Goal: Task Accomplishment & Management: Use online tool/utility

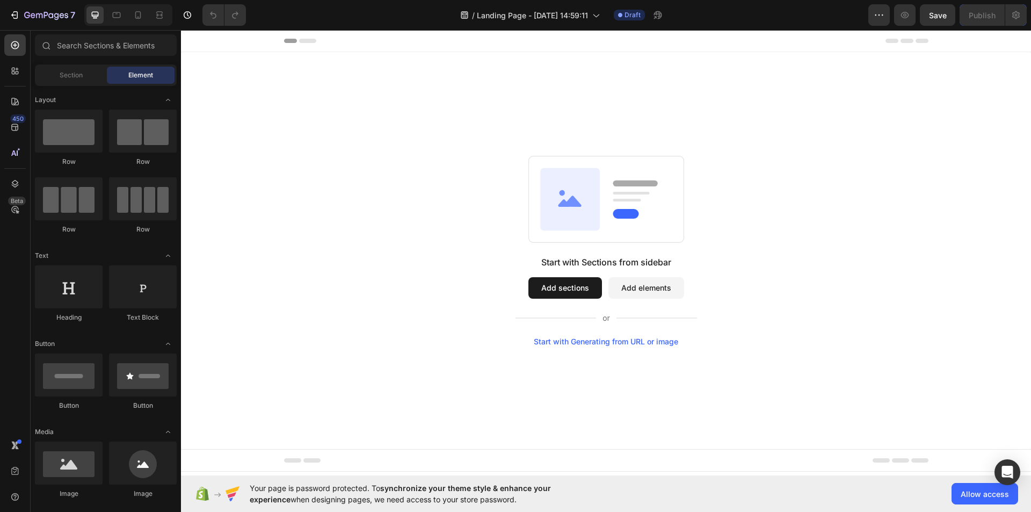
click at [676, 291] on button "Add elements" at bounding box center [646, 287] width 76 height 21
click at [634, 287] on button "Add elements" at bounding box center [646, 287] width 76 height 21
click at [627, 285] on button "Add elements" at bounding box center [646, 287] width 76 height 21
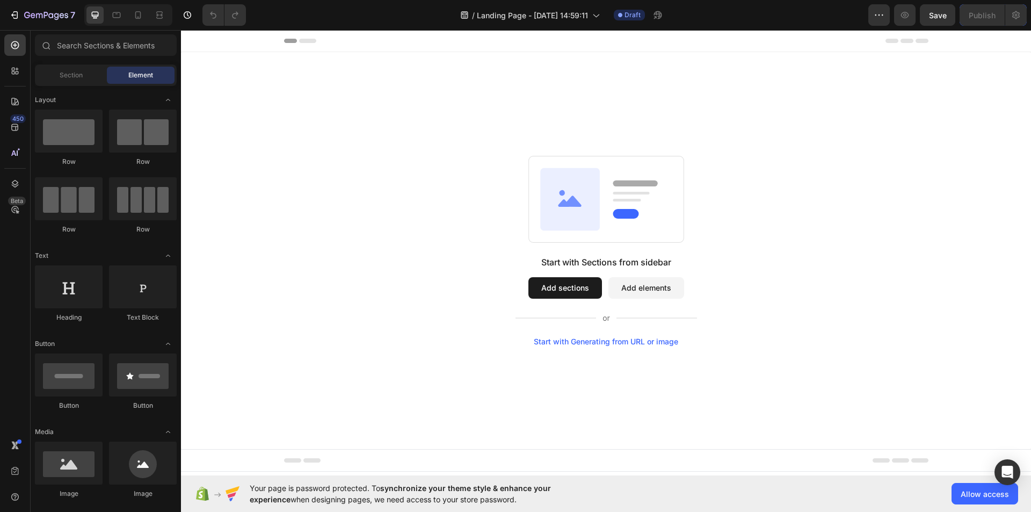
click at [627, 285] on button "Add elements" at bounding box center [646, 287] width 76 height 21
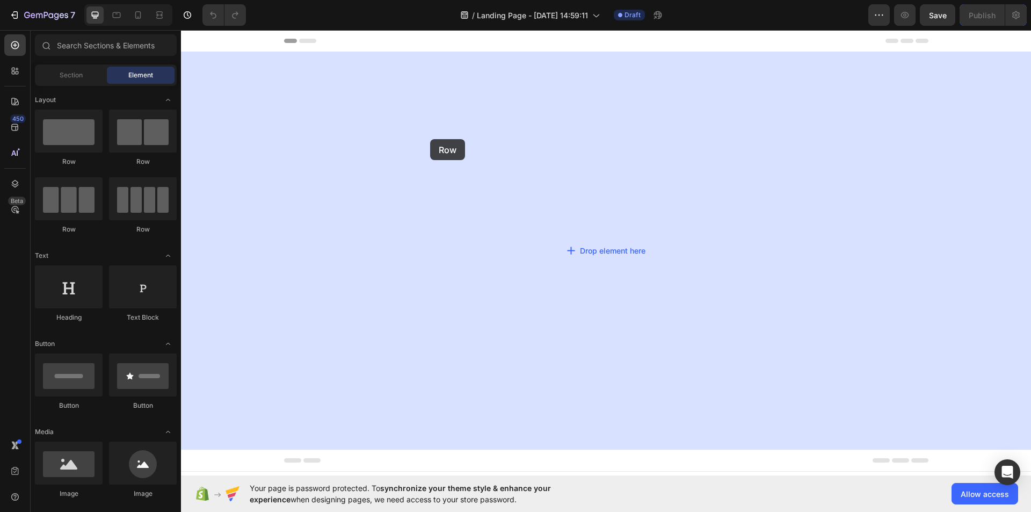
drag, startPoint x: 319, startPoint y: 166, endPoint x: 438, endPoint y: 141, distance: 121.9
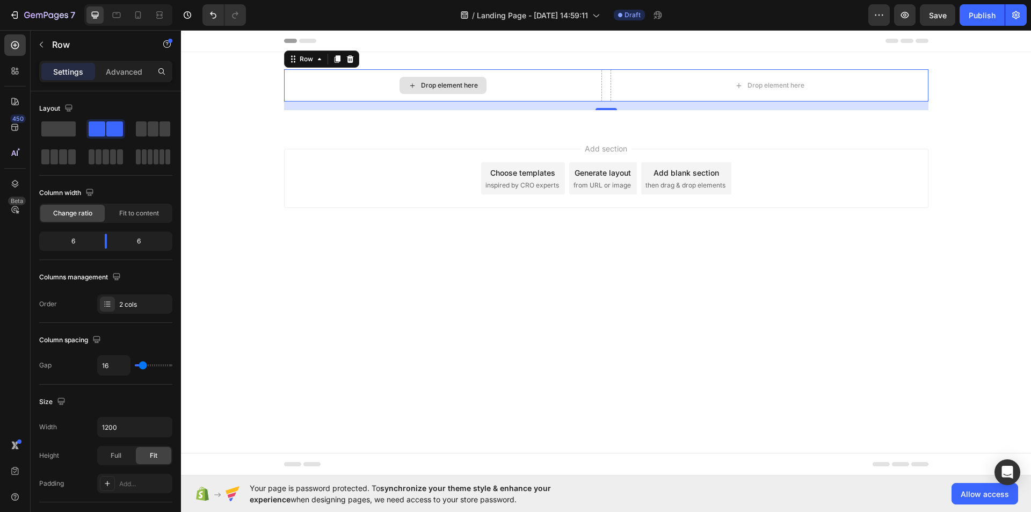
click at [457, 90] on div "Drop element here" at bounding box center [442, 85] width 87 height 17
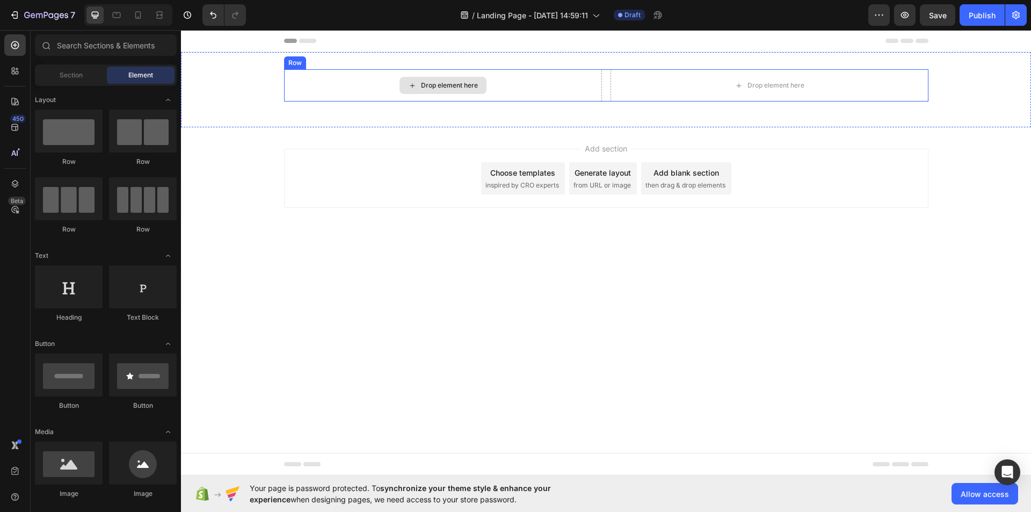
click at [442, 81] on div "Drop element here" at bounding box center [442, 85] width 87 height 17
click at [67, 78] on span "Section" at bounding box center [71, 75] width 23 height 10
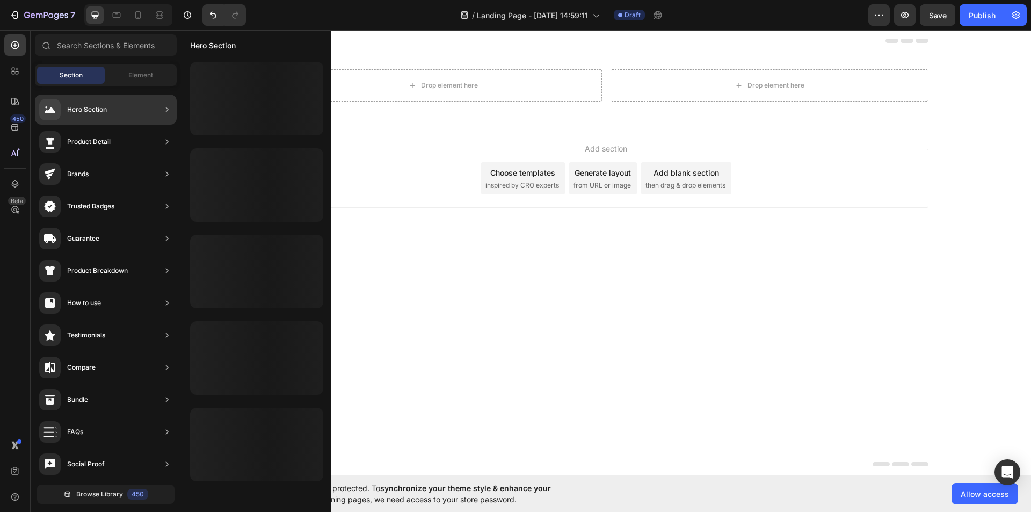
click at [81, 110] on div "Hero Section" at bounding box center [87, 109] width 40 height 11
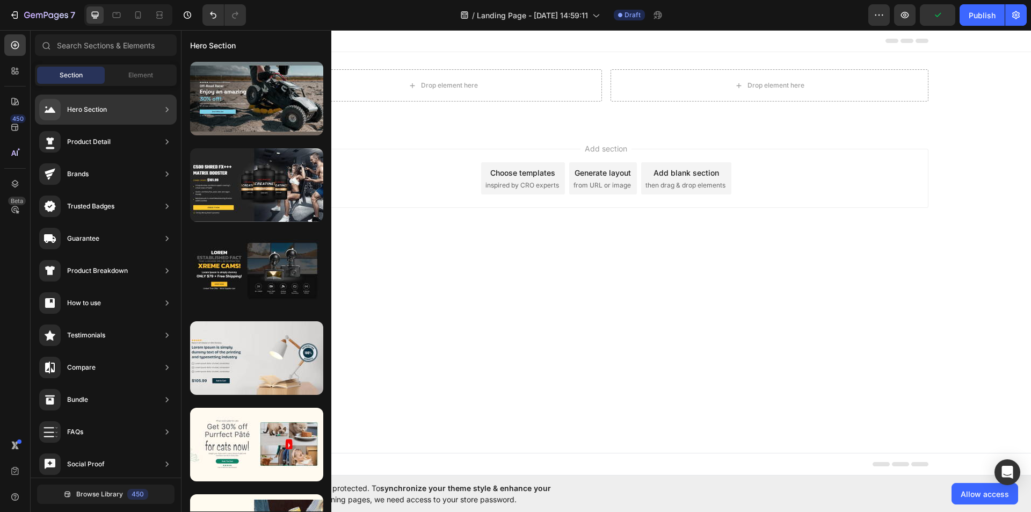
click at [151, 191] on div "Brands" at bounding box center [106, 206] width 142 height 30
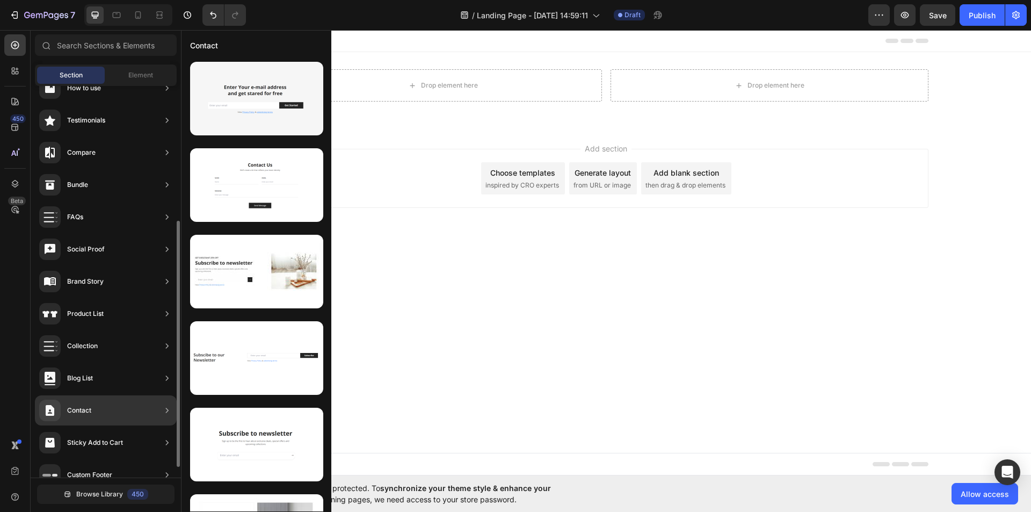
scroll to position [231, 0]
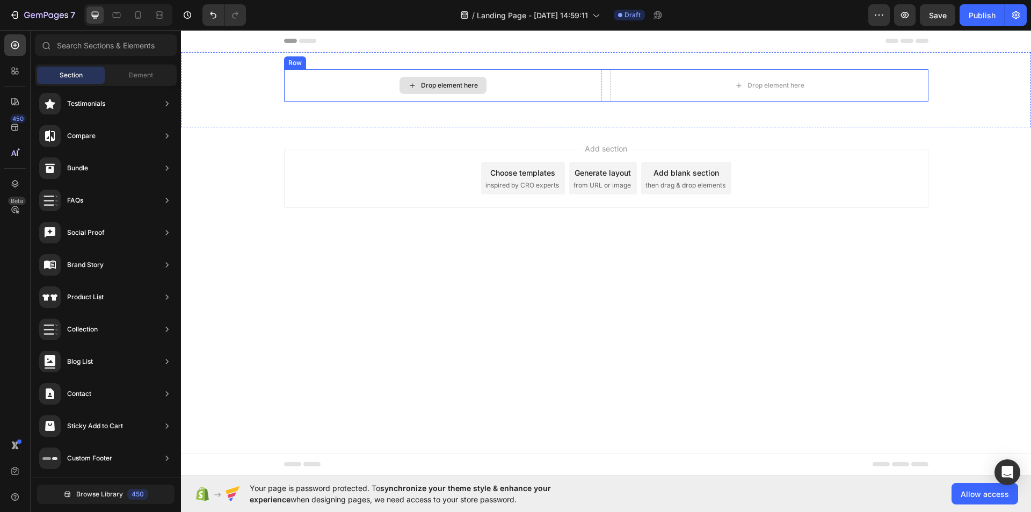
drag, startPoint x: 310, startPoint y: 359, endPoint x: 463, endPoint y: 81, distance: 317.1
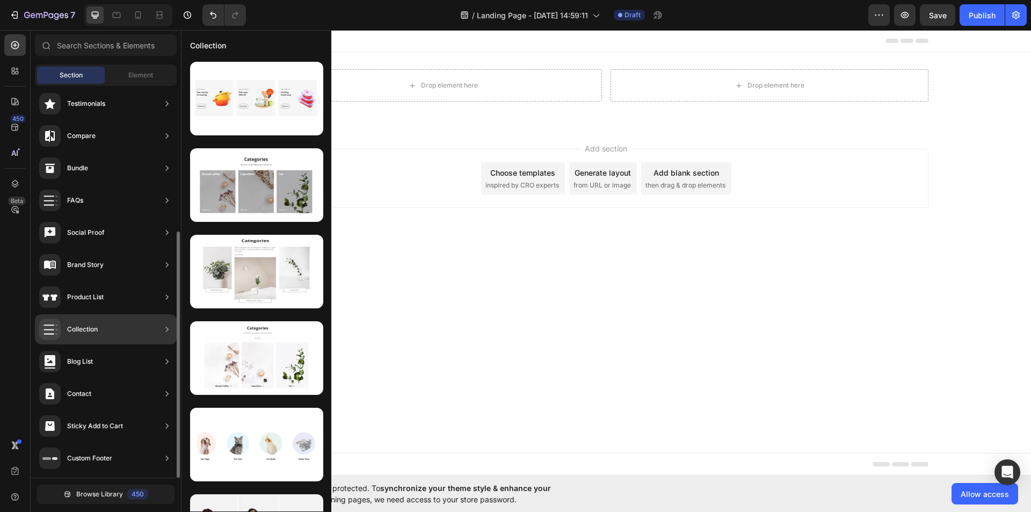
click at [76, 324] on div "Collection" at bounding box center [82, 329] width 31 height 11
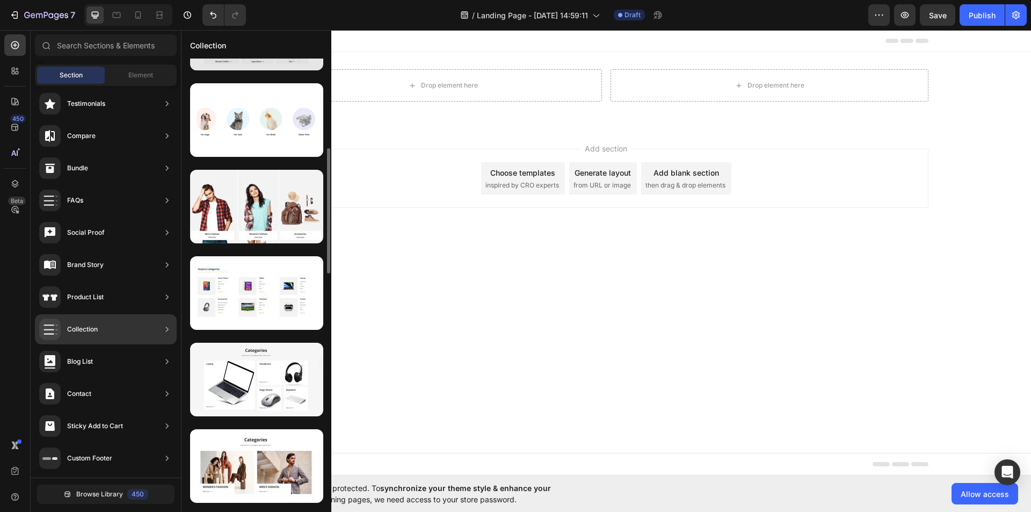
scroll to position [0, 0]
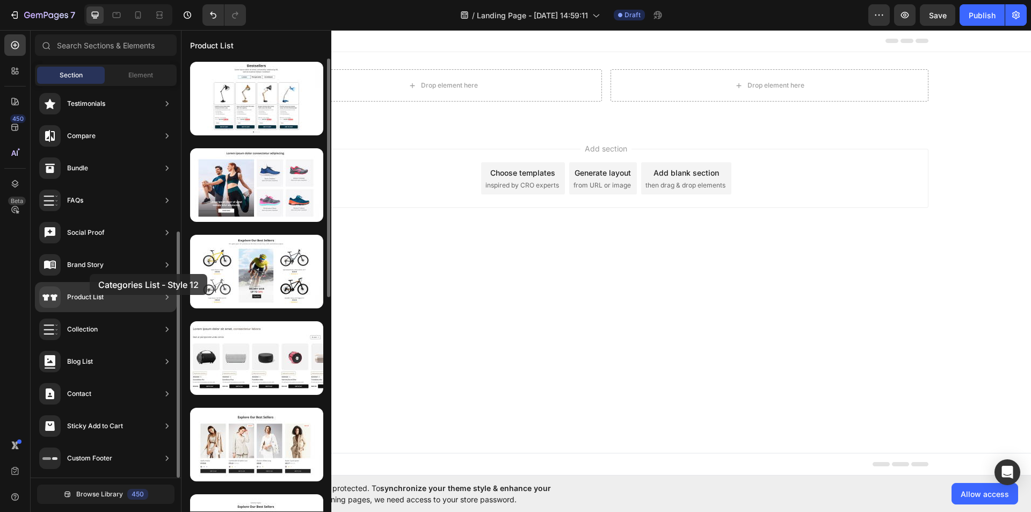
drag, startPoint x: 281, startPoint y: 433, endPoint x: 90, endPoint y: 274, distance: 248.9
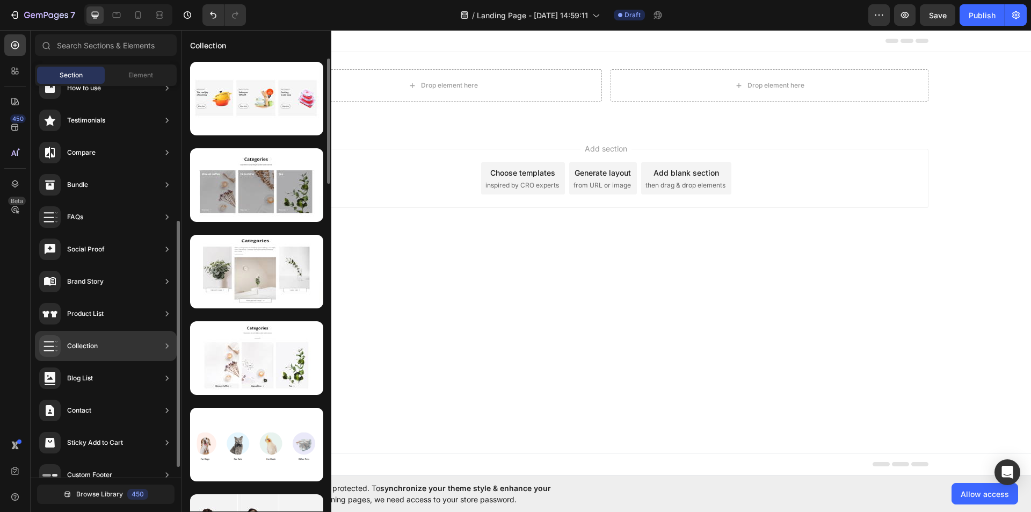
scroll to position [231, 0]
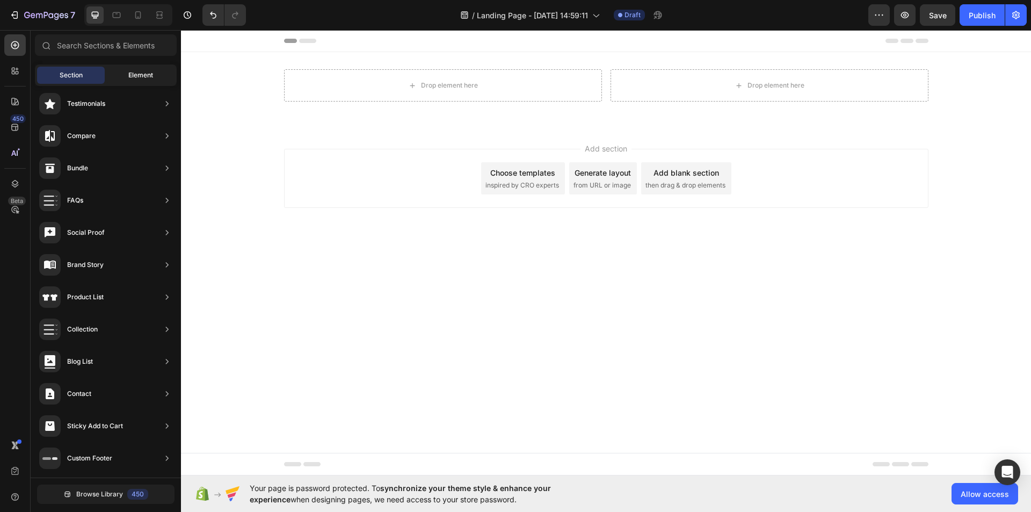
click at [136, 82] on div "Element" at bounding box center [141, 75] width 68 height 17
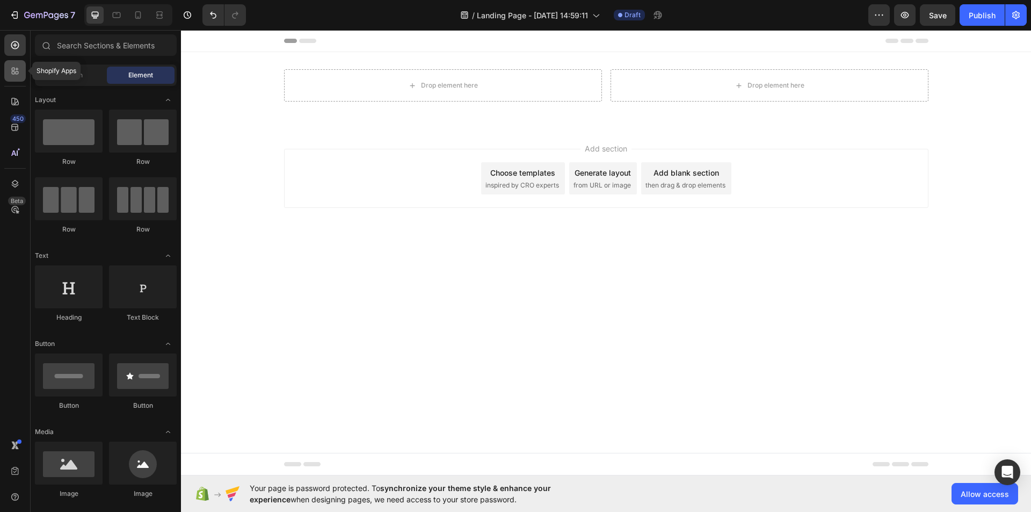
click at [14, 74] on icon at bounding box center [13, 72] width 3 height 3
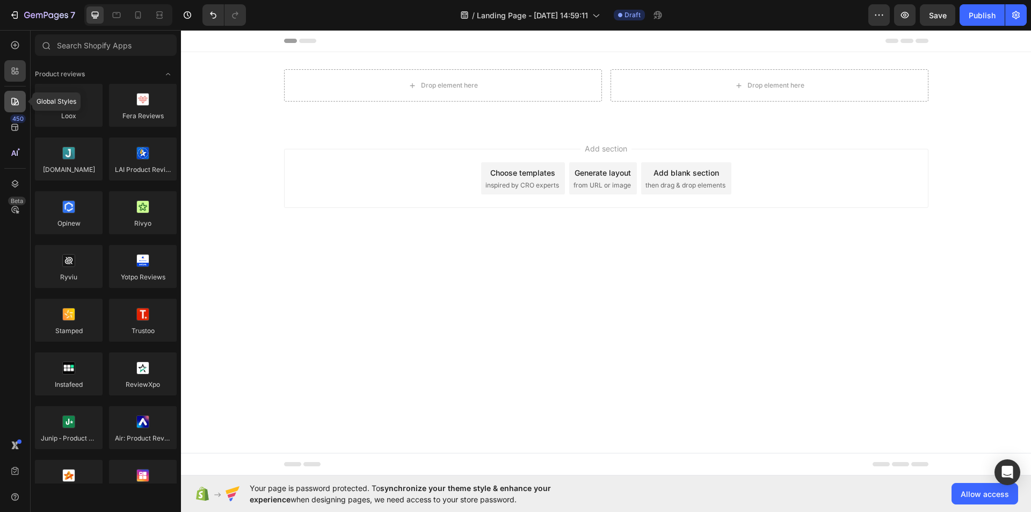
click at [13, 101] on icon at bounding box center [15, 101] width 11 height 11
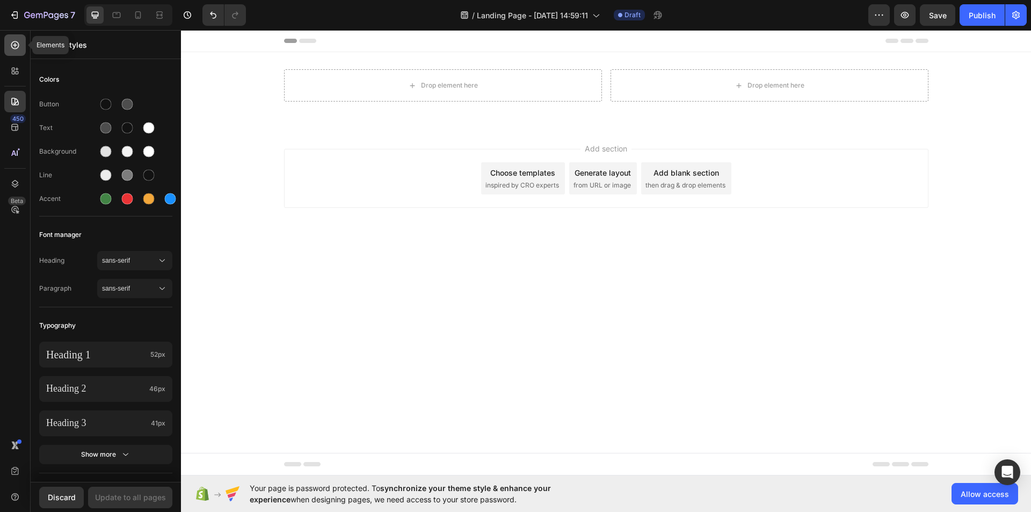
click at [9, 40] on div at bounding box center [14, 44] width 21 height 21
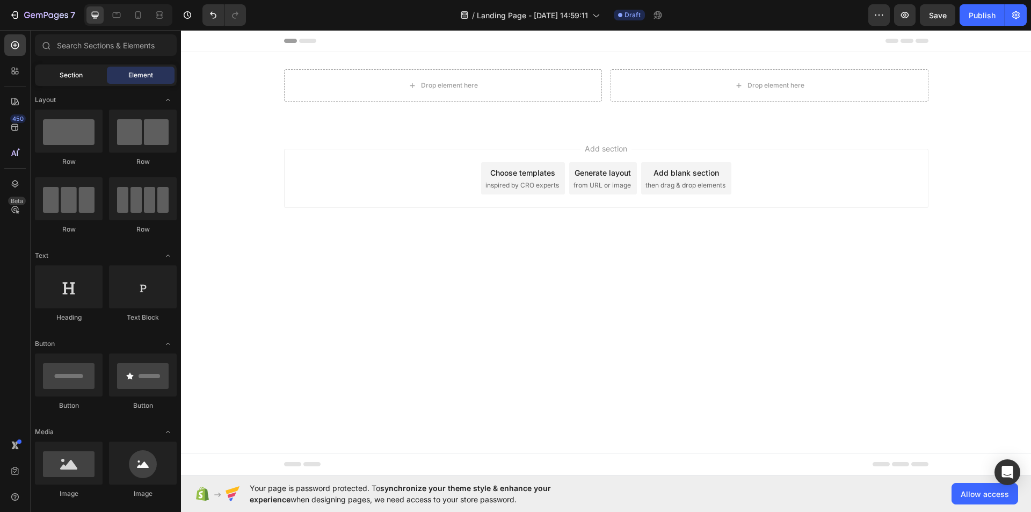
click at [68, 75] on span "Section" at bounding box center [71, 75] width 23 height 10
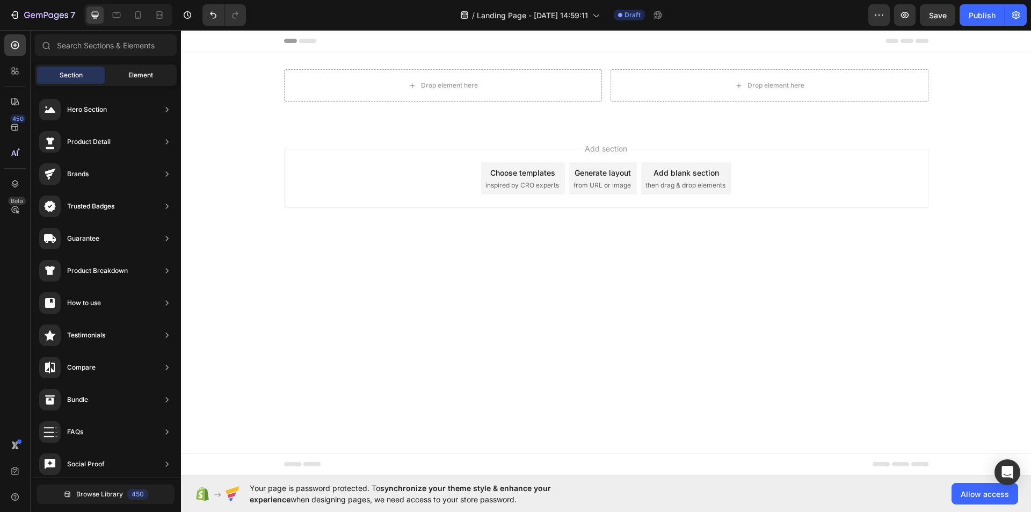
click at [136, 74] on span "Element" at bounding box center [140, 75] width 25 height 10
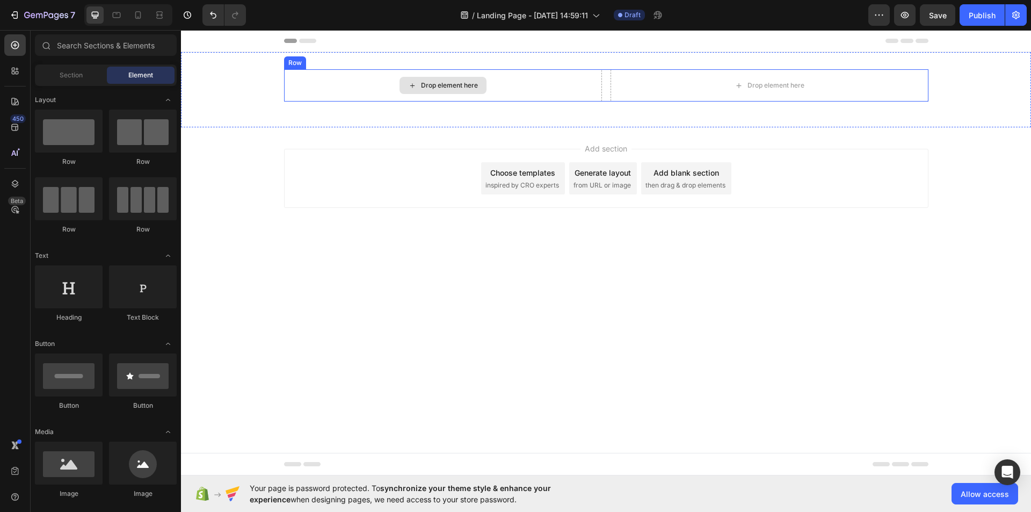
click at [386, 73] on div "Drop element here" at bounding box center [443, 85] width 318 height 32
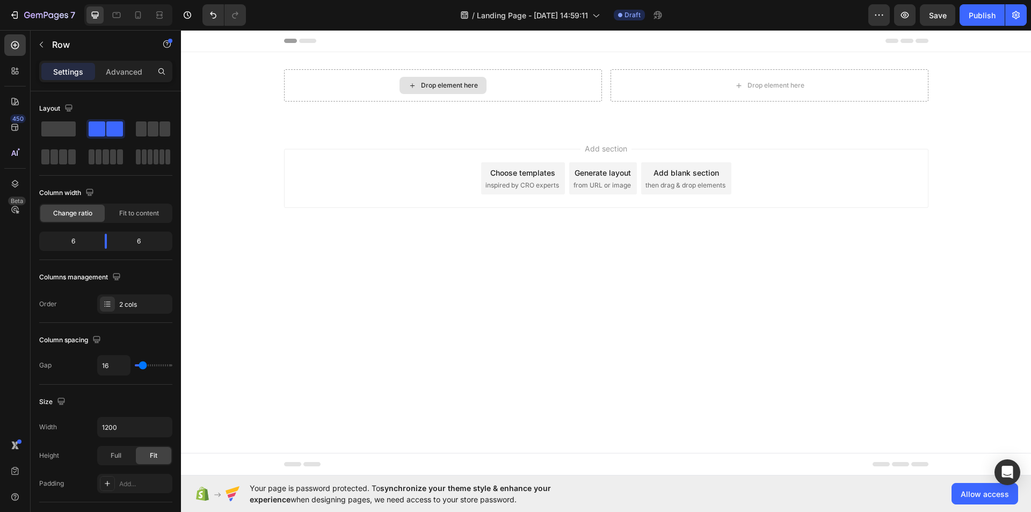
click at [427, 89] on div "Drop element here" at bounding box center [449, 85] width 57 height 9
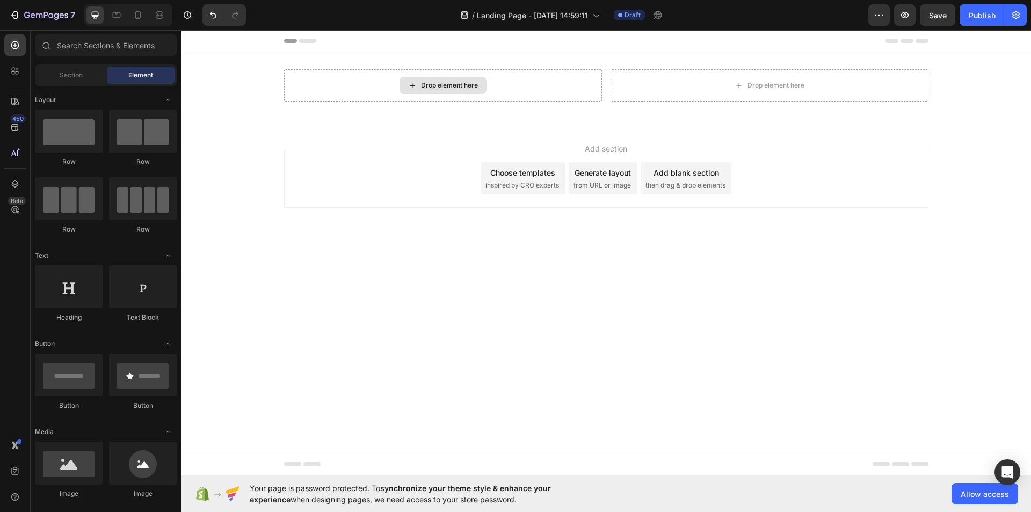
click at [428, 88] on div "Drop element here" at bounding box center [449, 85] width 57 height 9
click at [386, 92] on div "Drop element here" at bounding box center [443, 85] width 318 height 32
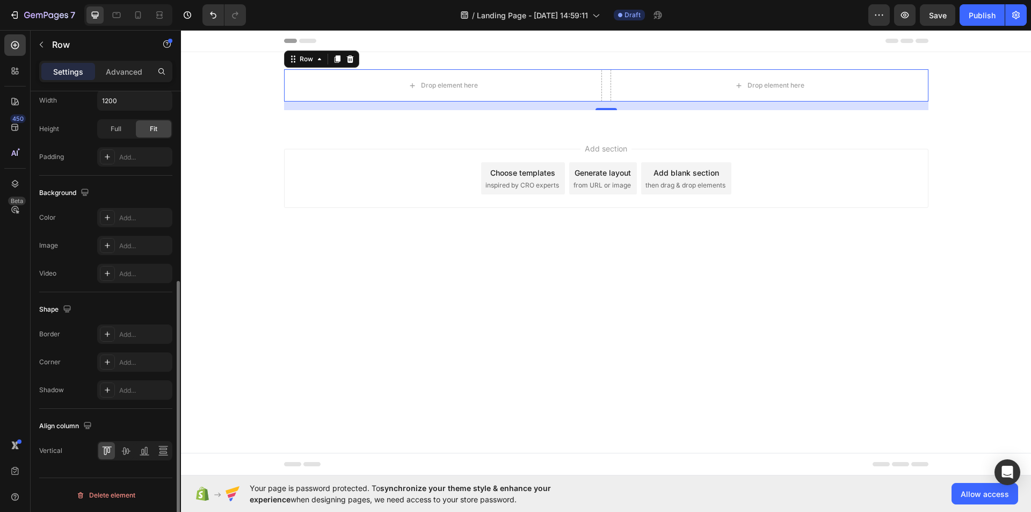
scroll to position [0, 0]
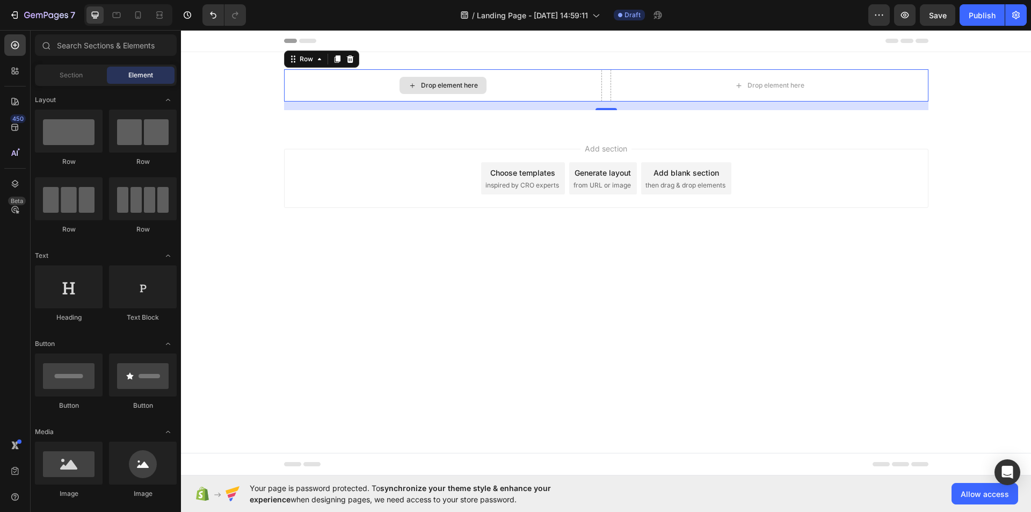
click at [418, 79] on div "Drop element here" at bounding box center [442, 85] width 87 height 17
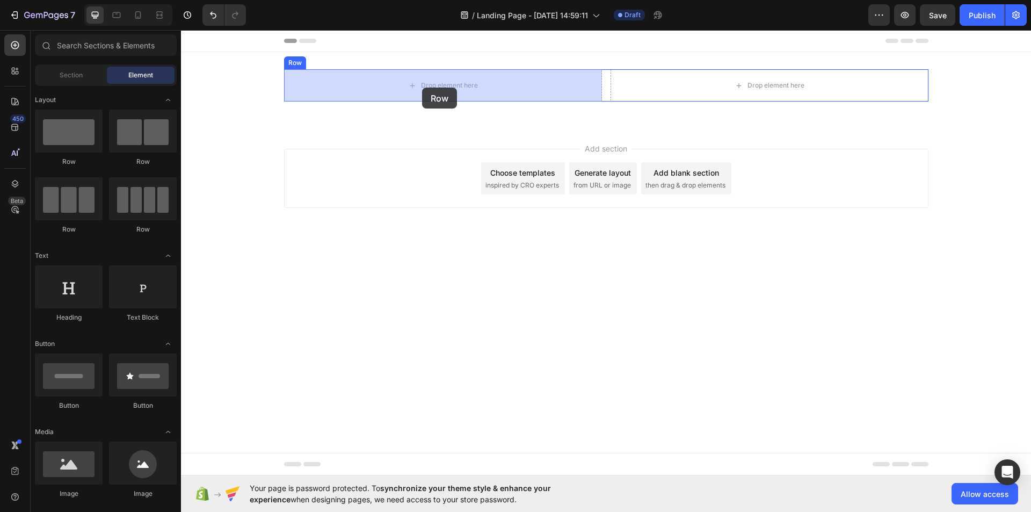
drag, startPoint x: 340, startPoint y: 156, endPoint x: 422, endPoint y: 87, distance: 107.1
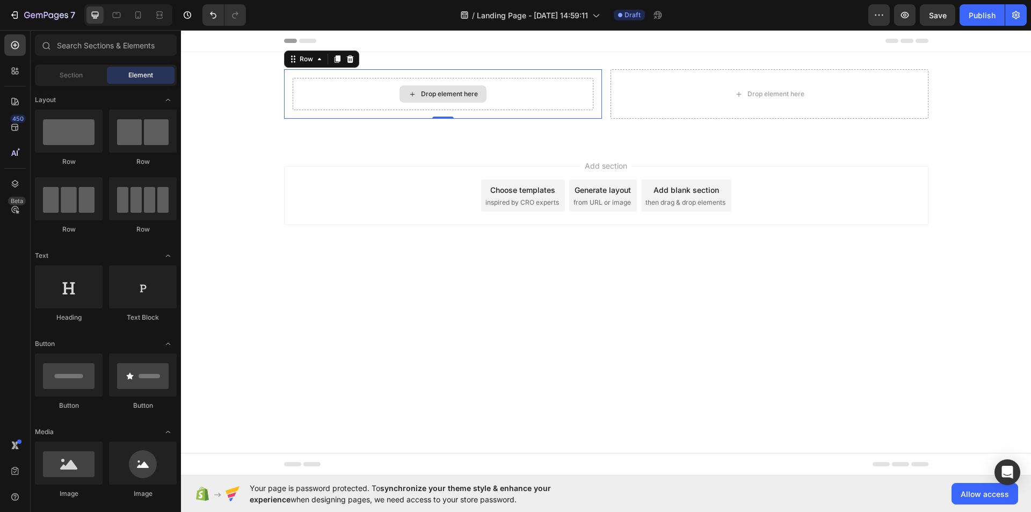
click at [431, 96] on div "Drop element here" at bounding box center [449, 94] width 57 height 9
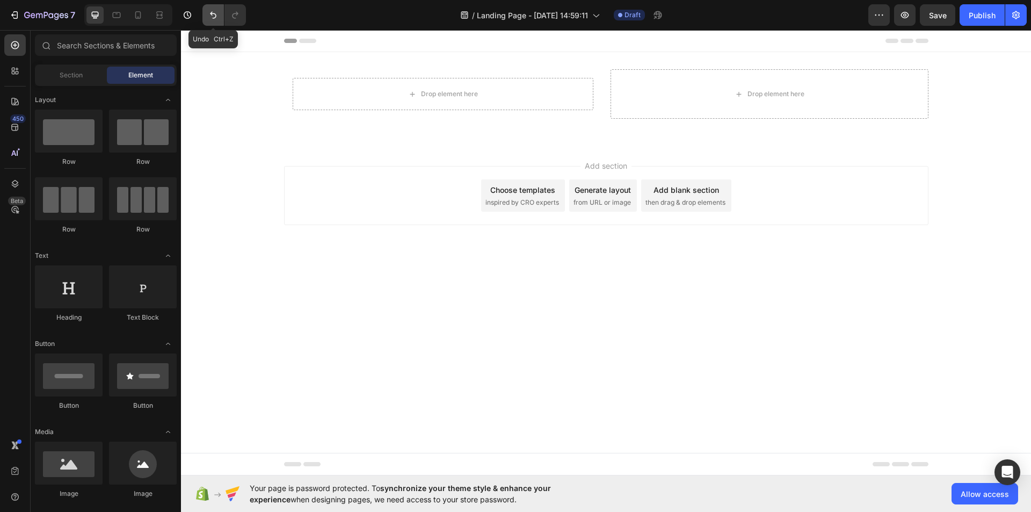
click at [213, 25] on button "Undo/Redo" at bounding box center [212, 14] width 21 height 21
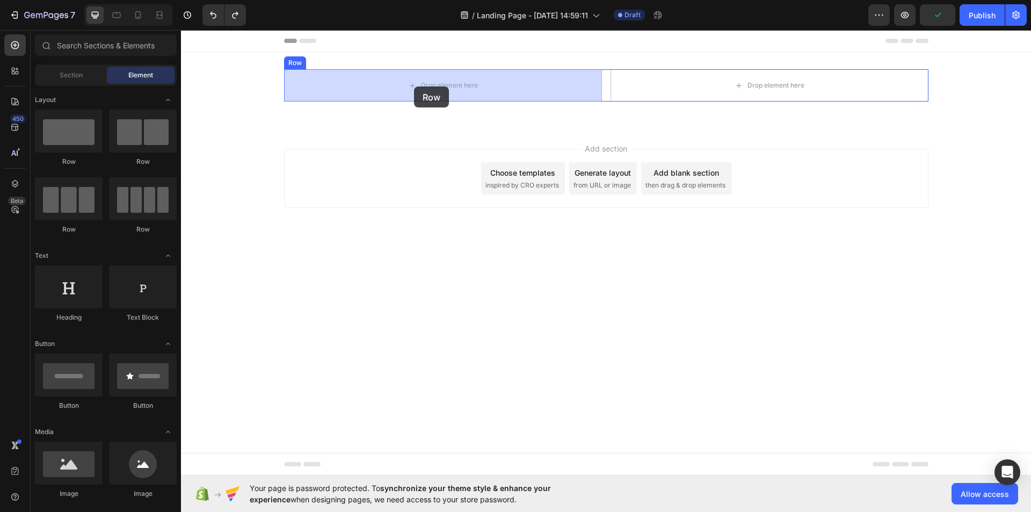
drag, startPoint x: 332, startPoint y: 166, endPoint x: 414, endPoint y: 86, distance: 114.6
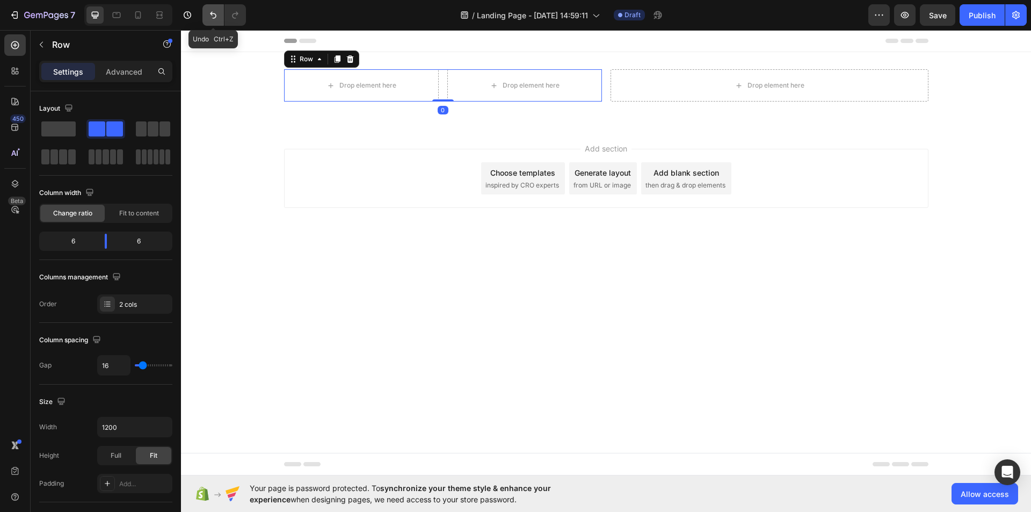
click at [216, 20] on icon "Undo/Redo" at bounding box center [213, 15] width 11 height 11
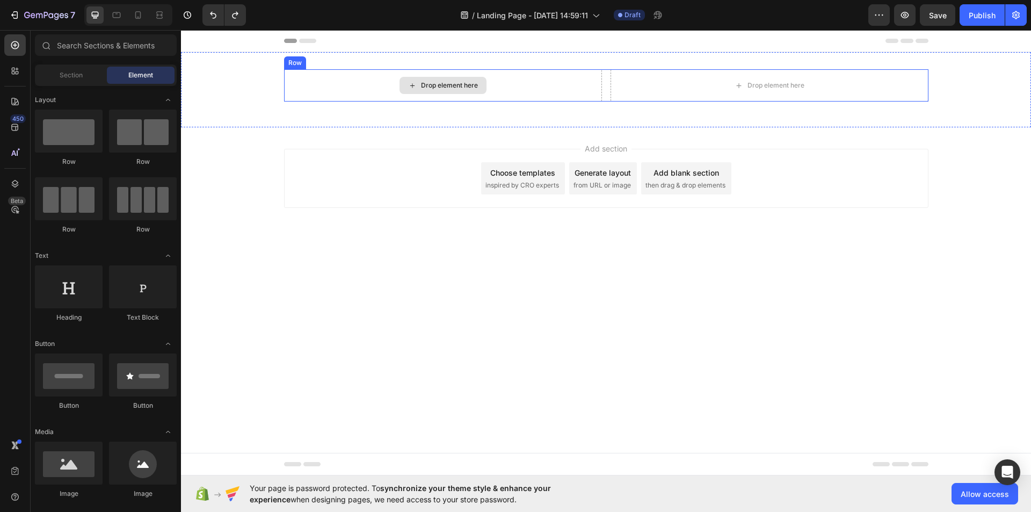
click at [362, 91] on div "Drop element here" at bounding box center [443, 85] width 318 height 32
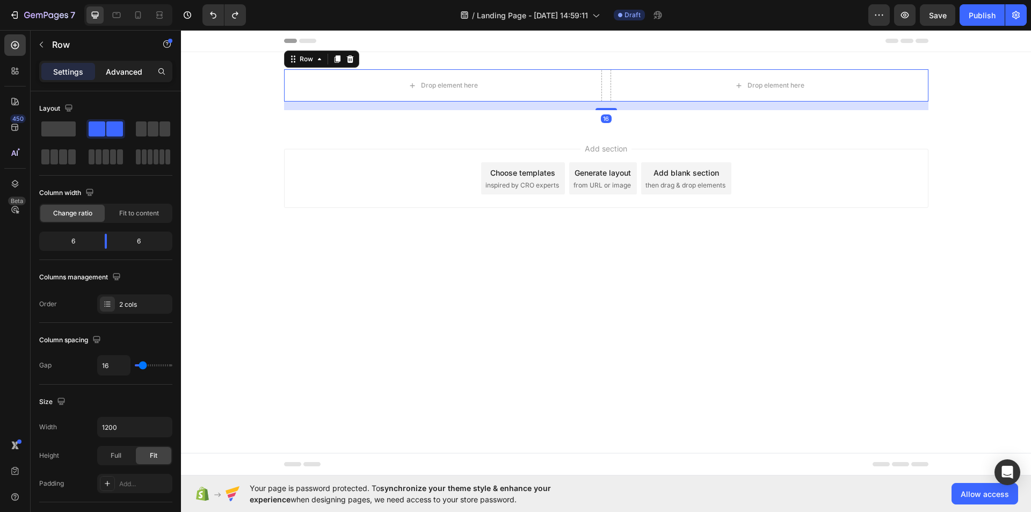
click at [127, 71] on p "Advanced" at bounding box center [124, 71] width 36 height 11
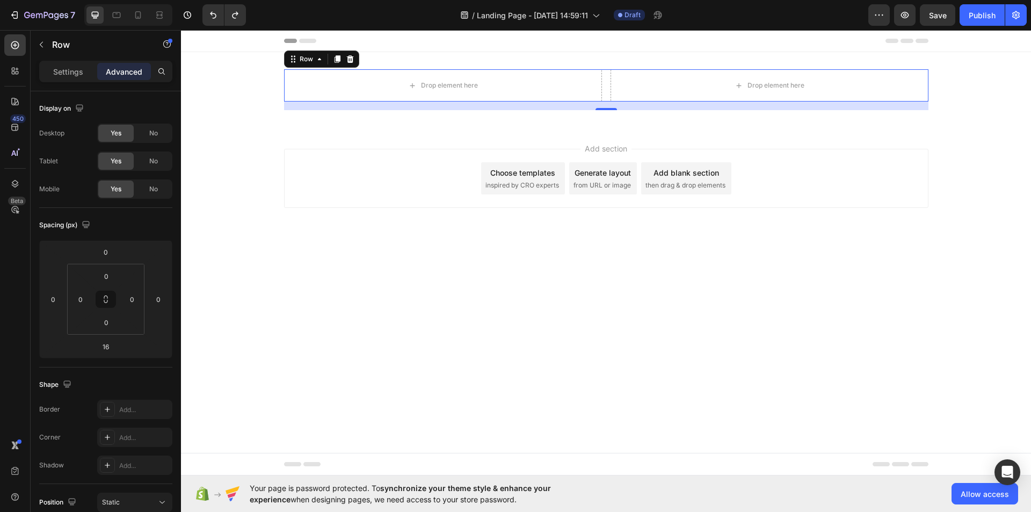
click at [113, 70] on p "Advanced" at bounding box center [124, 71] width 36 height 11
click at [82, 69] on p "Settings" at bounding box center [68, 71] width 30 height 11
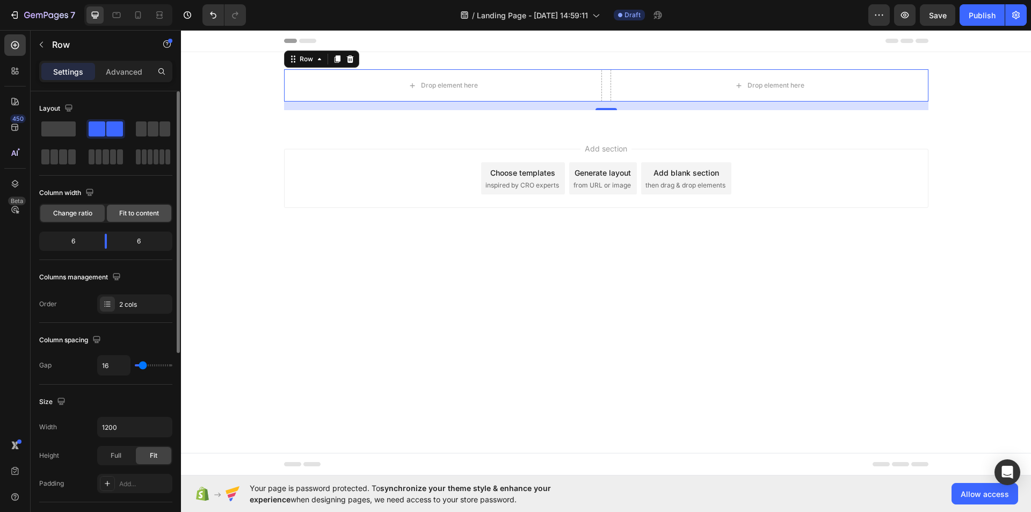
click at [124, 210] on span "Fit to content" at bounding box center [139, 213] width 40 height 10
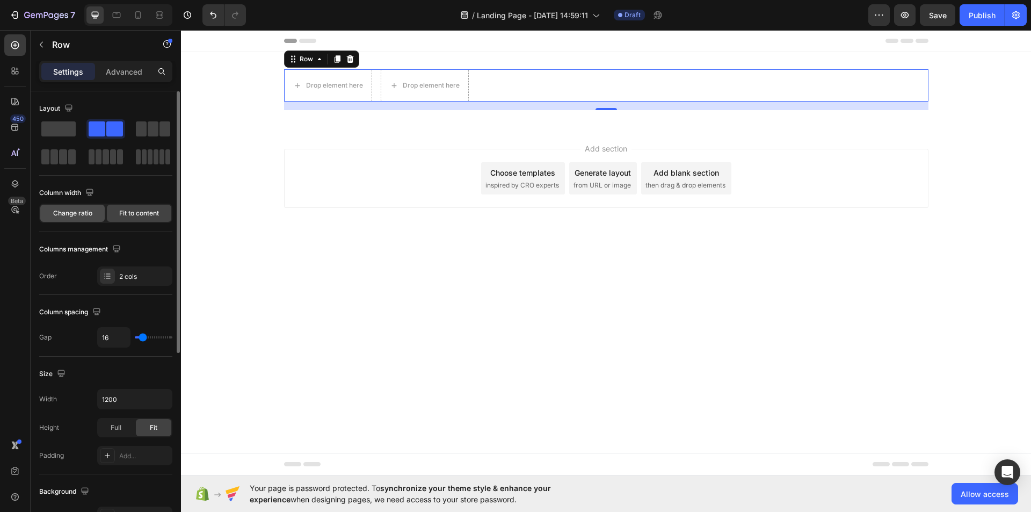
click at [74, 210] on span "Change ratio" at bounding box center [72, 213] width 39 height 10
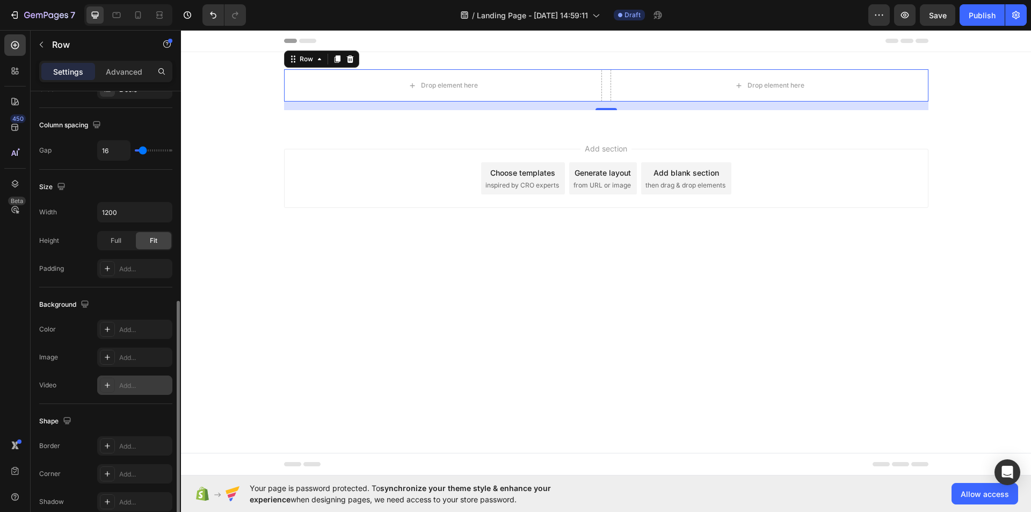
scroll to position [326, 0]
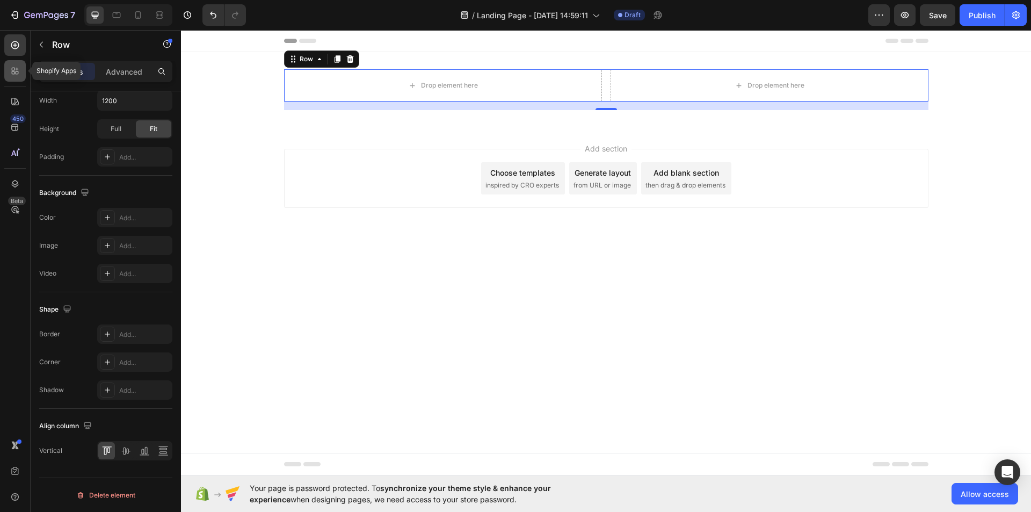
click at [13, 69] on icon at bounding box center [15, 70] width 11 height 11
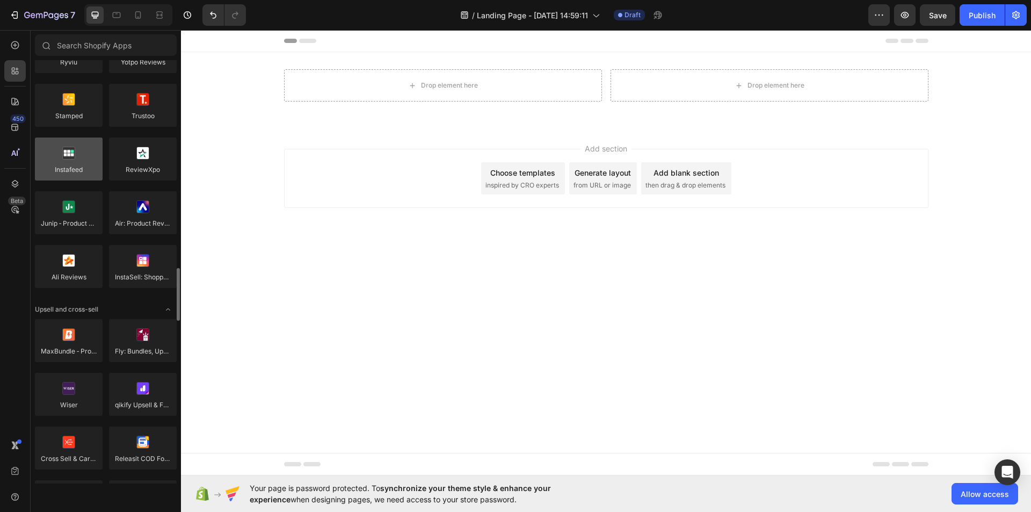
scroll to position [376, 0]
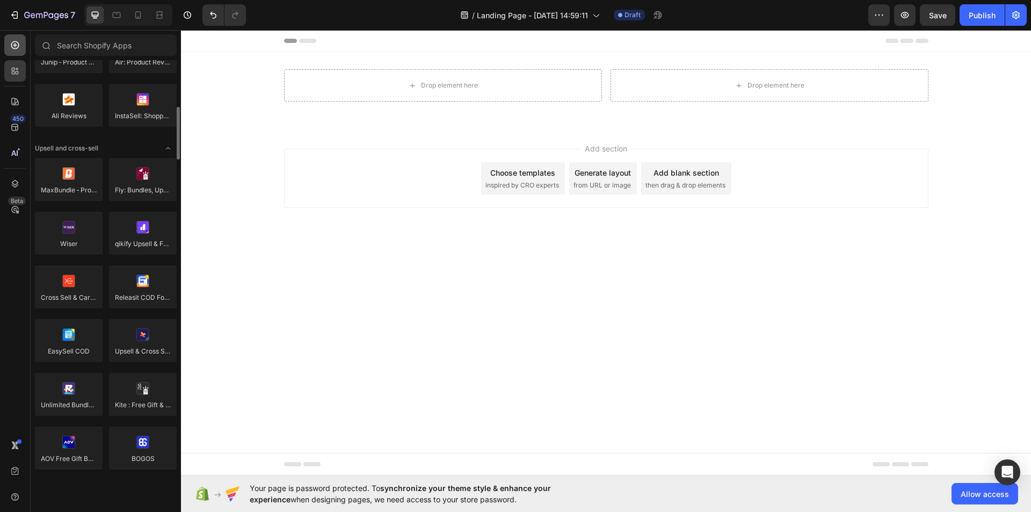
click at [14, 55] on div at bounding box center [14, 44] width 21 height 21
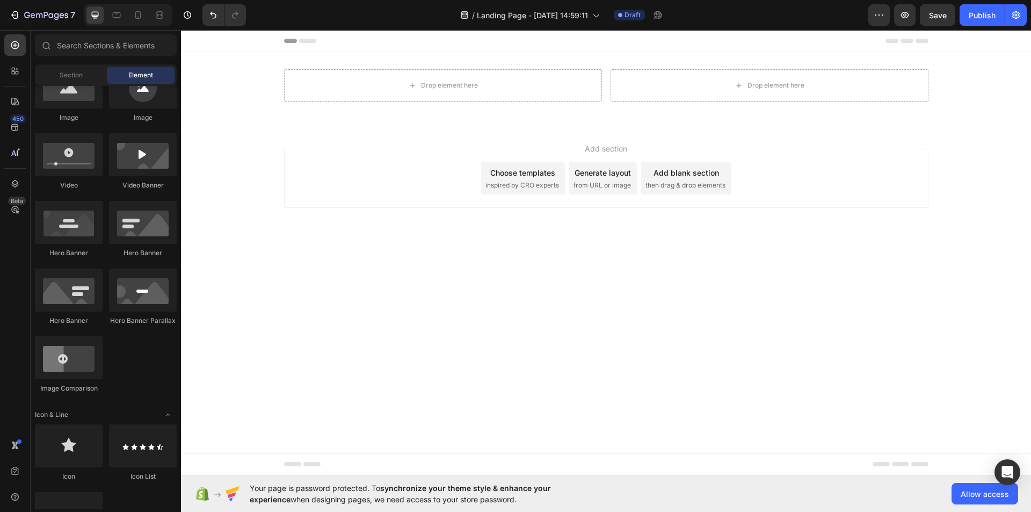
click at [79, 66] on div "Section Element" at bounding box center [106, 74] width 142 height 21
click at [81, 71] on div "Section" at bounding box center [71, 75] width 68 height 17
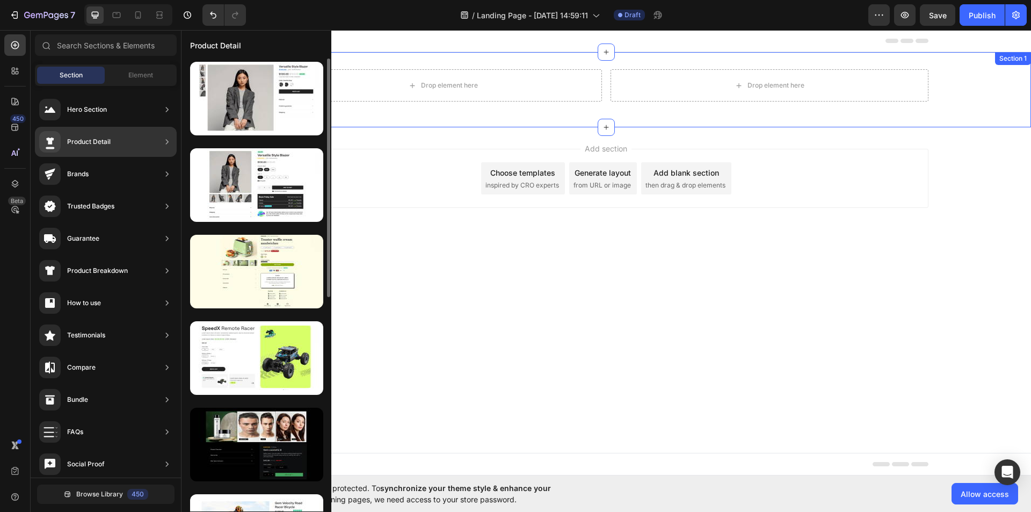
drag, startPoint x: 134, startPoint y: 138, endPoint x: 112, endPoint y: 147, distance: 23.1
click at [115, 148] on div "Product Detail" at bounding box center [106, 142] width 142 height 30
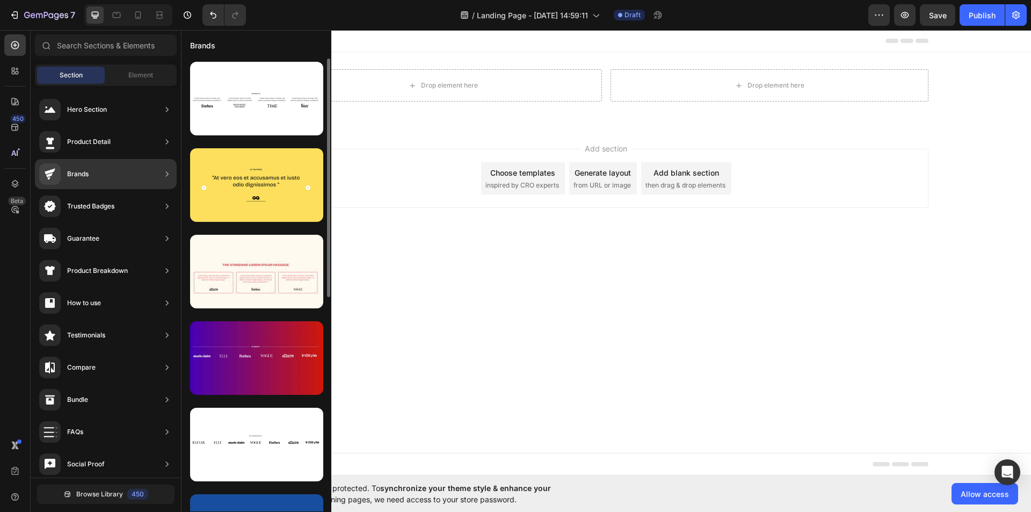
click at [93, 176] on div "Brands" at bounding box center [106, 174] width 142 height 30
drag, startPoint x: 254, startPoint y: 111, endPoint x: 121, endPoint y: 165, distance: 143.7
click at [105, 176] on div "450 Beta Sections(18) Elements(83) Section Element Hero Section Product Detail …" at bounding box center [90, 270] width 181 height 481
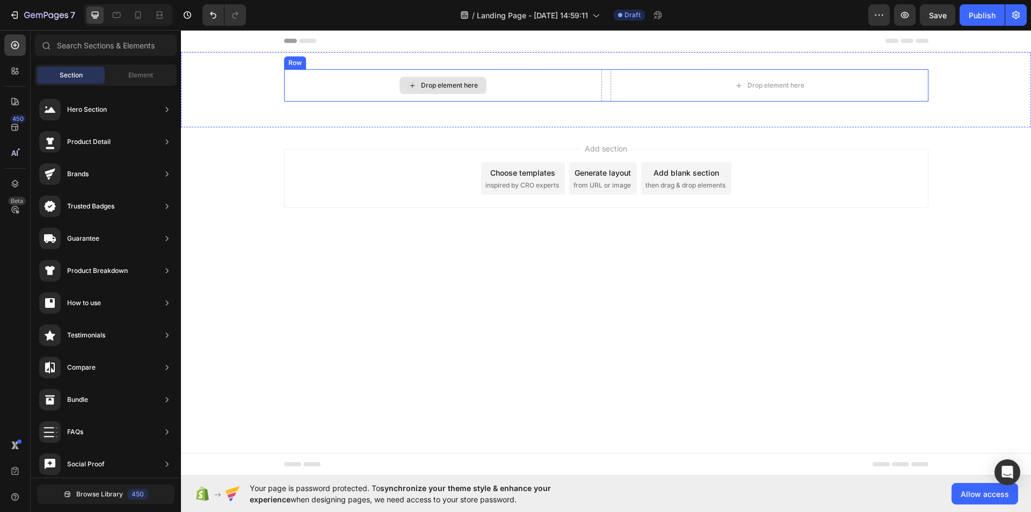
click at [409, 91] on div "Drop element here" at bounding box center [442, 85] width 87 height 17
click at [285, 83] on div "Drop element here" at bounding box center [443, 85] width 318 height 32
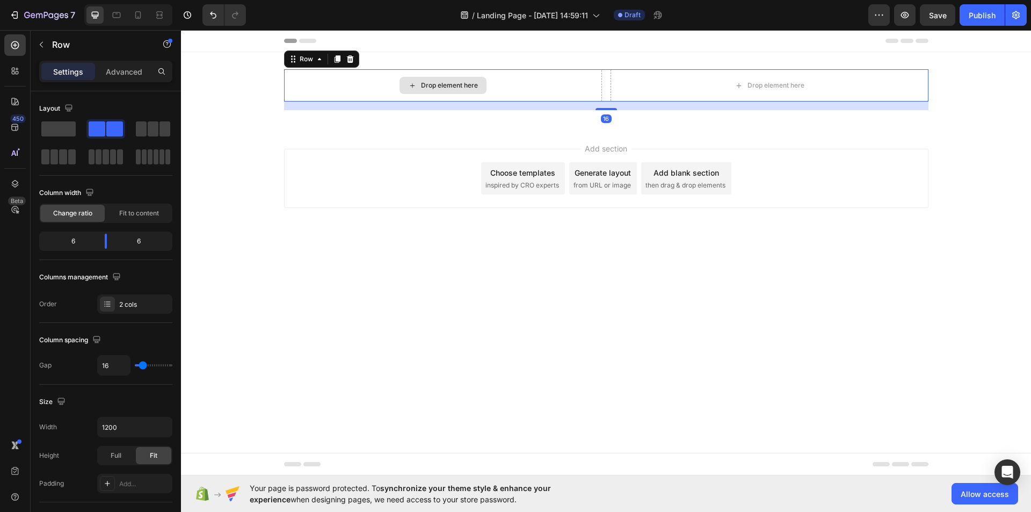
click at [322, 81] on div "Drop element here" at bounding box center [443, 85] width 318 height 32
click at [316, 59] on icon at bounding box center [319, 59] width 9 height 9
click at [351, 90] on div "Drop element here" at bounding box center [443, 85] width 318 height 32
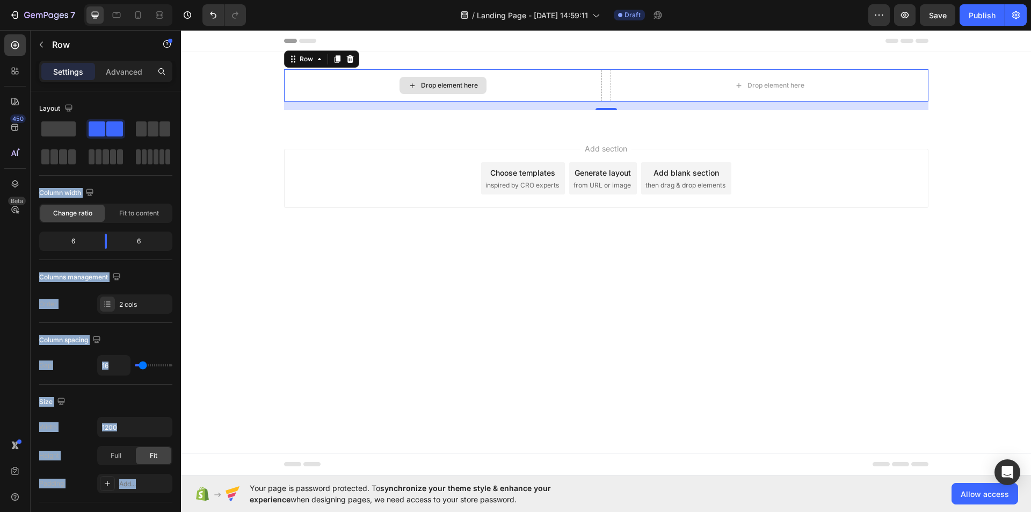
drag, startPoint x: 281, startPoint y: 157, endPoint x: 189, endPoint y: 120, distance: 99.0
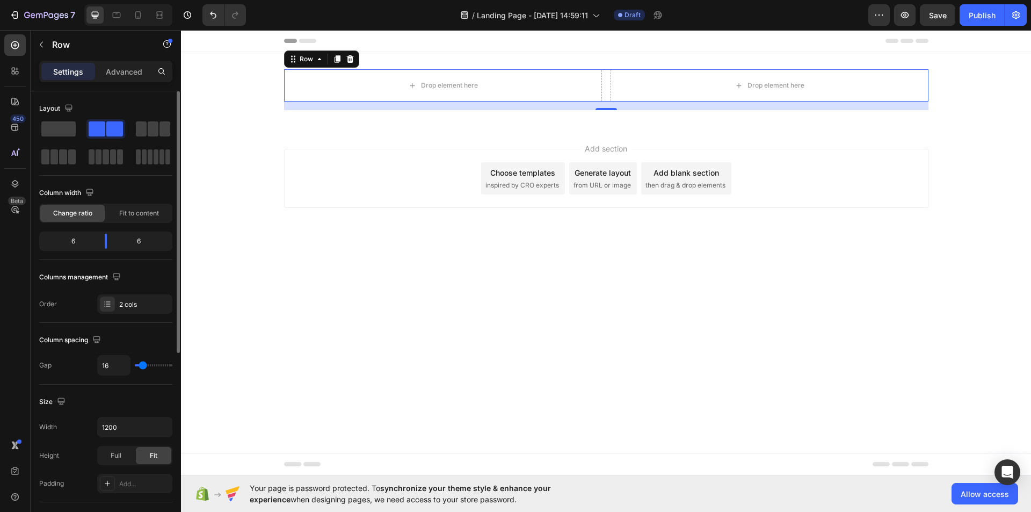
click at [108, 112] on div "Layout" at bounding box center [105, 108] width 133 height 17
click at [121, 122] on span at bounding box center [114, 128] width 17 height 15
click at [109, 132] on span at bounding box center [114, 128] width 17 height 15
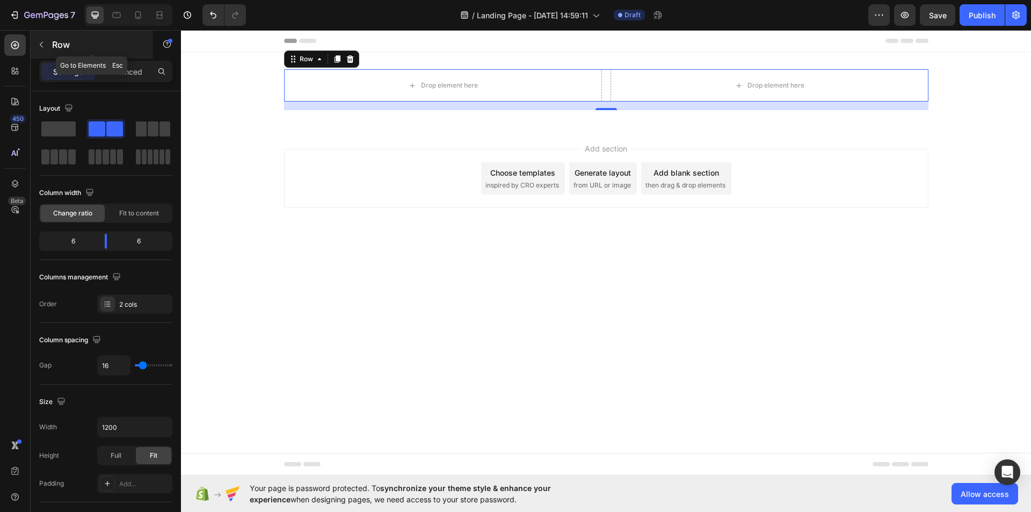
click at [45, 44] on icon "button" at bounding box center [41, 44] width 9 height 9
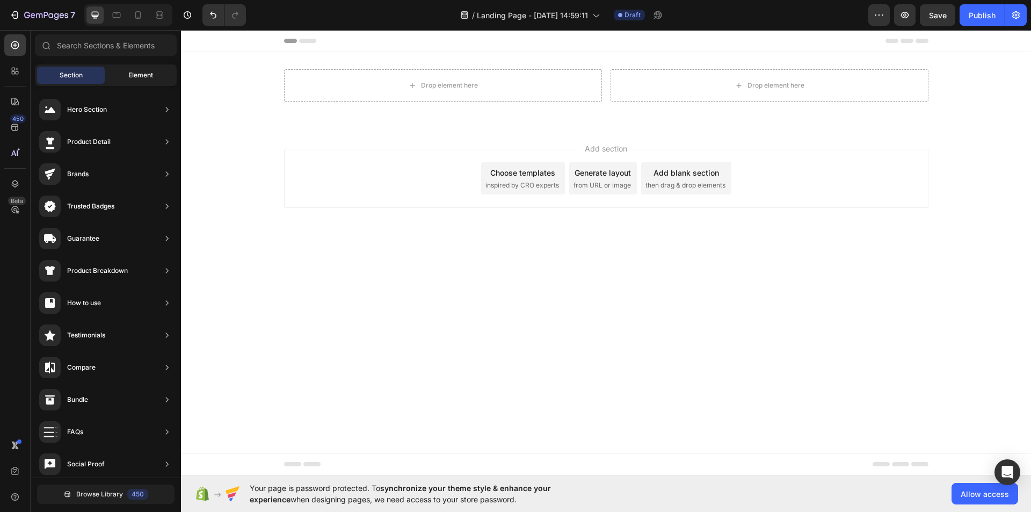
click at [134, 77] on span "Element" at bounding box center [140, 75] width 25 height 10
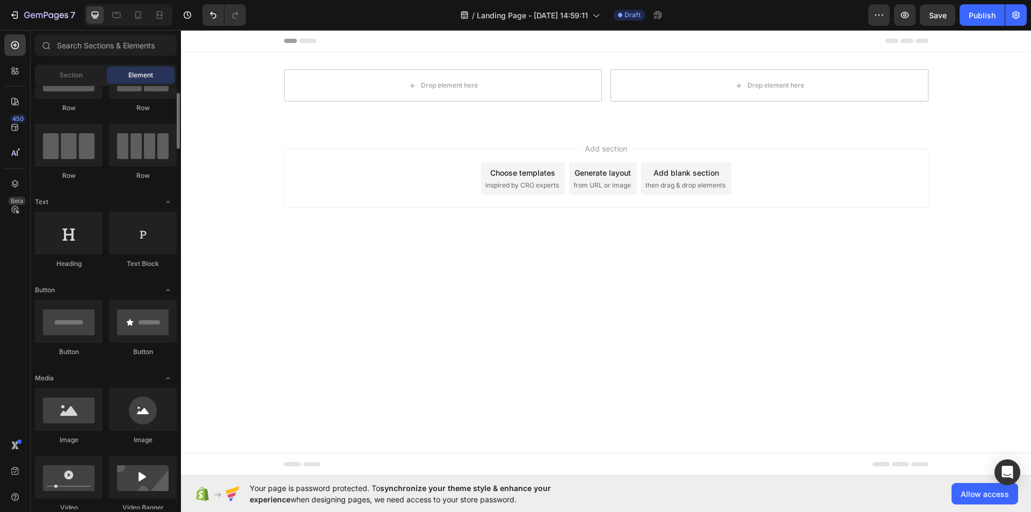
scroll to position [0, 0]
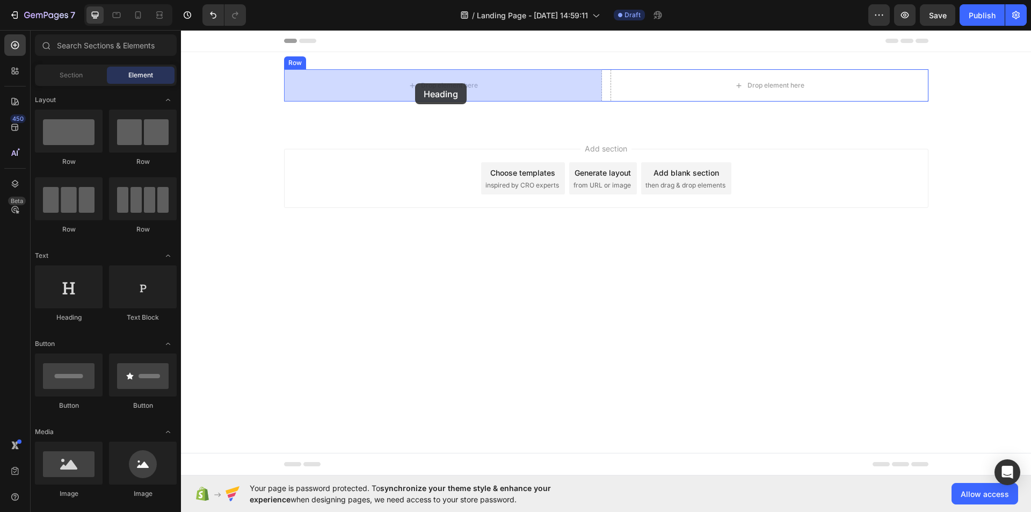
drag, startPoint x: 255, startPoint y: 313, endPoint x: 415, endPoint y: 83, distance: 280.4
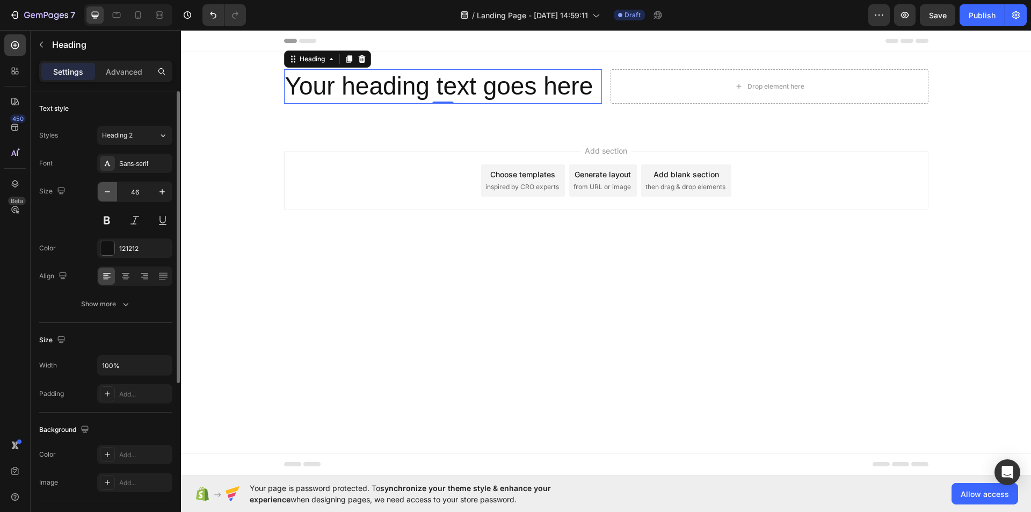
click at [109, 192] on icon "button" at bounding box center [107, 191] width 11 height 11
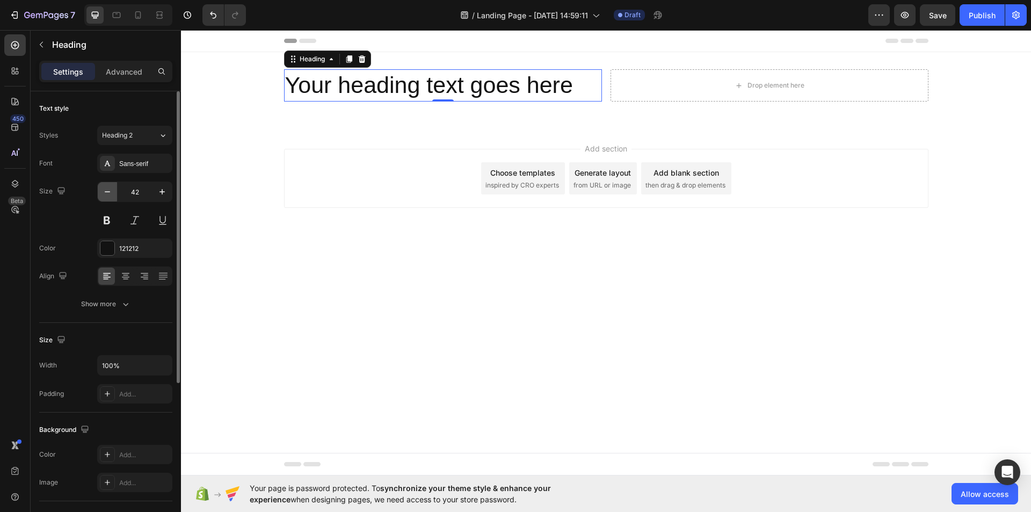
click at [109, 192] on icon "button" at bounding box center [107, 191] width 11 height 11
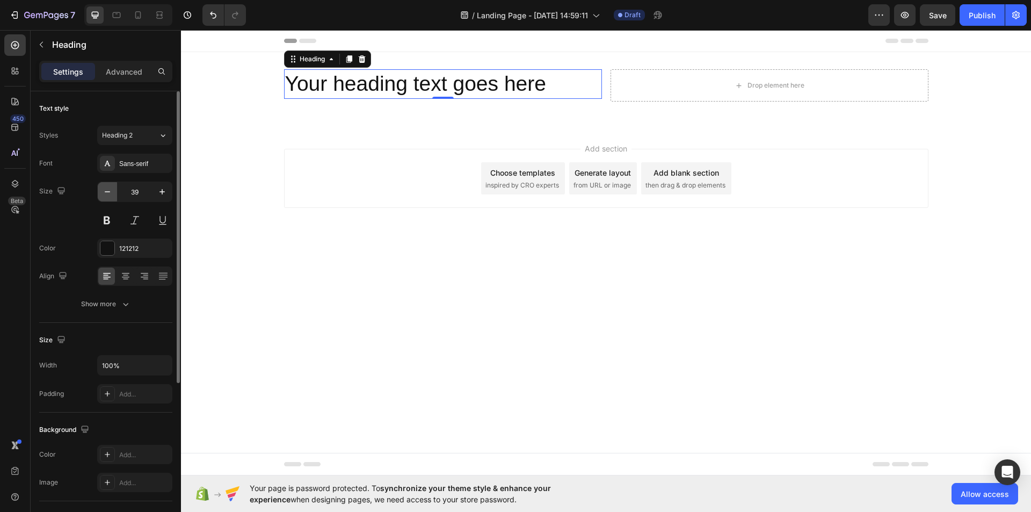
click at [109, 192] on icon "button" at bounding box center [107, 191] width 11 height 11
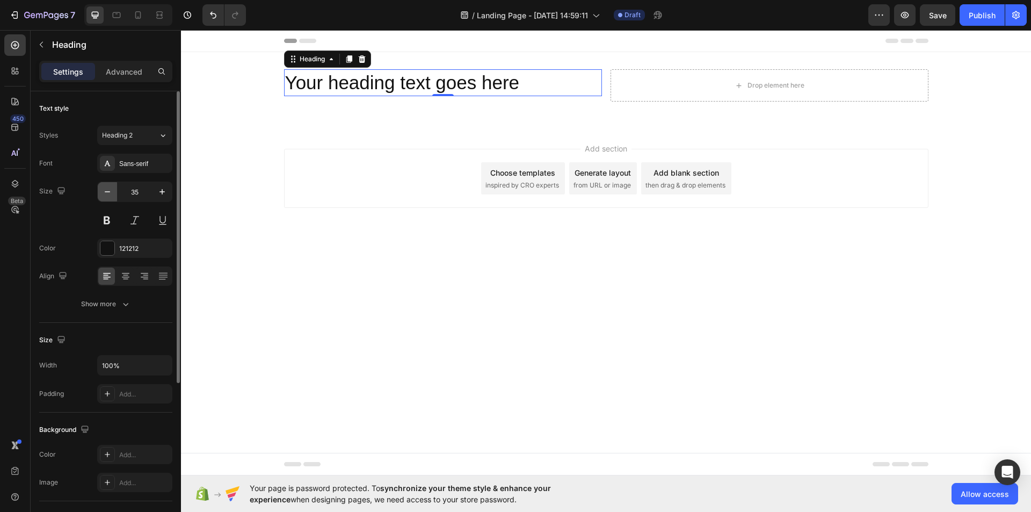
click at [109, 192] on icon "button" at bounding box center [107, 191] width 11 height 11
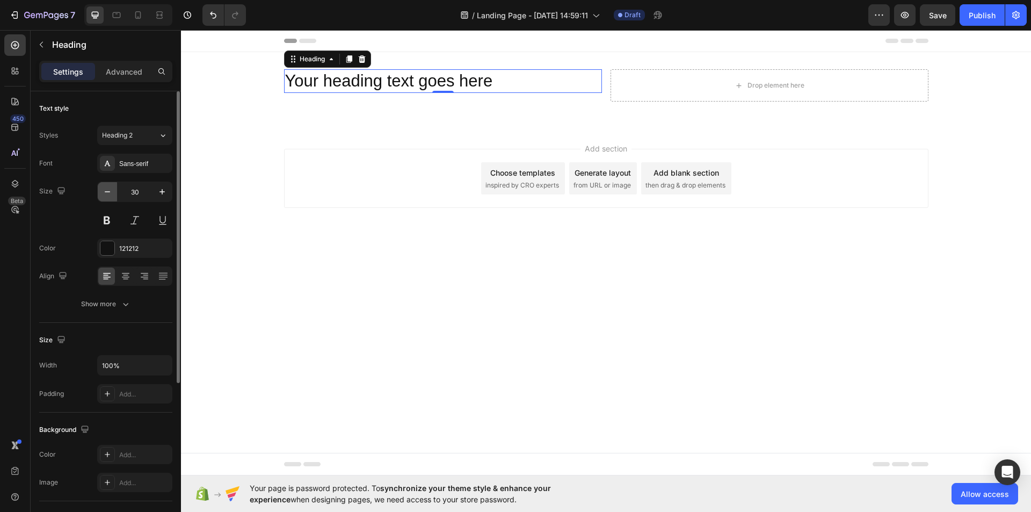
click at [109, 192] on icon "button" at bounding box center [107, 191] width 11 height 11
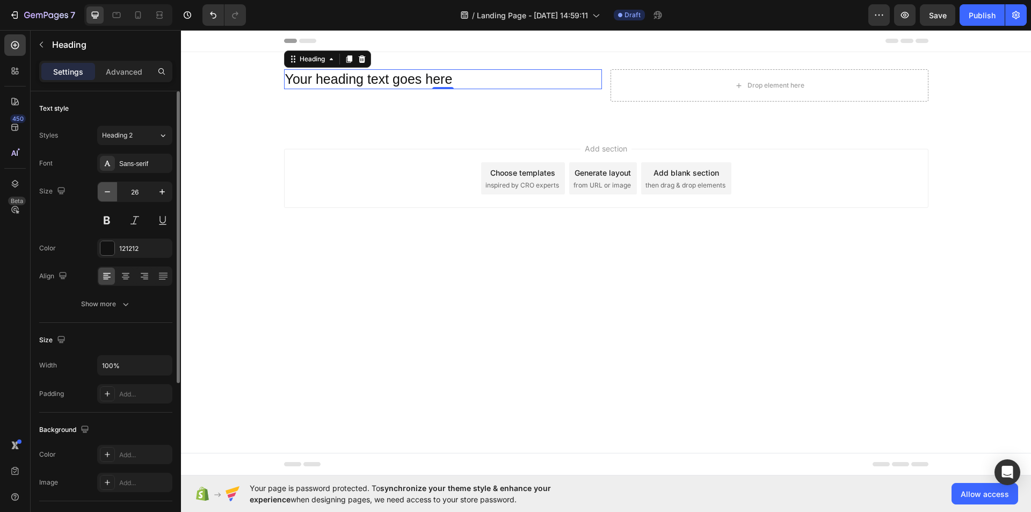
type input "25"
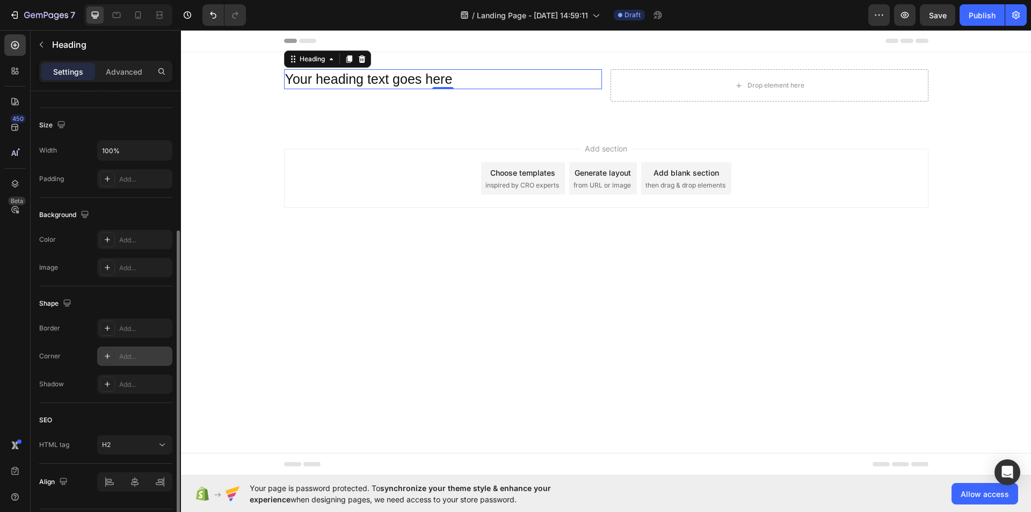
scroll to position [246, 0]
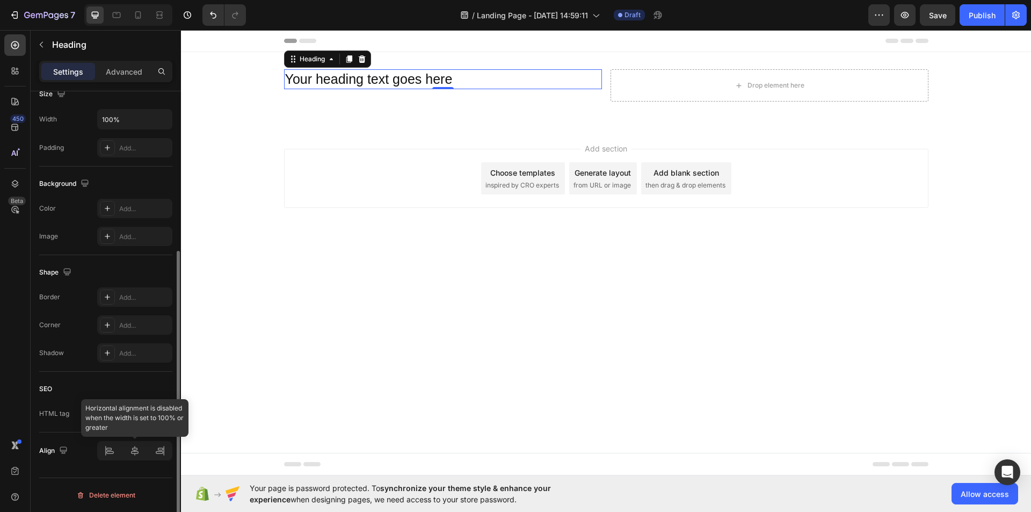
click at [139, 449] on div at bounding box center [134, 450] width 75 height 19
drag, startPoint x: 137, startPoint y: 451, endPoint x: 136, endPoint y: 457, distance: 5.9
click at [137, 453] on div at bounding box center [134, 450] width 75 height 19
click at [127, 451] on div at bounding box center [134, 450] width 75 height 19
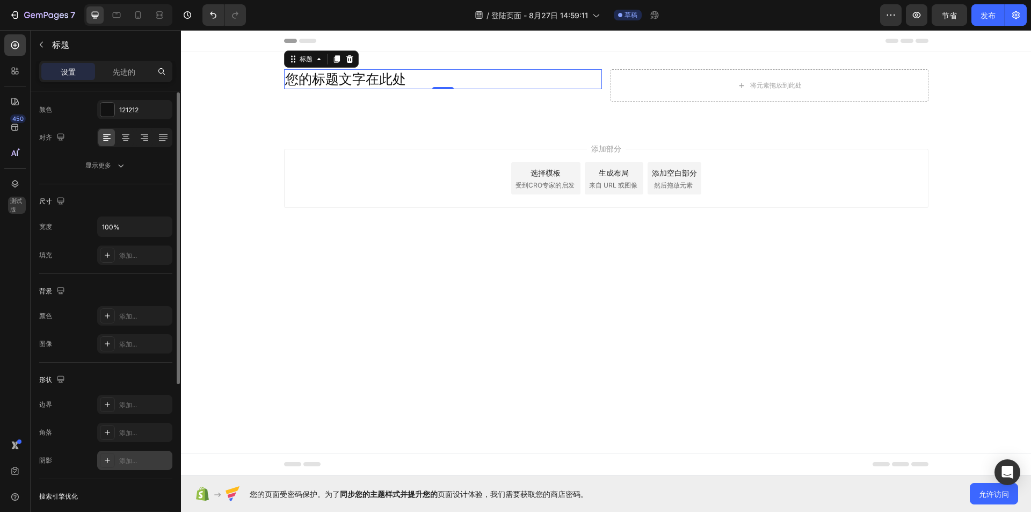
scroll to position [85, 0]
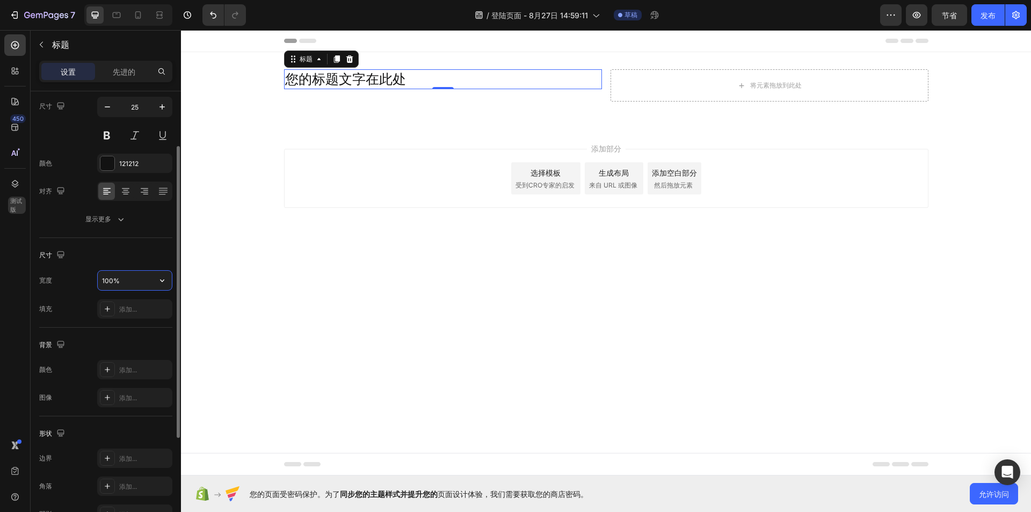
click at [134, 279] on input "100%" at bounding box center [135, 280] width 74 height 19
click at [159, 282] on icon "button" at bounding box center [162, 280] width 11 height 11
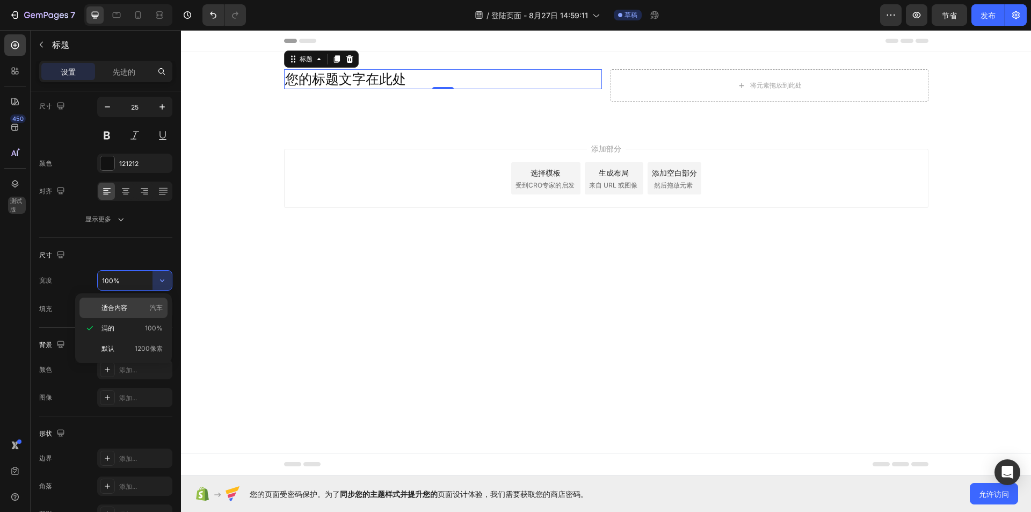
click at [138, 310] on p "适合内容 汽车" at bounding box center [131, 308] width 61 height 10
type input "Auto"
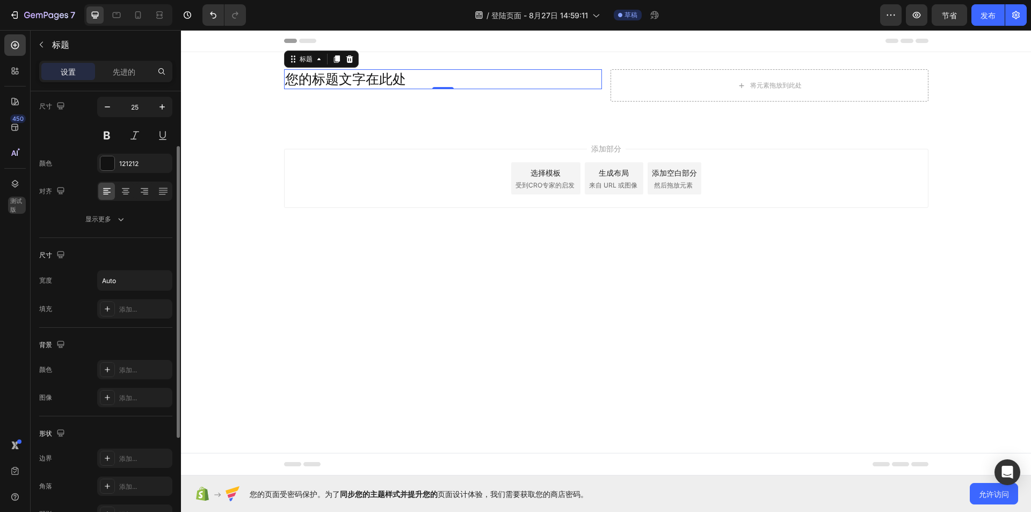
scroll to position [246, 0]
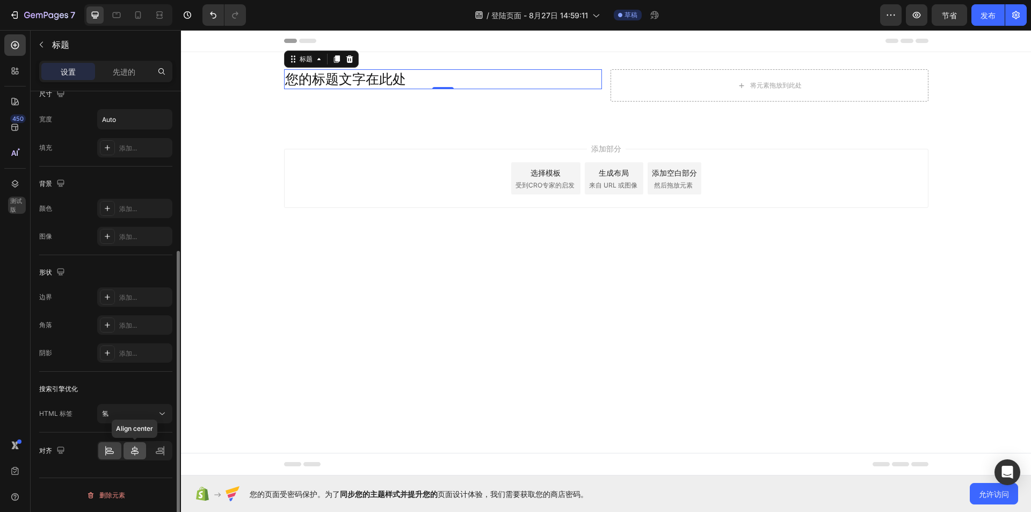
click at [137, 453] on icon at bounding box center [135, 451] width 8 height 10
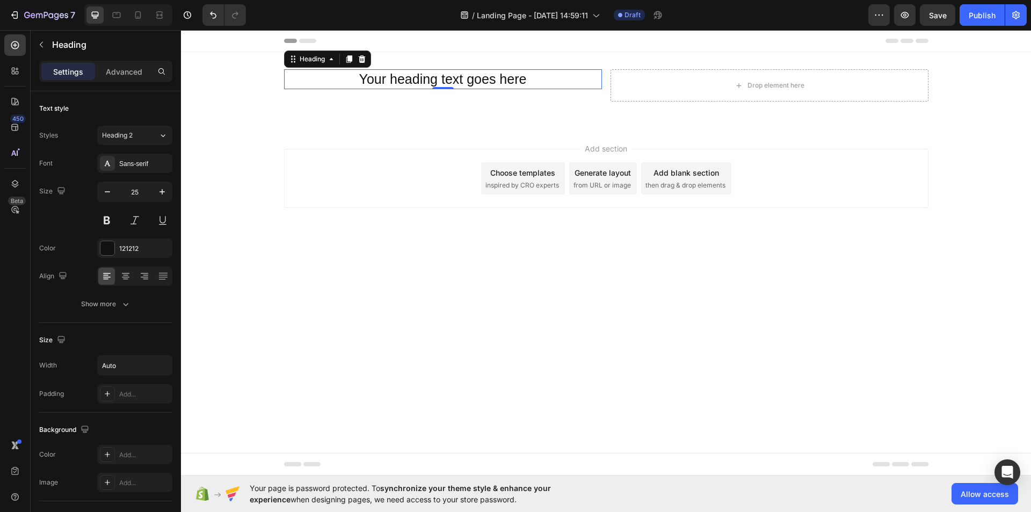
click at [501, 79] on h2 "Your heading text goes here" at bounding box center [443, 79] width 170 height 20
click at [534, 80] on div "Your heading text goes here" at bounding box center [443, 79] width 318 height 20
click at [541, 79] on div "Your heading text goes here" at bounding box center [443, 79] width 318 height 20
click at [348, 52] on div "Heading" at bounding box center [327, 58] width 87 height 17
click at [351, 65] on div at bounding box center [348, 59] width 13 height 13
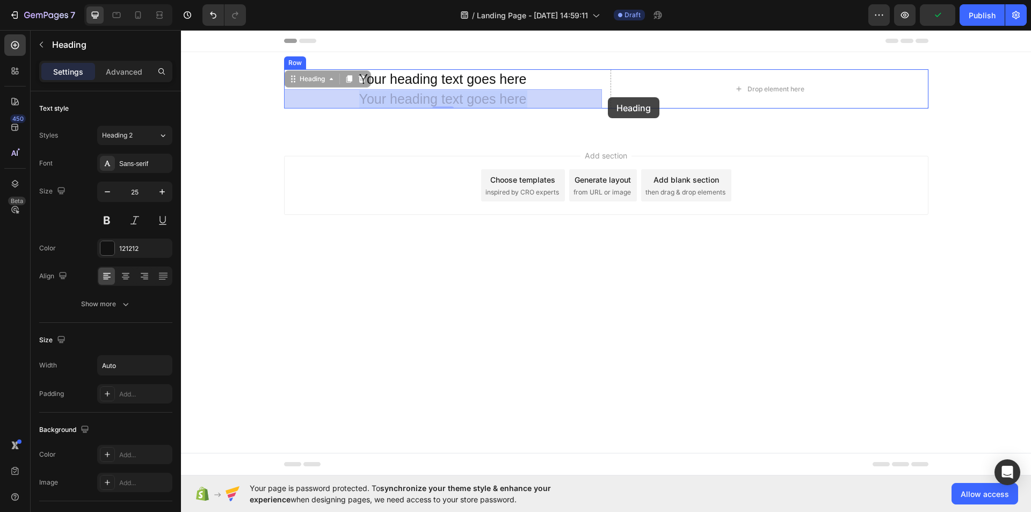
drag, startPoint x: 388, startPoint y: 99, endPoint x: 597, endPoint y: 100, distance: 208.8
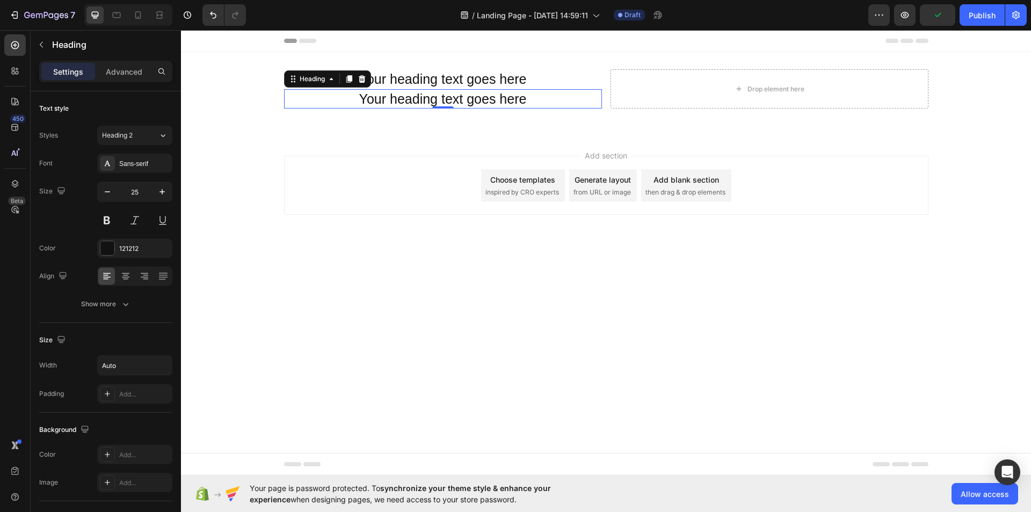
click at [576, 104] on div "Your heading text goes here" at bounding box center [443, 99] width 318 height 20
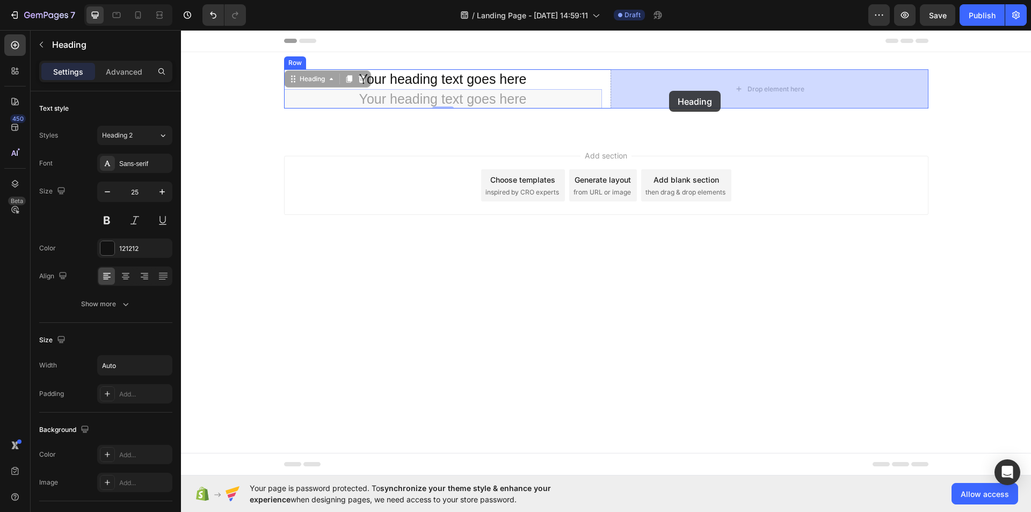
drag, startPoint x: 293, startPoint y: 78, endPoint x: 669, endPoint y: 91, distance: 376.0
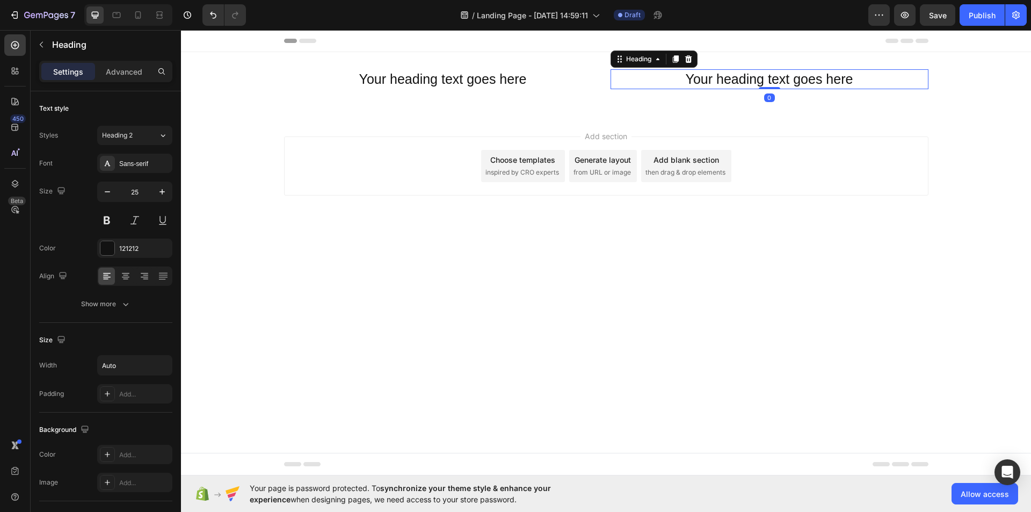
click at [437, 87] on div "Your heading text goes here Heading" at bounding box center [443, 79] width 318 height 20
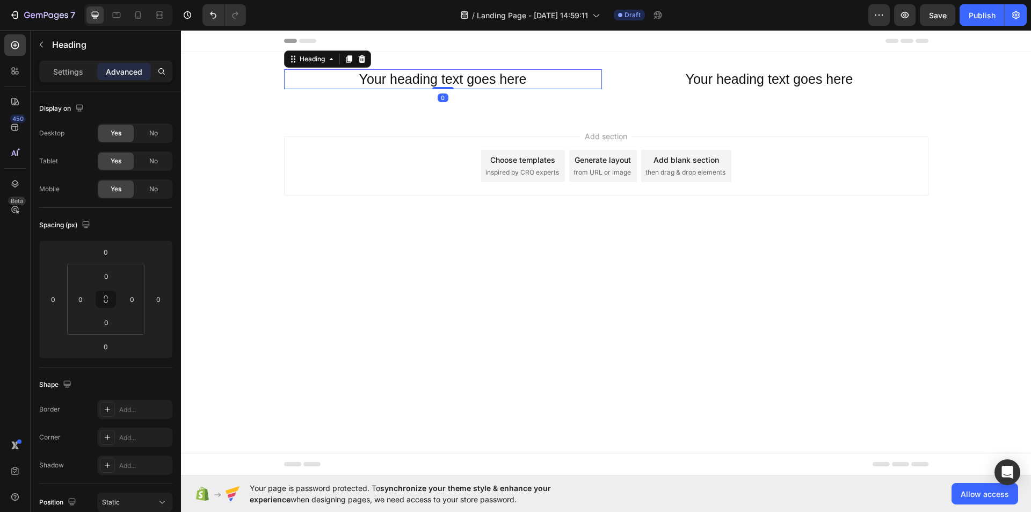
drag, startPoint x: 543, startPoint y: 77, endPoint x: 367, endPoint y: 80, distance: 175.5
click at [367, 80] on div "Your heading text goes here" at bounding box center [443, 79] width 318 height 20
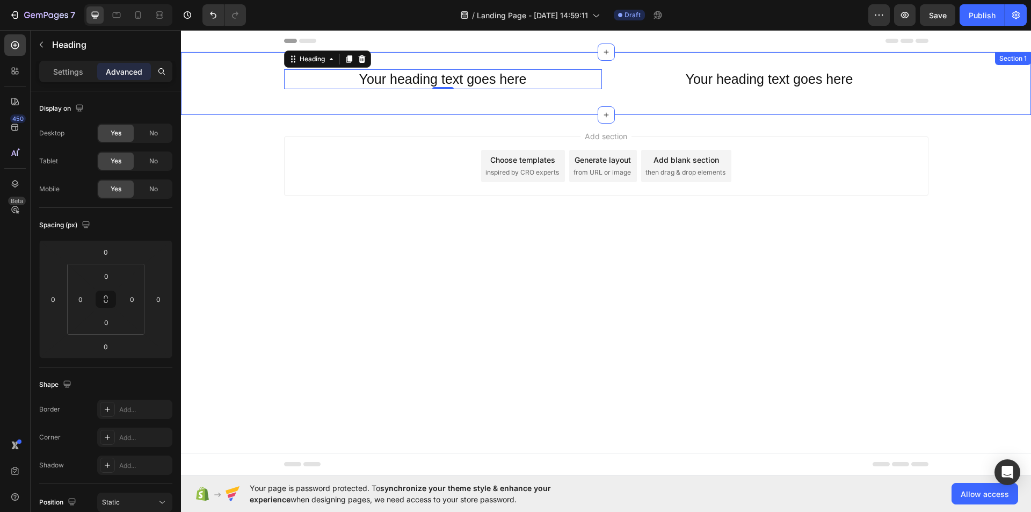
click at [416, 79] on p "Your heading text goes here" at bounding box center [442, 79] width 167 height 18
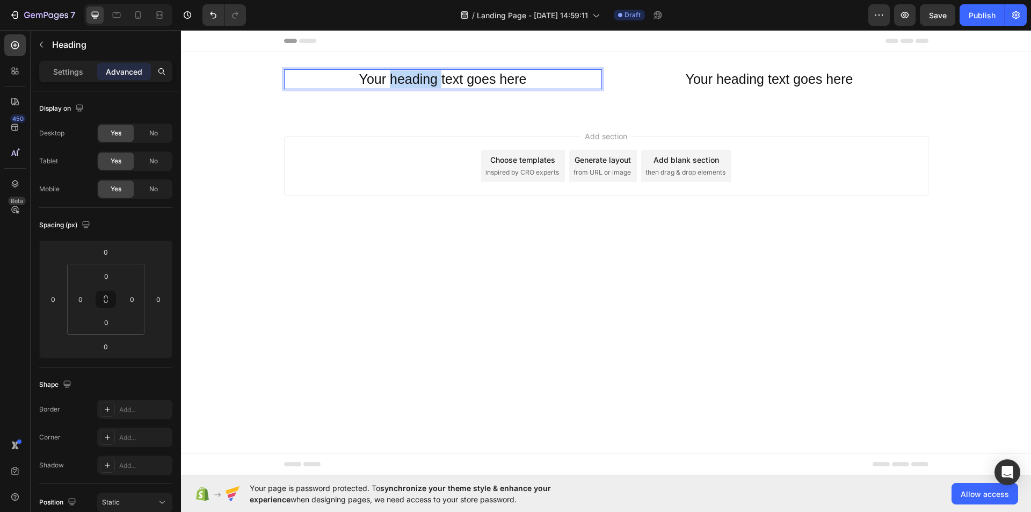
click at [416, 79] on p "Your heading text goes here" at bounding box center [442, 79] width 167 height 18
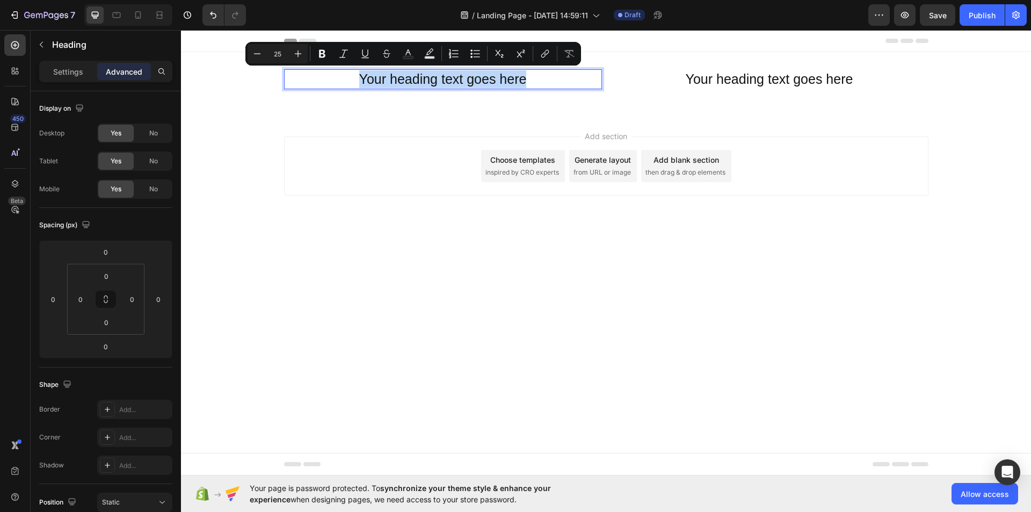
click at [416, 79] on p "Your heading text goes here" at bounding box center [442, 79] width 167 height 18
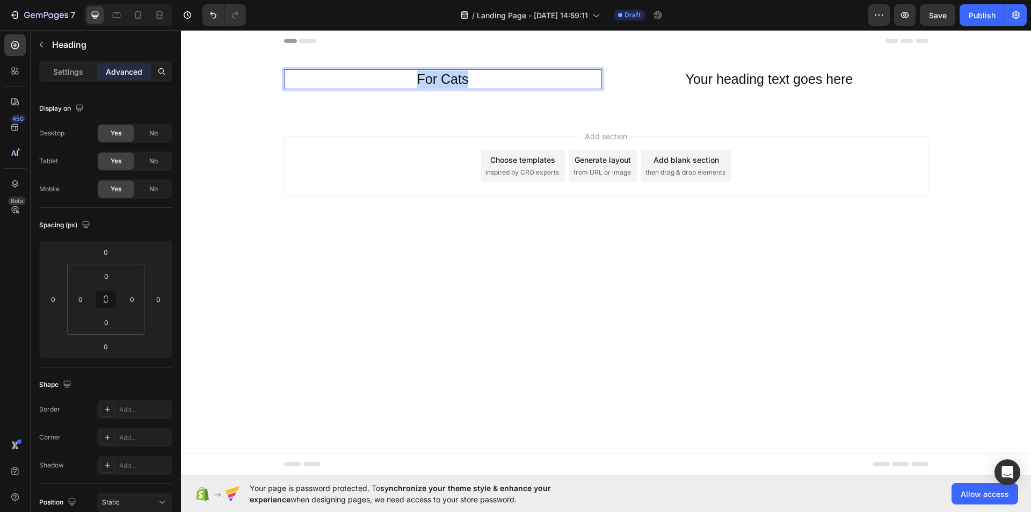
drag, startPoint x: 416, startPoint y: 79, endPoint x: 486, endPoint y: 78, distance: 69.8
click at [485, 78] on div "For Cats" at bounding box center [443, 79] width 318 height 20
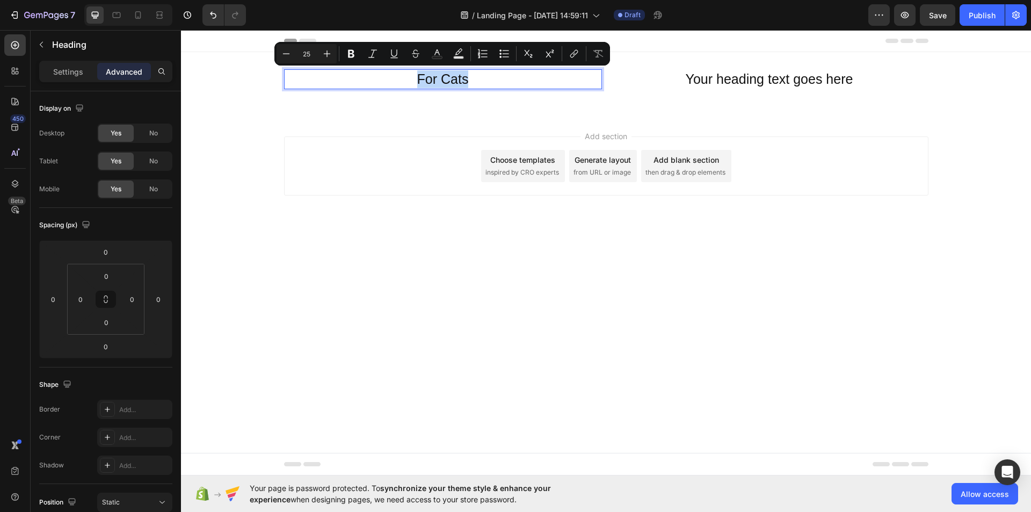
copy p "For Cats"
click at [750, 80] on h2 "Your heading text goes here" at bounding box center [769, 79] width 170 height 20
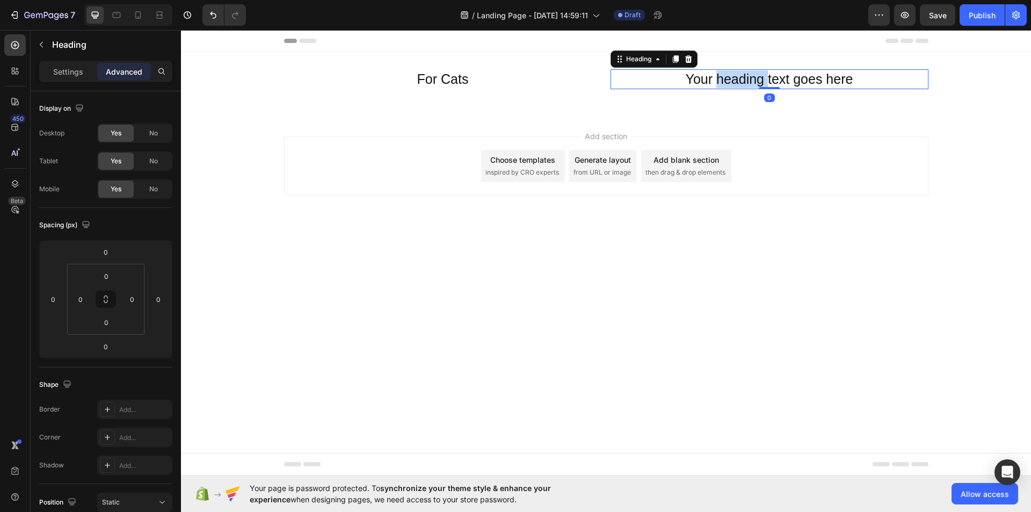
click at [750, 80] on h2 "Your heading text goes here" at bounding box center [769, 79] width 170 height 20
click at [761, 79] on p "Your heading text goes here" at bounding box center [768, 79] width 167 height 18
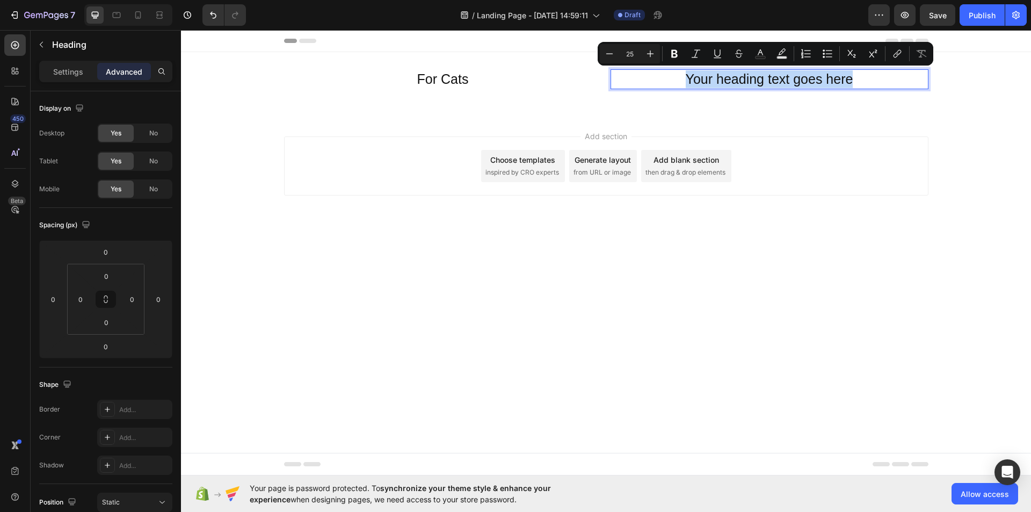
click at [761, 79] on p "Your heading text goes here" at bounding box center [768, 79] width 167 height 18
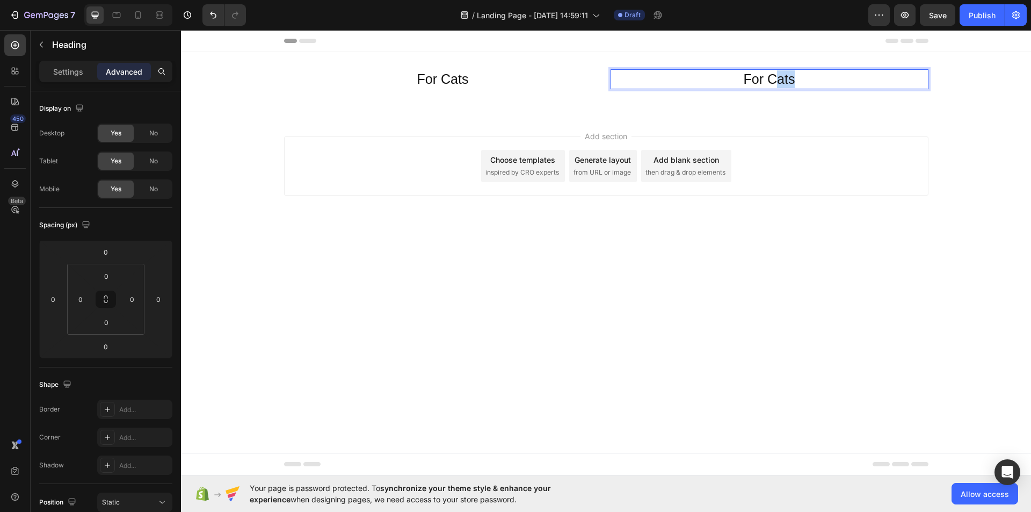
drag, startPoint x: 776, startPoint y: 77, endPoint x: 795, endPoint y: 78, distance: 18.8
click at [795, 78] on p "For Cats" at bounding box center [769, 79] width 52 height 18
drag, startPoint x: 769, startPoint y: 80, endPoint x: 791, endPoint y: 80, distance: 22.0
click at [791, 80] on p "For Cats" at bounding box center [769, 79] width 52 height 18
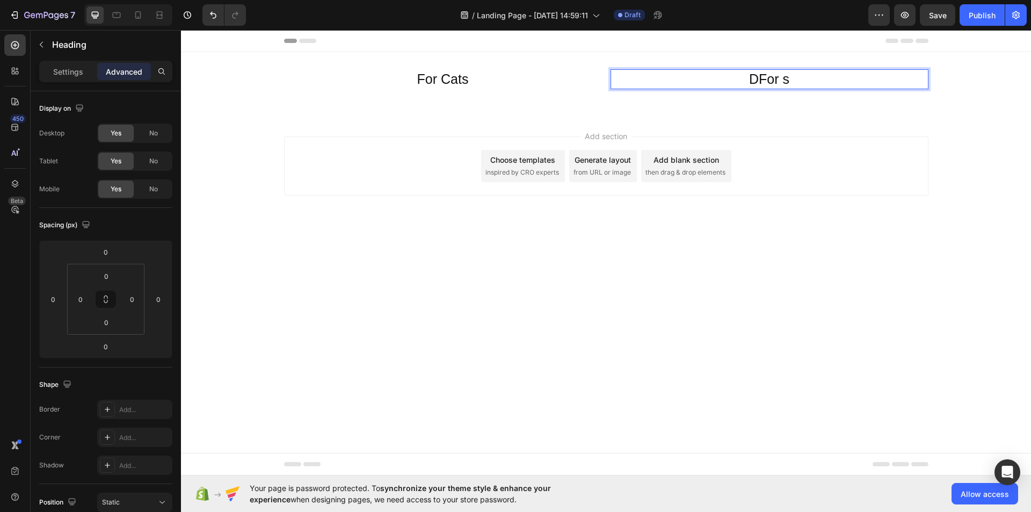
click at [756, 81] on p "DFor s" at bounding box center [769, 79] width 40 height 18
click at [778, 78] on p "For s" at bounding box center [769, 79] width 31 height 18
drag, startPoint x: 789, startPoint y: 79, endPoint x: 799, endPoint y: 78, distance: 10.3
click at [799, 78] on div "goFor Ds" at bounding box center [769, 79] width 318 height 20
drag, startPoint x: 785, startPoint y: 81, endPoint x: 791, endPoint y: 83, distance: 5.6
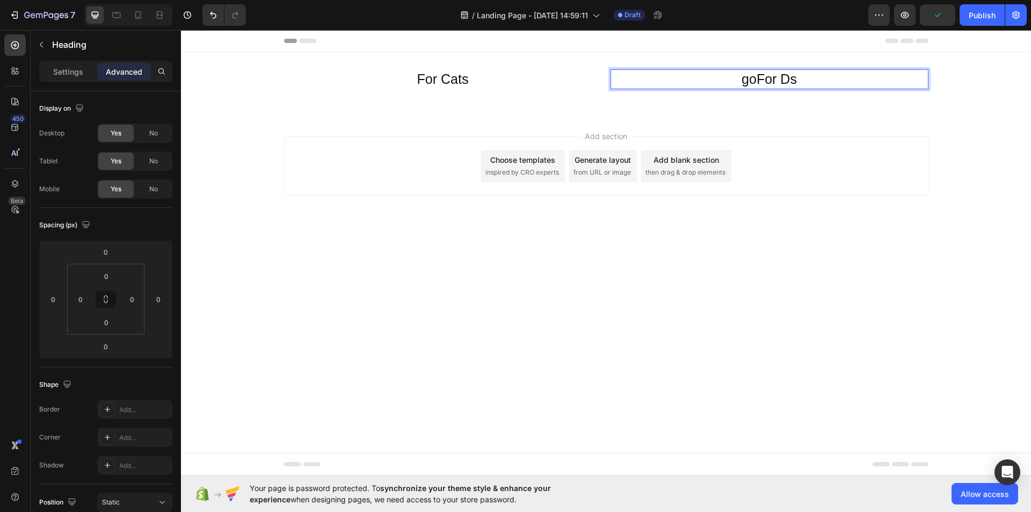
click at [786, 81] on p "goFor Ds" at bounding box center [768, 79] width 55 height 18
click at [792, 83] on p "goFor Ds" at bounding box center [768, 79] width 55 height 18
click at [799, 82] on p "goFor Dos" at bounding box center [769, 79] width 63 height 18
click at [796, 82] on p "goFor Dos" at bounding box center [769, 79] width 63 height 18
click at [743, 82] on p "goFor Dogs" at bounding box center [769, 79] width 70 height 18
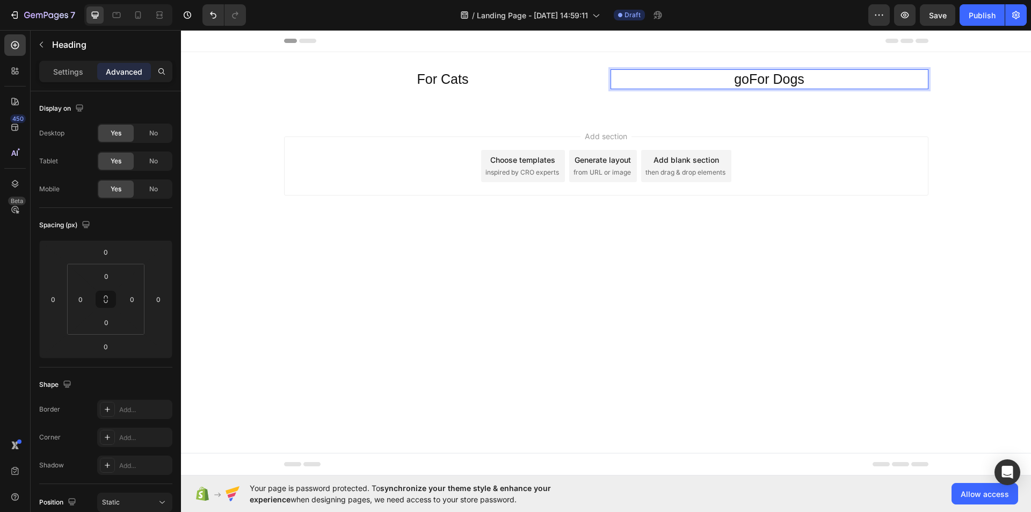
click at [748, 81] on p "goFor Dogs" at bounding box center [769, 79] width 70 height 18
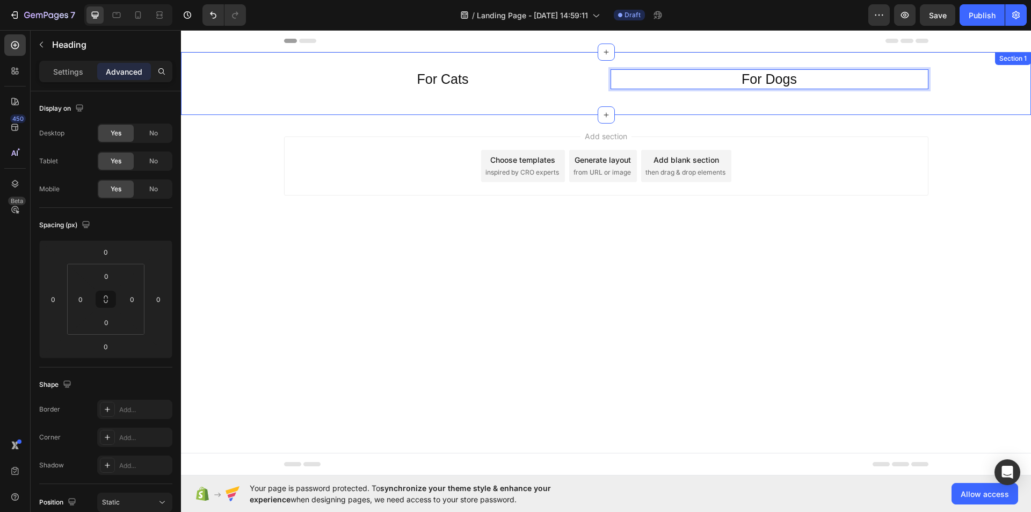
click at [982, 108] on div "For Cats Heading For Dogs Heading 0 Row Section 1" at bounding box center [606, 83] width 850 height 63
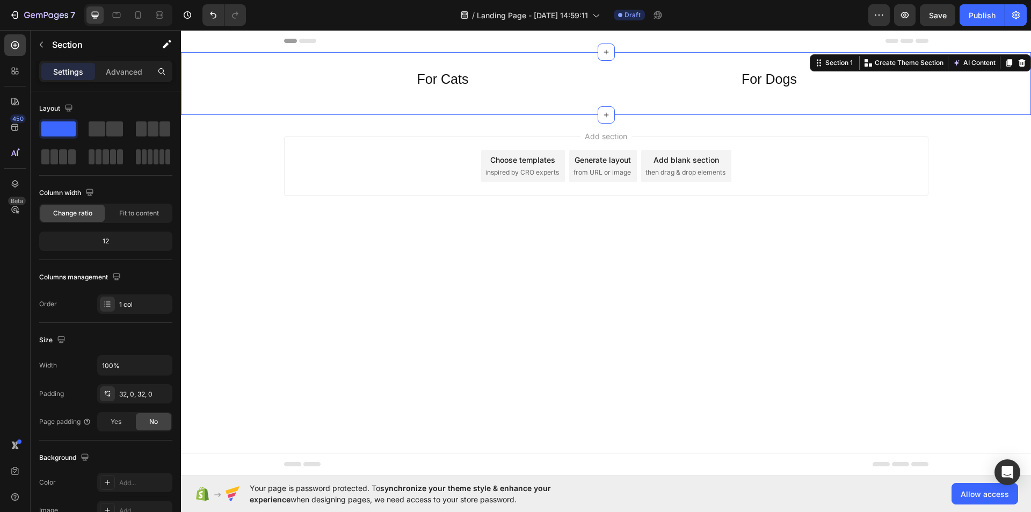
click at [603, 318] on body "Header For Cats Heading For Dogs Heading Row Section 1 You can create reusable …" at bounding box center [606, 252] width 850 height 445
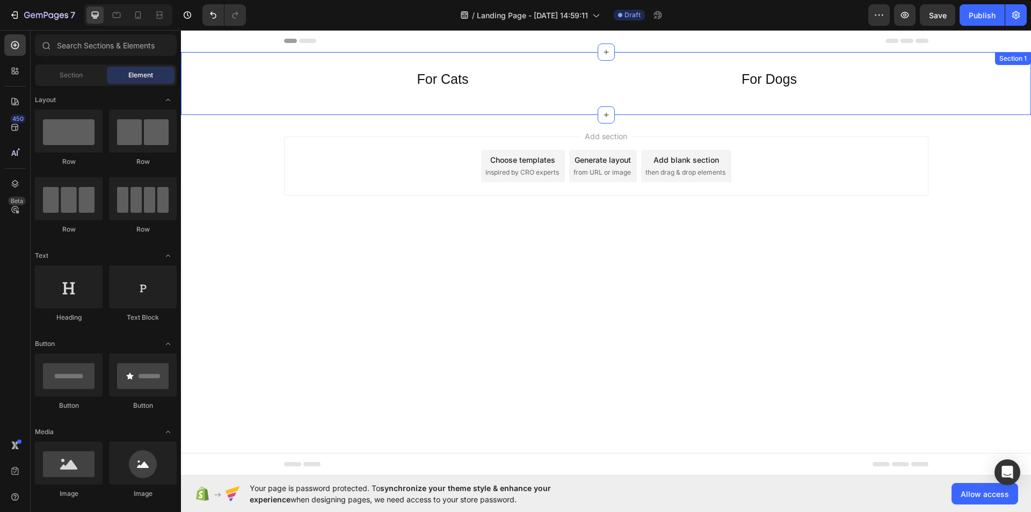
click at [547, 76] on div "For Cats" at bounding box center [443, 79] width 318 height 20
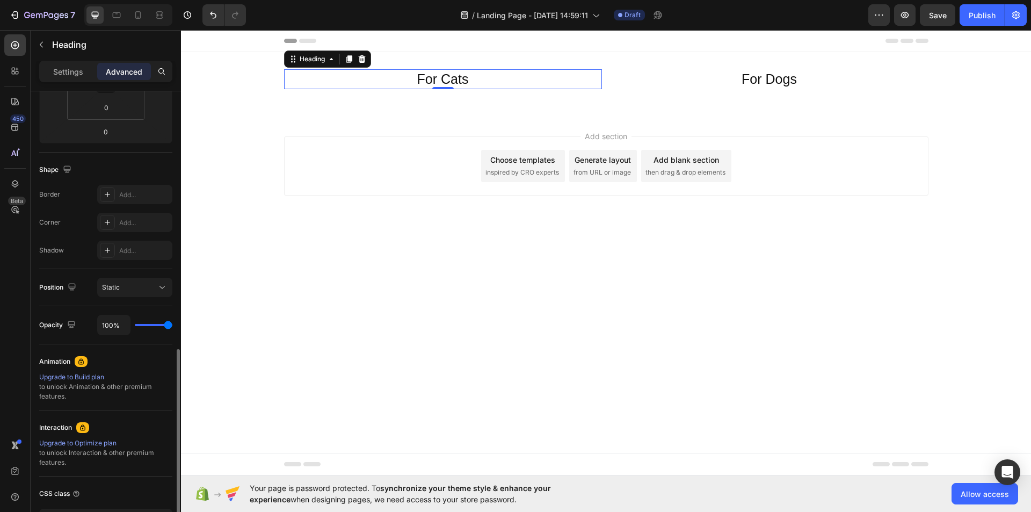
scroll to position [294, 0]
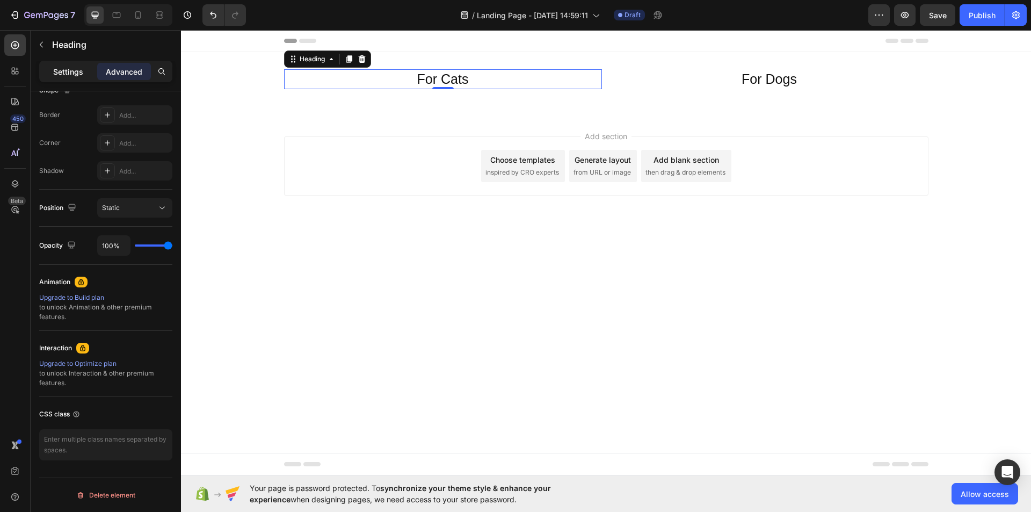
click at [72, 74] on p "Settings" at bounding box center [68, 71] width 30 height 11
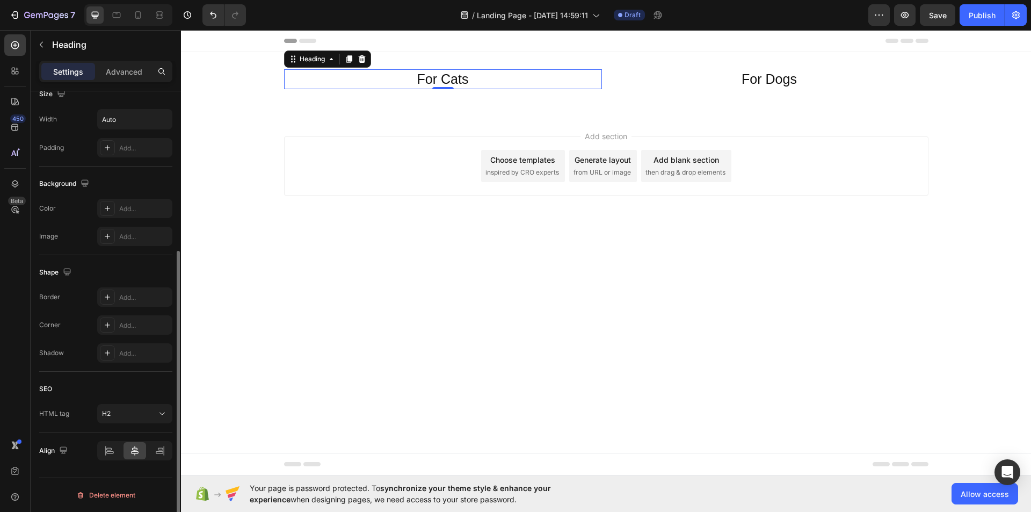
scroll to position [246, 0]
click at [153, 210] on div "Add..." at bounding box center [144, 209] width 50 height 10
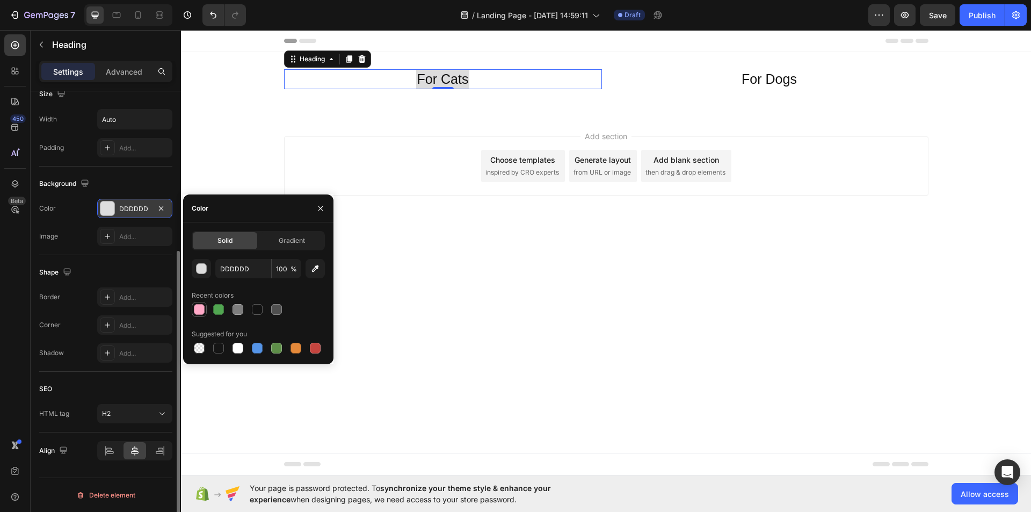
click at [198, 310] on div at bounding box center [199, 309] width 11 height 11
type input "FFA9C7"
click at [266, 246] on div "Gradient" at bounding box center [291, 240] width 64 height 17
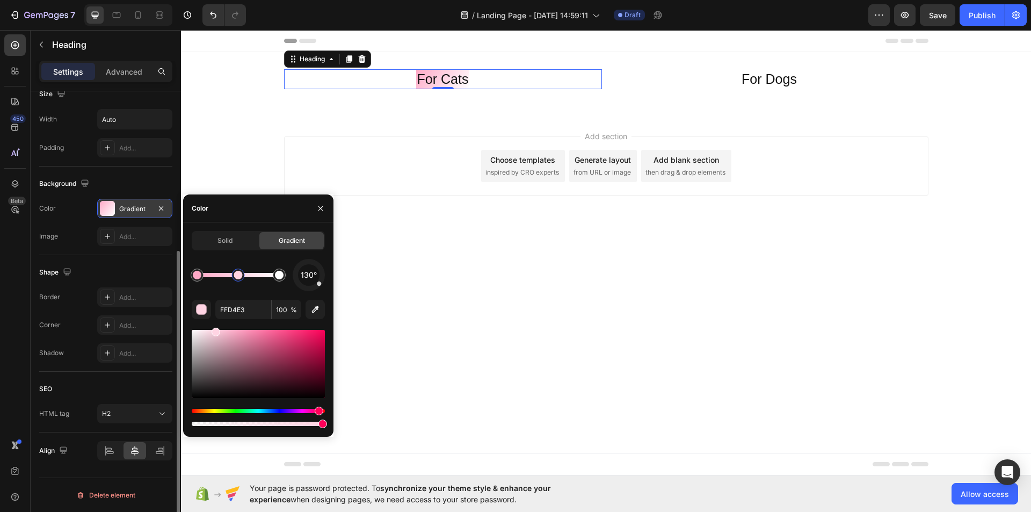
click at [238, 276] on div at bounding box center [238, 275] width 82 height 4
click at [238, 275] on div at bounding box center [238, 275] width 9 height 9
drag, startPoint x: 221, startPoint y: 276, endPoint x: 239, endPoint y: 276, distance: 18.8
click at [239, 276] on div at bounding box center [238, 275] width 82 height 4
type input "FFD4E3"
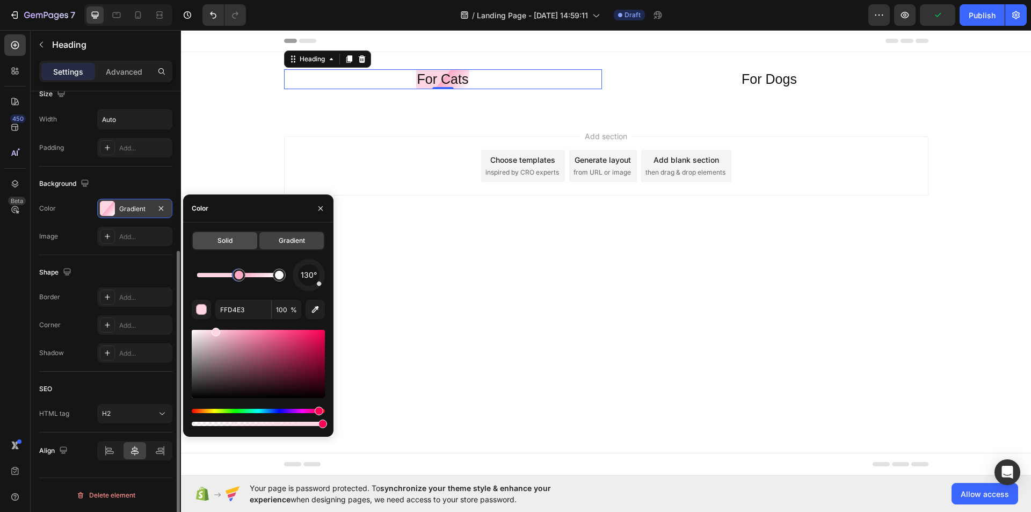
click at [222, 240] on span "Solid" at bounding box center [224, 241] width 15 height 10
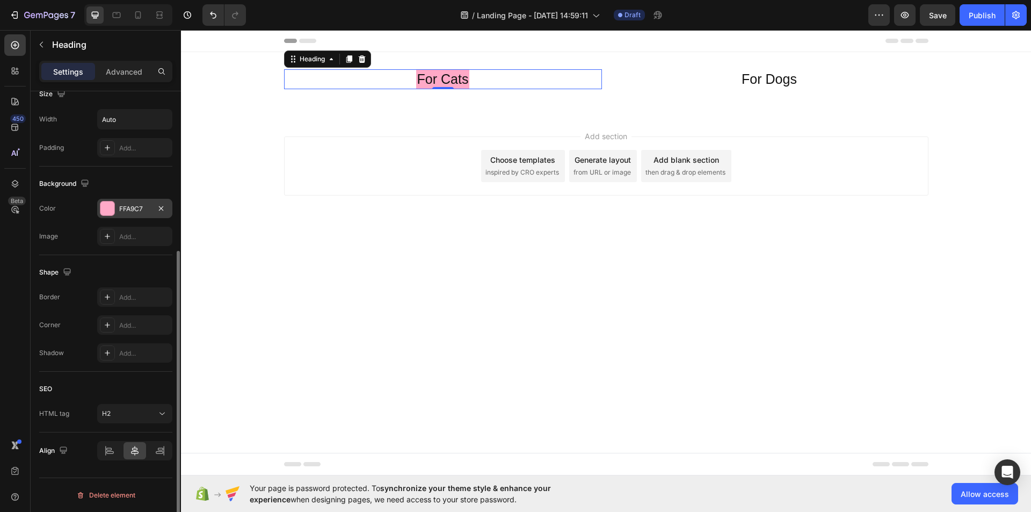
click at [136, 267] on div "Shape" at bounding box center [105, 272] width 133 height 17
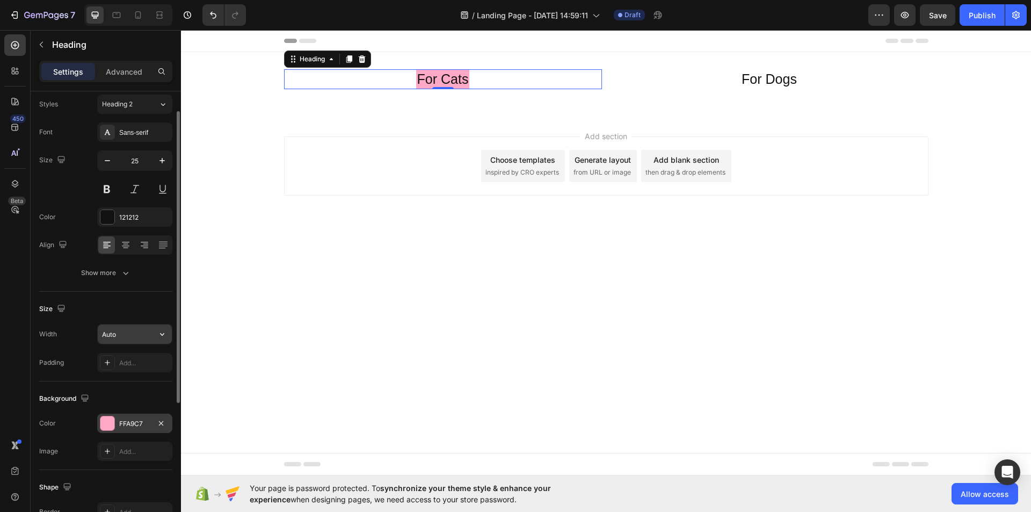
click at [153, 328] on button "button" at bounding box center [161, 333] width 19 height 19
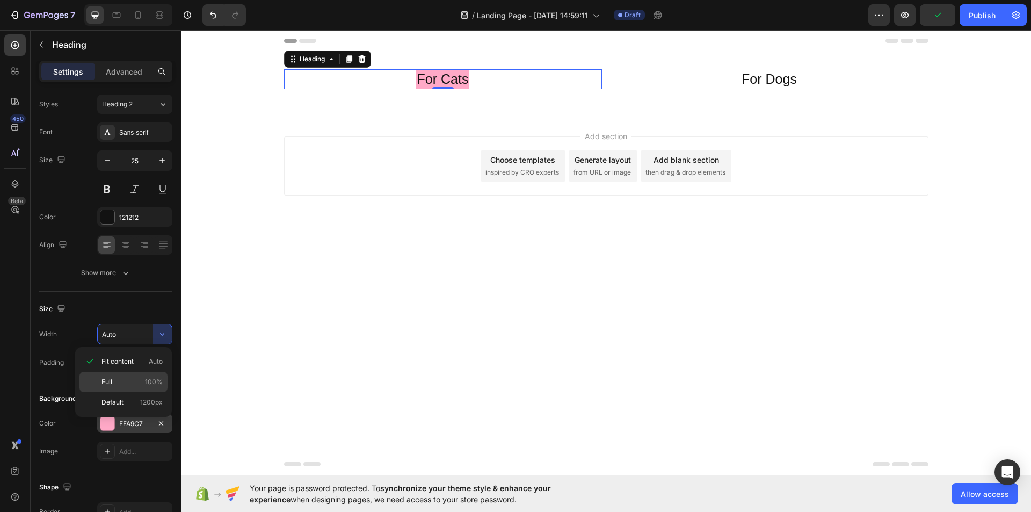
click at [131, 392] on div "Full 100%" at bounding box center [123, 402] width 88 height 20
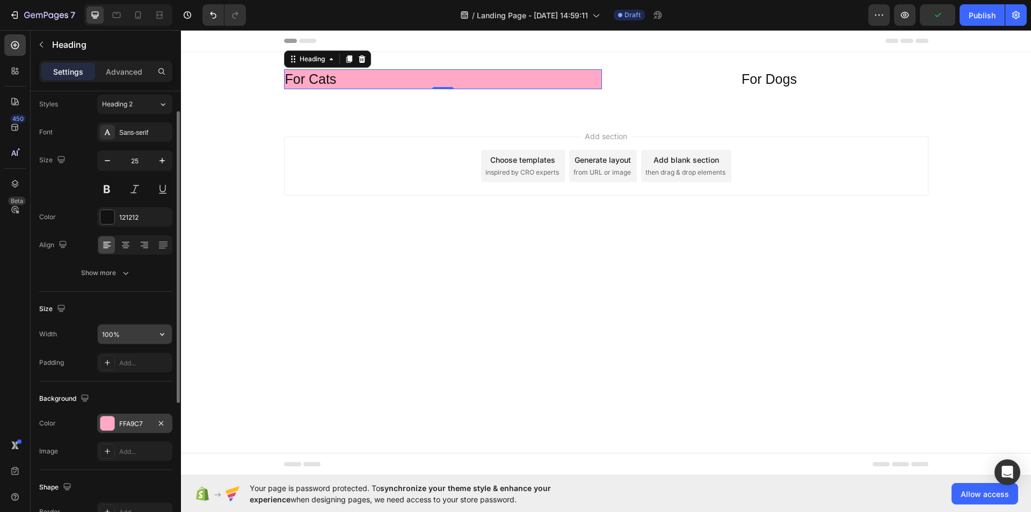
click at [155, 333] on button "button" at bounding box center [161, 333] width 19 height 19
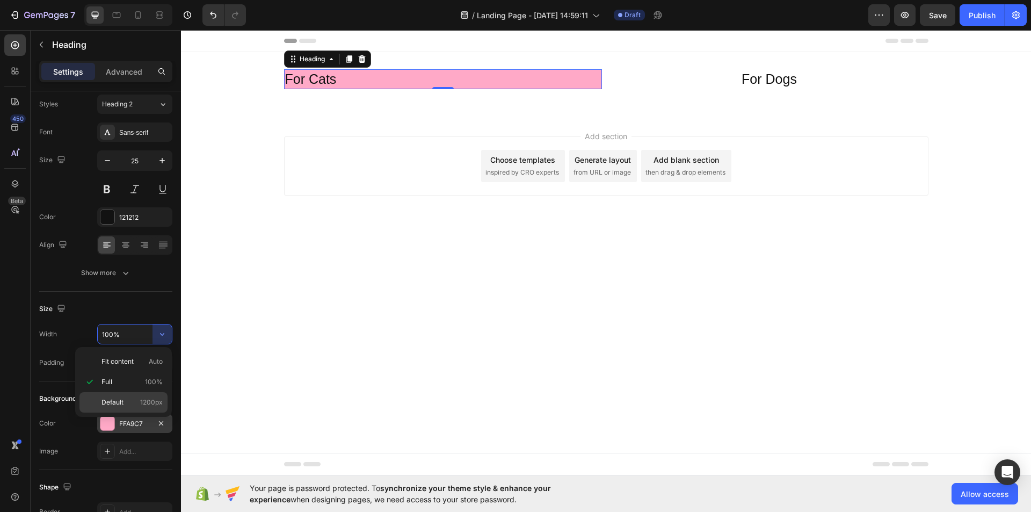
click at [136, 393] on div "Default 1200px" at bounding box center [123, 402] width 88 height 20
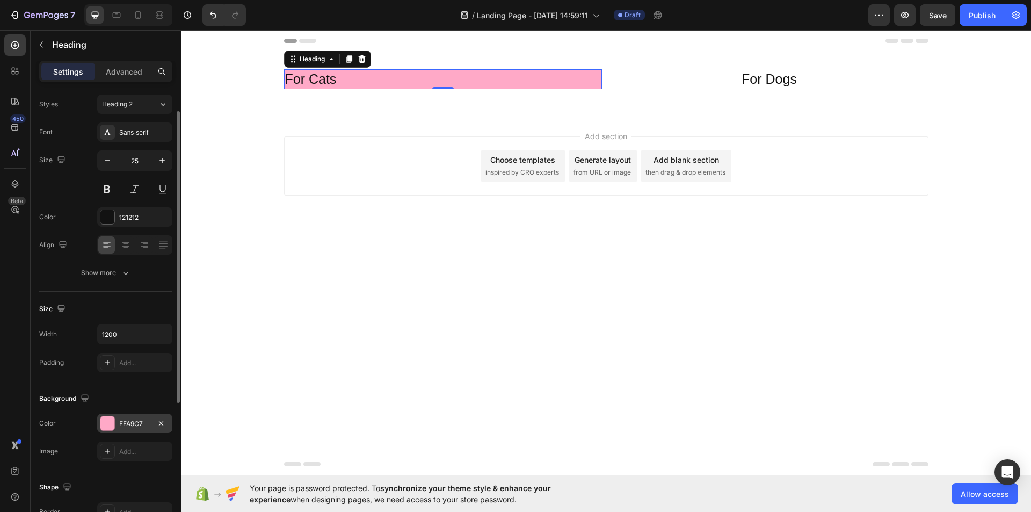
scroll to position [246, 0]
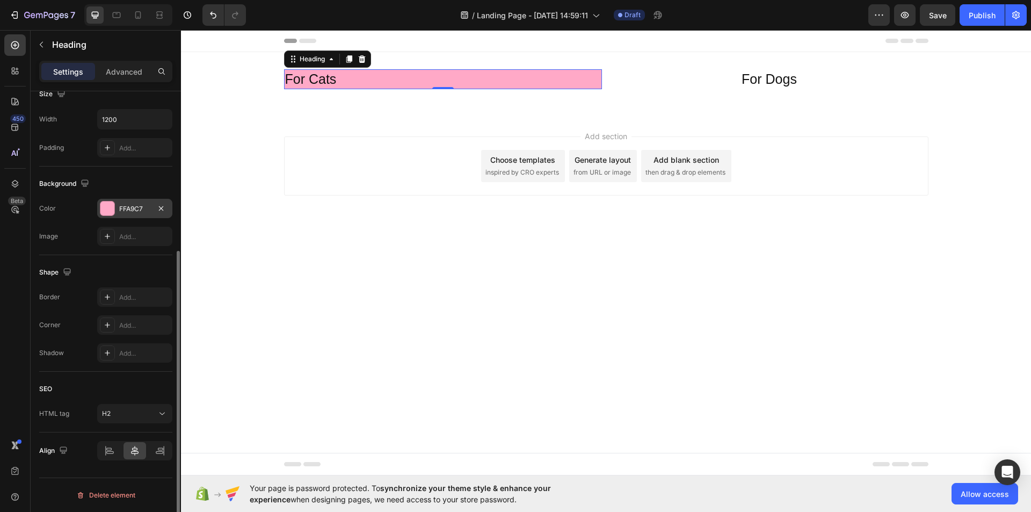
click at [137, 454] on icon at bounding box center [134, 450] width 11 height 11
click at [109, 450] on icon at bounding box center [108, 448] width 5 height 3
click at [139, 448] on icon at bounding box center [134, 450] width 11 height 11
click at [166, 453] on div at bounding box center [159, 450] width 23 height 17
click at [162, 451] on icon at bounding box center [160, 450] width 11 height 11
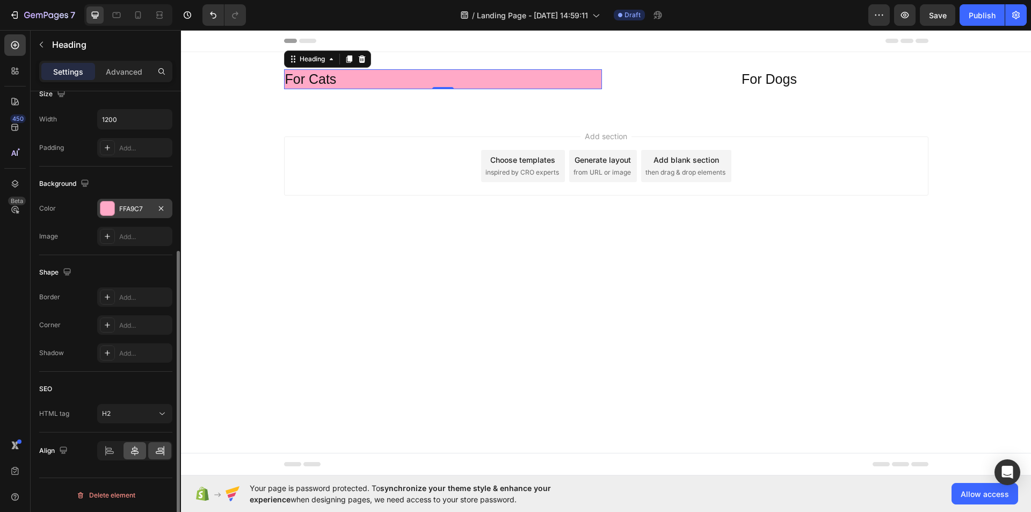
click at [126, 458] on div at bounding box center [134, 450] width 23 height 17
click at [215, 11] on icon "Undo/Redo" at bounding box center [213, 15] width 11 height 11
click at [209, 15] on icon "Undo/Redo" at bounding box center [213, 15] width 11 height 11
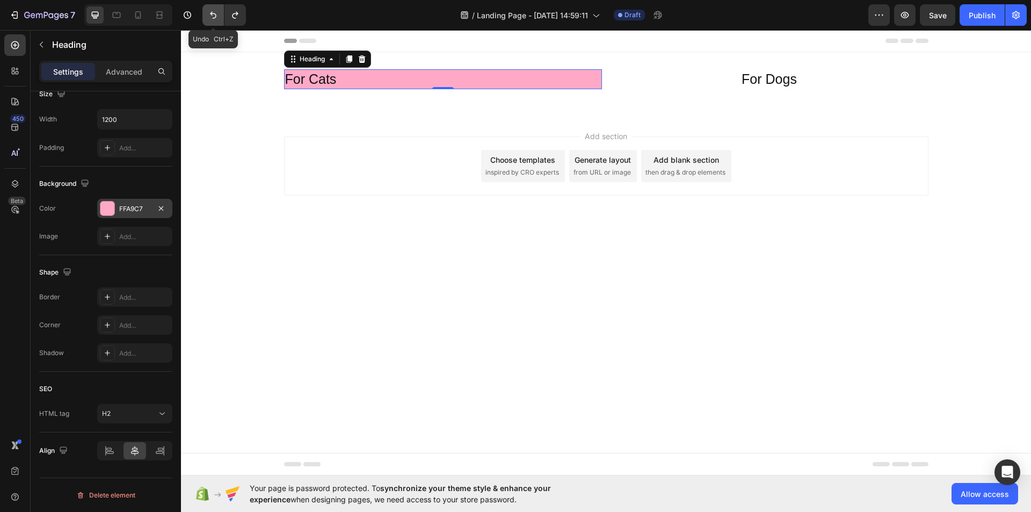
click at [209, 15] on icon "Undo/Redo" at bounding box center [213, 15] width 11 height 11
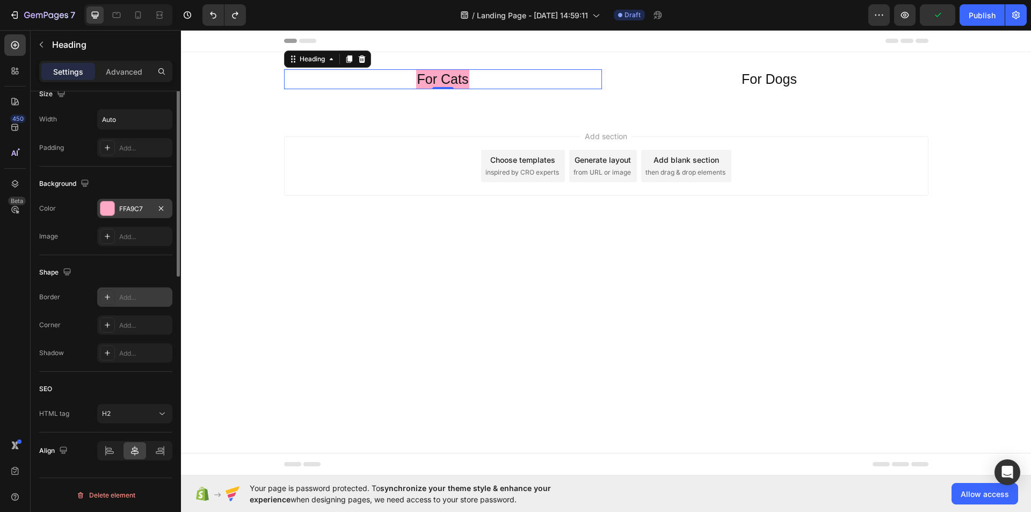
scroll to position [31, 0]
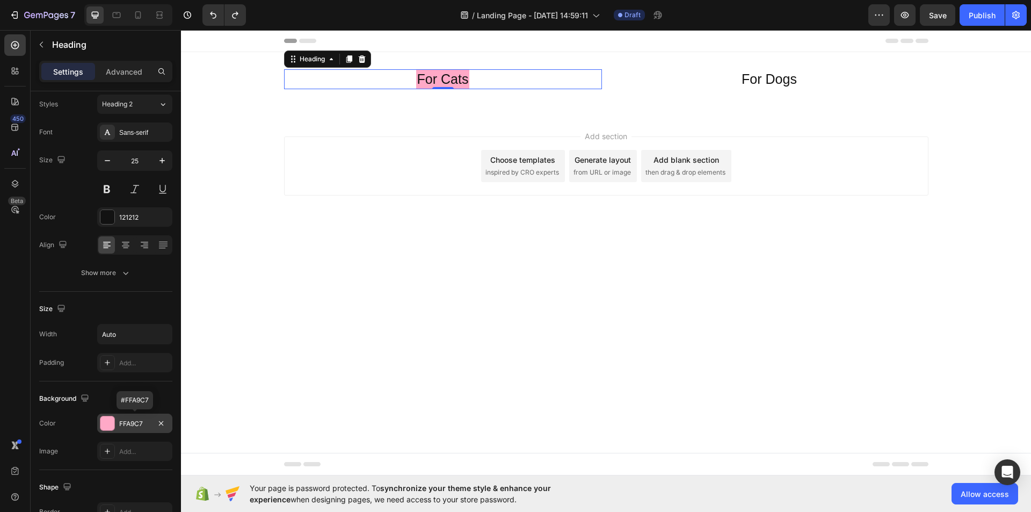
click at [141, 432] on div "FFA9C7" at bounding box center [134, 422] width 75 height 19
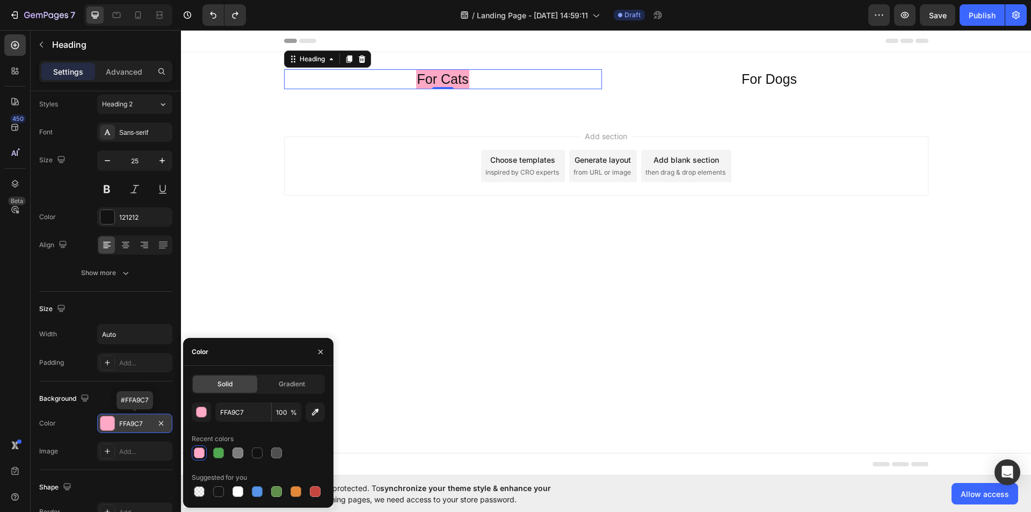
click at [141, 432] on div "FFA9C7" at bounding box center [134, 422] width 75 height 19
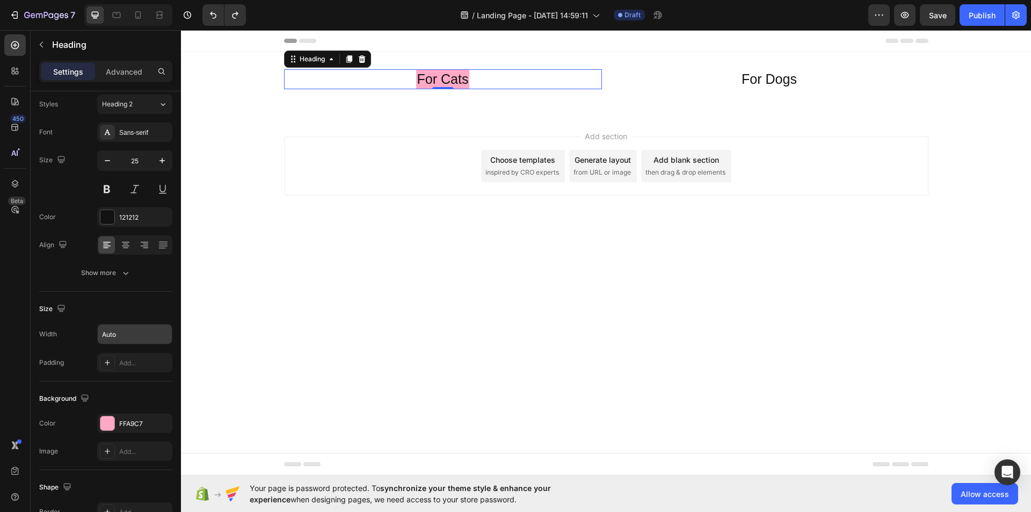
click at [148, 343] on input "Auto" at bounding box center [135, 333] width 74 height 19
click at [158, 334] on button "button" at bounding box center [161, 333] width 19 height 19
click at [147, 395] on div "Default 1200px" at bounding box center [123, 402] width 88 height 20
type input "1200"
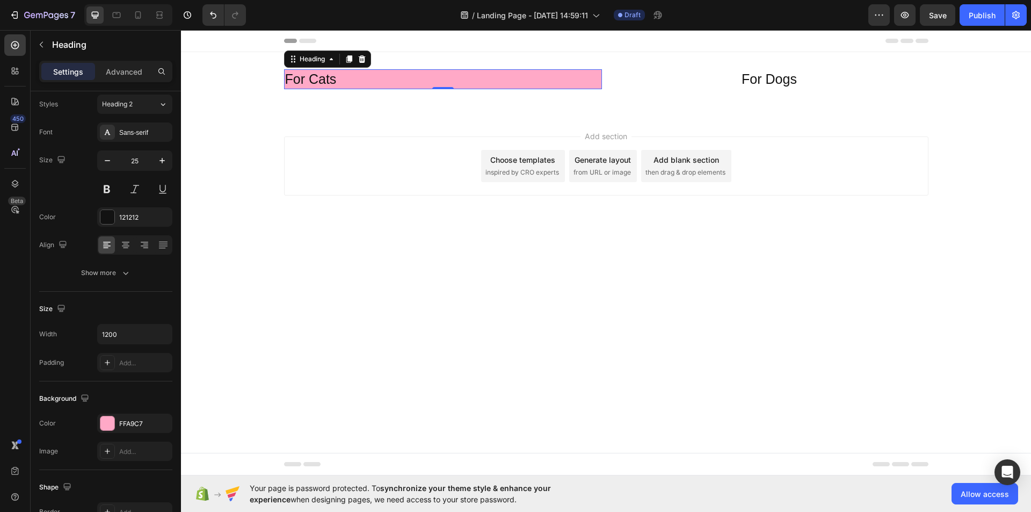
click at [147, 395] on div "Background" at bounding box center [105, 398] width 133 height 17
click at [125, 245] on icon at bounding box center [125, 244] width 11 height 11
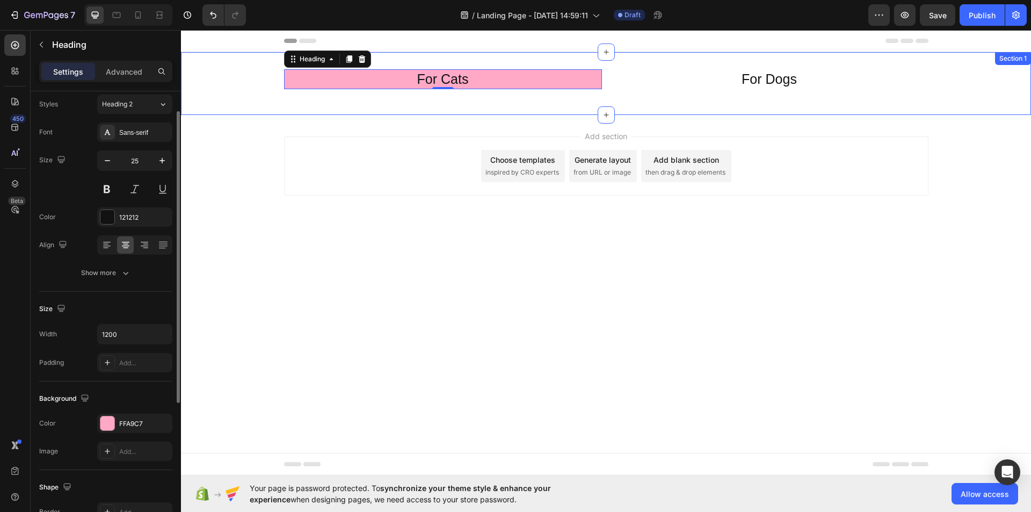
click at [649, 82] on div "For Dogs" at bounding box center [769, 79] width 318 height 20
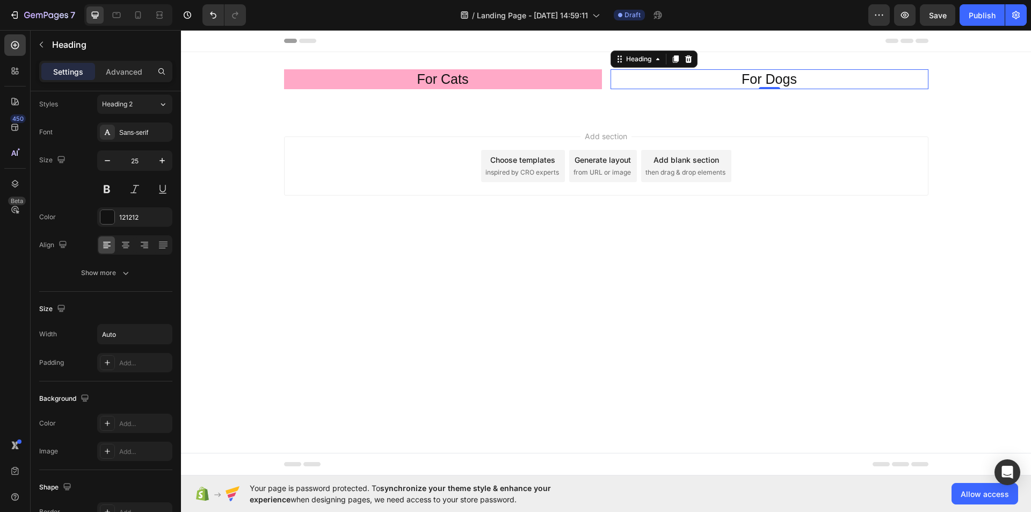
click at [697, 76] on div "For Dogs" at bounding box center [769, 79] width 318 height 20
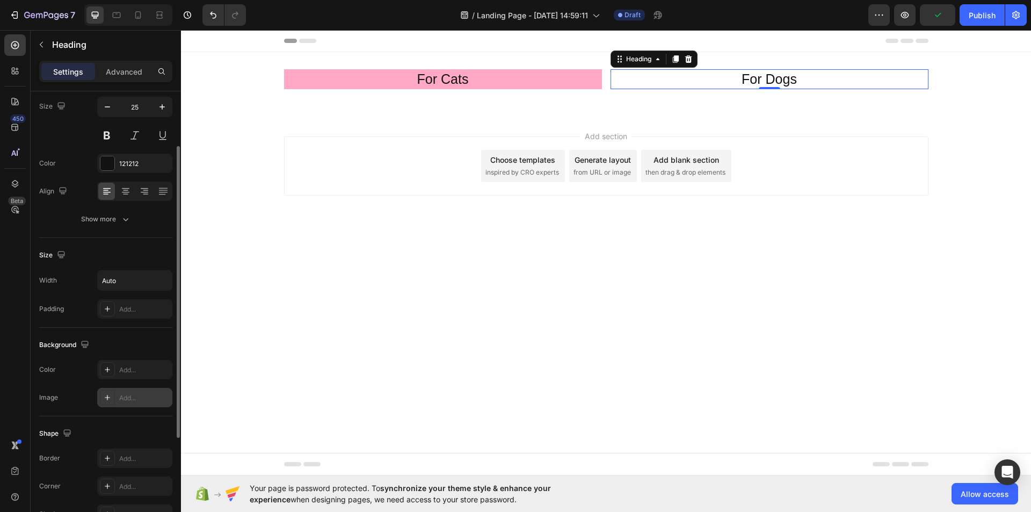
scroll to position [192, 0]
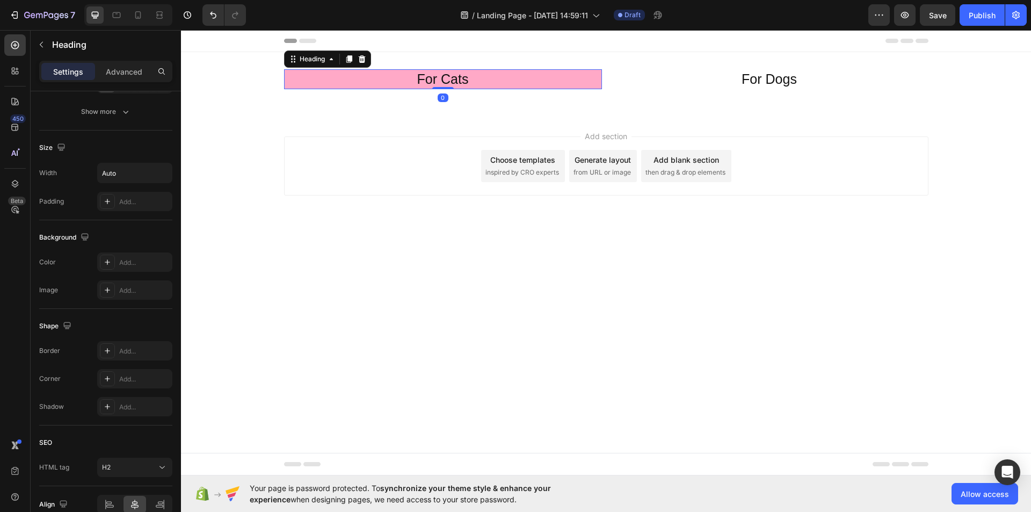
click at [414, 76] on p "For Cats" at bounding box center [443, 79] width 316 height 18
click at [126, 260] on div "FFA9C7" at bounding box center [134, 263] width 31 height 10
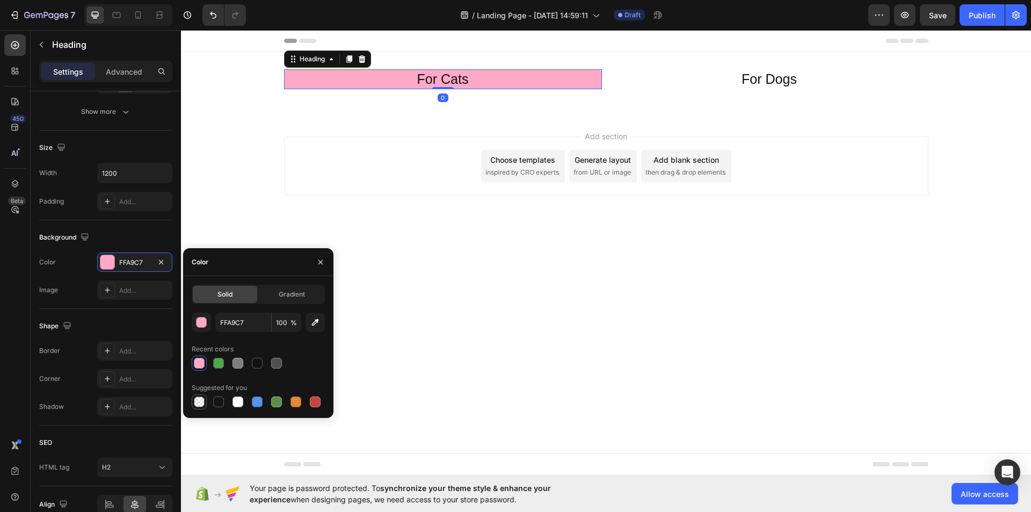
click at [201, 406] on div at bounding box center [199, 401] width 11 height 11
type input "000000"
type input "0"
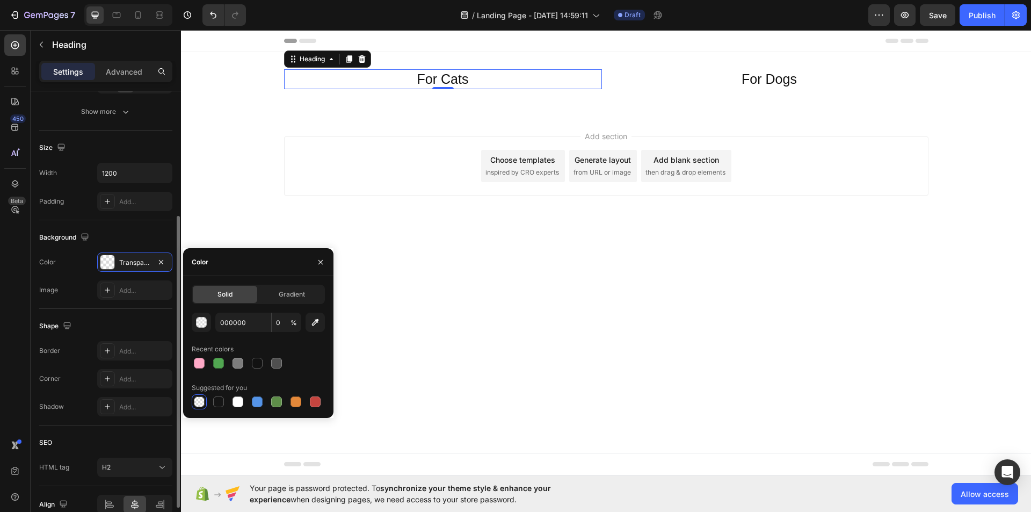
click at [133, 311] on div "Shape Border Add... Corner Add... Shadow Add..." at bounding box center [105, 367] width 133 height 116
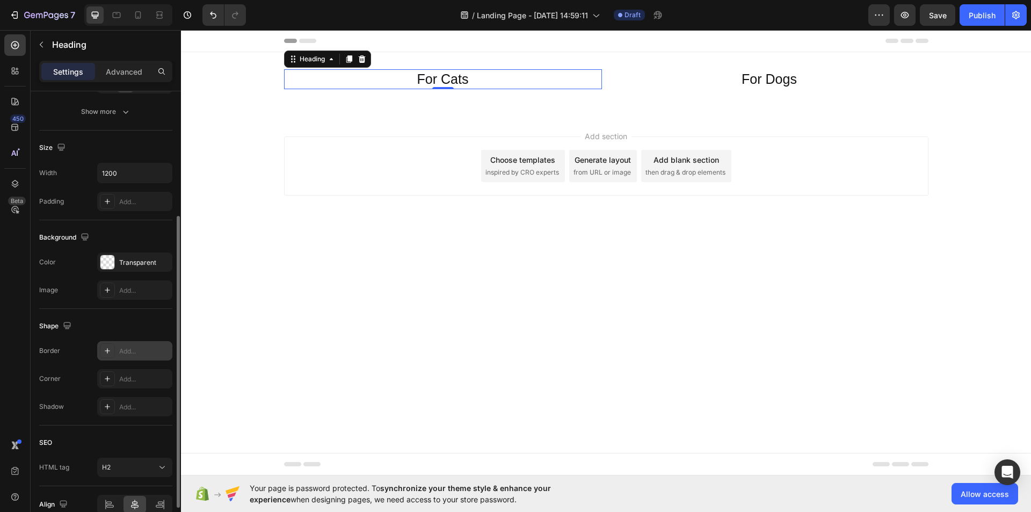
click at [116, 349] on div "Add..." at bounding box center [134, 350] width 75 height 19
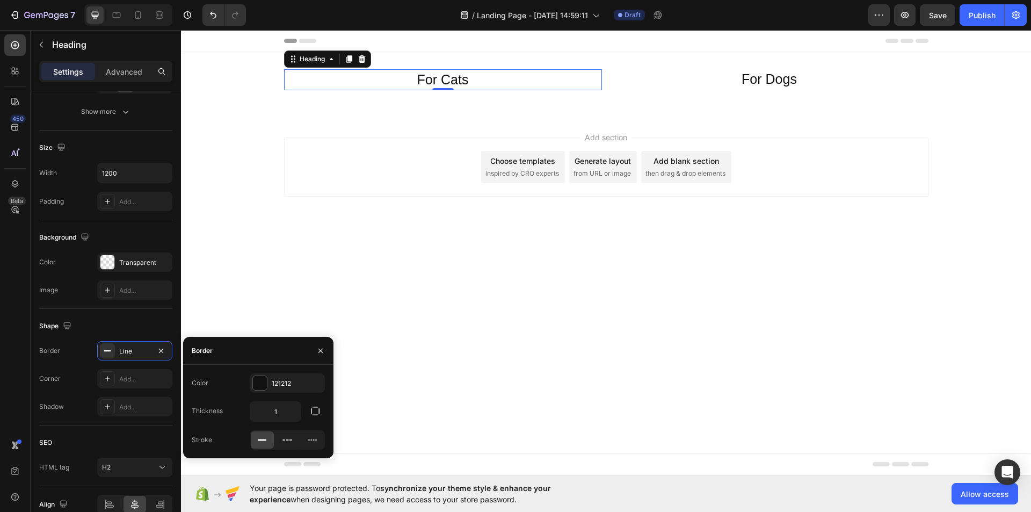
click at [262, 227] on div "Add section Choose templates inspired by CRO experts Generate layout from URL o…" at bounding box center [606, 182] width 850 height 132
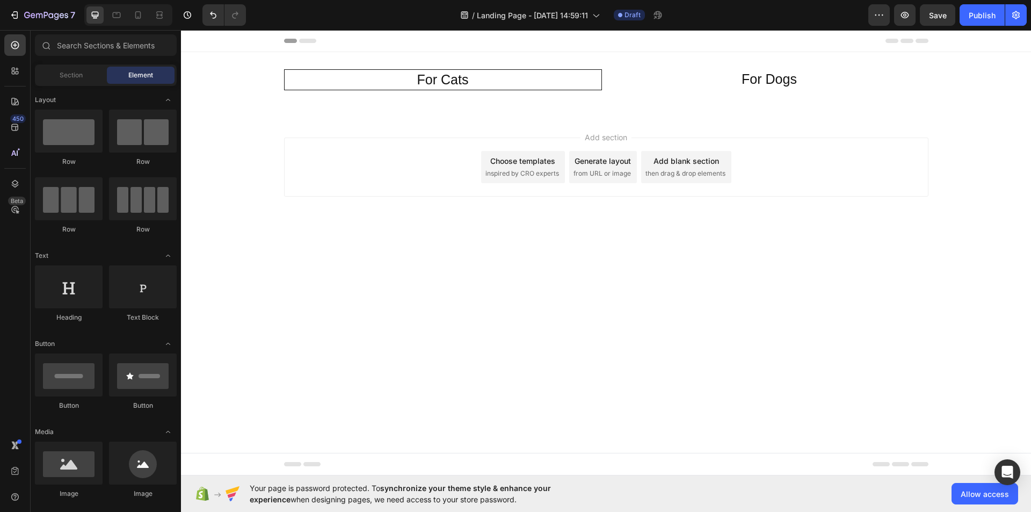
drag, startPoint x: 93, startPoint y: 86, endPoint x: 148, endPoint y: 76, distance: 55.2
click at [93, 85] on div "Sections(18) Elements(83) Section Element Hero Section Product Detail Brands Tr…" at bounding box center [106, 271] width 150 height 474
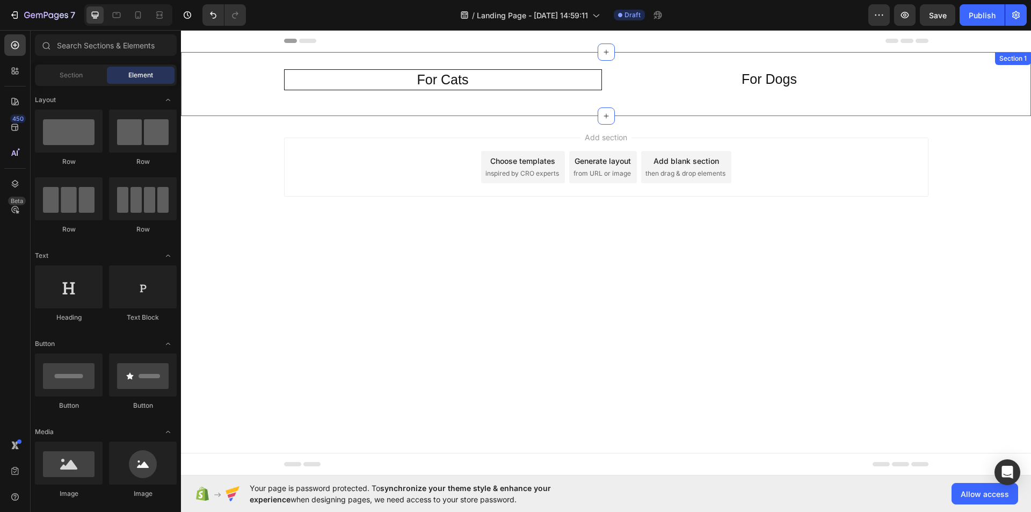
click at [331, 83] on div "For Cats Heading For Dogs Heading Row Section 1" at bounding box center [606, 84] width 850 height 64
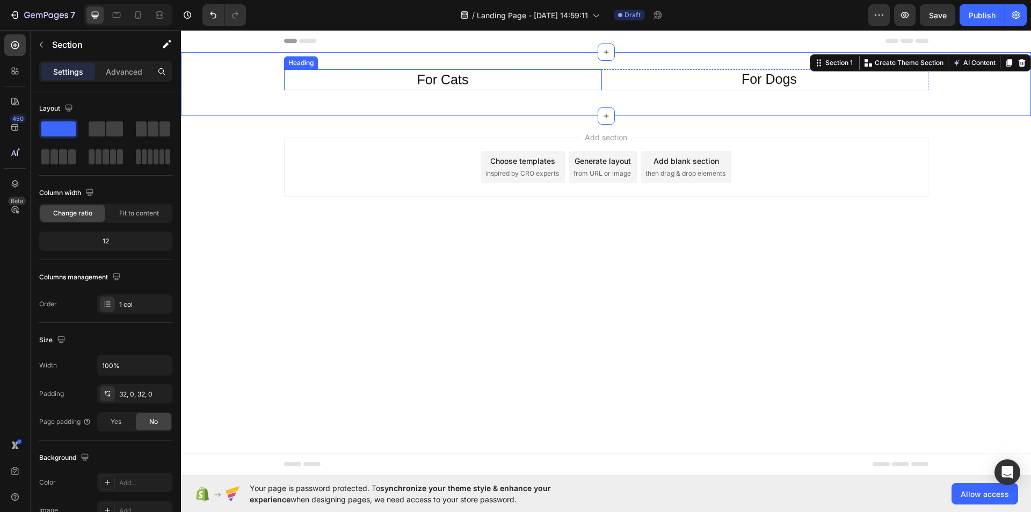
click at [331, 83] on p "For Cats" at bounding box center [443, 80] width 315 height 18
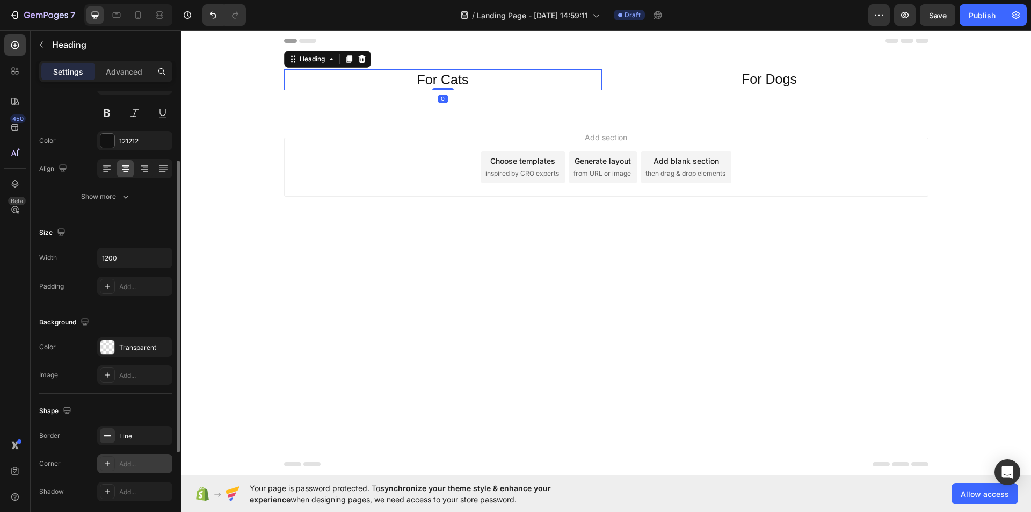
scroll to position [215, 0]
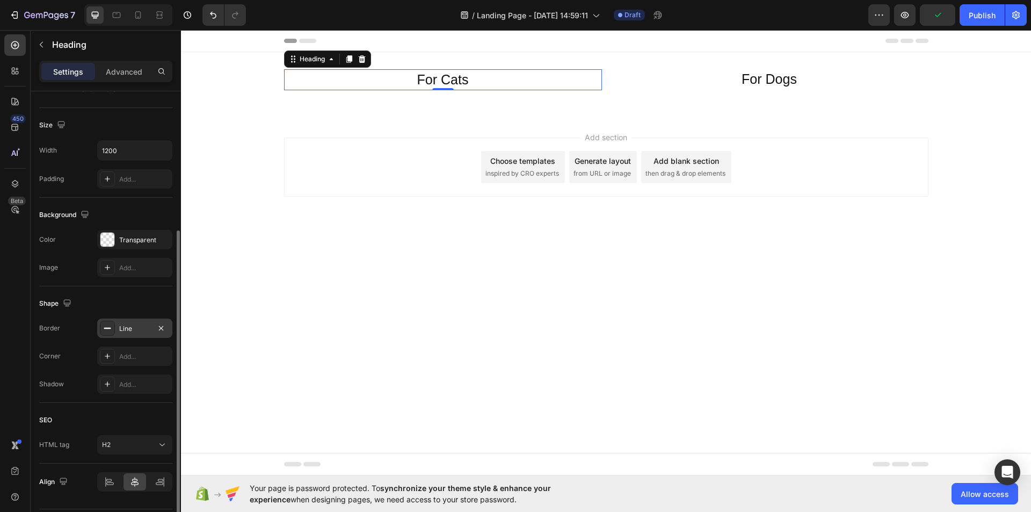
click at [142, 330] on div "Line" at bounding box center [134, 329] width 31 height 10
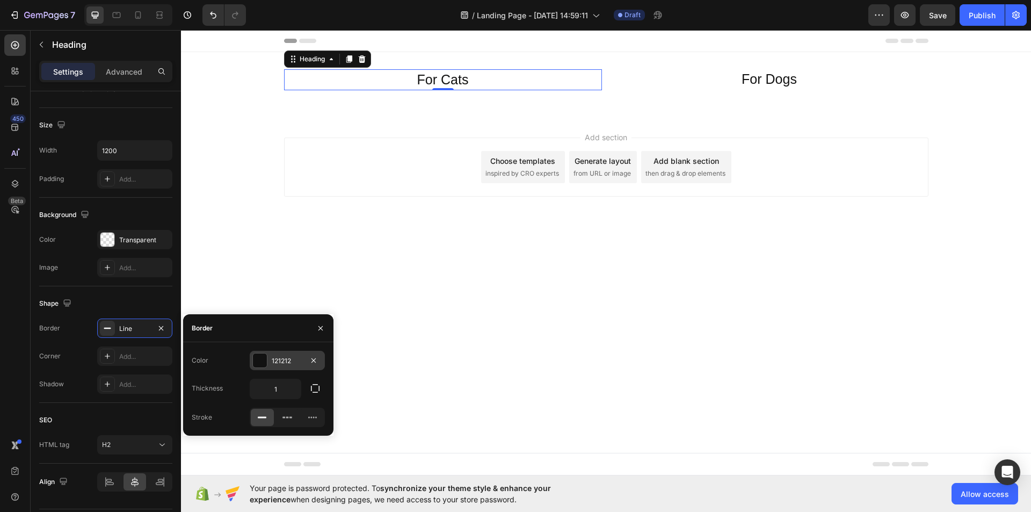
click at [275, 358] on div "121212" at bounding box center [287, 361] width 31 height 10
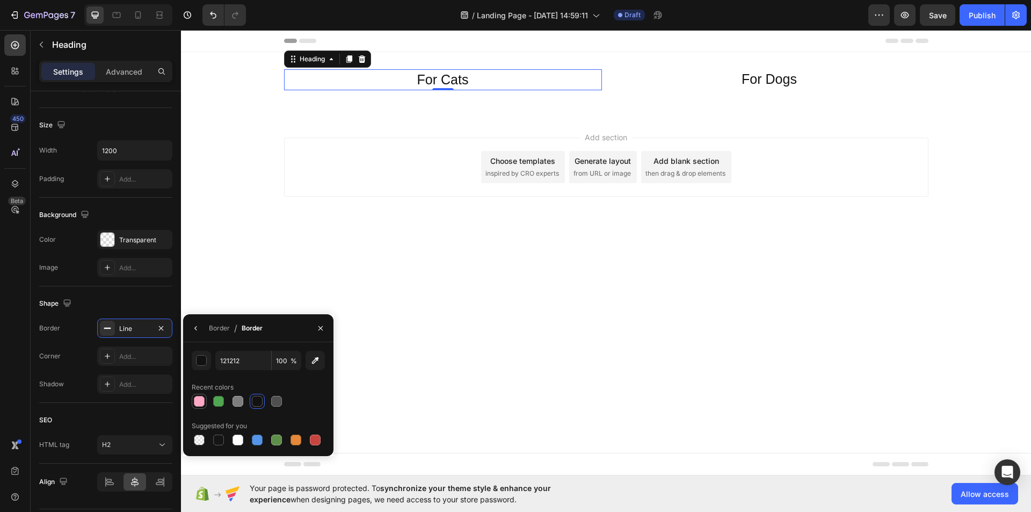
click at [201, 400] on div at bounding box center [199, 401] width 11 height 11
type input "FFA9C7"
click at [156, 290] on div "Shape Border Line Corner Add... Shadow Add..." at bounding box center [105, 344] width 133 height 116
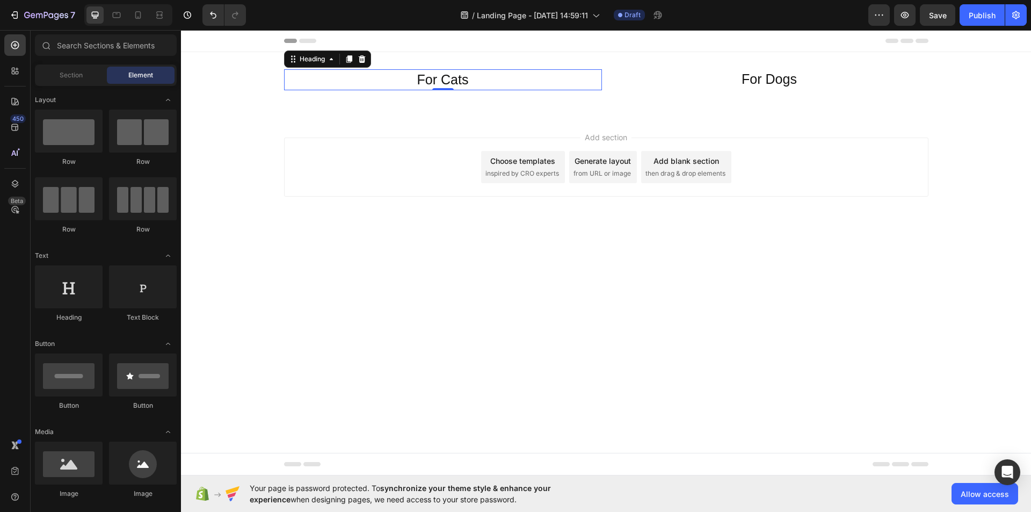
click at [290, 259] on body "Header For Cats Heading 0 For Dogs Heading Row Section 1 Root Start with Sectio…" at bounding box center [606, 252] width 850 height 445
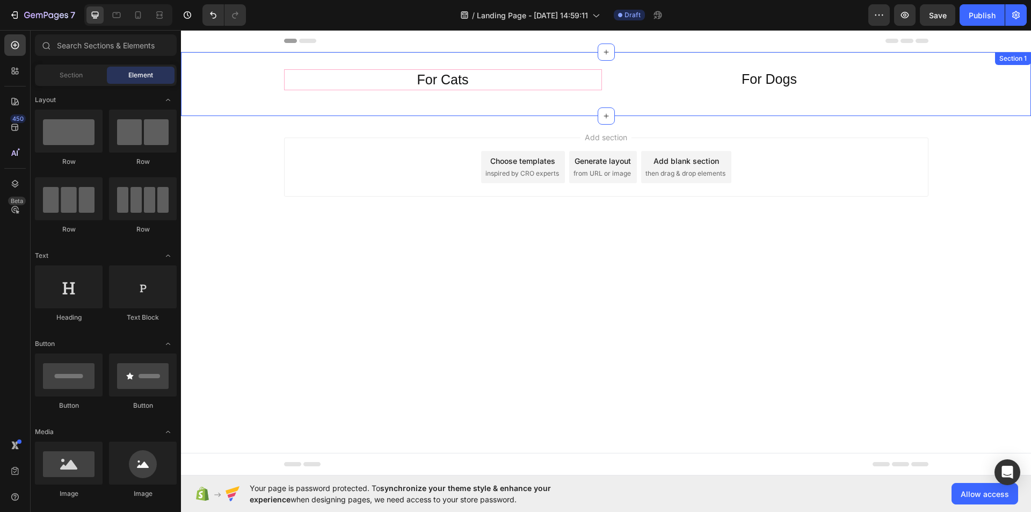
click at [362, 79] on p "For Cats" at bounding box center [443, 80] width 315 height 18
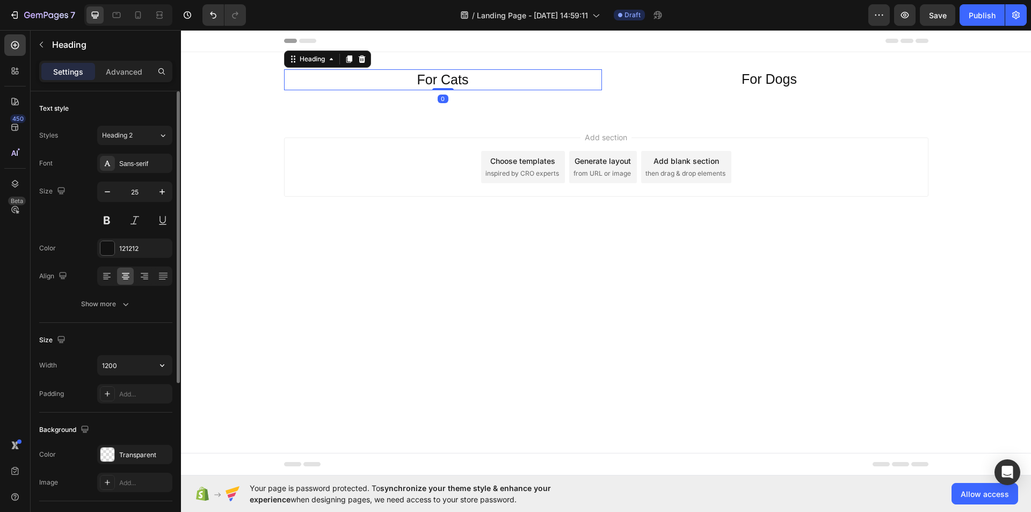
scroll to position [161, 0]
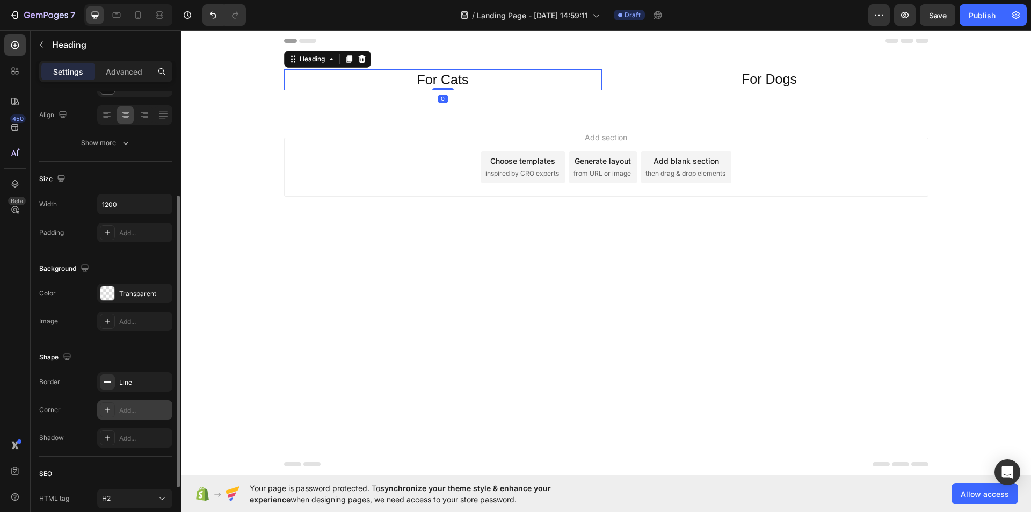
click at [141, 407] on div "Add..." at bounding box center [144, 410] width 50 height 10
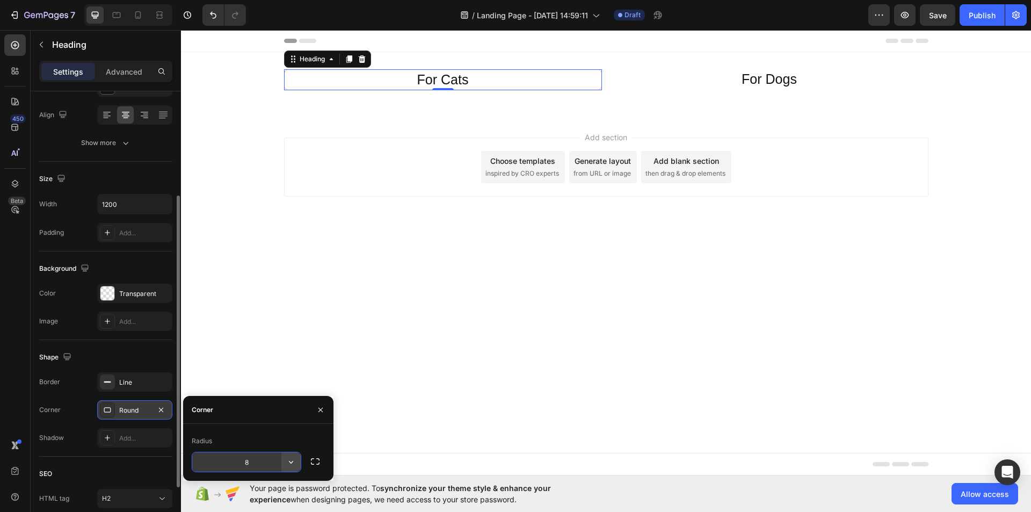
click at [288, 463] on icon "button" at bounding box center [291, 461] width 11 height 11
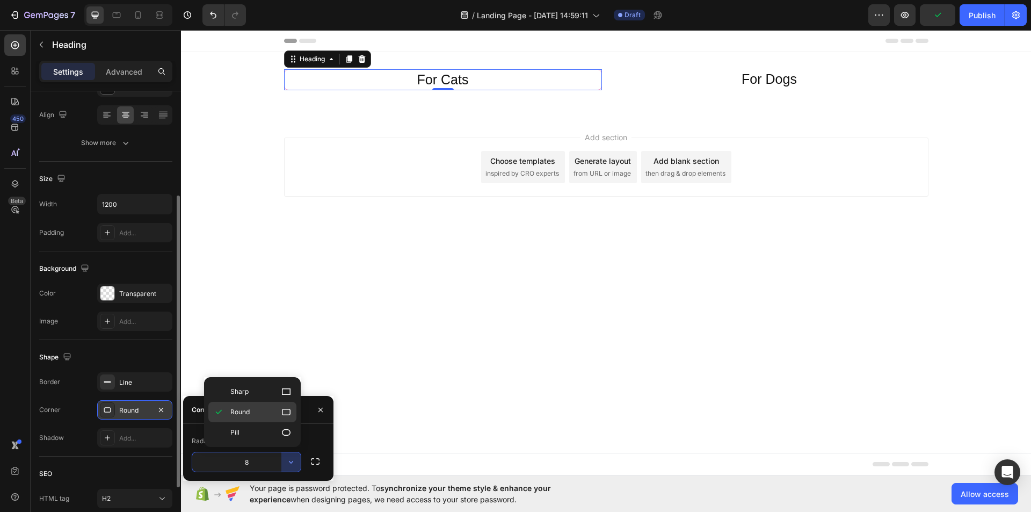
click at [282, 413] on icon at bounding box center [286, 411] width 9 height 6
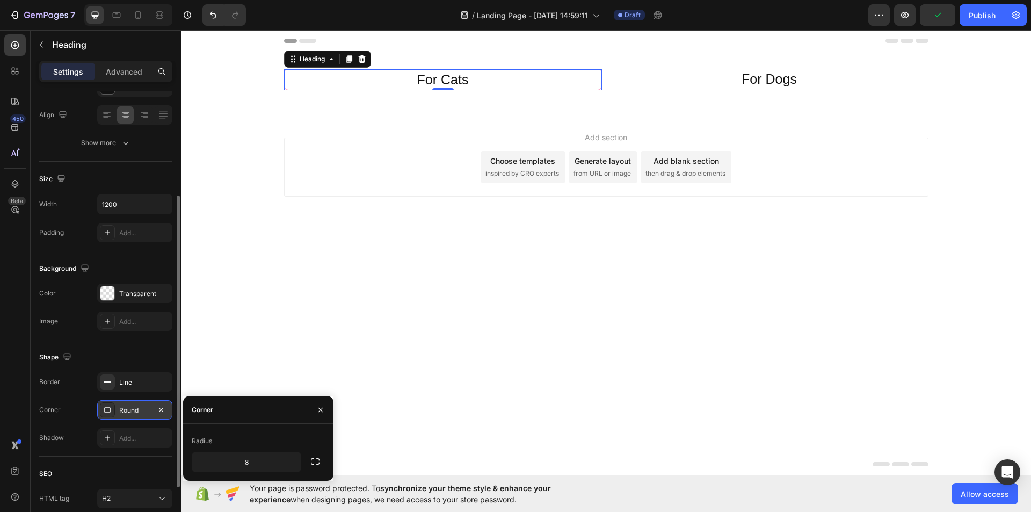
click at [333, 334] on body "Header For Cats Heading 0 For Dogs Heading Row Section 1 Root Start with Sectio…" at bounding box center [606, 252] width 850 height 445
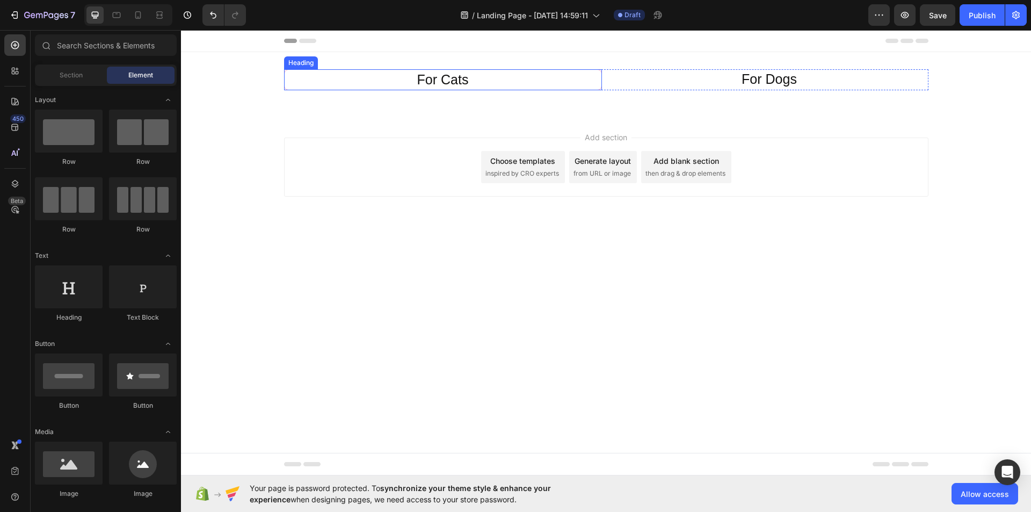
click at [309, 86] on p "For Cats" at bounding box center [443, 80] width 315 height 18
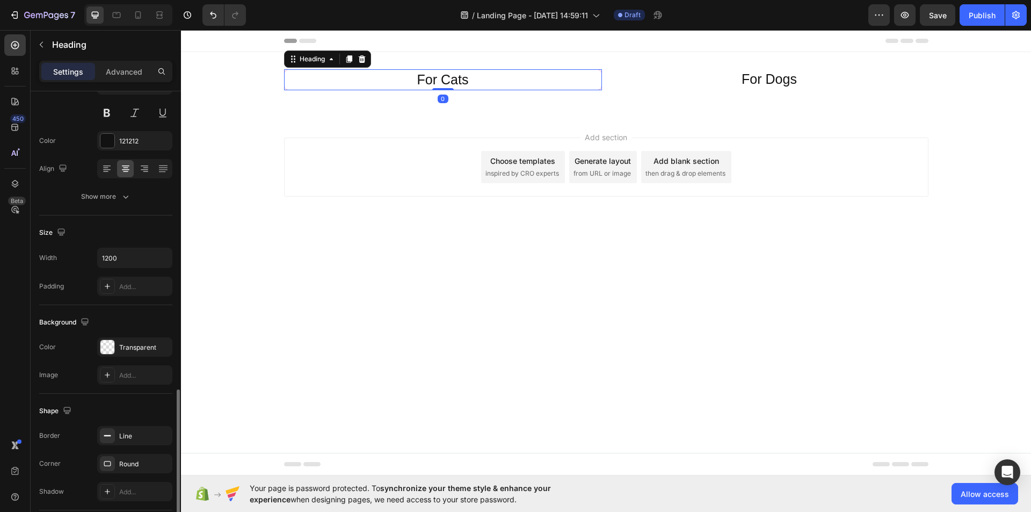
scroll to position [246, 0]
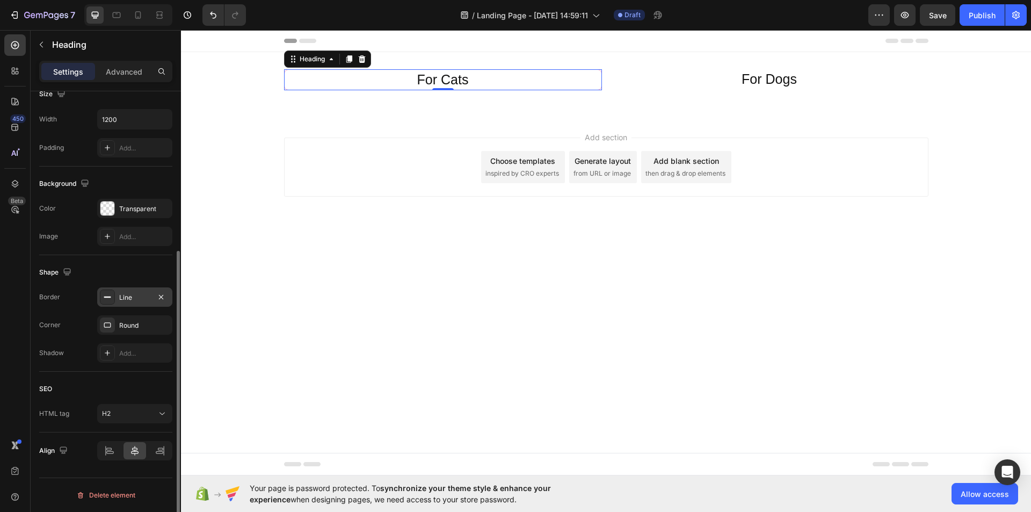
click at [111, 298] on icon at bounding box center [107, 297] width 9 height 9
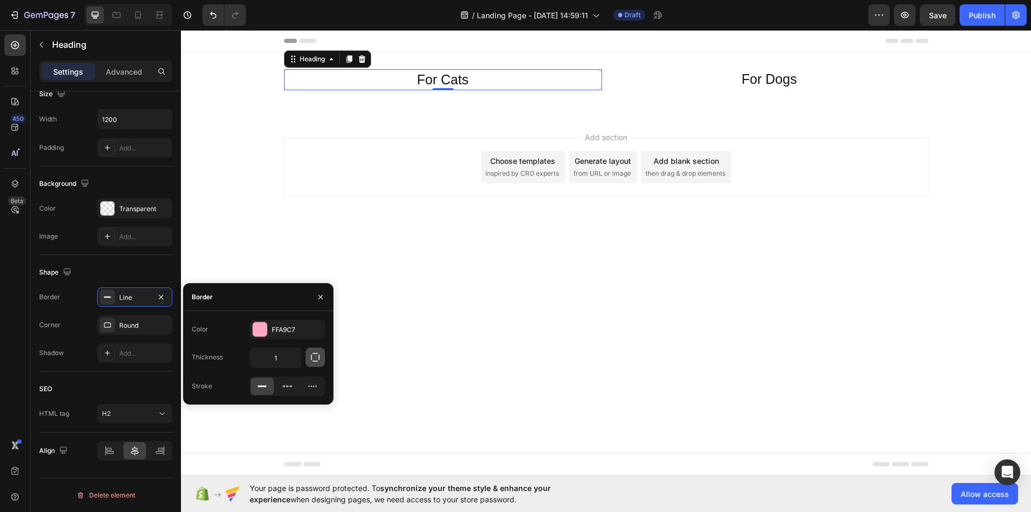
click at [315, 357] on icon "button" at bounding box center [315, 357] width 11 height 11
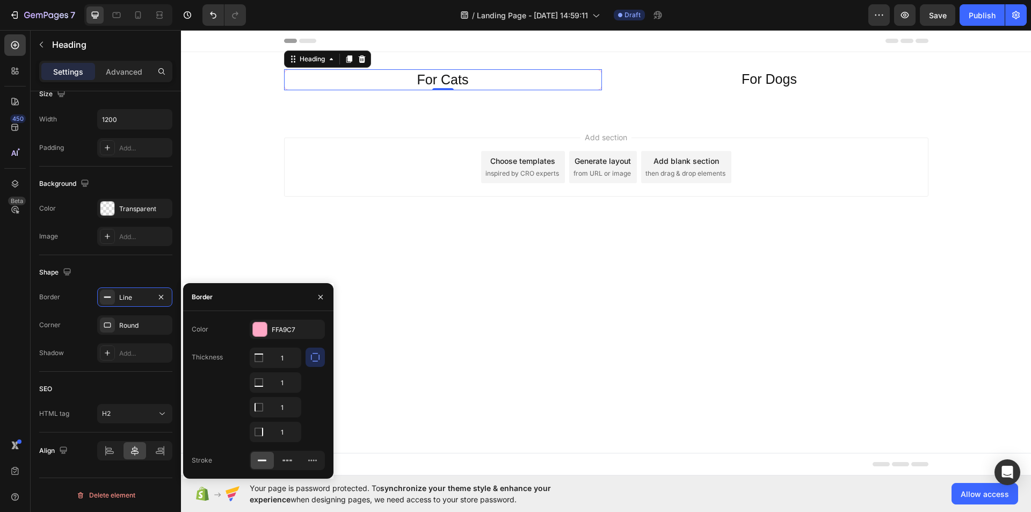
click at [314, 355] on icon "button" at bounding box center [315, 357] width 11 height 11
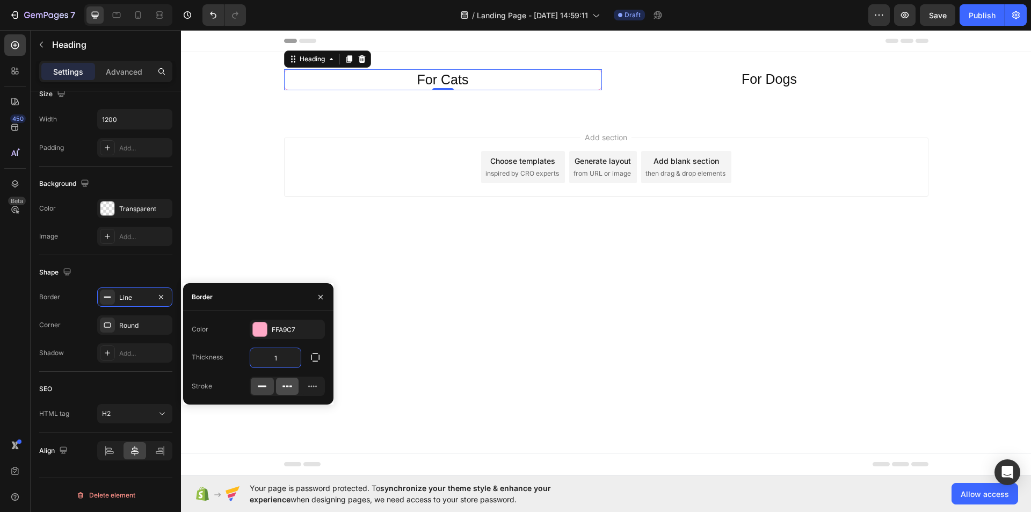
click at [287, 383] on icon at bounding box center [287, 386] width 11 height 11
click at [291, 245] on div "Add section Choose templates inspired by CRO experts Generate layout from URL o…" at bounding box center [606, 182] width 850 height 132
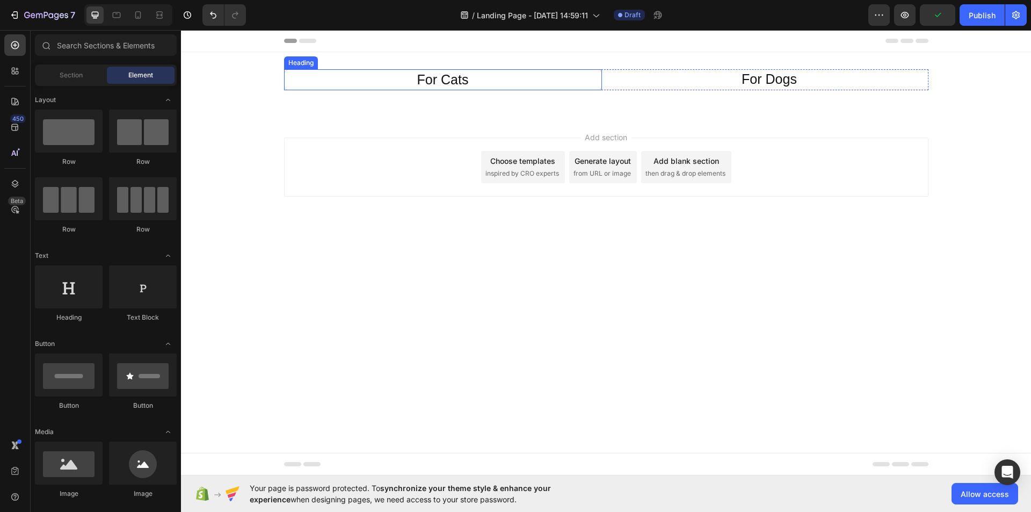
click at [319, 75] on p "For Cats" at bounding box center [443, 80] width 315 height 18
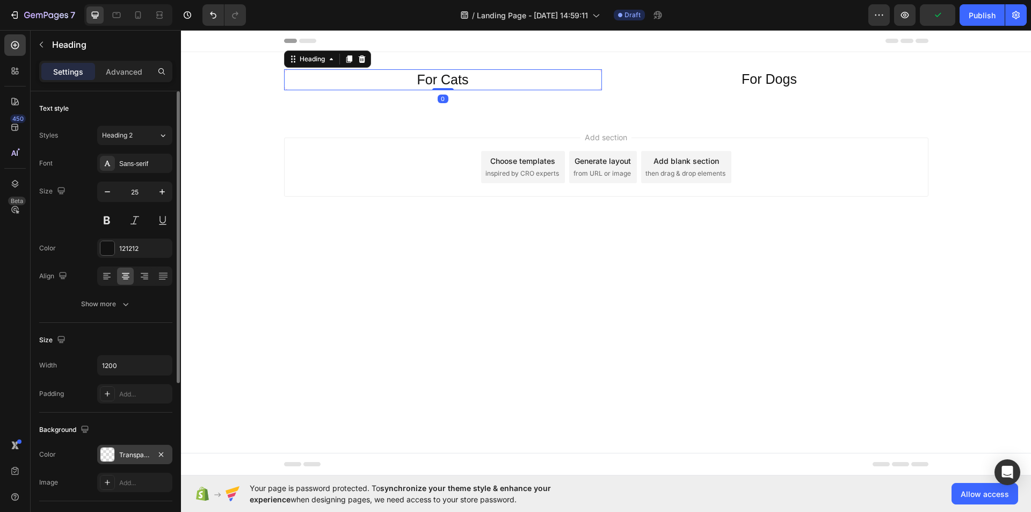
scroll to position [161, 0]
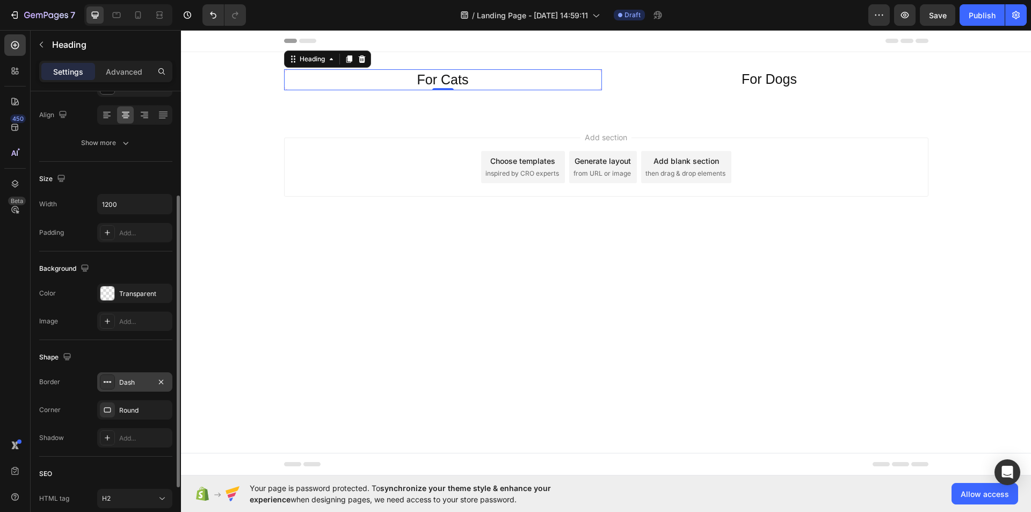
click at [142, 388] on div "Dash" at bounding box center [134, 381] width 75 height 19
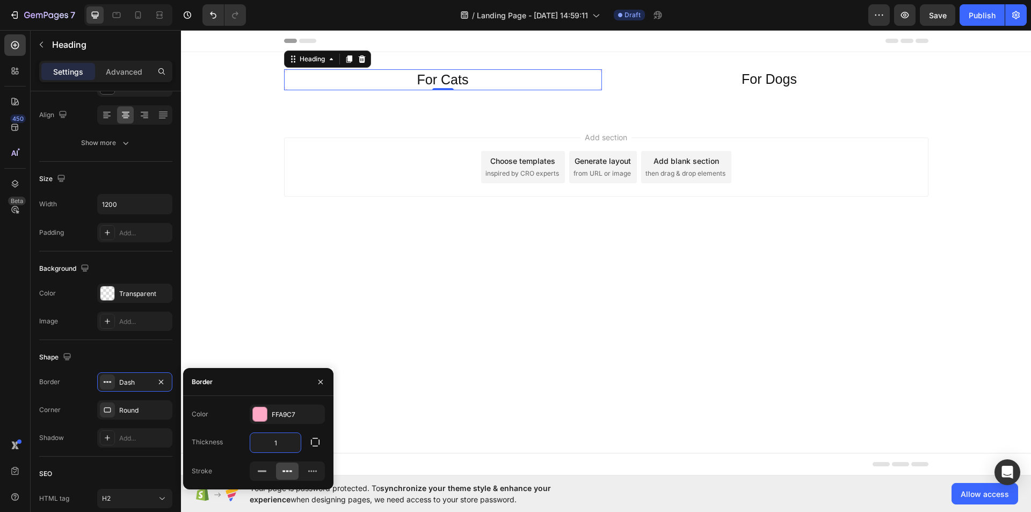
click at [280, 447] on input "1" at bounding box center [275, 442] width 50 height 19
type input "5"
click at [251, 294] on body "Header For Cats Heading 0 For Dogs Heading Row Section 1 Root Start with Sectio…" at bounding box center [606, 252] width 850 height 445
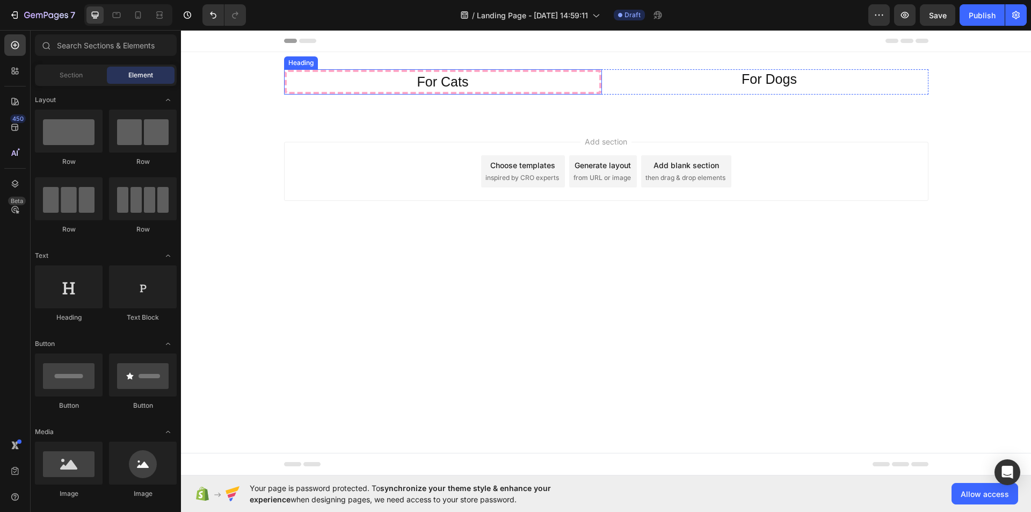
click at [288, 91] on h2 "For Cats" at bounding box center [443, 81] width 318 height 25
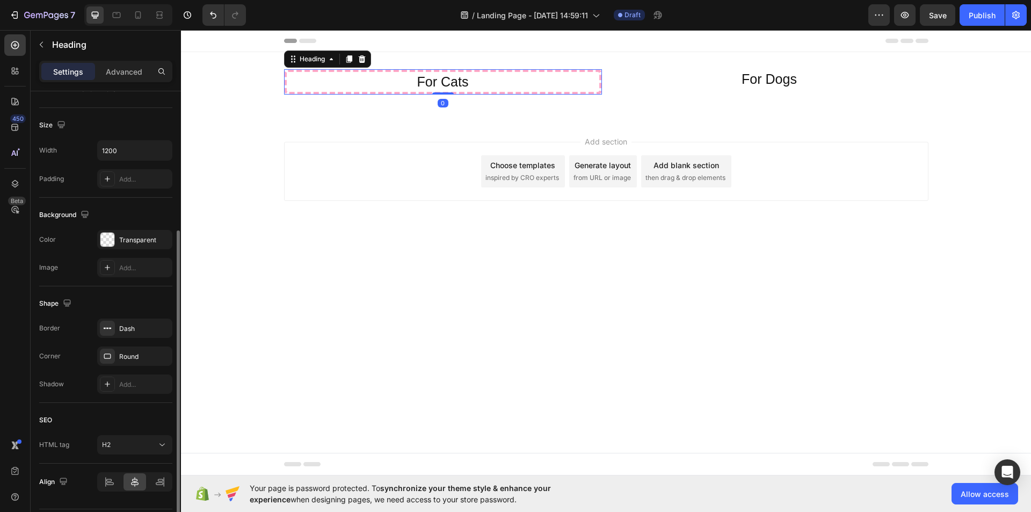
scroll to position [246, 0]
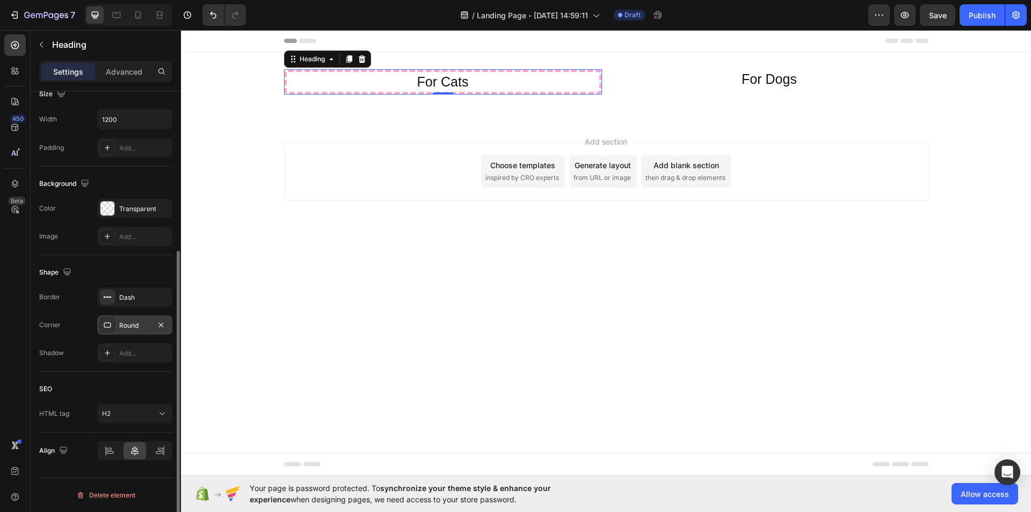
click at [148, 325] on div "Round" at bounding box center [134, 325] width 31 height 10
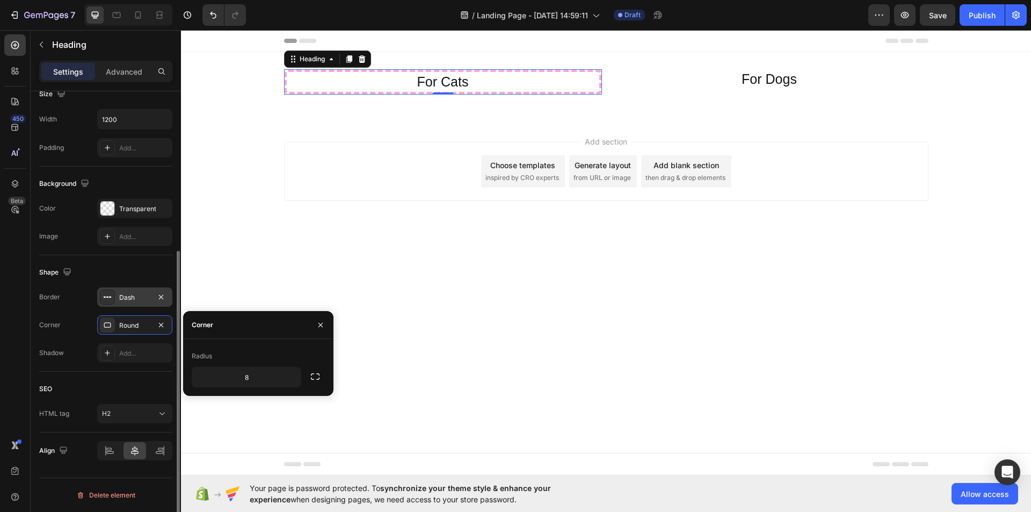
drag, startPoint x: 145, startPoint y: 316, endPoint x: 140, endPoint y: 296, distance: 20.6
click at [143, 306] on div "Border Dash Corner Round Shadow Add..." at bounding box center [105, 324] width 133 height 75
click at [134, 295] on div "Dash" at bounding box center [134, 298] width 31 height 10
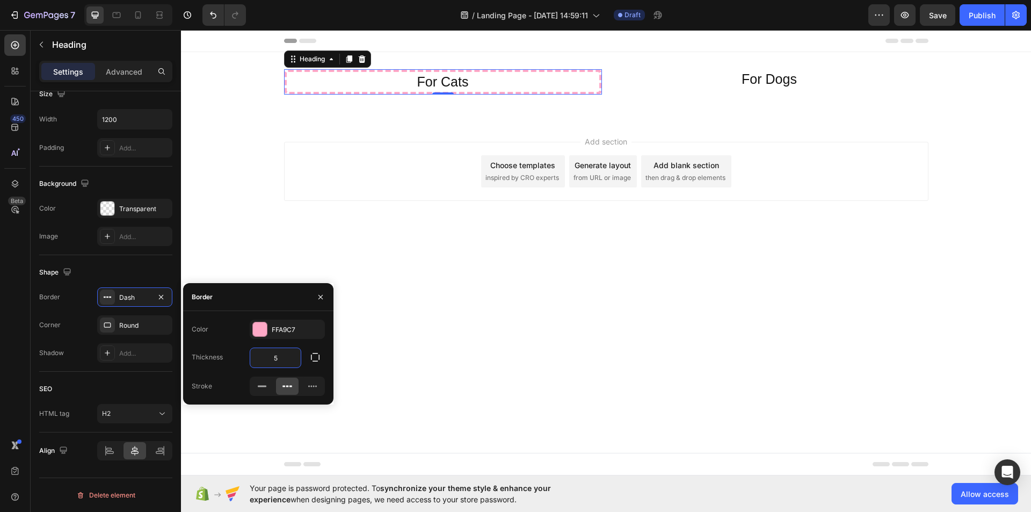
type input "4"
click at [119, 354] on div "Add..." at bounding box center [144, 353] width 50 height 10
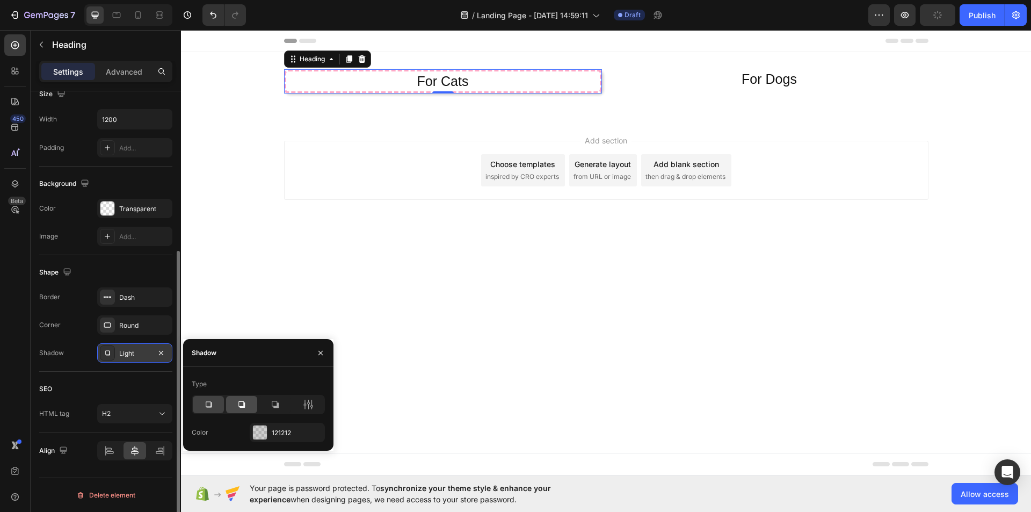
click at [240, 405] on icon at bounding box center [241, 404] width 11 height 11
click at [210, 400] on icon at bounding box center [208, 404] width 11 height 11
click at [274, 406] on icon at bounding box center [275, 404] width 7 height 7
click at [244, 406] on icon at bounding box center [241, 404] width 6 height 6
click at [217, 403] on div at bounding box center [208, 404] width 31 height 17
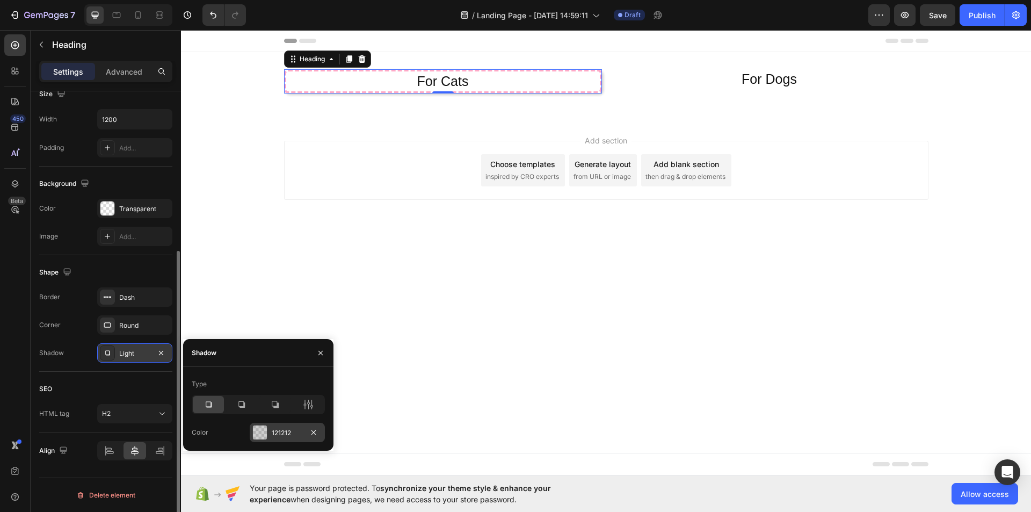
click at [296, 430] on div "121212" at bounding box center [287, 433] width 31 height 10
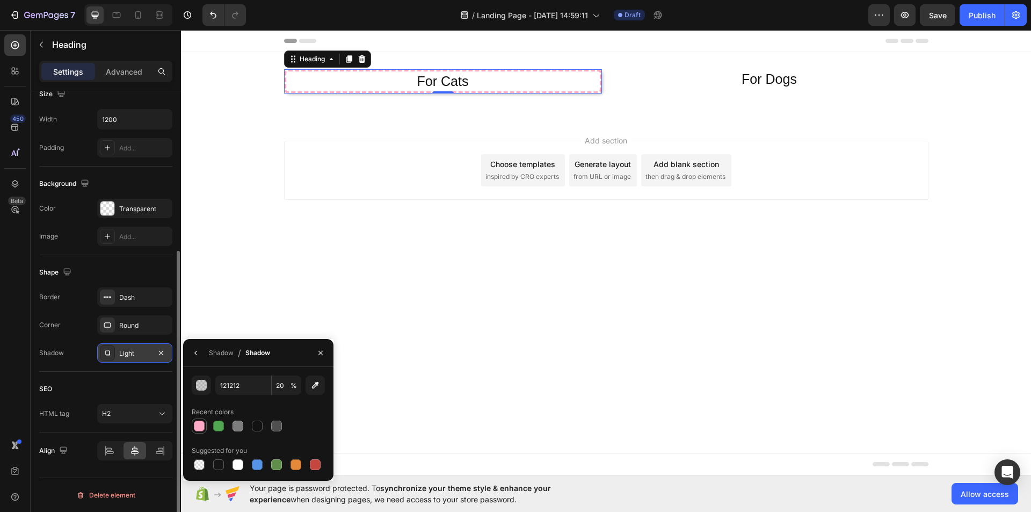
click at [199, 424] on div at bounding box center [199, 425] width 11 height 11
type input "FFA9C7"
type input "100"
click at [200, 387] on div "button" at bounding box center [201, 385] width 11 height 11
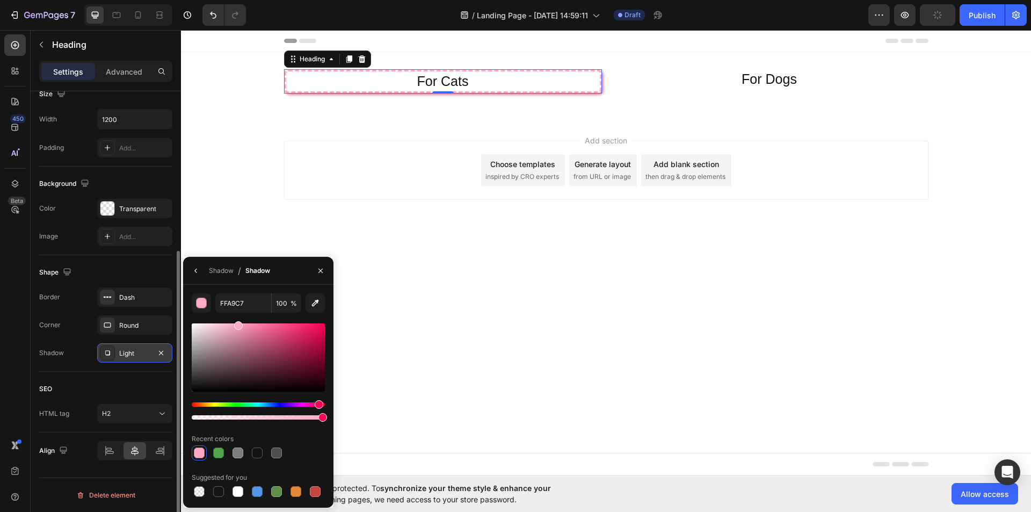
click at [253, 330] on div at bounding box center [258, 357] width 133 height 68
click at [264, 335] on div at bounding box center [258, 357] width 133 height 68
click at [264, 332] on div at bounding box center [258, 357] width 133 height 68
click at [262, 328] on div at bounding box center [262, 330] width 9 height 9
type input "EA6E99"
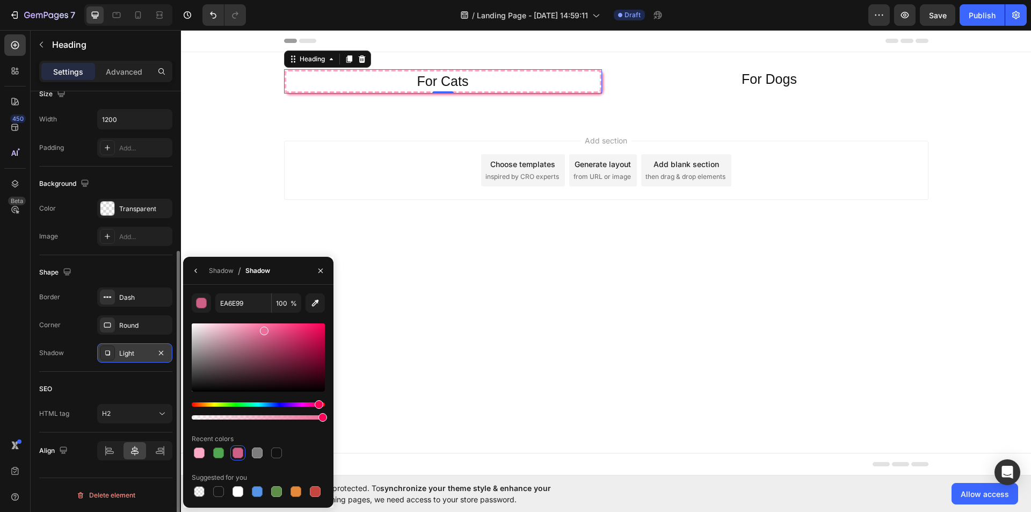
click at [379, 334] on body "Header For Cats Heading 0 For Dogs Heading Row Section 1 Root Start with Sectio…" at bounding box center [606, 252] width 850 height 445
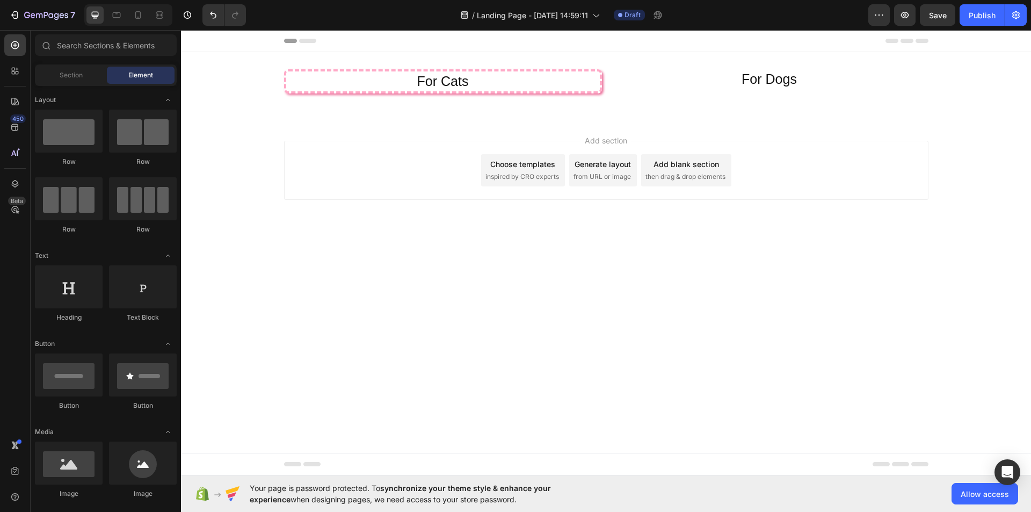
click at [323, 147] on div "Add section Choose templates inspired by CRO experts Generate layout from URL o…" at bounding box center [606, 170] width 644 height 59
click at [256, 142] on div "Add section Choose templates inspired by CRO experts Generate layout from URL o…" at bounding box center [606, 185] width 850 height 132
click at [317, 86] on p "For Cats" at bounding box center [442, 81] width 311 height 18
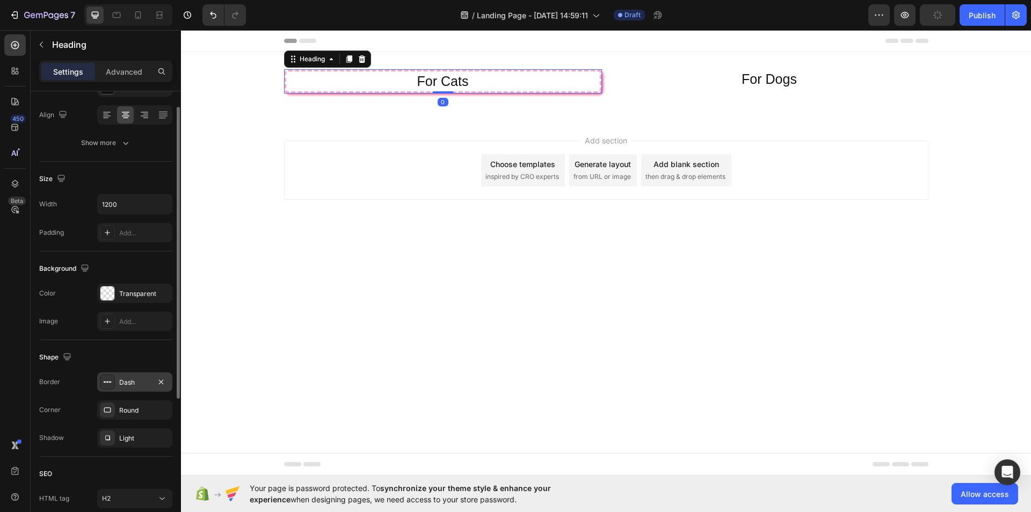
scroll to position [215, 0]
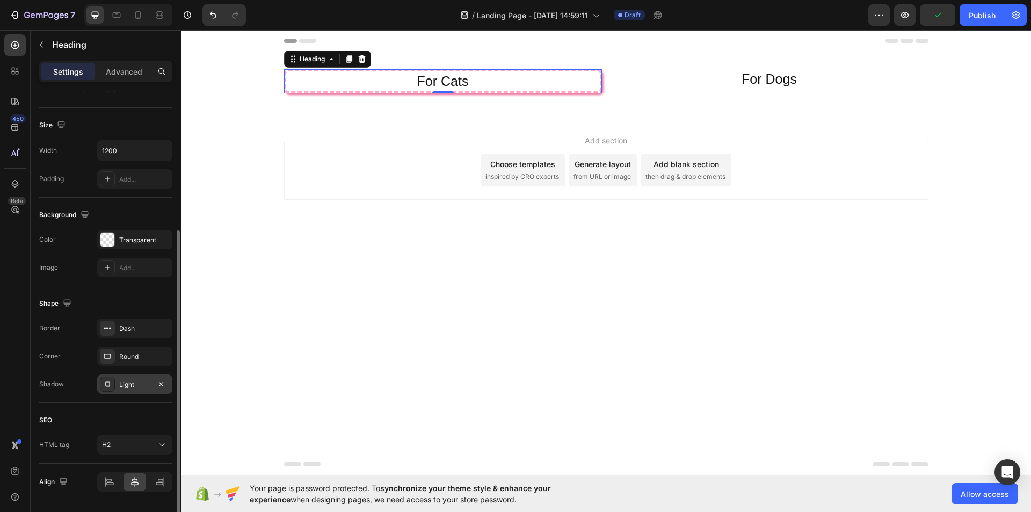
click at [137, 384] on div "Light" at bounding box center [134, 384] width 31 height 10
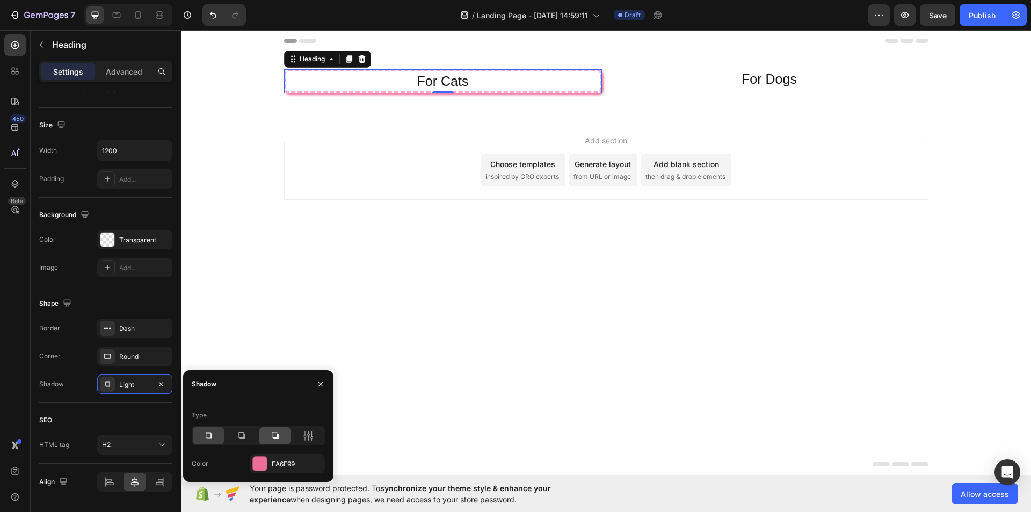
click at [269, 435] on div at bounding box center [274, 435] width 31 height 17
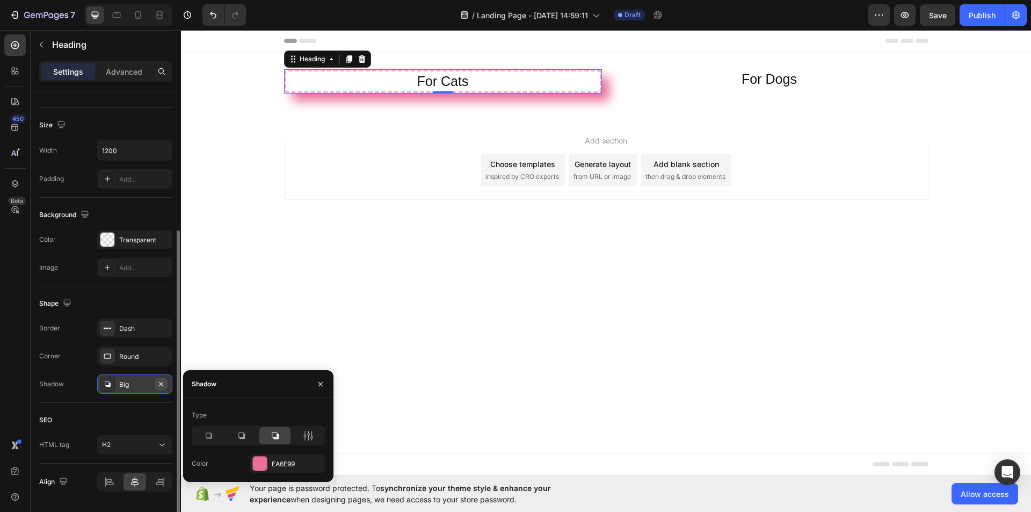
click at [157, 386] on icon "button" at bounding box center [161, 383] width 9 height 9
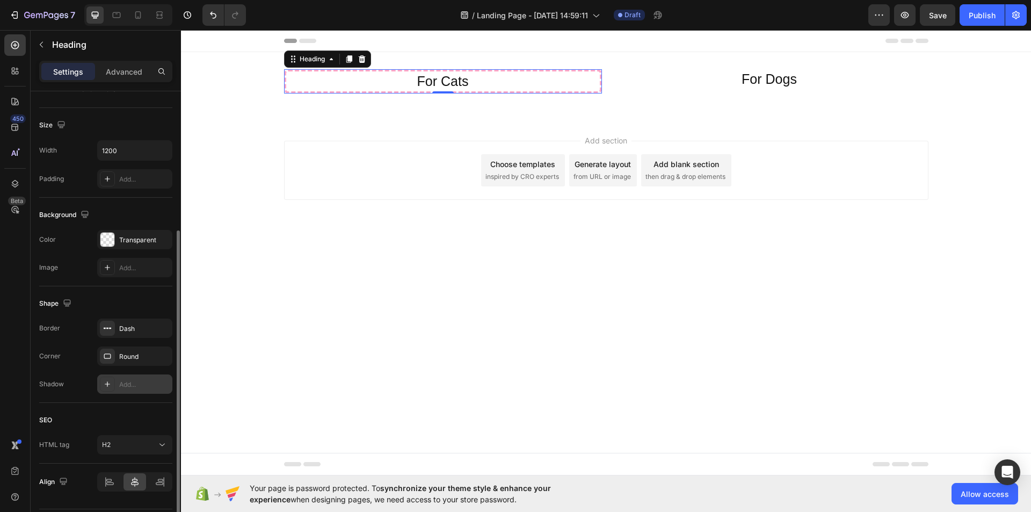
click at [154, 407] on div "SEO HTML tag H2" at bounding box center [105, 433] width 133 height 61
click at [225, 374] on body "Header For Cats Heading 0 For Dogs Heading Row Section 1 Root Start with Sectio…" at bounding box center [606, 252] width 850 height 445
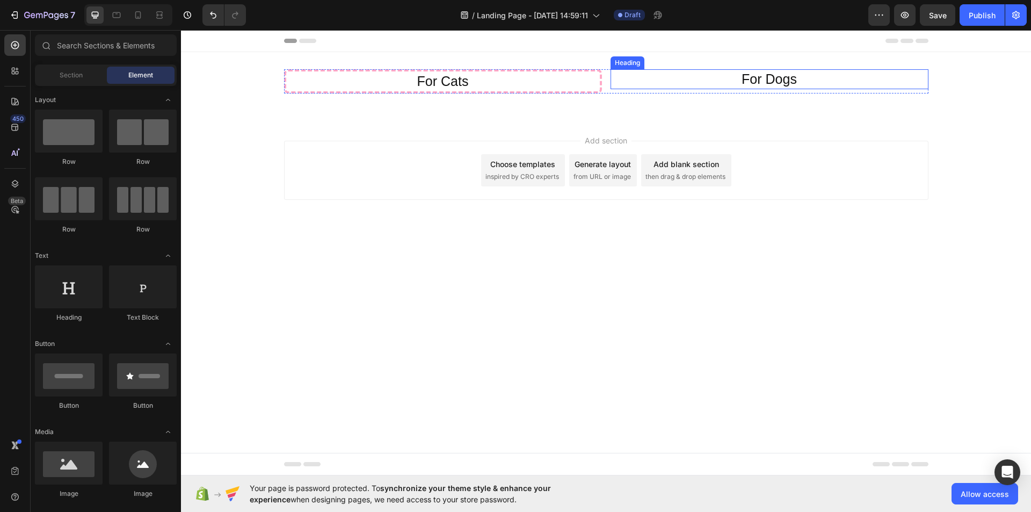
click at [691, 82] on div "For Dogs" at bounding box center [769, 79] width 318 height 20
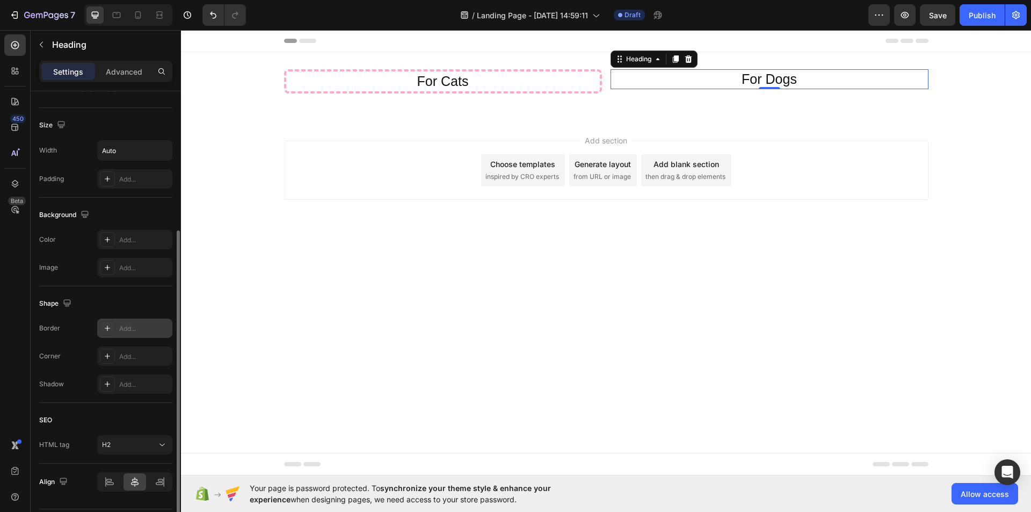
click at [110, 333] on div at bounding box center [107, 327] width 15 height 15
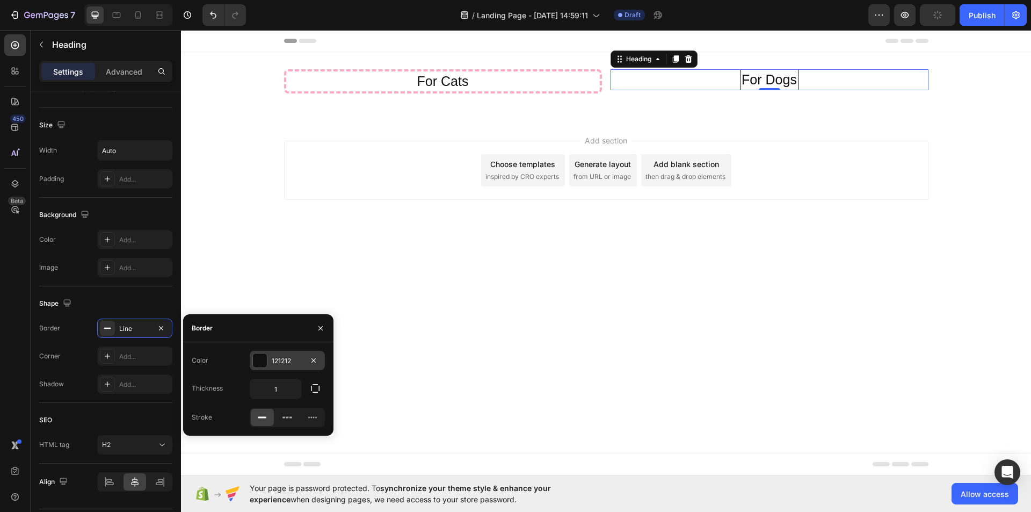
click at [268, 360] on div "121212" at bounding box center [287, 360] width 75 height 19
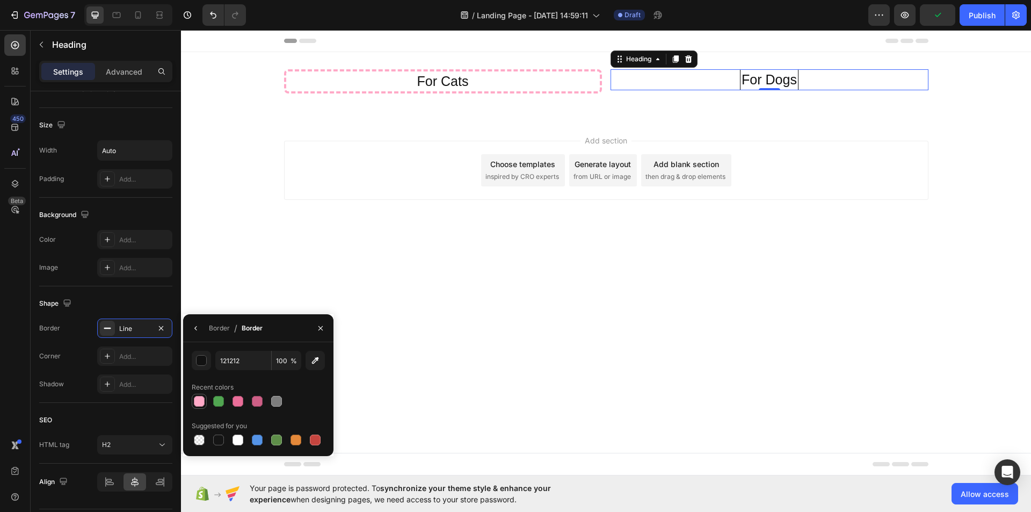
click at [192, 399] on div at bounding box center [199, 400] width 15 height 15
type input "FFA9C7"
click at [142, 298] on div "Shape" at bounding box center [105, 303] width 133 height 17
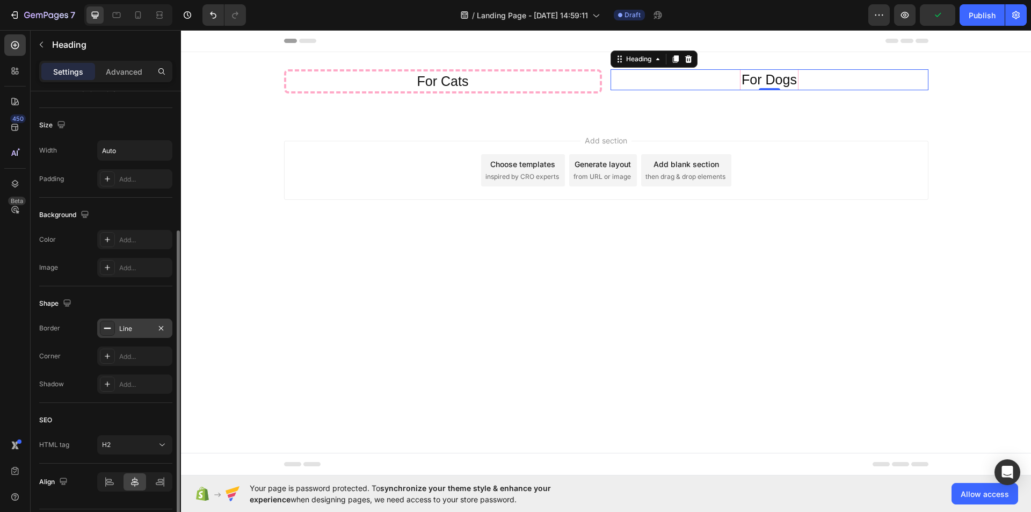
click at [130, 324] on div "Line" at bounding box center [134, 329] width 31 height 10
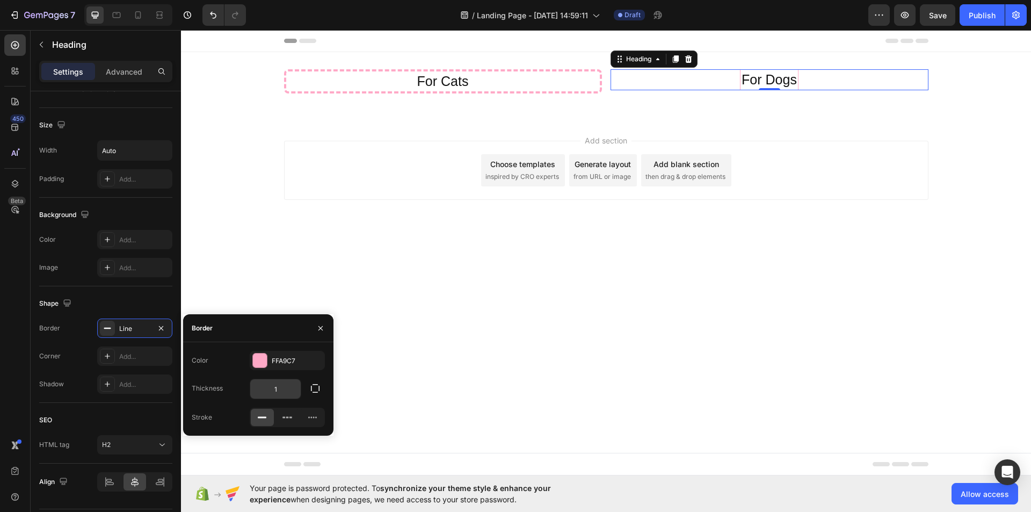
drag, startPoint x: 288, startPoint y: 422, endPoint x: 283, endPoint y: 392, distance: 29.9
click at [288, 421] on icon at bounding box center [287, 417] width 11 height 11
type input "4"
click at [126, 360] on div "Add..." at bounding box center [144, 357] width 50 height 10
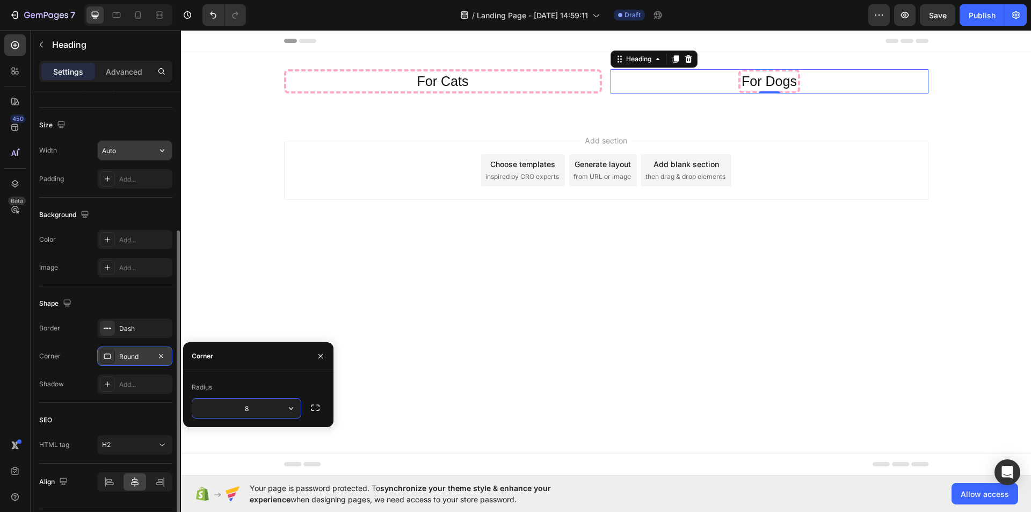
click at [127, 145] on input "Auto" at bounding box center [135, 150] width 74 height 19
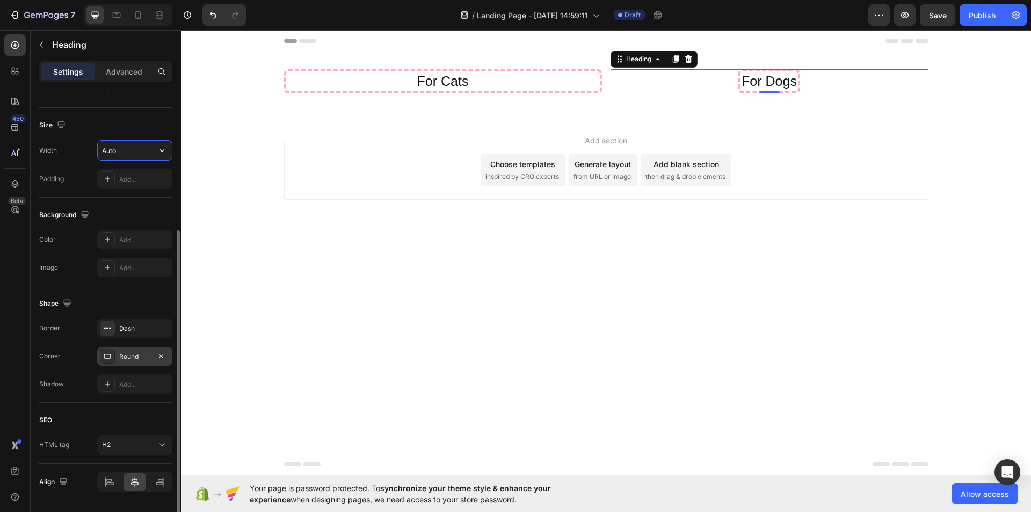
click at [147, 154] on input "Auto" at bounding box center [135, 150] width 74 height 19
click at [155, 155] on button "button" at bounding box center [161, 150] width 19 height 19
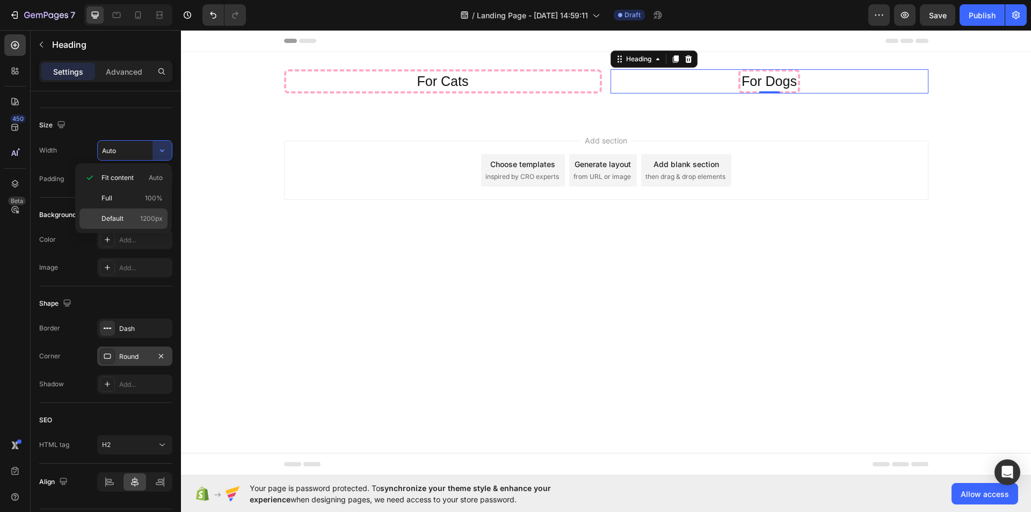
click at [127, 216] on p "Default 1200px" at bounding box center [131, 219] width 61 height 10
type input "1200"
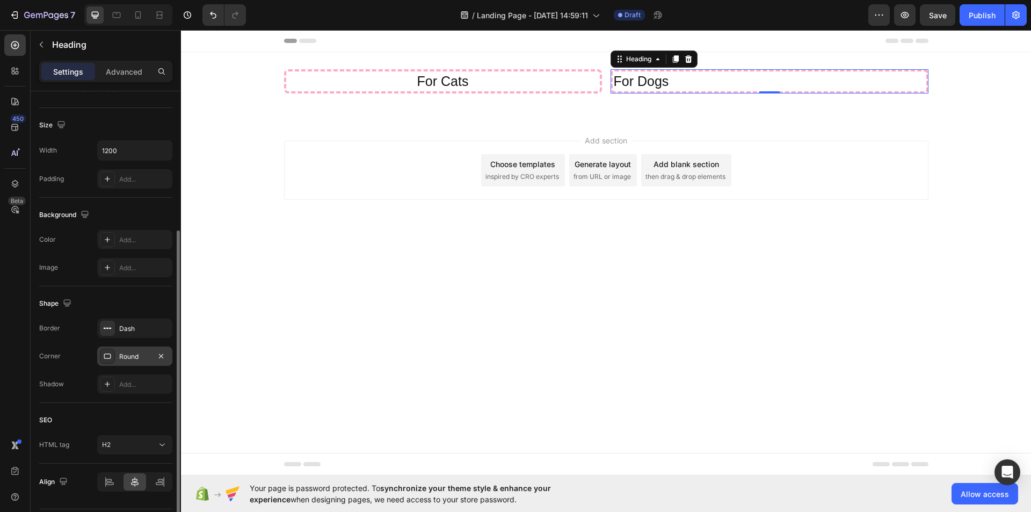
scroll to position [54, 0]
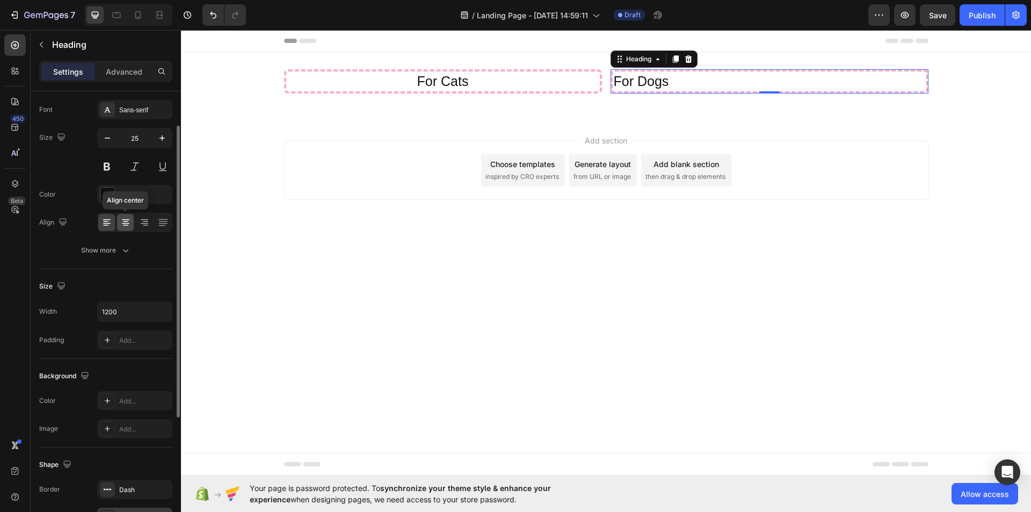
click at [128, 222] on icon at bounding box center [125, 222] width 11 height 11
click at [104, 163] on button at bounding box center [106, 166] width 19 height 19
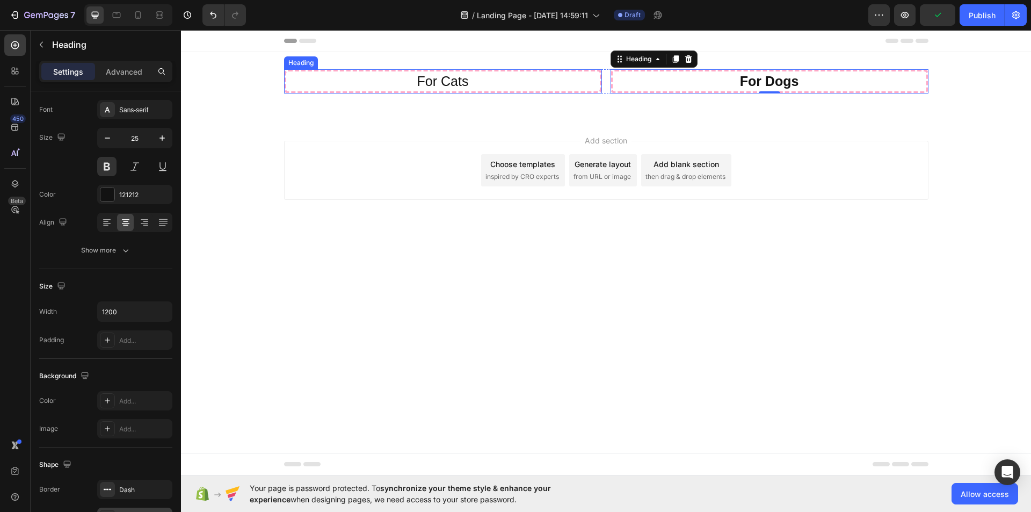
click at [431, 84] on p "For Cats" at bounding box center [442, 81] width 311 height 18
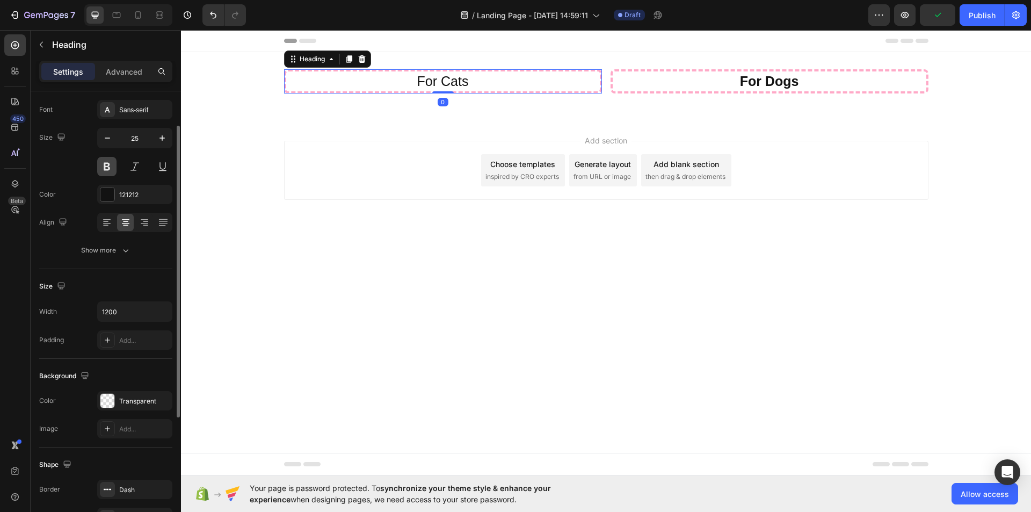
click at [109, 165] on button at bounding box center [106, 166] width 19 height 19
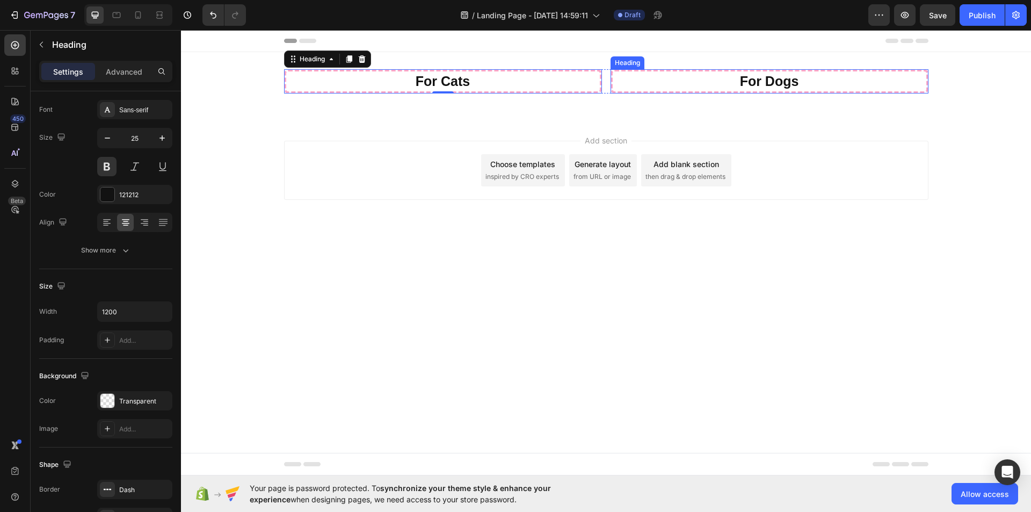
click at [652, 85] on p "For Dogs" at bounding box center [769, 81] width 311 height 18
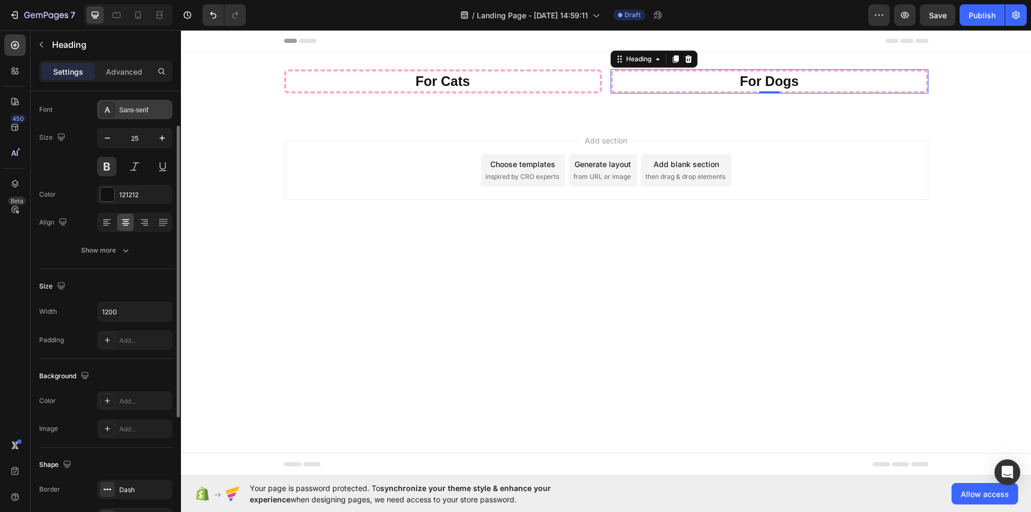
click at [140, 109] on div "Sans-serif" at bounding box center [144, 110] width 50 height 10
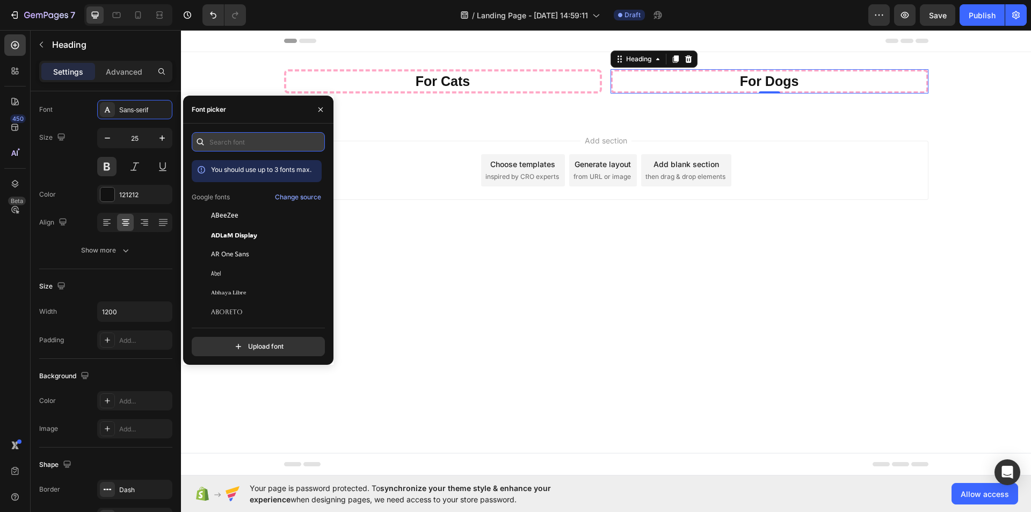
click at [234, 143] on input "text" at bounding box center [258, 141] width 133 height 19
click at [242, 144] on input "nu" at bounding box center [258, 141] width 133 height 19
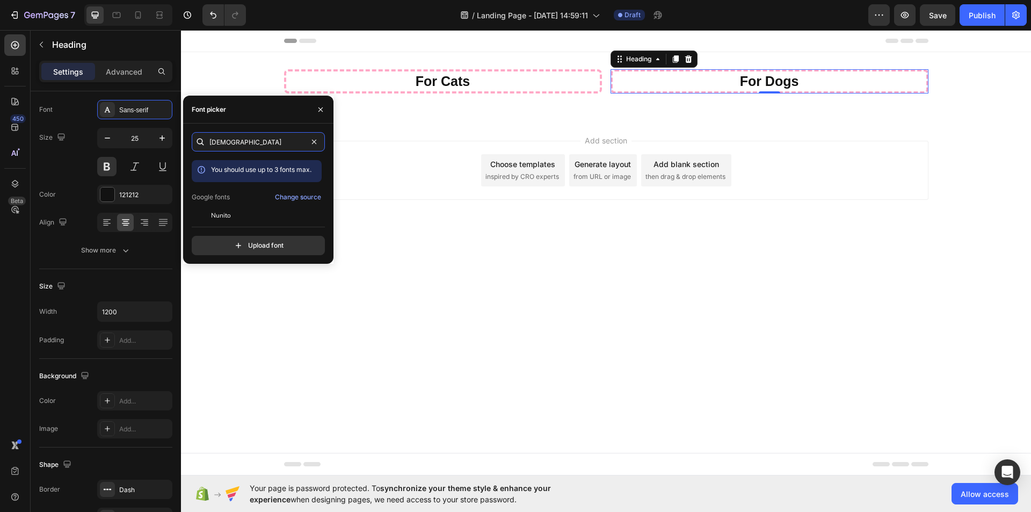
type input "nuni"
click at [243, 220] on div "nuni You should use up to 3 fonts max. Google fonts Change source Nunito Nunito…" at bounding box center [258, 193] width 133 height 123
click at [243, 212] on div "Nunito" at bounding box center [265, 215] width 108 height 10
click at [224, 216] on span "Nunito" at bounding box center [221, 215] width 20 height 10
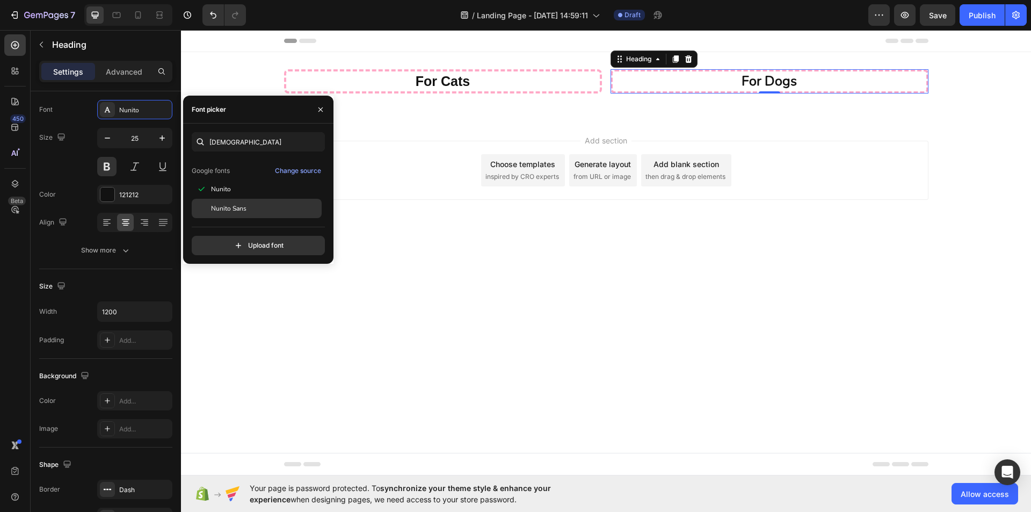
click at [282, 205] on div "Nunito Sans" at bounding box center [265, 208] width 108 height 10
click at [262, 186] on div "Nunito" at bounding box center [265, 189] width 108 height 10
click at [442, 243] on div "Add section Choose templates inspired by CRO experts Generate layout from URL o…" at bounding box center [606, 185] width 850 height 132
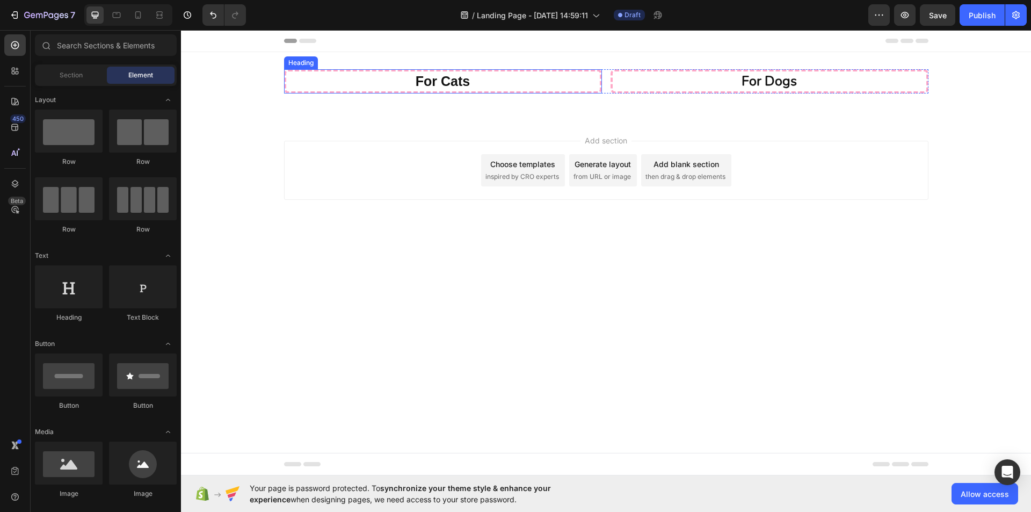
click at [483, 80] on p "For Cats" at bounding box center [442, 81] width 311 height 18
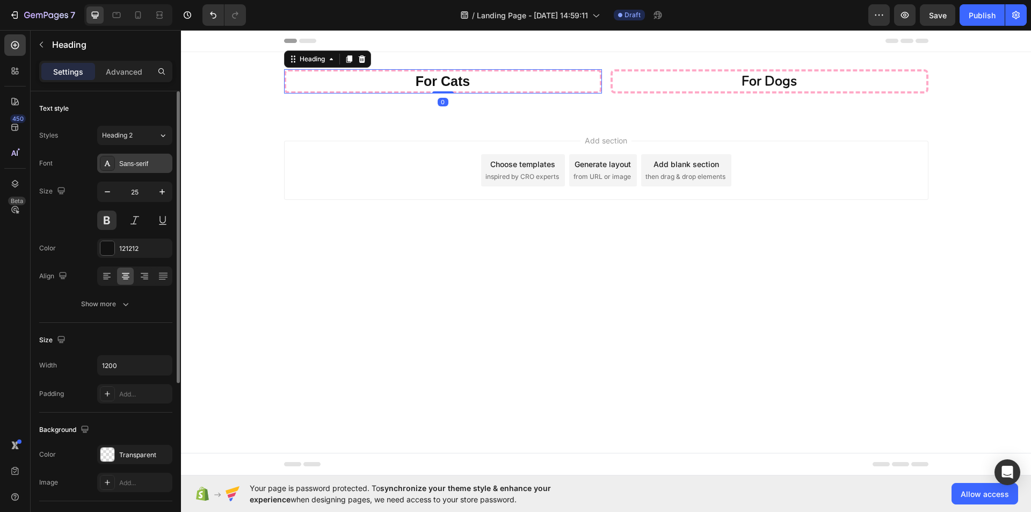
click at [155, 161] on div "Sans-serif" at bounding box center [144, 164] width 50 height 10
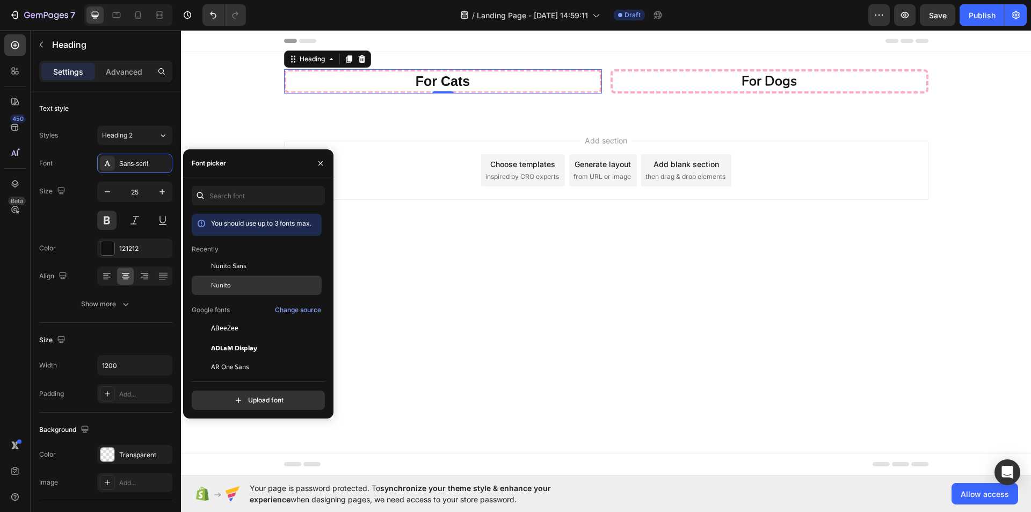
click at [244, 288] on div "Nunito" at bounding box center [265, 285] width 108 height 10
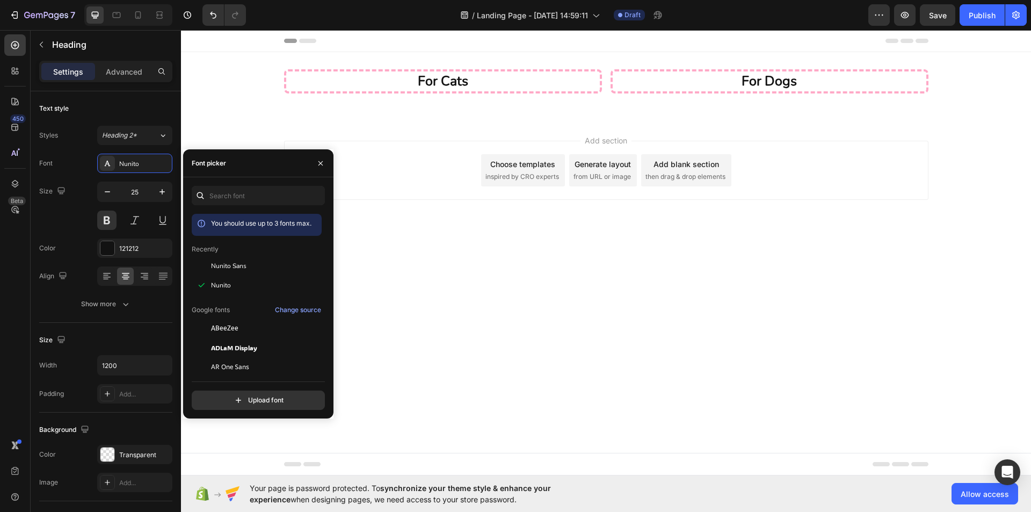
click at [415, 280] on body "Header For Cats Heading For Dogs Heading Row Section 1 Root Start with Sections…" at bounding box center [606, 252] width 850 height 445
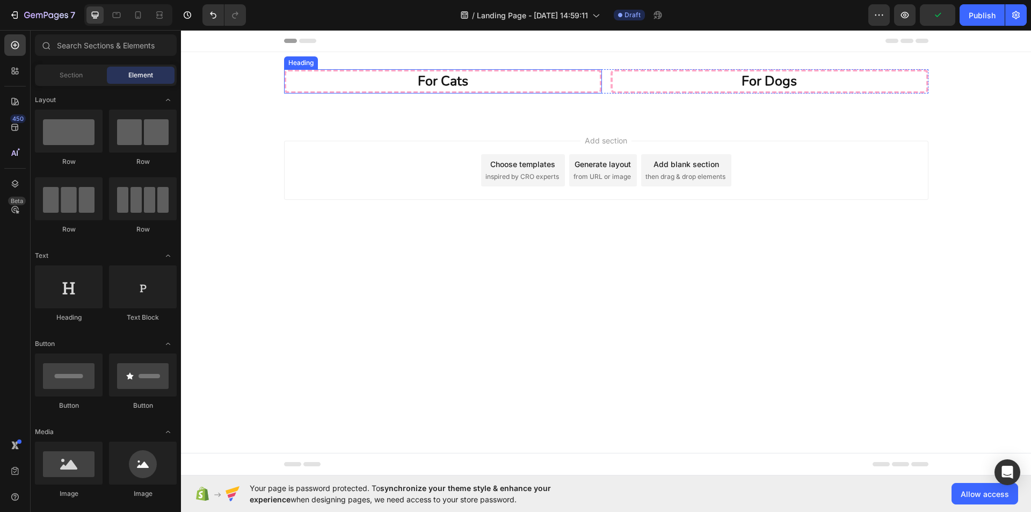
click at [503, 80] on p "For Cats" at bounding box center [442, 81] width 311 height 18
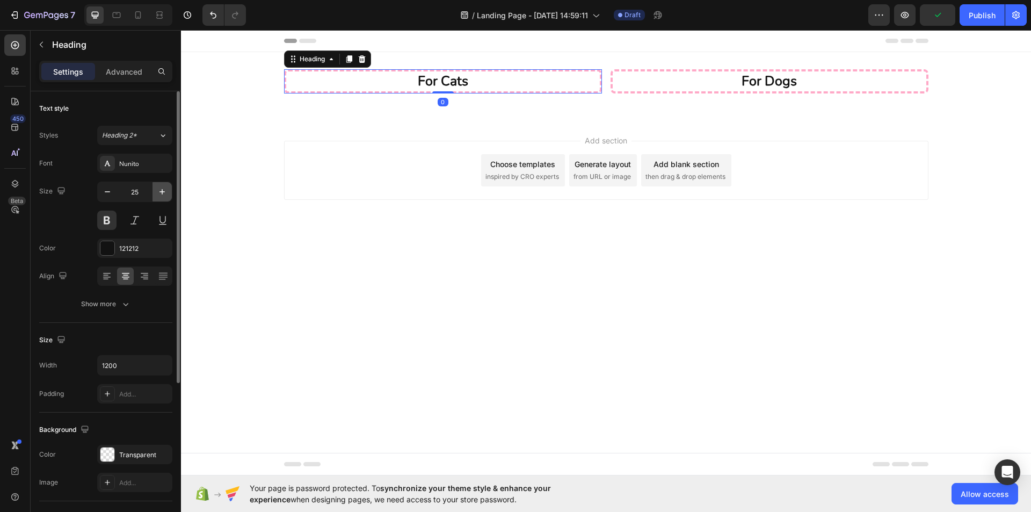
click at [164, 193] on icon "button" at bounding box center [162, 191] width 11 height 11
click at [170, 193] on button "button" at bounding box center [161, 191] width 19 height 19
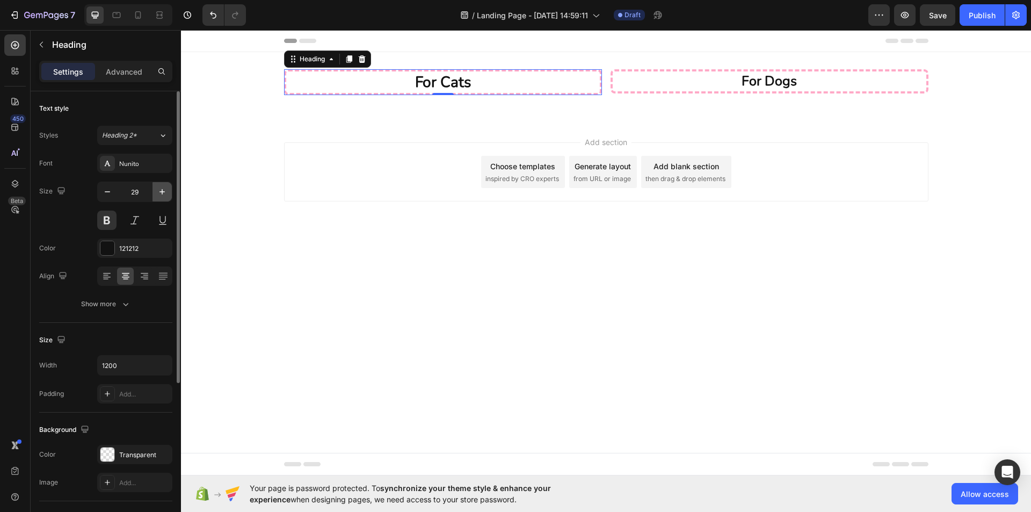
type input "30"
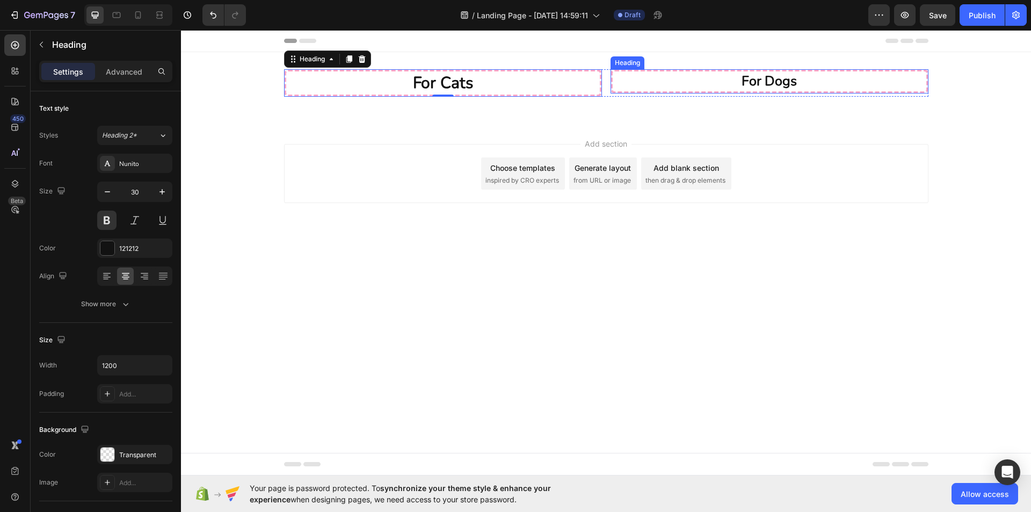
click at [709, 85] on p "For Dogs" at bounding box center [769, 81] width 311 height 18
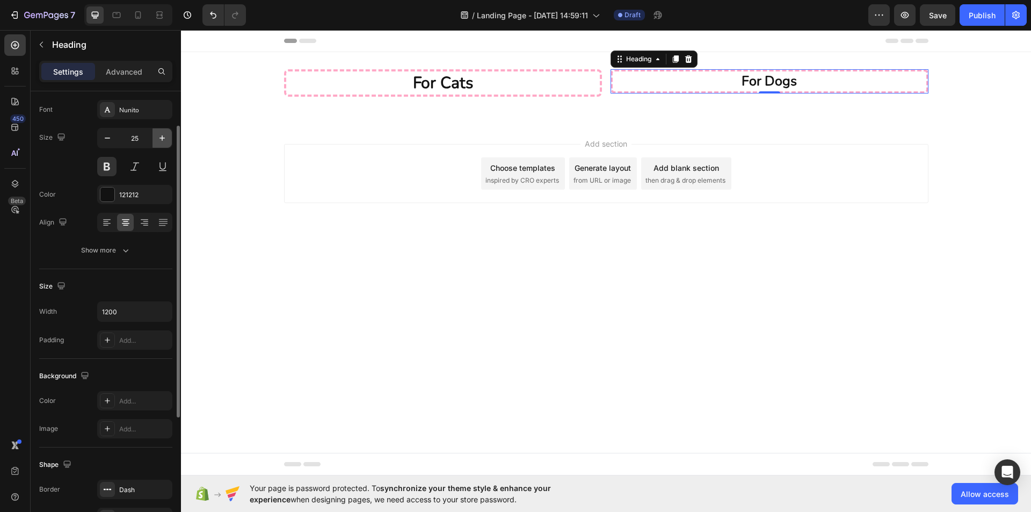
click at [159, 130] on button "button" at bounding box center [161, 137] width 19 height 19
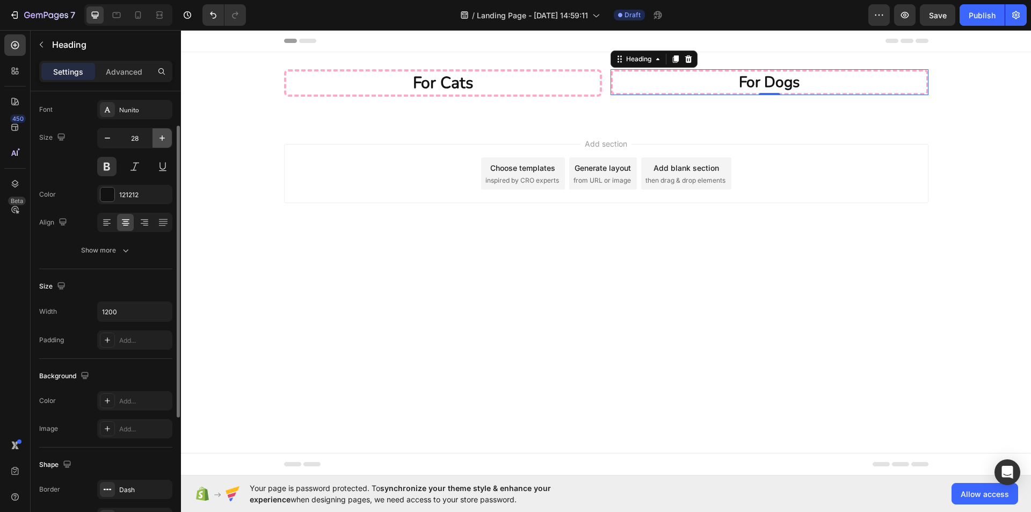
click at [159, 130] on button "button" at bounding box center [161, 137] width 19 height 19
type input "30"
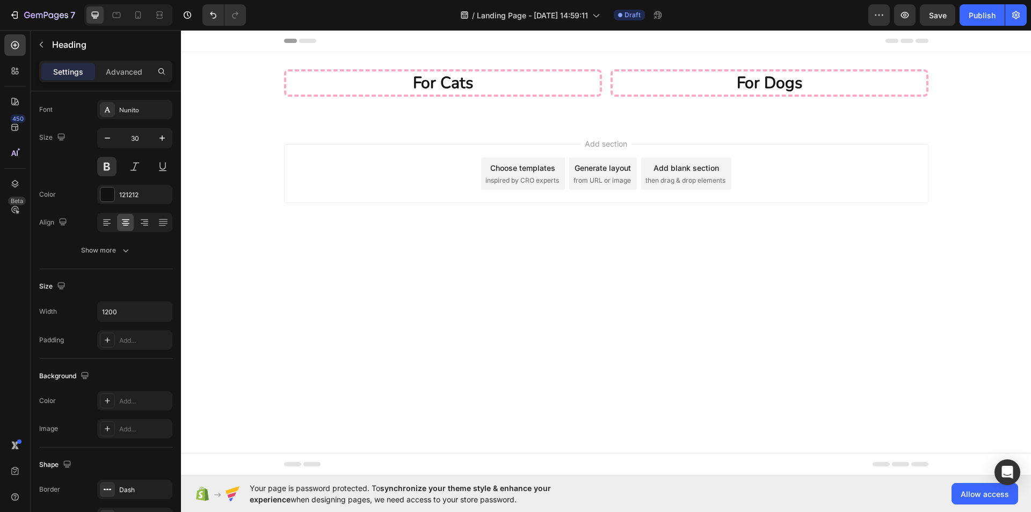
click at [244, 247] on div "Add section Choose templates inspired by CRO experts Generate layout from URL o…" at bounding box center [606, 188] width 850 height 132
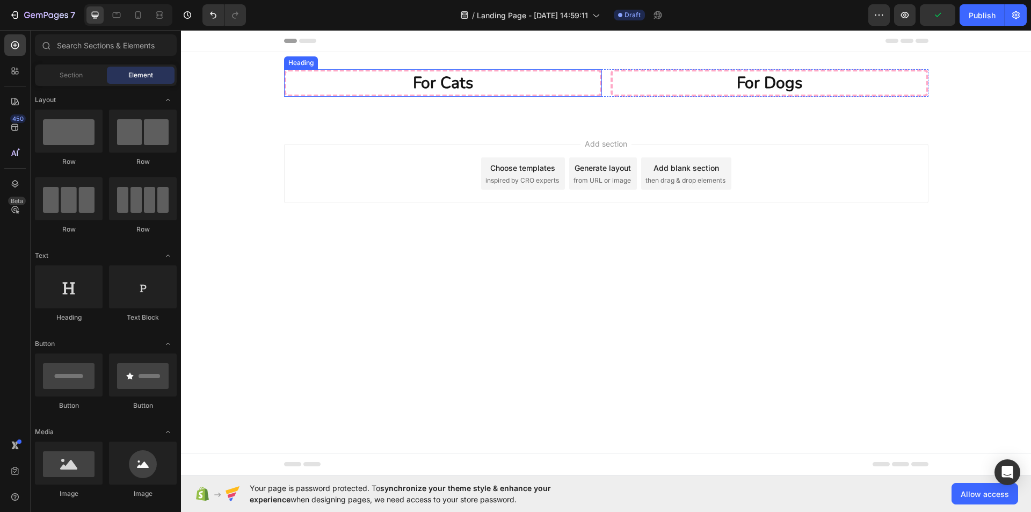
click at [470, 85] on p "For Cats" at bounding box center [442, 82] width 311 height 21
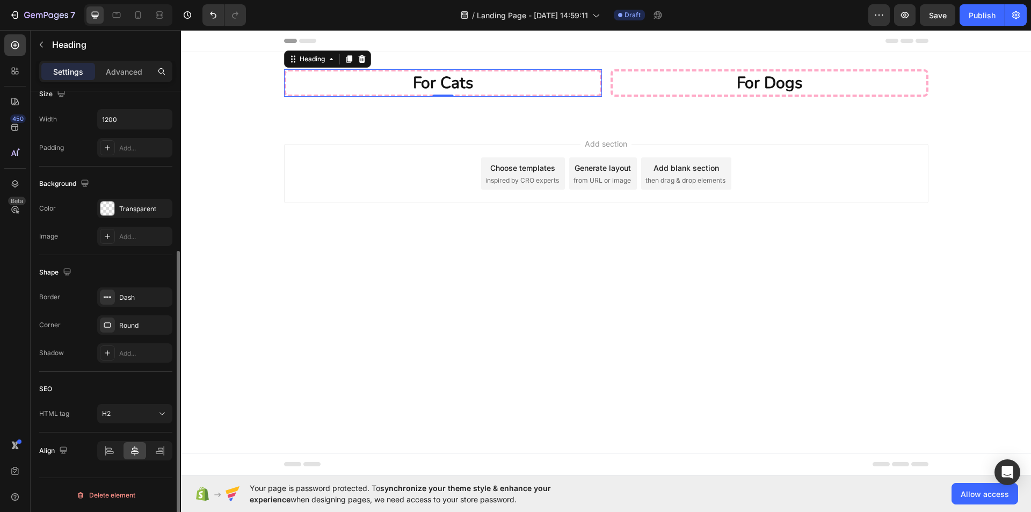
scroll to position [0, 0]
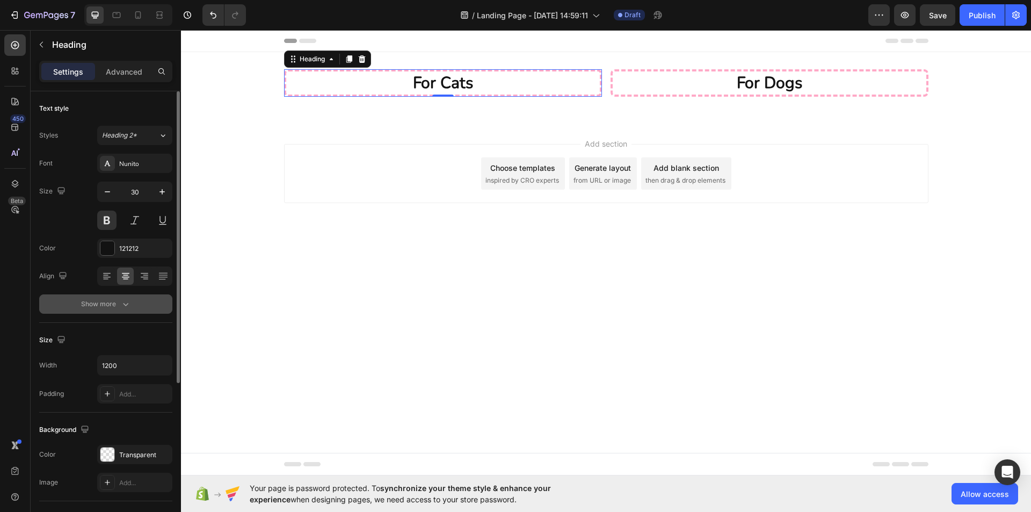
click at [113, 301] on div "Show more" at bounding box center [106, 303] width 50 height 11
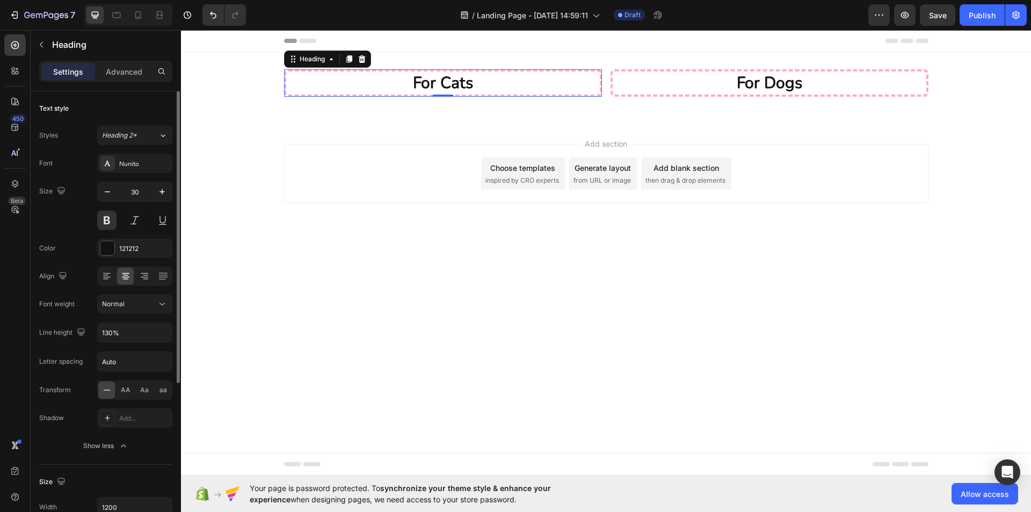
click at [134, 391] on div "AA Aa aa" at bounding box center [134, 389] width 75 height 19
click at [132, 392] on div "AA" at bounding box center [125, 389] width 17 height 17
click at [140, 391] on span "Aa" at bounding box center [144, 390] width 9 height 10
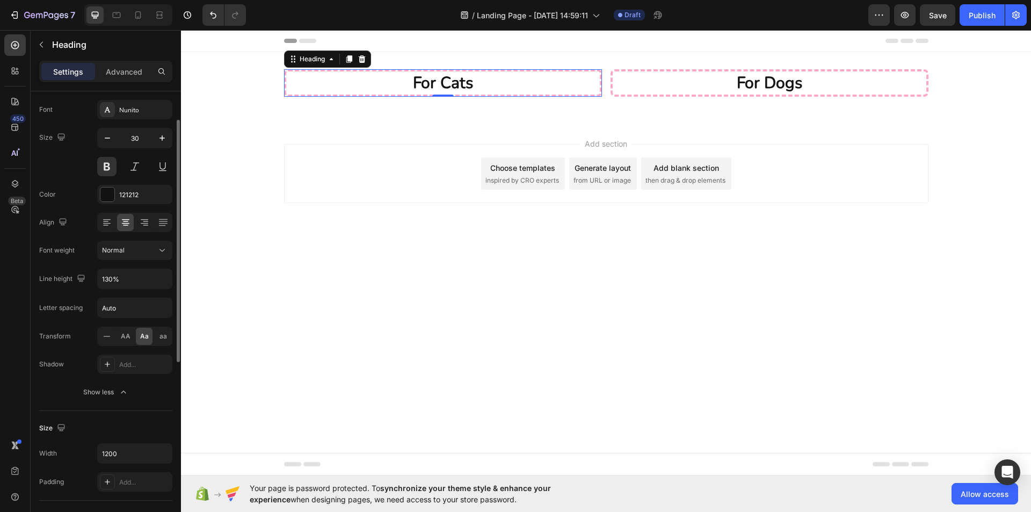
scroll to position [107, 0]
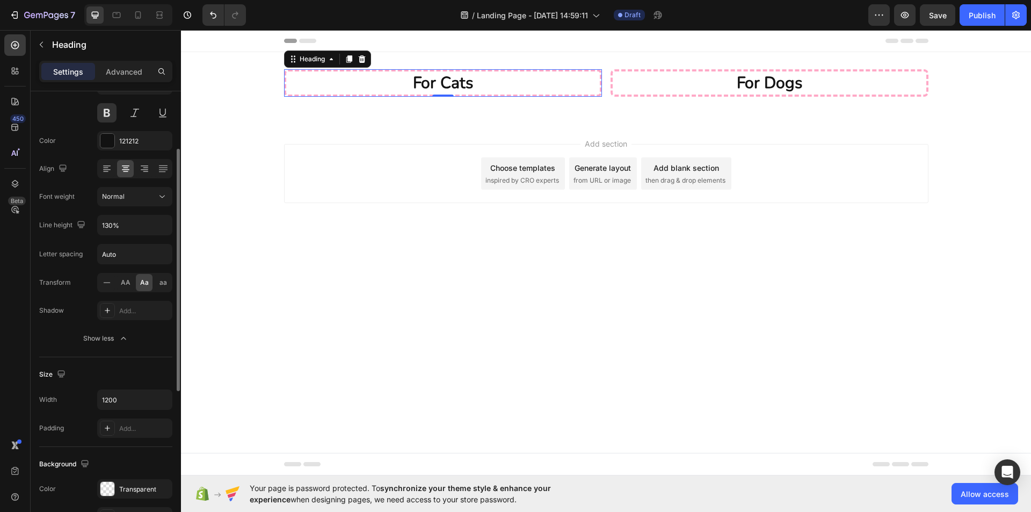
click at [163, 364] on div "Size Width 1200 Padding Add..." at bounding box center [105, 402] width 133 height 90
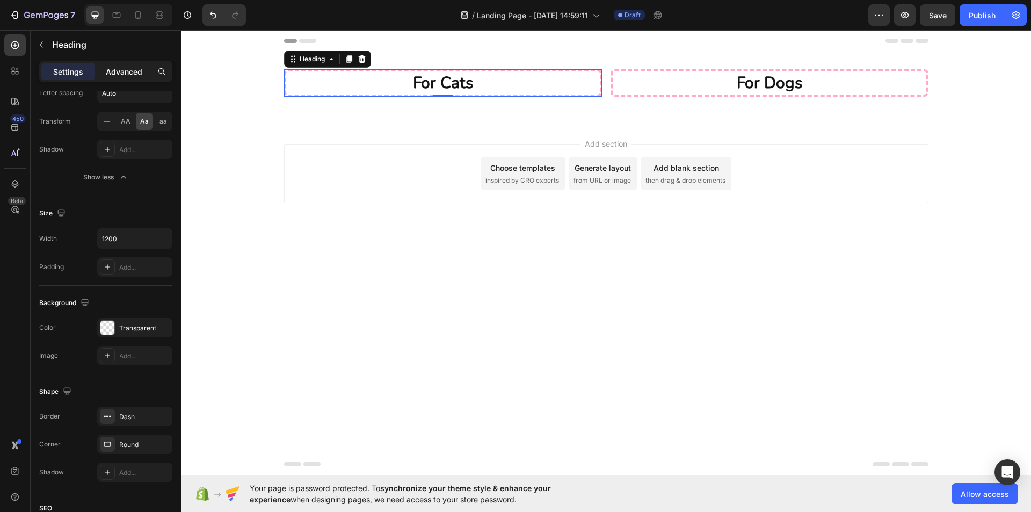
click at [130, 72] on p "Advanced" at bounding box center [124, 71] width 36 height 11
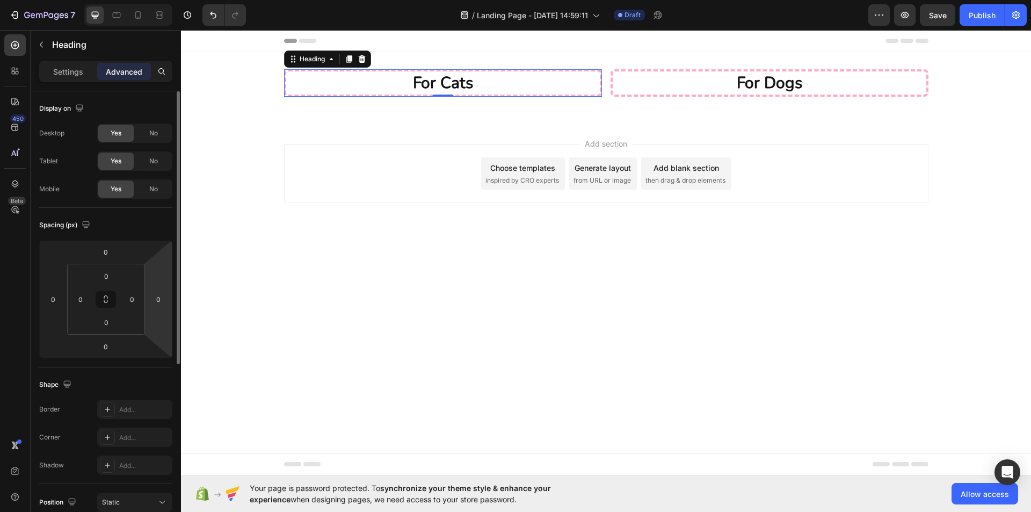
scroll to position [161, 0]
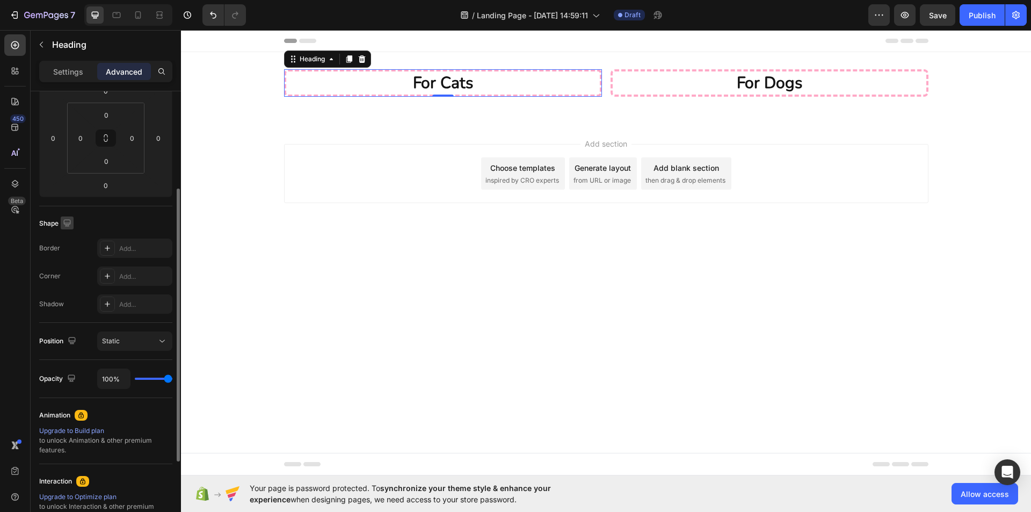
click at [69, 222] on icon "button" at bounding box center [67, 222] width 11 height 11
click at [107, 224] on div "Shape" at bounding box center [105, 223] width 133 height 17
click at [67, 223] on icon "button" at bounding box center [66, 222] width 7 height 7
click at [155, 347] on button "Static" at bounding box center [134, 340] width 75 height 19
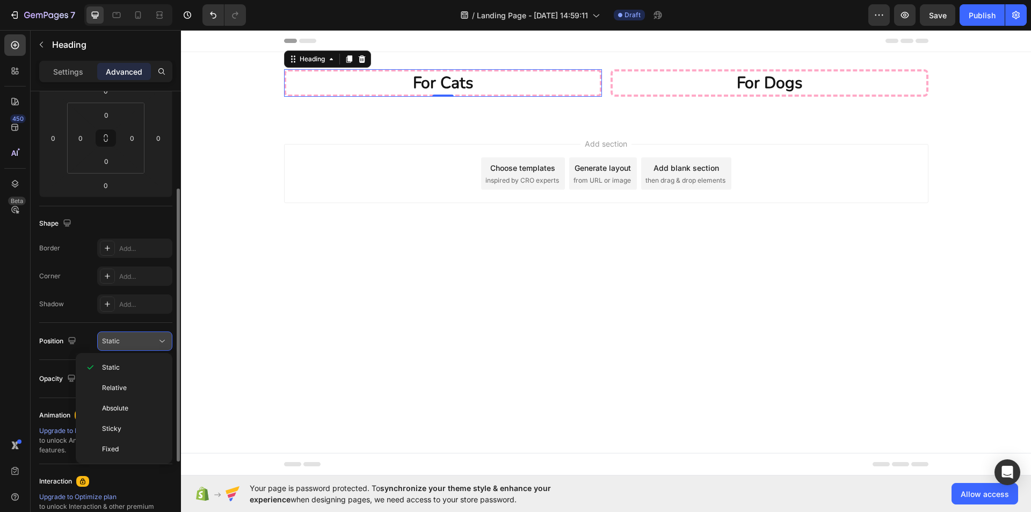
click at [155, 345] on div "Static" at bounding box center [129, 341] width 55 height 10
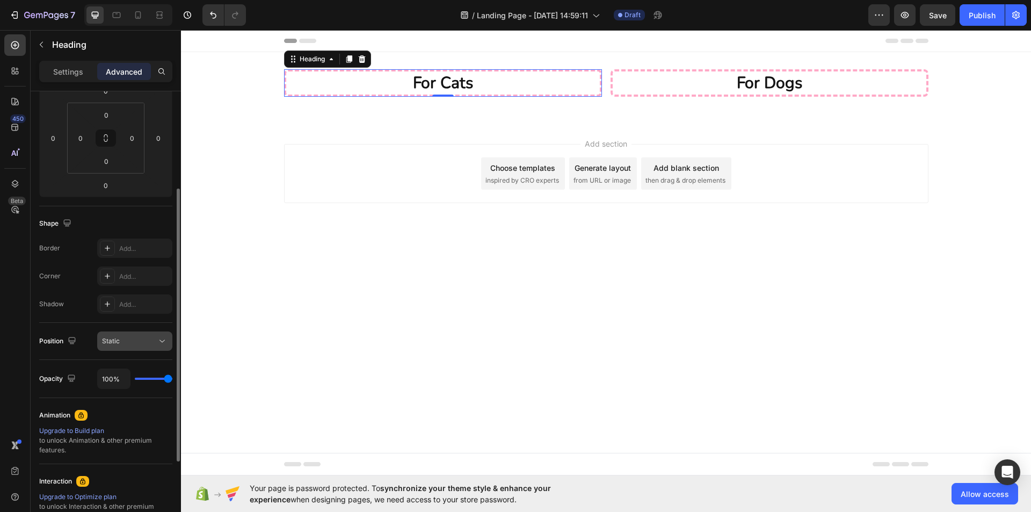
click at [155, 345] on div "Static" at bounding box center [129, 341] width 55 height 10
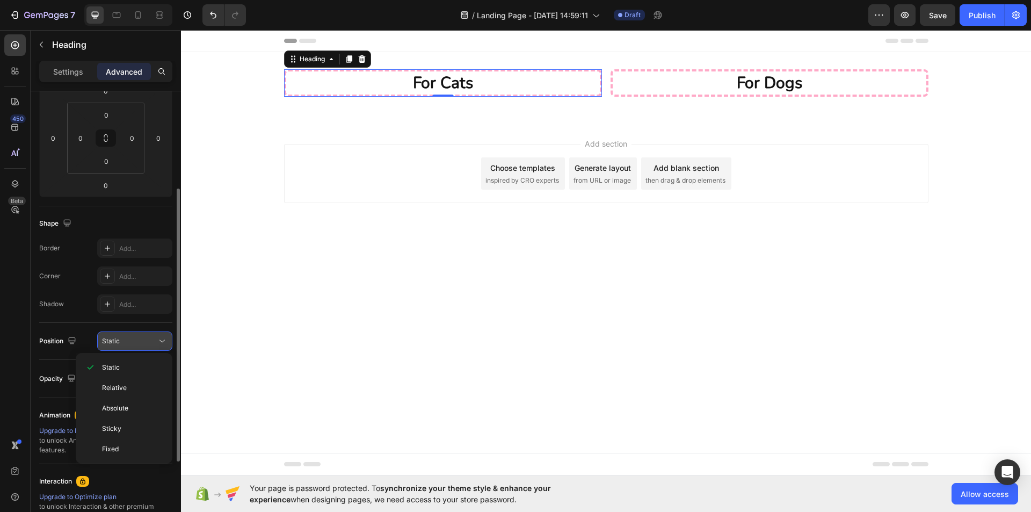
click at [155, 345] on div "Static" at bounding box center [129, 341] width 55 height 10
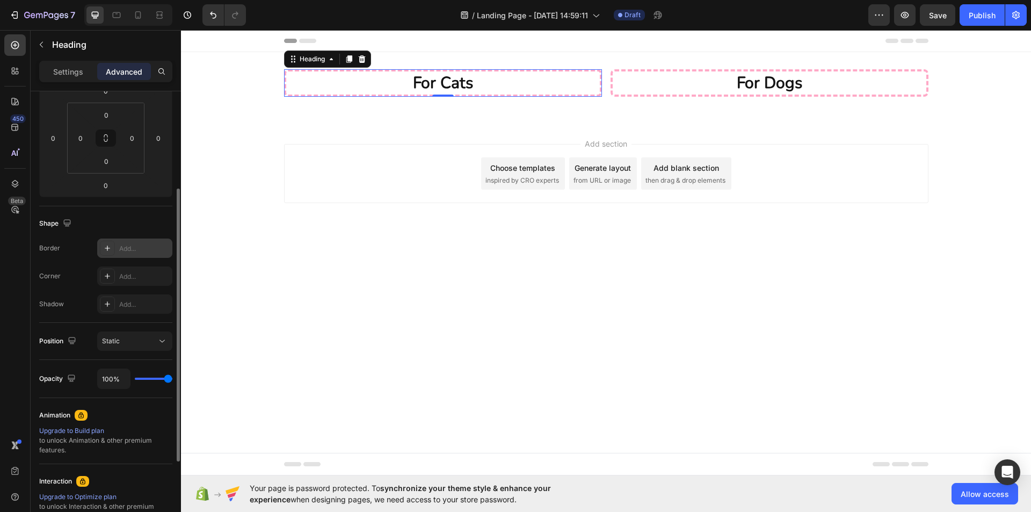
click at [125, 246] on div "Add..." at bounding box center [144, 249] width 50 height 10
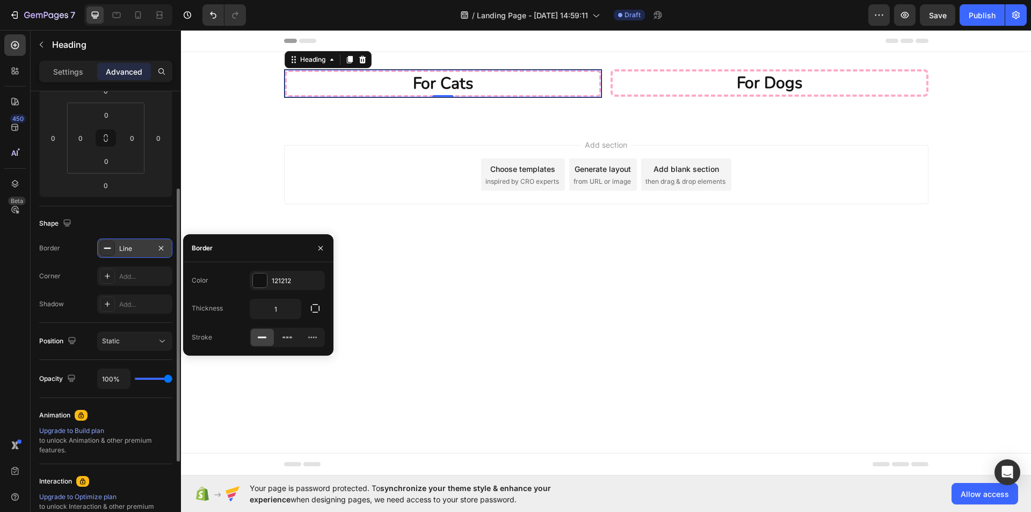
click at [125, 246] on div "Line" at bounding box center [134, 249] width 31 height 10
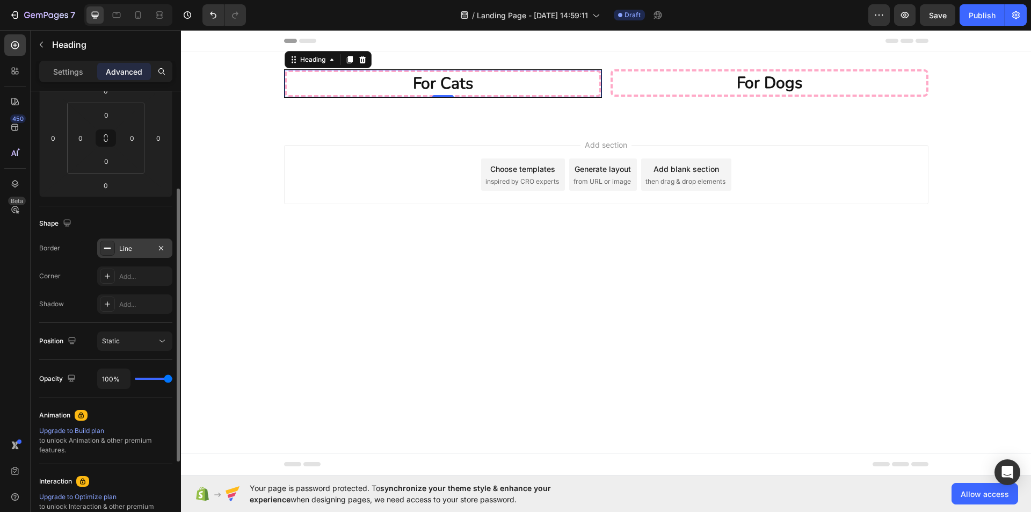
click at [125, 246] on div "Line" at bounding box center [134, 249] width 31 height 10
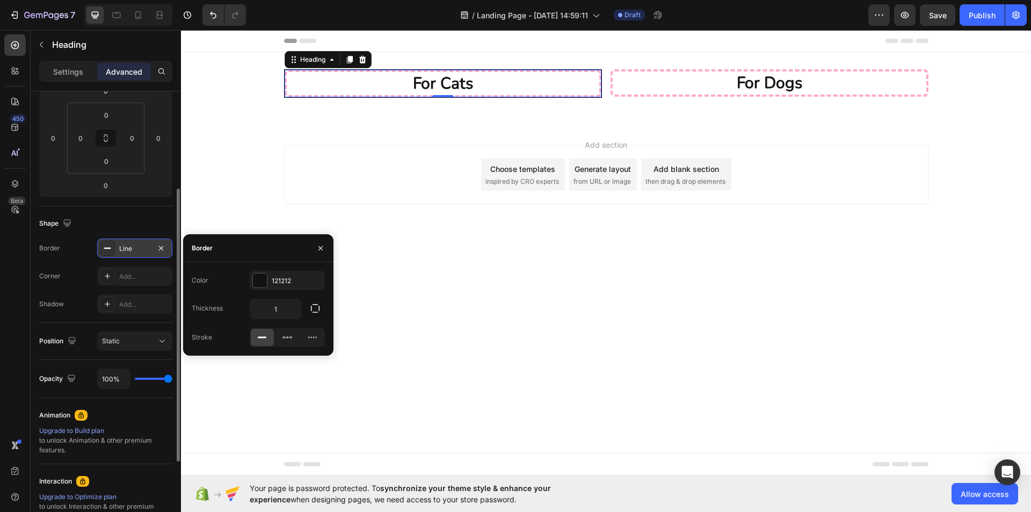
click at [401, 302] on body "Header for cats Heading 0 For Dogs Heading Row Section 1 Root Start with Sectio…" at bounding box center [606, 252] width 850 height 445
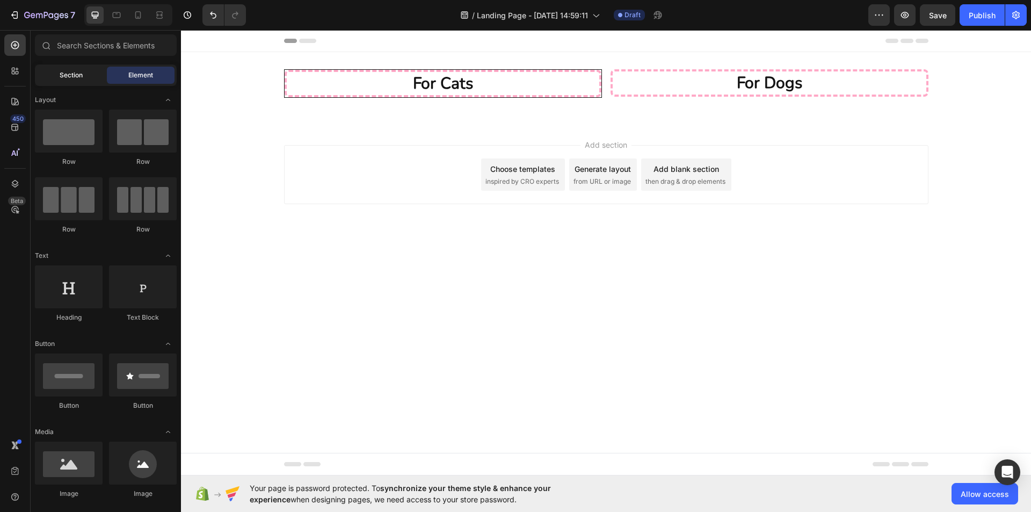
click at [92, 81] on div "Section" at bounding box center [71, 75] width 68 height 17
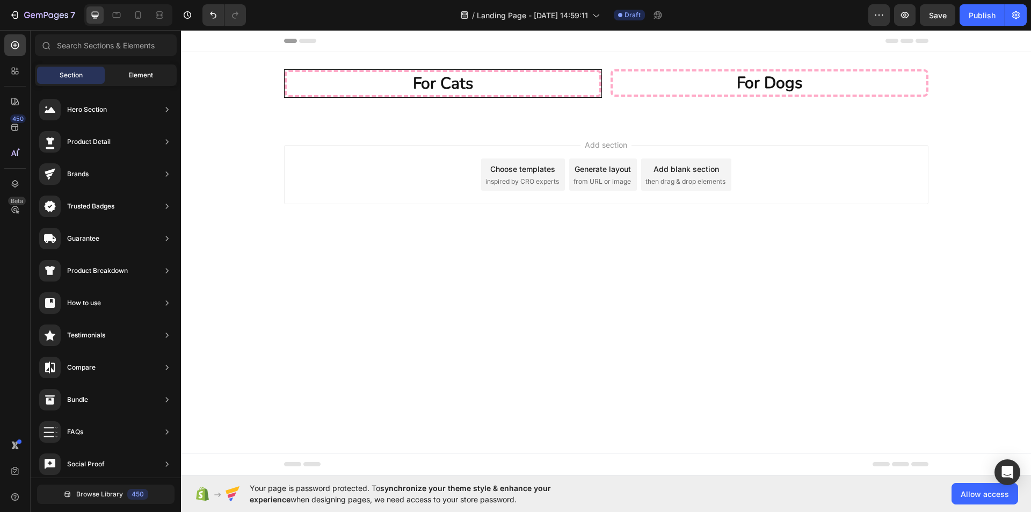
click at [155, 81] on div "Element" at bounding box center [141, 75] width 68 height 17
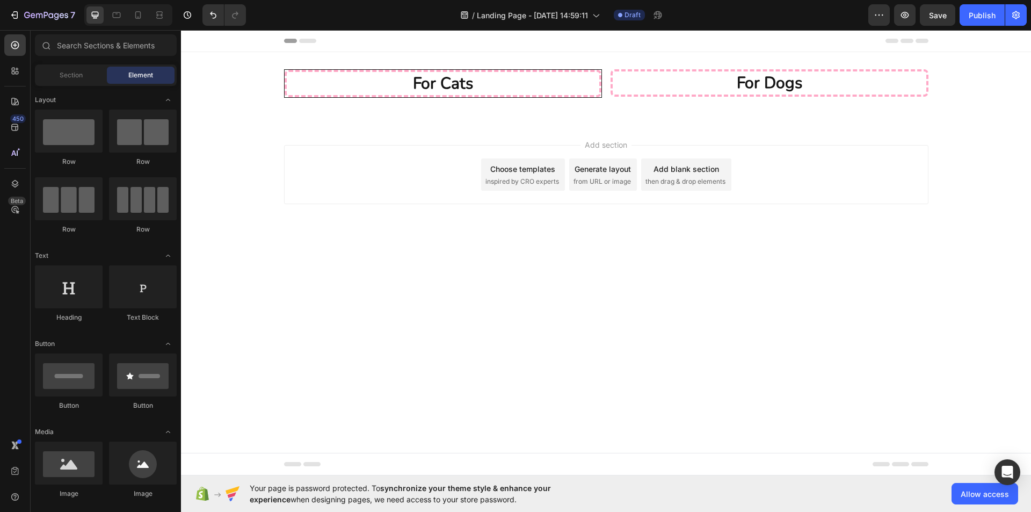
click at [319, 85] on h2 "for cats" at bounding box center [442, 83] width 317 height 27
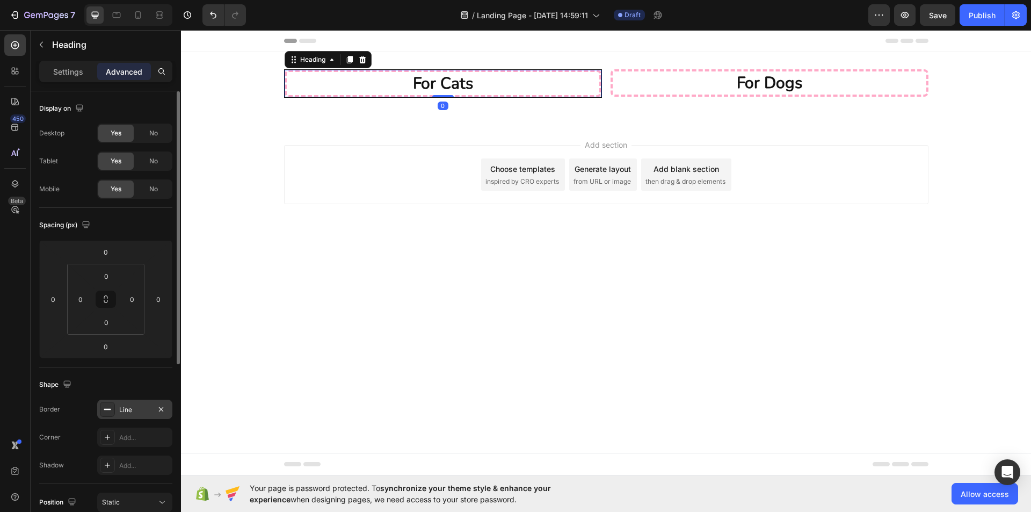
click at [105, 413] on icon at bounding box center [107, 409] width 9 height 9
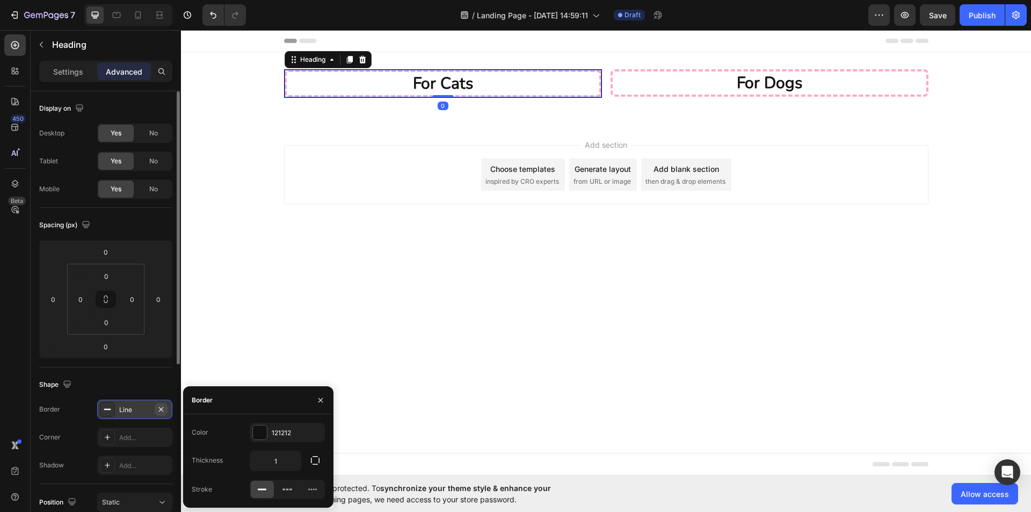
click at [160, 411] on icon "button" at bounding box center [161, 409] width 9 height 9
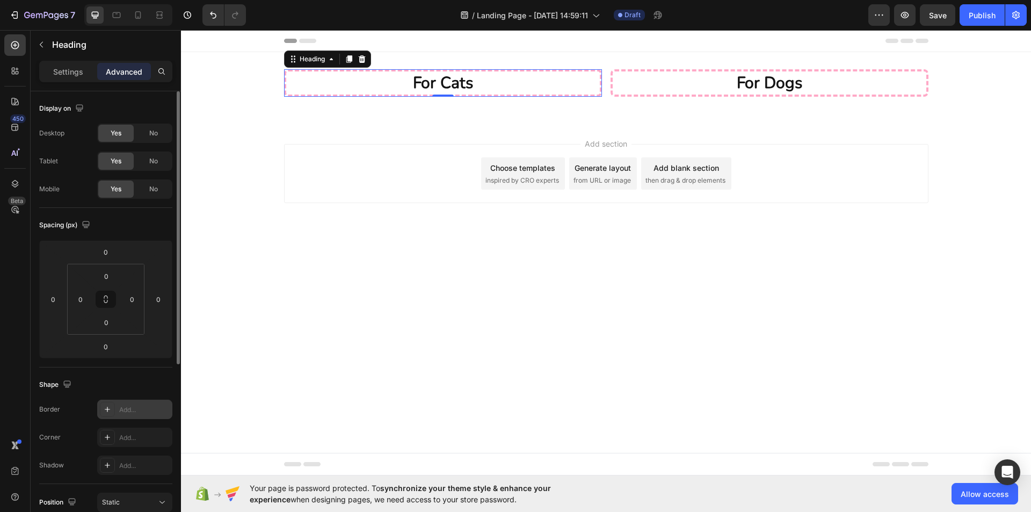
click at [145, 378] on div "Shape" at bounding box center [105, 384] width 133 height 17
click at [76, 74] on p "Settings" at bounding box center [68, 71] width 30 height 11
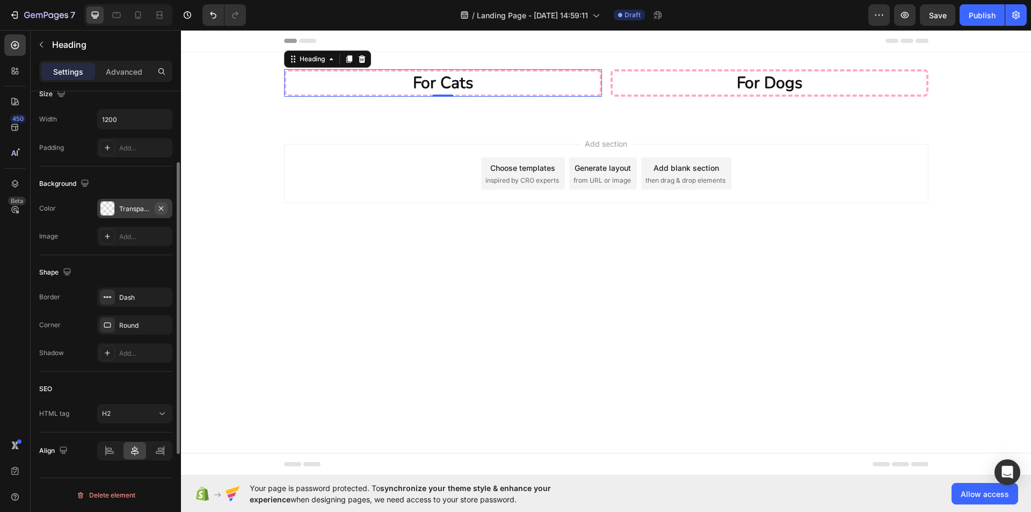
scroll to position [0, 0]
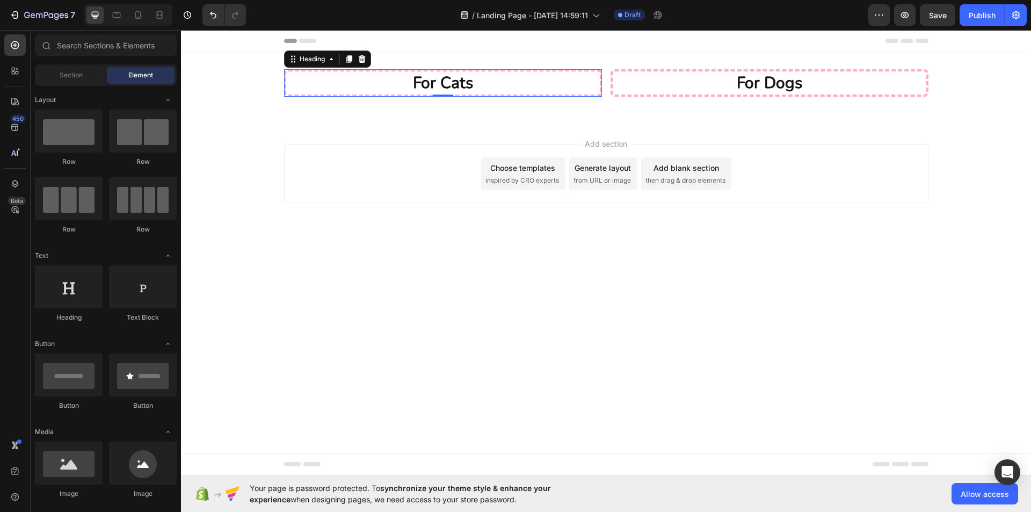
click at [328, 166] on div "Add section Choose templates inspired by CRO experts Generate layout from URL o…" at bounding box center [606, 173] width 644 height 59
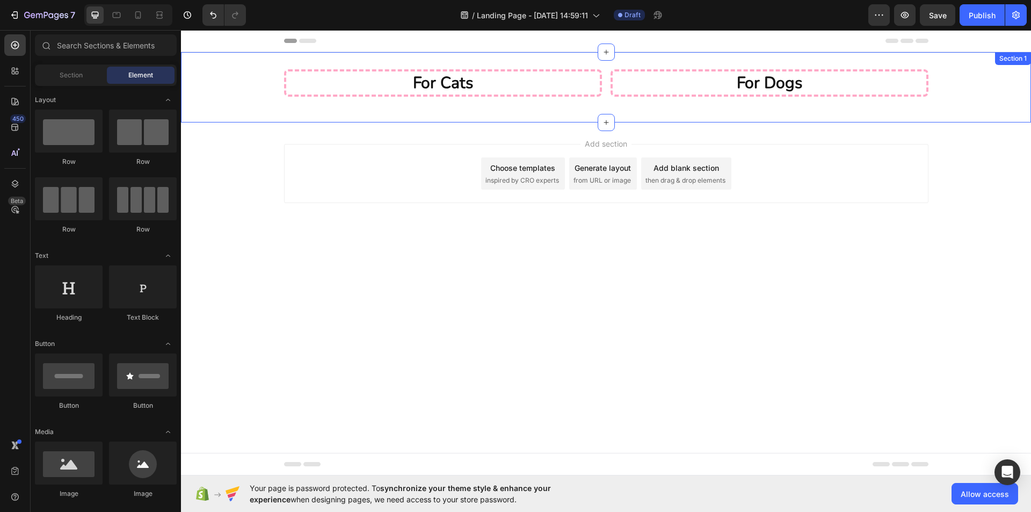
click at [653, 82] on p "For Dogs" at bounding box center [769, 82] width 311 height 21
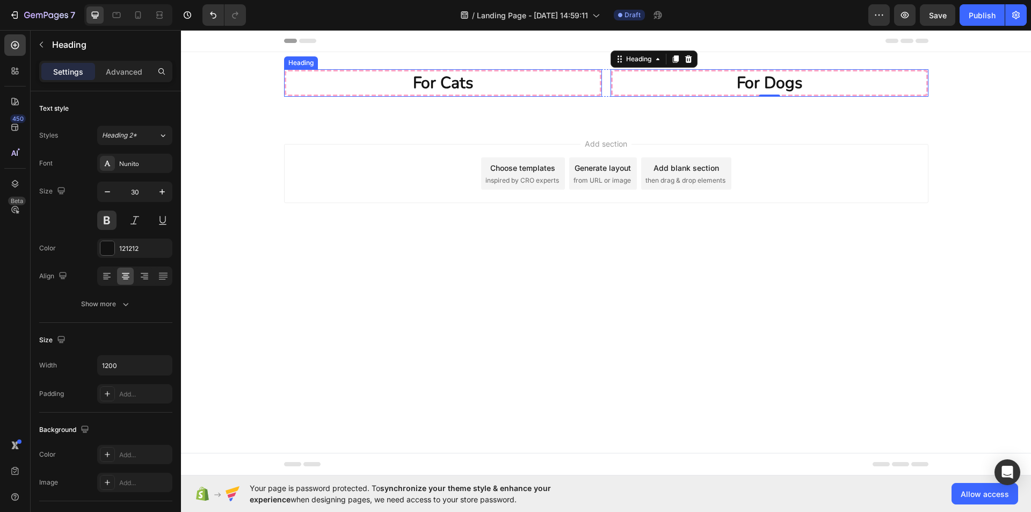
click at [512, 83] on h2 "for cats" at bounding box center [443, 82] width 318 height 27
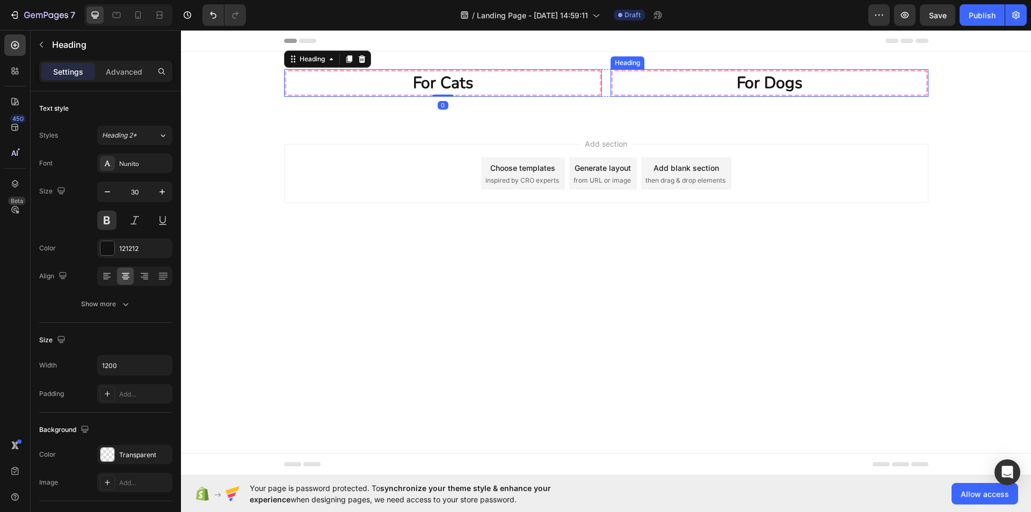
click at [670, 80] on p "For Dogs" at bounding box center [769, 82] width 311 height 21
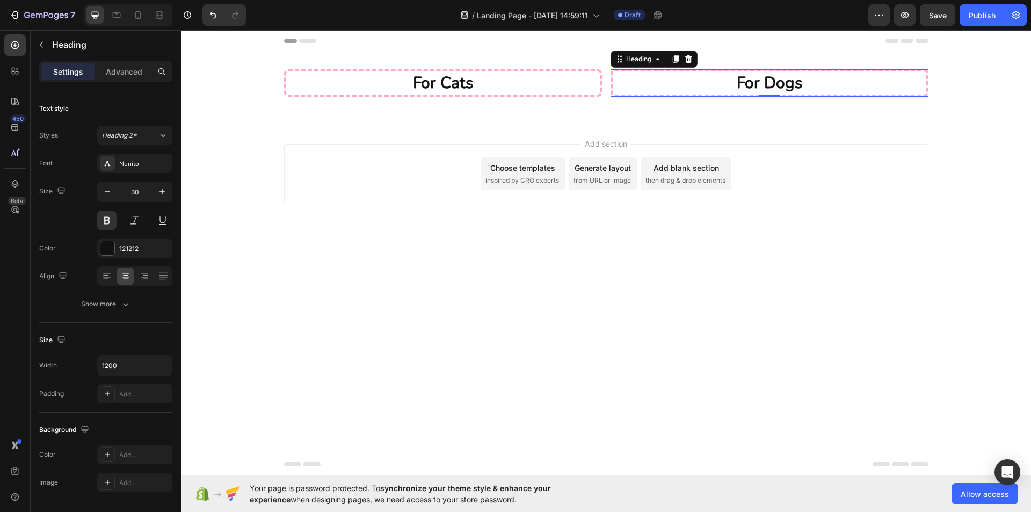
click at [513, 79] on h2 "for cats" at bounding box center [443, 82] width 318 height 27
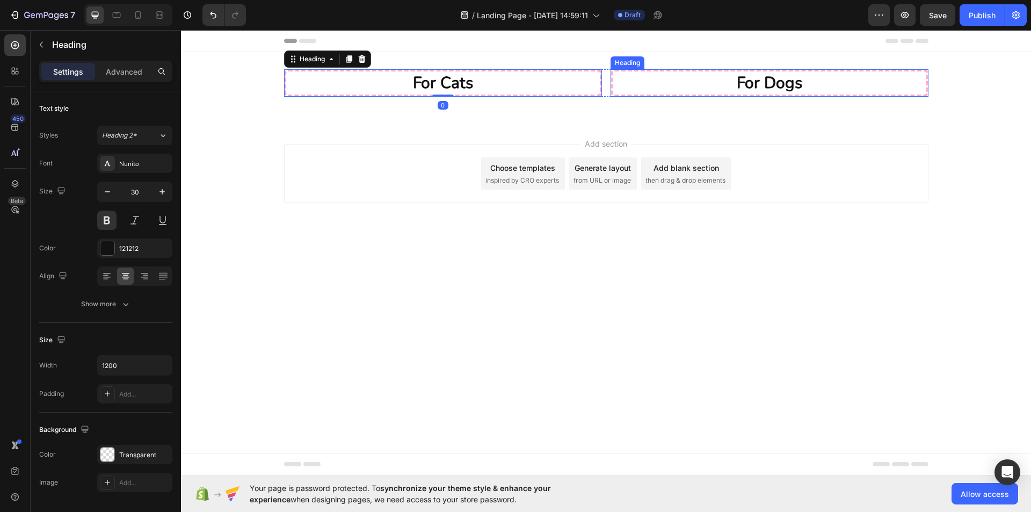
click at [670, 82] on p "For Dogs" at bounding box center [769, 82] width 311 height 21
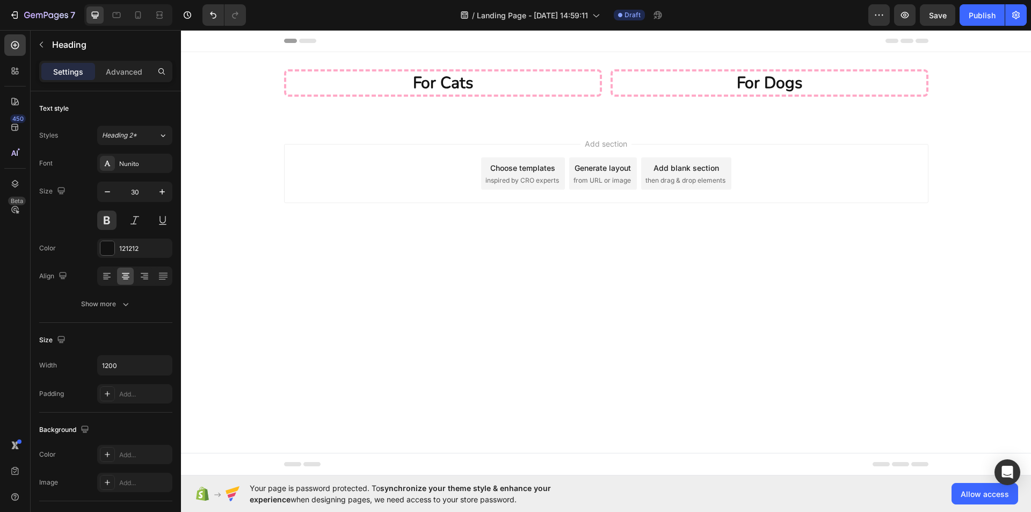
click at [671, 130] on div "Add section Choose templates inspired by CRO experts Generate layout from URL o…" at bounding box center [606, 188] width 850 height 132
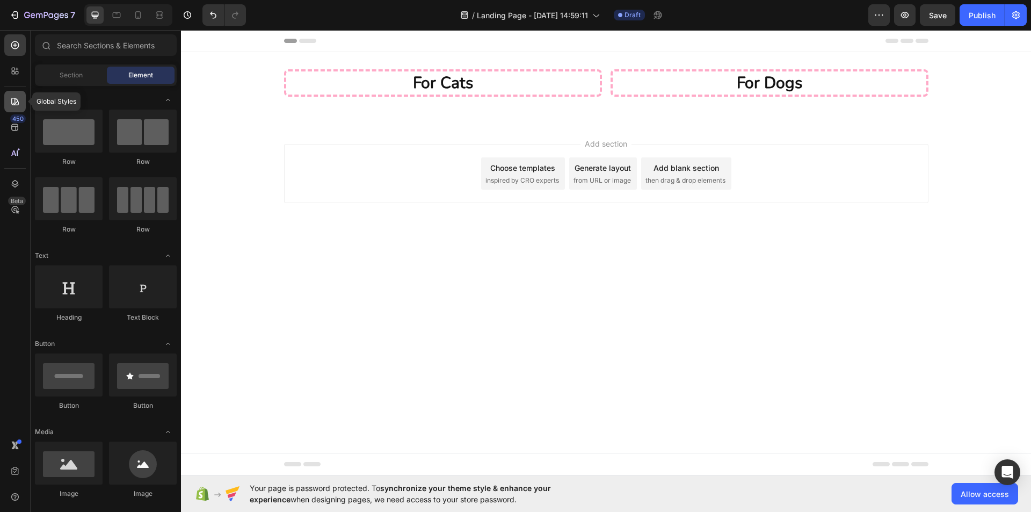
click at [16, 104] on icon at bounding box center [15, 101] width 11 height 11
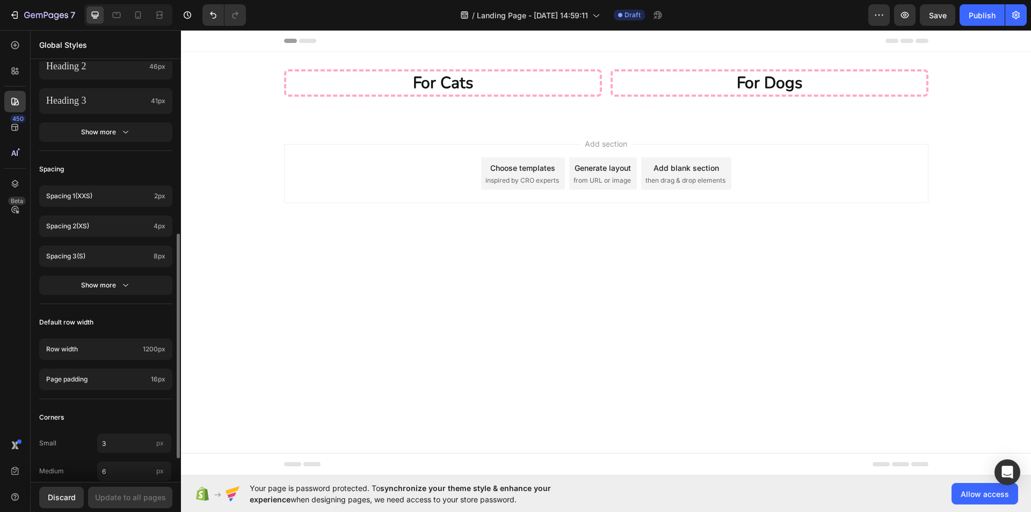
scroll to position [366, 0]
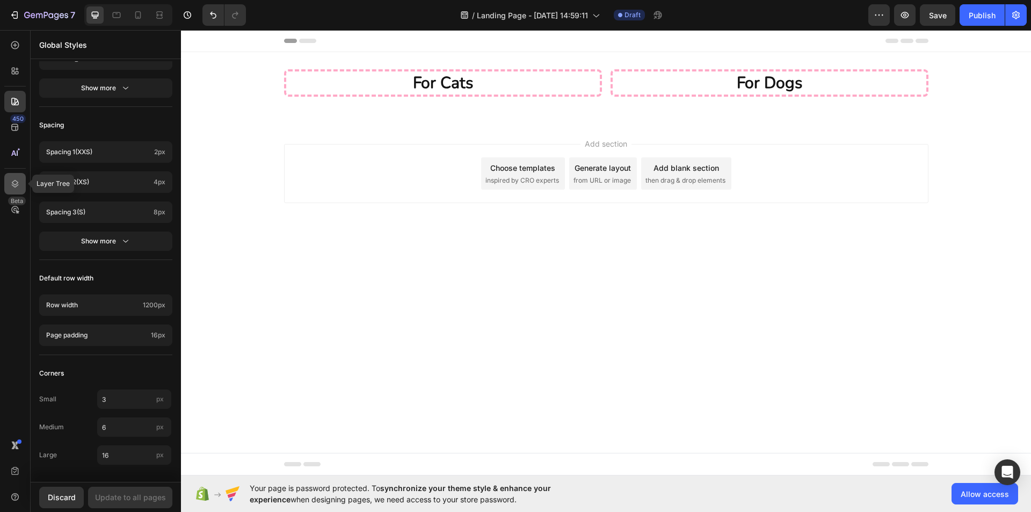
click at [16, 184] on icon at bounding box center [15, 184] width 7 height 8
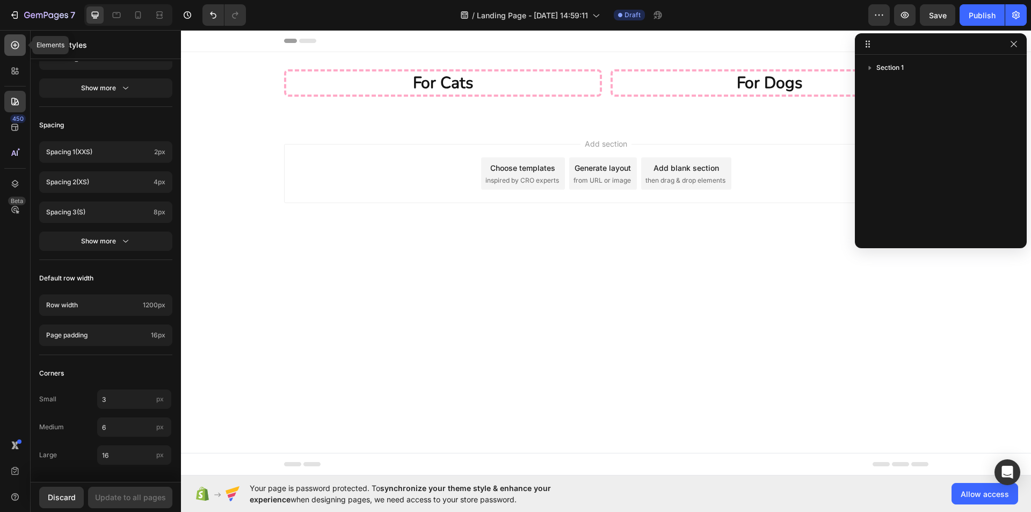
click at [16, 50] on icon at bounding box center [15, 45] width 11 height 11
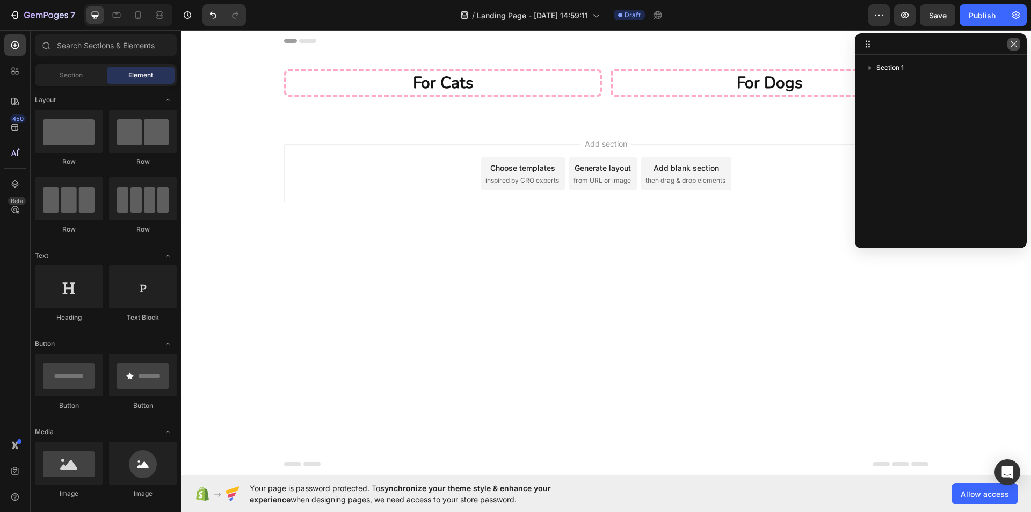
click at [1018, 41] on button "button" at bounding box center [1013, 44] width 13 height 13
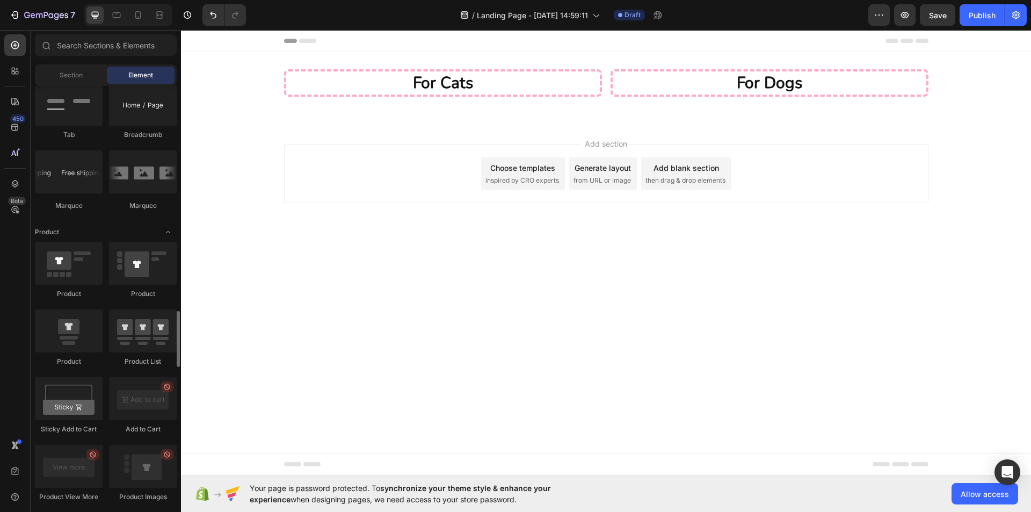
scroll to position [1288, 0]
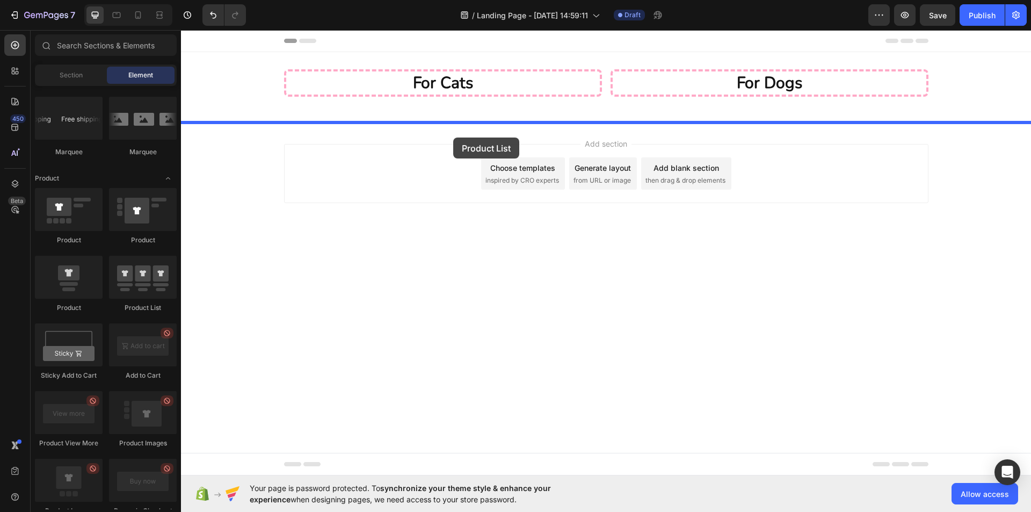
drag, startPoint x: 257, startPoint y: 263, endPoint x: 453, endPoint y: 137, distance: 233.2
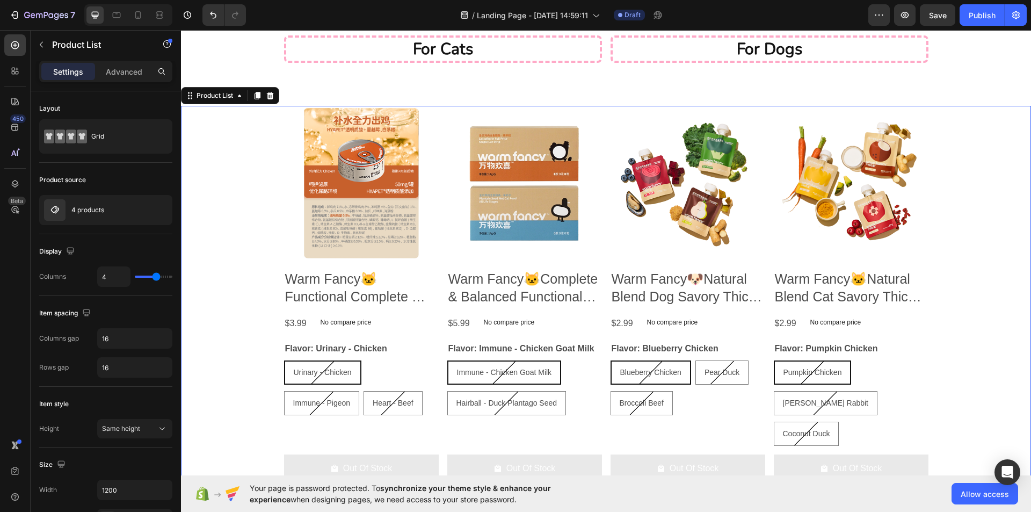
scroll to position [0, 0]
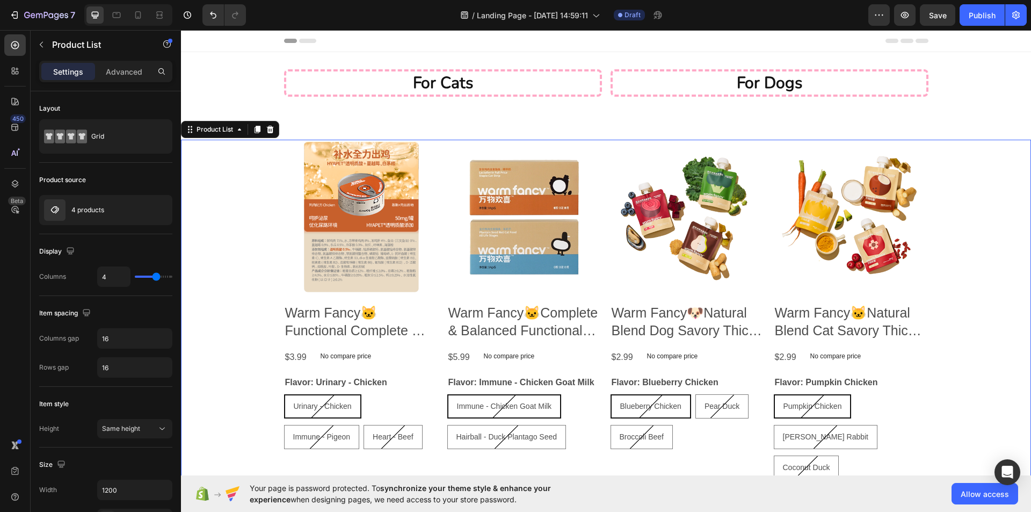
click at [254, 194] on div "Product Images Warm Fancy🐱Functional Complete Wet Food 100g Product Title $3.99…" at bounding box center [606, 332] width 850 height 385
click at [109, 196] on div "4 products" at bounding box center [105, 210] width 133 height 30
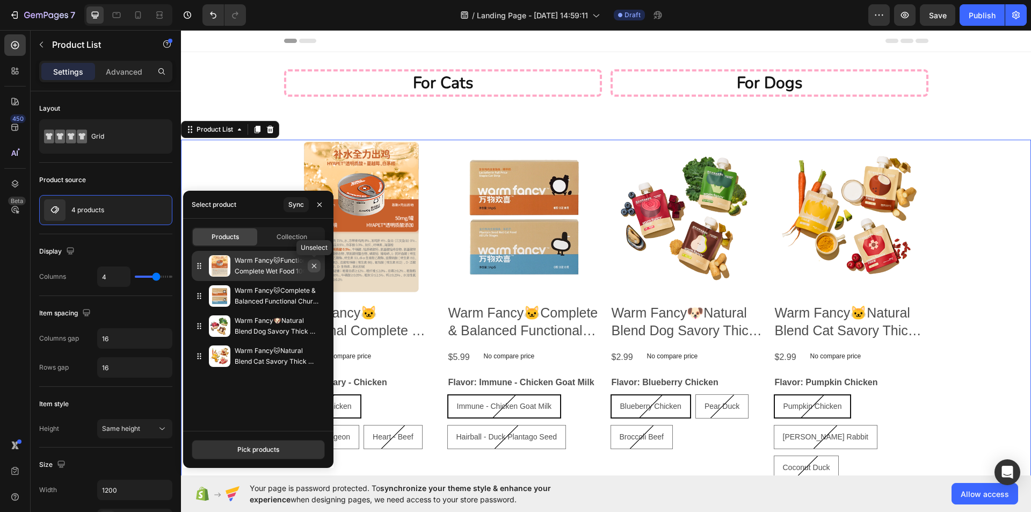
click at [316, 264] on icon "button" at bounding box center [314, 265] width 9 height 9
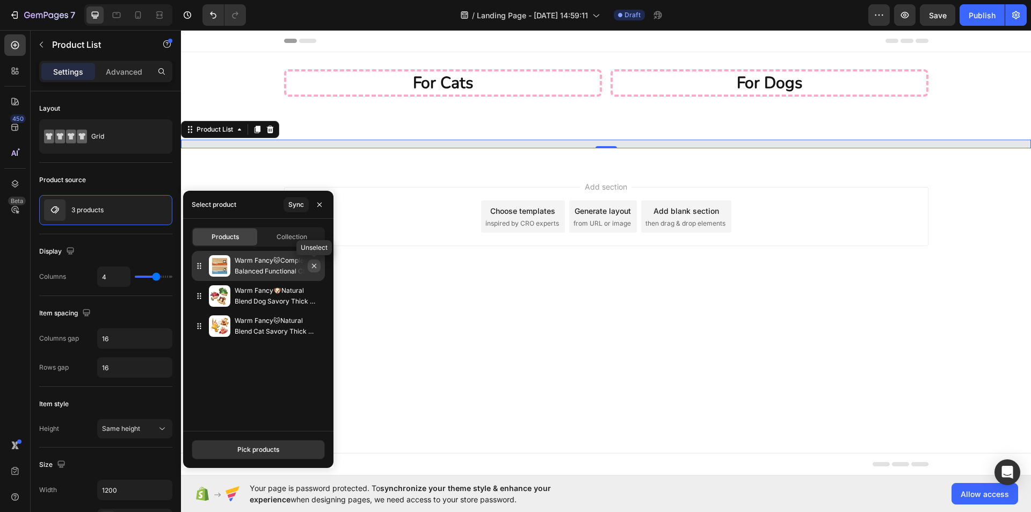
click at [316, 265] on icon "button" at bounding box center [314, 265] width 9 height 9
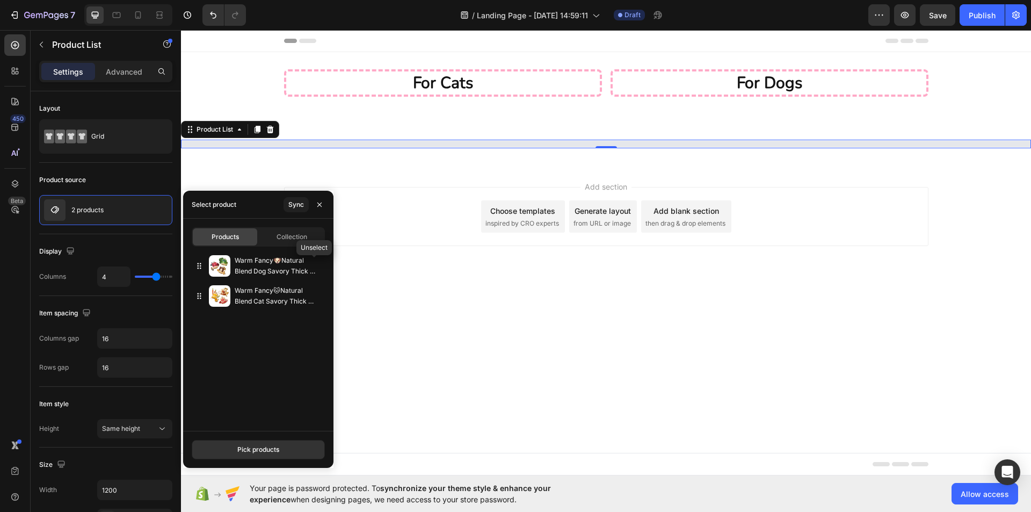
click at [0, 0] on icon "button" at bounding box center [0, 0] width 0 height 0
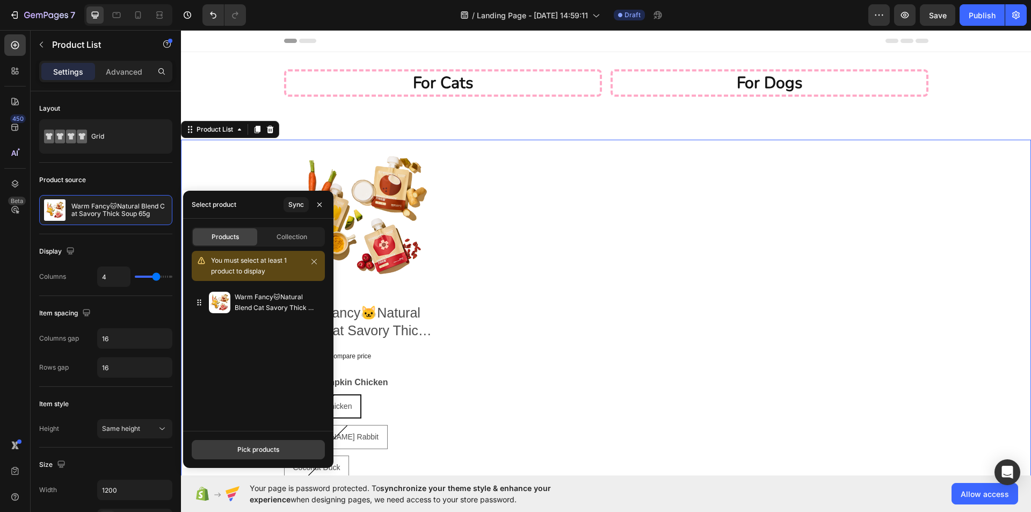
click at [258, 454] on div "Pick products" at bounding box center [258, 449] width 42 height 10
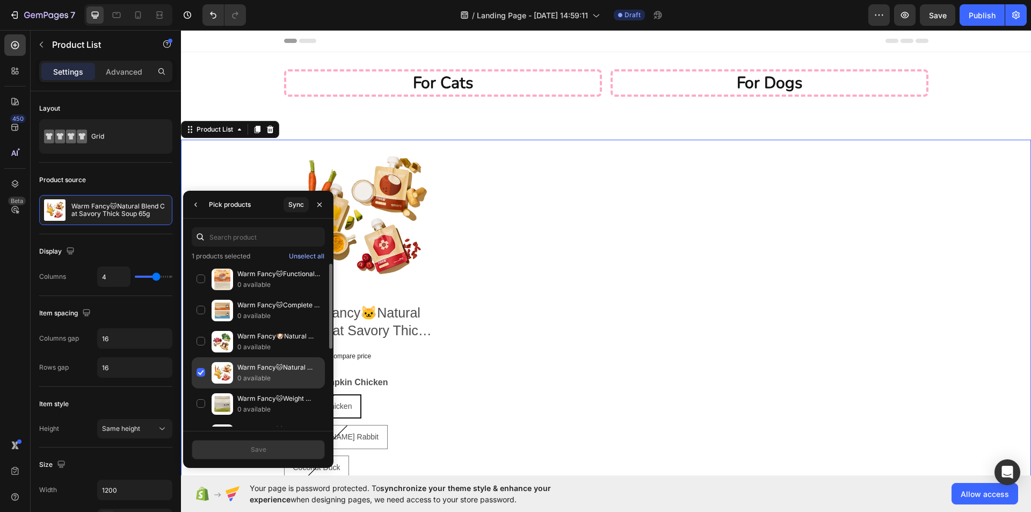
click at [201, 388] on div "Warm Fancy🐱Natural Blend Cat Savory Thick Soup 65g 0 available" at bounding box center [258, 403] width 133 height 31
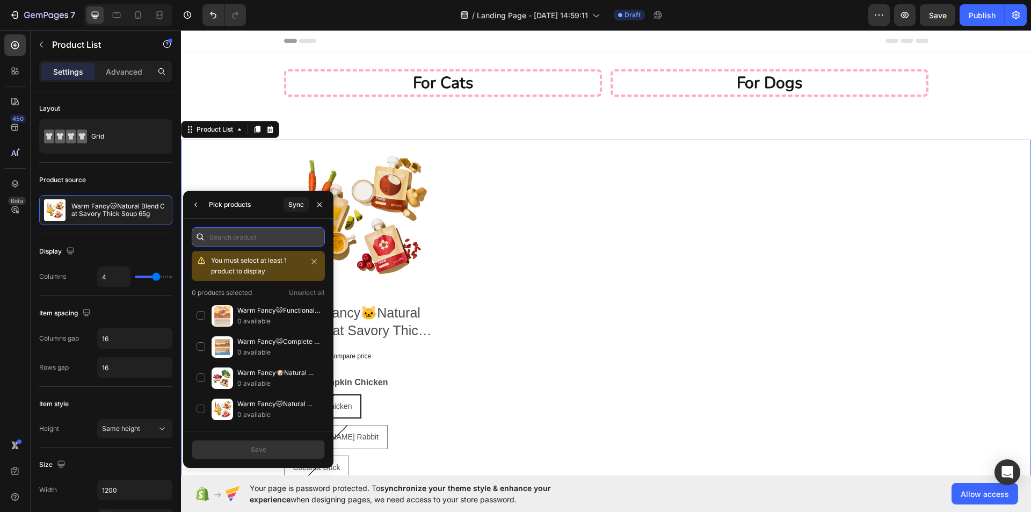
click at [232, 239] on input "text" at bounding box center [258, 236] width 133 height 19
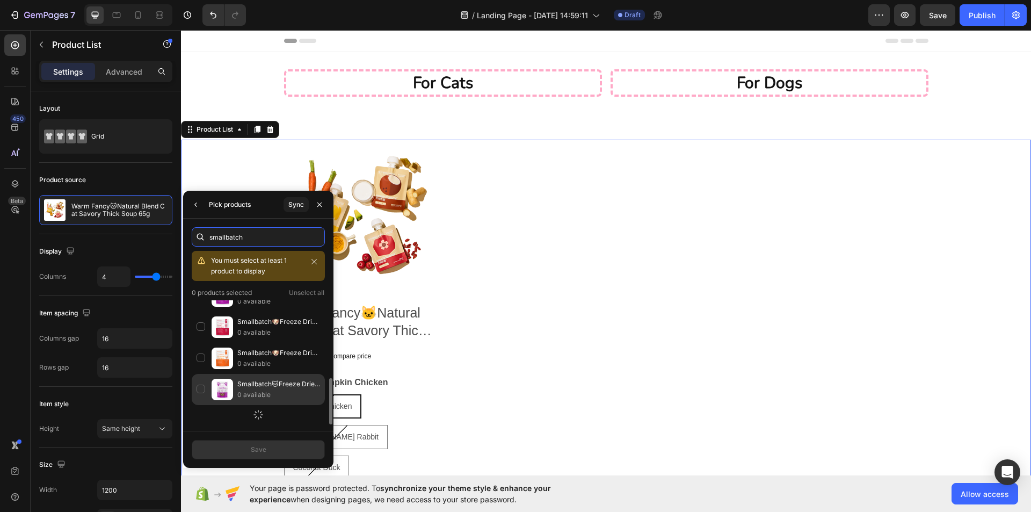
scroll to position [250, 0]
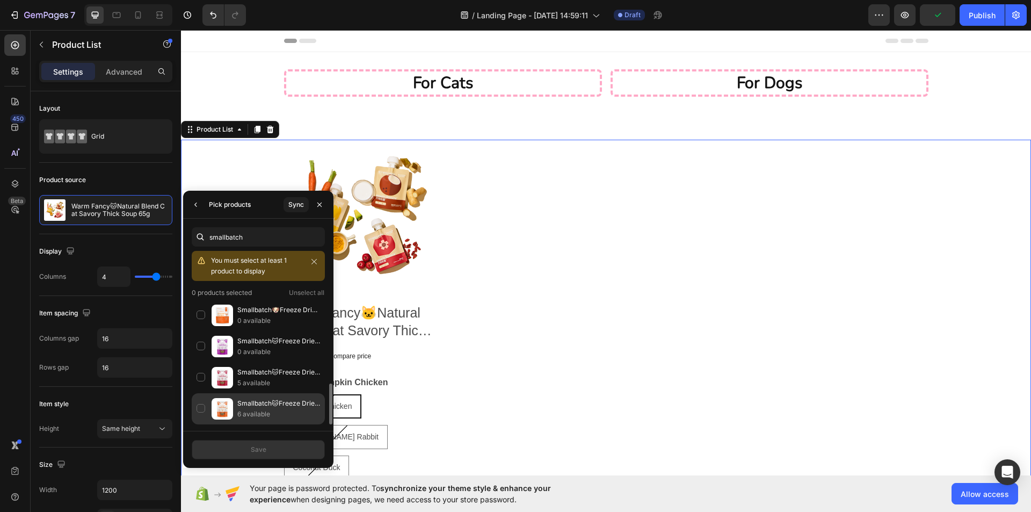
click at [200, 415] on div "Smallbatch🐱Freeze Dried Meal Bites - Chicken 10oz 6 available" at bounding box center [258, 408] width 133 height 31
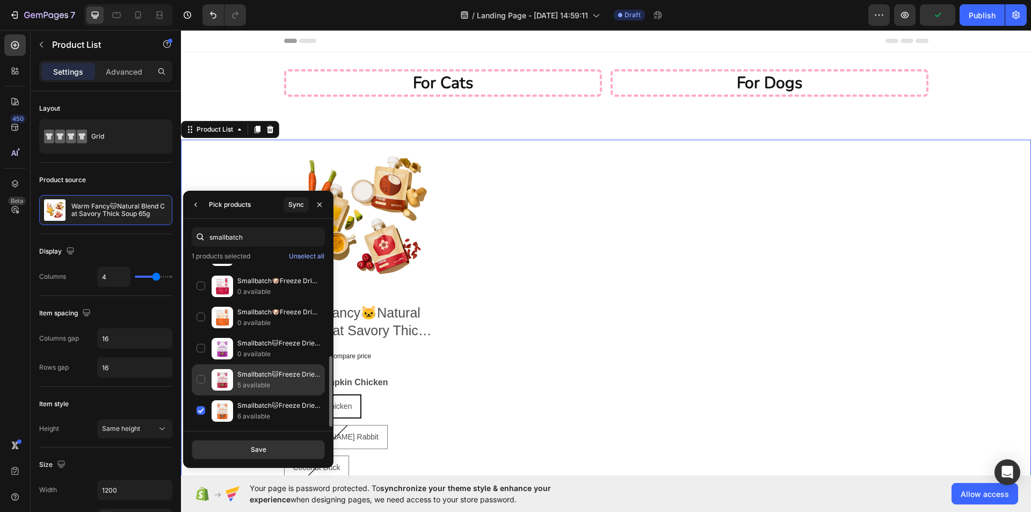
scroll to position [211, 0]
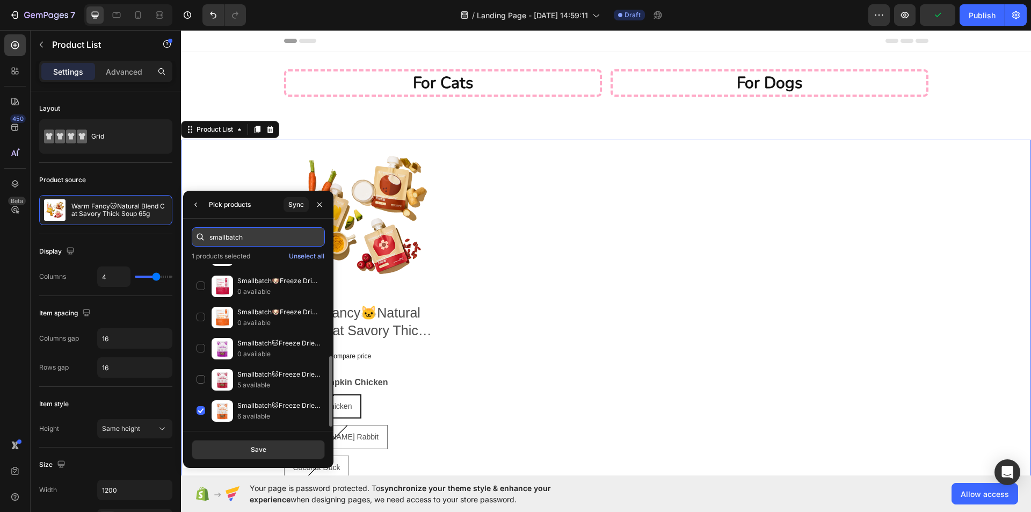
click at [237, 238] on input "smallbatch" at bounding box center [258, 236] width 133 height 19
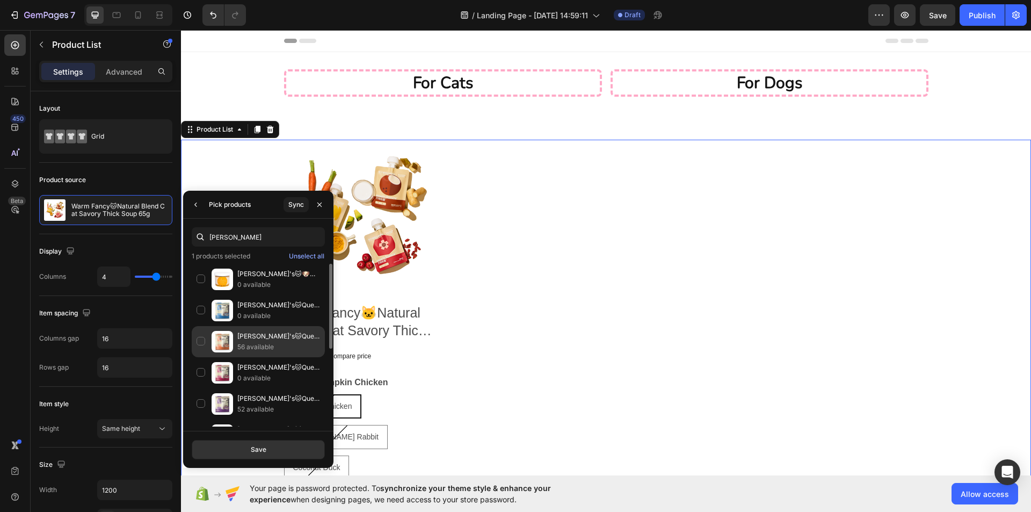
click at [196, 357] on div "Steve's🐱Quest Freeze Dried Nuggets - Pork 10oz 56 available" at bounding box center [258, 372] width 133 height 31
click at [198, 357] on div "Steve's🐱Quest Freeze Dried Nuggets - Pork 10oz 56 available" at bounding box center [258, 372] width 133 height 31
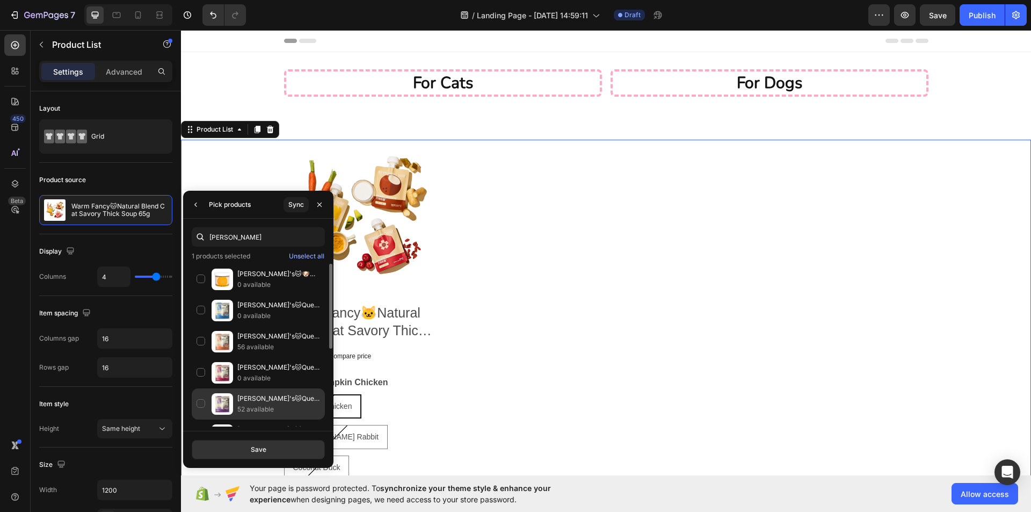
click at [194, 419] on div "Steve's🐱Quest Freeze Dried Nuggets - Chicken 10oz 52 available" at bounding box center [258, 434] width 133 height 31
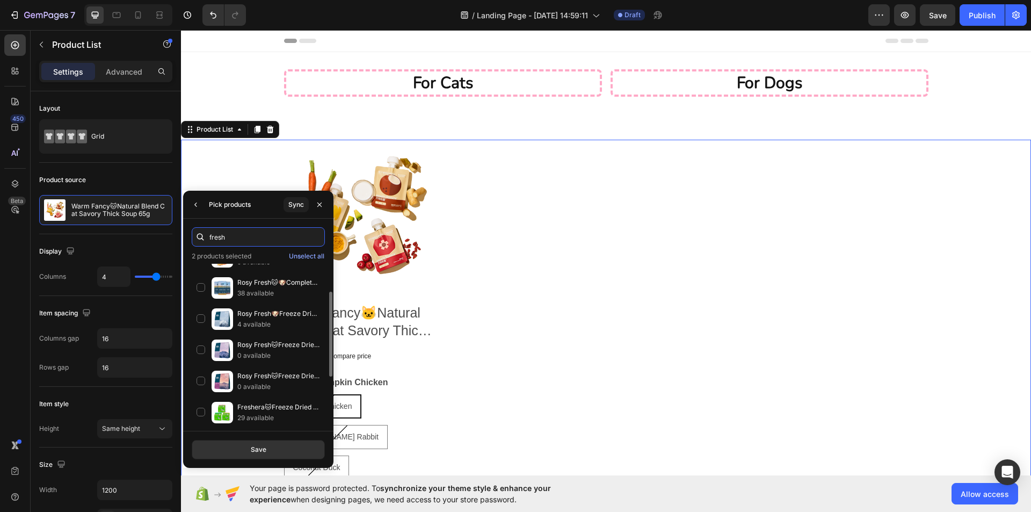
scroll to position [161, 0]
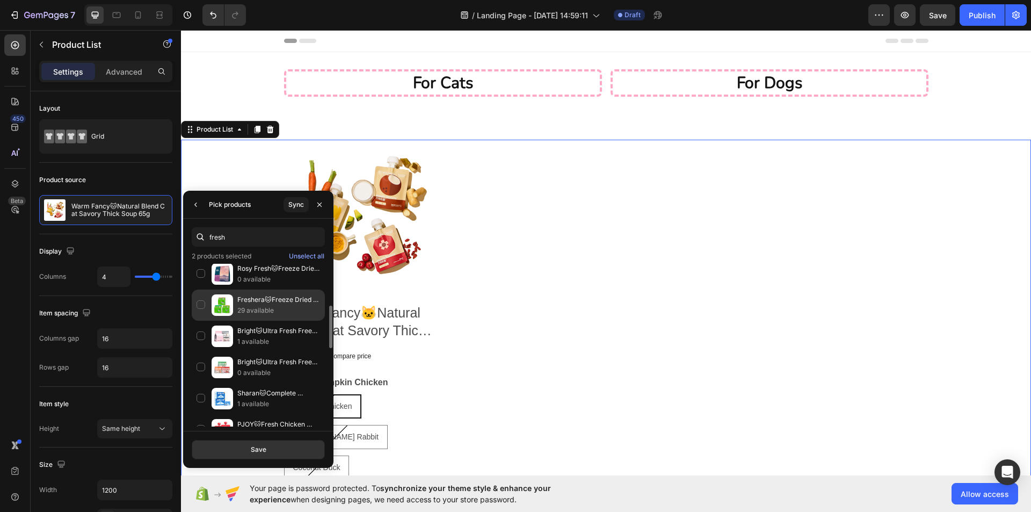
click at [195, 320] on div "Freshera🐱Freeze Dried Complete High Protein Raw Food 29 available" at bounding box center [258, 335] width 133 height 31
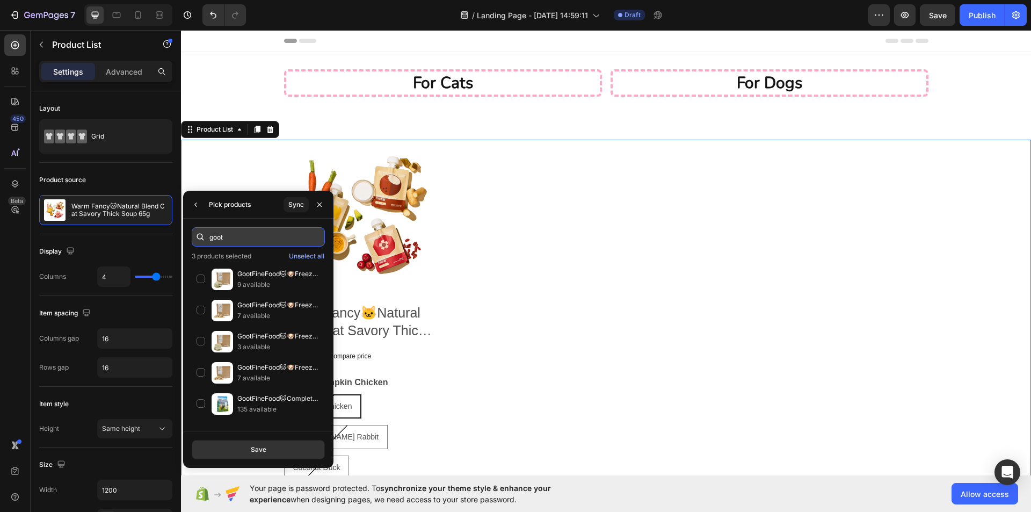
scroll to position [0, 0]
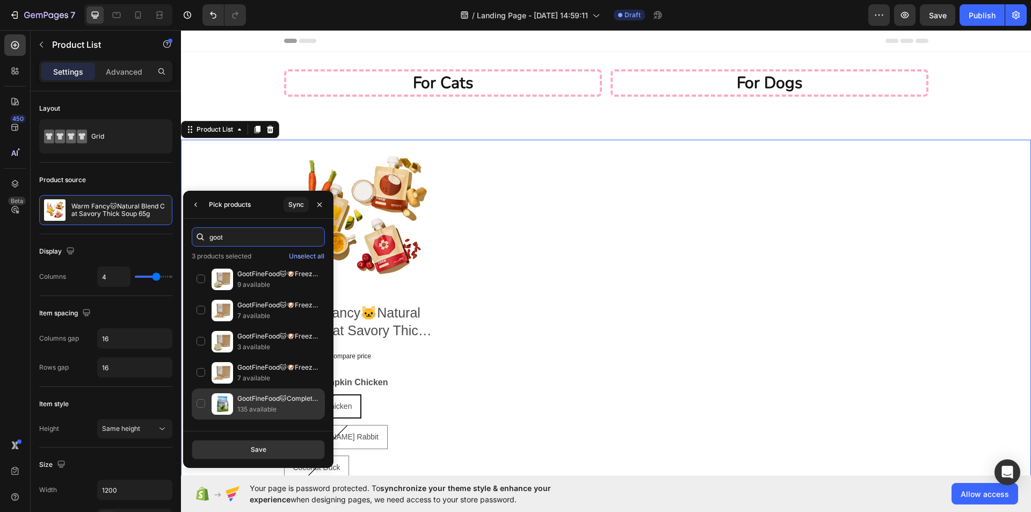
type input "goot"
click at [199, 399] on div "GootFineFood🐱Complete Freeze Dried Food - Chicken Rabbit & 5% Sika Deer Recipe …" at bounding box center [258, 403] width 133 height 31
click at [290, 447] on button "Save" at bounding box center [258, 449] width 133 height 19
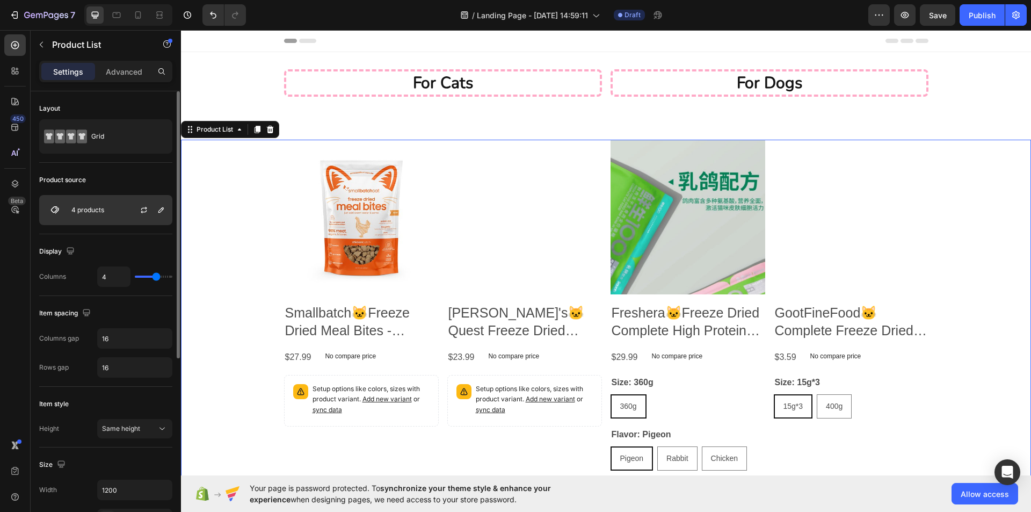
click at [112, 217] on div "4 products" at bounding box center [105, 210] width 133 height 30
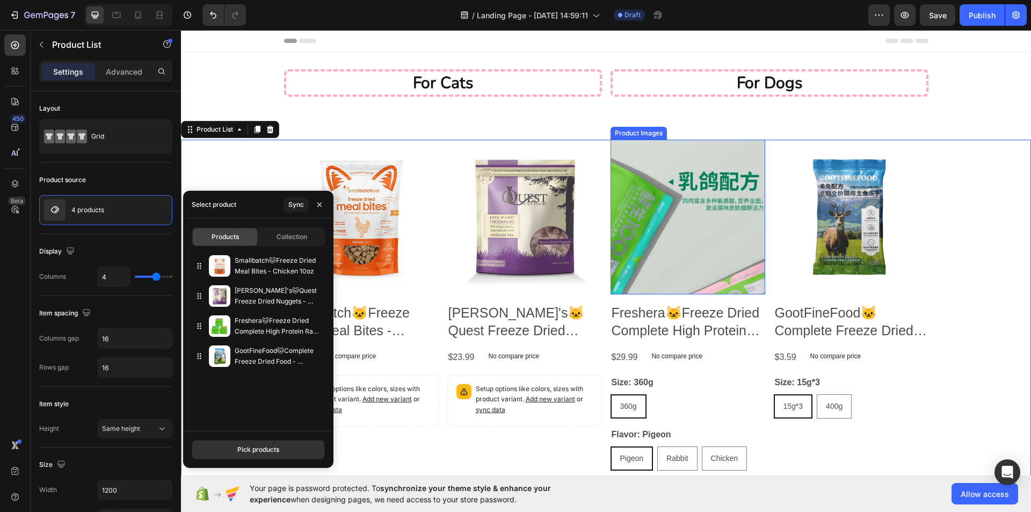
click at [662, 234] on img at bounding box center [687, 217] width 155 height 155
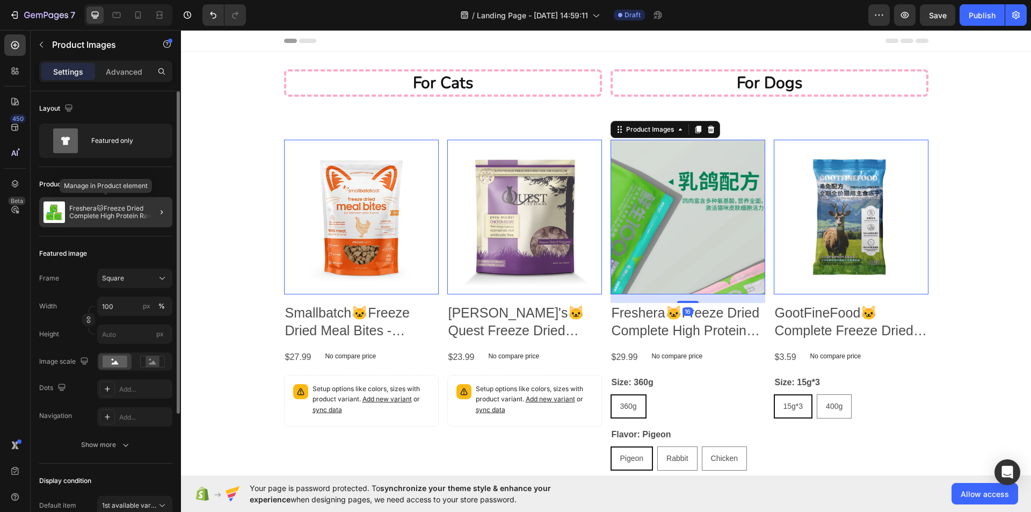
click at [110, 206] on p "Freshera🐱Freeze Dried Complete High Protein Raw Food" at bounding box center [118, 212] width 99 height 15
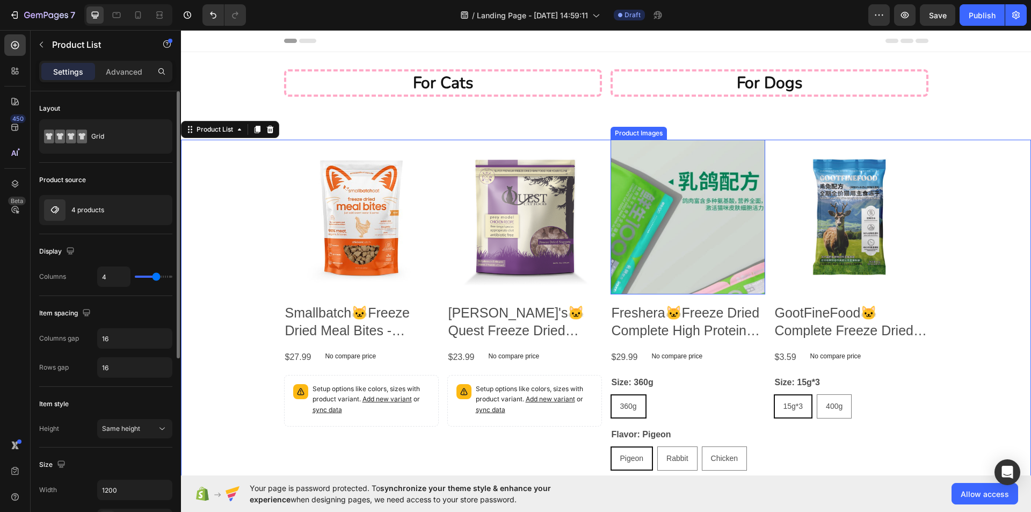
click at [664, 255] on img at bounding box center [687, 217] width 155 height 155
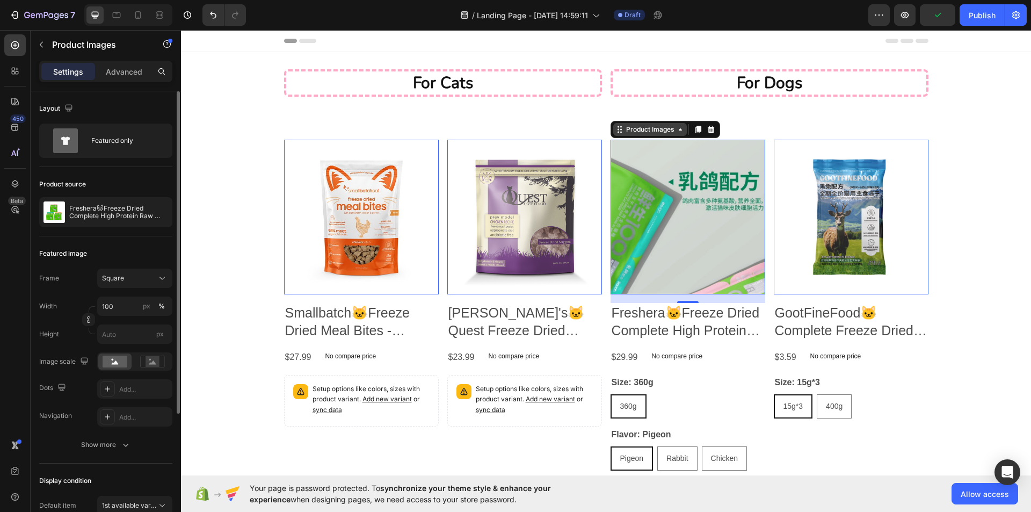
click at [339, 128] on div "Product Images" at bounding box center [313, 133] width 52 height 10
click at [339, 132] on div "Product Images" at bounding box center [313, 133] width 52 height 10
click at [131, 278] on div "Square" at bounding box center [128, 278] width 53 height 10
click at [138, 340] on div "Horizontal" at bounding box center [132, 345] width 62 height 11
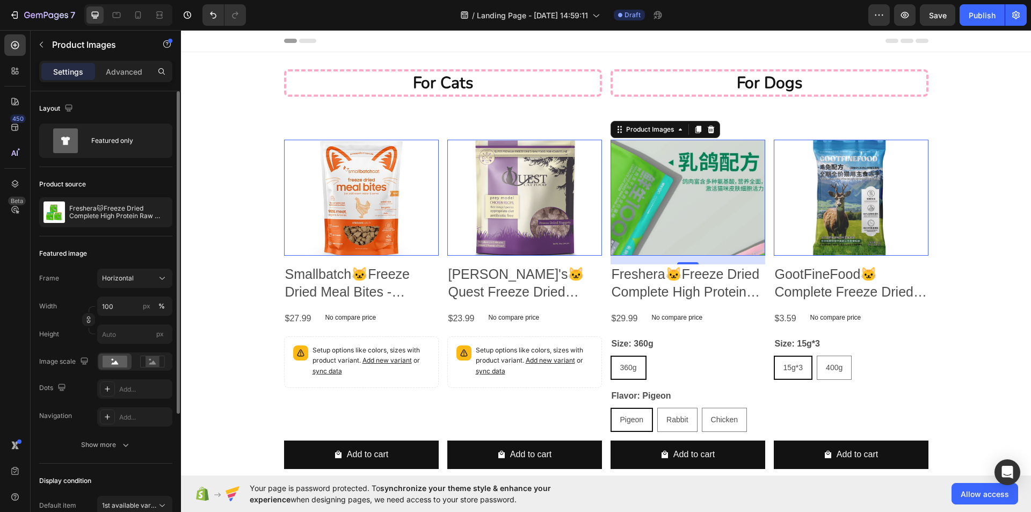
drag, startPoint x: 138, startPoint y: 274, endPoint x: 138, endPoint y: 289, distance: 15.6
click at [138, 276] on div "Horizontal" at bounding box center [128, 278] width 53 height 10
click at [135, 299] on div "Square" at bounding box center [132, 304] width 62 height 11
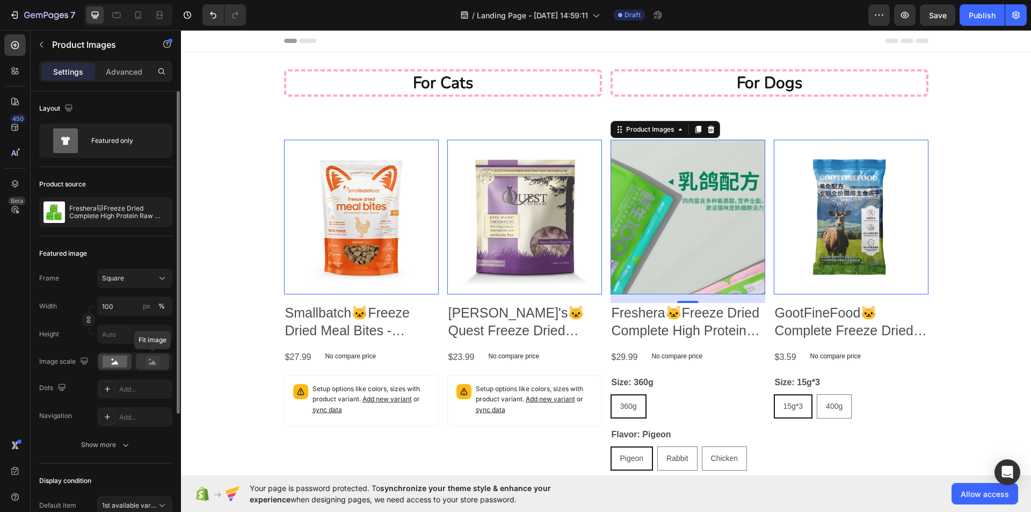
click at [155, 361] on rect at bounding box center [152, 361] width 14 height 11
click at [106, 354] on div at bounding box center [114, 361] width 33 height 16
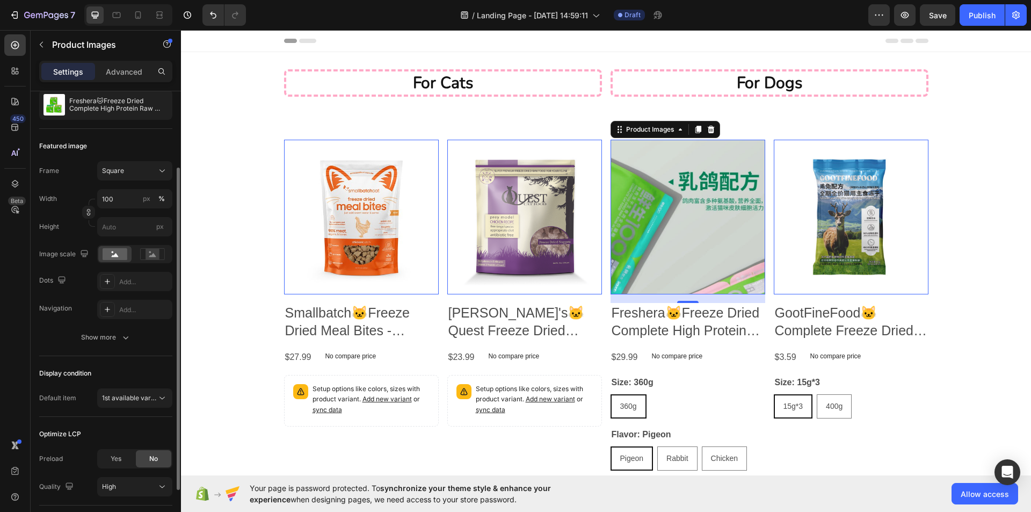
scroll to position [180, 0]
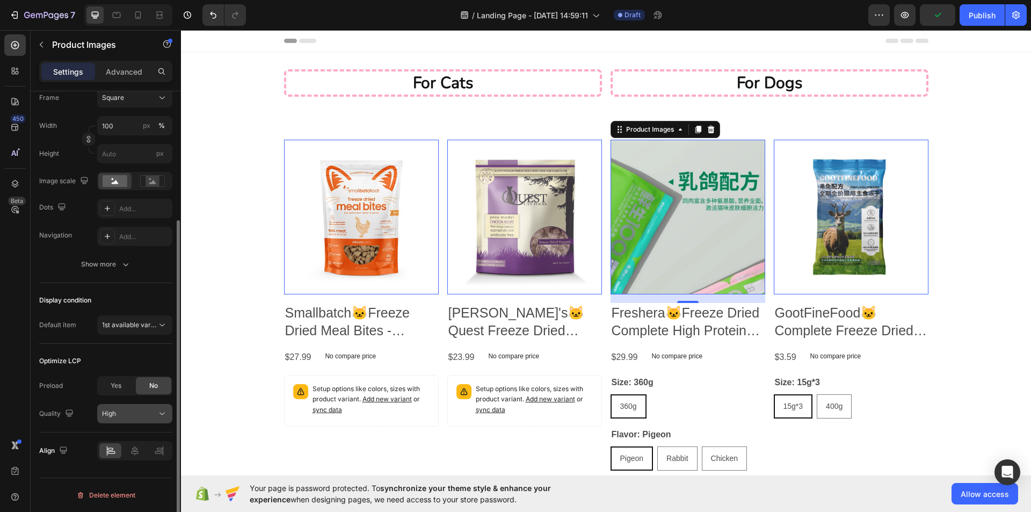
click at [122, 418] on div "High" at bounding box center [129, 413] width 55 height 10
click at [132, 418] on div "High" at bounding box center [129, 413] width 55 height 10
click at [121, 386] on span "Yes" at bounding box center [116, 386] width 11 height 10
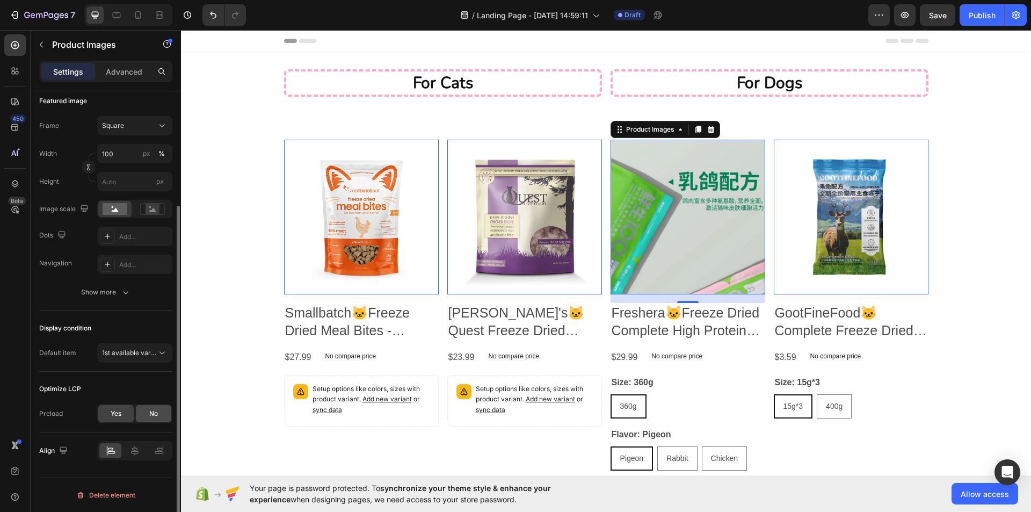
click at [151, 410] on span "No" at bounding box center [153, 413] width 9 height 10
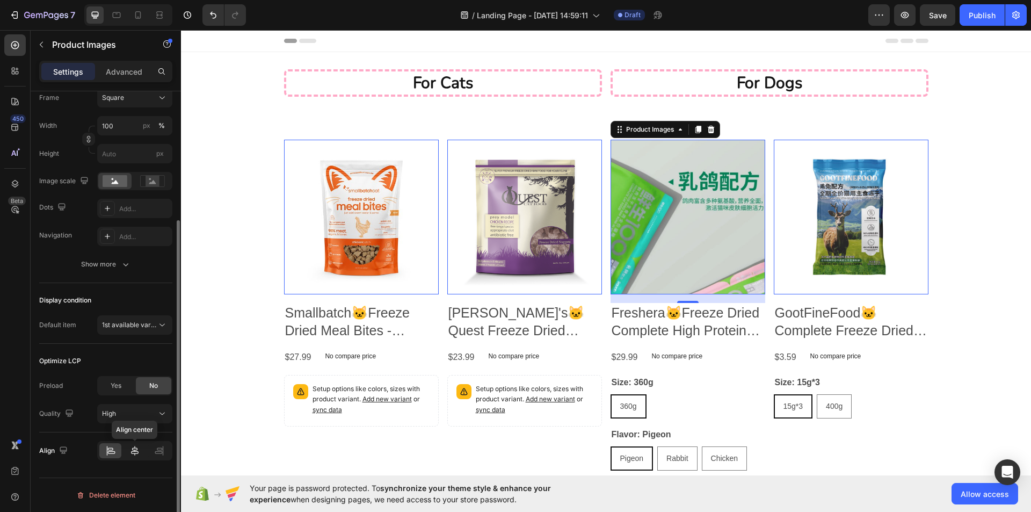
click at [134, 450] on icon at bounding box center [134, 450] width 11 height 11
click at [112, 446] on icon at bounding box center [110, 450] width 11 height 11
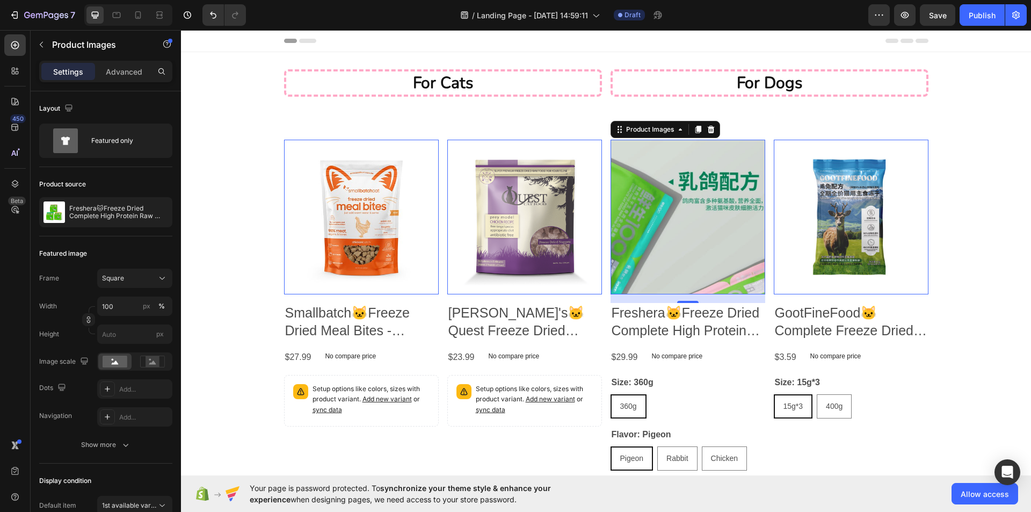
click at [360, 231] on img at bounding box center [361, 217] width 155 height 155
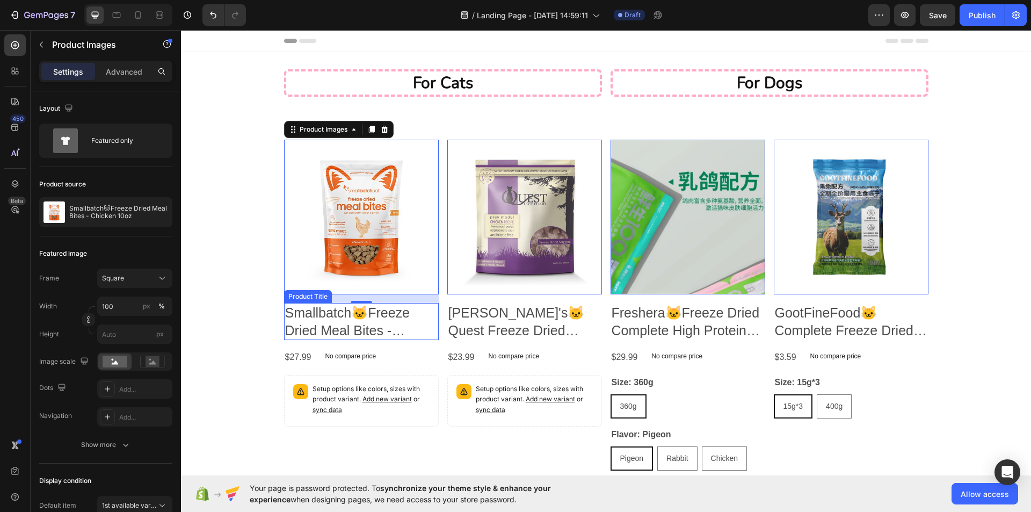
click at [401, 319] on h2 "Smallbatch🐱Freeze Dried Meal Bites - Chicken 10oz" at bounding box center [361, 321] width 155 height 37
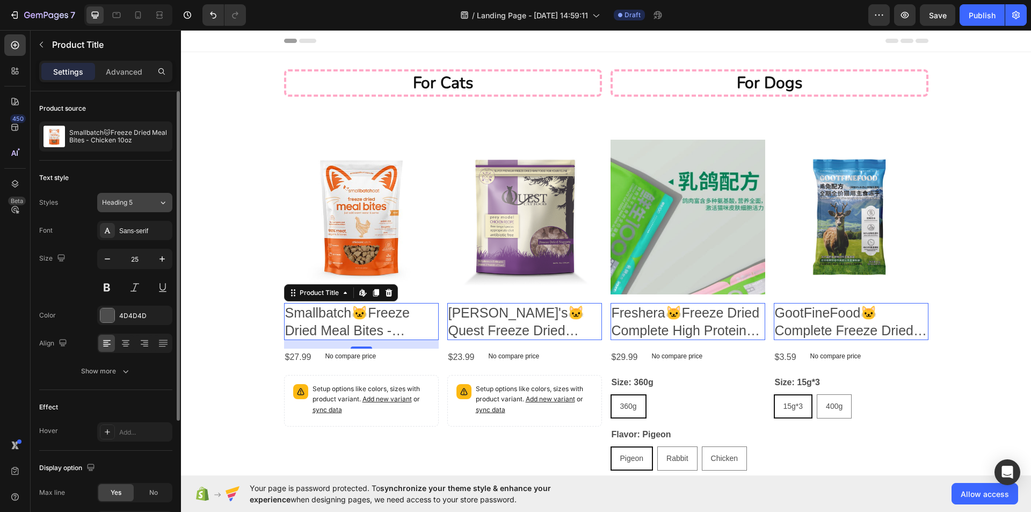
click at [135, 196] on button "Heading 5" at bounding box center [134, 202] width 75 height 19
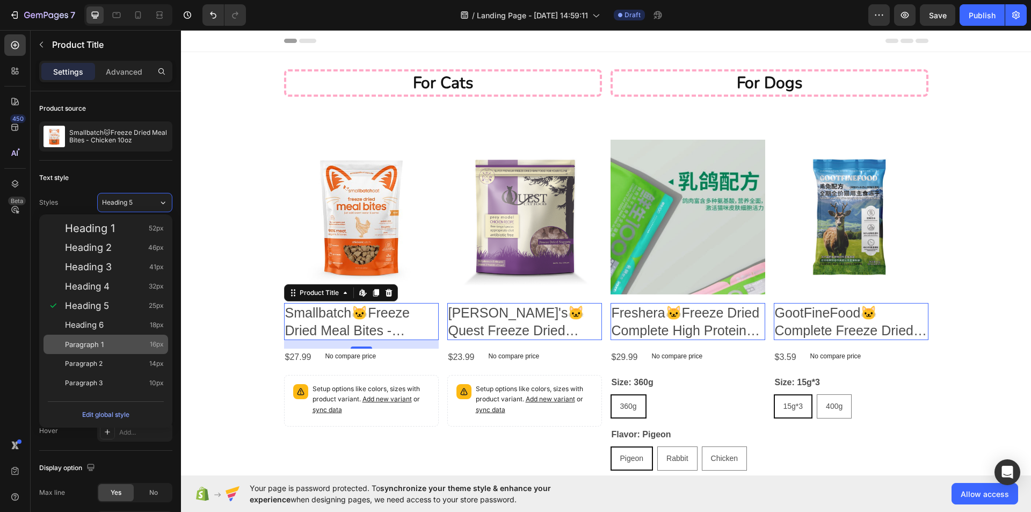
click at [111, 345] on div "Paragraph 1 16px" at bounding box center [114, 344] width 99 height 11
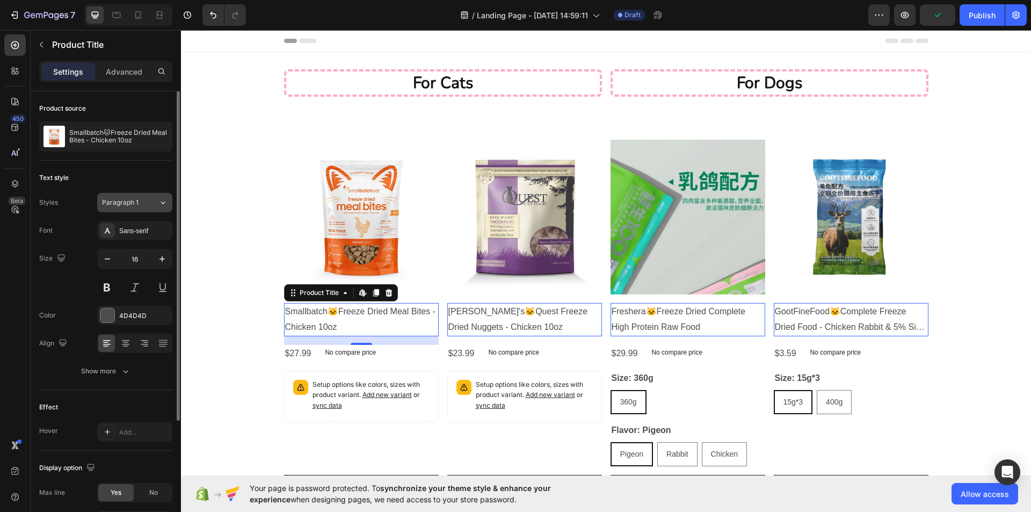
click at [149, 200] on div "Paragraph 1" at bounding box center [130, 203] width 56 height 10
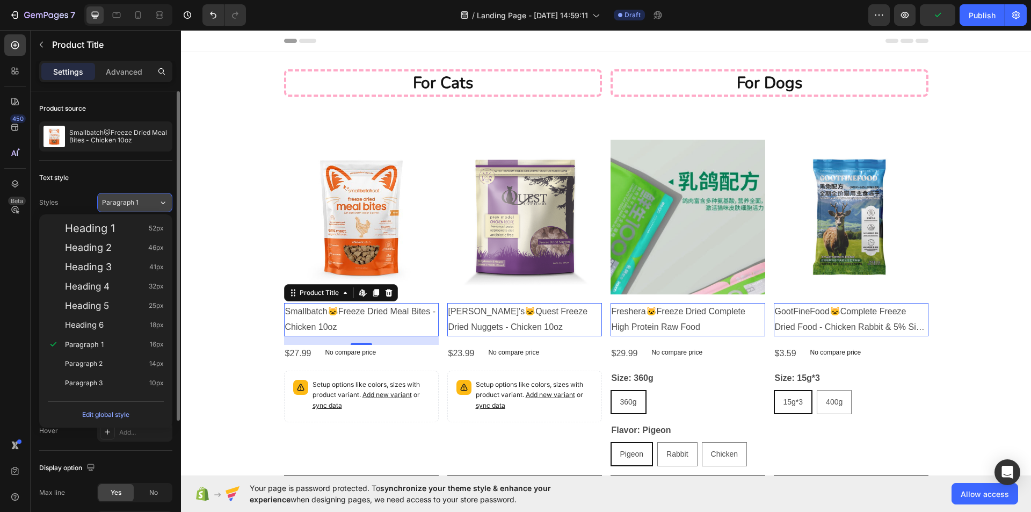
click at [147, 200] on div "Paragraph 1" at bounding box center [130, 203] width 56 height 10
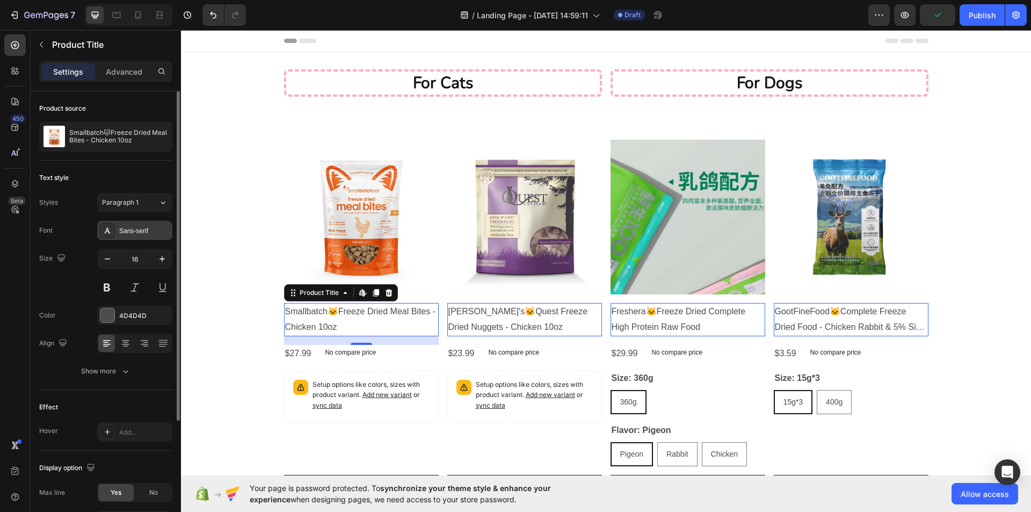
click at [145, 235] on div "Sans-serif" at bounding box center [144, 231] width 50 height 10
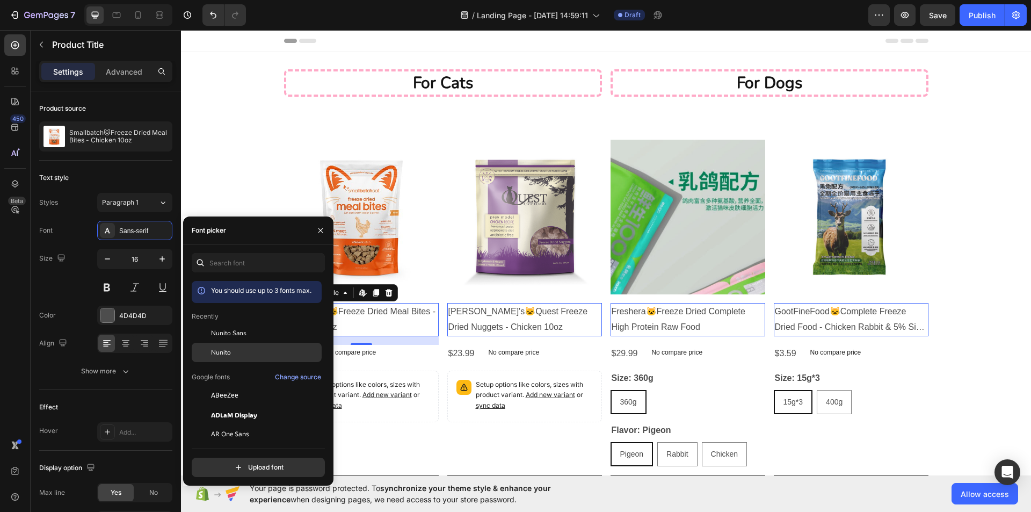
click at [214, 463] on div "Nunito" at bounding box center [257, 472] width 130 height 19
click at [144, 232] on div "Nunito" at bounding box center [144, 231] width 50 height 10
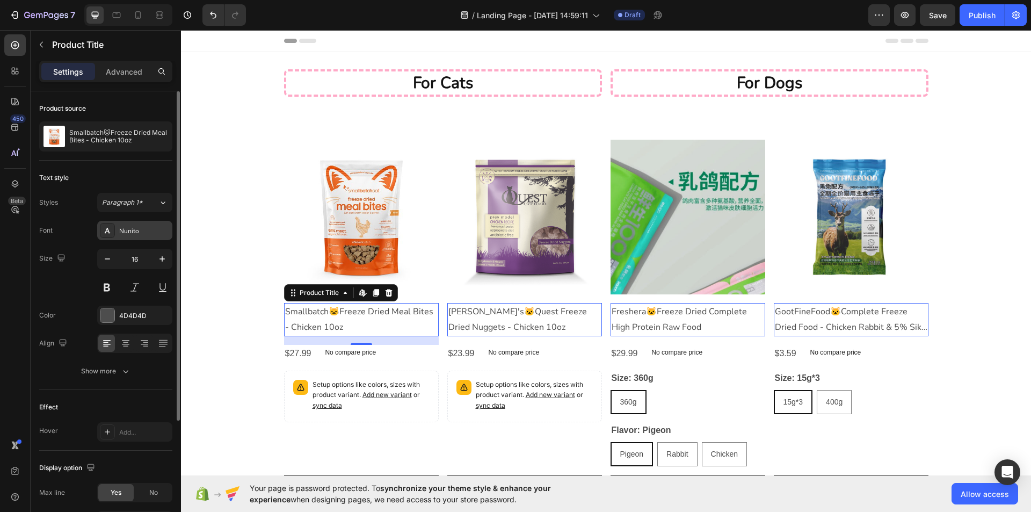
click at [143, 232] on div "Nunito" at bounding box center [144, 231] width 50 height 10
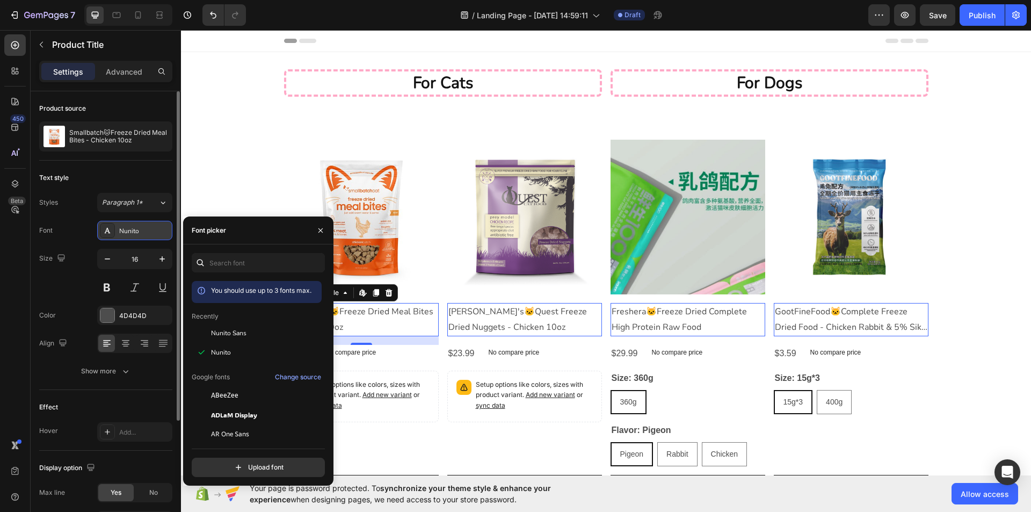
click at [143, 232] on div "Nunito" at bounding box center [144, 231] width 50 height 10
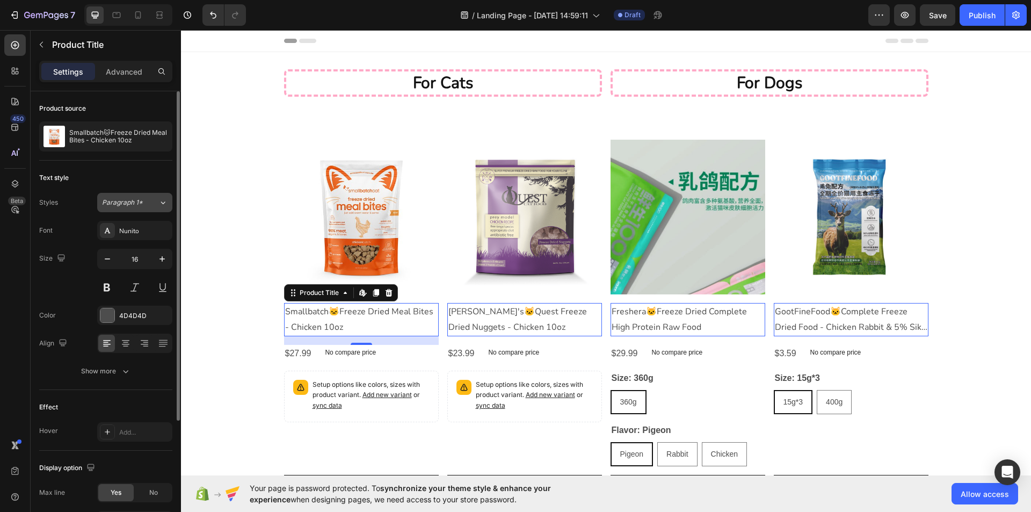
click at [144, 205] on div "Paragraph 1*" at bounding box center [123, 203] width 43 height 10
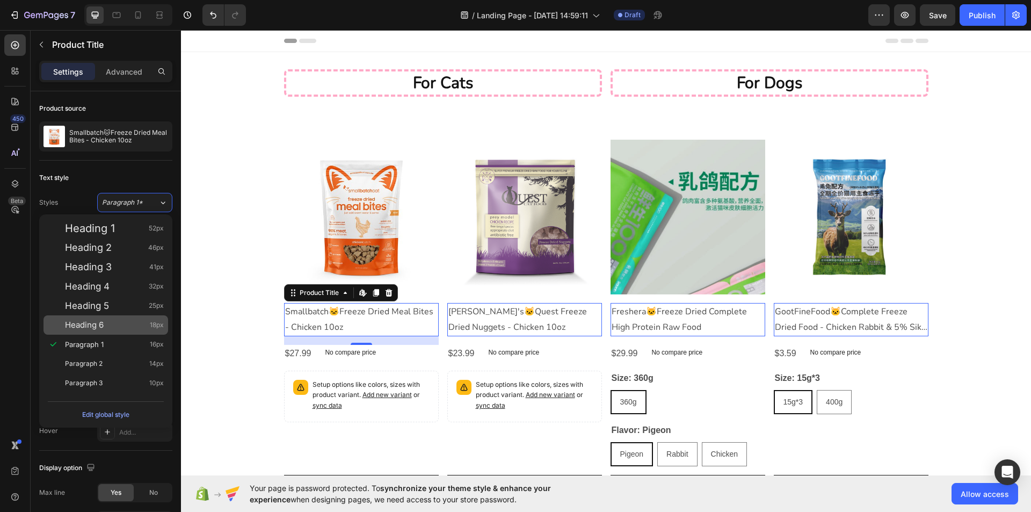
click at [118, 317] on div "Heading 6 18px" at bounding box center [105, 324] width 125 height 19
type input "18"
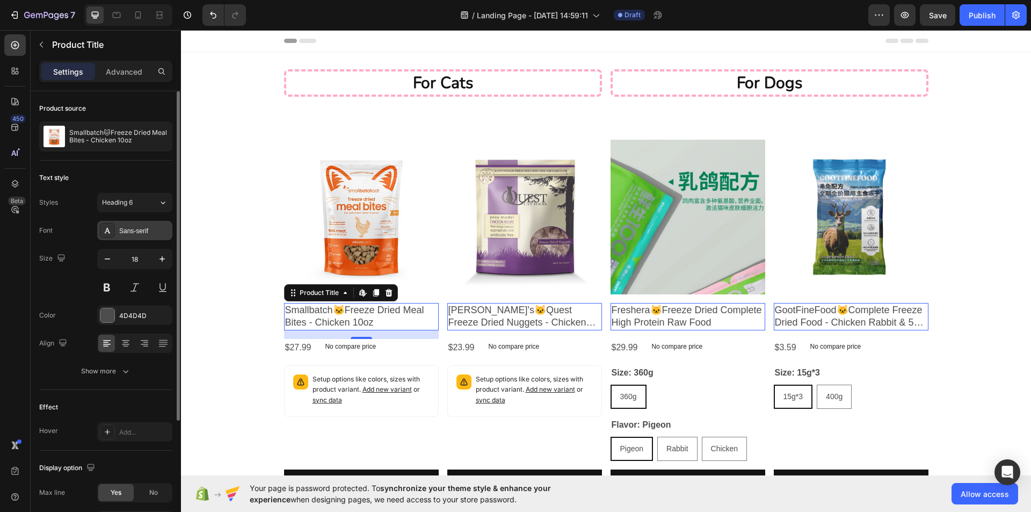
click at [158, 236] on div "Sans-serif" at bounding box center [134, 230] width 75 height 19
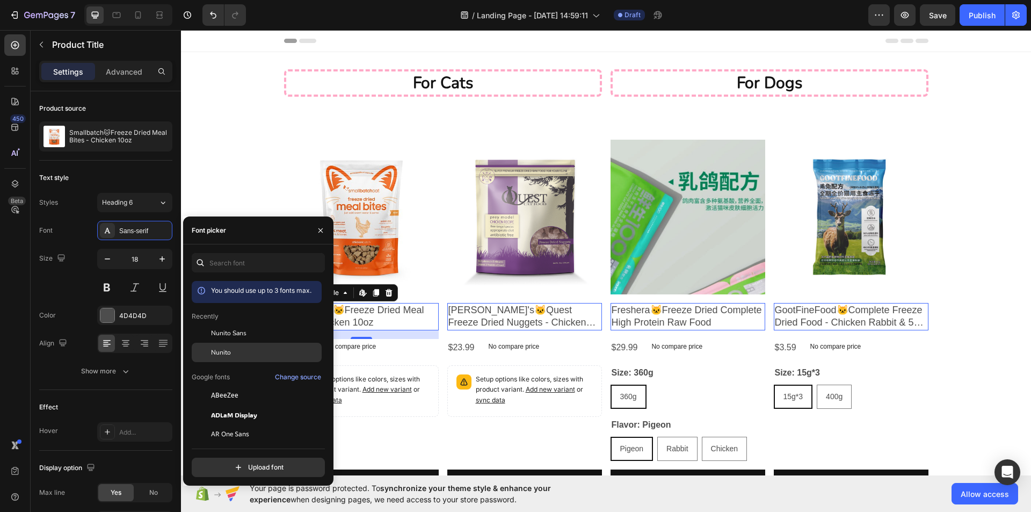
click at [220, 351] on span "Nunito" at bounding box center [221, 352] width 20 height 10
click at [76, 239] on div "Font Nunito" at bounding box center [105, 230] width 133 height 19
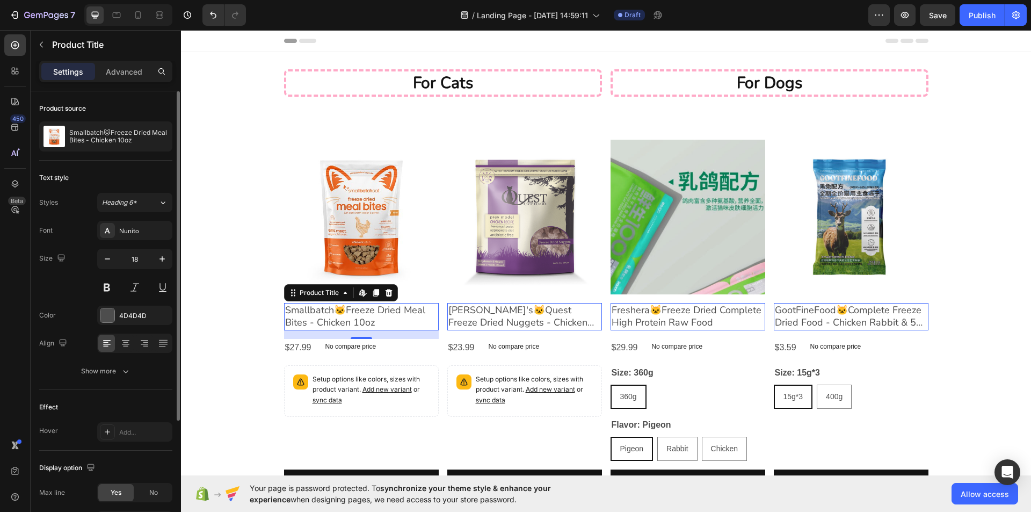
click at [107, 297] on div "Font Nunito Size 18 Color 4D4D4D Align Show more" at bounding box center [105, 301] width 133 height 160
click at [109, 287] on button at bounding box center [106, 287] width 19 height 19
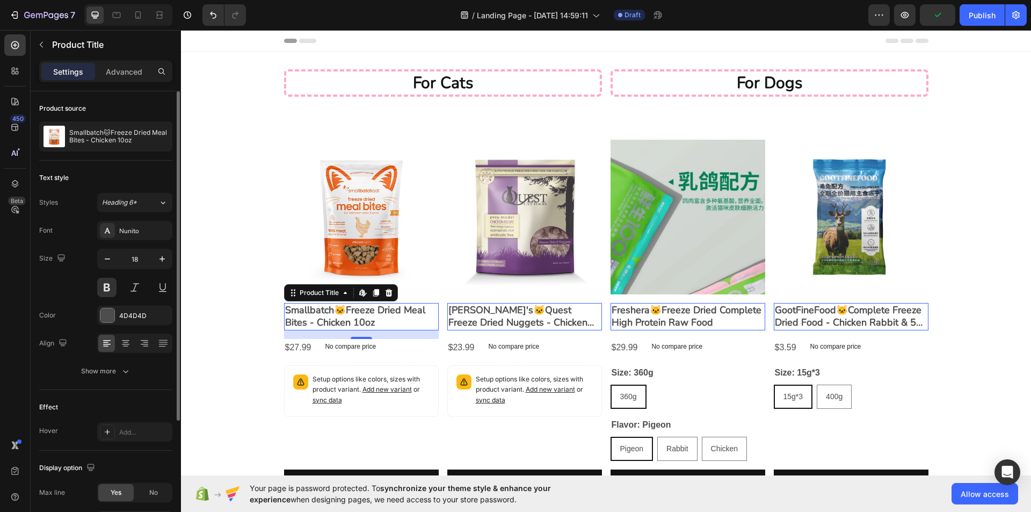
click at [78, 268] on div "Size 18" at bounding box center [105, 273] width 133 height 48
click at [142, 322] on div "4D4D4D" at bounding box center [134, 314] width 75 height 19
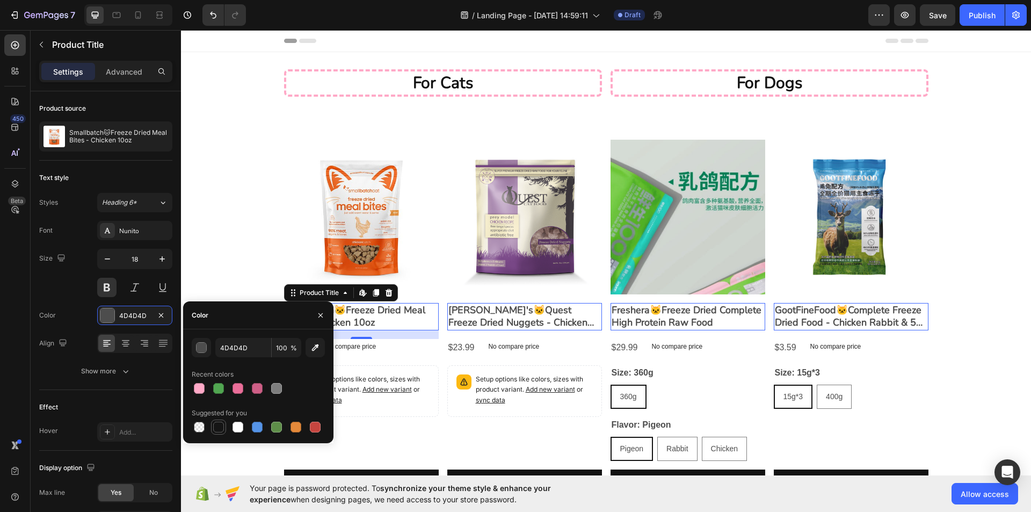
click at [217, 424] on div at bounding box center [218, 426] width 11 height 11
type input "151515"
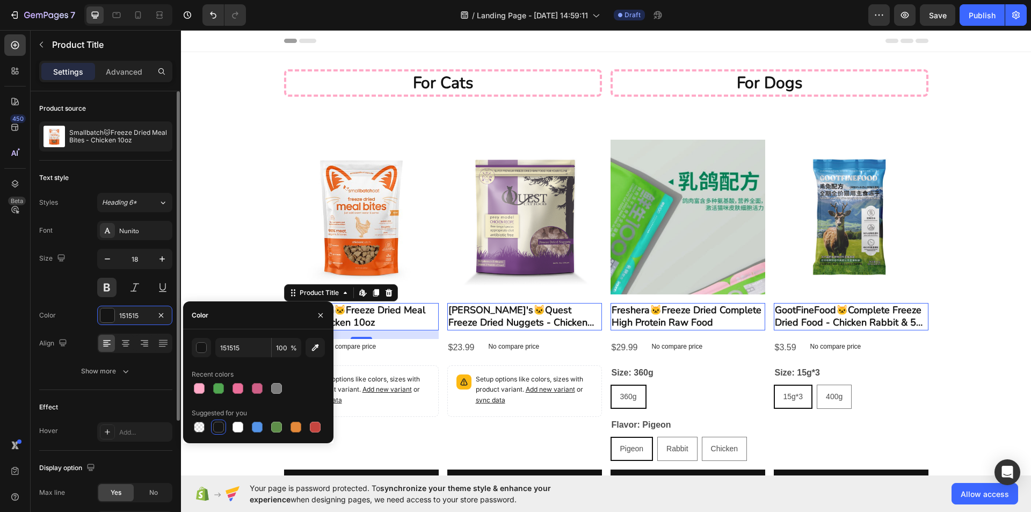
click at [71, 322] on div "Color 151515" at bounding box center [105, 314] width 133 height 19
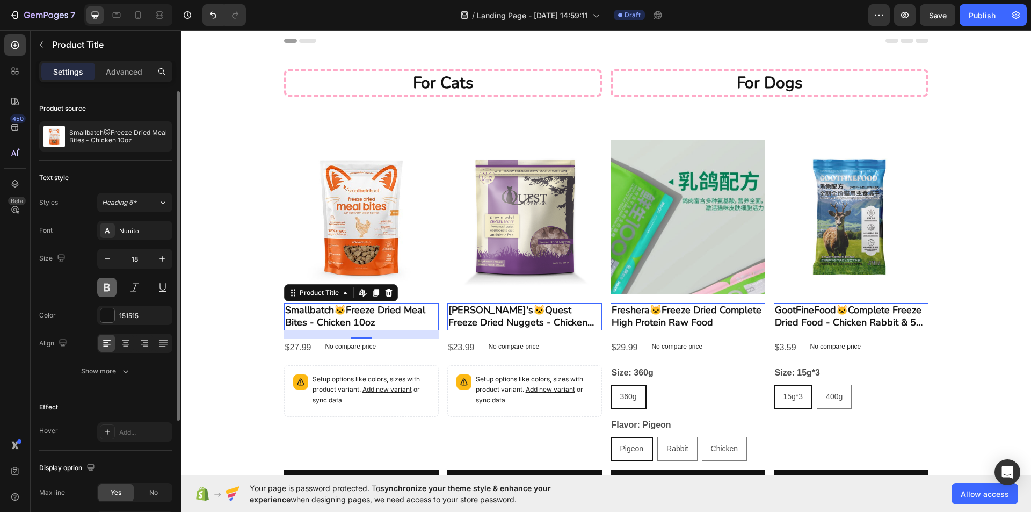
click at [108, 294] on button at bounding box center [106, 287] width 19 height 19
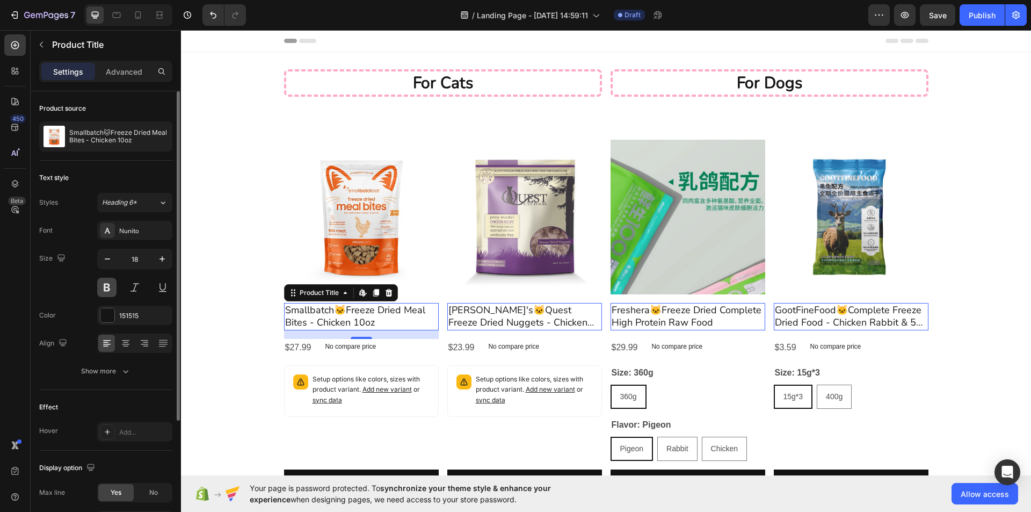
click at [108, 290] on button at bounding box center [106, 287] width 19 height 19
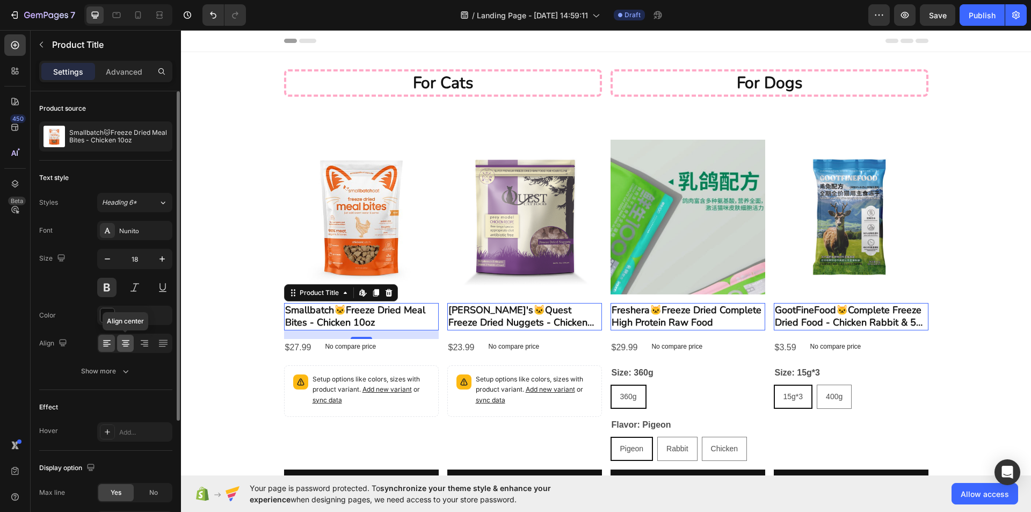
click at [129, 345] on icon at bounding box center [125, 343] width 11 height 11
click at [109, 343] on icon at bounding box center [106, 343] width 11 height 11
click at [152, 375] on button "Show more" at bounding box center [105, 370] width 133 height 19
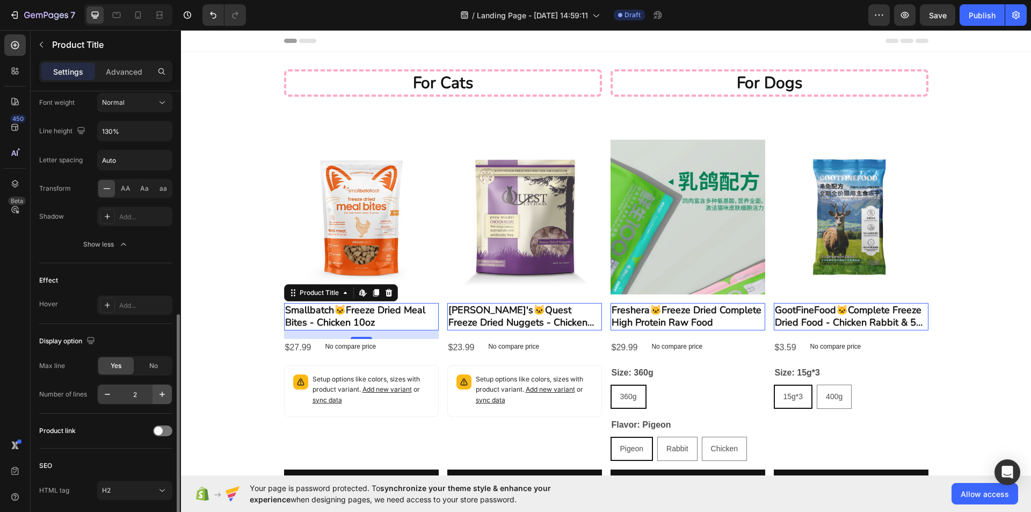
scroll to position [308, 0]
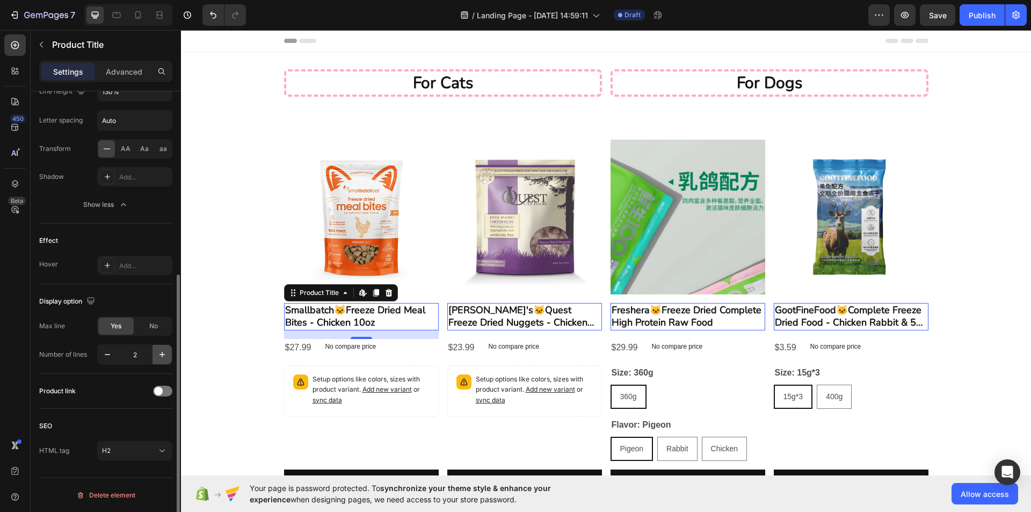
click at [158, 356] on icon "button" at bounding box center [162, 354] width 11 height 11
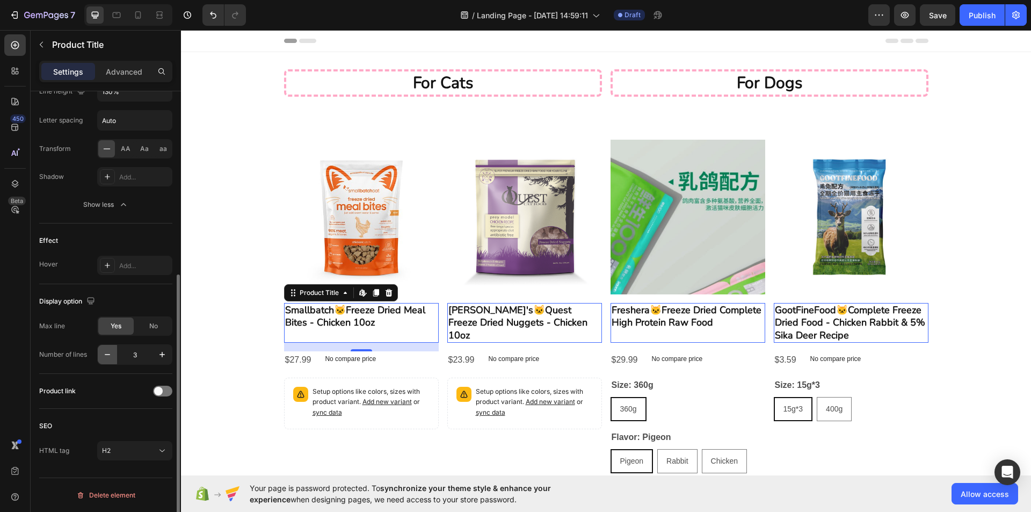
click at [100, 357] on button "button" at bounding box center [107, 354] width 19 height 19
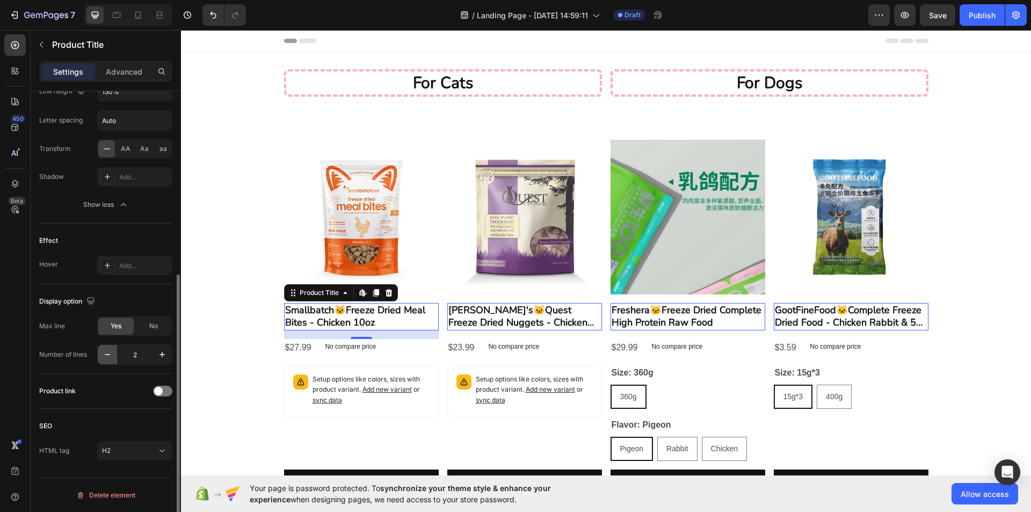
click at [102, 356] on icon "button" at bounding box center [107, 354] width 11 height 11
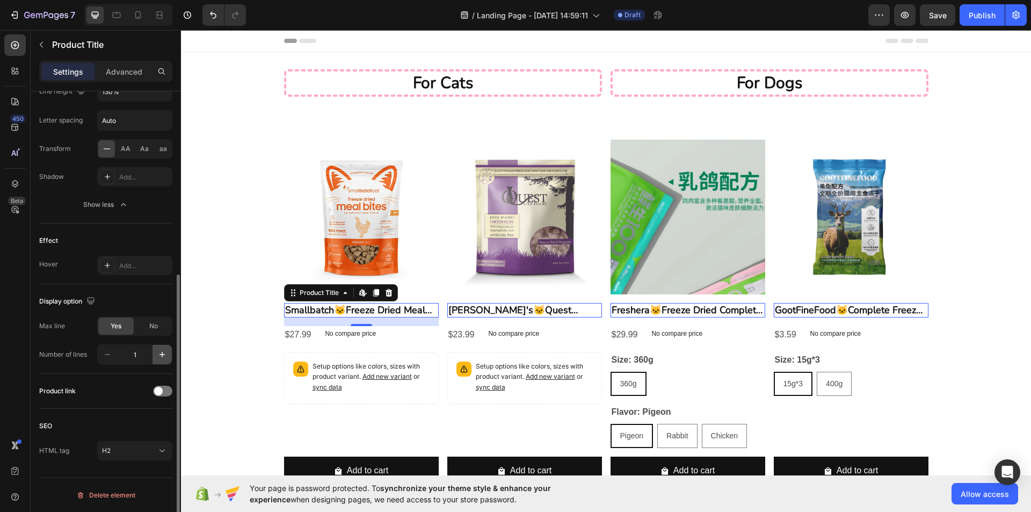
click at [159, 355] on icon "button" at bounding box center [162, 354] width 11 height 11
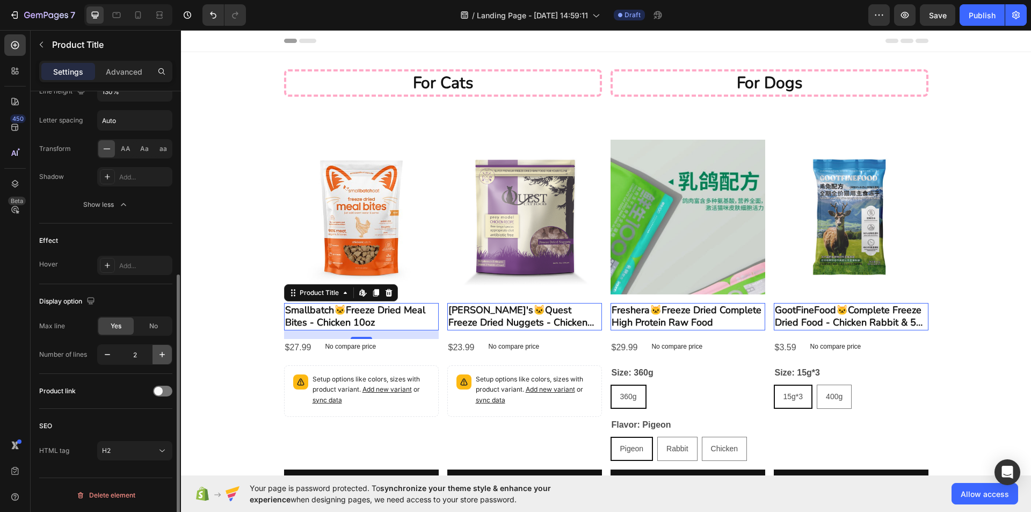
click at [159, 355] on icon "button" at bounding box center [162, 354] width 11 height 11
type input "3"
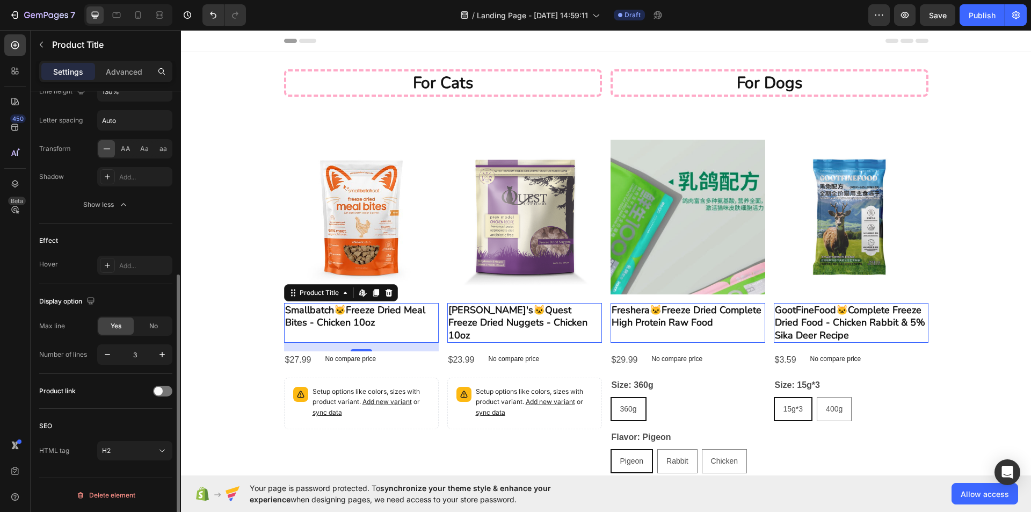
click at [106, 370] on div "Display option Max line Yes No Number of lines 3" at bounding box center [105, 329] width 133 height 90
click at [159, 390] on span at bounding box center [158, 390] width 9 height 9
click at [353, 239] on img at bounding box center [361, 217] width 155 height 155
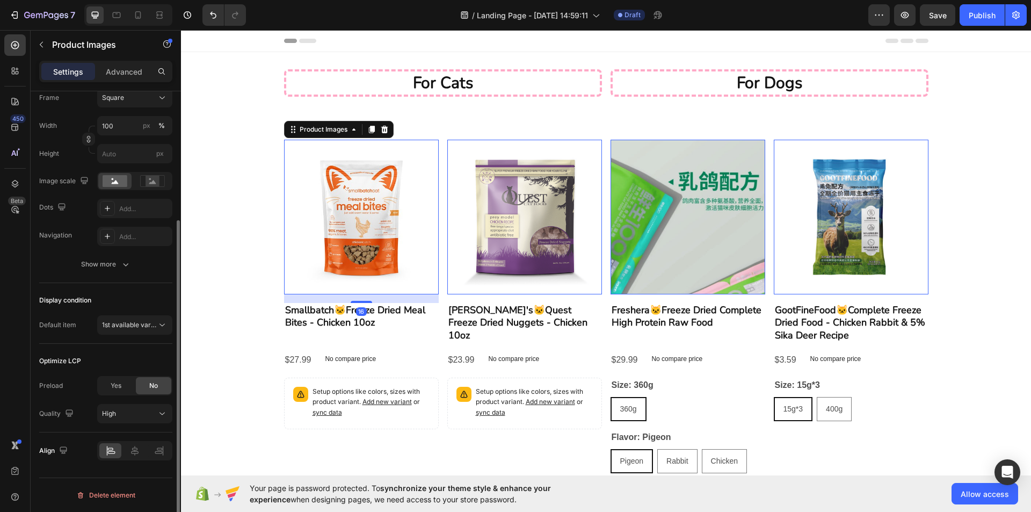
scroll to position [0, 0]
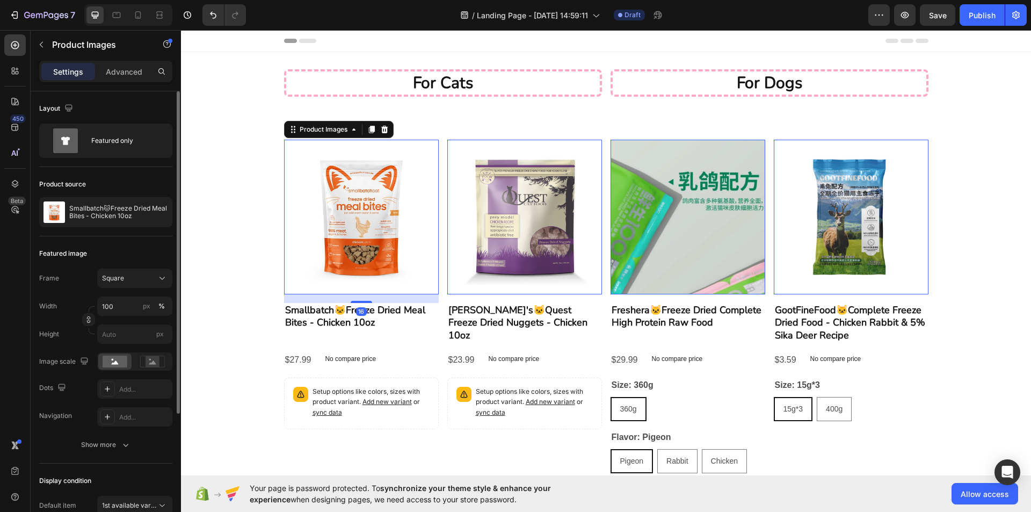
click at [341, 241] on img at bounding box center [361, 217] width 155 height 155
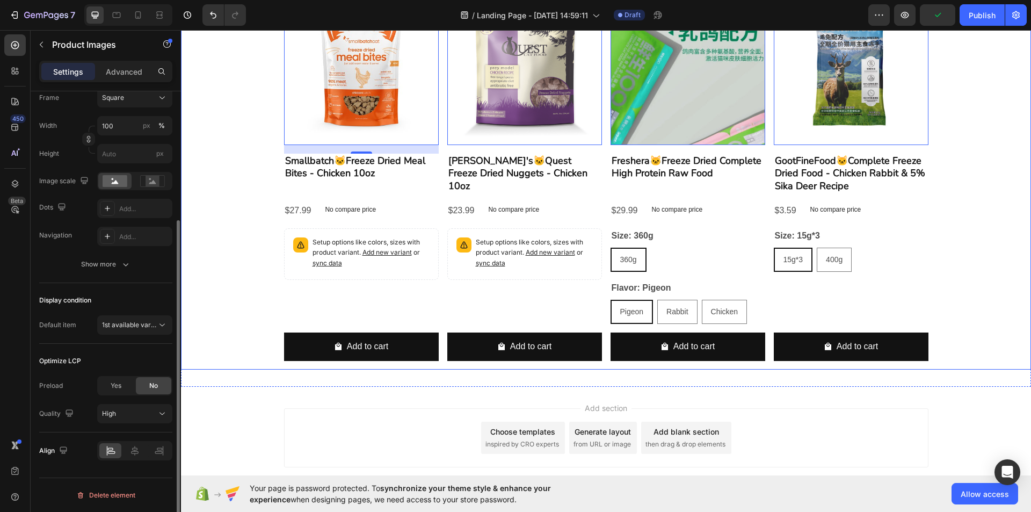
scroll to position [161, 0]
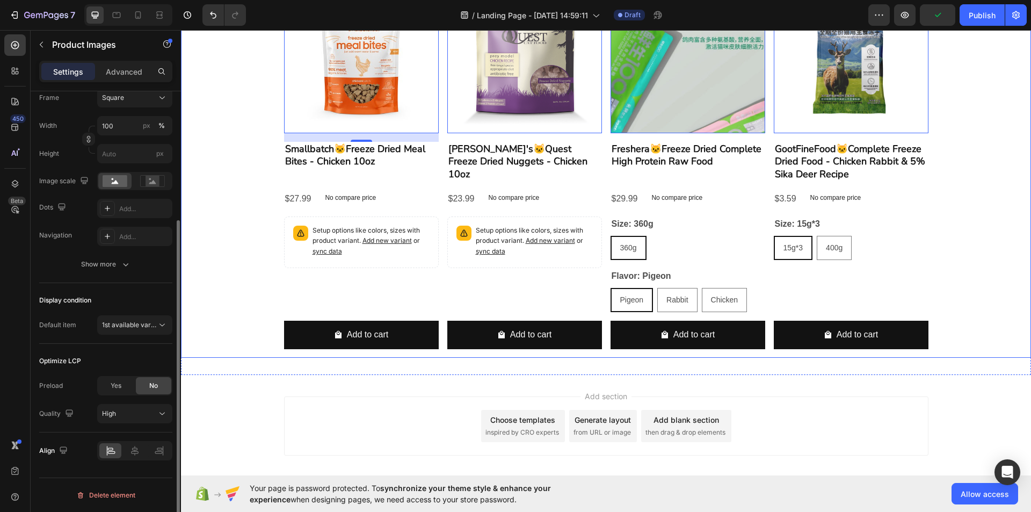
click at [280, 327] on div "Product Images 16 Smallbatch🐱Freeze Dried Meal Bites - Chicken 10oz Product Tit…" at bounding box center [606, 168] width 850 height 379
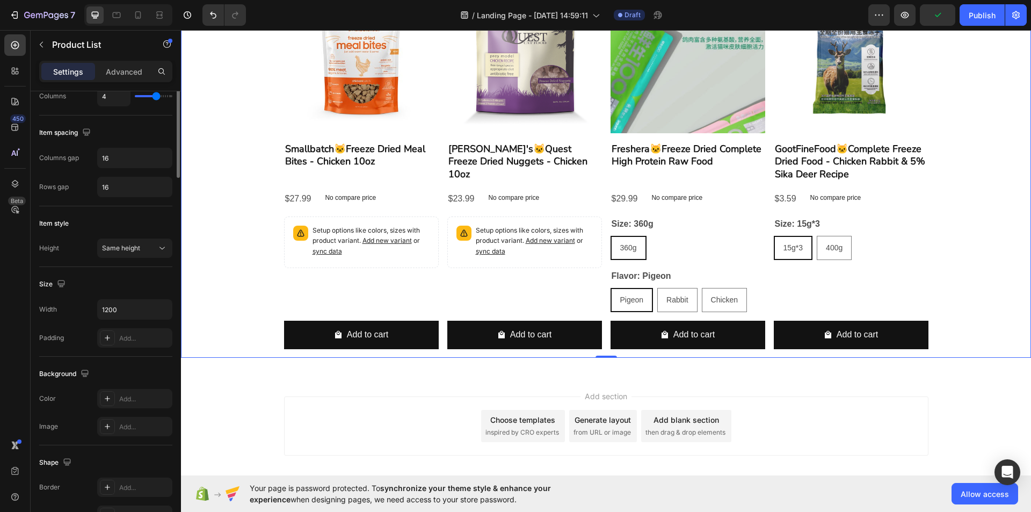
scroll to position [0, 0]
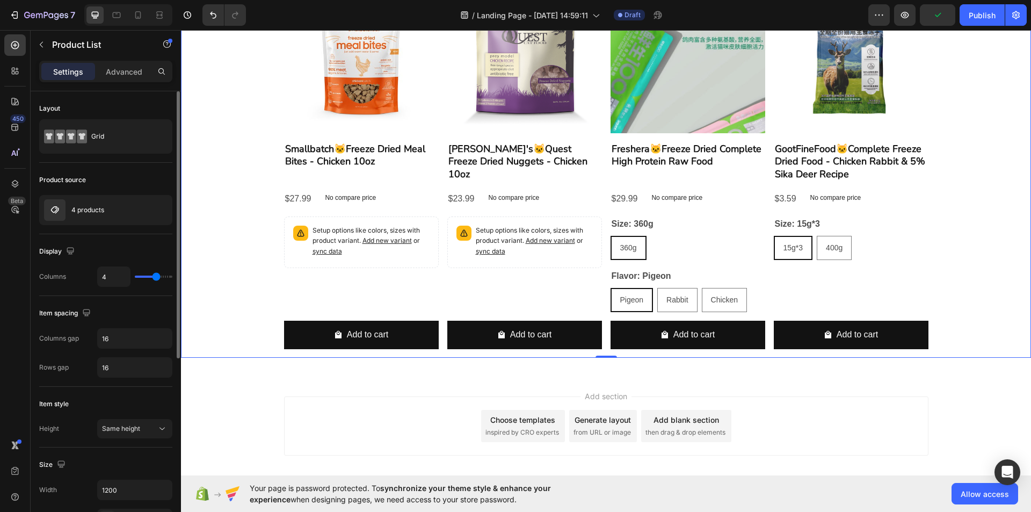
click at [250, 227] on div "Product Images Smallbatch🐱Freeze Dried Meal Bites - Chicken 10oz Product Title …" at bounding box center [606, 168] width 850 height 379
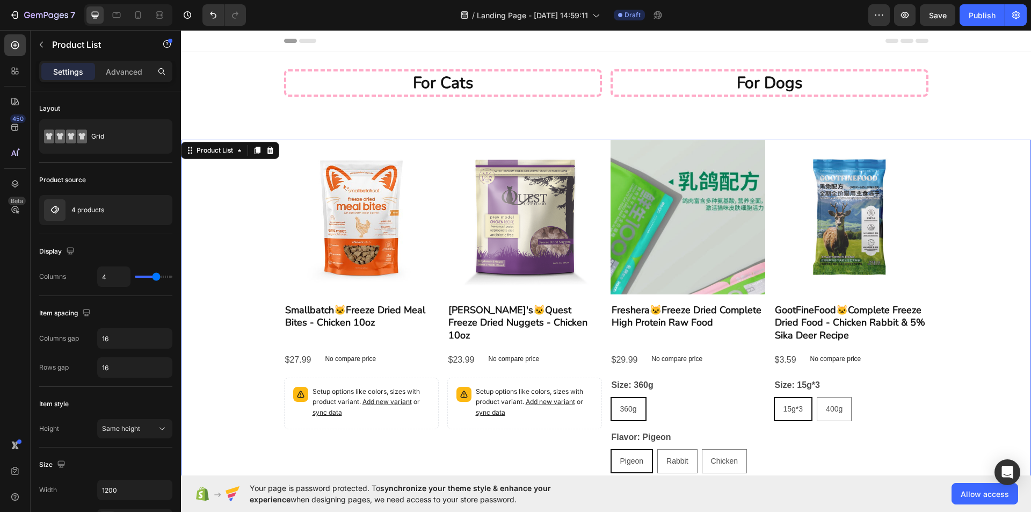
click at [215, 228] on div "Product Images Smallbatch🐱Freeze Dried Meal Bites - Chicken 10oz Product Title …" at bounding box center [606, 329] width 850 height 379
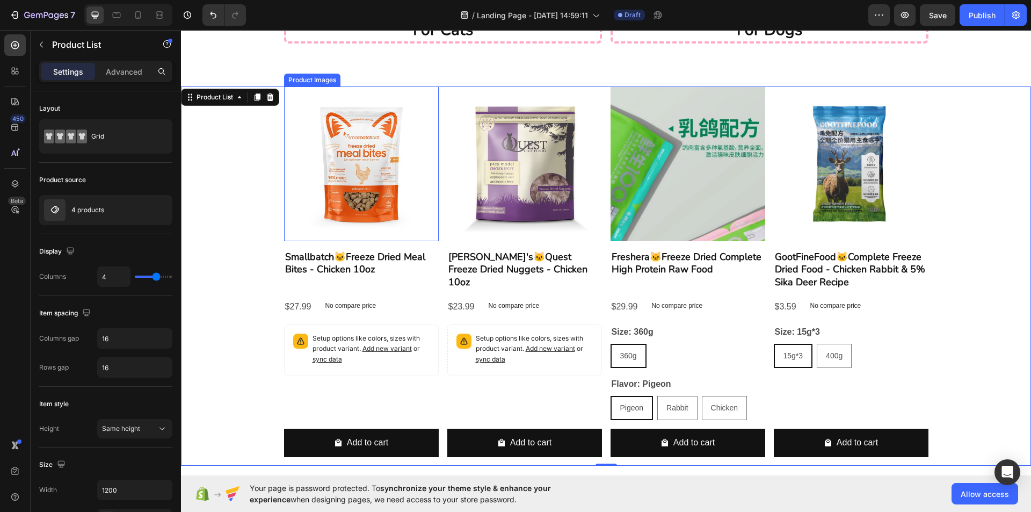
scroll to position [54, 0]
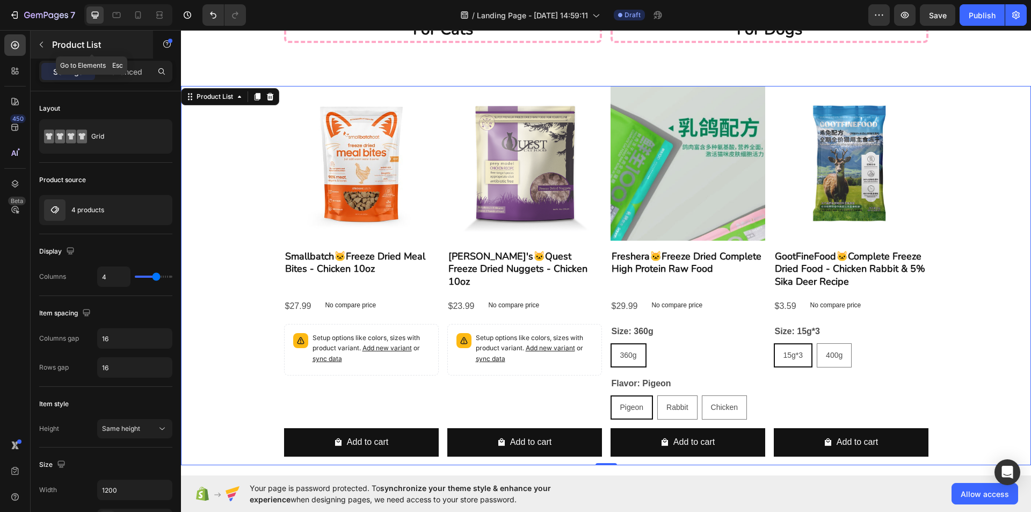
click at [49, 45] on button "button" at bounding box center [41, 44] width 17 height 17
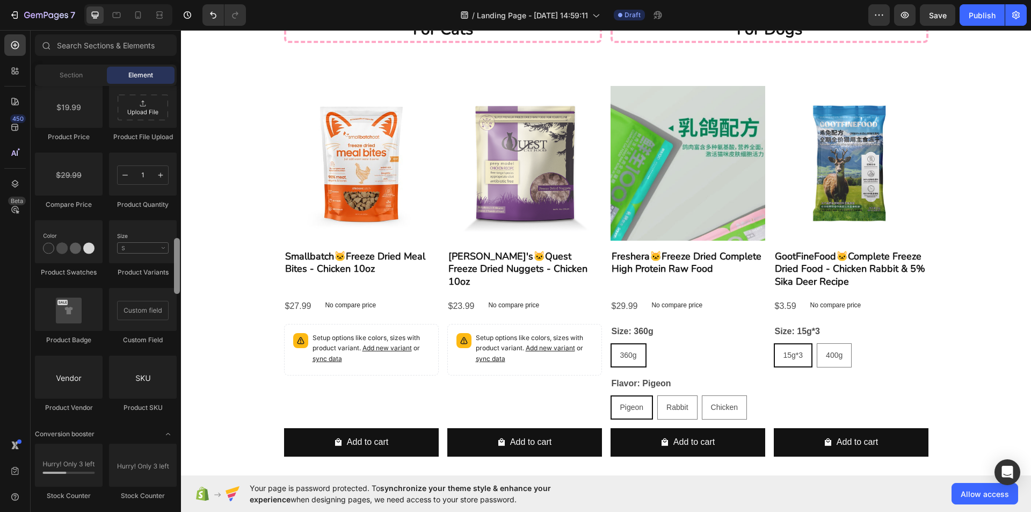
scroll to position [1845, 0]
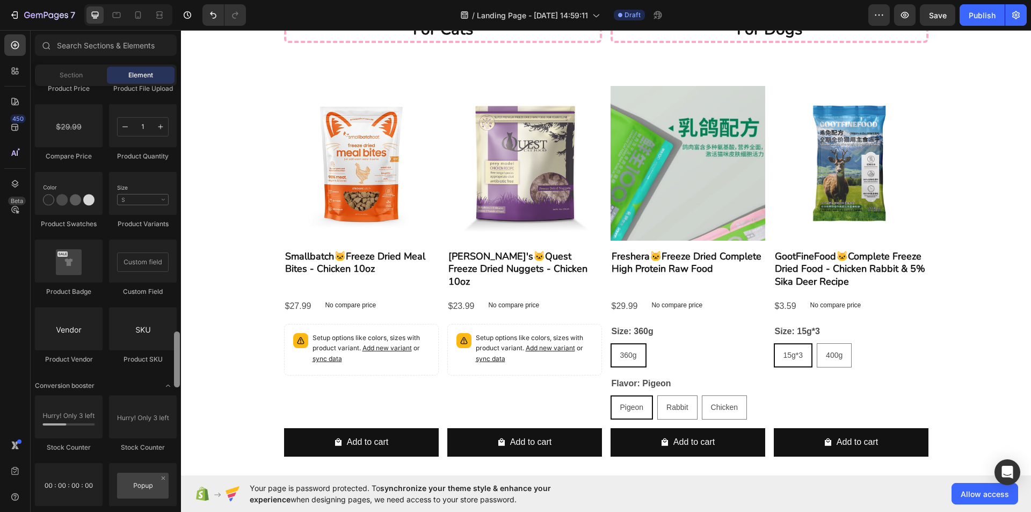
drag, startPoint x: 178, startPoint y: 310, endPoint x: 148, endPoint y: 297, distance: 32.4
click at [177, 356] on div at bounding box center [177, 359] width 6 height 56
click at [361, 308] on p "No compare price" at bounding box center [350, 305] width 51 height 6
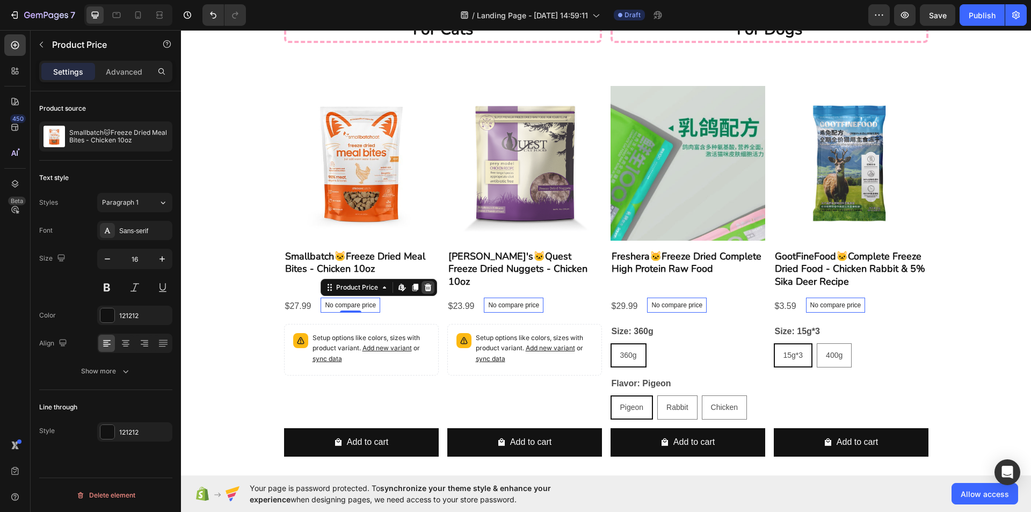
click at [424, 284] on icon at bounding box center [428, 287] width 9 height 9
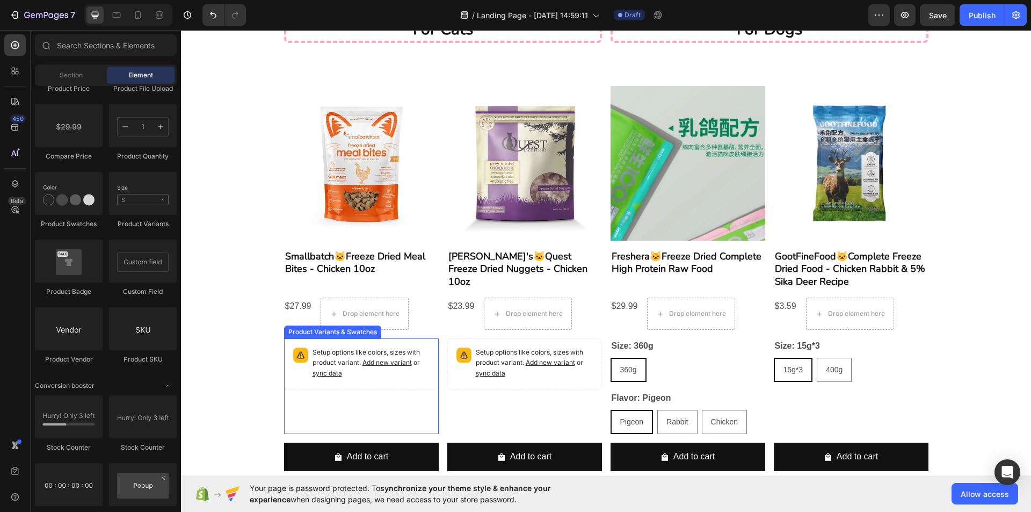
click at [412, 377] on p "Setup options like colors, sizes with product variant. Add new variant or sync …" at bounding box center [370, 362] width 117 height 31
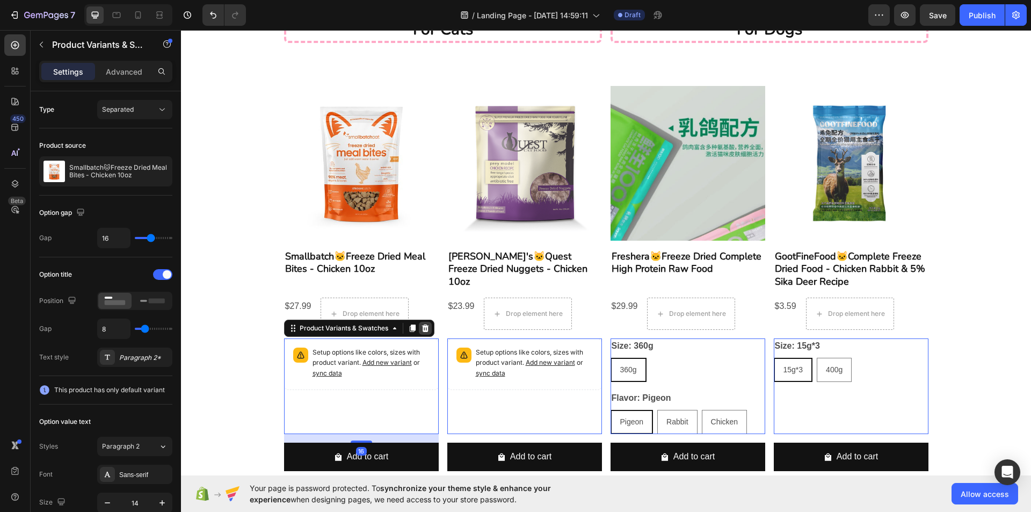
click at [421, 328] on icon at bounding box center [424, 328] width 7 height 8
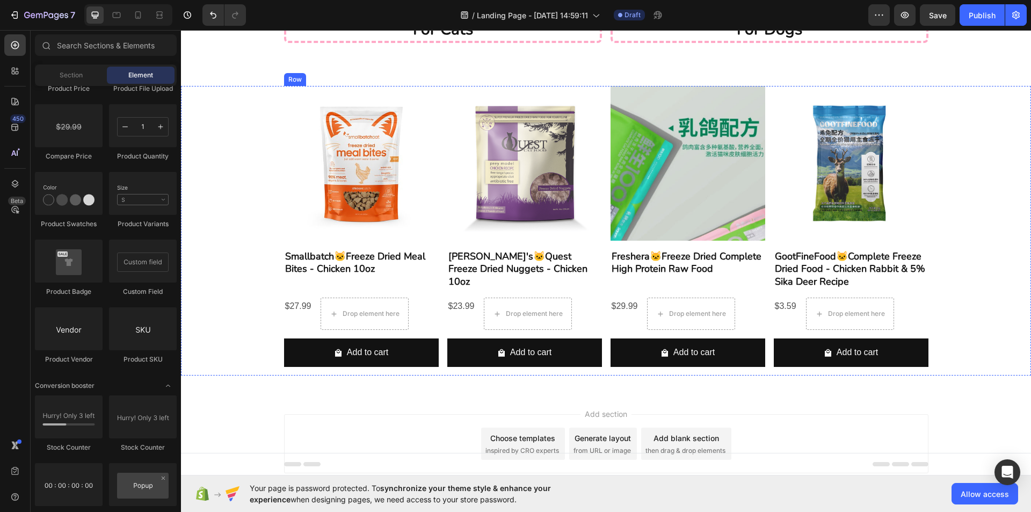
click at [291, 308] on div "$27.99" at bounding box center [298, 306] width 28 height 18
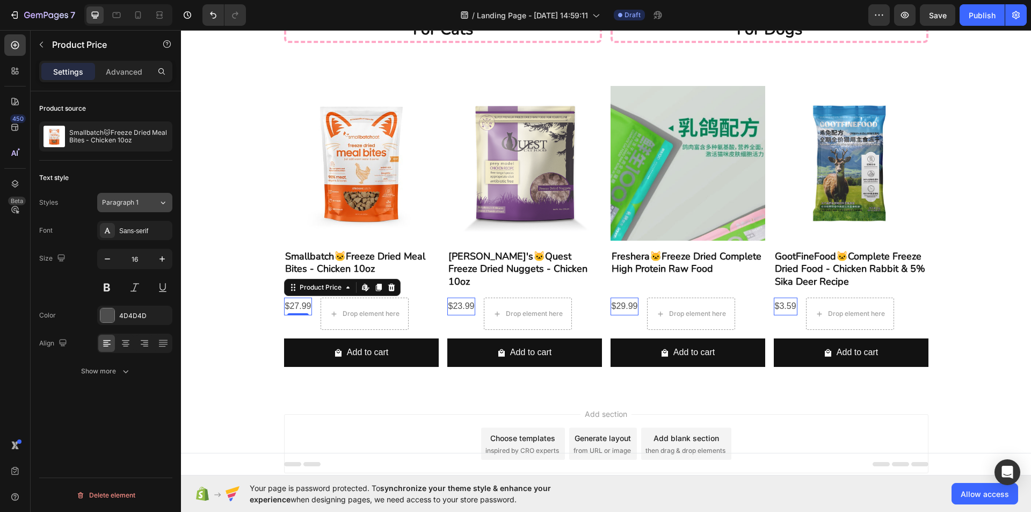
click at [145, 204] on div "Paragraph 1" at bounding box center [123, 203] width 43 height 10
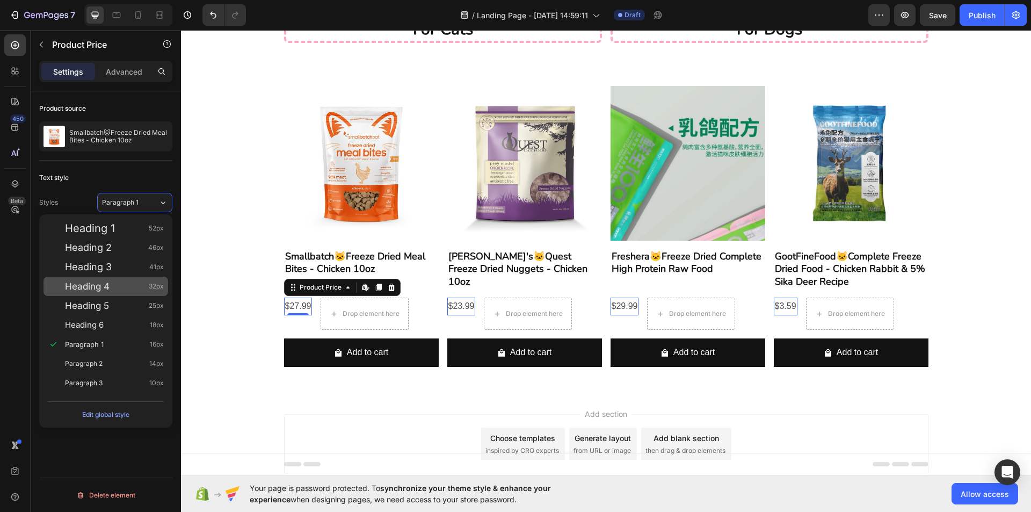
click at [109, 288] on span "Heading 4" at bounding box center [87, 286] width 45 height 11
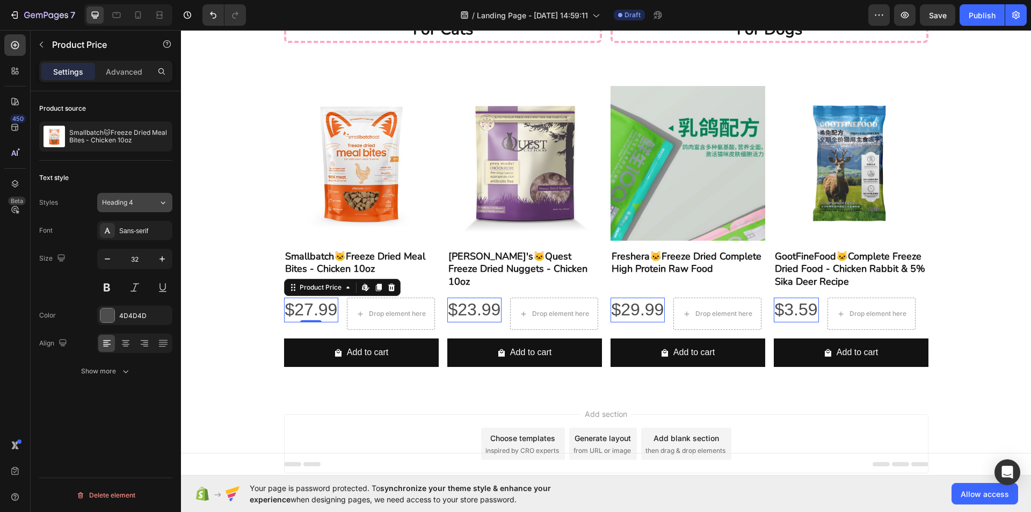
click at [149, 207] on button "Heading 4" at bounding box center [134, 202] width 75 height 19
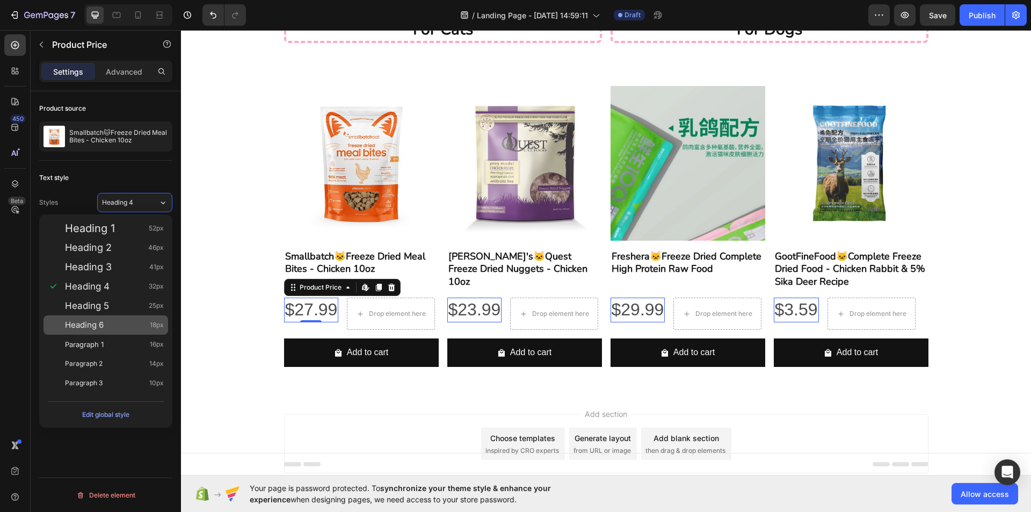
click at [109, 325] on div "Heading 6 18px" at bounding box center [114, 324] width 99 height 11
type input "18"
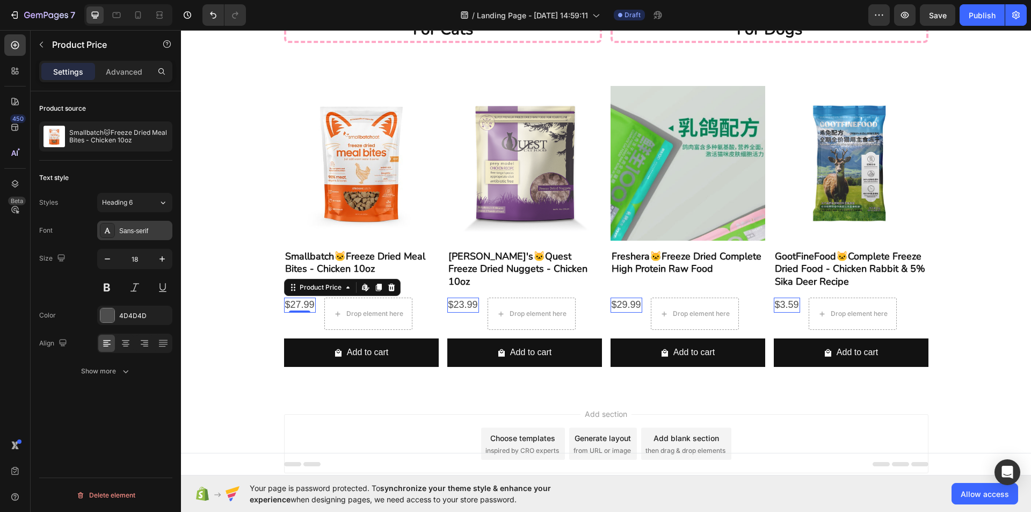
click at [129, 231] on div "Sans-serif" at bounding box center [144, 231] width 50 height 10
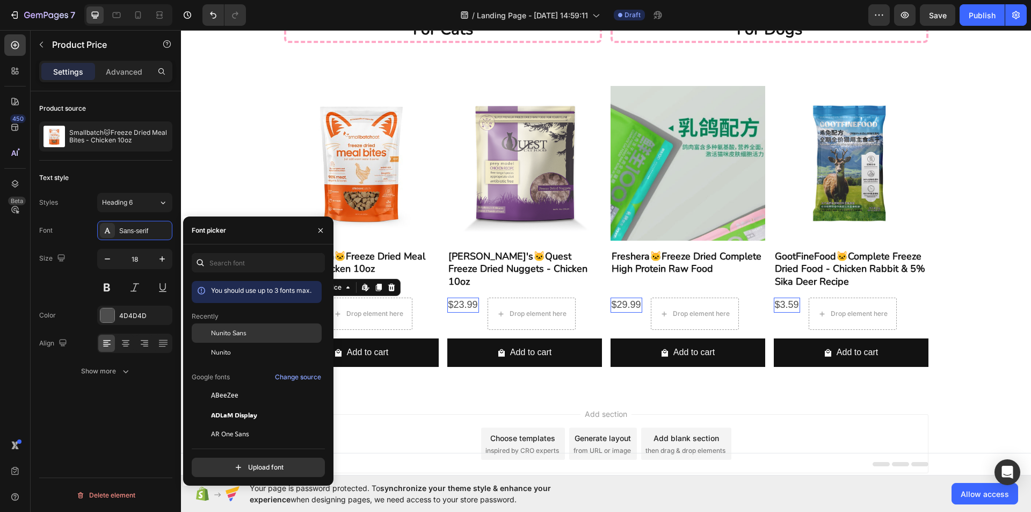
click at [208, 336] on div at bounding box center [201, 332] width 19 height 19
click at [208, 344] on div at bounding box center [201, 351] width 19 height 19
click at [79, 275] on div "Size 18" at bounding box center [105, 273] width 133 height 48
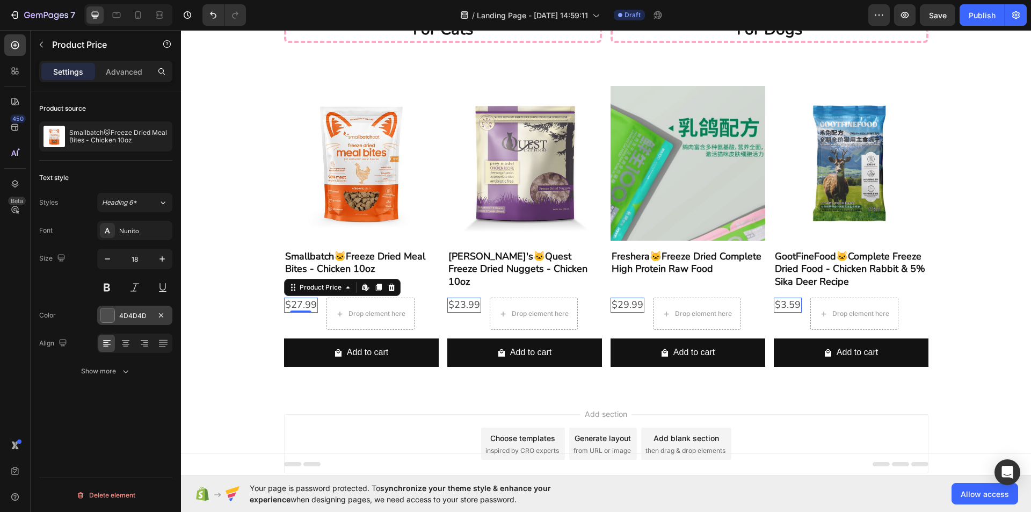
click at [114, 315] on div at bounding box center [107, 315] width 15 height 15
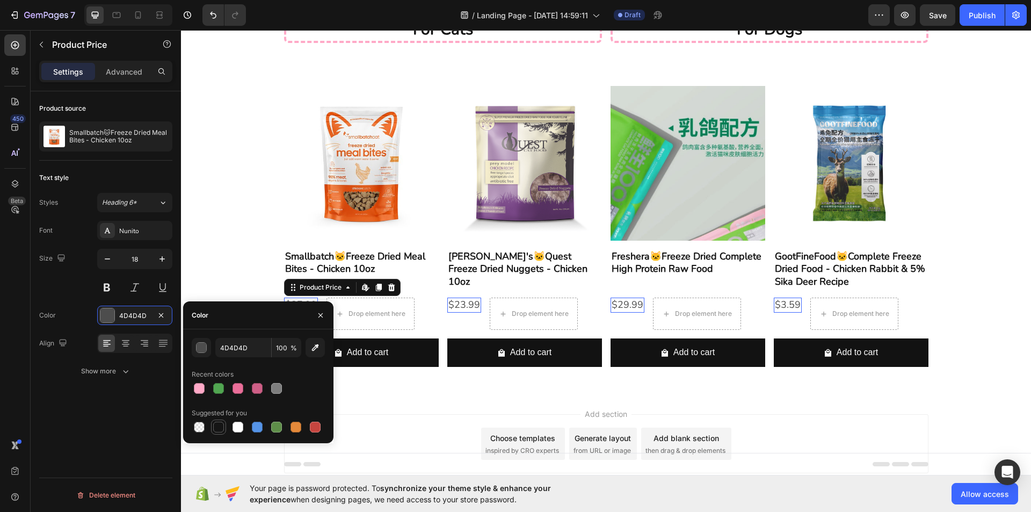
click at [219, 425] on div at bounding box center [218, 426] width 11 height 11
type input "151515"
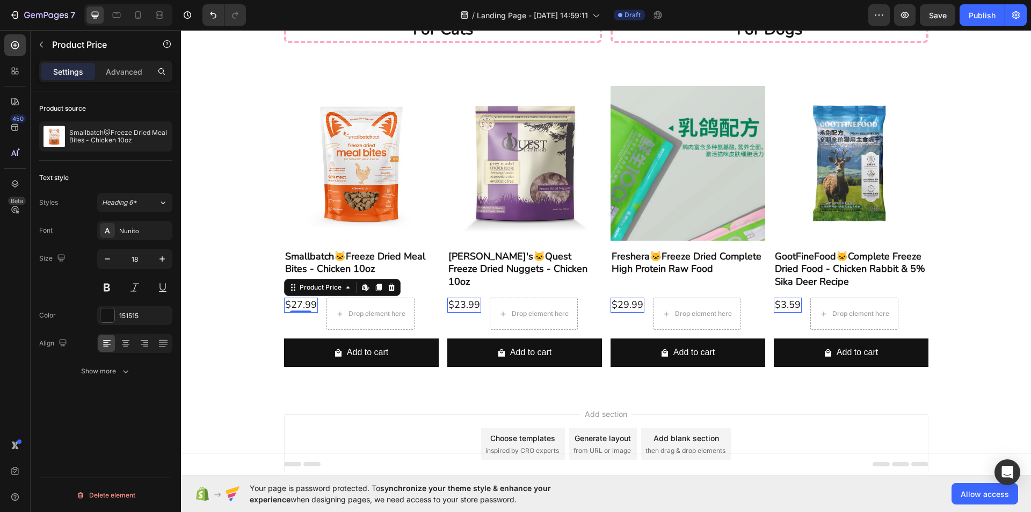
click at [107, 443] on div "Product source Smallbatch🐱Freeze Dried Meal Bites - Chicken 10oz Text style Sty…" at bounding box center [106, 316] width 150 height 451
click at [107, 290] on button at bounding box center [106, 287] width 19 height 19
click at [114, 407] on div "Product source Smallbatch🐱Freeze Dried Meal Bites - Chicken 10oz Text style Sty…" at bounding box center [106, 316] width 150 height 451
click at [250, 340] on div "Product Images Smallbatch🐱Freeze Dried Meal Bites - Chicken 10oz Product Title …" at bounding box center [606, 230] width 850 height 289
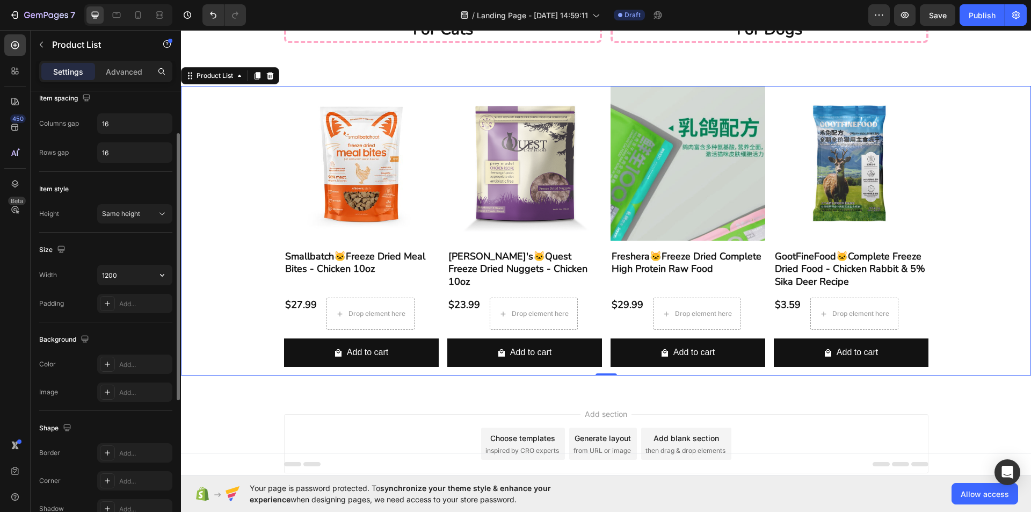
scroll to position [0, 0]
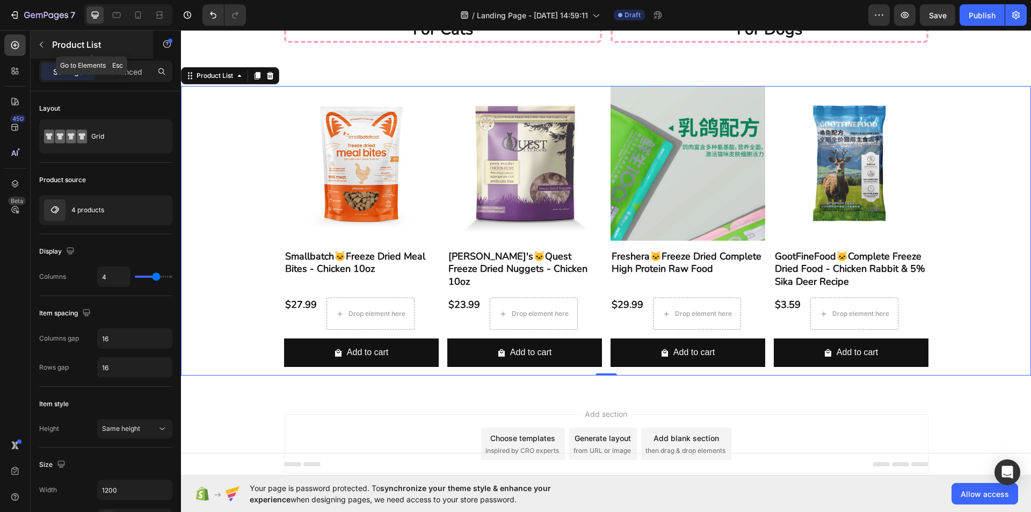
click at [47, 43] on button "button" at bounding box center [41, 44] width 17 height 17
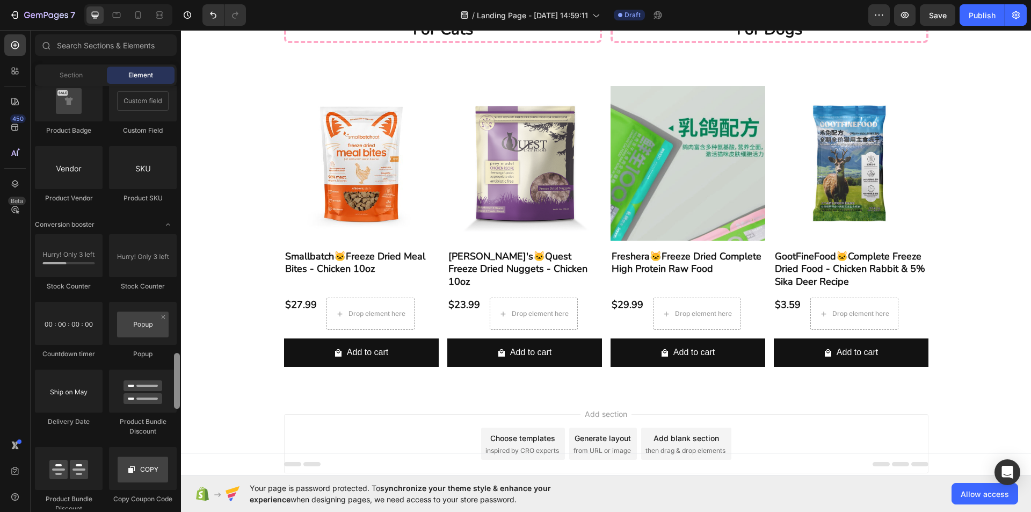
scroll to position [1899, 0]
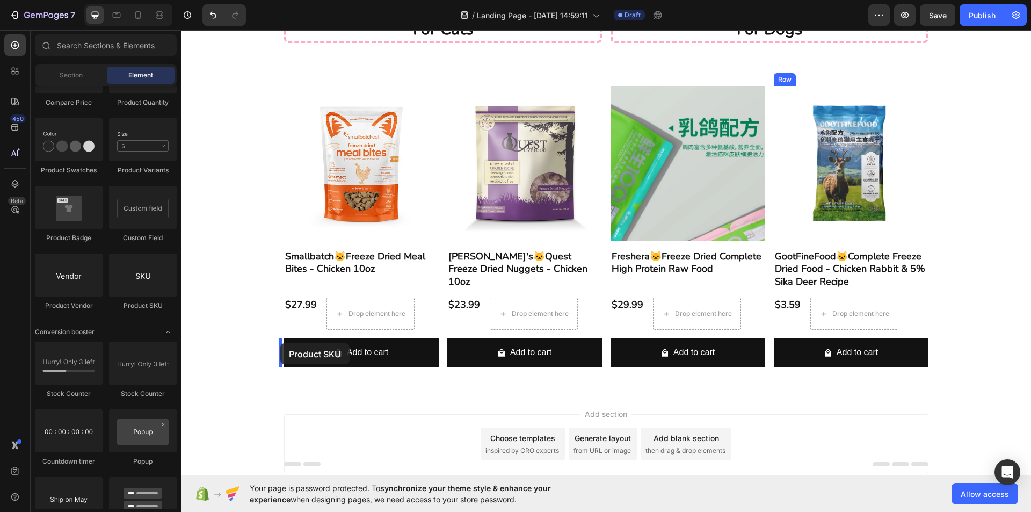
drag, startPoint x: 319, startPoint y: 313, endPoint x: 280, endPoint y: 343, distance: 49.4
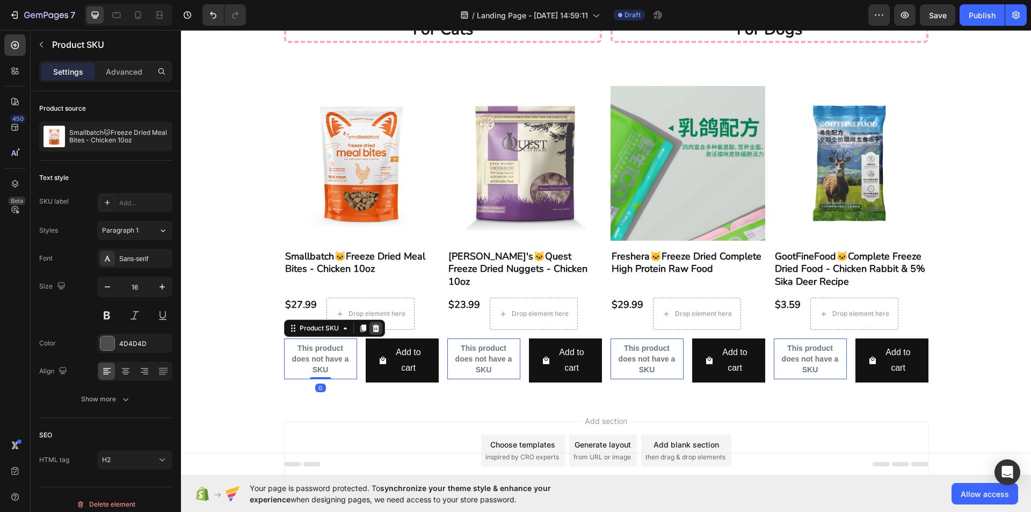
click at [372, 330] on icon at bounding box center [375, 328] width 7 height 8
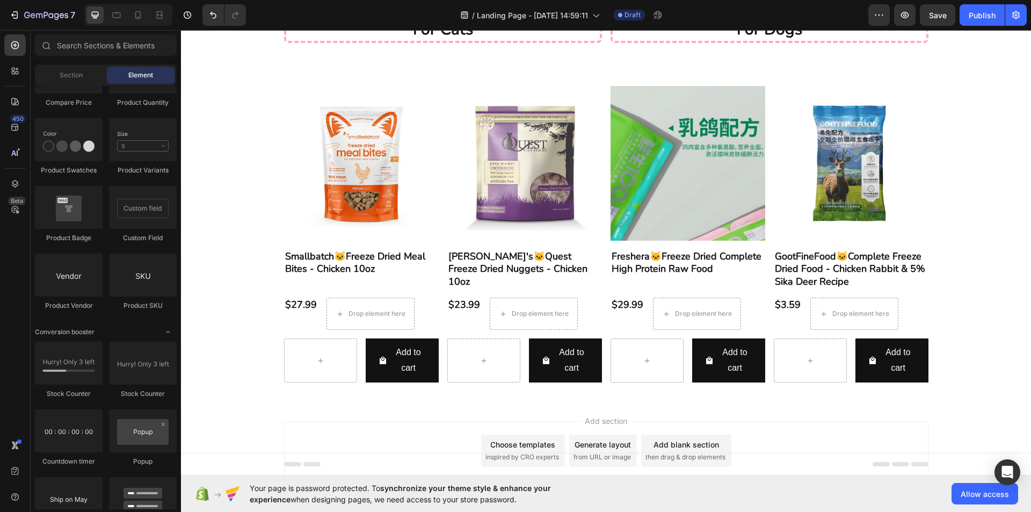
scroll to position [1792, 0]
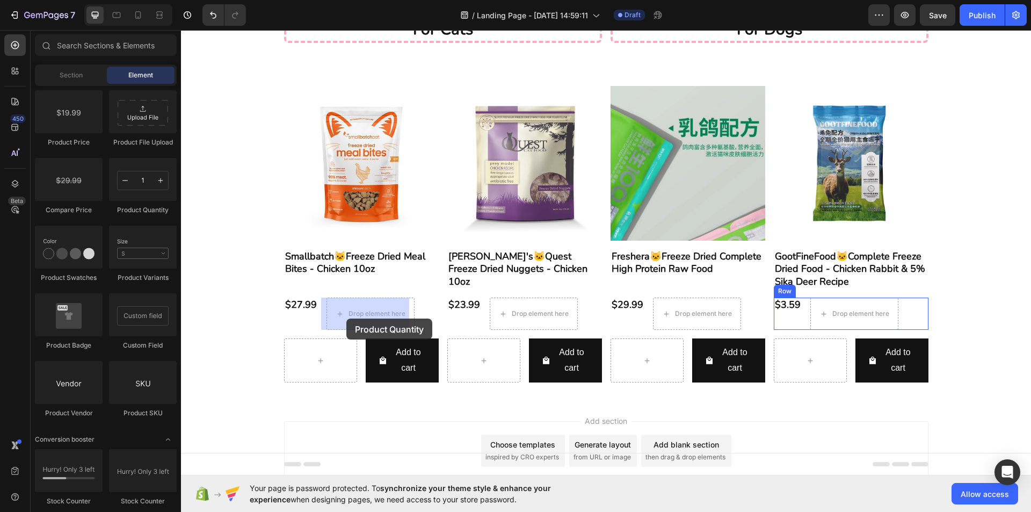
drag, startPoint x: 335, startPoint y: 239, endPoint x: 346, endPoint y: 318, distance: 80.2
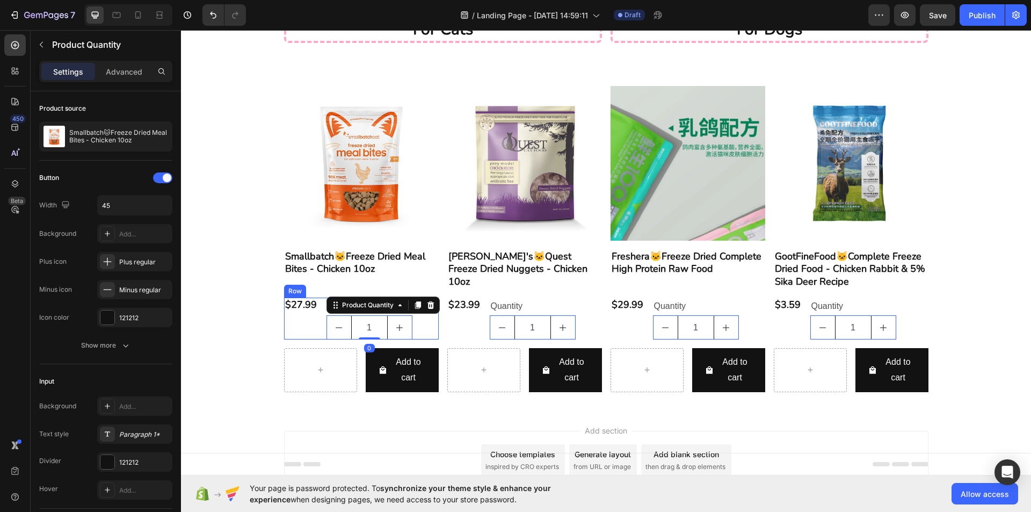
click at [303, 318] on div "$27.99 Product Price Product Price" at bounding box center [301, 318] width 34 height 42
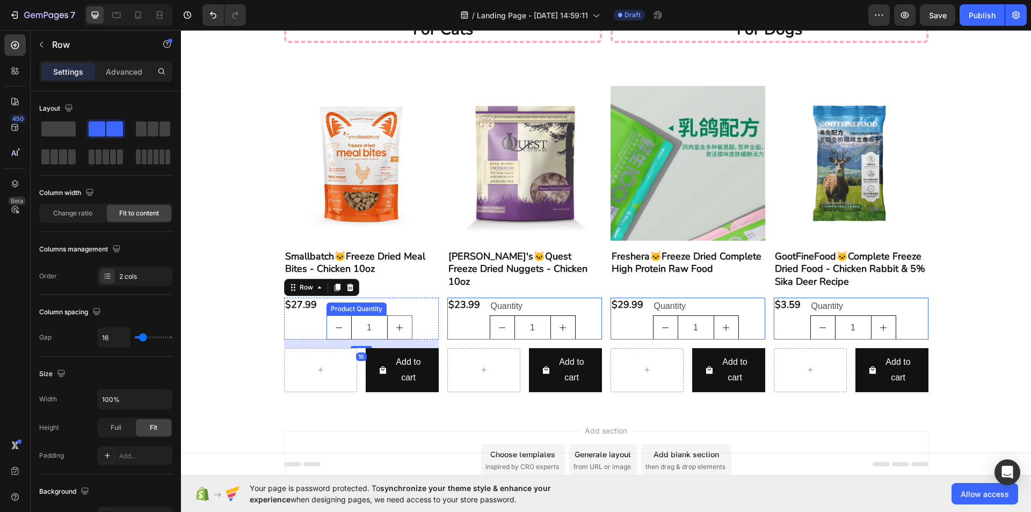
click at [348, 307] on div "Product Quantity" at bounding box center [356, 309] width 56 height 10
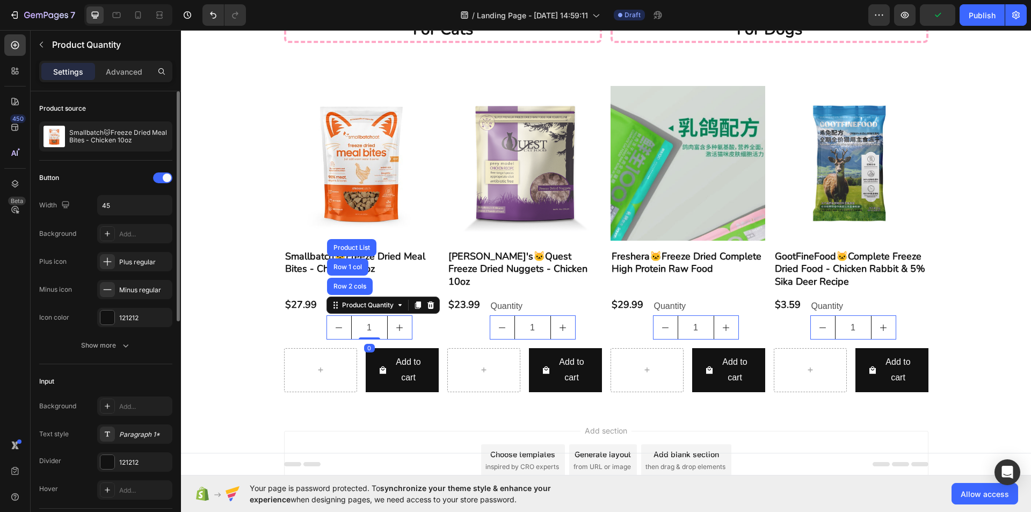
click at [106, 180] on div "Button" at bounding box center [105, 177] width 133 height 17
click at [411, 323] on div "$27.99 Product Price Product Price Quantity Text Block 1 Product Quantity Row 2…" at bounding box center [361, 318] width 155 height 42
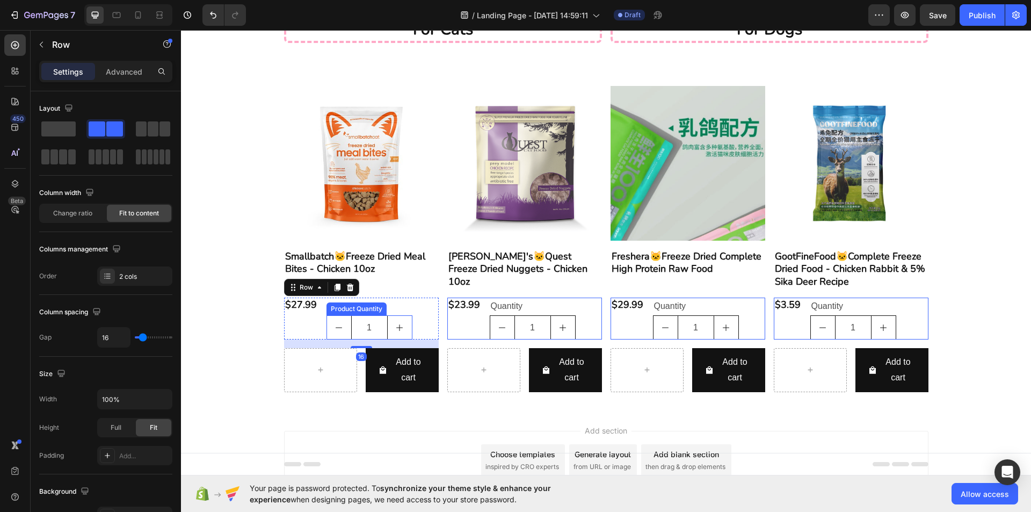
click at [371, 329] on input "1" at bounding box center [369, 327] width 36 height 23
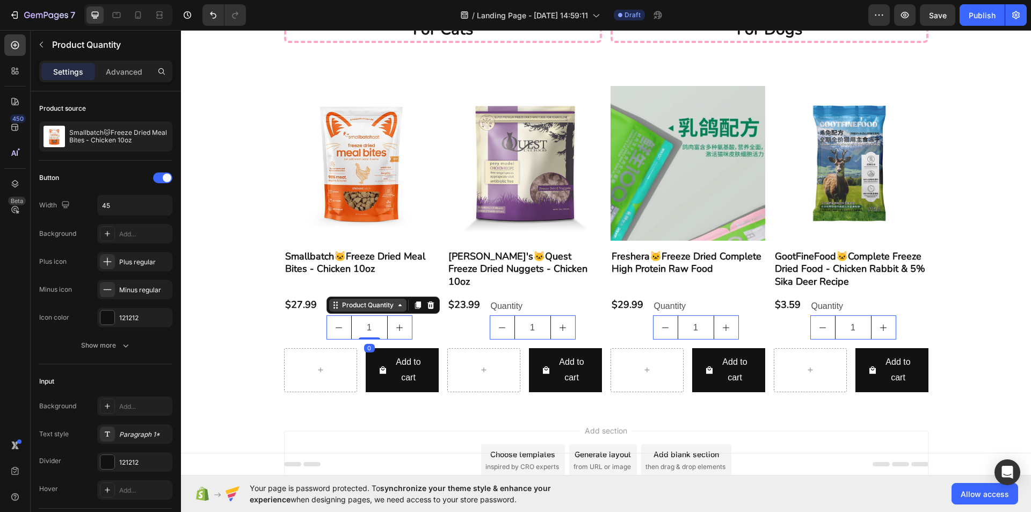
click at [359, 306] on div "Product Quantity" at bounding box center [368, 305] width 56 height 10
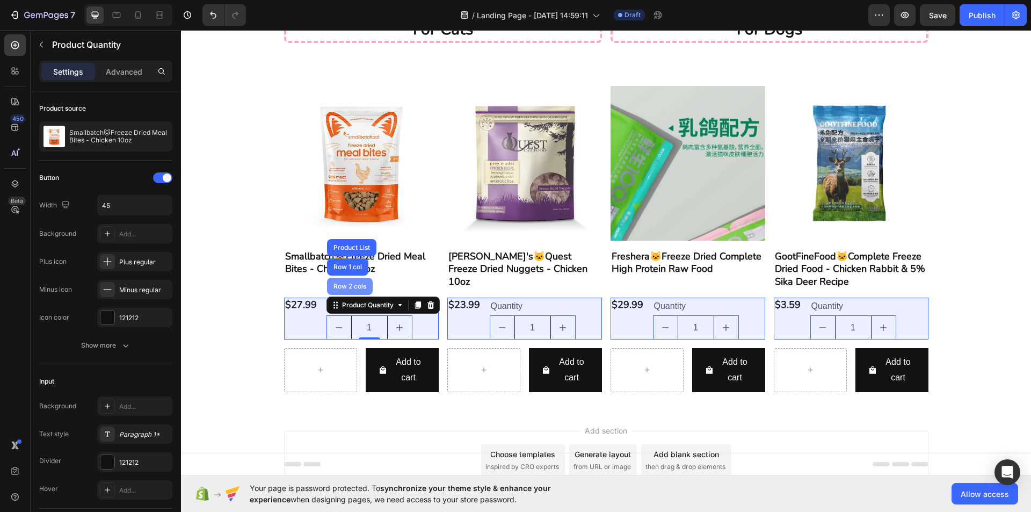
click at [352, 284] on div "Row 2 cols" at bounding box center [349, 286] width 37 height 6
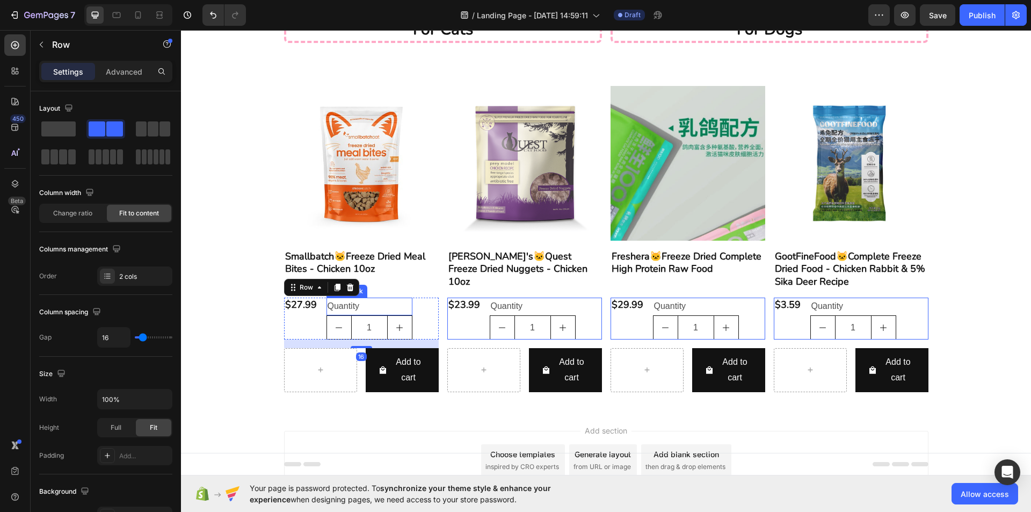
click at [357, 304] on div "Quantity" at bounding box center [369, 306] width 86 height 18
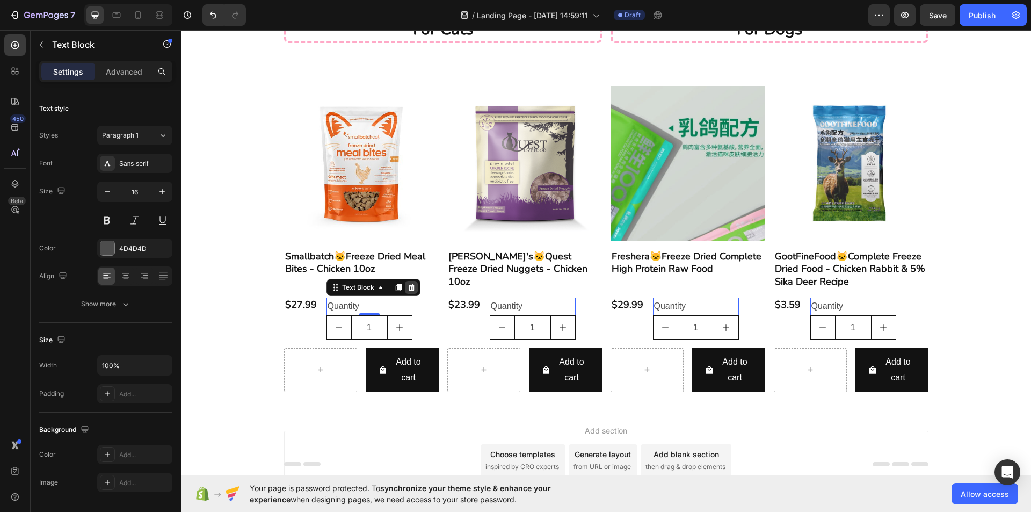
click at [407, 289] on icon at bounding box center [410, 287] width 7 height 8
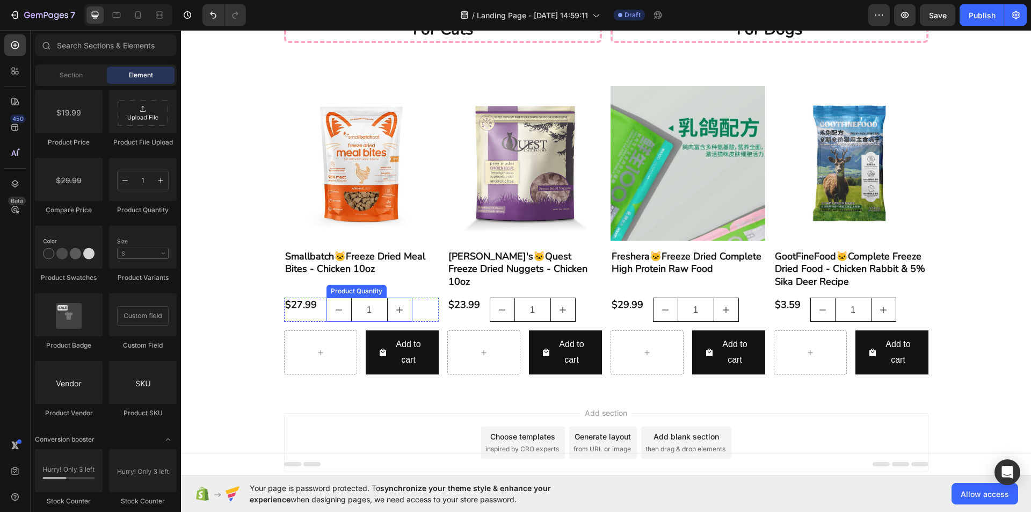
click at [359, 317] on input "1" at bounding box center [369, 309] width 36 height 23
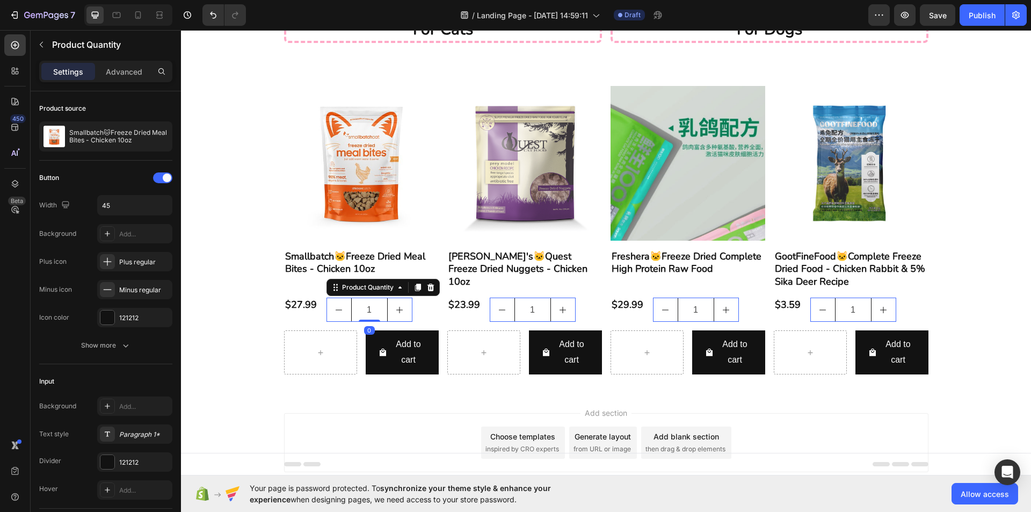
click at [44, 45] on icon "button" at bounding box center [41, 44] width 9 height 9
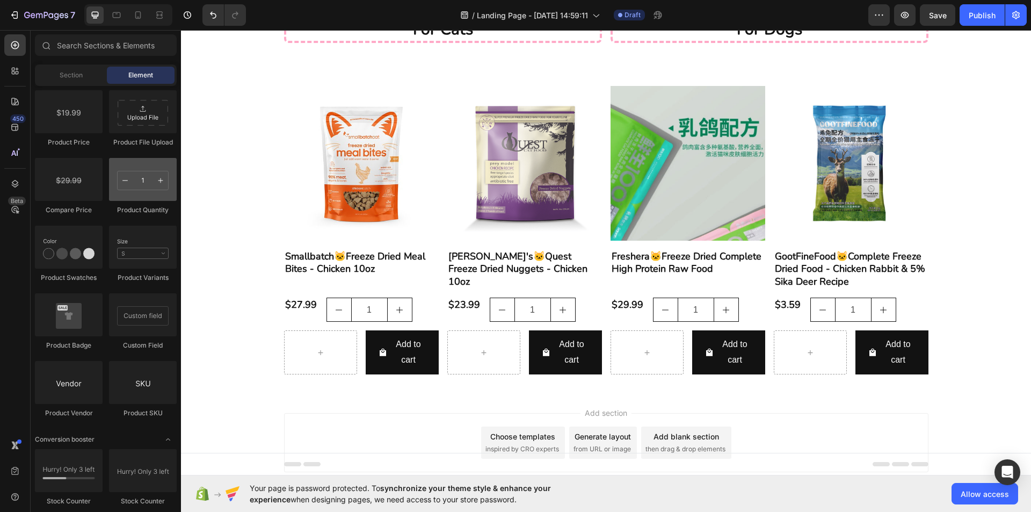
click at [143, 195] on div at bounding box center [143, 179] width 68 height 43
click at [132, 170] on div at bounding box center [143, 179] width 68 height 43
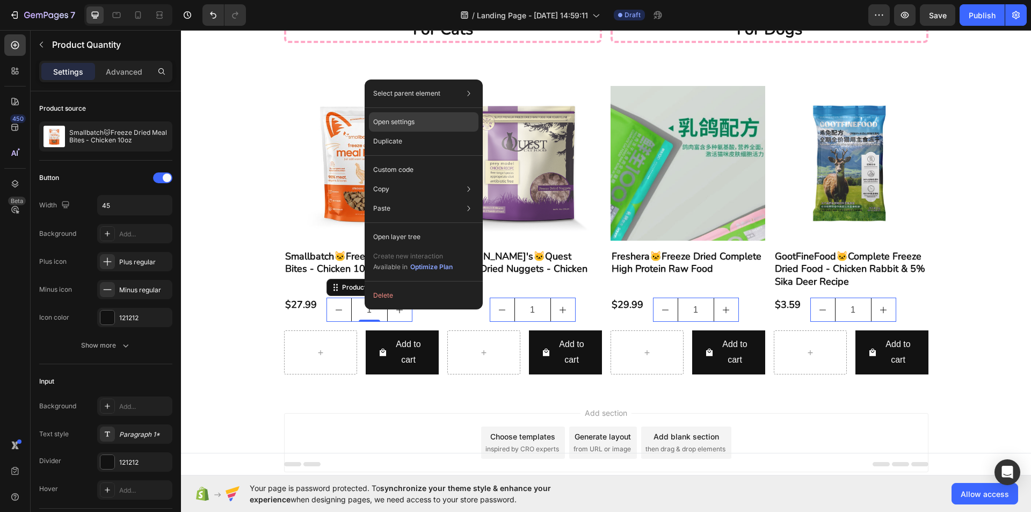
click at [457, 126] on div "Open settings" at bounding box center [423, 121] width 109 height 19
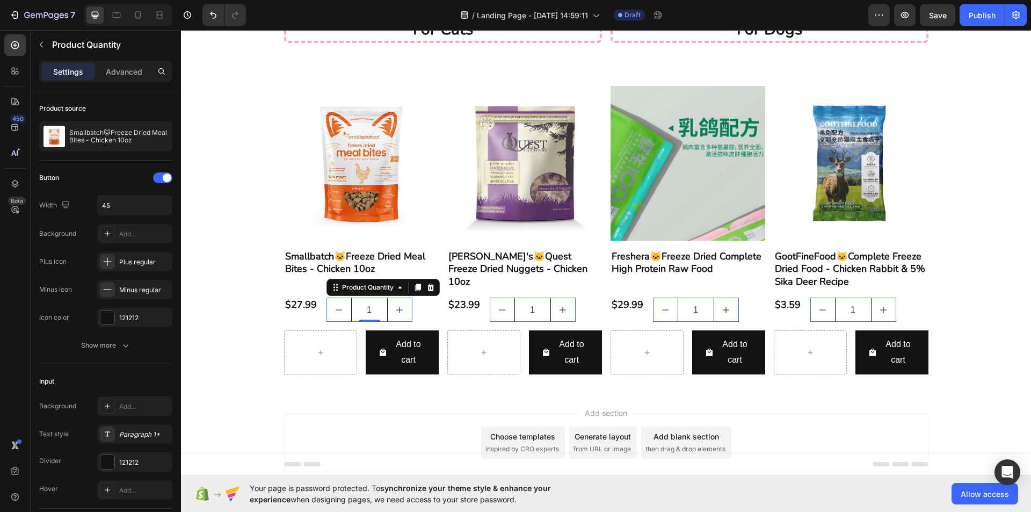
click at [373, 311] on input "1" at bounding box center [369, 309] width 36 height 23
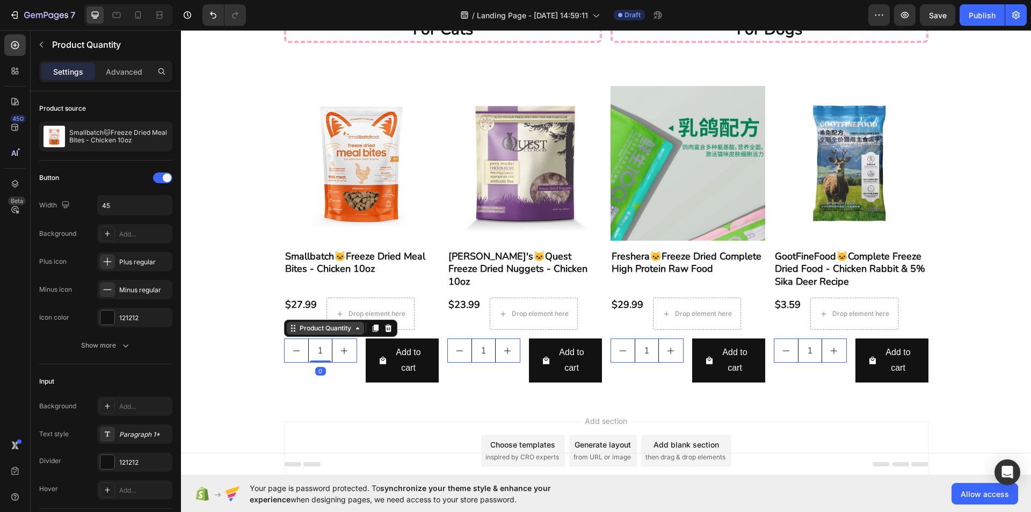
click at [337, 328] on div "Product Quantity" at bounding box center [325, 328] width 56 height 10
click at [337, 330] on div "Product Quantity" at bounding box center [325, 328] width 56 height 10
click at [287, 333] on div "Product Quantity" at bounding box center [325, 328] width 77 height 13
click at [309, 330] on div "Product Quantity" at bounding box center [325, 328] width 56 height 10
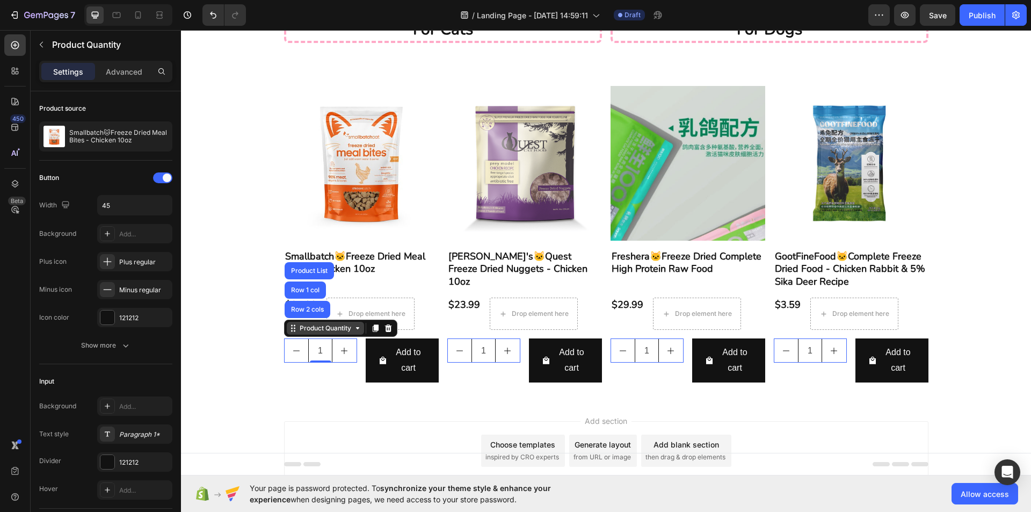
click at [309, 330] on div "Product Quantity" at bounding box center [325, 328] width 56 height 10
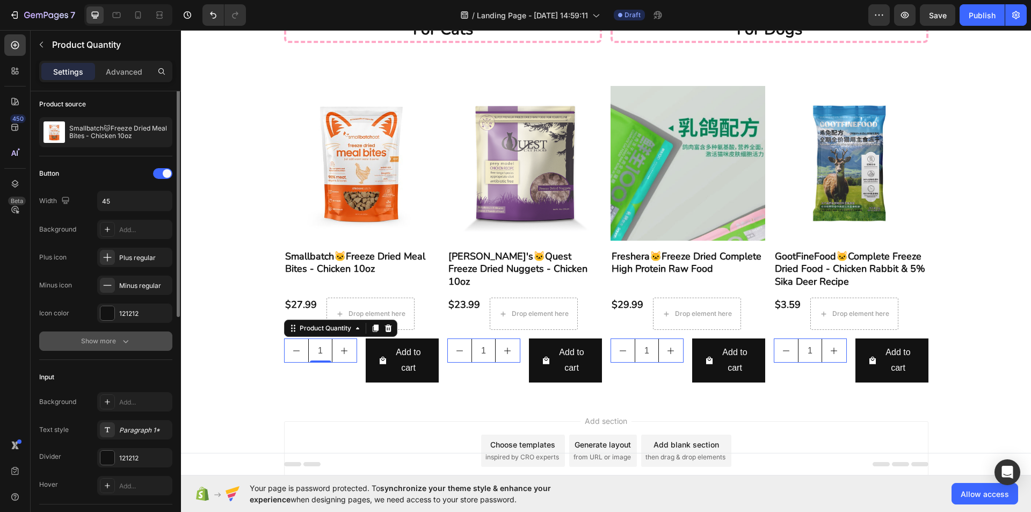
scroll to position [0, 0]
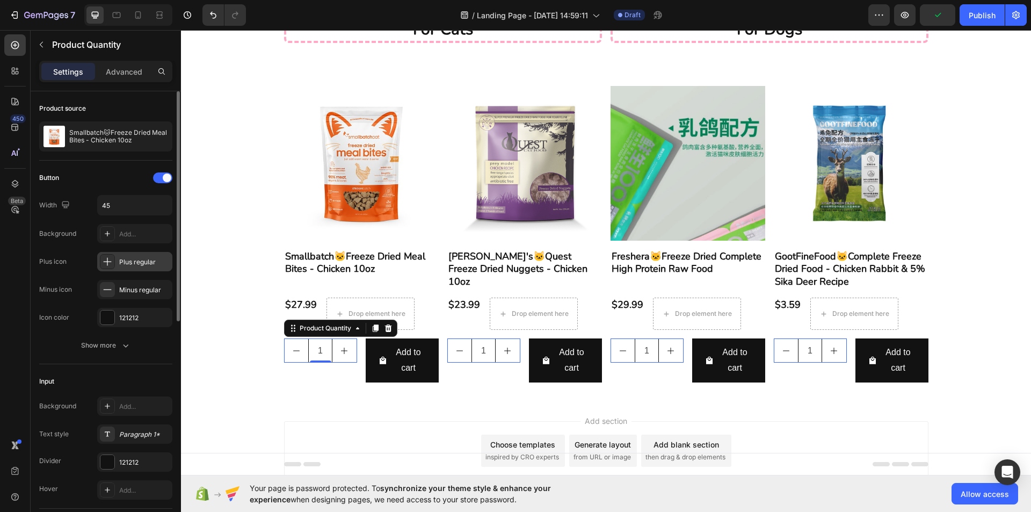
click at [156, 262] on div "Plus regular" at bounding box center [144, 262] width 50 height 10
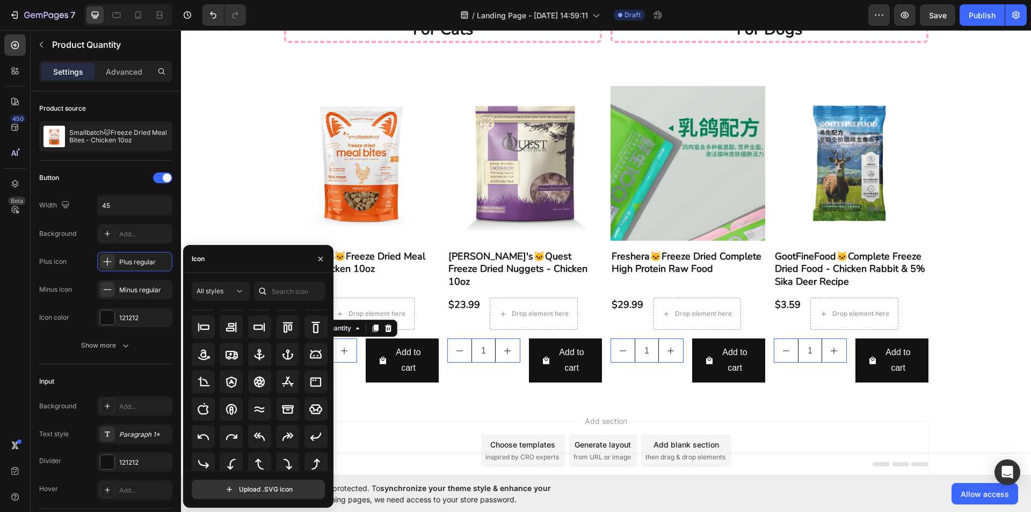
scroll to position [118, 0]
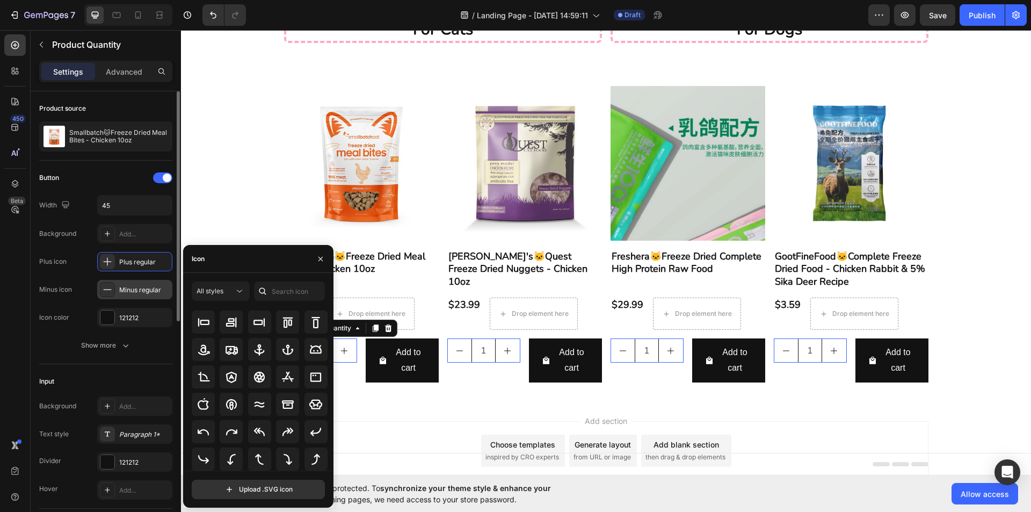
click at [142, 293] on div "Minus regular" at bounding box center [144, 290] width 50 height 10
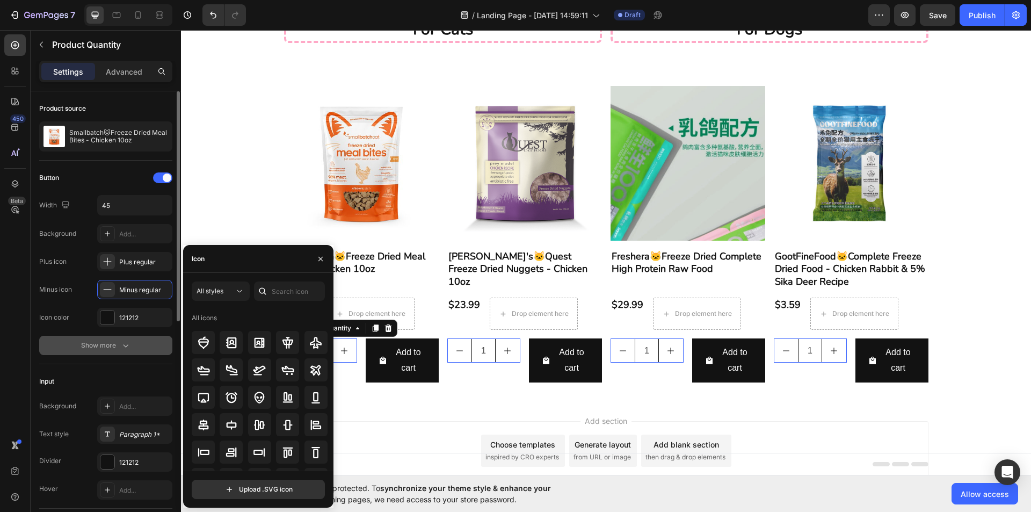
click at [136, 345] on button "Show more" at bounding box center [105, 344] width 133 height 19
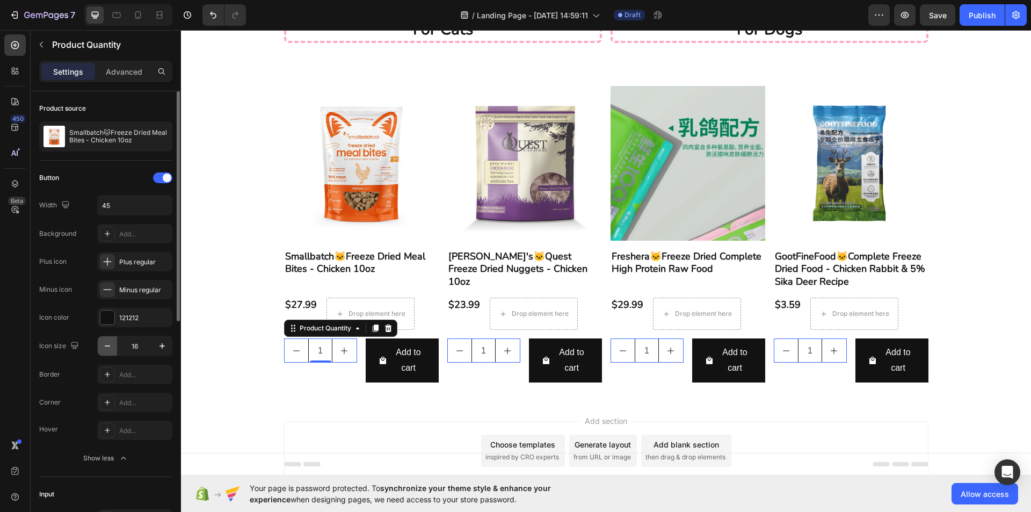
click at [106, 346] on icon "button" at bounding box center [107, 345] width 11 height 11
click at [161, 347] on icon "button" at bounding box center [162, 345] width 11 height 11
type input "16"
click at [149, 323] on div "121212" at bounding box center [134, 317] width 75 height 19
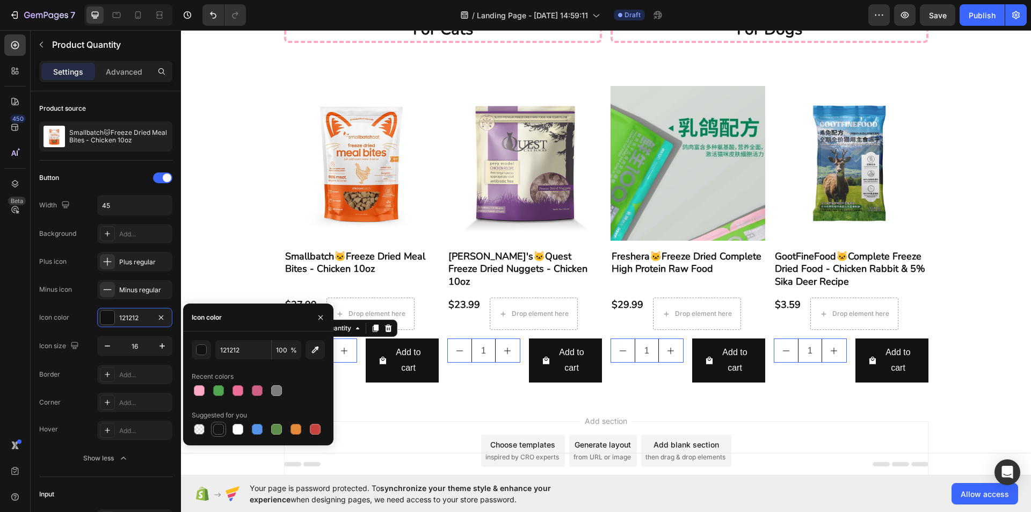
click at [214, 436] on div at bounding box center [218, 428] width 15 height 15
type input "151515"
click at [216, 429] on div at bounding box center [218, 429] width 11 height 11
click at [90, 333] on div "Button Width 45 Background Add... Plus icon Plus regular Minus icon Minus regul…" at bounding box center [105, 318] width 133 height 298
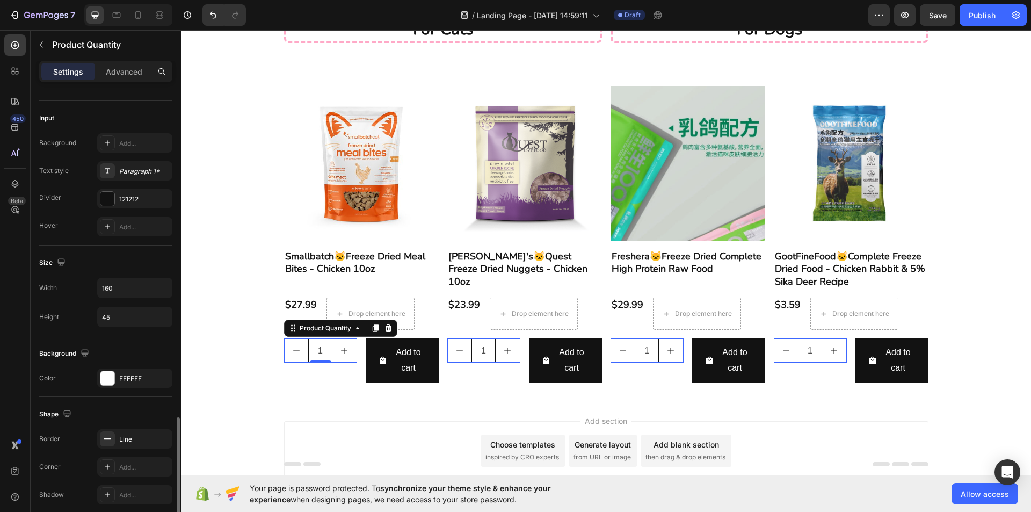
scroll to position [483, 0]
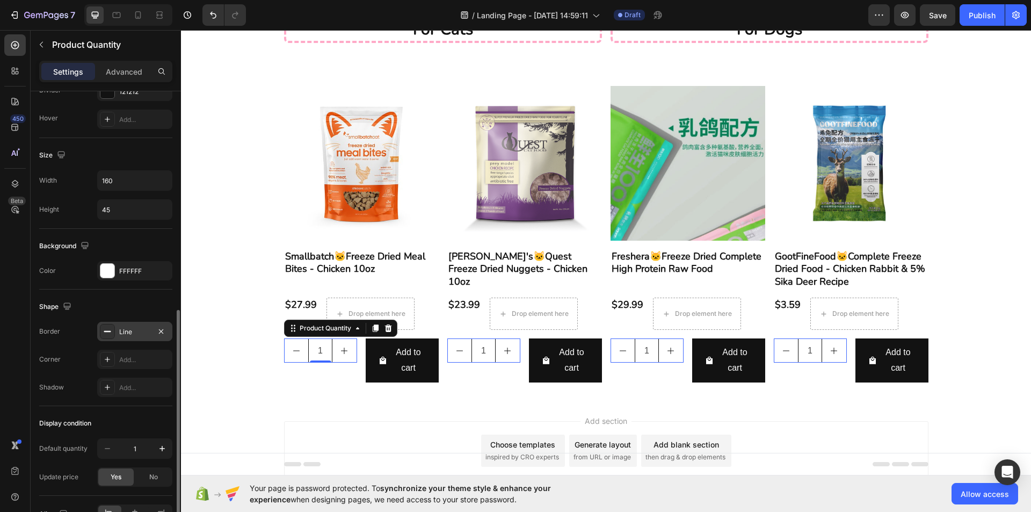
click at [152, 331] on div "Line" at bounding box center [134, 331] width 75 height 19
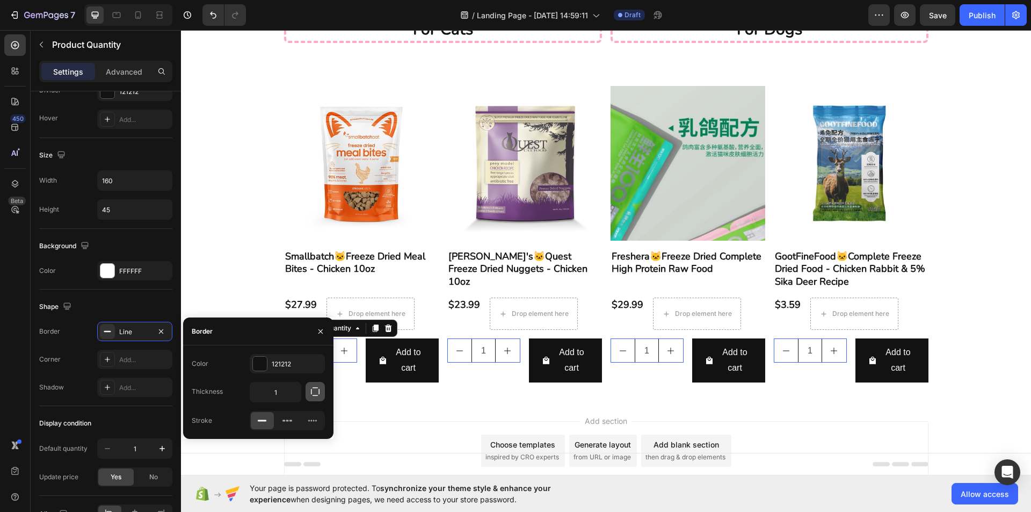
click at [309, 385] on button "button" at bounding box center [314, 391] width 19 height 19
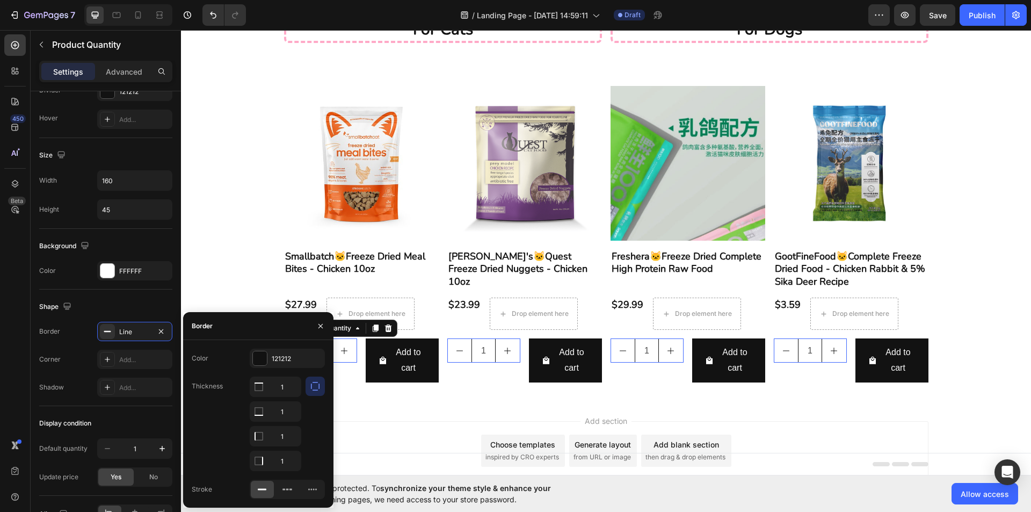
click at [313, 387] on icon "button" at bounding box center [315, 386] width 11 height 11
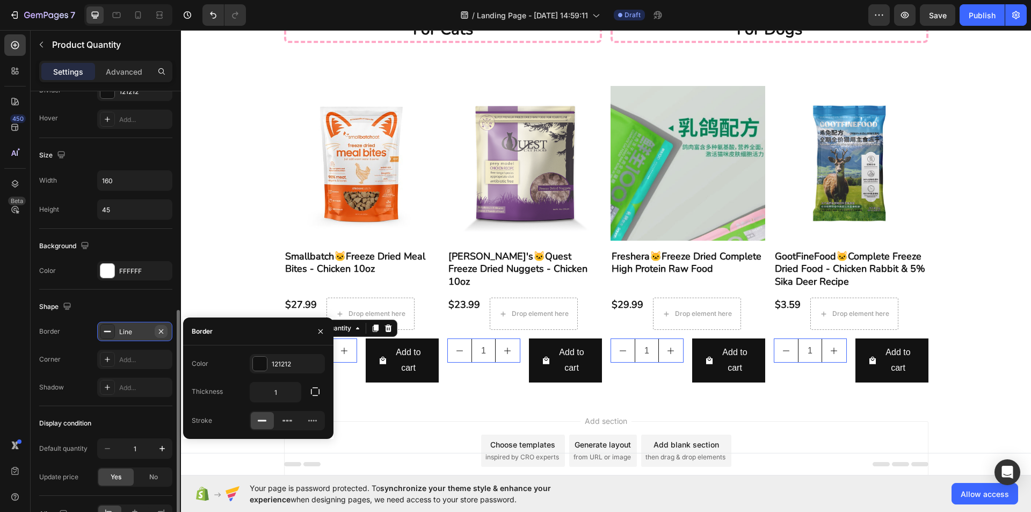
click at [162, 330] on icon "button" at bounding box center [161, 330] width 4 height 4
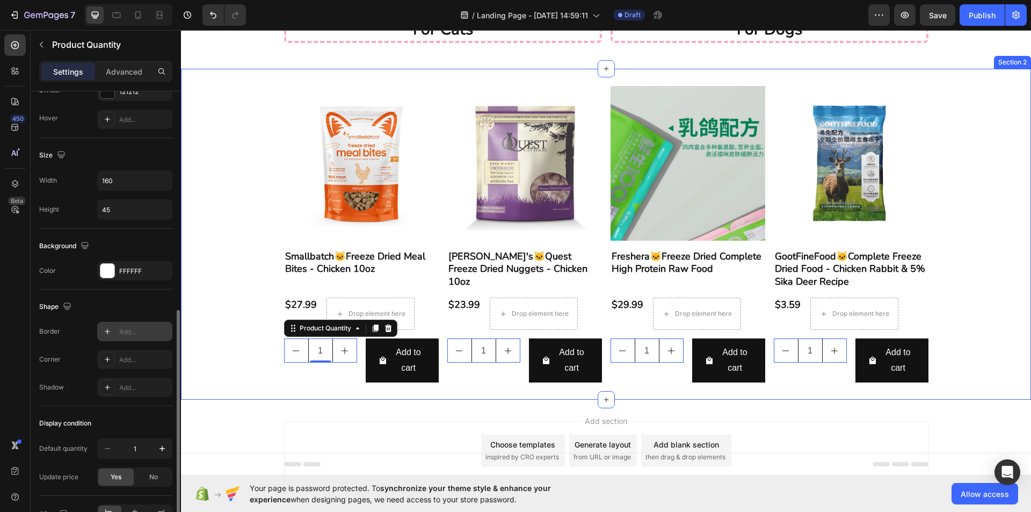
click at [287, 392] on div "Product Images Smallbatch🐱Freeze Dried Meal Bites - Chicken 10oz Product Title …" at bounding box center [606, 234] width 850 height 331
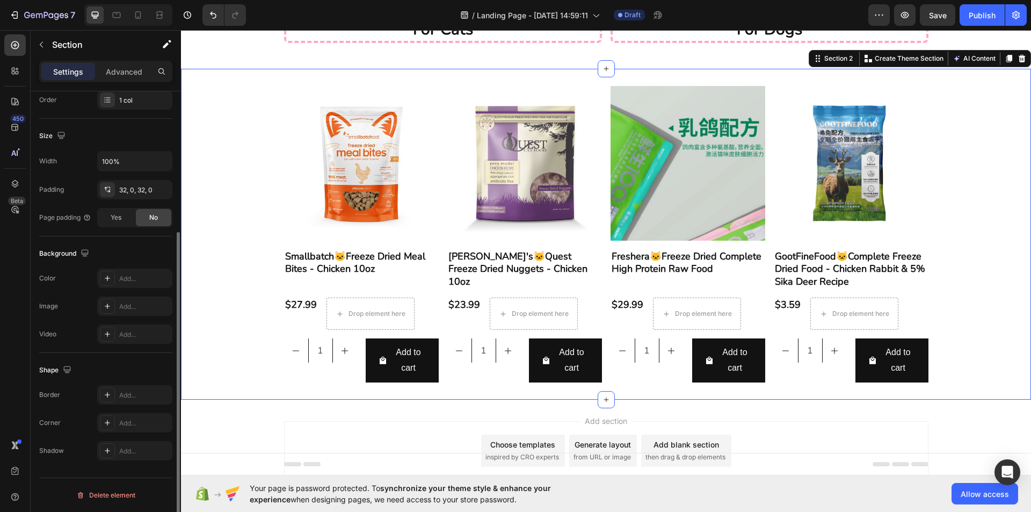
scroll to position [0, 0]
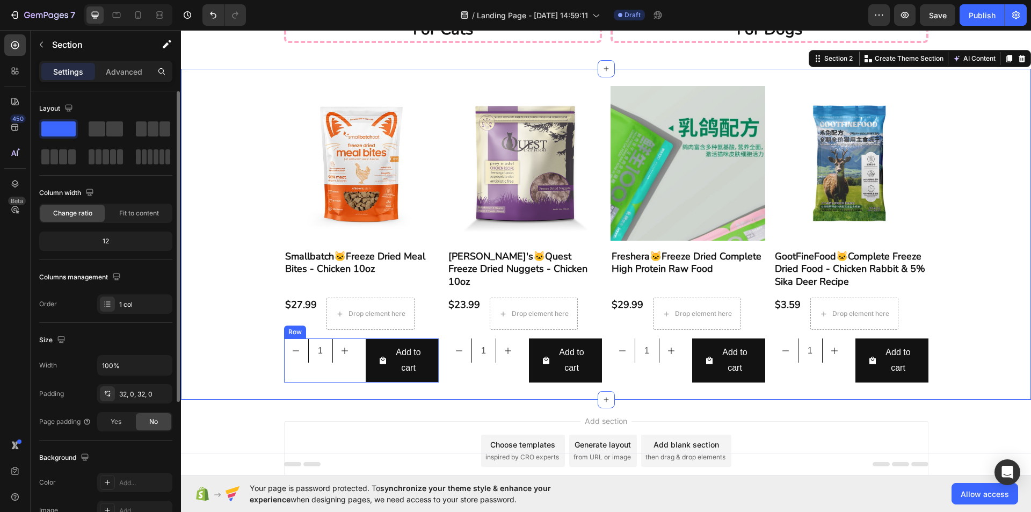
click at [294, 351] on icon "decrement" at bounding box center [296, 350] width 6 height 1
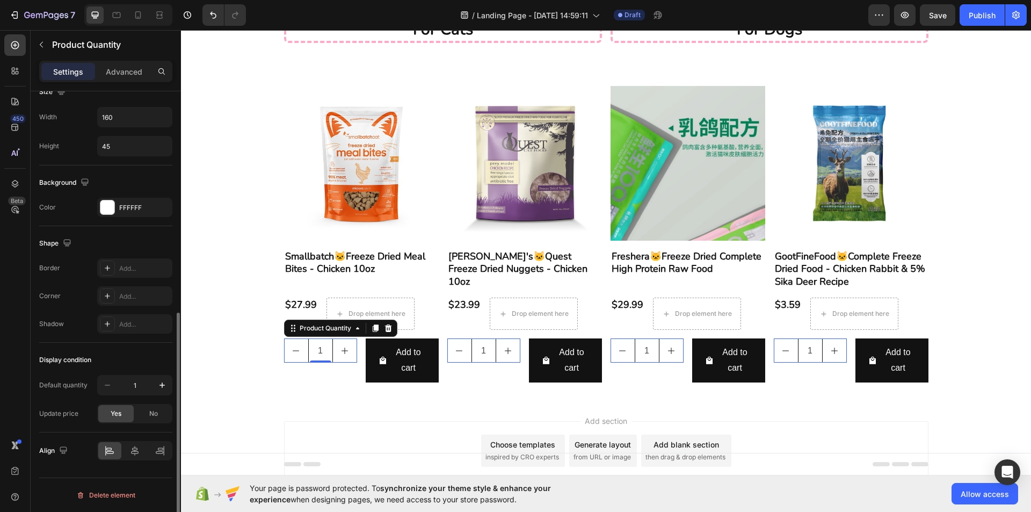
scroll to position [380, 0]
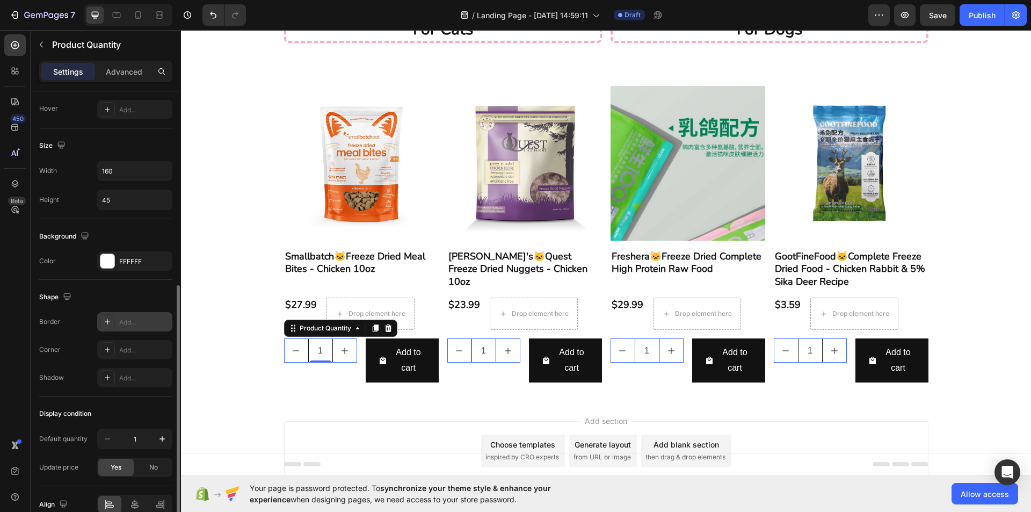
click at [135, 315] on div "Add..." at bounding box center [134, 321] width 75 height 19
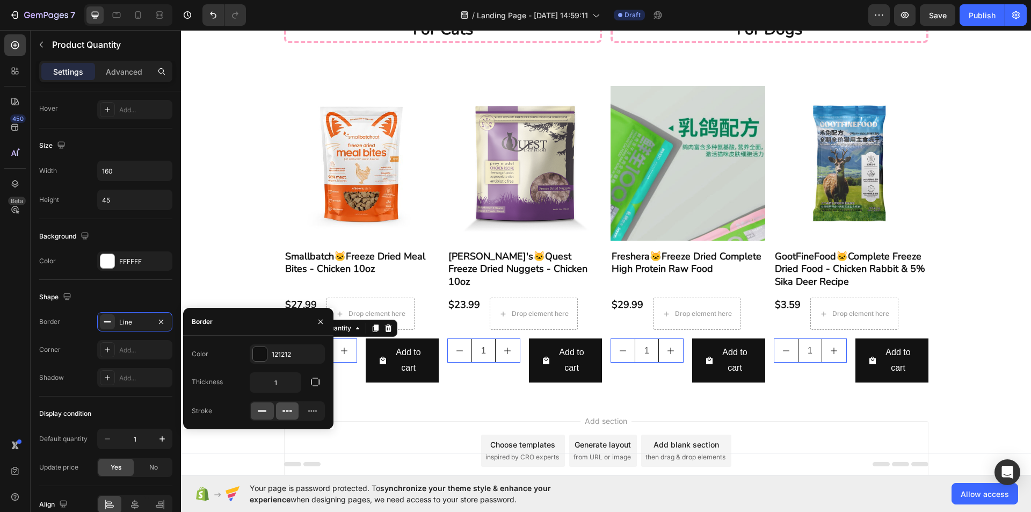
click at [284, 410] on icon at bounding box center [283, 411] width 3 height 2
click at [364, 419] on div "Add section Choose templates inspired by CRO experts Generate layout from URL o…" at bounding box center [606, 465] width 850 height 132
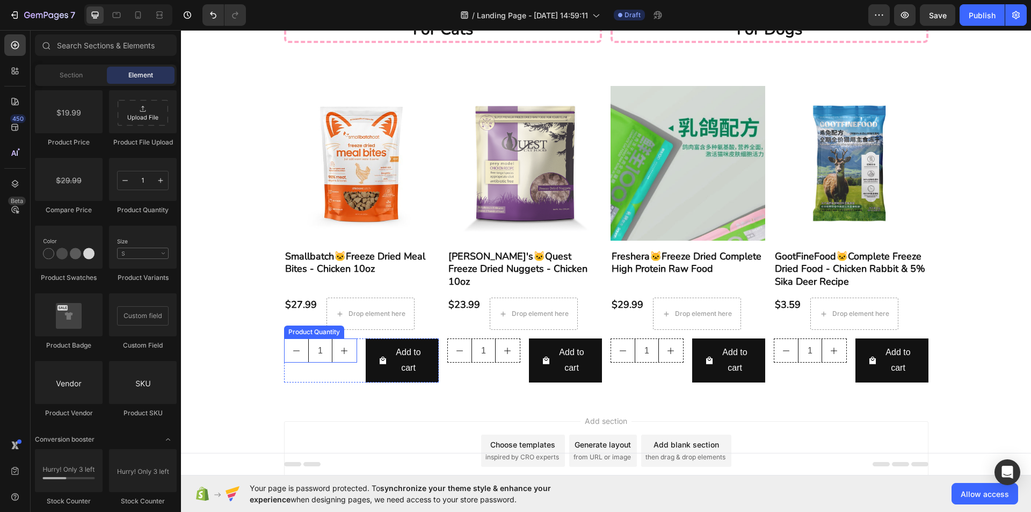
click at [301, 360] on button "decrement" at bounding box center [296, 350] width 24 height 23
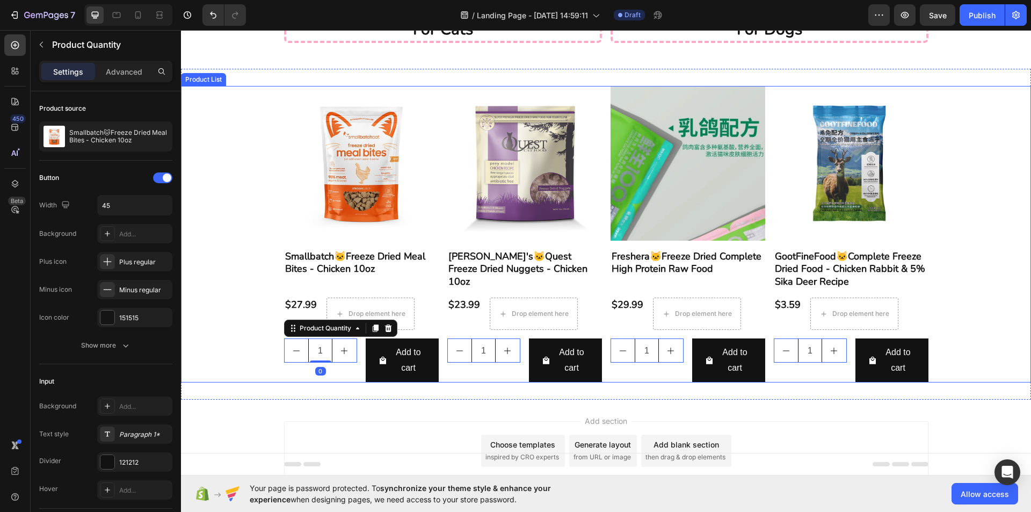
click at [271, 355] on div "Product Images Smallbatch🐱Freeze Dried Meal Bites - Chicken 10oz Product Title …" at bounding box center [606, 234] width 850 height 296
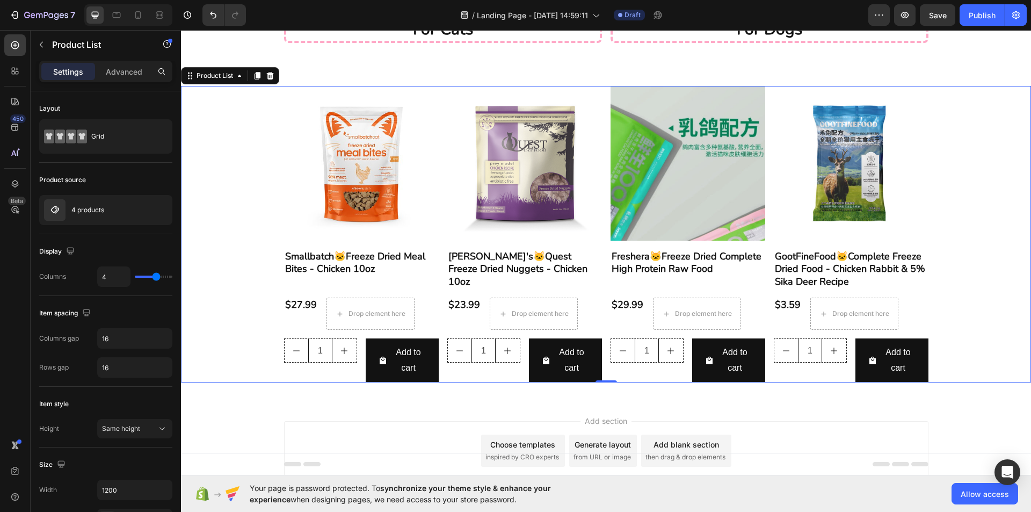
click at [279, 355] on div "Product Images Smallbatch🐱Freeze Dried Meal Bites - Chicken 10oz Product Title …" at bounding box center [606, 234] width 850 height 296
click at [297, 353] on button "decrement" at bounding box center [296, 350] width 24 height 23
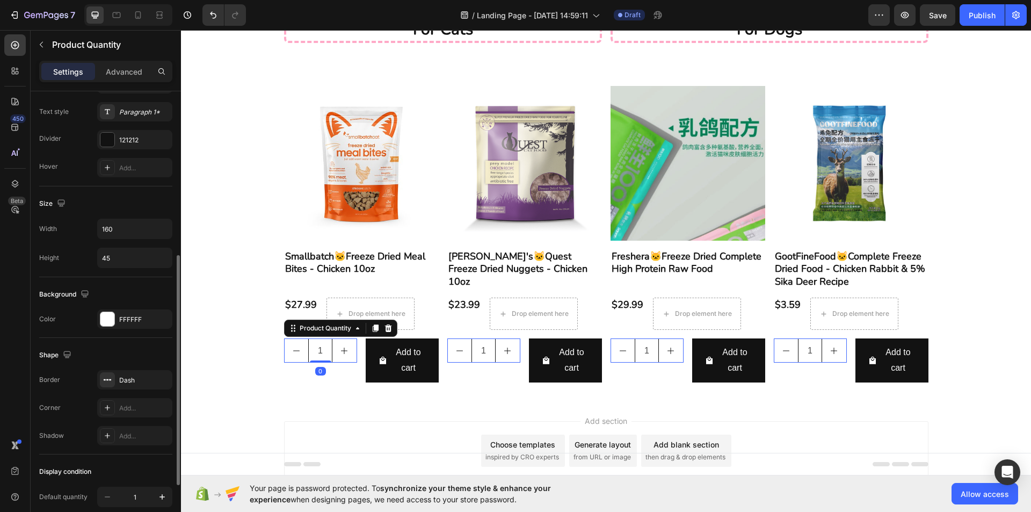
scroll to position [429, 0]
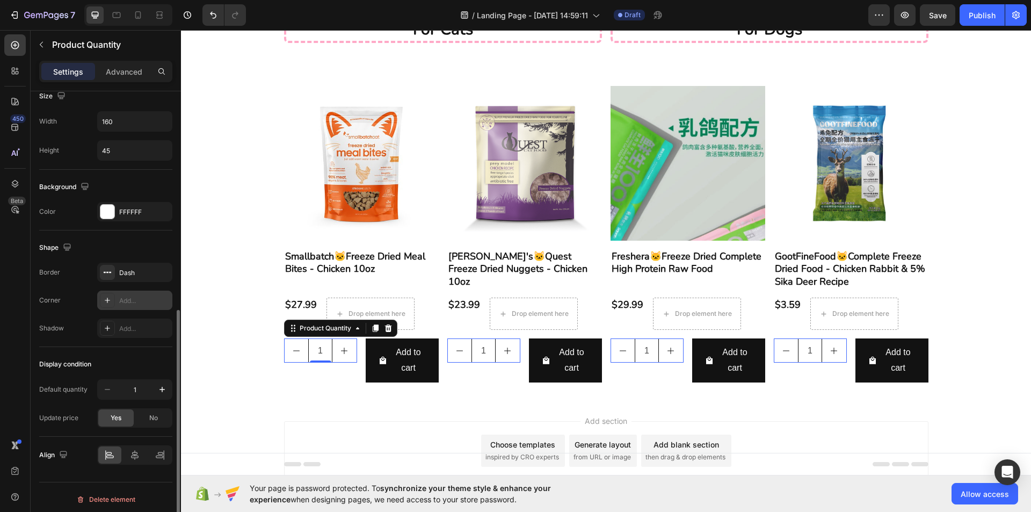
click at [126, 302] on div "Add..." at bounding box center [144, 301] width 50 height 10
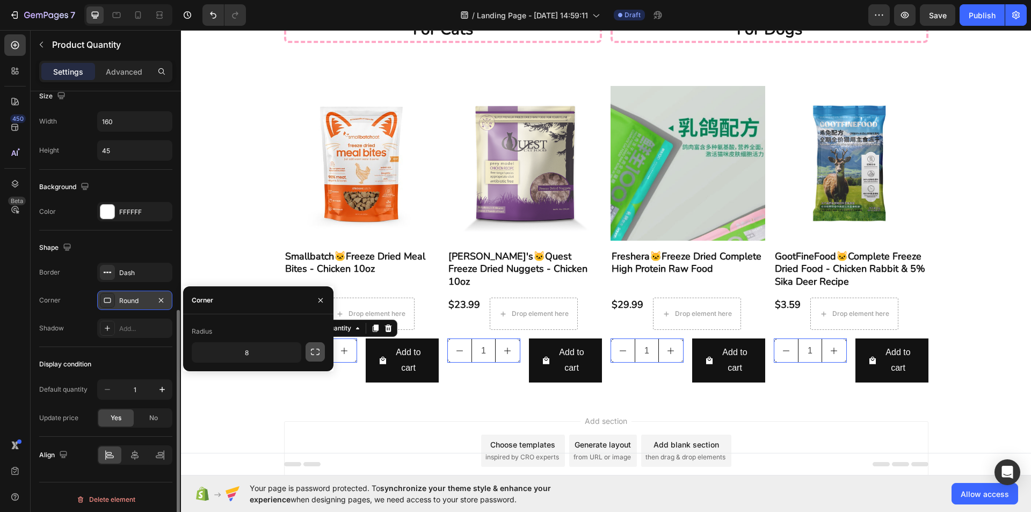
click at [312, 352] on icon "button" at bounding box center [315, 351] width 11 height 11
click at [314, 353] on icon "button" at bounding box center [315, 351] width 11 height 11
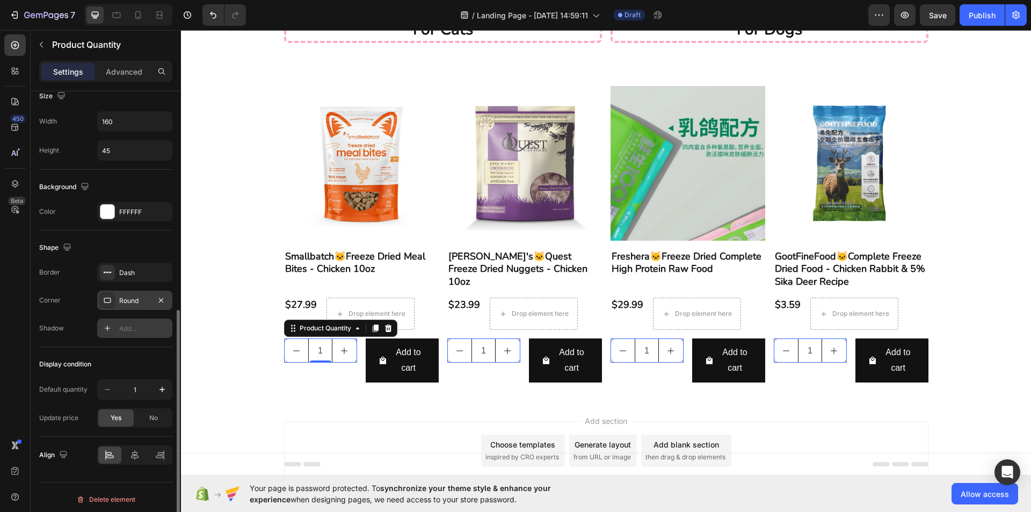
click at [132, 322] on div "Add..." at bounding box center [134, 327] width 75 height 19
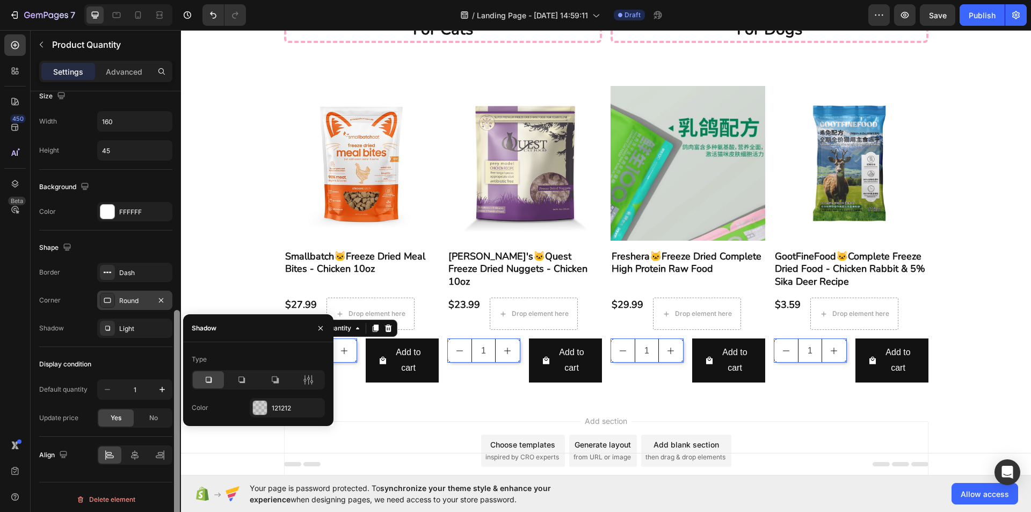
drag, startPoint x: 143, startPoint y: 345, endPoint x: 180, endPoint y: 355, distance: 38.6
click at [144, 346] on div "Shape Border Dash Corner Round Shadow Light" at bounding box center [105, 288] width 133 height 116
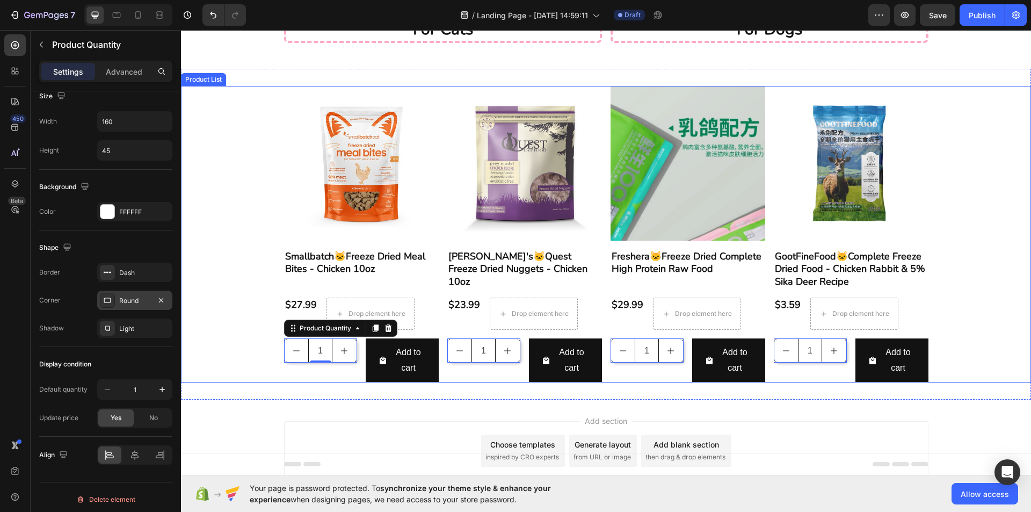
click at [263, 377] on div "Product Images Smallbatch🐱Freeze Dried Meal Bites - Chicken 10oz Product Title …" at bounding box center [606, 234] width 850 height 296
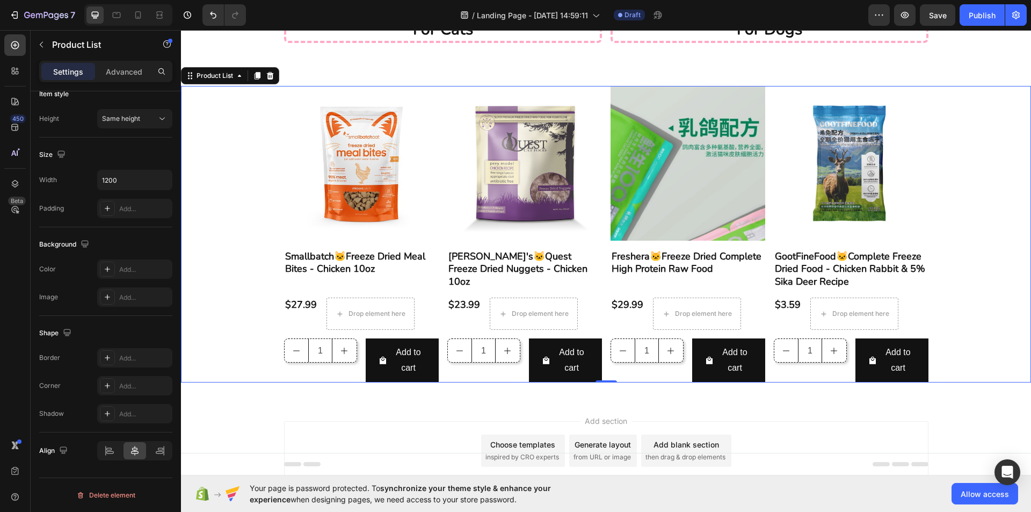
scroll to position [0, 0]
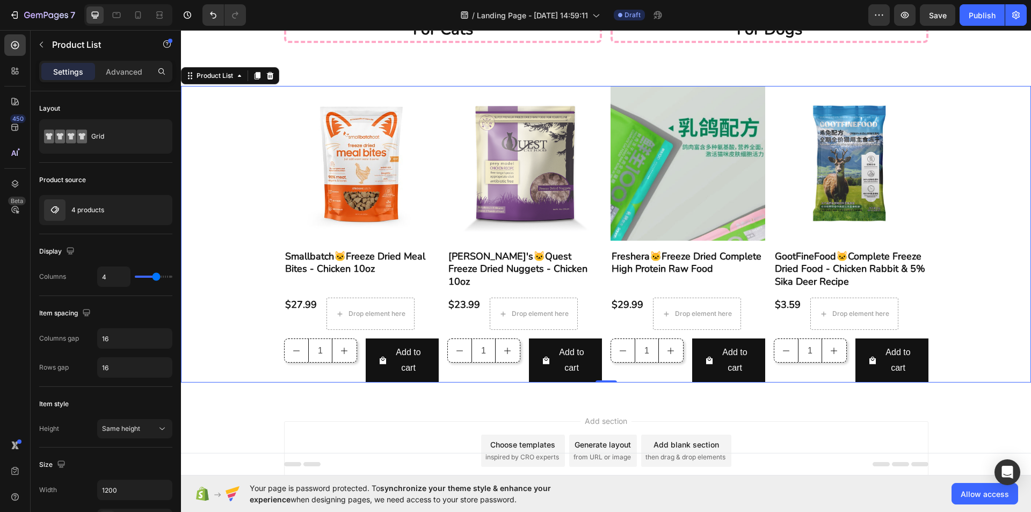
click at [300, 357] on button "decrement" at bounding box center [296, 350] width 24 height 23
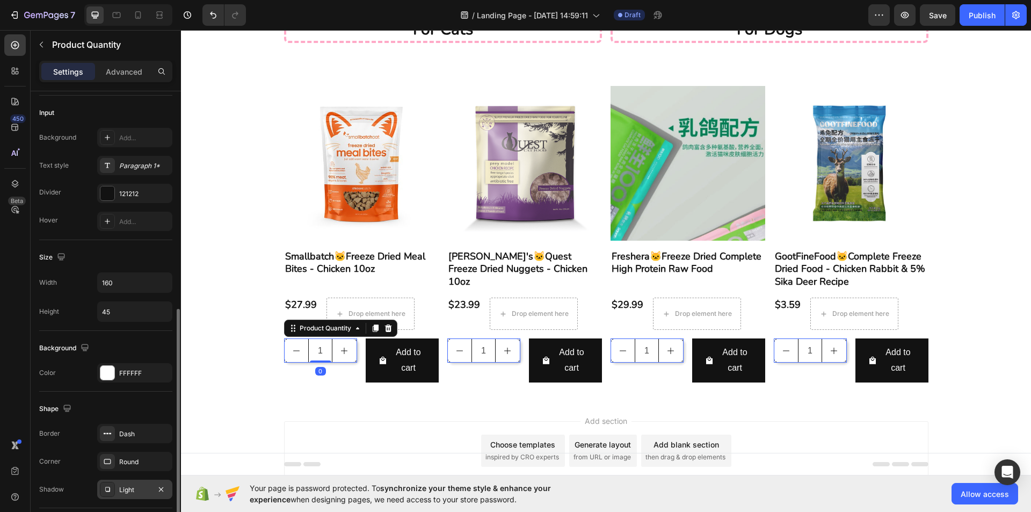
scroll to position [376, 0]
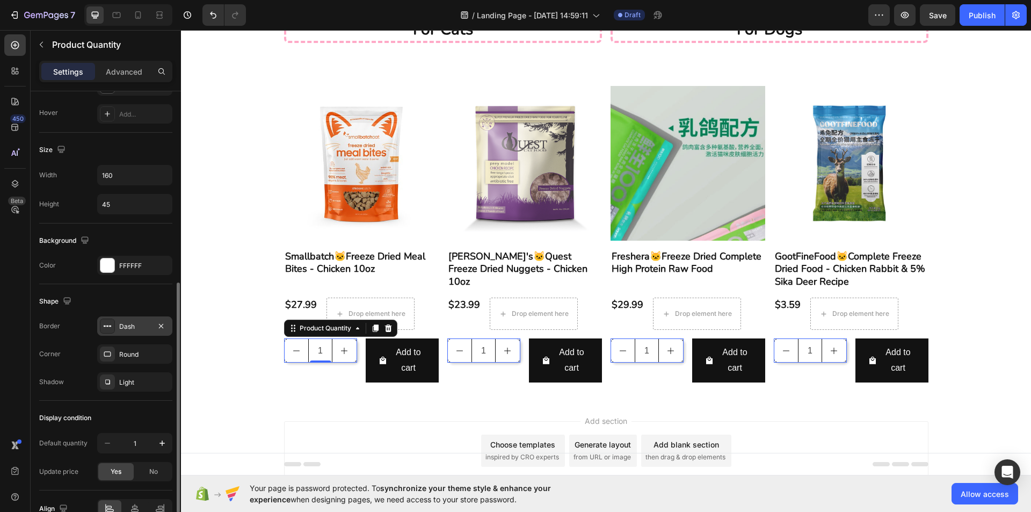
click at [147, 322] on div "Dash" at bounding box center [134, 327] width 31 height 10
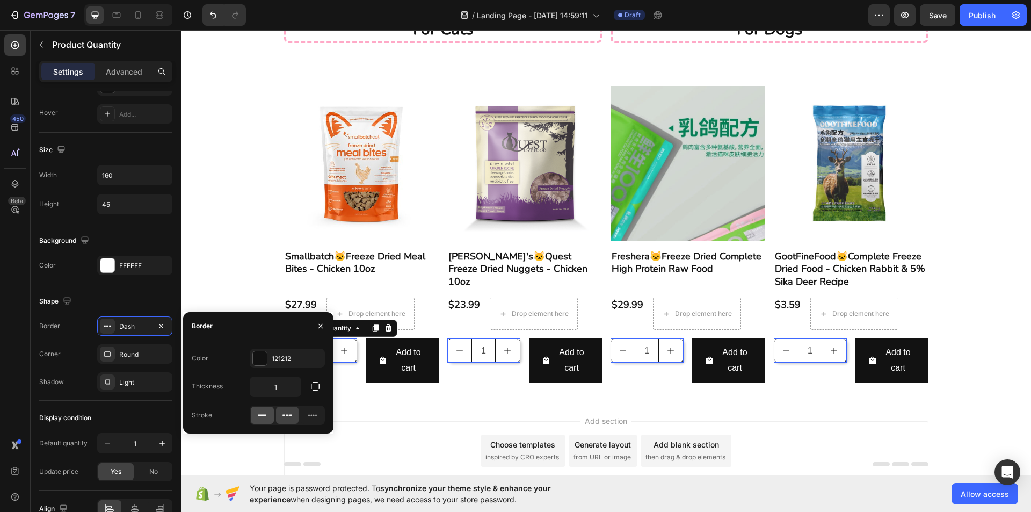
click at [270, 417] on div at bounding box center [262, 414] width 23 height 17
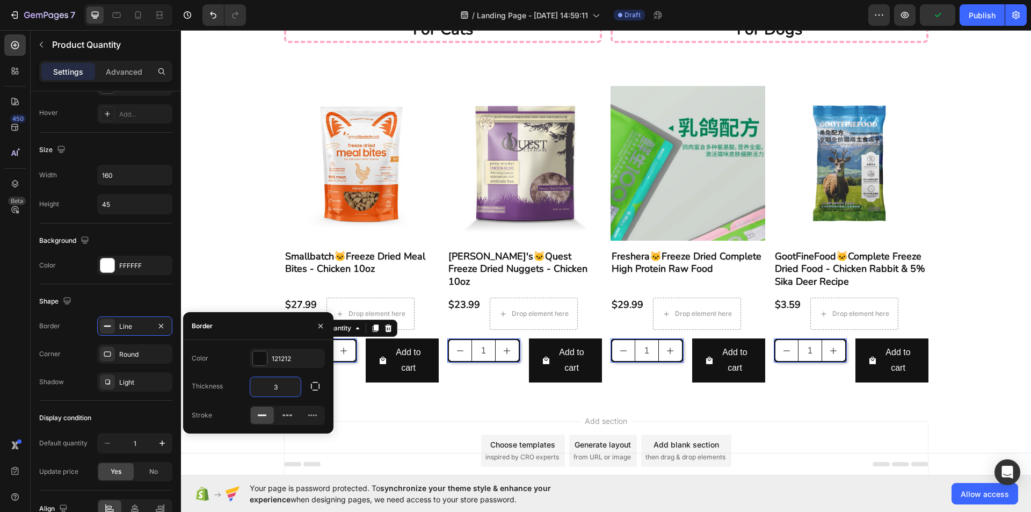
type input "3"
click at [118, 381] on div "Light" at bounding box center [134, 381] width 75 height 19
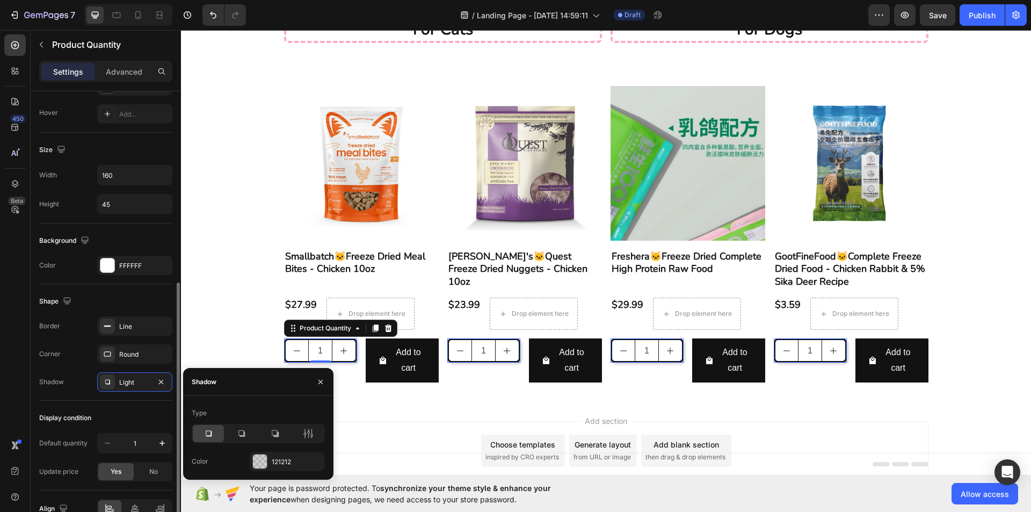
click at [116, 400] on div "Display condition Default quantity 1 Update price Yes No" at bounding box center [105, 445] width 133 height 90
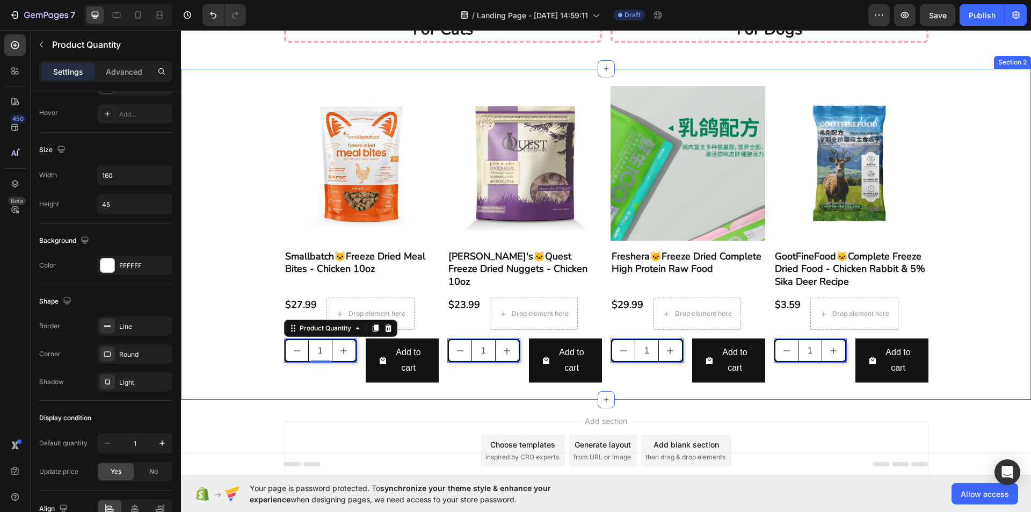
click at [251, 391] on div "Product Images Smallbatch🐱Freeze Dried Meal Bites - Chicken 10oz Product Title …" at bounding box center [606, 234] width 850 height 331
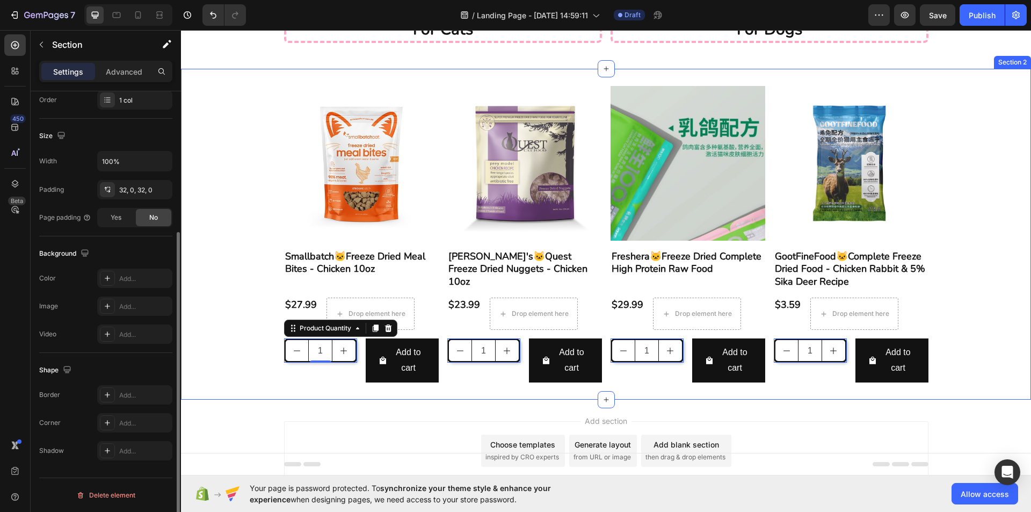
scroll to position [0, 0]
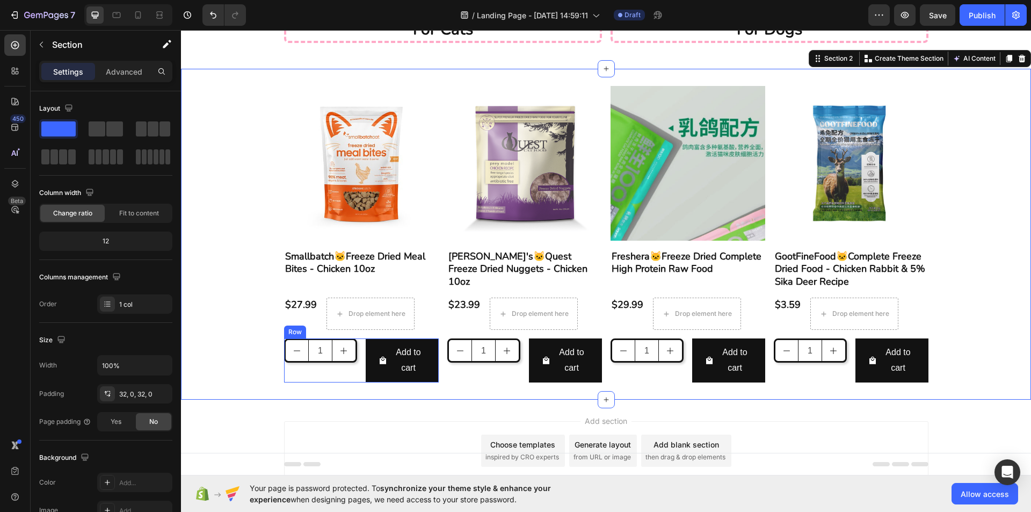
click at [285, 368] on div "1 Product Quantity" at bounding box center [320, 360] width 73 height 44
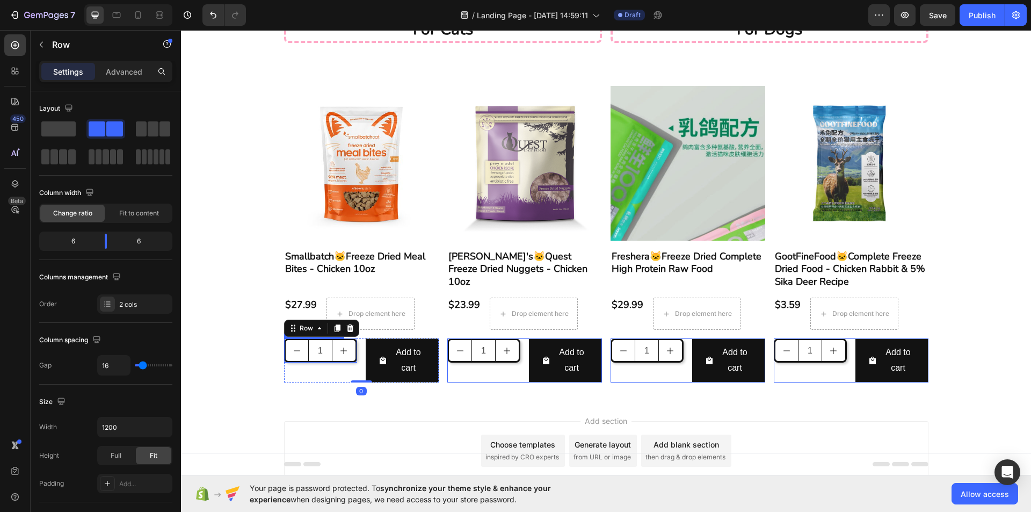
click at [308, 347] on input "1" at bounding box center [320, 350] width 24 height 21
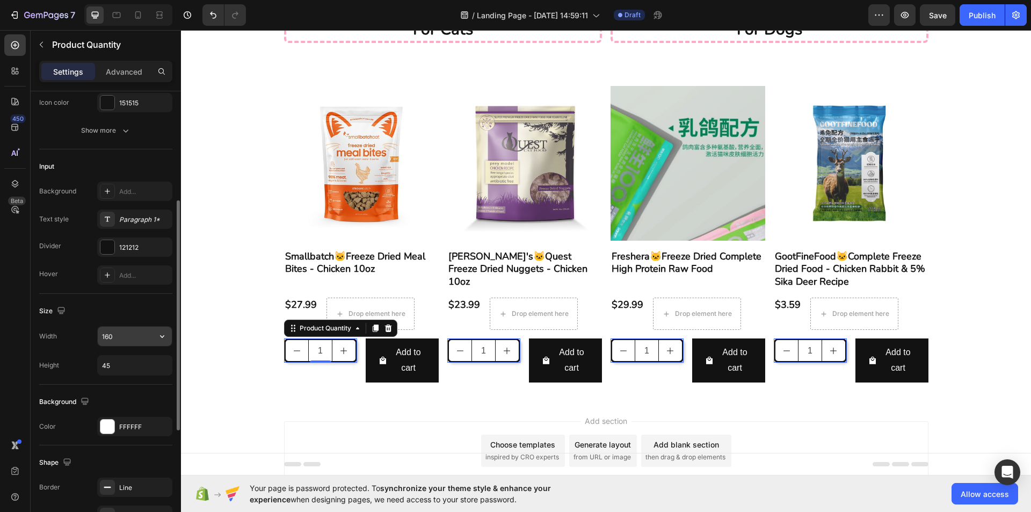
scroll to position [54, 0]
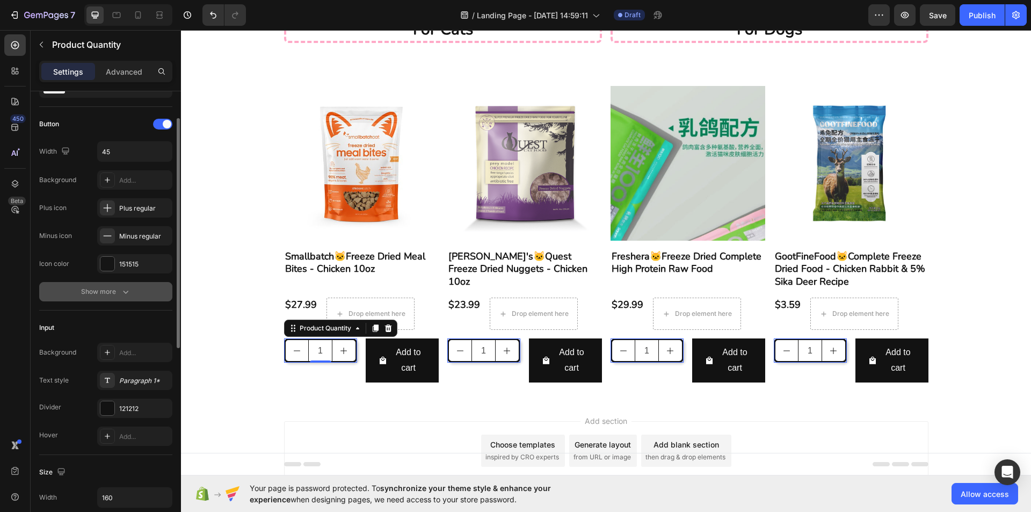
click at [114, 288] on div "Show more" at bounding box center [106, 291] width 50 height 11
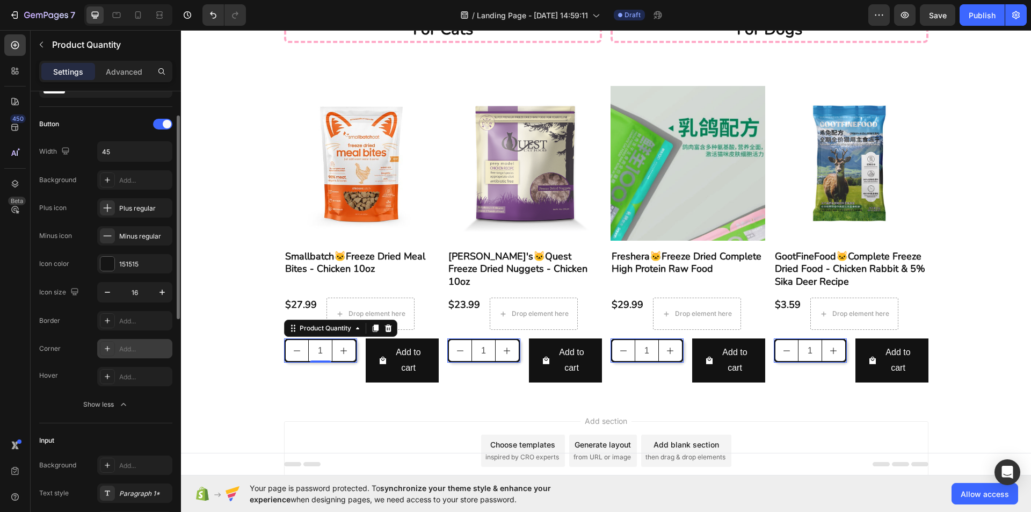
scroll to position [0, 0]
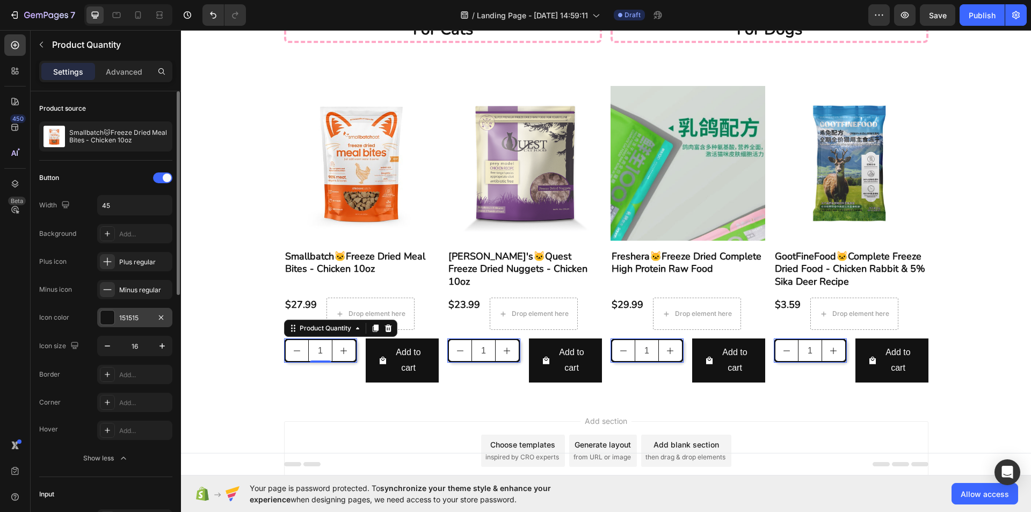
click at [110, 318] on div at bounding box center [107, 317] width 14 height 14
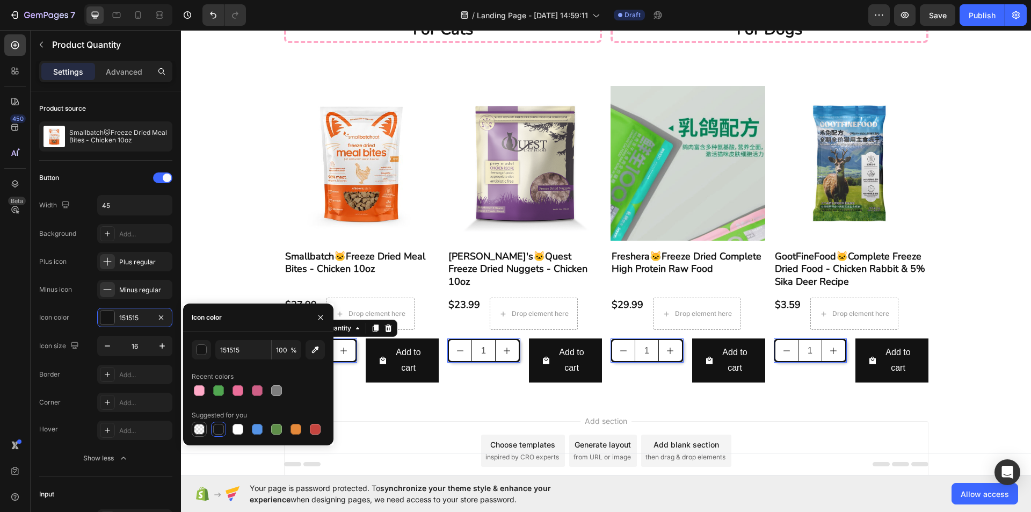
click at [203, 425] on div at bounding box center [199, 429] width 11 height 11
type input "000000"
type input "0"
click at [233, 430] on div at bounding box center [237, 429] width 11 height 11
type input "FFFFFF"
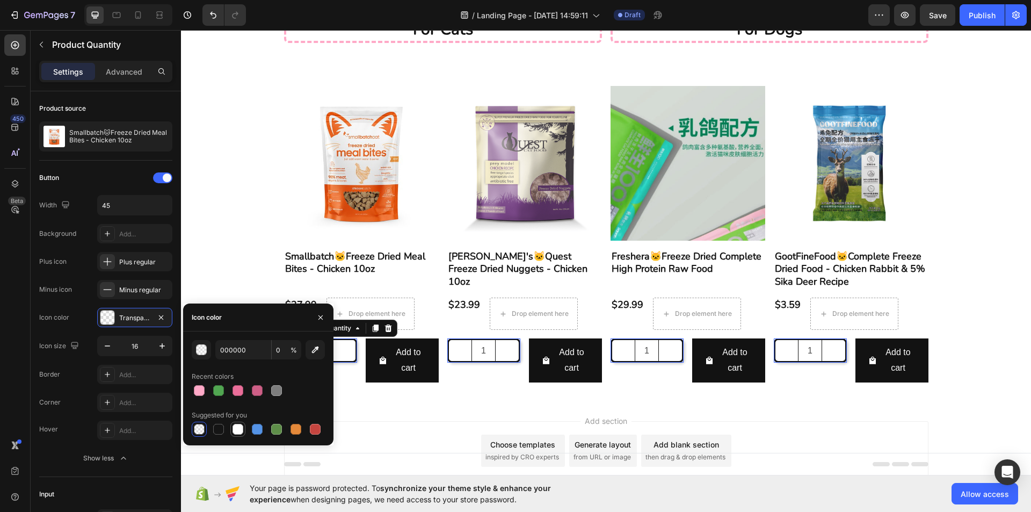
type input "100"
click at [221, 429] on div at bounding box center [218, 429] width 11 height 11
type input "151515"
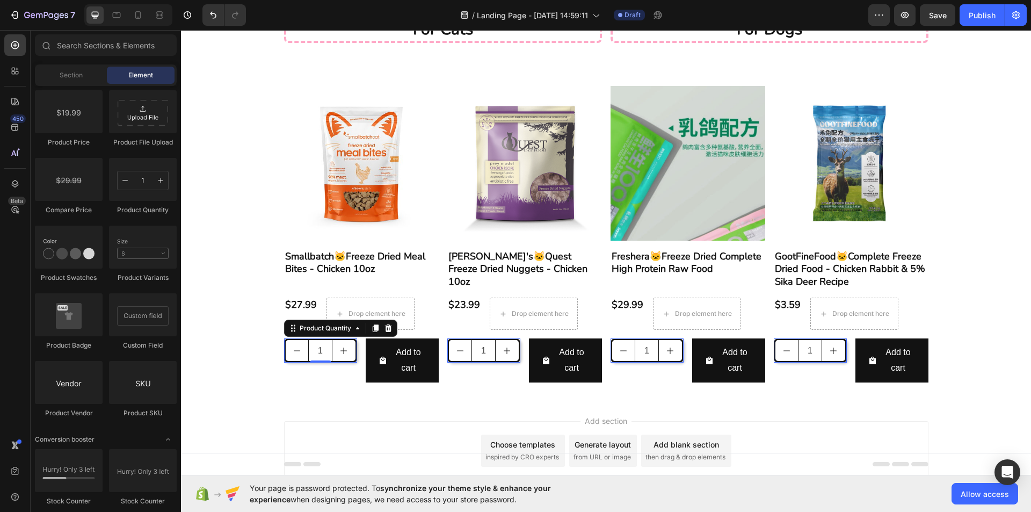
click at [372, 406] on div "Add section Choose templates inspired by CRO experts Generate layout from URL o…" at bounding box center [606, 465] width 850 height 132
click at [296, 352] on icon "decrement" at bounding box center [297, 350] width 9 height 9
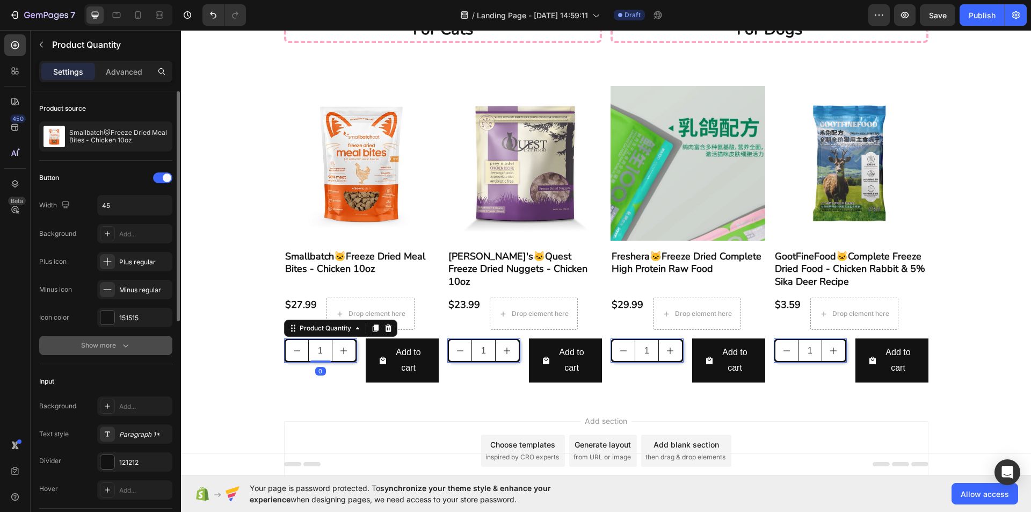
click at [142, 352] on button "Show more" at bounding box center [105, 344] width 133 height 19
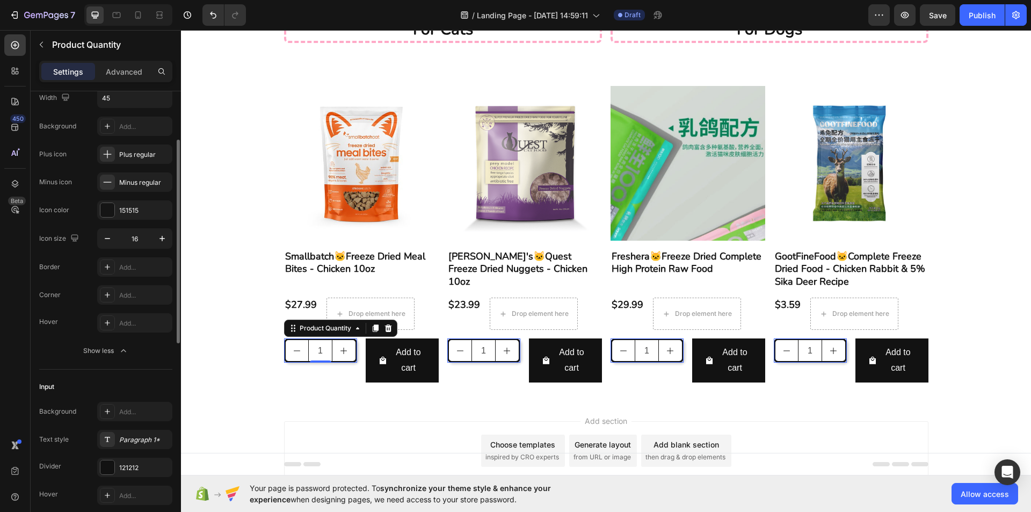
scroll to position [215, 0]
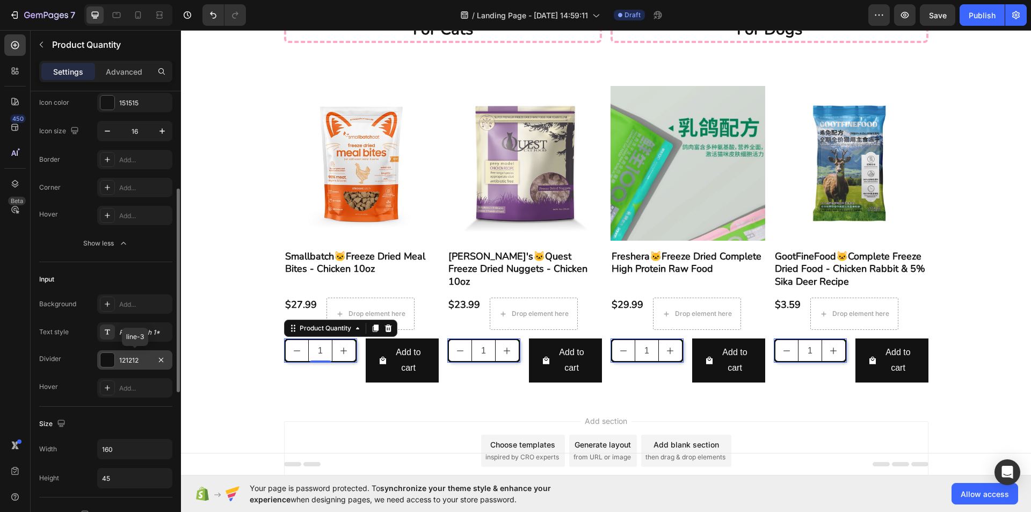
click at [120, 362] on div "121212" at bounding box center [134, 360] width 31 height 10
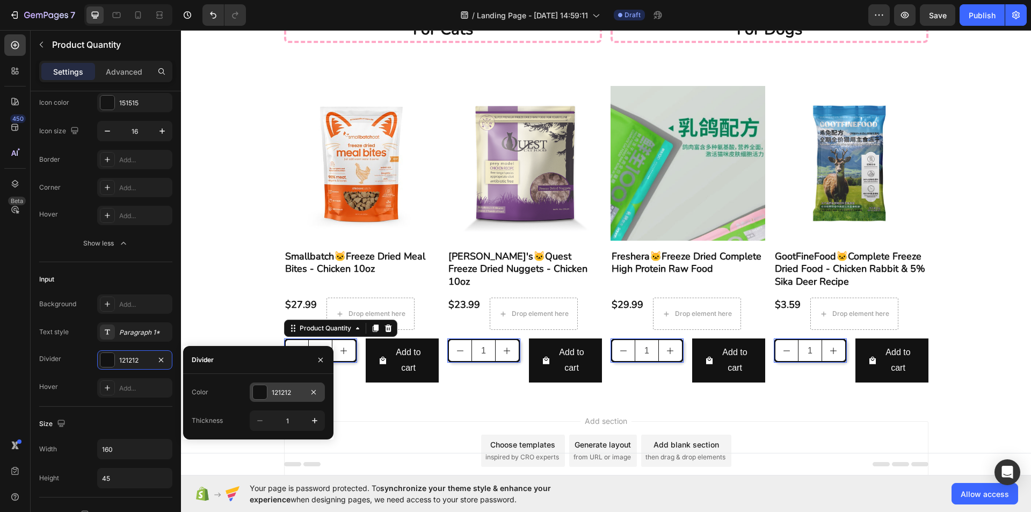
click at [258, 400] on div "121212" at bounding box center [287, 391] width 75 height 19
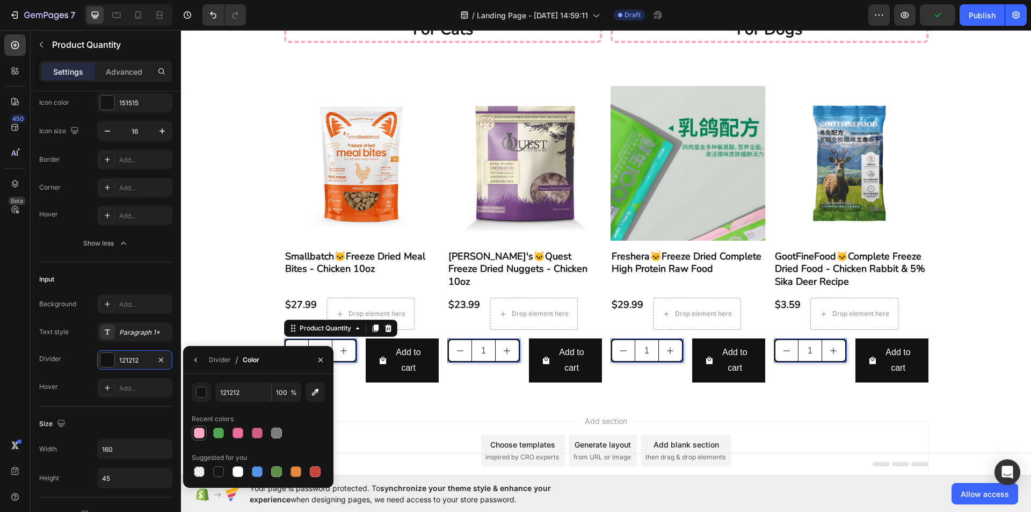
click at [196, 433] on div at bounding box center [199, 432] width 11 height 11
click at [199, 472] on div at bounding box center [199, 471] width 11 height 11
type input "000000"
type input "0"
click at [376, 411] on div "Add section Choose templates inspired by CRO experts Generate layout from URL o…" at bounding box center [606, 465] width 850 height 132
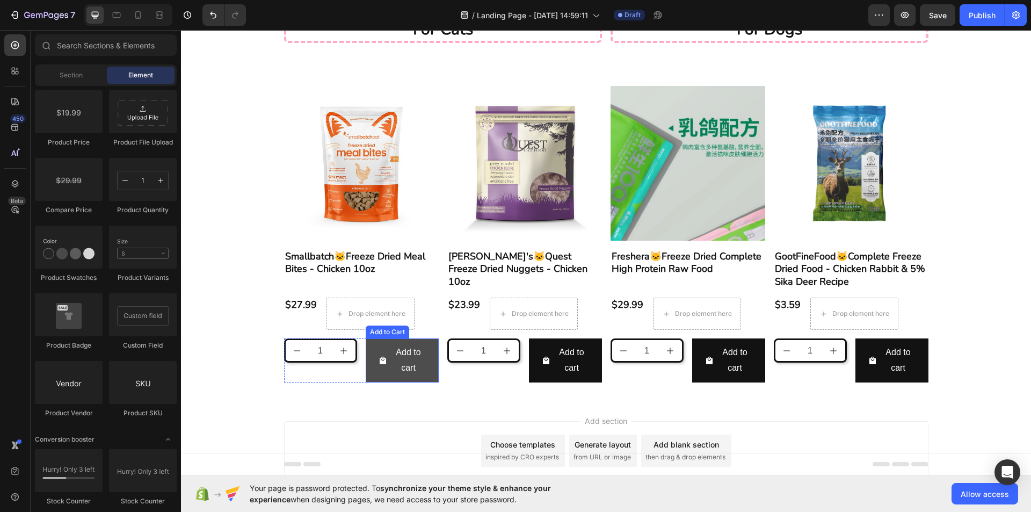
click at [381, 381] on button "Add to cart" at bounding box center [402, 360] width 73 height 44
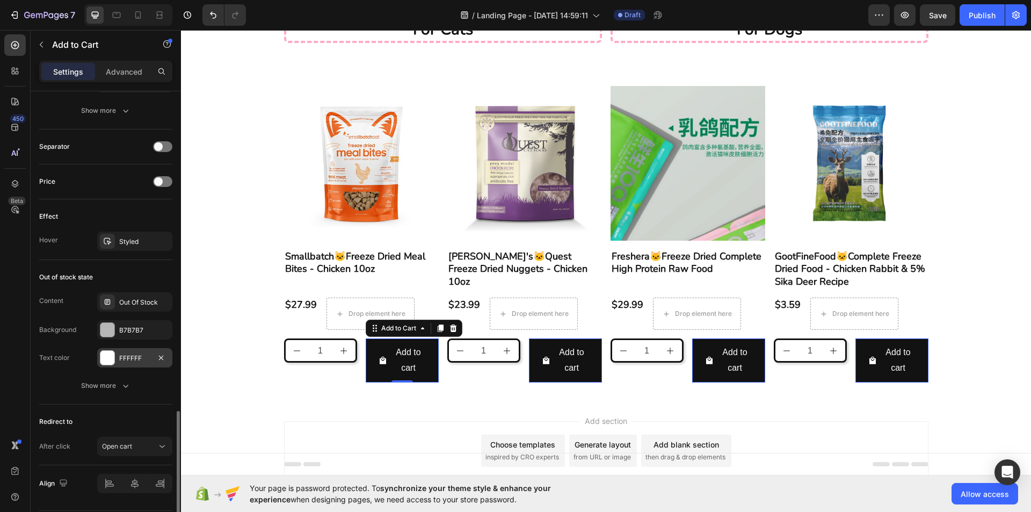
scroll to position [784, 0]
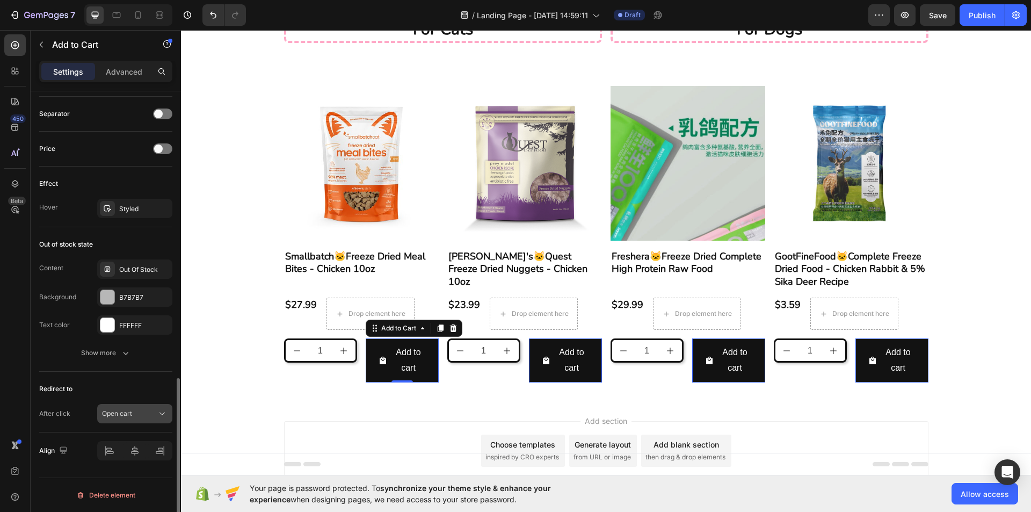
click at [151, 415] on div "Open cart" at bounding box center [129, 413] width 55 height 10
click at [152, 414] on div "Open cart" at bounding box center [129, 413] width 55 height 10
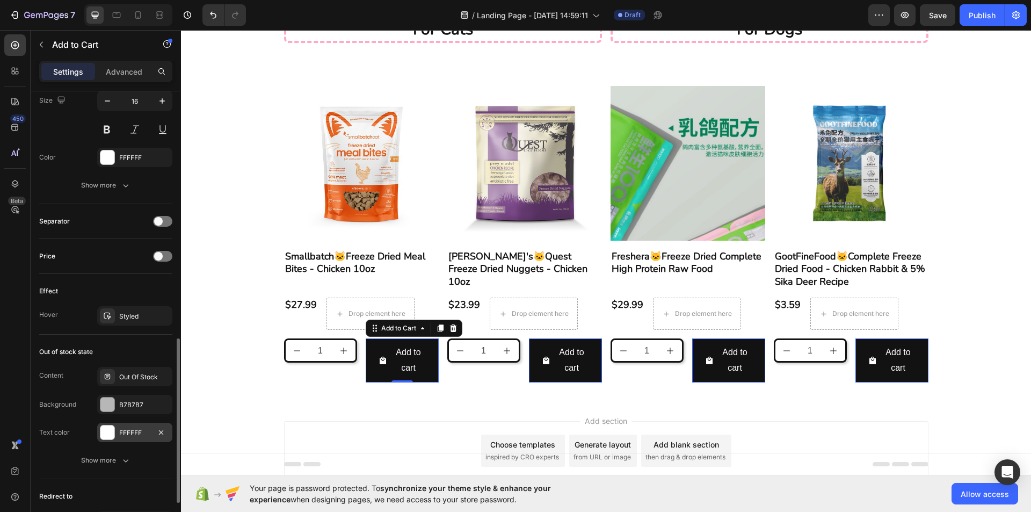
scroll to position [623, 0]
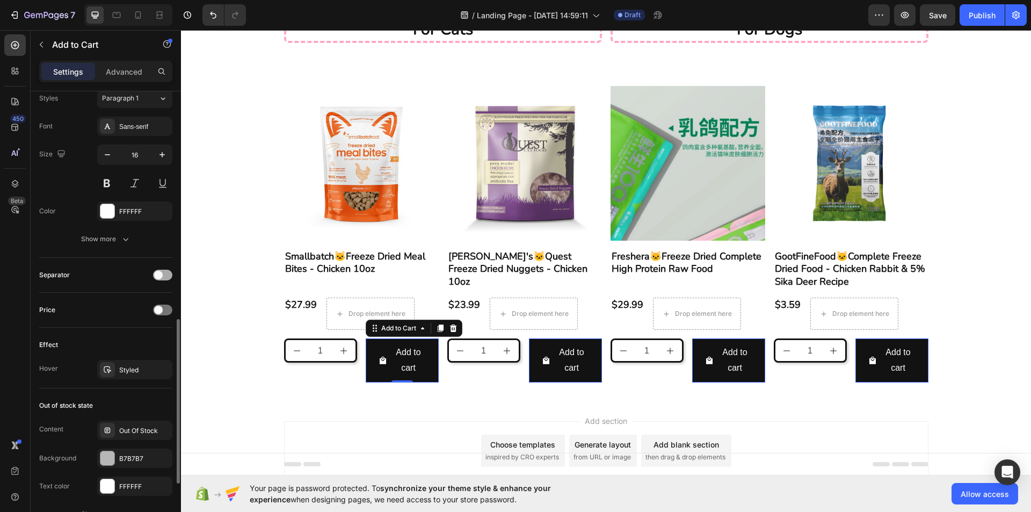
click at [160, 273] on span at bounding box center [158, 275] width 9 height 9
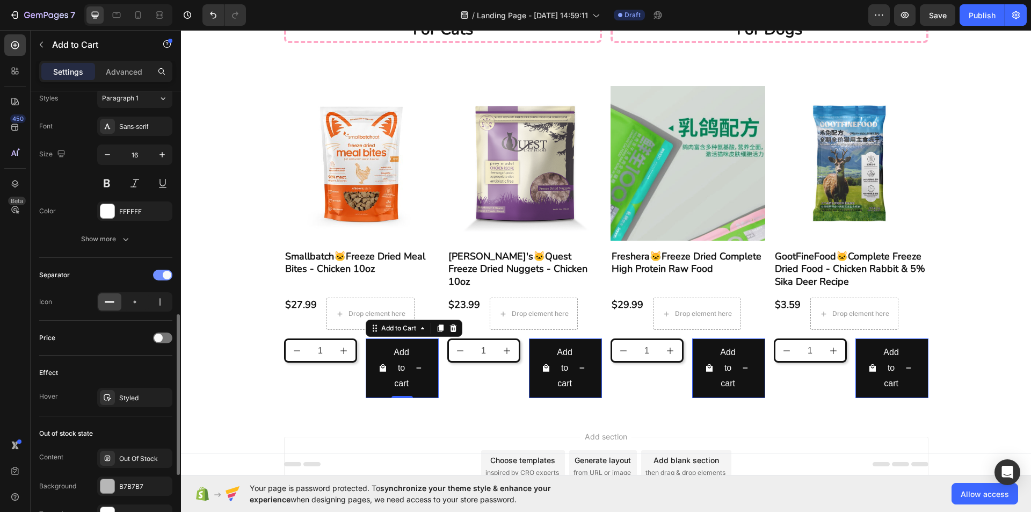
click at [164, 273] on span at bounding box center [167, 275] width 9 height 9
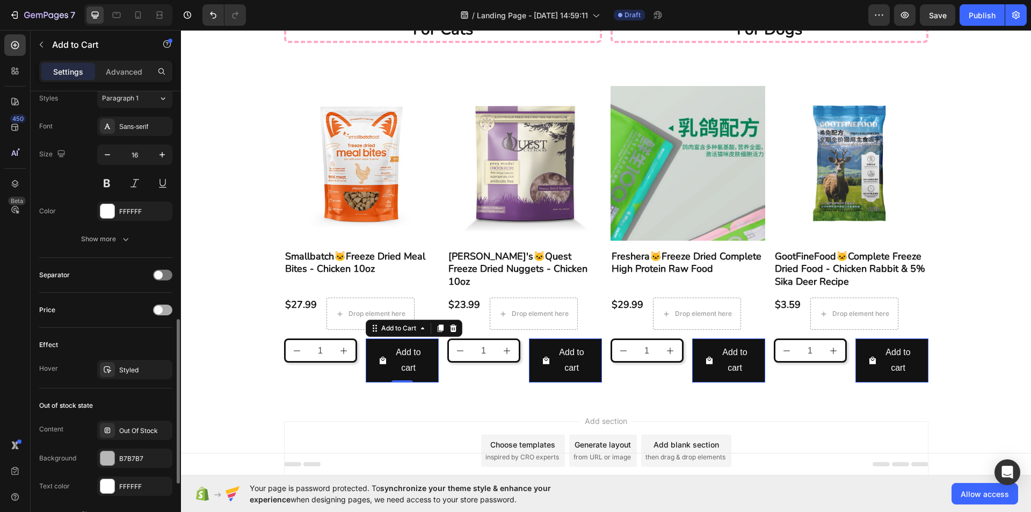
click at [159, 312] on span at bounding box center [158, 309] width 9 height 9
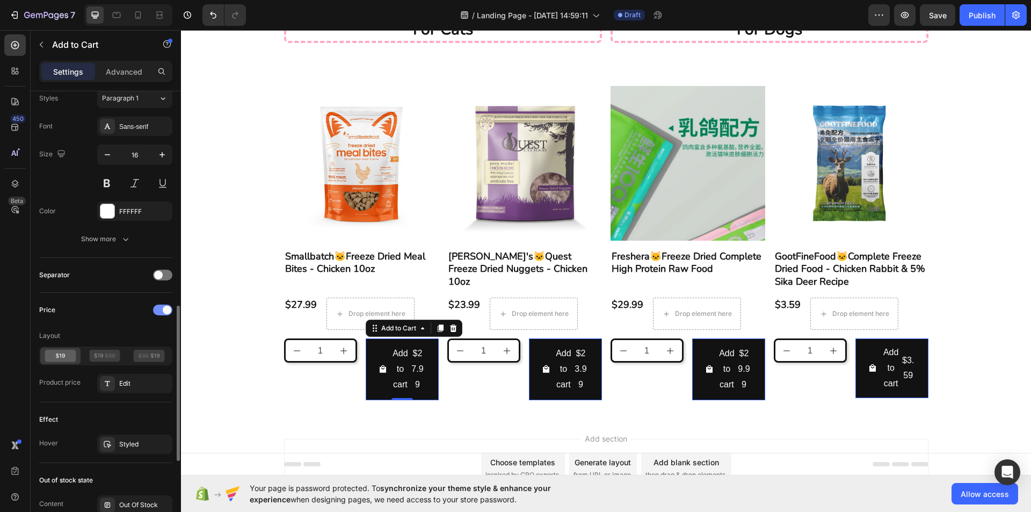
click at [162, 312] on div at bounding box center [162, 309] width 19 height 11
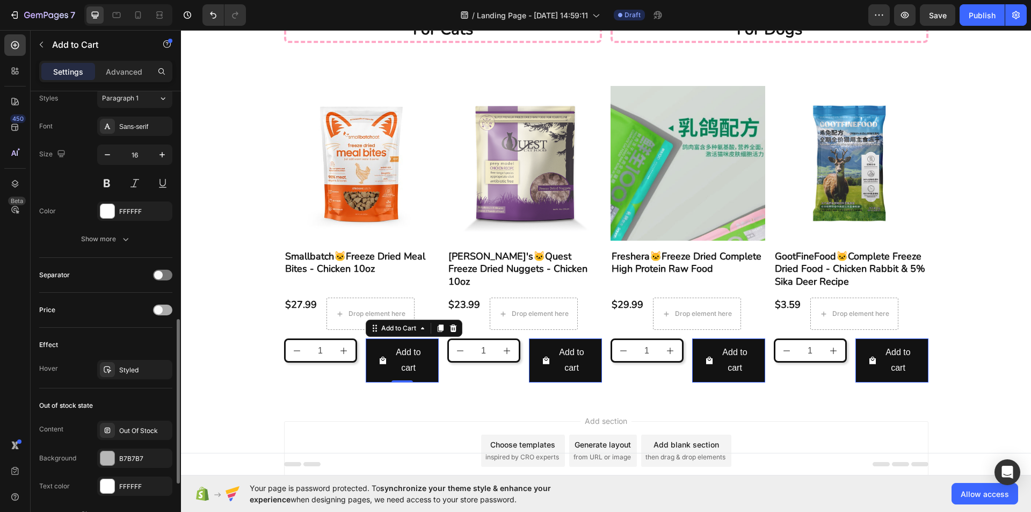
click at [162, 312] on span at bounding box center [158, 309] width 9 height 9
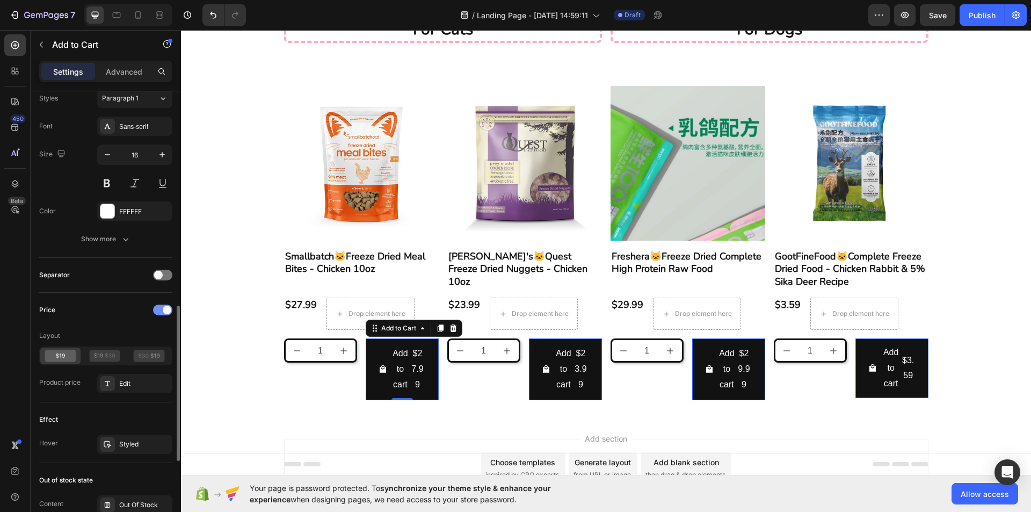
click at [162, 312] on div at bounding box center [162, 309] width 19 height 11
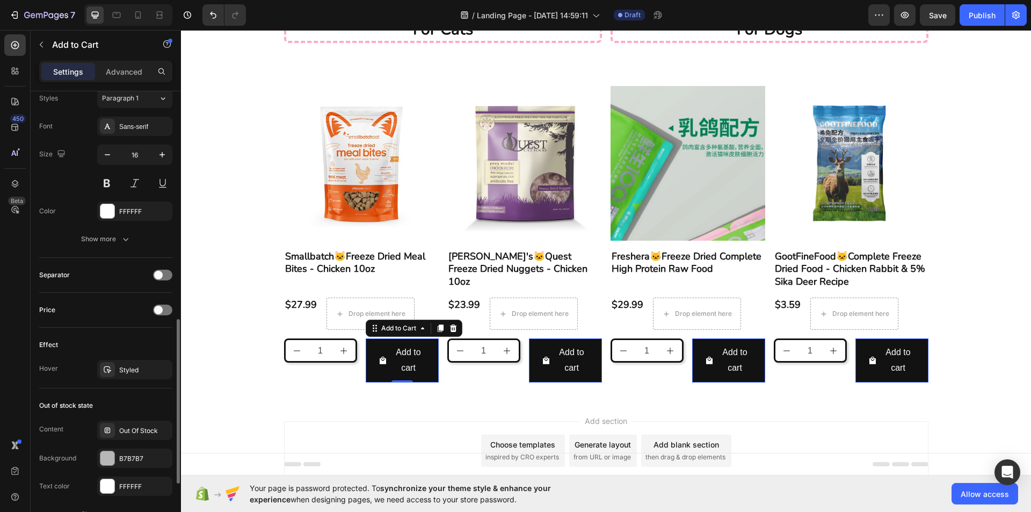
scroll to position [569, 0]
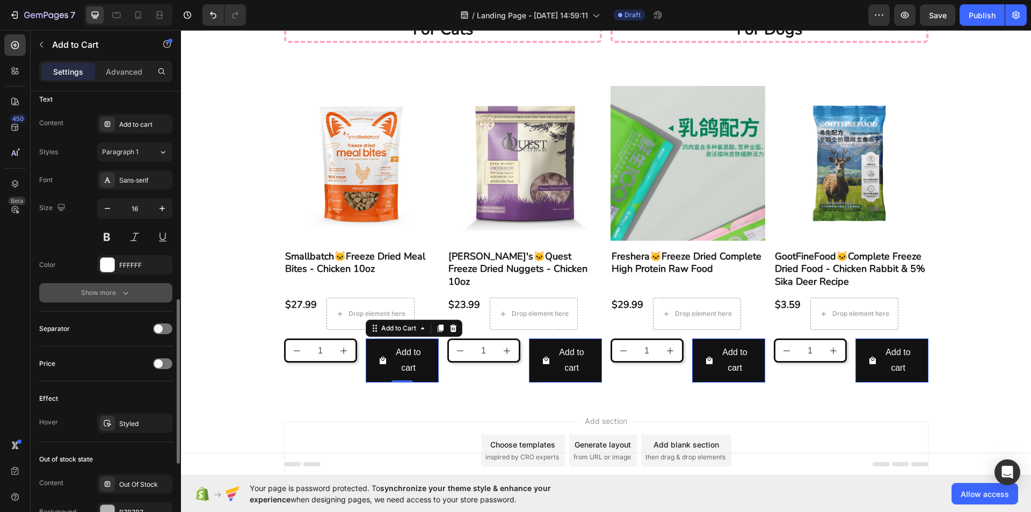
click at [125, 295] on icon "button" at bounding box center [125, 292] width 11 height 11
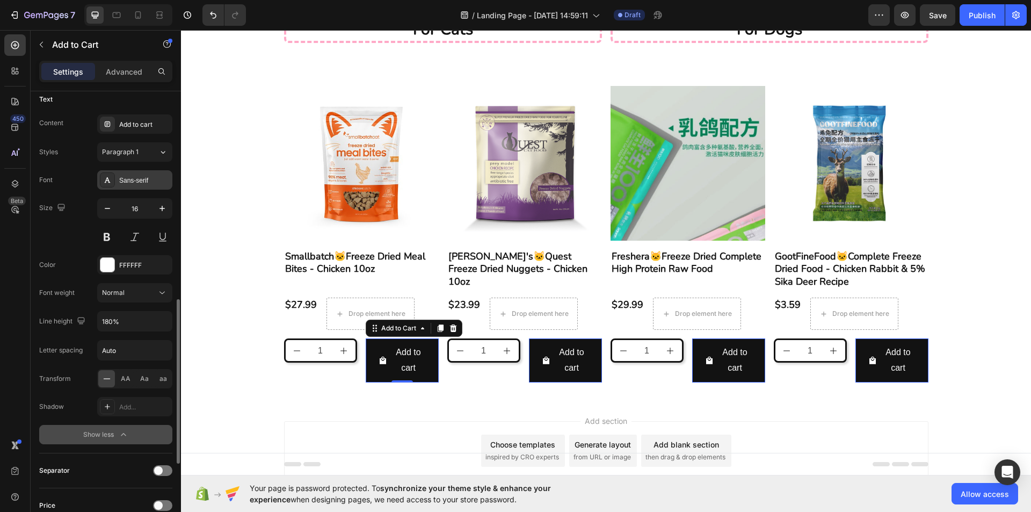
click at [147, 182] on div "Sans-serif" at bounding box center [144, 181] width 50 height 10
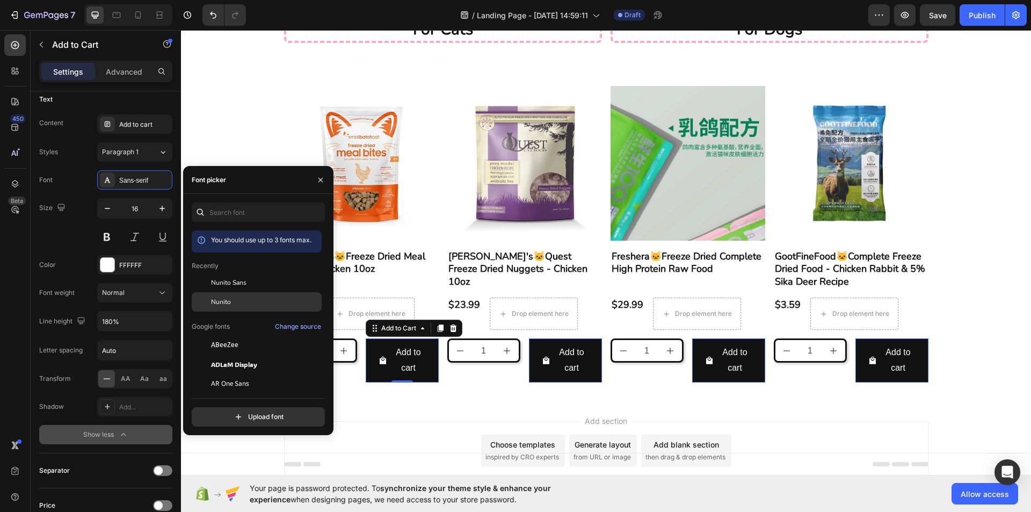
click at [224, 298] on span "Nunito" at bounding box center [221, 302] width 20 height 10
click at [84, 234] on div "Size 16" at bounding box center [105, 222] width 133 height 48
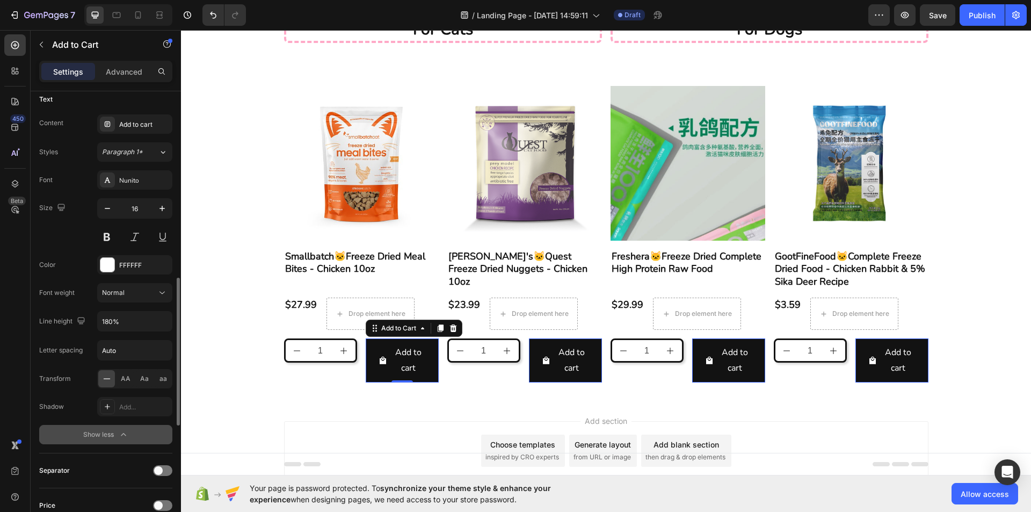
scroll to position [516, 0]
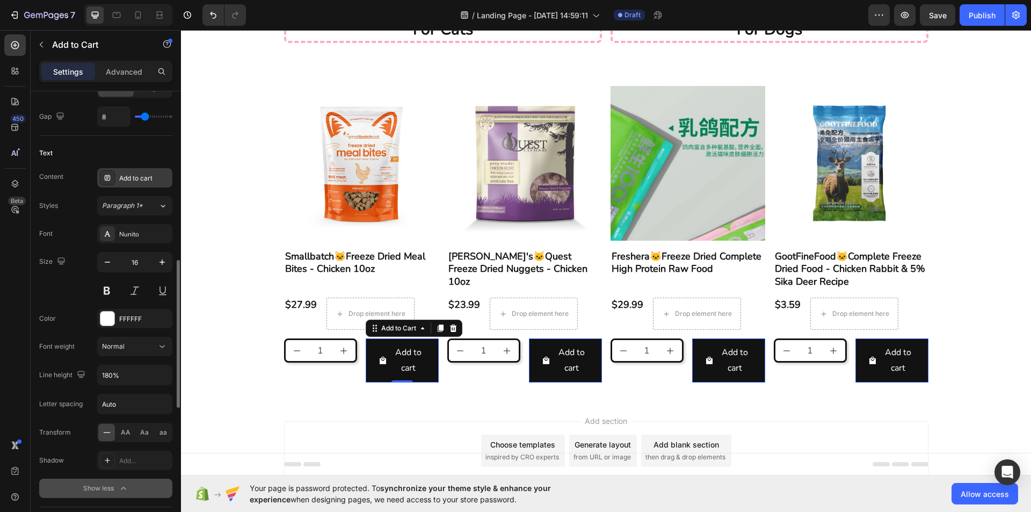
click at [150, 173] on div "Add to cart" at bounding box center [144, 178] width 50 height 10
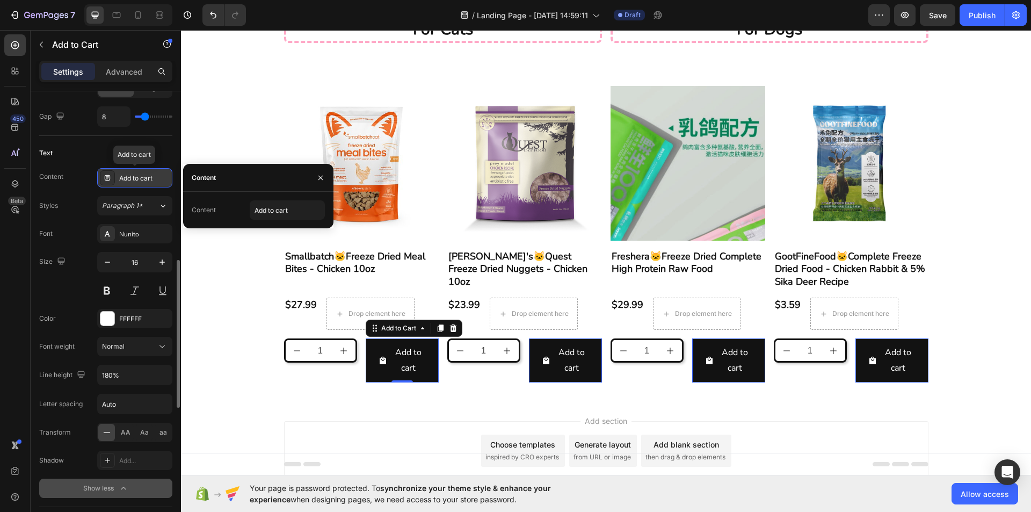
click at [148, 176] on div "Add to cart" at bounding box center [144, 178] width 50 height 10
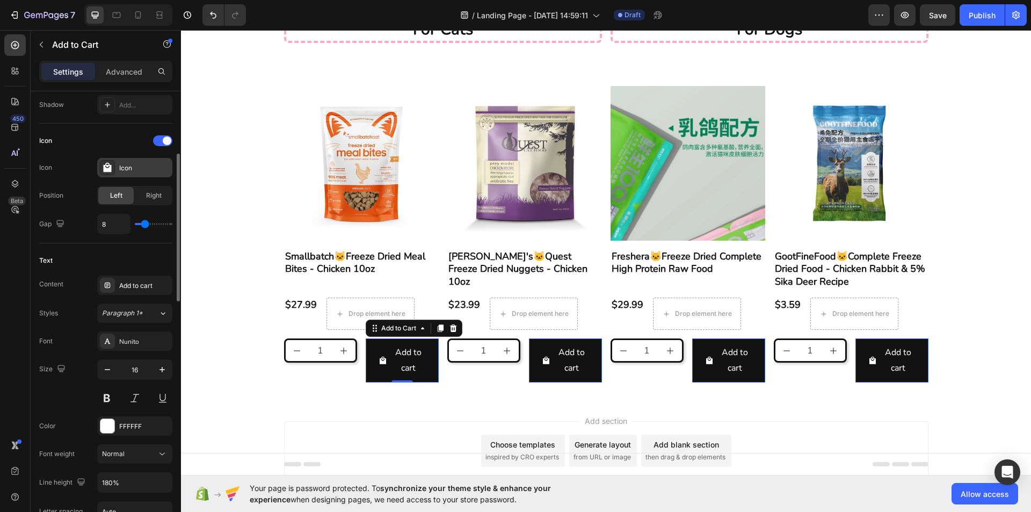
scroll to position [355, 0]
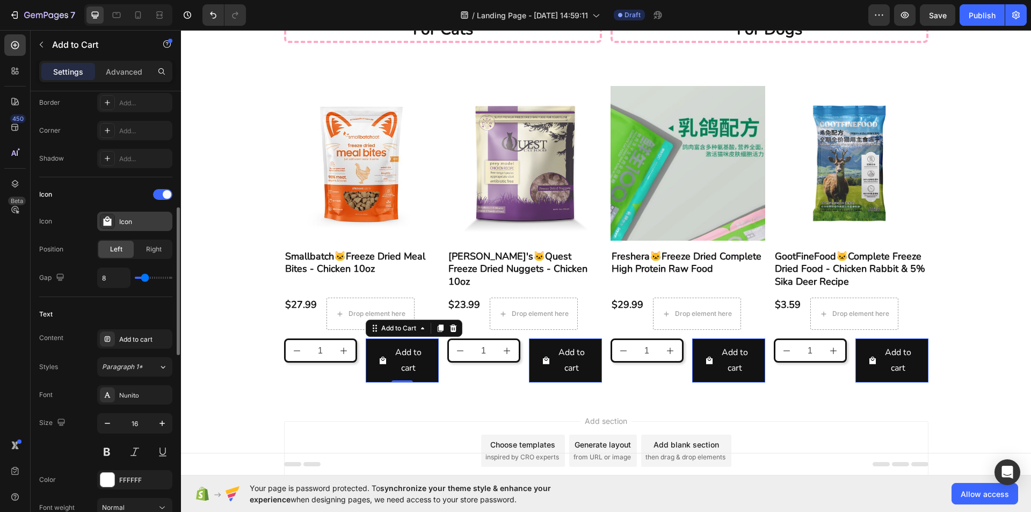
click at [138, 213] on div "Icon" at bounding box center [134, 220] width 75 height 19
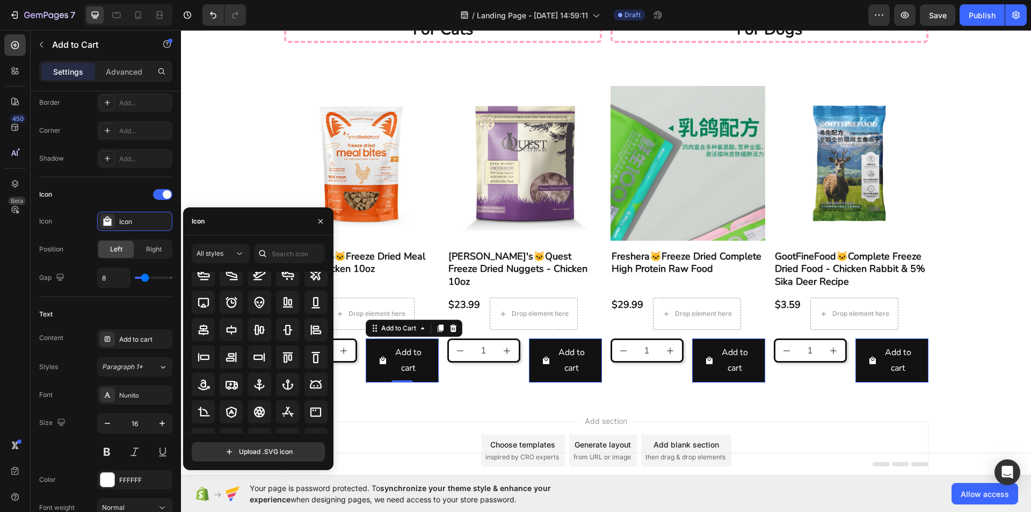
scroll to position [0, 0]
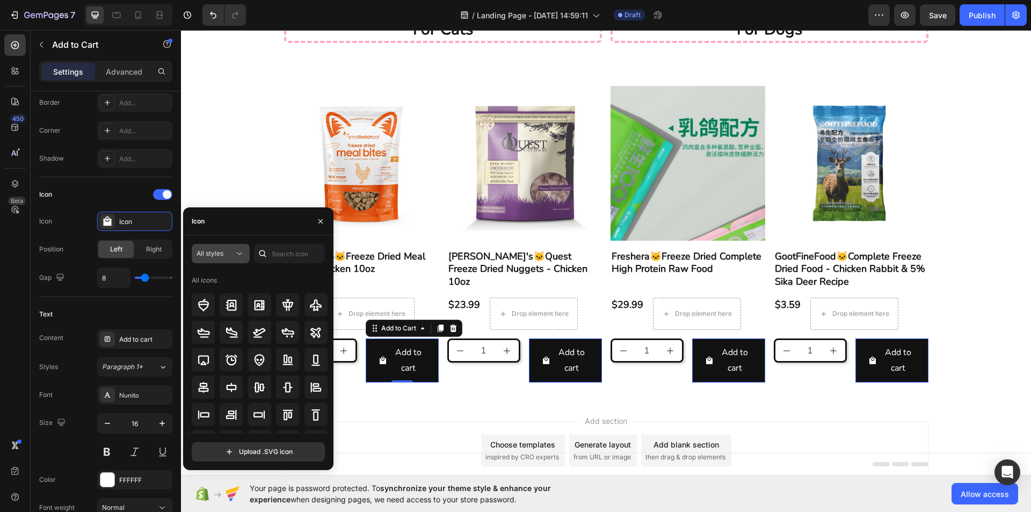
click at [235, 260] on button "All styles" at bounding box center [221, 253] width 58 height 19
click at [235, 259] on button "All styles" at bounding box center [221, 253] width 58 height 19
click at [290, 247] on input "text" at bounding box center [289, 253] width 71 height 19
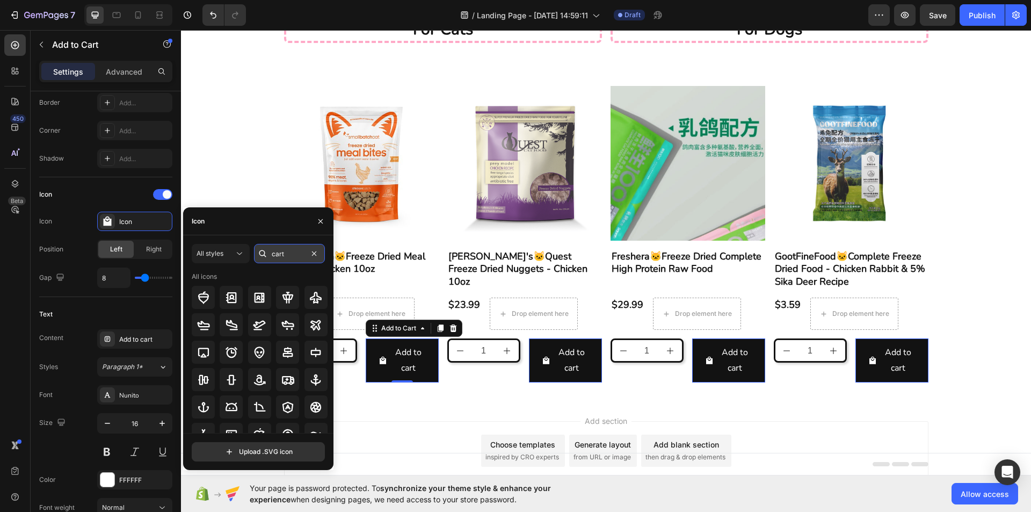
type input "cart"
click at [312, 303] on icon at bounding box center [315, 297] width 13 height 13
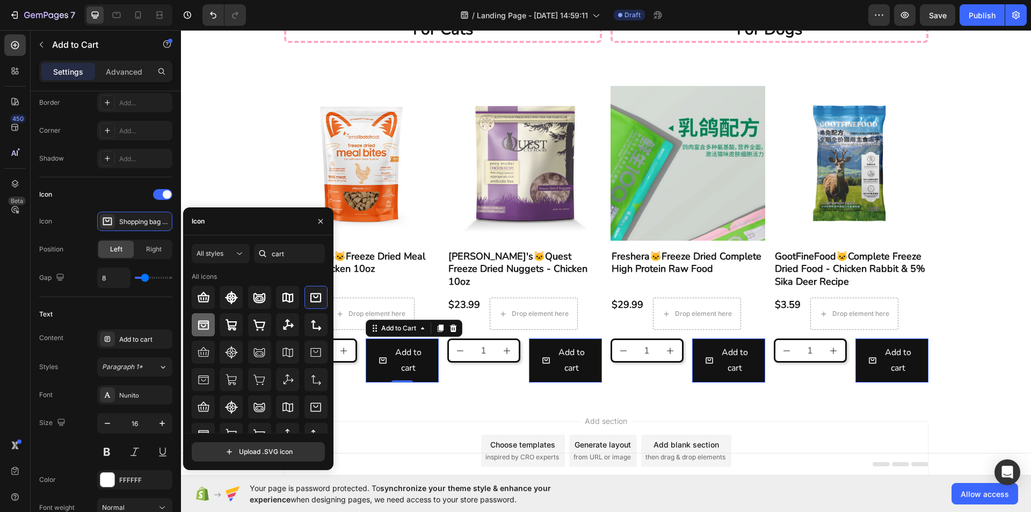
click at [205, 325] on icon at bounding box center [203, 324] width 11 height 9
click at [255, 320] on icon at bounding box center [259, 324] width 13 height 13
click at [227, 328] on icon at bounding box center [231, 324] width 13 height 13
click at [128, 304] on div "Text Content Add to cart Styles Paragraph 1* Font Nunito Size 16 Color FFFFFF F…" at bounding box center [105, 482] width 133 height 371
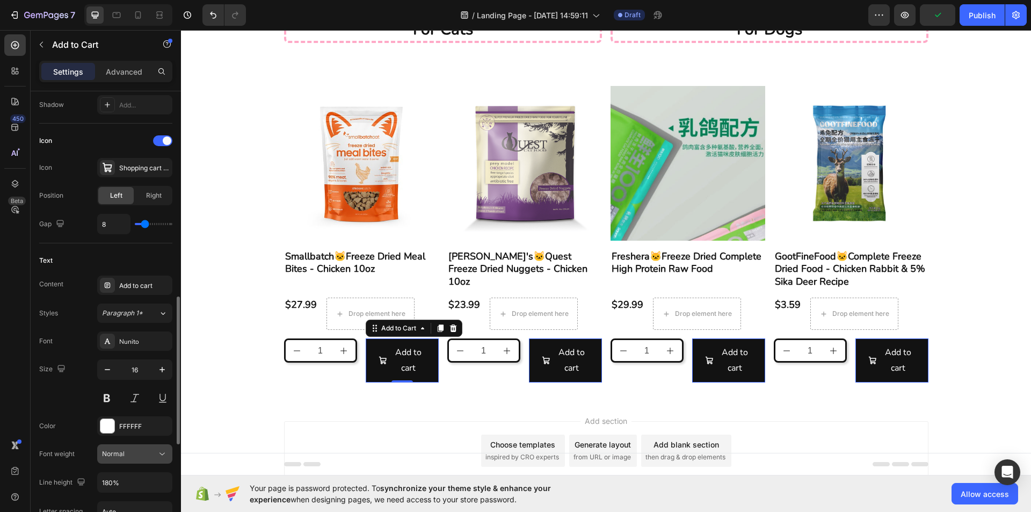
scroll to position [516, 0]
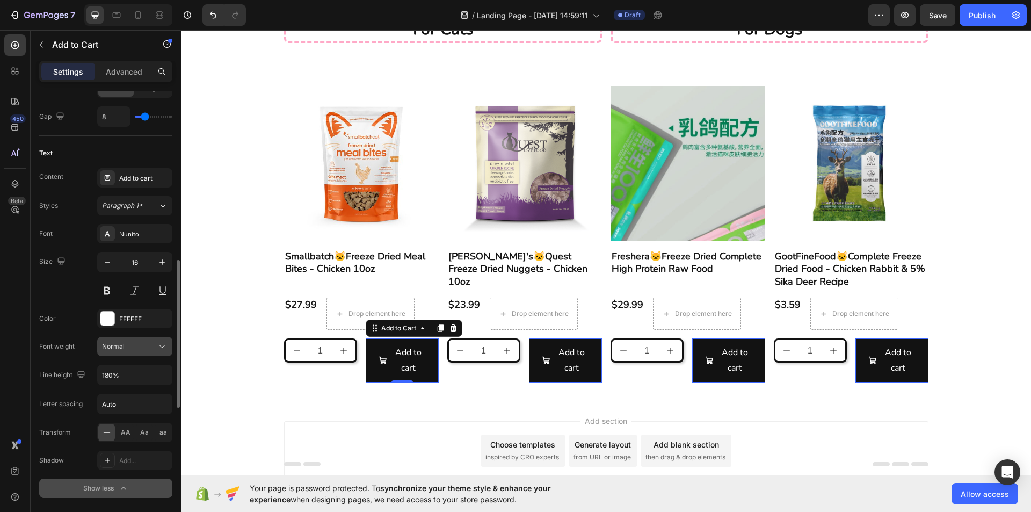
click at [167, 346] on button "Normal" at bounding box center [134, 346] width 75 height 19
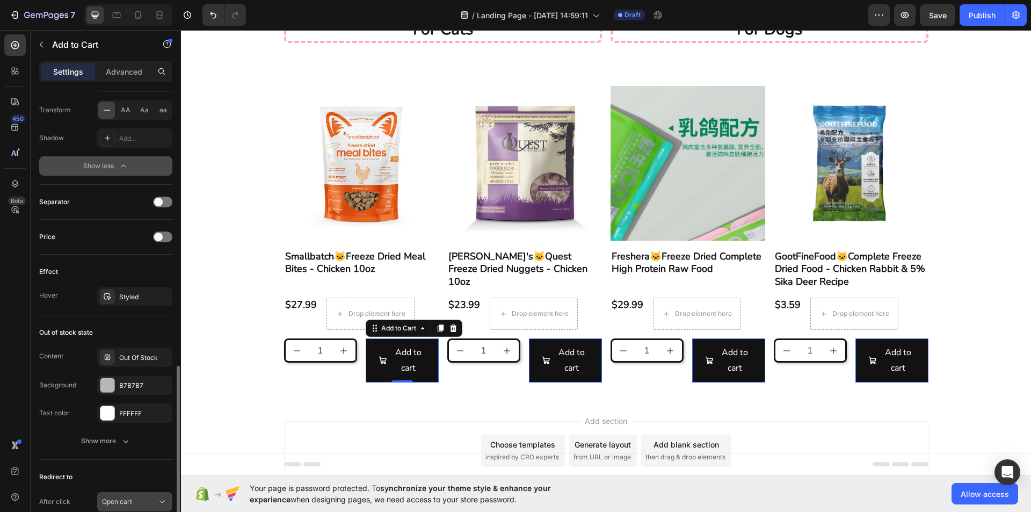
scroll to position [926, 0]
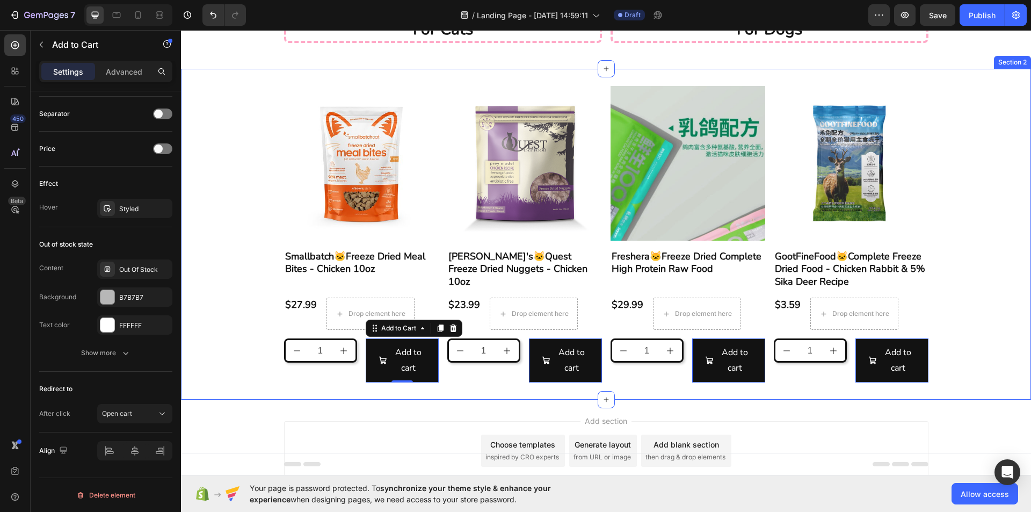
click at [369, 388] on div "Product Images Smallbatch🐱Freeze Dried Meal Bites - Chicken 10oz Product Title …" at bounding box center [606, 234] width 850 height 331
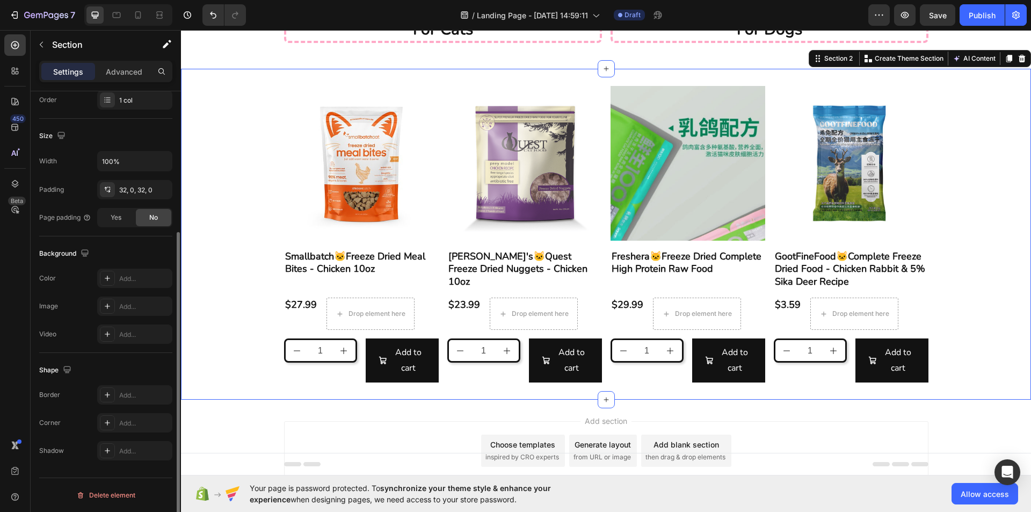
scroll to position [0, 0]
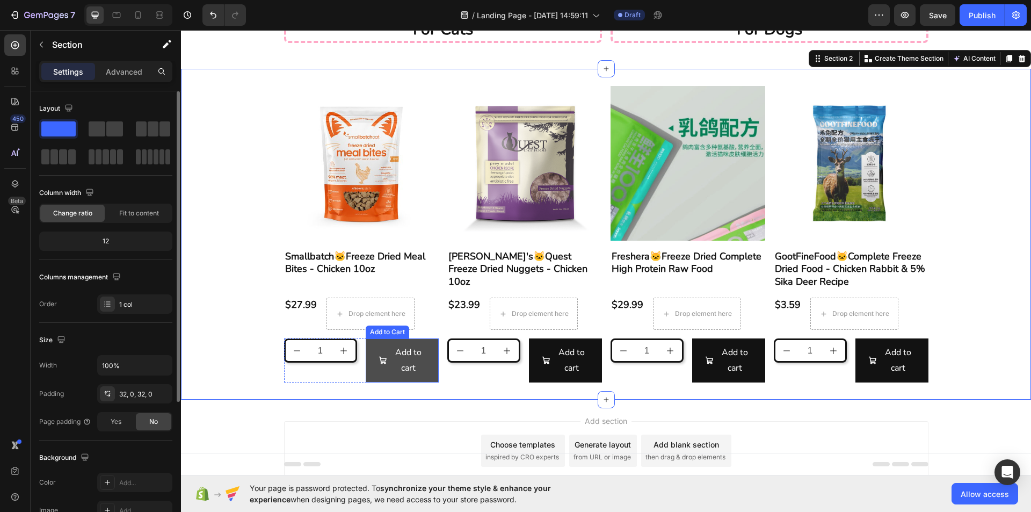
click at [378, 371] on span "Add to cart" at bounding box center [382, 360] width 9 height 31
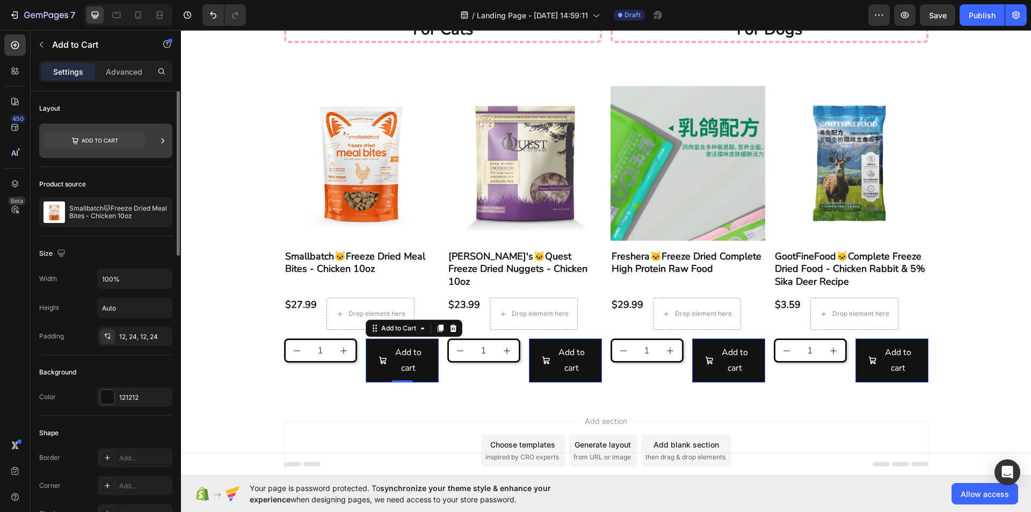
click at [159, 140] on icon at bounding box center [162, 140] width 11 height 11
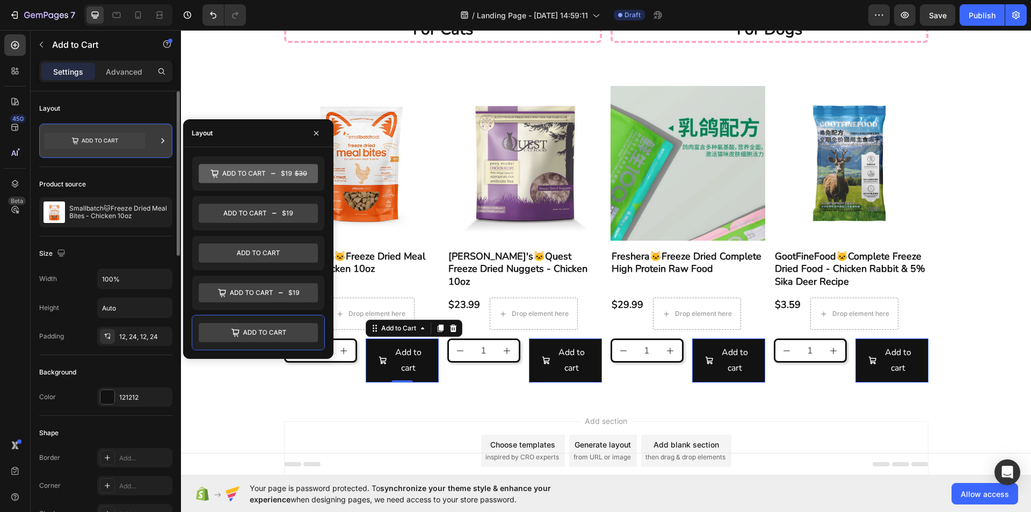
click at [159, 140] on icon at bounding box center [162, 140] width 11 height 11
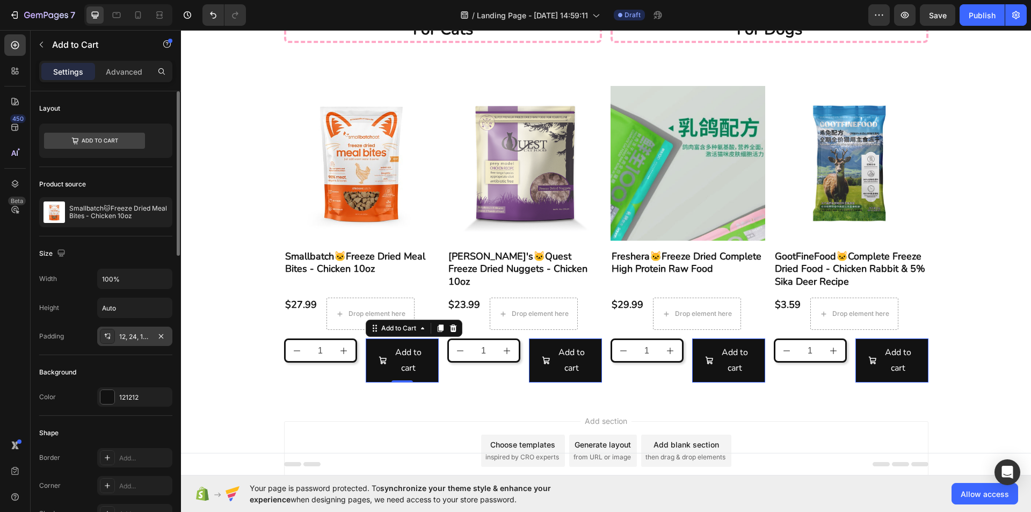
click at [151, 339] on div "12, 24, 12, 24" at bounding box center [134, 335] width 75 height 19
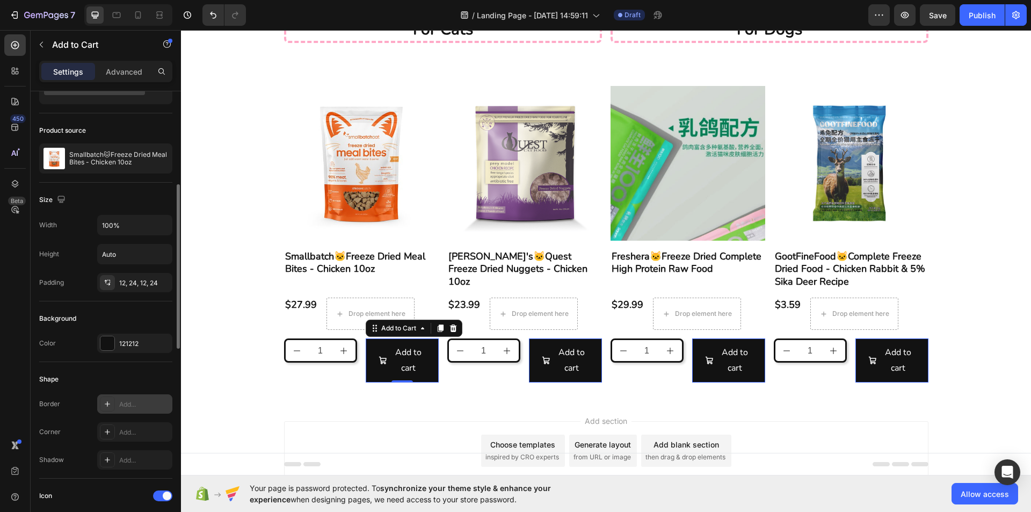
scroll to position [107, 0]
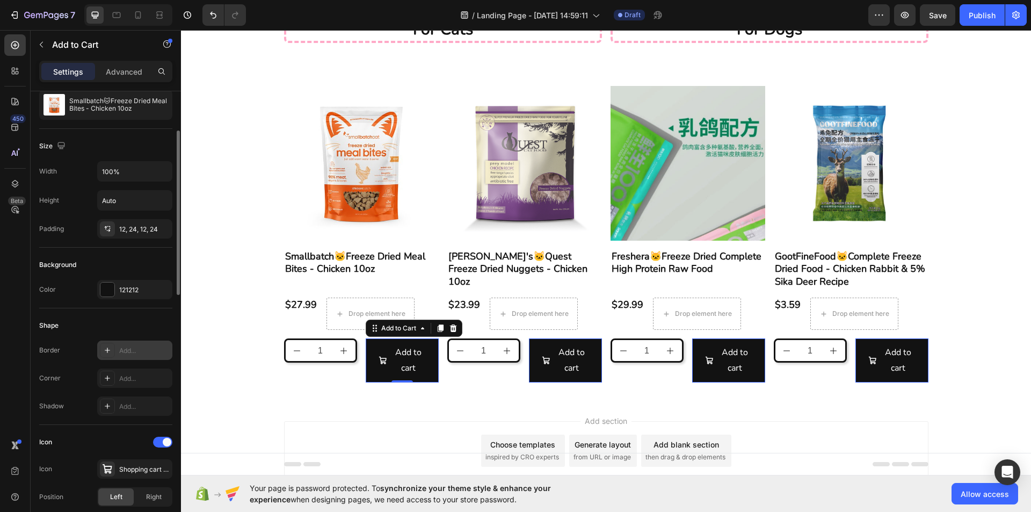
click at [143, 356] on div "Add..." at bounding box center [134, 349] width 75 height 19
drag, startPoint x: 132, startPoint y: 322, endPoint x: 125, endPoint y: 382, distance: 60.6
click at [132, 323] on div "Shape" at bounding box center [105, 325] width 133 height 17
click at [124, 384] on div "Add..." at bounding box center [134, 377] width 75 height 19
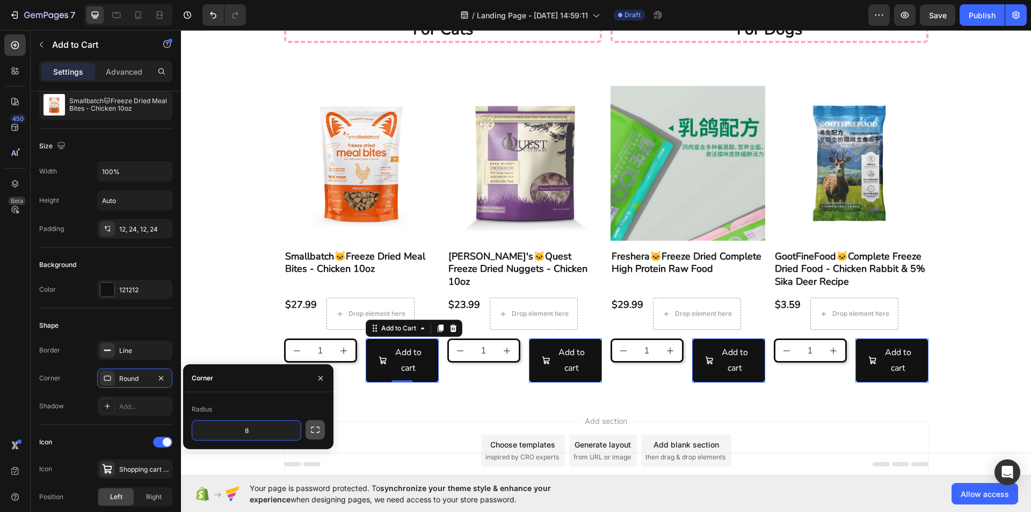
click at [315, 431] on icon "button" at bounding box center [315, 429] width 11 height 11
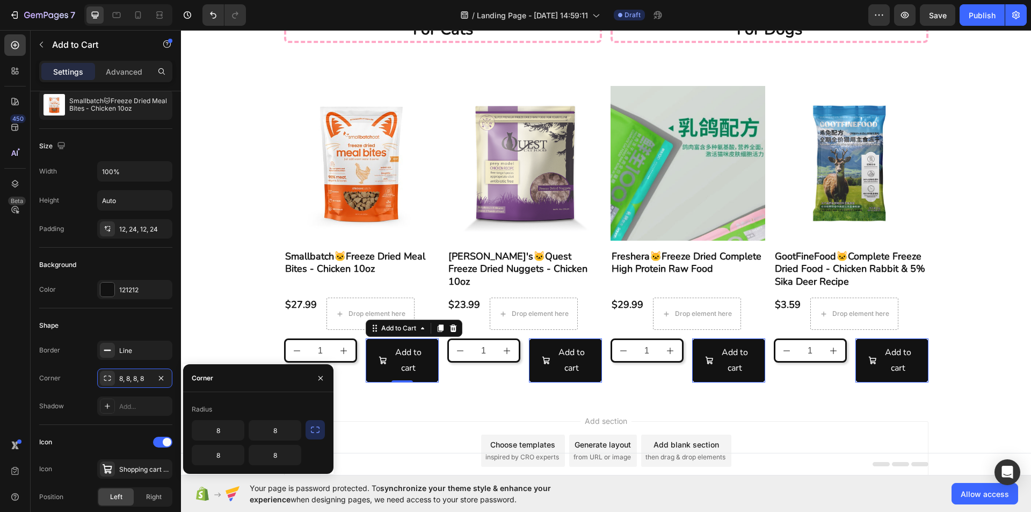
click at [315, 431] on icon "button" at bounding box center [315, 429] width 11 height 11
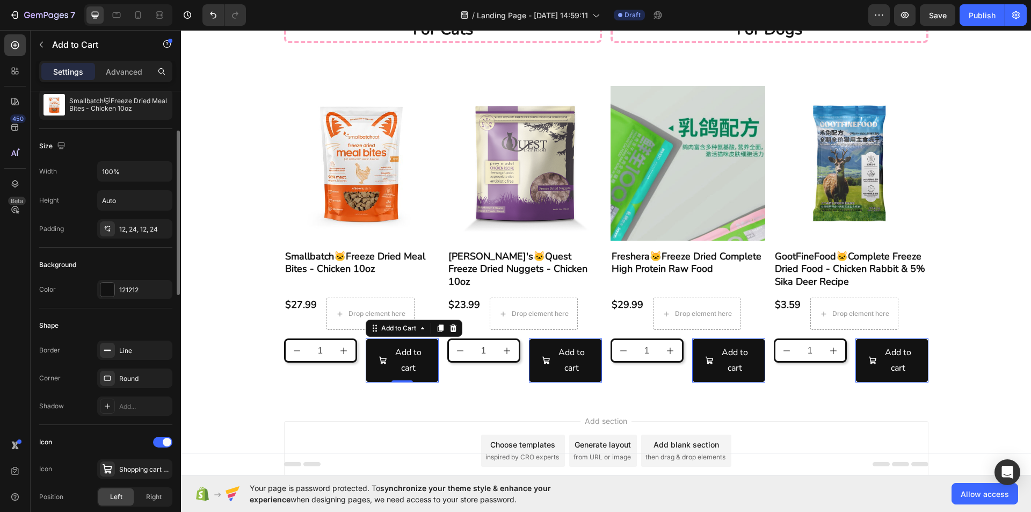
click at [124, 423] on div "Shape Border Line Corner Round Shadow Add..." at bounding box center [105, 366] width 133 height 116
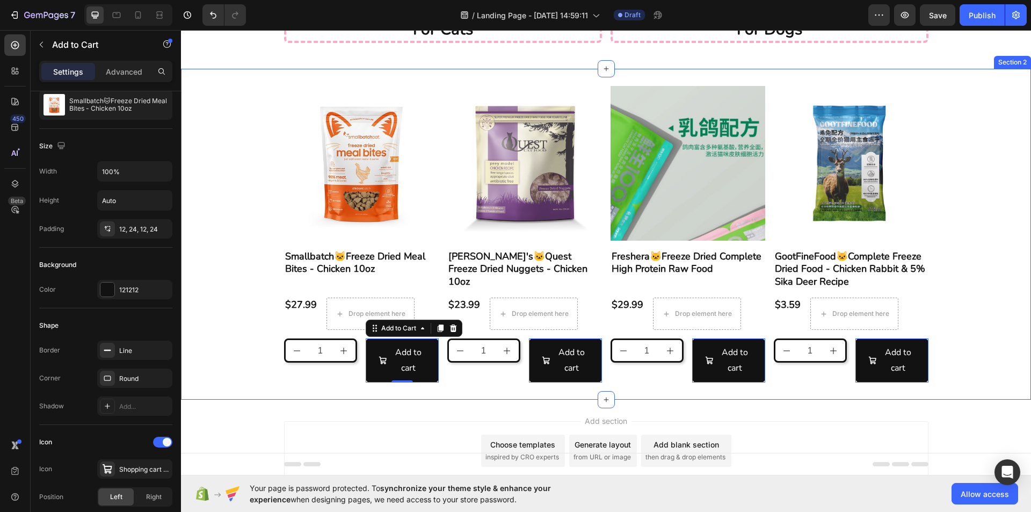
click at [295, 396] on div "Product Images Smallbatch🐱Freeze Dried Meal Bites - Chicken 10oz Product Title …" at bounding box center [606, 234] width 850 height 331
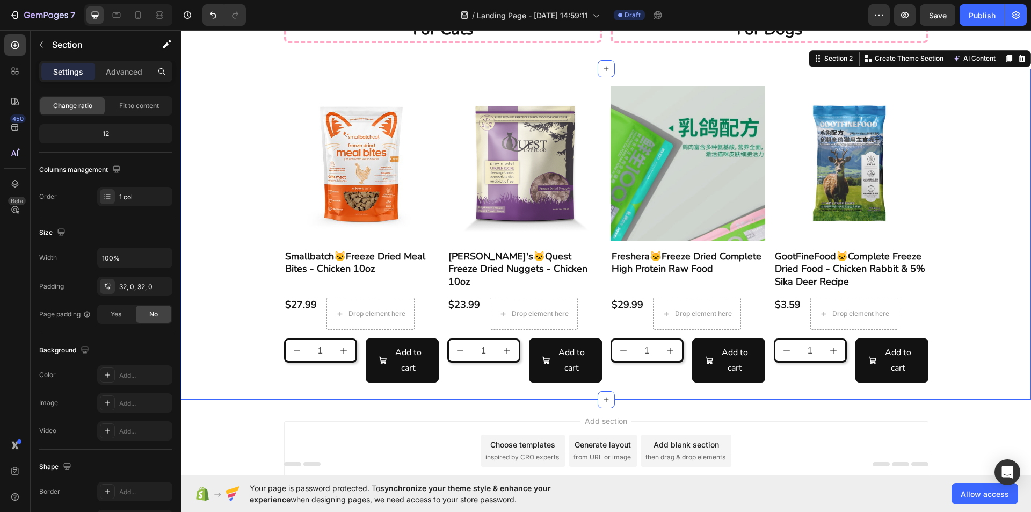
scroll to position [0, 0]
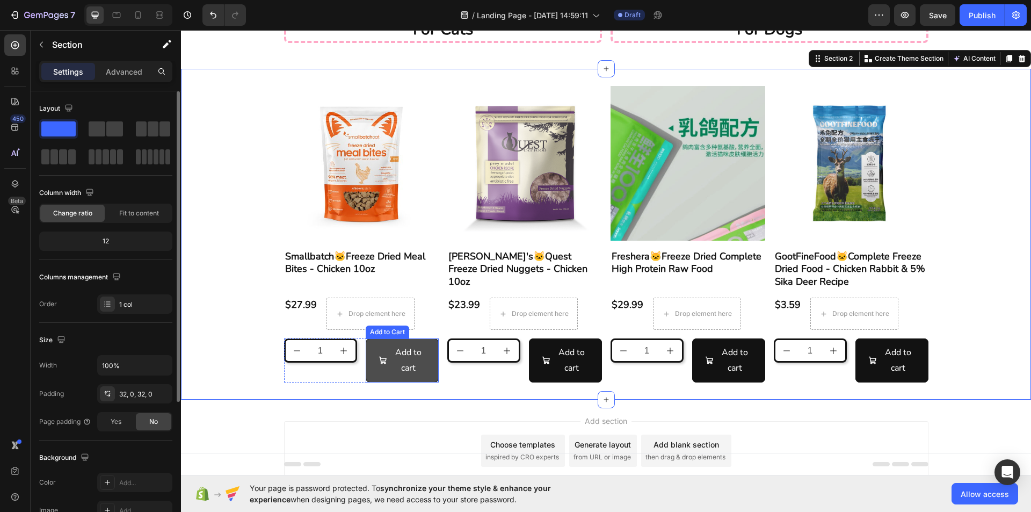
click at [367, 378] on button "Add to cart" at bounding box center [402, 360] width 73 height 44
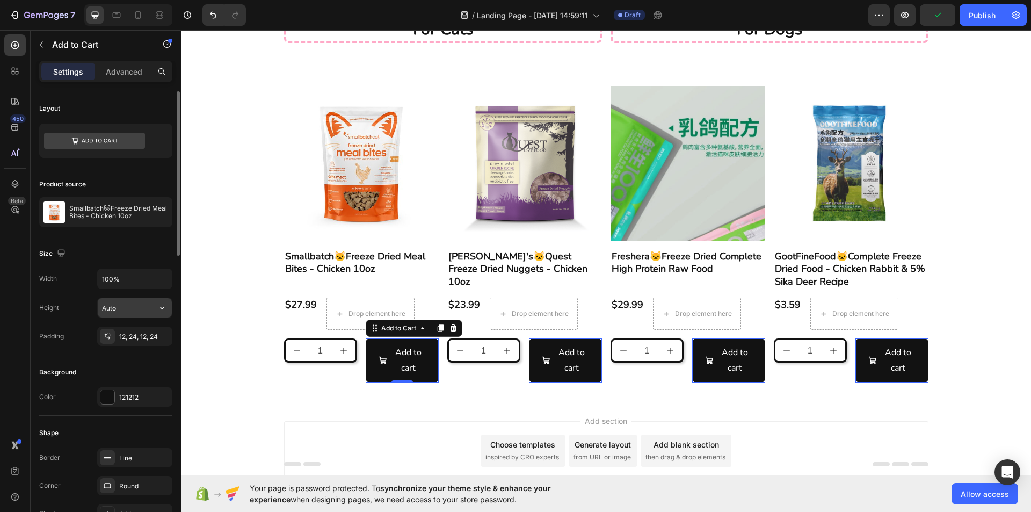
click at [144, 312] on input "Auto" at bounding box center [135, 307] width 74 height 19
click at [160, 308] on icon "button" at bounding box center [162, 307] width 11 height 11
click at [161, 279] on icon "button" at bounding box center [162, 279] width 4 height 3
click at [135, 304] on p "Fit content Auto" at bounding box center [131, 306] width 61 height 10
click at [159, 280] on icon "button" at bounding box center [162, 278] width 11 height 11
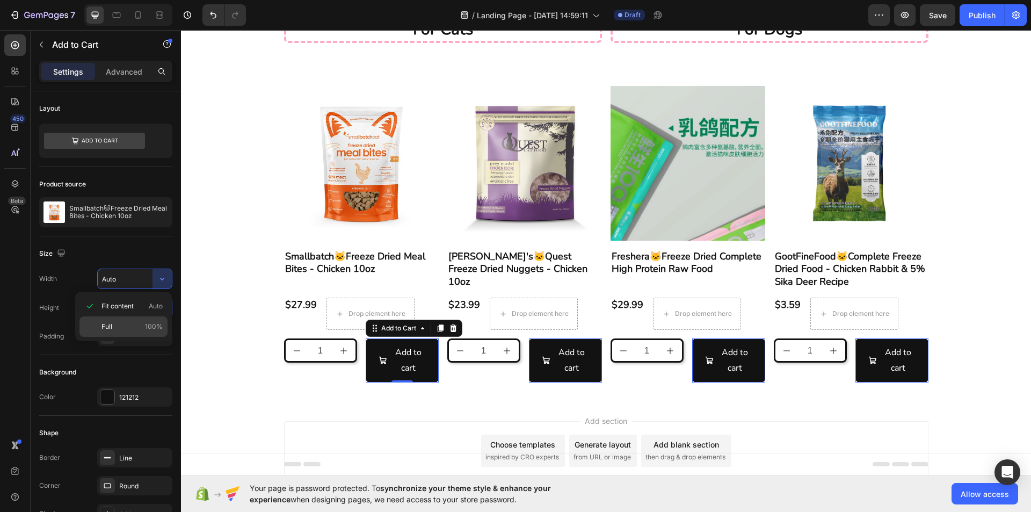
click at [141, 322] on p "Full 100%" at bounding box center [131, 327] width 61 height 10
type input "100%"
click at [131, 335] on div "12, 24, 12, 24" at bounding box center [134, 337] width 31 height 10
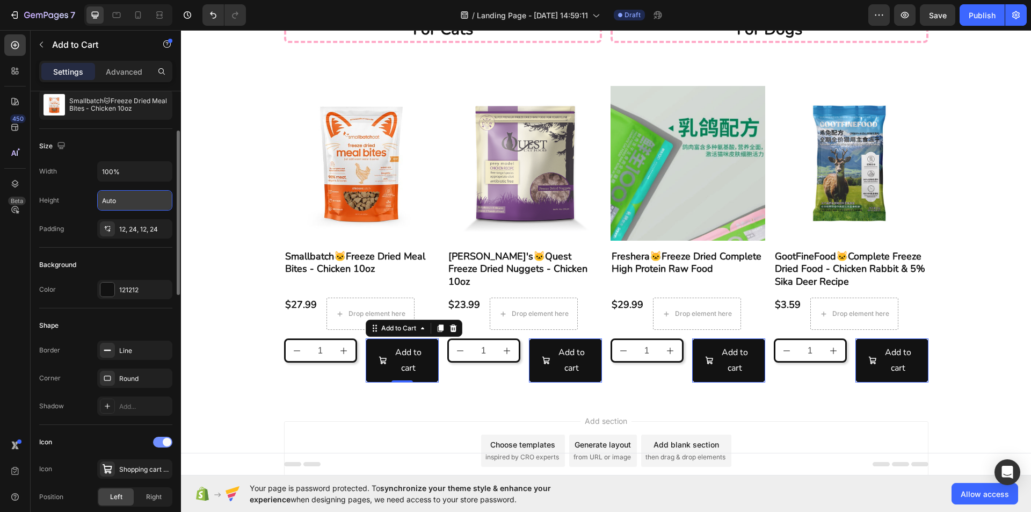
scroll to position [161, 0]
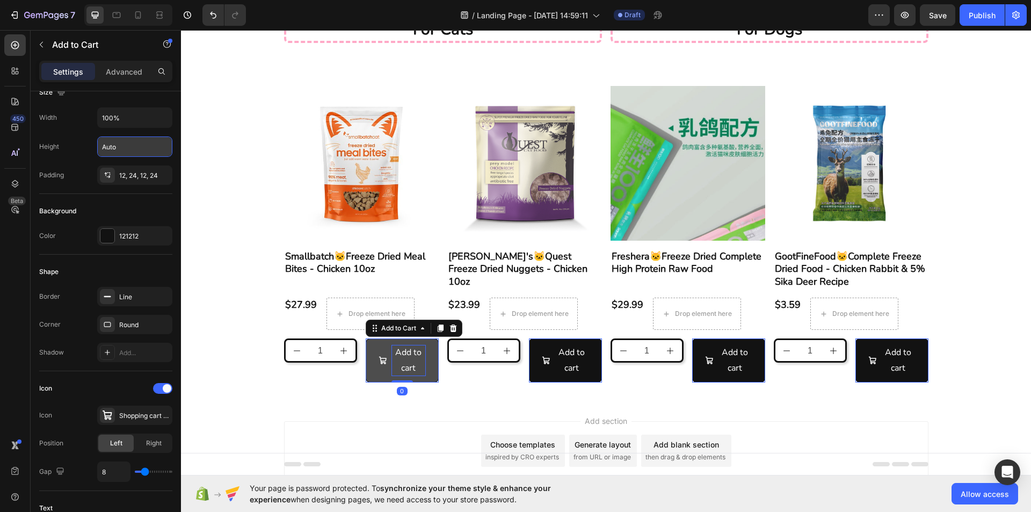
drag, startPoint x: 393, startPoint y: 381, endPoint x: 388, endPoint y: 371, distance: 10.3
click at [395, 347] on div "Add to cart Add to Cart 0" at bounding box center [402, 360] width 73 height 44
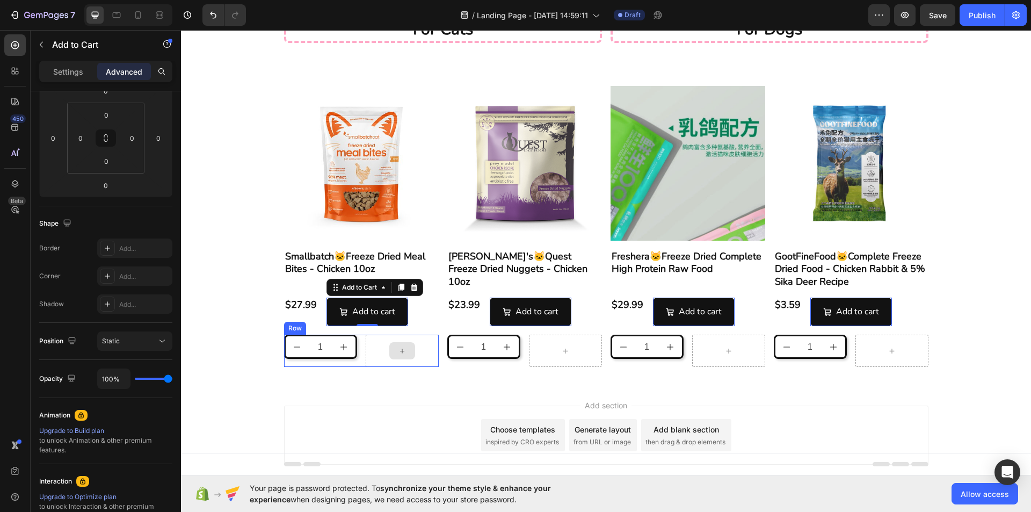
click at [389, 348] on div at bounding box center [402, 350] width 26 height 17
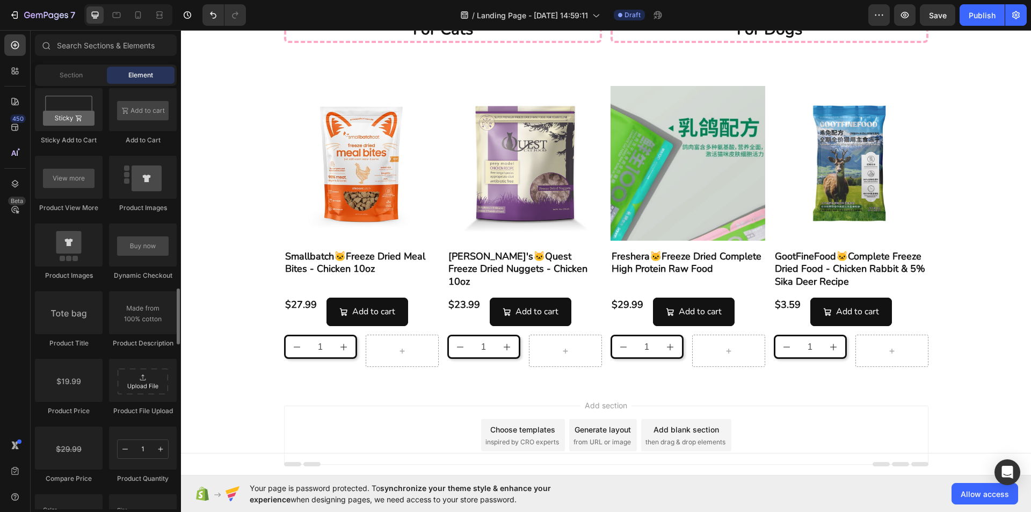
scroll to position [1309, 0]
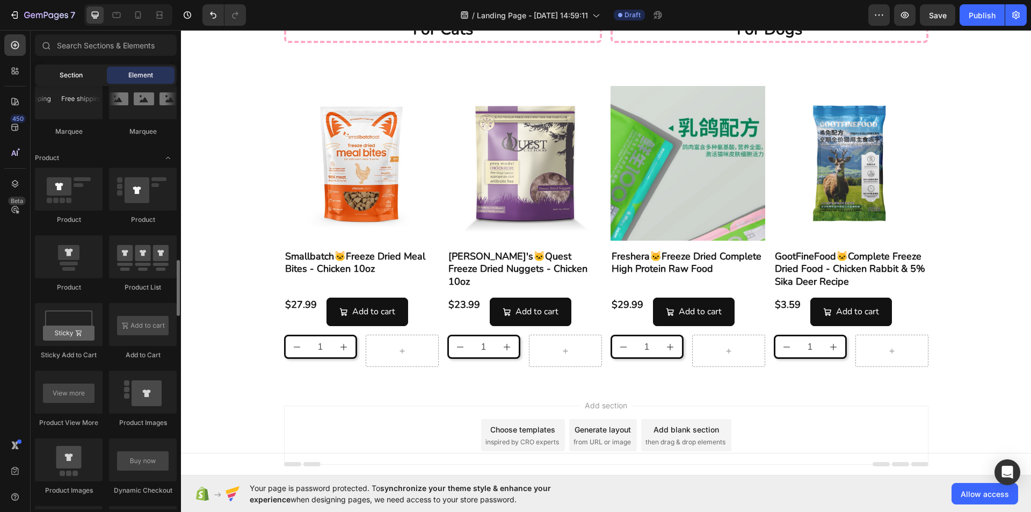
click at [80, 74] on span "Section" at bounding box center [71, 75] width 23 height 10
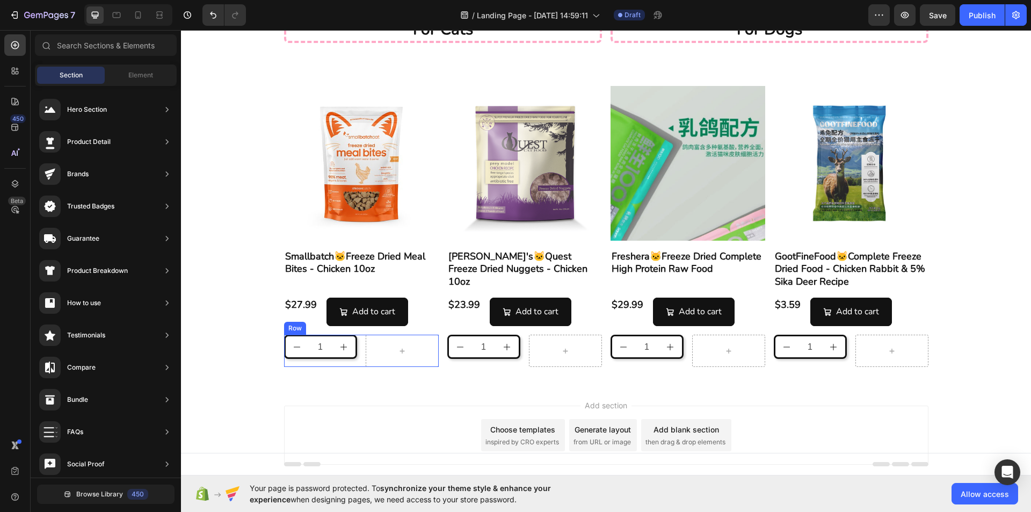
click at [359, 349] on div "1 Product Quantity Row" at bounding box center [361, 350] width 155 height 32
click at [407, 349] on div at bounding box center [402, 350] width 26 height 17
click at [437, 357] on div "Product Images Smallbatch🐱Freeze Dried Meal Bites - Chicken 10oz Product Title …" at bounding box center [606, 226] width 644 height 281
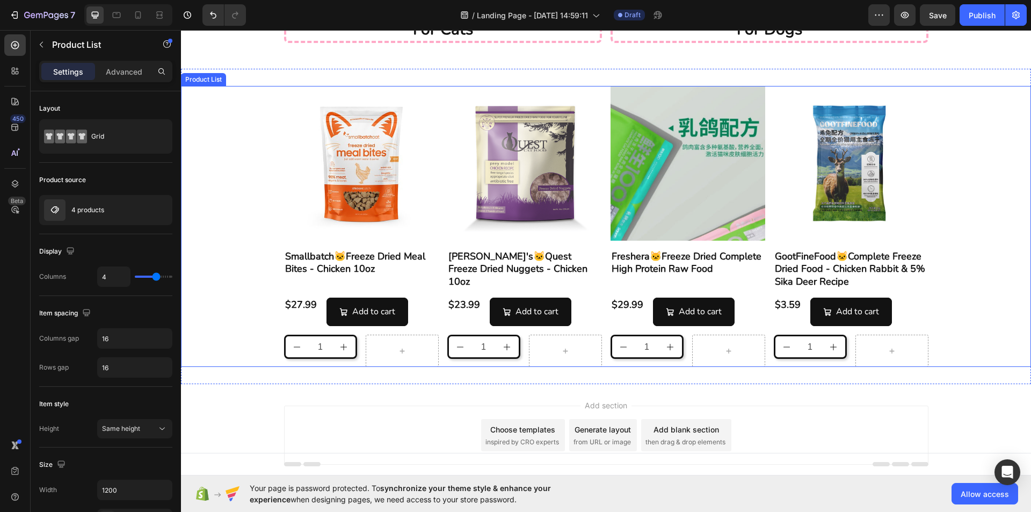
click at [427, 357] on div at bounding box center [402, 350] width 73 height 32
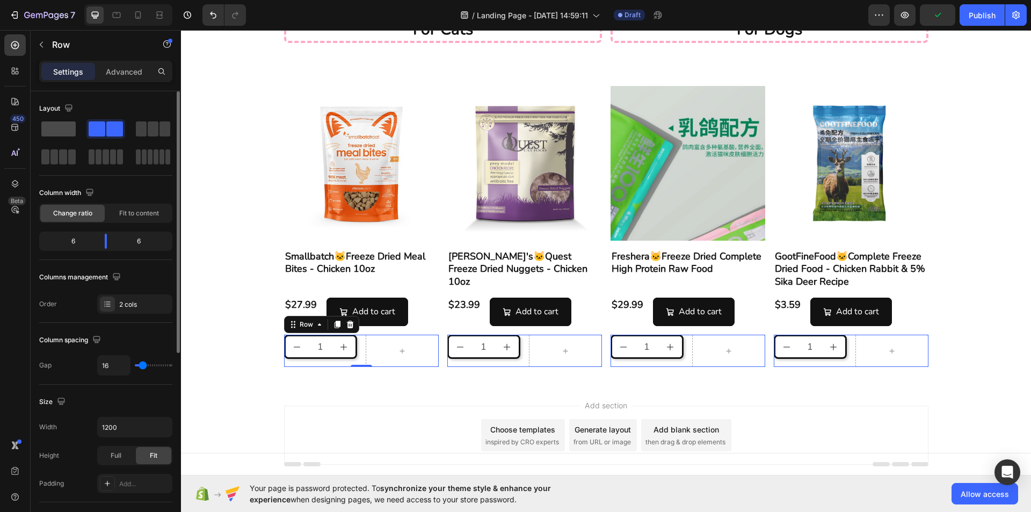
click at [69, 136] on span at bounding box center [58, 128] width 34 height 15
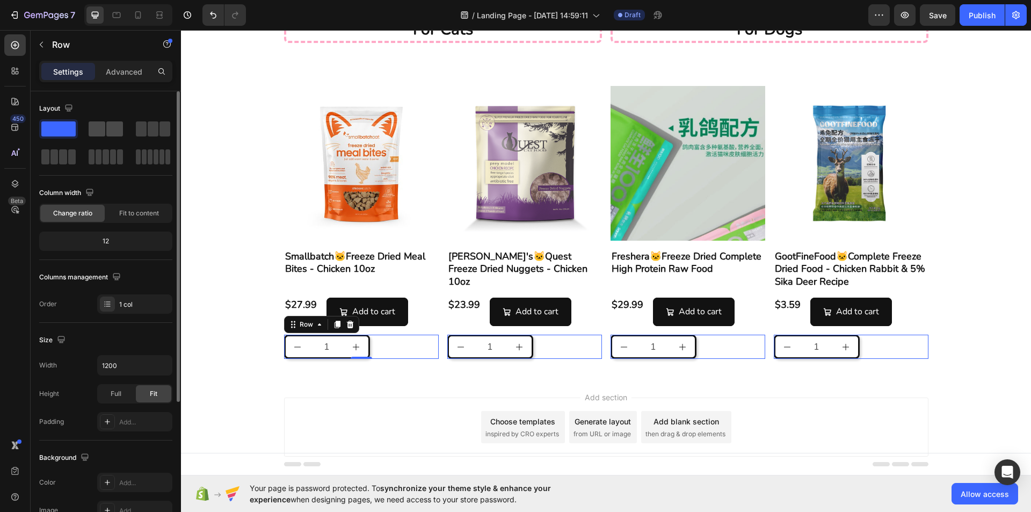
click at [112, 130] on span at bounding box center [114, 128] width 17 height 15
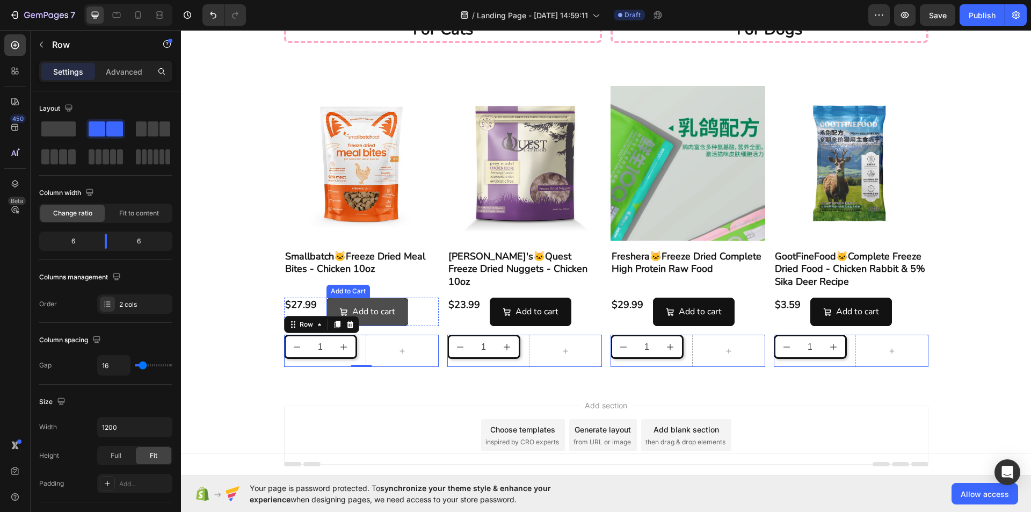
click at [378, 299] on button "Add to cart" at bounding box center [367, 311] width 82 height 28
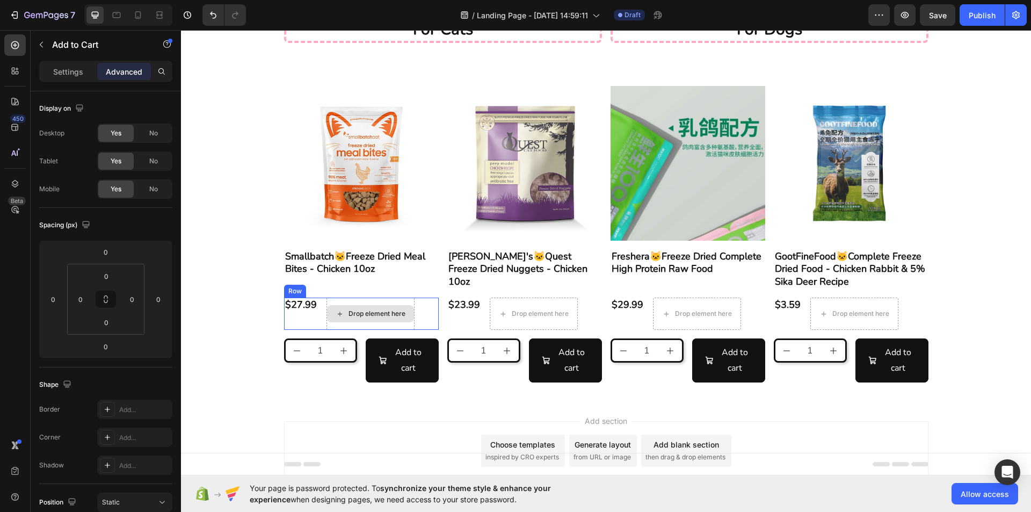
click at [347, 307] on div "Drop element here" at bounding box center [370, 313] width 87 height 17
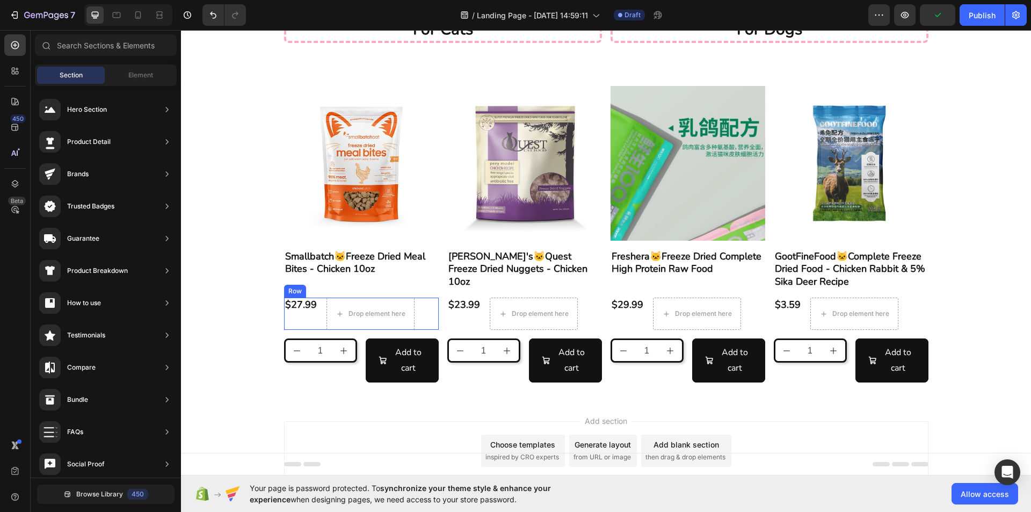
click at [300, 320] on div "$27.99 Product Price Product Price" at bounding box center [301, 313] width 34 height 32
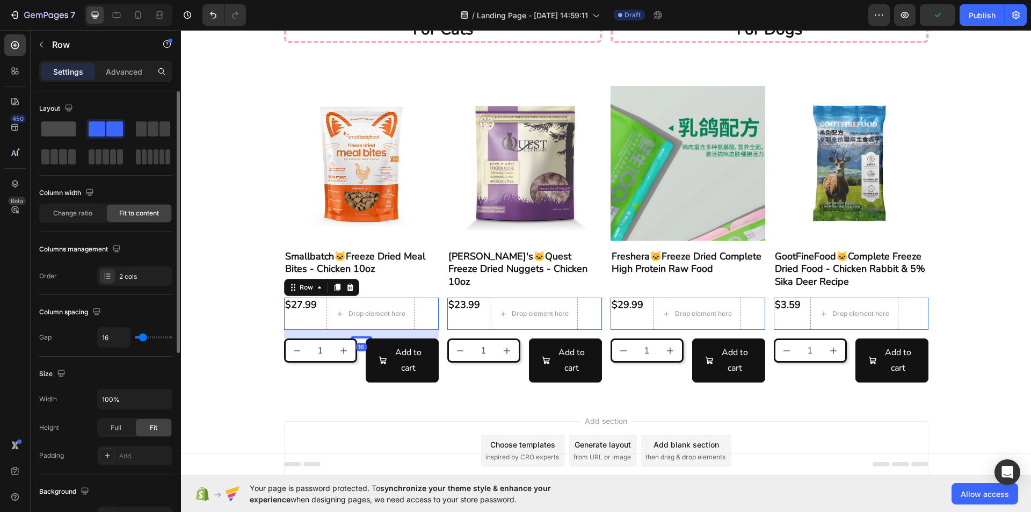
click at [86, 133] on div at bounding box center [105, 128] width 39 height 19
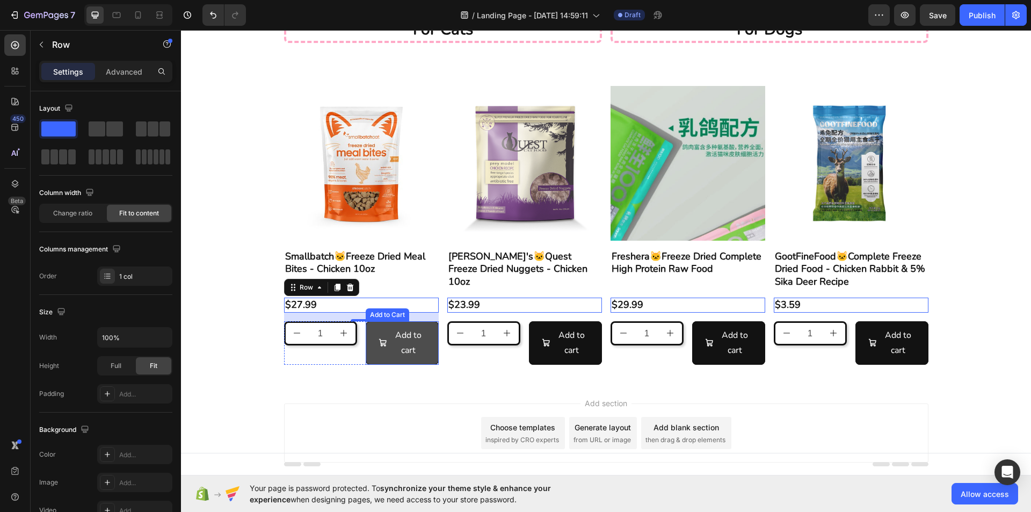
click at [376, 359] on button "Add to cart" at bounding box center [402, 343] width 73 height 44
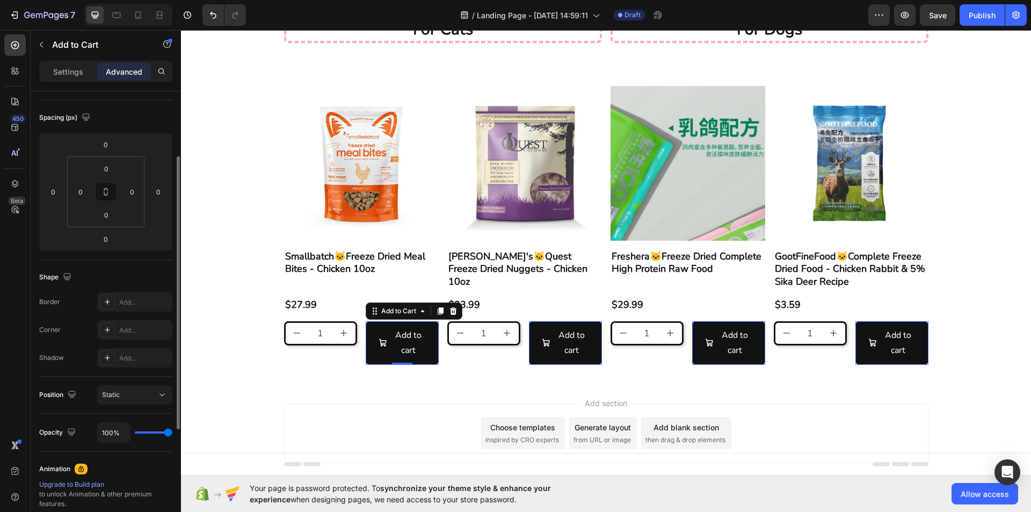
scroll to position [268, 0]
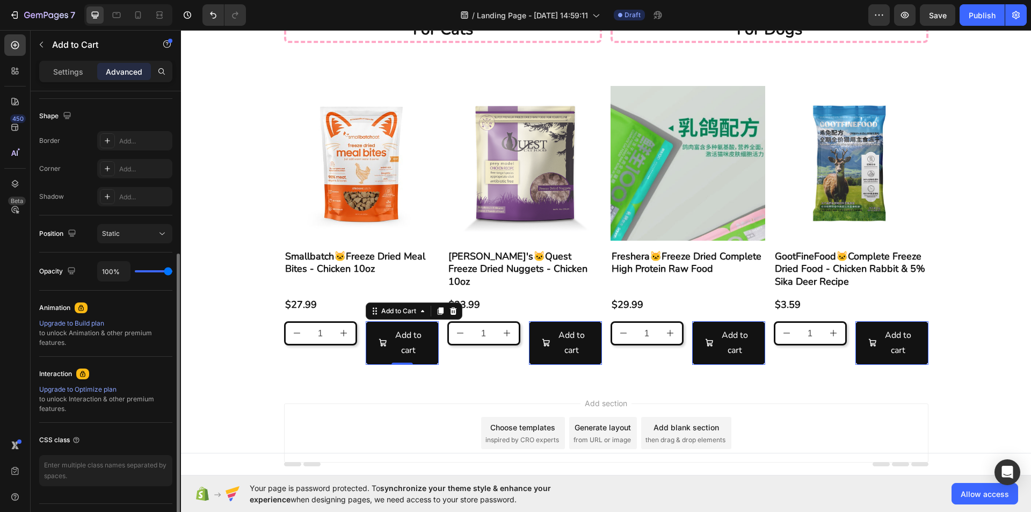
type input "31%"
type input "31"
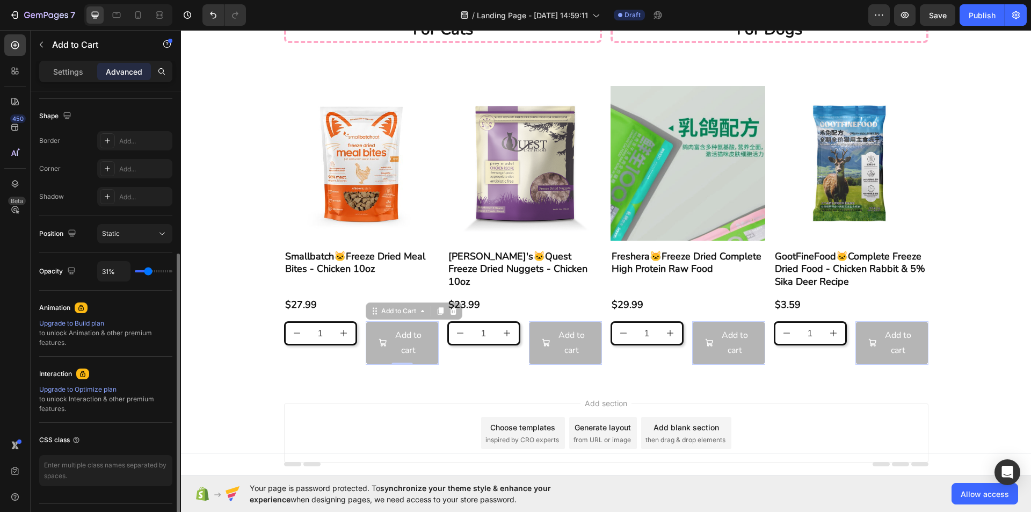
type input "50%"
type input "50"
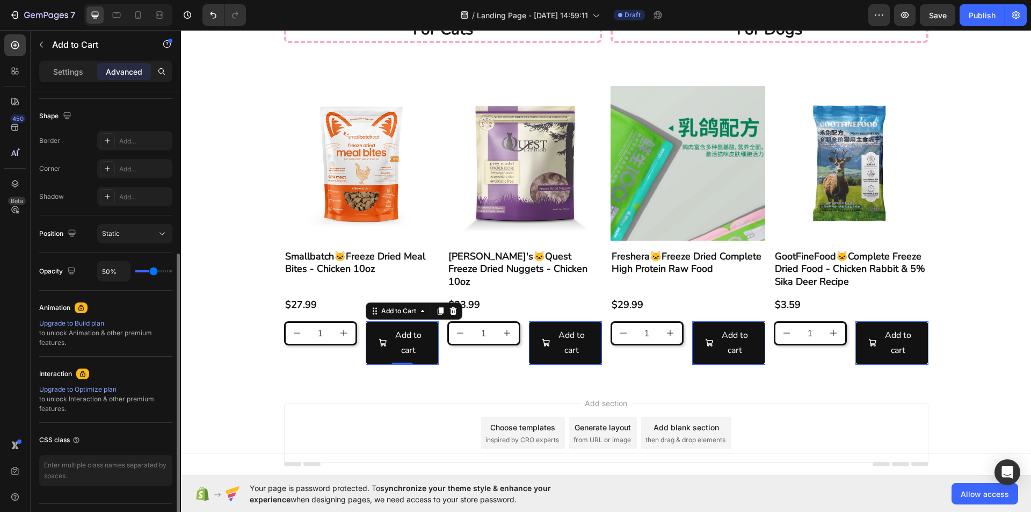
type input "100%"
type input "100"
drag, startPoint x: 166, startPoint y: 270, endPoint x: 160, endPoint y: 269, distance: 5.9
click at [172, 270] on input "range" at bounding box center [154, 271] width 38 height 2
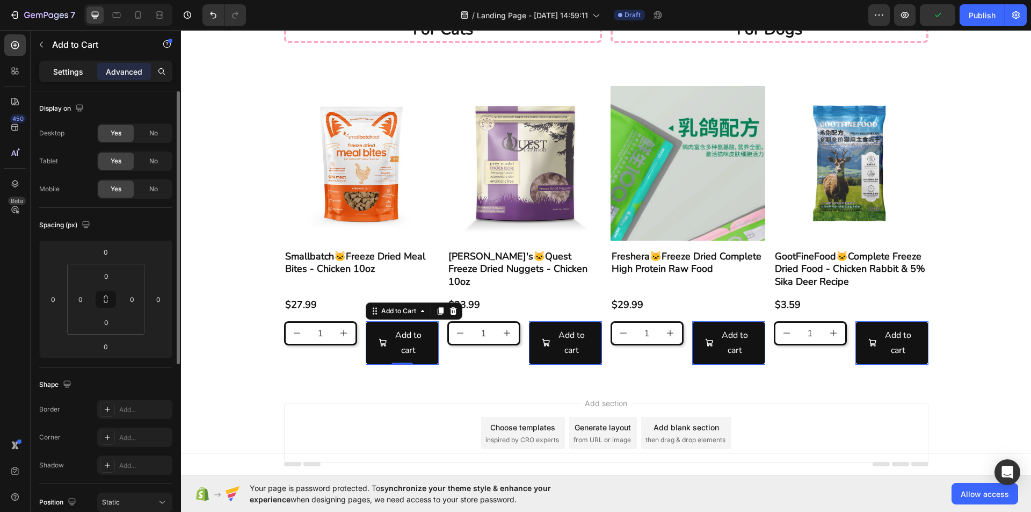
click at [76, 72] on p "Settings" at bounding box center [68, 71] width 30 height 11
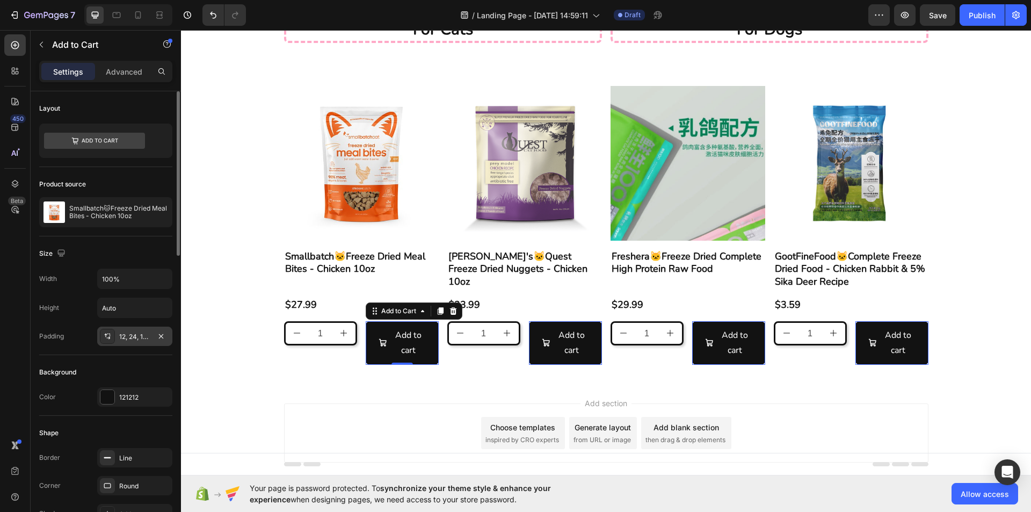
click at [150, 339] on div "12, 24, 12, 24" at bounding box center [134, 337] width 31 height 10
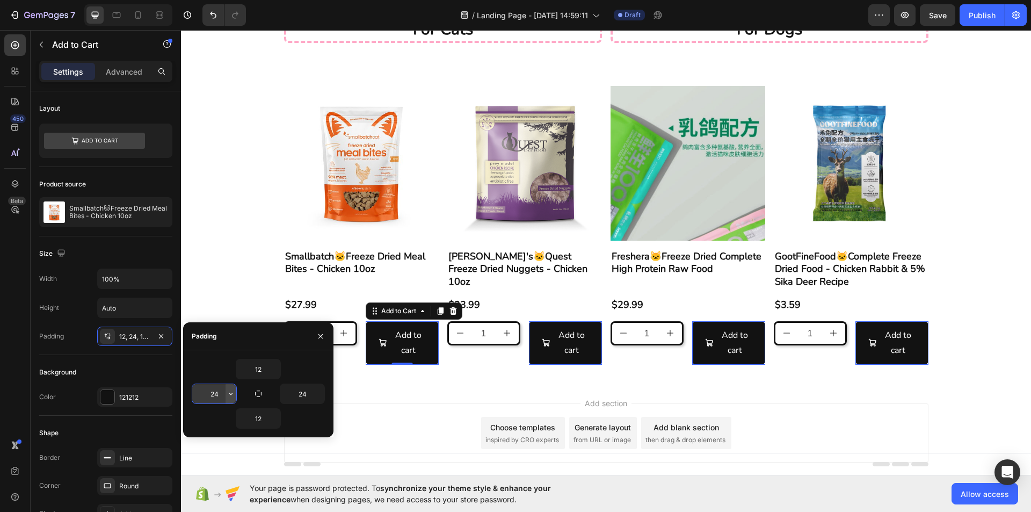
click at [229, 396] on icon "button" at bounding box center [231, 393] width 9 height 9
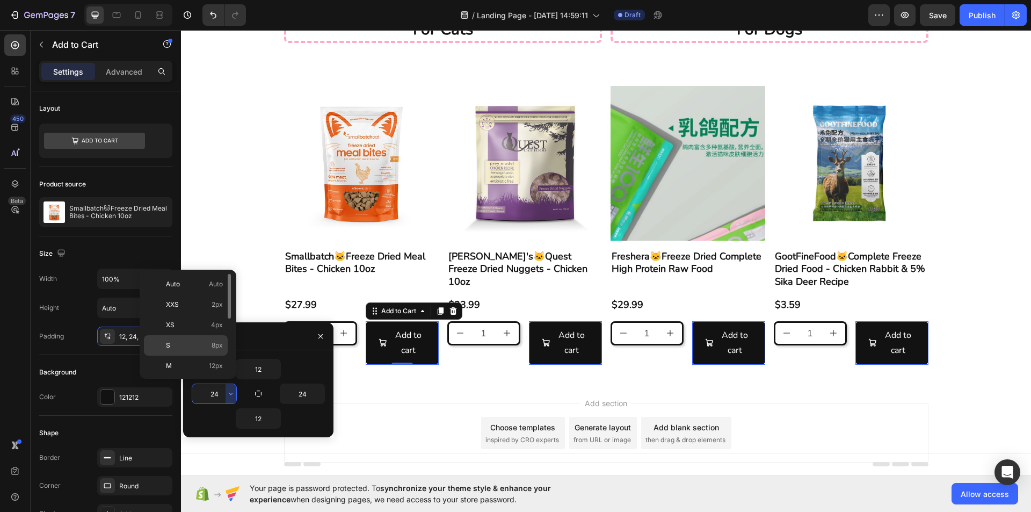
click at [212, 345] on span "8px" at bounding box center [216, 345] width 11 height 10
type input "8"
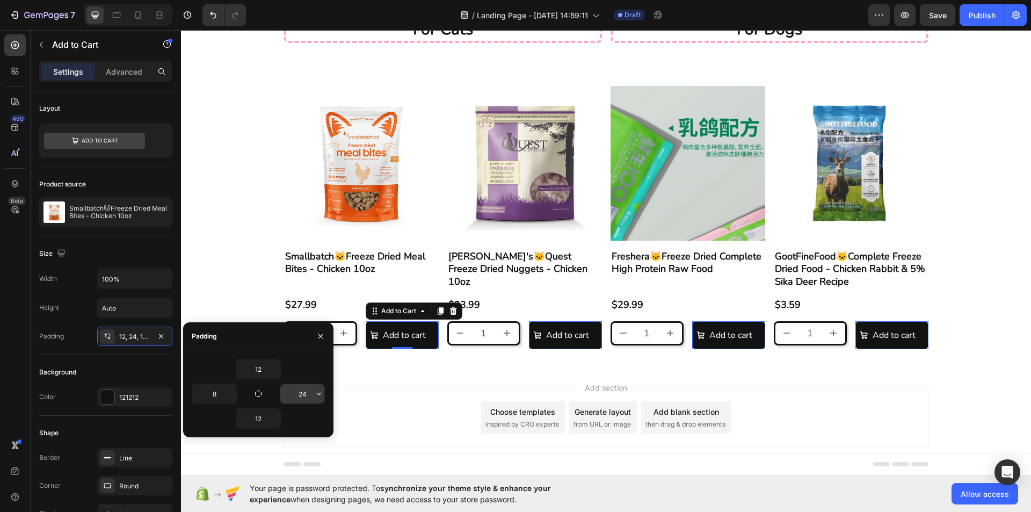
click at [295, 391] on input "24" at bounding box center [302, 393] width 44 height 19
click at [317, 395] on icon "button" at bounding box center [319, 393] width 9 height 9
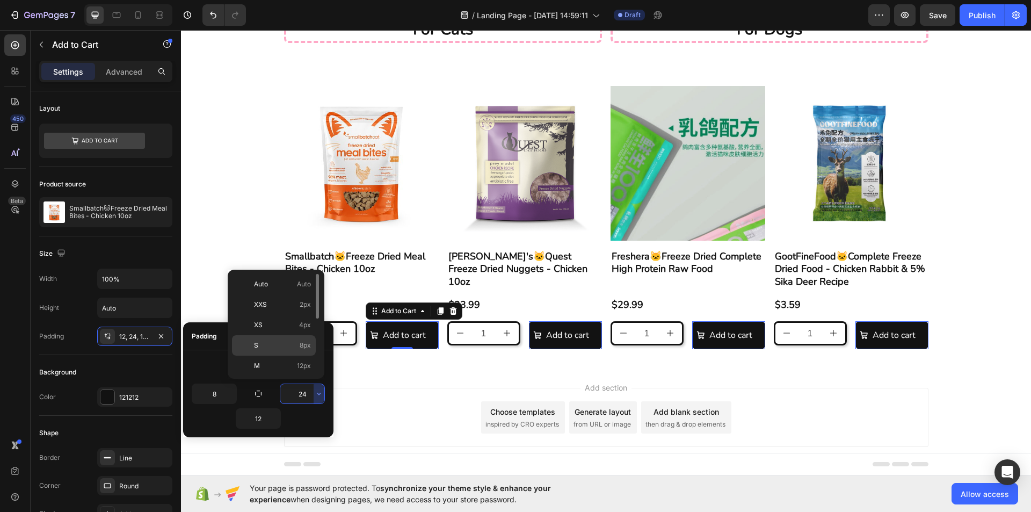
click at [284, 344] on p "S 8px" at bounding box center [282, 345] width 57 height 10
type input "8"
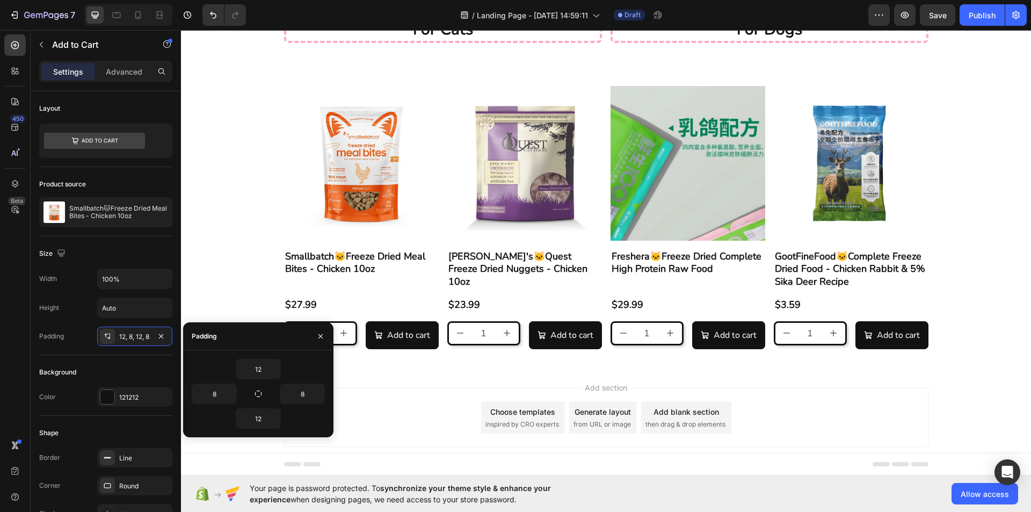
click at [359, 368] on div "Add section Choose templates inspired by CRO experts Generate layout from URL o…" at bounding box center [606, 432] width 850 height 132
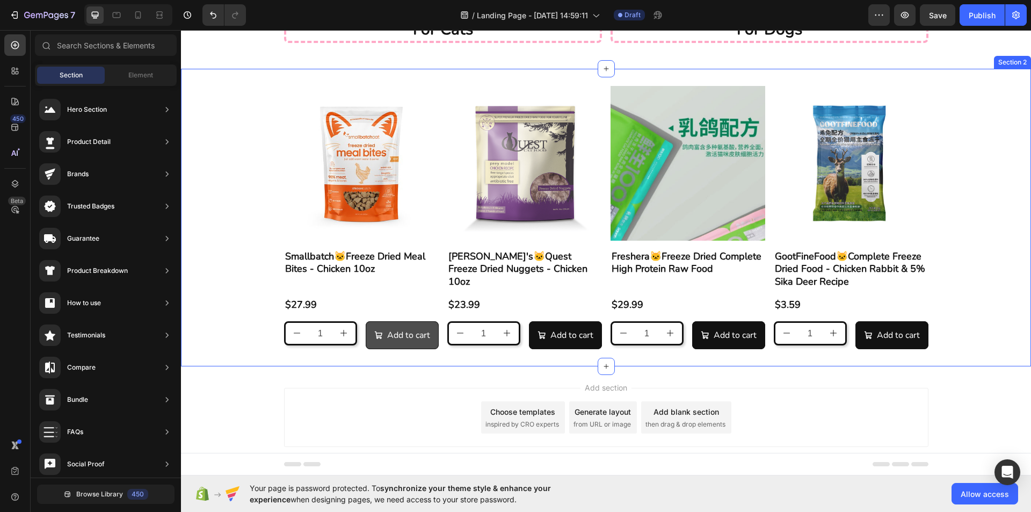
click at [379, 344] on button "Add to cart" at bounding box center [402, 335] width 73 height 28
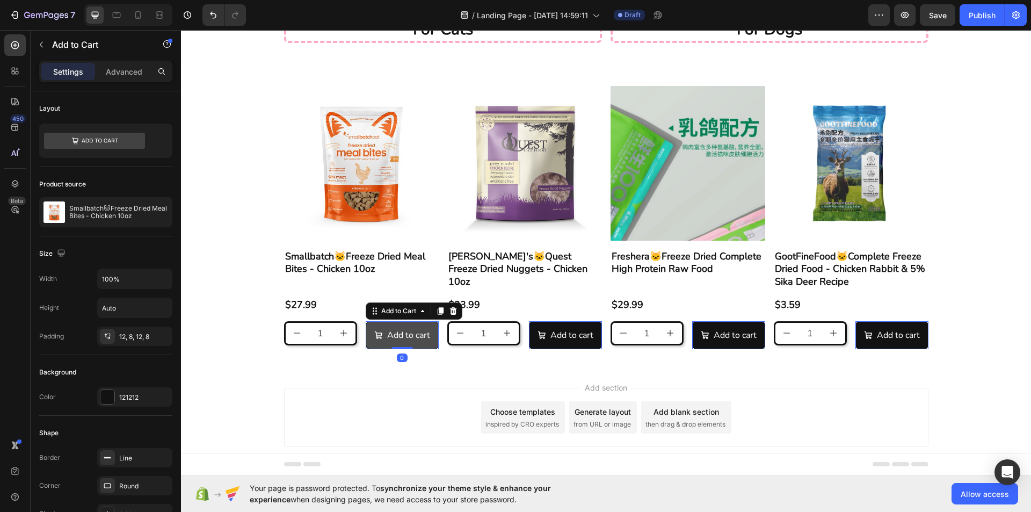
click at [373, 344] on button "Add to cart" at bounding box center [402, 335] width 73 height 28
click at [138, 337] on div "12, 8, 12, 8" at bounding box center [134, 337] width 31 height 10
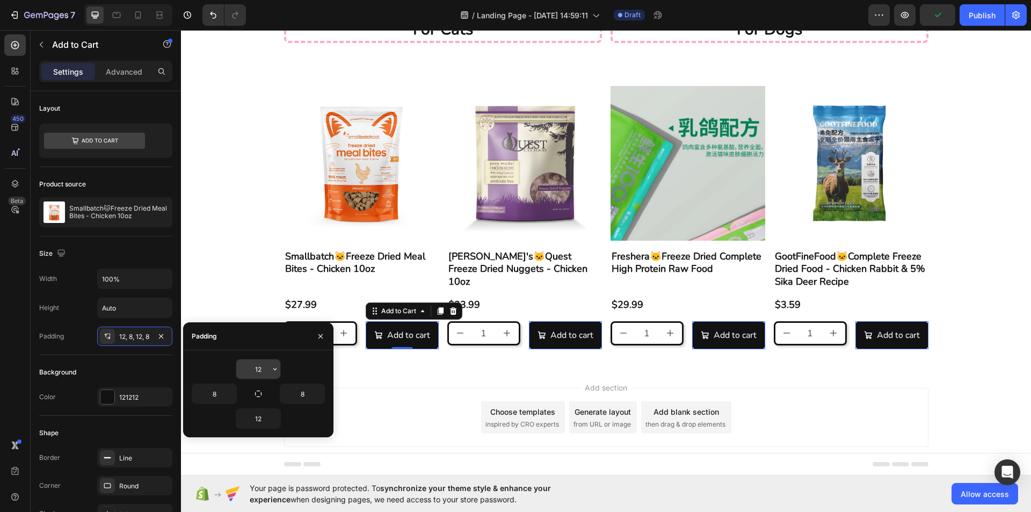
click at [260, 364] on input "12" at bounding box center [258, 368] width 44 height 19
click at [269, 364] on input "12" at bounding box center [258, 368] width 44 height 19
click at [276, 368] on icon "button" at bounding box center [275, 368] width 9 height 9
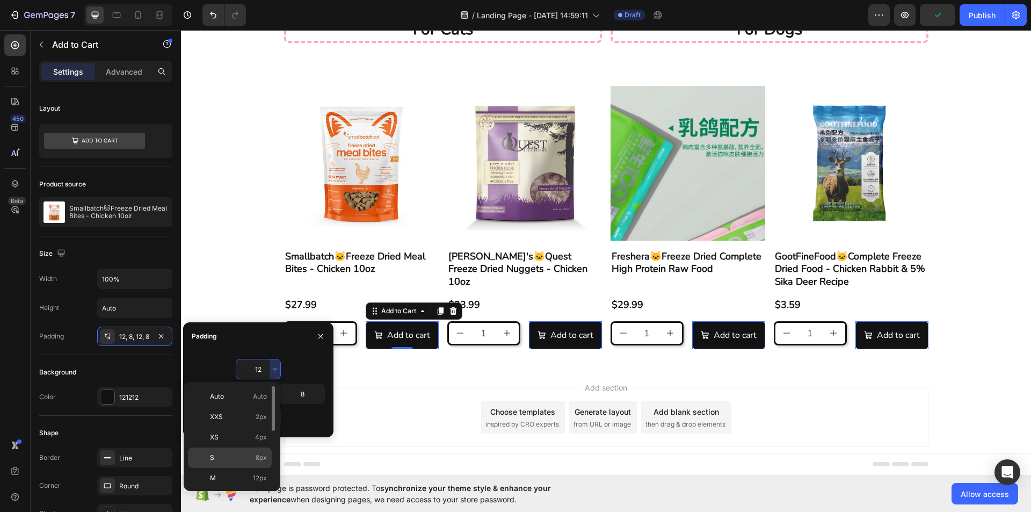
click at [227, 452] on p "S 8px" at bounding box center [238, 457] width 57 height 10
type input "8"
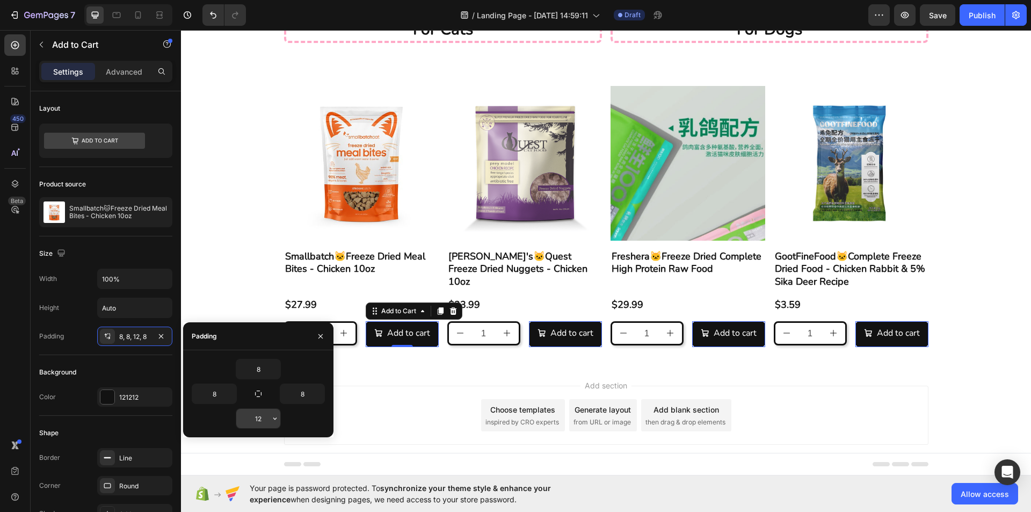
click at [261, 415] on input "12" at bounding box center [258, 417] width 44 height 19
drag, startPoint x: 271, startPoint y: 428, endPoint x: 272, endPoint y: 422, distance: 5.6
click at [272, 426] on div "12" at bounding box center [258, 418] width 45 height 20
click at [272, 422] on button "button" at bounding box center [274, 417] width 11 height 19
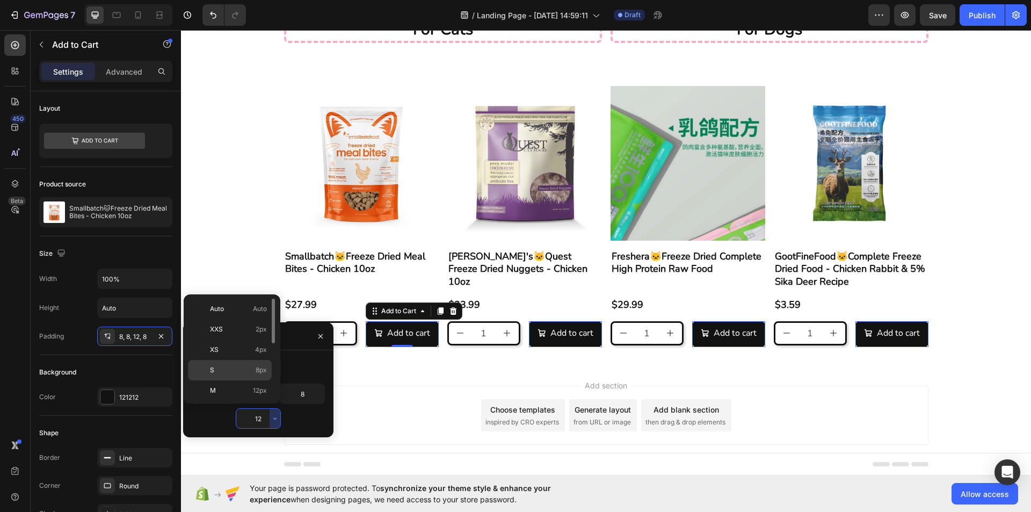
click at [245, 371] on p "S 8px" at bounding box center [238, 370] width 57 height 10
type input "8"
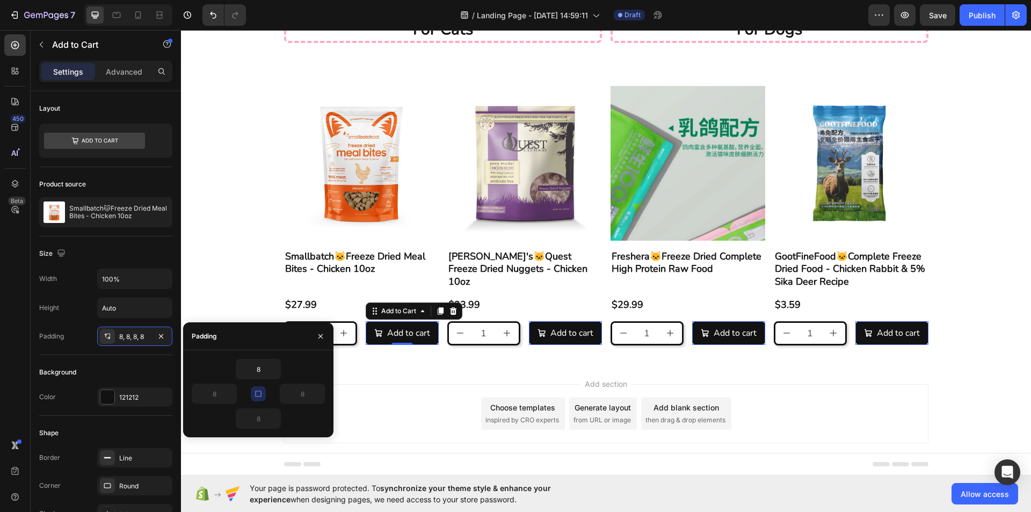
click at [371, 363] on div "Add section Choose templates inspired by CRO experts Generate layout from URL o…" at bounding box center [606, 428] width 850 height 132
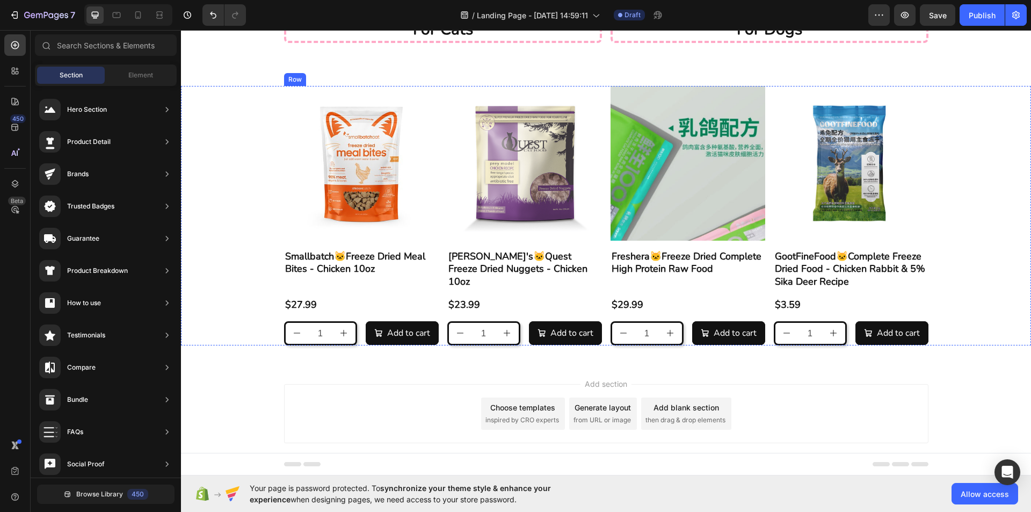
click at [345, 282] on div "Smallbatch🐱Freeze Dried Meal Bites - Chicken 10oz Product Title" at bounding box center [361, 269] width 155 height 40
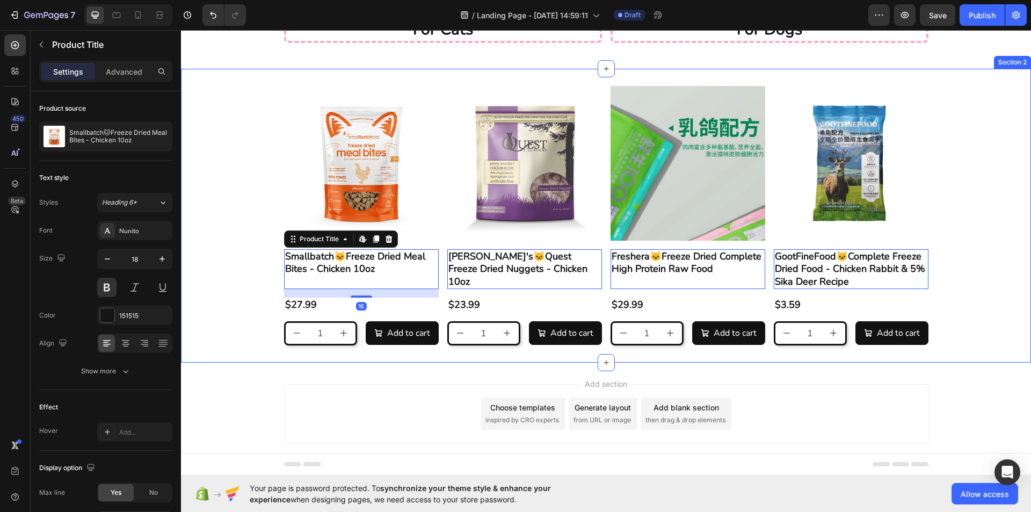
click at [367, 359] on div "Product Images Smallbatch🐱Freeze Dried Meal Bites - Chicken 10oz Product Title …" at bounding box center [606, 216] width 850 height 294
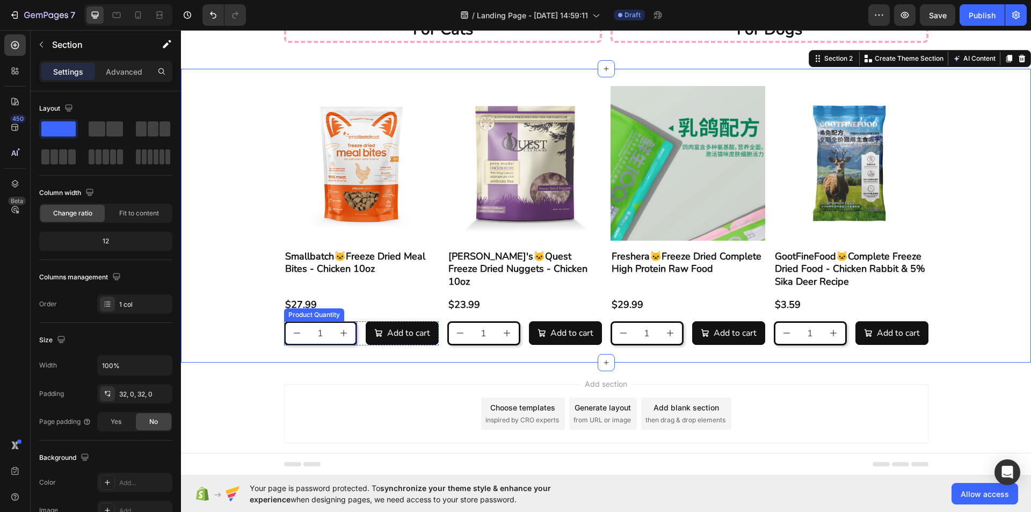
click at [324, 302] on div "$27.99 Product Price Product Price Row" at bounding box center [361, 304] width 155 height 14
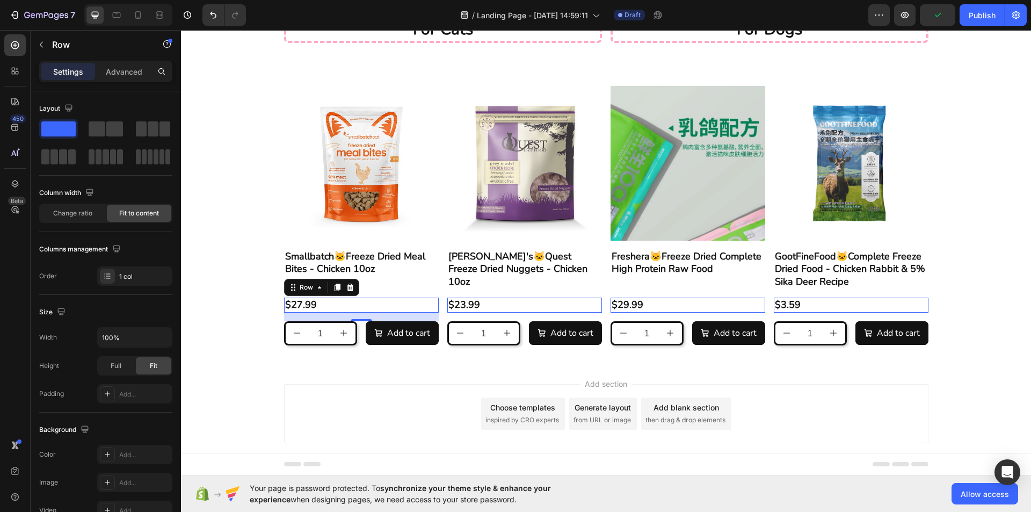
click at [354, 308] on div "$27.99 Product Price Product Price Row 16" at bounding box center [361, 304] width 155 height 14
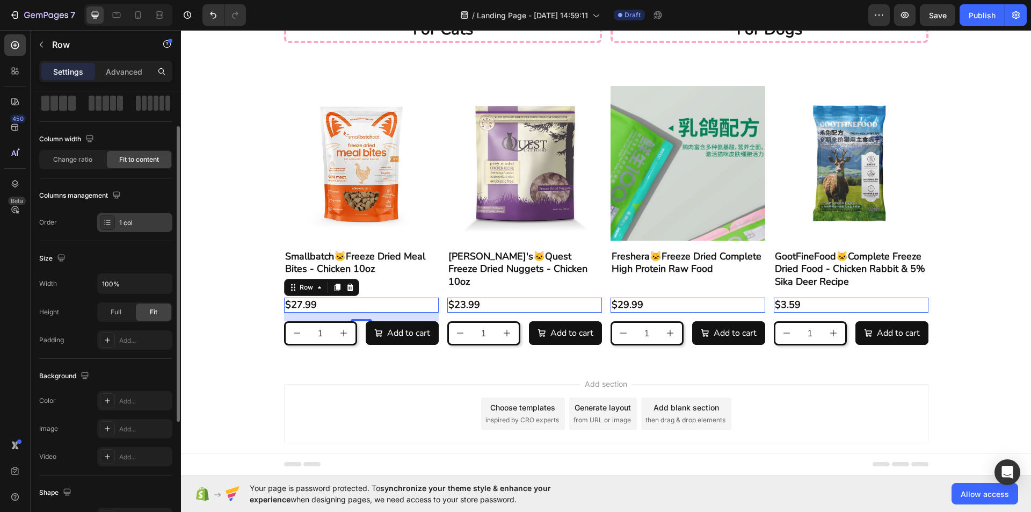
click at [119, 230] on div "1 col" at bounding box center [134, 222] width 75 height 19
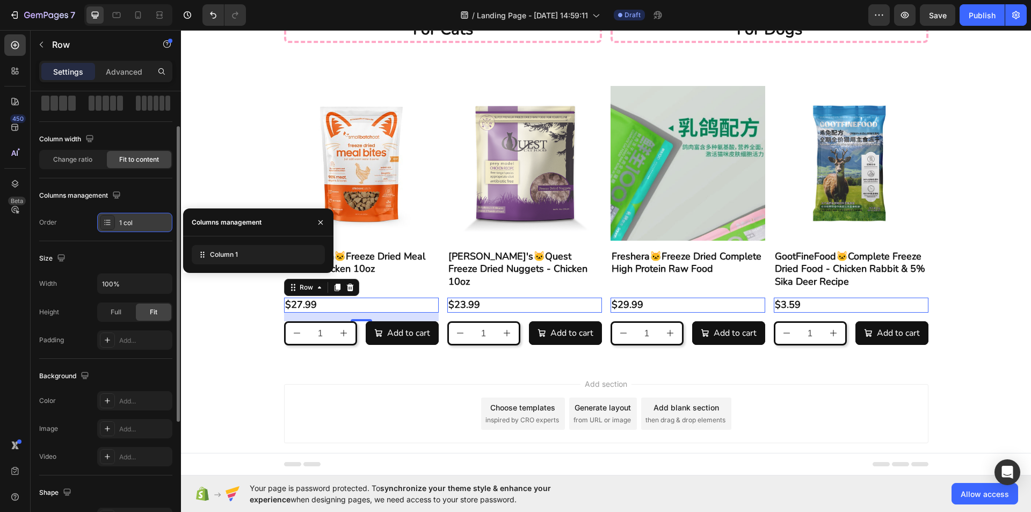
click at [123, 227] on div "1 col" at bounding box center [144, 223] width 50 height 10
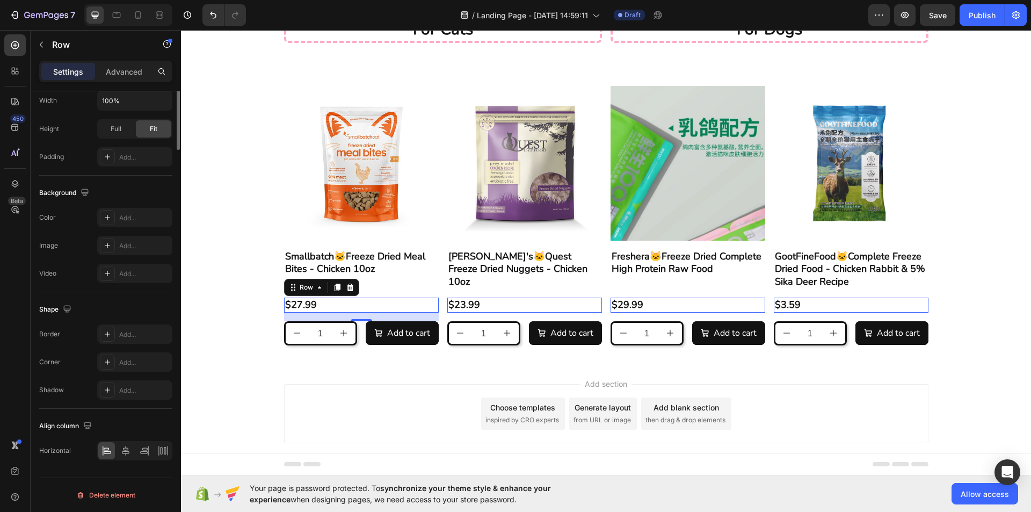
scroll to position [0, 0]
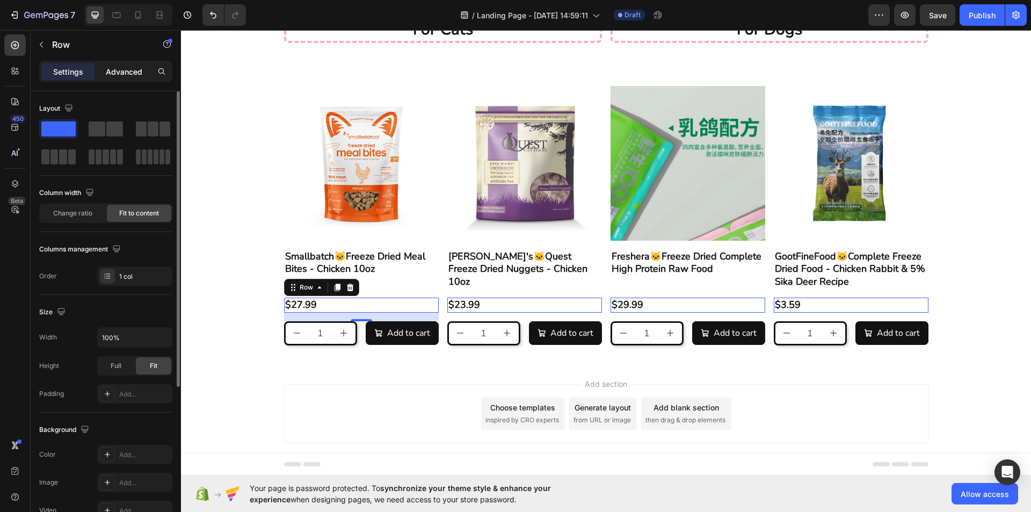
click at [130, 78] on div "Advanced" at bounding box center [124, 71] width 54 height 17
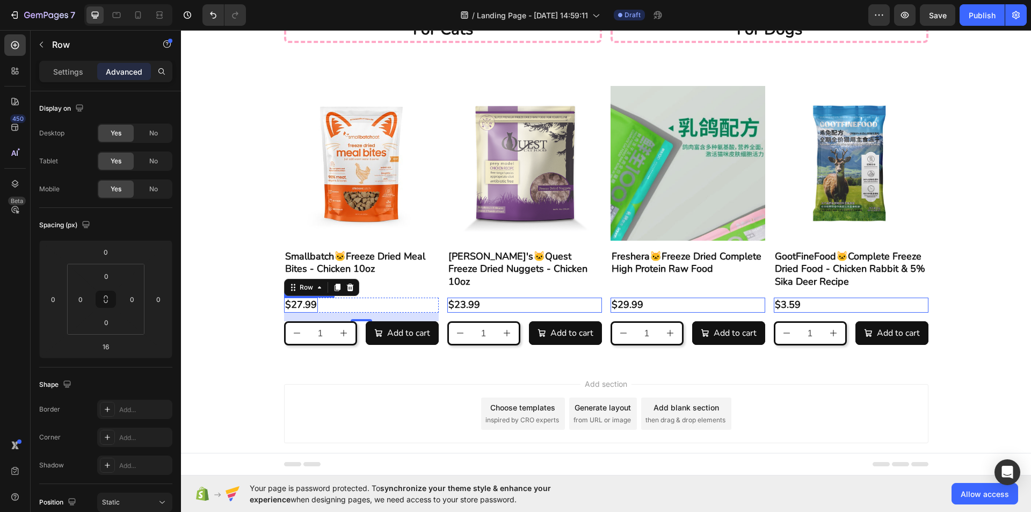
click at [305, 304] on div "$27.99" at bounding box center [301, 304] width 34 height 14
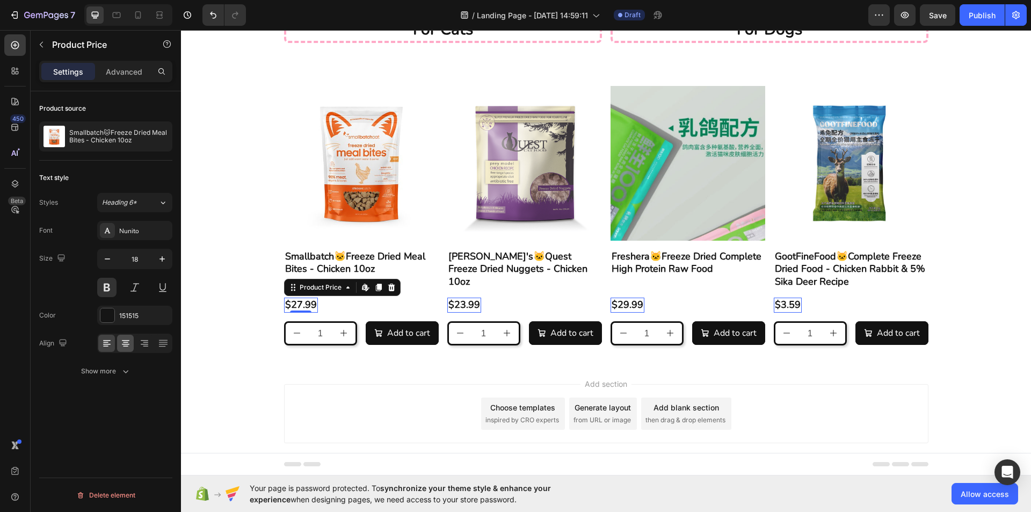
click at [129, 341] on icon at bounding box center [125, 343] width 11 height 11
click at [128, 347] on icon at bounding box center [125, 343] width 11 height 11
click at [155, 344] on div "Align right" at bounding box center [134, 342] width 75 height 19
click at [148, 341] on icon at bounding box center [144, 343] width 11 height 11
click at [104, 290] on button at bounding box center [106, 287] width 19 height 19
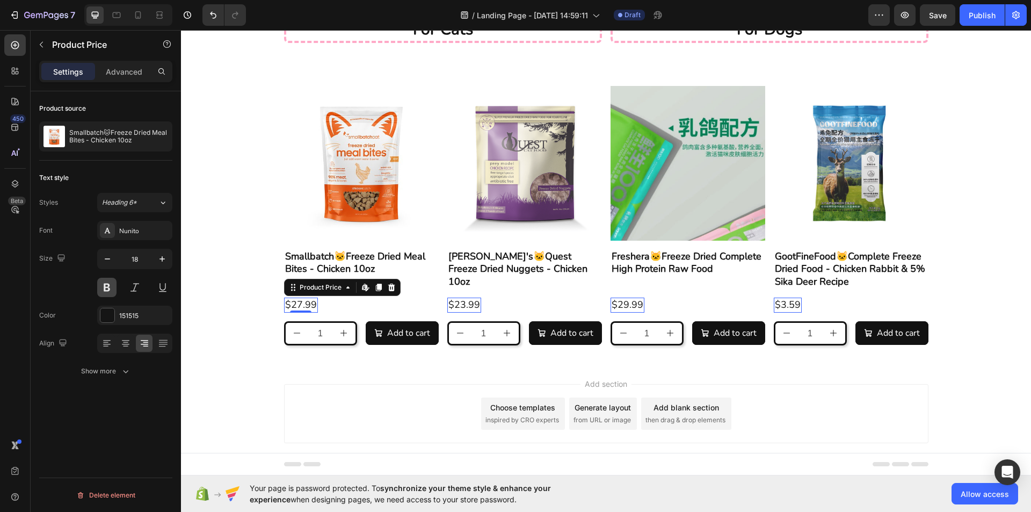
click at [107, 289] on button at bounding box center [106, 287] width 19 height 19
click at [164, 262] on icon "button" at bounding box center [162, 258] width 11 height 11
type input "20"
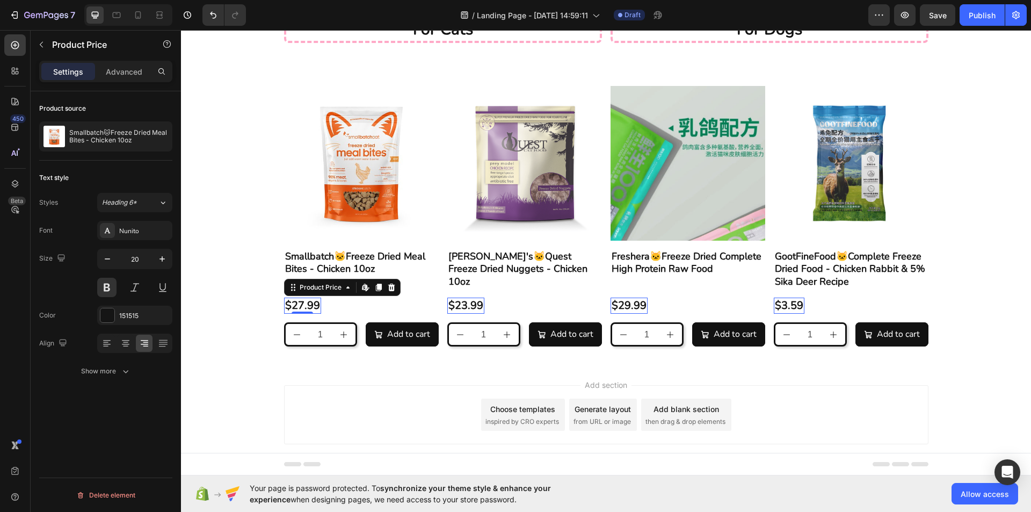
click at [125, 414] on div "Product source Smallbatch🐱Freeze Dried Meal Bites - Chicken 10oz Text style Sty…" at bounding box center [106, 316] width 150 height 451
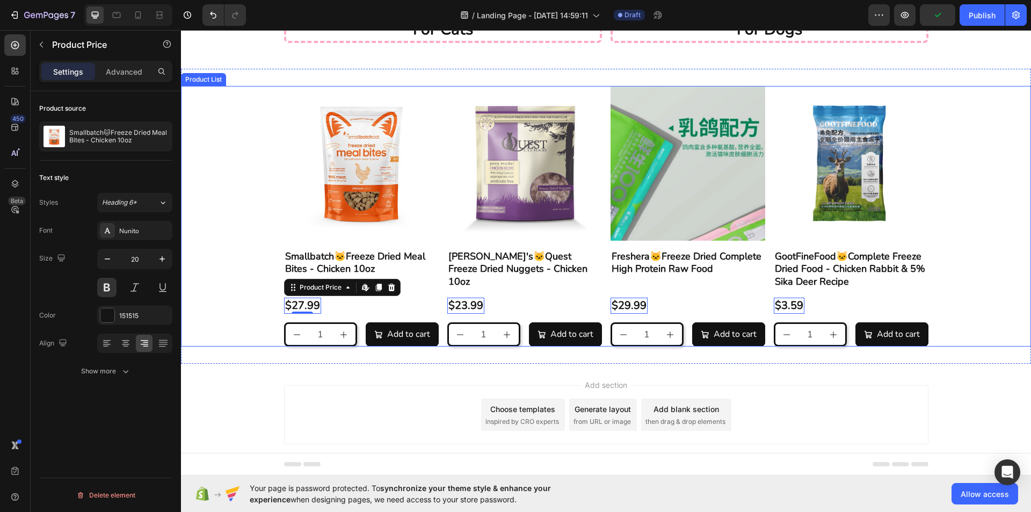
click at [969, 283] on div "Product Images Smallbatch🐱Freeze Dried Meal Bites - Chicken 10oz Product Title …" at bounding box center [606, 216] width 850 height 260
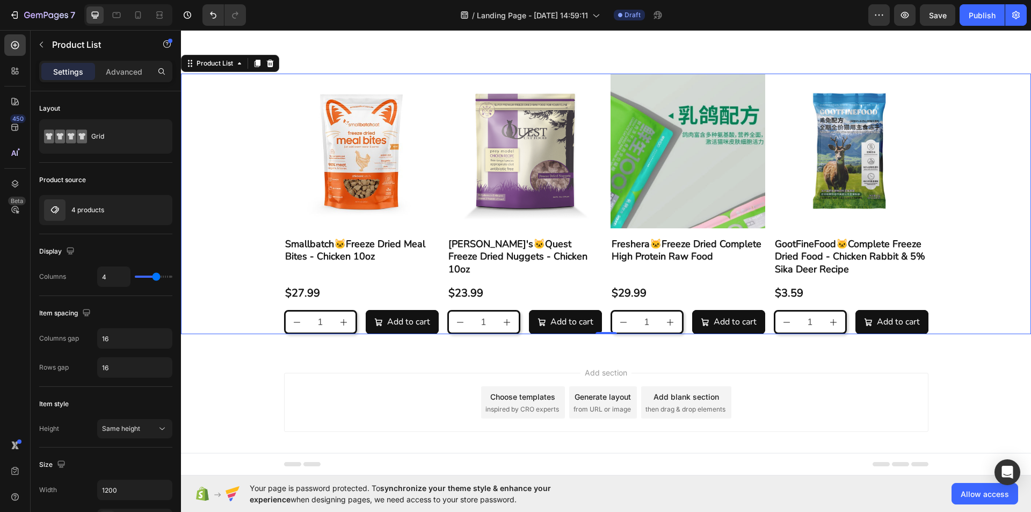
scroll to position [74, 0]
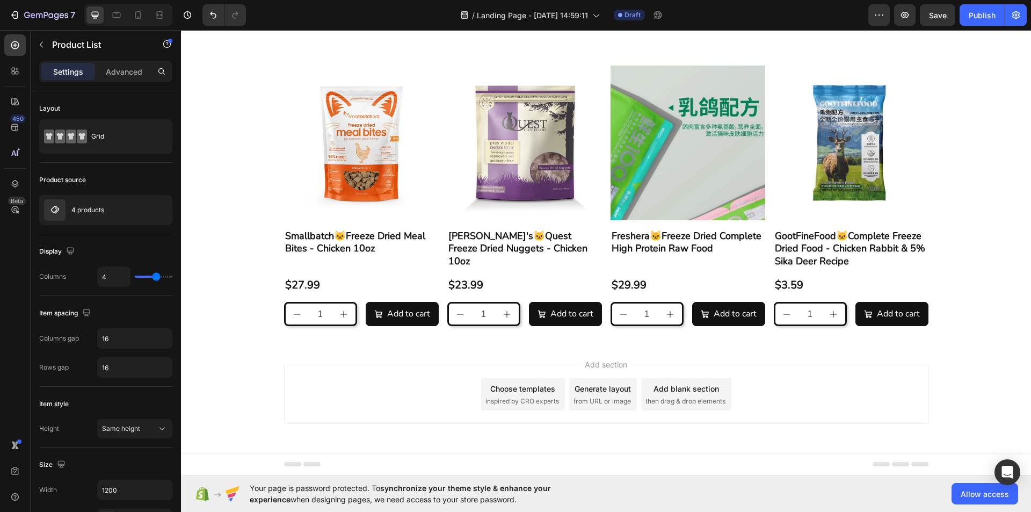
click at [819, 354] on div "Add section Choose templates inspired by CRO experts Generate layout from URL o…" at bounding box center [606, 409] width 850 height 132
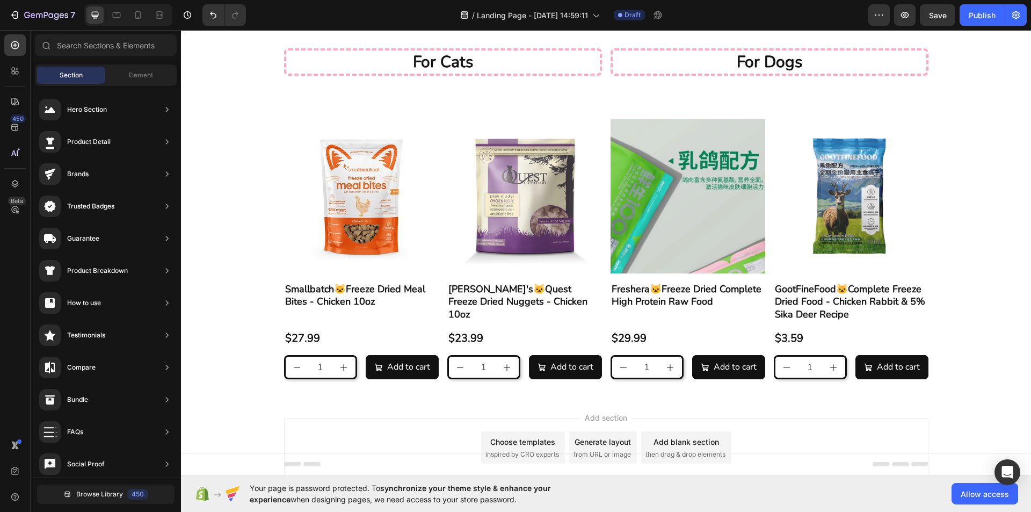
scroll to position [20, 0]
click at [392, 333] on div "$27.99 Product Price Product Price Row" at bounding box center [361, 339] width 155 height 16
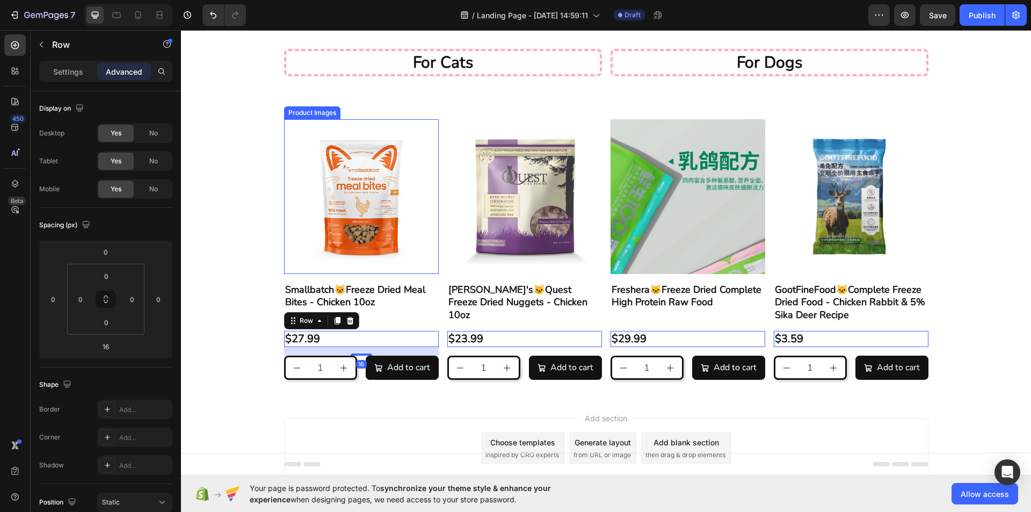
drag, startPoint x: 288, startPoint y: 219, endPoint x: 257, endPoint y: 213, distance: 32.3
click at [288, 218] on img at bounding box center [361, 196] width 155 height 155
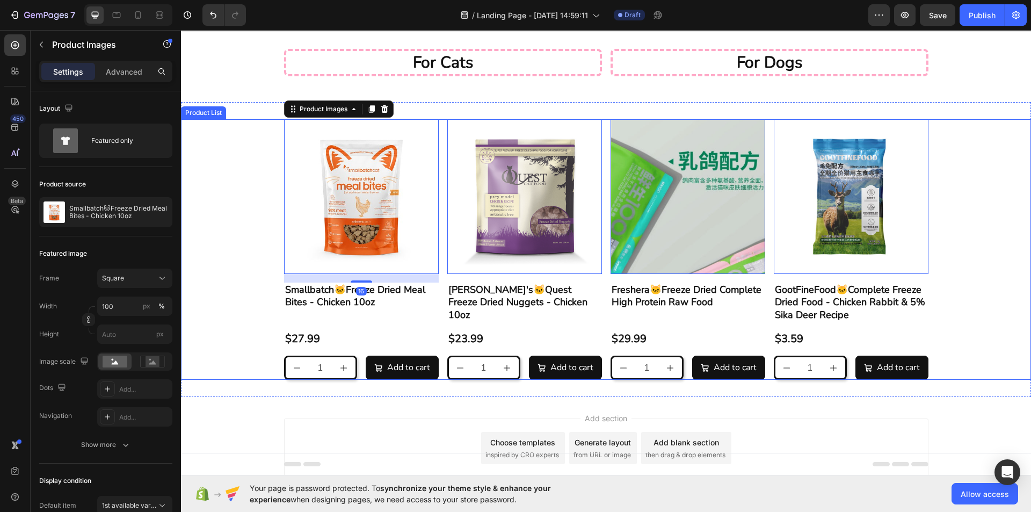
click at [255, 212] on div "Product Images 16 Smallbatch🐱Freeze Dried Meal Bites - Chicken 10oz Product Tit…" at bounding box center [606, 249] width 850 height 260
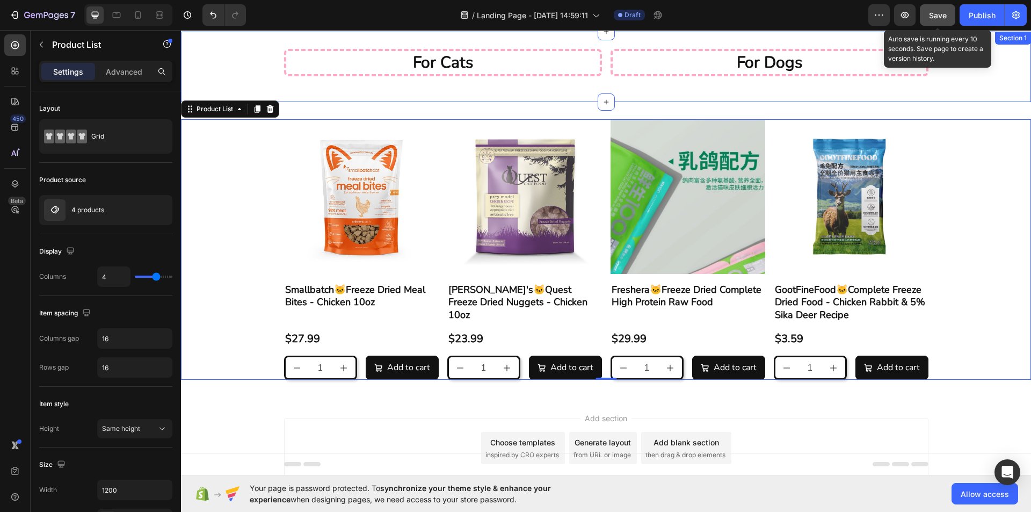
click at [950, 12] on button "Save" at bounding box center [936, 14] width 35 height 21
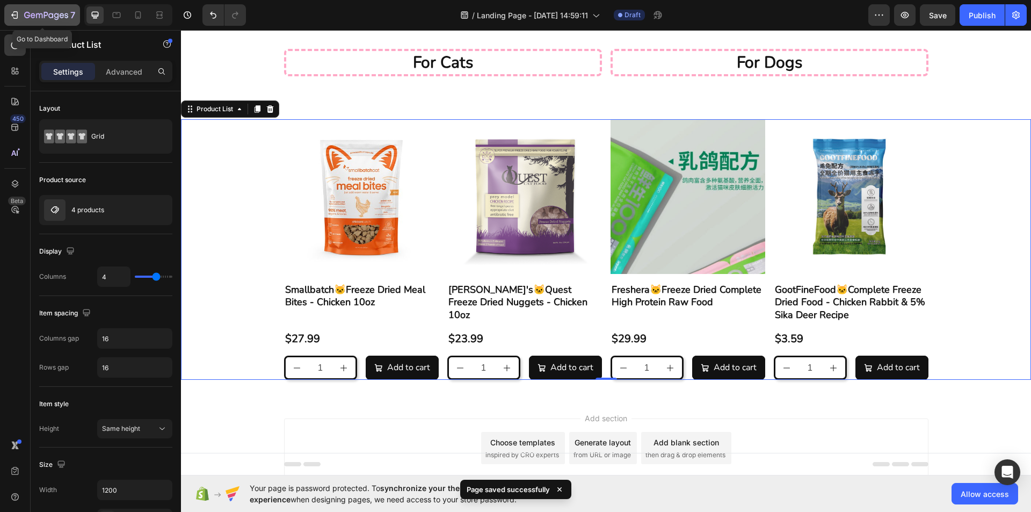
click at [6, 18] on button "7" at bounding box center [42, 14] width 76 height 21
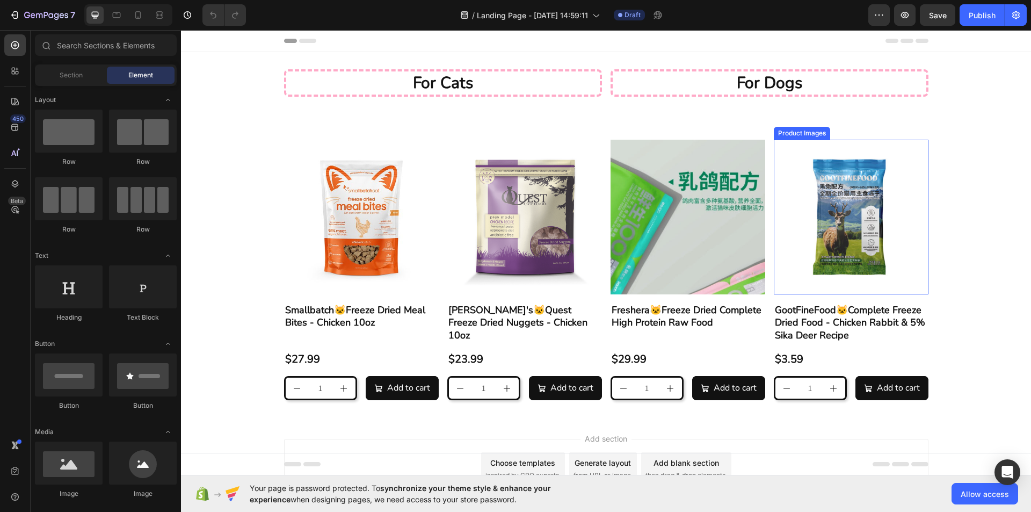
click at [704, 213] on img at bounding box center [687, 217] width 155 height 155
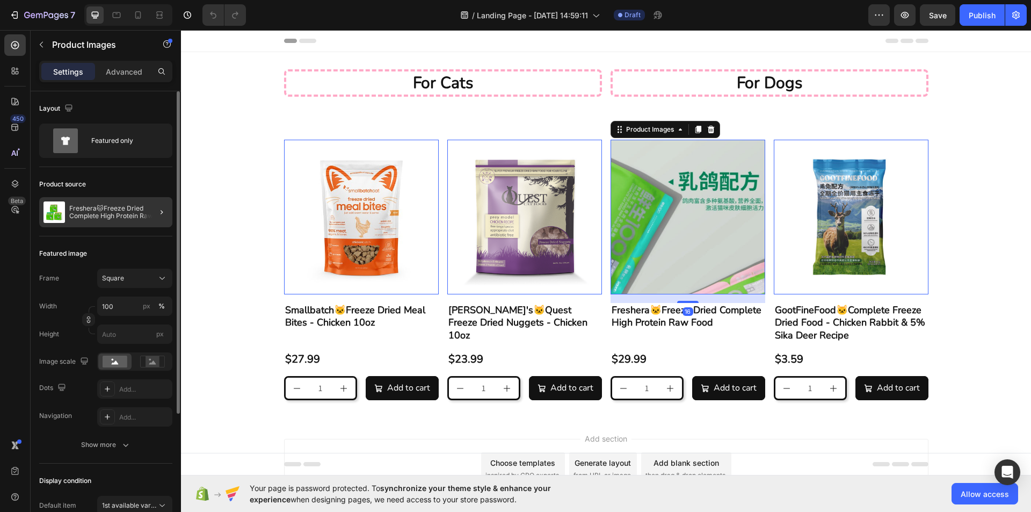
click at [136, 209] on p "Freshera🐱Freeze Dried Complete High Protein Raw Food" at bounding box center [118, 212] width 99 height 15
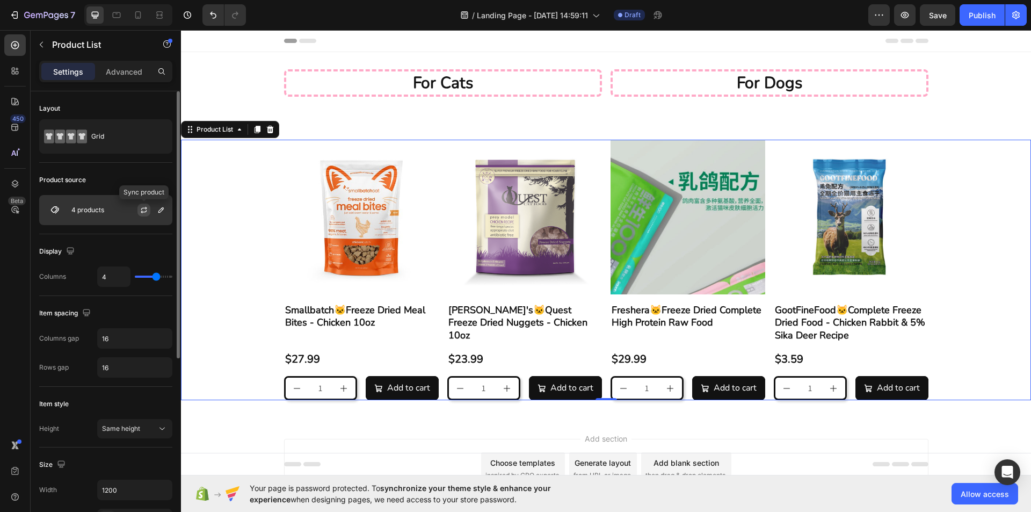
click at [140, 212] on icon "button" at bounding box center [144, 210] width 9 height 9
click at [89, 214] on div "4 products" at bounding box center [105, 210] width 133 height 30
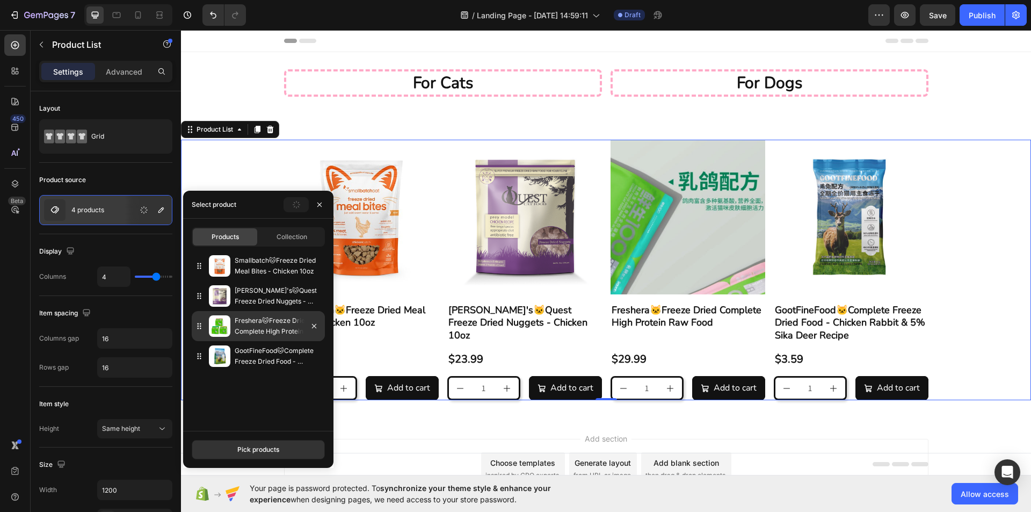
click at [253, 325] on p "Freshera🐱Freeze Dried Complete High Protein Raw Food" at bounding box center [278, 325] width 86 height 21
click at [318, 332] on button "button" at bounding box center [314, 325] width 13 height 13
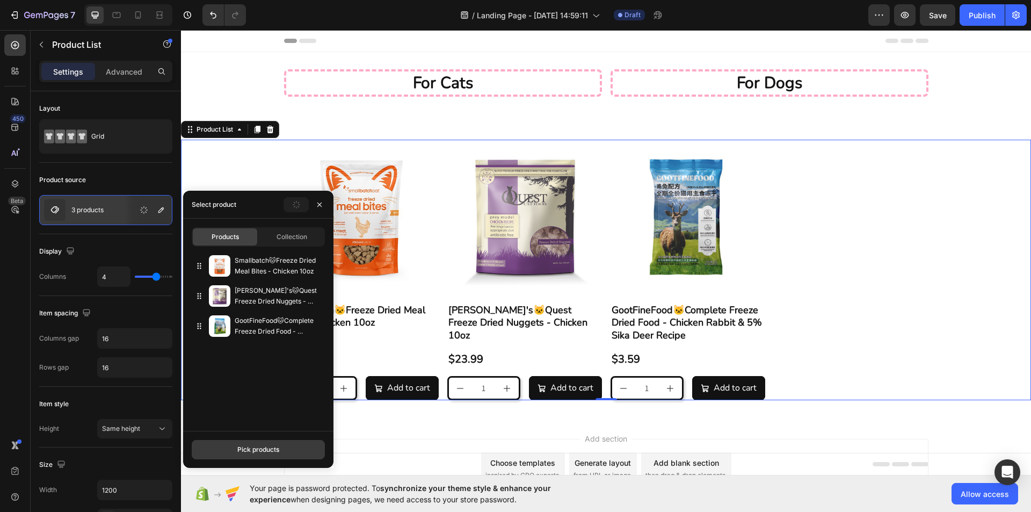
click at [267, 450] on div "Pick products" at bounding box center [258, 449] width 42 height 10
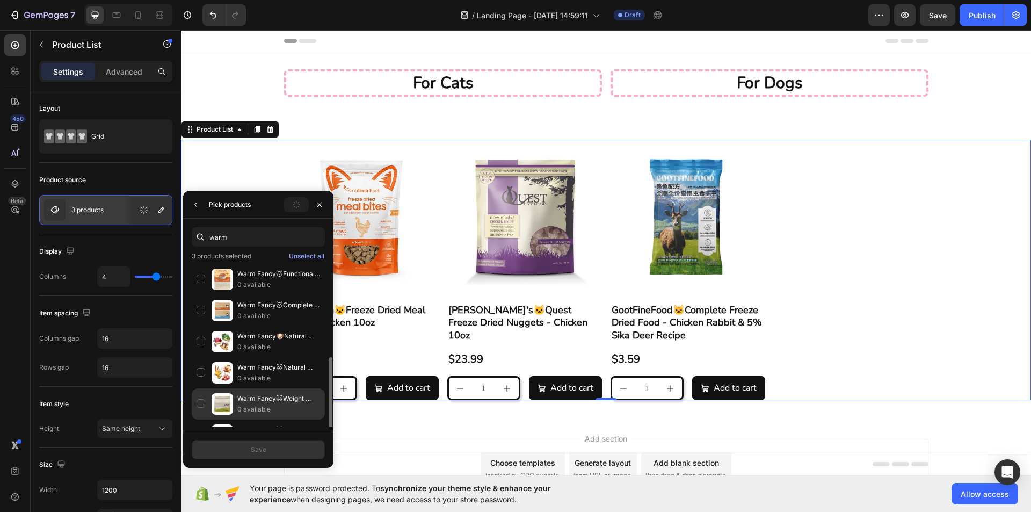
scroll to position [54, 0]
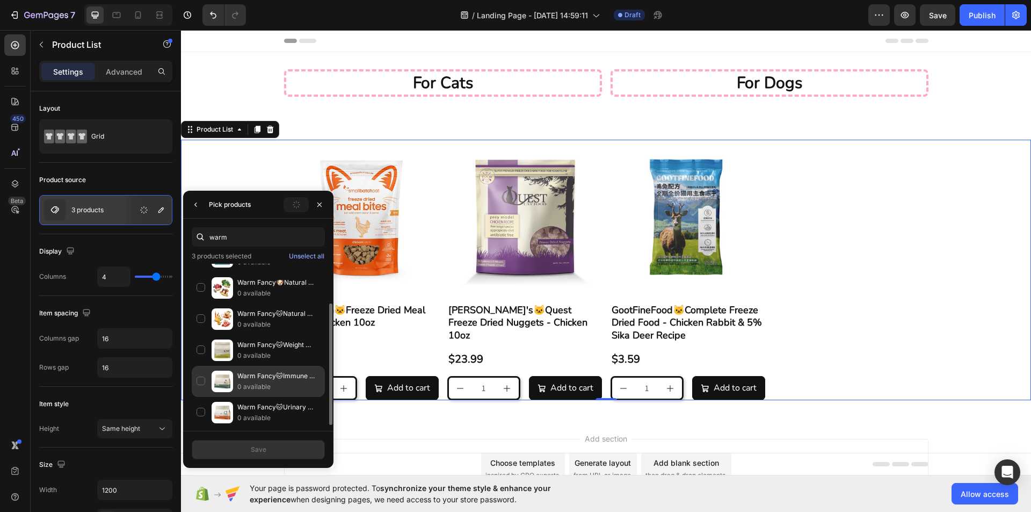
click at [200, 397] on div "Warm Fancy🐱Immune Care Freeze Dried Food Rabbit & Colostrum 225g 0 available" at bounding box center [258, 412] width 133 height 31
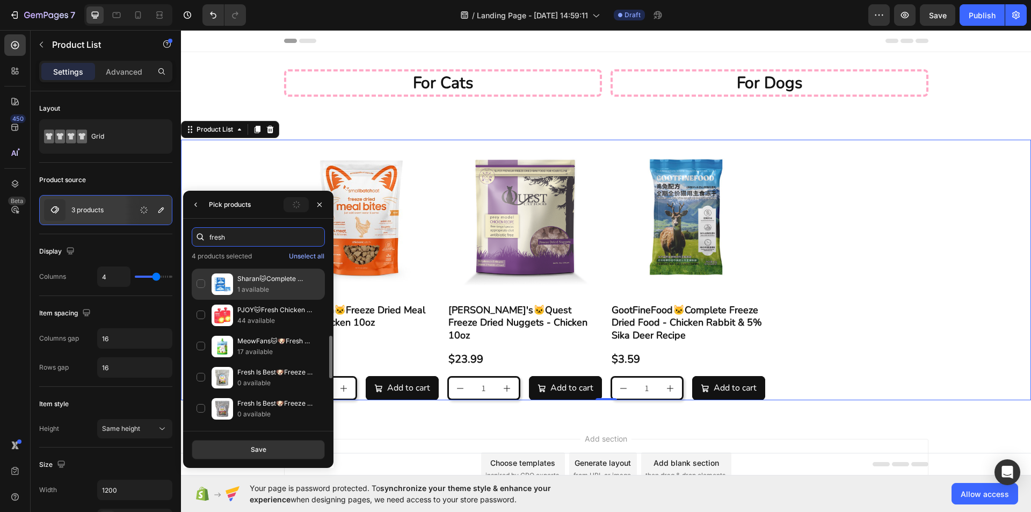
scroll to position [168, 0]
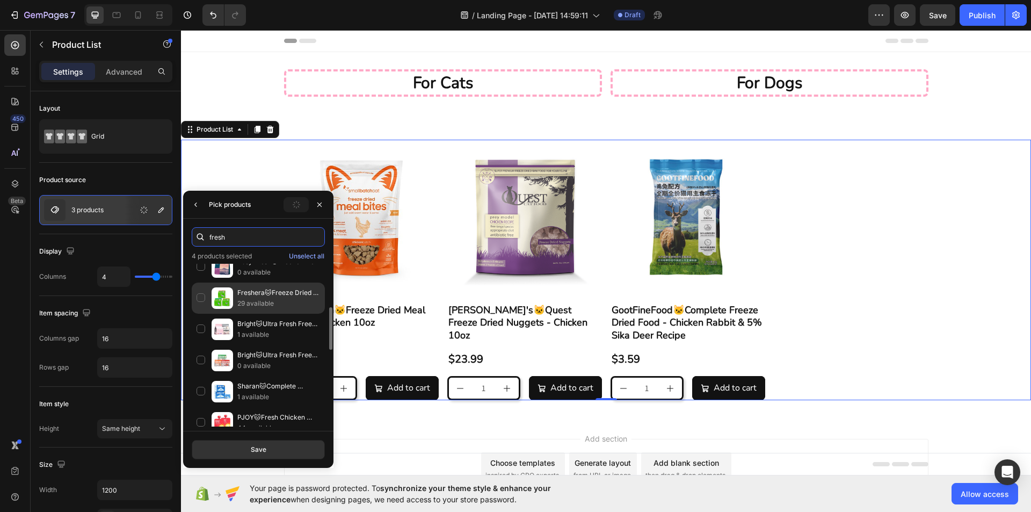
type input "fresh"
click at [196, 313] on div "Freshera🐱Freeze Dried Complete High Protein Raw Food 29 available" at bounding box center [258, 328] width 133 height 31
drag, startPoint x: 270, startPoint y: 449, endPoint x: 106, endPoint y: 384, distance: 176.1
click at [270, 449] on button "Save" at bounding box center [258, 449] width 133 height 19
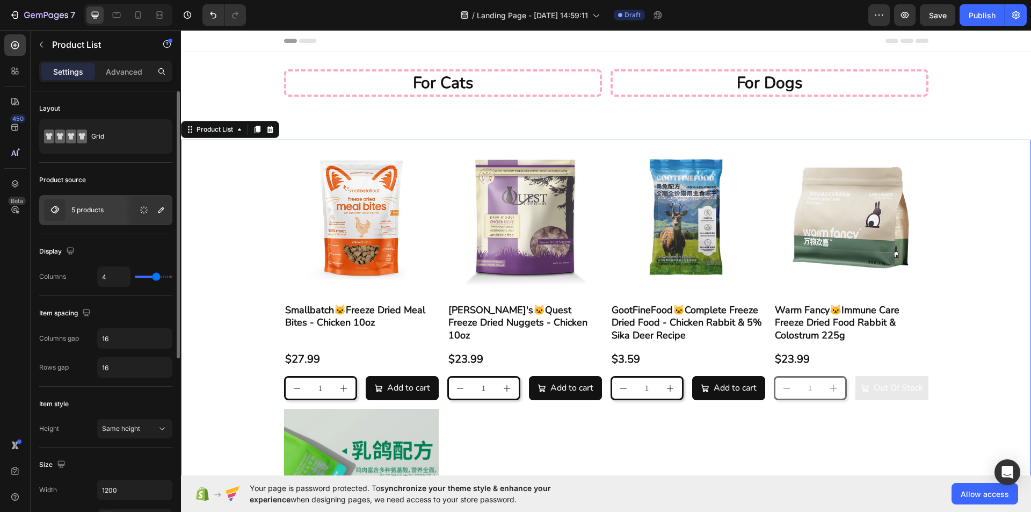
type input "5"
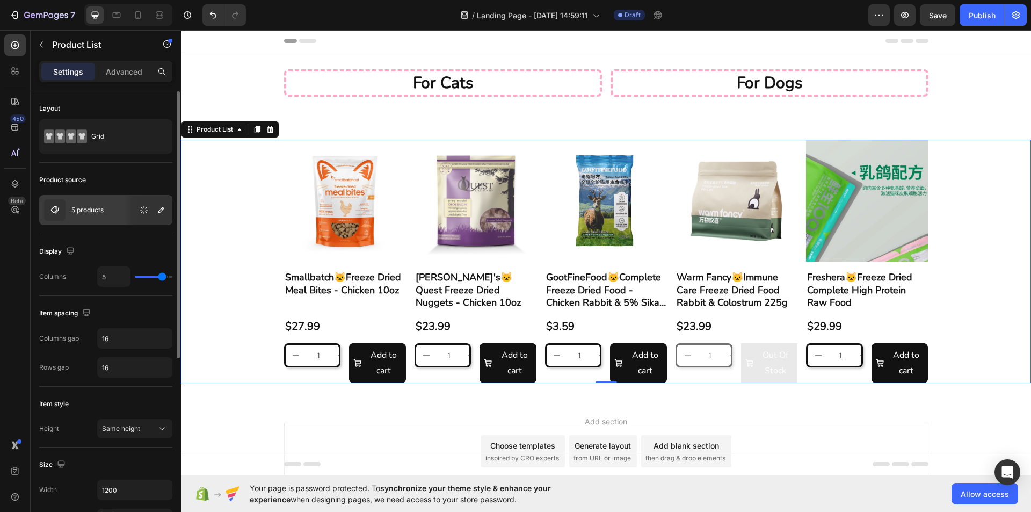
type input "6"
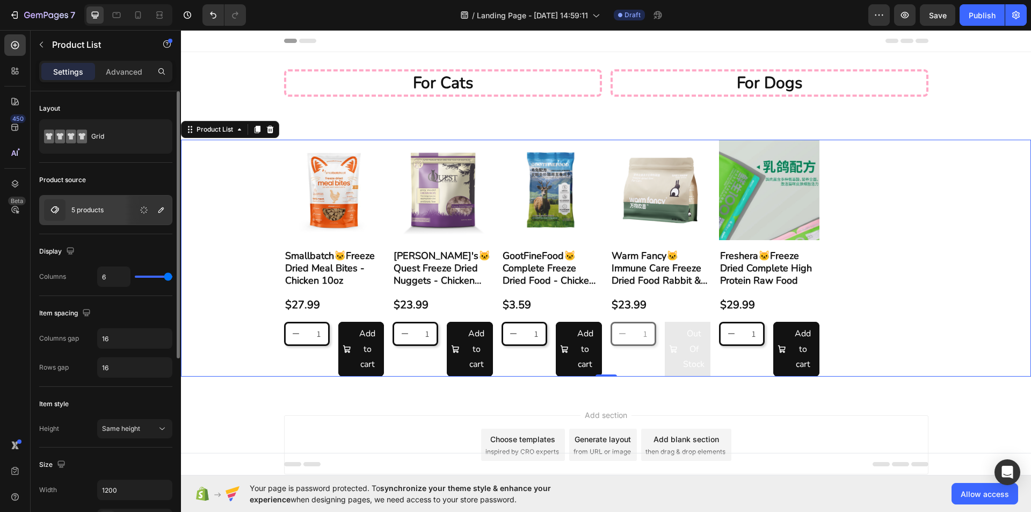
type input "5"
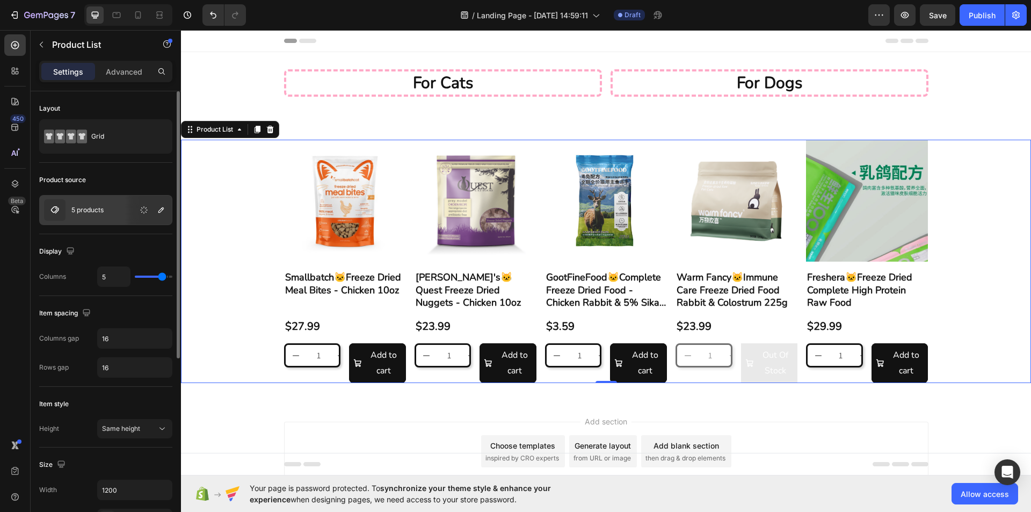
type input "5"
click at [164, 278] on input "range" at bounding box center [154, 276] width 38 height 2
click at [83, 223] on div "5 products" at bounding box center [105, 210] width 133 height 30
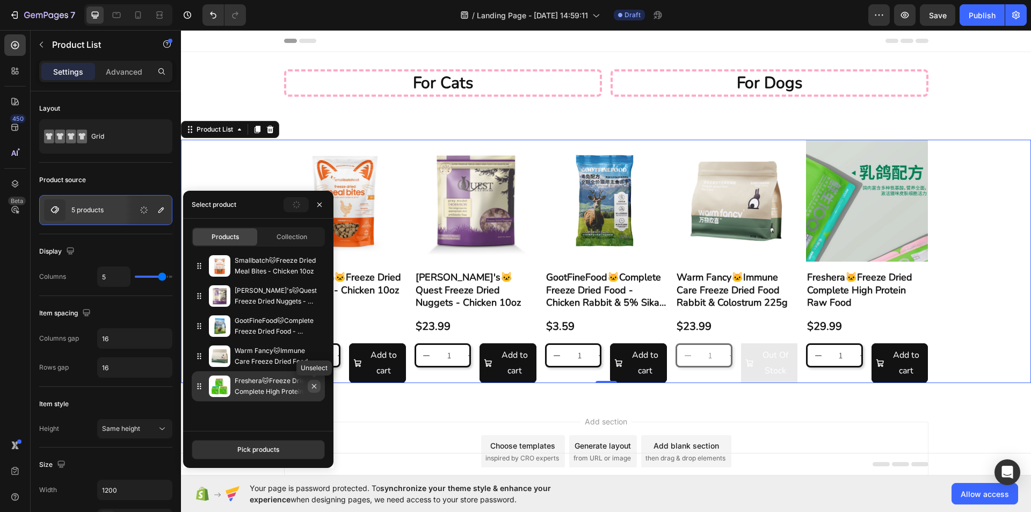
click at [315, 388] on icon "button" at bounding box center [314, 386] width 9 height 9
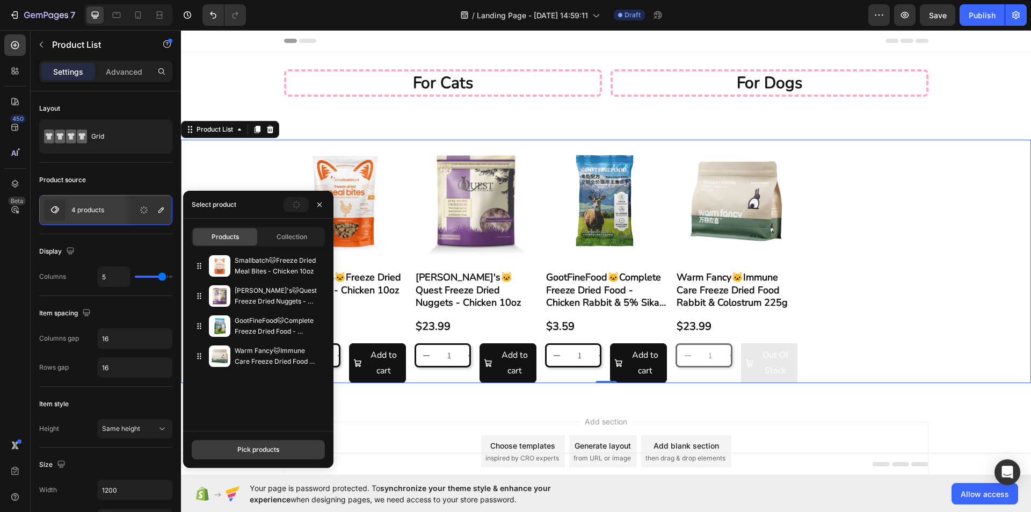
click at [241, 443] on button "Pick products" at bounding box center [258, 449] width 133 height 19
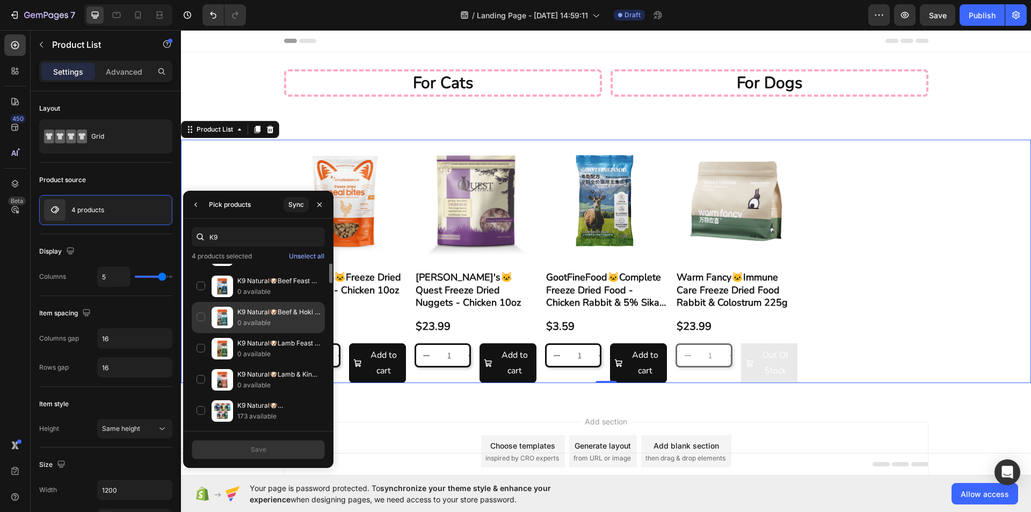
scroll to position [0, 0]
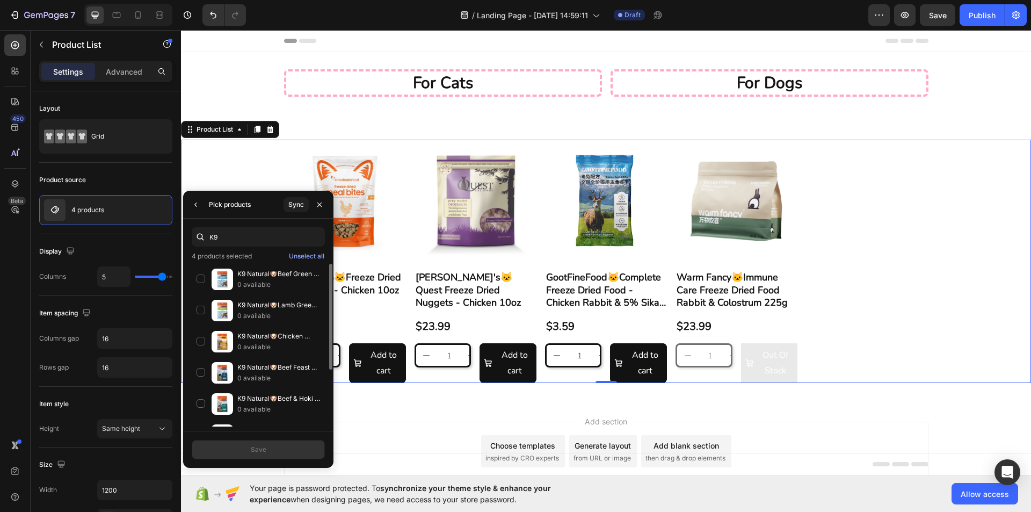
click at [199, 237] on div "K9" at bounding box center [258, 236] width 133 height 19
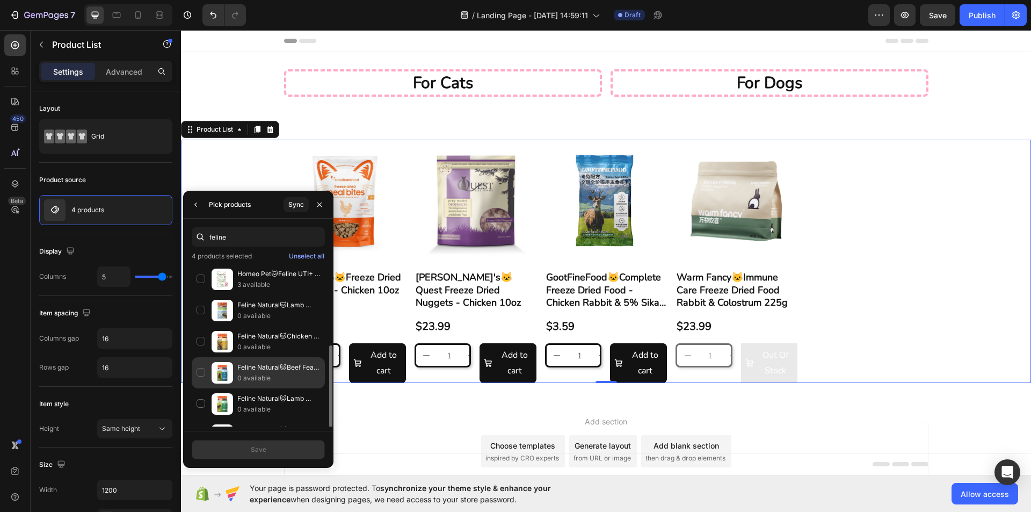
scroll to position [54, 0]
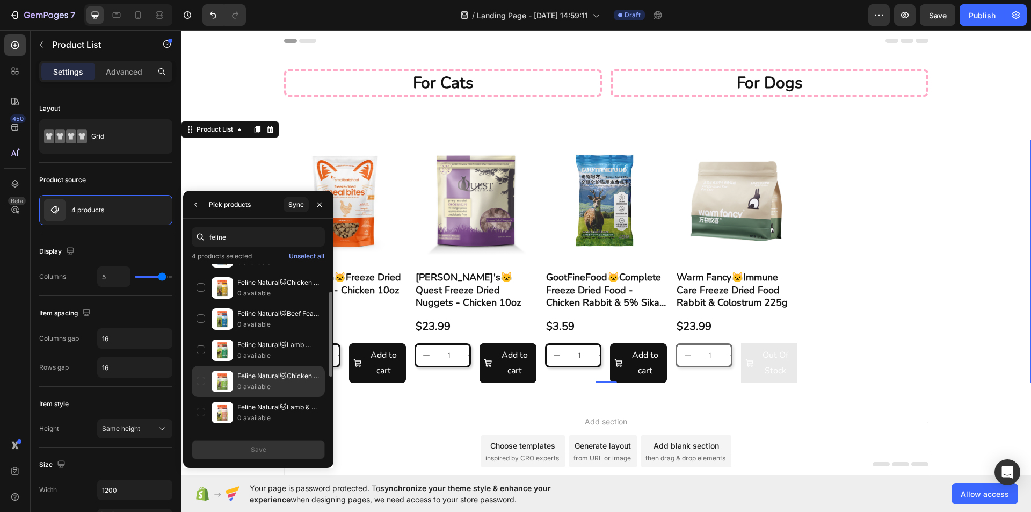
type input "feline"
click at [201, 397] on div "Feline Natural🐱Chicken & Lamb Feast Freeze Dried Cat Food 0 available" at bounding box center [258, 412] width 133 height 31
click at [274, 450] on button "Save" at bounding box center [258, 449] width 133 height 19
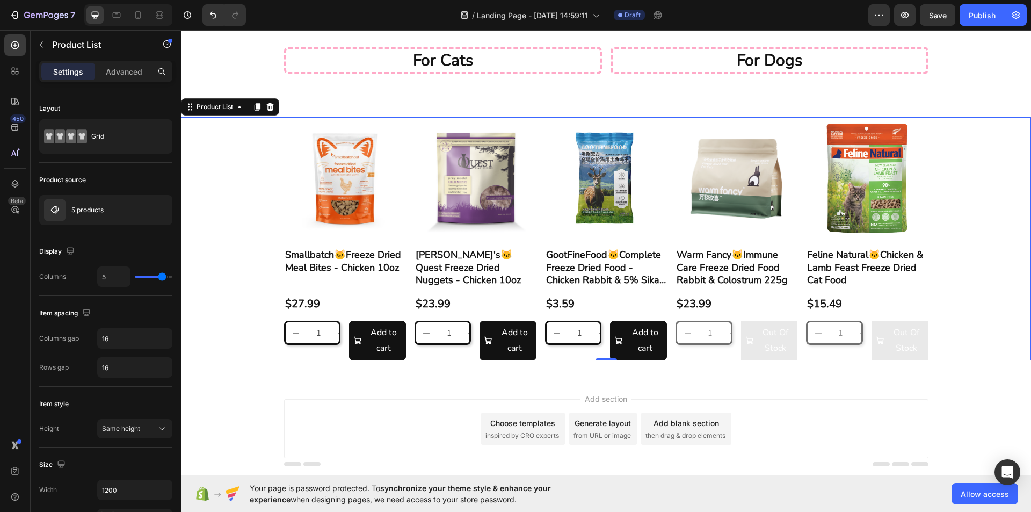
scroll to position [57, 0]
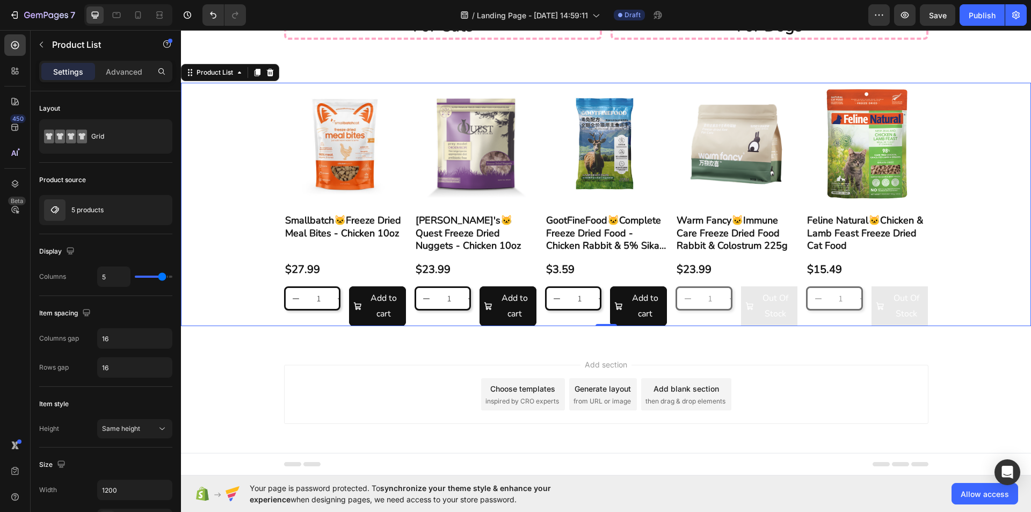
click at [865, 344] on div "Add section Choose templates inspired by CRO experts Generate layout from URL o…" at bounding box center [606, 409] width 850 height 132
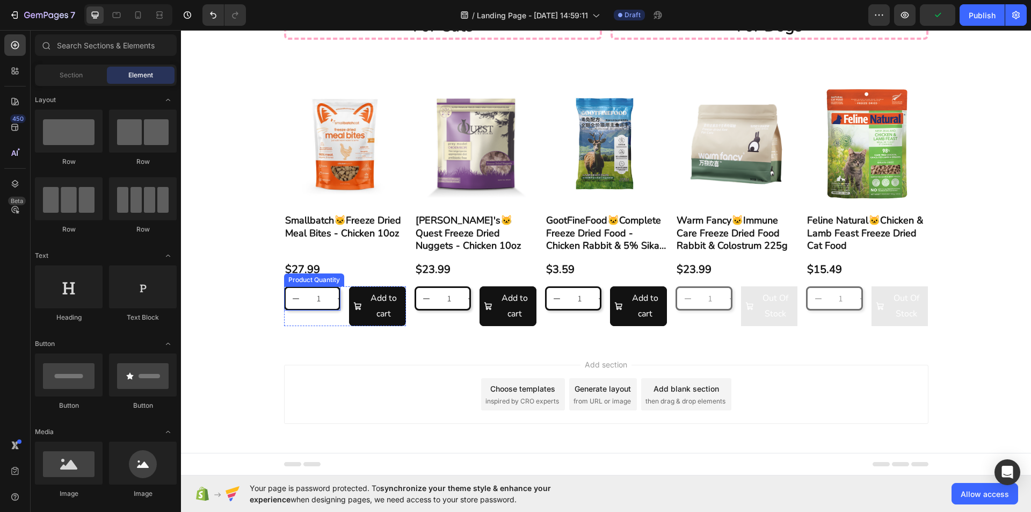
click at [306, 293] on input "1" at bounding box center [318, 298] width 24 height 21
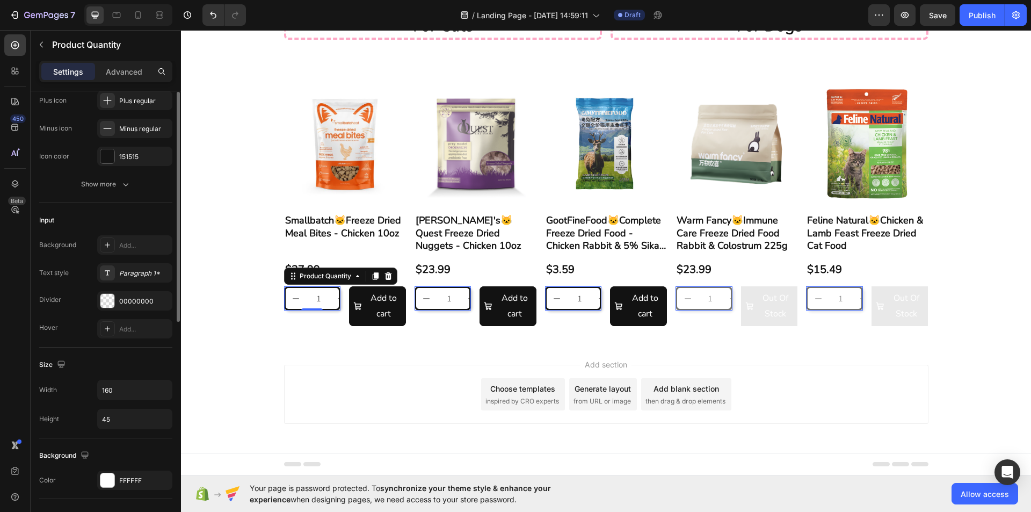
scroll to position [215, 0]
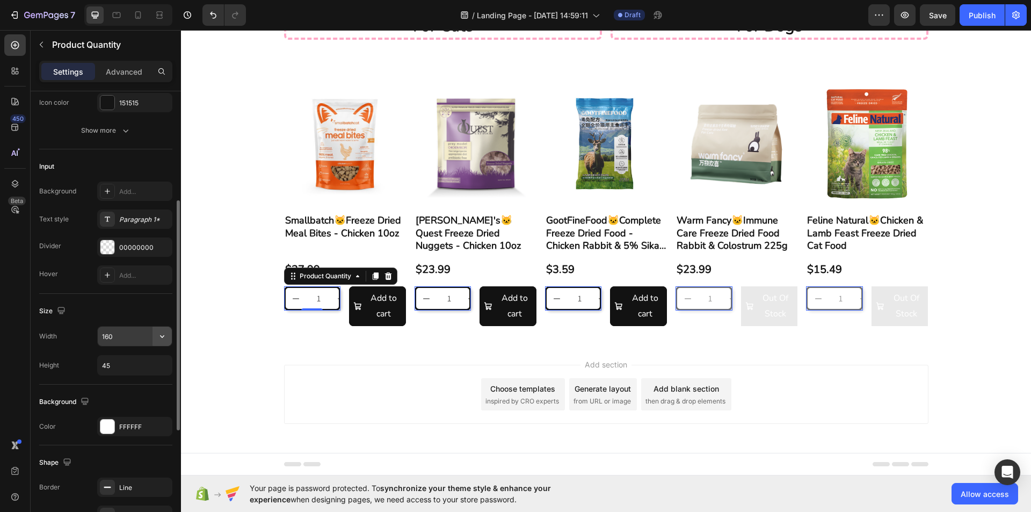
click at [159, 338] on icon "button" at bounding box center [162, 336] width 11 height 11
click at [151, 362] on span "100%" at bounding box center [154, 364] width 18 height 10
click at [122, 338] on input "100%" at bounding box center [135, 335] width 74 height 19
drag, startPoint x: 109, startPoint y: 338, endPoint x: 100, endPoint y: 339, distance: 8.7
click at [100, 339] on input "80%" at bounding box center [135, 335] width 74 height 19
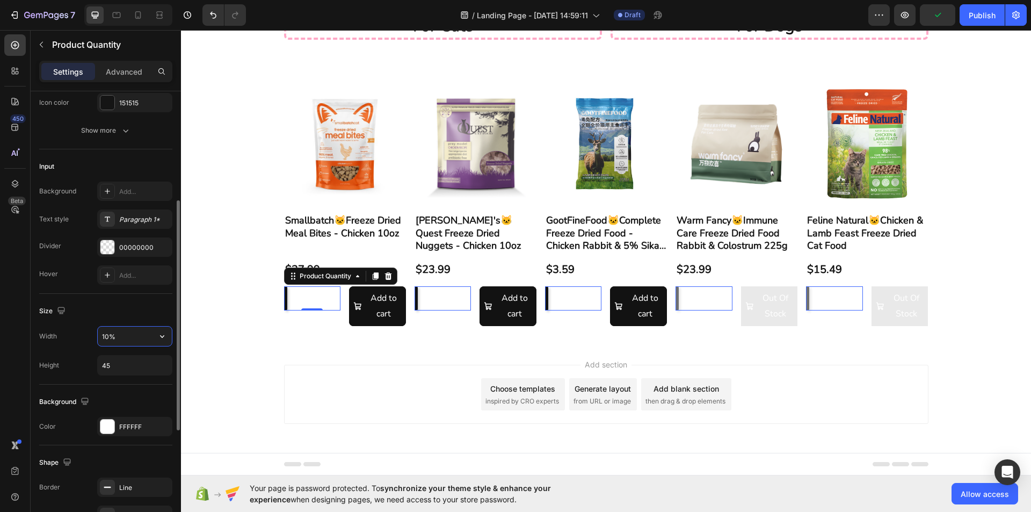
type input "100%"
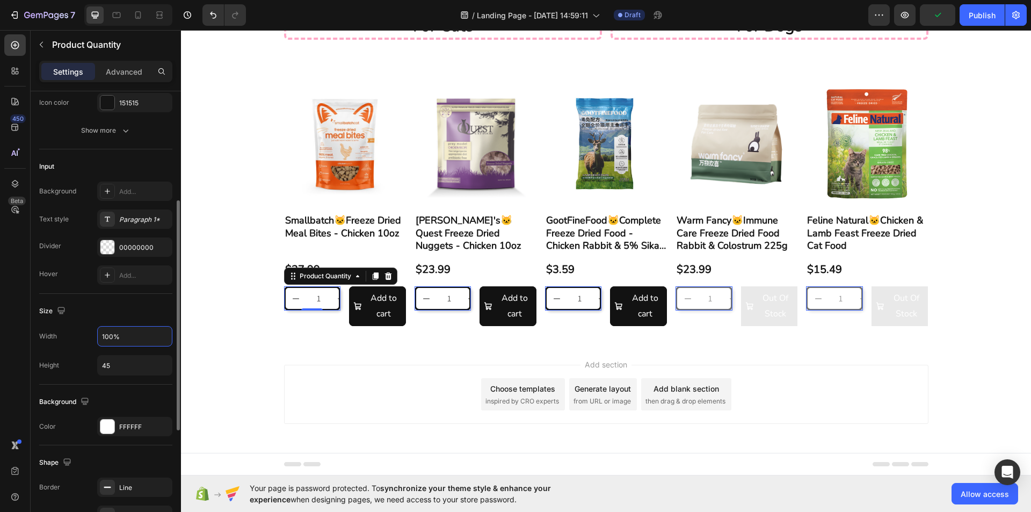
click at [111, 316] on div "Size" at bounding box center [105, 310] width 133 height 17
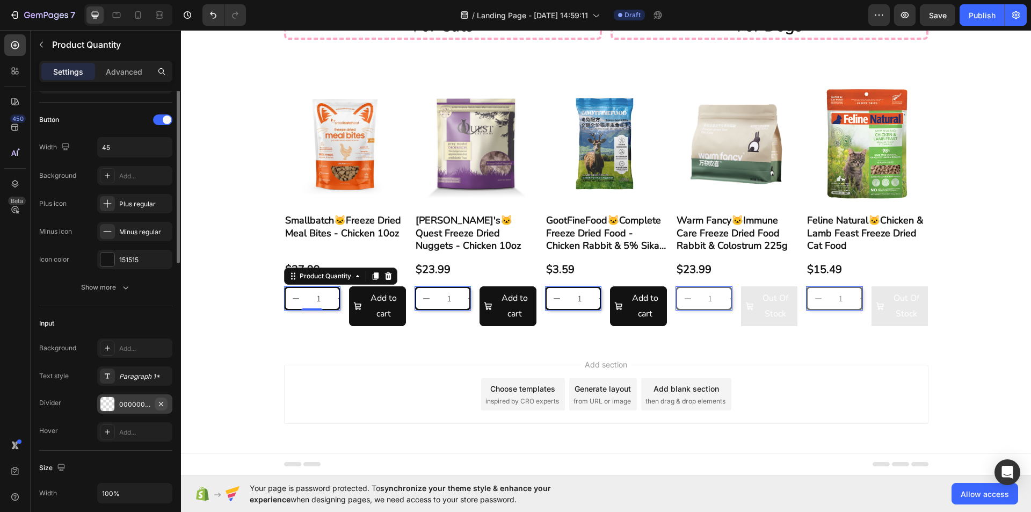
scroll to position [0, 0]
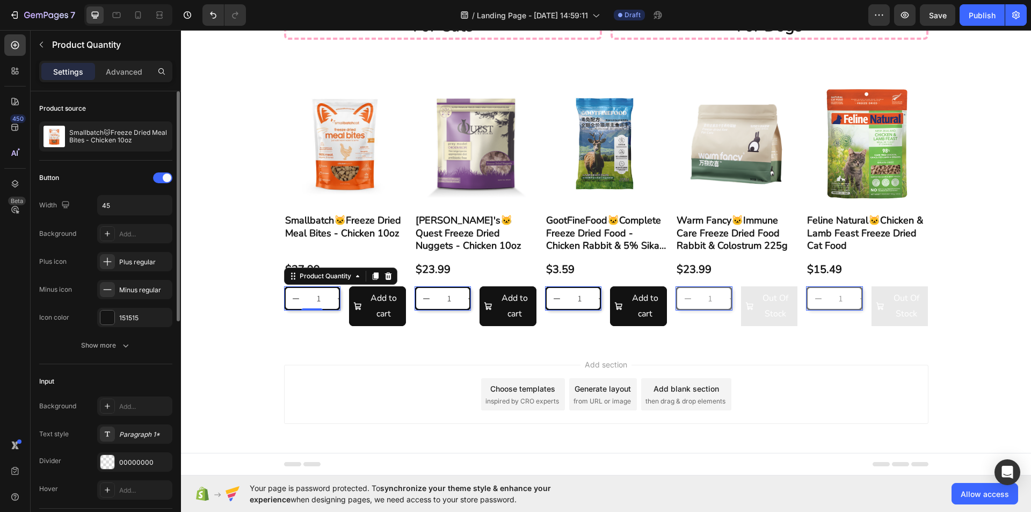
click at [306, 300] on input "1" at bounding box center [318, 298] width 24 height 21
click at [113, 62] on div "Settings Advanced" at bounding box center [105, 71] width 133 height 21
click at [115, 71] on p "Advanced" at bounding box center [124, 71] width 36 height 11
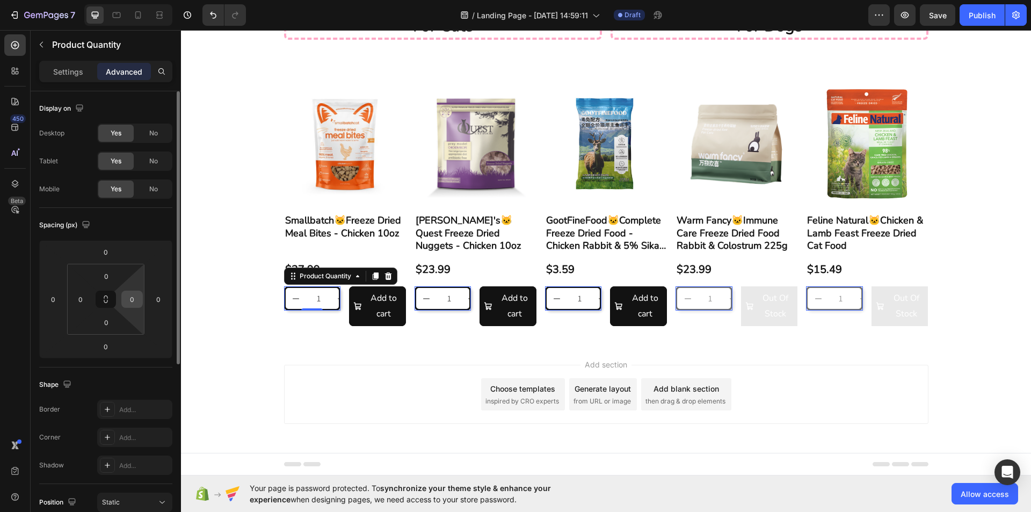
click at [133, 304] on input "0" at bounding box center [132, 299] width 16 height 16
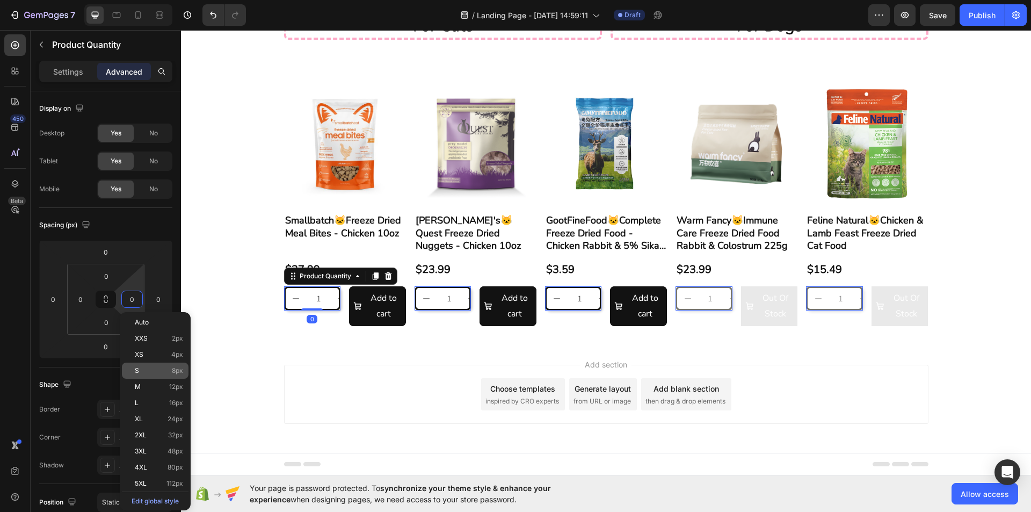
click at [148, 365] on div "S 8px" at bounding box center [155, 370] width 67 height 16
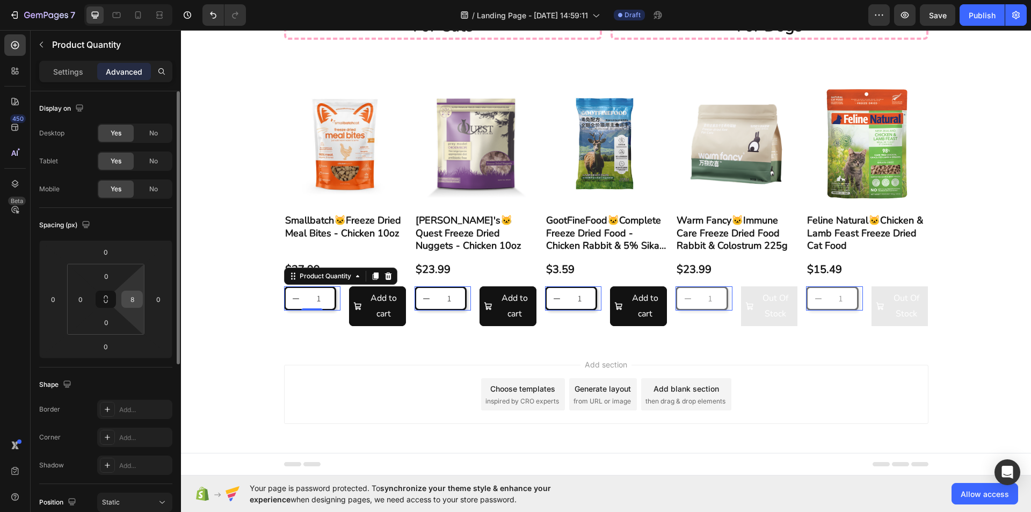
click at [125, 301] on div "8" at bounding box center [131, 298] width 21 height 17
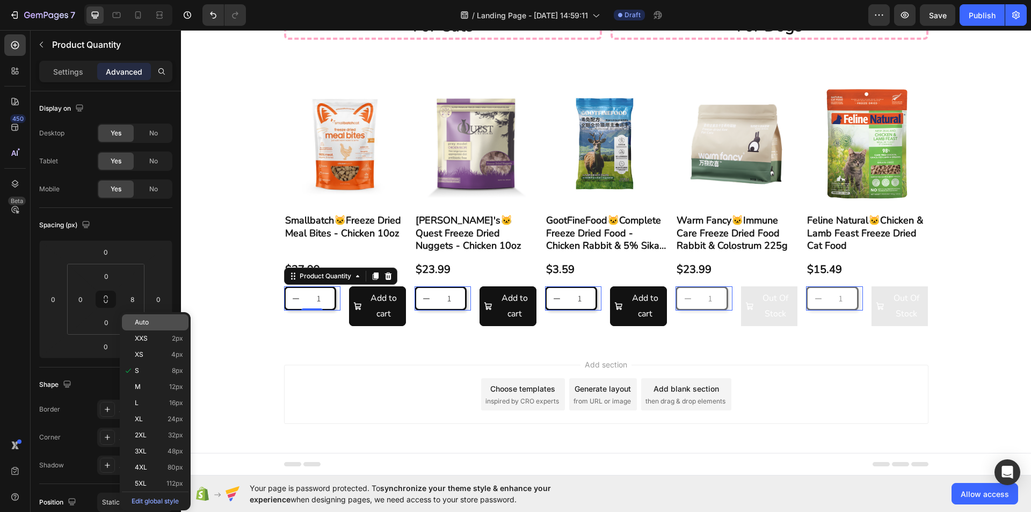
click at [157, 324] on p "Auto" at bounding box center [159, 322] width 48 height 8
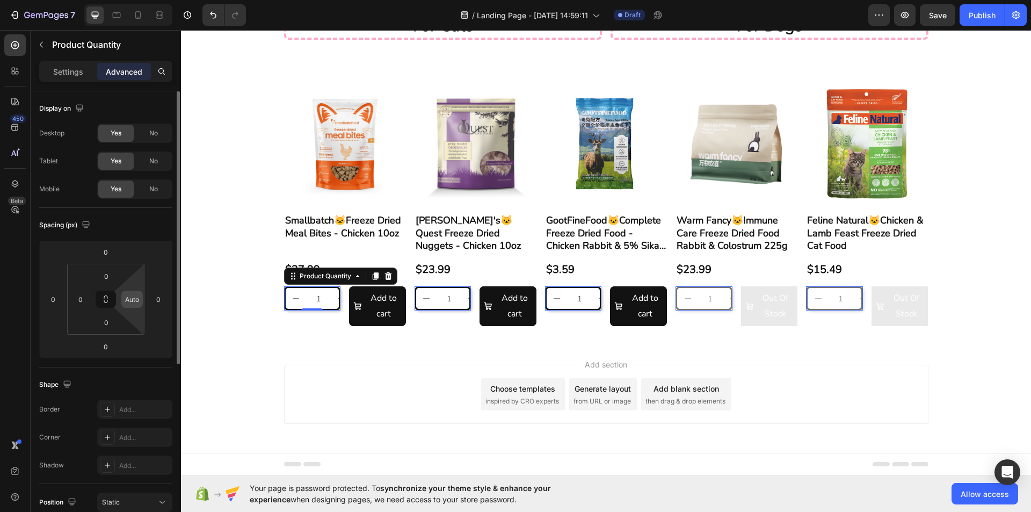
click at [136, 306] on input "Auto" at bounding box center [132, 299] width 16 height 16
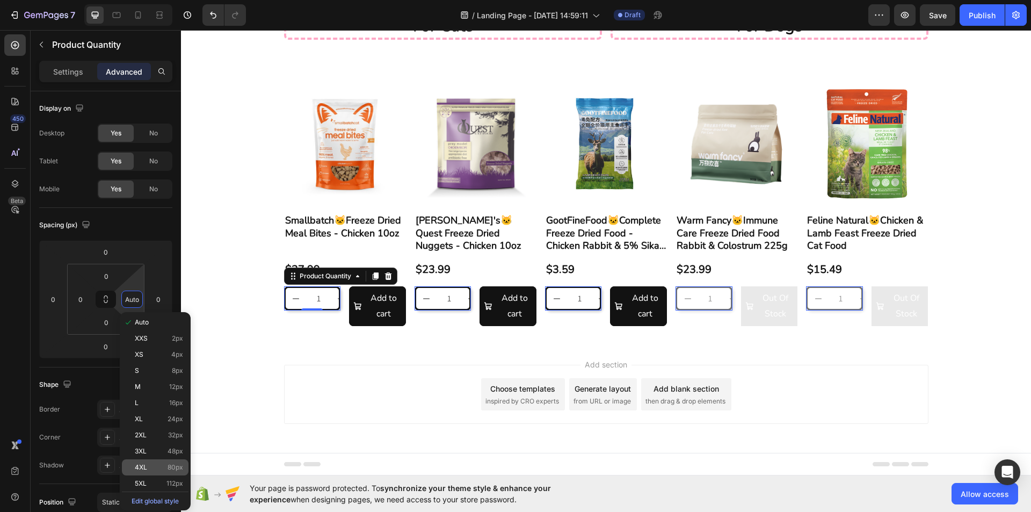
click at [163, 469] on p "4XL 80px" at bounding box center [159, 467] width 48 height 8
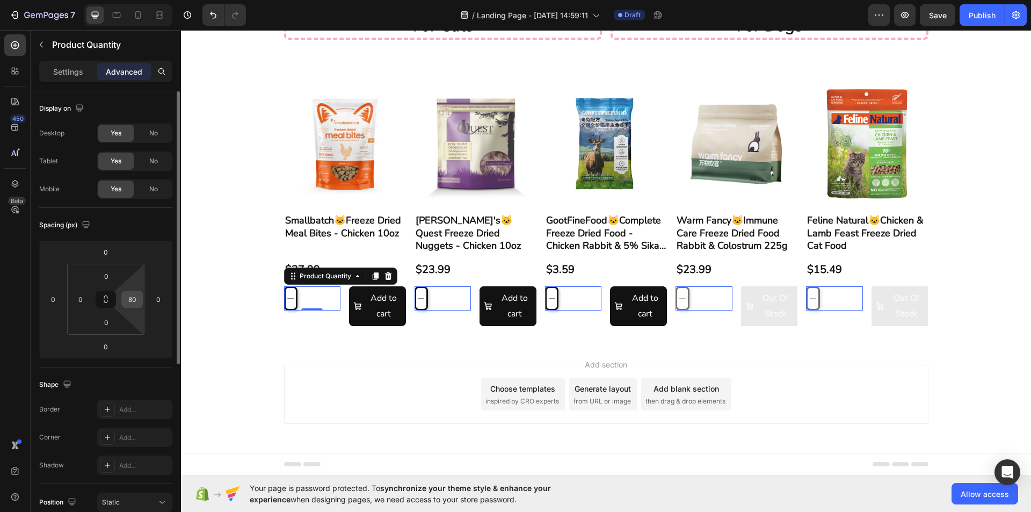
click at [130, 305] on input "80" at bounding box center [132, 299] width 16 height 16
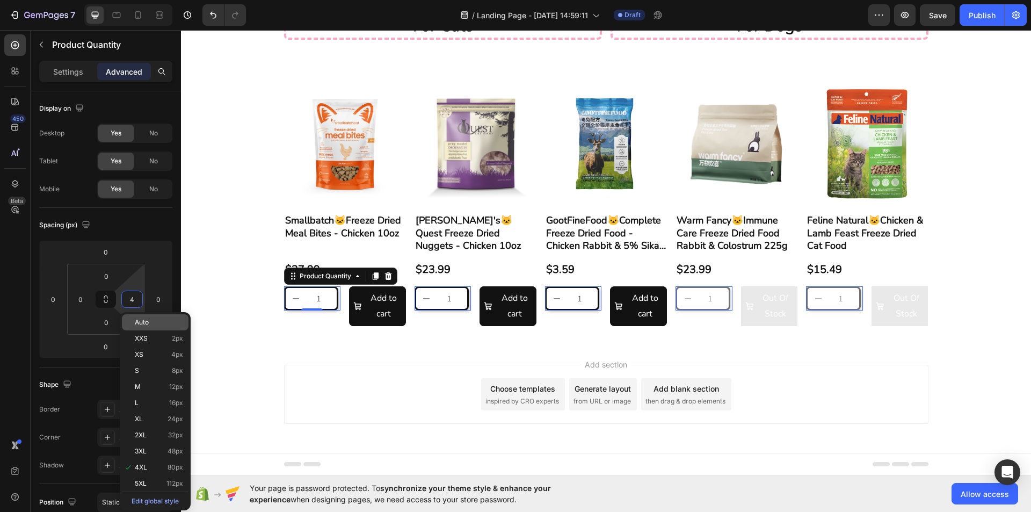
click at [142, 326] on div "Auto" at bounding box center [155, 322] width 67 height 16
type input "Auto"
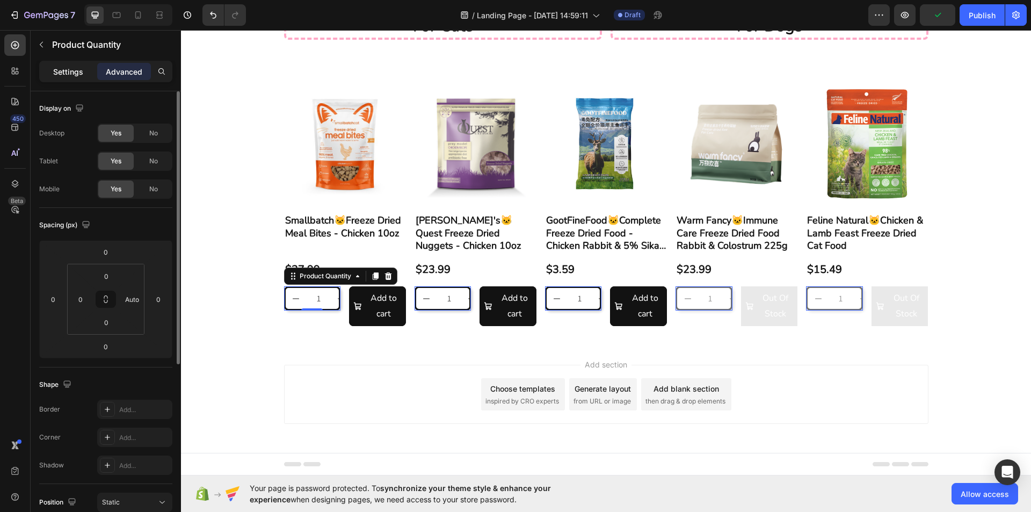
click at [70, 75] on p "Settings" at bounding box center [68, 71] width 30 height 11
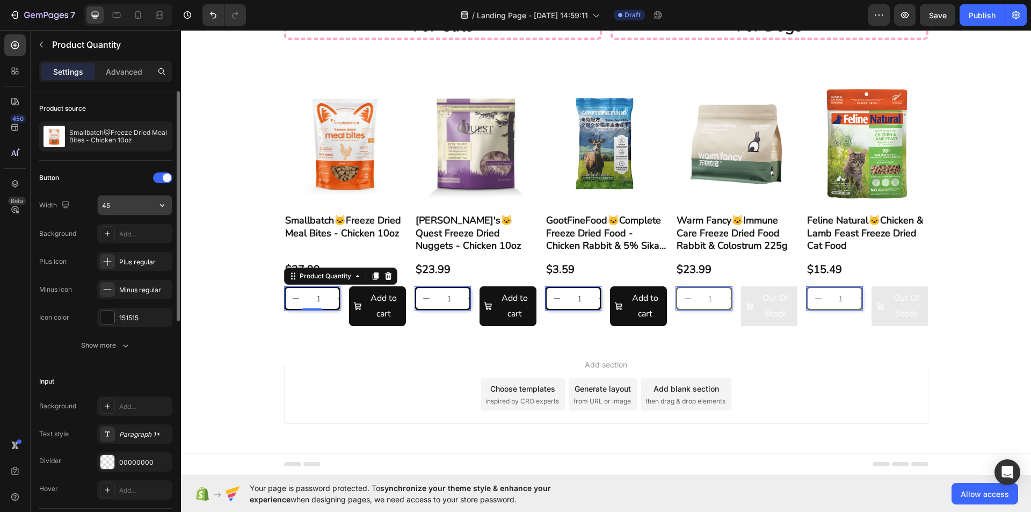
click at [123, 204] on input "45" at bounding box center [135, 204] width 74 height 19
click at [160, 203] on icon "button" at bounding box center [162, 205] width 11 height 11
click at [158, 235] on span "100%" at bounding box center [154, 233] width 18 height 10
drag, startPoint x: 135, startPoint y: 199, endPoint x: 156, endPoint y: 212, distance: 24.1
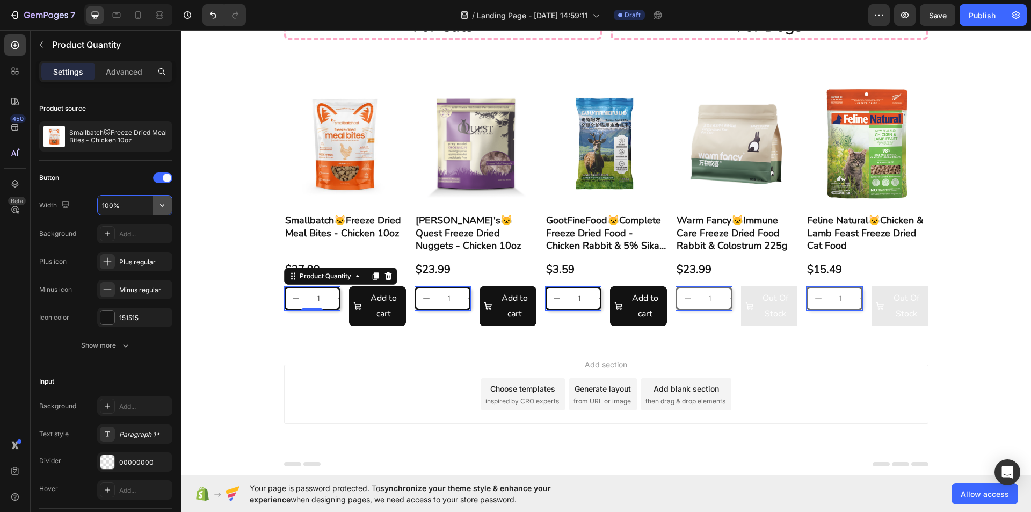
click at [135, 200] on input "100%" at bounding box center [135, 204] width 74 height 19
click at [163, 208] on icon "button" at bounding box center [162, 205] width 11 height 11
drag, startPoint x: 133, startPoint y: 196, endPoint x: 127, endPoint y: 204, distance: 10.3
click at [130, 196] on input "100%" at bounding box center [135, 204] width 74 height 19
click at [93, 201] on div "Width 20" at bounding box center [105, 205] width 133 height 20
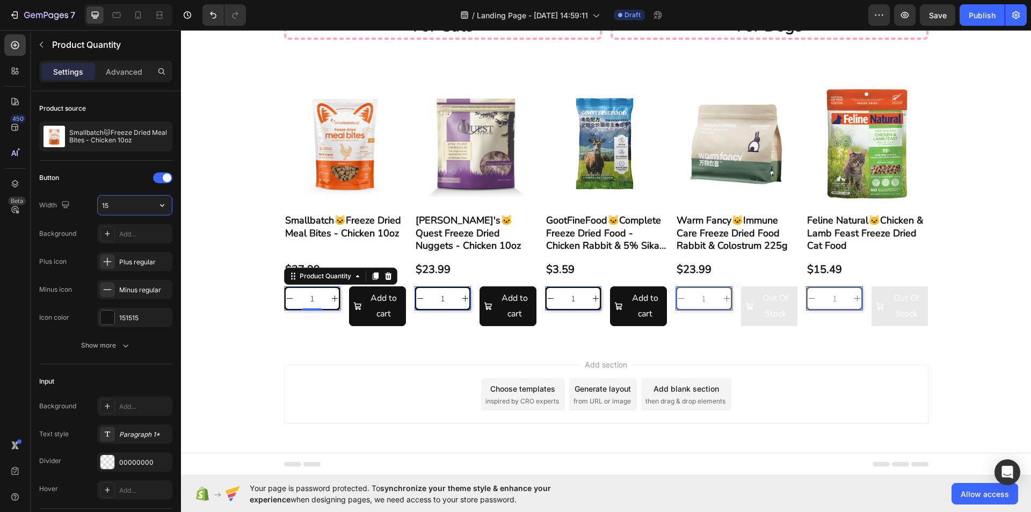
drag, startPoint x: 121, startPoint y: 208, endPoint x: 99, endPoint y: 210, distance: 21.6
click at [94, 209] on div "Width 15" at bounding box center [105, 205] width 133 height 20
drag, startPoint x: 121, startPoint y: 211, endPoint x: 93, endPoint y: 209, distance: 28.0
click at [93, 209] on div "Width 10" at bounding box center [105, 205] width 133 height 20
click at [98, 207] on input "50" at bounding box center [135, 204] width 74 height 19
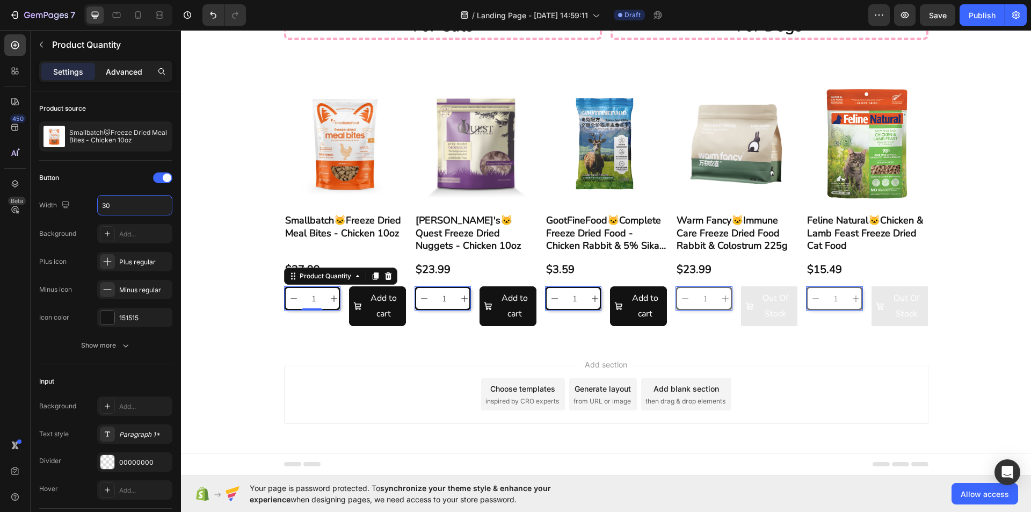
type input "30"
click at [114, 73] on p "Advanced" at bounding box center [124, 71] width 36 height 11
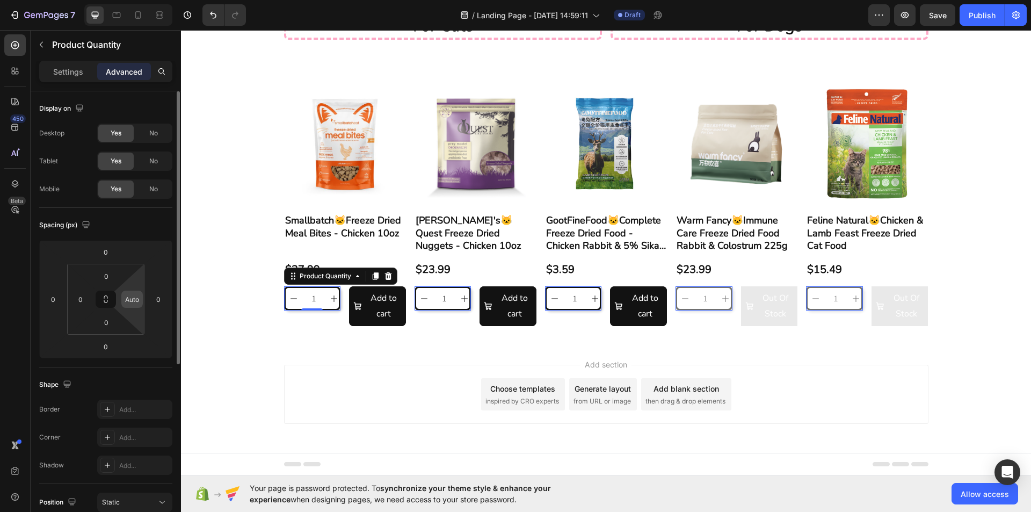
click at [138, 296] on input "Auto" at bounding box center [132, 299] width 16 height 16
type input "0"
click at [138, 0] on html "7 / Landing Page - Aug 27, 14:59:11 Draft Preview Save Publish 450 Beta Section…" at bounding box center [515, 0] width 1031 height 0
click at [0, 0] on div "Spacing (px) 0 0 0 0 0 0 0 0" at bounding box center [0, 0] width 0 height 0
click at [164, 222] on div "Spacing (px)" at bounding box center [105, 224] width 133 height 17
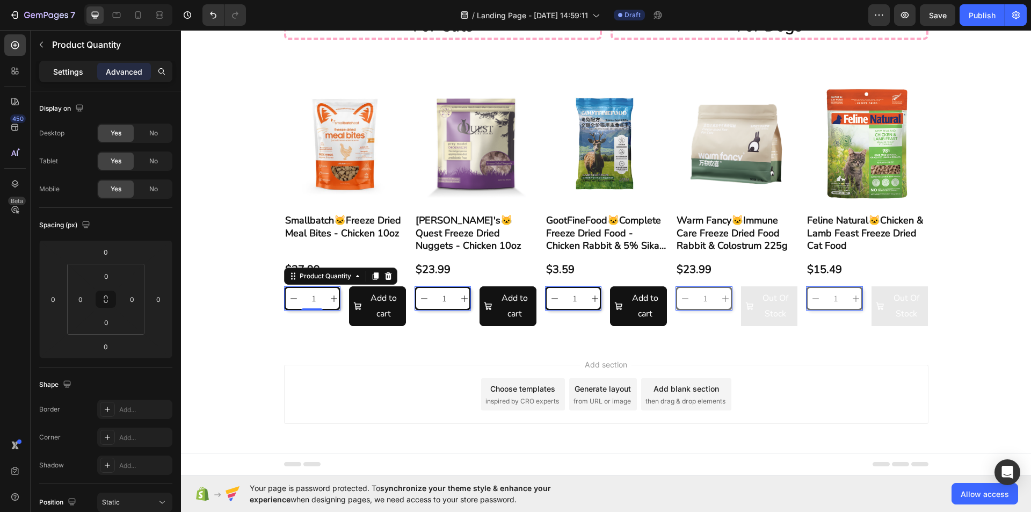
click at [70, 66] on p "Settings" at bounding box center [68, 71] width 30 height 11
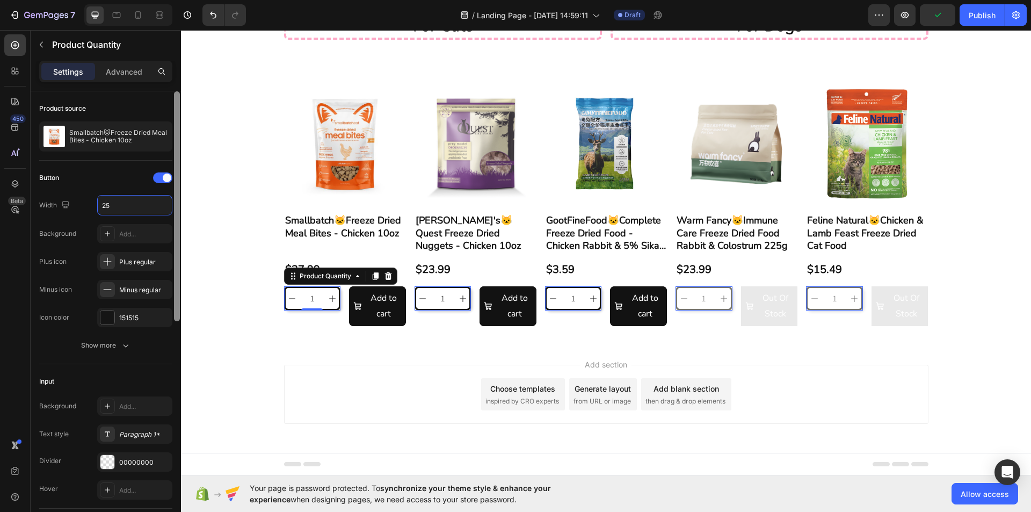
type input "25"
click at [180, 225] on div at bounding box center [177, 316] width 8 height 451
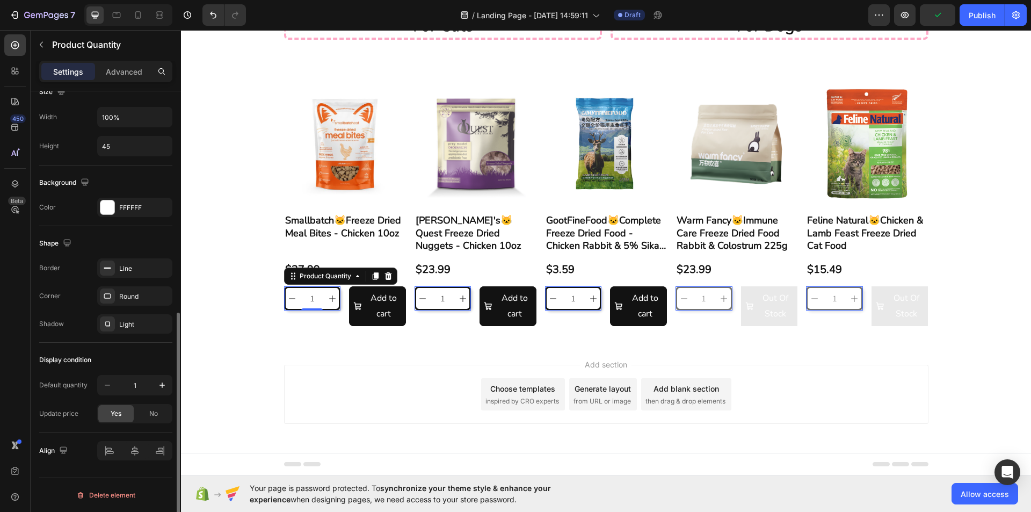
click at [247, 358] on div "Add section Choose templates inspired by CRO experts Generate layout from URL o…" at bounding box center [606, 409] width 850 height 132
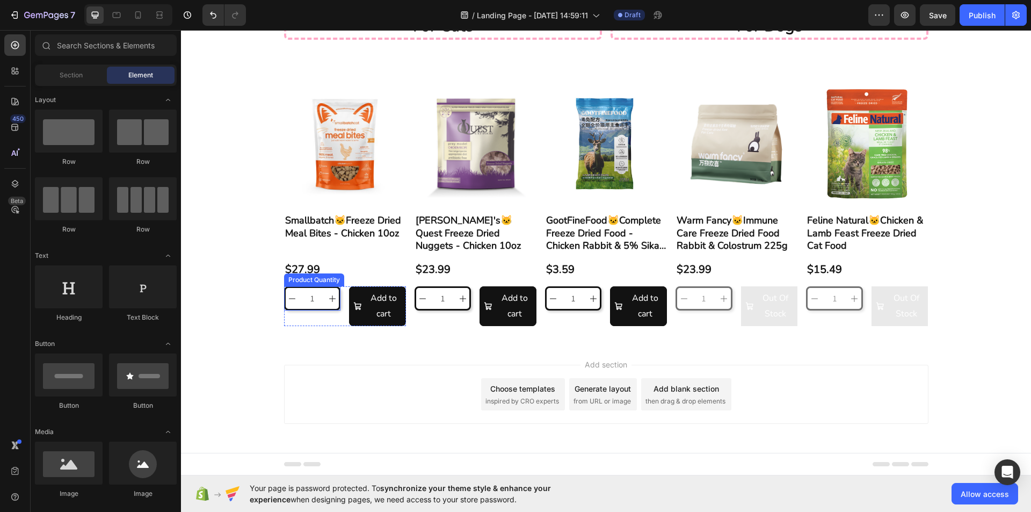
click at [312, 309] on input "1" at bounding box center [312, 298] width 27 height 21
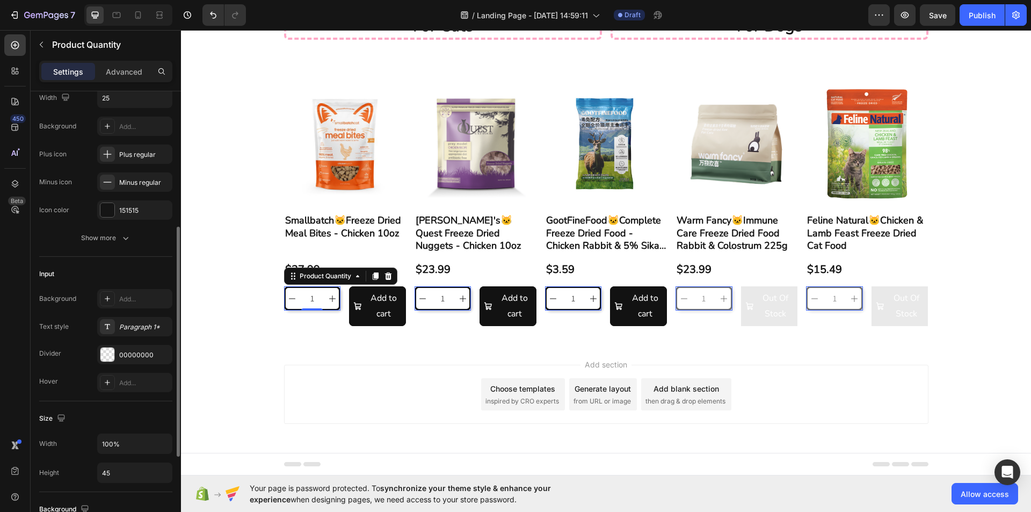
scroll to position [161, 0]
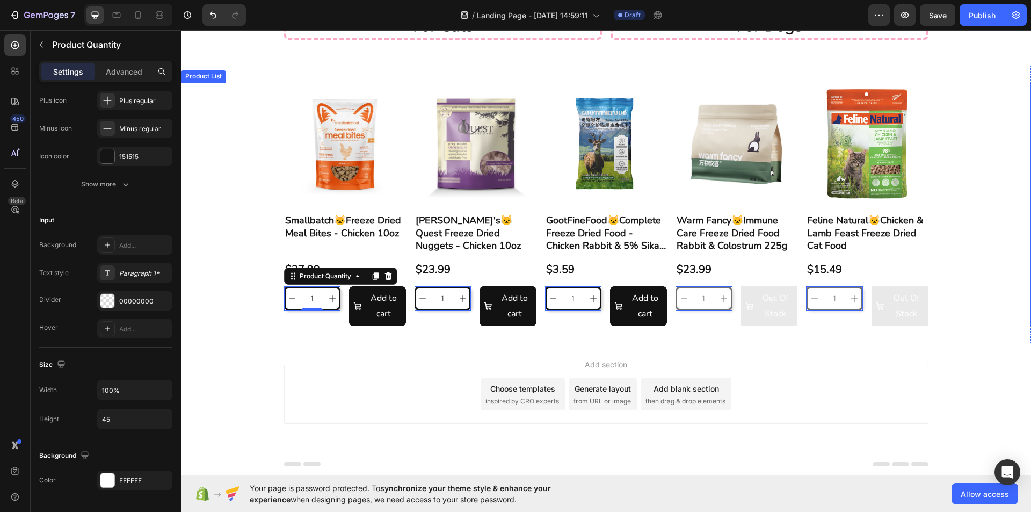
click at [990, 221] on div "Product Images Smallbatch🐱Freeze Dried Meal Bites - Chicken 10oz Product Title …" at bounding box center [606, 204] width 850 height 243
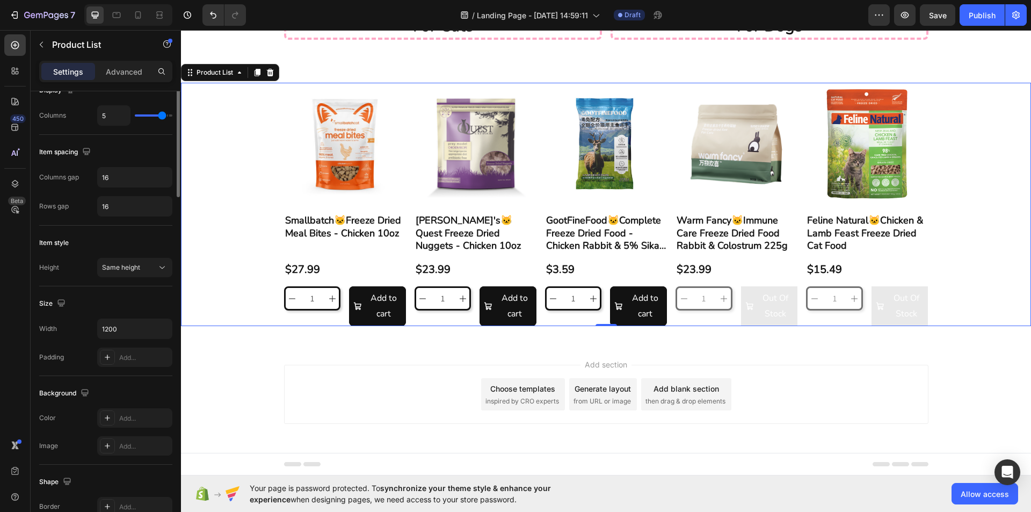
scroll to position [0, 0]
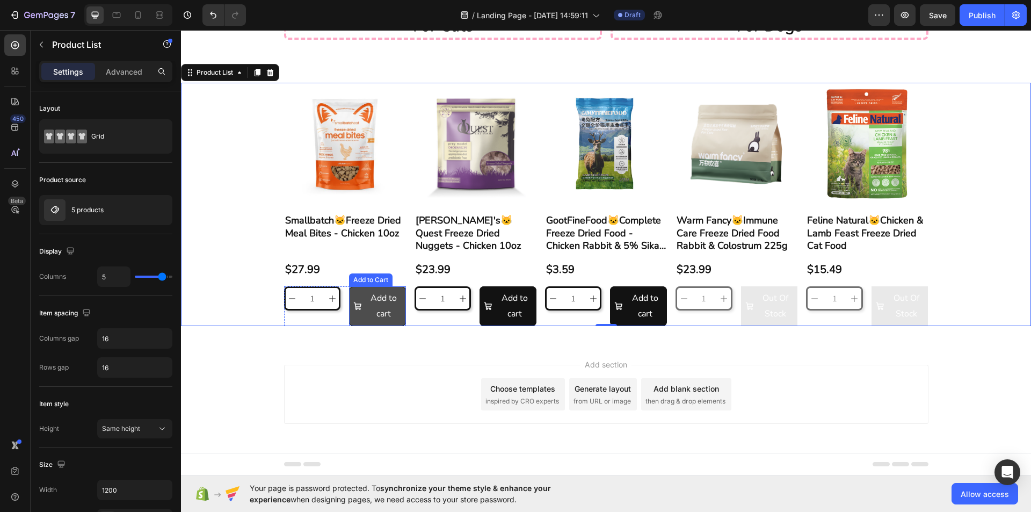
click at [399, 303] on button "Add to cart" at bounding box center [377, 306] width 57 height 40
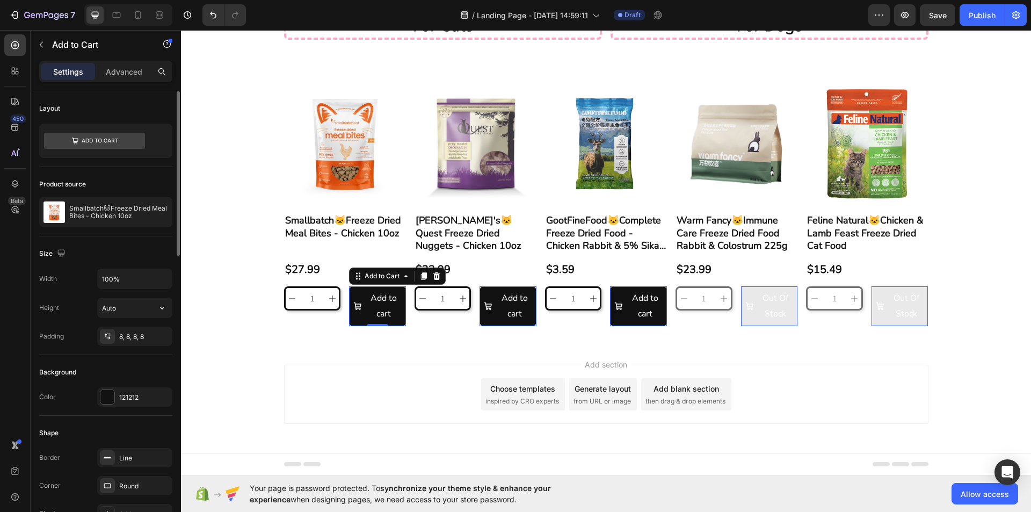
scroll to position [107, 0]
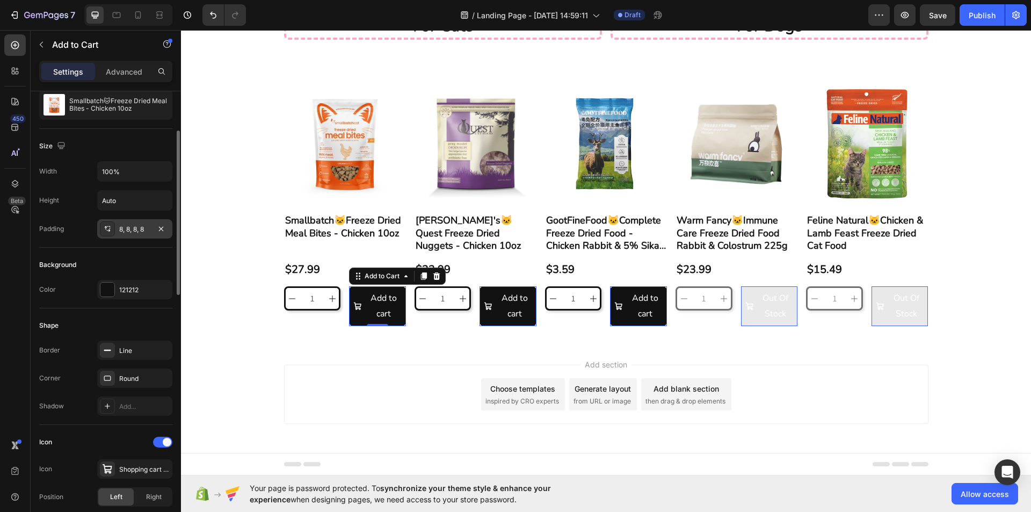
click at [131, 230] on div "8, 8, 8, 8" at bounding box center [134, 229] width 31 height 10
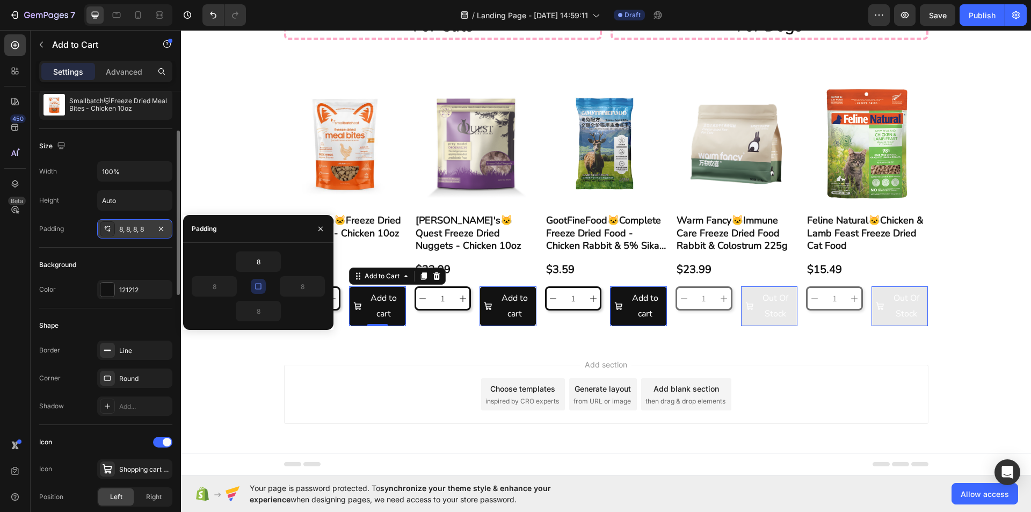
click at [142, 233] on div "8, 8, 8, 8" at bounding box center [134, 229] width 31 height 10
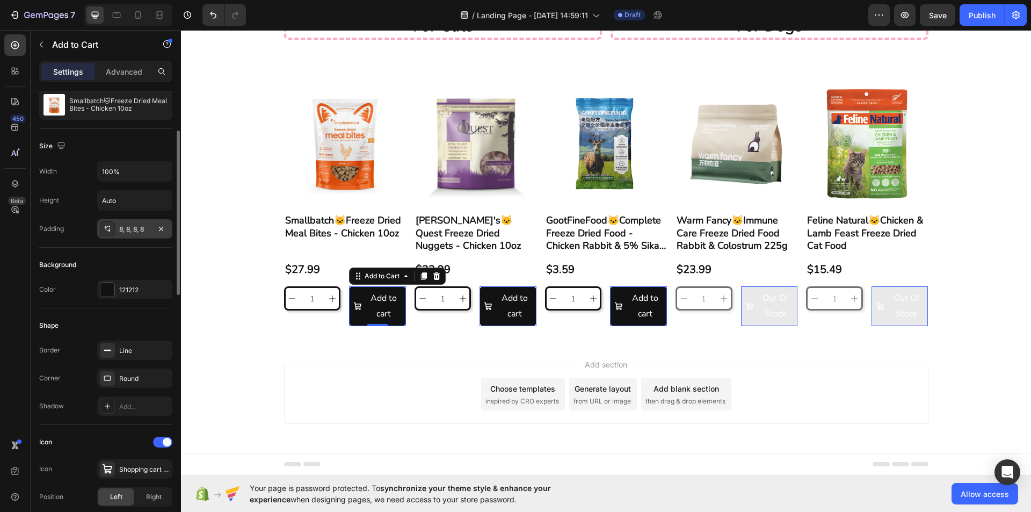
click at [126, 233] on div "8, 8, 8, 8" at bounding box center [134, 229] width 31 height 10
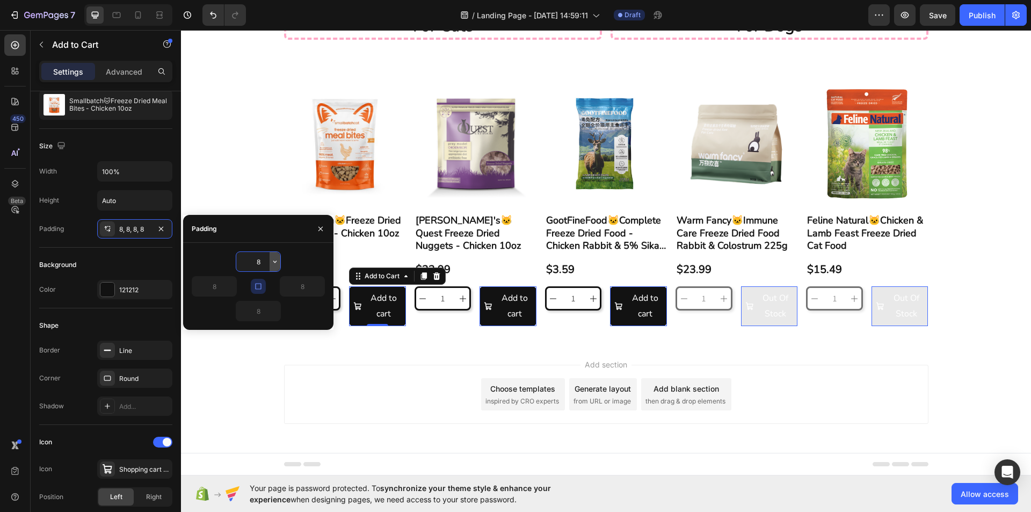
click at [271, 255] on button "button" at bounding box center [274, 261] width 11 height 19
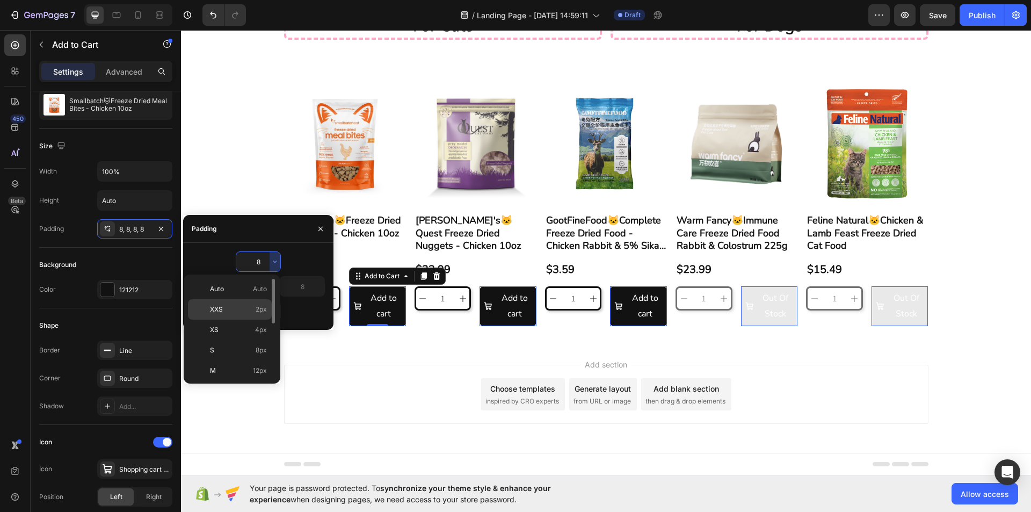
click at [240, 319] on div "XXS 2px" at bounding box center [230, 329] width 84 height 20
type input "2"
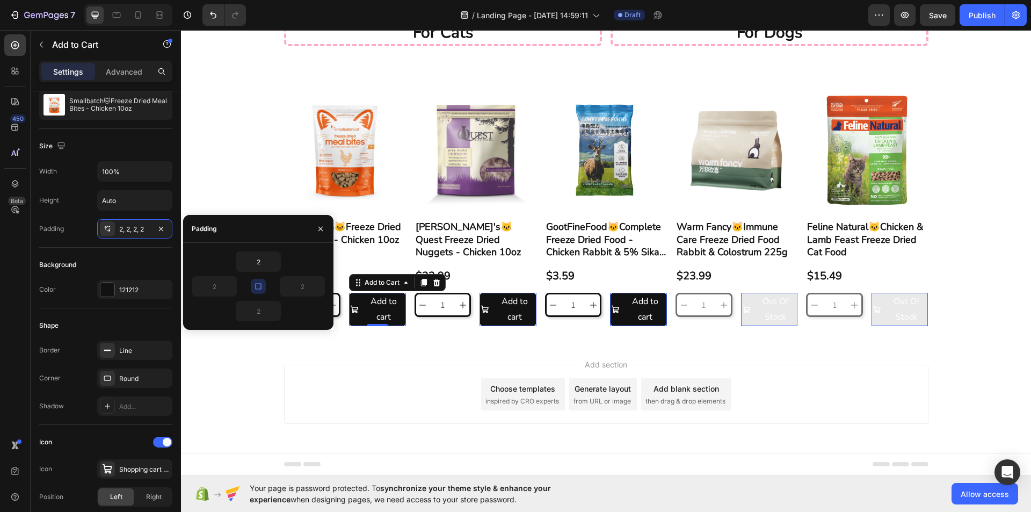
scroll to position [50, 0]
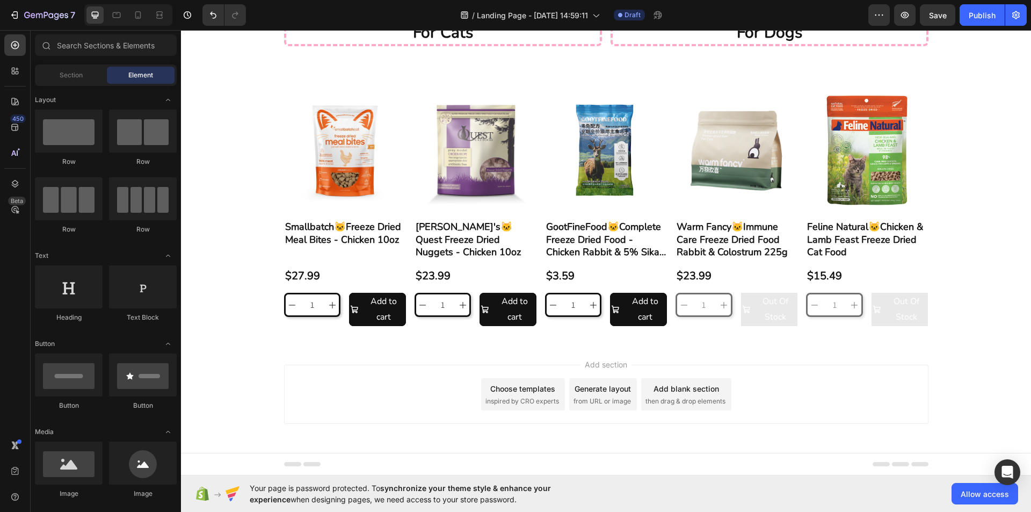
click at [242, 362] on div "Add section Choose templates inspired by CRO experts Generate layout from URL o…" at bounding box center [606, 409] width 850 height 132
click at [357, 320] on div "Add to cart" at bounding box center [377, 309] width 55 height 31
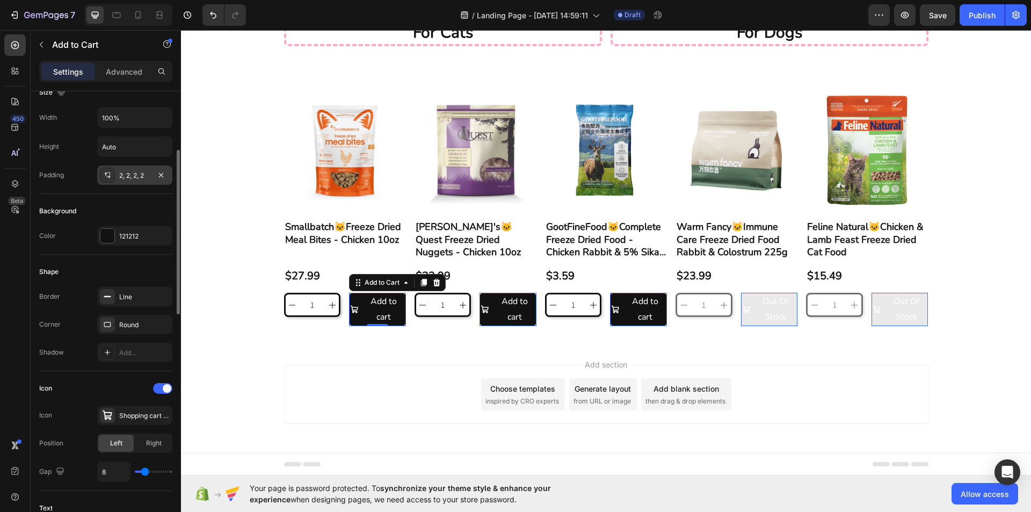
scroll to position [0, 0]
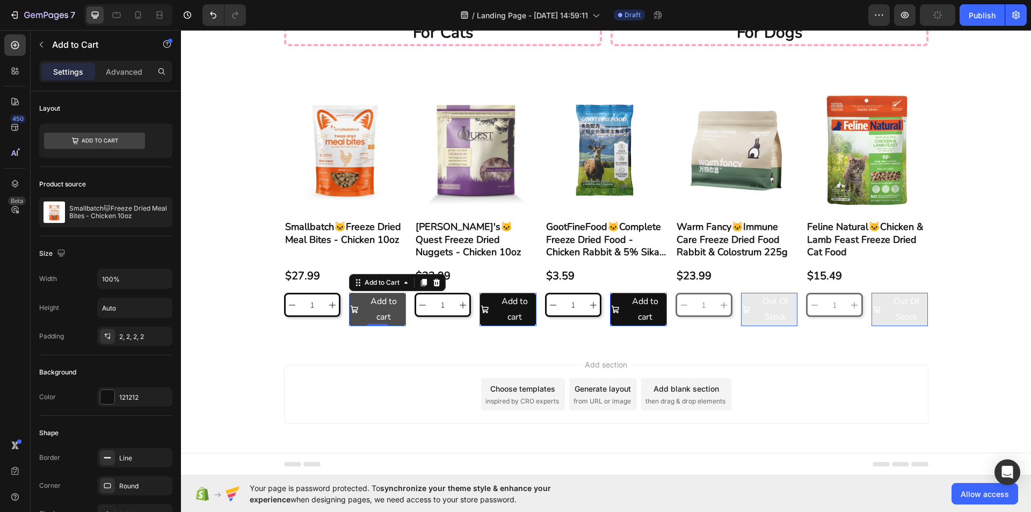
click at [356, 300] on div "Add to cart" at bounding box center [377, 309] width 55 height 31
click at [135, 279] on input "100%" at bounding box center [135, 278] width 74 height 19
click at [161, 279] on icon "button" at bounding box center [162, 279] width 4 height 3
drag, startPoint x: 128, startPoint y: 279, endPoint x: 70, endPoint y: 270, distance: 58.6
click at [70, 270] on div "Width 50100%" at bounding box center [105, 278] width 133 height 20
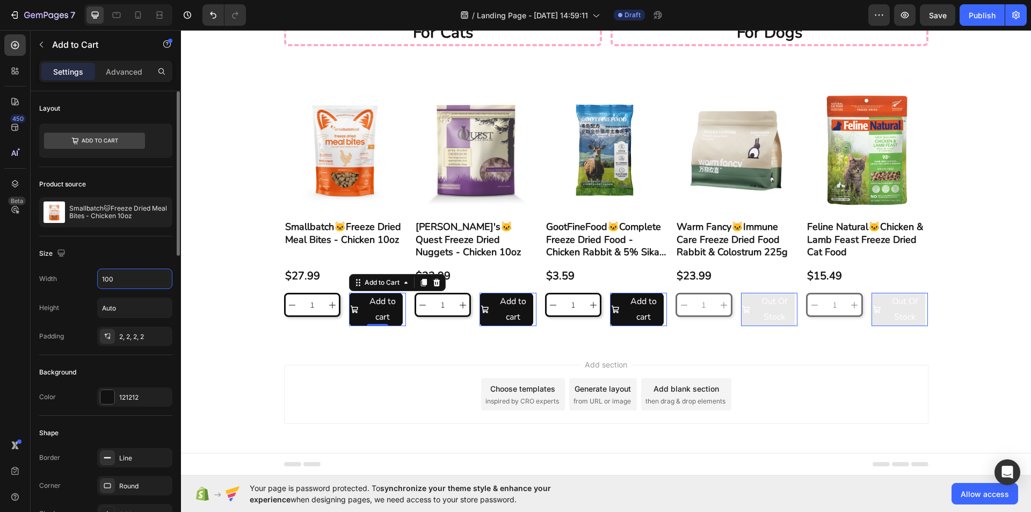
type input "100"
click at [135, 256] on div "Size" at bounding box center [105, 253] width 133 height 17
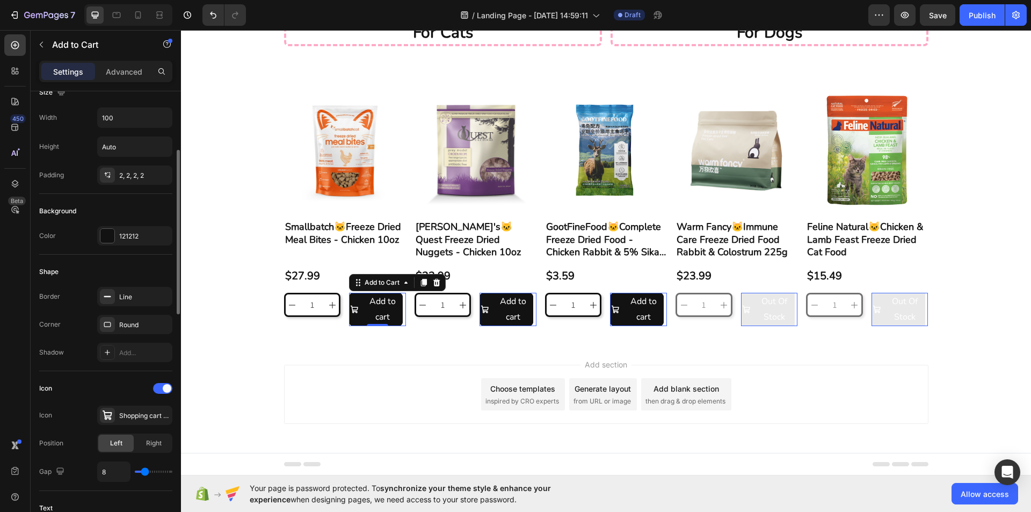
scroll to position [268, 0]
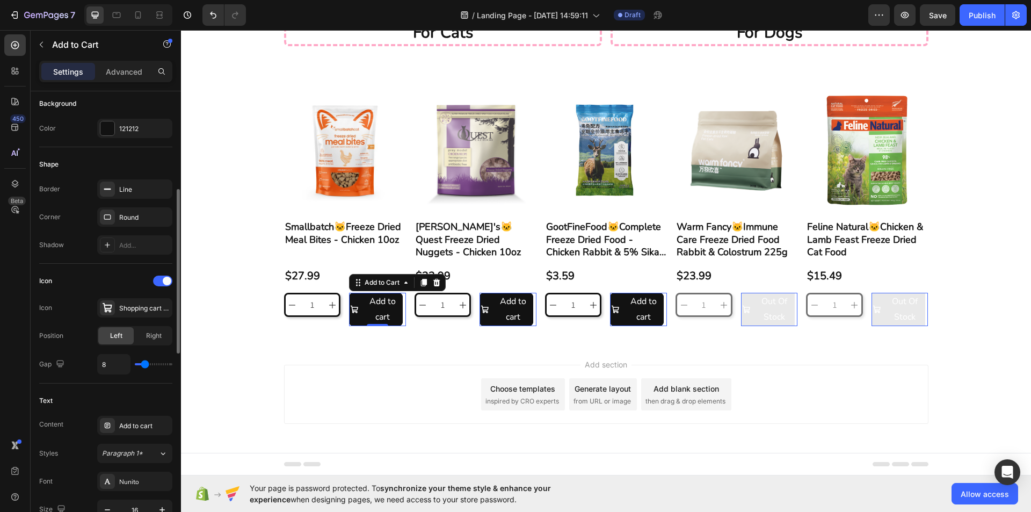
type input "9"
type input "8"
type input "7"
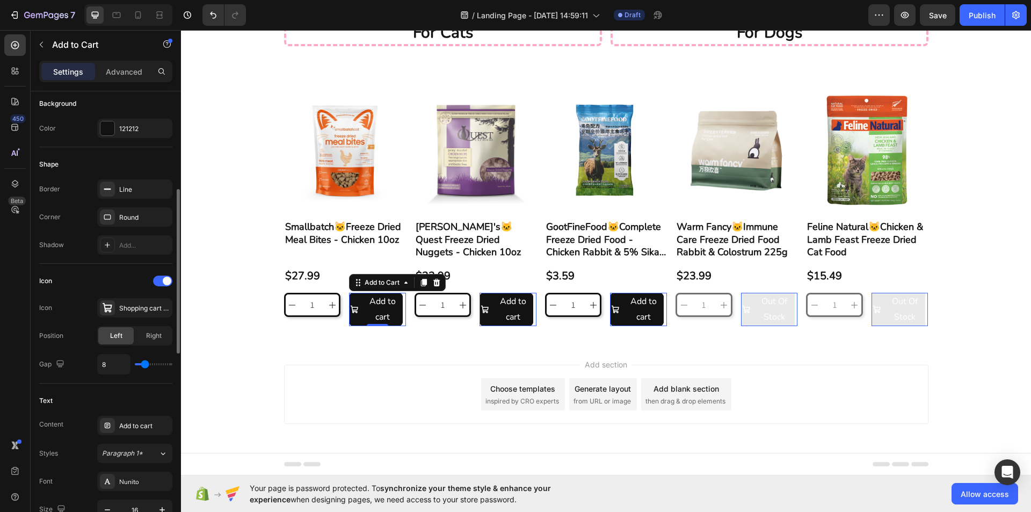
type input "7"
type input "6"
type input "4"
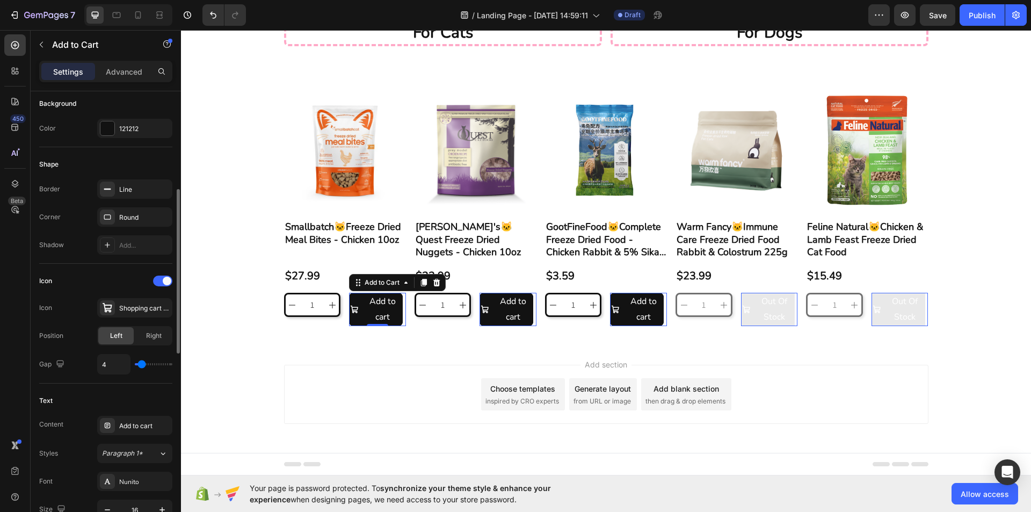
type input "3"
type input "2"
type input "1"
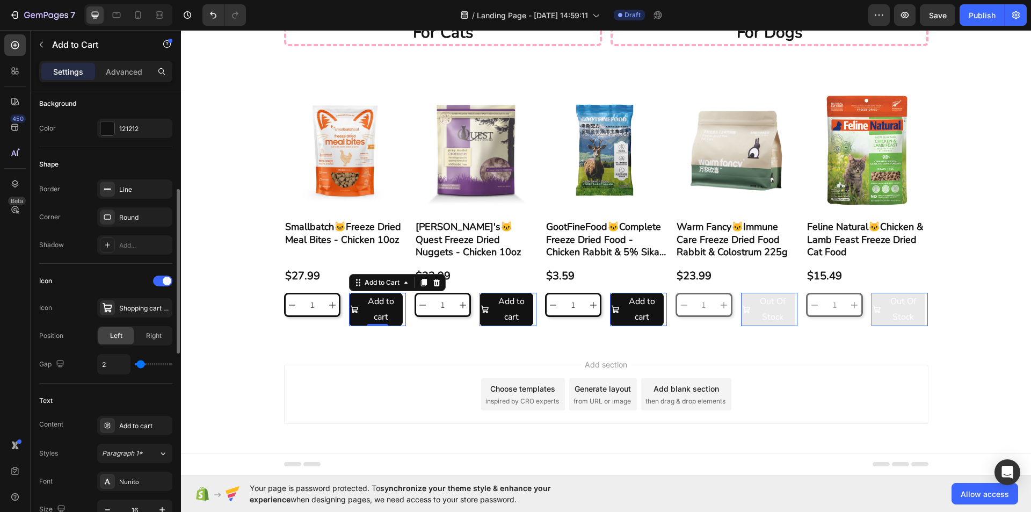
type input "1"
type input "0"
type input "1"
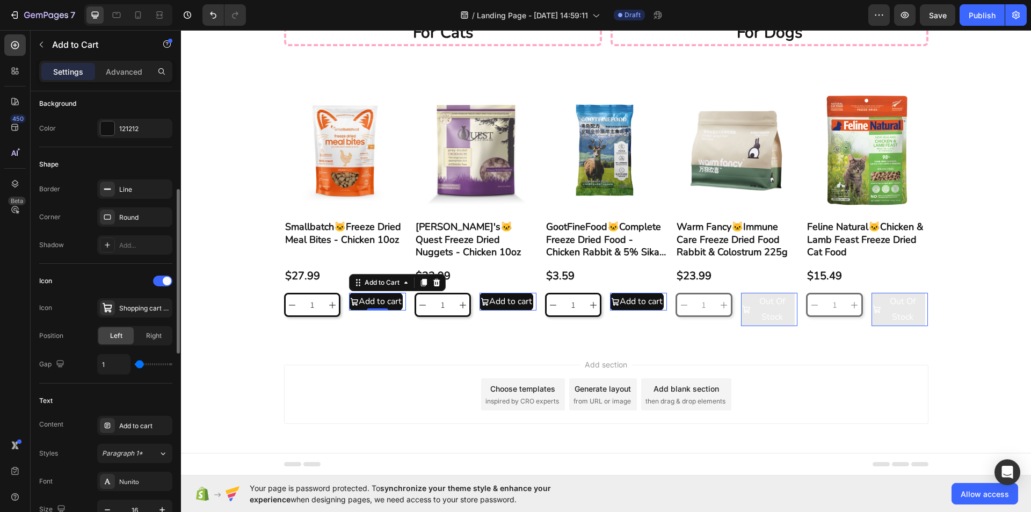
type input "4"
type input "9"
type input "10"
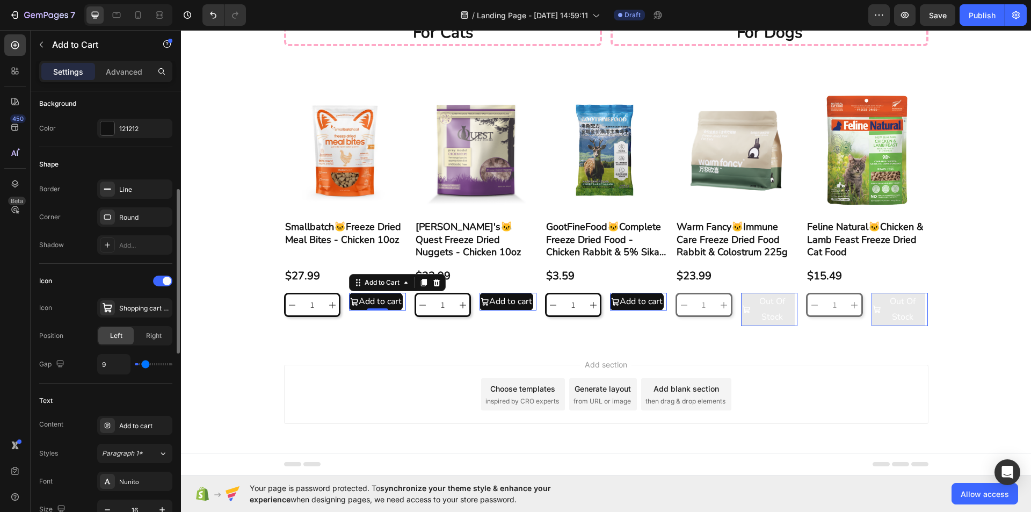
type input "10"
type input "11"
type input "12"
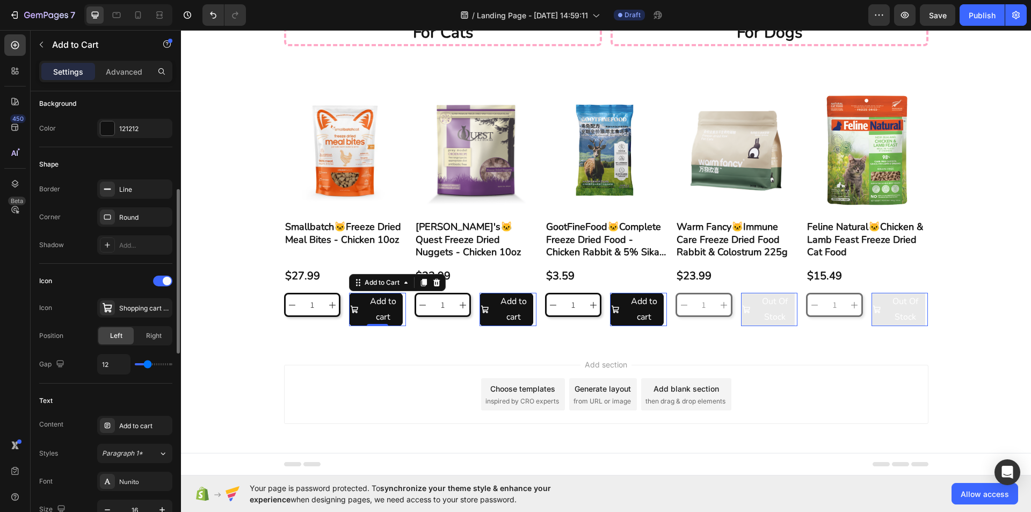
type input "19"
type input "20"
type input "21"
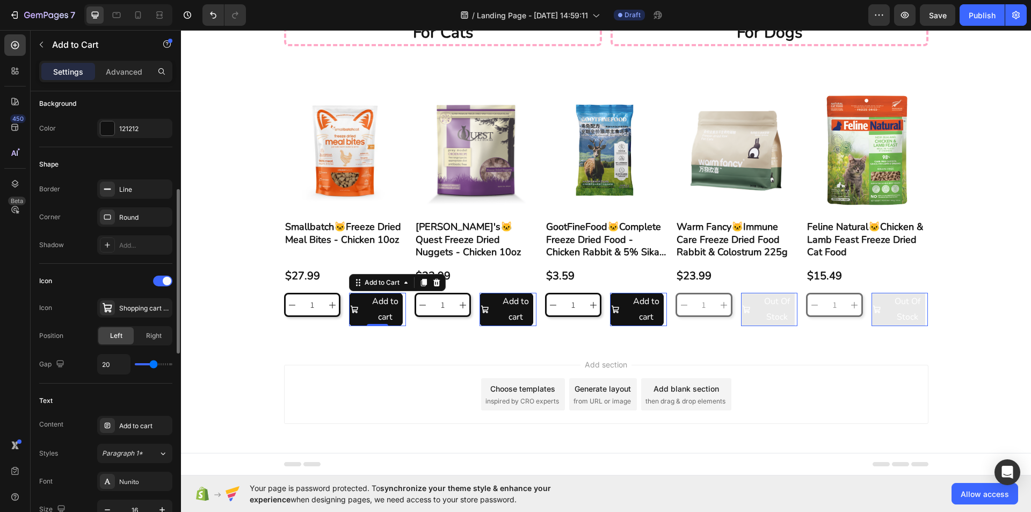
type input "21"
type input "22"
type input "23"
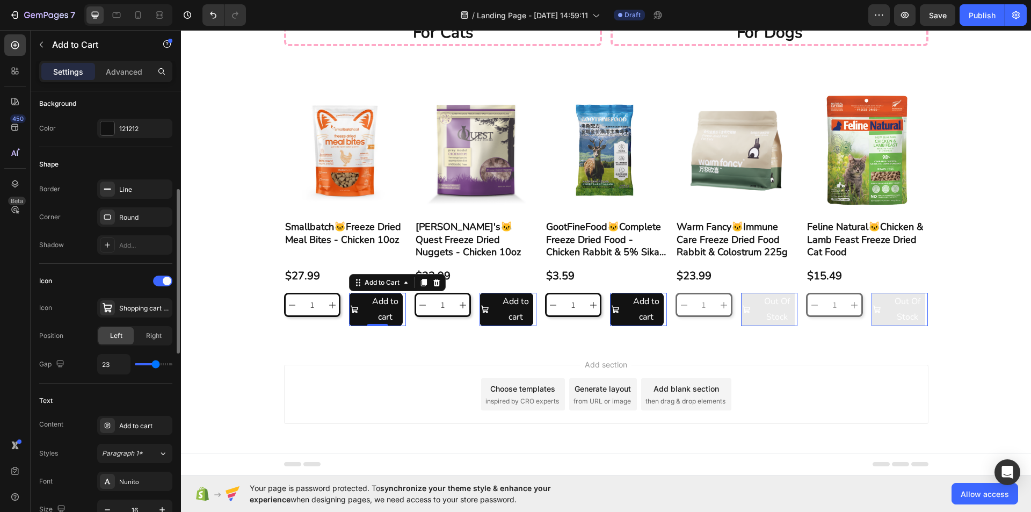
type input "24"
type input "22"
type input "19"
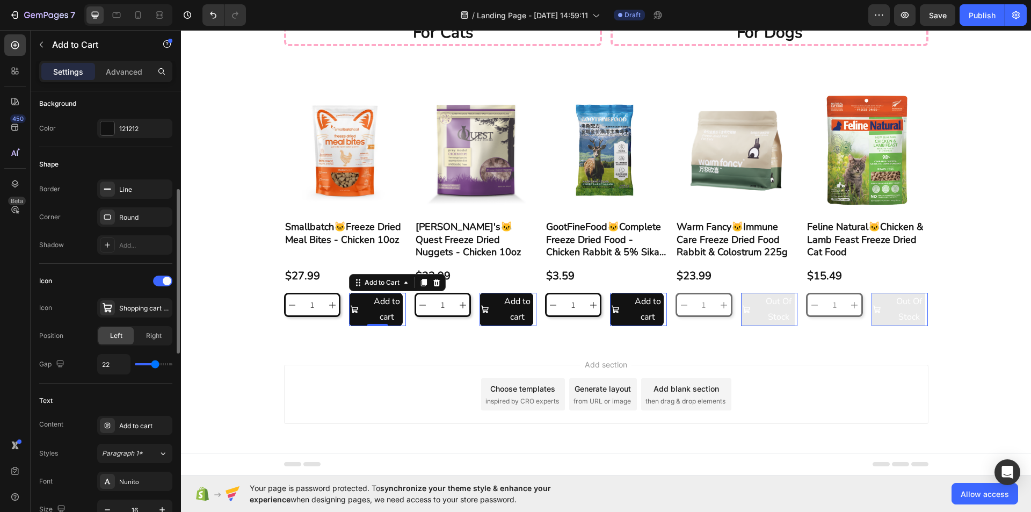
type input "19"
type input "14"
type input "11"
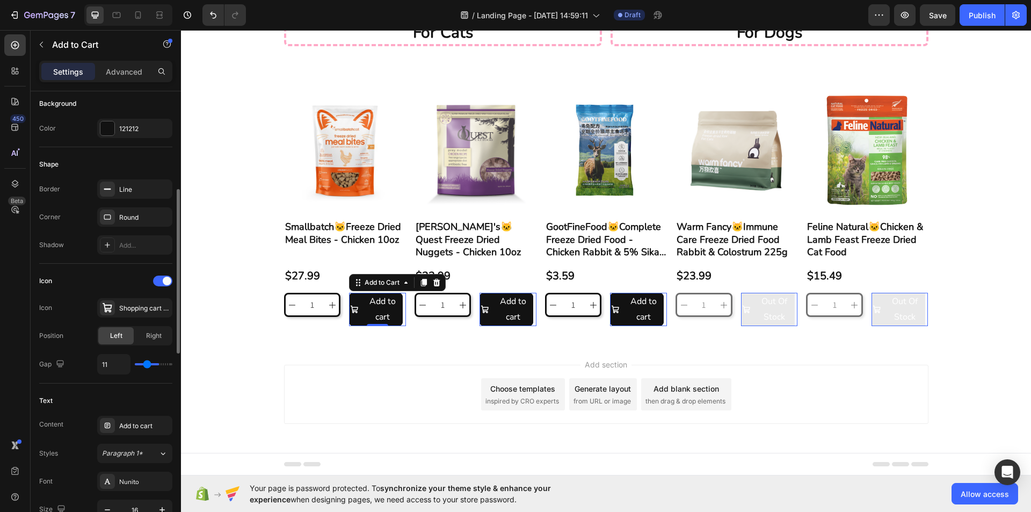
type input "9"
type input "6"
type input "3"
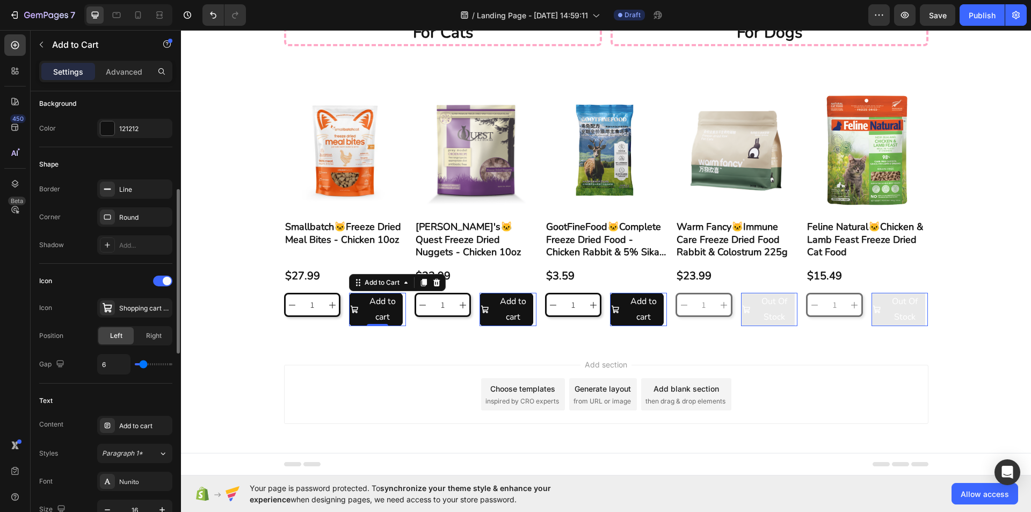
type input "3"
type input "2"
type input "1"
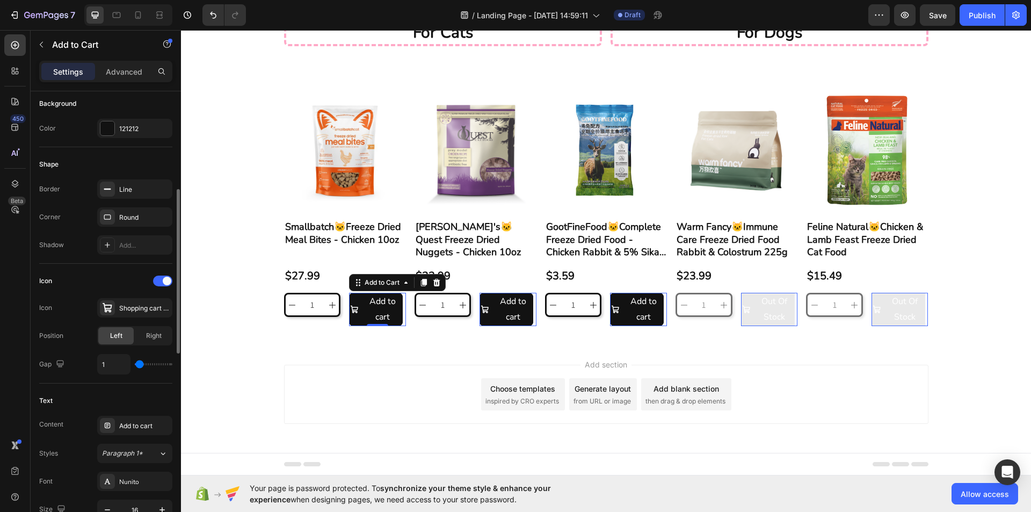
type input "0"
drag, startPoint x: 146, startPoint y: 367, endPoint x: 135, endPoint y: 369, distance: 11.6
type input "0"
click at [135, 365] on input "range" at bounding box center [154, 364] width 38 height 2
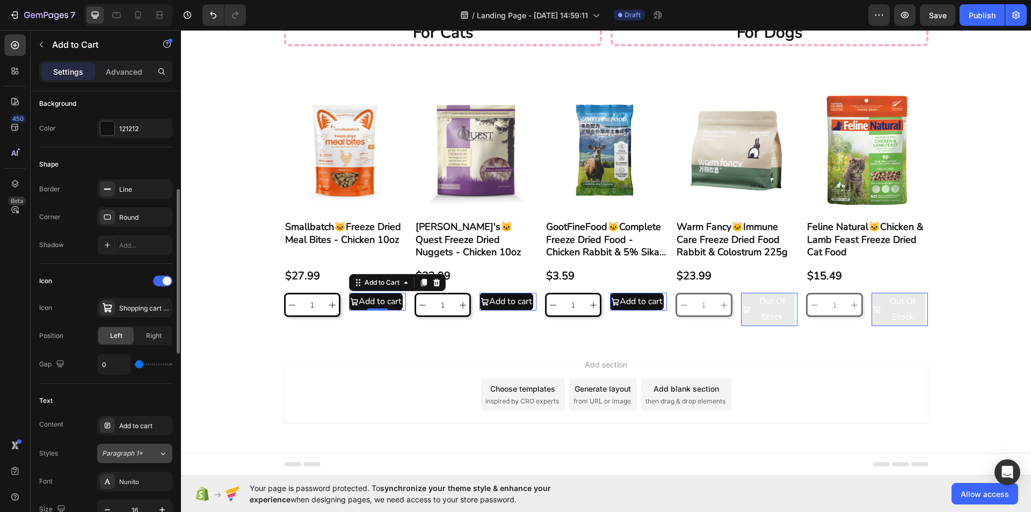
scroll to position [322, 0]
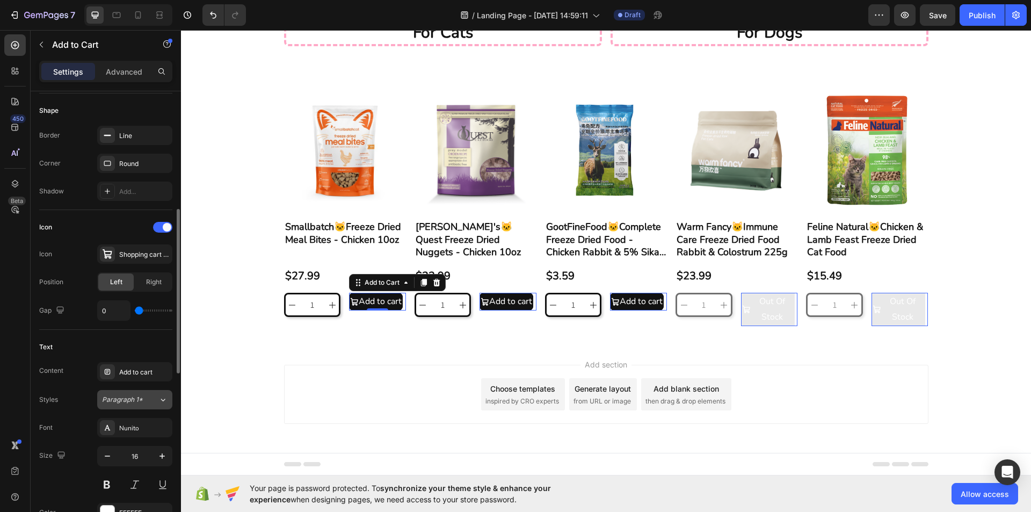
click at [156, 400] on div "Paragraph 1*" at bounding box center [130, 400] width 56 height 10
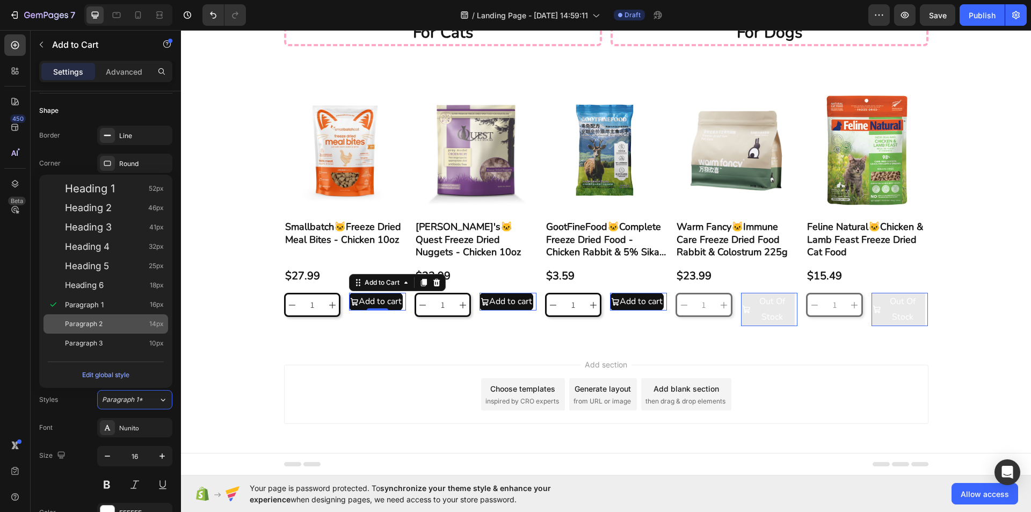
click at [137, 330] on div "Paragraph 2 14px" at bounding box center [105, 323] width 125 height 19
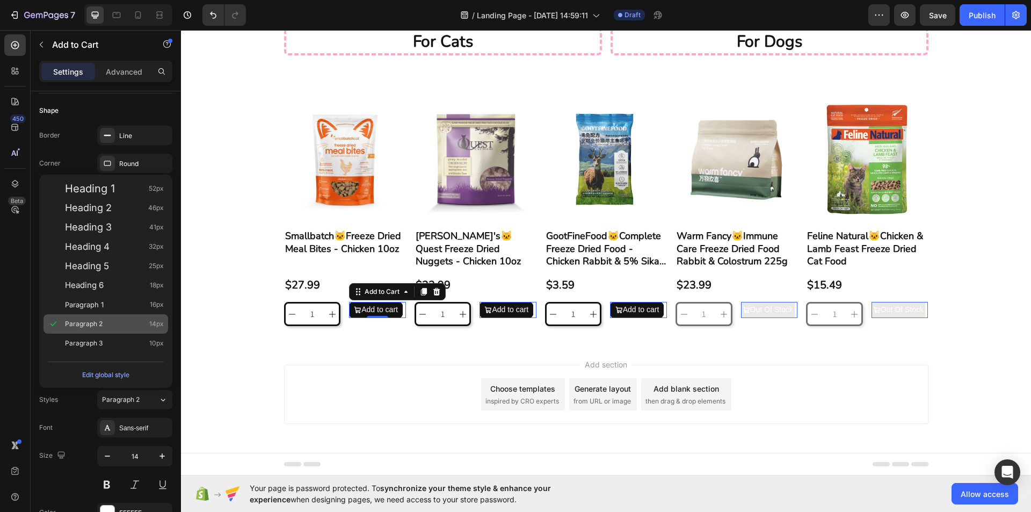
scroll to position [47, 0]
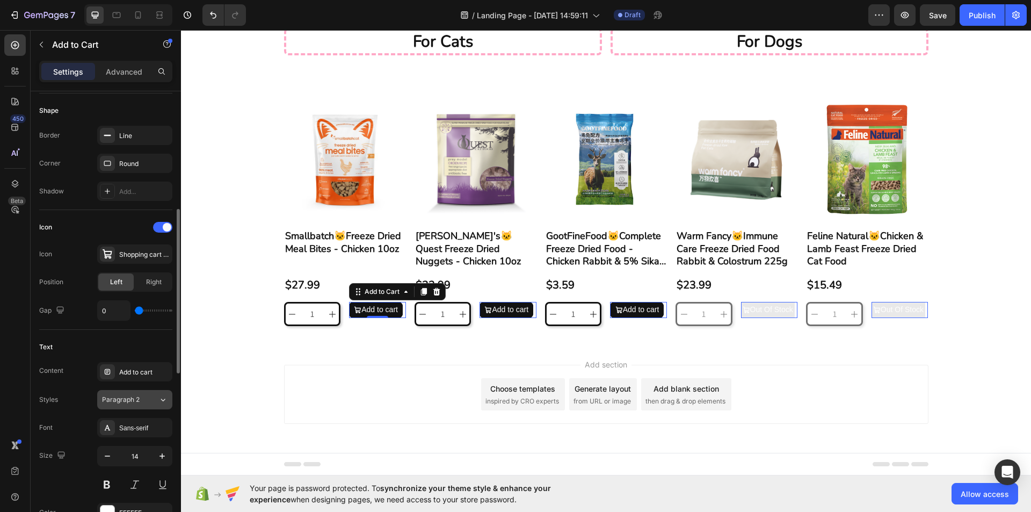
click at [149, 398] on div "Paragraph 2" at bounding box center [130, 400] width 56 height 10
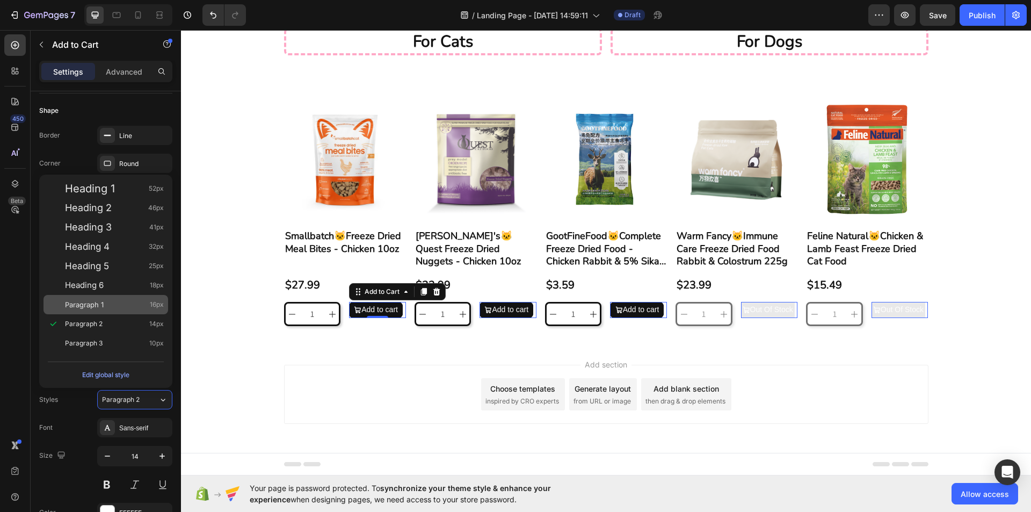
click at [133, 309] on div "Paragraph 1 16px" at bounding box center [114, 304] width 99 height 11
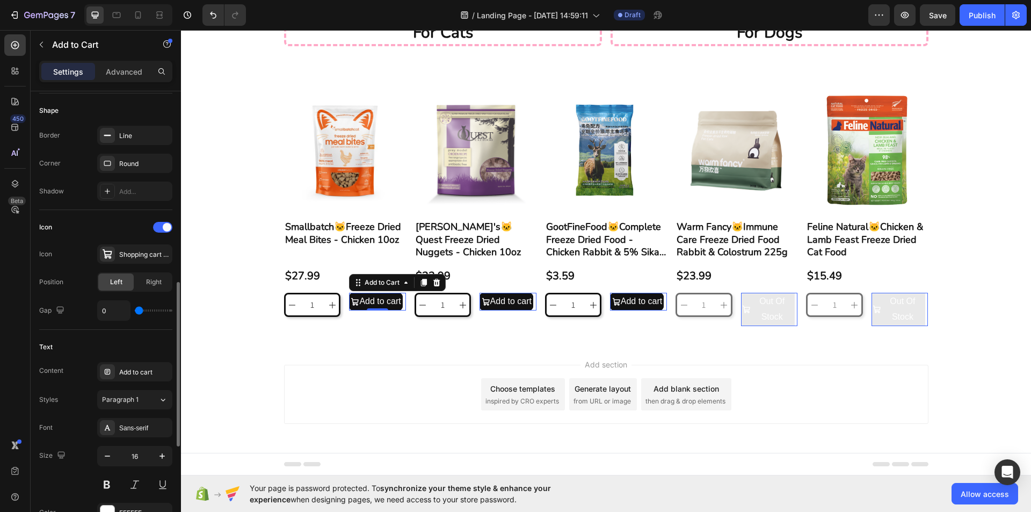
scroll to position [429, 0]
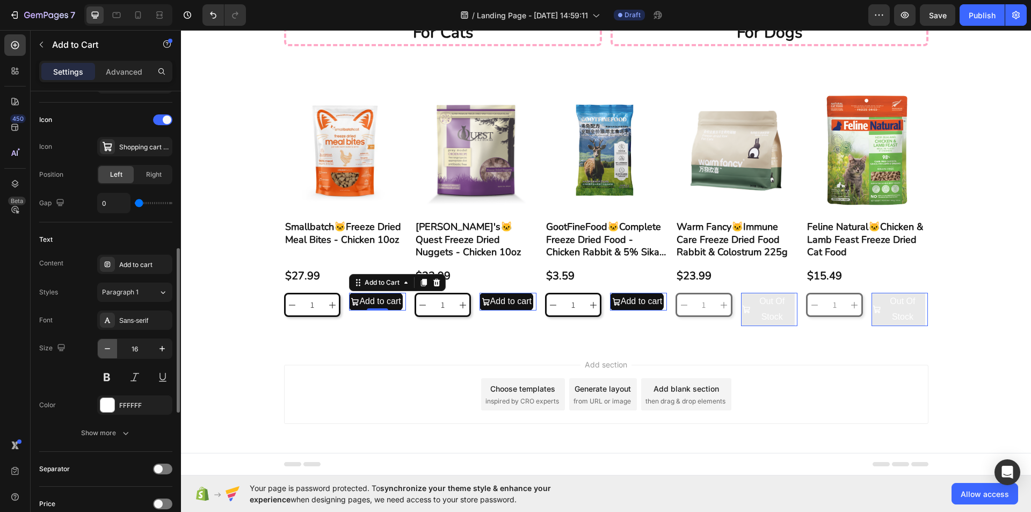
click at [108, 346] on icon "button" at bounding box center [107, 348] width 11 height 11
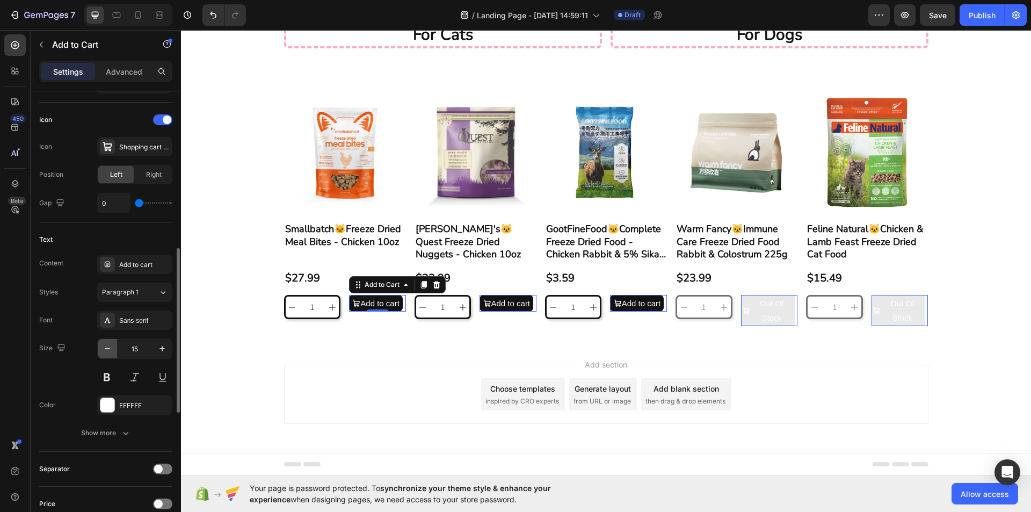
click at [107, 347] on icon "button" at bounding box center [107, 348] width 11 height 11
type input "14"
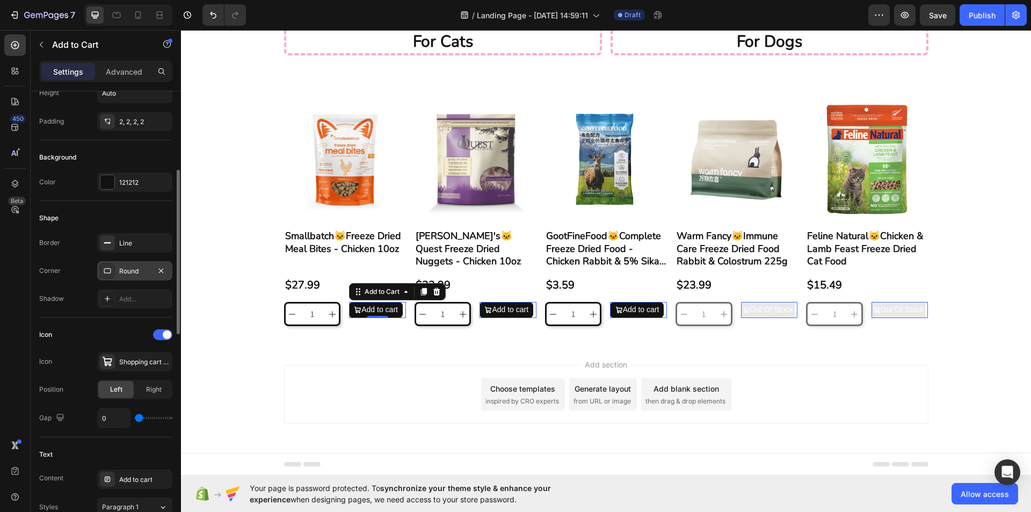
scroll to position [161, 0]
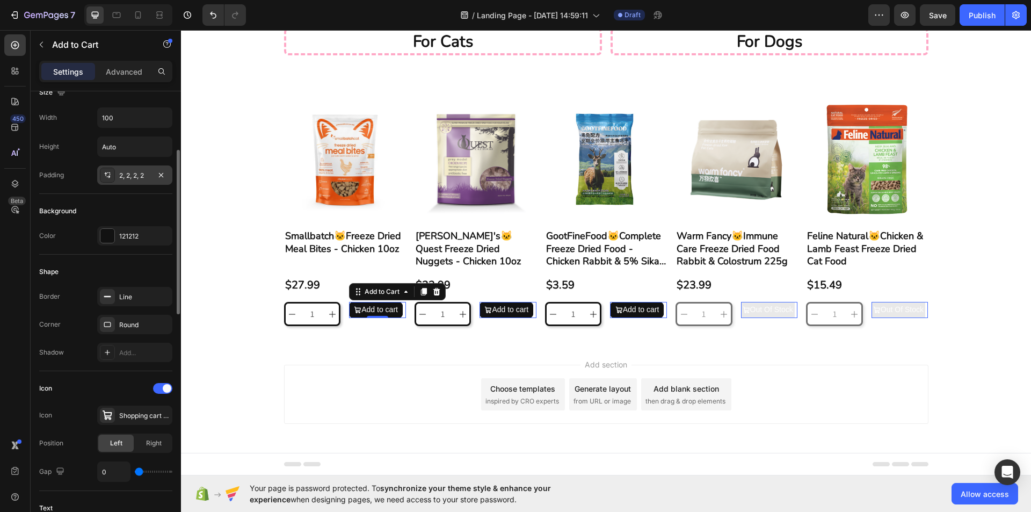
click at [147, 167] on div "2, 2, 2, 2" at bounding box center [134, 174] width 75 height 19
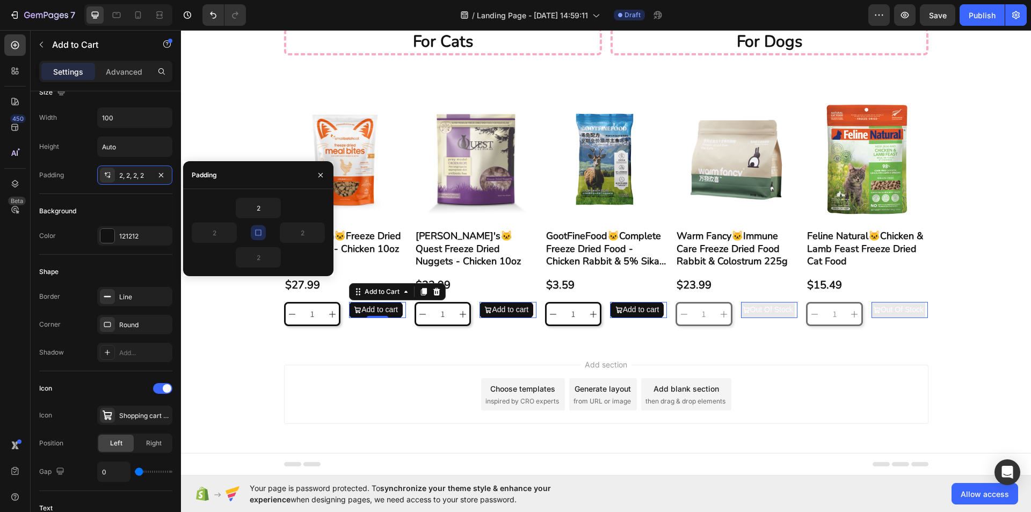
click at [259, 192] on div "2 2 2 2" at bounding box center [258, 232] width 150 height 87
click at [263, 205] on input "2" at bounding box center [258, 207] width 44 height 19
click at [274, 211] on icon "button" at bounding box center [275, 207] width 9 height 9
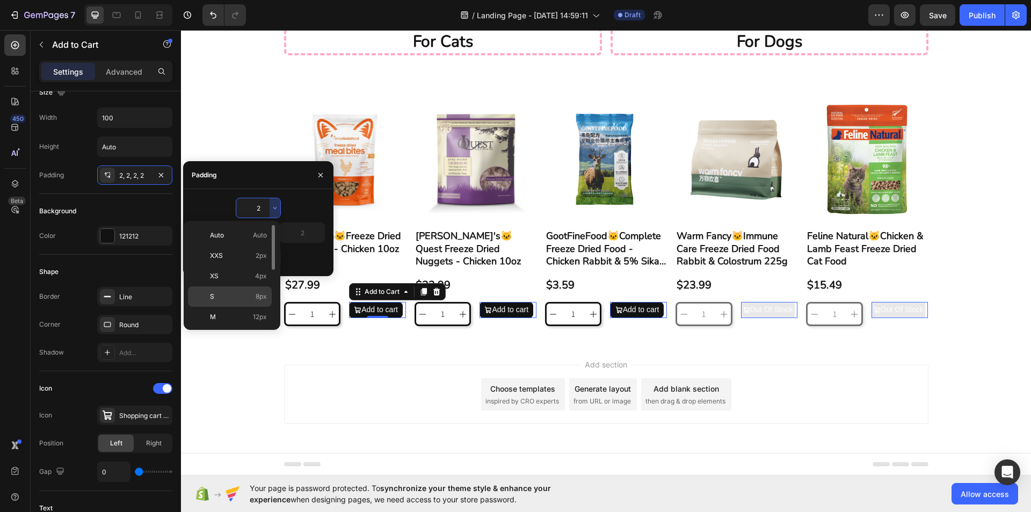
click at [230, 306] on div "S 8px" at bounding box center [230, 316] width 84 height 20
type input "8"
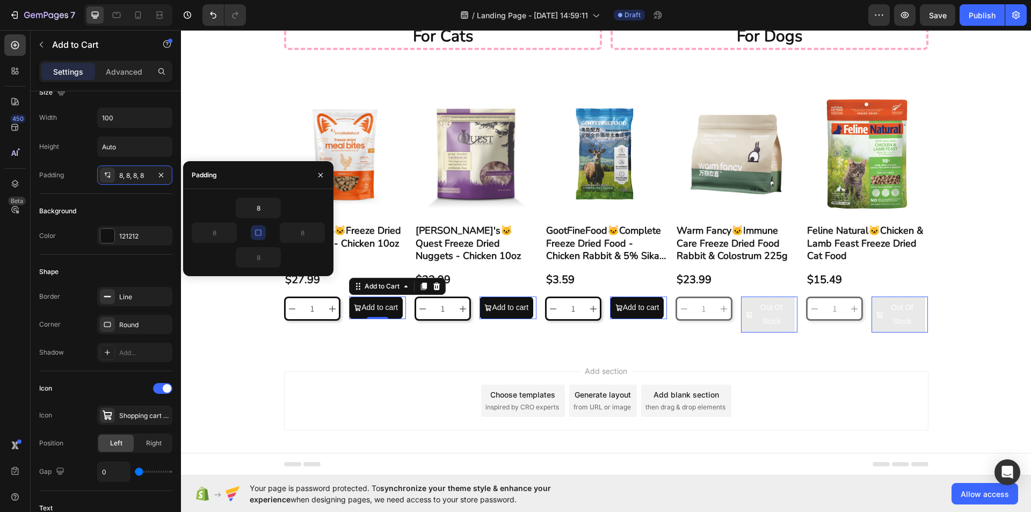
scroll to position [50, 0]
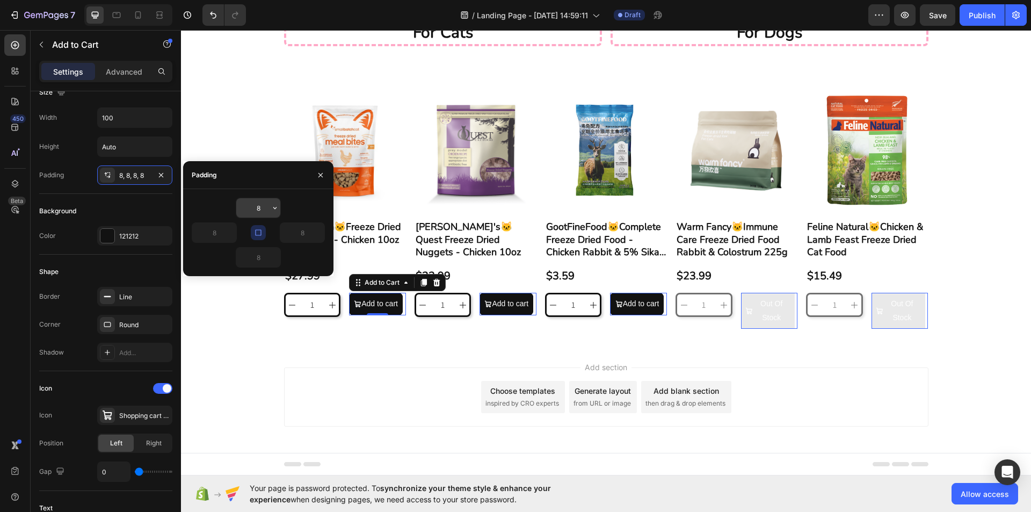
click at [261, 208] on input "8" at bounding box center [258, 207] width 44 height 19
drag, startPoint x: 265, startPoint y: 208, endPoint x: 250, endPoint y: 212, distance: 15.5
click at [250, 212] on input "6" at bounding box center [258, 207] width 44 height 19
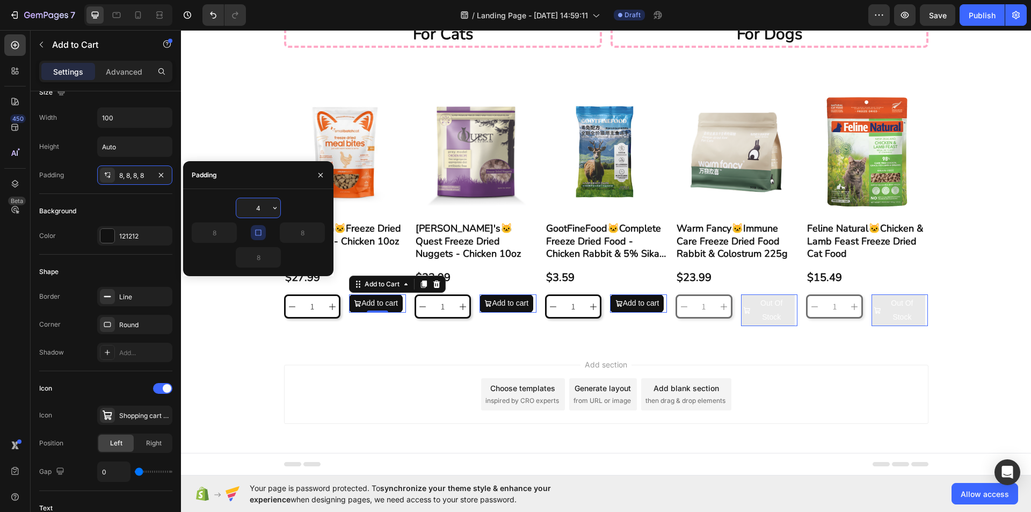
scroll to position [49, 0]
click at [259, 213] on input "4" at bounding box center [258, 207] width 44 height 19
type input "4"
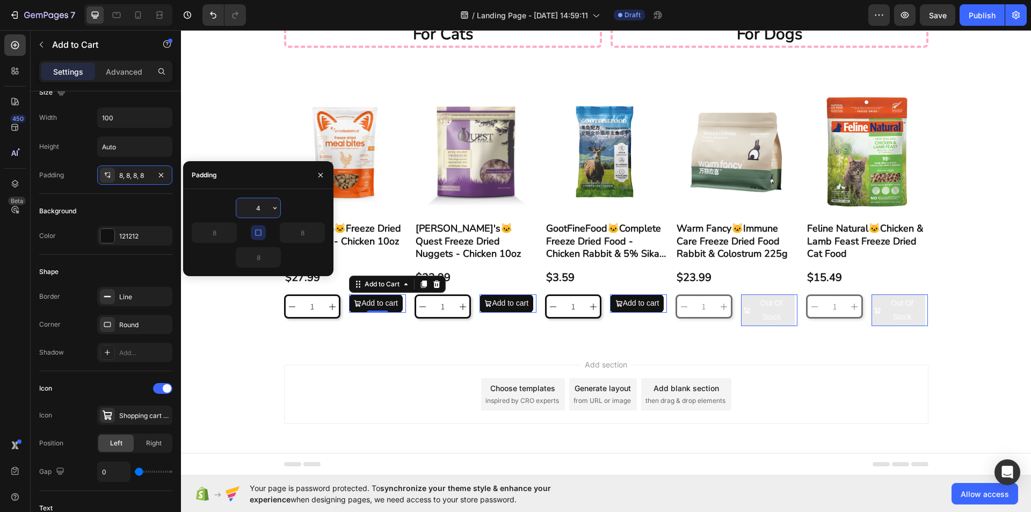
type input "4"
click at [263, 233] on button "button" at bounding box center [258, 232] width 15 height 15
click at [302, 258] on div "4" at bounding box center [258, 257] width 133 height 20
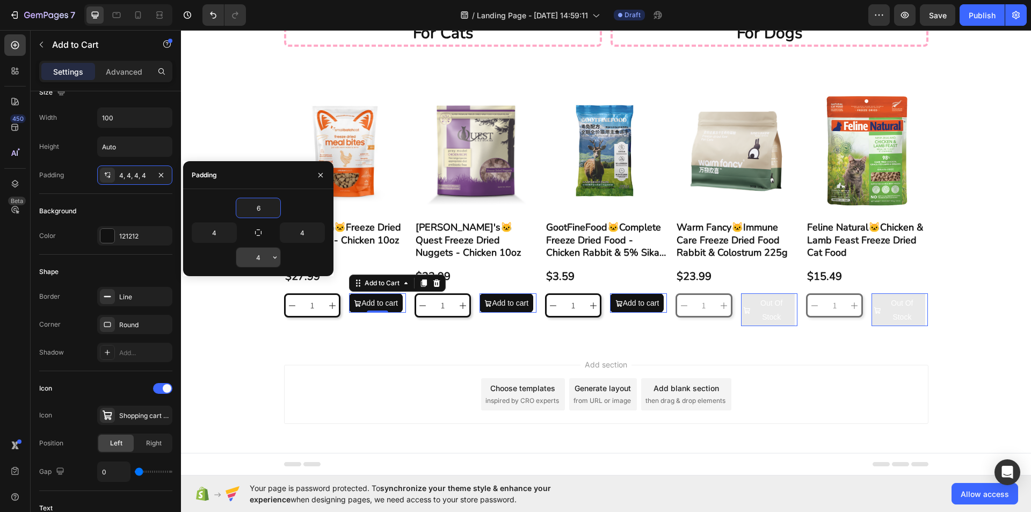
type input "6"
type input "8"
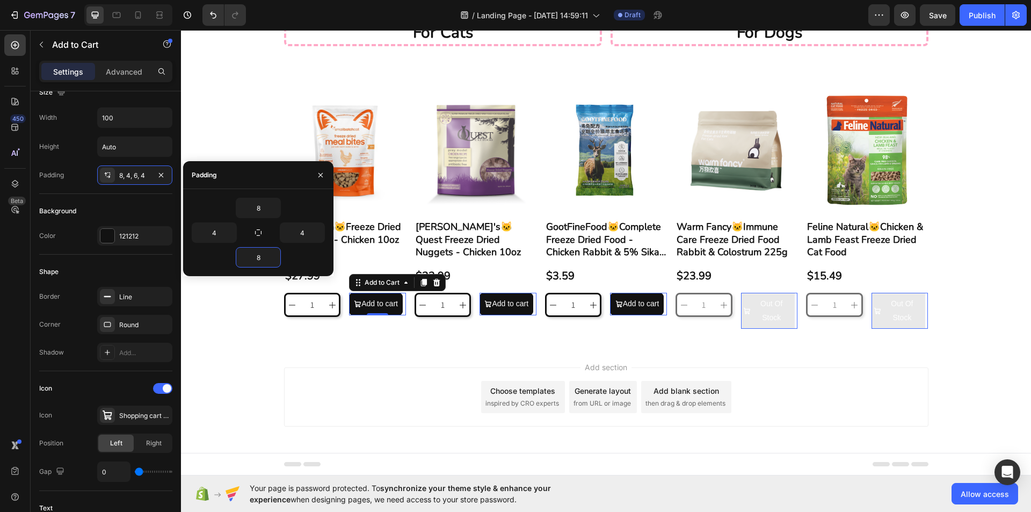
type input "8"
click at [296, 258] on div "8" at bounding box center [258, 257] width 133 height 20
click at [302, 351] on div "Add section Choose templates inspired by CRO experts Generate layout from URL o…" at bounding box center [606, 412] width 850 height 132
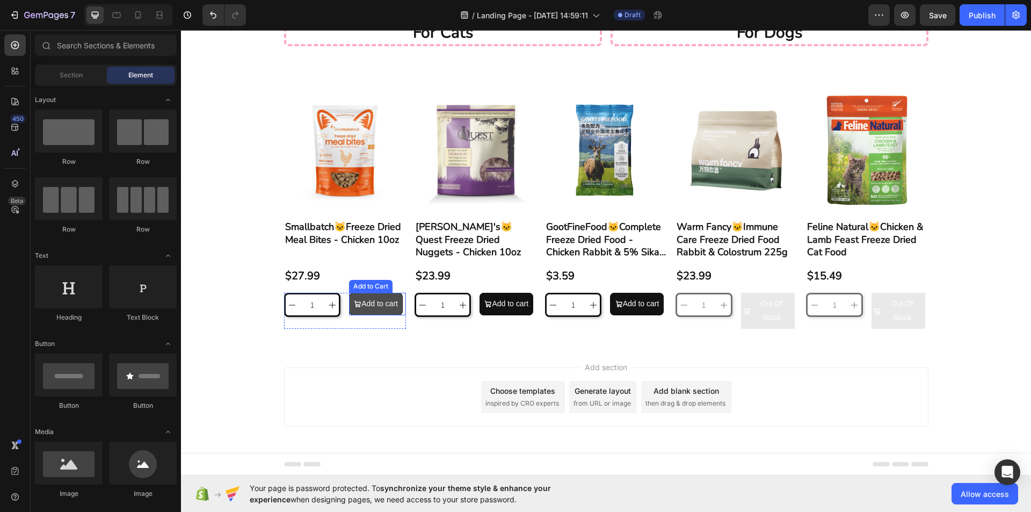
click at [377, 313] on button "Add to cart" at bounding box center [376, 304] width 54 height 22
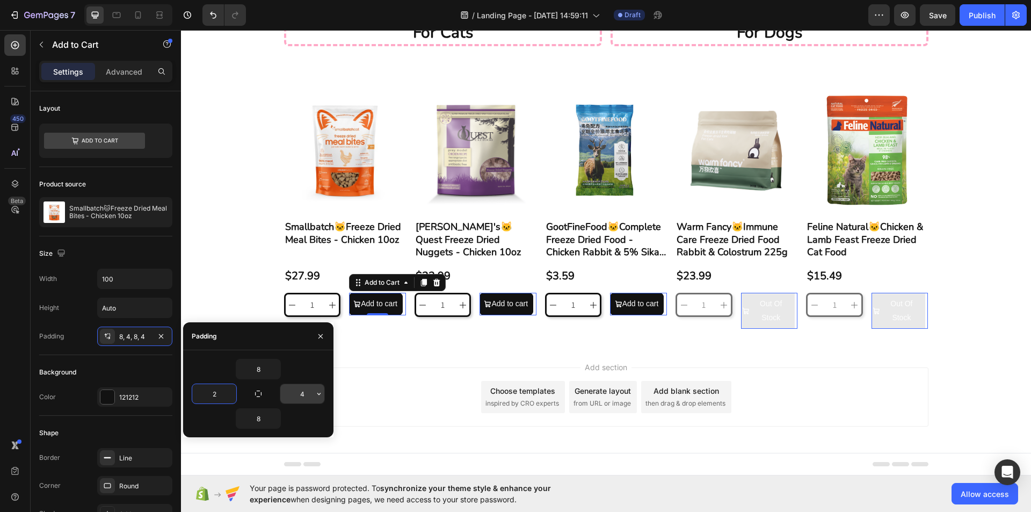
type input "2"
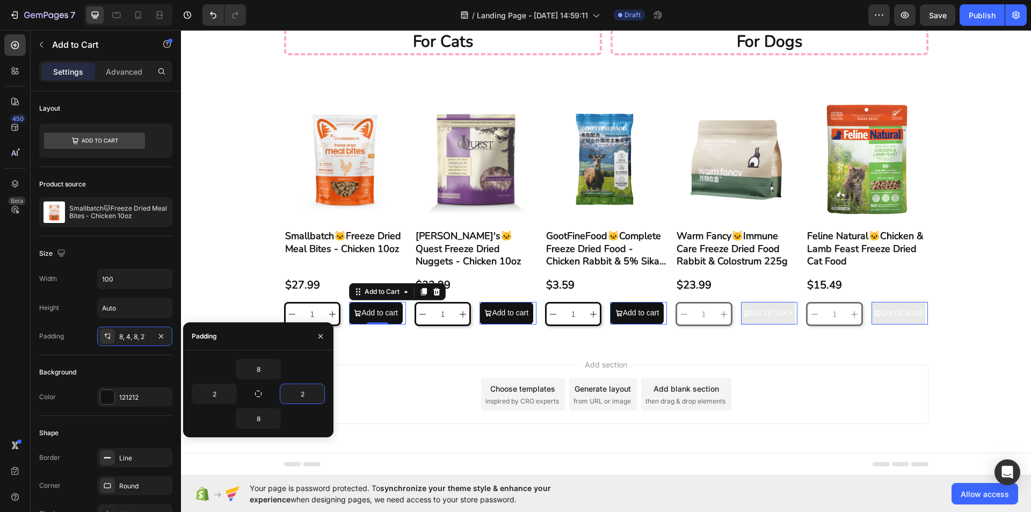
click at [372, 353] on div "Add section Choose templates inspired by CRO experts Generate layout from URL o…" at bounding box center [606, 409] width 850 height 132
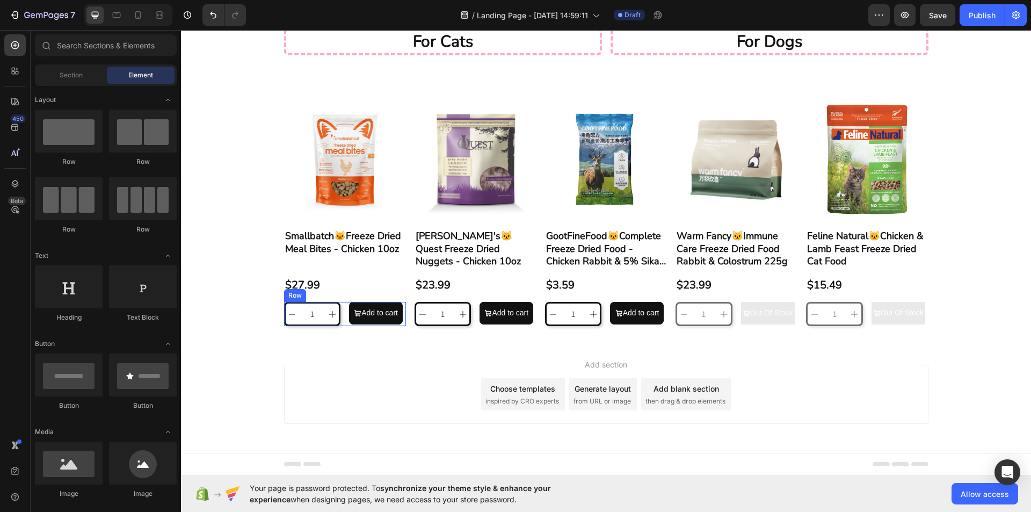
click at [373, 315] on div "Add to cart Add to Cart" at bounding box center [377, 314] width 57 height 24
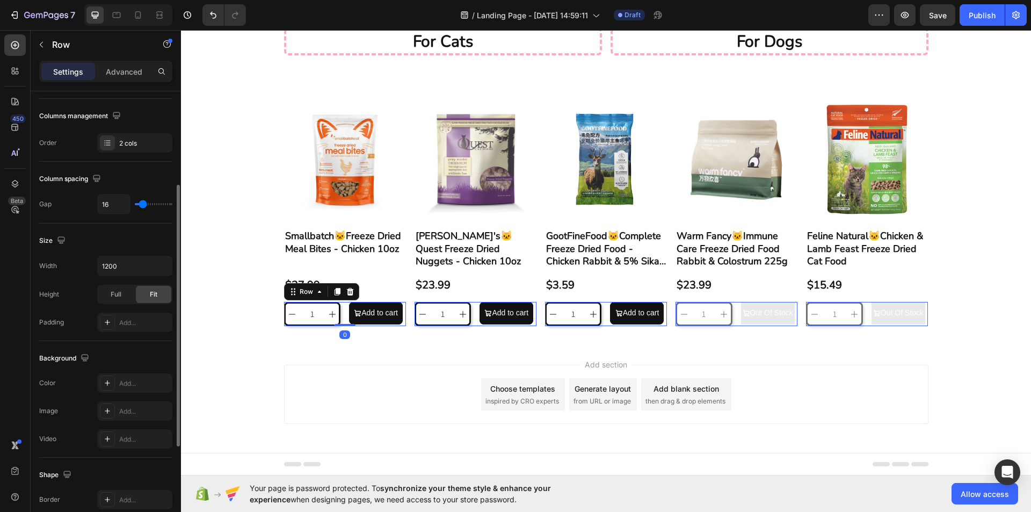
scroll to position [322, 0]
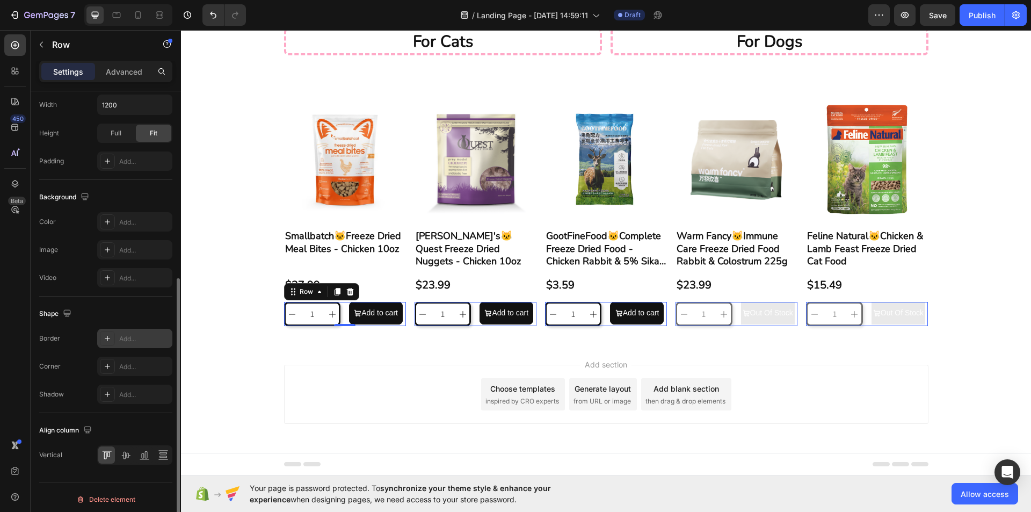
click at [130, 333] on div "Add..." at bounding box center [134, 337] width 75 height 19
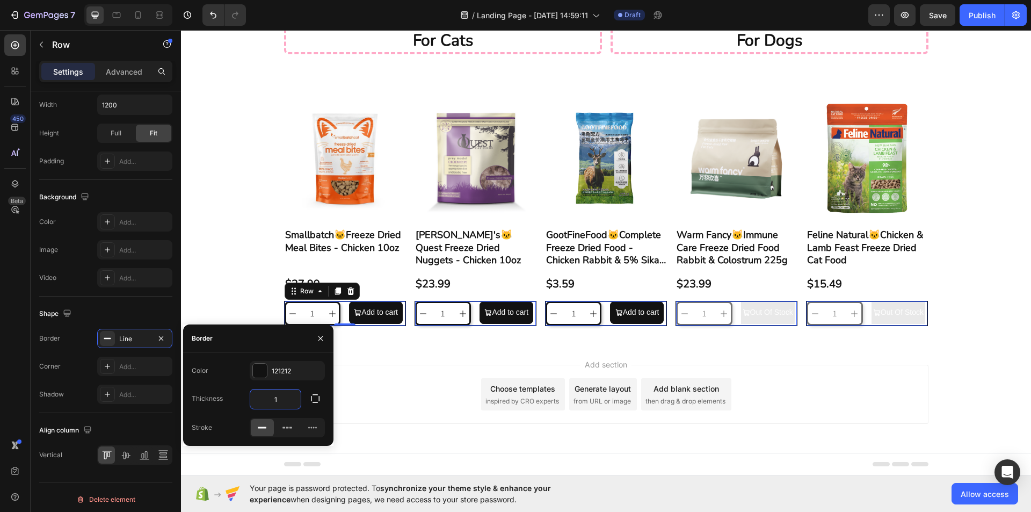
type input "3"
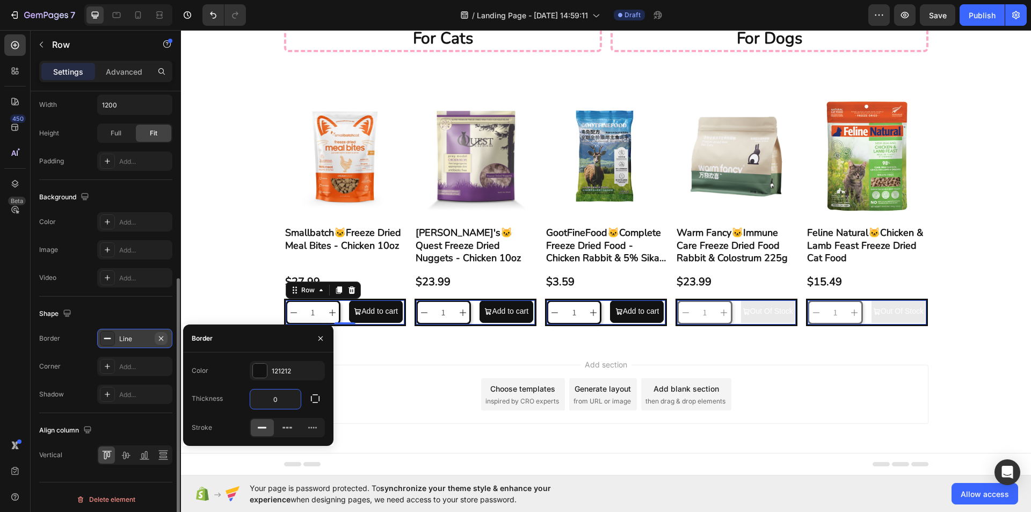
click at [164, 337] on icon "button" at bounding box center [161, 338] width 9 height 9
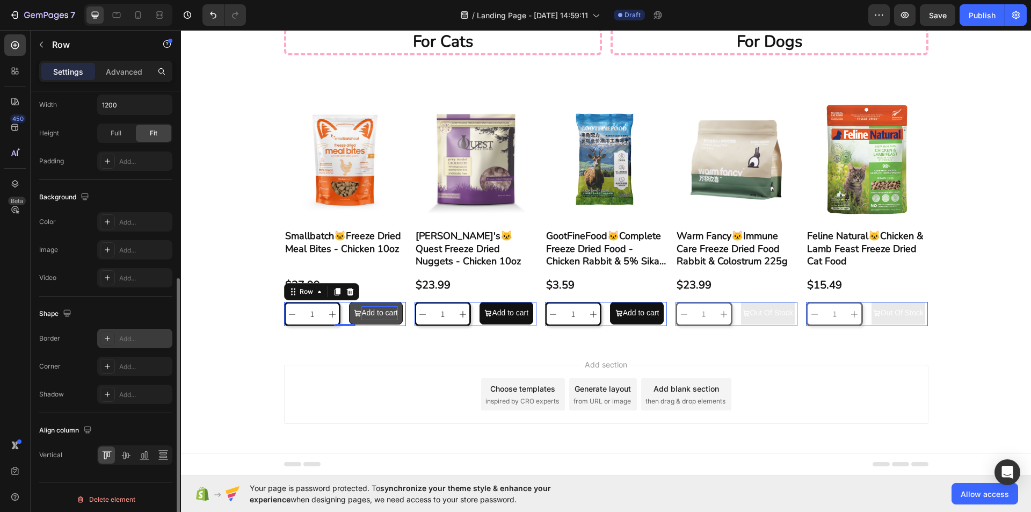
click at [379, 306] on div "Add to cart" at bounding box center [379, 312] width 36 height 13
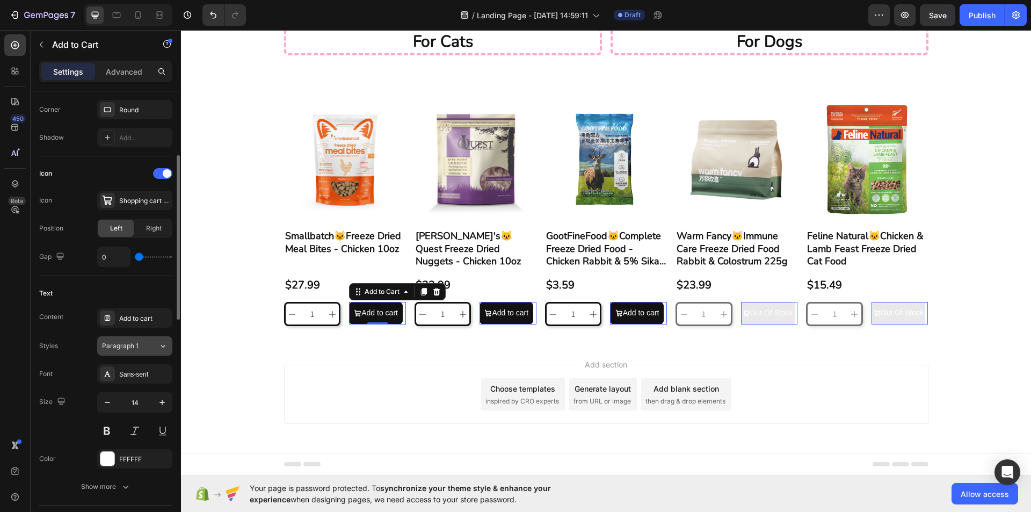
scroll to position [215, 0]
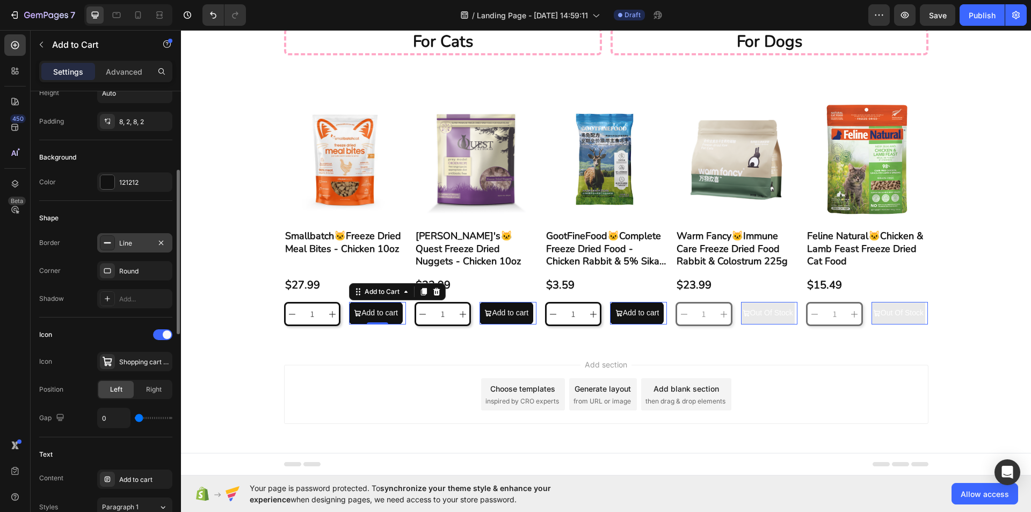
click at [147, 248] on div "Line" at bounding box center [134, 242] width 75 height 19
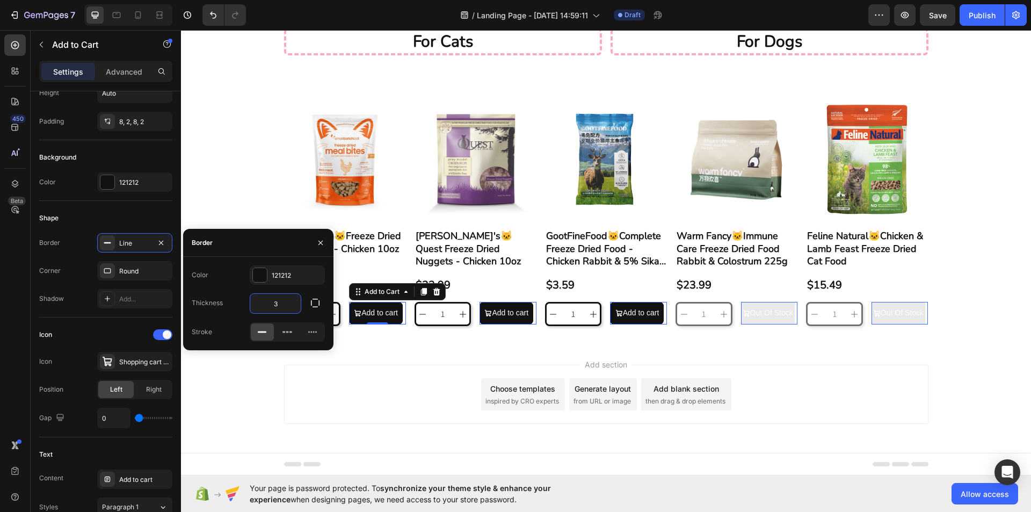
type input "3"
click at [263, 363] on div "Add section Choose templates inspired by CRO experts Generate layout from URL o…" at bounding box center [606, 409] width 850 height 132
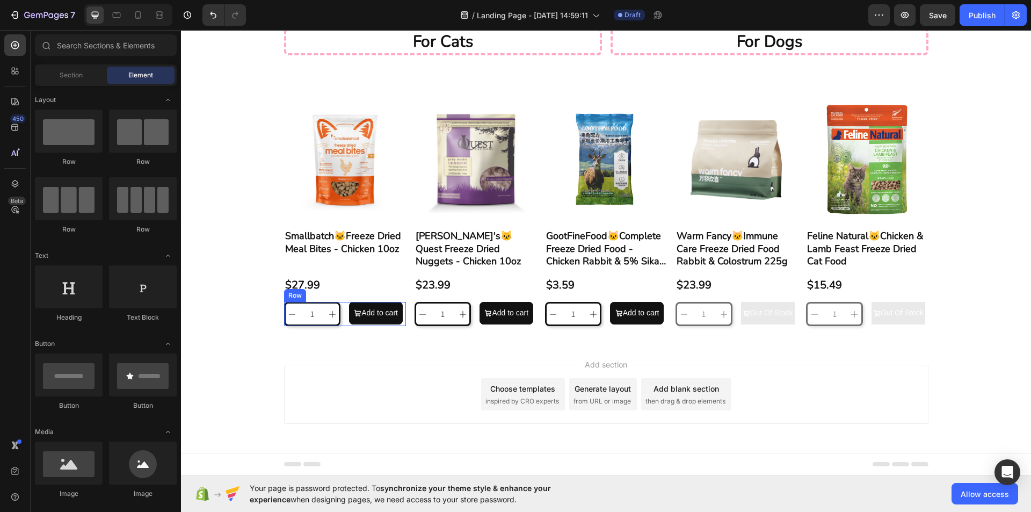
click at [373, 315] on div "Add to cart Add to Cart" at bounding box center [377, 314] width 57 height 24
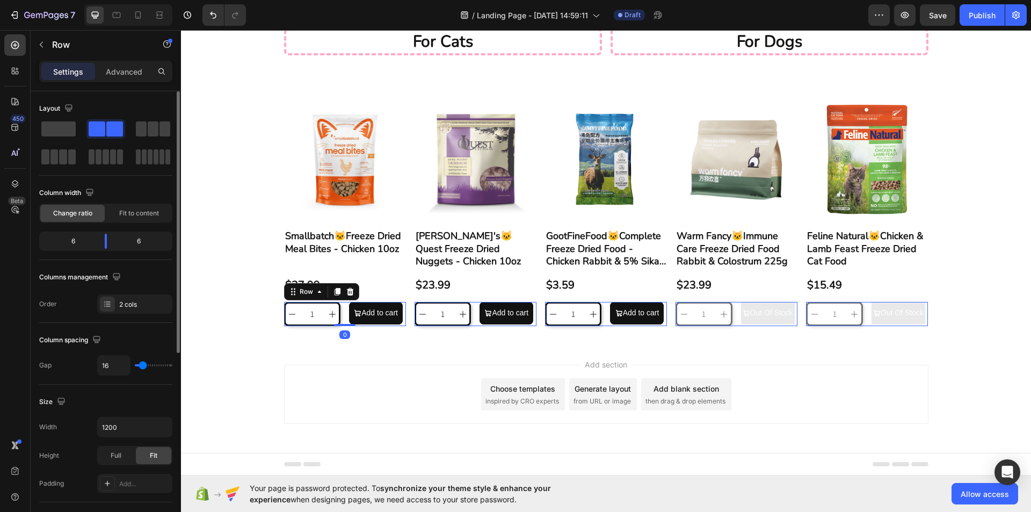
scroll to position [107, 0]
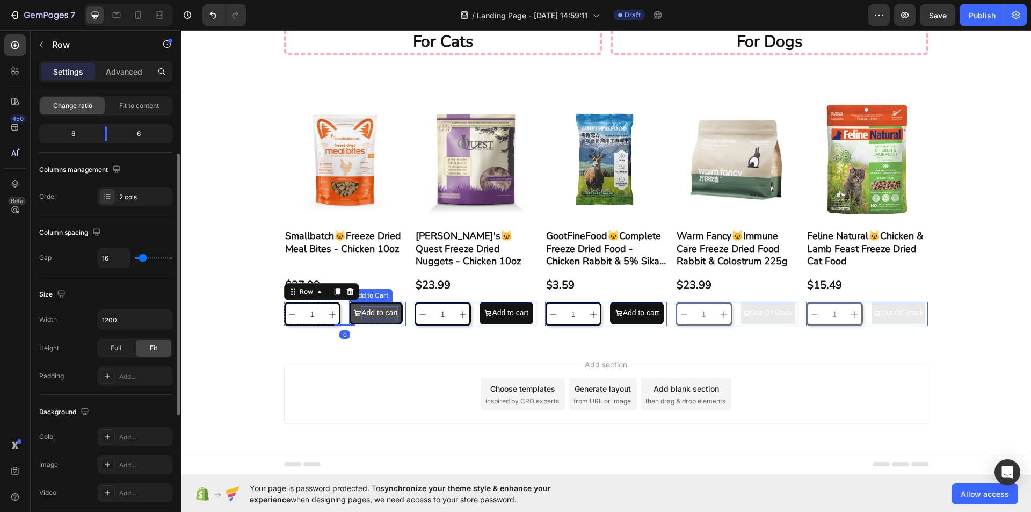
click at [381, 306] on div "Add to cart" at bounding box center [379, 312] width 36 height 13
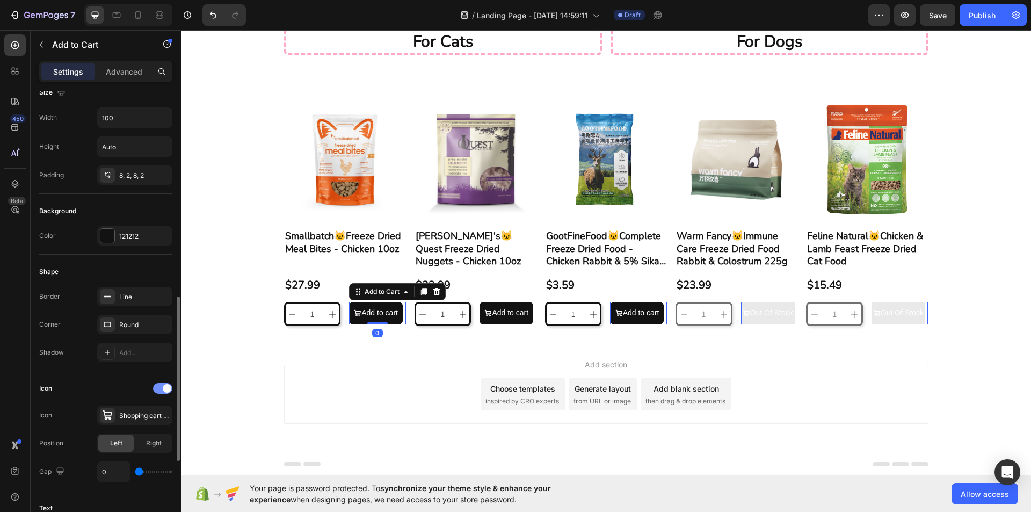
scroll to position [268, 0]
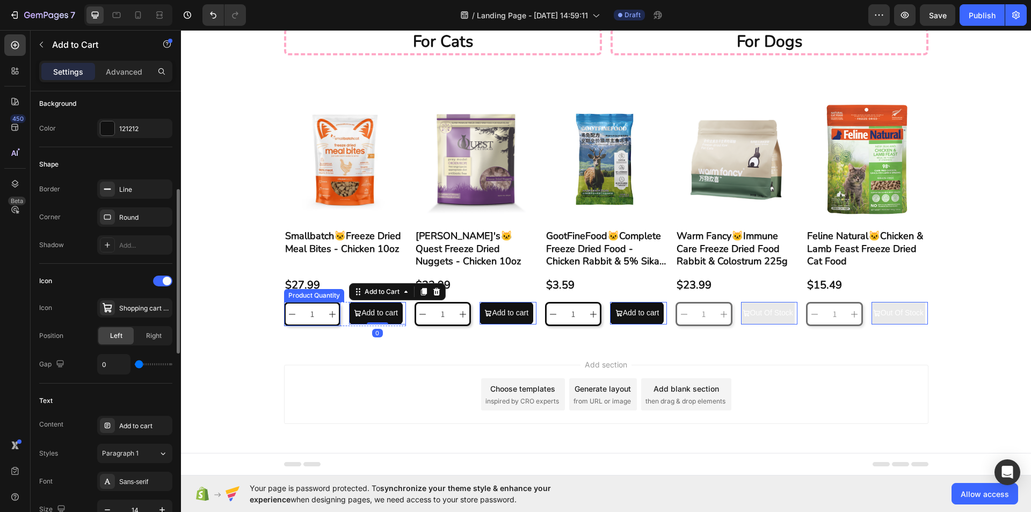
click at [320, 303] on input "1" at bounding box center [312, 313] width 27 height 21
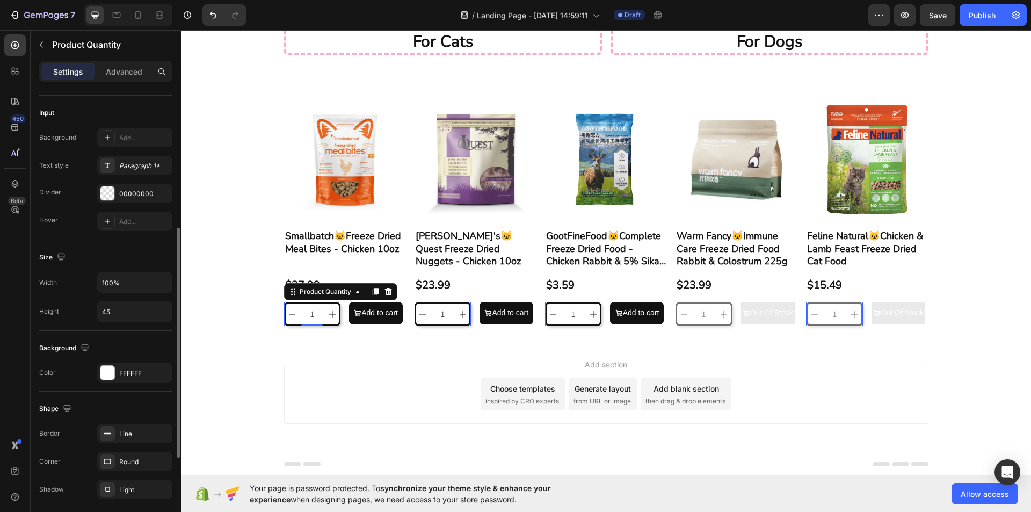
scroll to position [0, 0]
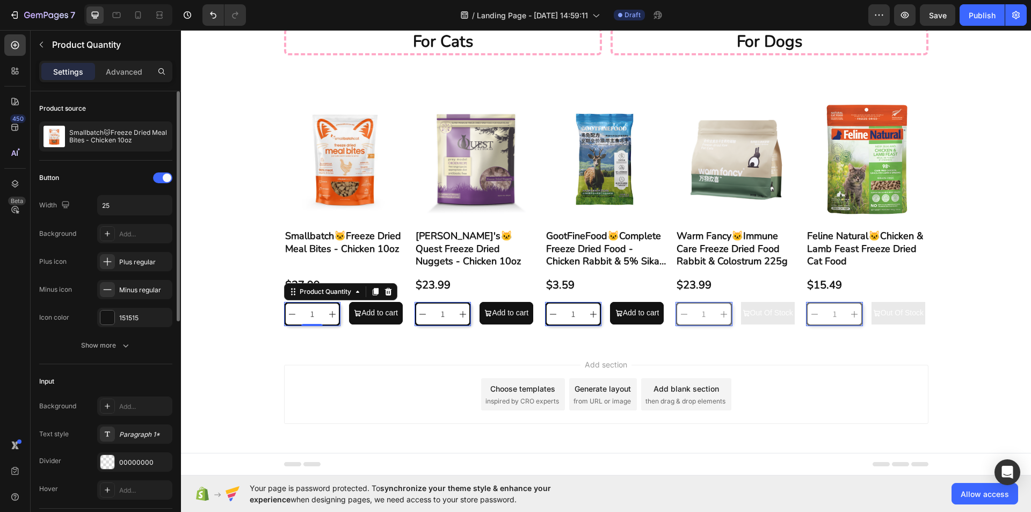
click at [316, 313] on input "1" at bounding box center [312, 313] width 27 height 21
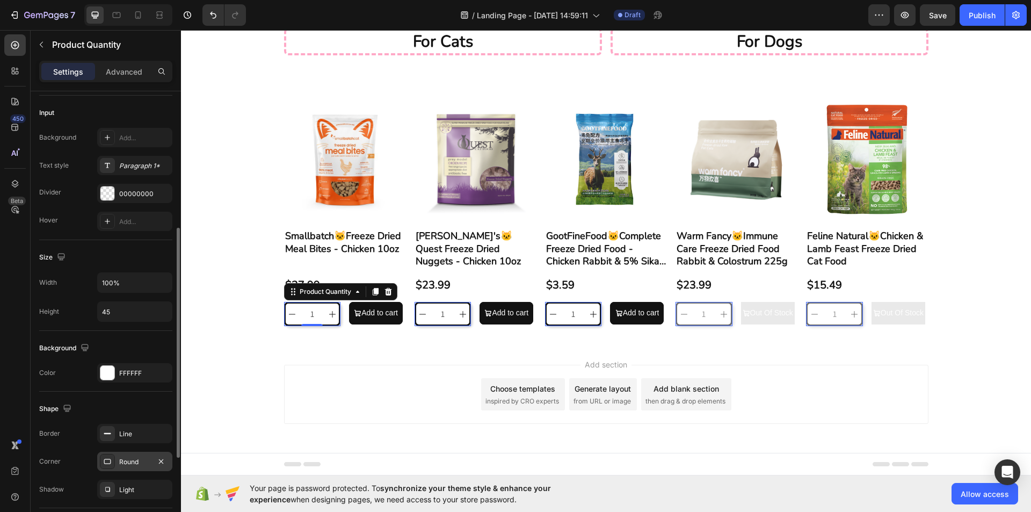
scroll to position [376, 0]
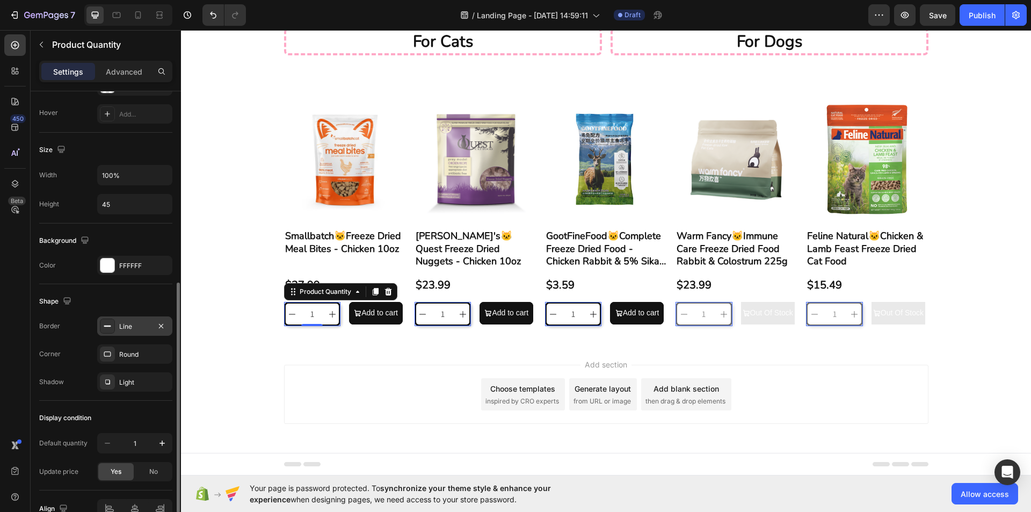
click at [144, 329] on div "Line" at bounding box center [134, 327] width 31 height 10
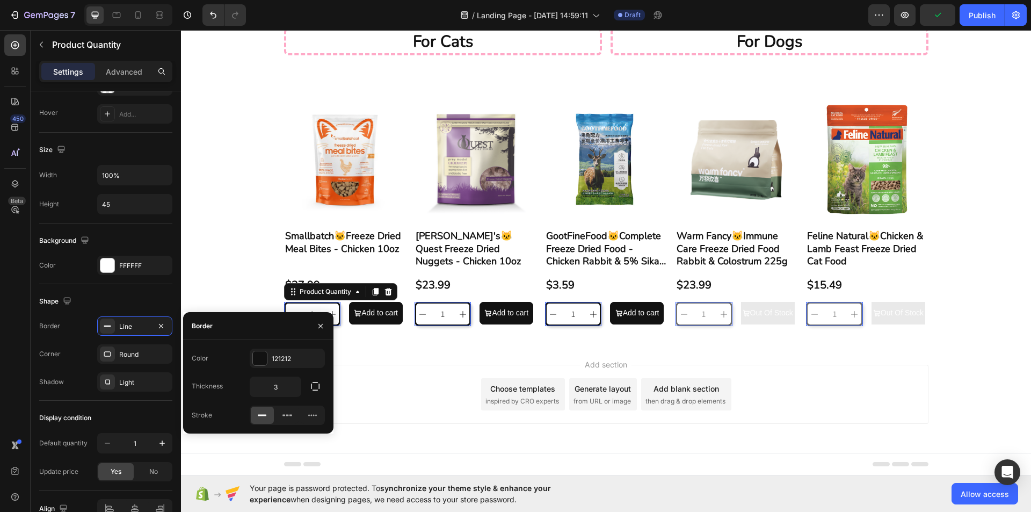
click at [378, 306] on div "Add to cart" at bounding box center [379, 312] width 36 height 13
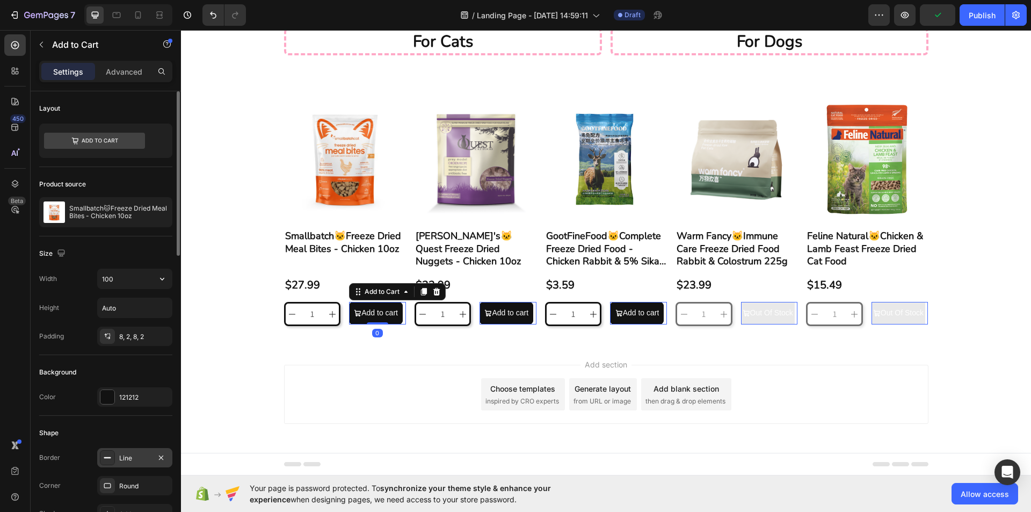
scroll to position [161, 0]
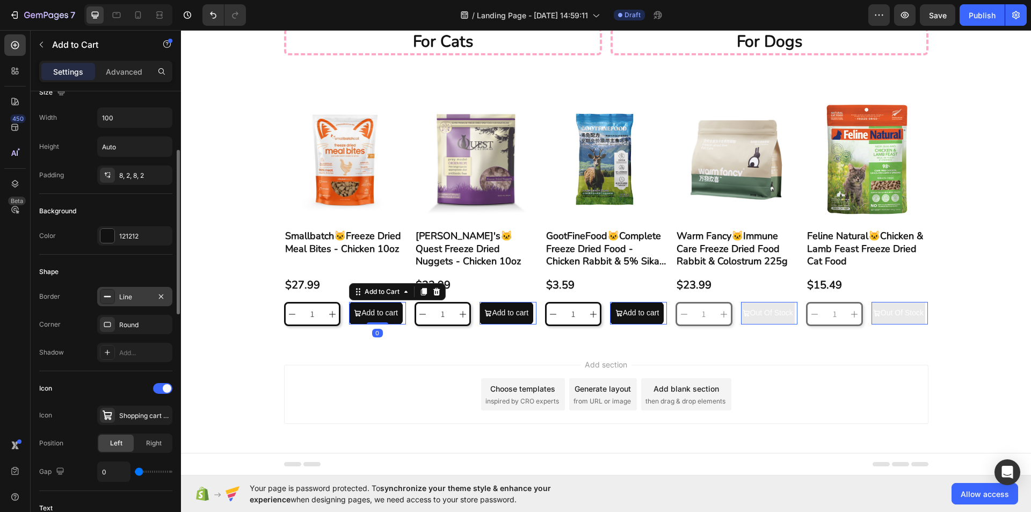
click at [141, 303] on div "Line" at bounding box center [134, 296] width 75 height 19
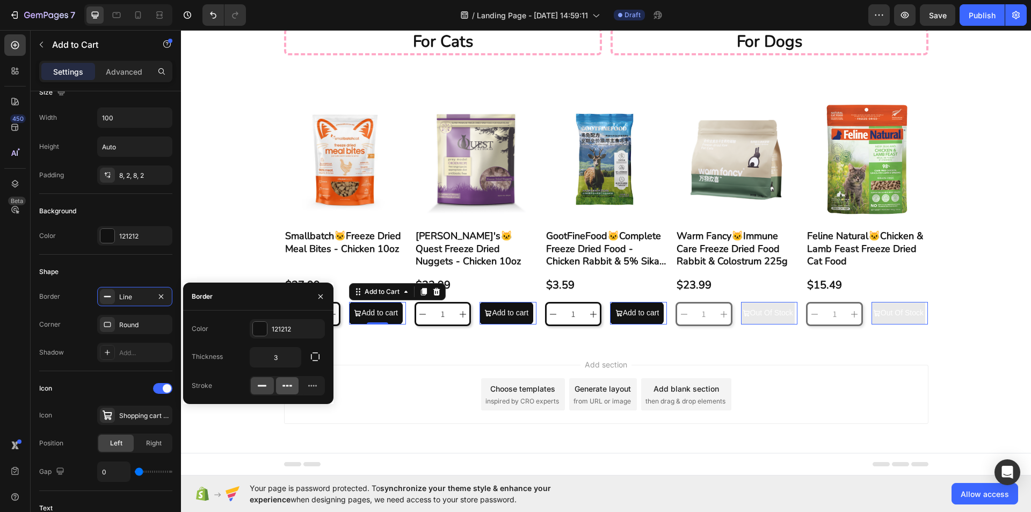
click at [286, 383] on icon at bounding box center [287, 385] width 11 height 11
click at [258, 389] on icon at bounding box center [262, 385] width 11 height 11
click at [355, 353] on div "Add section Choose templates inspired by CRO experts Generate layout from URL o…" at bounding box center [606, 409] width 850 height 132
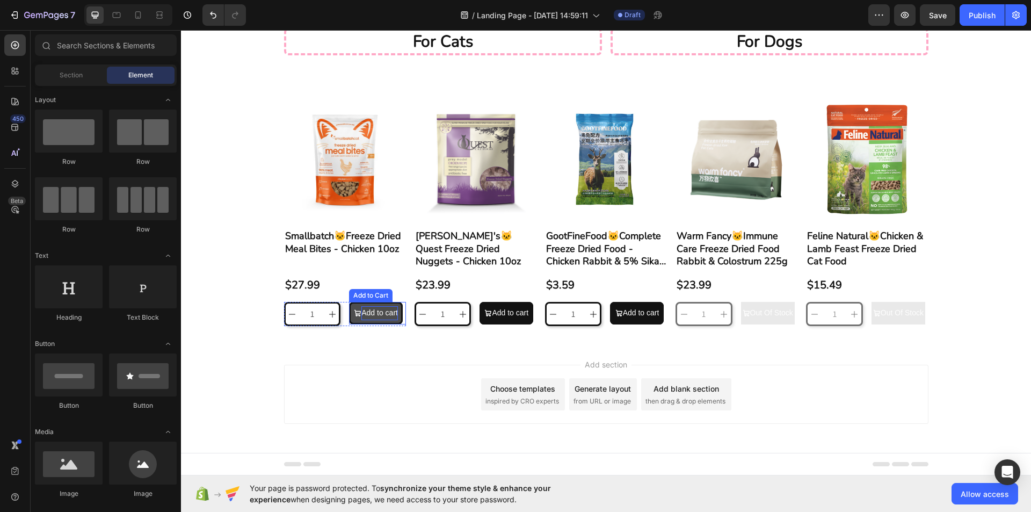
click at [374, 306] on div "Add to cart" at bounding box center [379, 312] width 36 height 13
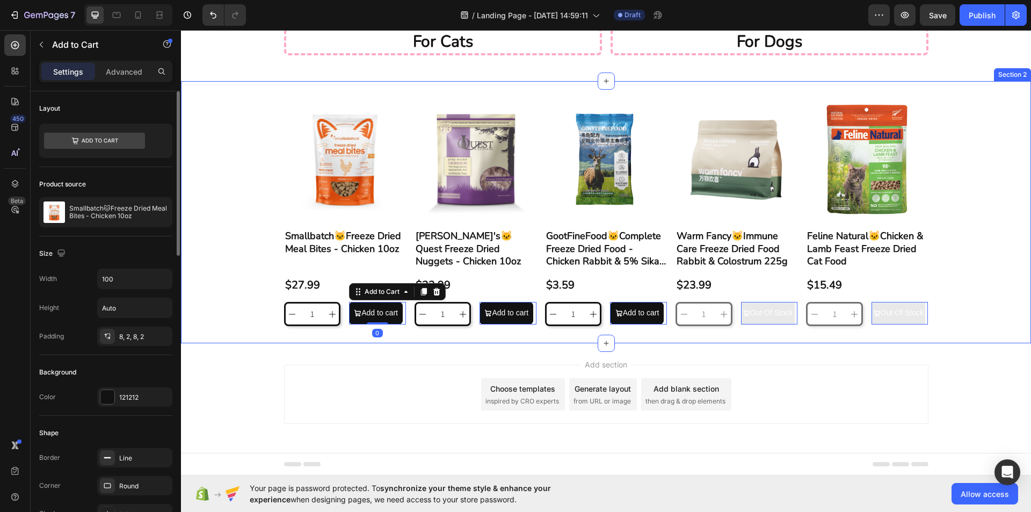
scroll to position [215, 0]
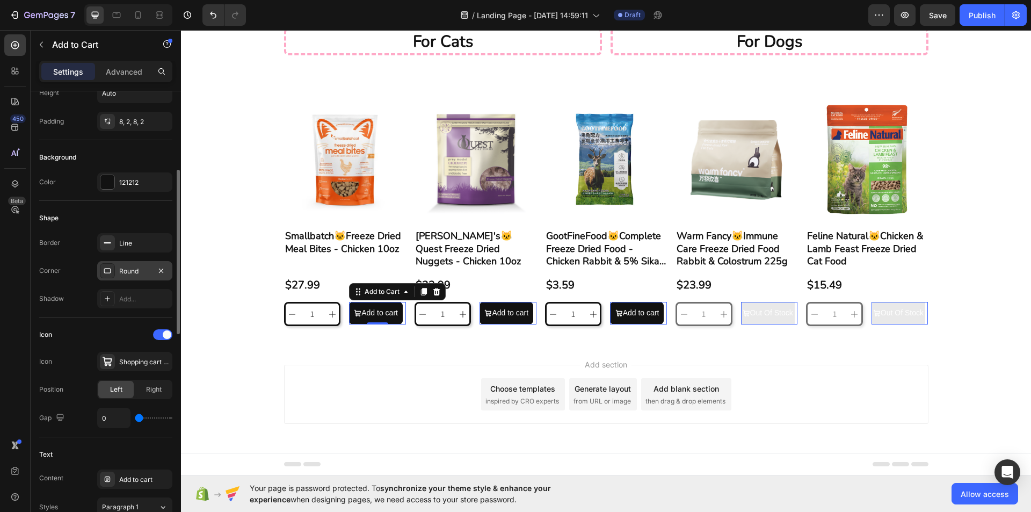
click at [142, 269] on div "Round" at bounding box center [134, 271] width 31 height 10
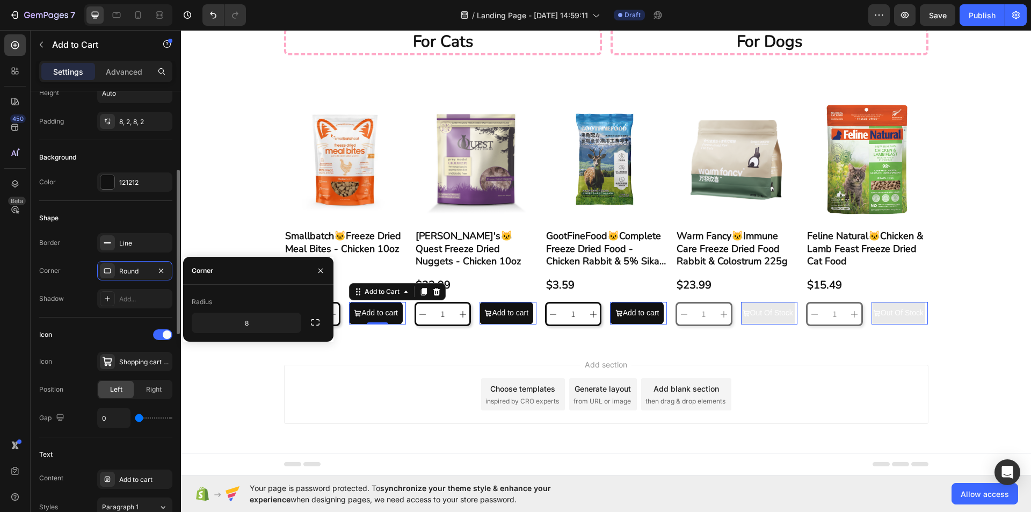
drag, startPoint x: 132, startPoint y: 272, endPoint x: 133, endPoint y: 284, distance: 12.4
click at [131, 272] on div "Round" at bounding box center [134, 271] width 31 height 10
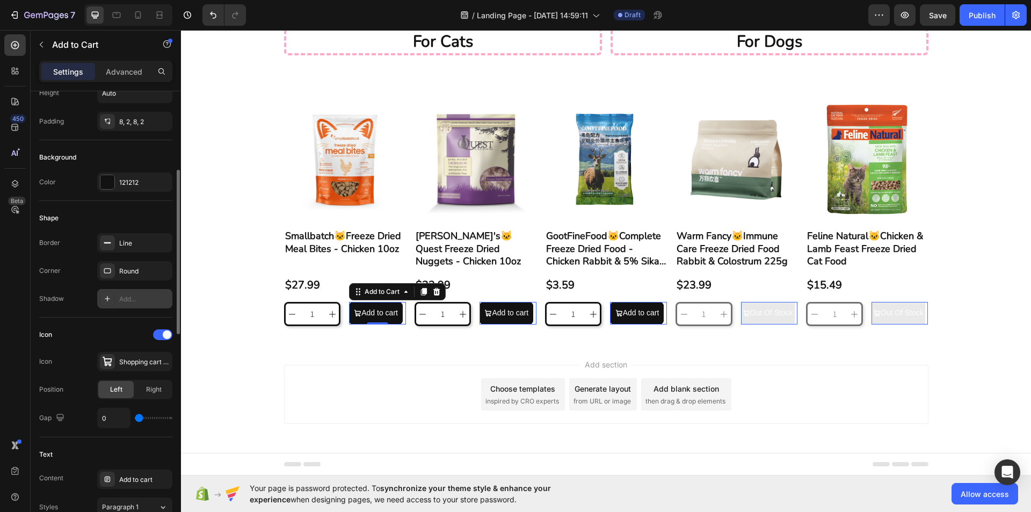
click at [133, 293] on div "Add..." at bounding box center [134, 298] width 75 height 19
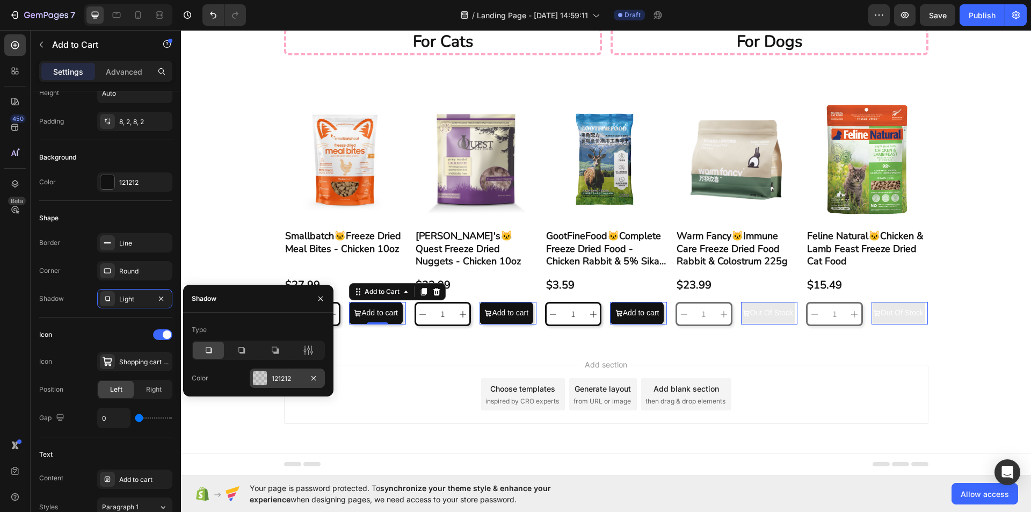
click at [272, 377] on div "121212" at bounding box center [287, 379] width 31 height 10
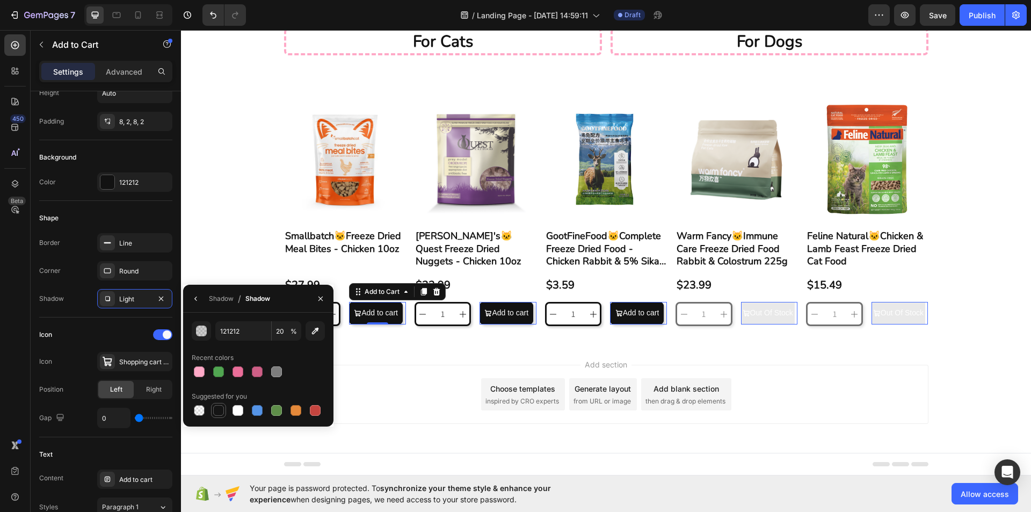
click at [217, 408] on div at bounding box center [218, 410] width 11 height 11
type input "151515"
type input "100"
click at [362, 351] on div "Add section Choose templates inspired by CRO experts Generate layout from URL o…" at bounding box center [606, 409] width 850 height 132
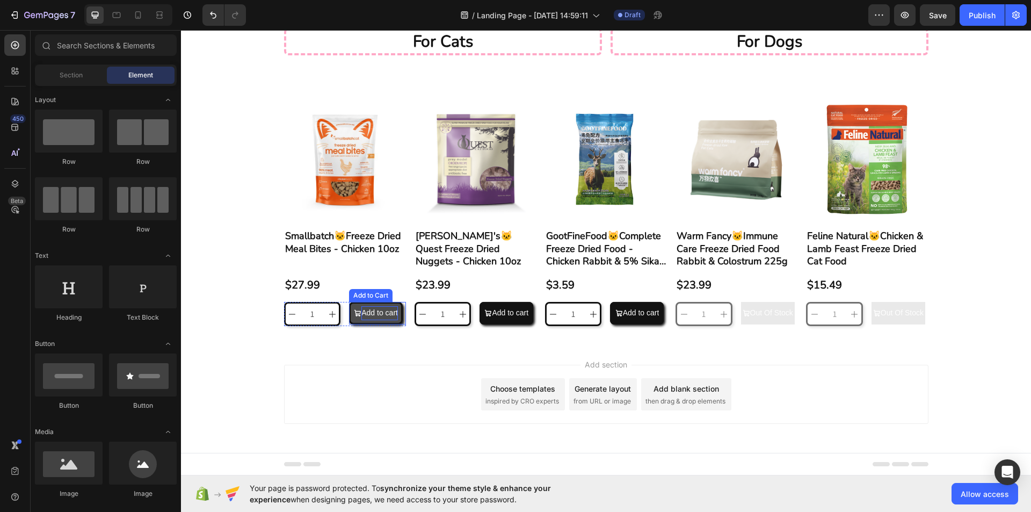
click at [378, 306] on div "Add to cart" at bounding box center [379, 312] width 36 height 13
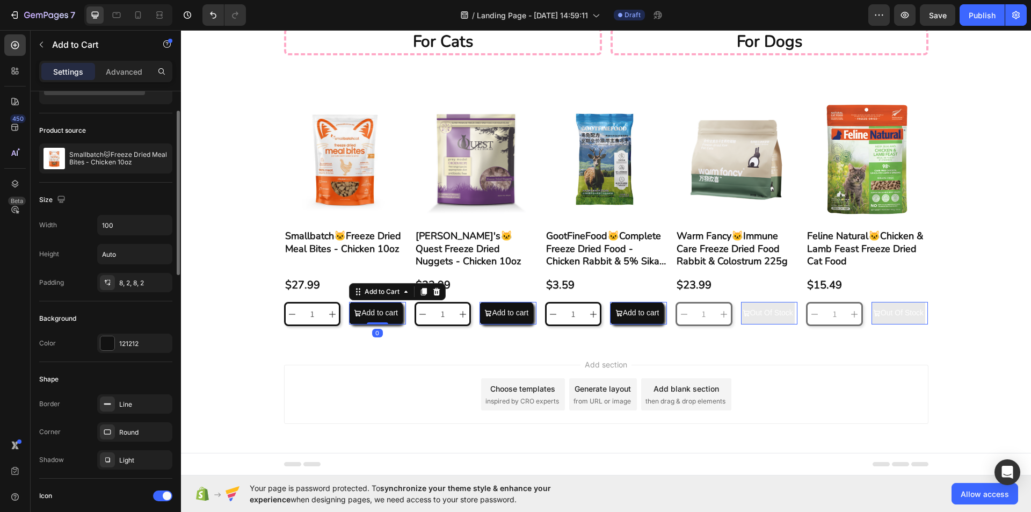
scroll to position [268, 0]
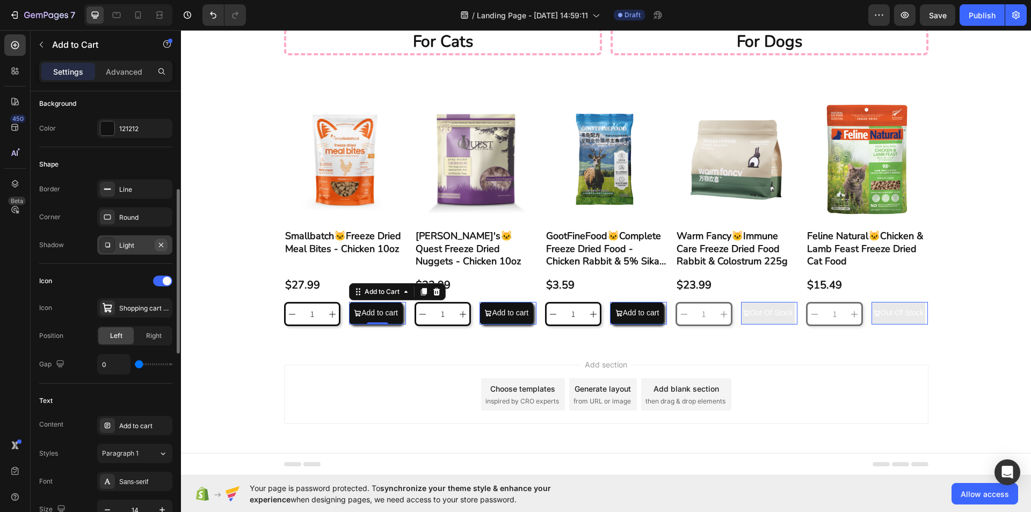
click at [160, 242] on icon "button" at bounding box center [161, 244] width 9 height 9
click at [318, 303] on input "1" at bounding box center [312, 313] width 27 height 21
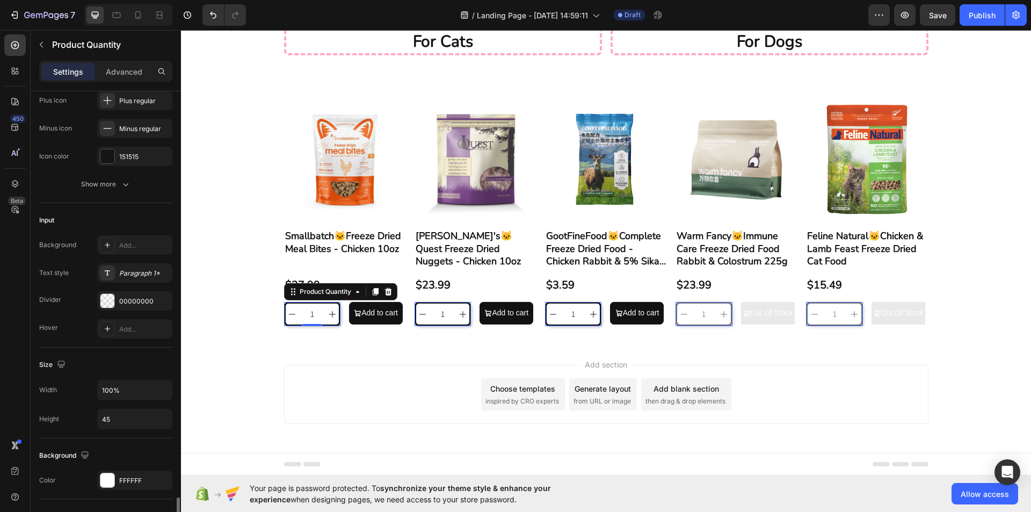
scroll to position [376, 0]
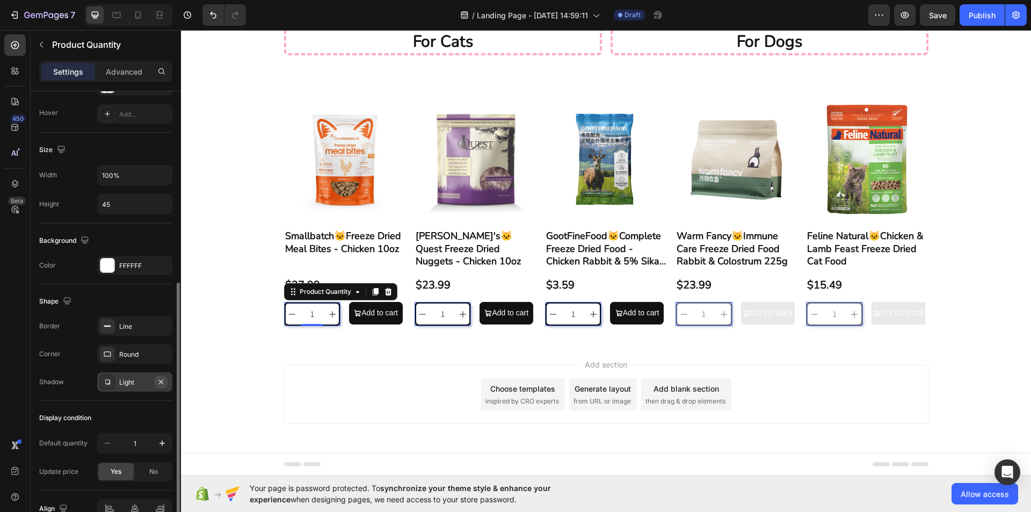
click at [158, 379] on icon "button" at bounding box center [161, 381] width 9 height 9
click at [276, 341] on div "Product Images Smallbatch🐱Freeze Dried Meal Bites - Chicken 10oz Product Title …" at bounding box center [606, 212] width 850 height 262
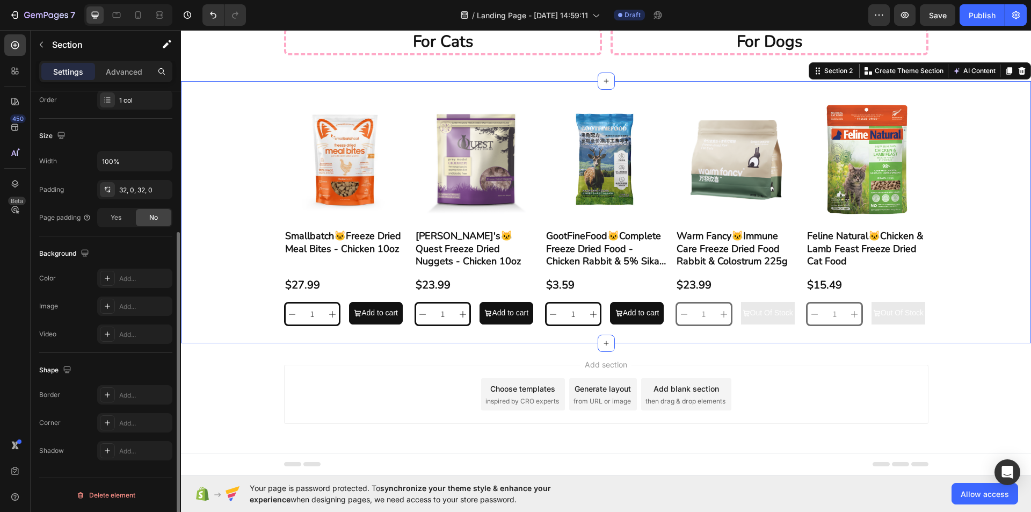
scroll to position [0, 0]
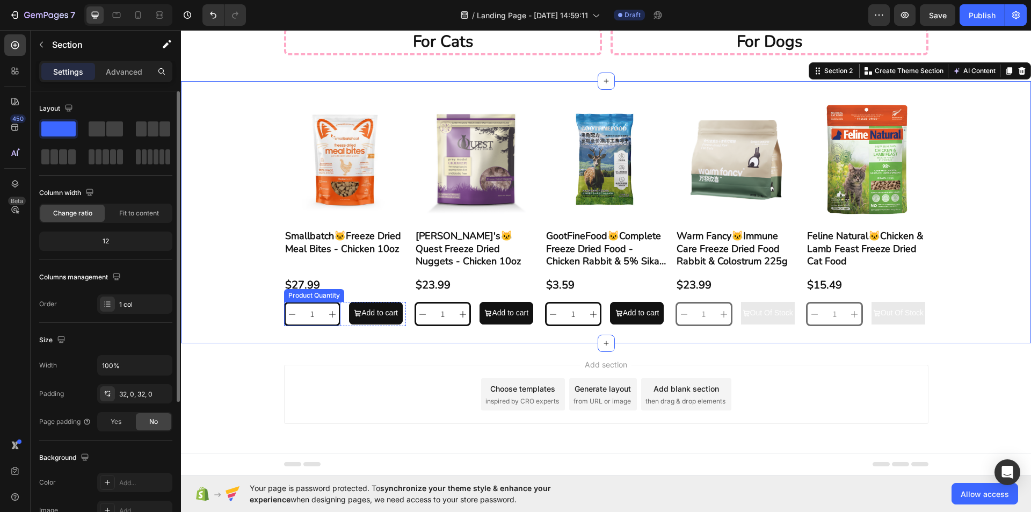
click at [289, 312] on button "decrement" at bounding box center [292, 313] width 13 height 21
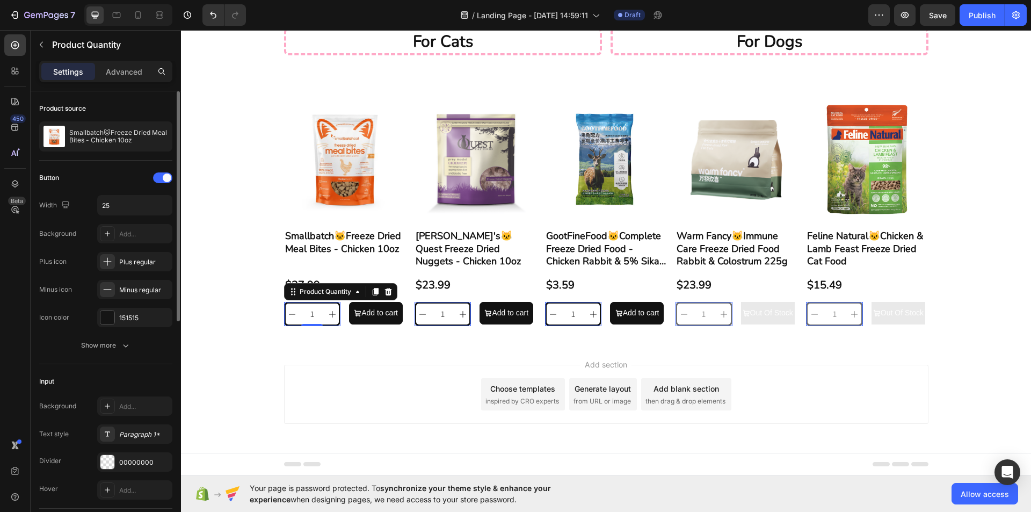
click at [303, 303] on input "1" at bounding box center [312, 313] width 27 height 21
click at [339, 309] on div "1 Product Quantity 0 Add to cart Add to Cart Row" at bounding box center [345, 314] width 122 height 24
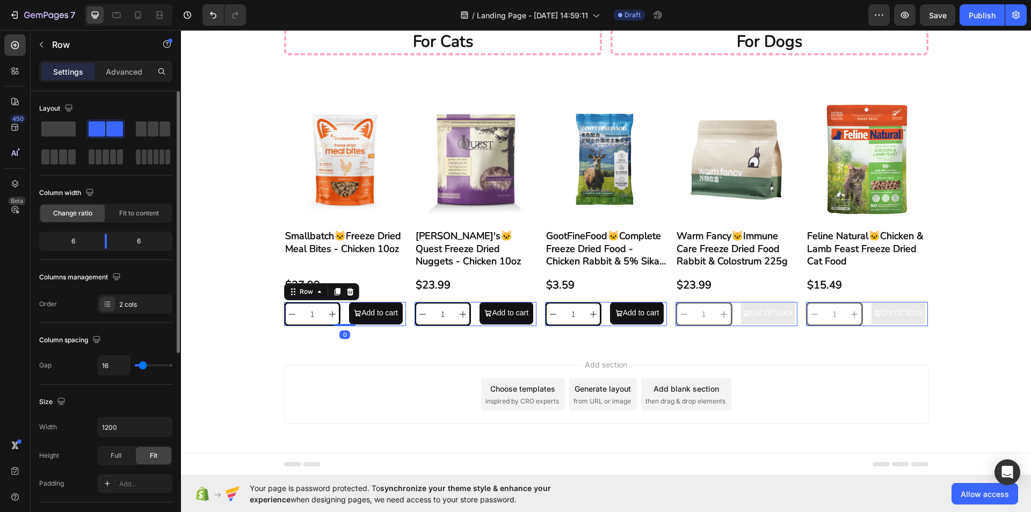
click at [349, 317] on div "Add to cart Add to Cart" at bounding box center [377, 314] width 57 height 24
click at [319, 305] on input "1" at bounding box center [312, 313] width 27 height 21
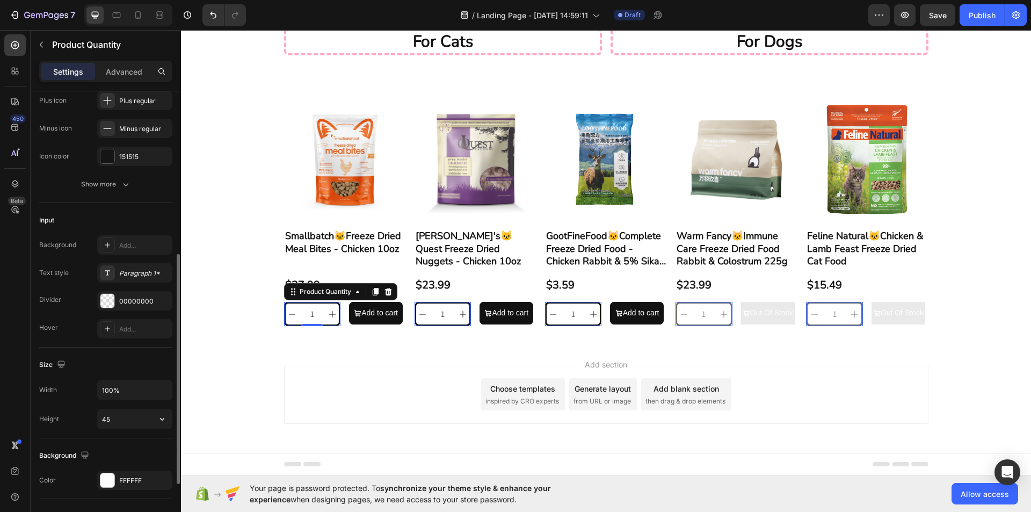
scroll to position [215, 0]
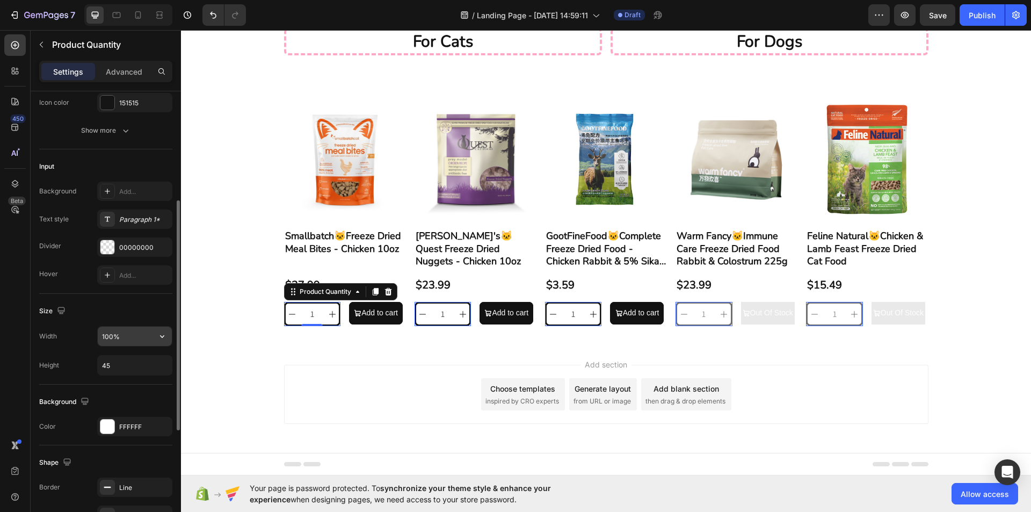
click at [129, 339] on input "100%" at bounding box center [135, 335] width 74 height 19
click at [162, 338] on icon "button" at bounding box center [162, 336] width 11 height 11
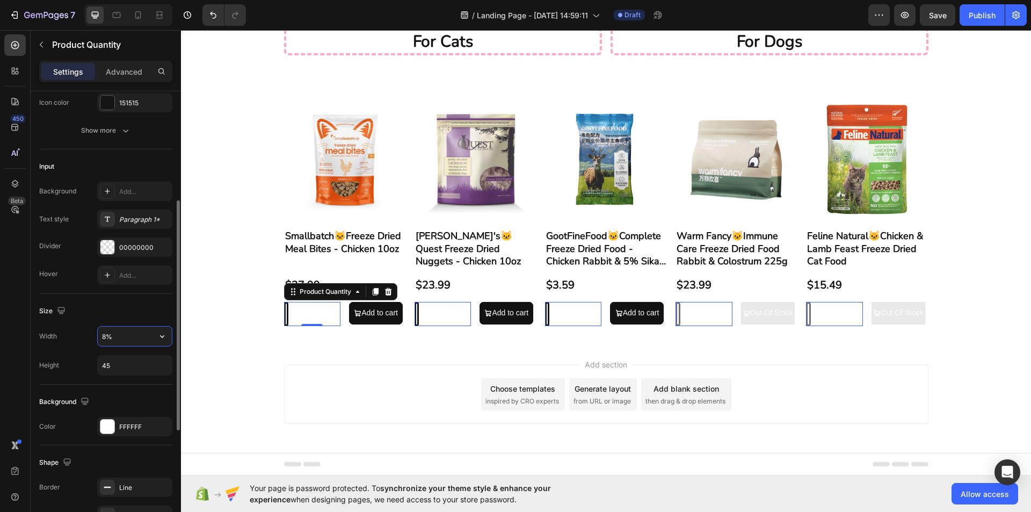
type input "80%"
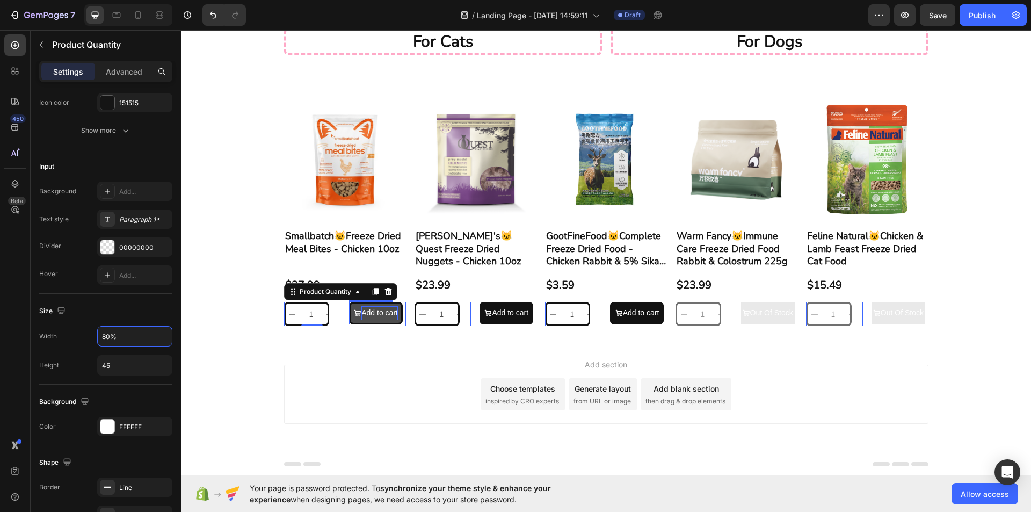
click at [361, 307] on div "Add to cart" at bounding box center [379, 312] width 36 height 13
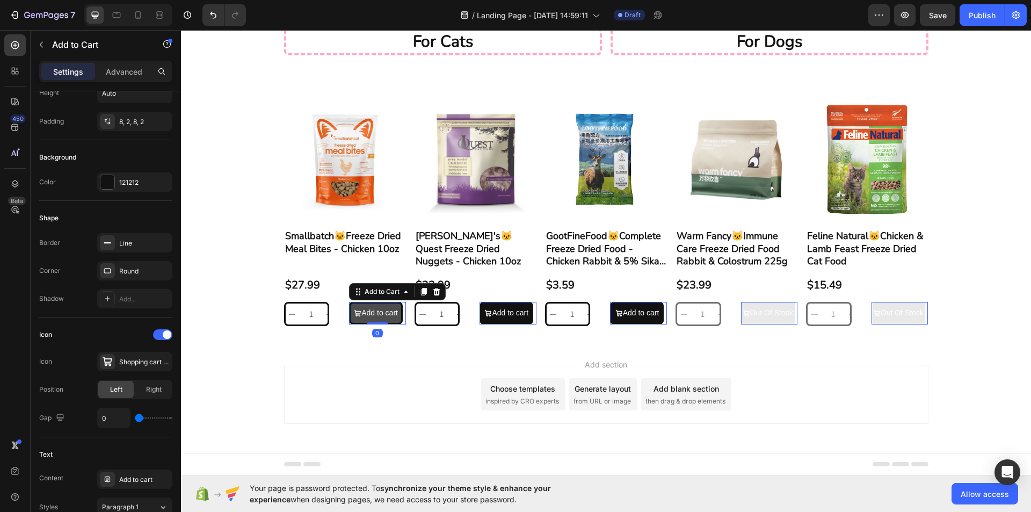
scroll to position [0, 0]
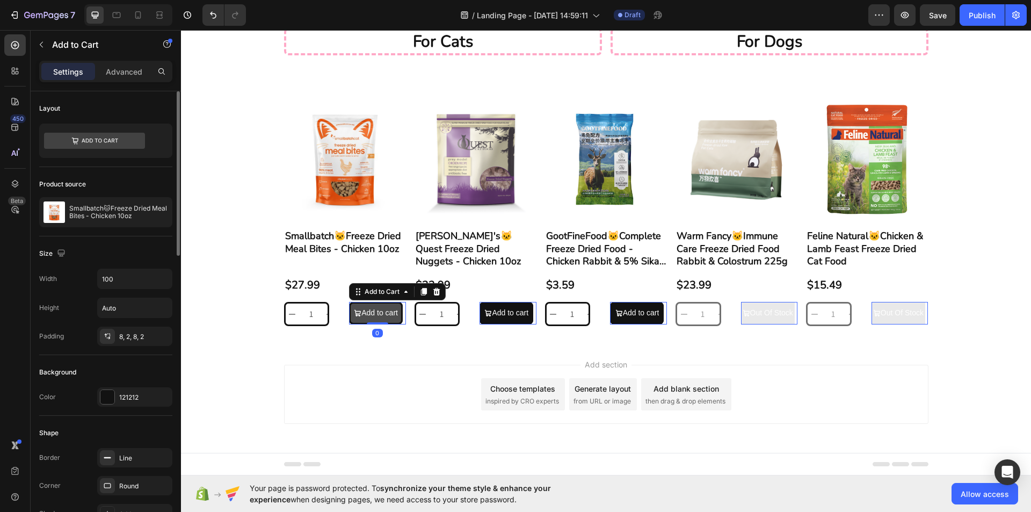
click at [353, 309] on button "Add to cart" at bounding box center [376, 313] width 54 height 22
click at [329, 306] on div "1" at bounding box center [312, 314] width 57 height 24
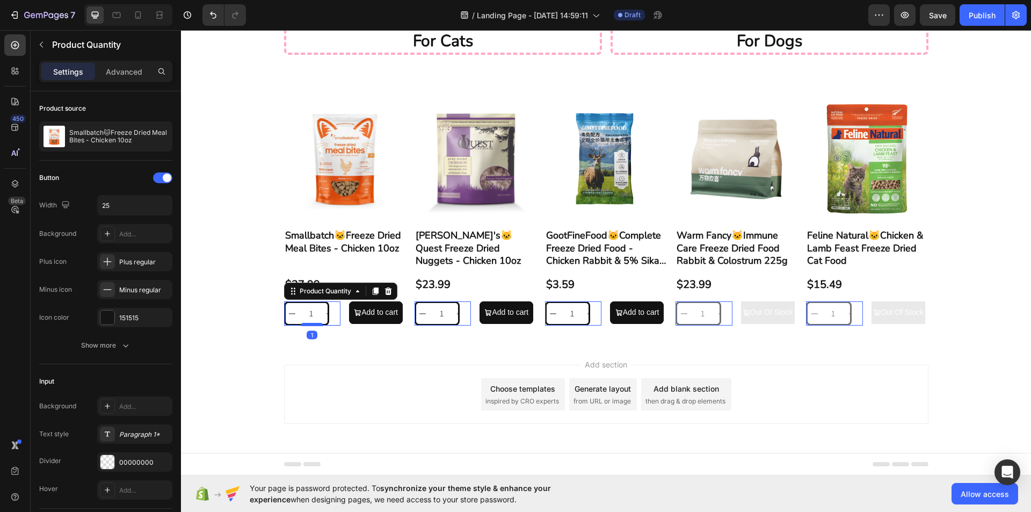
click at [315, 323] on div at bounding box center [311, 324] width 21 height 3
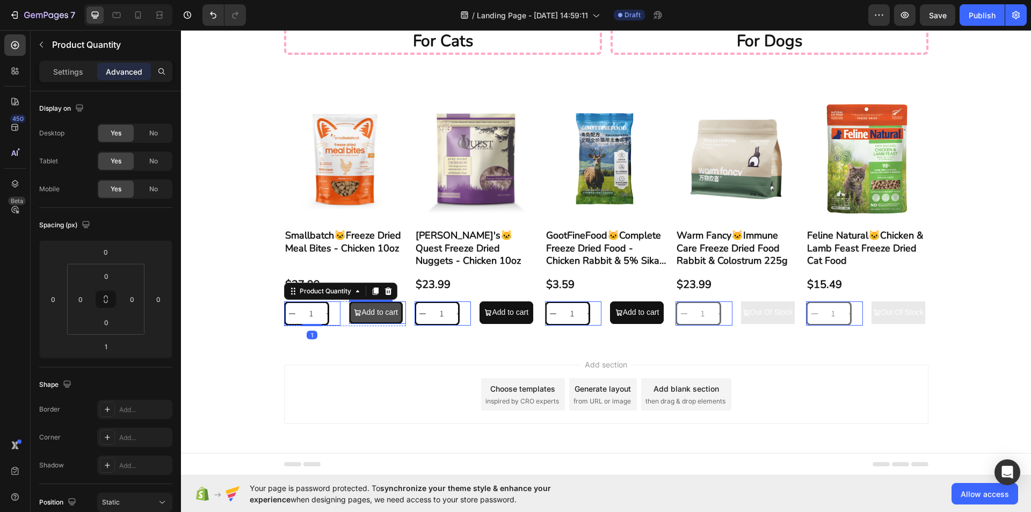
click at [349, 307] on button "Add to cart" at bounding box center [376, 312] width 54 height 22
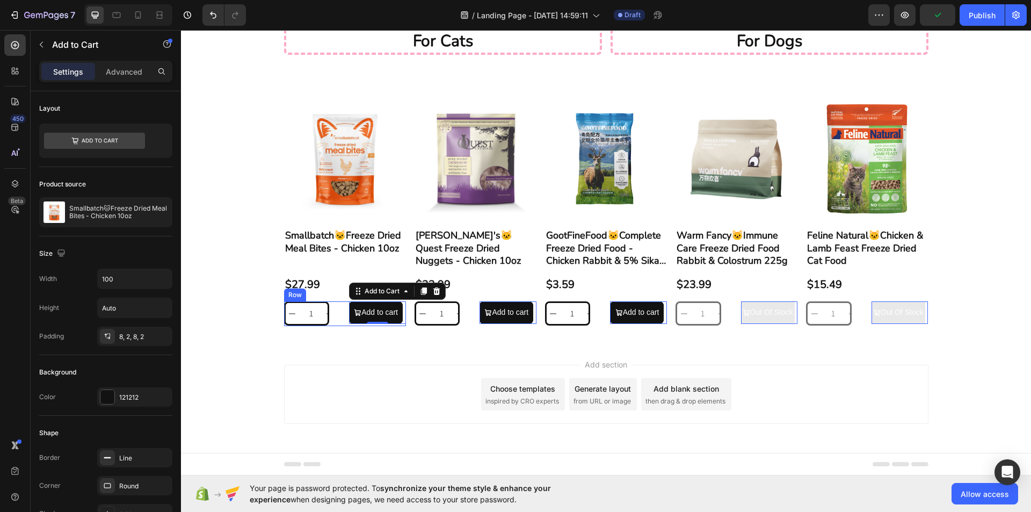
click at [329, 321] on div "1 Product Quantity" at bounding box center [312, 313] width 57 height 25
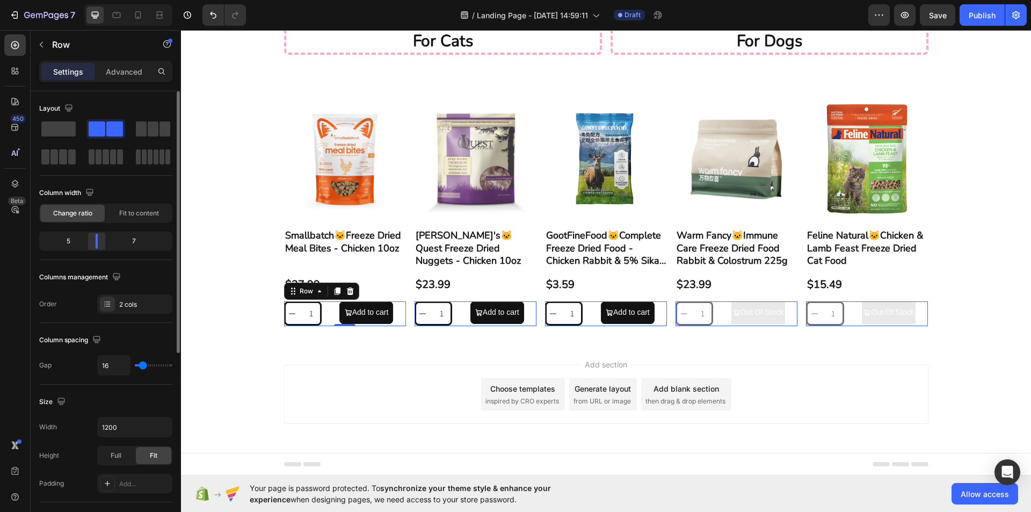
drag, startPoint x: 104, startPoint y: 241, endPoint x: 97, endPoint y: 242, distance: 7.1
click at [97, 242] on div at bounding box center [96, 240] width 19 height 15
click at [316, 304] on div "1" at bounding box center [303, 313] width 38 height 24
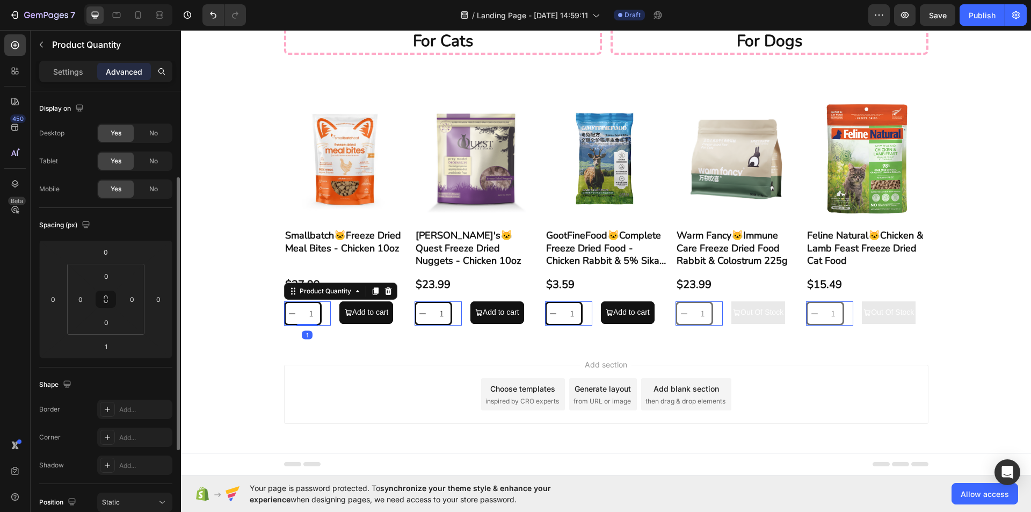
scroll to position [215, 0]
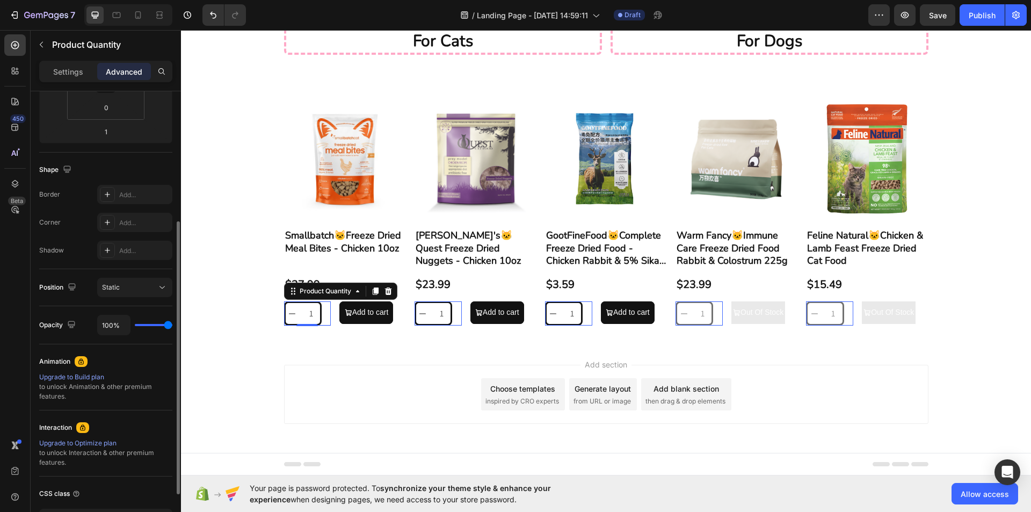
click at [299, 303] on input "1" at bounding box center [311, 313] width 24 height 21
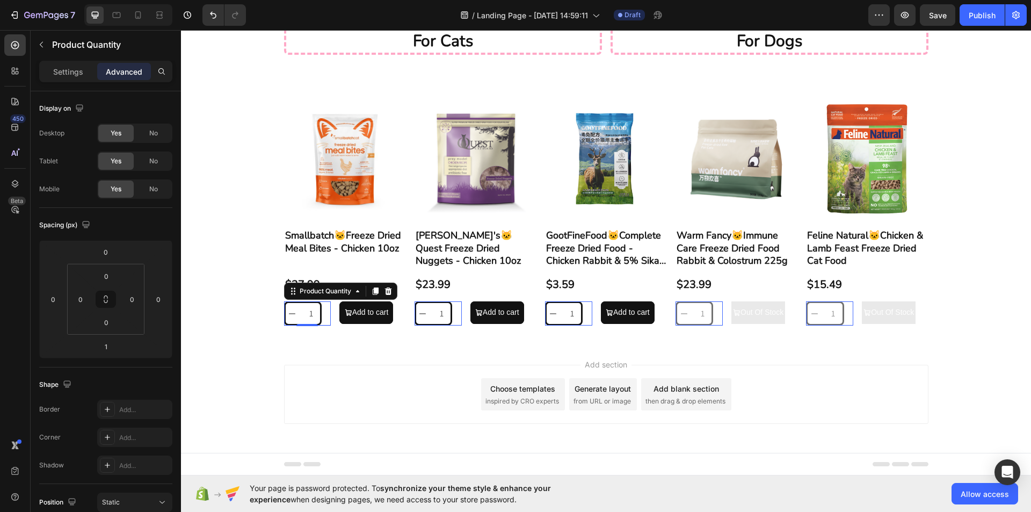
click at [73, 73] on p "Settings" at bounding box center [68, 71] width 30 height 11
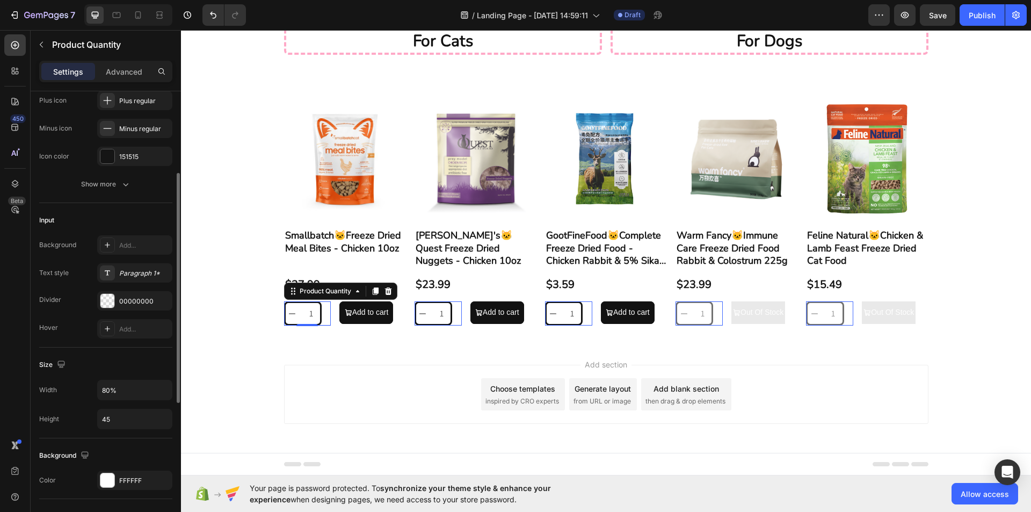
scroll to position [322, 0]
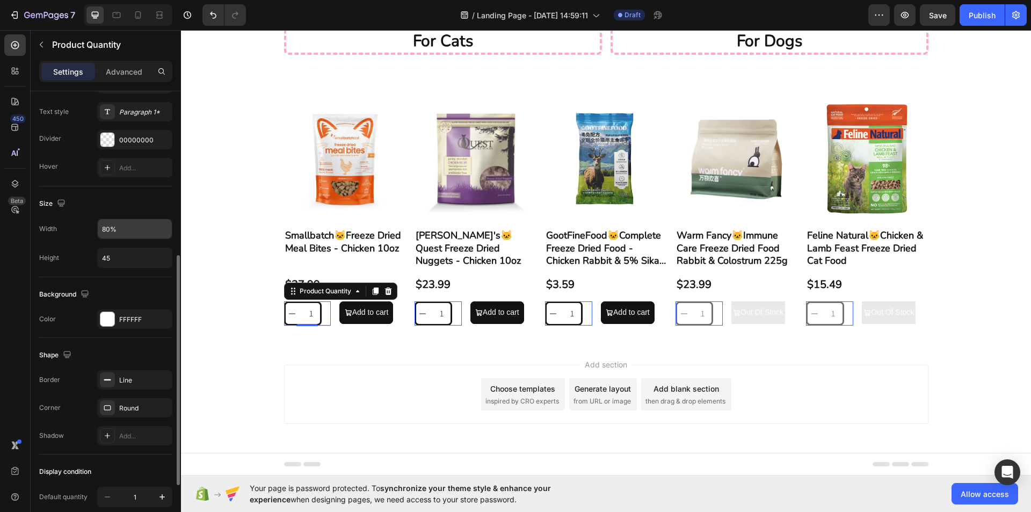
click at [132, 221] on input "80%" at bounding box center [135, 228] width 74 height 19
type input "100%"
click at [131, 258] on input "45" at bounding box center [135, 257] width 74 height 19
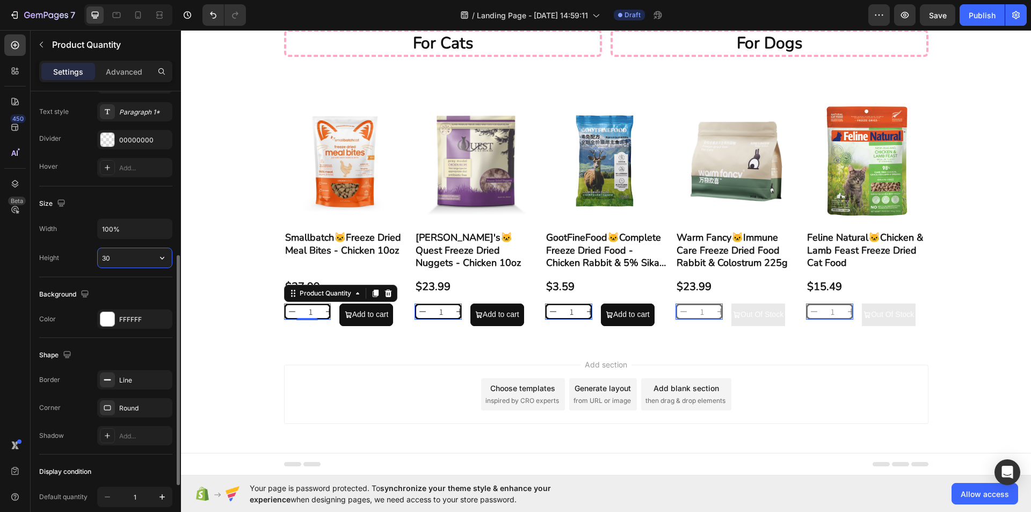
drag, startPoint x: 131, startPoint y: 258, endPoint x: 98, endPoint y: 260, distance: 32.8
click at [99, 260] on input "30" at bounding box center [135, 257] width 74 height 19
drag, startPoint x: 111, startPoint y: 260, endPoint x: 105, endPoint y: 260, distance: 5.9
click at [105, 260] on input "40" at bounding box center [135, 257] width 74 height 19
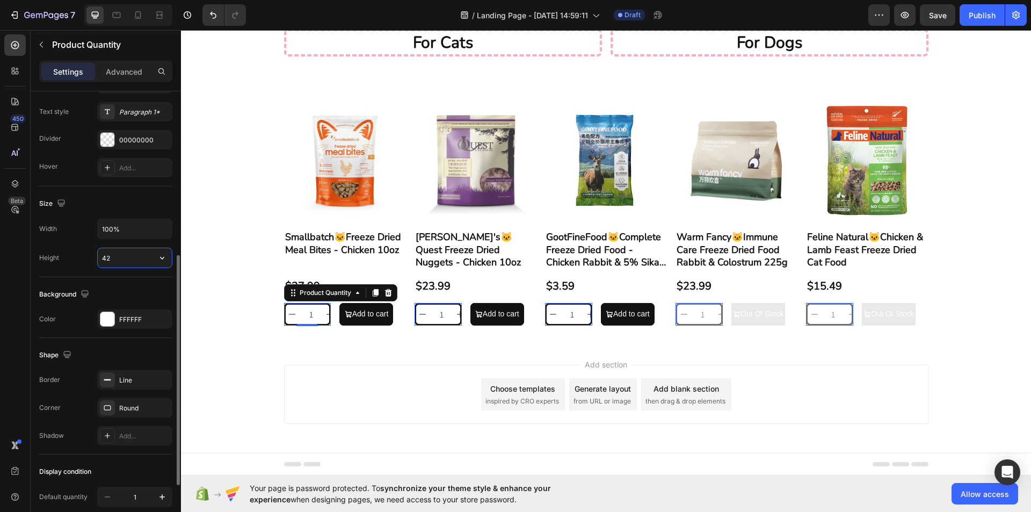
click at [105, 258] on input "42" at bounding box center [135, 257] width 74 height 19
type input "44"
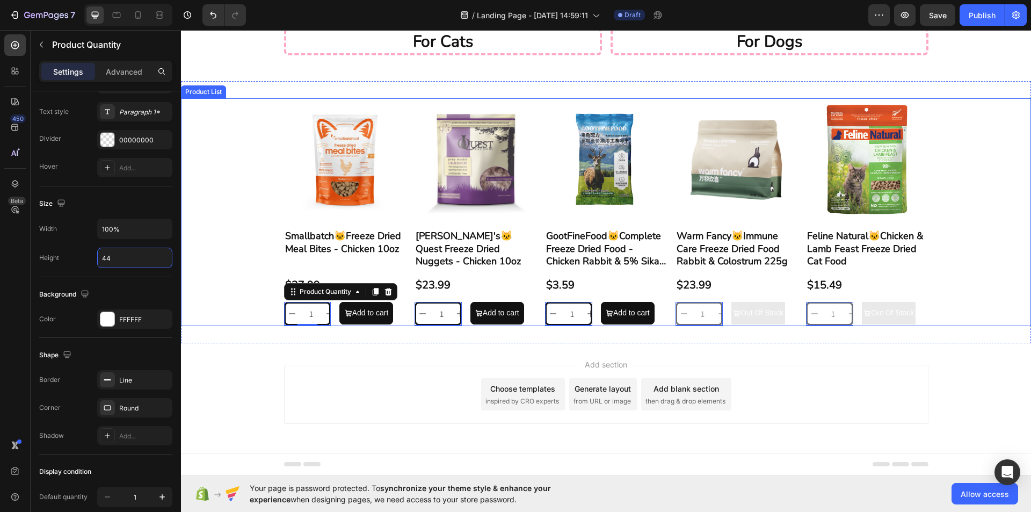
click at [245, 302] on div "Product Images Smallbatch🐱Freeze Dried Meal Bites - Chicken 10oz Product Title …" at bounding box center [606, 212] width 850 height 228
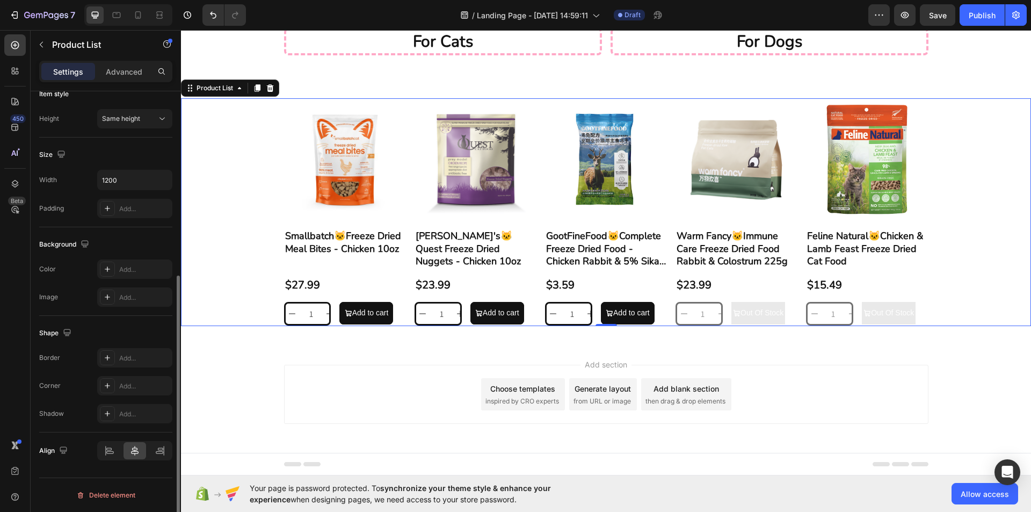
scroll to position [0, 0]
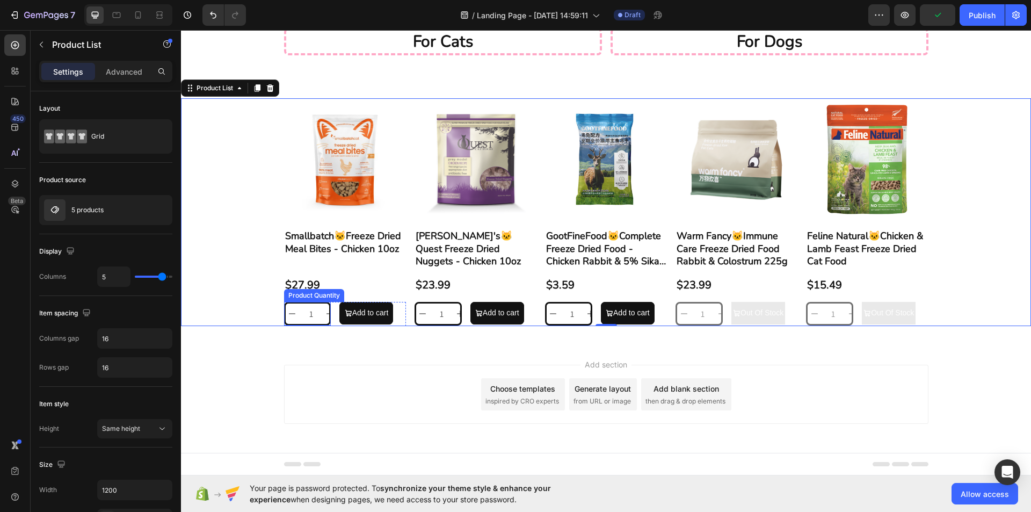
click at [293, 306] on button "decrement" at bounding box center [292, 313] width 13 height 20
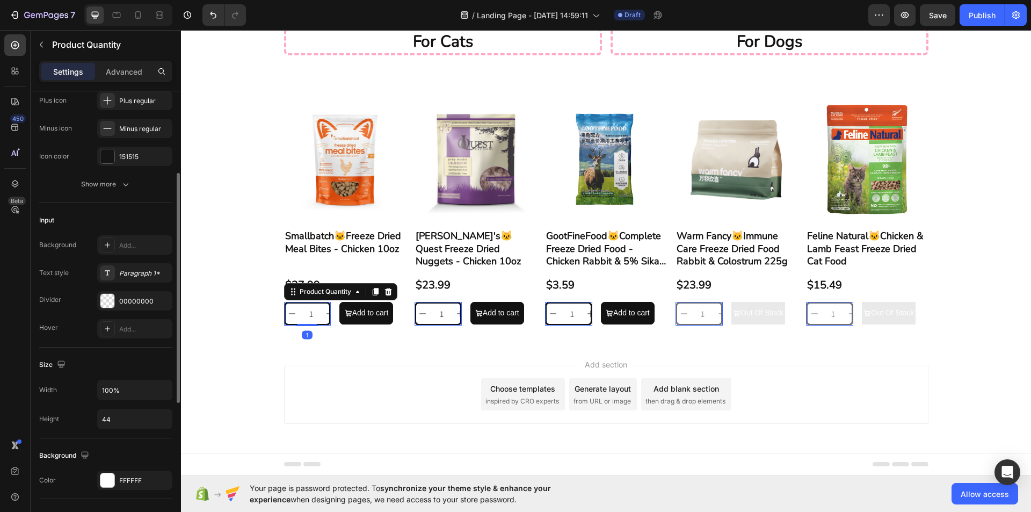
scroll to position [268, 0]
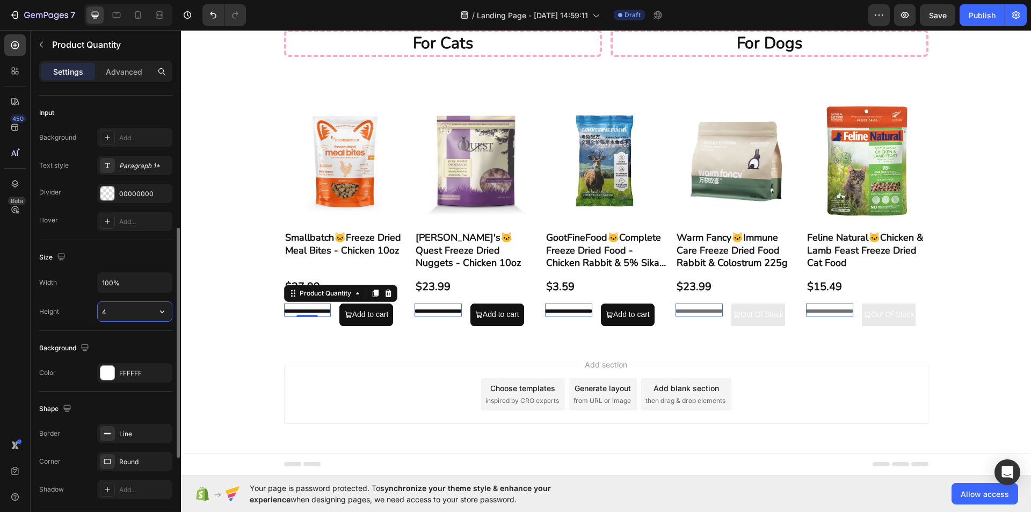
type input "43"
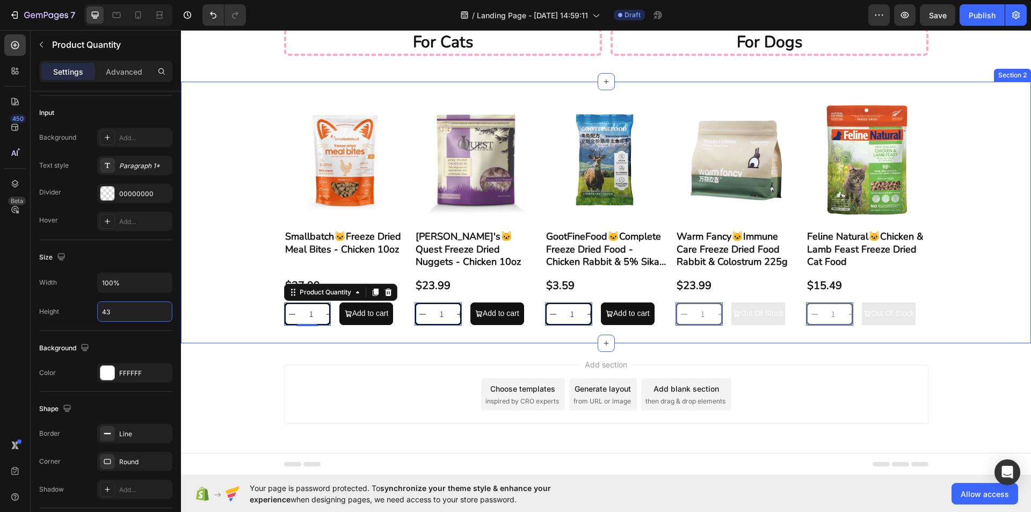
click at [222, 352] on div "Add section Choose templates inspired by CRO experts Generate layout from URL o…" at bounding box center [606, 409] width 850 height 132
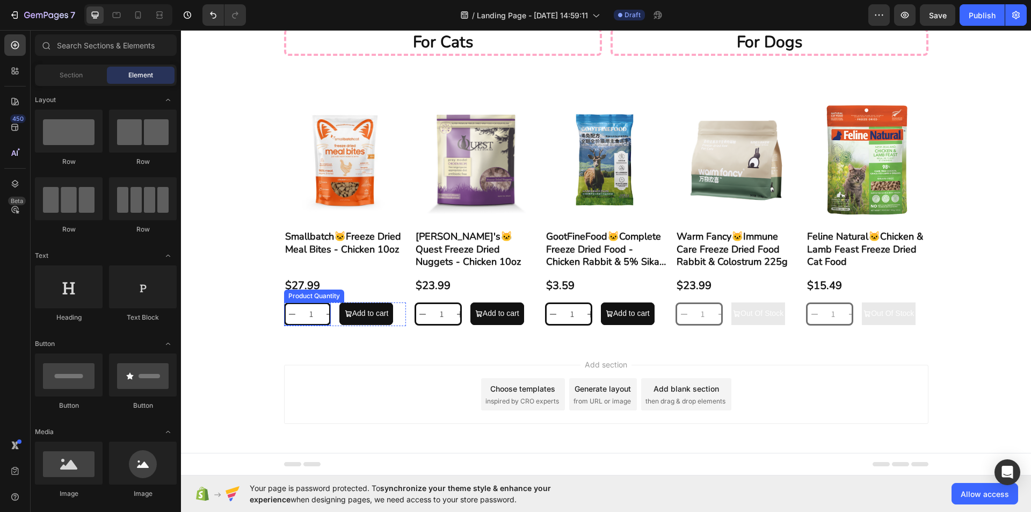
click at [288, 310] on button "decrement" at bounding box center [292, 314] width 13 height 20
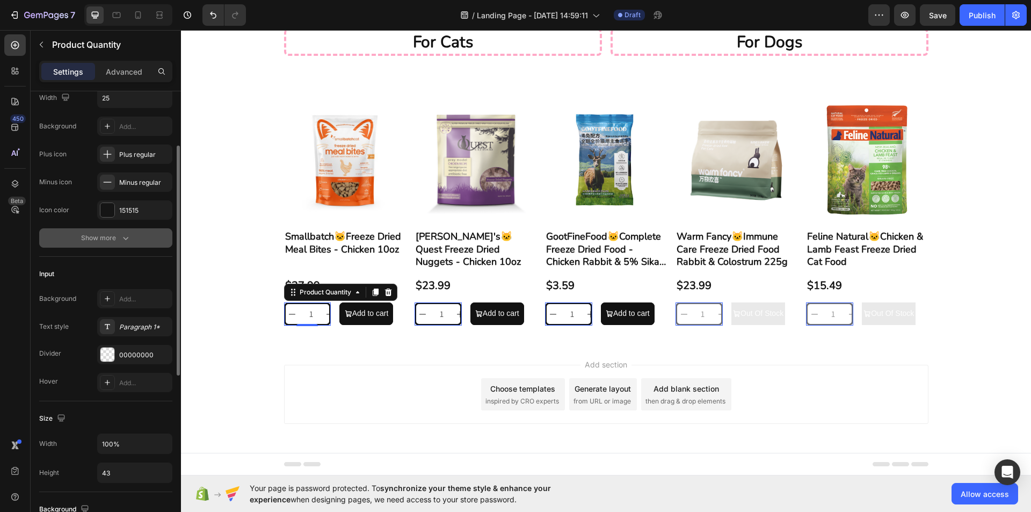
scroll to position [0, 0]
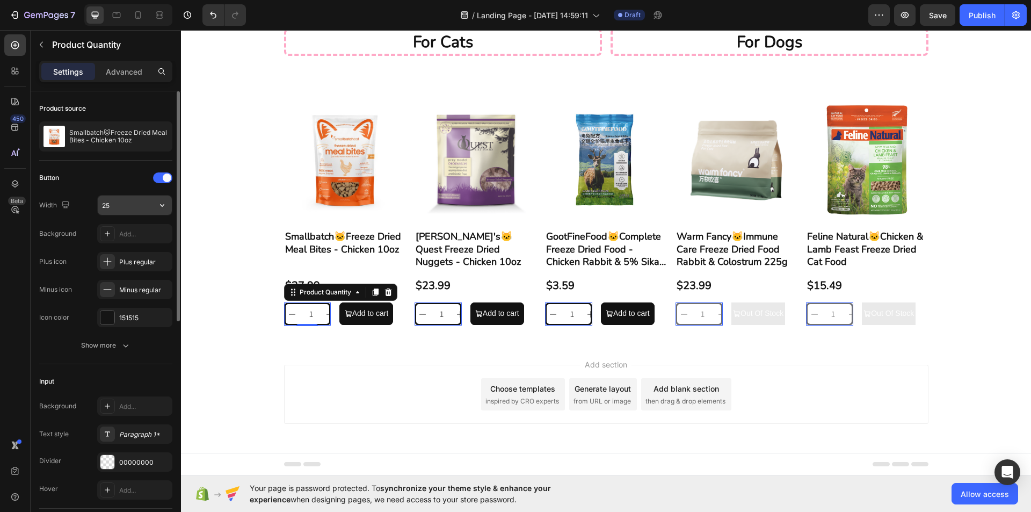
click at [131, 209] on input "25" at bounding box center [135, 204] width 74 height 19
drag, startPoint x: 111, startPoint y: 206, endPoint x: 94, endPoint y: 207, distance: 16.1
click at [94, 207] on div "Width 20" at bounding box center [105, 205] width 133 height 20
drag, startPoint x: 113, startPoint y: 210, endPoint x: 91, endPoint y: 209, distance: 22.6
click at [91, 209] on div "Width 18" at bounding box center [105, 205] width 133 height 20
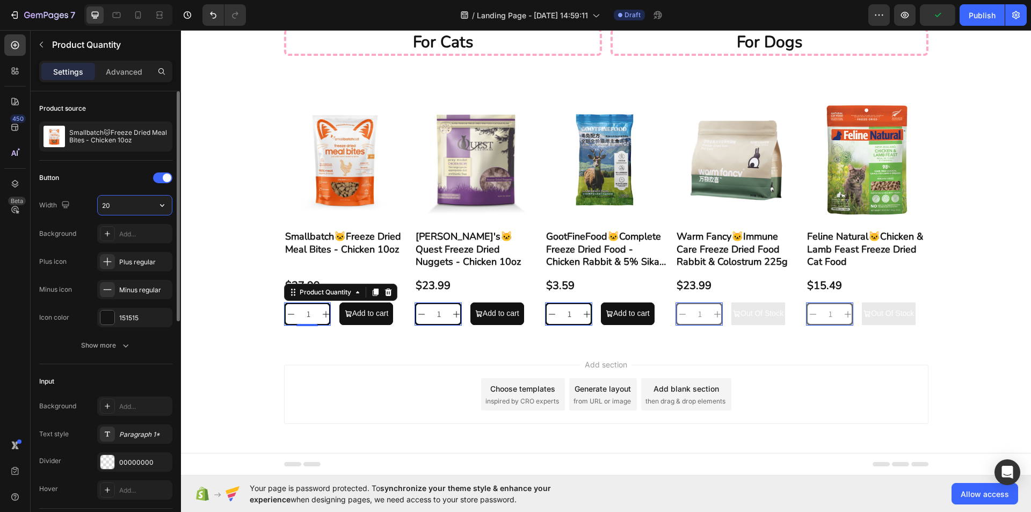
drag, startPoint x: 111, startPoint y: 205, endPoint x: 93, endPoint y: 207, distance: 17.8
click at [93, 207] on div "Width 20" at bounding box center [105, 205] width 133 height 20
type input "18"
click at [92, 215] on div "Button Width 18 Background Add... Plus icon Plus regular Minus icon Minus regul…" at bounding box center [105, 248] width 133 height 158
click at [145, 264] on div "Plus regular" at bounding box center [144, 262] width 50 height 10
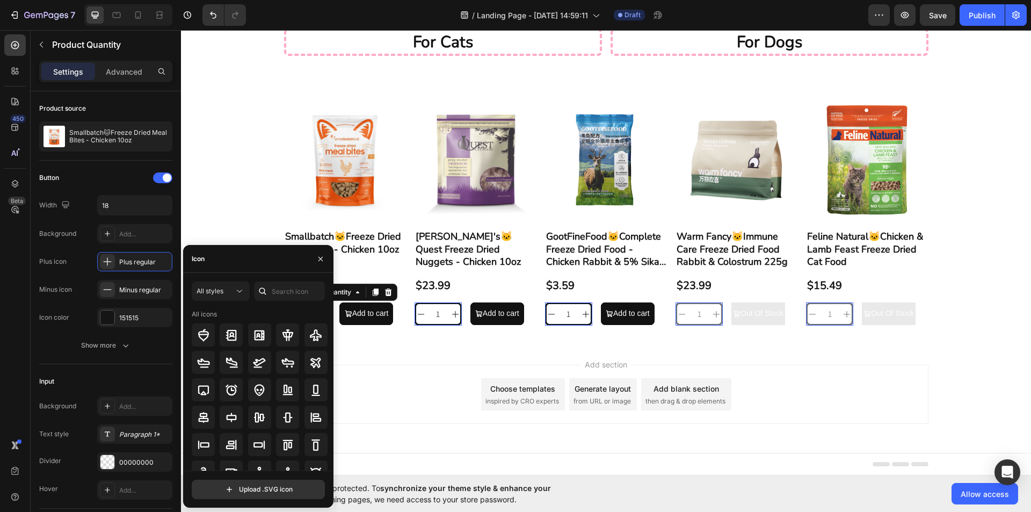
click at [252, 287] on div "All styles" at bounding box center [258, 290] width 133 height 19
click at [284, 293] on input "text" at bounding box center [289, 290] width 71 height 19
type input "plus"
click at [205, 418] on icon at bounding box center [203, 417] width 13 height 13
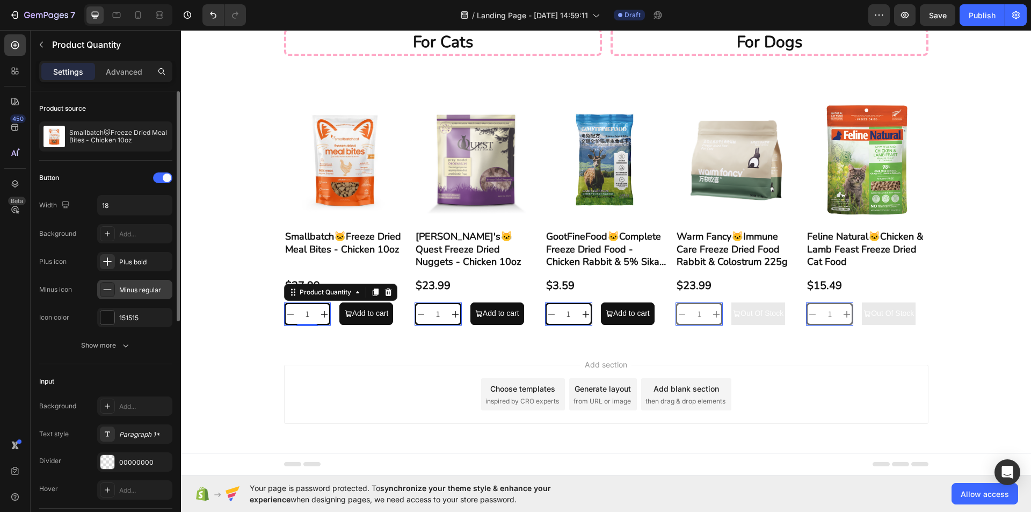
click at [142, 295] on div "Minus regular" at bounding box center [134, 289] width 75 height 19
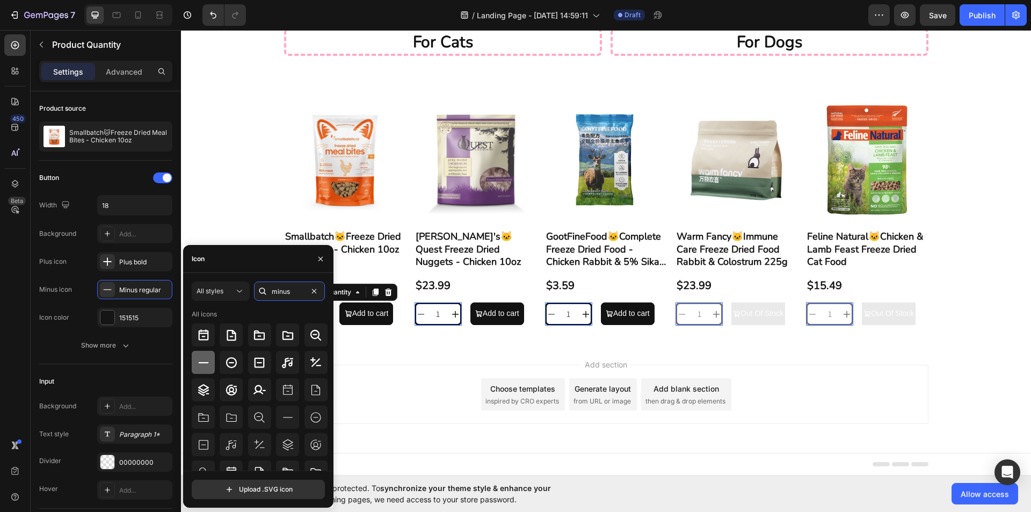
type input "minus"
click at [198, 372] on div at bounding box center [203, 362] width 23 height 23
click at [165, 331] on div "Button Width 18 Background Add... Plus icon Plus bold Minus icon Minus bold Ico…" at bounding box center [105, 262] width 133 height 186
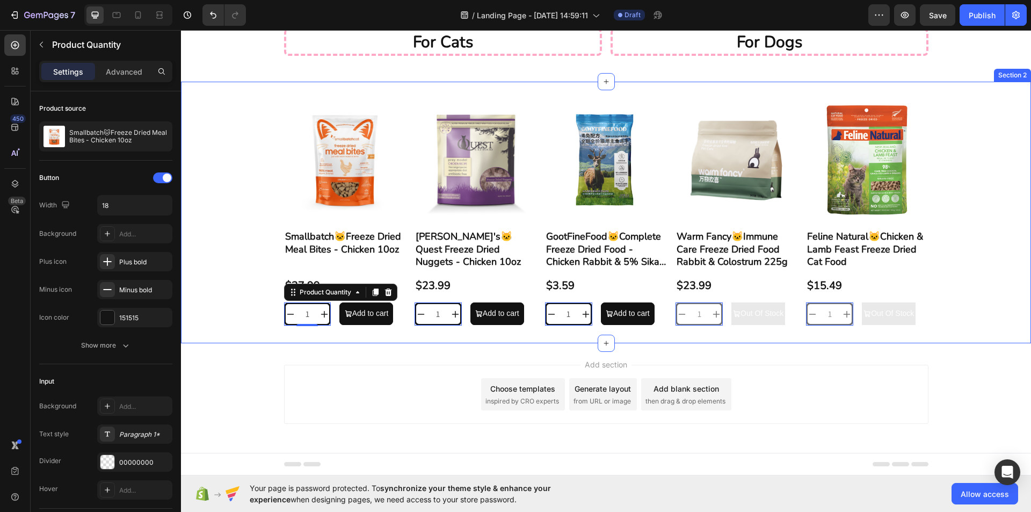
click at [220, 329] on div "Product Images Smallbatch🐱Freeze Dried Meal Bites - Chicken 10oz Product Title …" at bounding box center [606, 212] width 850 height 261
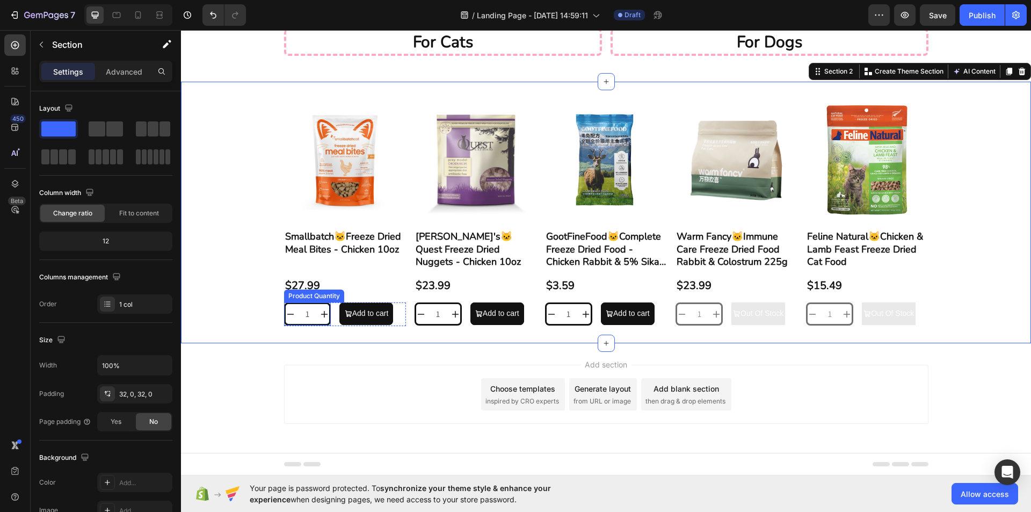
click at [297, 309] on input "1" at bounding box center [307, 314] width 25 height 20
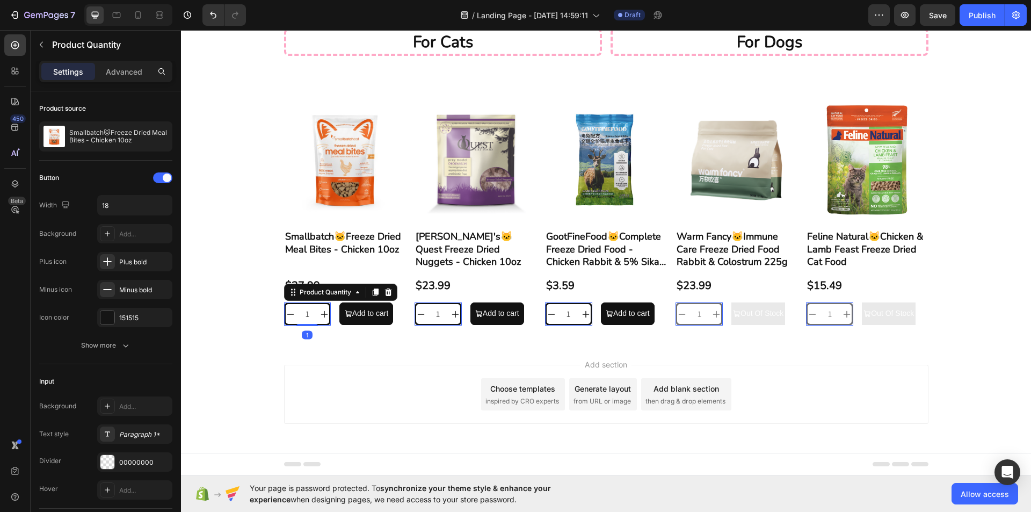
click at [287, 304] on button "decrement" at bounding box center [291, 314] width 10 height 20
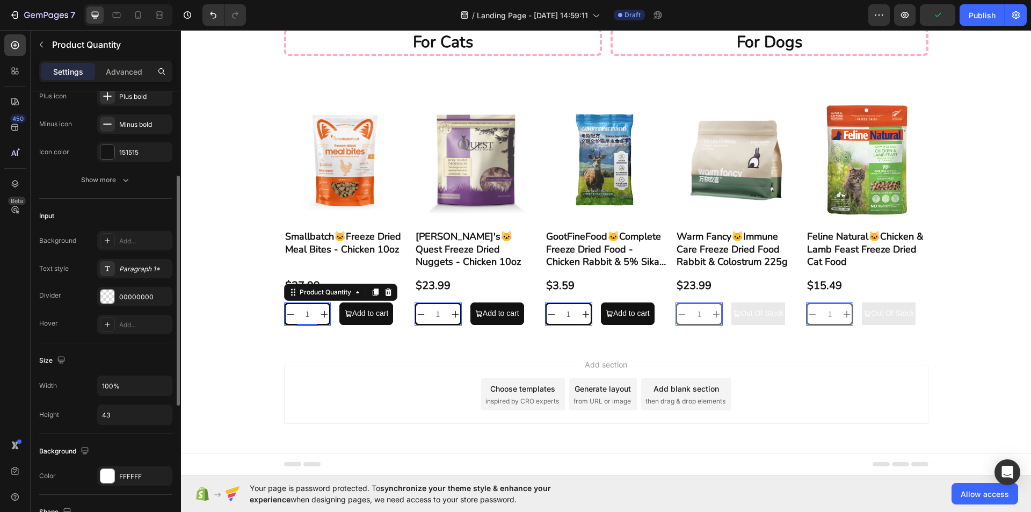
scroll to position [58, 0]
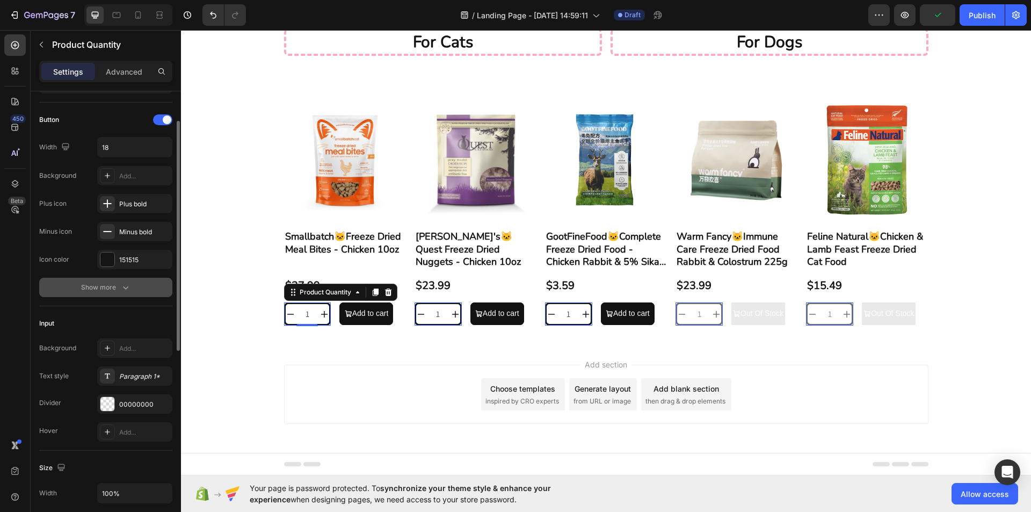
click at [121, 291] on icon "button" at bounding box center [125, 287] width 11 height 11
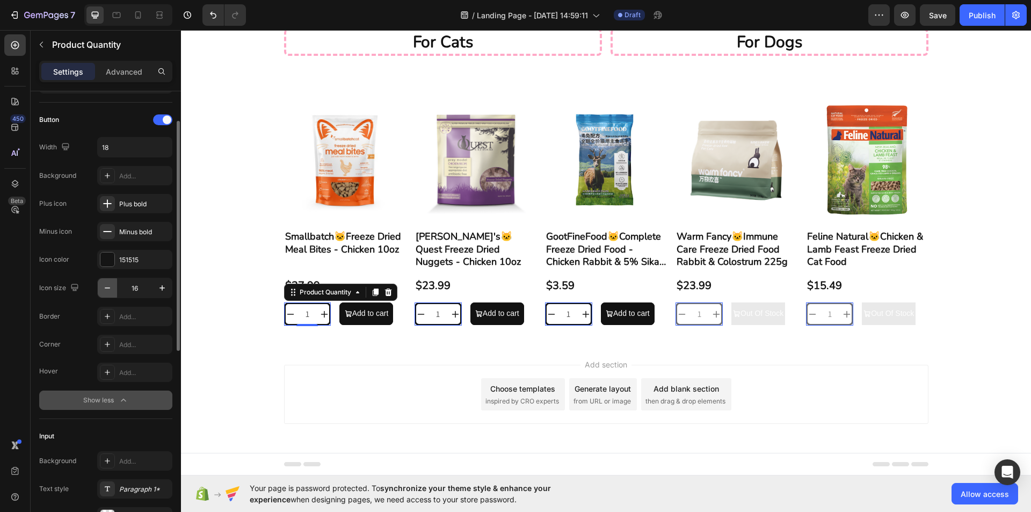
click at [107, 289] on icon "button" at bounding box center [107, 287] width 11 height 11
click at [158, 288] on icon "button" at bounding box center [162, 287] width 11 height 11
type input "16"
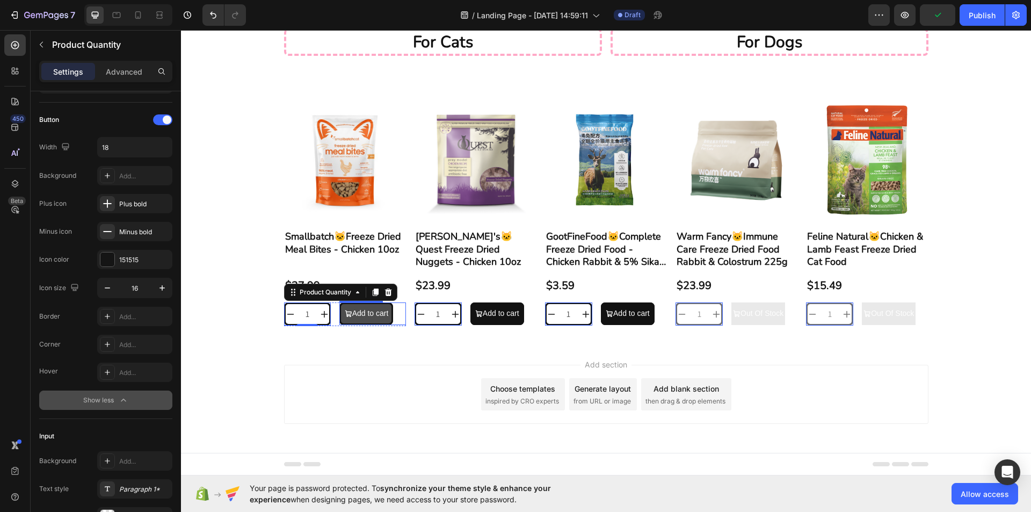
click at [345, 306] on span "Add to cart" at bounding box center [349, 312] width 8 height 13
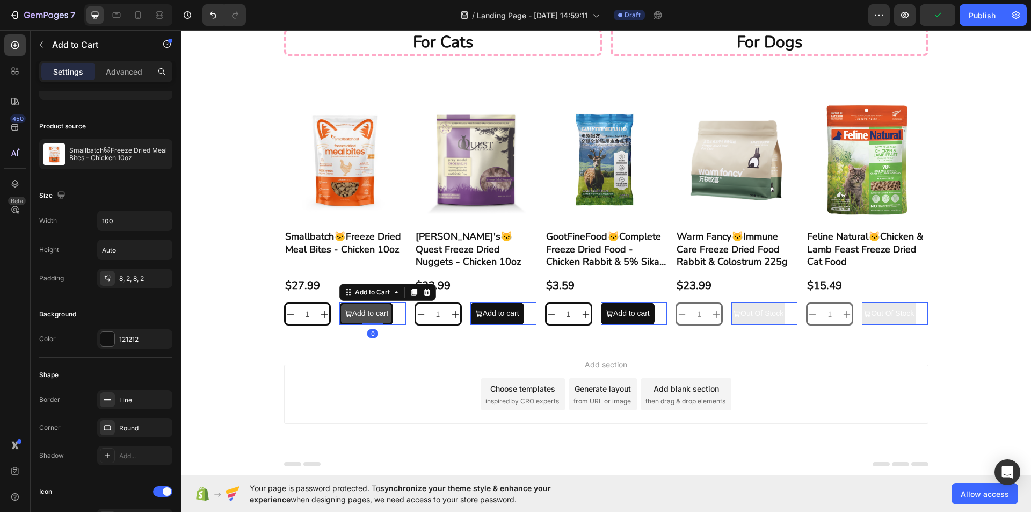
scroll to position [0, 0]
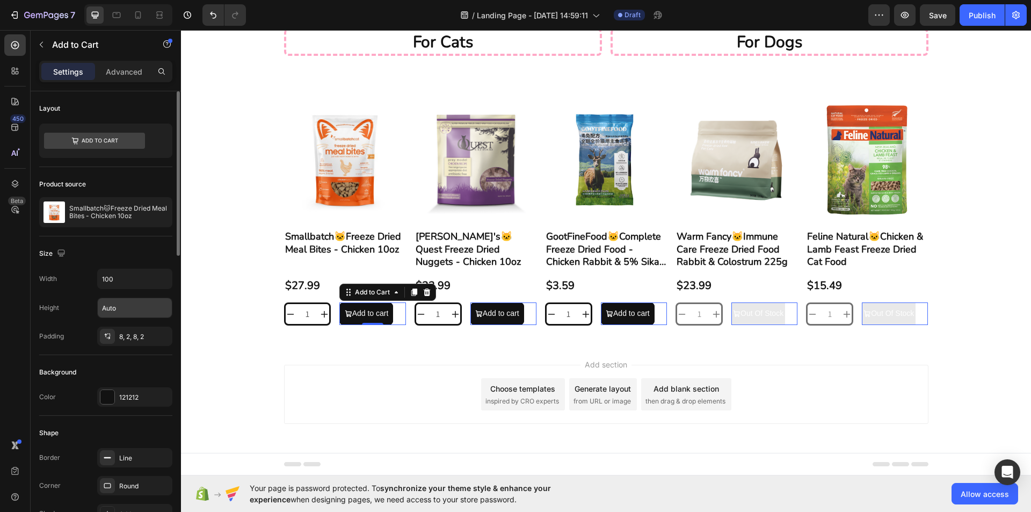
click at [133, 308] on input "Auto" at bounding box center [135, 307] width 74 height 19
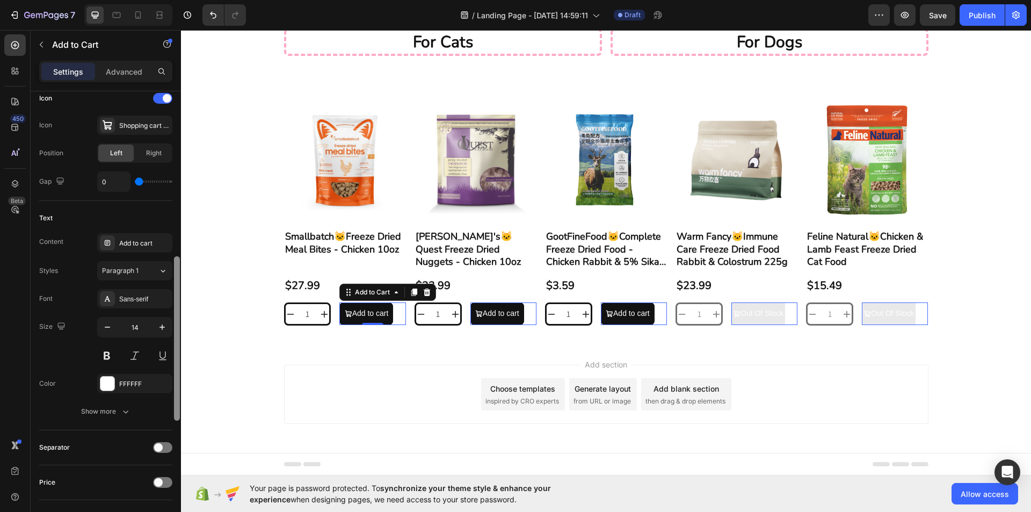
click at [173, 304] on div at bounding box center [177, 316] width 8 height 451
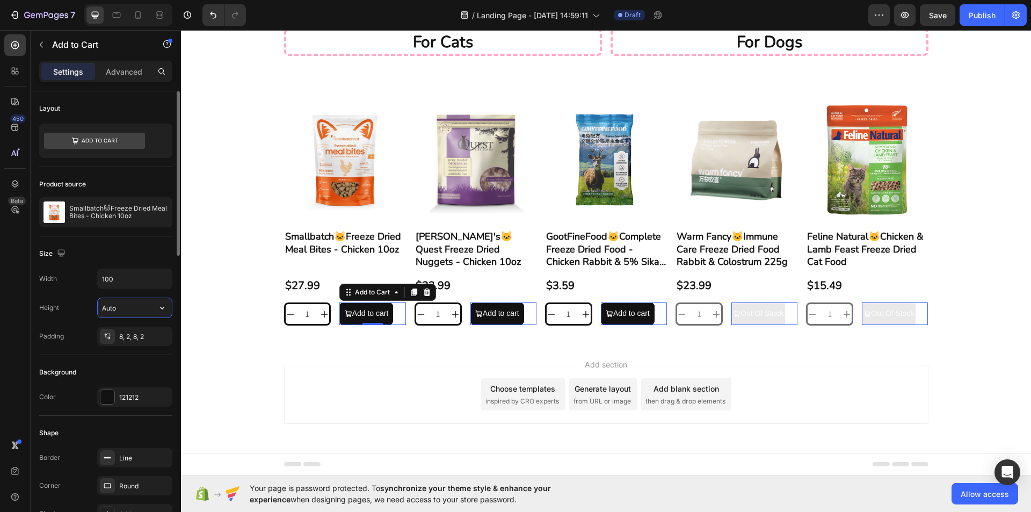
click at [129, 310] on input "Auto" at bounding box center [135, 307] width 74 height 19
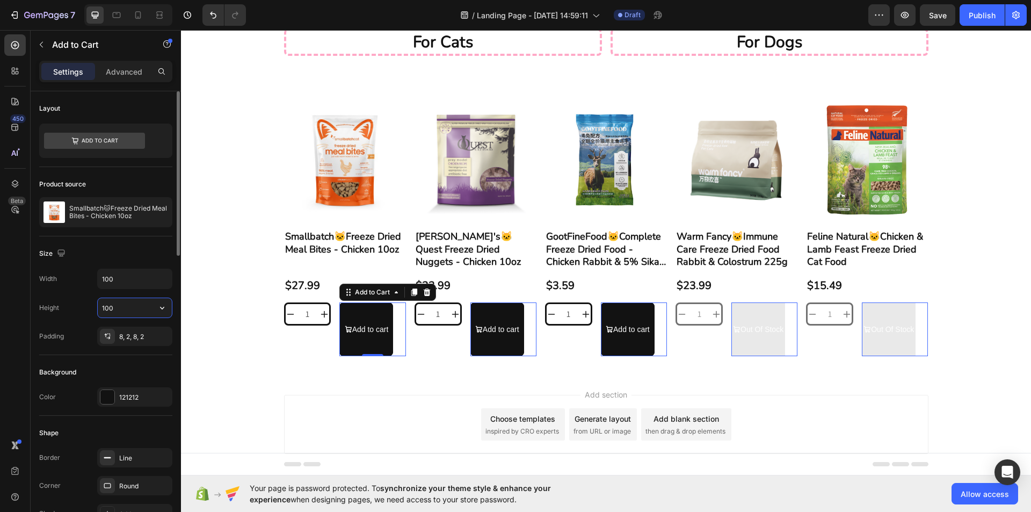
scroll to position [53, 0]
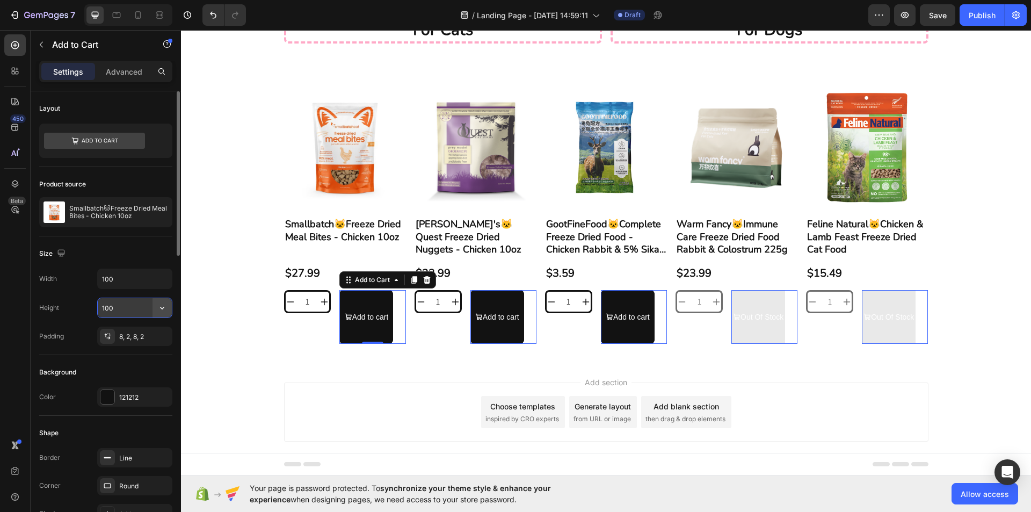
click at [161, 307] on icon "button" at bounding box center [162, 307] width 11 height 11
click at [139, 330] on p "Fit content Auto" at bounding box center [131, 335] width 61 height 10
type input "Auto"
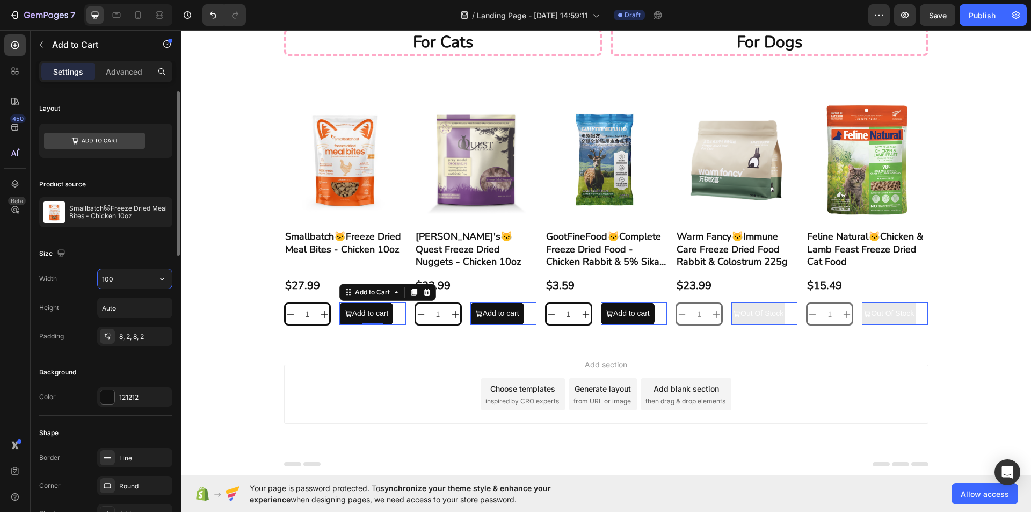
click at [139, 281] on input "100" at bounding box center [135, 278] width 74 height 19
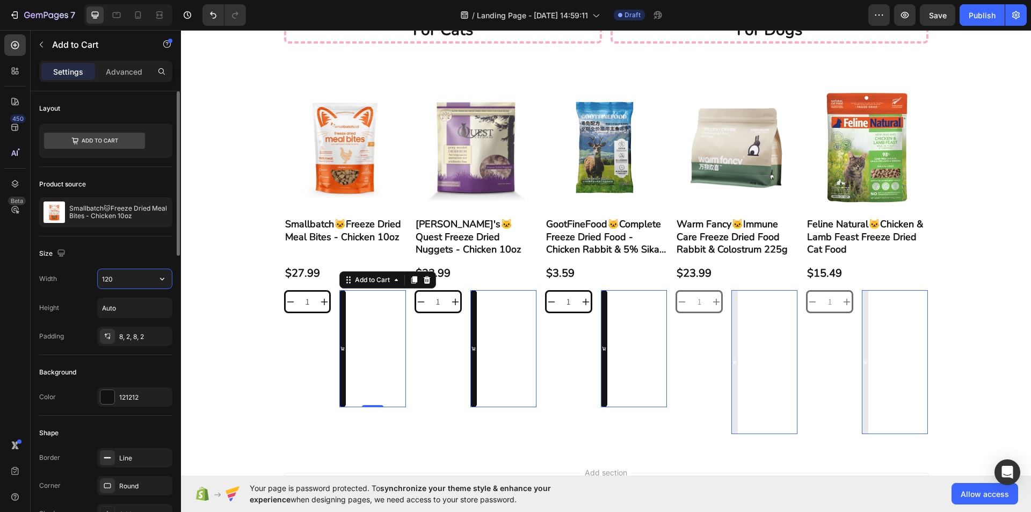
scroll to position [41, 0]
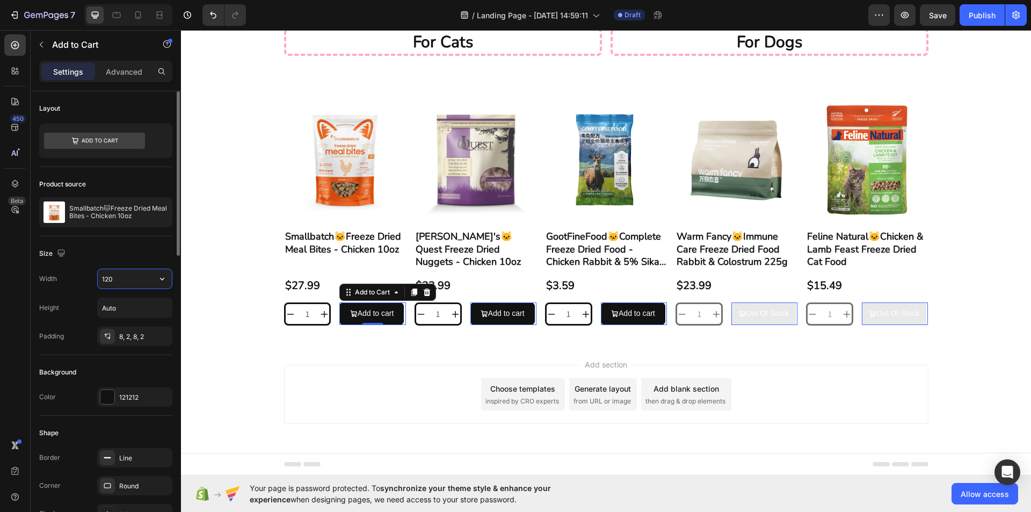
drag, startPoint x: 124, startPoint y: 281, endPoint x: 109, endPoint y: 282, distance: 15.1
click at [109, 282] on input "120" at bounding box center [135, 278] width 74 height 19
type input "125"
click at [228, 366] on div "Add section Choose templates inspired by CRO experts Generate layout from URL o…" at bounding box center [606, 409] width 850 height 132
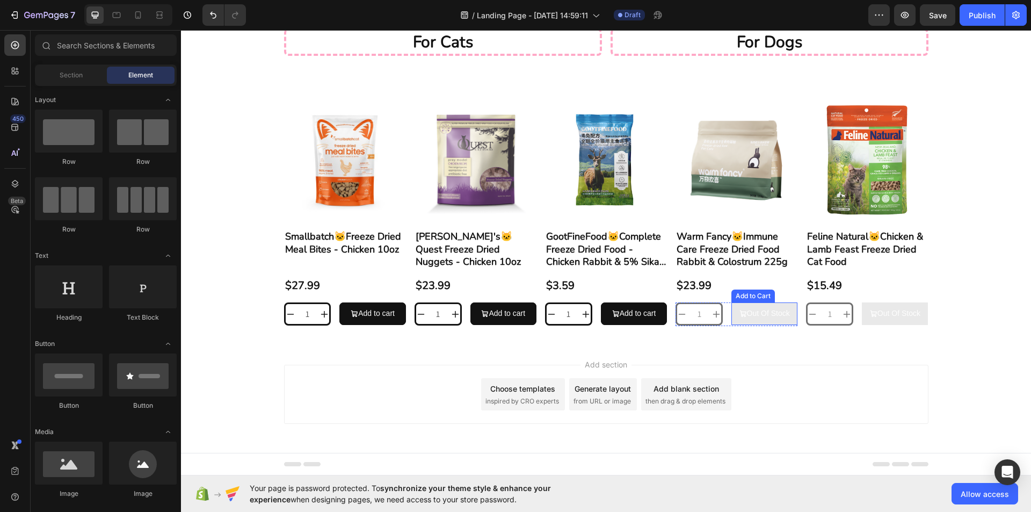
click at [773, 320] on button "Out Of Stock" at bounding box center [764, 313] width 66 height 22
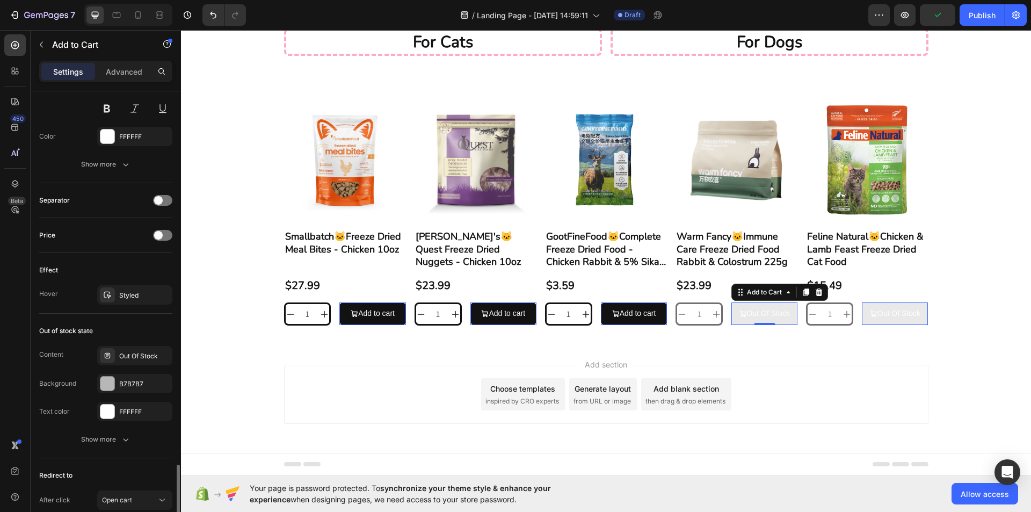
scroll to position [784, 0]
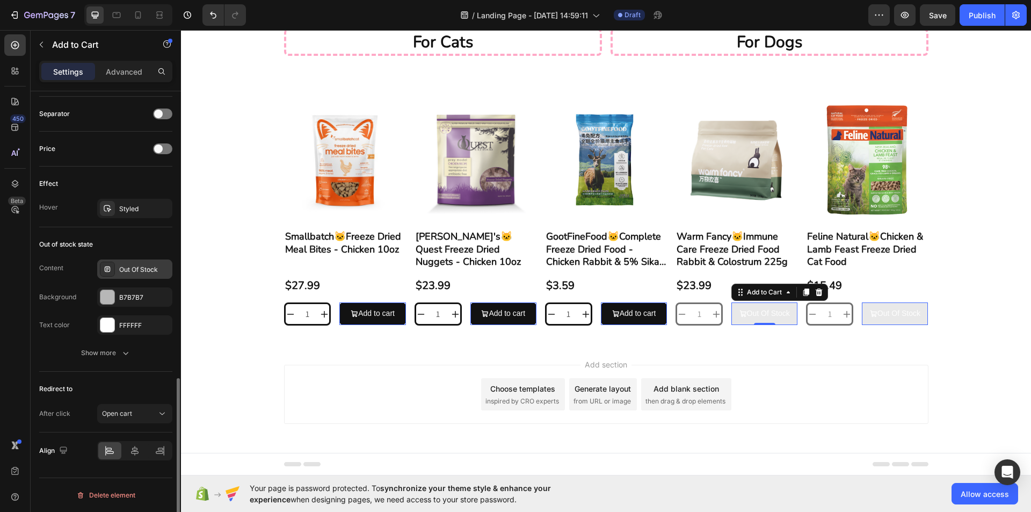
click at [140, 265] on div "Out Of Stock" at bounding box center [144, 270] width 50 height 10
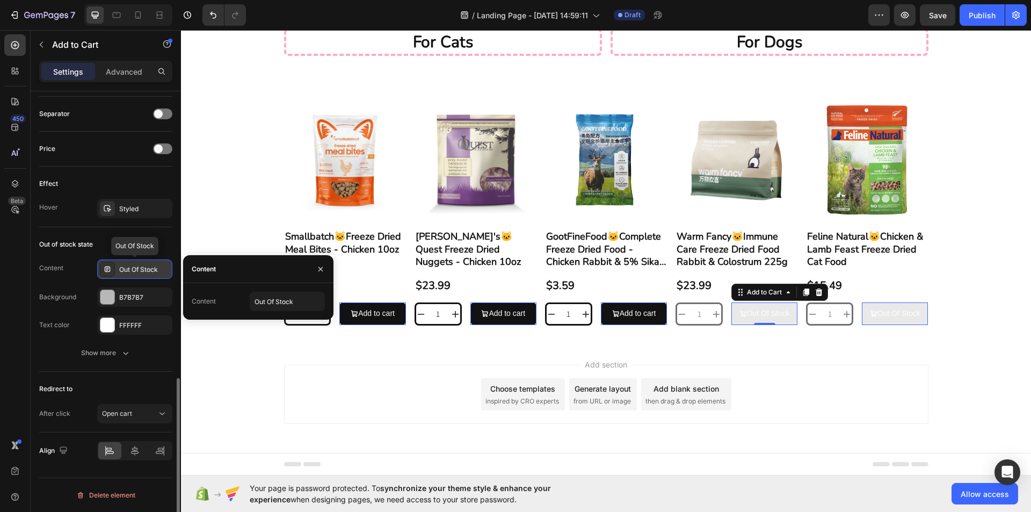
click at [140, 265] on div "Out Of Stock" at bounding box center [144, 270] width 50 height 10
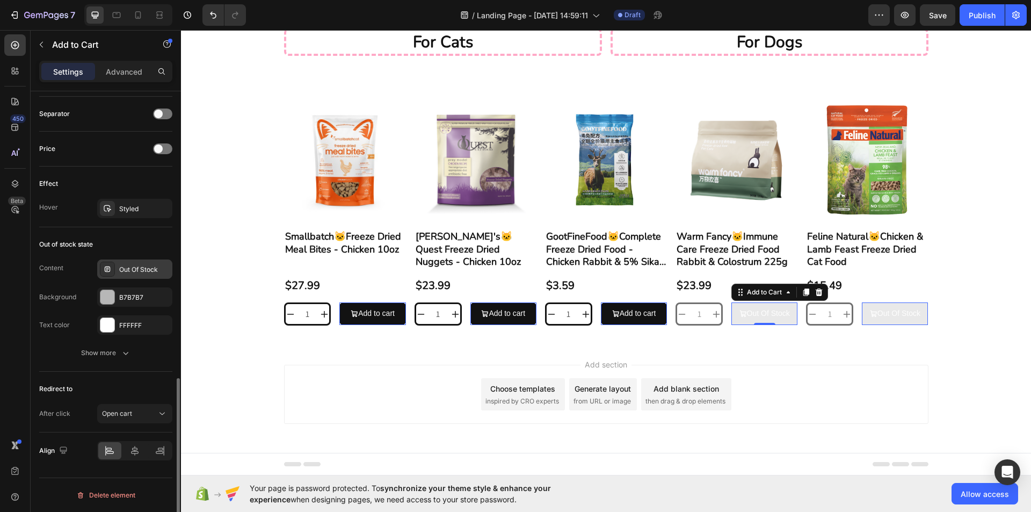
click at [141, 265] on div "Out Of Stock" at bounding box center [144, 270] width 50 height 10
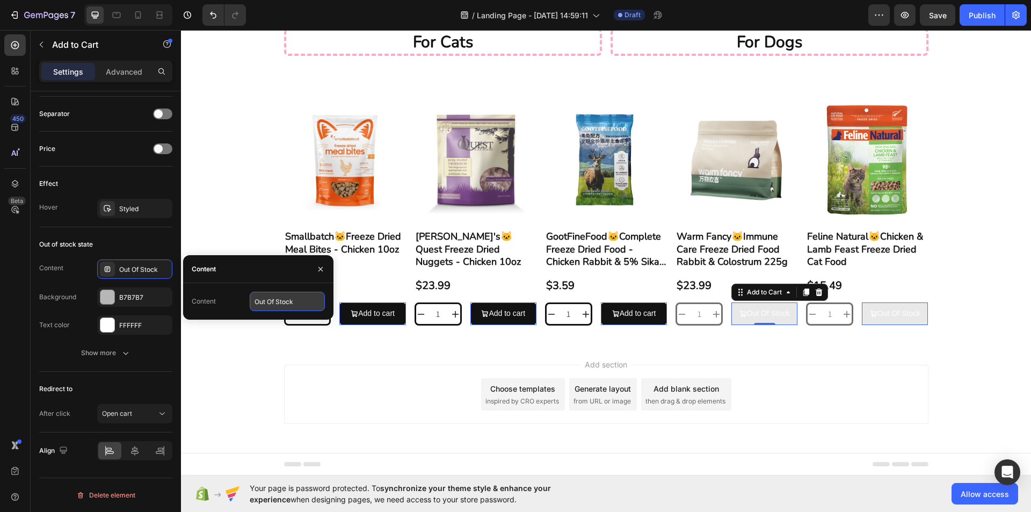
click at [280, 304] on input "Out Of Stock" at bounding box center [287, 300] width 75 height 19
type input "SOLD"
click at [145, 297] on div "B7B7B7" at bounding box center [134, 298] width 31 height 10
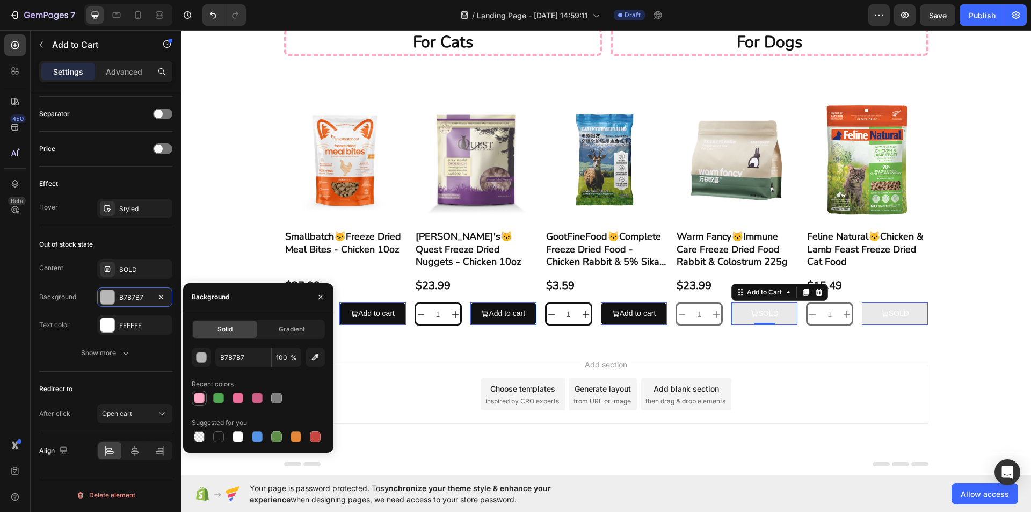
click at [202, 397] on div at bounding box center [199, 397] width 11 height 11
click at [199, 437] on div at bounding box center [199, 436] width 11 height 11
type input "000000"
type input "0"
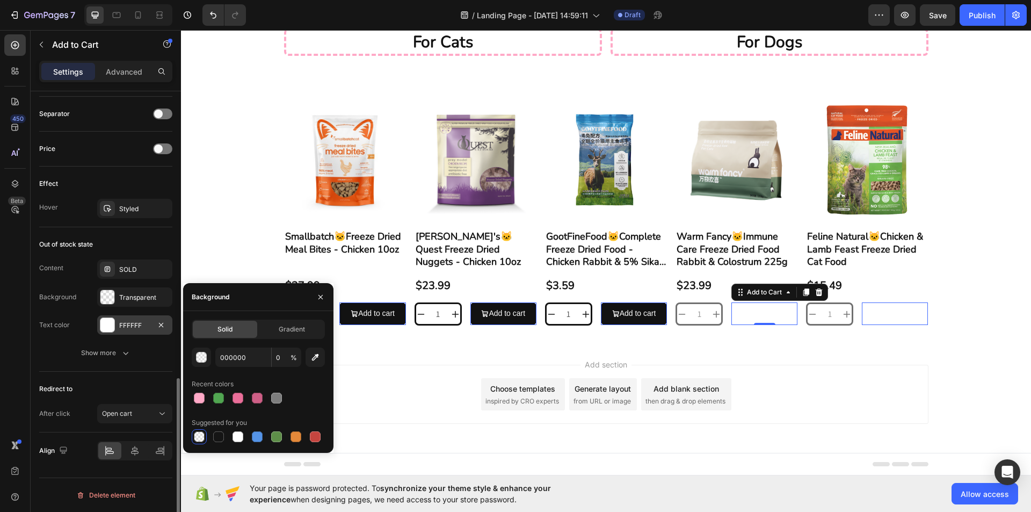
click at [144, 330] on div "FFFFFF" at bounding box center [134, 325] width 31 height 10
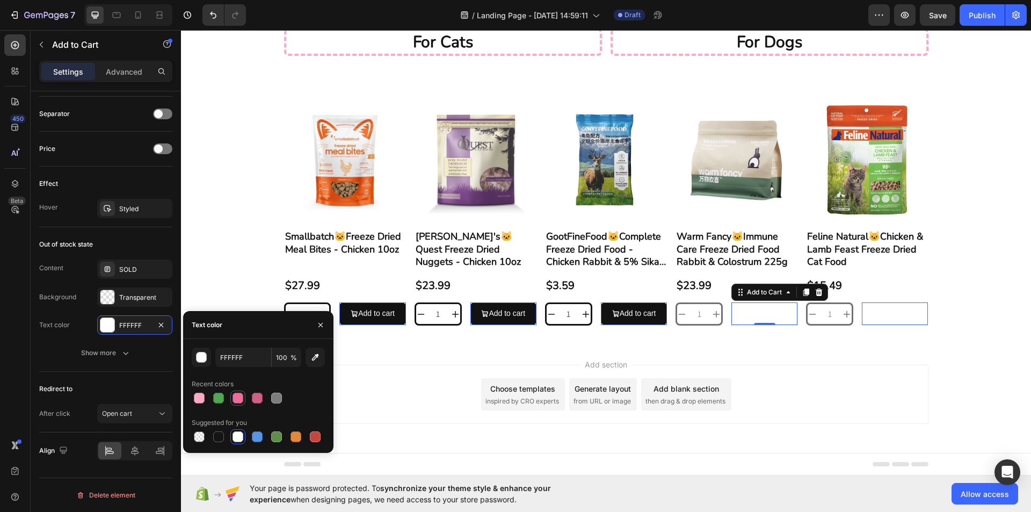
click at [238, 398] on div at bounding box center [237, 397] width 11 height 11
click at [110, 354] on div "Show more" at bounding box center [106, 352] width 50 height 11
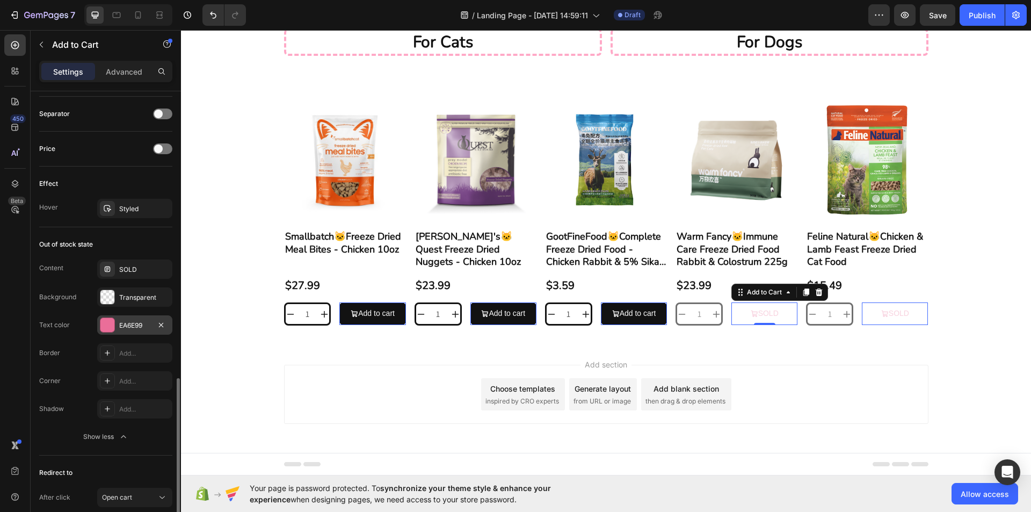
click at [141, 325] on div "EA6E99" at bounding box center [134, 325] width 31 height 10
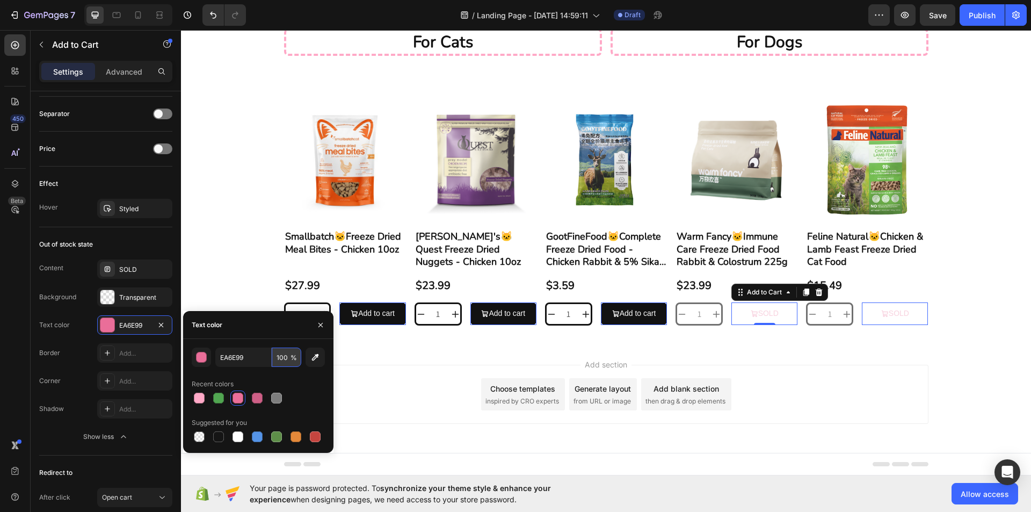
click at [0, 0] on input "100" at bounding box center [0, 0] width 0 height 0
click at [295, 378] on div "Recent colors" at bounding box center [258, 383] width 133 height 17
click at [261, 397] on div at bounding box center [257, 397] width 11 height 11
click at [215, 395] on div at bounding box center [218, 397] width 11 height 11
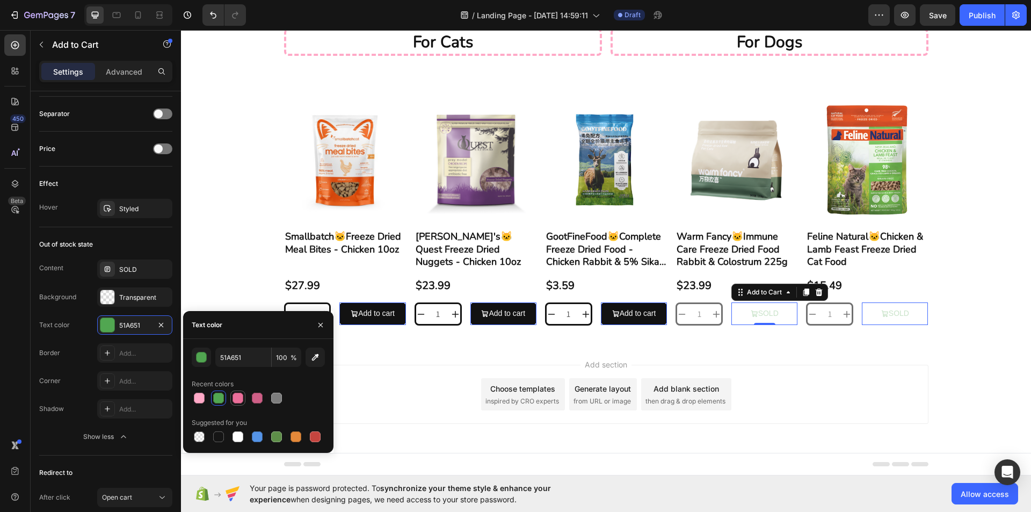
click at [238, 396] on div at bounding box center [237, 397] width 11 height 11
click at [255, 397] on div at bounding box center [257, 397] width 11 height 11
type input "CE5F86"
click at [292, 368] on div "CE5F86 100 % Recent colors Suggested for you" at bounding box center [258, 395] width 133 height 97
click at [292, 359] on span "%" at bounding box center [293, 358] width 6 height 10
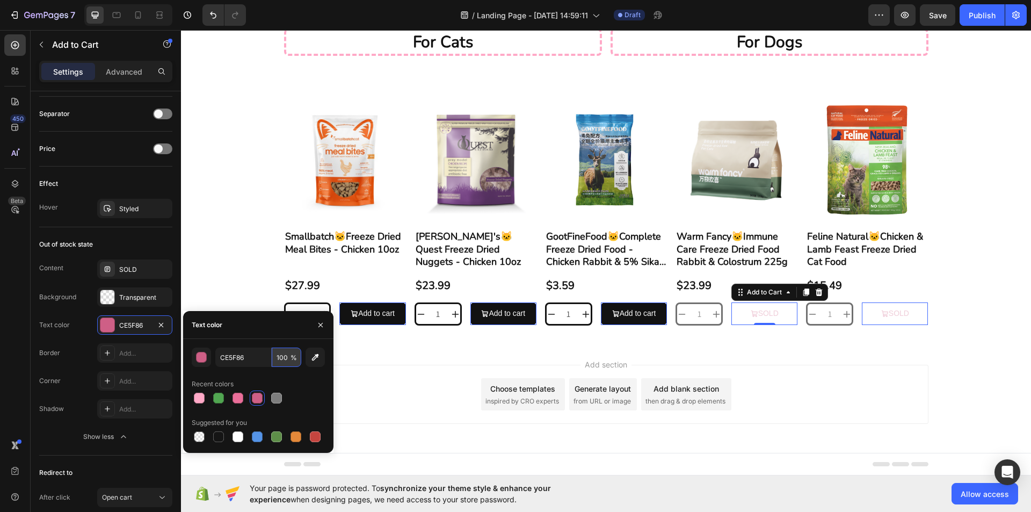
click at [0, 0] on input "100" at bounding box center [0, 0] width 0 height 0
type input "100"
click at [137, 296] on div "Transparent" at bounding box center [134, 298] width 31 height 10
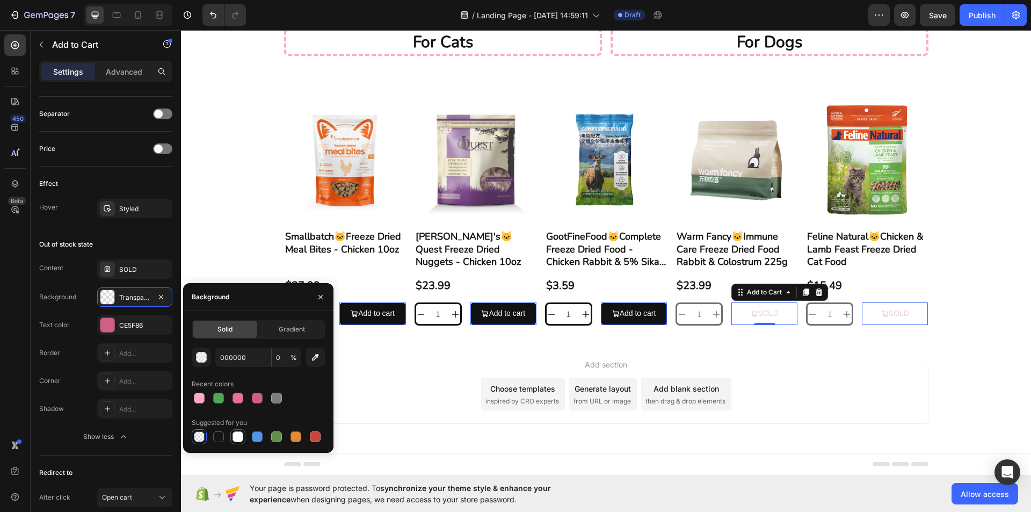
click at [232, 433] on div at bounding box center [237, 436] width 13 height 13
type input "FFFFFF"
type input "100"
click at [217, 436] on div at bounding box center [218, 436] width 11 height 11
click at [195, 436] on div at bounding box center [199, 436] width 11 height 11
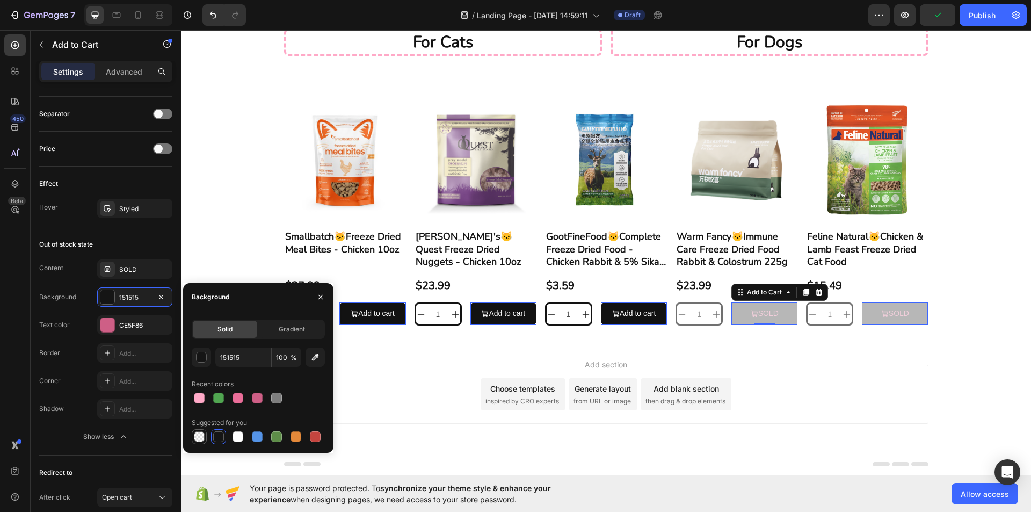
type input "000000"
type input "0"
click at [236, 436] on div at bounding box center [237, 436] width 11 height 11
type input "FFFFFF"
type input "100"
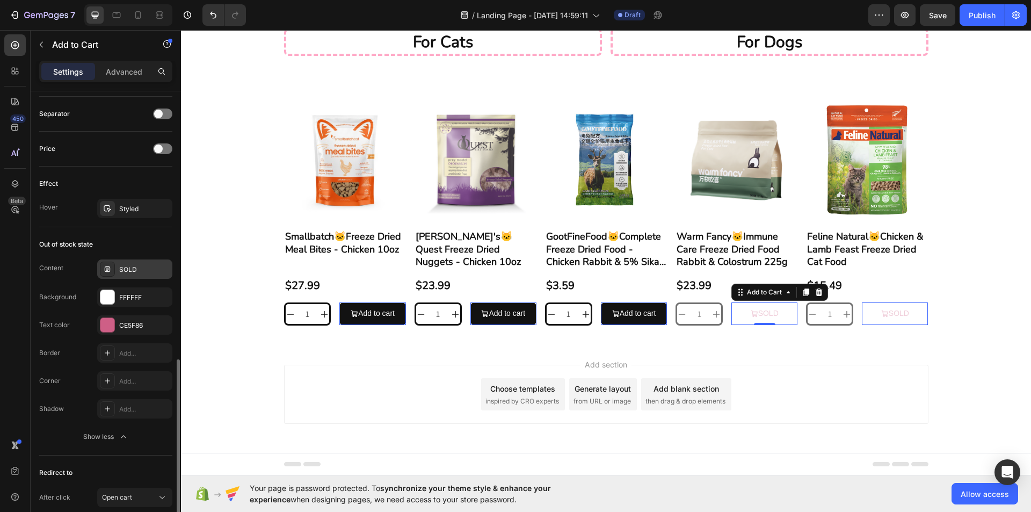
click at [125, 271] on div "SOLD" at bounding box center [144, 270] width 50 height 10
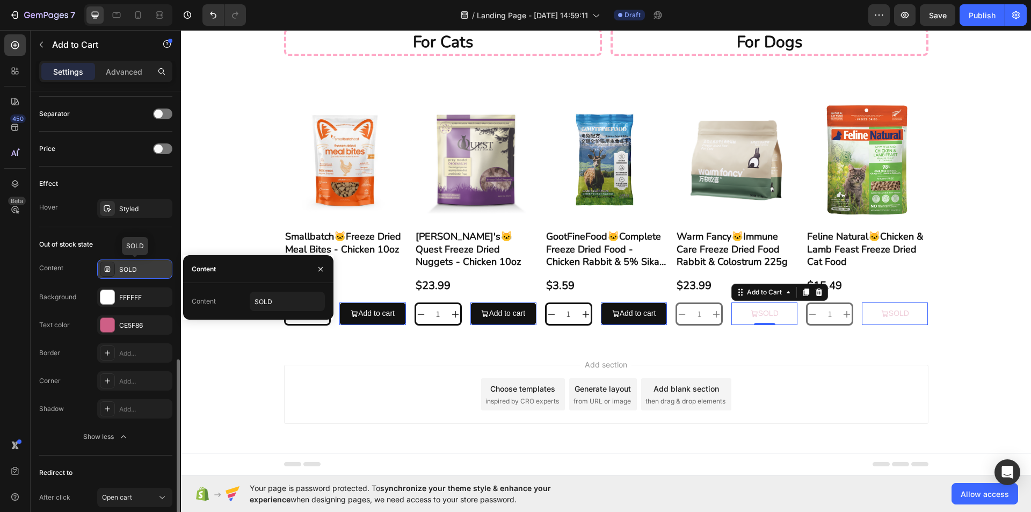
click at [125, 271] on div "SOLD" at bounding box center [144, 270] width 50 height 10
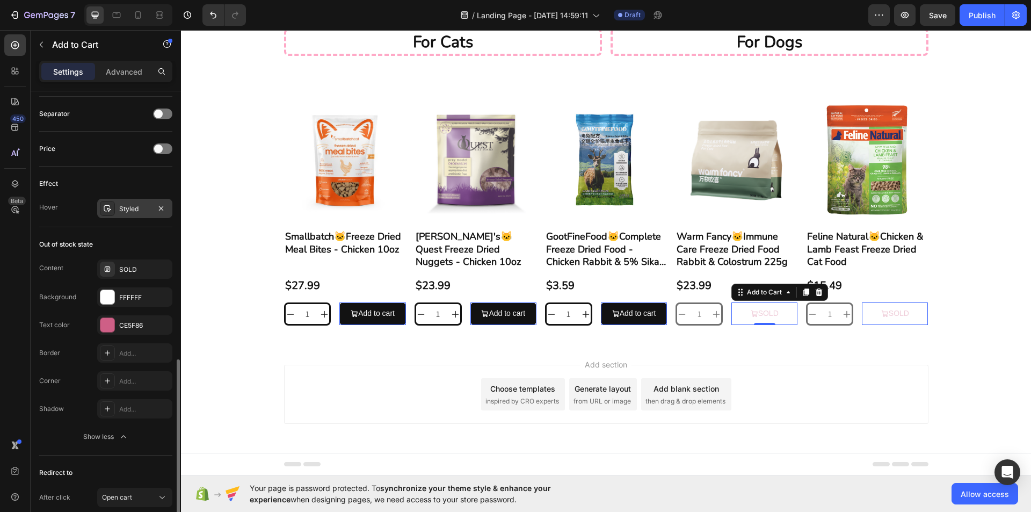
click at [139, 212] on div "Styled" at bounding box center [134, 209] width 31 height 10
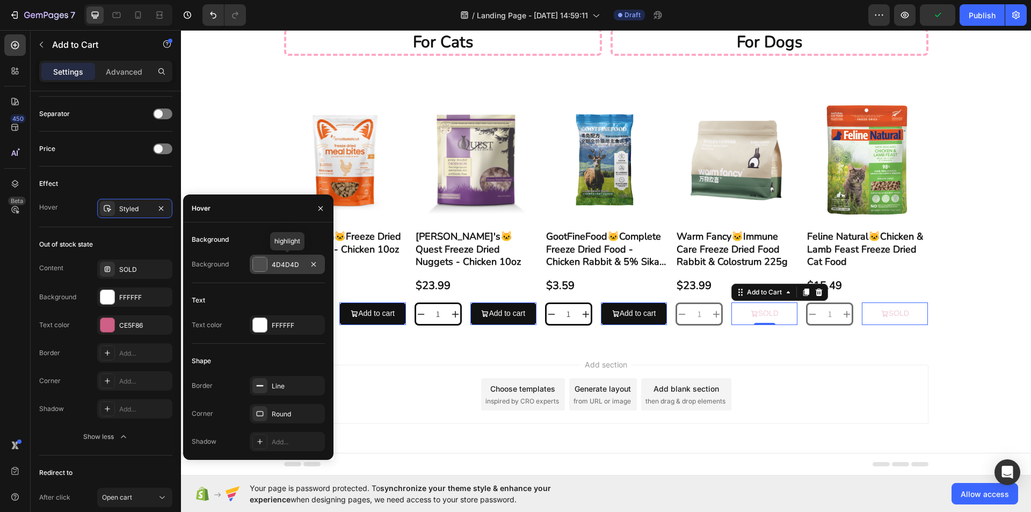
click at [262, 267] on div at bounding box center [260, 264] width 14 height 14
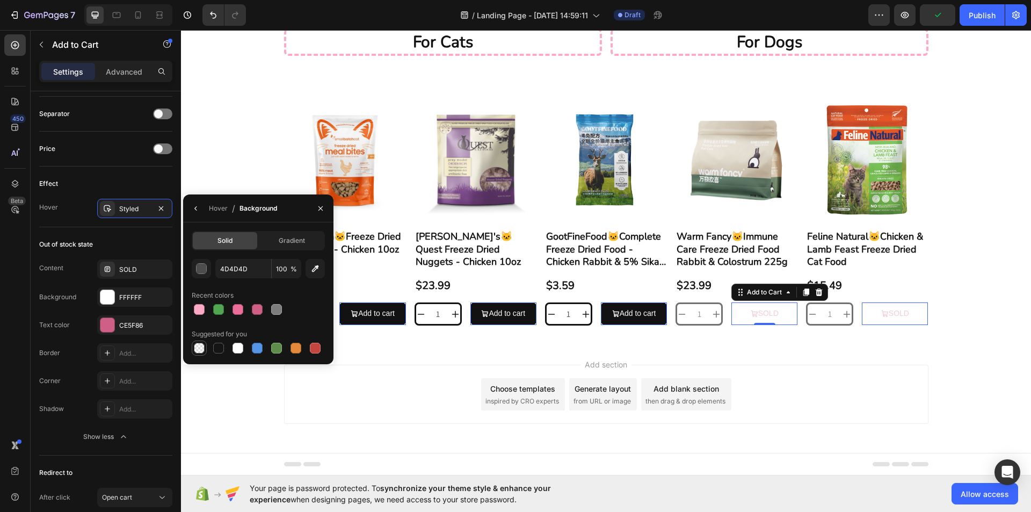
click at [200, 347] on div at bounding box center [199, 347] width 11 height 11
type input "000000"
type input "0"
click at [130, 217] on div "Styled" at bounding box center [134, 208] width 75 height 19
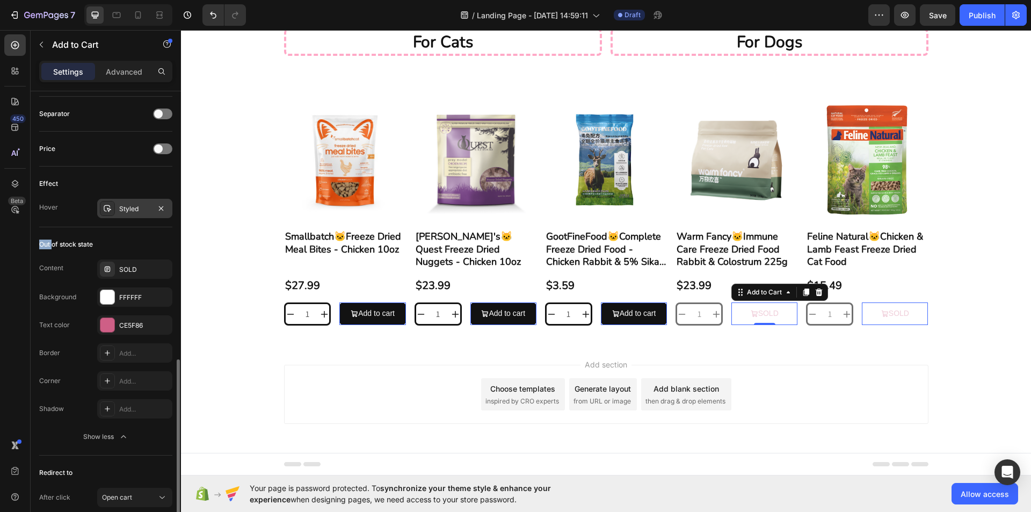
click at [130, 217] on div "Styled" at bounding box center [134, 208] width 75 height 19
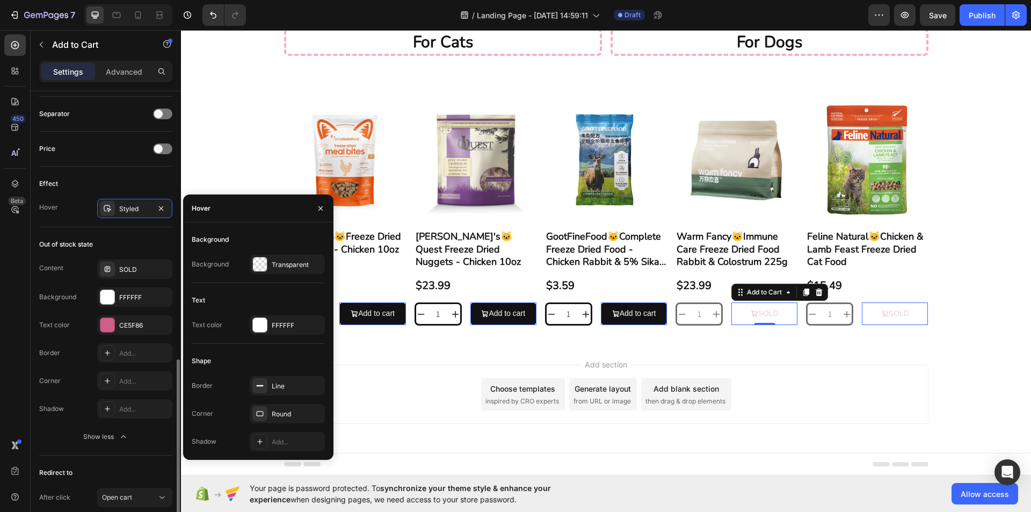
click at [130, 229] on div "Out of stock state Content SOLD Background FFFFFF Text color CE5F86 Border Add.…" at bounding box center [105, 341] width 133 height 228
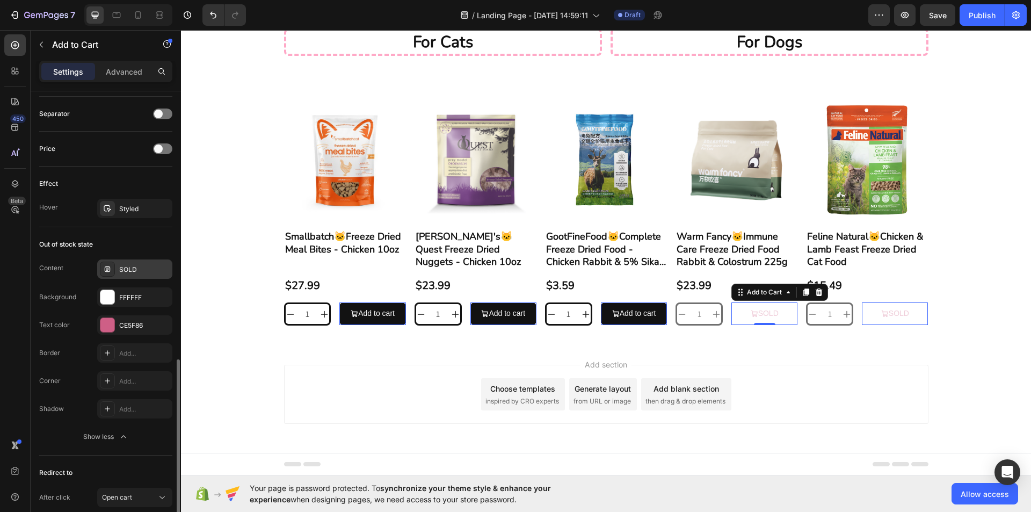
click at [110, 270] on icon at bounding box center [107, 268] width 5 height 5
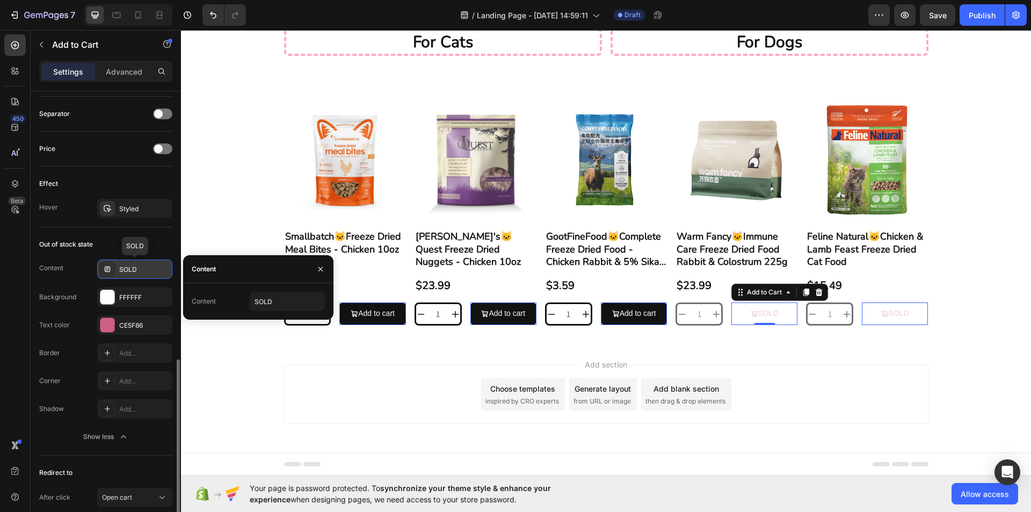
click at [110, 270] on icon at bounding box center [107, 268] width 5 height 5
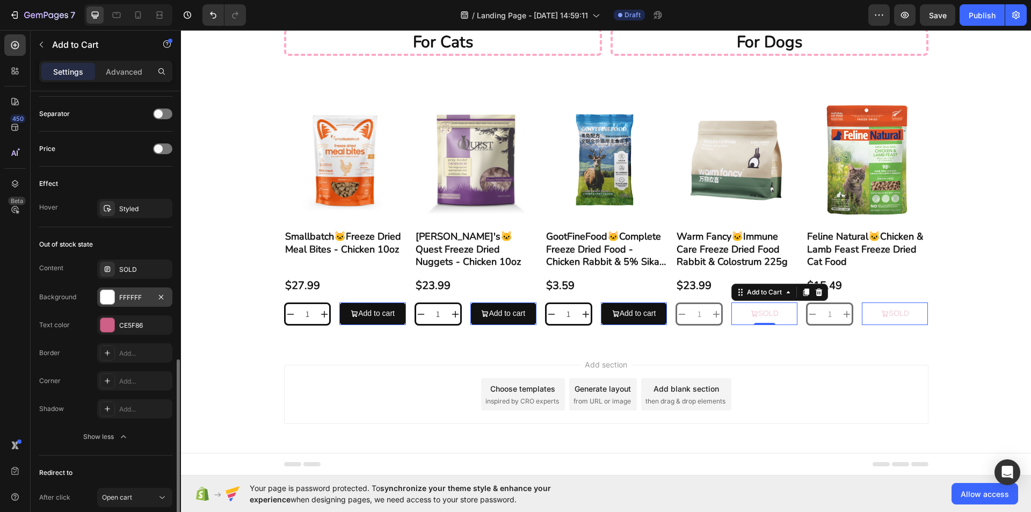
click at [109, 298] on div at bounding box center [107, 297] width 14 height 14
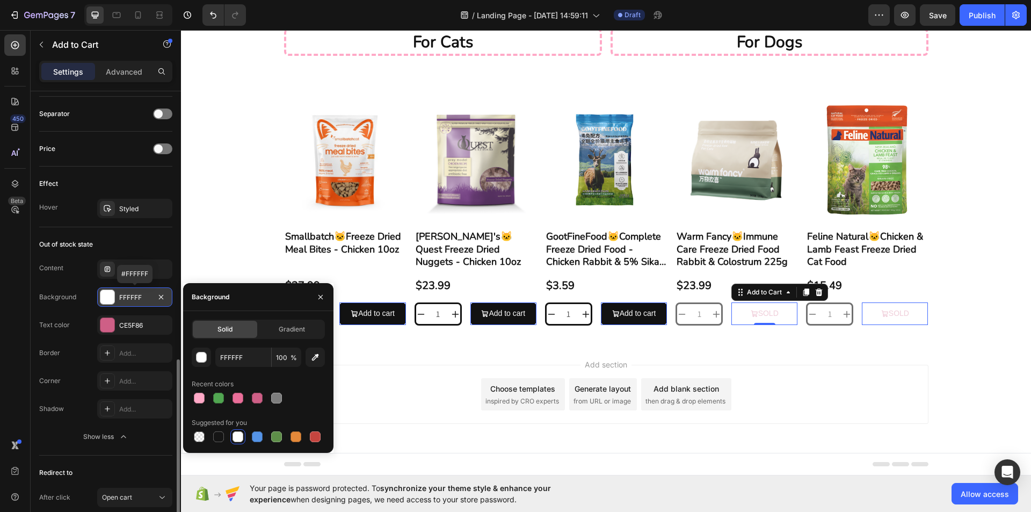
click at [109, 298] on div at bounding box center [107, 297] width 14 height 14
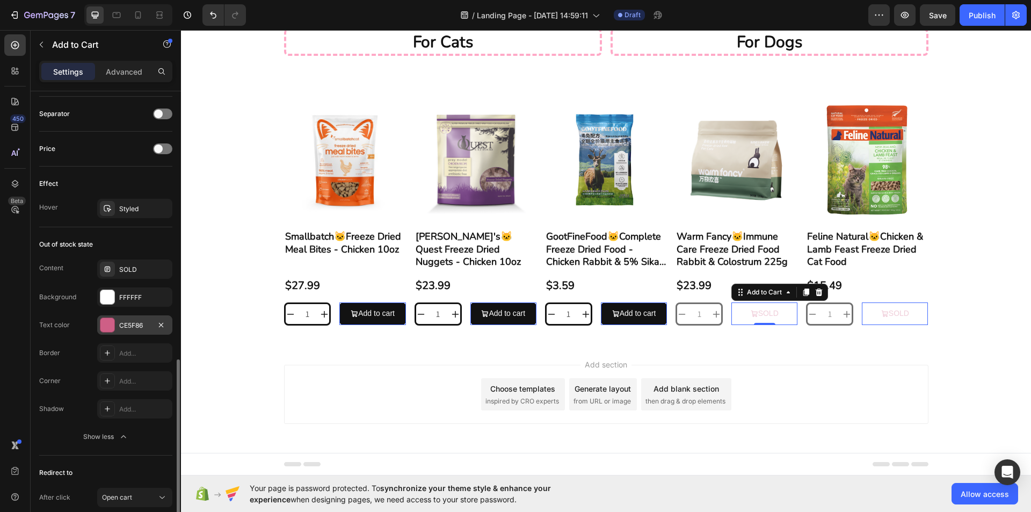
click at [104, 330] on div at bounding box center [107, 325] width 14 height 14
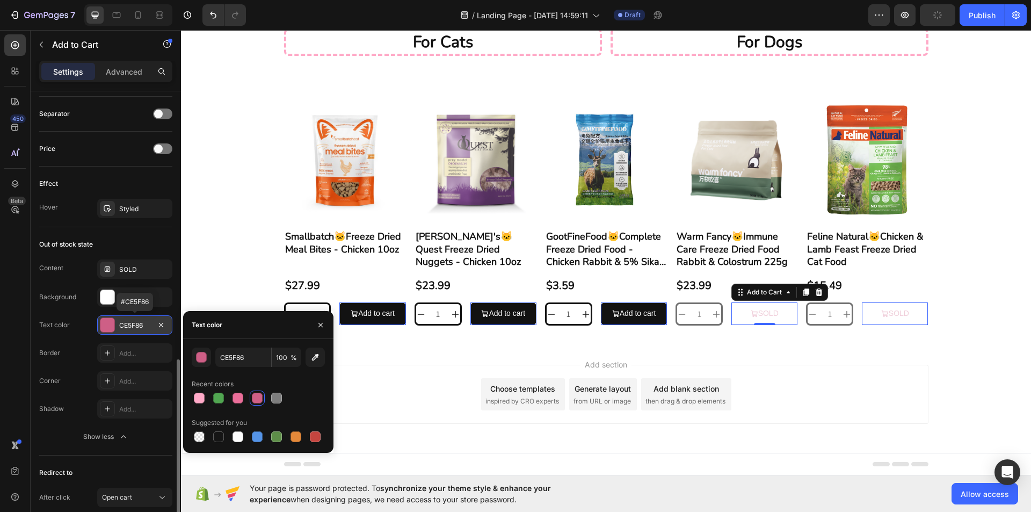
click at [104, 330] on div at bounding box center [107, 325] width 14 height 14
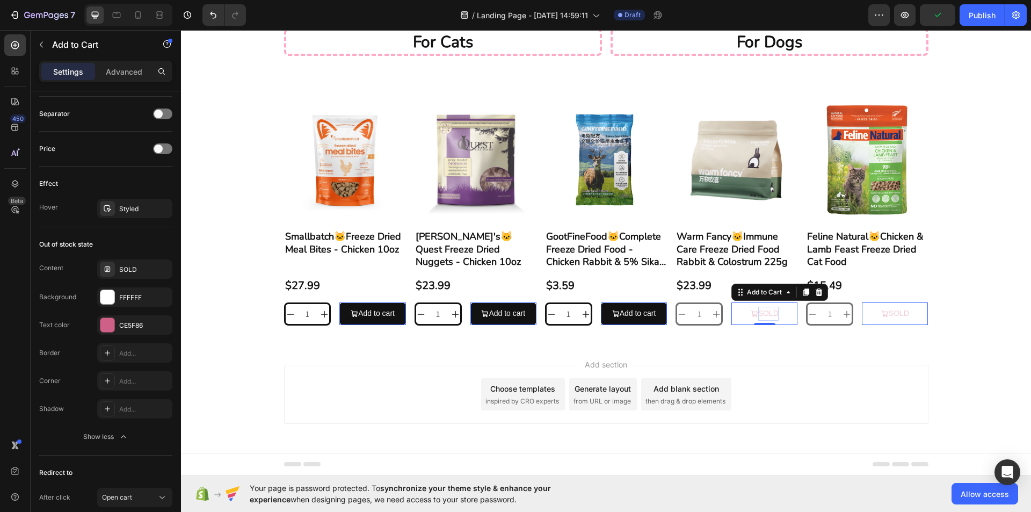
click at [758, 312] on div "SOLD" at bounding box center [768, 312] width 20 height 13
click at [750, 311] on icon "SOLD" at bounding box center [754, 314] width 8 height 8
click at [758, 317] on p "SOLD" at bounding box center [768, 312] width 20 height 13
click at [733, 315] on button "SOLD" at bounding box center [764, 313] width 66 height 22
click at [740, 318] on button "SOLD" at bounding box center [764, 313] width 66 height 22
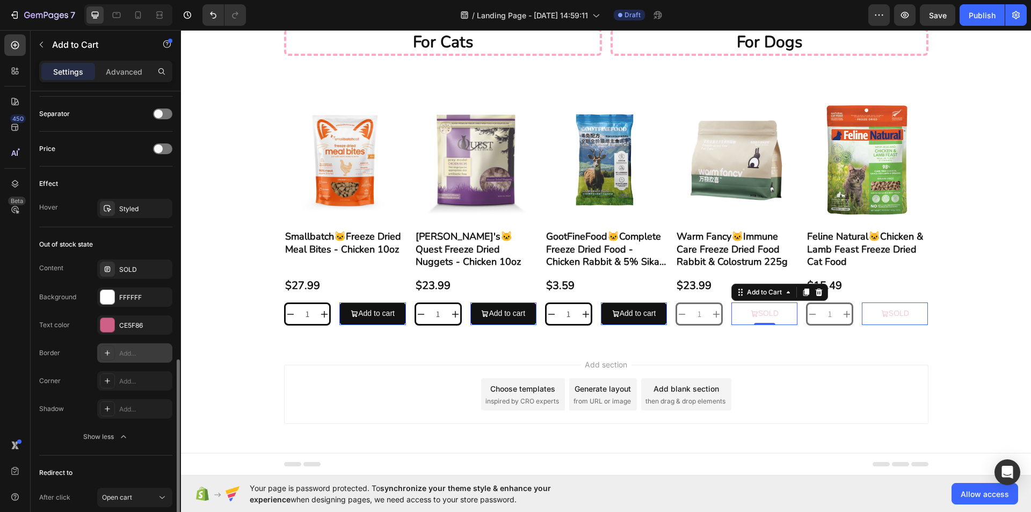
click at [116, 359] on div "Add..." at bounding box center [134, 352] width 75 height 19
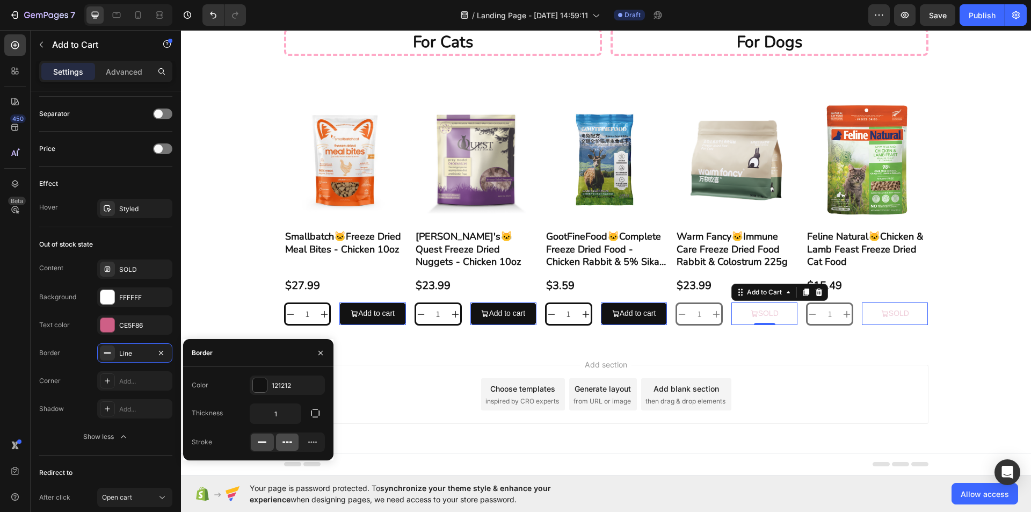
click at [285, 439] on icon at bounding box center [287, 441] width 11 height 11
click at [286, 412] on input "1" at bounding box center [275, 413] width 50 height 19
type input "3"
click at [418, 354] on div "Add section Choose templates inspired by CRO experts Generate layout from URL o…" at bounding box center [606, 409] width 850 height 132
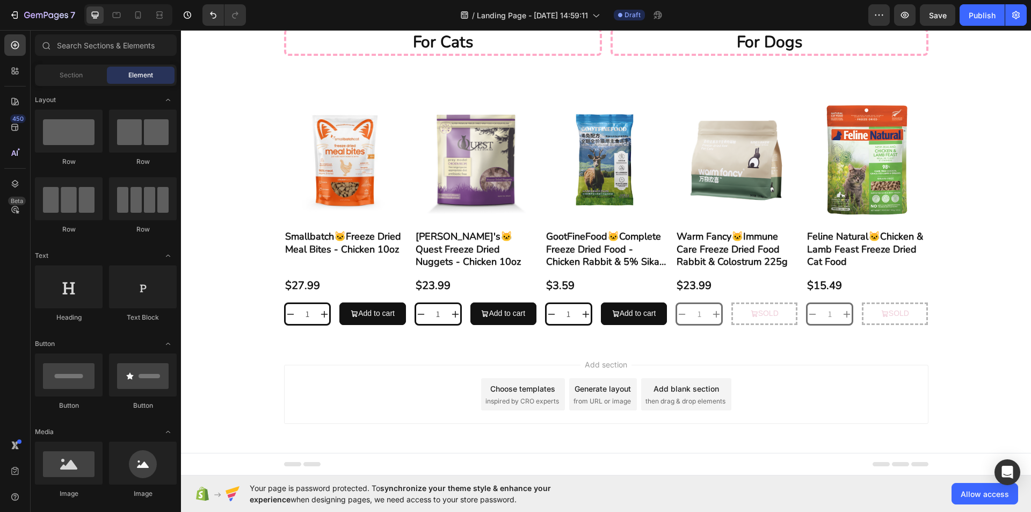
click at [757, 321] on button "SOLD" at bounding box center [764, 313] width 66 height 22
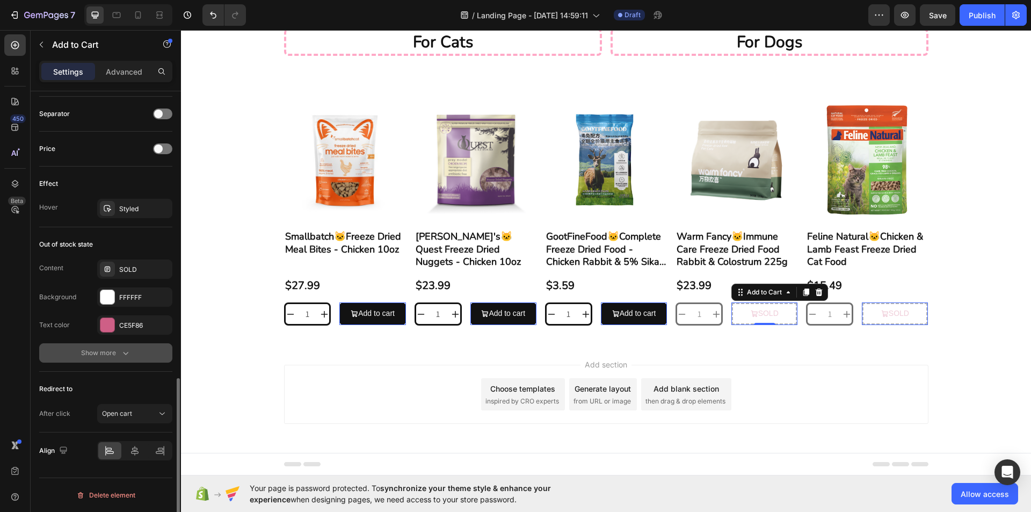
click at [119, 356] on div "Show more" at bounding box center [106, 352] width 50 height 11
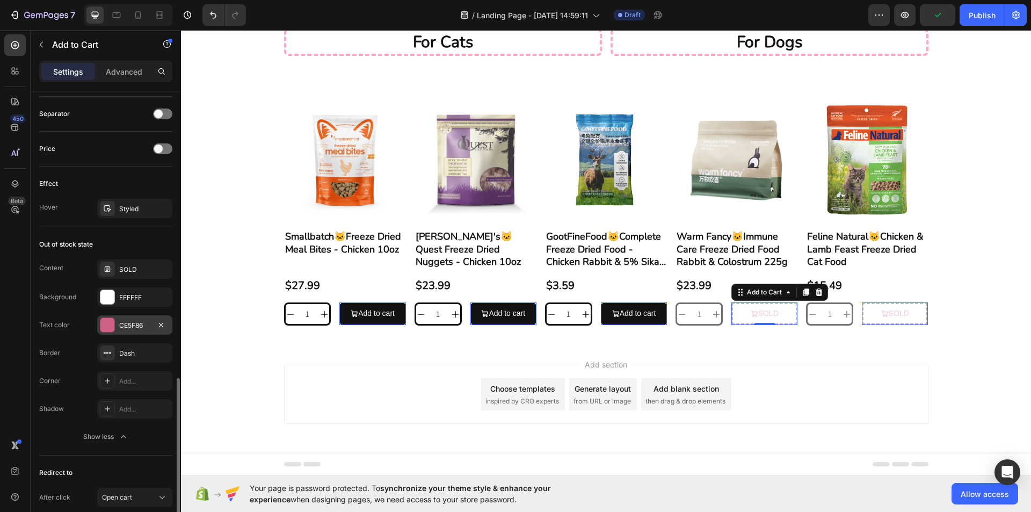
click at [141, 323] on div "CE5F86" at bounding box center [134, 325] width 31 height 10
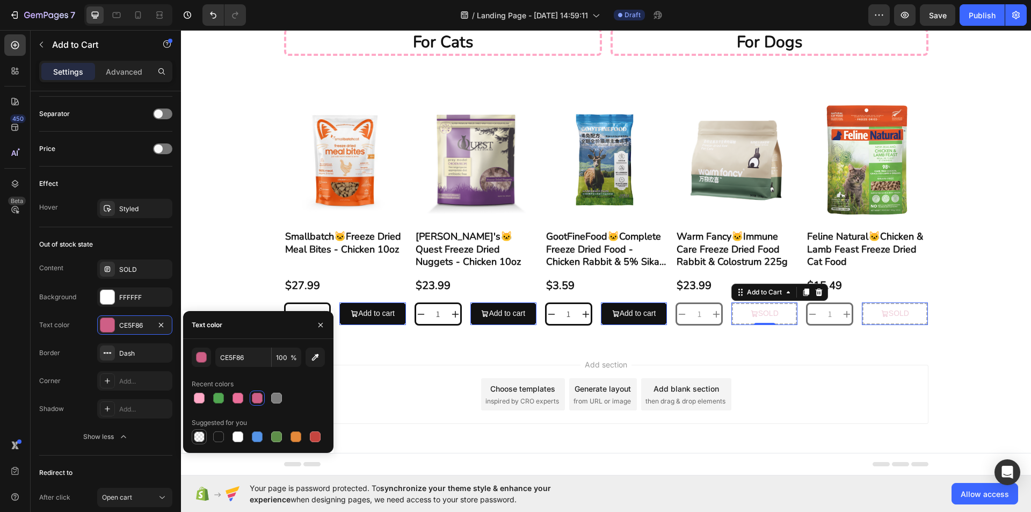
click at [200, 439] on div at bounding box center [199, 436] width 11 height 11
type input "000000"
type input "0"
click at [257, 397] on div at bounding box center [257, 397] width 11 height 11
type input "CE5F86"
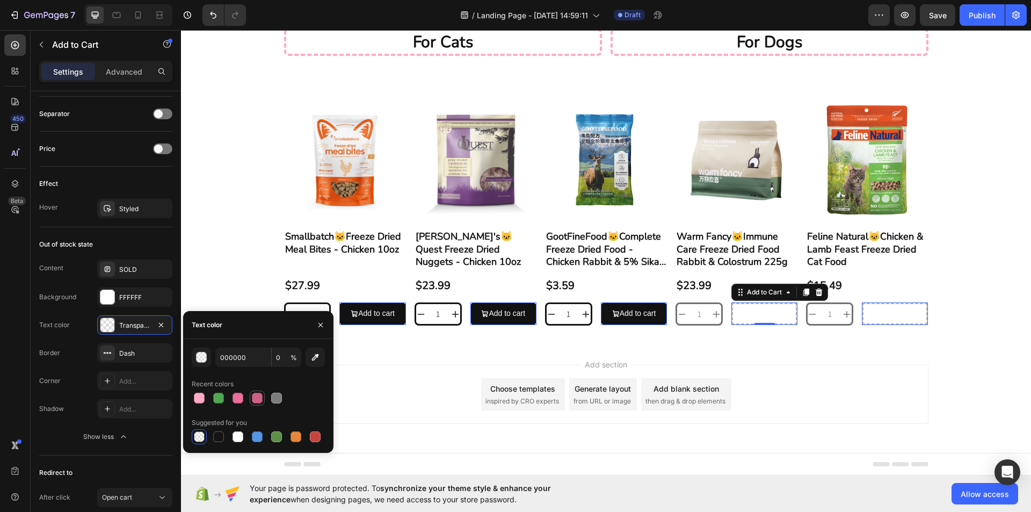
type input "100"
click at [319, 442] on div at bounding box center [315, 436] width 13 height 13
click at [295, 438] on div at bounding box center [295, 436] width 11 height 11
click at [247, 392] on div at bounding box center [258, 397] width 133 height 15
click at [252, 396] on div at bounding box center [257, 397] width 11 height 11
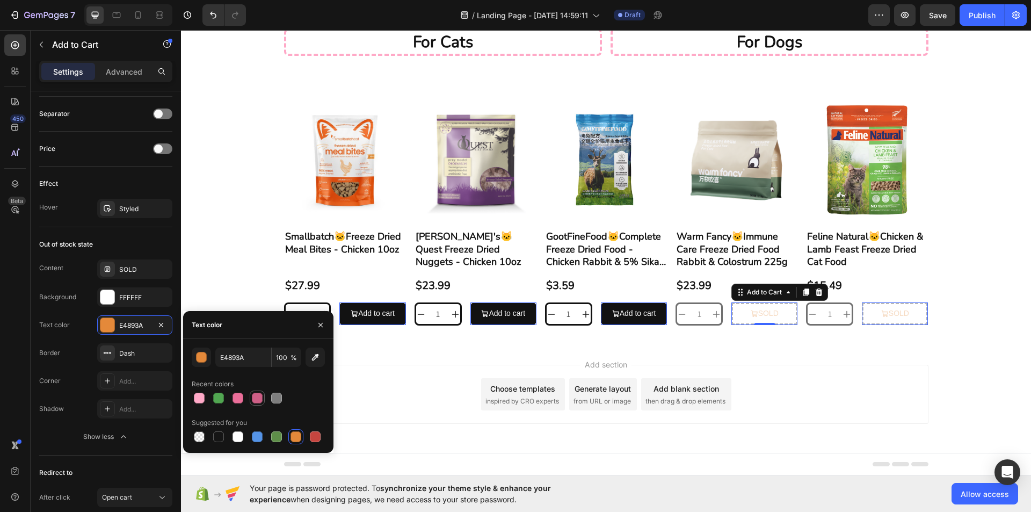
type input "CE5F86"
click at [113, 246] on div "Out of stock state" at bounding box center [105, 244] width 133 height 17
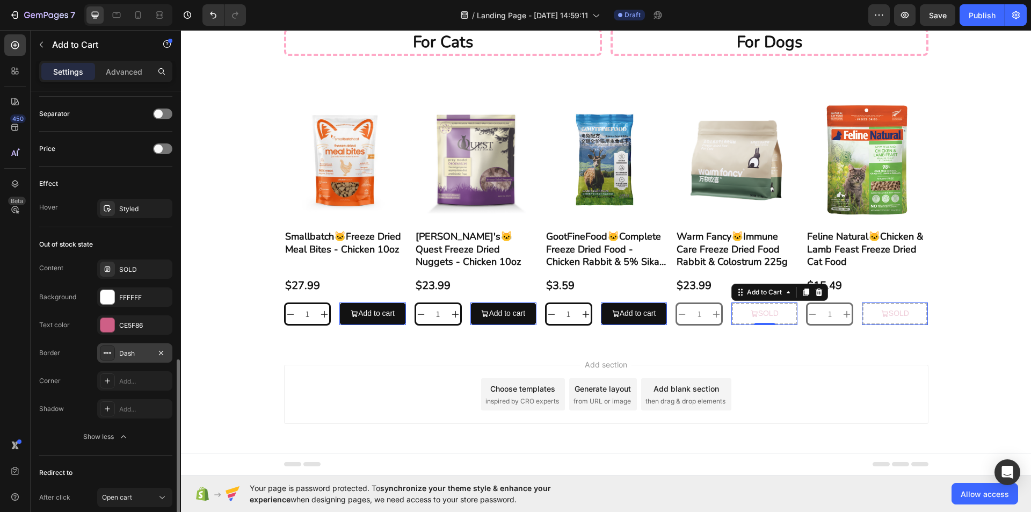
click at [137, 360] on div "Dash" at bounding box center [134, 352] width 75 height 19
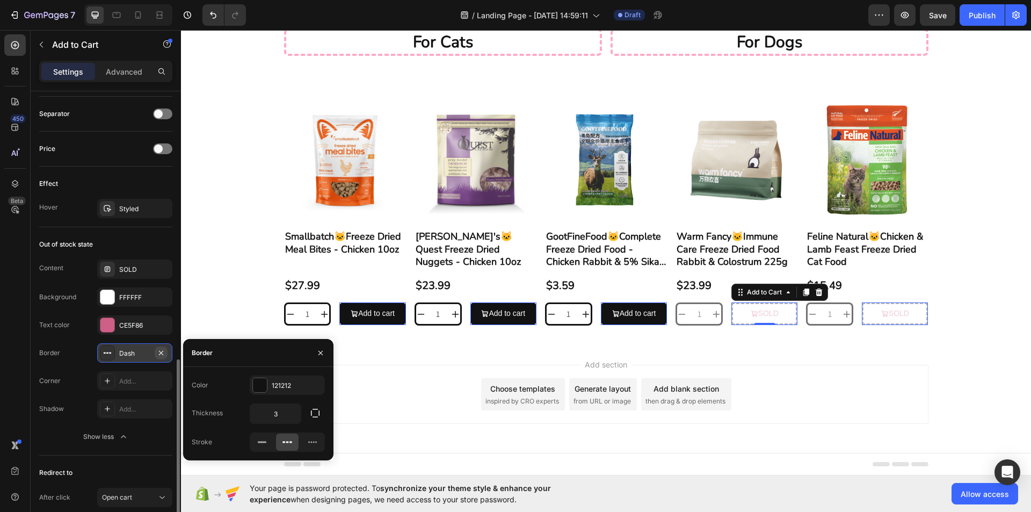
click at [163, 352] on icon "button" at bounding box center [161, 352] width 9 height 9
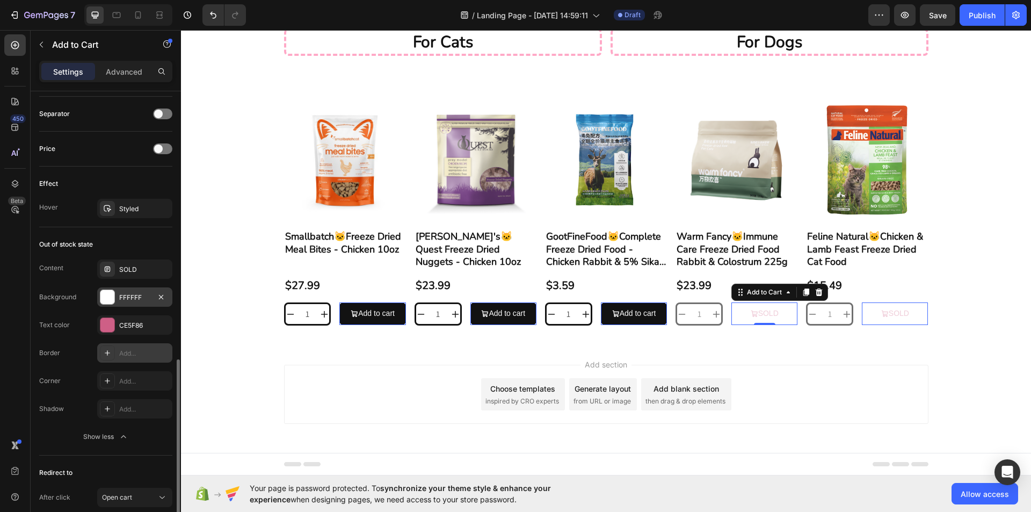
click at [140, 303] on div "FFFFFF" at bounding box center [134, 296] width 75 height 19
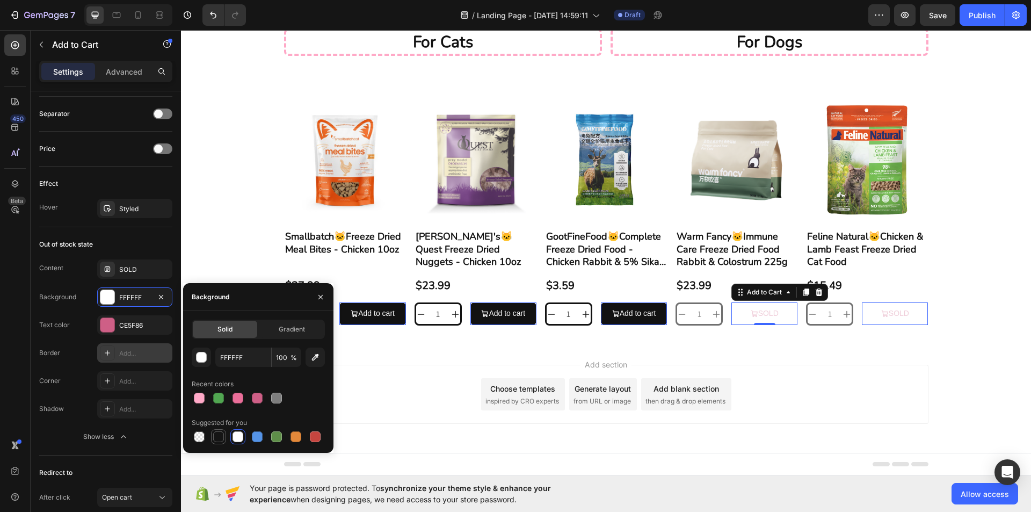
click at [220, 433] on div at bounding box center [218, 436] width 11 height 11
click at [198, 434] on div at bounding box center [199, 436] width 11 height 11
type input "000000"
type input "0"
click at [976, 338] on div "Product Images Smallbatch🐱Freeze Dried Meal Bites - Chicken 10oz Product Title …" at bounding box center [606, 212] width 850 height 261
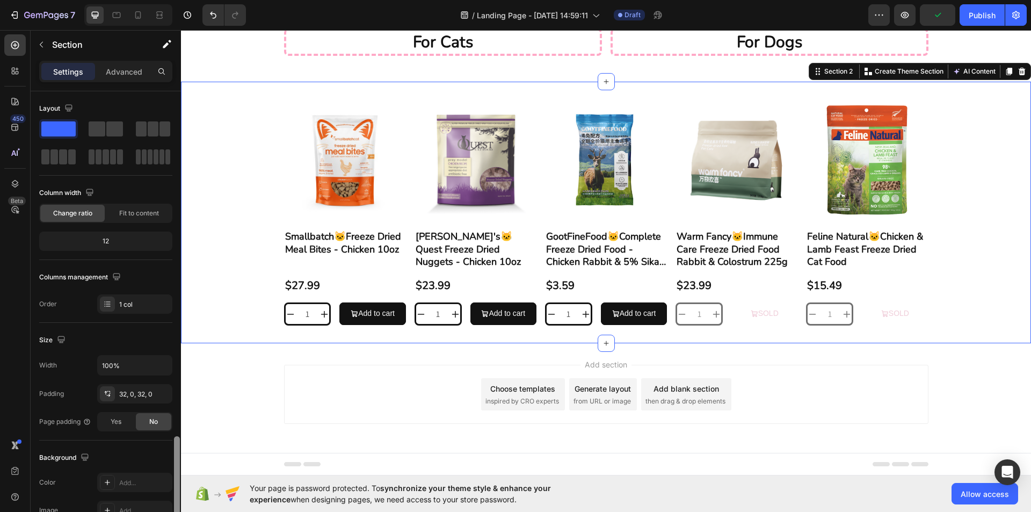
scroll to position [204, 0]
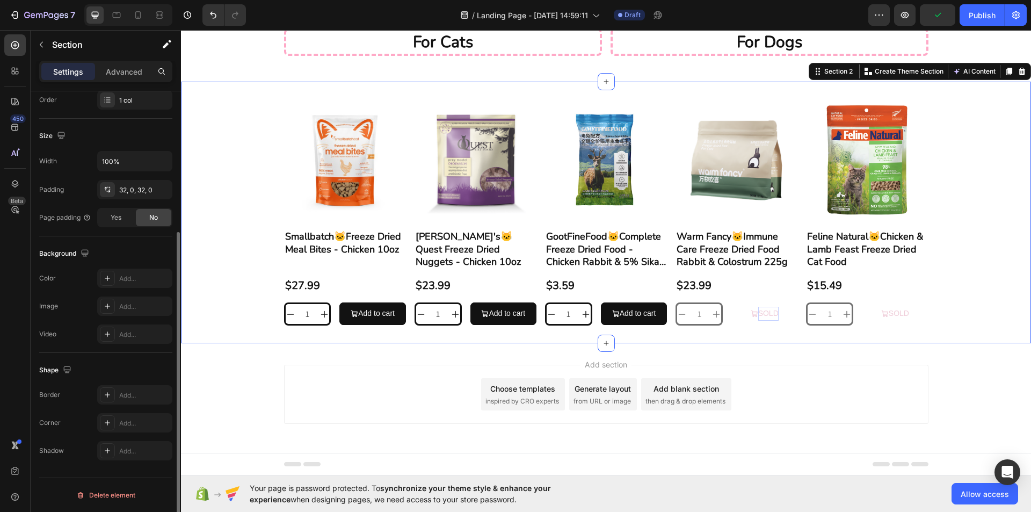
click at [762, 318] on p "SOLD" at bounding box center [768, 312] width 20 height 13
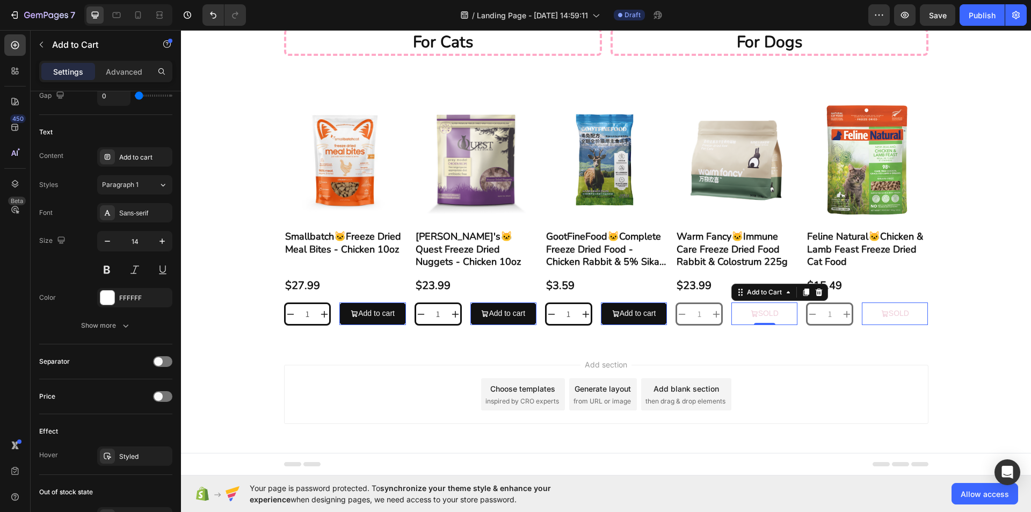
scroll to position [784, 0]
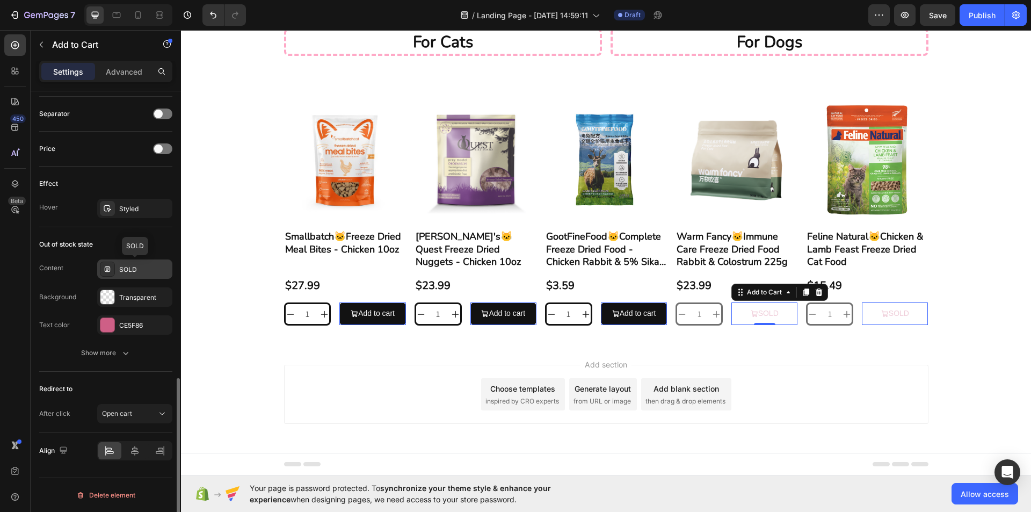
click at [140, 272] on div "SOLD" at bounding box center [144, 270] width 50 height 10
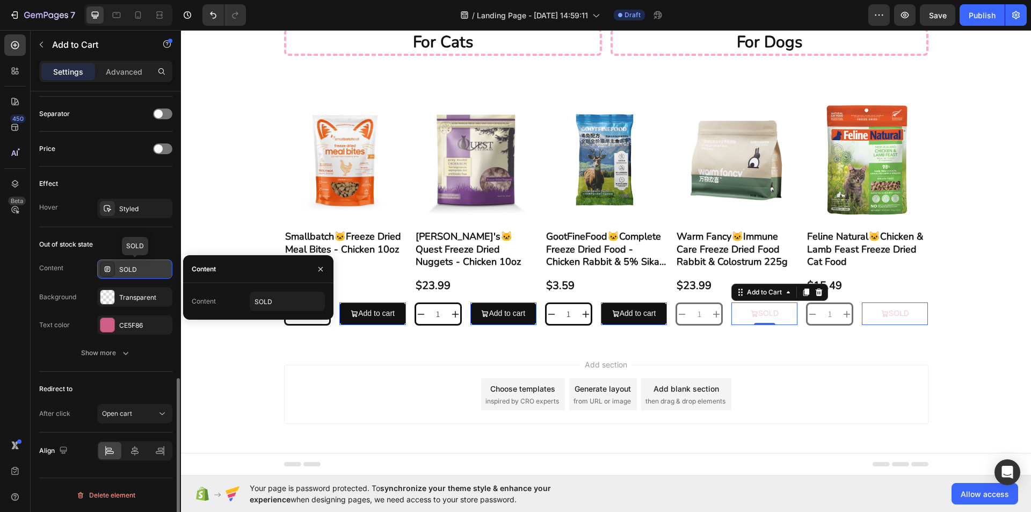
click at [140, 273] on div "SOLD" at bounding box center [144, 270] width 50 height 10
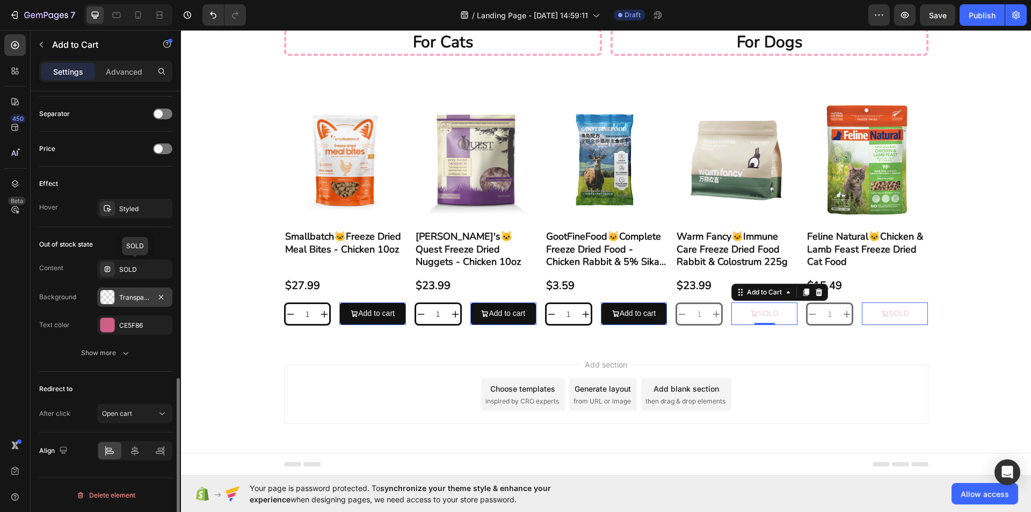
click at [137, 296] on div "Transparent" at bounding box center [134, 298] width 31 height 10
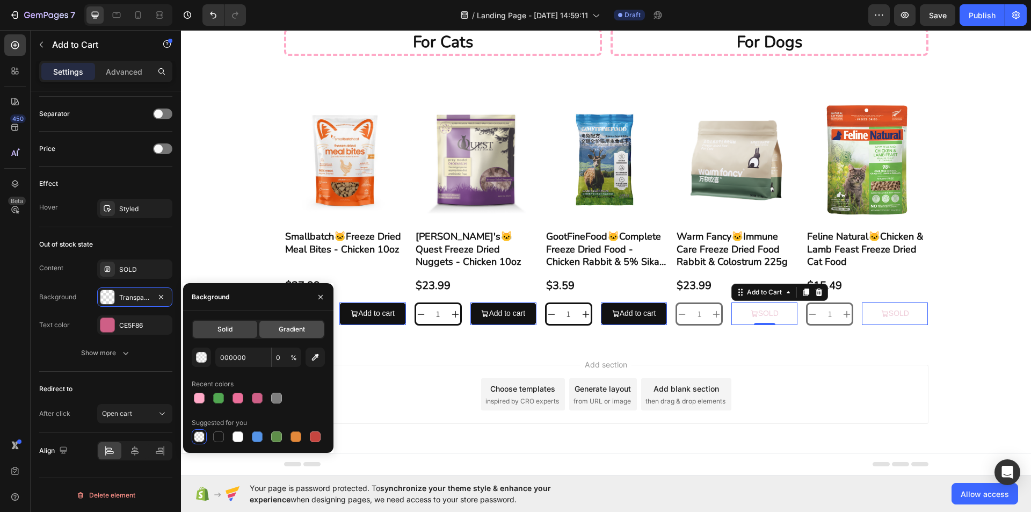
click at [284, 330] on span "Gradient" at bounding box center [292, 329] width 26 height 10
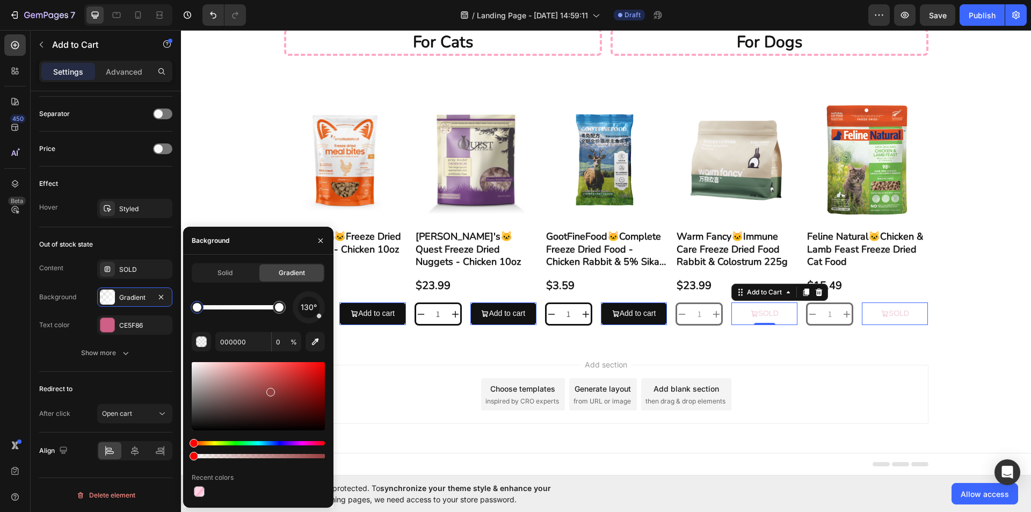
click at [269, 389] on div at bounding box center [258, 396] width 133 height 68
type input "963F3F"
drag, startPoint x: 230, startPoint y: 281, endPoint x: 49, endPoint y: 247, distance: 184.5
click at [230, 281] on div "Solid" at bounding box center [225, 272] width 64 height 17
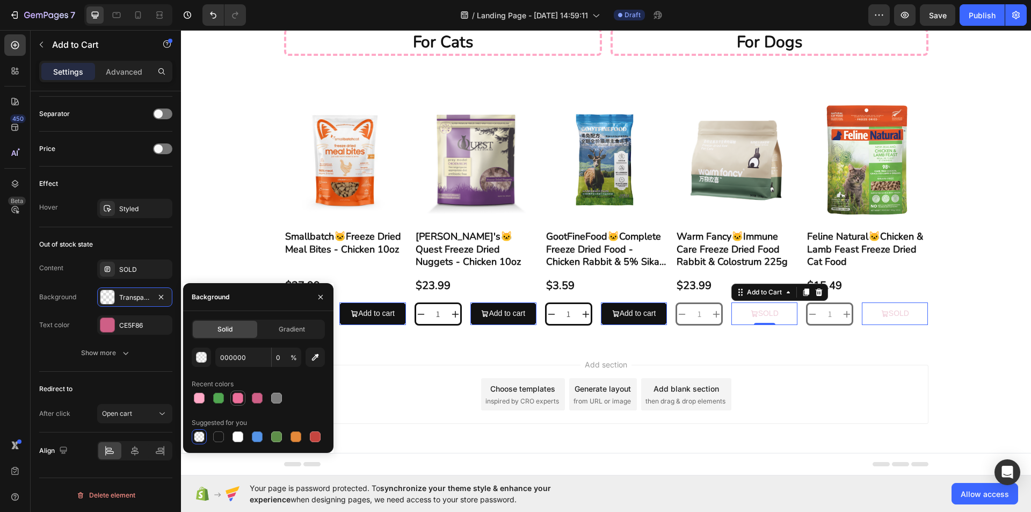
click at [238, 398] on div at bounding box center [237, 397] width 11 height 11
type input "EA6E99"
type input "100"
click at [255, 400] on div at bounding box center [257, 397] width 11 height 11
click at [259, 401] on div at bounding box center [257, 397] width 11 height 11
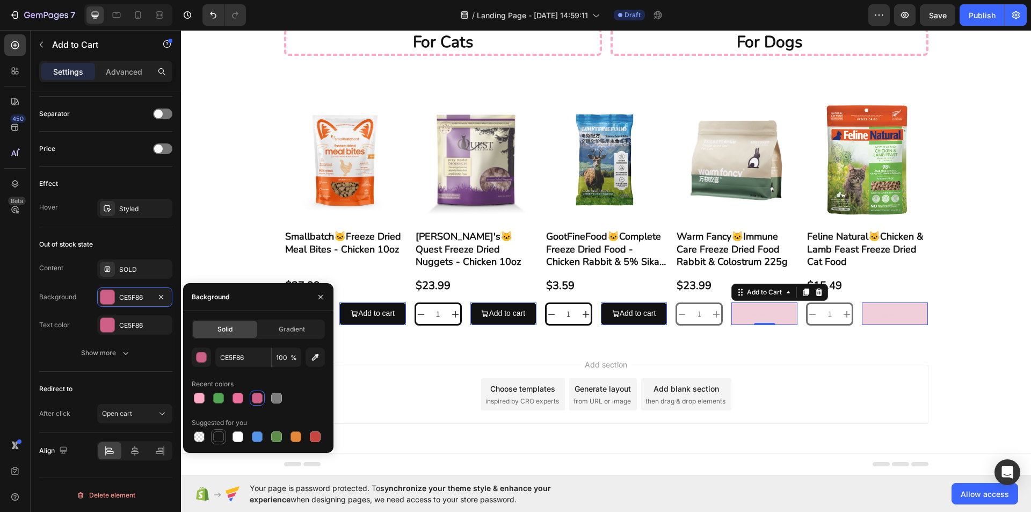
click at [222, 437] on div at bounding box center [218, 436] width 11 height 11
type input "151515"
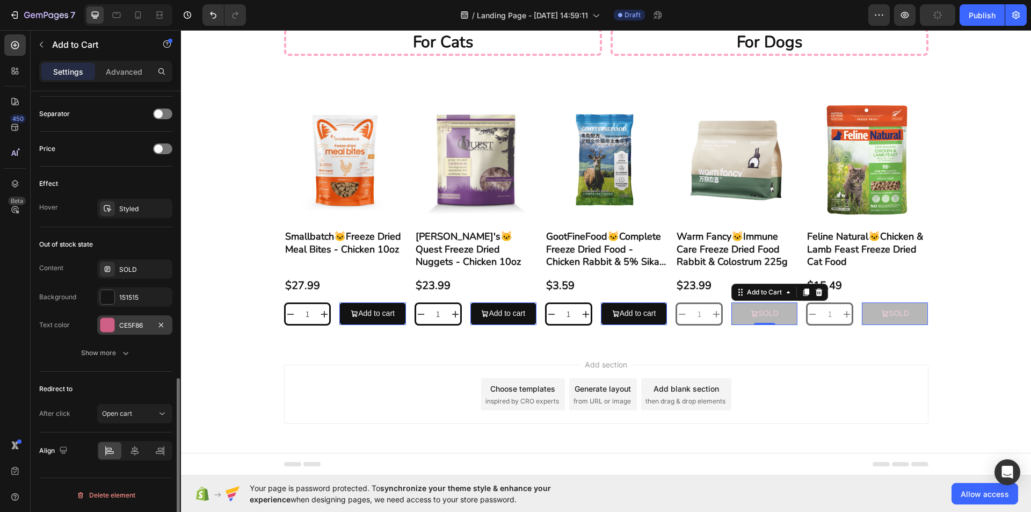
click at [135, 325] on div "CE5F86" at bounding box center [134, 325] width 31 height 10
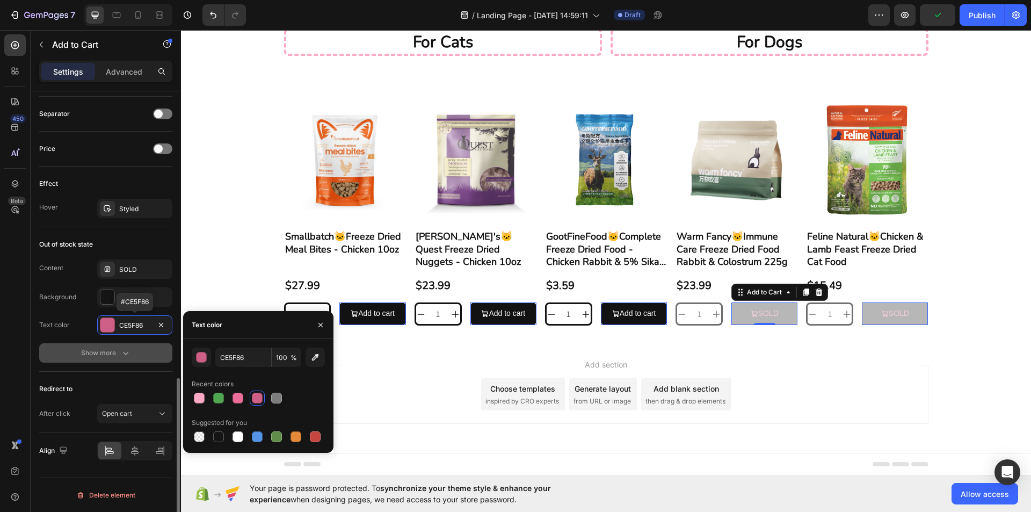
click at [125, 351] on icon "button" at bounding box center [125, 352] width 11 height 11
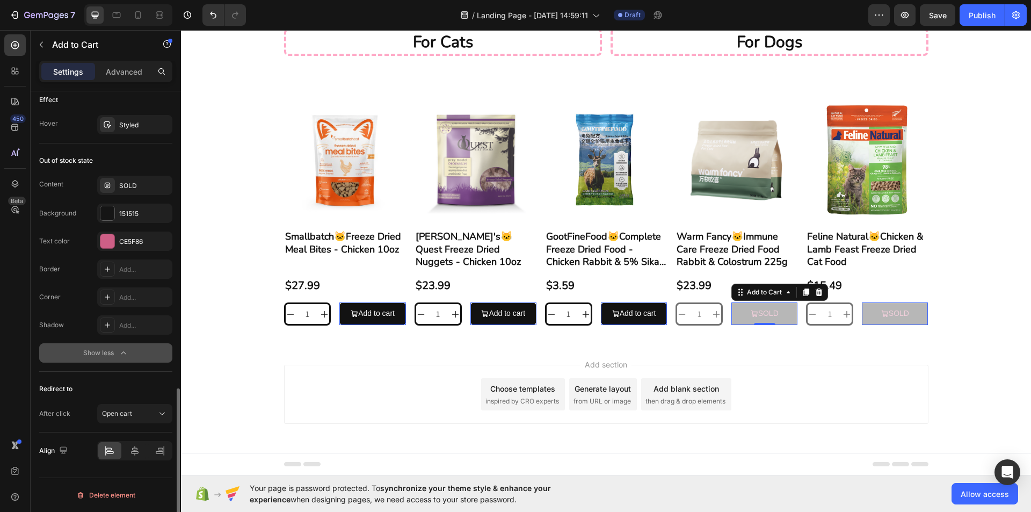
scroll to position [814, 0]
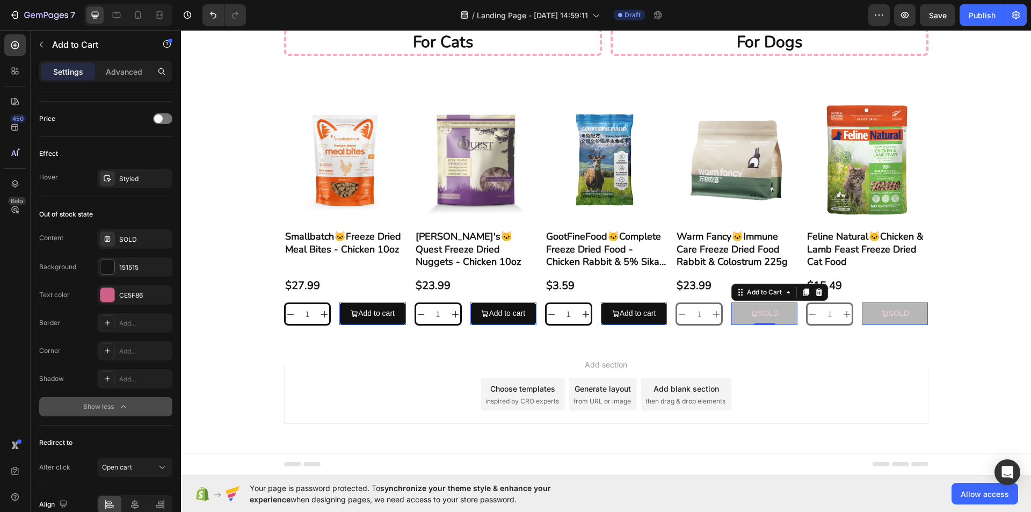
click at [977, 318] on div "Product Images Smallbatch🐱Freeze Dried Meal Bites - Chicken 10oz Product Title …" at bounding box center [606, 212] width 850 height 227
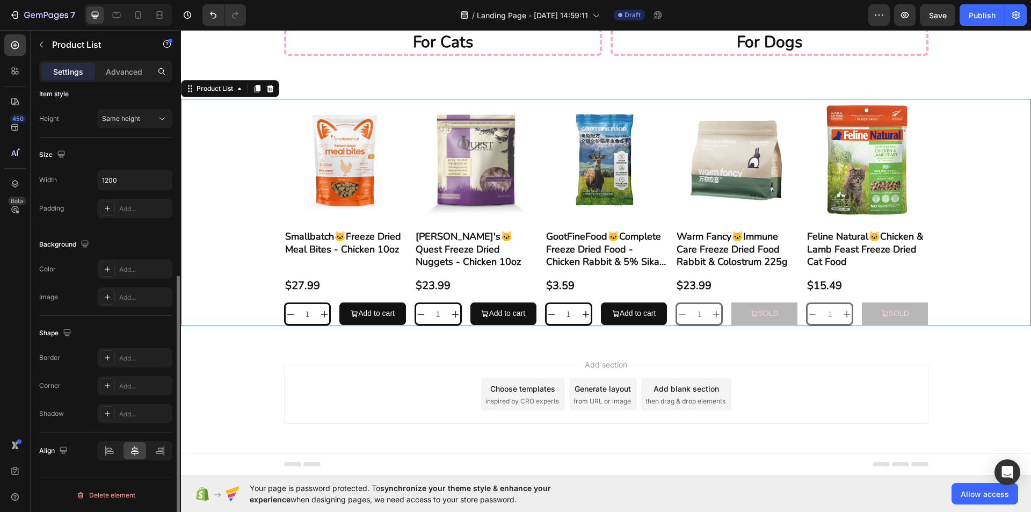
scroll to position [0, 0]
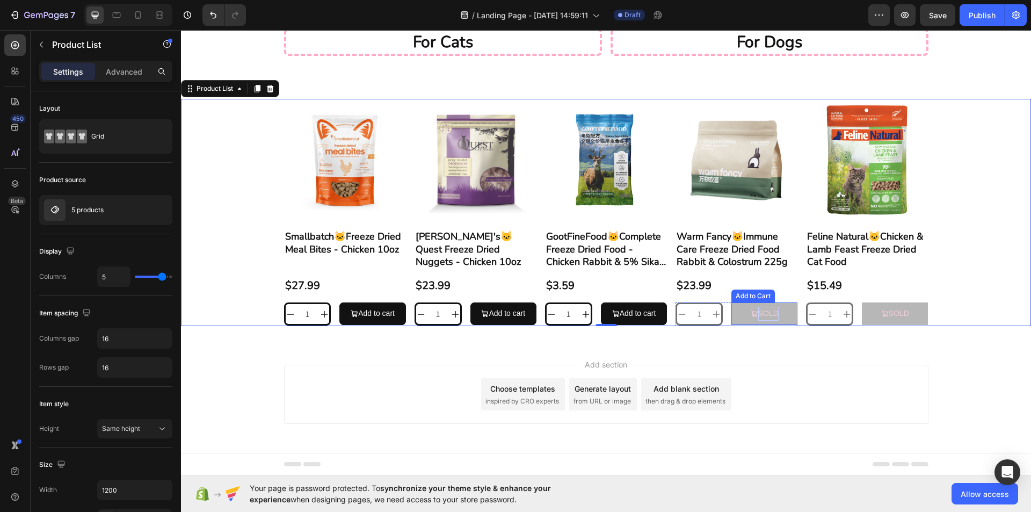
click at [760, 312] on p "SOLD" at bounding box center [768, 312] width 20 height 13
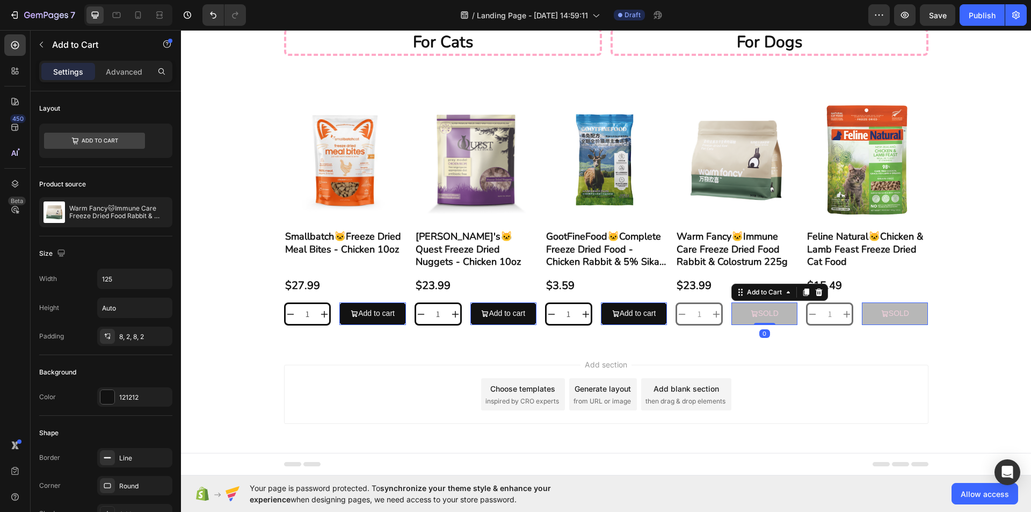
click at [743, 312] on button "SOLD" at bounding box center [764, 313] width 66 height 22
click at [164, 146] on div at bounding box center [162, 140] width 11 height 34
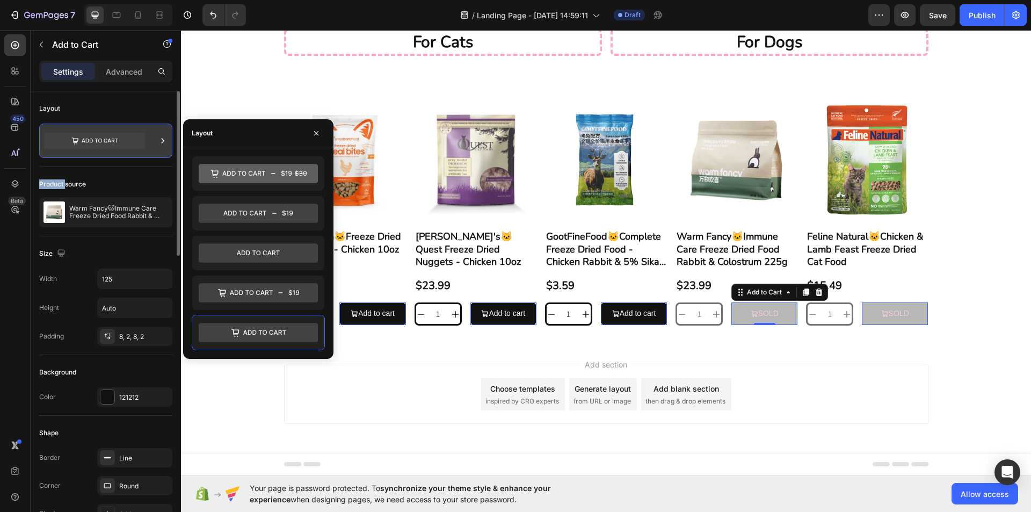
click at [164, 146] on div at bounding box center [162, 140] width 11 height 34
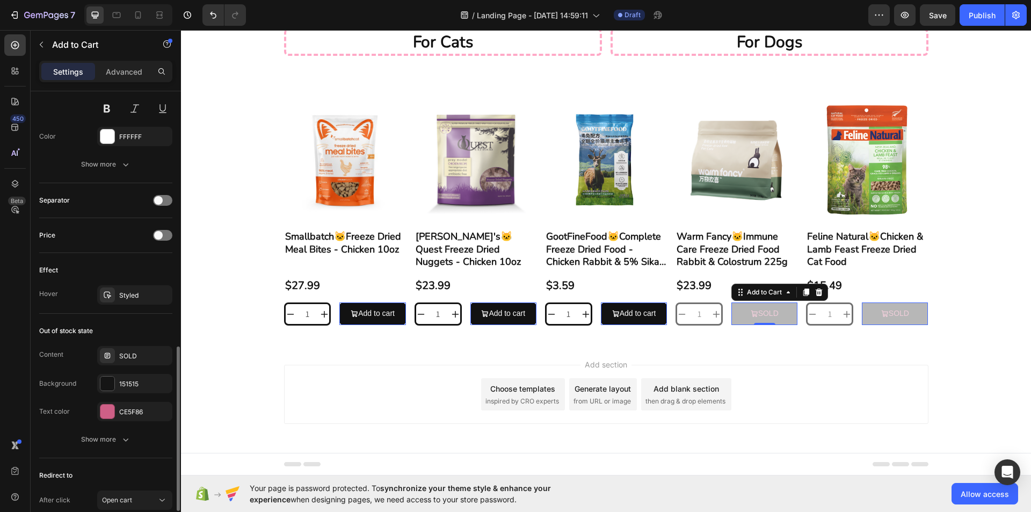
scroll to position [784, 0]
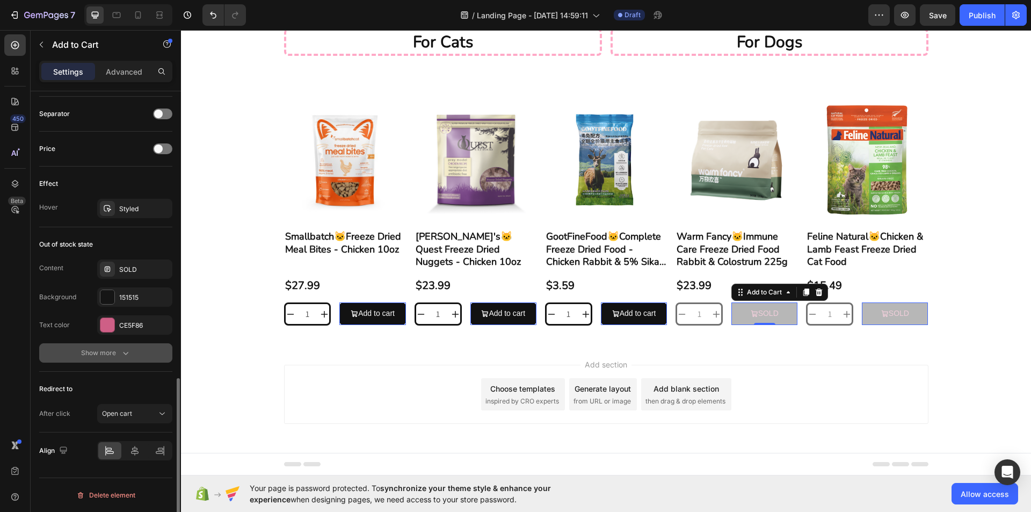
click at [130, 351] on icon "button" at bounding box center [125, 352] width 11 height 11
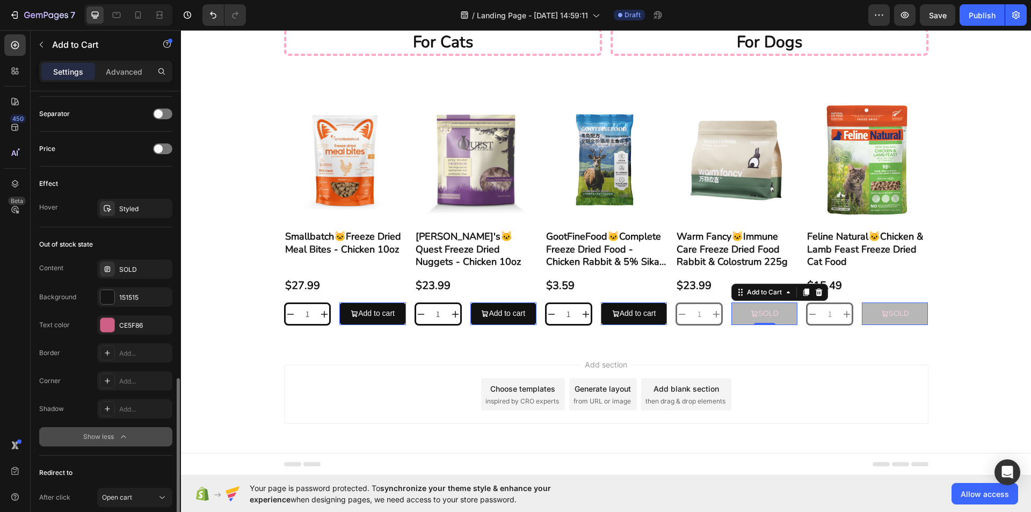
click at [68, 244] on div "Out of stock state" at bounding box center [66, 244] width 54 height 10
click at [159, 279] on div "Content SOLD Background 151515 Text color CE5F86" at bounding box center [105, 296] width 133 height 75
click at [157, 265] on div "SOLD" at bounding box center [144, 270] width 50 height 10
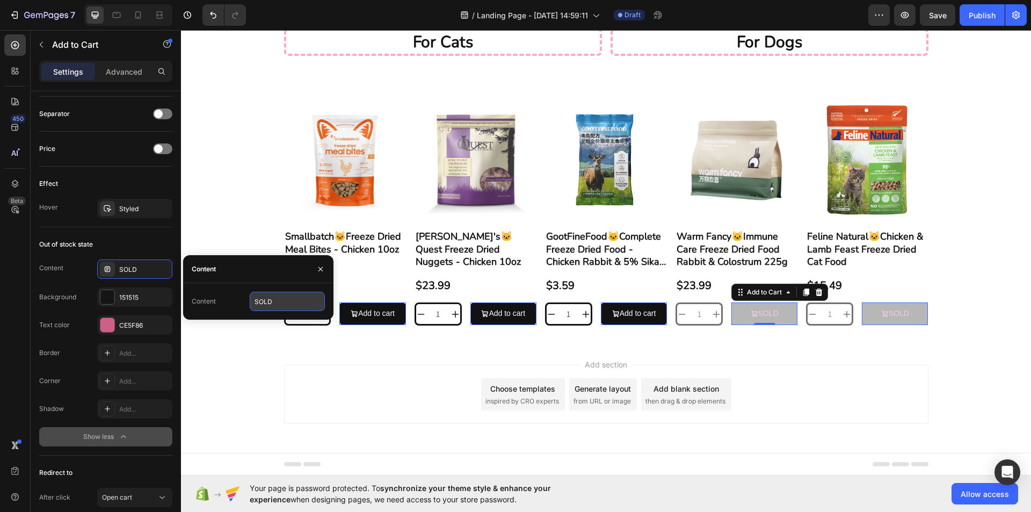
click at [265, 304] on input "SOLD" at bounding box center [287, 300] width 75 height 19
drag, startPoint x: 207, startPoint y: 294, endPoint x: 154, endPoint y: 292, distance: 53.2
click at [207, 294] on div "Content" at bounding box center [204, 301] width 24 height 17
click at [134, 289] on div "151515" at bounding box center [134, 296] width 75 height 19
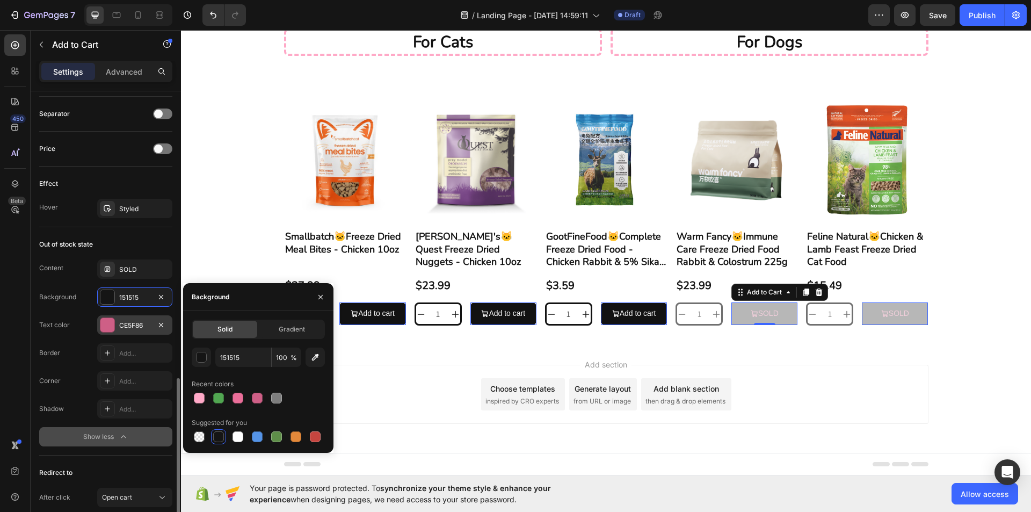
click at [133, 331] on div "CE5F86" at bounding box center [134, 324] width 75 height 19
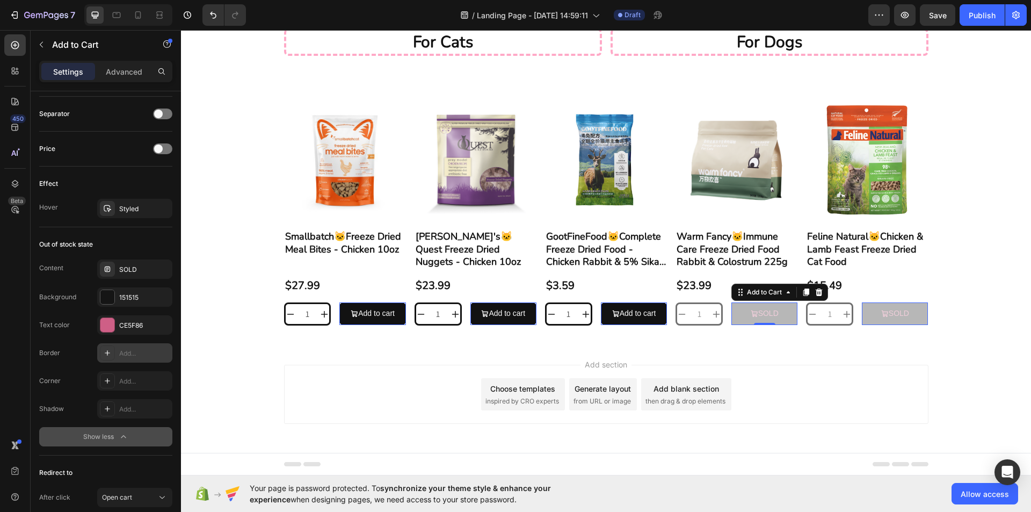
click at [132, 359] on div "Add..." at bounding box center [134, 352] width 75 height 19
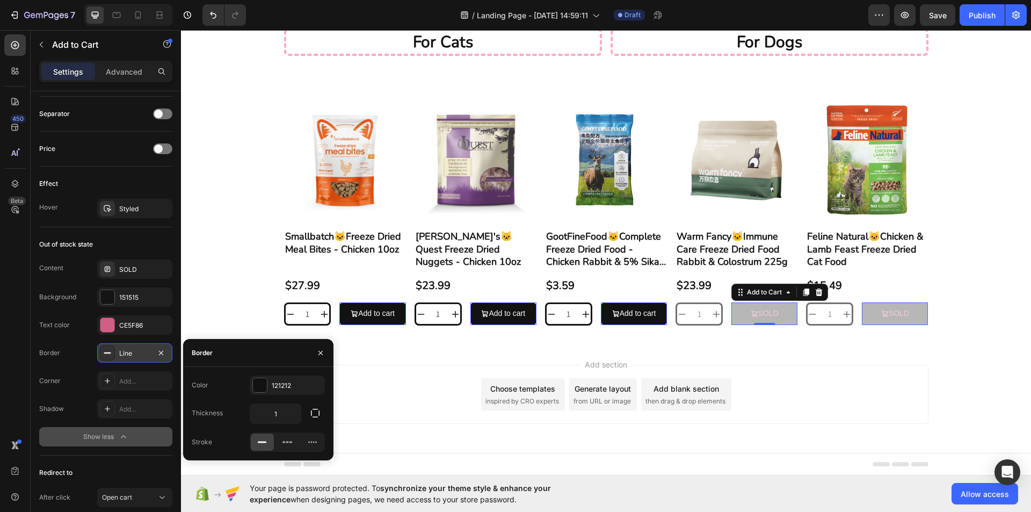
click at [132, 359] on div "Line" at bounding box center [134, 352] width 75 height 19
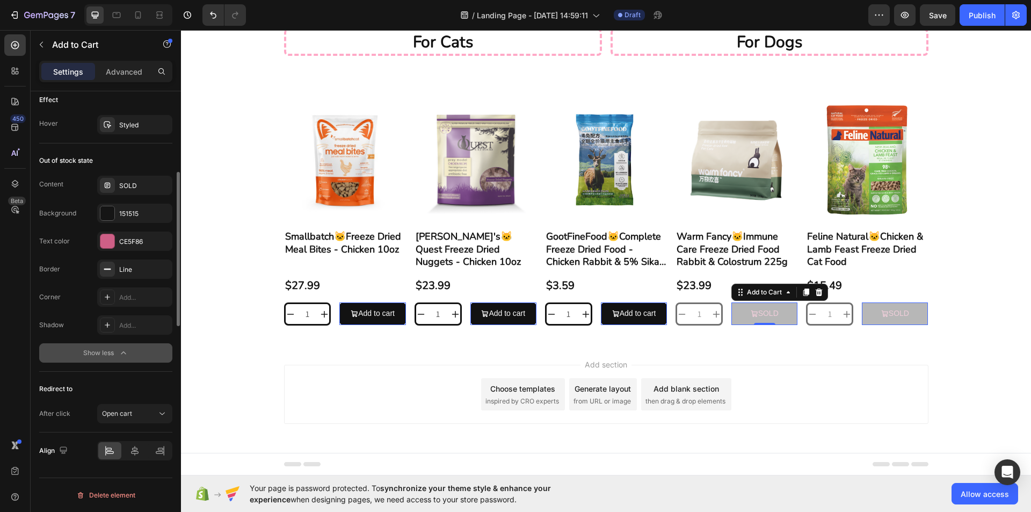
scroll to position [600, 0]
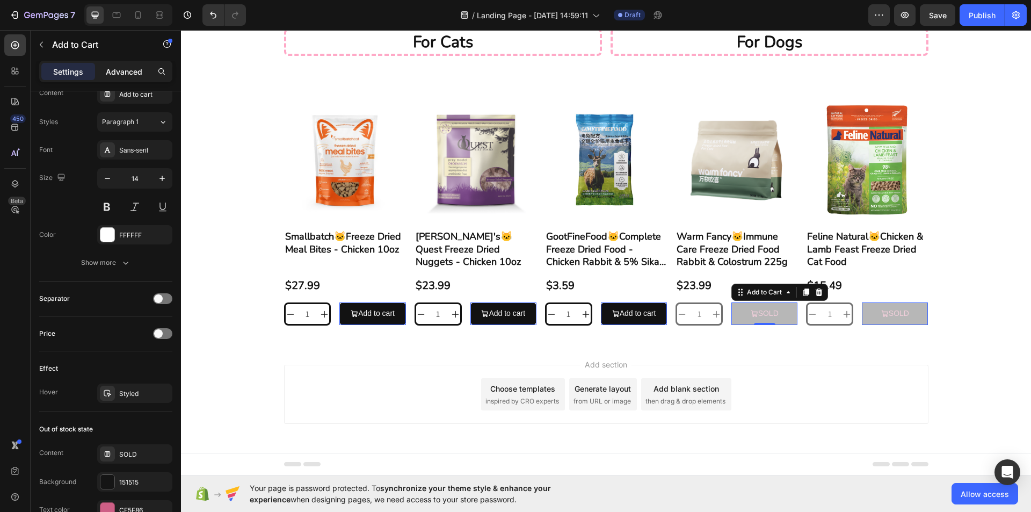
click at [131, 75] on p "Advanced" at bounding box center [124, 71] width 36 height 11
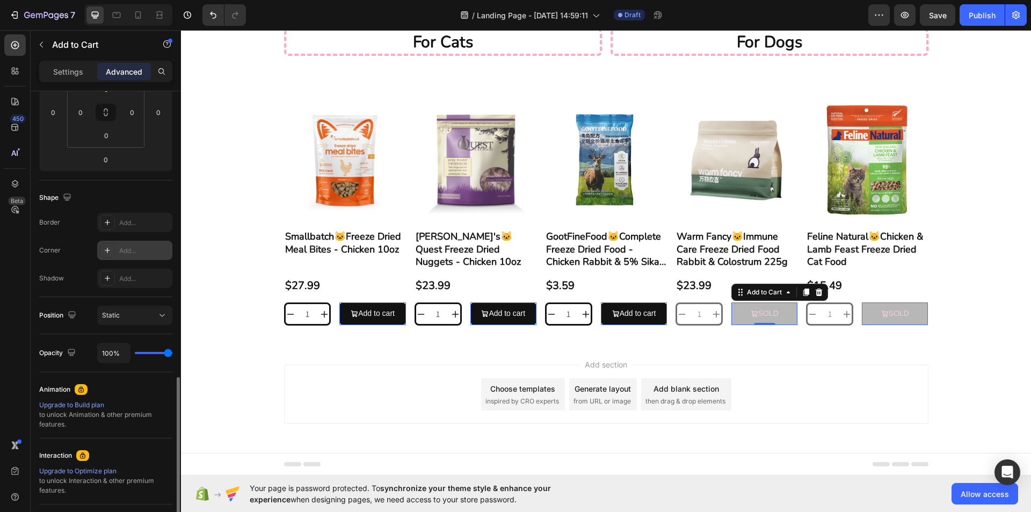
scroll to position [133, 0]
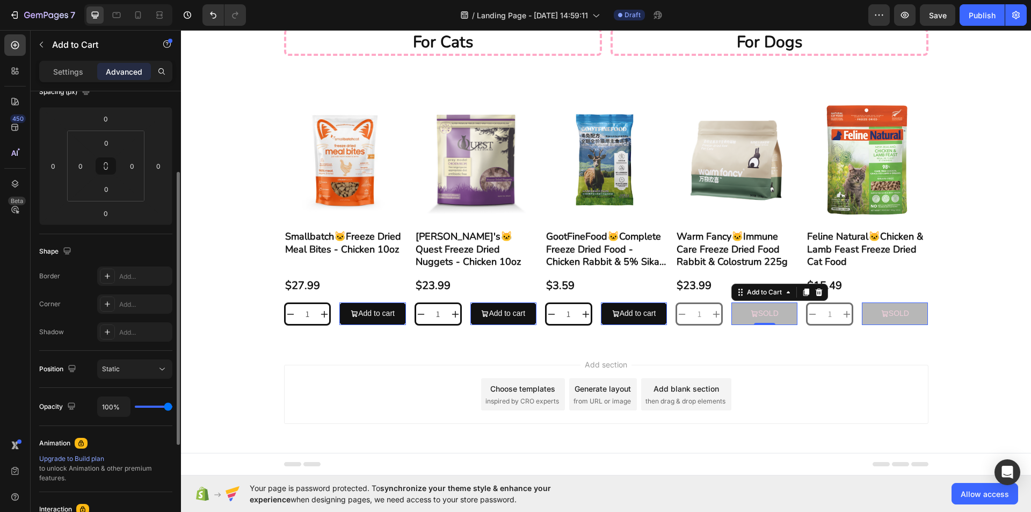
type input "46%"
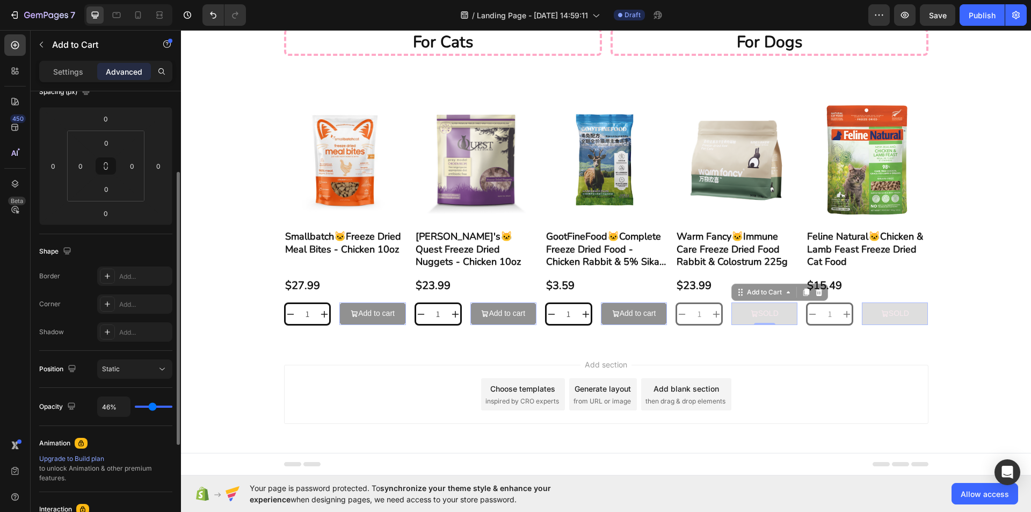
click at [152, 405] on input "range" at bounding box center [154, 406] width 38 height 2
type input "46"
type input "87%"
type input "87"
type input "100%"
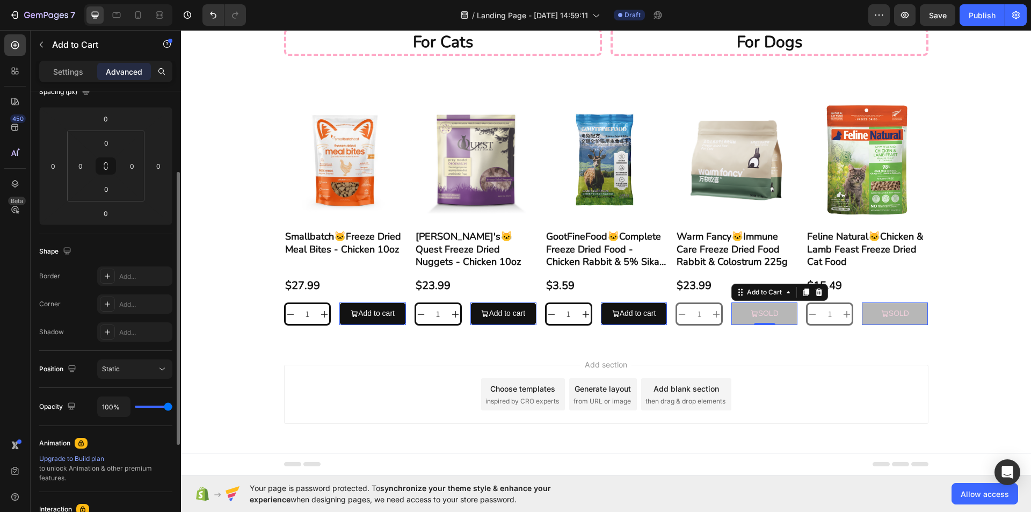
drag, startPoint x: 151, startPoint y: 407, endPoint x: 18, endPoint y: 371, distance: 137.9
click at [172, 405] on input "range" at bounding box center [154, 406] width 38 height 2
type input "100"
drag, startPoint x: 86, startPoint y: 77, endPoint x: 61, endPoint y: 141, distance: 69.2
click at [86, 77] on div "Settings" at bounding box center [68, 71] width 54 height 17
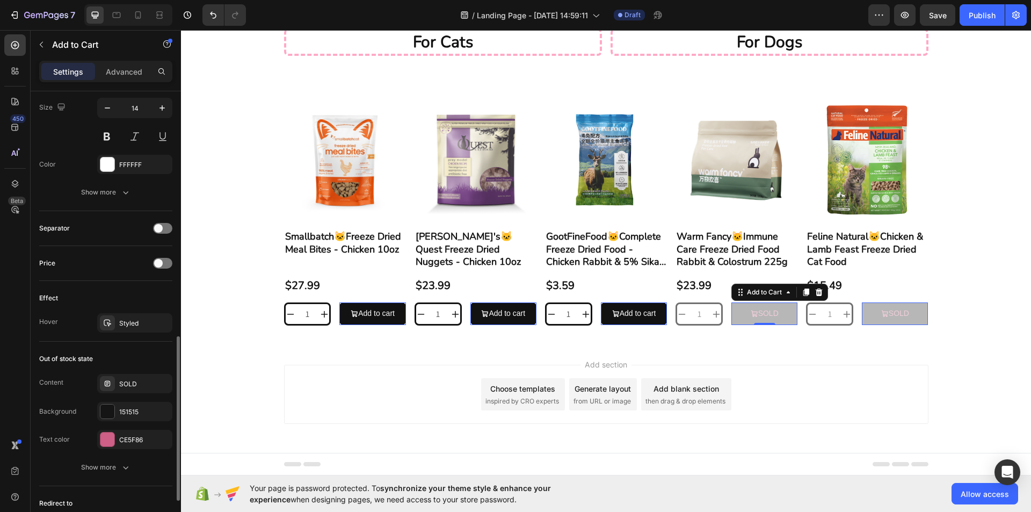
scroll to position [724, 0]
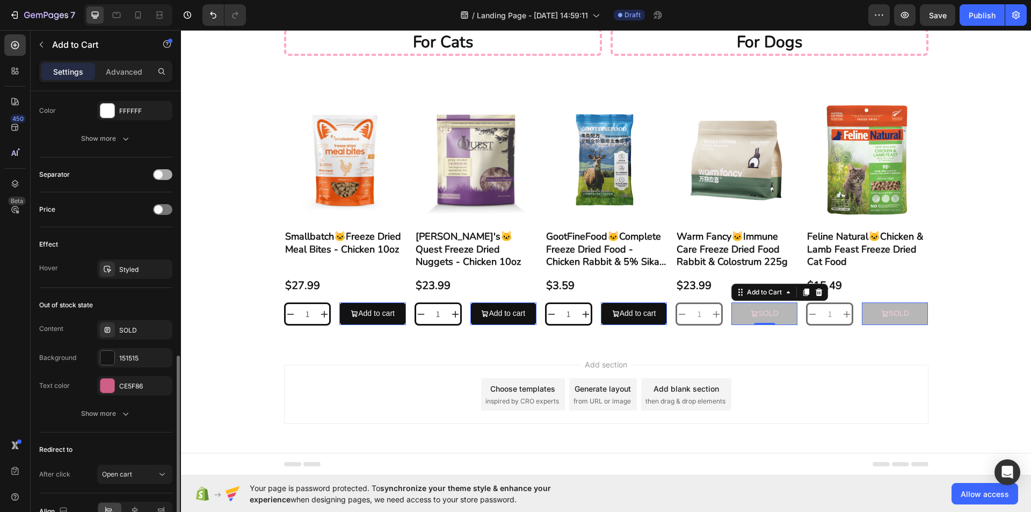
click at [162, 173] on span at bounding box center [158, 174] width 9 height 9
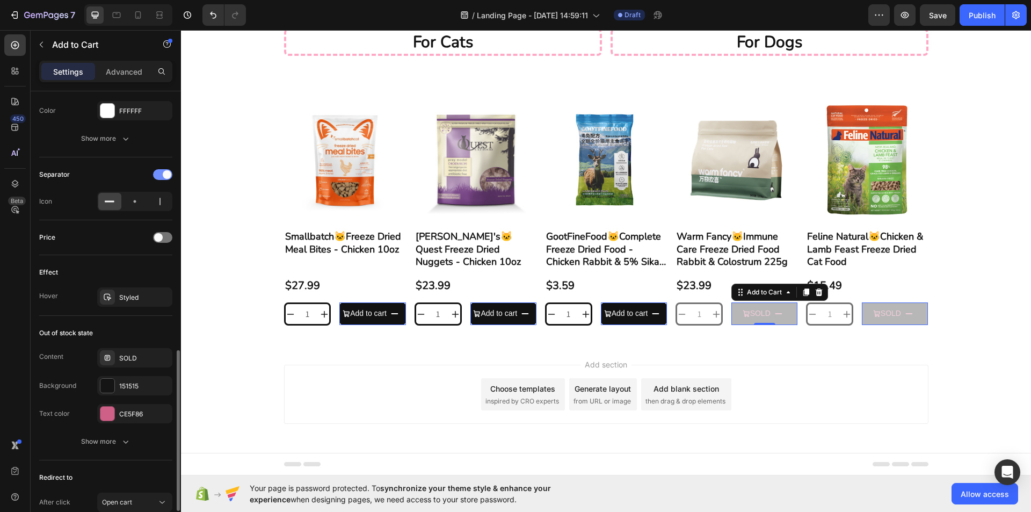
click at [162, 173] on div at bounding box center [162, 174] width 19 height 11
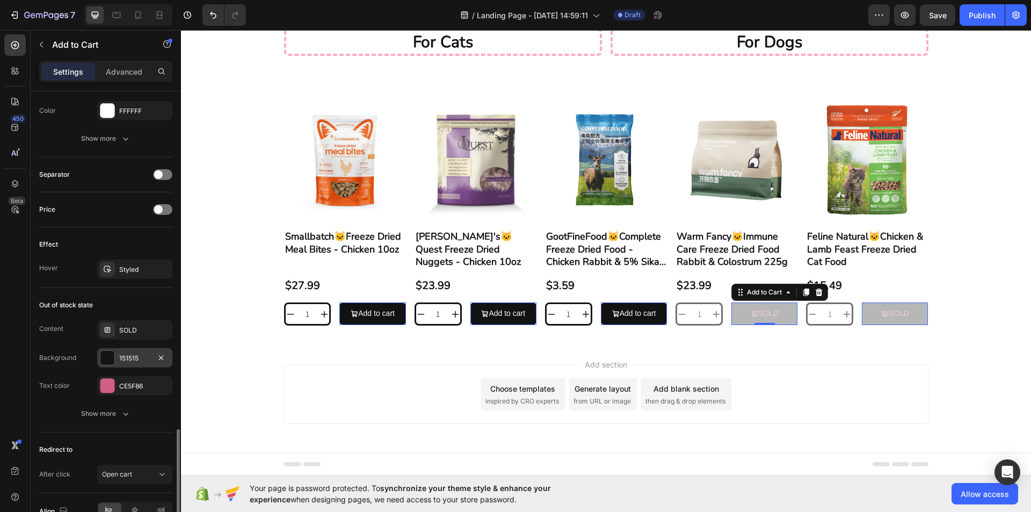
scroll to position [777, 0]
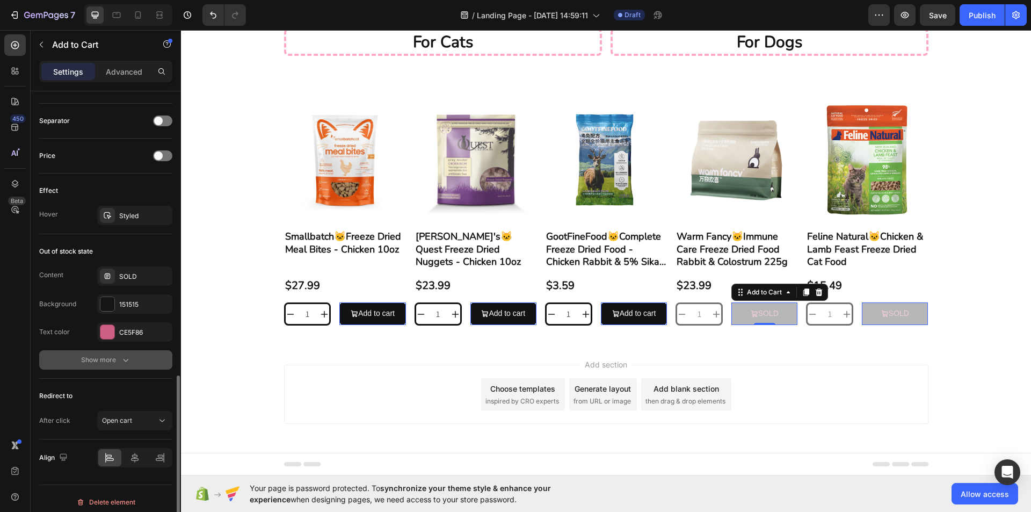
click at [130, 355] on icon "button" at bounding box center [125, 359] width 11 height 11
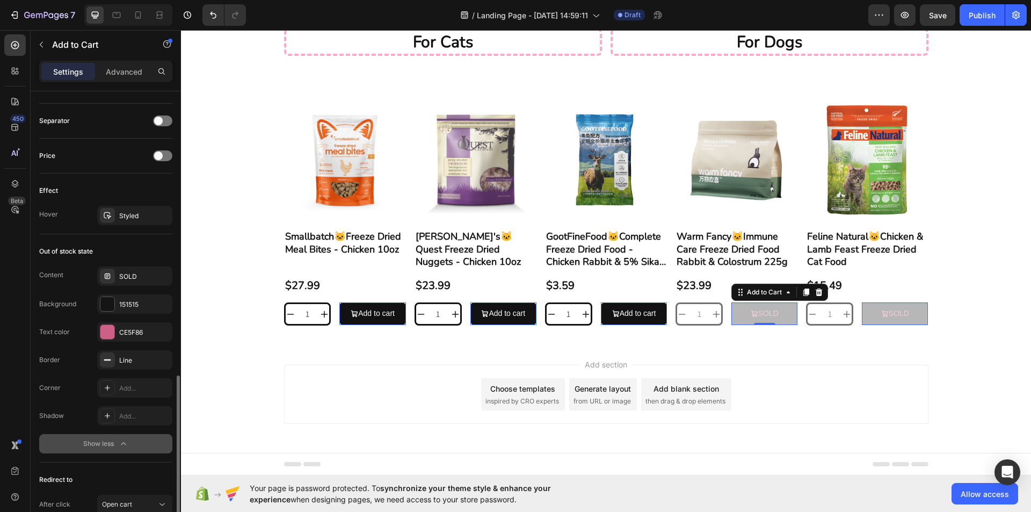
click at [142, 260] on div "Out of stock state Content SOLD Background 151515 Text color CE5F86 Border Line…" at bounding box center [105, 348] width 133 height 228
click at [135, 273] on div "SOLD" at bounding box center [144, 277] width 50 height 10
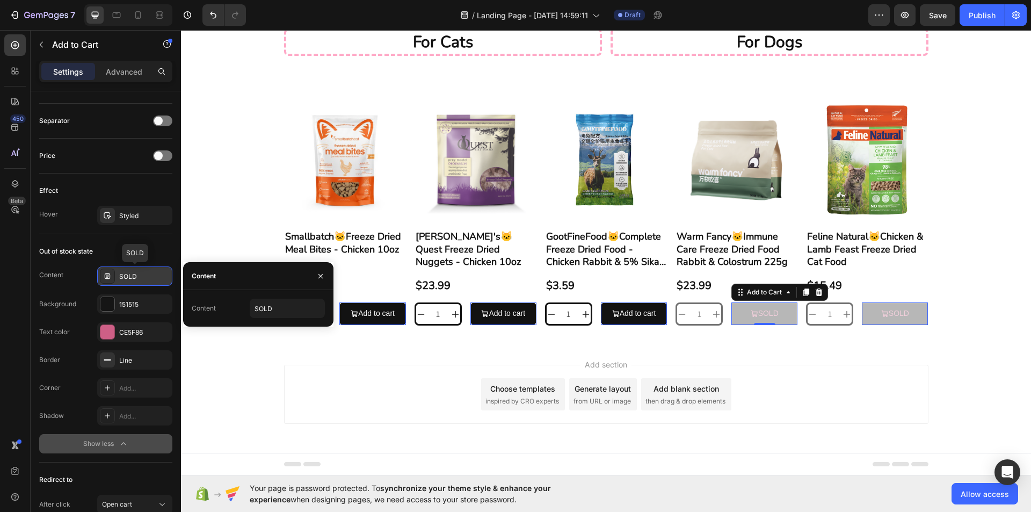
click at [135, 273] on div "SOLD" at bounding box center [144, 277] width 50 height 10
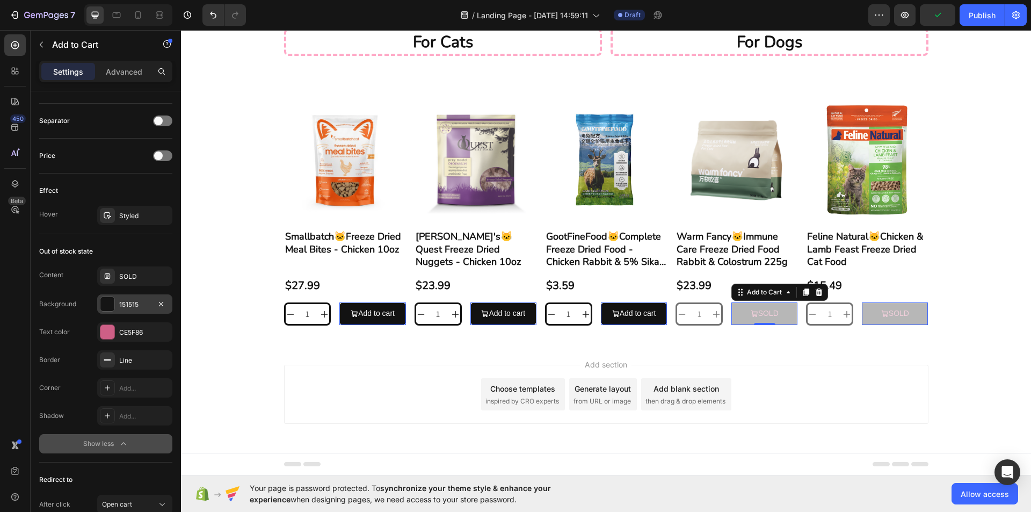
click at [135, 310] on div "151515" at bounding box center [134, 303] width 75 height 19
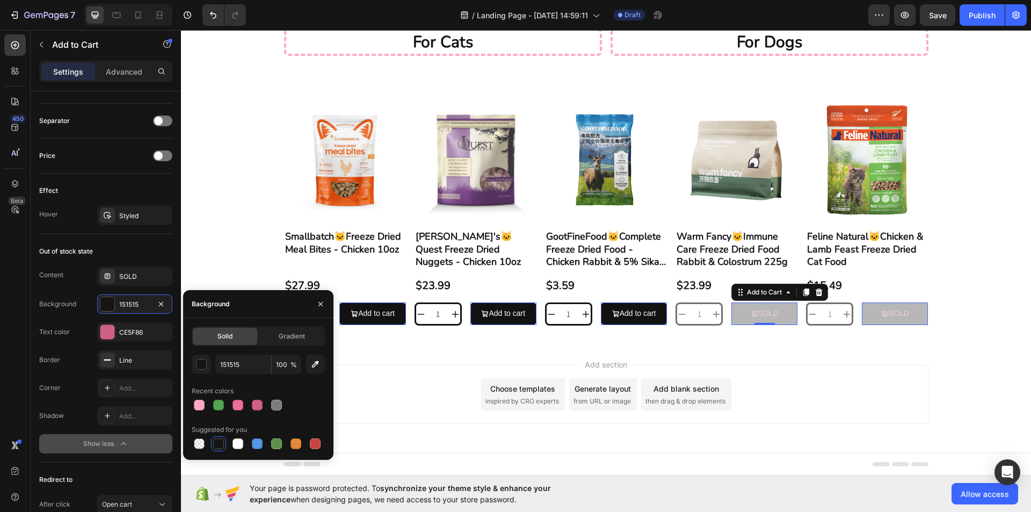
click at [293, 367] on span "%" at bounding box center [293, 365] width 6 height 10
click at [253, 408] on div at bounding box center [257, 404] width 11 height 11
click at [221, 442] on div at bounding box center [218, 443] width 11 height 11
click at [232, 403] on div at bounding box center [237, 404] width 13 height 13
click at [198, 410] on div at bounding box center [199, 404] width 13 height 13
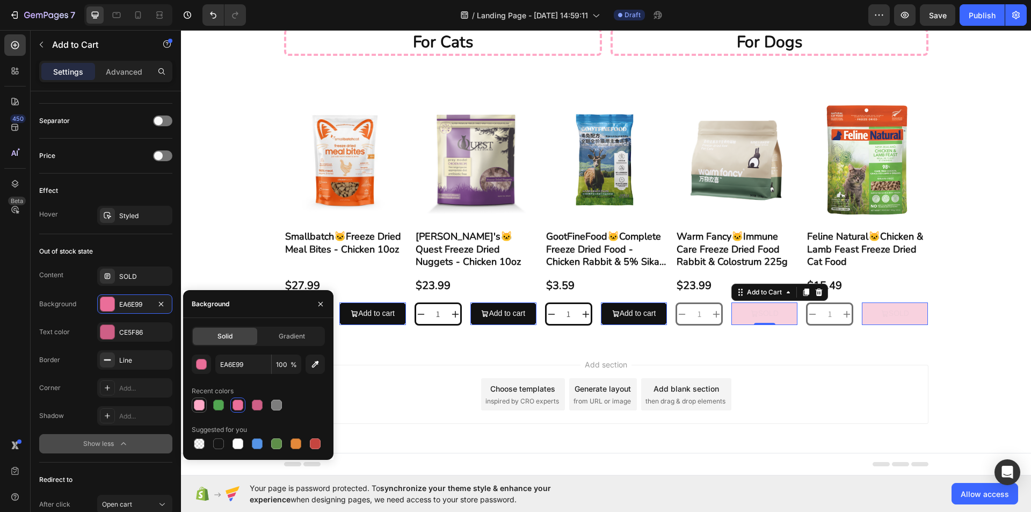
type input "FFA9C7"
click at [122, 328] on div "CE5F86" at bounding box center [134, 332] width 31 height 10
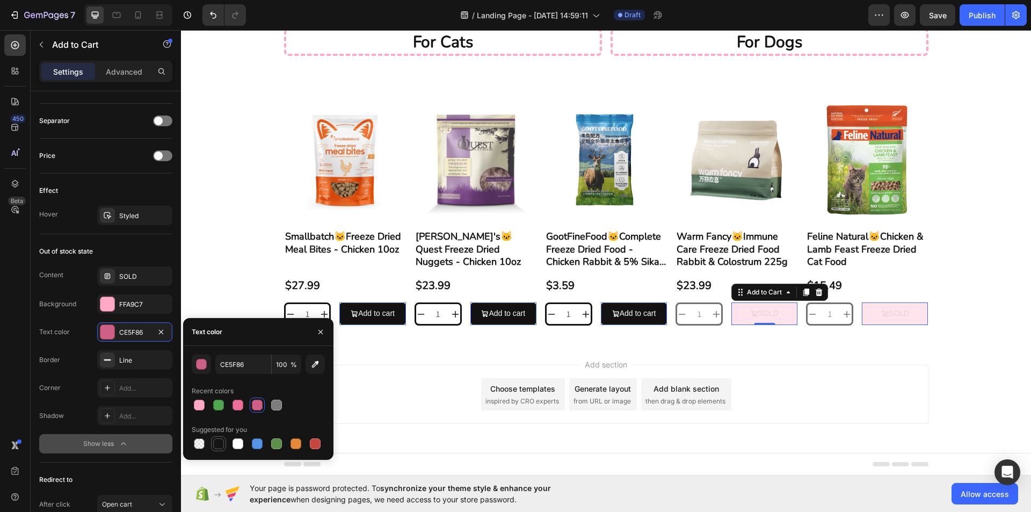
click at [218, 440] on div at bounding box center [218, 443] width 11 height 11
type input "151515"
click at [408, 346] on div "Add section Choose templates inspired by CRO experts Generate layout from URL o…" at bounding box center [606, 409] width 850 height 132
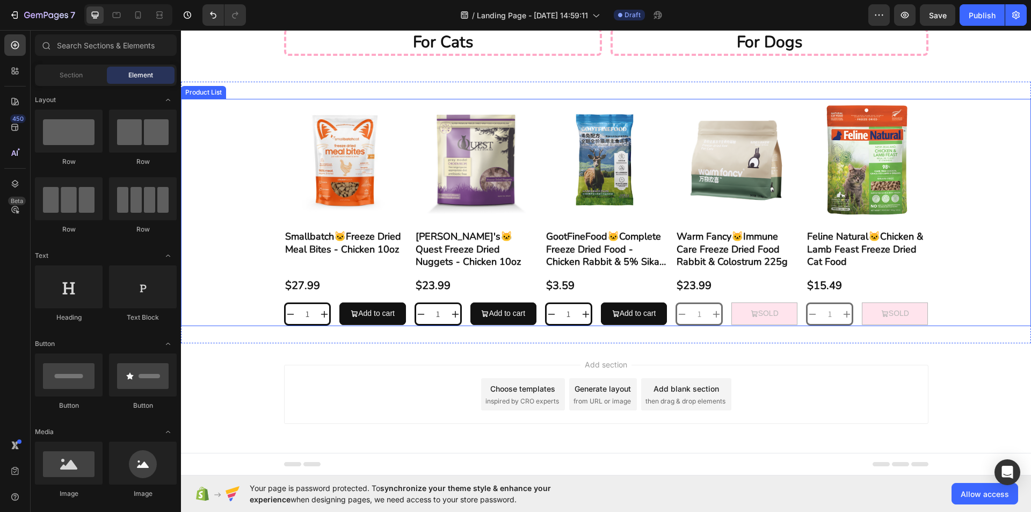
click at [974, 230] on div "Product Images Smallbatch🐱Freeze Dried Meal Bites - Chicken 10oz Product Title …" at bounding box center [606, 212] width 850 height 227
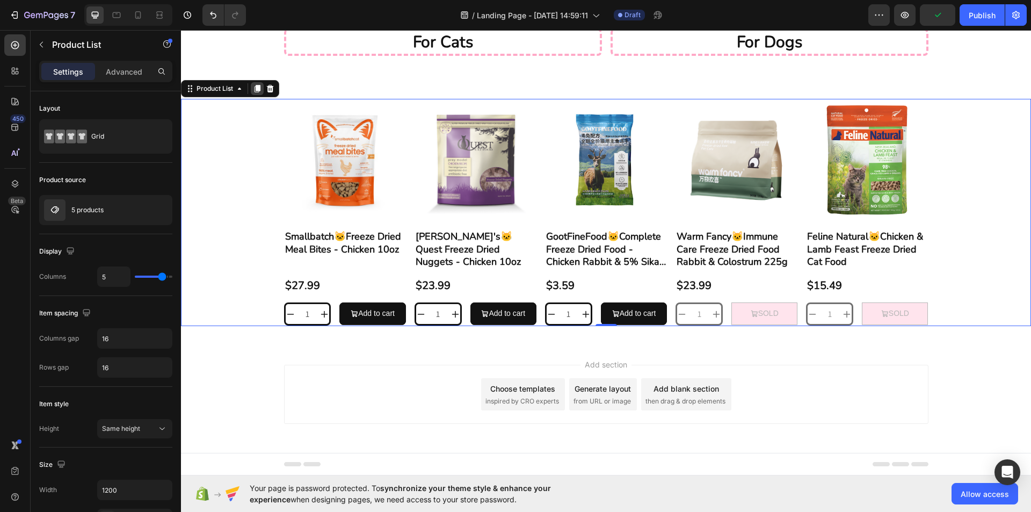
click at [252, 91] on div at bounding box center [257, 88] width 13 height 13
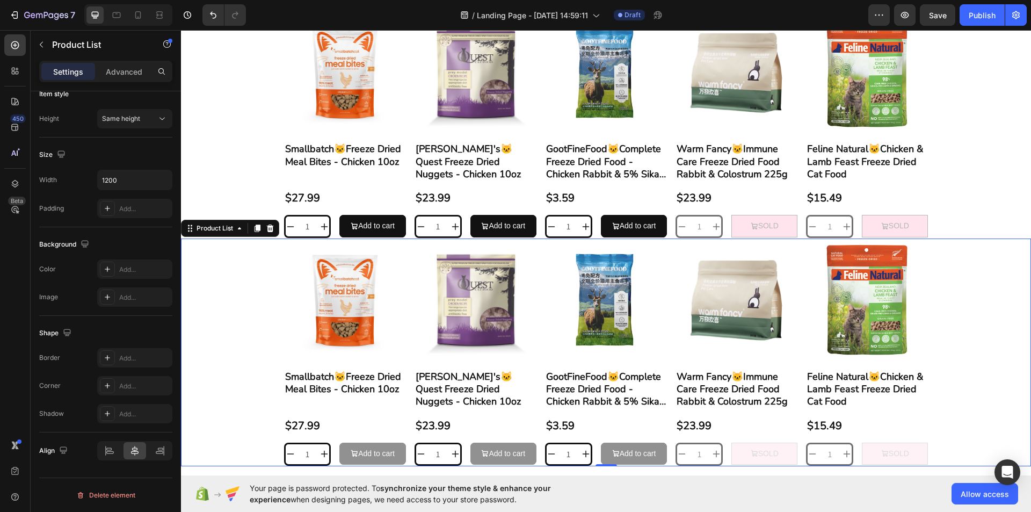
scroll to position [215, 0]
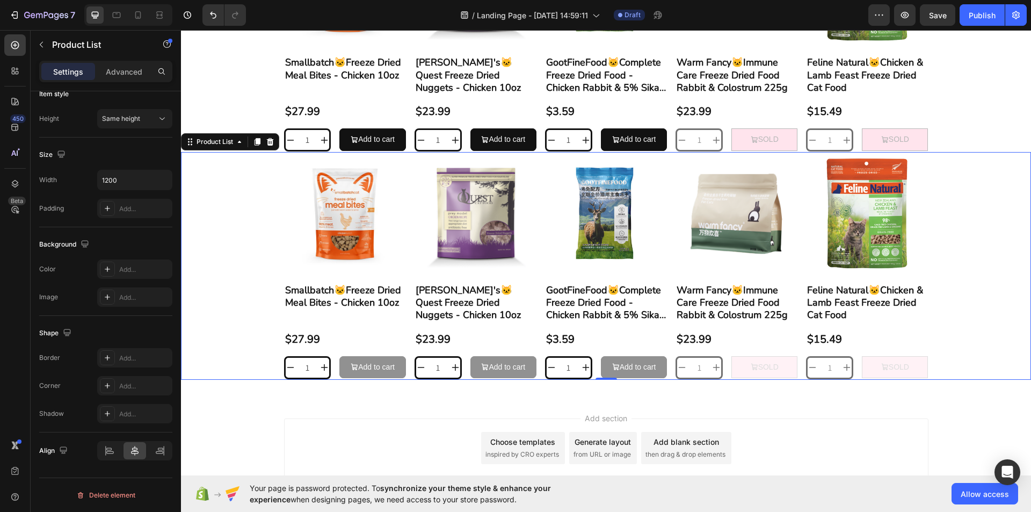
click at [939, 398] on div "Add section Choose templates inspired by CRO experts Generate layout from URL o…" at bounding box center [606, 463] width 850 height 132
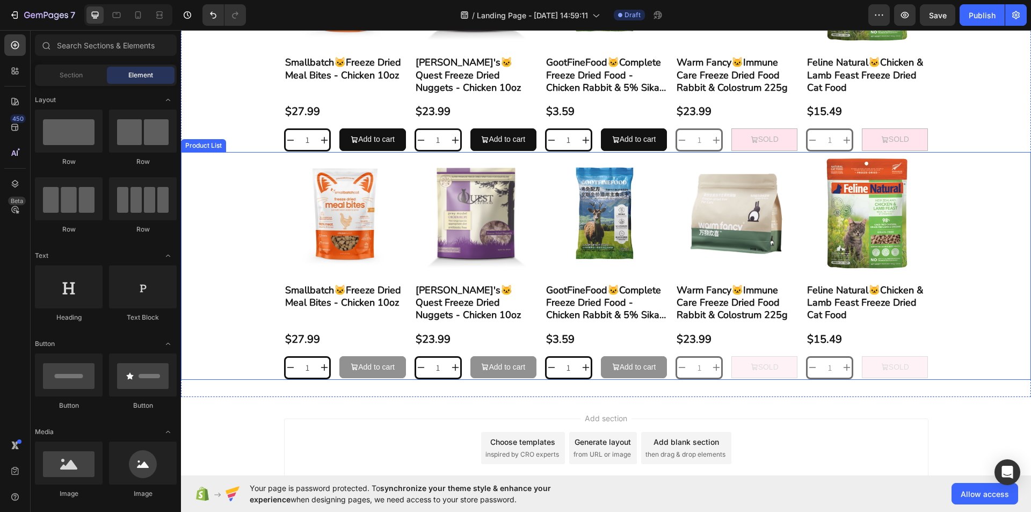
click at [946, 289] on div "Product Images Smallbatch🐱Freeze Dried Meal Bites - Chicken 10oz Product Title …" at bounding box center [606, 265] width 850 height 227
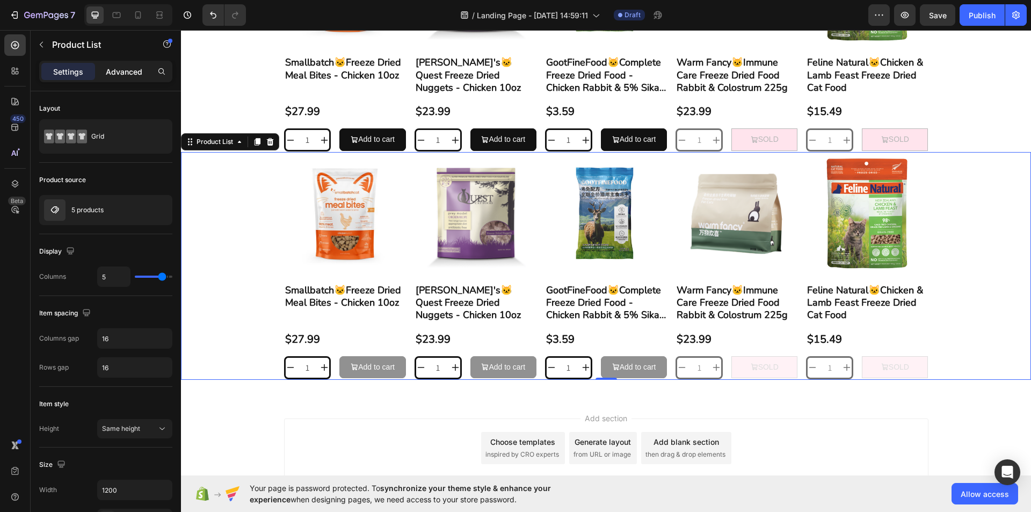
click at [110, 71] on p "Advanced" at bounding box center [124, 71] width 36 height 11
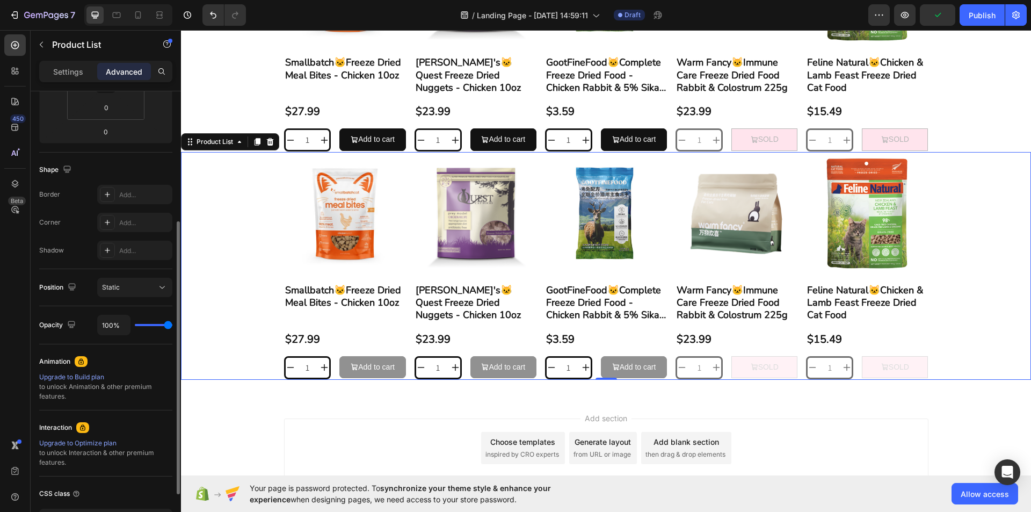
type input "100%"
click at [172, 324] on input "range" at bounding box center [154, 325] width 38 height 2
click at [215, 334] on div "Product Images Smallbatch🐱Freeze Dried Meal Bites - Chicken 10oz Product Title …" at bounding box center [606, 265] width 850 height 227
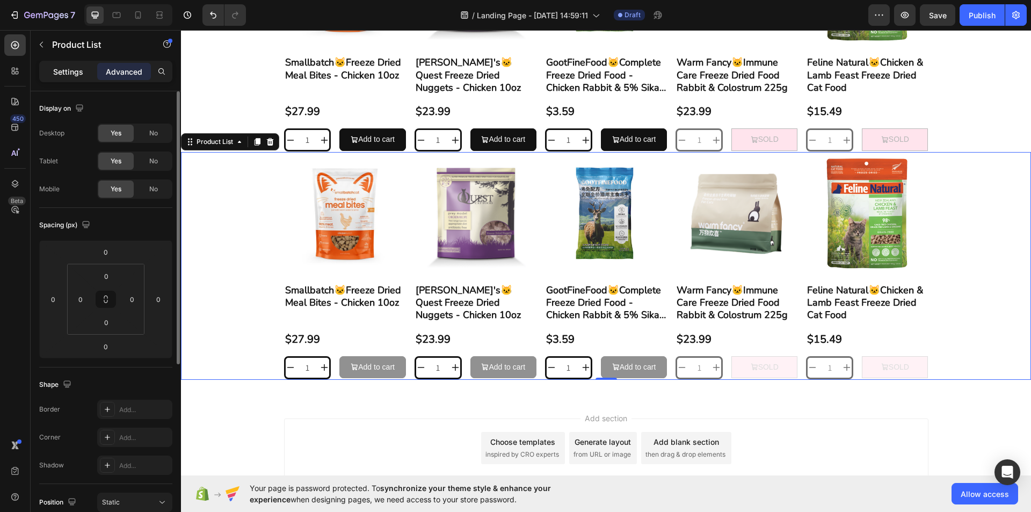
click at [91, 71] on div "Settings" at bounding box center [68, 71] width 54 height 17
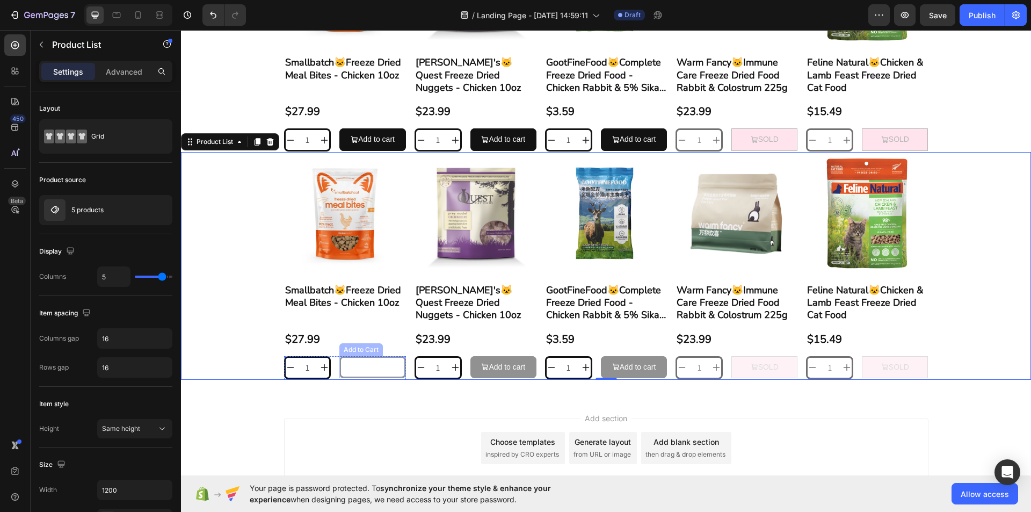
click at [351, 371] on span "Add to cart" at bounding box center [355, 366] width 8 height 13
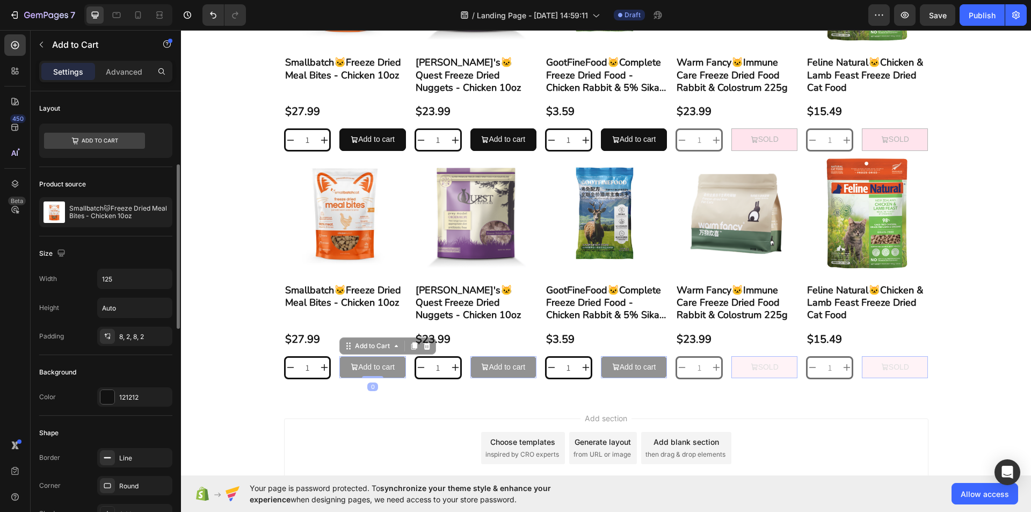
scroll to position [107, 0]
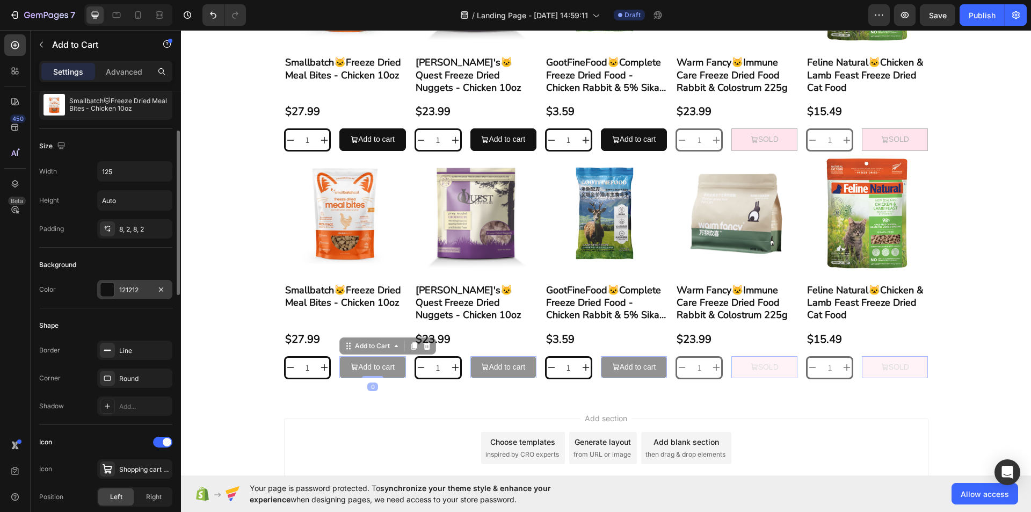
click at [129, 297] on div "121212" at bounding box center [134, 289] width 75 height 19
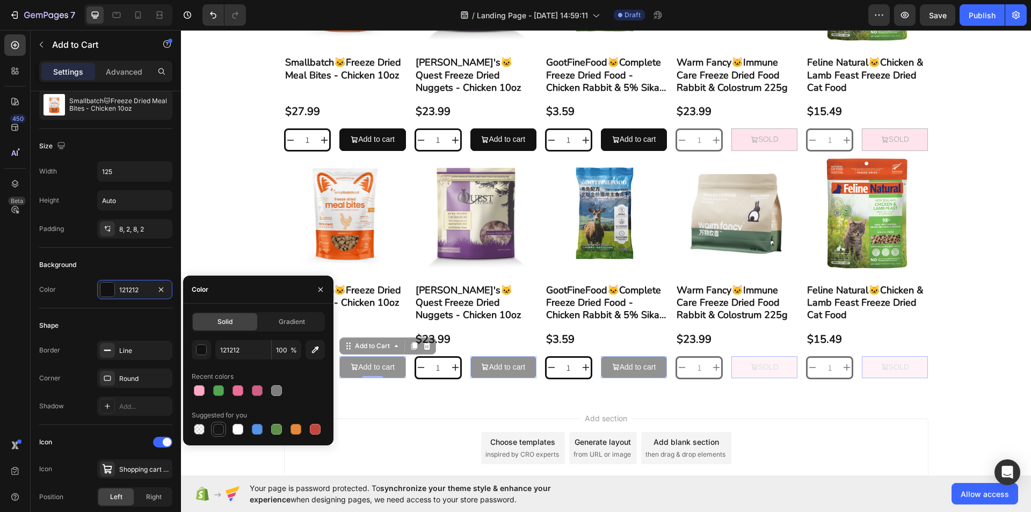
click at [219, 426] on div at bounding box center [218, 429] width 11 height 11
type input "151515"
click at [133, 317] on div "Shape" at bounding box center [105, 325] width 133 height 17
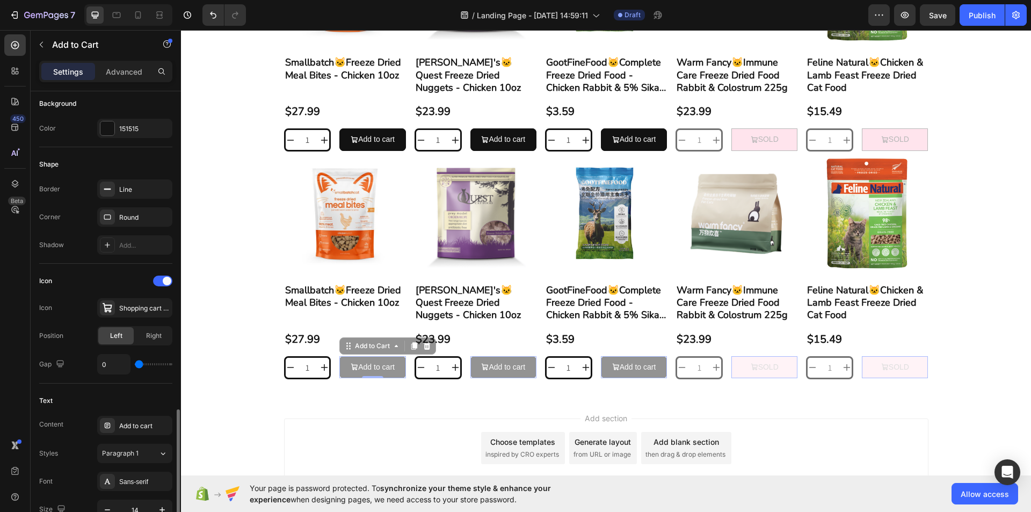
scroll to position [483, 0]
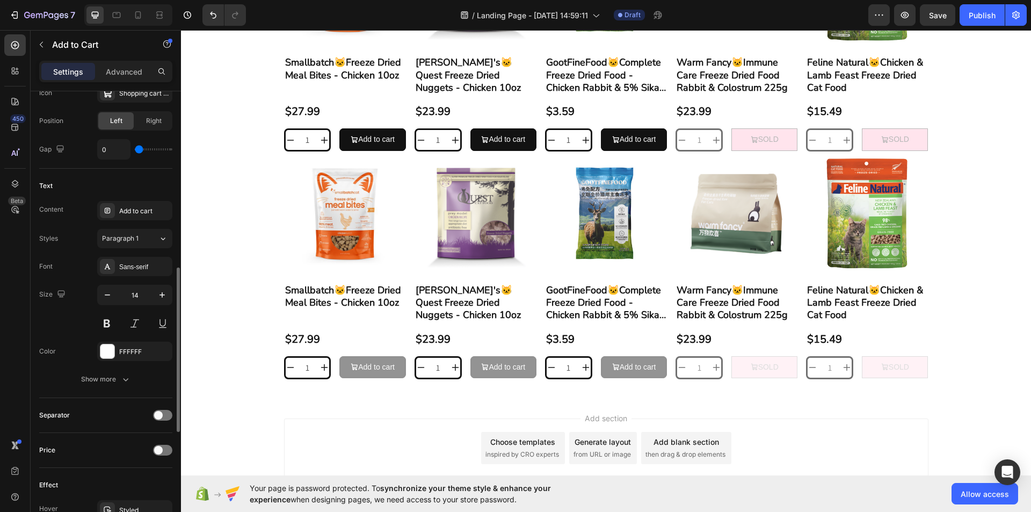
click at [275, 406] on div "Add section Choose templates inspired by CRO experts Generate layout from URL o…" at bounding box center [606, 463] width 850 height 132
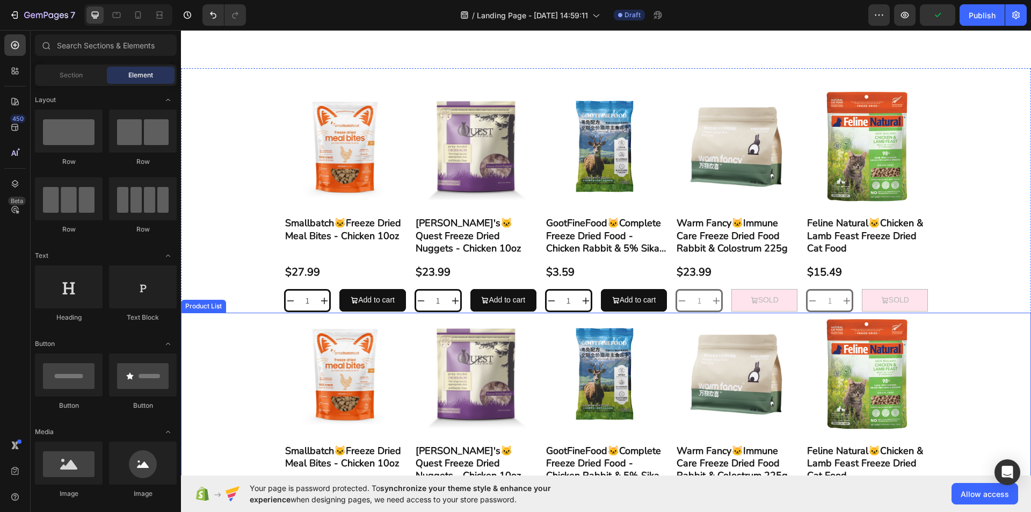
scroll to position [54, 0]
click at [972, 339] on div "Product Images Smallbatch🐱Freeze Dried Meal Bites - Chicken 10oz Product Title …" at bounding box center [606, 426] width 850 height 227
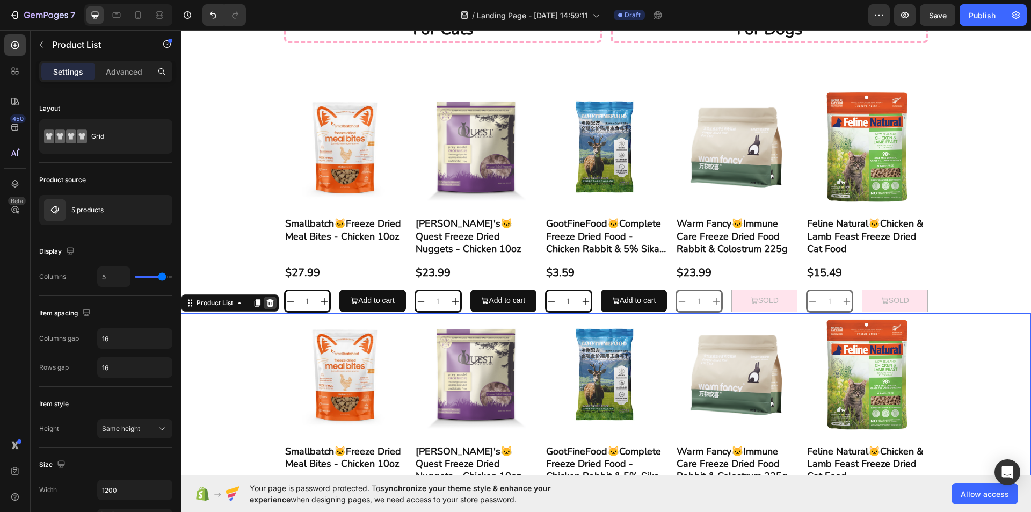
click at [272, 306] on icon at bounding box center [270, 303] width 7 height 8
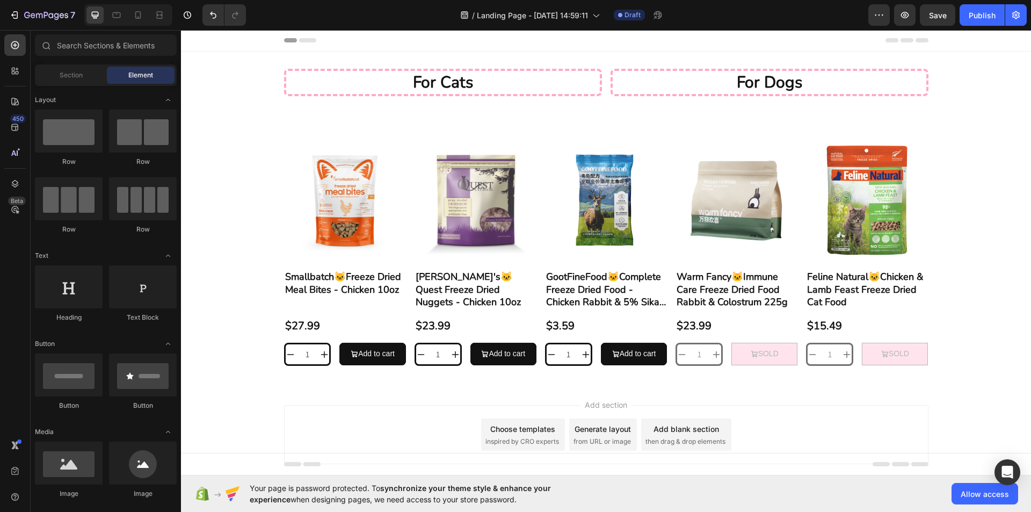
scroll to position [0, 0]
click at [778, 360] on button "SOLD" at bounding box center [764, 354] width 66 height 22
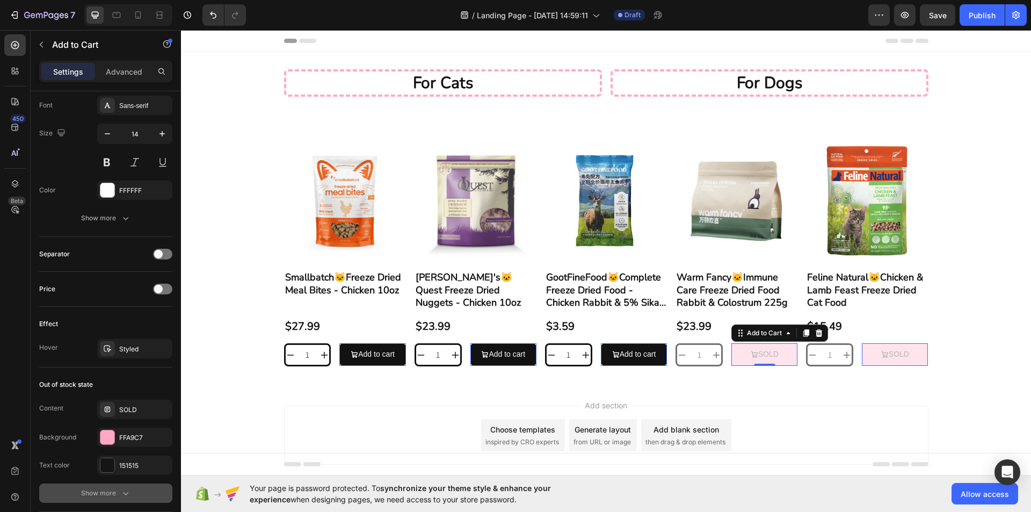
scroll to position [784, 0]
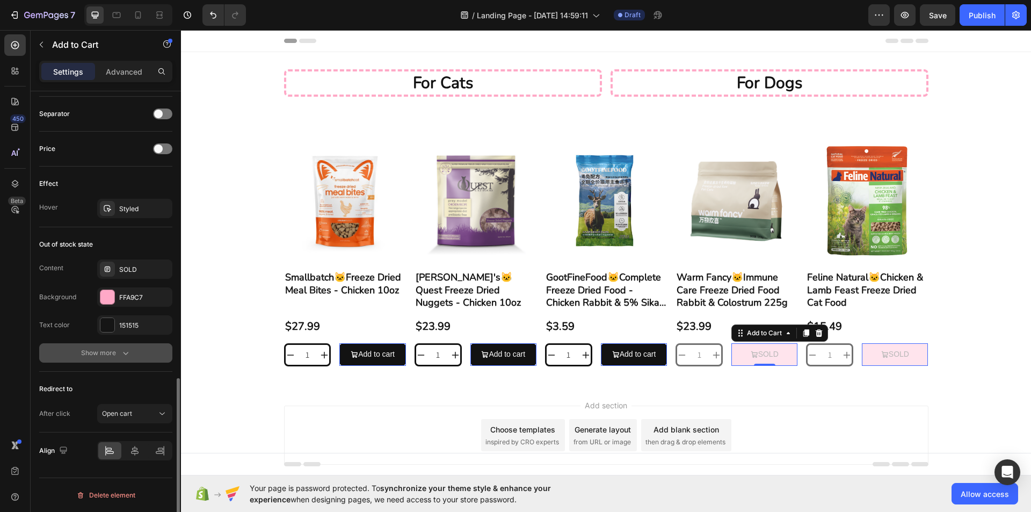
click at [143, 362] on button "Show more" at bounding box center [105, 352] width 133 height 19
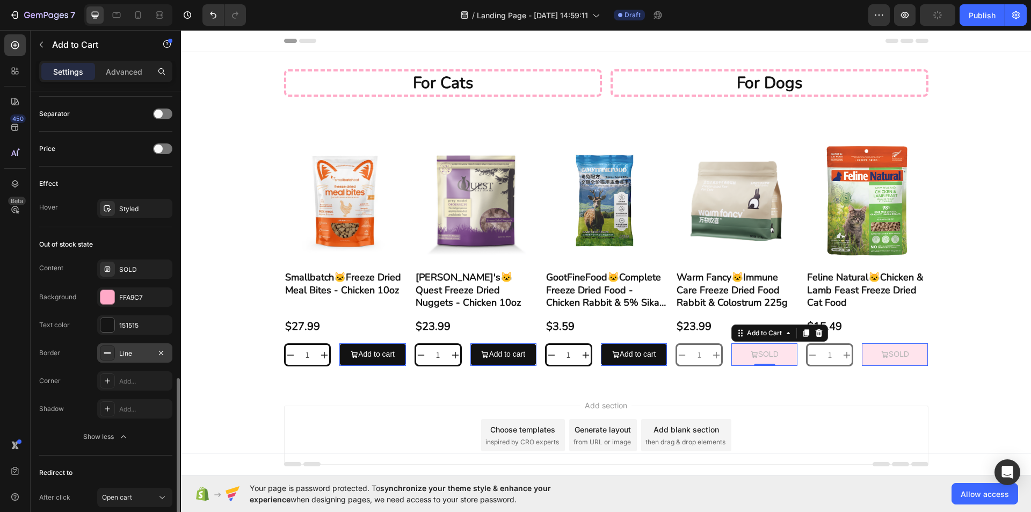
click at [128, 357] on div "Line" at bounding box center [134, 353] width 31 height 10
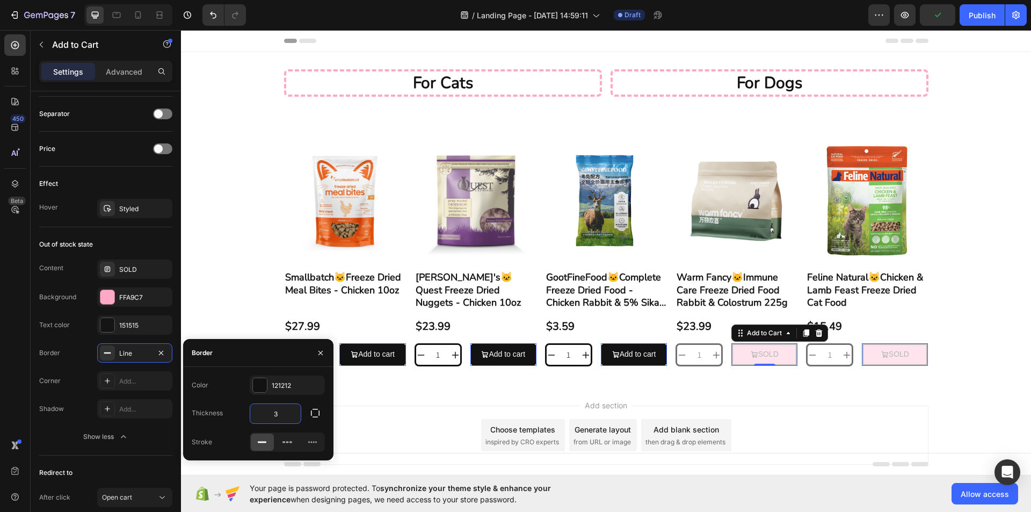
type input "3"
click at [129, 382] on div "Add..." at bounding box center [144, 381] width 50 height 10
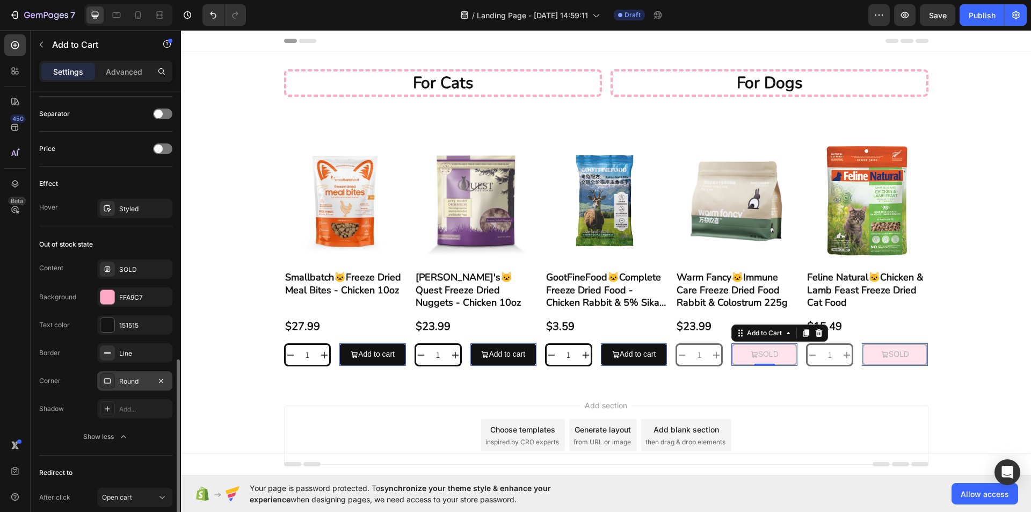
click at [78, 386] on div "Corner Round" at bounding box center [105, 380] width 133 height 19
click at [107, 352] on rect at bounding box center [107, 352] width 7 height 1
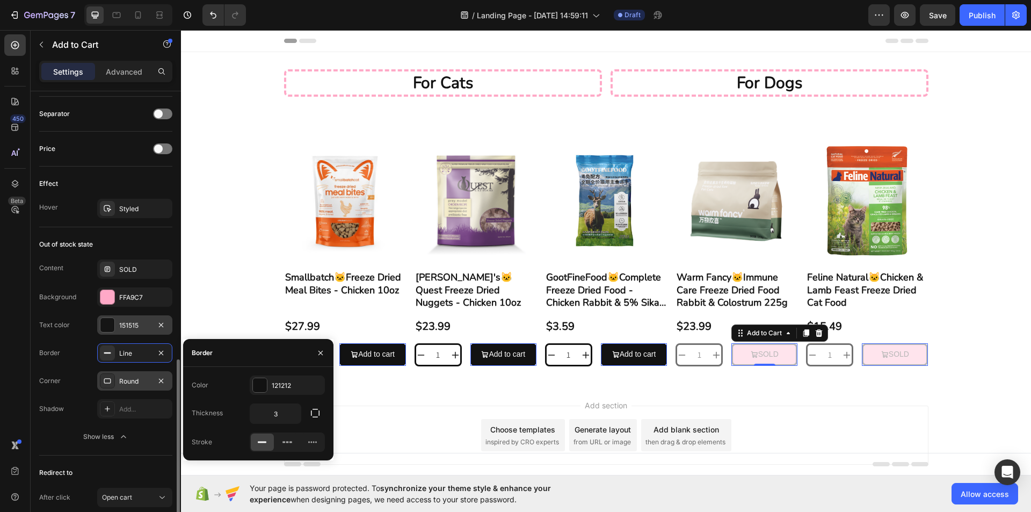
click at [128, 319] on div "151515" at bounding box center [134, 324] width 75 height 19
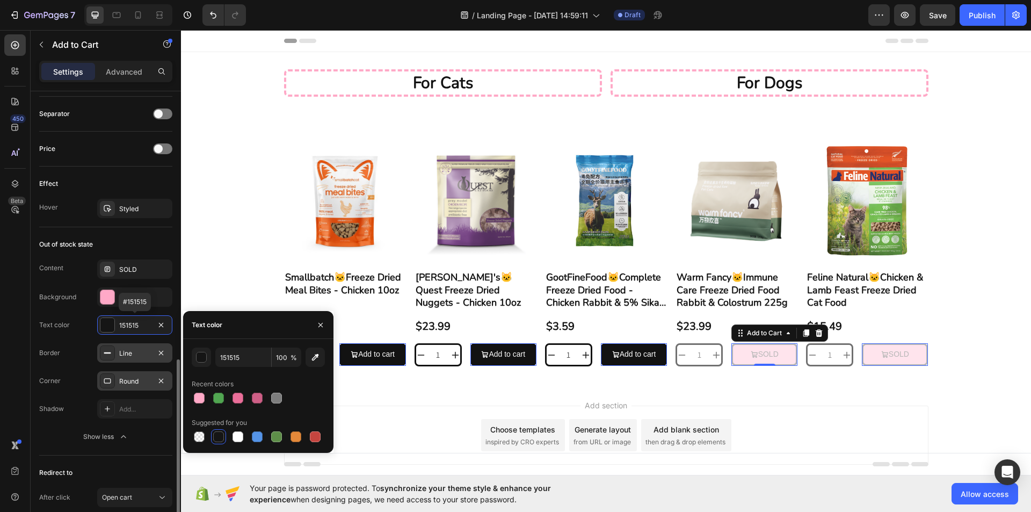
click at [128, 353] on div "Line" at bounding box center [134, 353] width 31 height 10
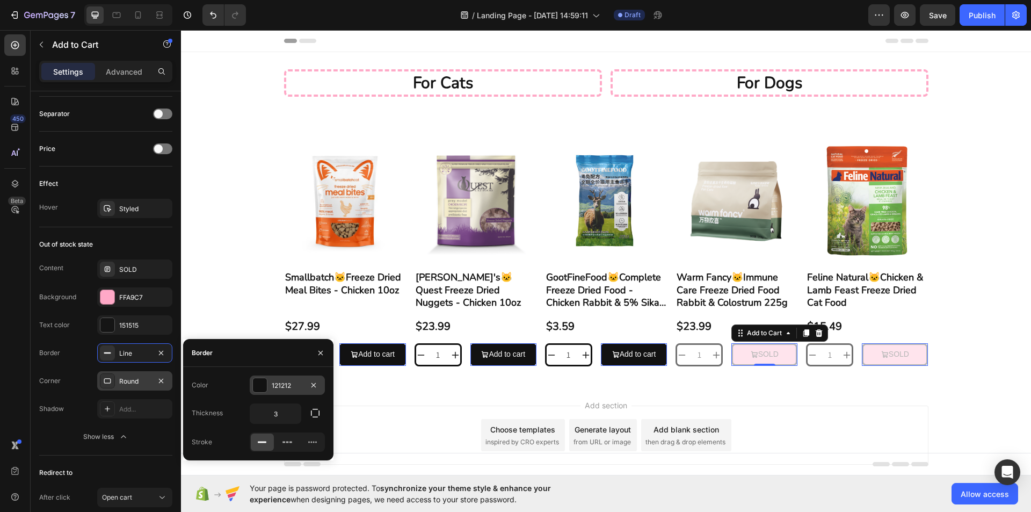
click at [277, 393] on div "121212" at bounding box center [287, 384] width 75 height 19
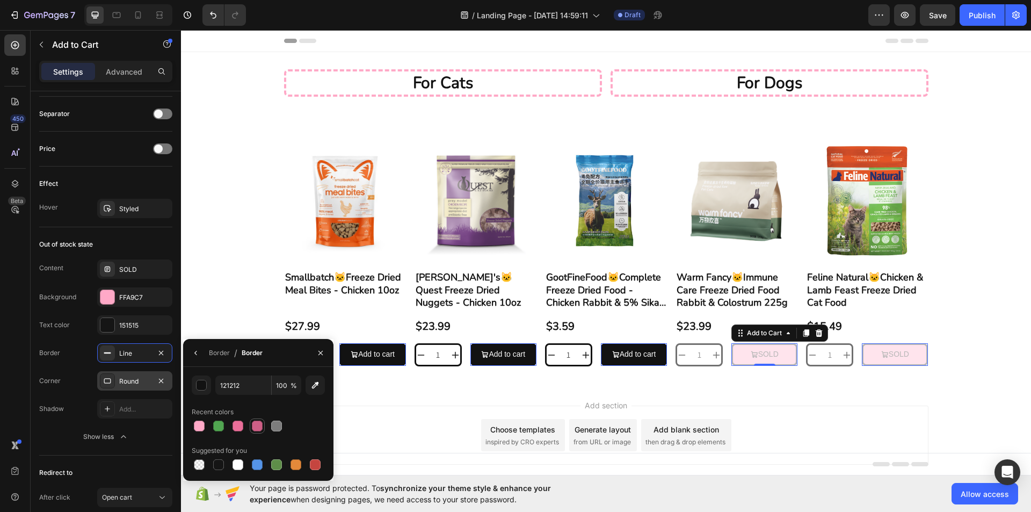
click at [254, 427] on div at bounding box center [257, 425] width 11 height 11
type input "CE5F86"
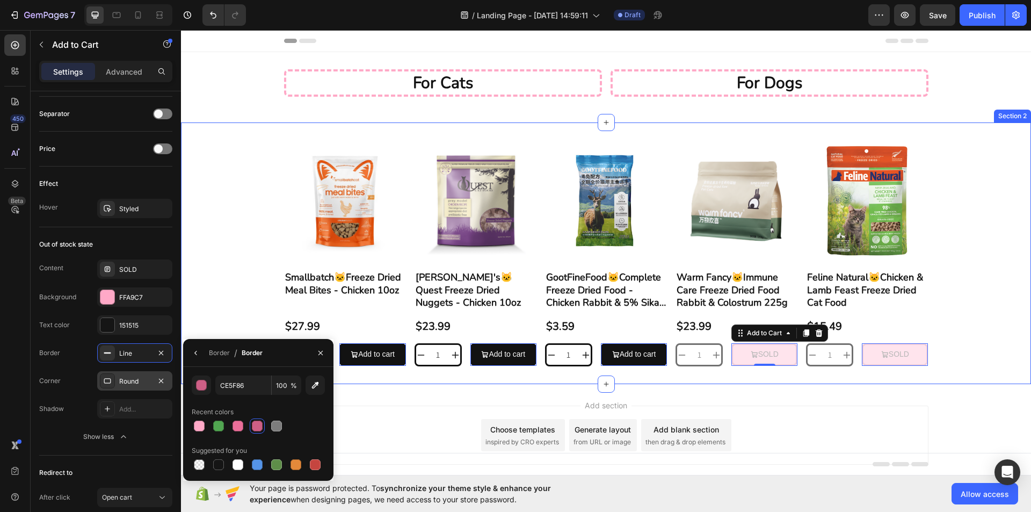
click at [980, 371] on div "Product Images Smallbatch🐱Freeze Dried Meal Bites - Chicken 10oz Product Title …" at bounding box center [606, 252] width 850 height 261
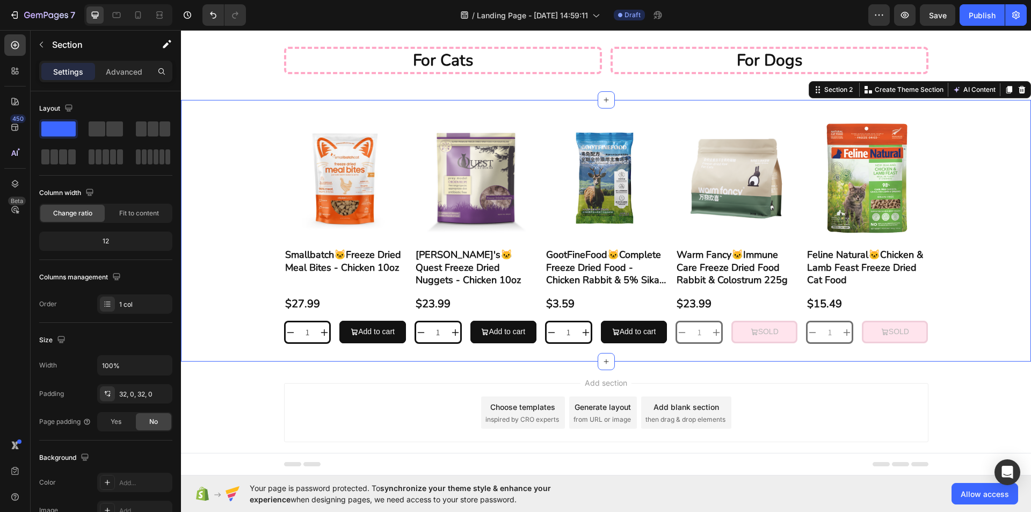
scroll to position [0, 0]
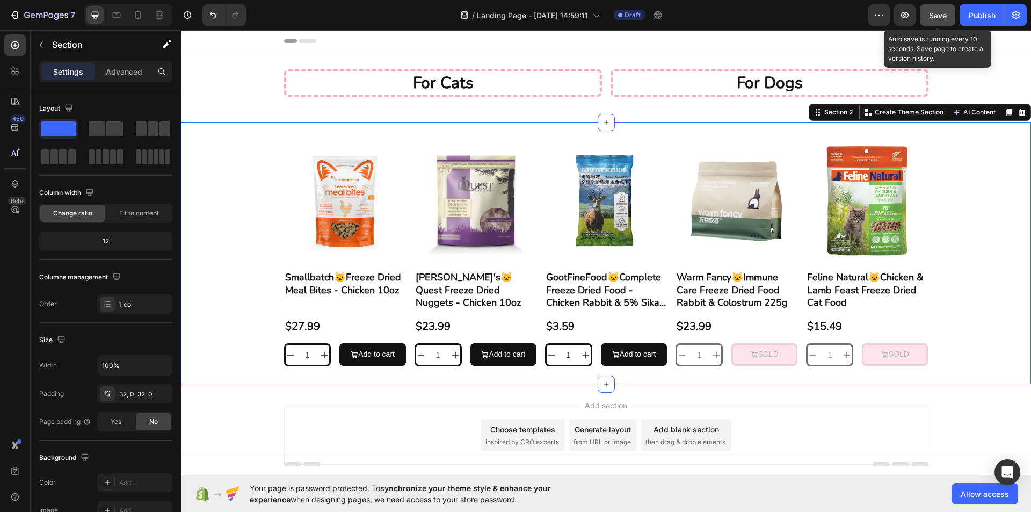
click at [933, 8] on button "Save" at bounding box center [936, 14] width 35 height 21
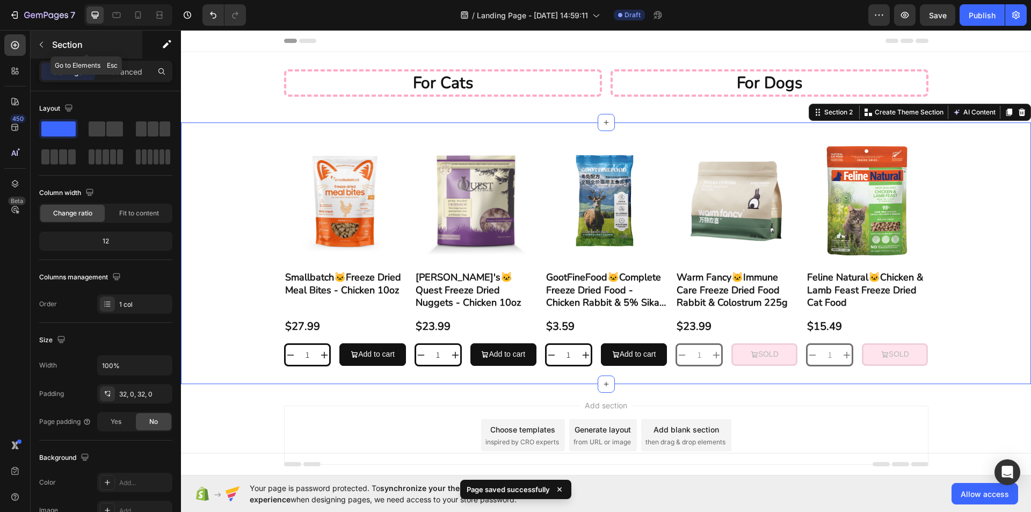
click at [33, 46] on button "button" at bounding box center [41, 44] width 17 height 17
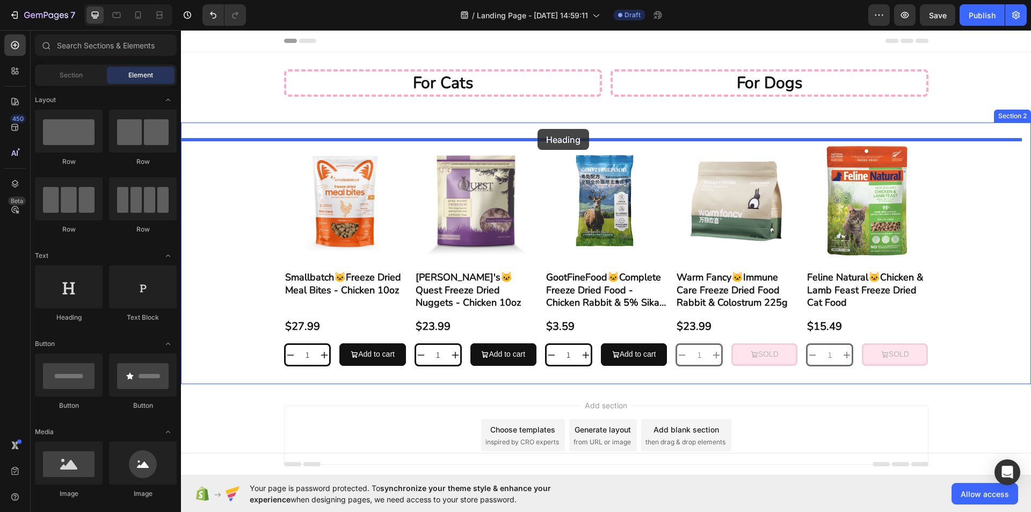
drag, startPoint x: 249, startPoint y: 331, endPoint x: 537, endPoint y: 129, distance: 352.2
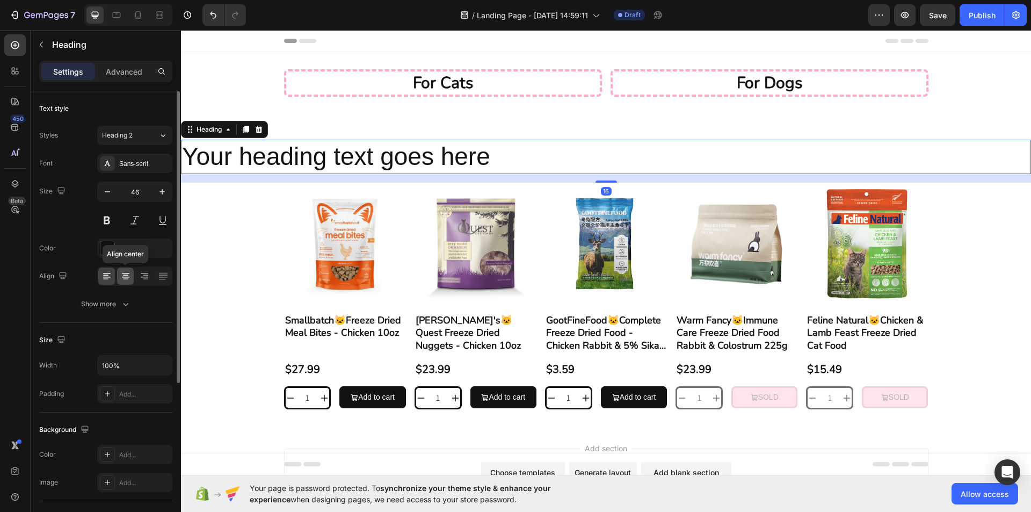
click at [125, 276] on icon at bounding box center [126, 276] width 8 height 1
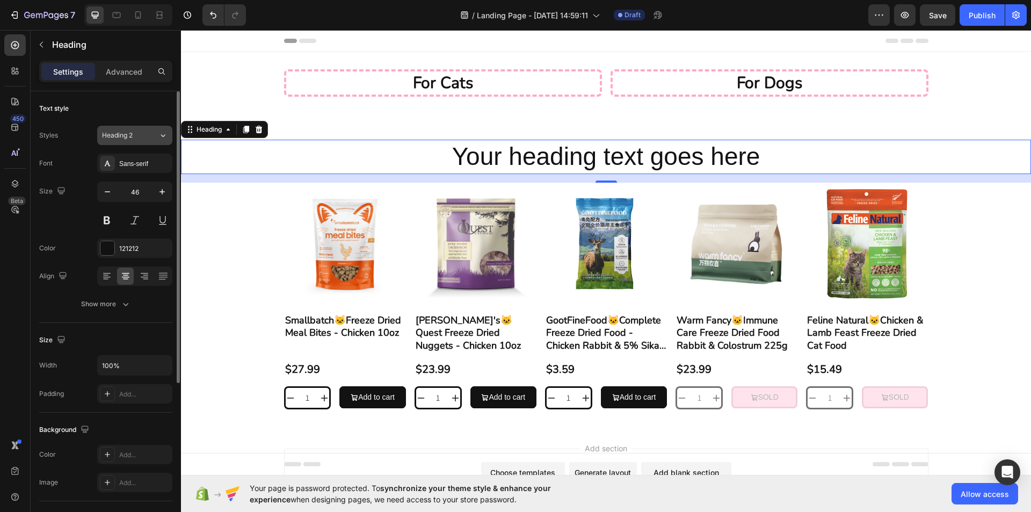
click at [145, 134] on div "Heading 2" at bounding box center [123, 135] width 43 height 10
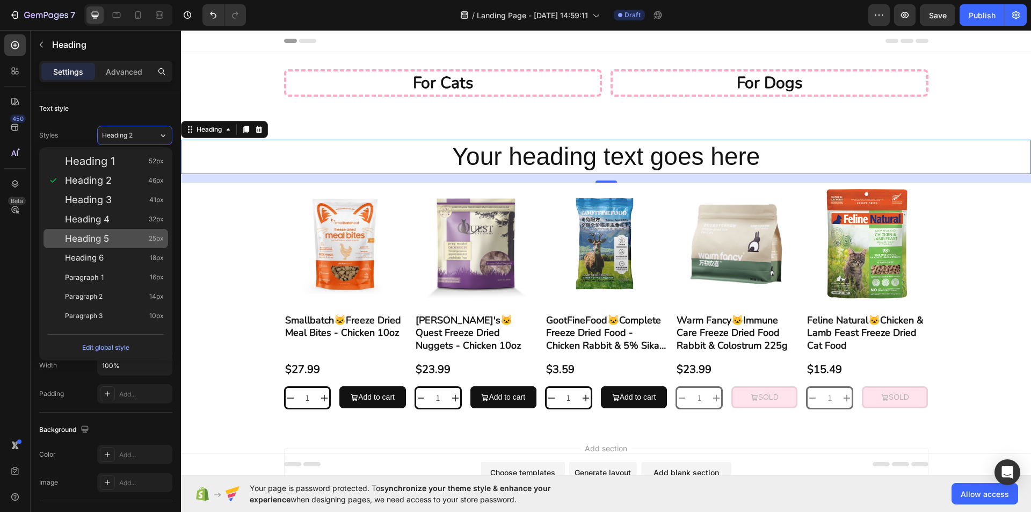
click at [121, 235] on div "Heading 5 25px" at bounding box center [114, 238] width 99 height 11
type input "25"
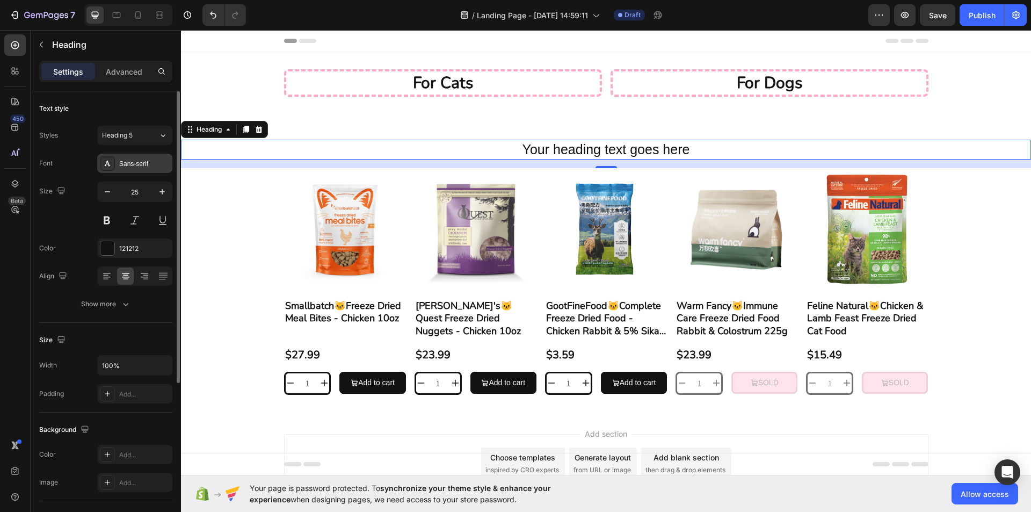
click at [144, 166] on div "Sans-serif" at bounding box center [144, 164] width 50 height 10
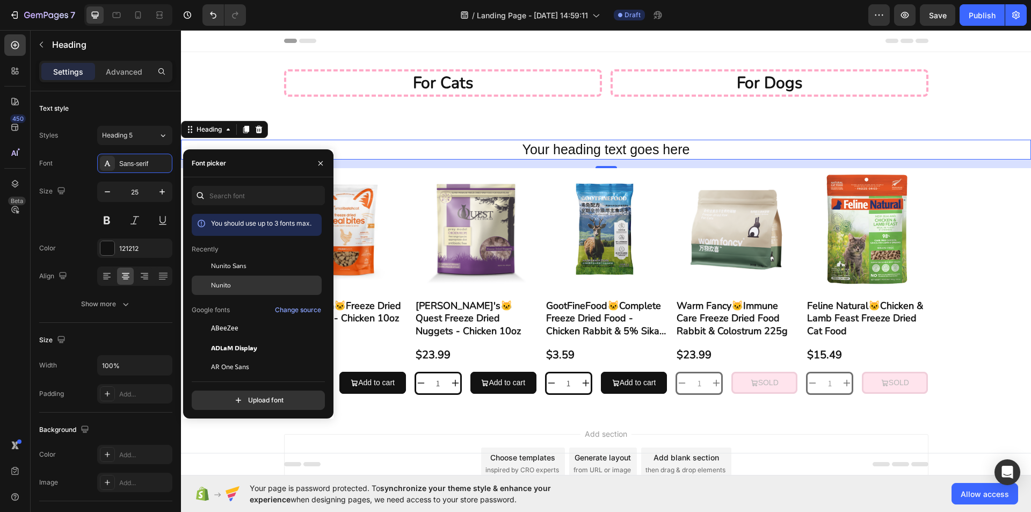
click at [223, 283] on span "Nunito" at bounding box center [221, 285] width 20 height 10
click at [98, 215] on button at bounding box center [106, 219] width 19 height 19
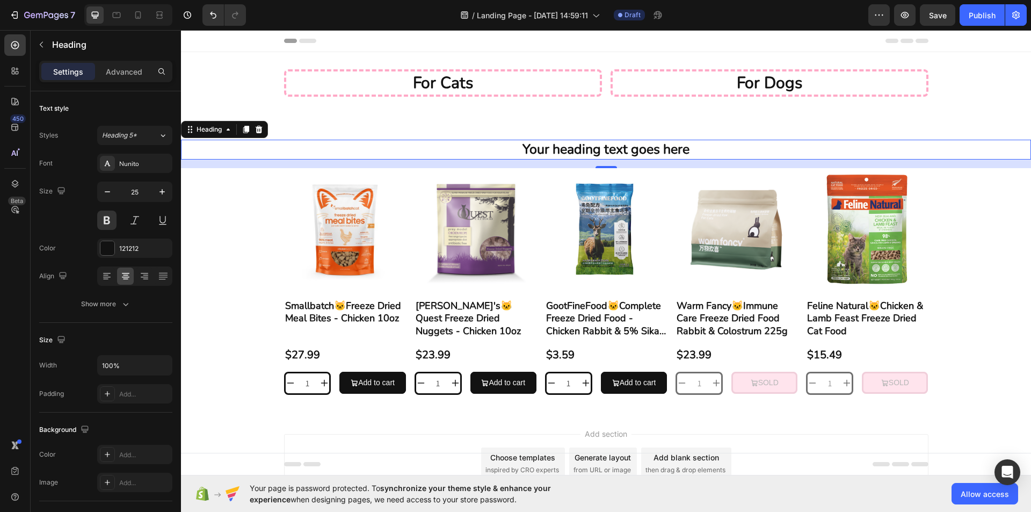
click at [625, 149] on h2 "Your heading text goes here" at bounding box center [606, 150] width 850 height 20
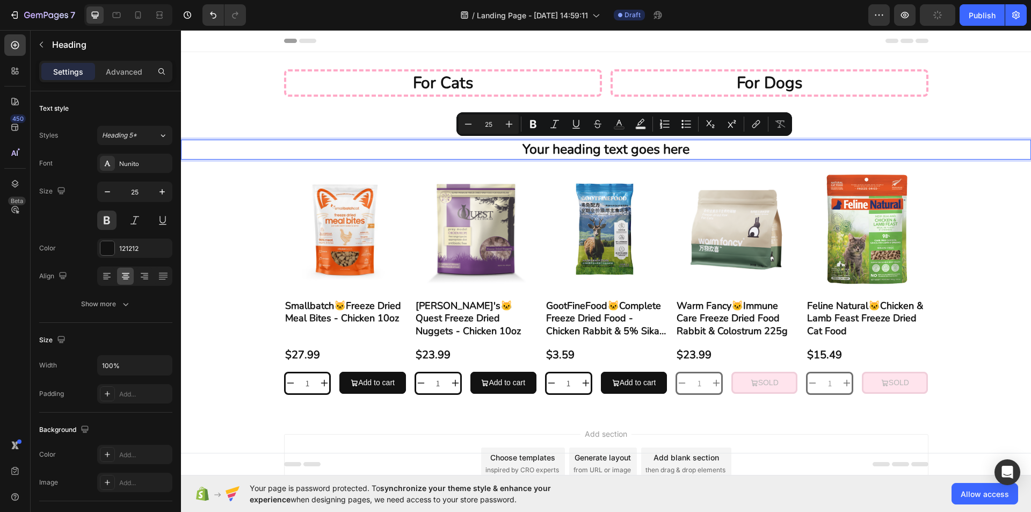
click at [693, 148] on p "Your heading text goes here" at bounding box center [606, 150] width 848 height 18
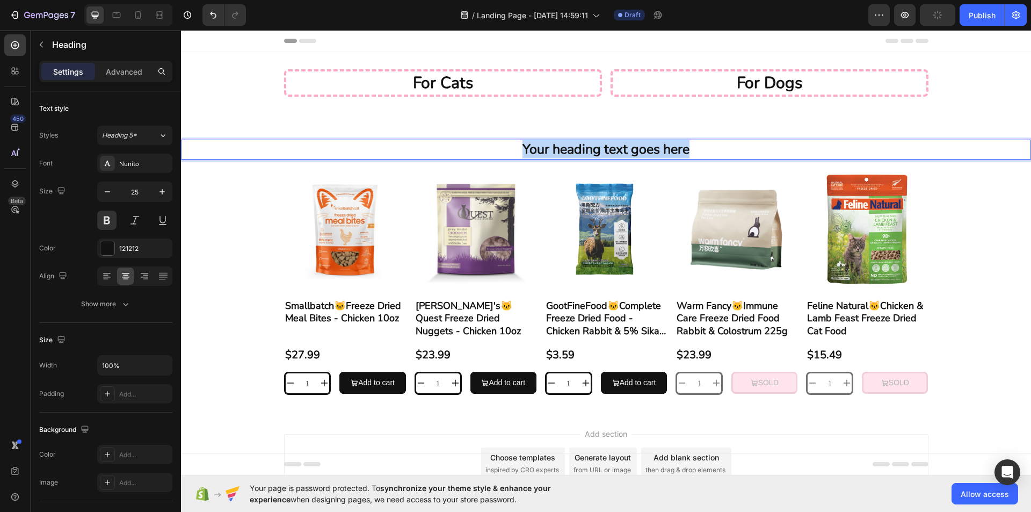
drag, startPoint x: 640, startPoint y: 150, endPoint x: 515, endPoint y: 148, distance: 125.6
click at [515, 148] on p "Your heading text goes here" at bounding box center [606, 150] width 848 height 18
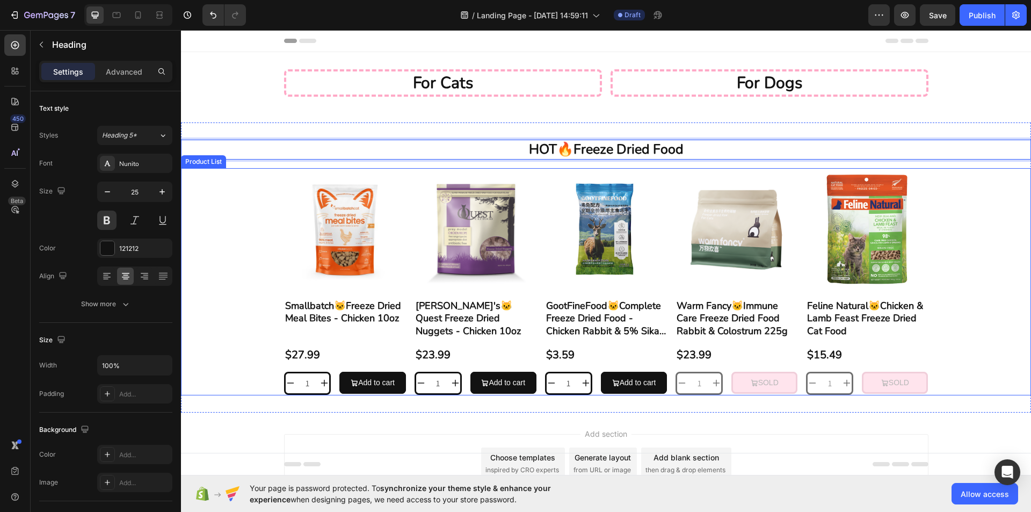
click at [979, 382] on div "Product Images Smallbatch🐱Freeze Dried Meal Bites - Chicken 10oz Product Title …" at bounding box center [606, 281] width 850 height 227
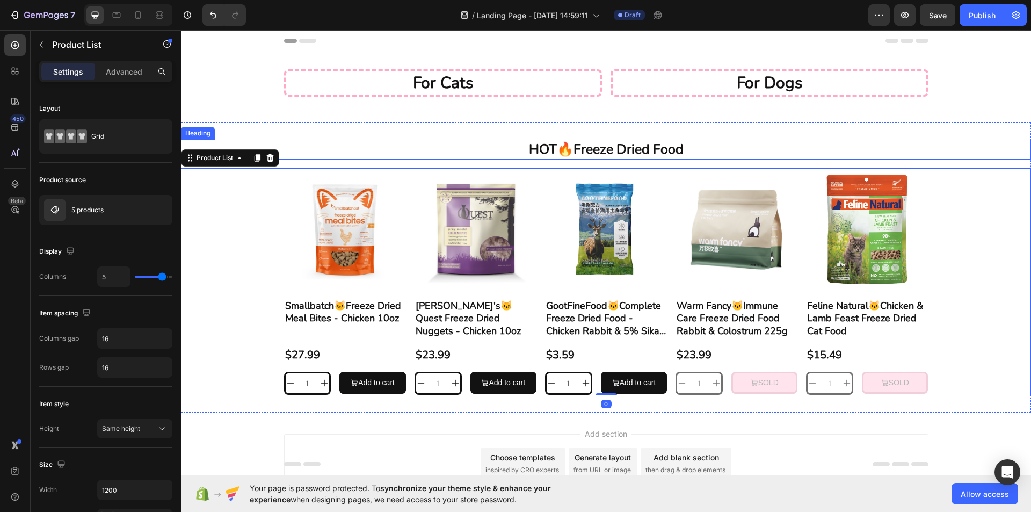
click at [571, 150] on p "HOT🔥Freeze Dried Food" at bounding box center [606, 150] width 848 height 18
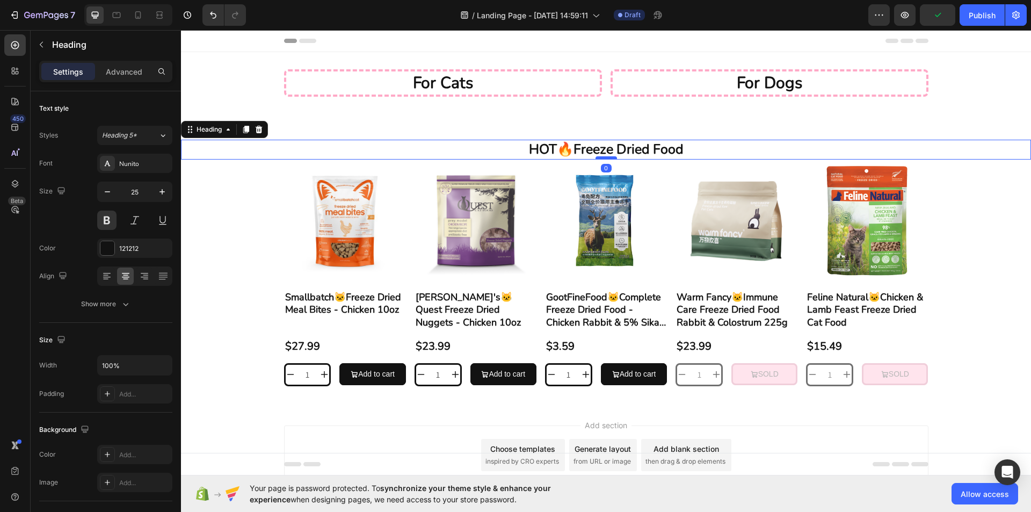
drag, startPoint x: 602, startPoint y: 167, endPoint x: 602, endPoint y: 158, distance: 9.1
click at [602, 158] on div at bounding box center [605, 157] width 21 height 3
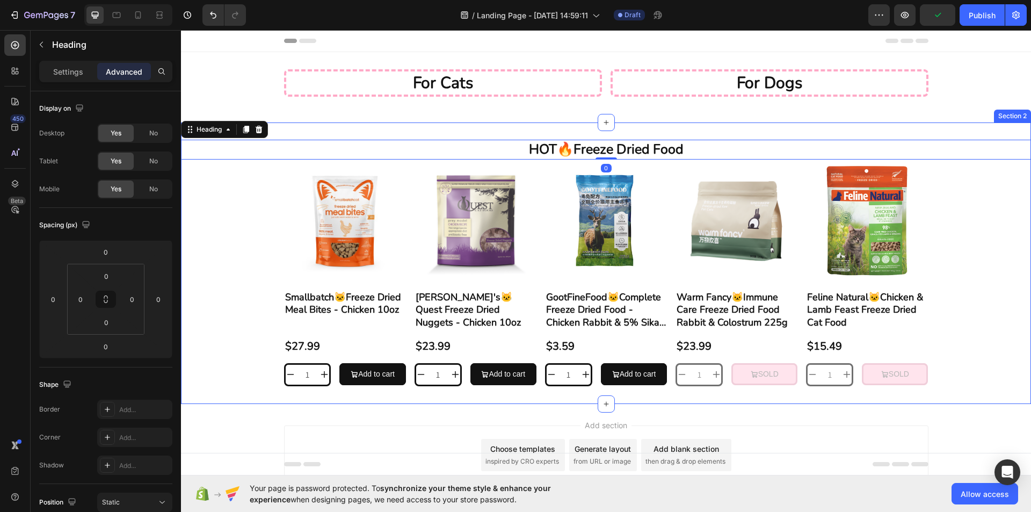
click at [997, 402] on div "HOT🔥Freeze Dried Food Heading 0 Product Images Smallbatch🐱Freeze Dried Meal Bit…" at bounding box center [606, 262] width 850 height 281
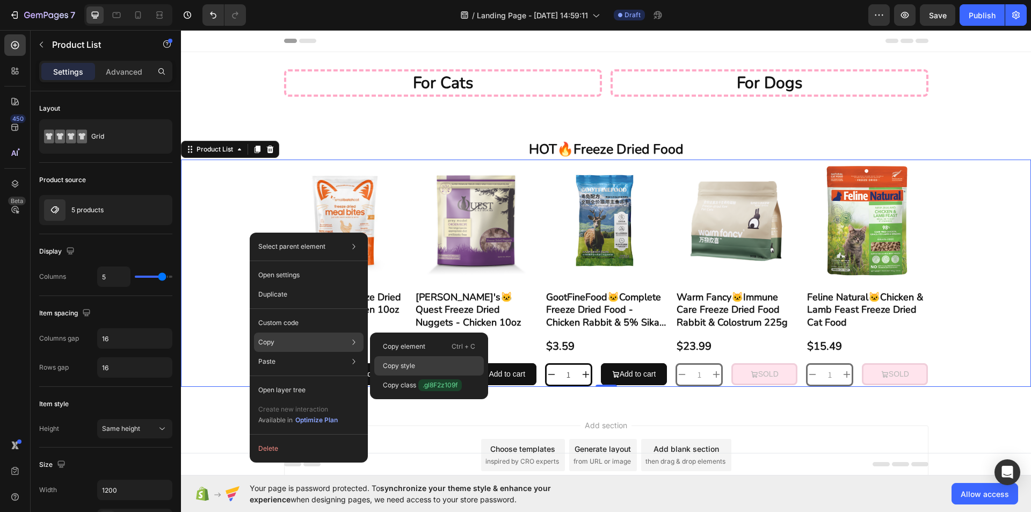
click at [421, 375] on div "Copy style" at bounding box center [428, 384] width 109 height 19
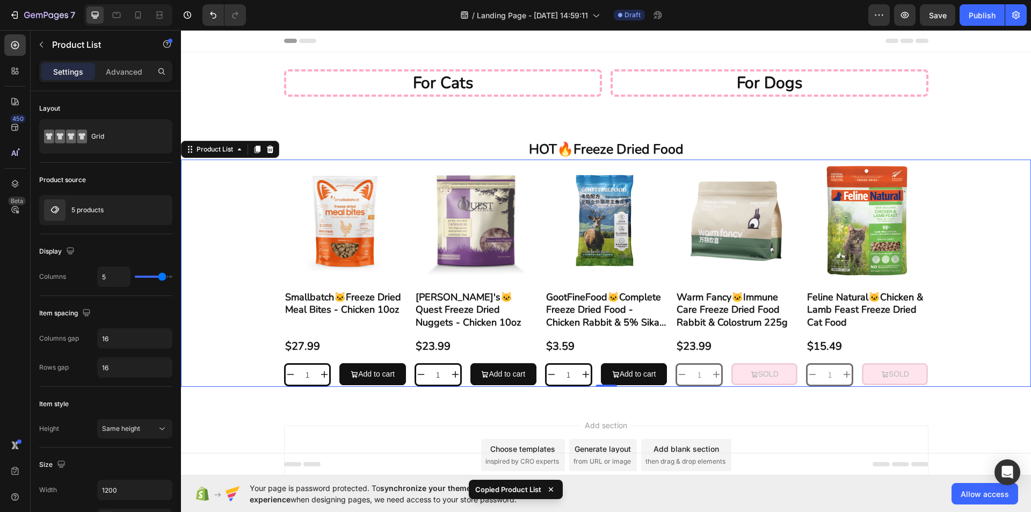
click at [403, 402] on div "HOT🔥Freeze Dried Food Heading Product Images Smallbatch🐱Freeze Dried Meal Bites…" at bounding box center [606, 262] width 850 height 281
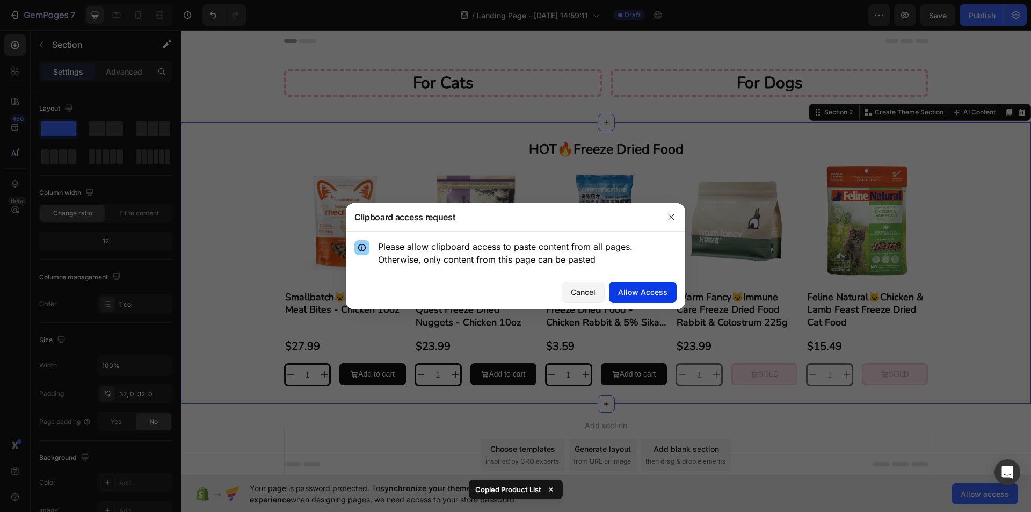
click at [638, 293] on div "Allow Access" at bounding box center [642, 291] width 49 height 11
drag, startPoint x: 669, startPoint y: 214, endPoint x: 660, endPoint y: 208, distance: 10.9
click at [668, 213] on icon "button" at bounding box center [671, 217] width 9 height 9
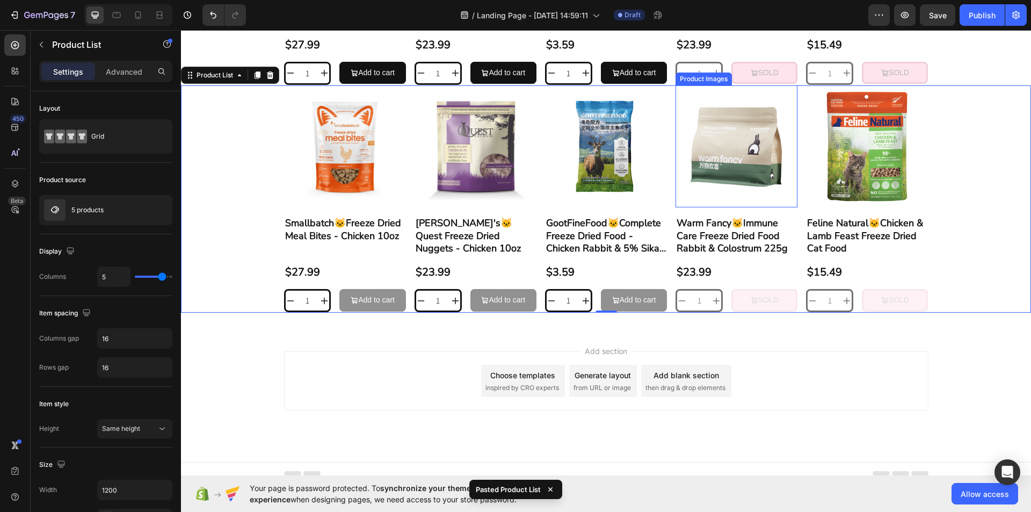
scroll to position [310, 0]
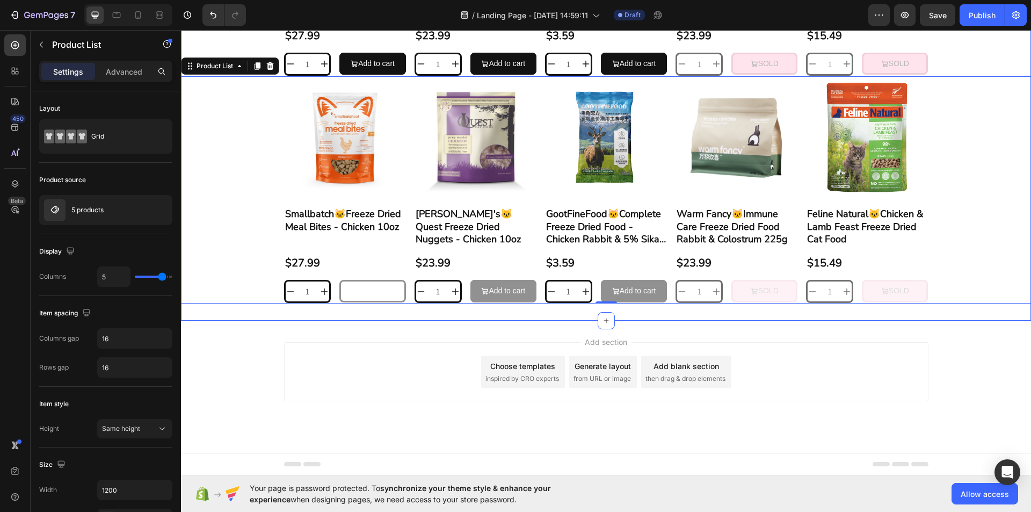
click at [387, 301] on button "Add to cart" at bounding box center [372, 291] width 66 height 22
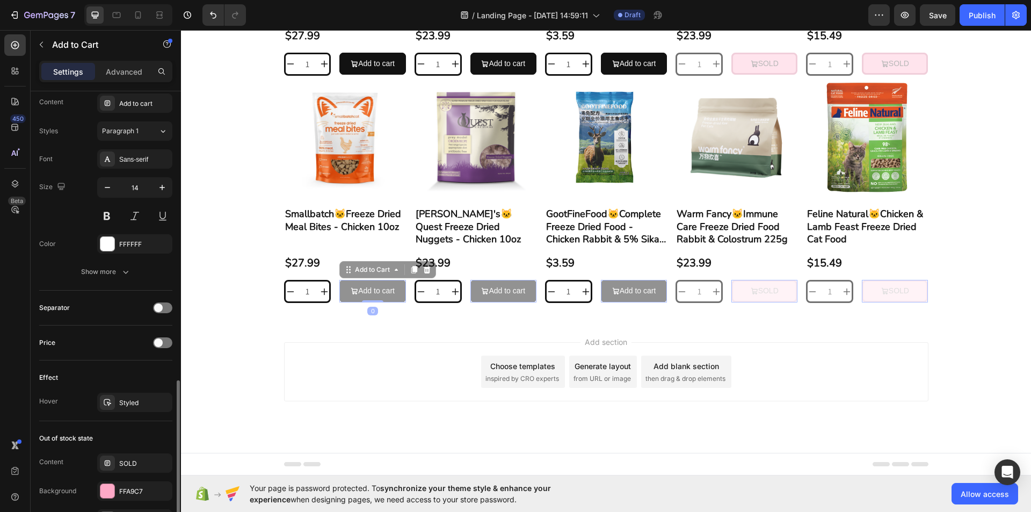
scroll to position [784, 0]
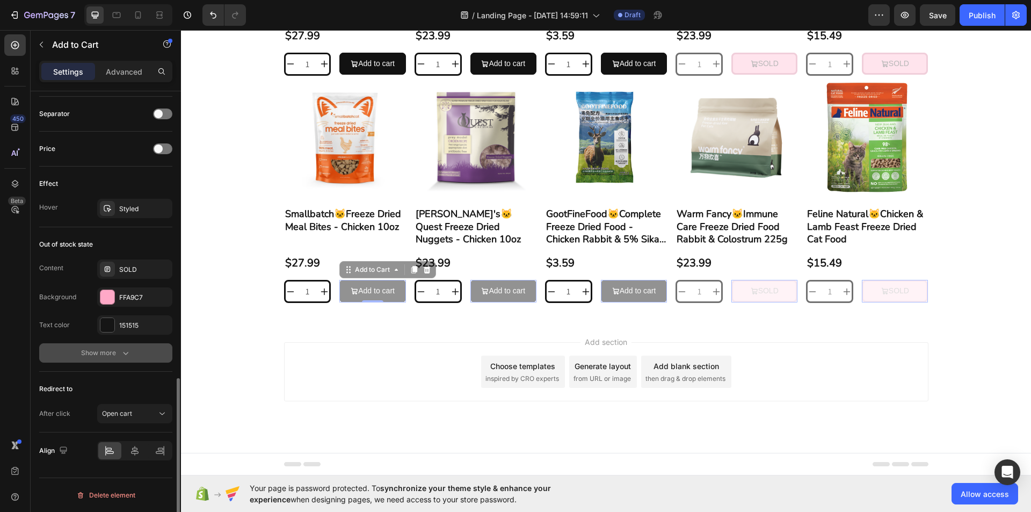
click at [152, 351] on button "Show more" at bounding box center [105, 352] width 133 height 19
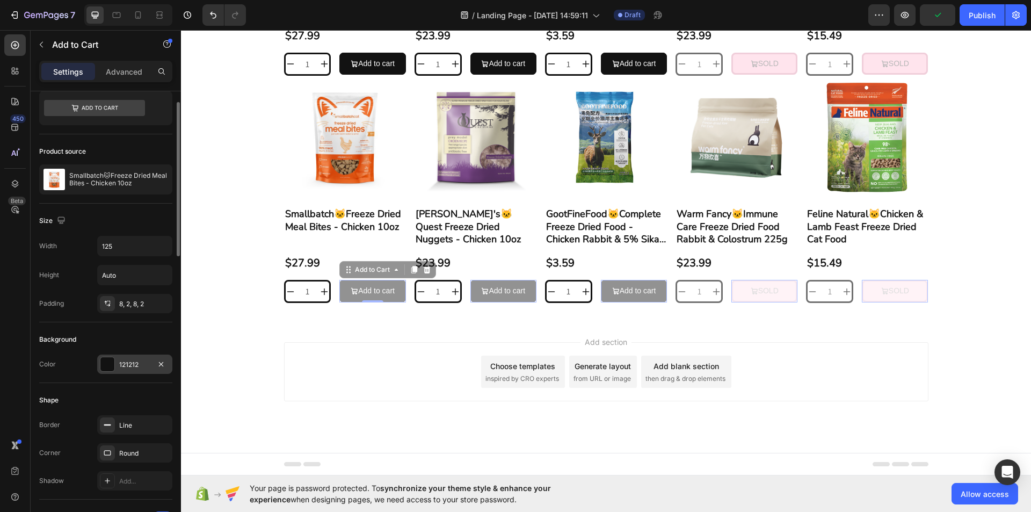
scroll to position [0, 0]
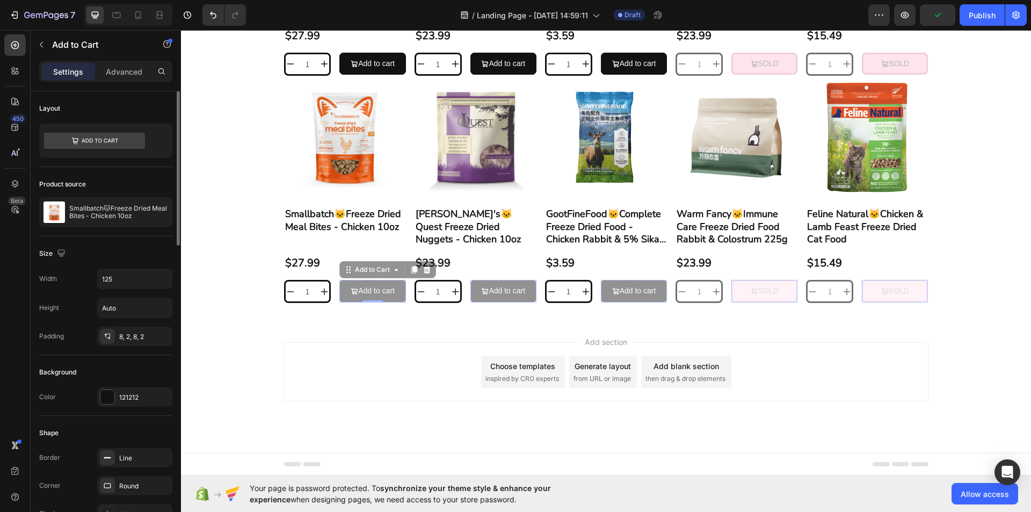
click at [104, 196] on div "Product source Smallbatch🐱Freeze Dried Meal Bites - Chicken 10oz" at bounding box center [105, 201] width 133 height 69
click at [108, 203] on div "Smallbatch🐱Freeze Dried Meal Bites - Chicken 10oz" at bounding box center [105, 212] width 133 height 30
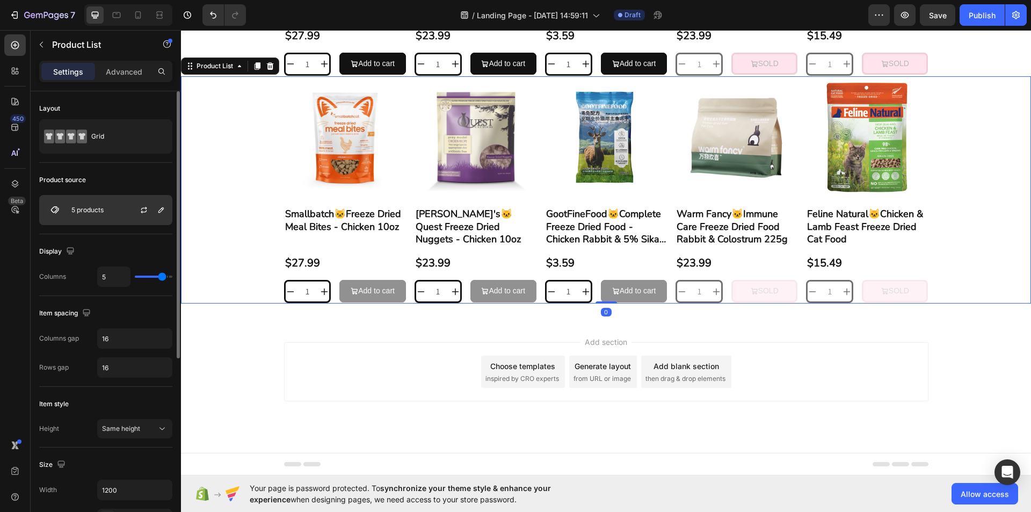
click at [122, 214] on div "5 products" at bounding box center [105, 210] width 133 height 30
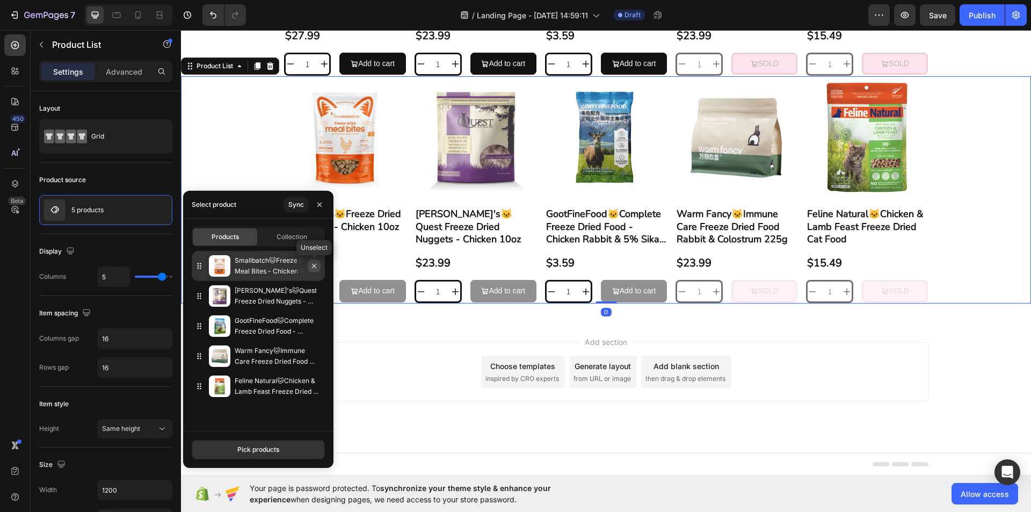
click at [315, 269] on icon "button" at bounding box center [314, 265] width 9 height 9
click at [315, 281] on div "[PERSON_NAME]'s🐱Quest Freeze Dried Nuggets - Chicken 10oz" at bounding box center [258, 296] width 133 height 30
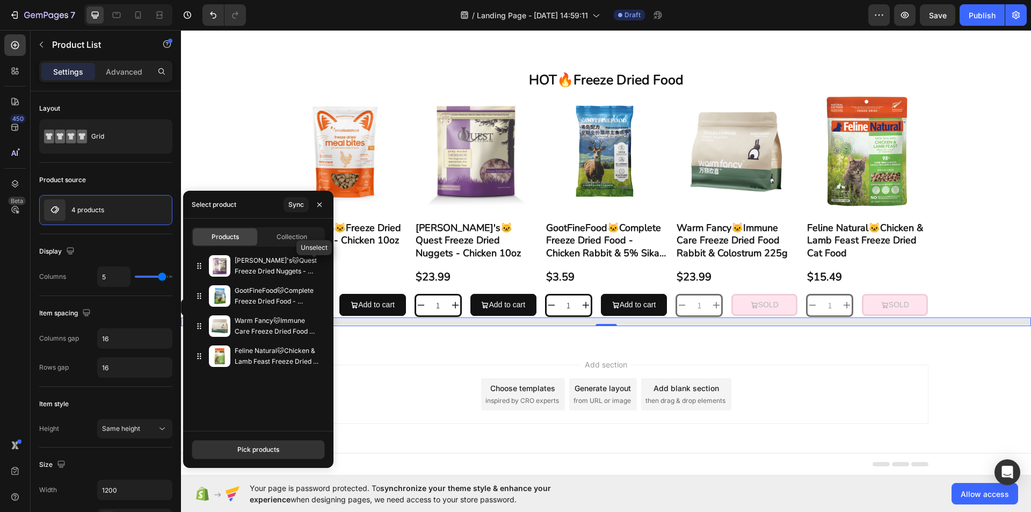
scroll to position [69, 0]
click at [0, 0] on icon "button" at bounding box center [0, 0] width 0 height 0
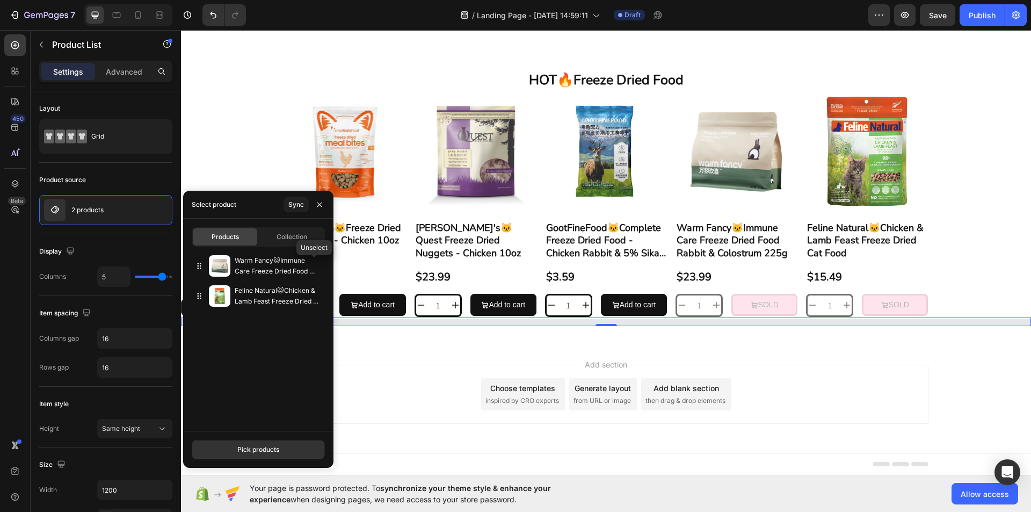
click at [0, 0] on icon "button" at bounding box center [0, 0] width 0 height 0
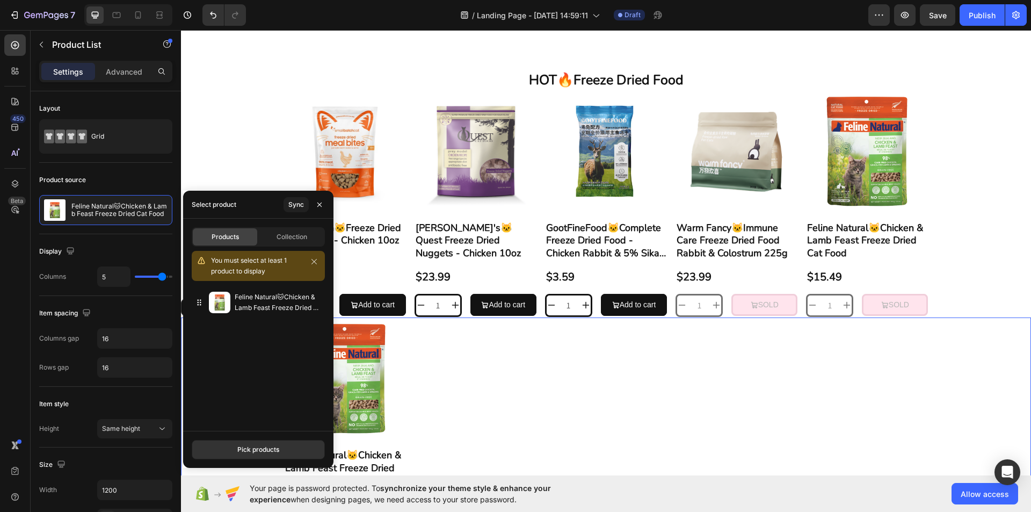
click at [267, 459] on div "Pick products" at bounding box center [258, 448] width 150 height 37
click at [269, 453] on div "Pick products" at bounding box center [258, 449] width 42 height 10
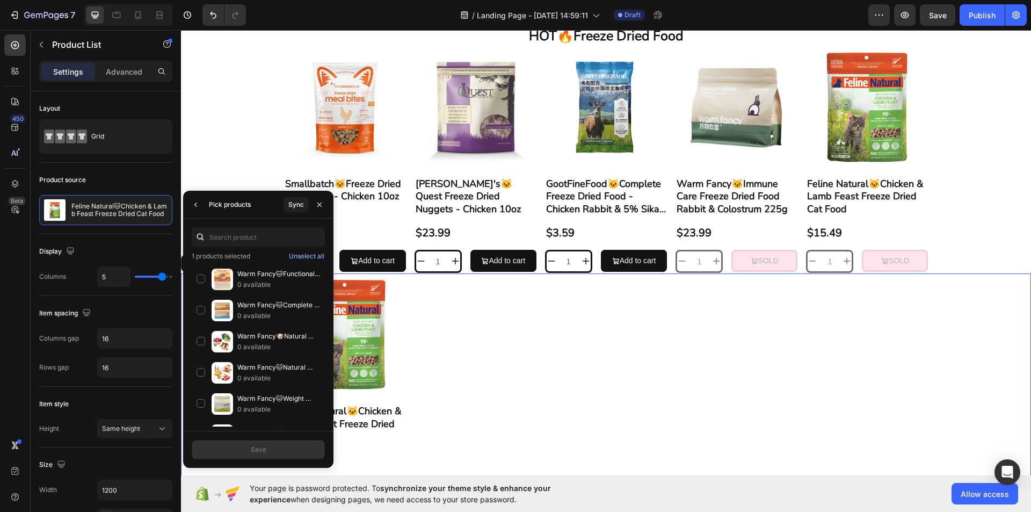
scroll to position [230, 0]
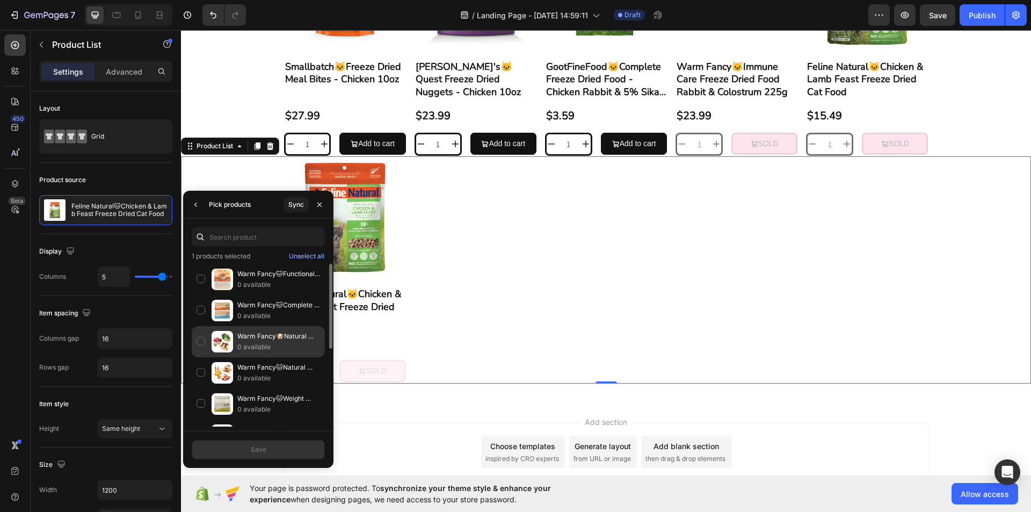
click at [197, 357] on div "Warm Fancy🐶Natural Blend Dog Savory Thick Soup 65g 0 available" at bounding box center [258, 372] width 133 height 31
click at [238, 440] on button "Save" at bounding box center [258, 449] width 133 height 19
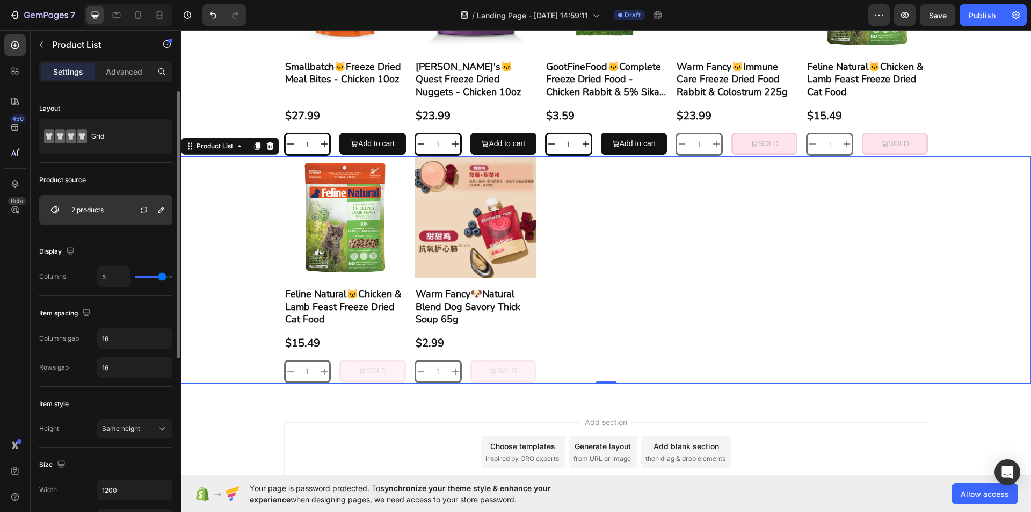
click at [99, 206] on p "2 products" at bounding box center [87, 210] width 32 height 8
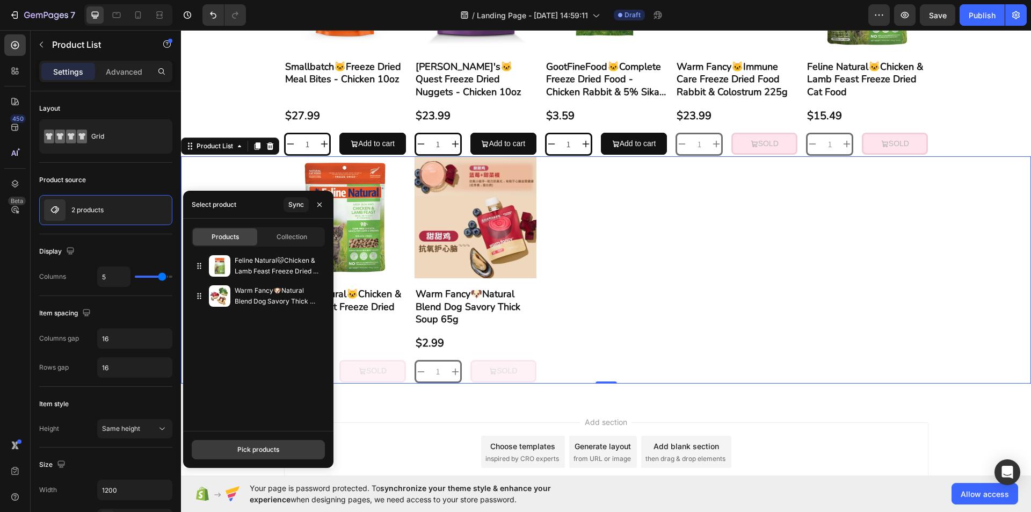
click at [273, 449] on div "Pick products" at bounding box center [258, 449] width 42 height 10
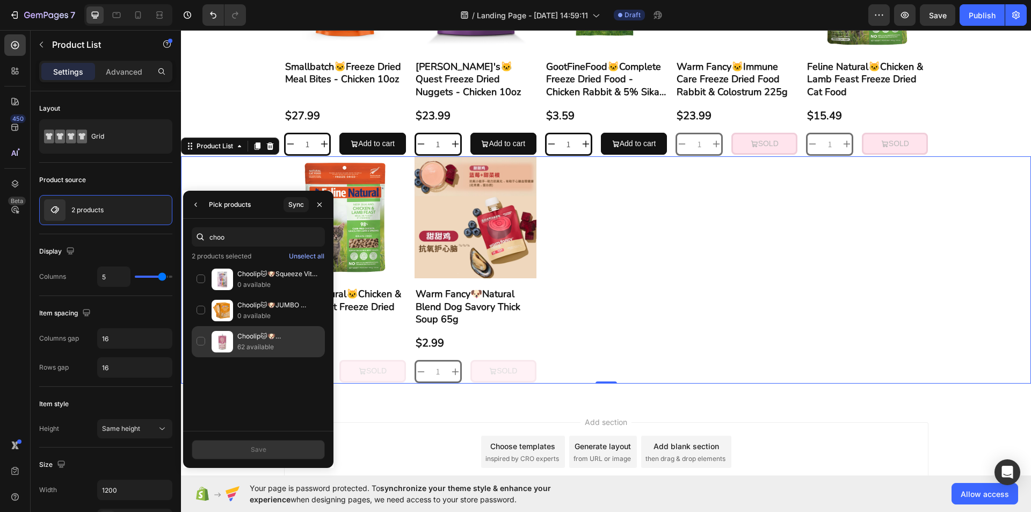
type input "choo"
click at [199, 339] on div "Choolip🐱🐶Berry Good Milk CoQ10 & Taurine 200ml 62 available" at bounding box center [258, 341] width 133 height 31
drag, startPoint x: 243, startPoint y: 454, endPoint x: 63, endPoint y: 423, distance: 182.4
click at [243, 454] on button "Save" at bounding box center [258, 449] width 133 height 19
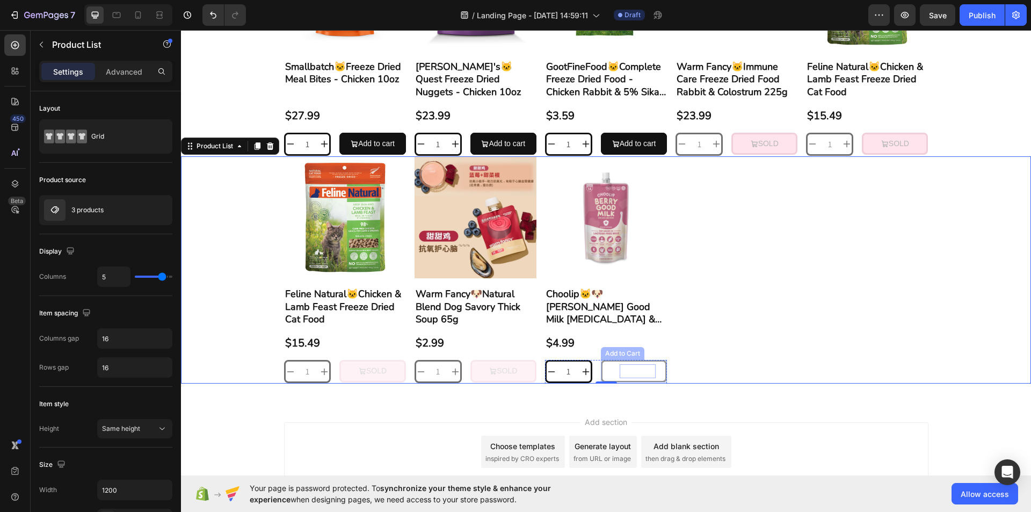
click at [626, 369] on div "Add to cart" at bounding box center [637, 370] width 36 height 13
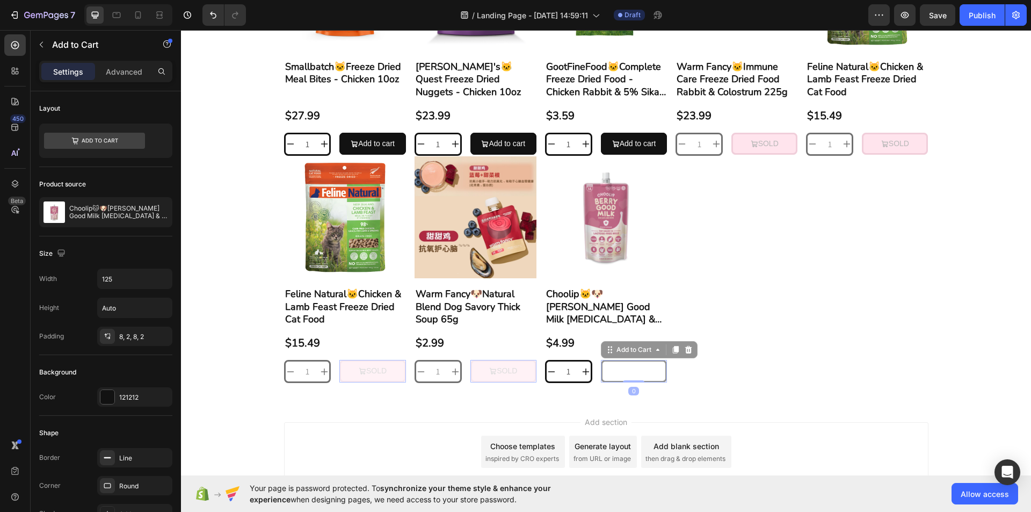
click at [612, 373] on icon "Add to cart" at bounding box center [616, 371] width 8 height 8
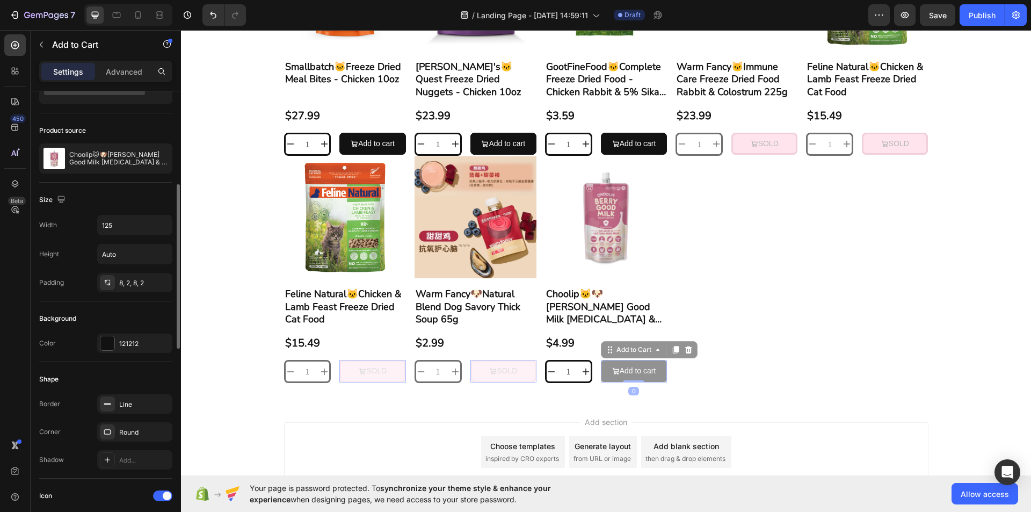
scroll to position [107, 0]
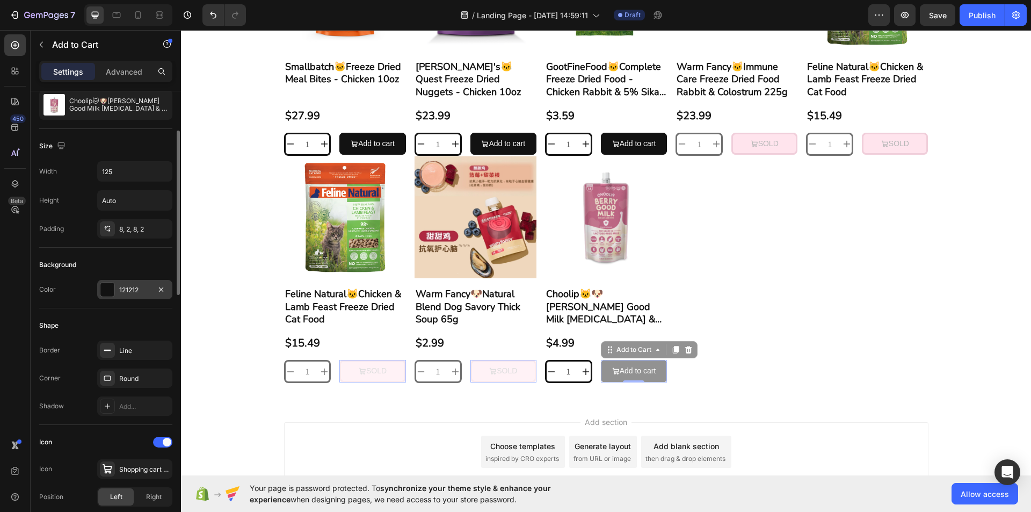
click at [120, 291] on div "121212" at bounding box center [134, 290] width 31 height 10
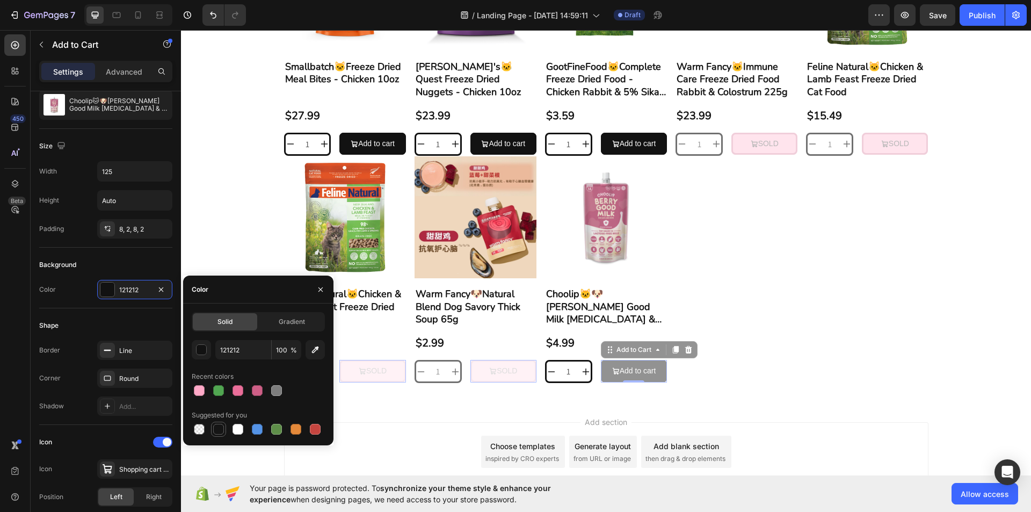
click at [220, 424] on div at bounding box center [218, 429] width 11 height 11
type input "151515"
click at [220, 424] on div at bounding box center [218, 429] width 11 height 11
click at [769, 340] on div "Product Images Feline Natural🐱Chicken & Lamb Feast Freeze Dried Cat Food Produc…" at bounding box center [606, 269] width 644 height 227
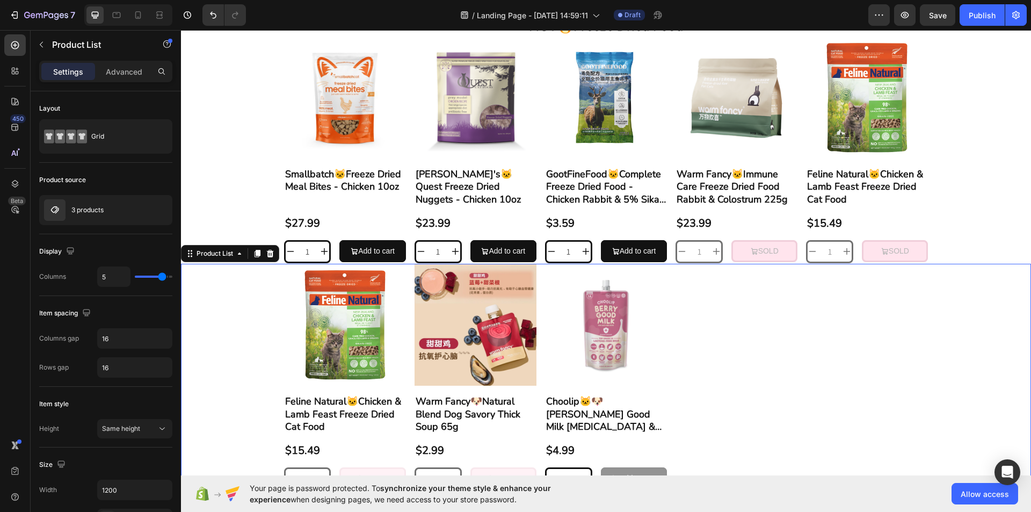
scroll to position [284, 0]
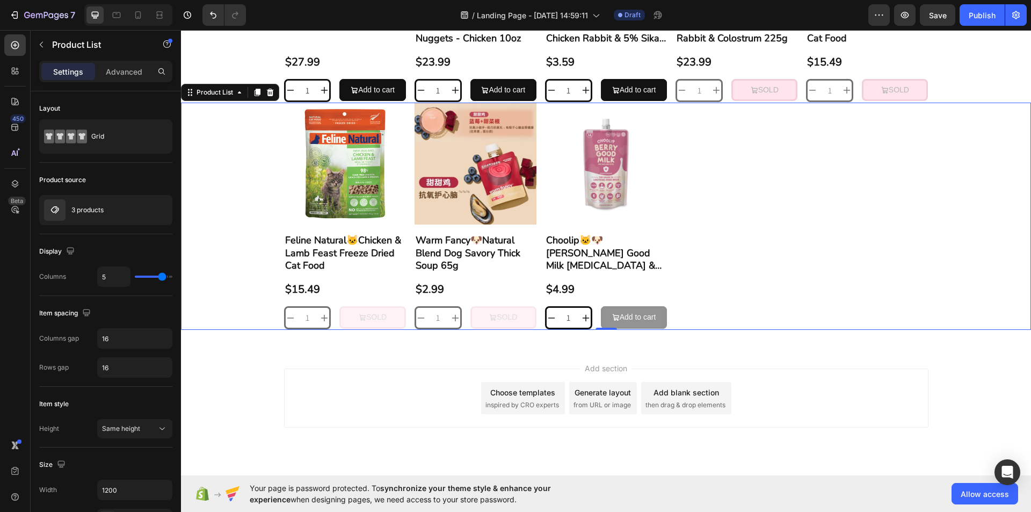
click at [813, 362] on div "Add section Choose templates inspired by CRO experts Generate layout from URL o…" at bounding box center [606, 413] width 850 height 132
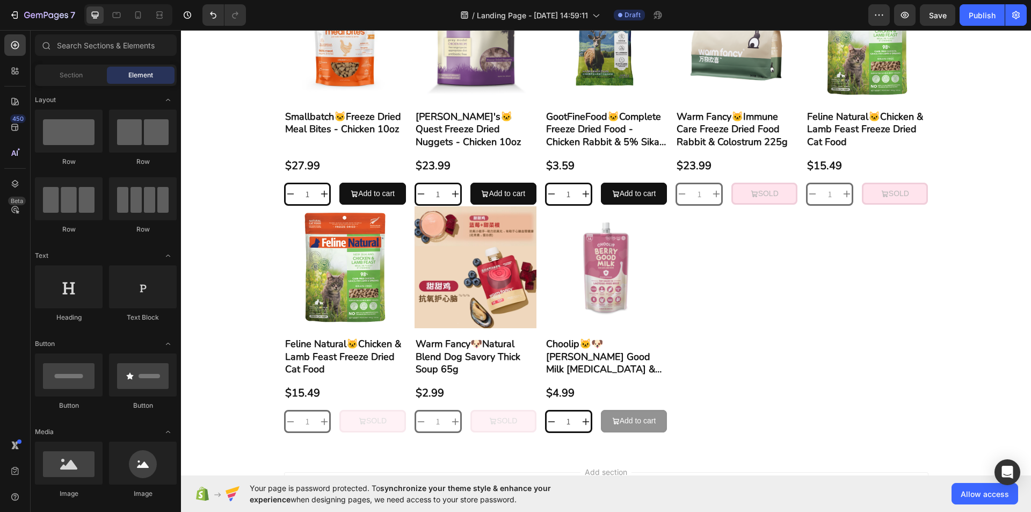
scroll to position [177, 0]
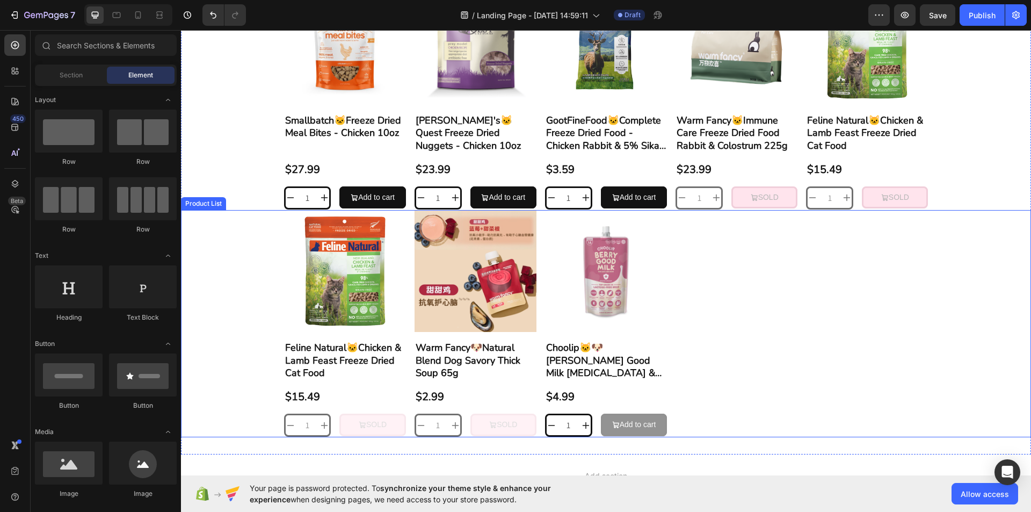
click at [700, 284] on div "Product Images Feline Natural🐱Chicken & Lamb Feast Freeze Dried Cat Food Produc…" at bounding box center [606, 323] width 644 height 227
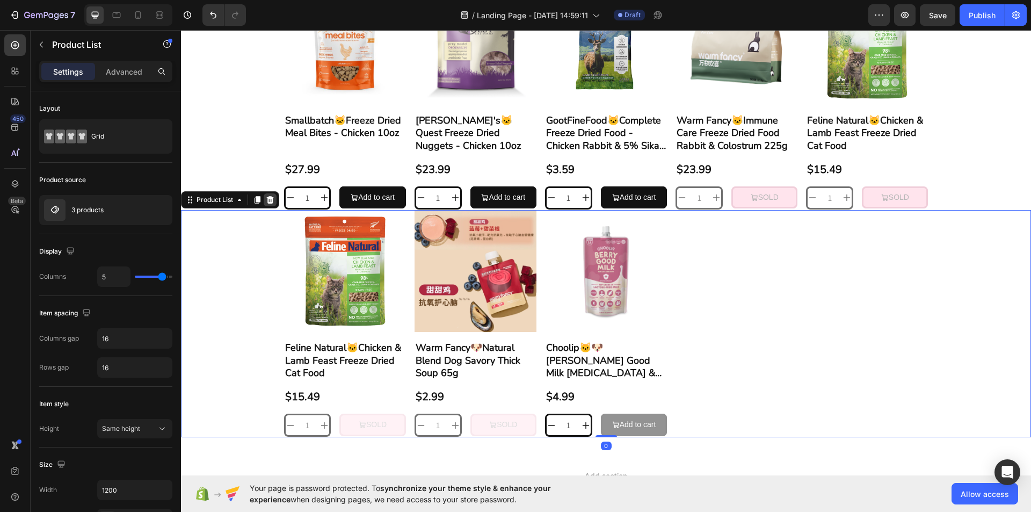
click at [273, 199] on icon at bounding box center [270, 199] width 9 height 9
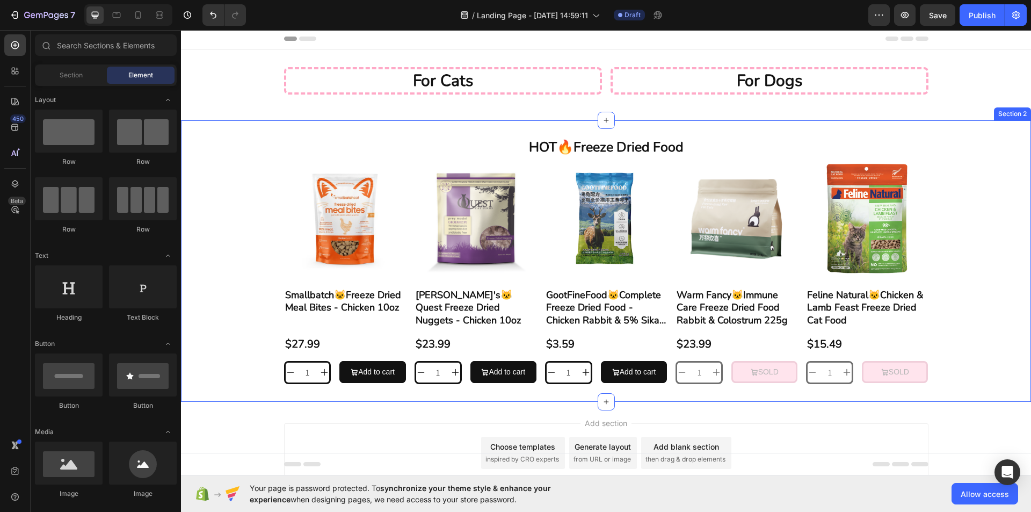
scroll to position [0, 0]
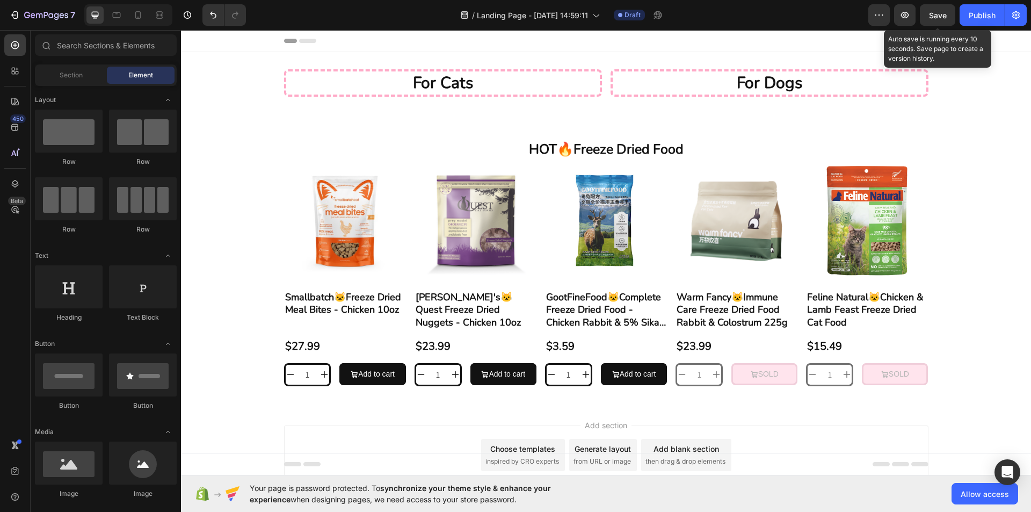
drag, startPoint x: 936, startPoint y: 23, endPoint x: 933, endPoint y: 28, distance: 6.0
click at [936, 23] on button "Save" at bounding box center [936, 14] width 35 height 21
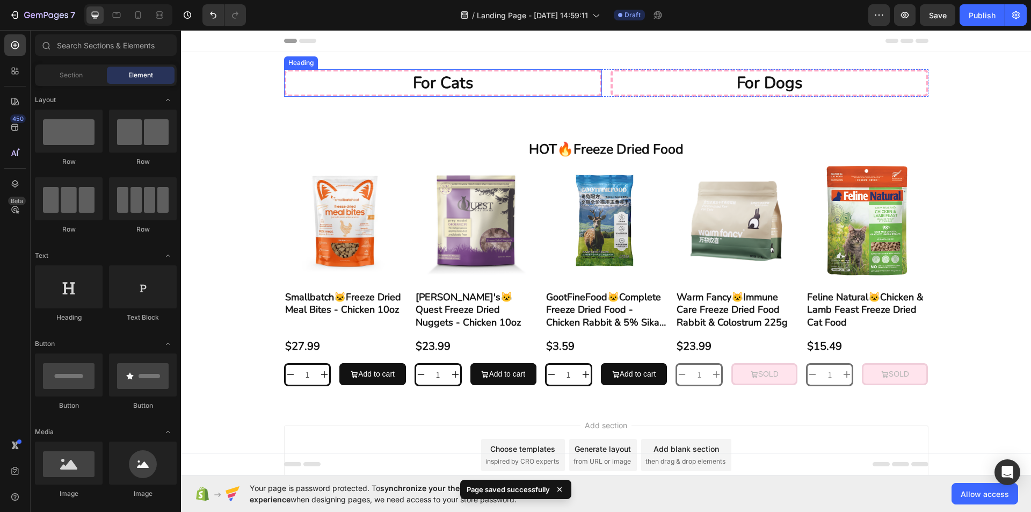
click at [474, 75] on h2 "for cats" at bounding box center [443, 82] width 318 height 27
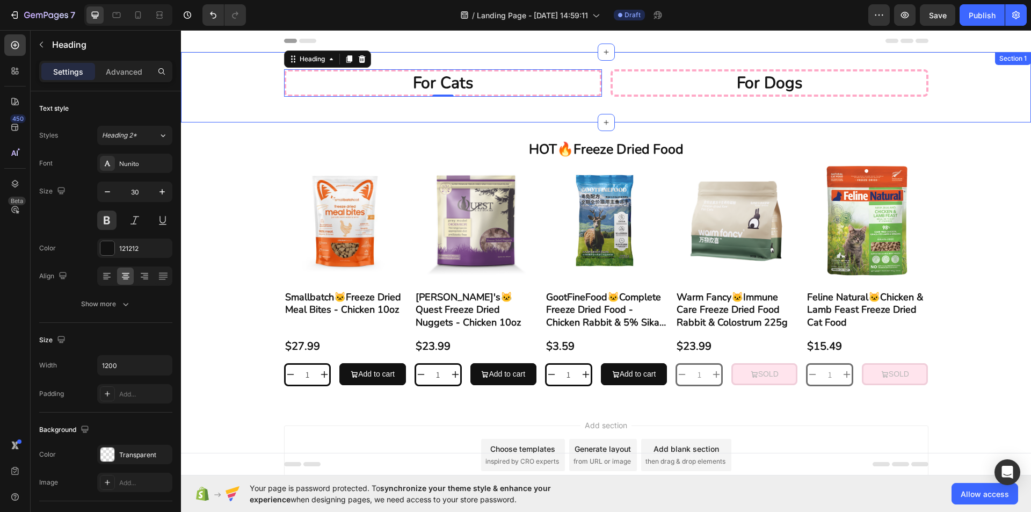
click at [648, 98] on div "for cats Heading 0 For Dogs Heading Row" at bounding box center [606, 87] width 850 height 36
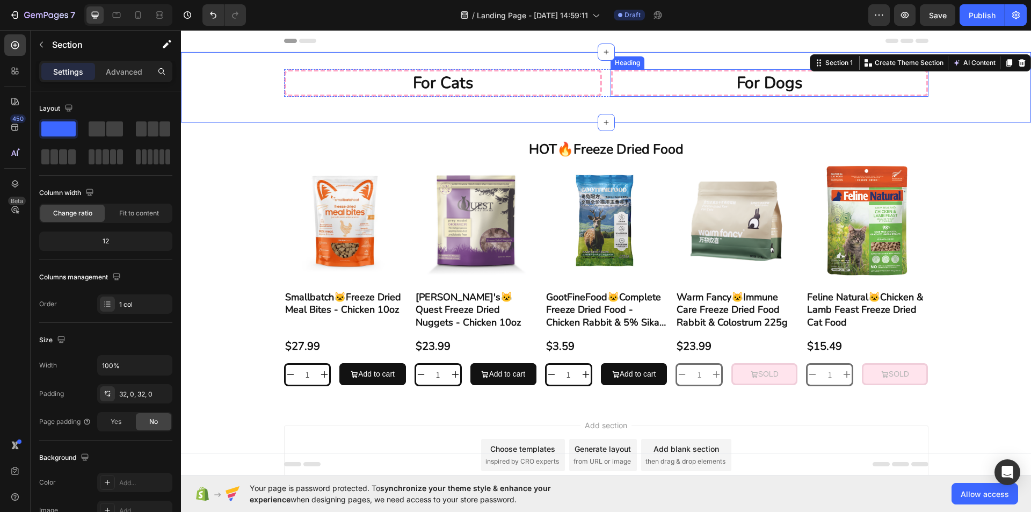
click at [651, 81] on h2 "For Dogs" at bounding box center [769, 82] width 318 height 27
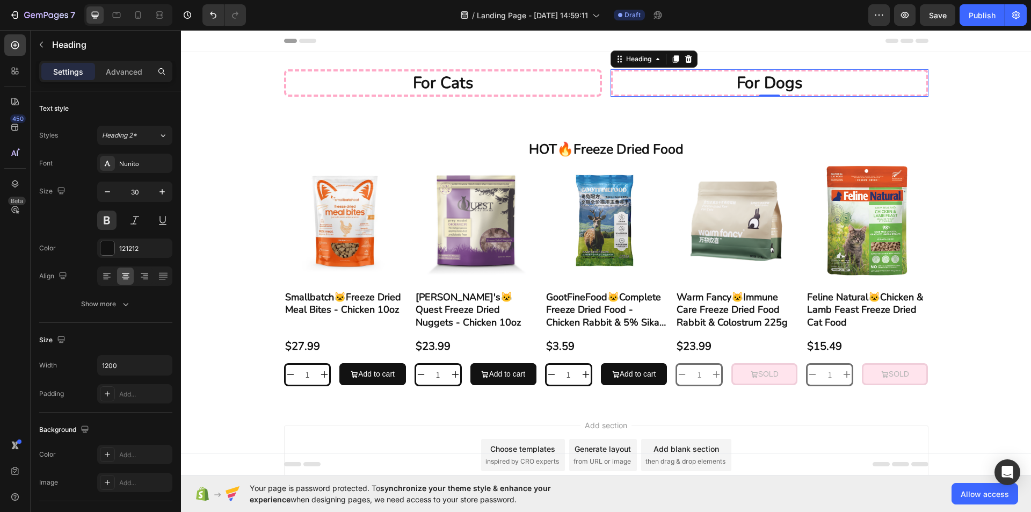
click at [651, 81] on h2 "For Dogs" at bounding box center [769, 82] width 318 height 27
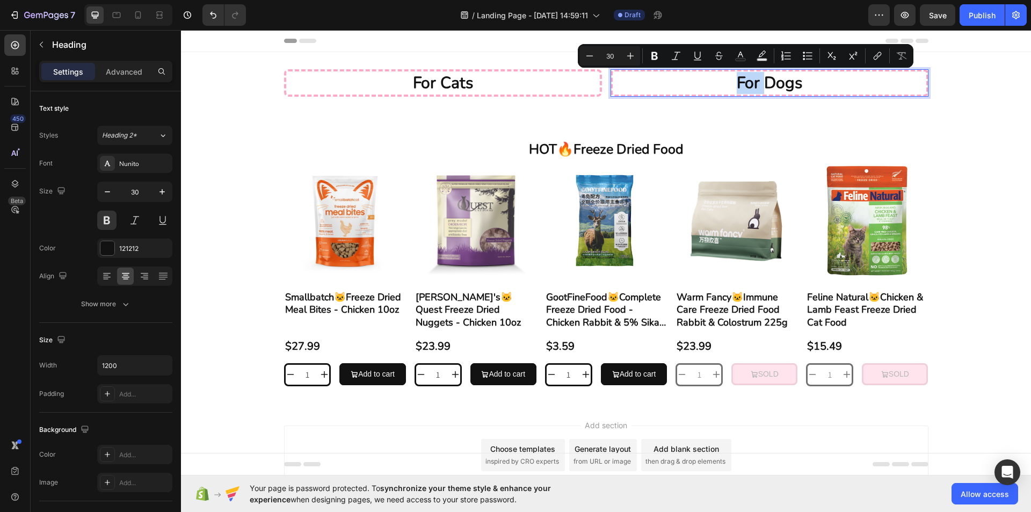
click at [535, 84] on h2 "for cats" at bounding box center [443, 82] width 318 height 27
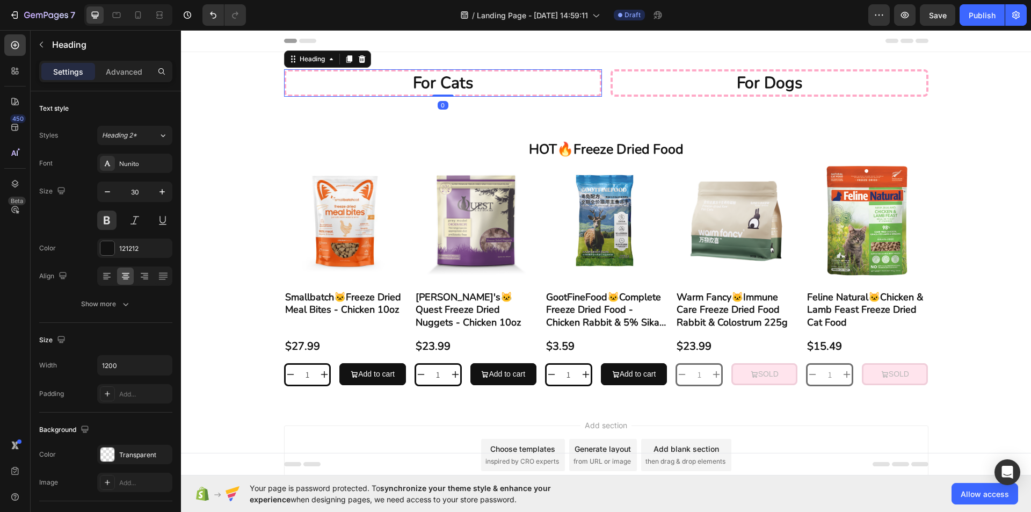
click at [535, 84] on h2 "for cats" at bounding box center [443, 82] width 318 height 27
click at [535, 84] on p "for cats" at bounding box center [442, 82] width 311 height 21
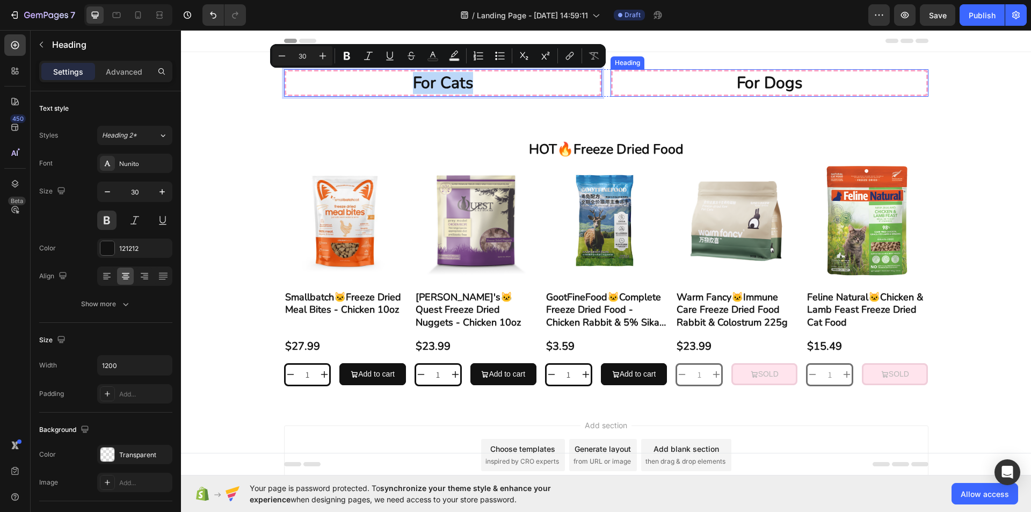
click at [705, 89] on p "For Dogs" at bounding box center [769, 82] width 311 height 21
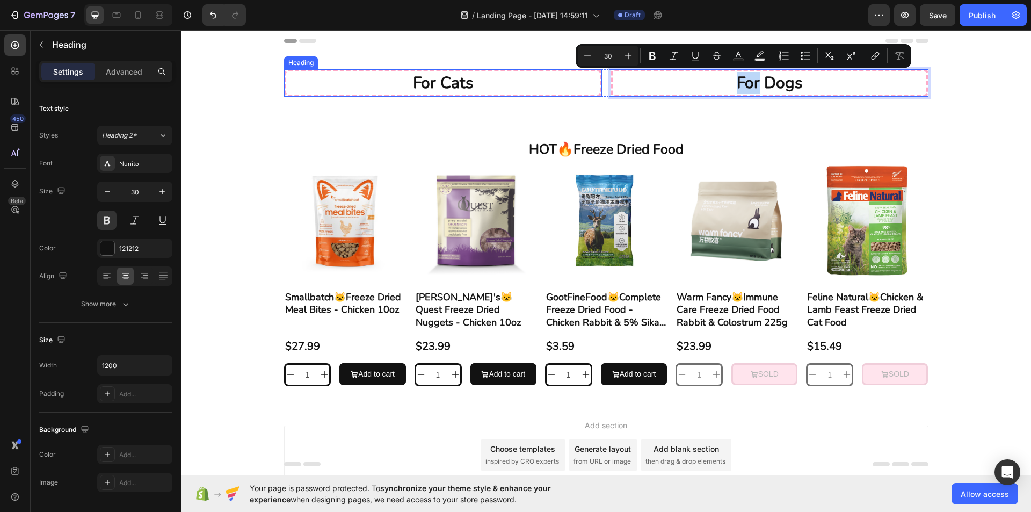
click at [540, 82] on p "for cats" at bounding box center [442, 82] width 311 height 21
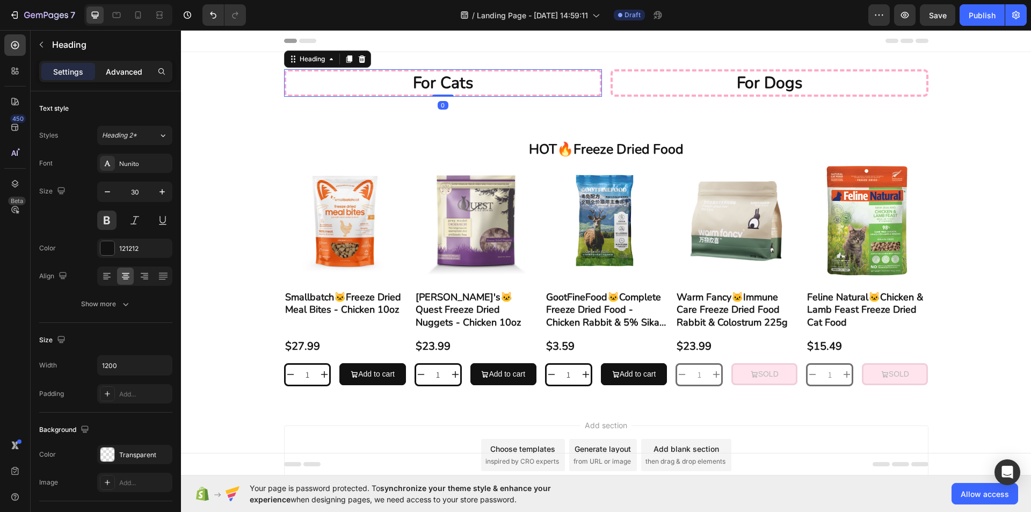
click at [137, 75] on p "Advanced" at bounding box center [124, 71] width 36 height 11
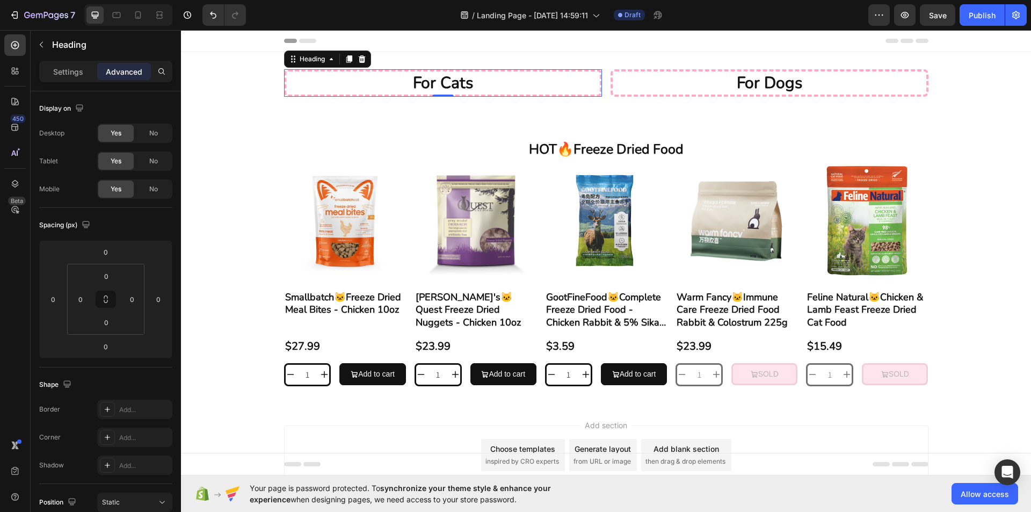
click at [54, 82] on div "Settings Advanced" at bounding box center [105, 71] width 133 height 21
click at [50, 72] on div "Settings" at bounding box center [68, 71] width 54 height 17
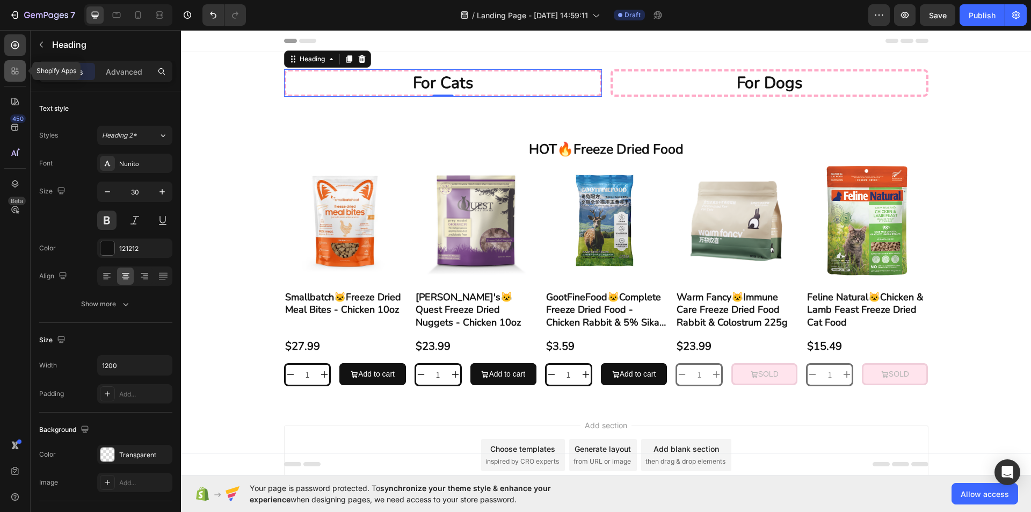
click at [16, 78] on div at bounding box center [14, 70] width 21 height 21
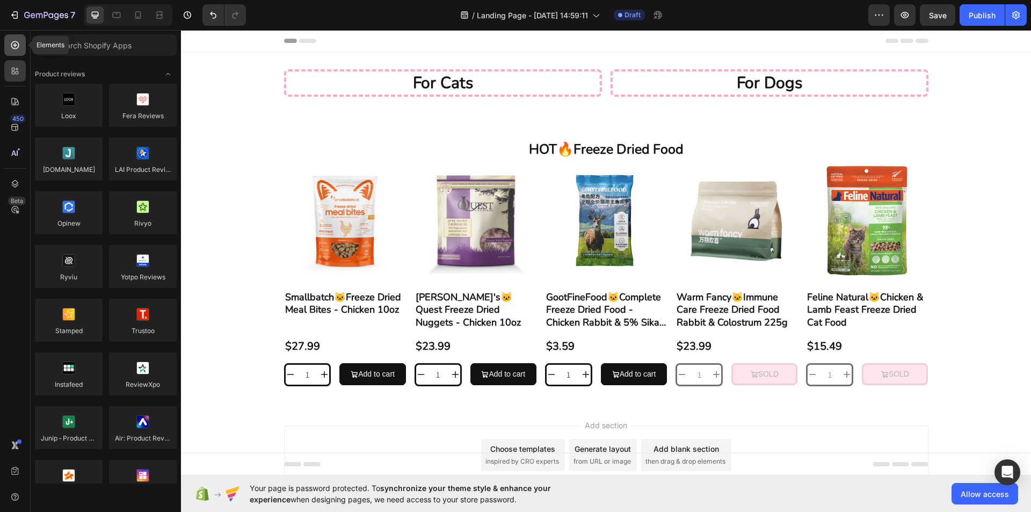
click at [20, 36] on div at bounding box center [14, 44] width 21 height 21
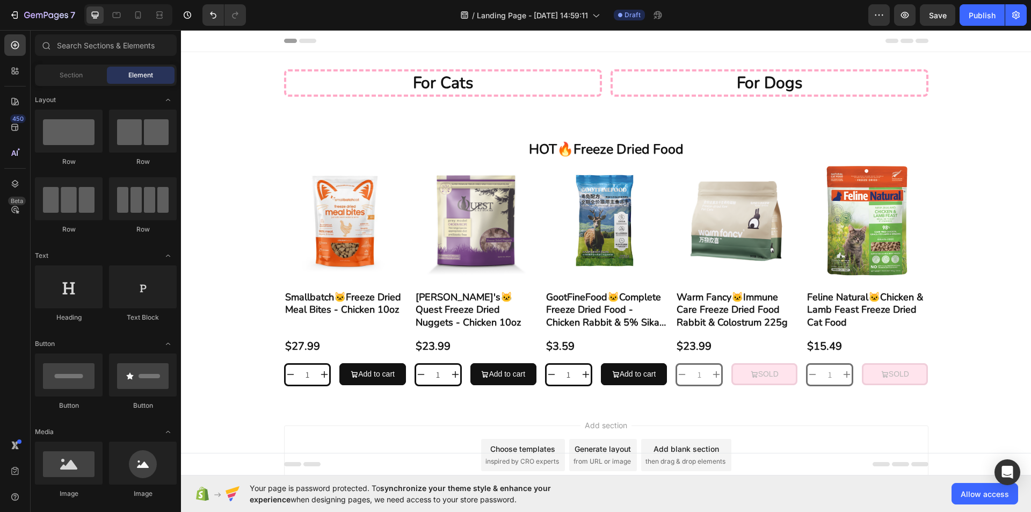
drag, startPoint x: 121, startPoint y: 63, endPoint x: 160, endPoint y: 77, distance: 41.6
click at [160, 77] on div "Sections(18) Elements(83) Section Element Hero Section Product Detail Brands Tr…" at bounding box center [106, 271] width 150 height 474
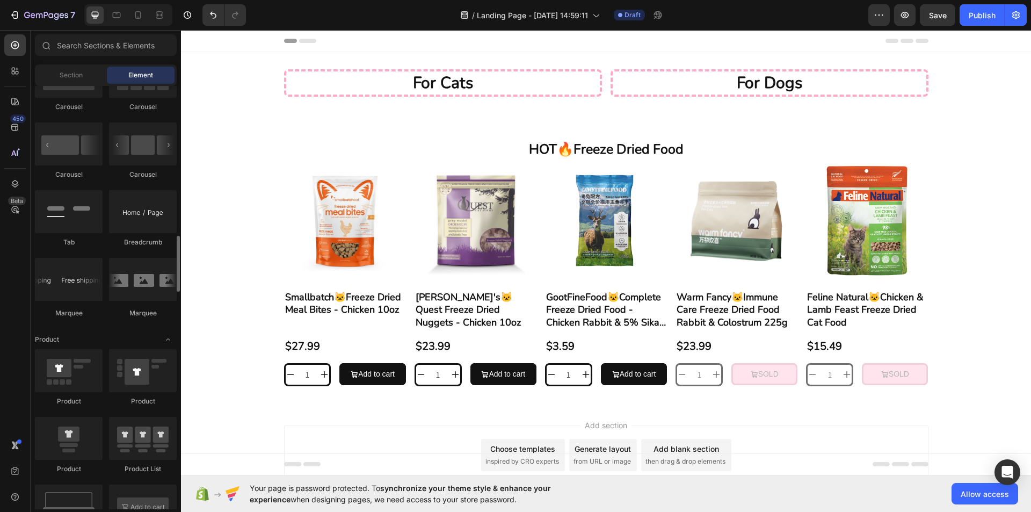
scroll to position [1074, 0]
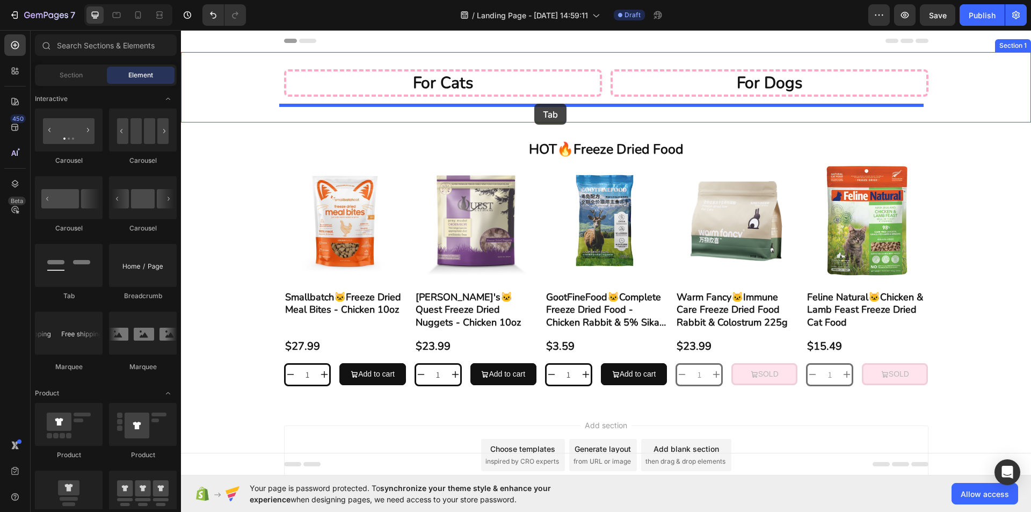
drag, startPoint x: 470, startPoint y: 123, endPoint x: 534, endPoint y: 104, distance: 66.7
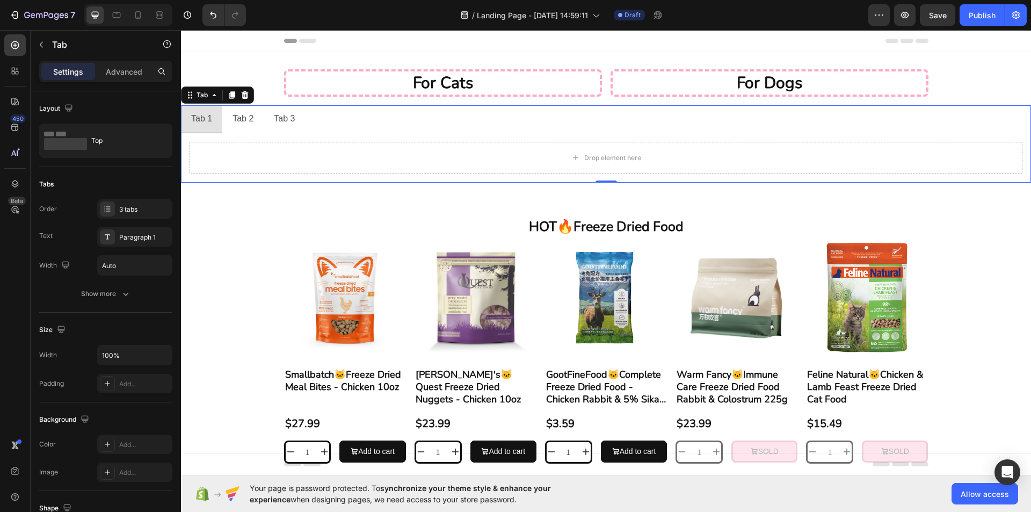
click at [236, 125] on div "Tab 2" at bounding box center [243, 118] width 24 height 19
click at [282, 115] on p "Tab 3" at bounding box center [284, 119] width 21 height 16
click at [207, 120] on p "Tab 1" at bounding box center [201, 119] width 21 height 16
click at [251, 120] on p "Tab 2" at bounding box center [242, 119] width 21 height 16
click at [317, 120] on ul "Tab 1 Tab 2 Tab 3" at bounding box center [606, 119] width 850 height 28
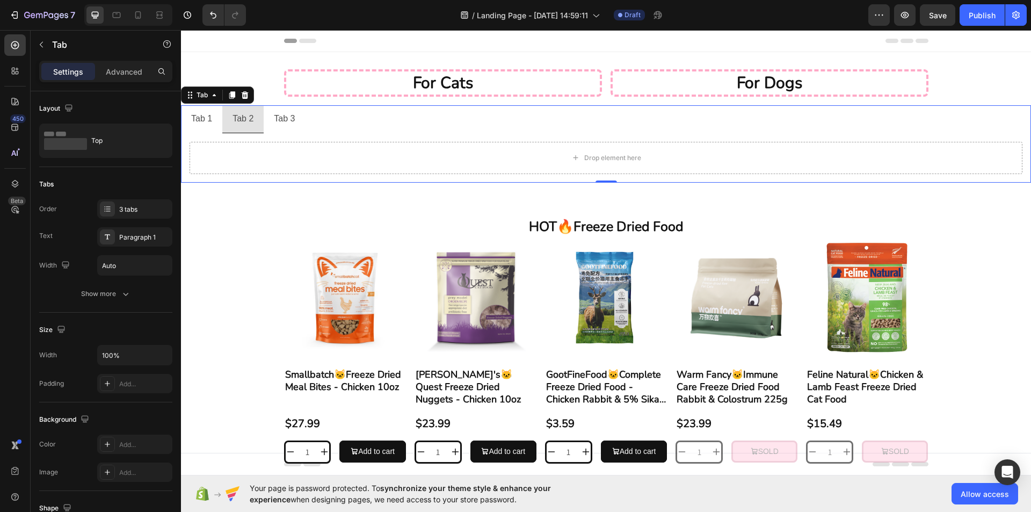
click at [342, 119] on ul "Tab 1 Tab 2 Tab 3" at bounding box center [606, 119] width 850 height 28
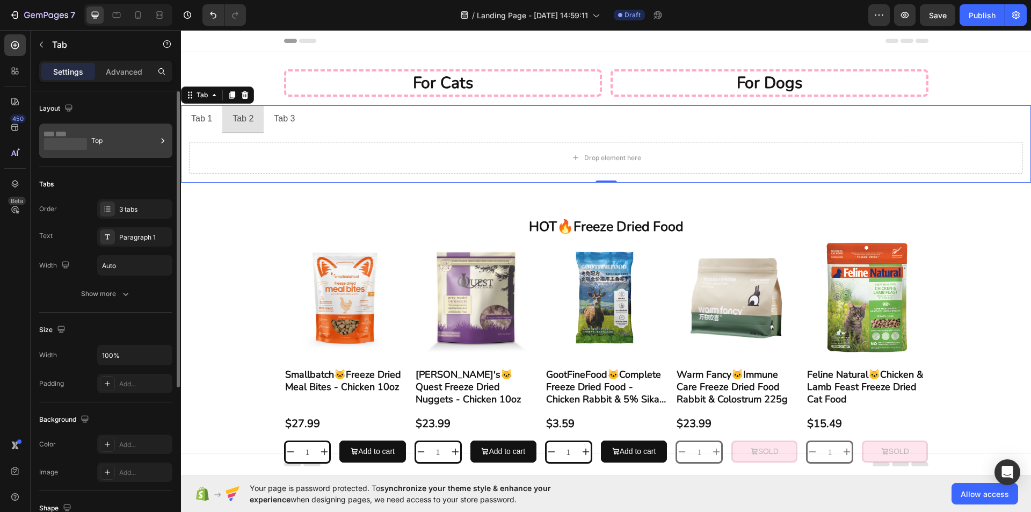
click at [112, 141] on div "Top" at bounding box center [123, 140] width 65 height 25
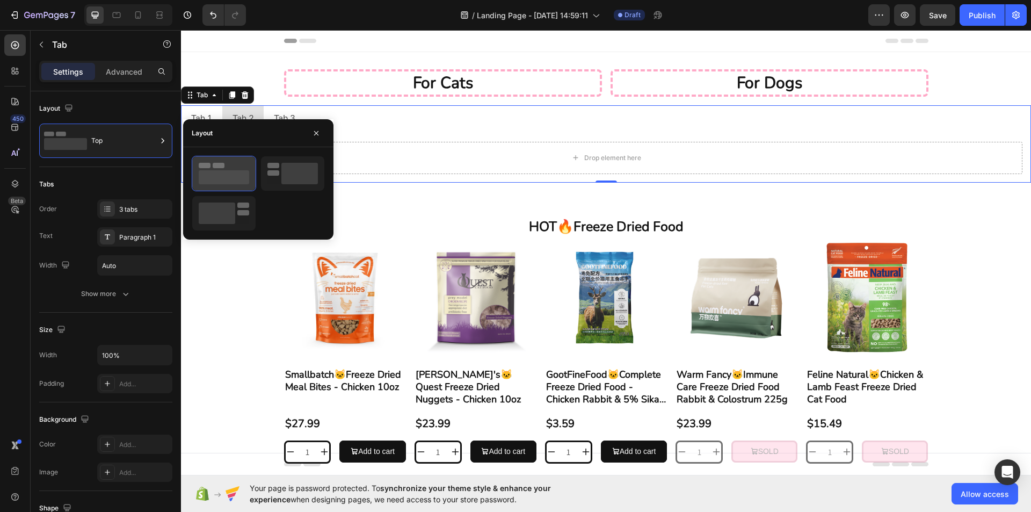
click at [207, 167] on rect at bounding box center [205, 165] width 12 height 5
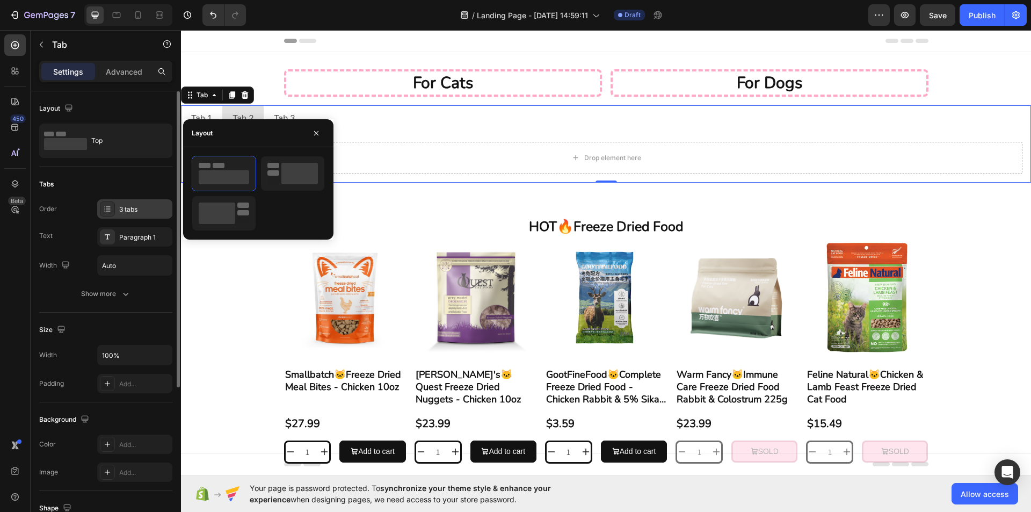
click at [139, 206] on div "3 tabs" at bounding box center [144, 210] width 50 height 10
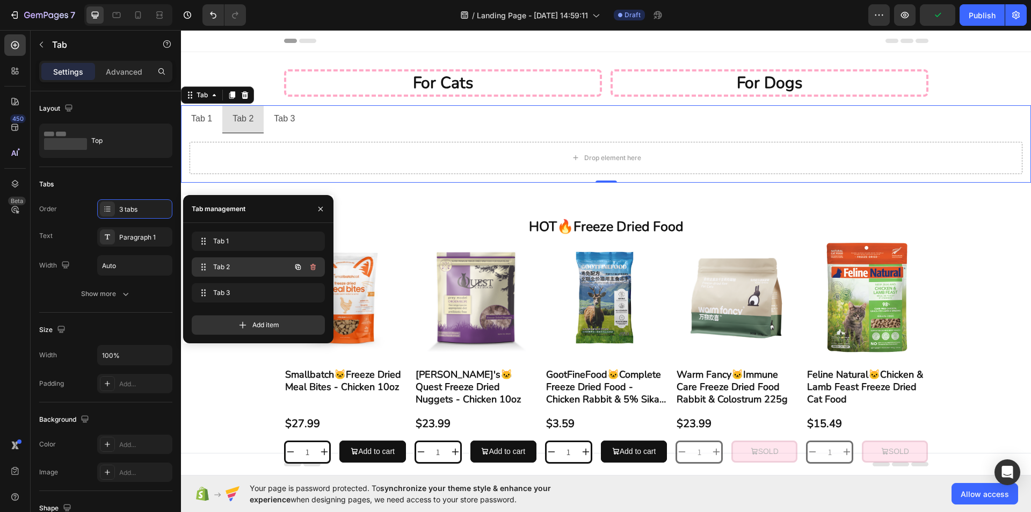
click at [225, 268] on span "Tab 2" at bounding box center [243, 267] width 61 height 10
click at [251, 258] on div "Tab 2 Tab 2" at bounding box center [258, 266] width 133 height 19
click at [252, 260] on div "Tab 2 Tab 2" at bounding box center [243, 266] width 94 height 15
click at [310, 294] on icon "button" at bounding box center [313, 292] width 9 height 9
click at [305, 295] on div "Delete" at bounding box center [306, 293] width 20 height 10
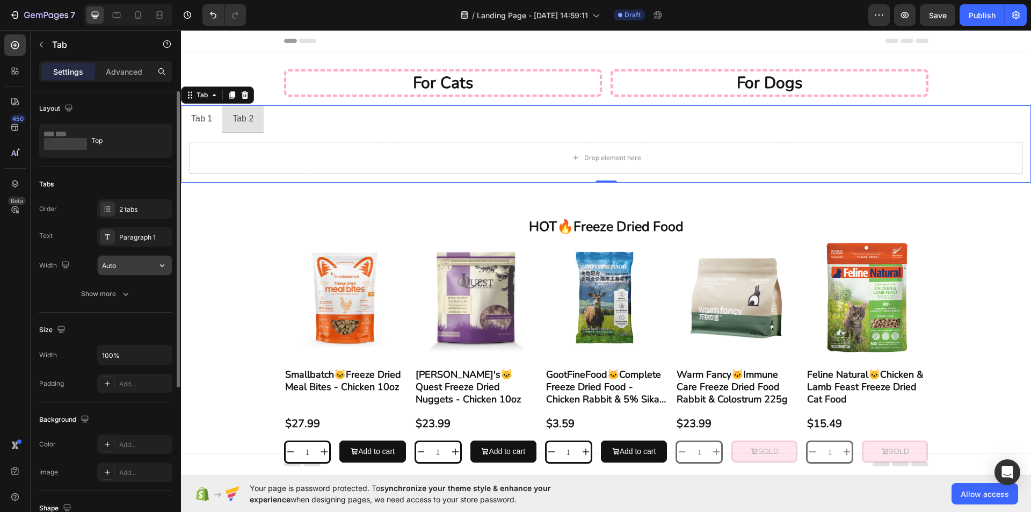
click at [154, 264] on button "button" at bounding box center [161, 264] width 19 height 19
click at [113, 293] on div "Show more" at bounding box center [106, 293] width 50 height 11
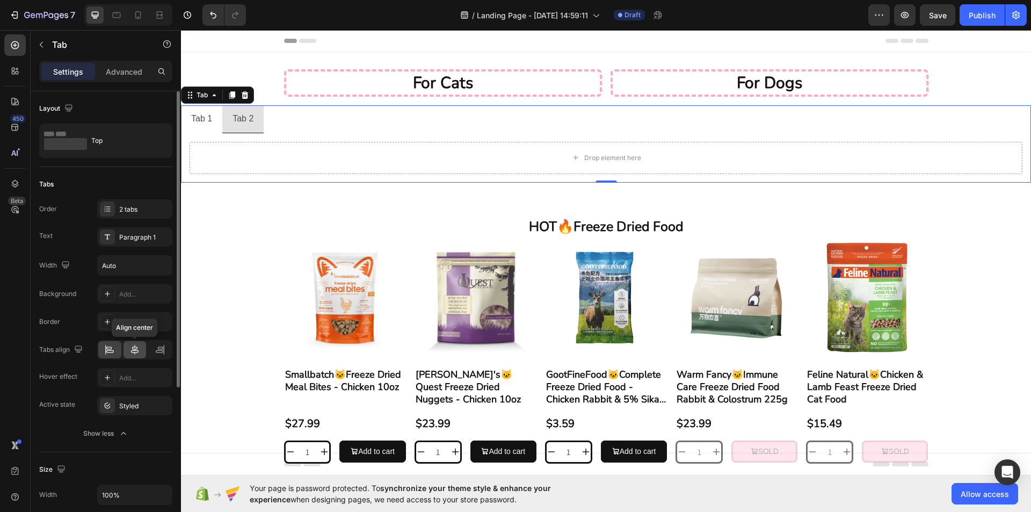
click at [136, 350] on icon at bounding box center [135, 350] width 8 height 10
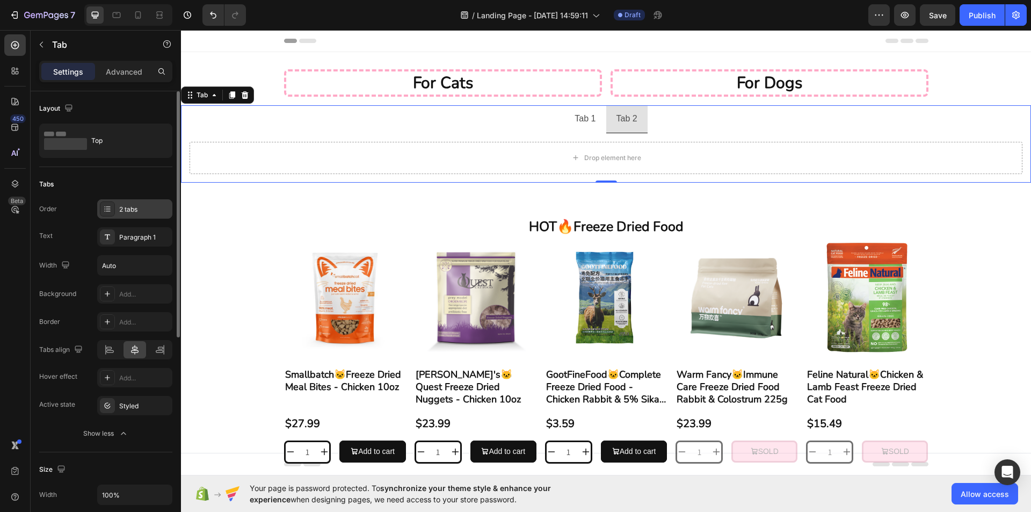
click at [148, 211] on div "2 tabs" at bounding box center [144, 210] width 50 height 10
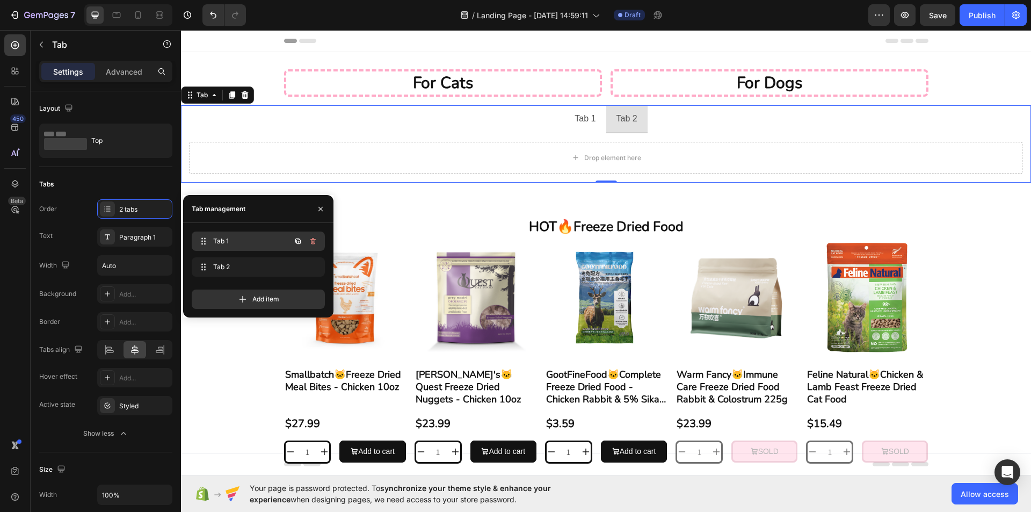
click at [215, 238] on span "Tab 1" at bounding box center [243, 241] width 61 height 10
click at [216, 238] on span "Tab 1" at bounding box center [243, 241] width 61 height 10
click at [216, 238] on span "Tab 1" at bounding box center [250, 241] width 79 height 10
click at [581, 106] on li "Tab 1" at bounding box center [584, 119] width 41 height 28
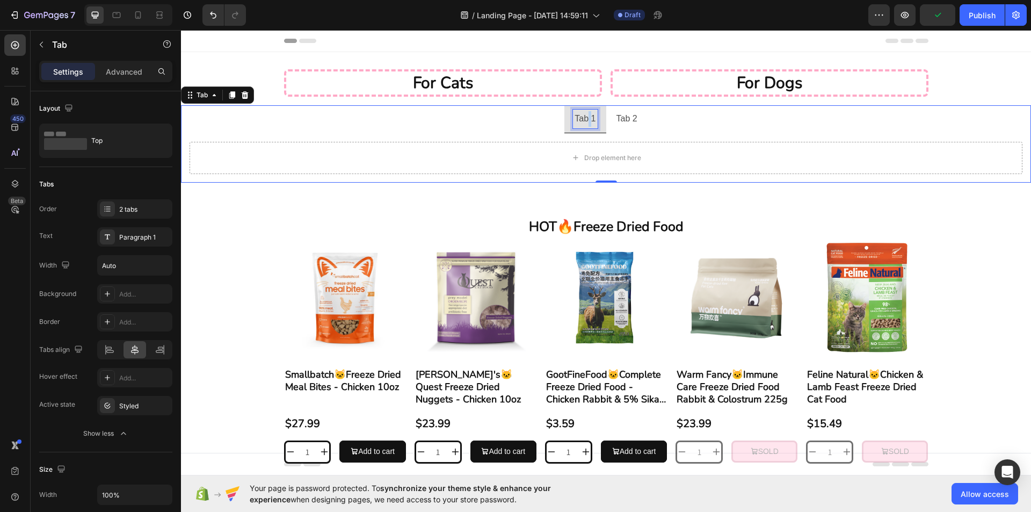
click at [581, 116] on p "Tab 1" at bounding box center [584, 119] width 21 height 16
drag, startPoint x: 569, startPoint y: 117, endPoint x: 590, endPoint y: 123, distance: 22.4
click at [590, 123] on p "Tab 1" at bounding box center [584, 119] width 21 height 16
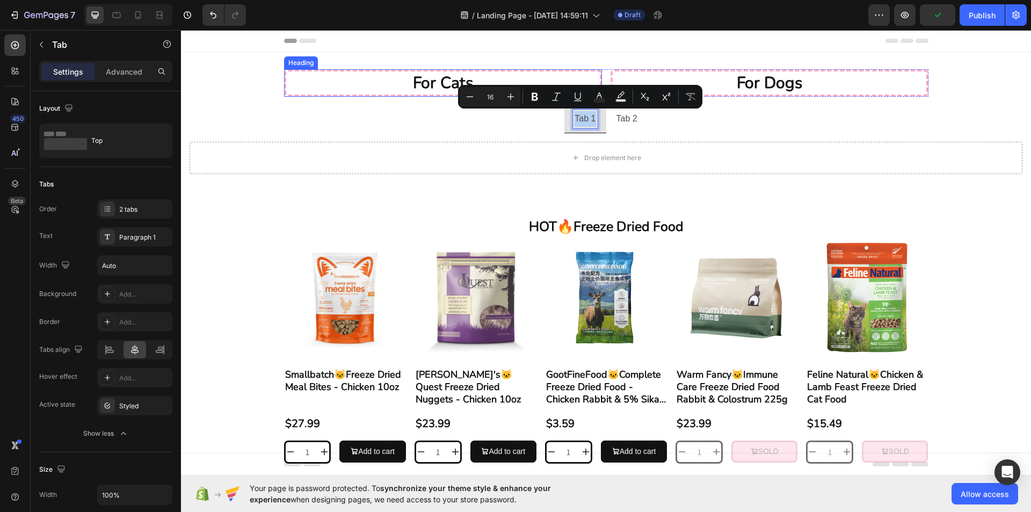
click at [434, 78] on p "for cats" at bounding box center [442, 82] width 311 height 21
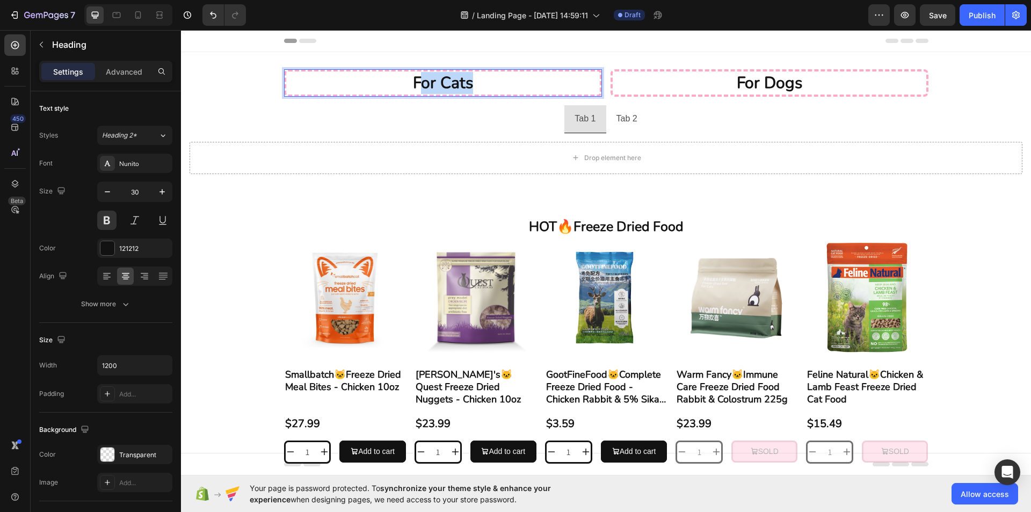
drag, startPoint x: 414, startPoint y: 83, endPoint x: 484, endPoint y: 85, distance: 69.8
click at [484, 85] on p "for cats" at bounding box center [442, 82] width 311 height 21
drag, startPoint x: 401, startPoint y: 83, endPoint x: 579, endPoint y: 123, distance: 181.6
click at [500, 86] on p "for cats" at bounding box center [442, 82] width 311 height 21
copy p "for cats"
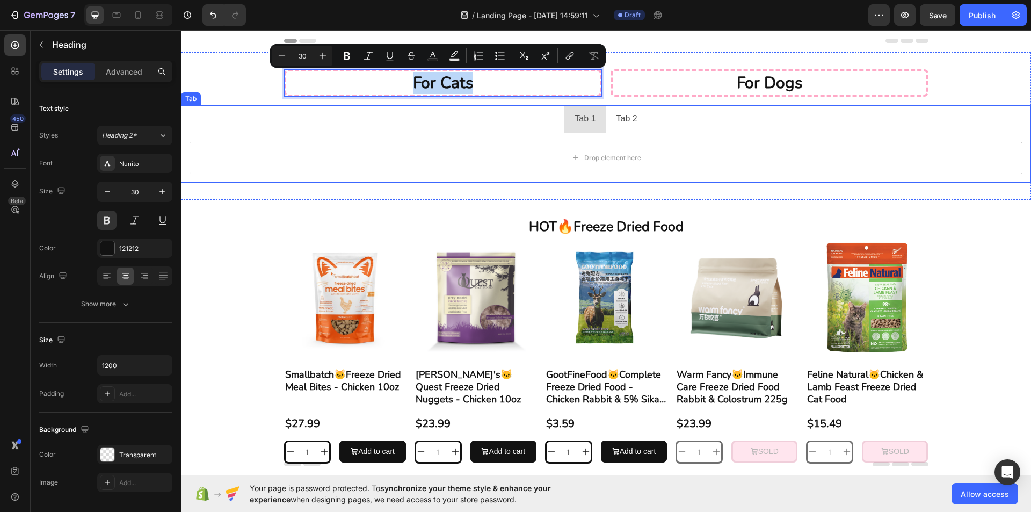
click at [586, 126] on p "Tab 1" at bounding box center [584, 119] width 21 height 16
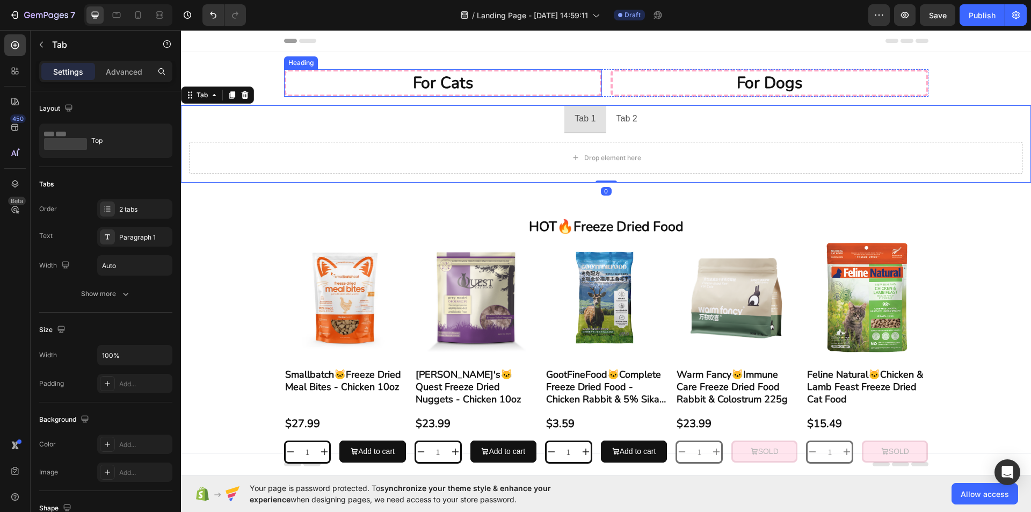
click at [498, 83] on p "for cats" at bounding box center [442, 82] width 311 height 21
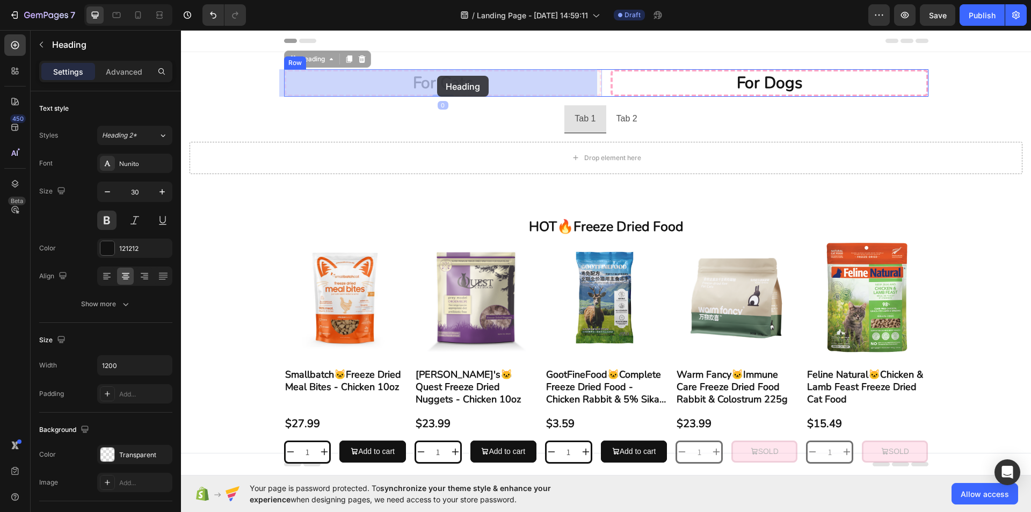
drag, startPoint x: 322, startPoint y: 59, endPoint x: 568, endPoint y: 126, distance: 255.7
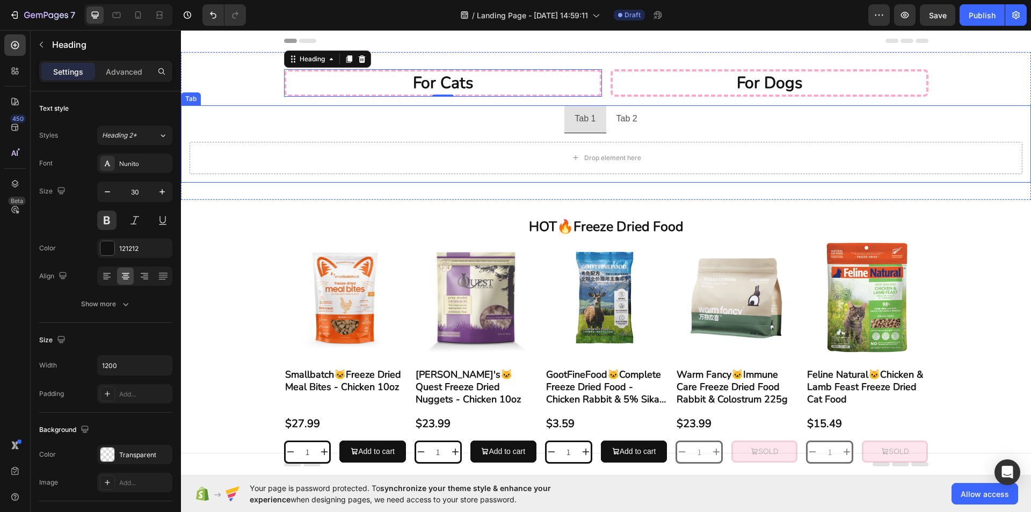
click at [577, 125] on p "Tab 1" at bounding box center [584, 119] width 21 height 16
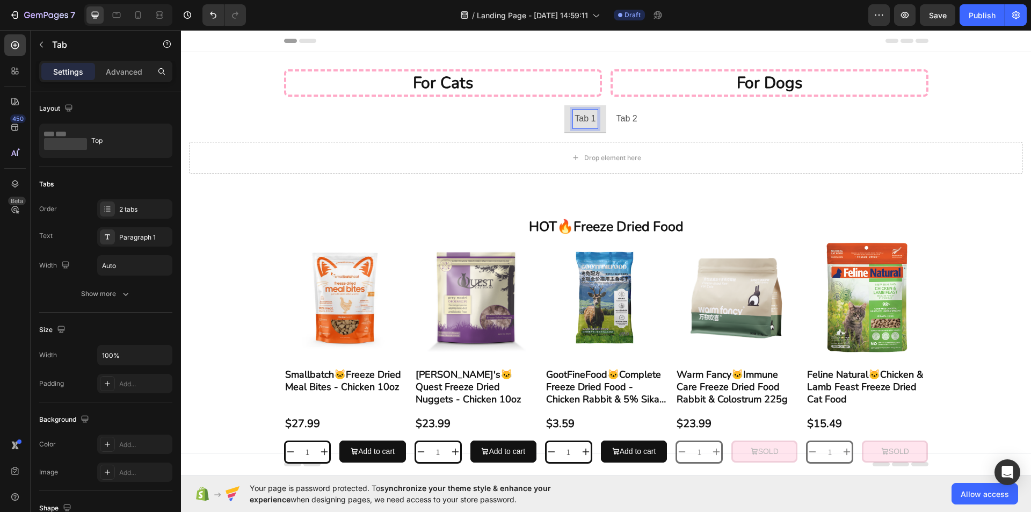
click at [582, 122] on p "Tab 1" at bounding box center [584, 119] width 21 height 16
drag, startPoint x: 569, startPoint y: 118, endPoint x: 605, endPoint y: 120, distance: 35.5
click at [605, 120] on ul "Tab 1 Tab 2" at bounding box center [606, 119] width 850 height 28
click at [641, 125] on li "Tab 2" at bounding box center [629, 119] width 41 height 28
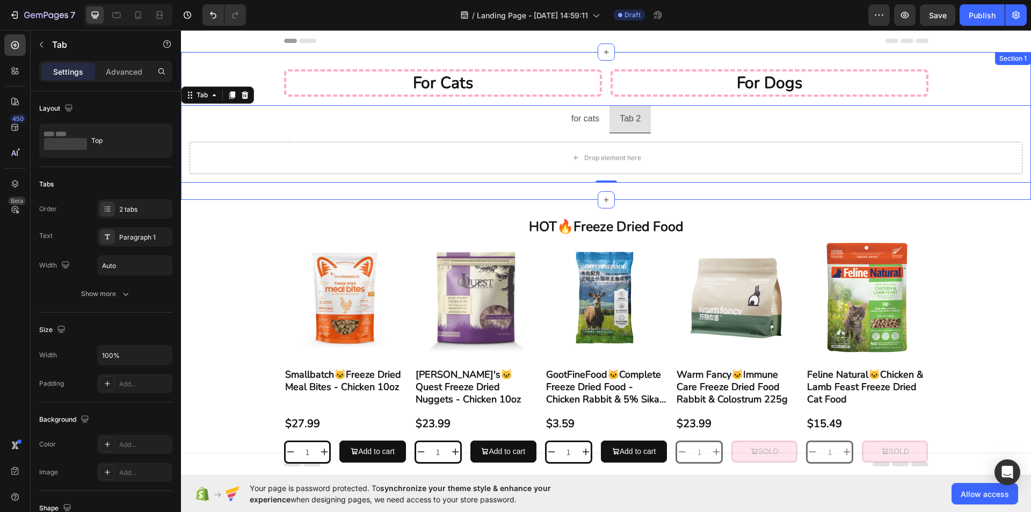
click at [705, 85] on p "For Dogs" at bounding box center [769, 82] width 311 height 21
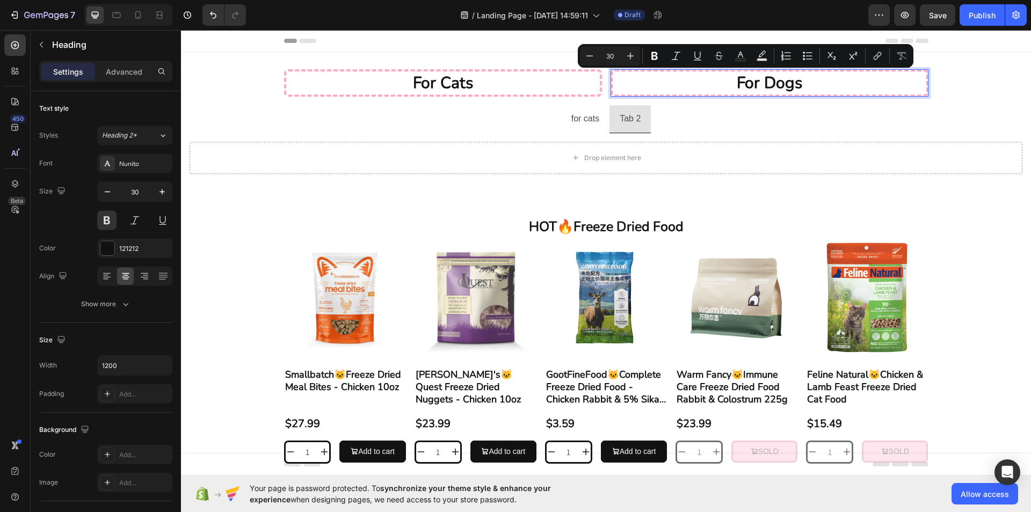
drag, startPoint x: 740, startPoint y: 83, endPoint x: 731, endPoint y: 80, distance: 9.7
click at [739, 83] on p "For Dogs" at bounding box center [769, 82] width 311 height 21
click at [729, 80] on p "For Dogs" at bounding box center [769, 82] width 311 height 21
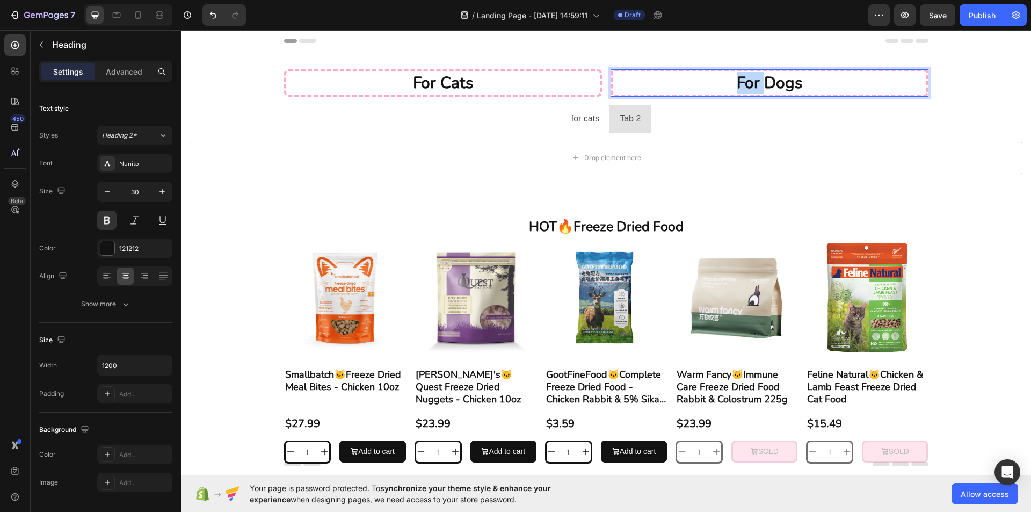
click at [729, 80] on p "For Dogs" at bounding box center [769, 82] width 311 height 21
copy p "For Dogs"
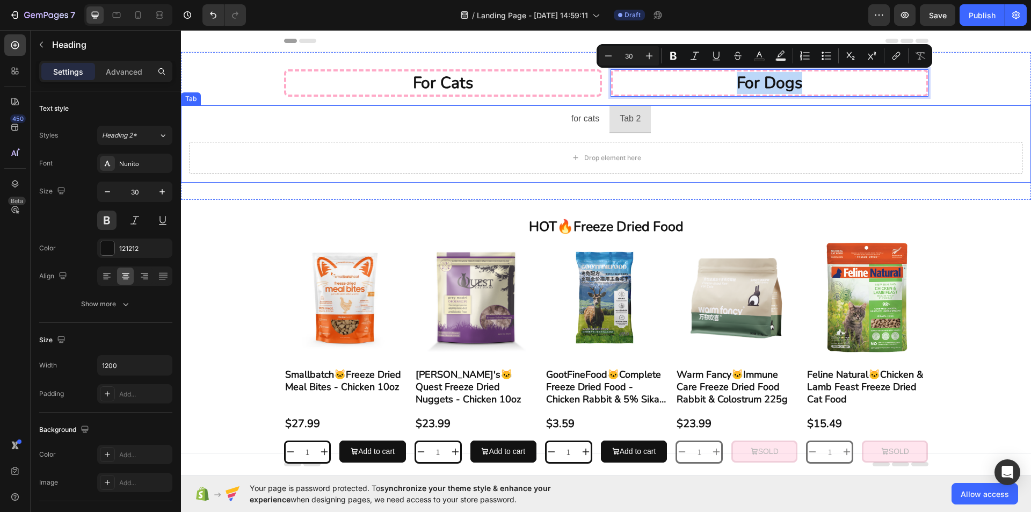
click at [627, 122] on p "Tab 2" at bounding box center [629, 119] width 21 height 16
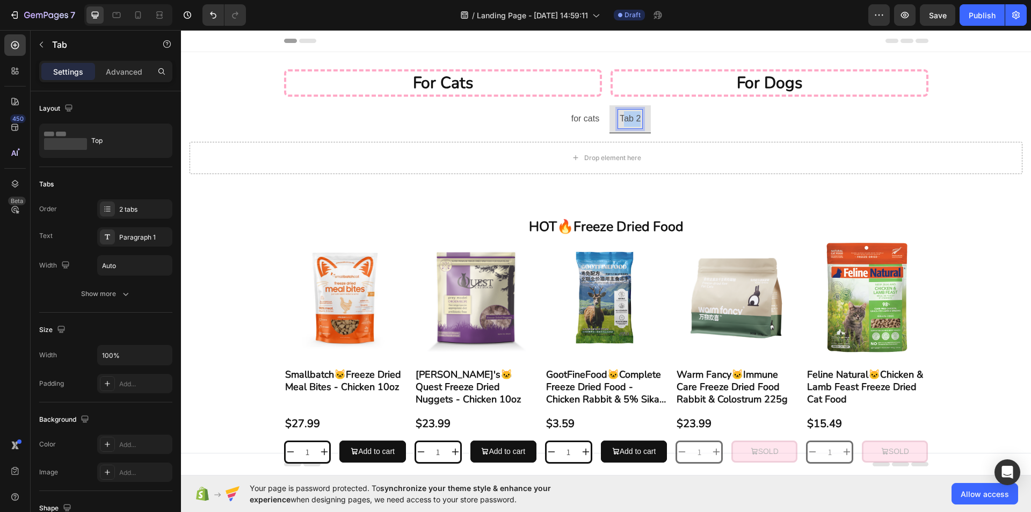
drag, startPoint x: 618, startPoint y: 116, endPoint x: 648, endPoint y: 119, distance: 29.6
click at [648, 119] on ul "for cats Tab 2" at bounding box center [606, 119] width 850 height 28
click at [613, 120] on p "TFor Dogs" at bounding box center [630, 119] width 41 height 16
click at [611, 119] on p "TFor Dogs" at bounding box center [630, 119] width 41 height 16
click at [651, 200] on div "HOT🔥Freeze Dried Food Heading Product Images Smallbatch🐱Freeze Dried Meal Bites…" at bounding box center [606, 340] width 850 height 281
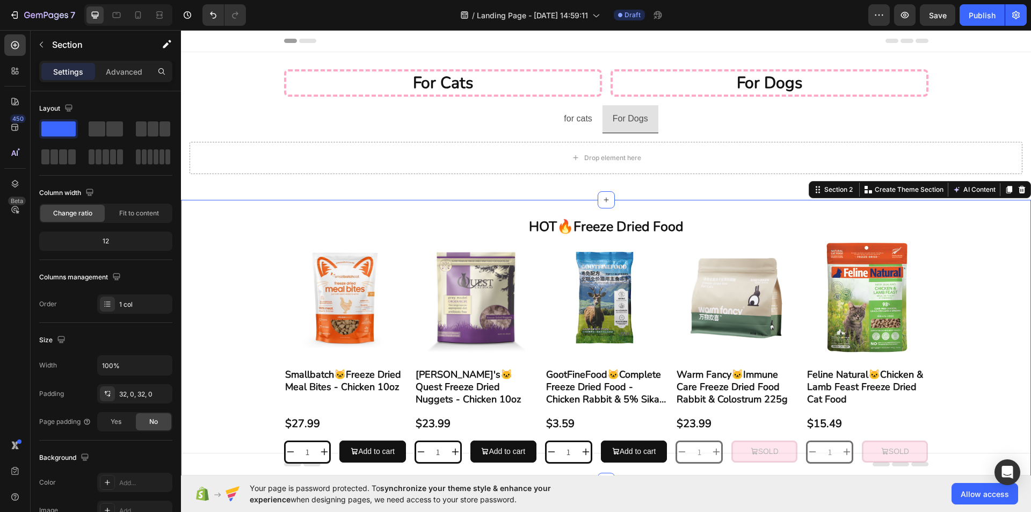
click at [640, 207] on div "HOT🔥Freeze Dried Food Heading Product Images Smallbatch🐱Freeze Dried Meal Bites…" at bounding box center [606, 340] width 850 height 281
click at [574, 118] on p "for cats" at bounding box center [578, 119] width 28 height 16
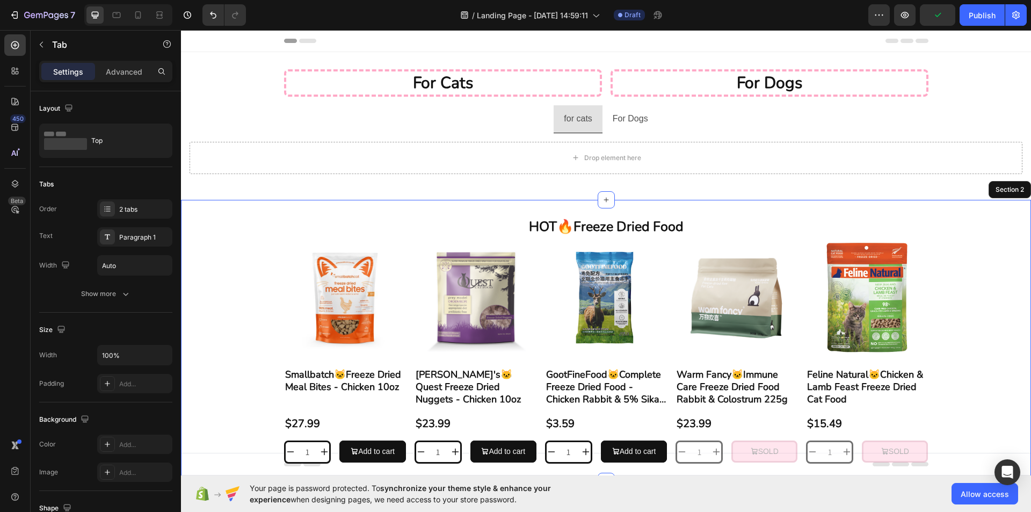
click at [637, 209] on div "HOT🔥Freeze Dried Food Heading Product Images Smallbatch🐱Freeze Dried Meal Bites…" at bounding box center [606, 340] width 850 height 281
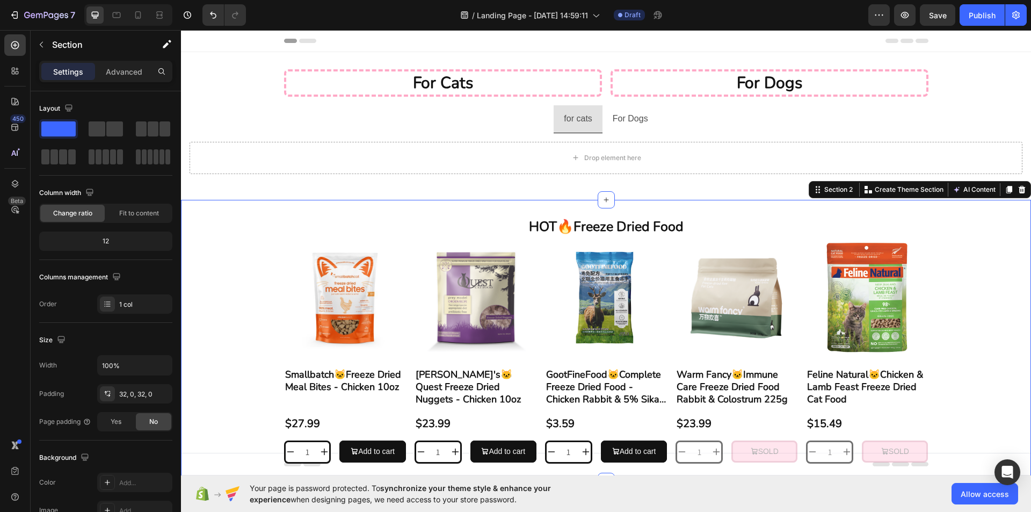
drag, startPoint x: 822, startPoint y: 191, endPoint x: 482, endPoint y: 222, distance: 341.2
click at [563, 151] on div "for cats Heading For Dogs Heading Row for cats For Dogs Drop element here Tab S…" at bounding box center [606, 266] width 850 height 429
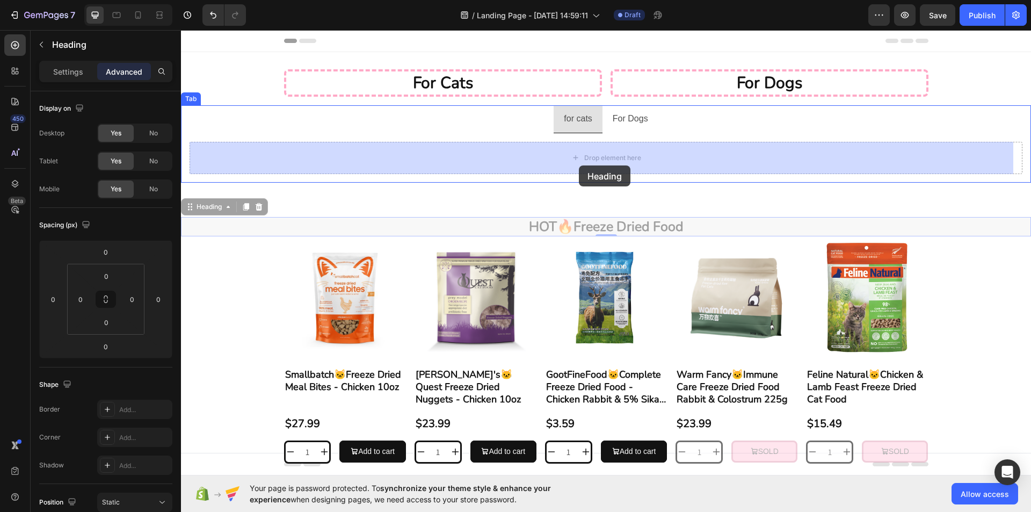
drag, startPoint x: 482, startPoint y: 222, endPoint x: 579, endPoint y: 167, distance: 111.3
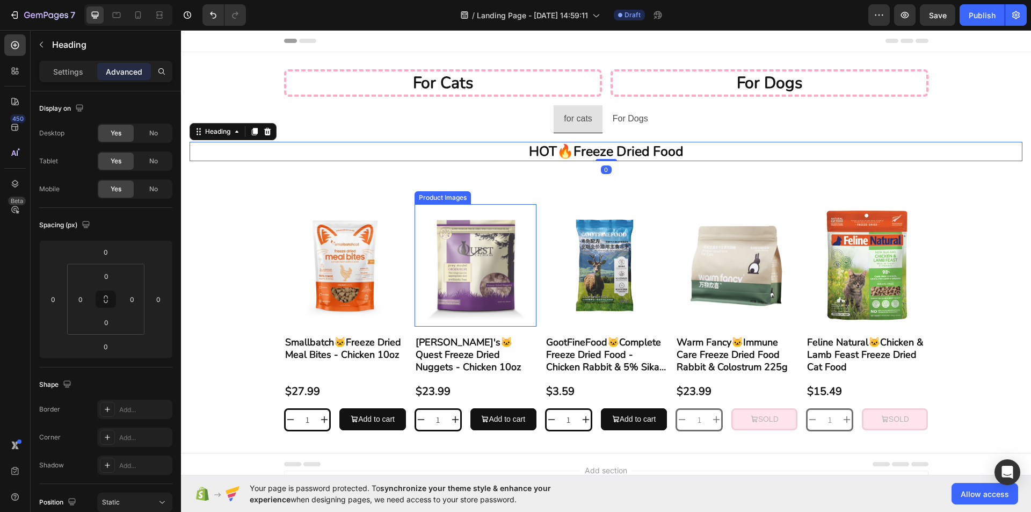
click at [524, 210] on img at bounding box center [475, 265] width 122 height 122
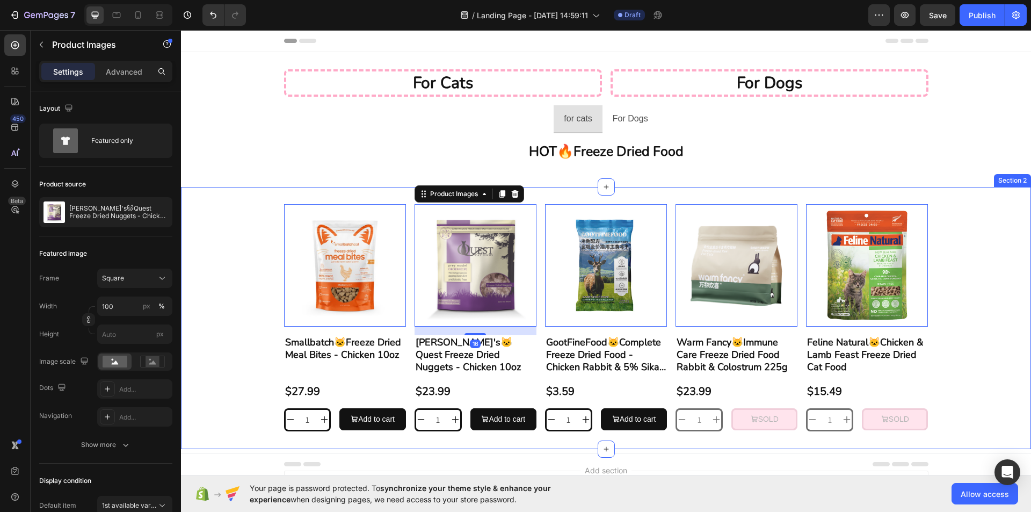
click at [535, 198] on div "Product Images 0 Smallbatch🐱Freeze Dried Meal Bites - Chicken 10oz Product Titl…" at bounding box center [606, 317] width 850 height 261
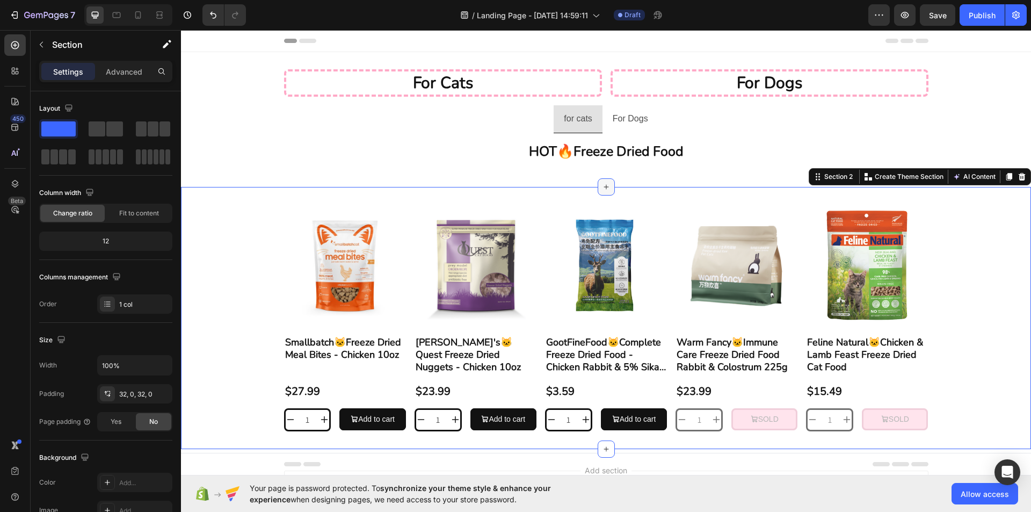
drag, startPoint x: 546, startPoint y: 198, endPoint x: 600, endPoint y: 190, distance: 53.7
click at [586, 154] on div "for cats Heading For Dogs Heading Row for cats For Dogs HOT🔥Freeze Dried Food H…" at bounding box center [606, 250] width 850 height 397
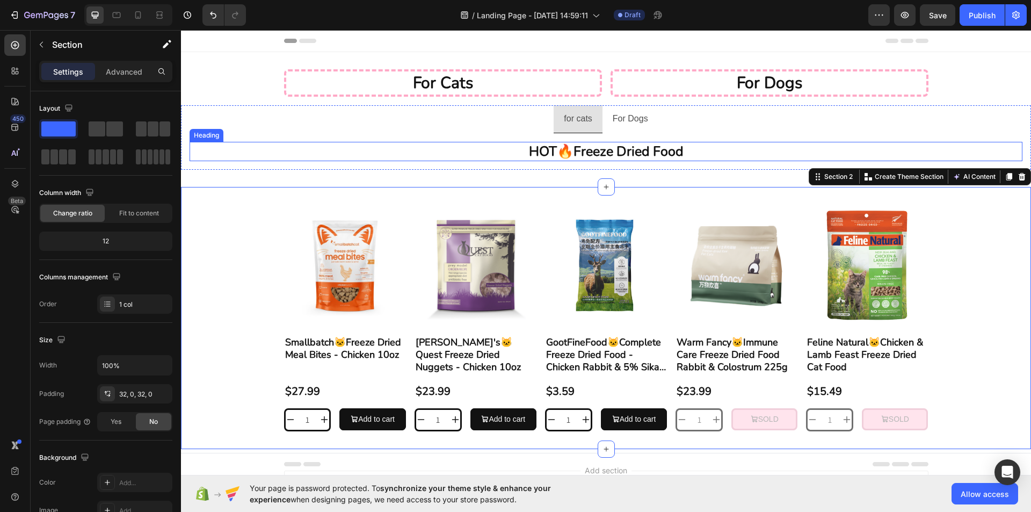
drag, startPoint x: 600, startPoint y: 190, endPoint x: 653, endPoint y: 166, distance: 58.9
click at [653, 166] on div "for cats Heading For Dogs Heading Row for cats For Dogs HOT🔥Freeze Dried Food H…" at bounding box center [606, 250] width 850 height 397
drag, startPoint x: 597, startPoint y: 185, endPoint x: 630, endPoint y: 158, distance: 42.0
click at [630, 158] on div "for cats Heading For Dogs Heading Row for cats For Dogs HOT🔥Freeze Dried Food H…" at bounding box center [606, 250] width 850 height 397
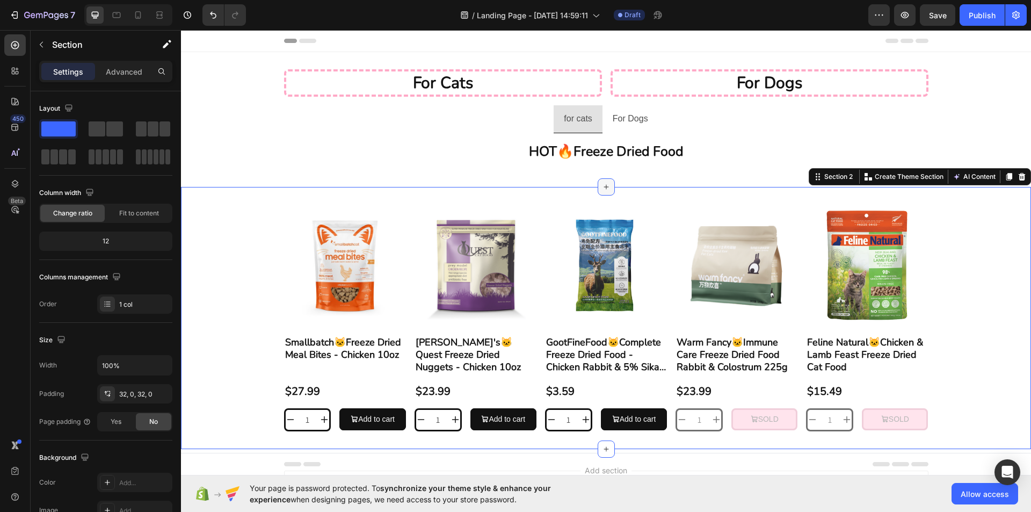
click at [602, 191] on icon at bounding box center [606, 186] width 9 height 9
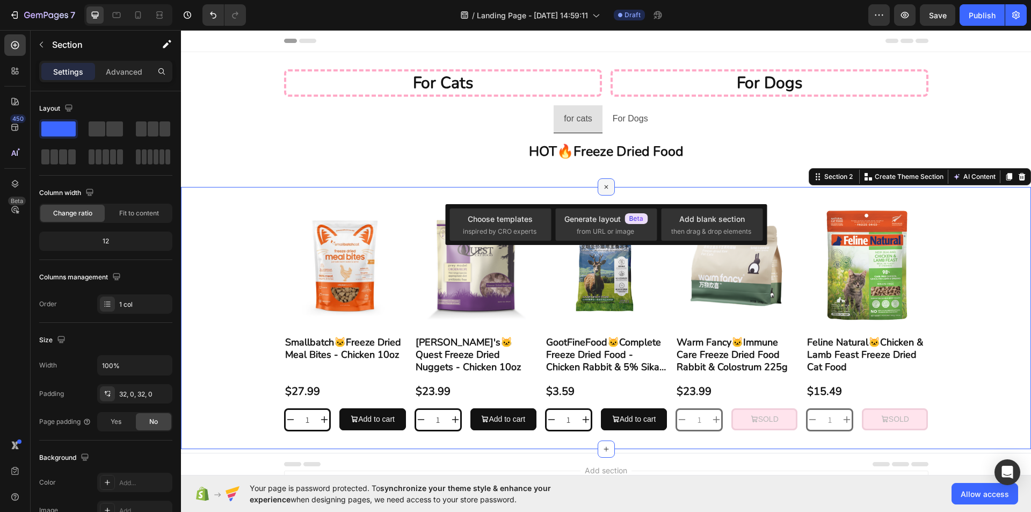
click at [600, 185] on icon at bounding box center [606, 187] width 12 height 12
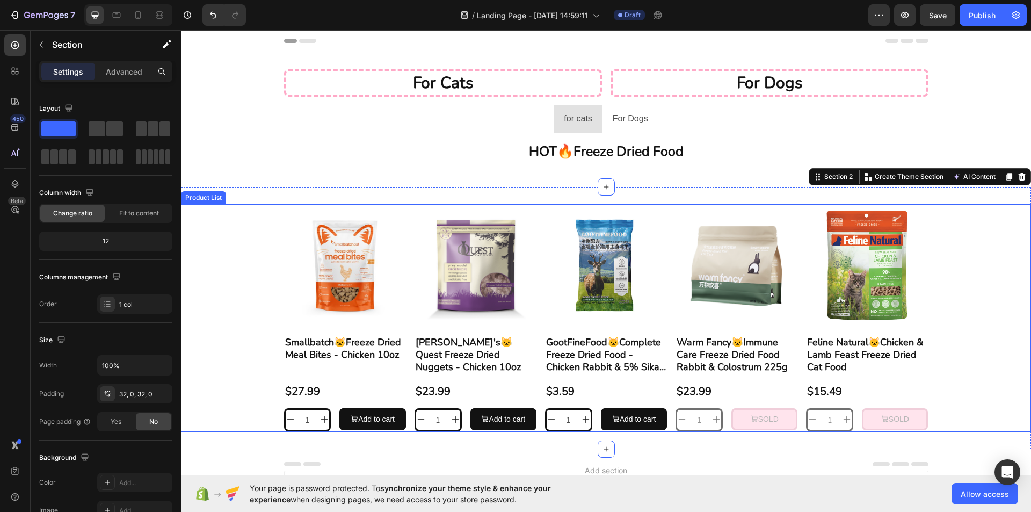
click at [535, 241] on div "Product Images Smallbatch🐱Freeze Dried Meal Bites - Chicken 10oz Product Title …" at bounding box center [606, 317] width 644 height 227
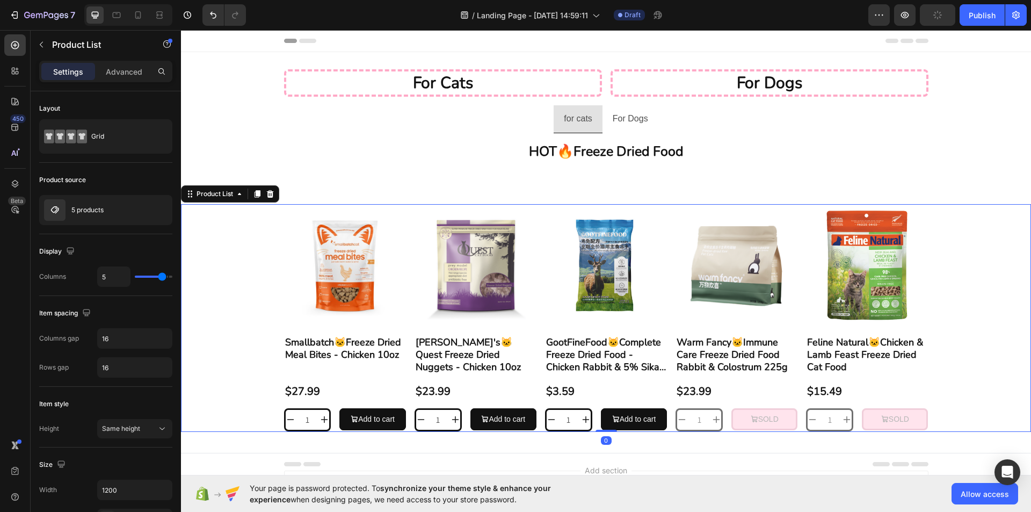
drag, startPoint x: 218, startPoint y: 198, endPoint x: 276, endPoint y: 212, distance: 59.8
click at [563, 170] on div "for cats Heading For Dogs Heading Row for cats For Dogs HOT🔥Freeze Dried Food H…" at bounding box center [606, 250] width 850 height 397
click at [308, 203] on div "Product Images Smallbatch🐱Freeze Dried Meal Bites - Chicken 10oz Product Title …" at bounding box center [606, 317] width 850 height 261
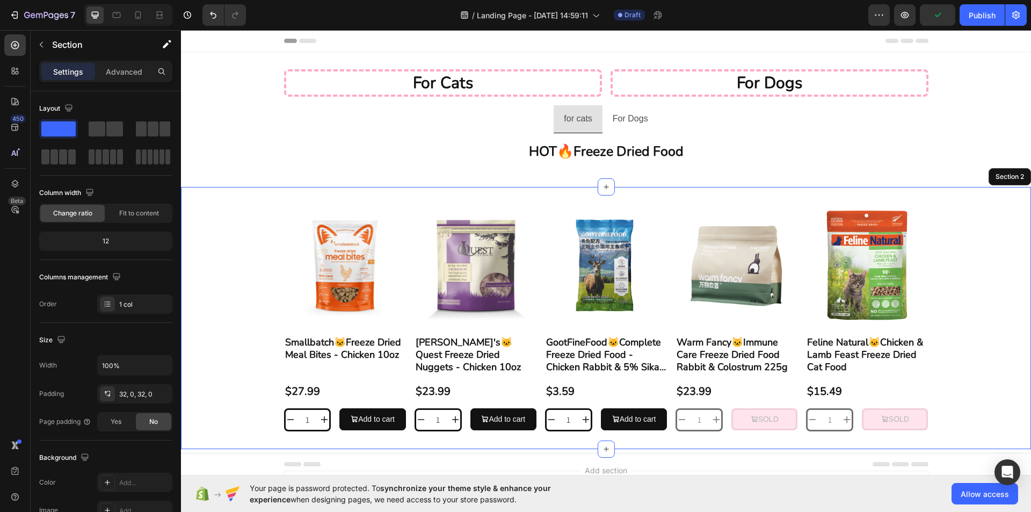
click at [222, 194] on div "Product Images Smallbatch🐱Freeze Dried Meal Bites - Chicken 10oz Product Title …" at bounding box center [606, 317] width 850 height 261
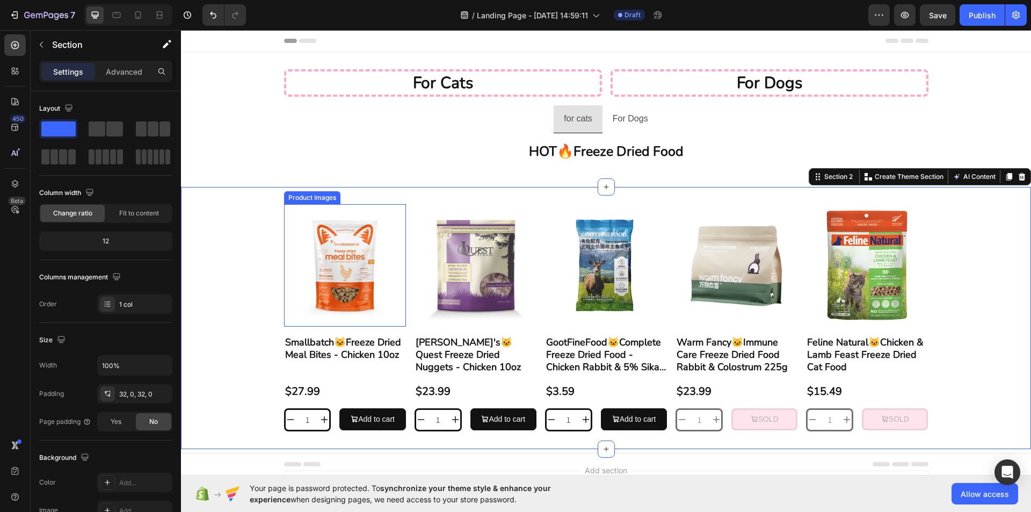
click at [224, 233] on div "Product Images Smallbatch🐱Freeze Dried Meal Bites - Chicken 10oz Product Title …" at bounding box center [606, 317] width 850 height 227
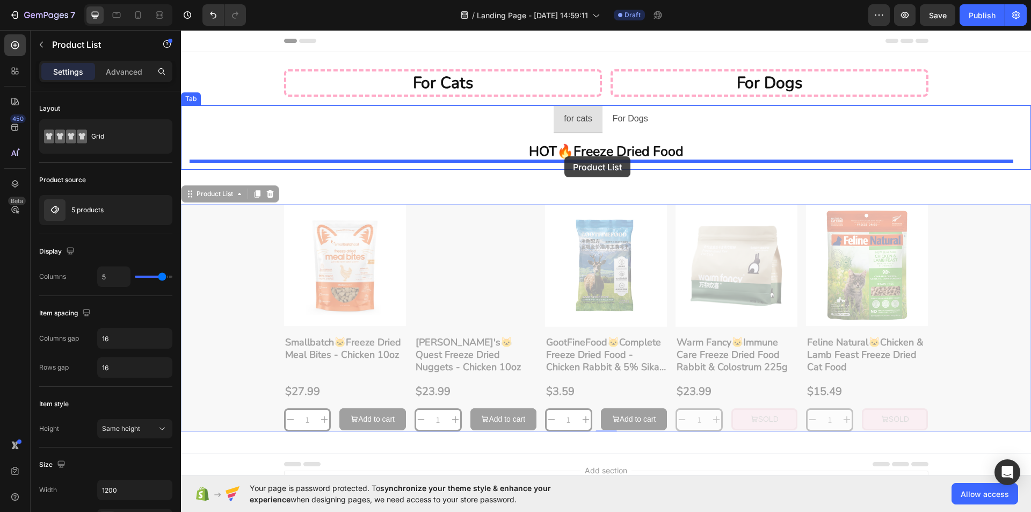
drag, startPoint x: 234, startPoint y: 194, endPoint x: 564, endPoint y: 156, distance: 332.2
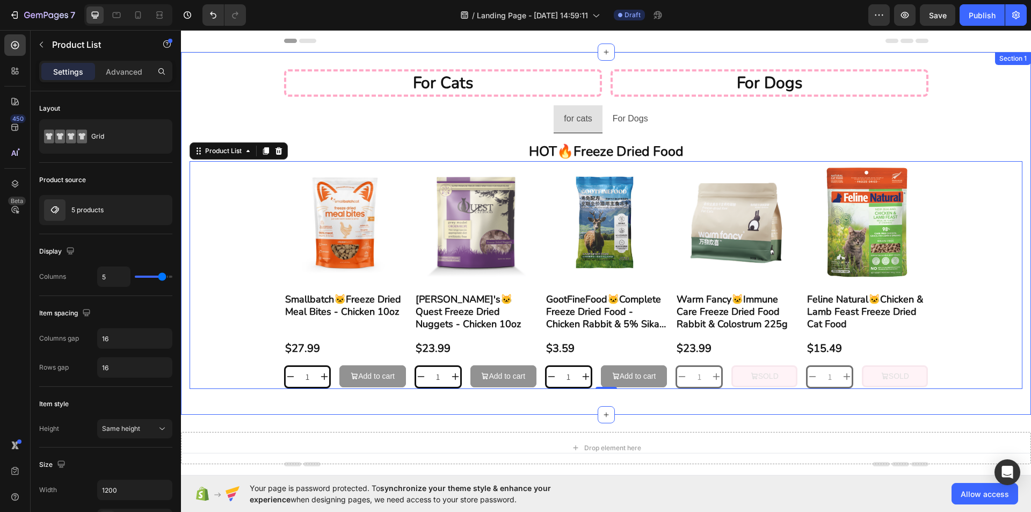
click at [887, 411] on div "for cats Heading For Dogs Heading Row for cats For Dogs HOT🔥Freeze Dried Food H…" at bounding box center [606, 233] width 850 height 362
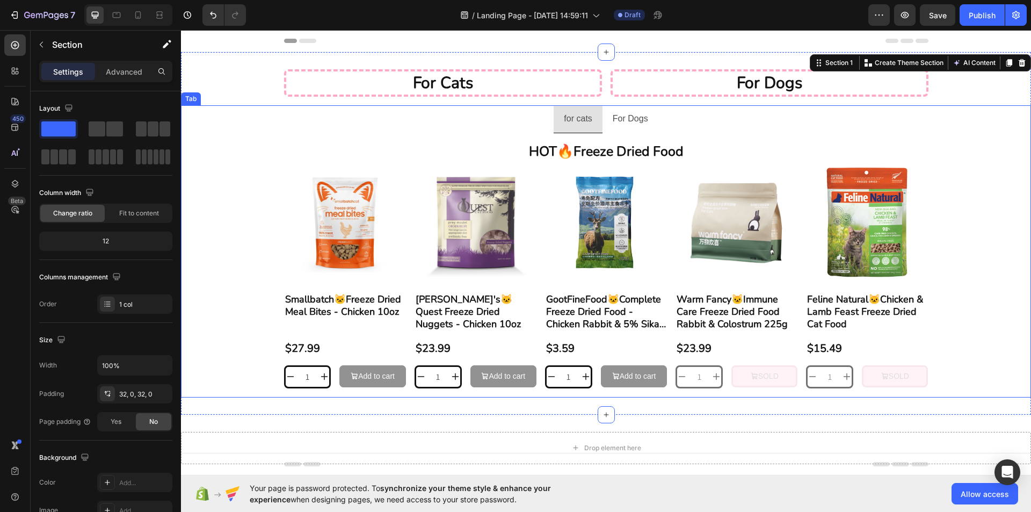
click at [628, 116] on p "For Dogs" at bounding box center [629, 119] width 35 height 16
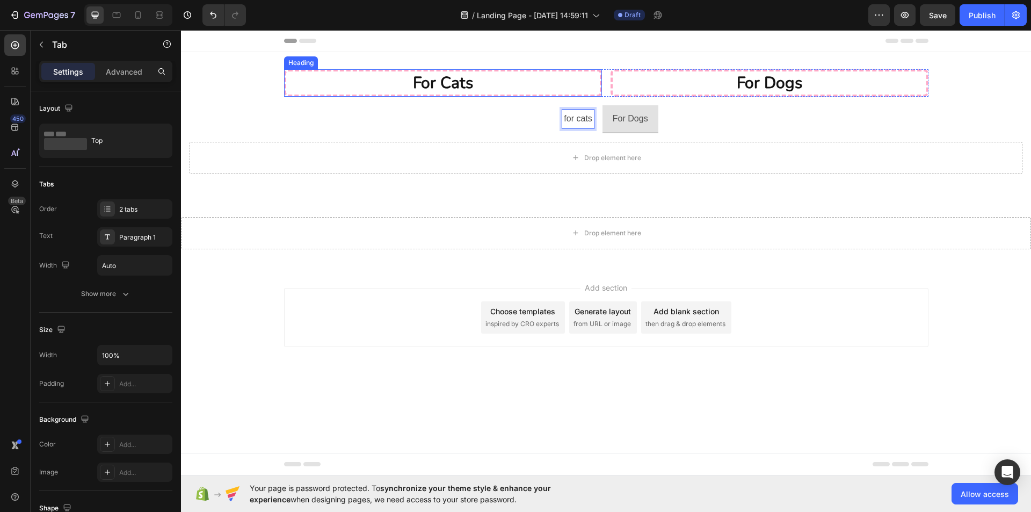
click at [590, 96] on h2 "for cats" at bounding box center [443, 82] width 318 height 27
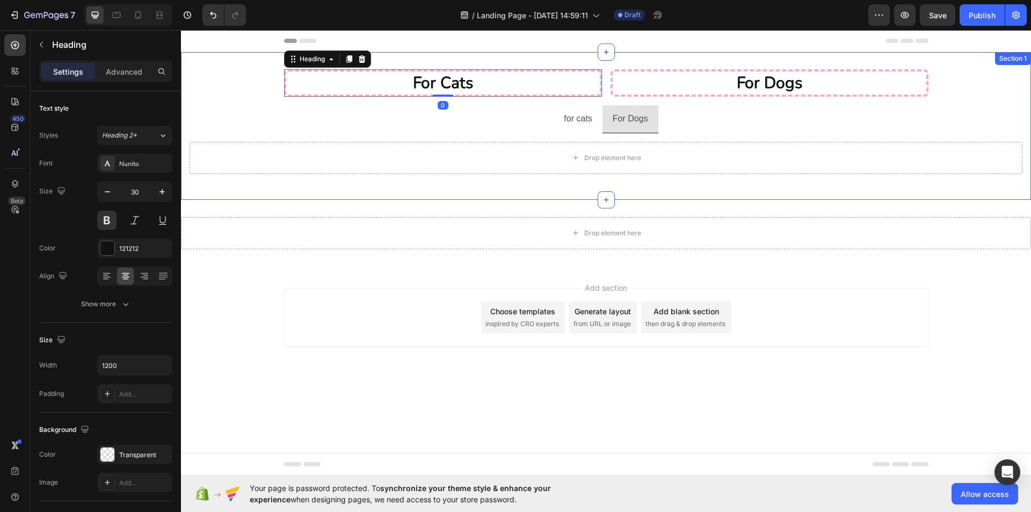
click at [603, 63] on div "for cats Heading 0 For Dogs Heading Row for cats For Dogs HOT🔥Freeze Dried Food…" at bounding box center [606, 126] width 850 height 148
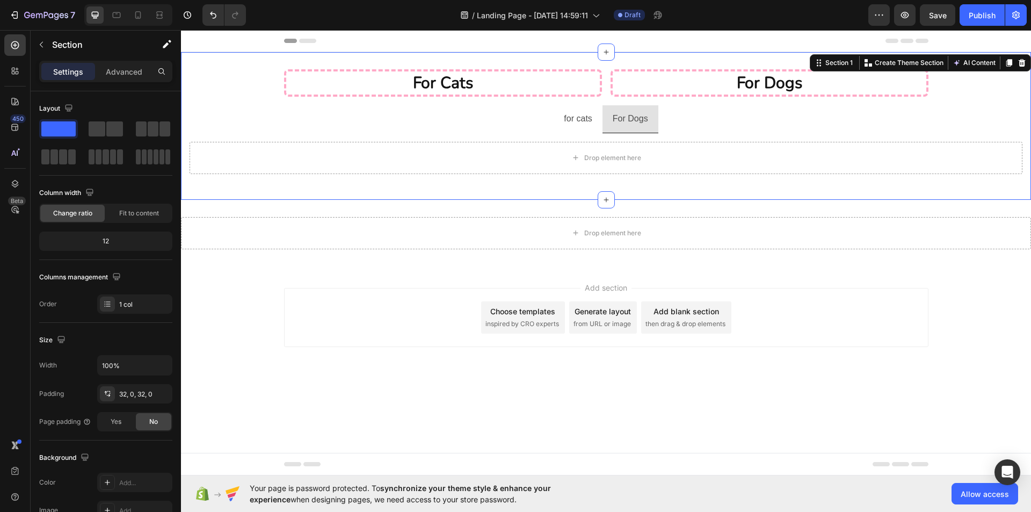
click at [542, 65] on div "for cats Heading For Dogs Heading Row for cats For Dogs HOT🔥Freeze Dried Food H…" at bounding box center [606, 126] width 850 height 148
click at [543, 74] on p "for cats" at bounding box center [442, 82] width 311 height 21
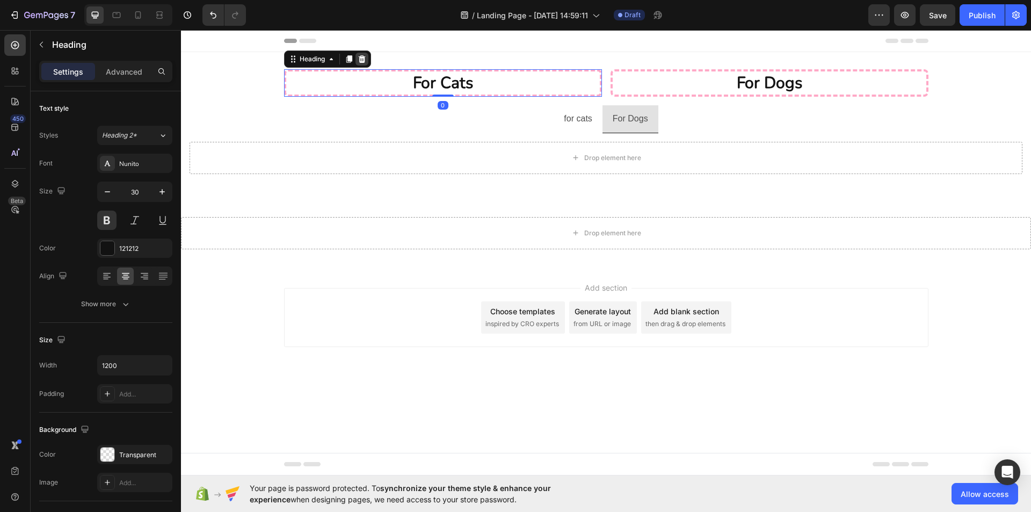
click at [363, 61] on icon at bounding box center [361, 59] width 9 height 9
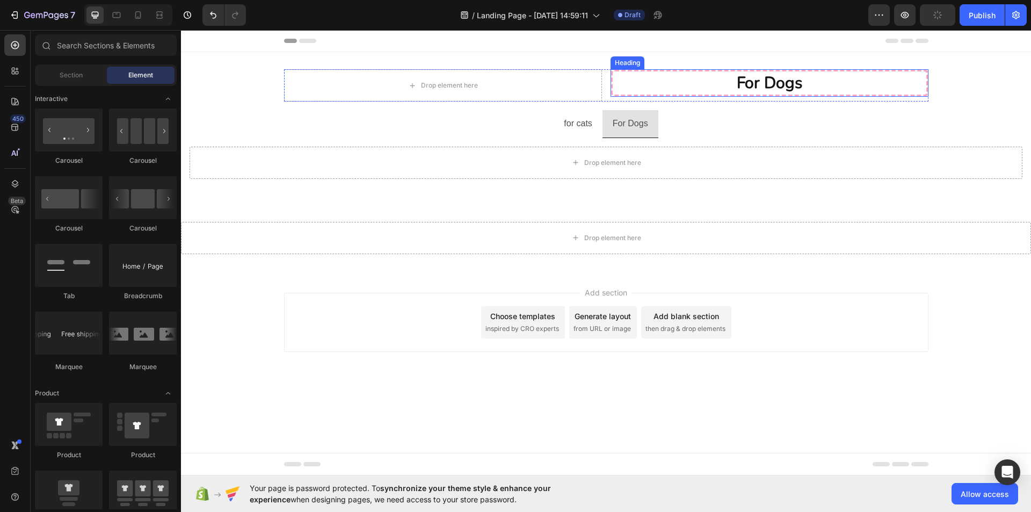
click at [633, 78] on p "For Dogs" at bounding box center [769, 82] width 311 height 21
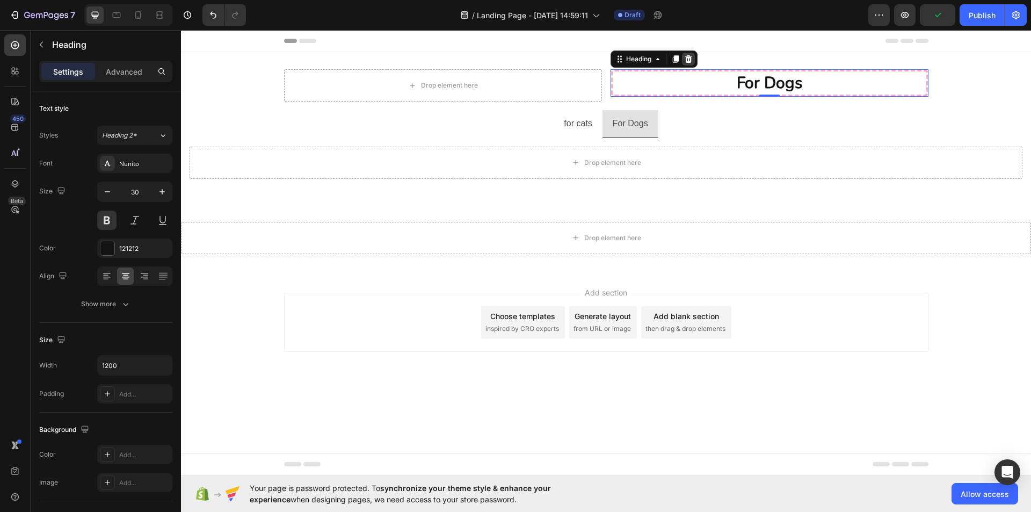
click at [691, 60] on icon at bounding box center [688, 59] width 9 height 9
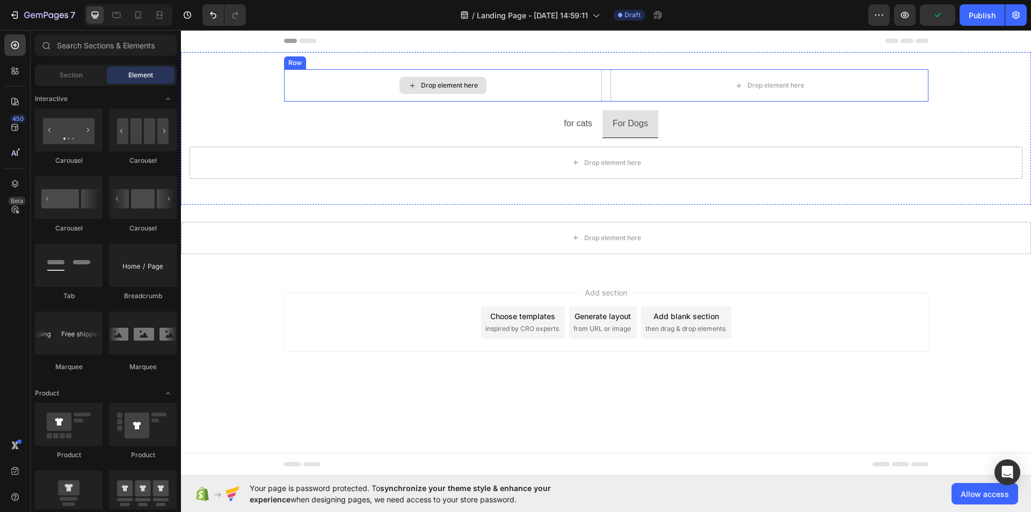
click at [538, 83] on div "Drop element here" at bounding box center [443, 85] width 318 height 32
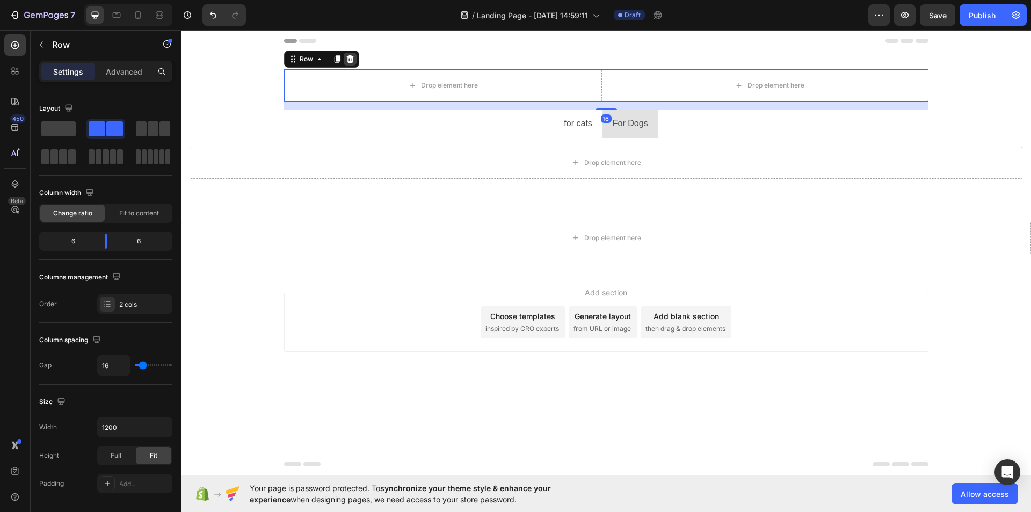
click at [351, 62] on icon at bounding box center [349, 59] width 7 height 8
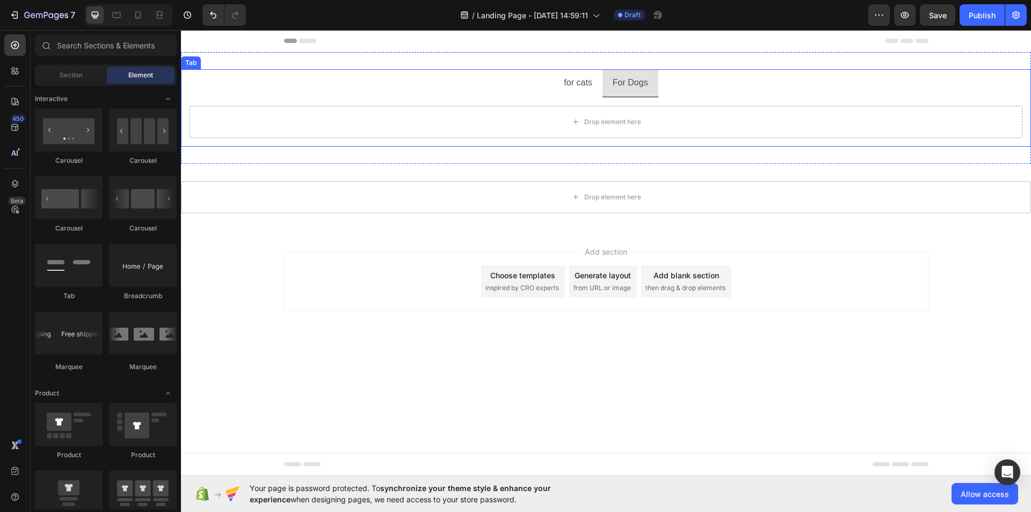
click at [688, 77] on ul "for cats For Dogs" at bounding box center [606, 83] width 850 height 28
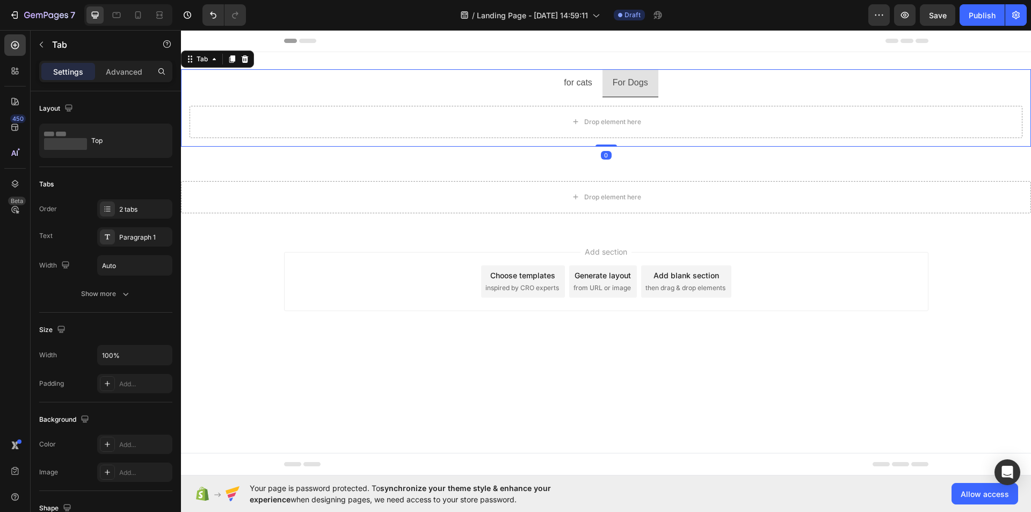
click at [684, 90] on ul "for cats For Dogs" at bounding box center [606, 83] width 850 height 28
click at [571, 92] on div "for cats" at bounding box center [577, 83] width 31 height 19
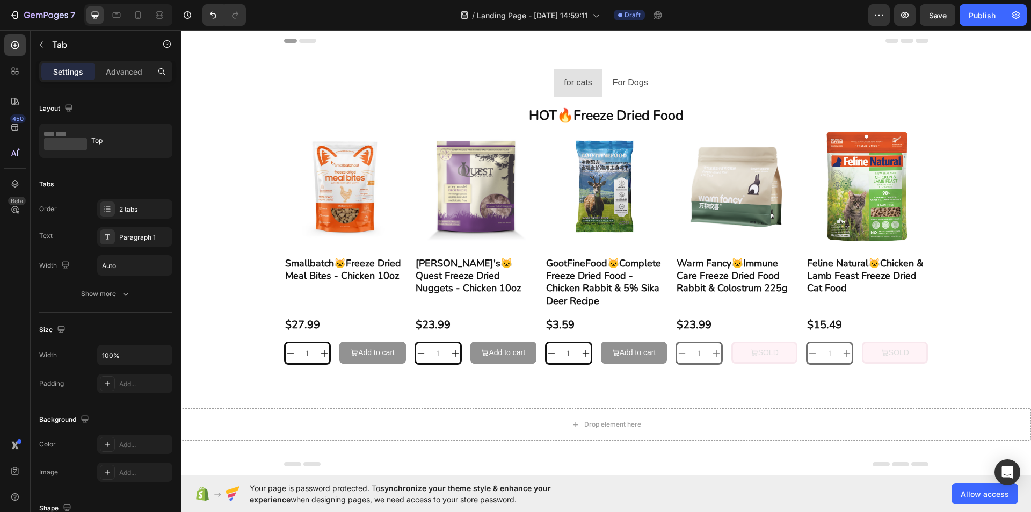
click at [692, 90] on ul "for cats For Dogs" at bounding box center [606, 83] width 850 height 28
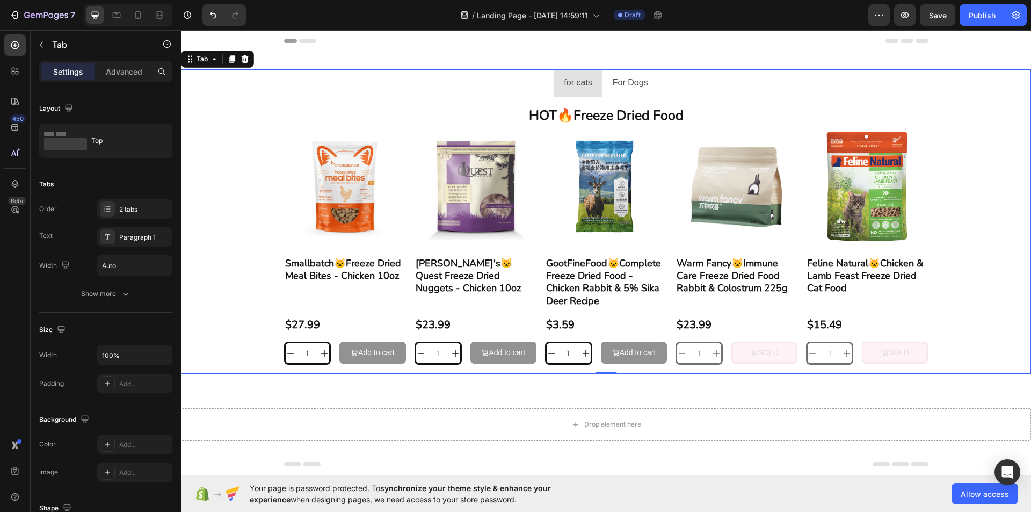
click at [649, 81] on li "For Dogs" at bounding box center [630, 83] width 56 height 28
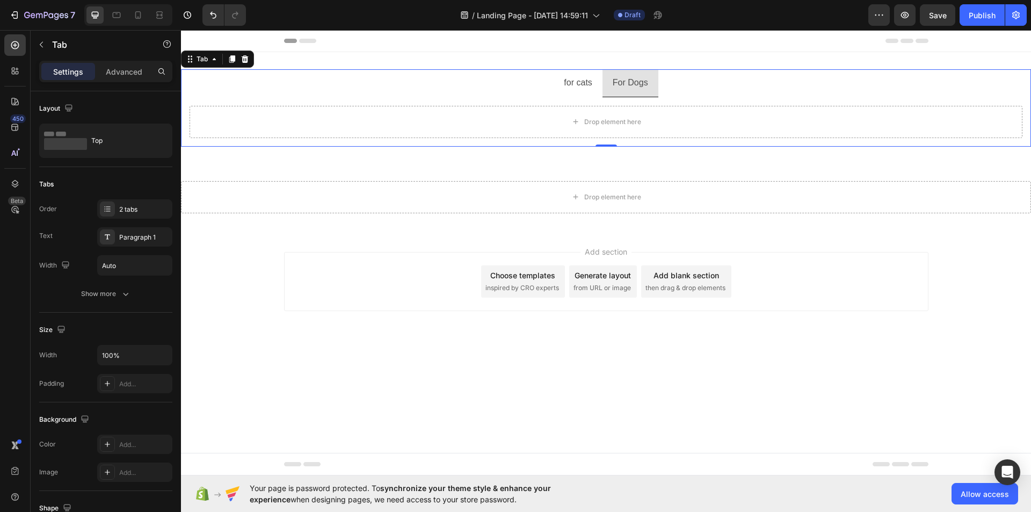
click at [572, 81] on p "for cats" at bounding box center [578, 83] width 28 height 16
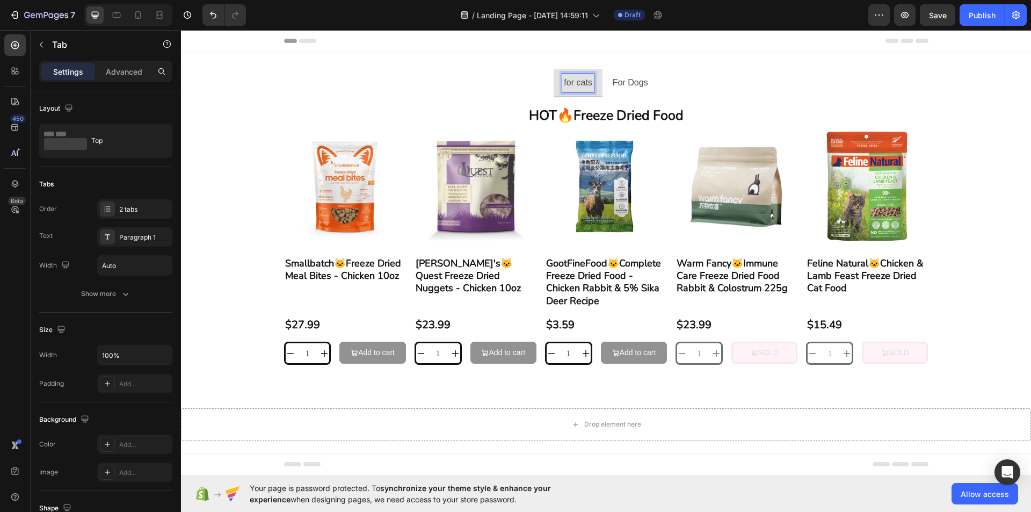
click at [529, 85] on ul "for cats For Dogs" at bounding box center [606, 83] width 850 height 28
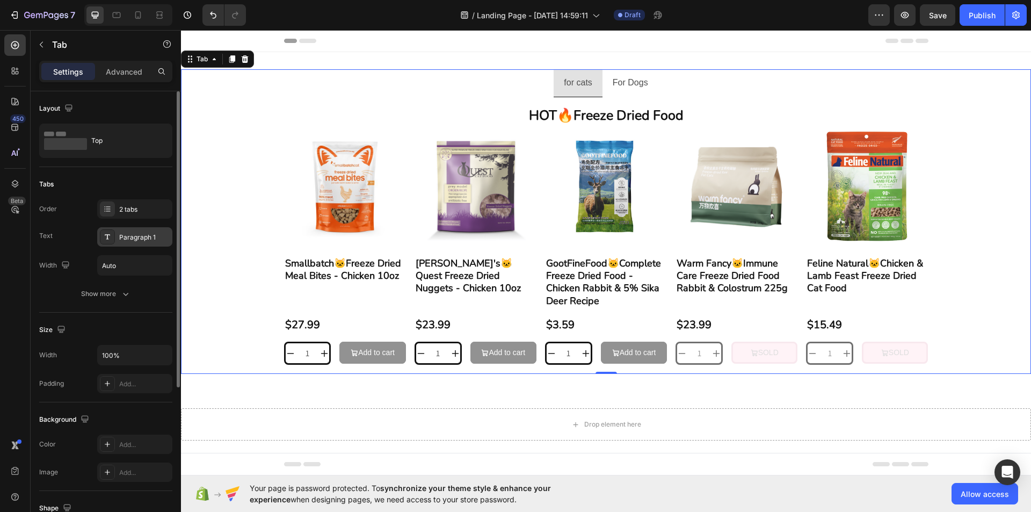
click at [154, 238] on div "Paragraph 1" at bounding box center [144, 237] width 50 height 10
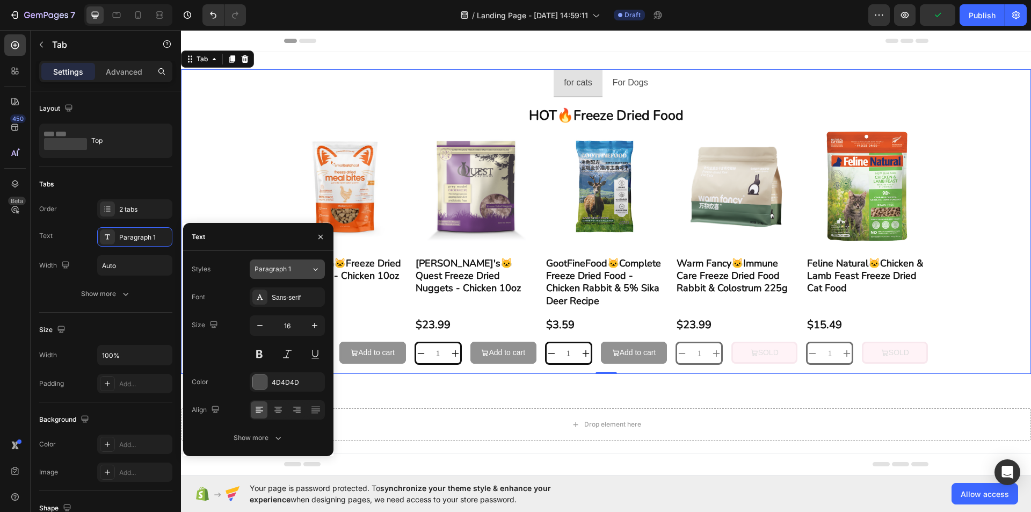
click at [275, 261] on button "Paragraph 1" at bounding box center [287, 268] width 75 height 19
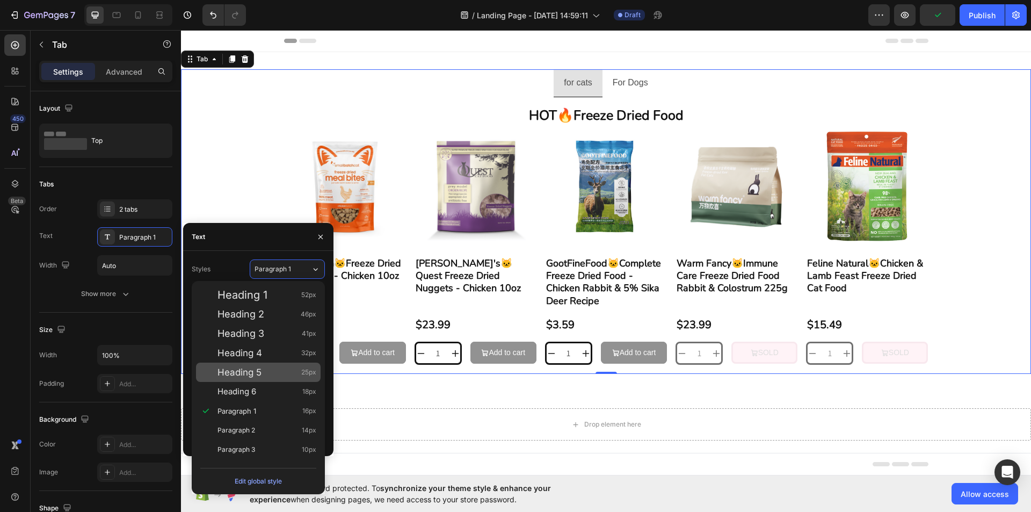
click at [263, 374] on div "Heading 5 25px" at bounding box center [266, 372] width 99 height 11
type input "25"
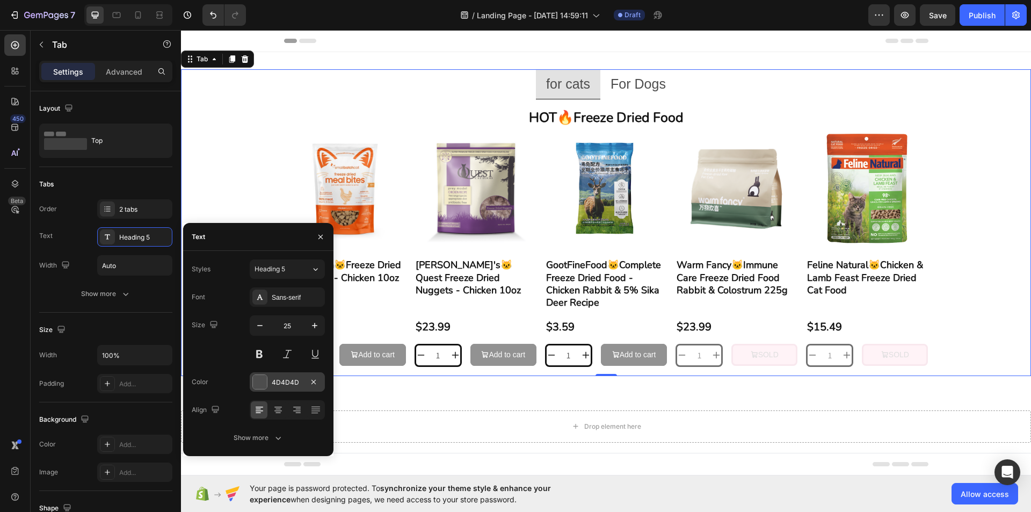
click at [291, 385] on div "4D4D4D" at bounding box center [287, 382] width 31 height 10
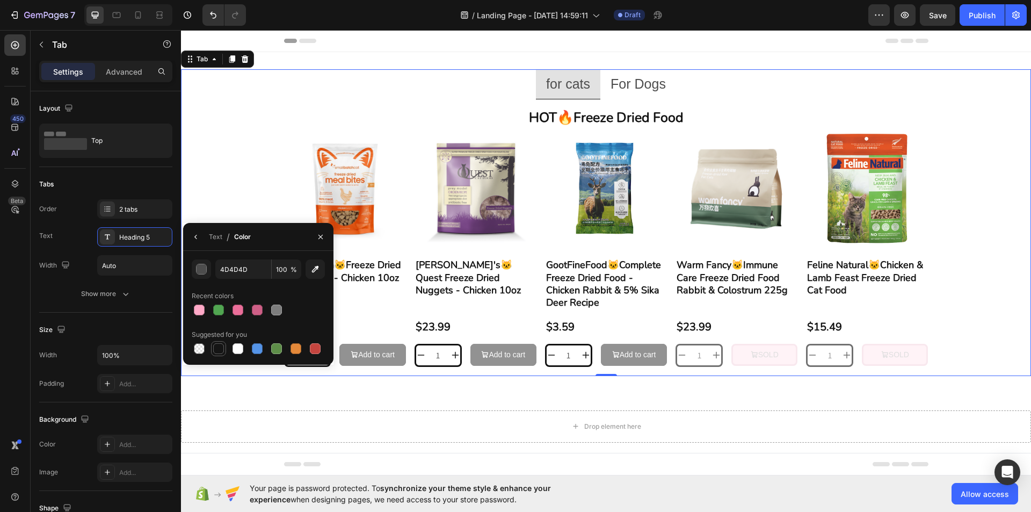
click at [213, 350] on div at bounding box center [218, 348] width 13 height 13
type input "151515"
click at [253, 289] on div "Recent colors" at bounding box center [258, 295] width 133 height 17
click at [136, 243] on div "Heading 5" at bounding box center [134, 236] width 75 height 19
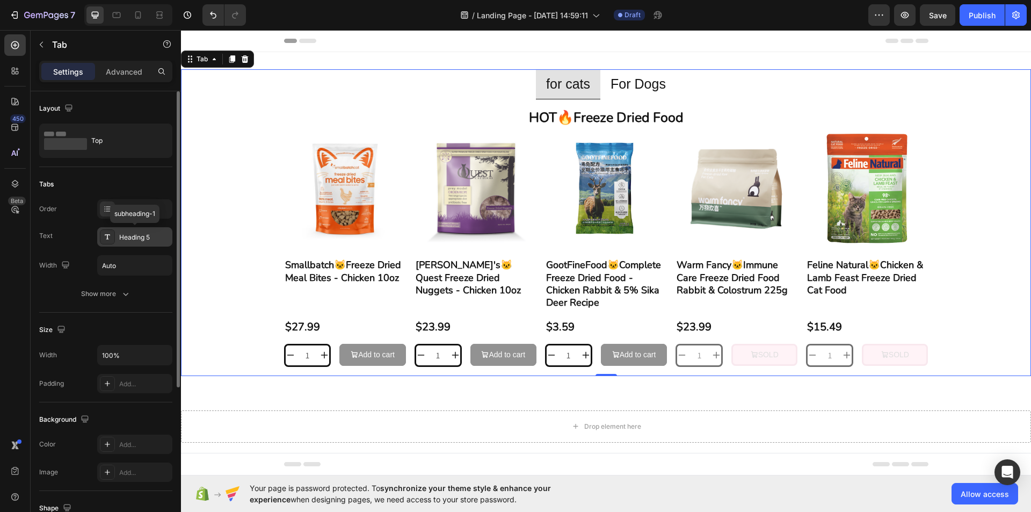
click at [137, 242] on div "Heading 5" at bounding box center [144, 237] width 50 height 10
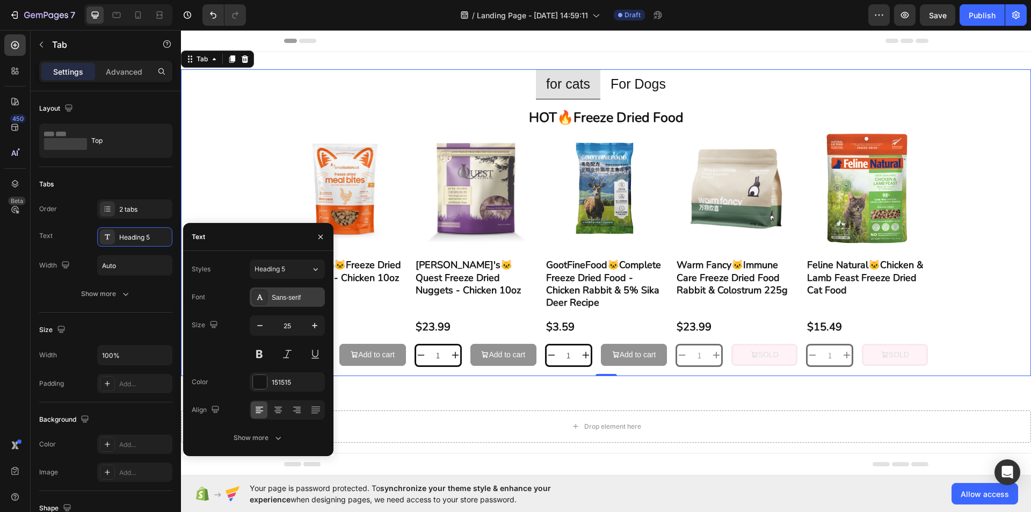
click at [286, 301] on div "Sans-serif" at bounding box center [297, 298] width 50 height 10
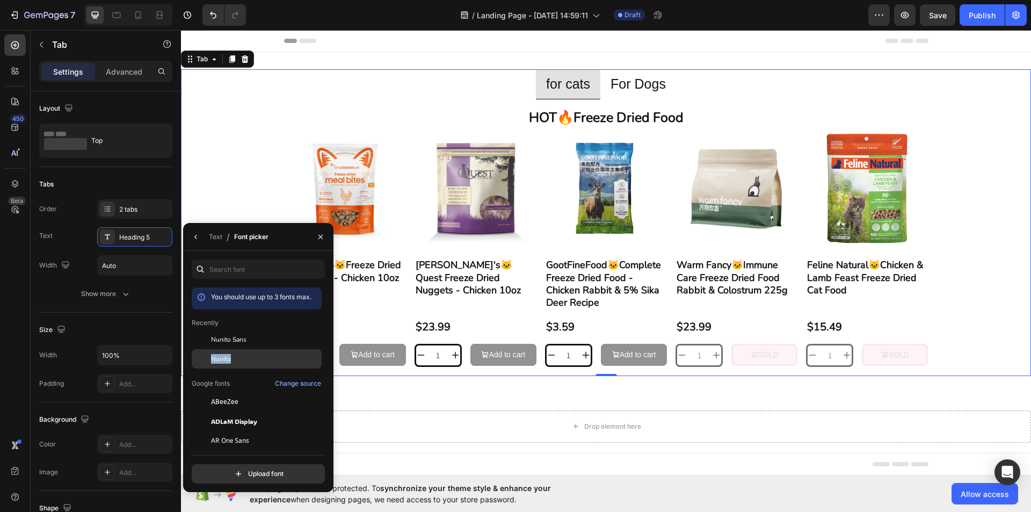
drag, startPoint x: 248, startPoint y: 336, endPoint x: 236, endPoint y: 361, distance: 27.9
click at [236, 362] on div "Nunito" at bounding box center [265, 359] width 108 height 10
click at [281, 318] on div "Recently" at bounding box center [257, 323] width 130 height 10
click at [319, 239] on icon "button" at bounding box center [320, 236] width 9 height 9
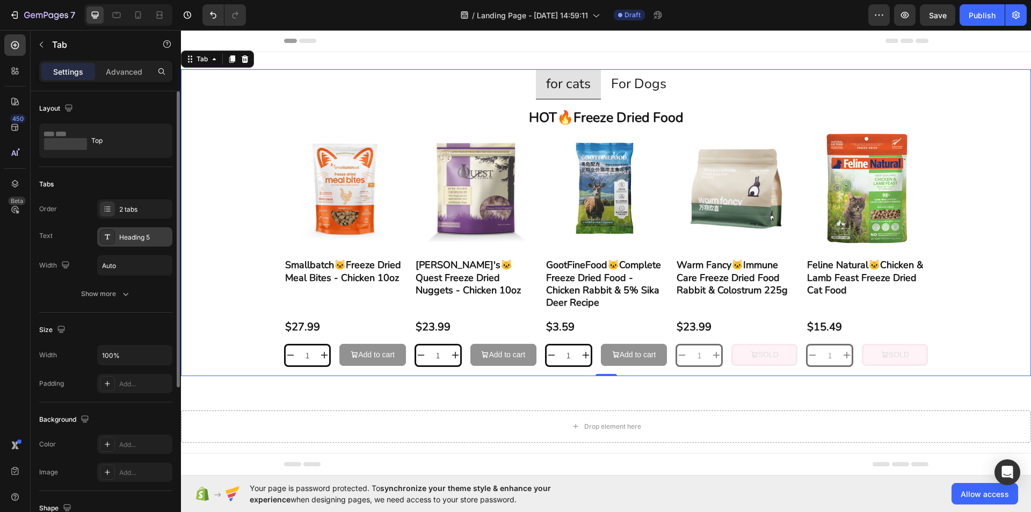
click at [134, 232] on div "Heading 5" at bounding box center [144, 237] width 50 height 10
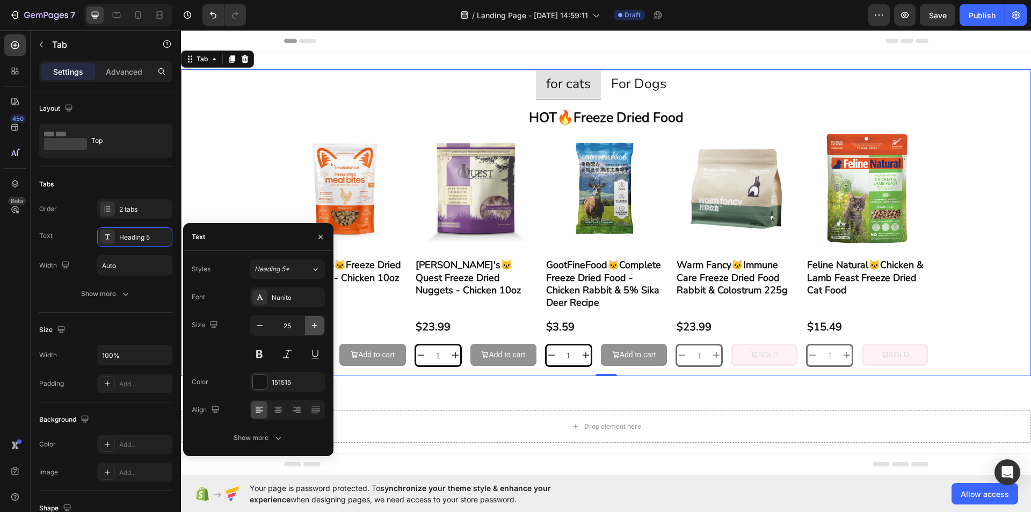
click at [312, 325] on icon "button" at bounding box center [314, 325] width 11 height 11
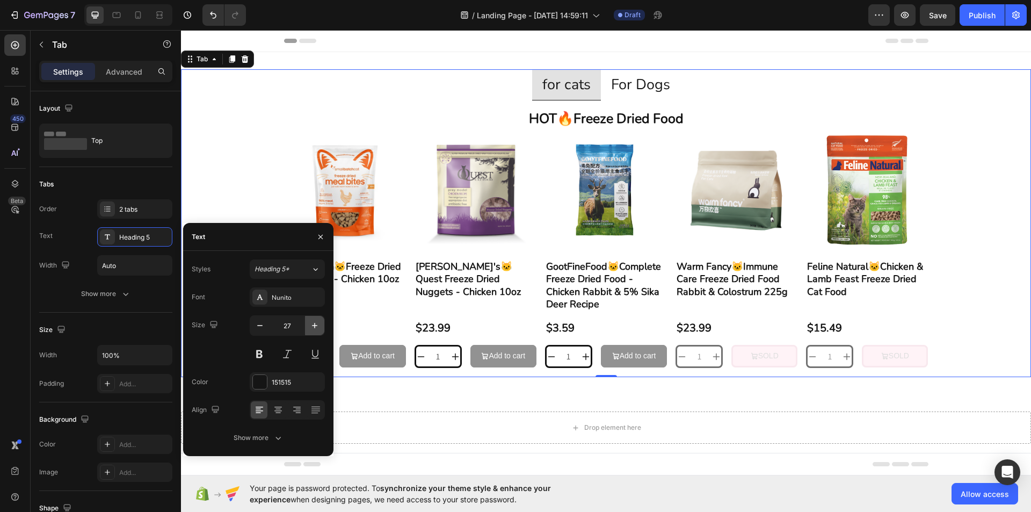
click at [312, 325] on icon "button" at bounding box center [314, 325] width 11 height 11
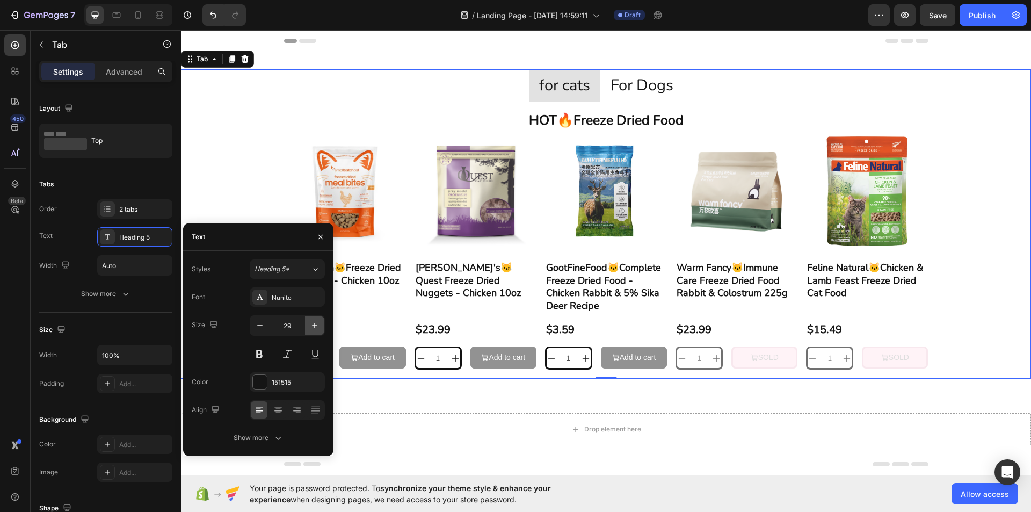
click at [312, 325] on icon "button" at bounding box center [314, 325] width 11 height 11
type input "30"
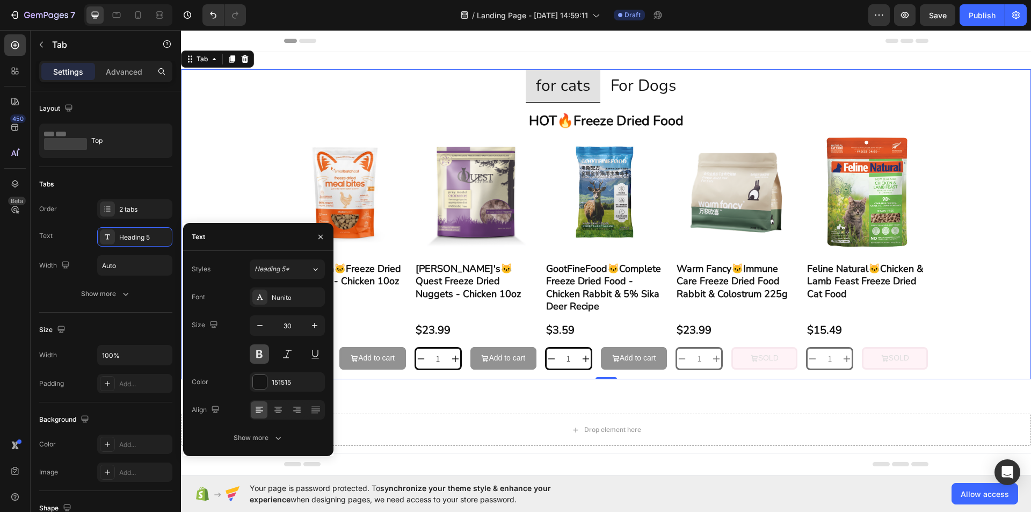
click at [258, 355] on button at bounding box center [259, 353] width 19 height 19
click at [280, 437] on icon "button" at bounding box center [277, 437] width 5 height 3
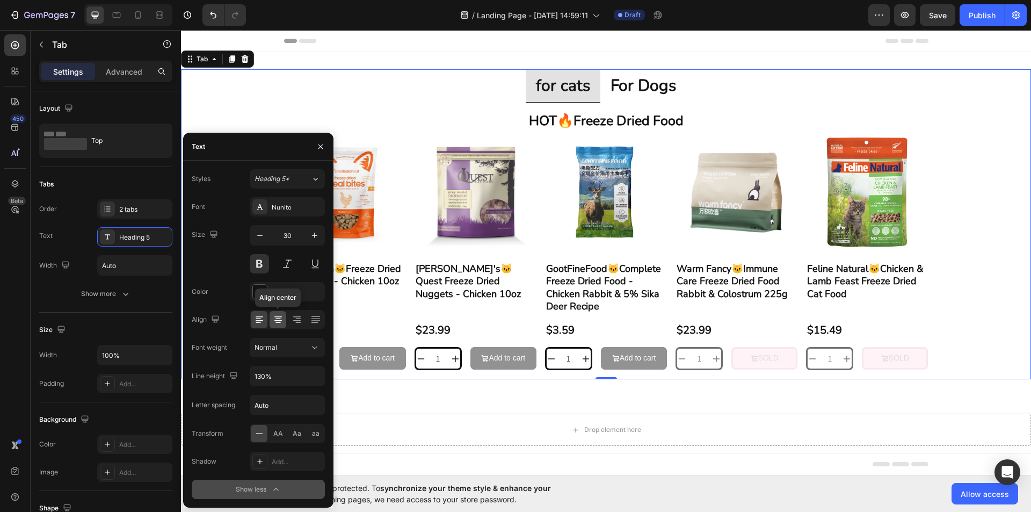
click at [284, 322] on div at bounding box center [277, 319] width 17 height 17
click at [297, 436] on span "Aa" at bounding box center [297, 433] width 9 height 10
click at [289, 381] on input "130%" at bounding box center [287, 375] width 74 height 19
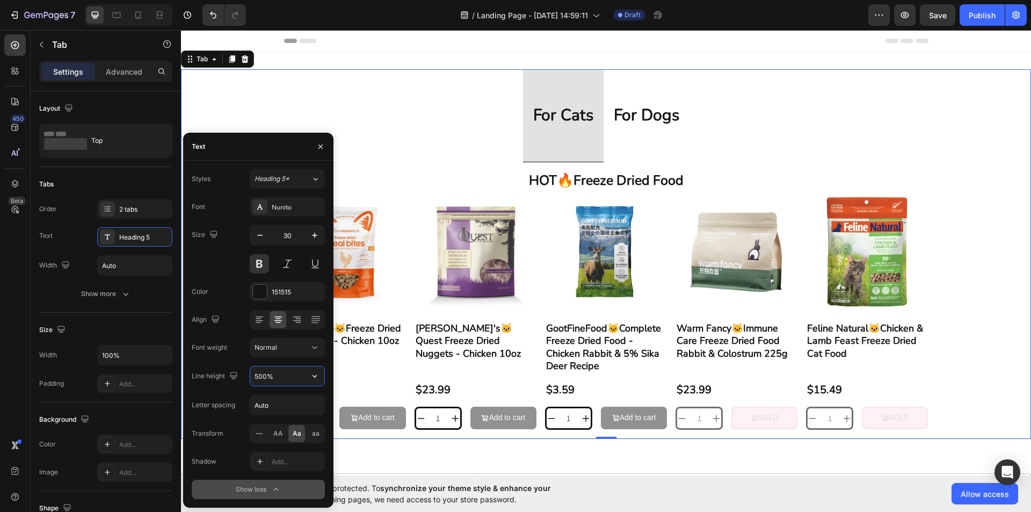
drag, startPoint x: 274, startPoint y: 378, endPoint x: 253, endPoint y: 378, distance: 20.9
click at [253, 378] on input "500%" at bounding box center [287, 375] width 74 height 19
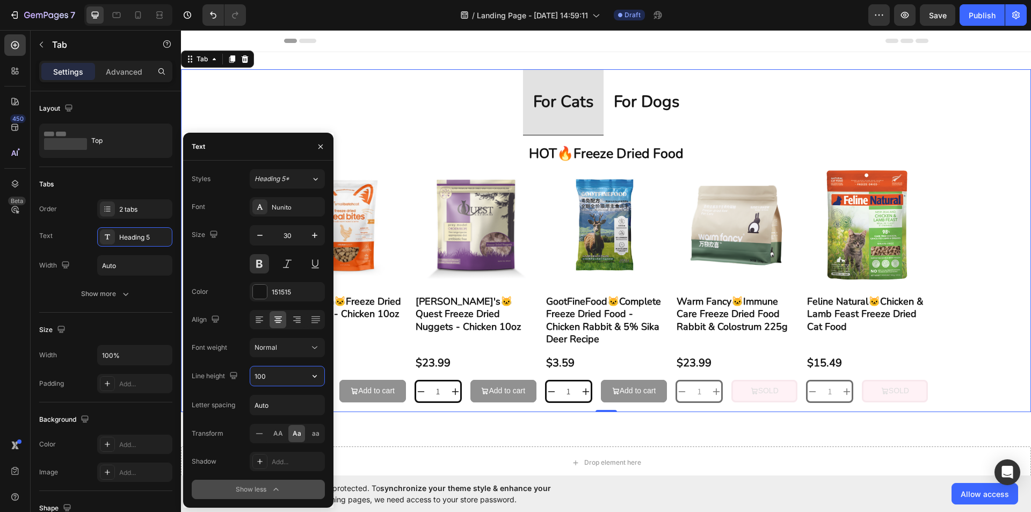
drag, startPoint x: 269, startPoint y: 381, endPoint x: 255, endPoint y: 381, distance: 14.0
click at [255, 381] on input "100" at bounding box center [287, 375] width 74 height 19
click at [319, 379] on icon "button" at bounding box center [314, 375] width 11 height 11
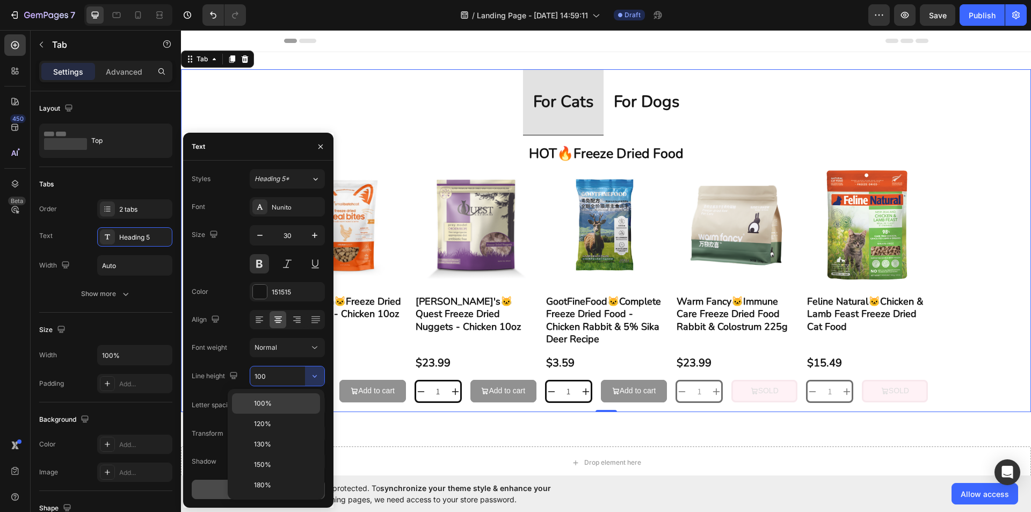
click at [295, 400] on p "100%" at bounding box center [284, 403] width 61 height 10
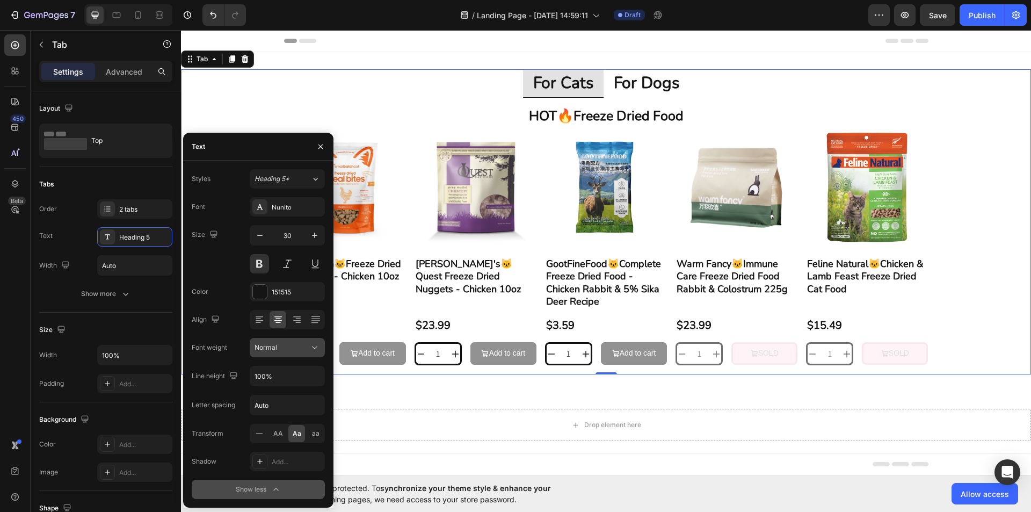
click at [320, 350] on button "Normal" at bounding box center [287, 347] width 75 height 19
click at [299, 354] on button "Normal" at bounding box center [287, 347] width 75 height 19
click at [307, 373] on button "button" at bounding box center [314, 375] width 19 height 19
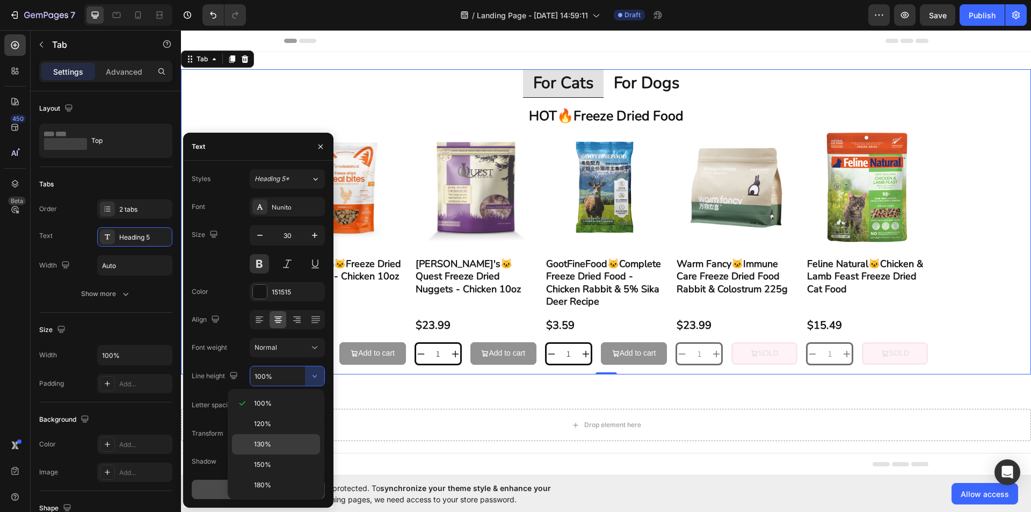
click at [295, 454] on div "130%" at bounding box center [276, 464] width 88 height 20
type input "130%"
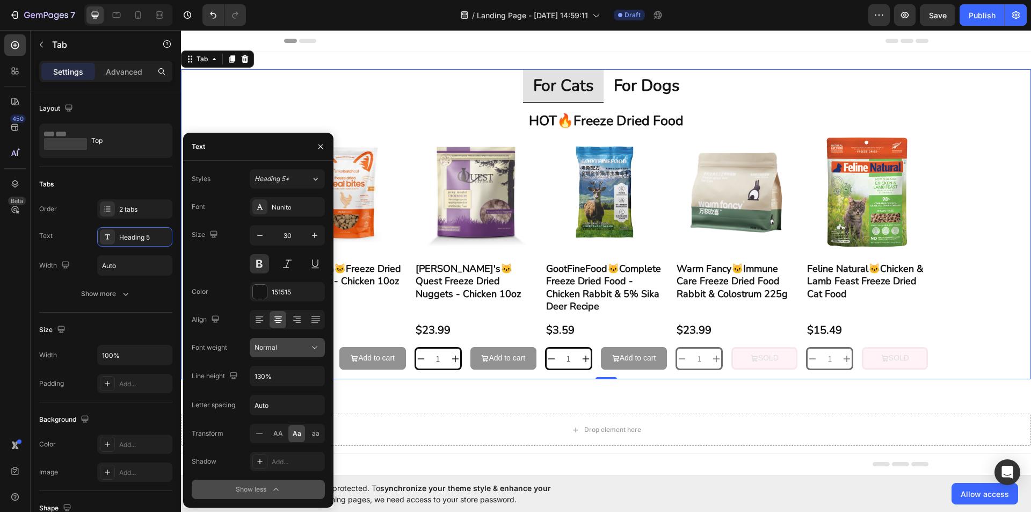
click at [313, 345] on icon at bounding box center [314, 347] width 11 height 11
click at [286, 454] on p "Semi Bold" at bounding box center [282, 455] width 57 height 10
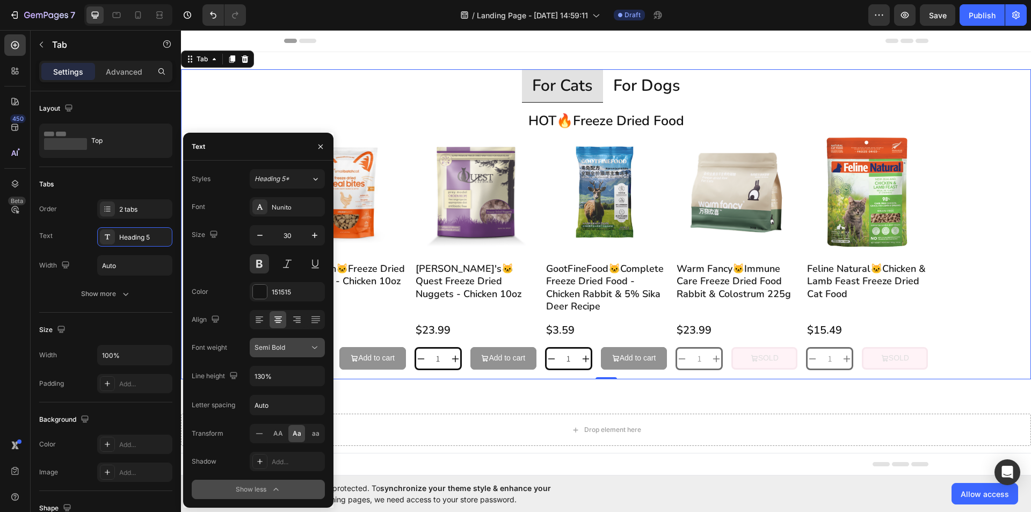
click at [306, 346] on div "Semi Bold" at bounding box center [281, 347] width 55 height 10
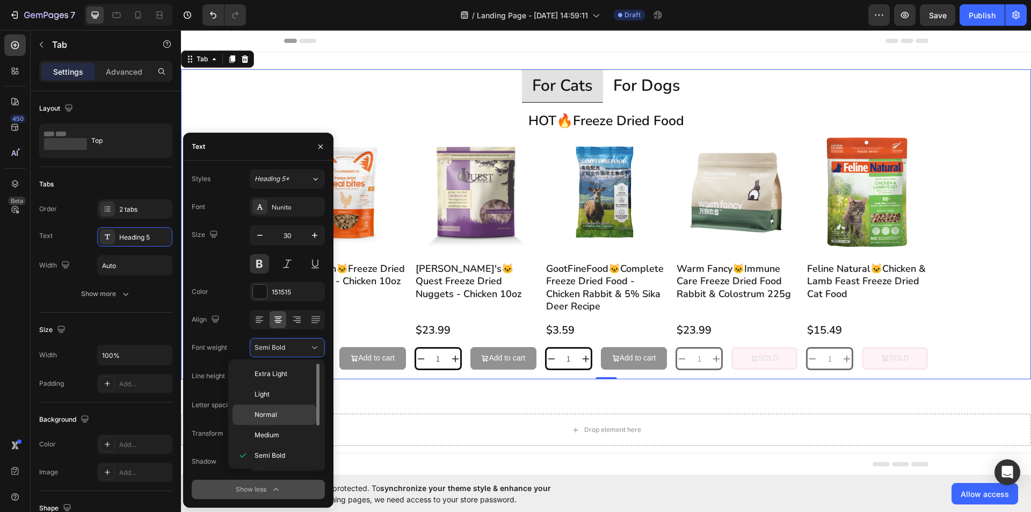
click at [287, 411] on p "Normal" at bounding box center [282, 415] width 57 height 10
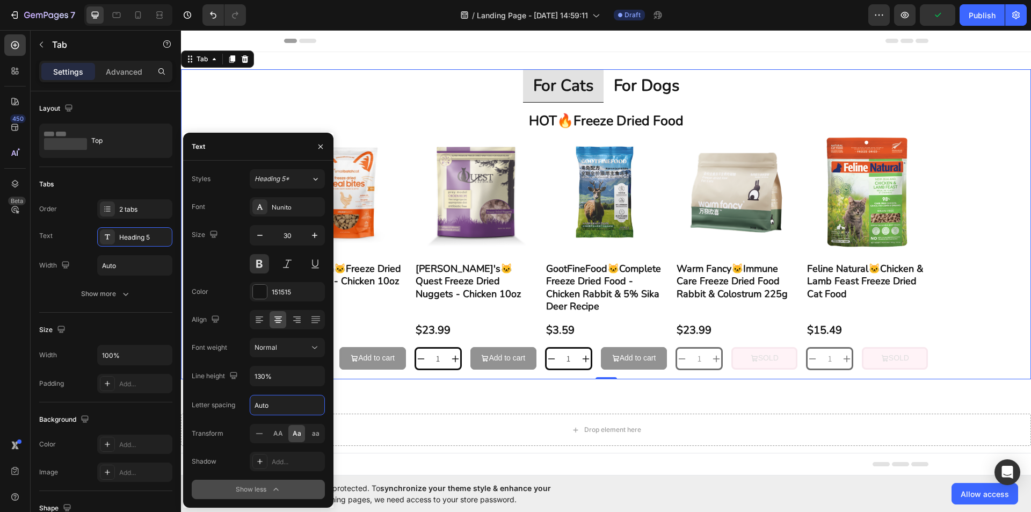
click at [314, 396] on input "Auto" at bounding box center [287, 404] width 74 height 19
click at [311, 404] on input "Auto" at bounding box center [287, 404] width 74 height 19
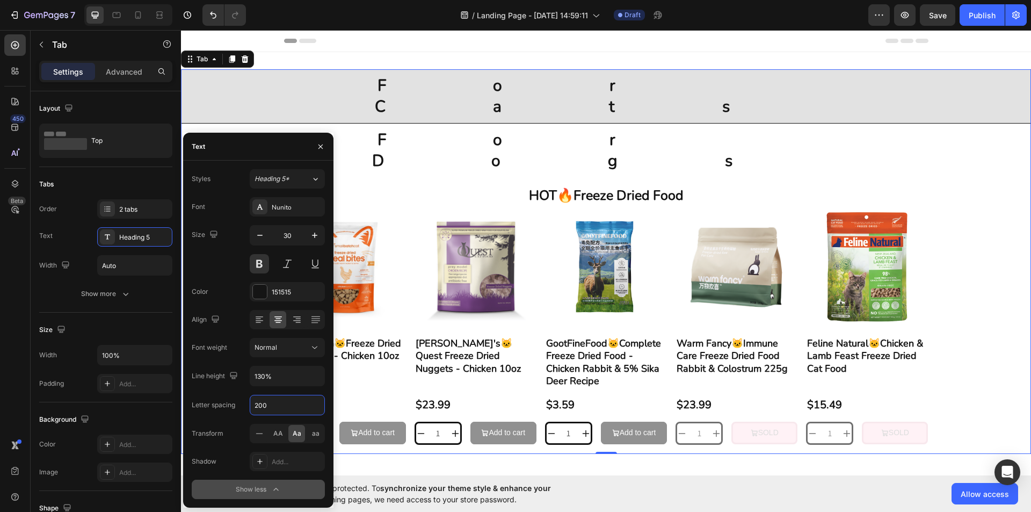
drag, startPoint x: 257, startPoint y: 405, endPoint x: 235, endPoint y: 405, distance: 21.5
click at [235, 405] on div "Letter spacing 200" at bounding box center [258, 405] width 133 height 20
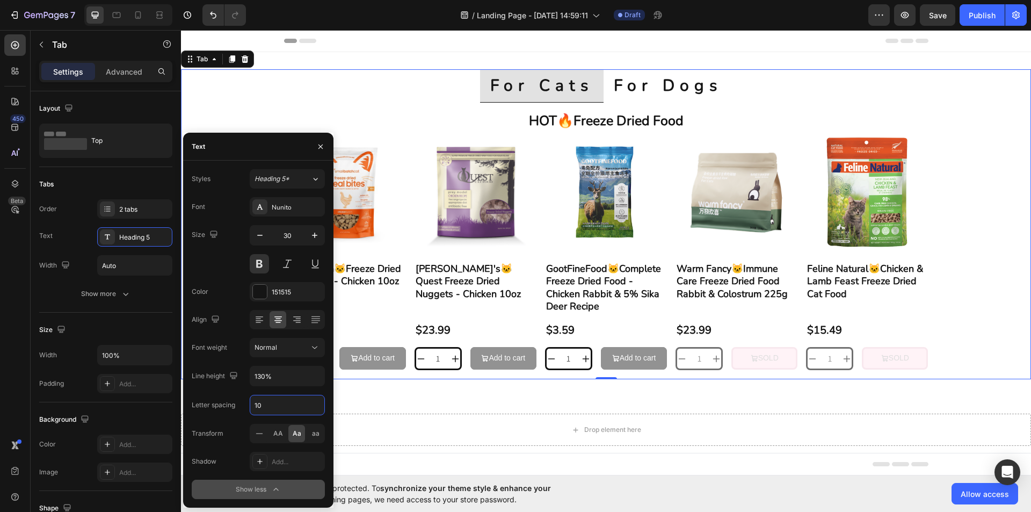
type input "100"
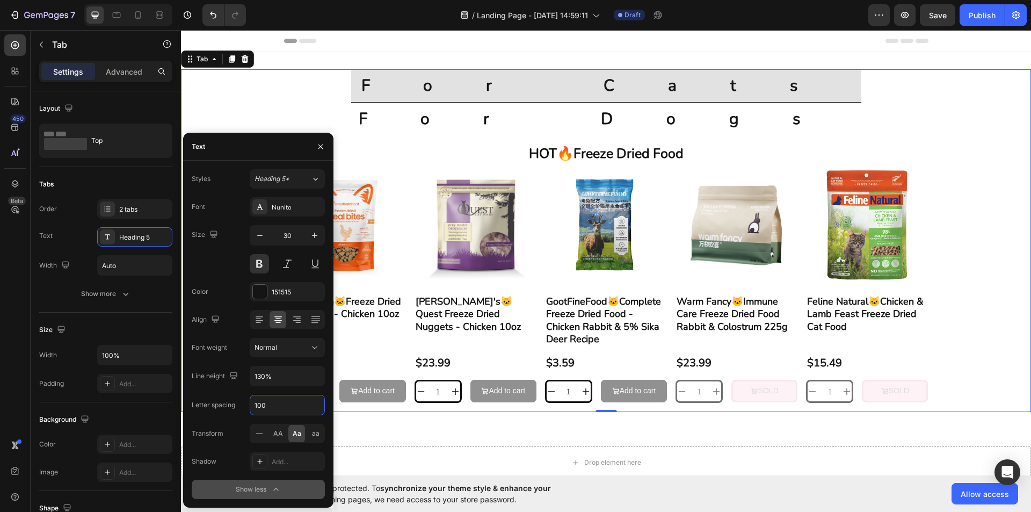
click at [286, 407] on input "100" at bounding box center [287, 404] width 74 height 19
click at [216, 405] on div "Letter spacing 100" at bounding box center [258, 405] width 133 height 20
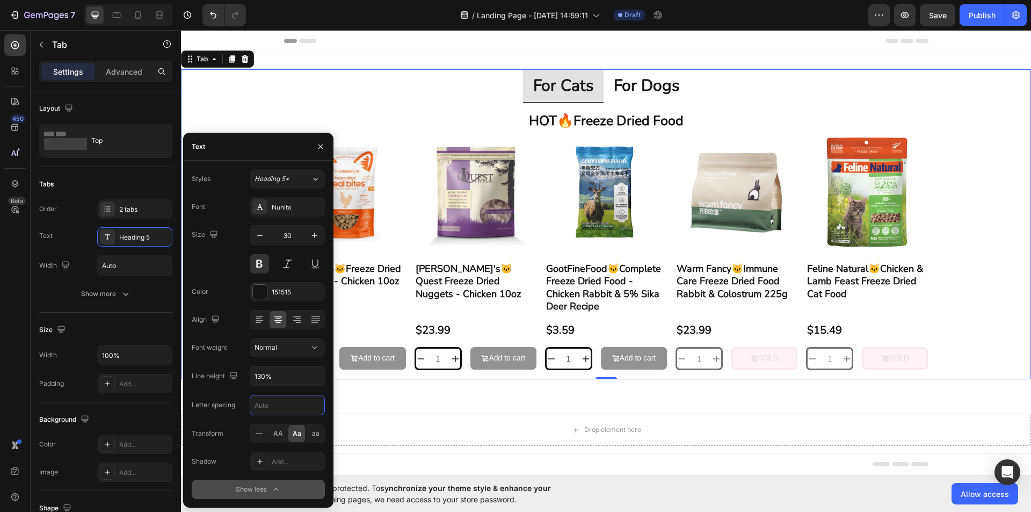
click at [233, 400] on div "Letter spacing" at bounding box center [213, 405] width 43 height 10
click at [236, 391] on div "Font Nunito Size 30 Color 151515 Align Font weight Normal Line height 130% Lett…" at bounding box center [258, 348] width 133 height 302
click at [267, 492] on div "Show less" at bounding box center [259, 489] width 46 height 11
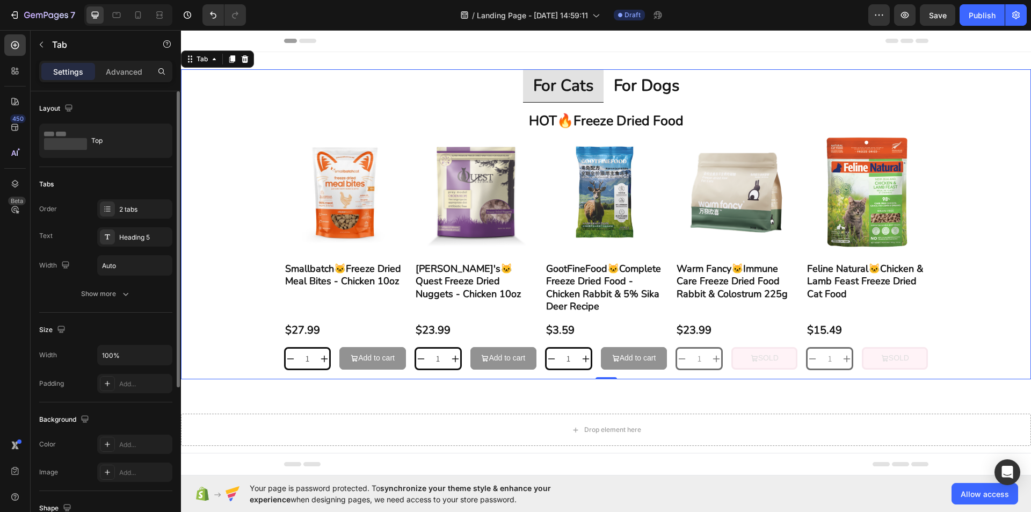
click at [121, 297] on icon "button" at bounding box center [125, 293] width 11 height 11
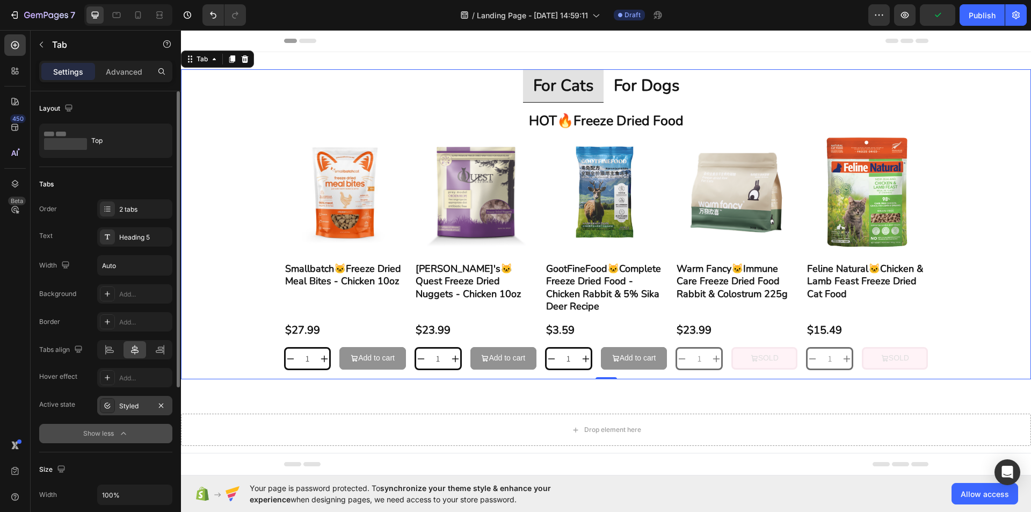
click at [147, 397] on div "Styled" at bounding box center [134, 405] width 75 height 19
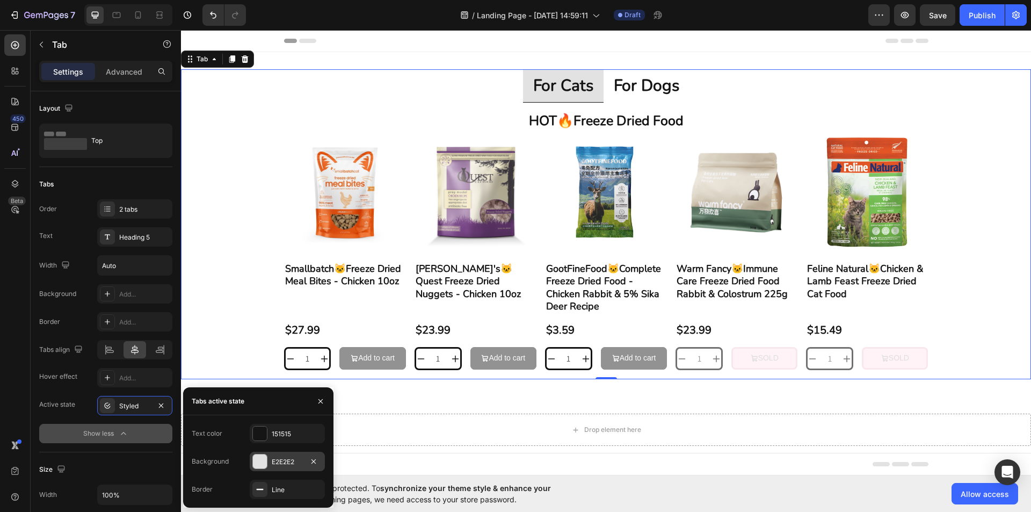
click at [260, 465] on div at bounding box center [260, 461] width 14 height 14
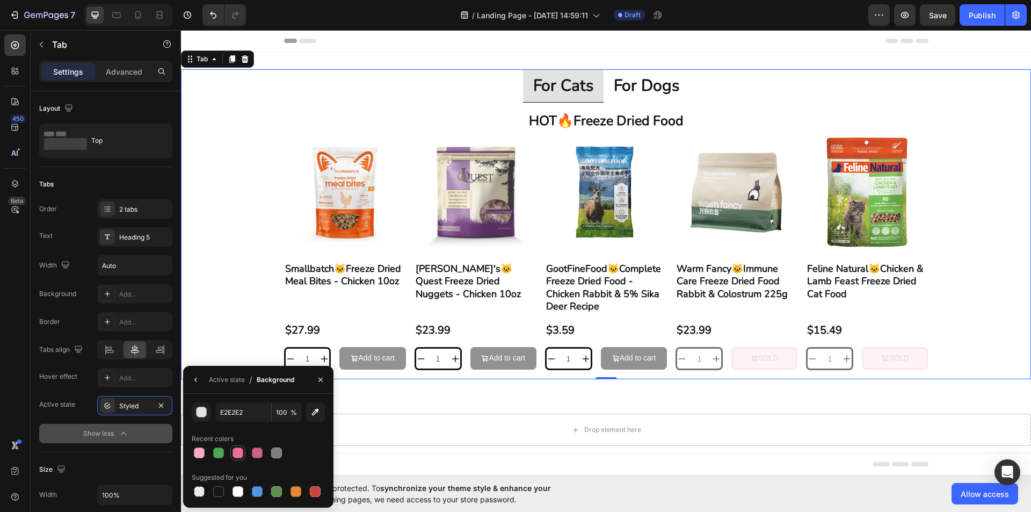
click at [231, 452] on div at bounding box center [237, 452] width 13 height 13
click at [197, 452] on div at bounding box center [199, 452] width 11 height 11
type input "FFA9C7"
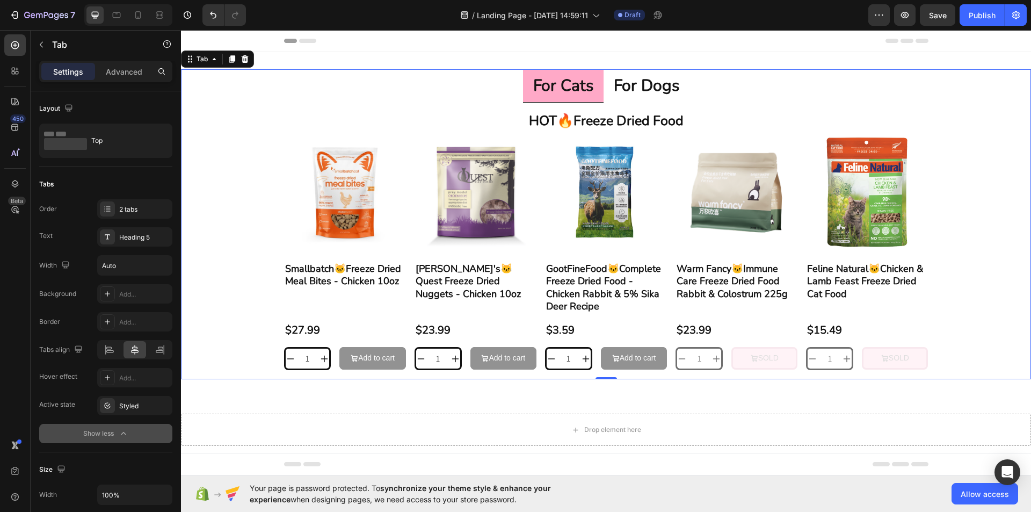
click at [155, 432] on button "Show less" at bounding box center [105, 433] width 133 height 19
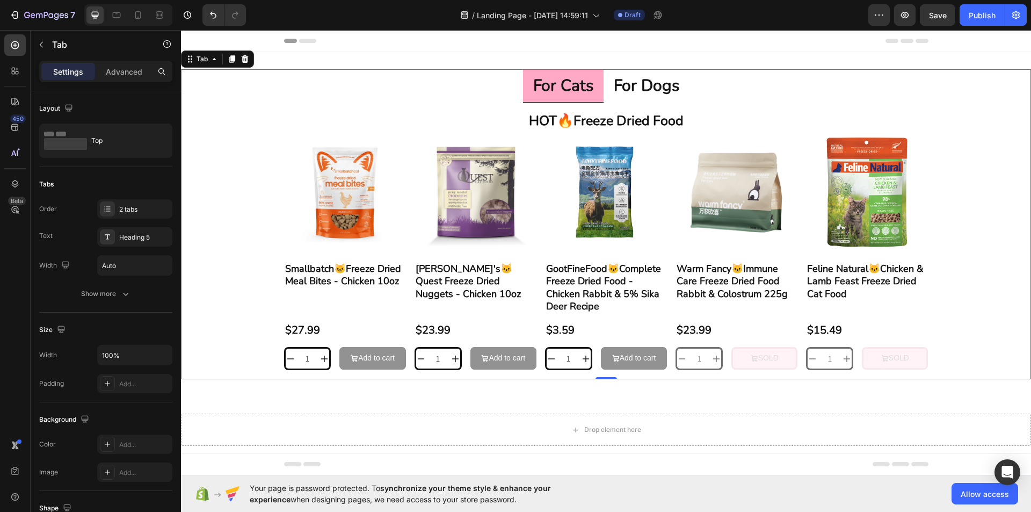
click at [120, 283] on div "Order 2 tabs Text Heading 5 Width Auto Show more" at bounding box center [105, 251] width 133 height 104
click at [122, 301] on button "Show more" at bounding box center [105, 293] width 133 height 19
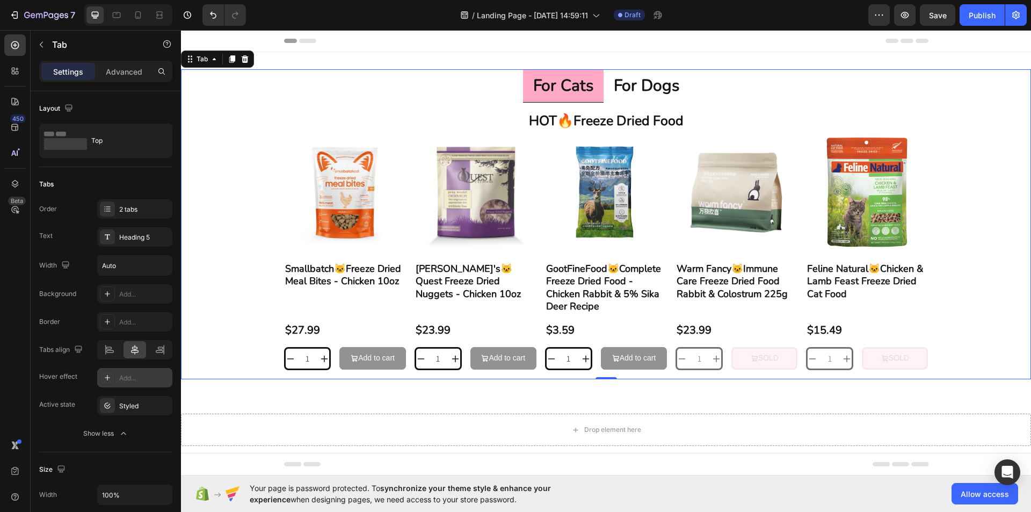
click at [143, 379] on div "Add..." at bounding box center [144, 378] width 50 height 10
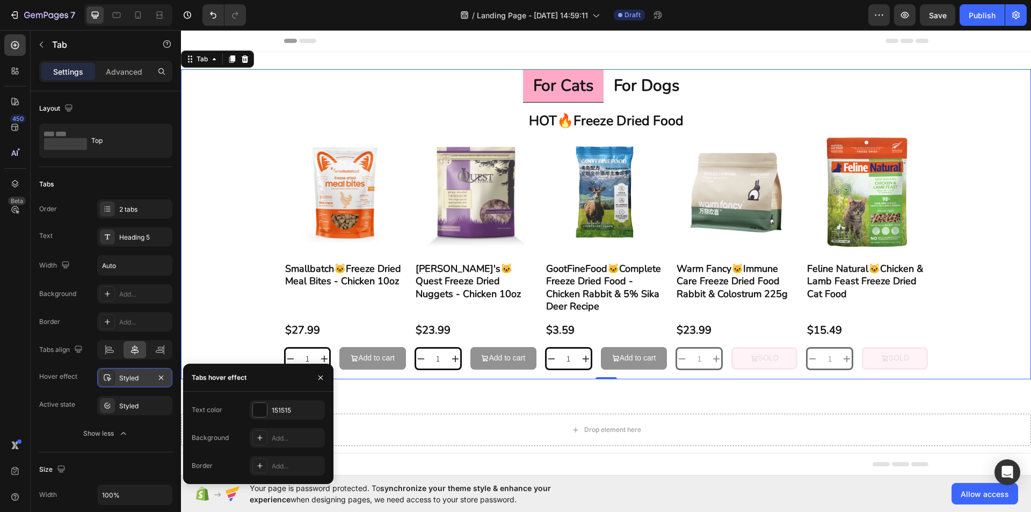
click at [143, 379] on div "Styled" at bounding box center [134, 378] width 31 height 10
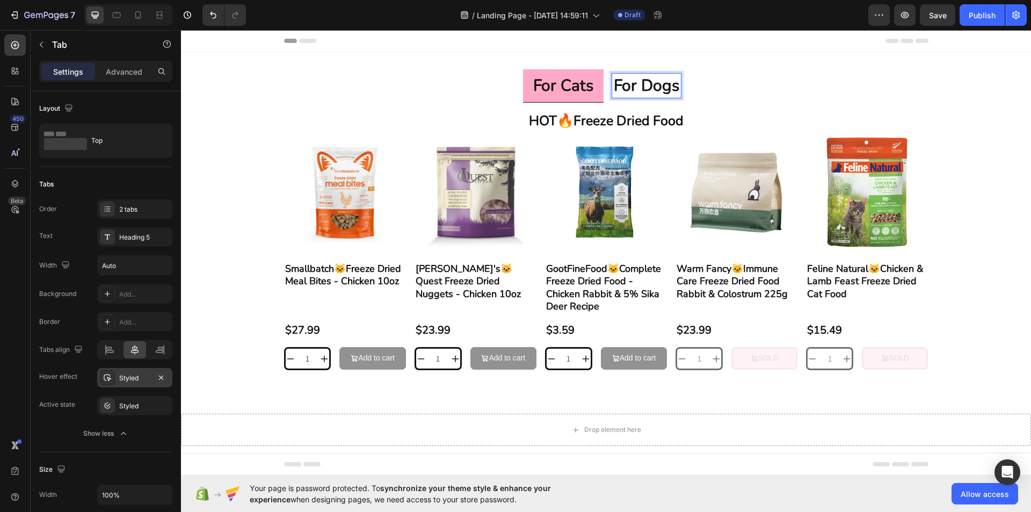
click at [745, 99] on ul "for cats for dogs" at bounding box center [606, 85] width 850 height 33
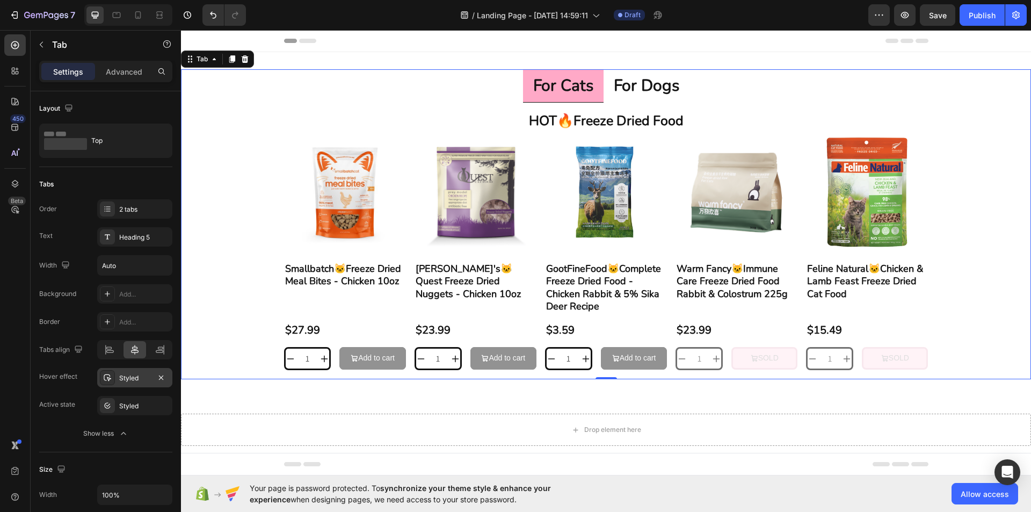
click at [648, 96] on p "for dogs" at bounding box center [646, 85] width 65 height 21
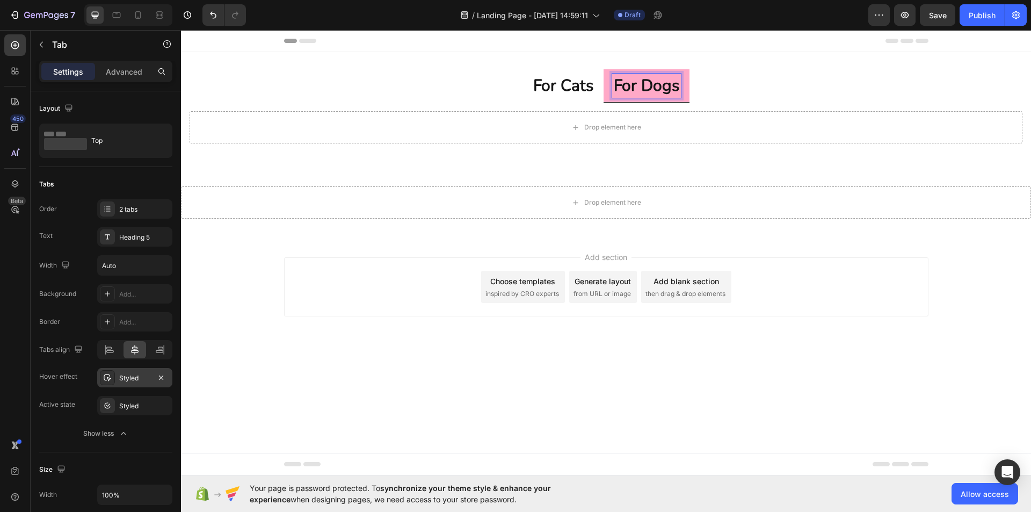
click at [564, 94] on p "for cats" at bounding box center [563, 85] width 60 height 21
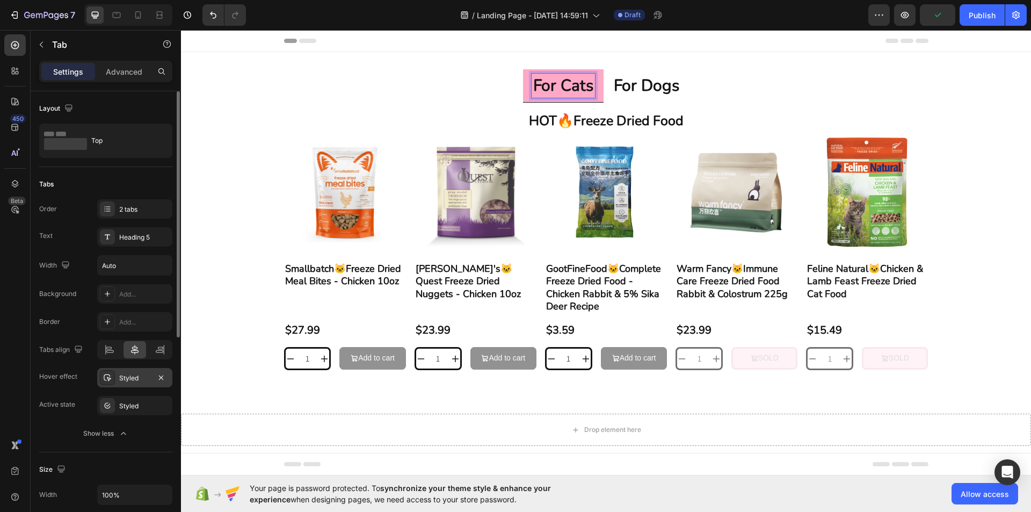
scroll to position [161, 0]
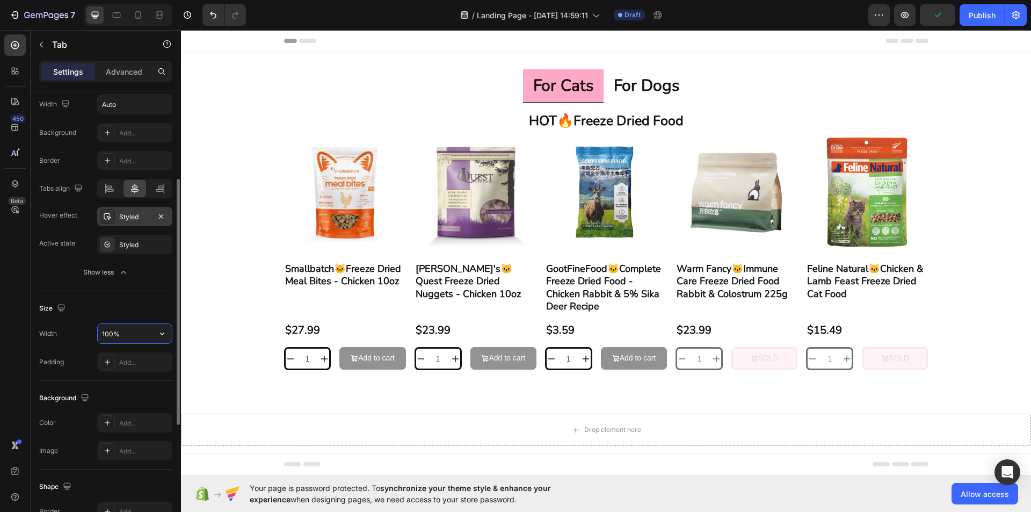
click at [128, 327] on input "100%" at bounding box center [135, 333] width 74 height 19
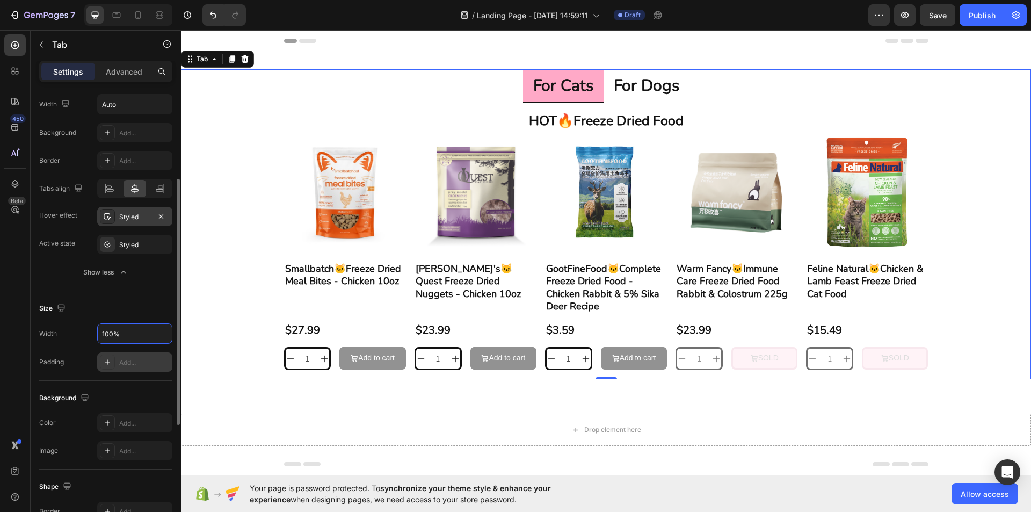
click at [127, 358] on div "Add..." at bounding box center [144, 362] width 50 height 10
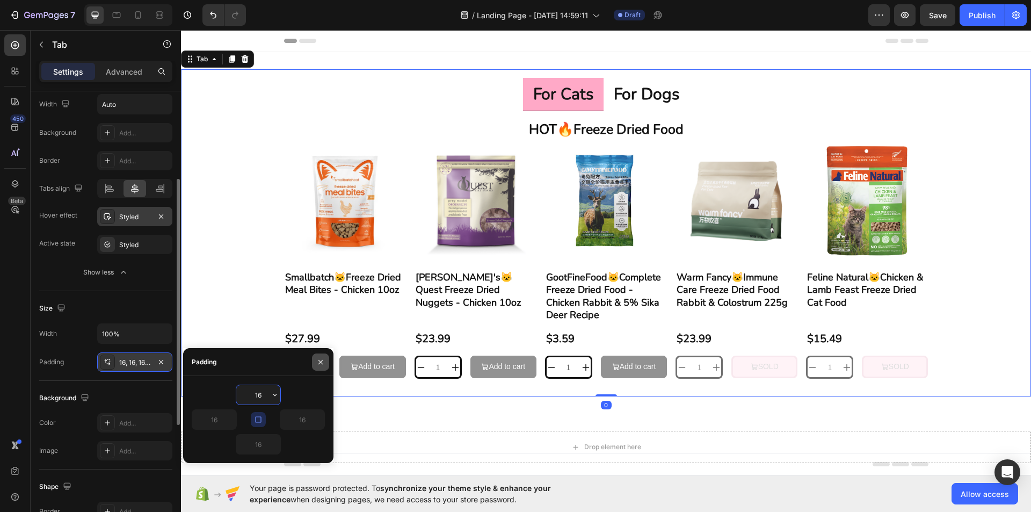
click at [322, 364] on icon "button" at bounding box center [320, 361] width 9 height 9
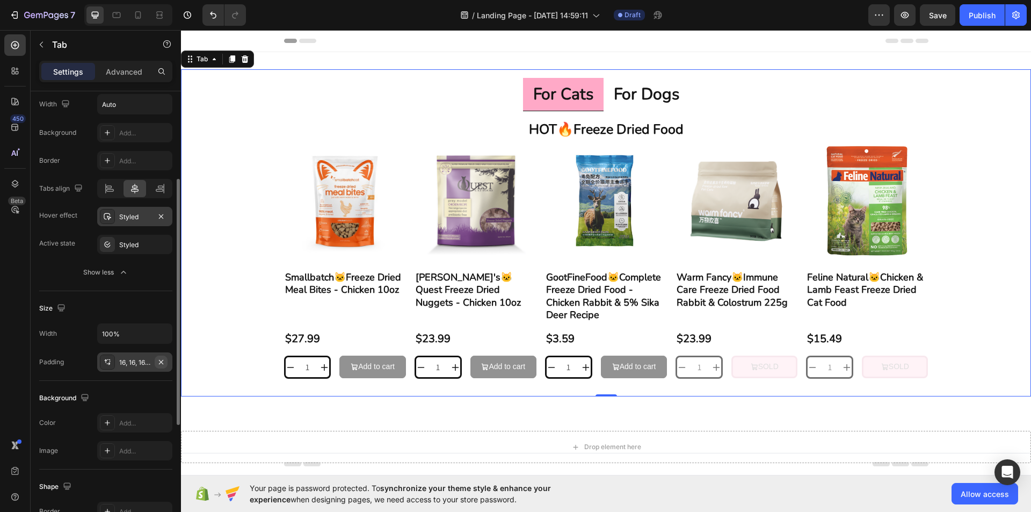
click at [162, 365] on icon "button" at bounding box center [161, 361] width 9 height 9
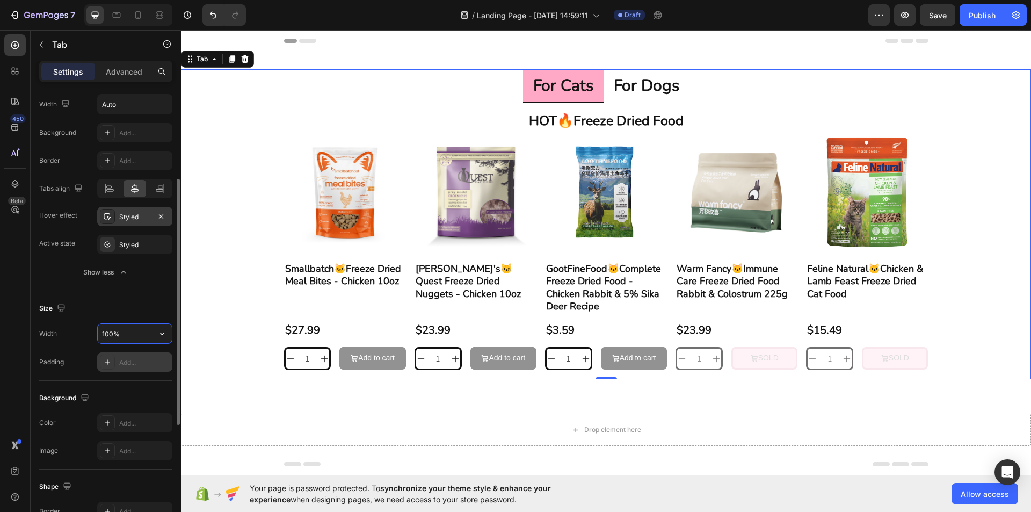
click at [120, 337] on input "100%" at bounding box center [135, 333] width 74 height 19
drag, startPoint x: 104, startPoint y: 335, endPoint x: 98, endPoint y: 336, distance: 6.0
click at [98, 336] on input "200%" at bounding box center [135, 333] width 74 height 19
click at [110, 335] on input "10200%" at bounding box center [135, 333] width 74 height 19
drag, startPoint x: 106, startPoint y: 335, endPoint x: 97, endPoint y: 336, distance: 9.7
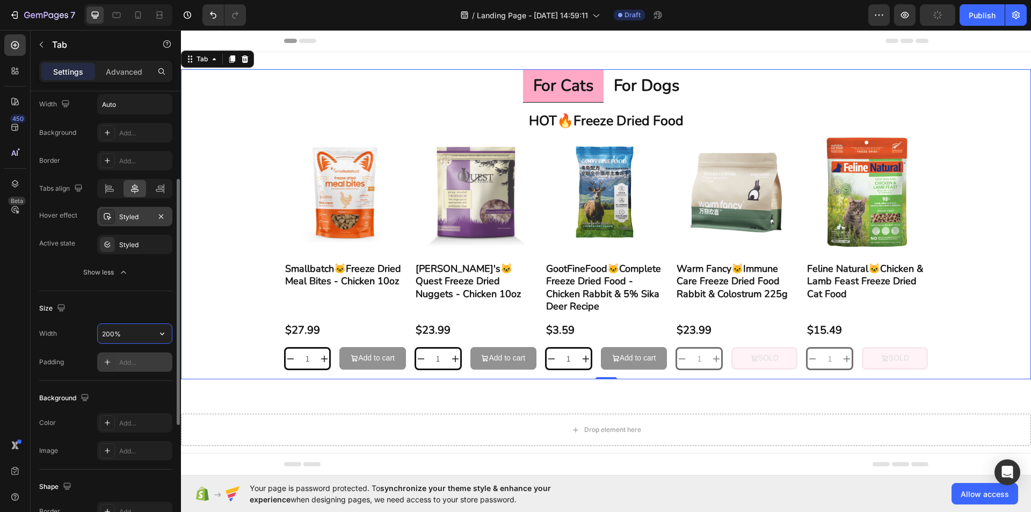
click at [97, 336] on div "Width 200%" at bounding box center [105, 333] width 133 height 20
click at [148, 307] on div "Size" at bounding box center [105, 308] width 133 height 17
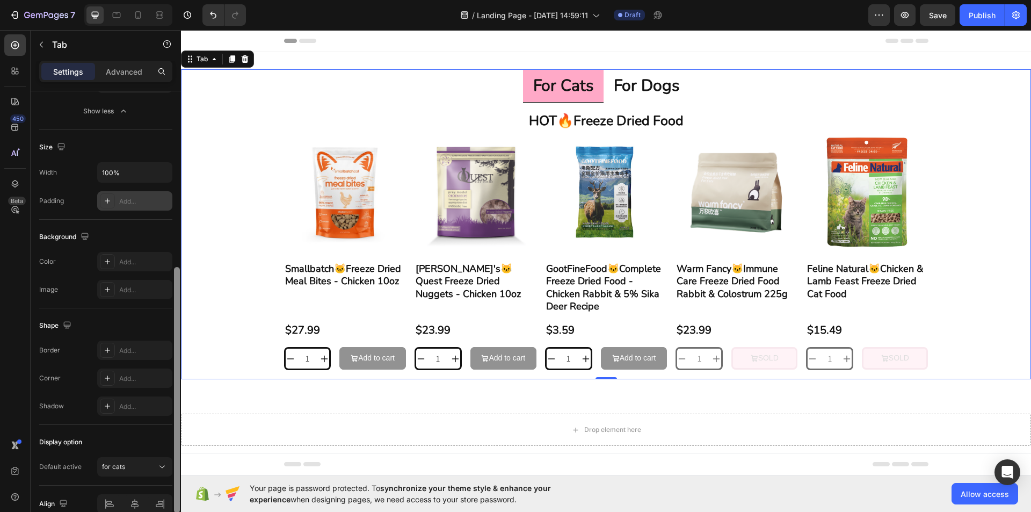
scroll to position [375, 0]
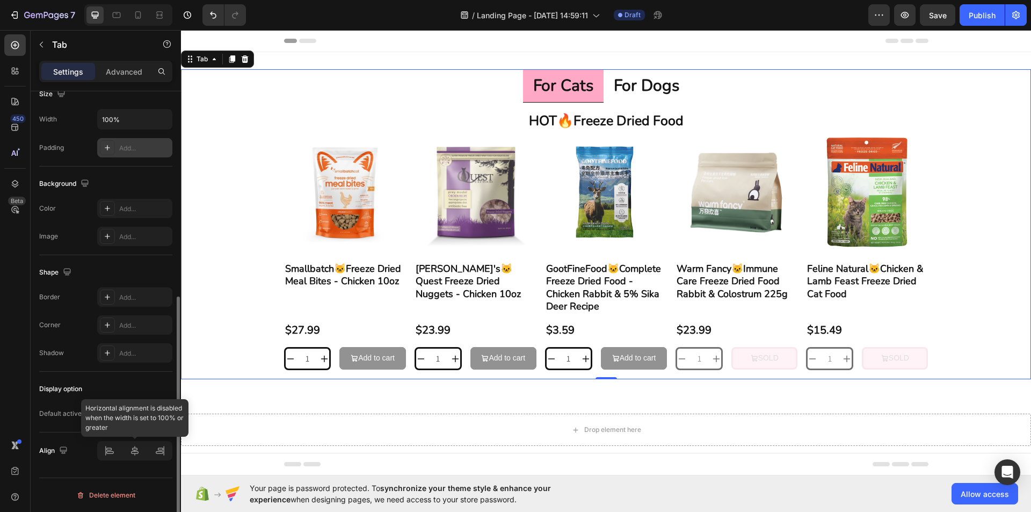
drag, startPoint x: 137, startPoint y: 443, endPoint x: 134, endPoint y: 451, distance: 8.0
click at [137, 444] on div at bounding box center [134, 450] width 75 height 19
click at [108, 453] on div at bounding box center [134, 450] width 75 height 19
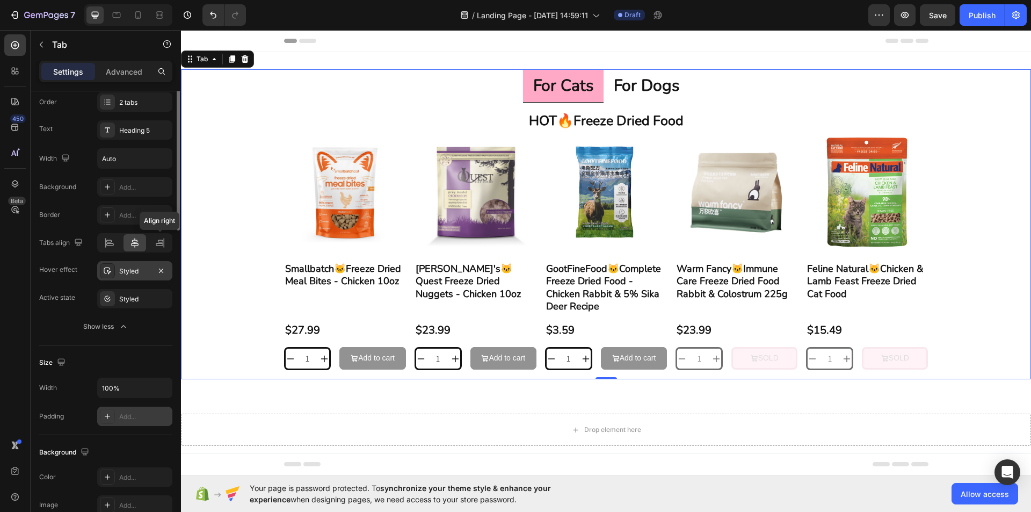
scroll to position [0, 0]
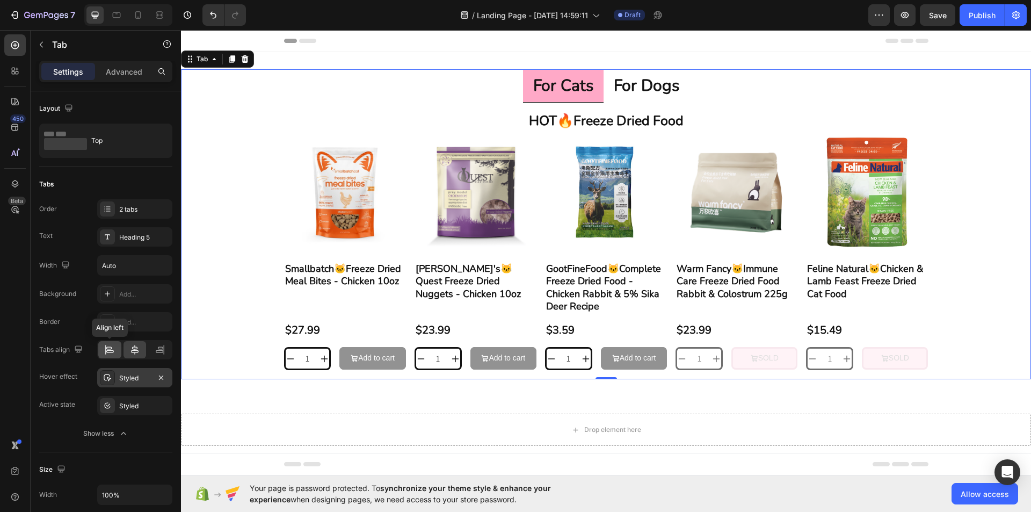
click at [115, 348] on icon at bounding box center [109, 349] width 11 height 11
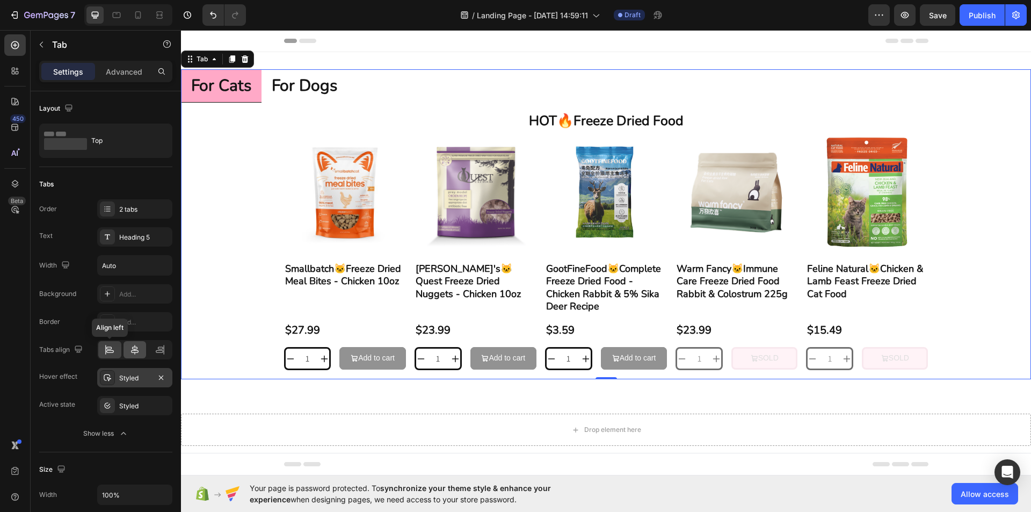
click at [133, 348] on icon at bounding box center [135, 350] width 8 height 10
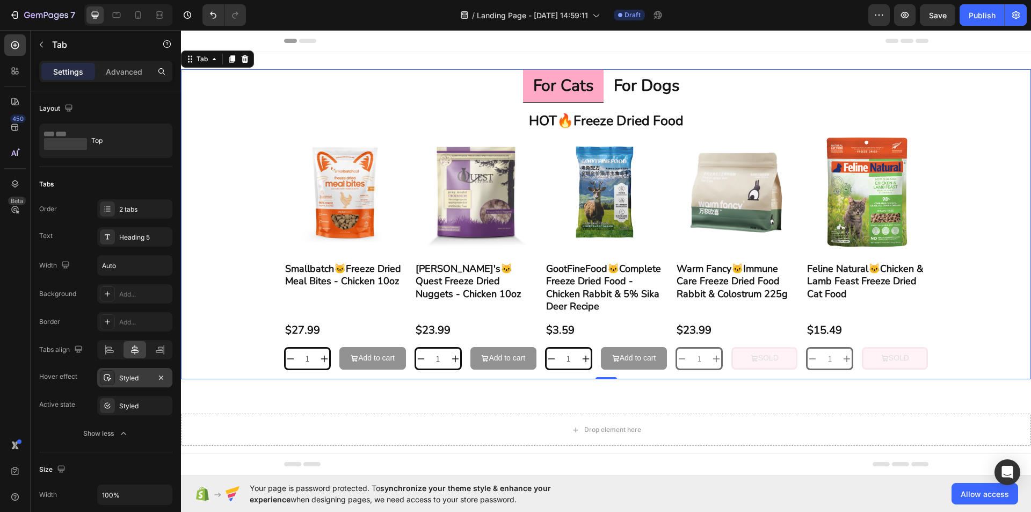
click at [142, 383] on div "Styled" at bounding box center [134, 377] width 75 height 19
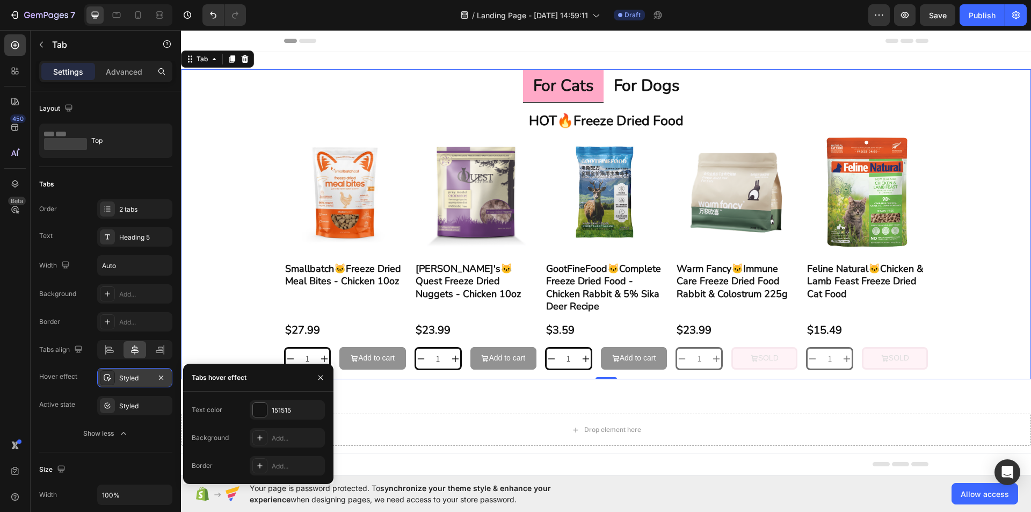
click at [142, 383] on div "Styled" at bounding box center [134, 377] width 75 height 19
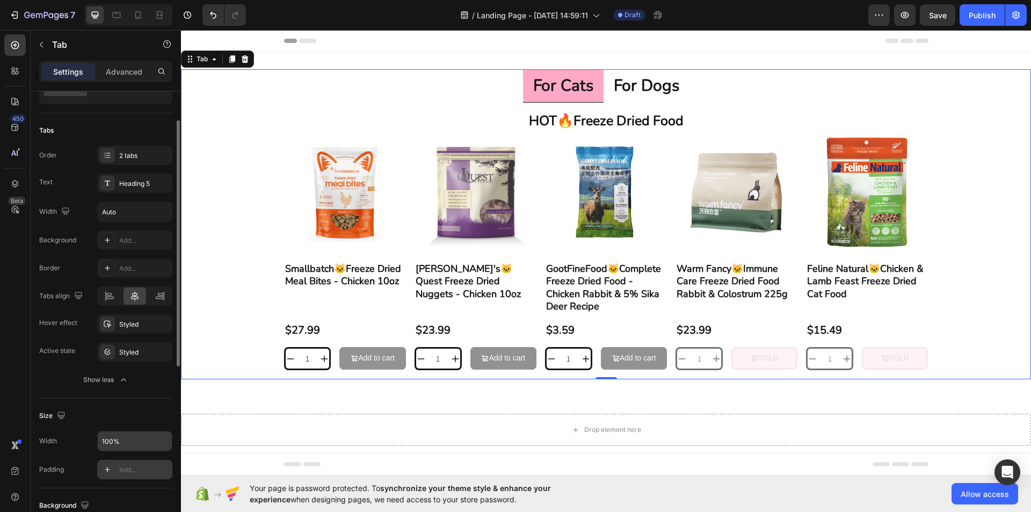
scroll to position [107, 0]
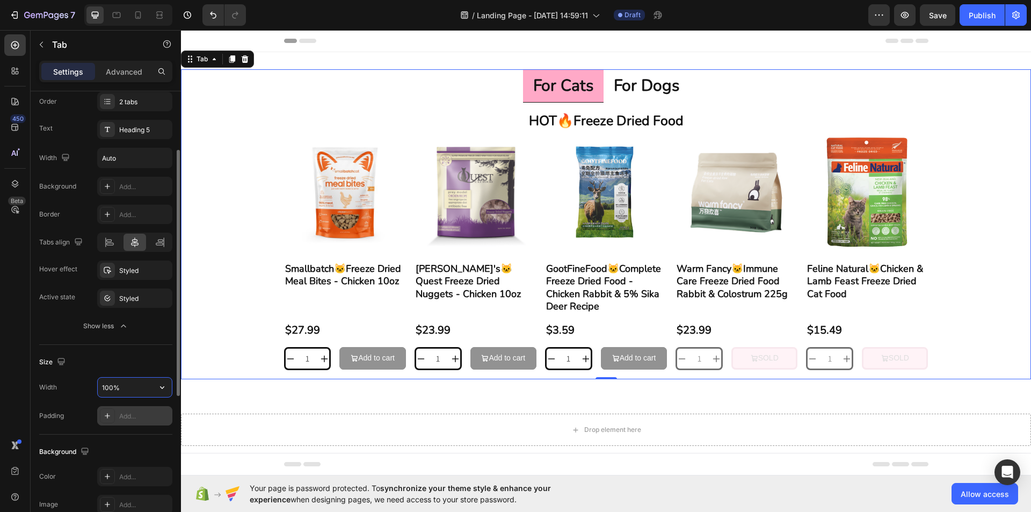
click at [143, 386] on input "100%" at bounding box center [135, 386] width 74 height 19
click at [159, 386] on icon "button" at bounding box center [162, 387] width 11 height 11
click at [148, 429] on div "Default 1200px" at bounding box center [123, 435] width 88 height 20
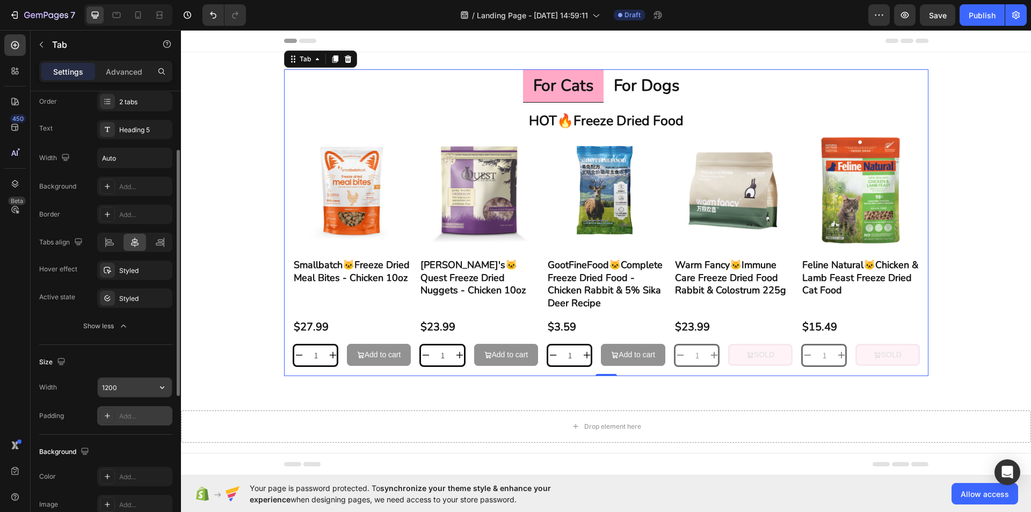
click at [158, 386] on icon "button" at bounding box center [162, 387] width 11 height 11
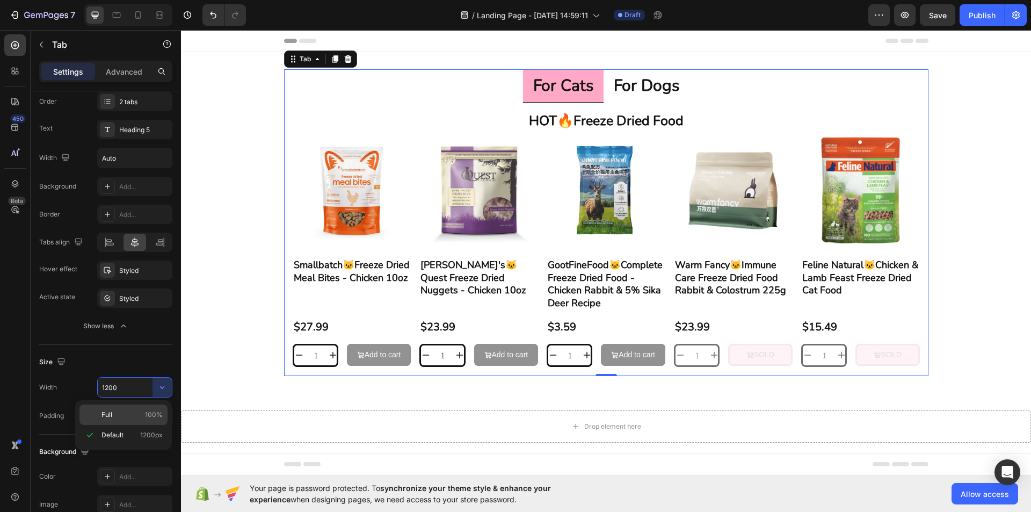
click at [154, 413] on span "100%" at bounding box center [154, 415] width 18 height 10
type input "100%"
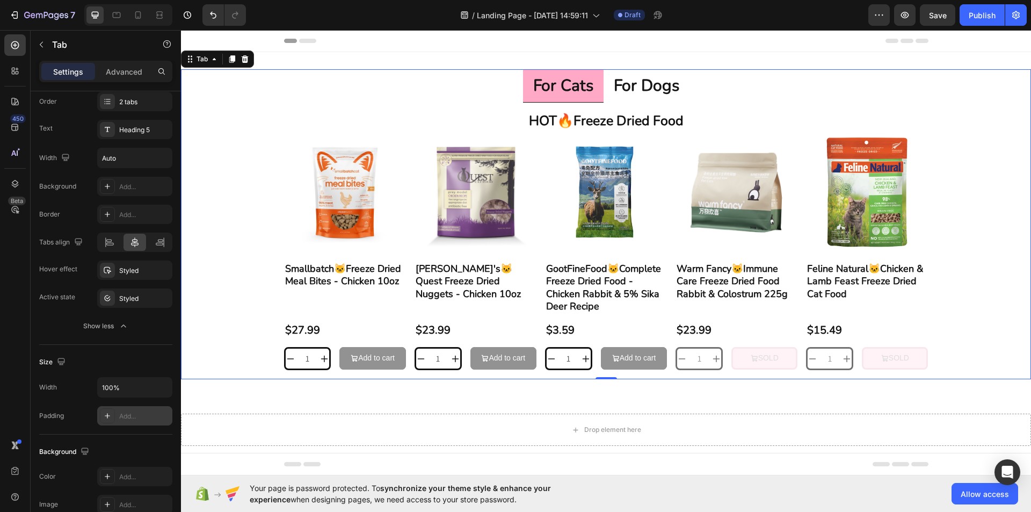
click at [155, 413] on div "Add..." at bounding box center [144, 416] width 50 height 10
type input "16"
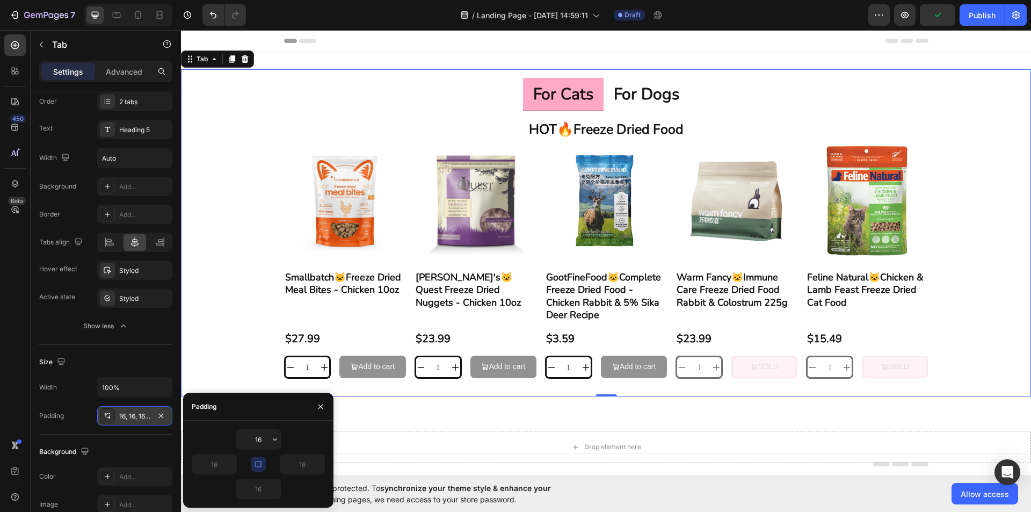
click at [155, 413] on button "button" at bounding box center [161, 415] width 13 height 13
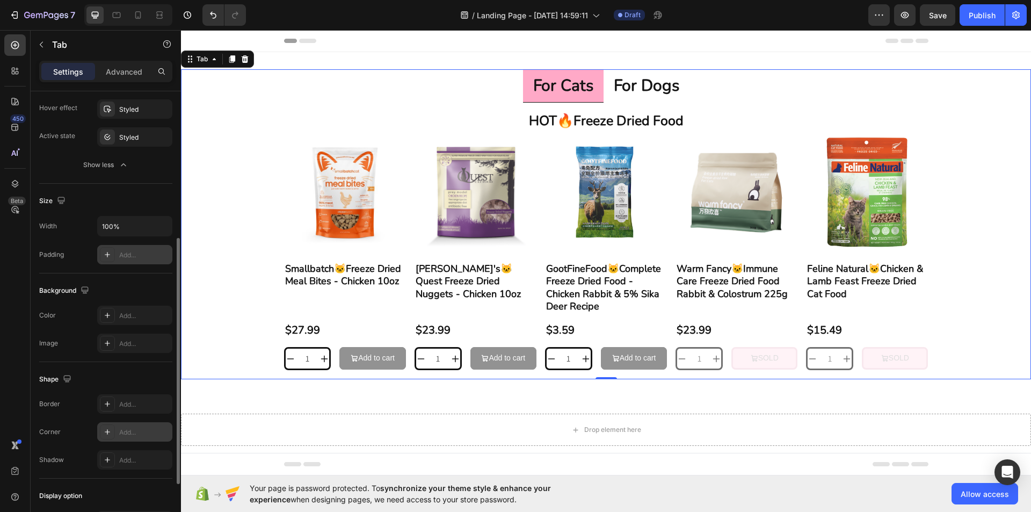
scroll to position [375, 0]
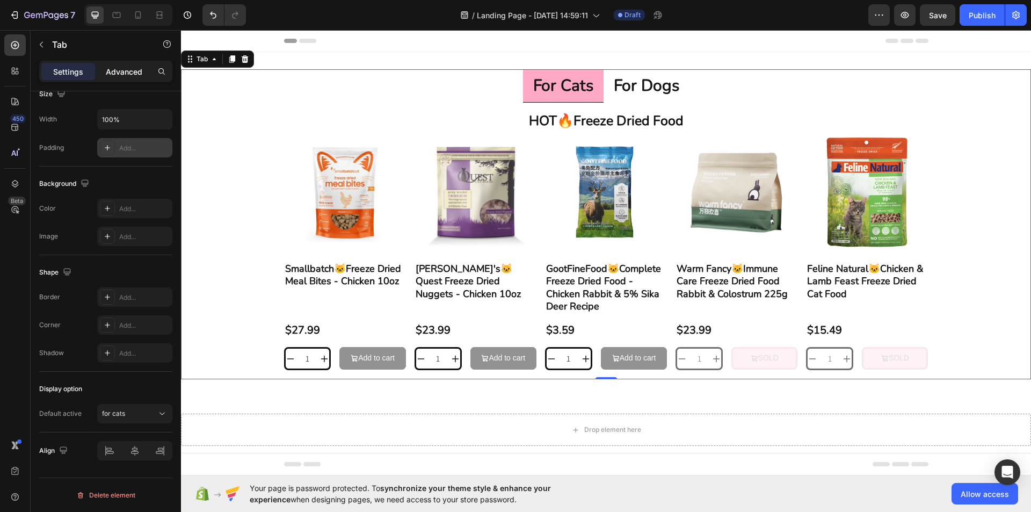
click at [134, 69] on p "Advanced" at bounding box center [124, 71] width 36 height 11
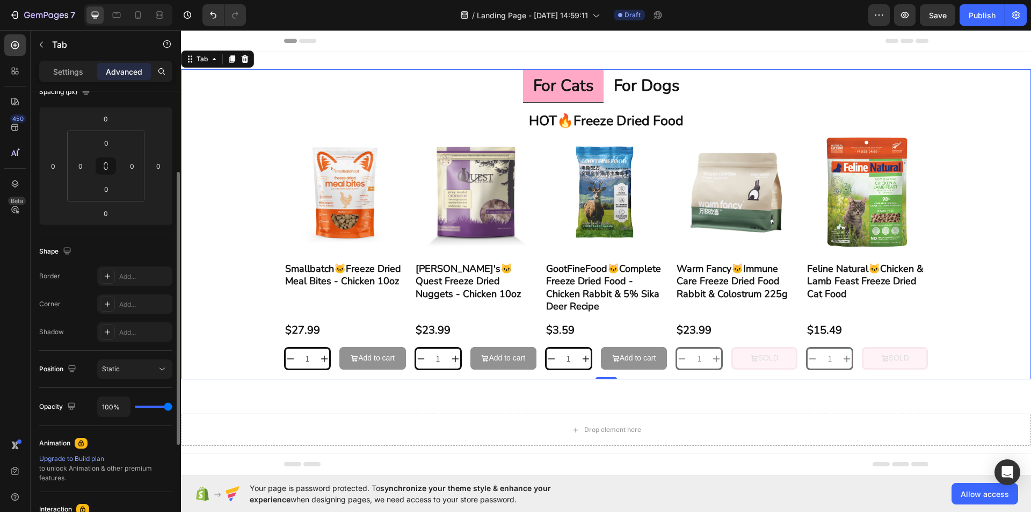
scroll to position [26, 0]
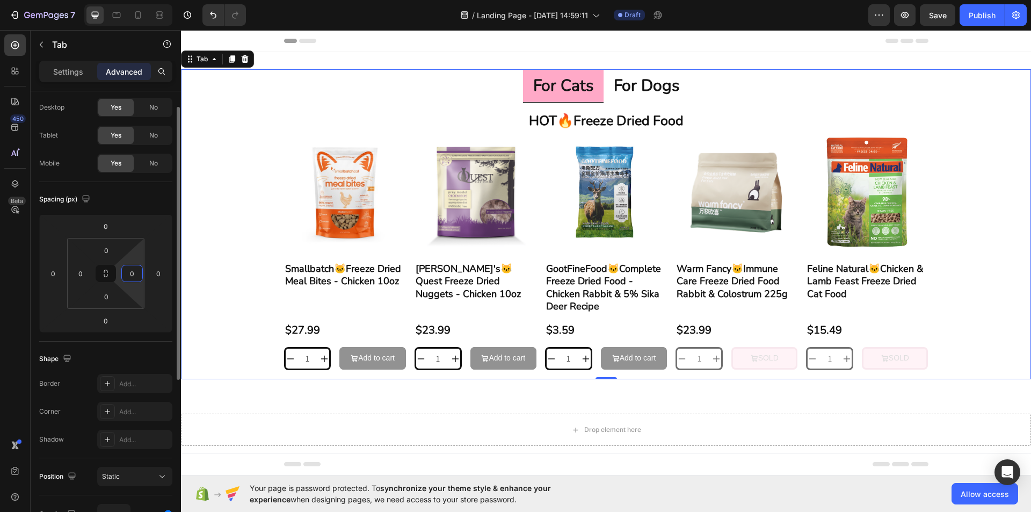
click at [134, 279] on input "0" at bounding box center [132, 273] width 16 height 16
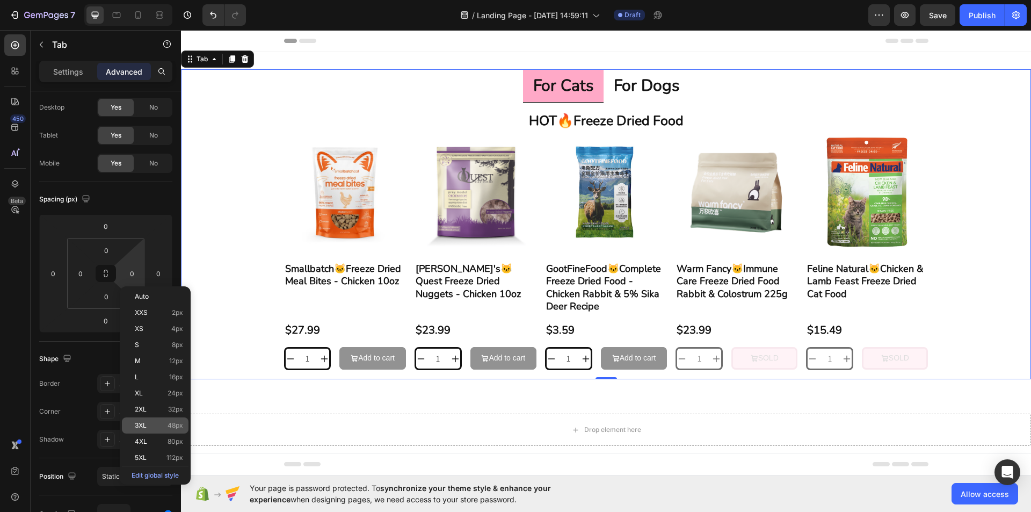
click at [139, 429] on div "3XL 48px" at bounding box center [155, 425] width 67 height 16
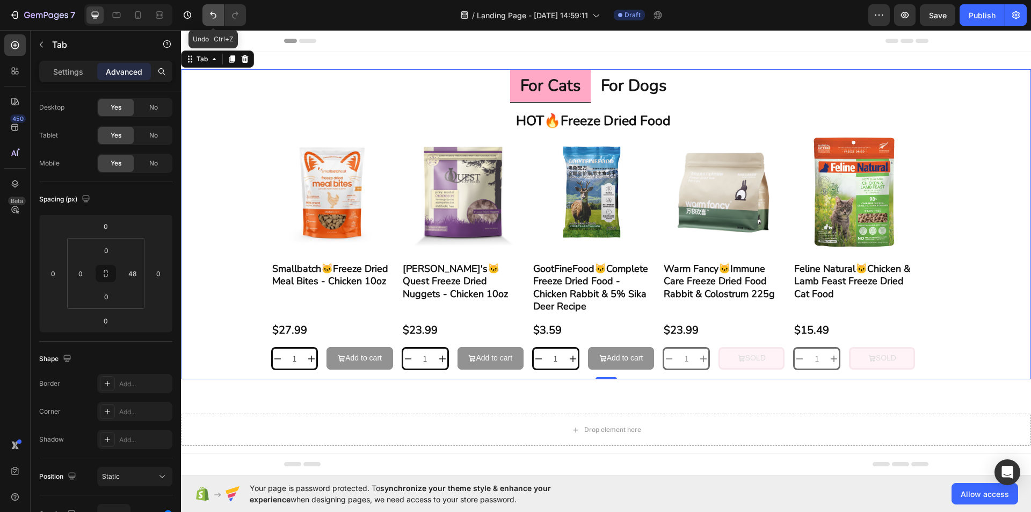
click at [216, 17] on icon "Undo/Redo" at bounding box center [213, 15] width 6 height 7
type input "0"
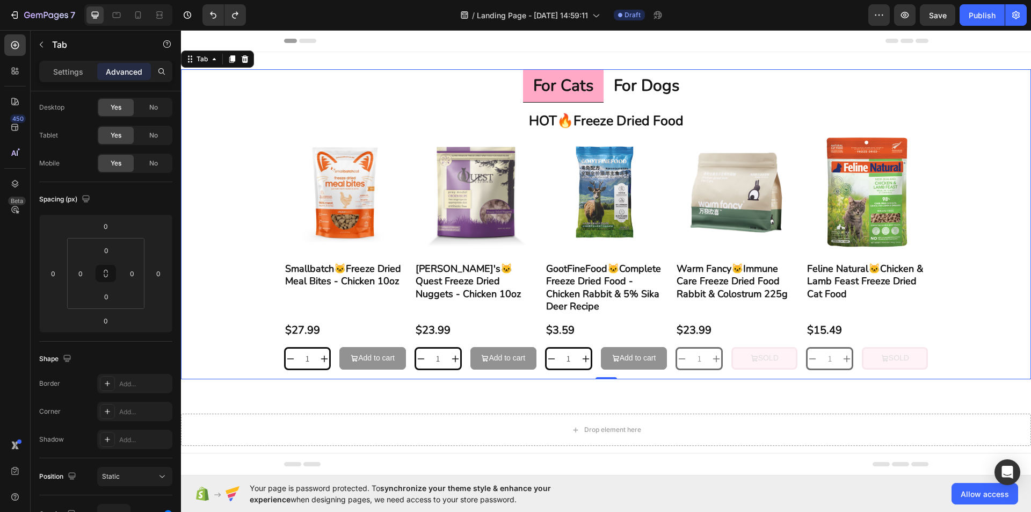
click at [514, 86] on ul "for cats for dogs" at bounding box center [606, 85] width 850 height 33
click at [523, 86] on li "for cats" at bounding box center [563, 85] width 81 height 33
click at [532, 69] on div "for cats for dogs HOT🔥Freeze Dried Food Heading Product Images Smallbatch🐱Freez…" at bounding box center [606, 224] width 850 height 344
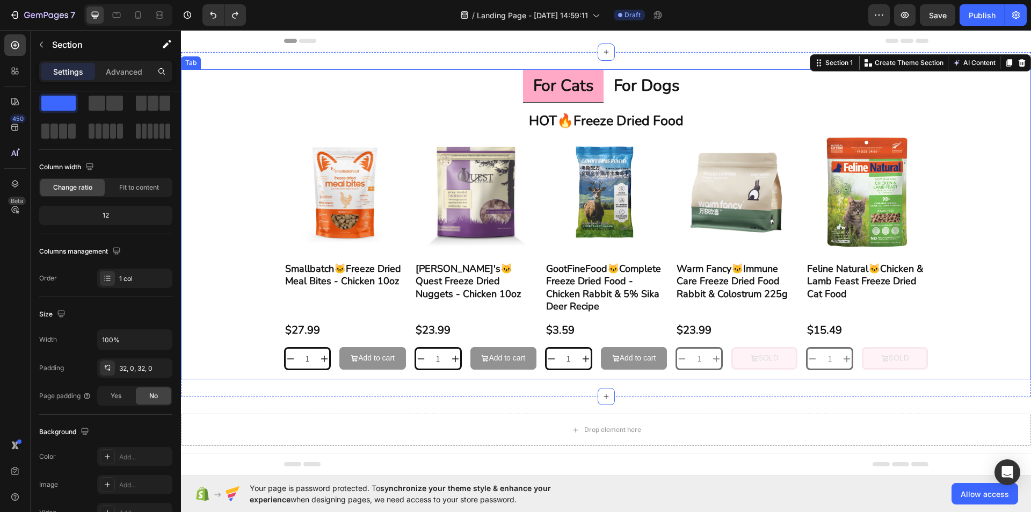
click at [543, 75] on p "for cats" at bounding box center [563, 85] width 60 height 21
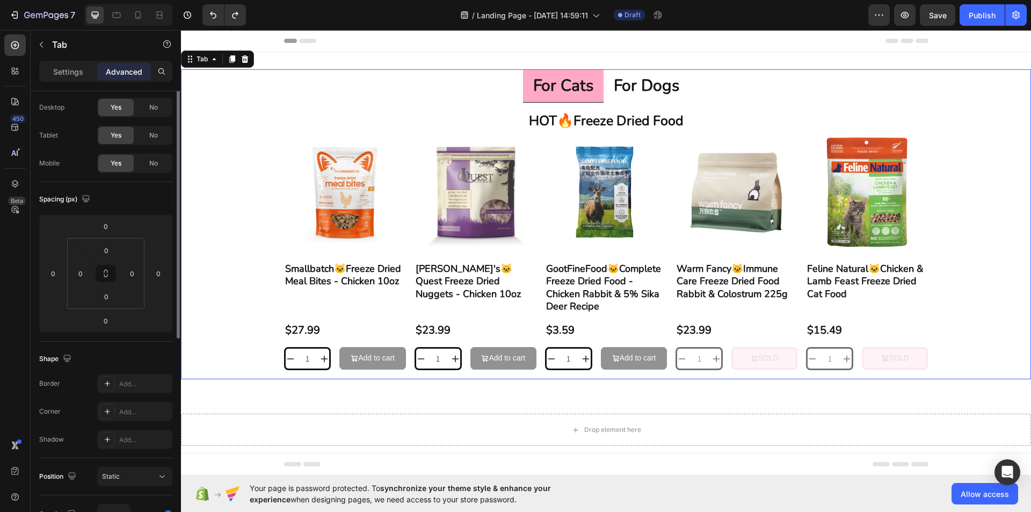
scroll to position [0, 0]
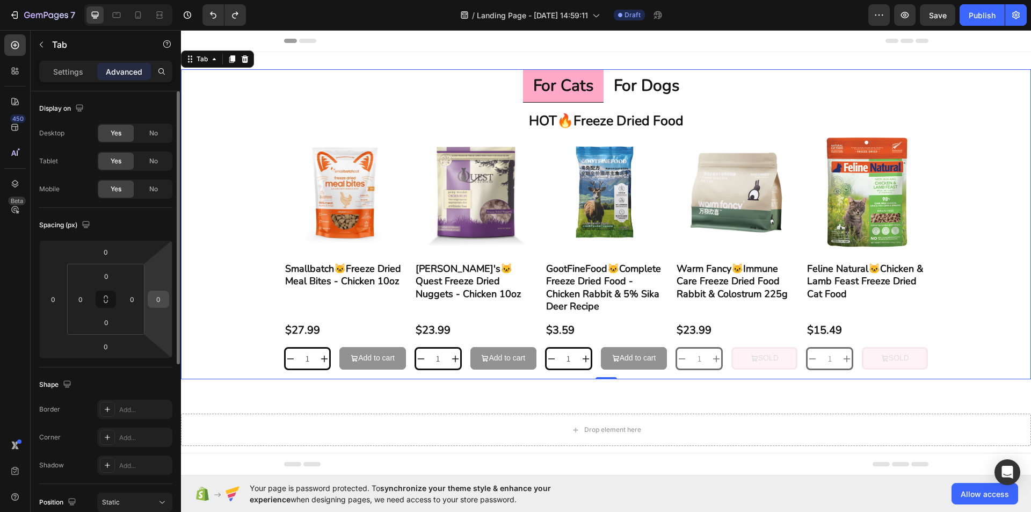
click at [153, 298] on input "0" at bounding box center [158, 299] width 16 height 16
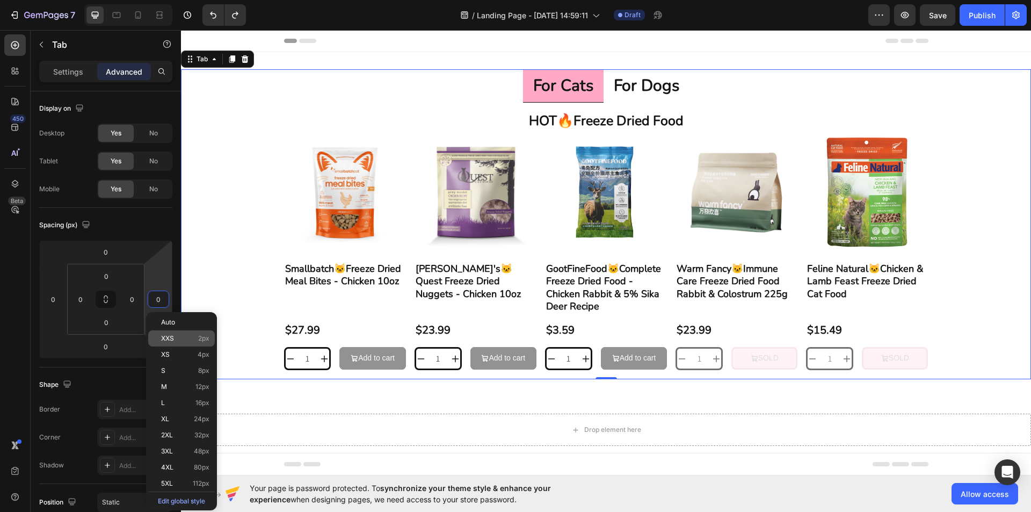
click at [176, 341] on p "XXS 2px" at bounding box center [185, 338] width 48 height 8
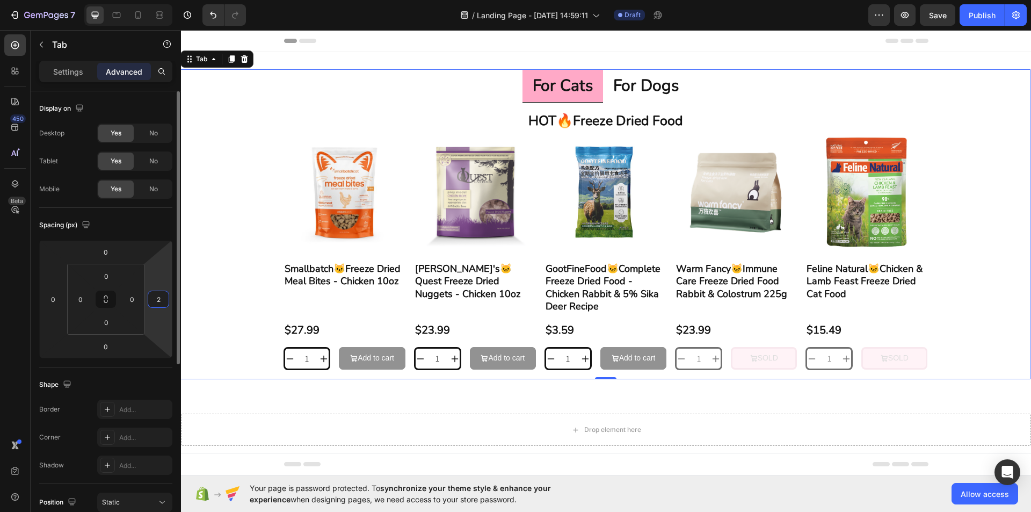
click at [162, 296] on input "2" at bounding box center [158, 299] width 16 height 16
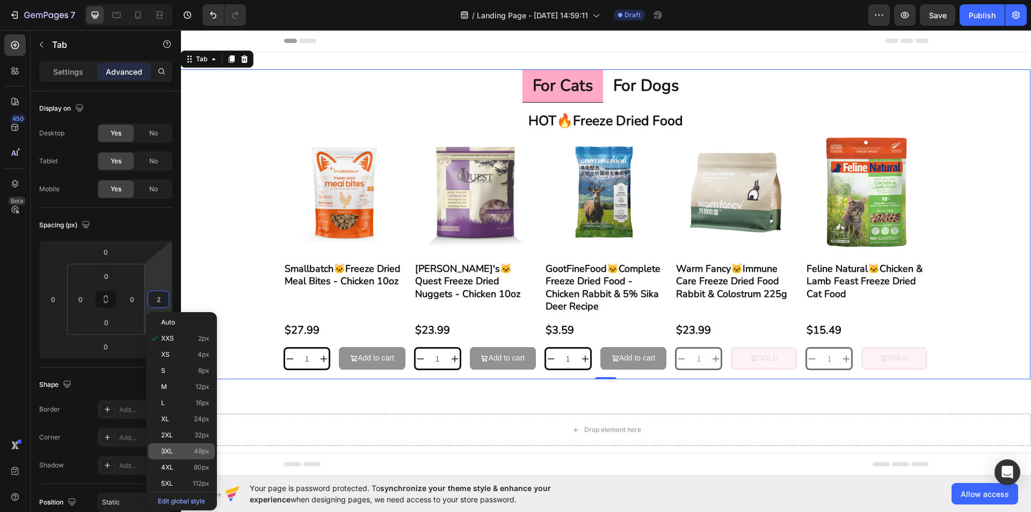
click at [166, 458] on div "3XL 48px" at bounding box center [181, 451] width 67 height 16
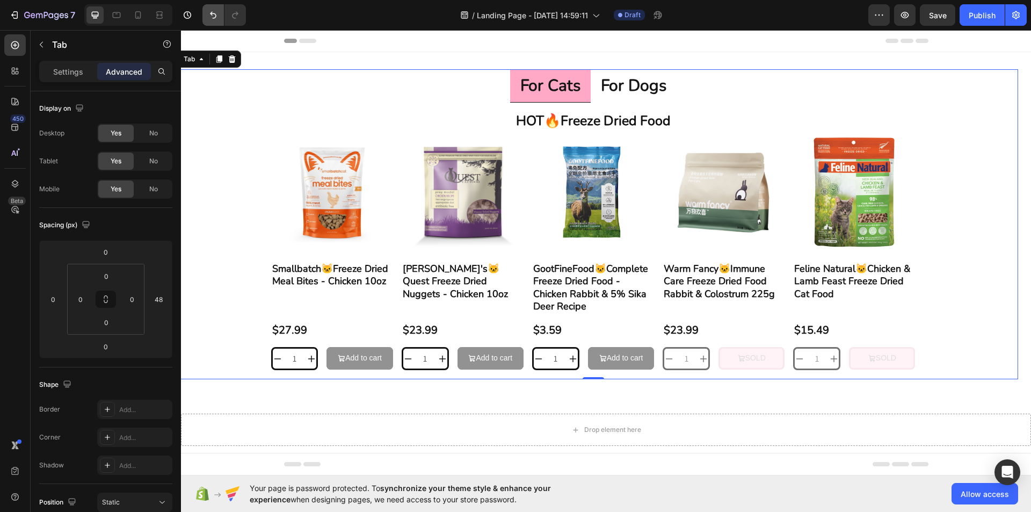
click at [208, 12] on icon "Undo/Redo" at bounding box center [213, 15] width 11 height 11
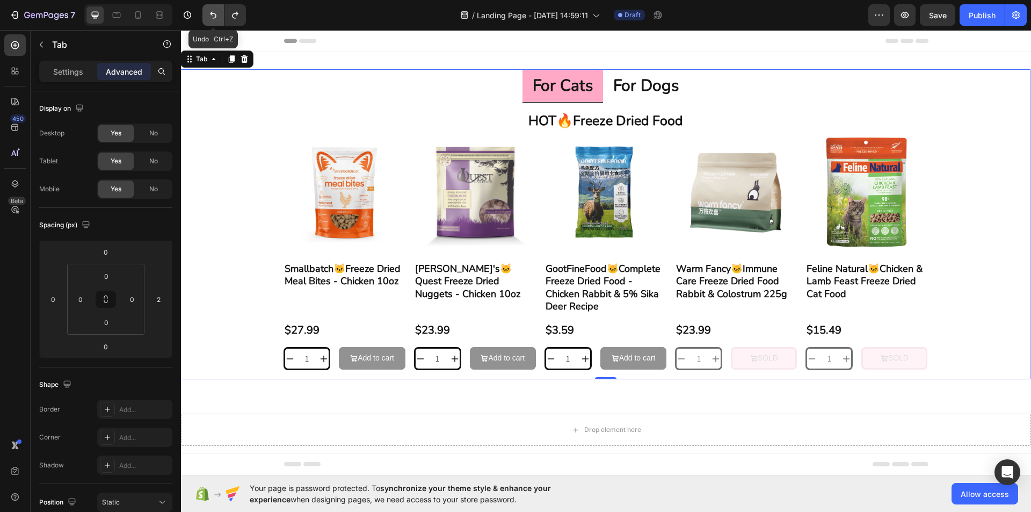
click at [208, 12] on icon "Undo/Redo" at bounding box center [213, 15] width 11 height 11
click at [212, 19] on icon "Undo/Redo" at bounding box center [213, 15] width 11 height 11
type input "0"
click at [494, 91] on ul "for cats for dogs" at bounding box center [606, 85] width 850 height 33
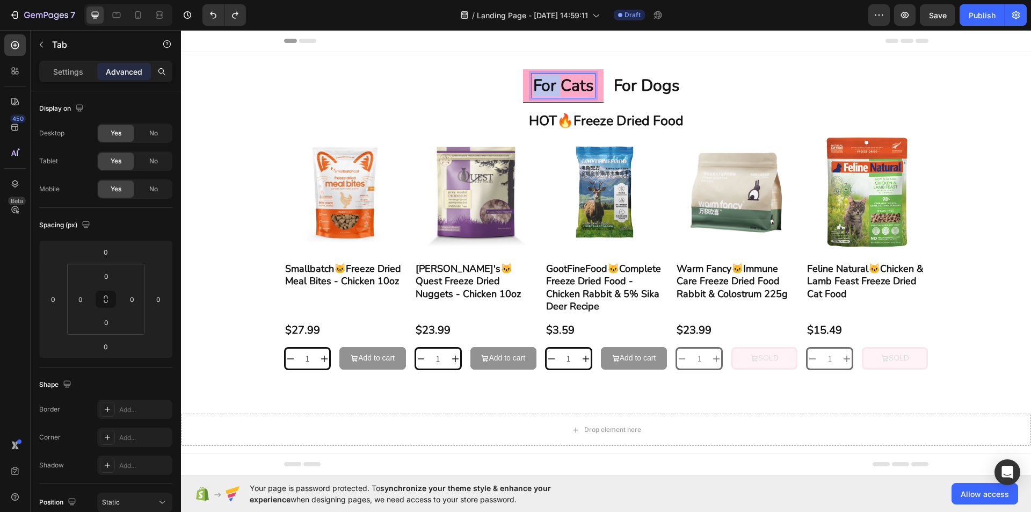
click at [545, 84] on p "for cats" at bounding box center [563, 85] width 60 height 21
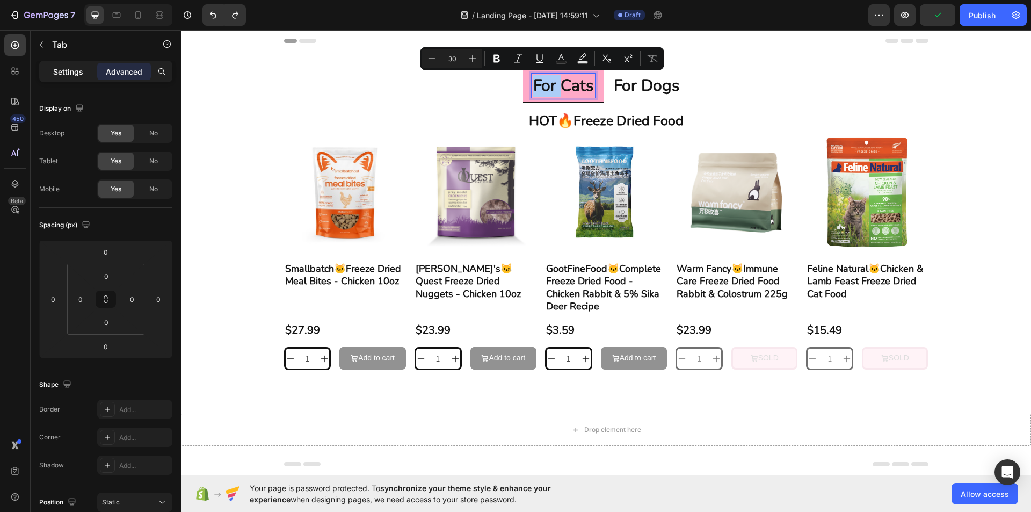
click at [77, 75] on p "Settings" at bounding box center [68, 71] width 30 height 11
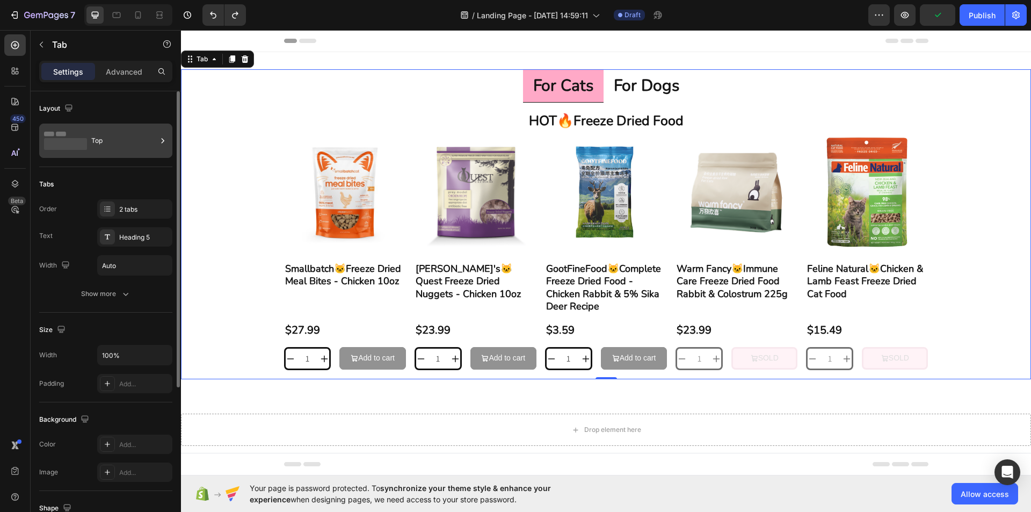
click at [101, 146] on div "Top" at bounding box center [123, 140] width 65 height 25
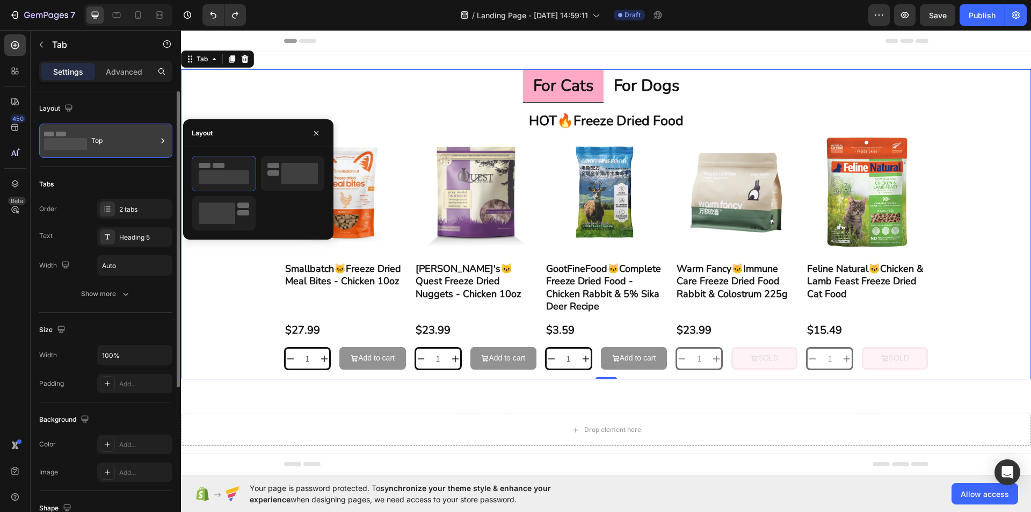
click at [108, 143] on div "Top" at bounding box center [123, 140] width 65 height 25
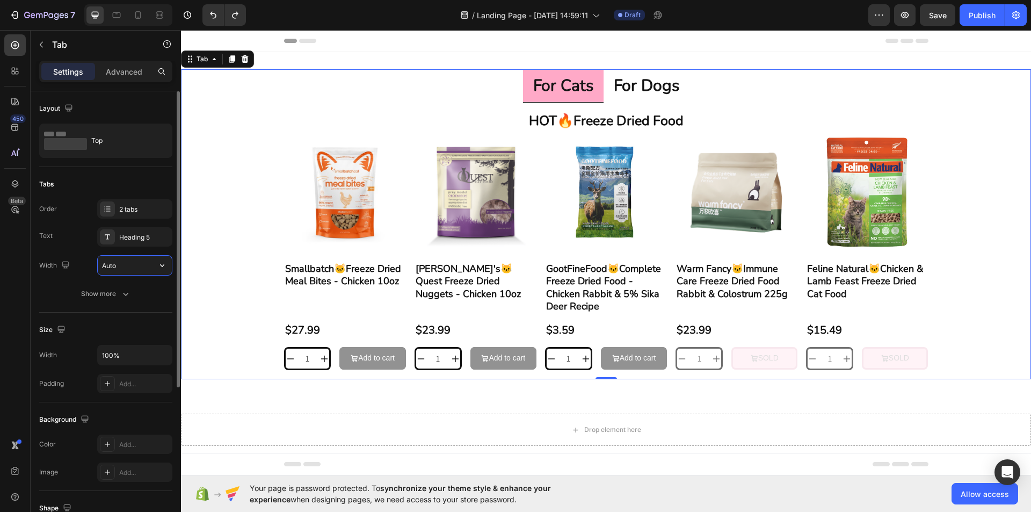
click at [126, 267] on input "Auto" at bounding box center [135, 264] width 74 height 19
click at [155, 272] on button "button" at bounding box center [161, 264] width 19 height 19
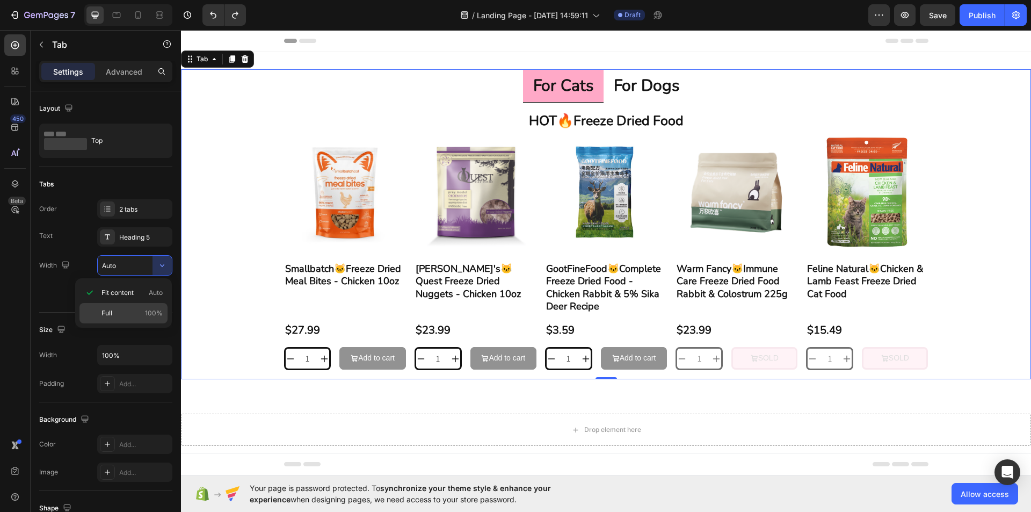
click at [129, 315] on p "Full 100%" at bounding box center [131, 313] width 61 height 10
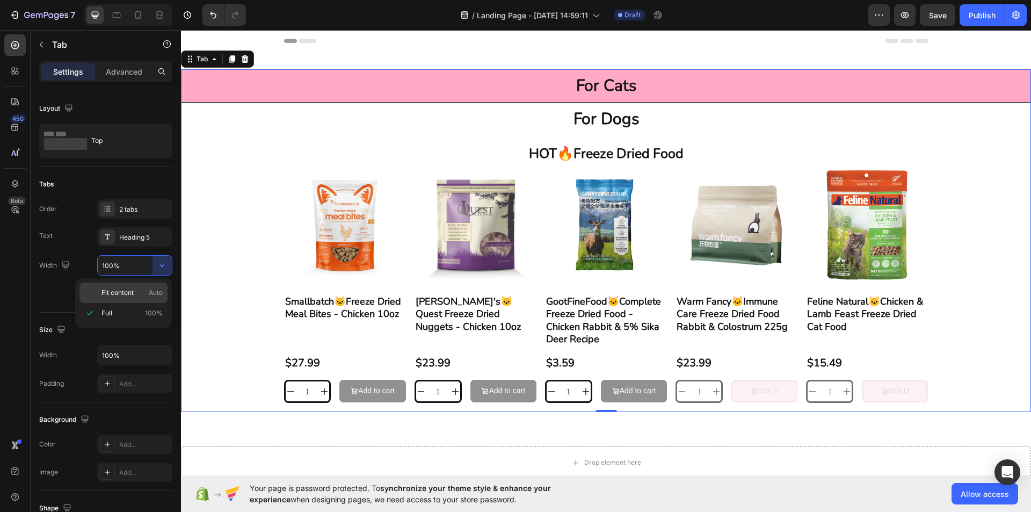
click at [138, 293] on p "Fit content Auto" at bounding box center [131, 293] width 61 height 10
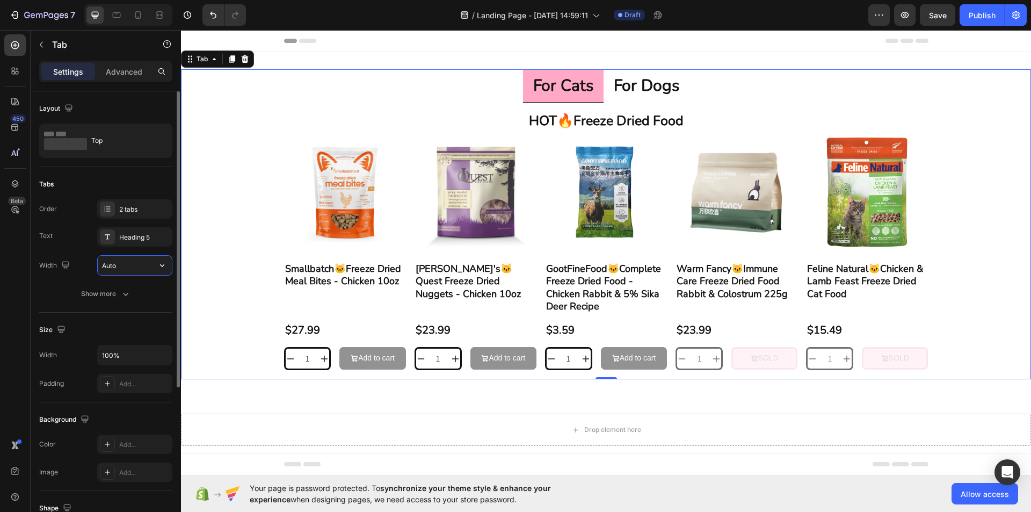
click at [120, 262] on input "Auto" at bounding box center [135, 264] width 74 height 19
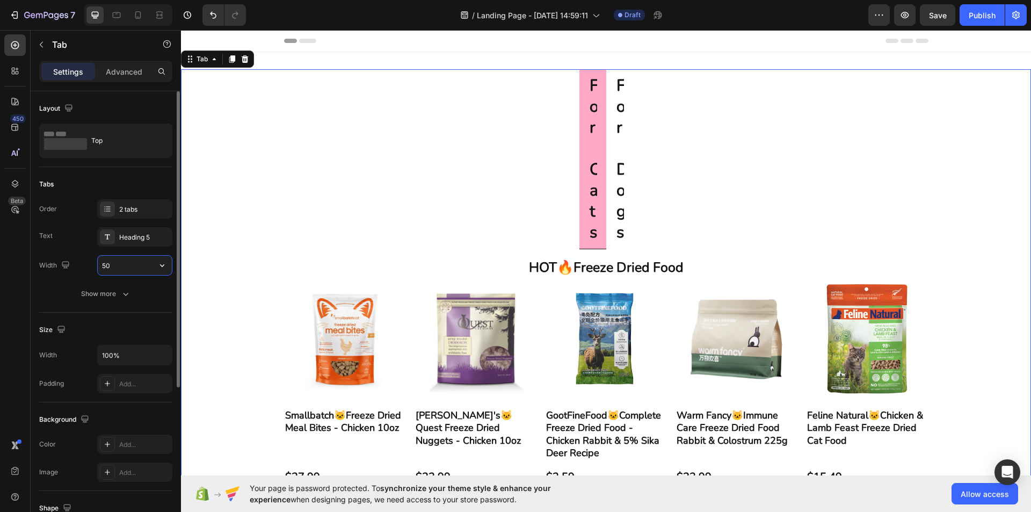
click at [148, 267] on input "50" at bounding box center [135, 264] width 74 height 19
click at [162, 268] on icon "button" at bounding box center [162, 265] width 11 height 11
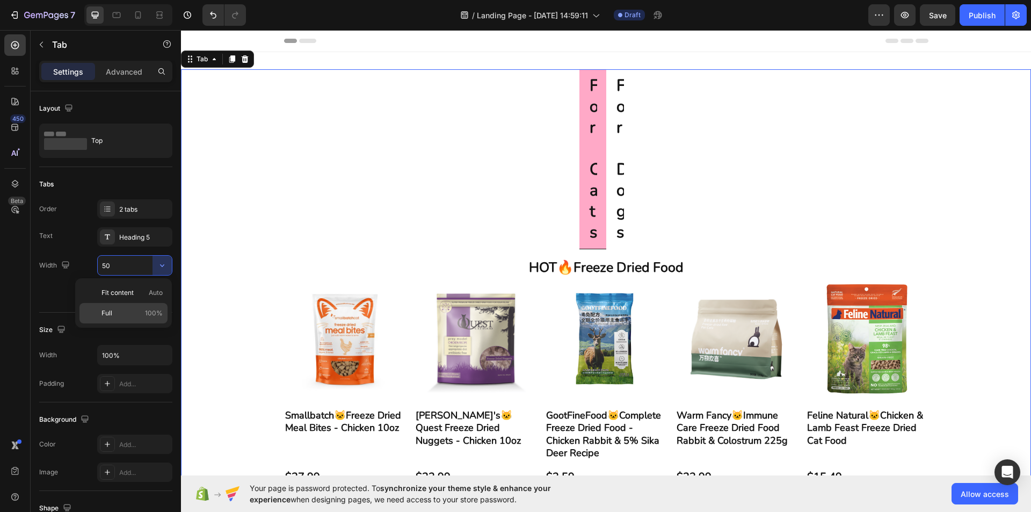
click at [129, 310] on p "Full 100%" at bounding box center [131, 313] width 61 height 10
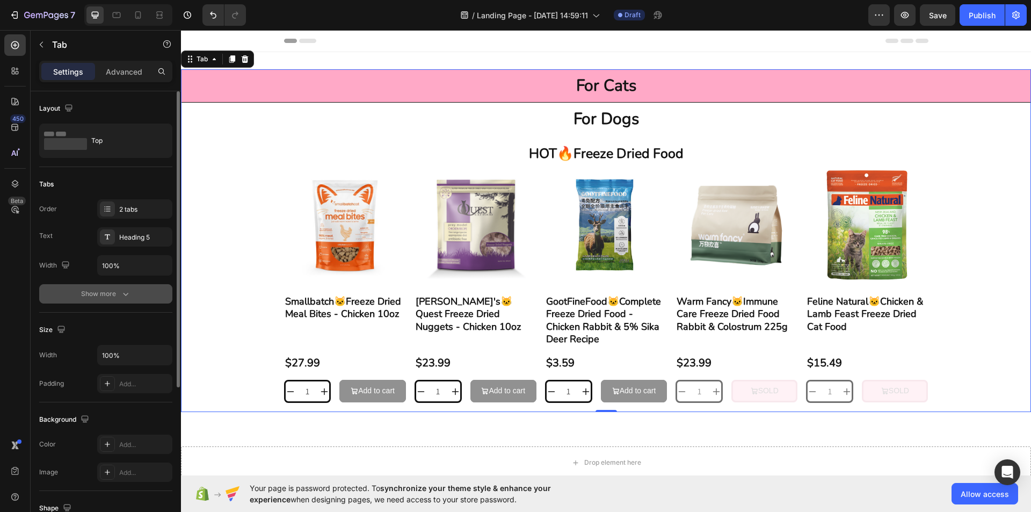
click at [128, 294] on icon "button" at bounding box center [125, 293] width 11 height 11
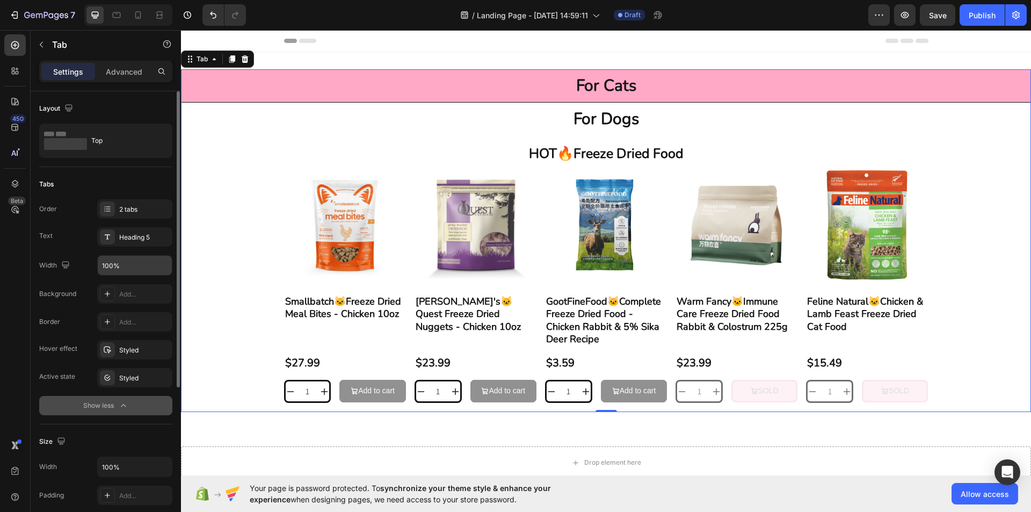
click at [149, 260] on input "100%" at bounding box center [135, 264] width 74 height 19
click at [161, 266] on icon "button" at bounding box center [162, 265] width 4 height 3
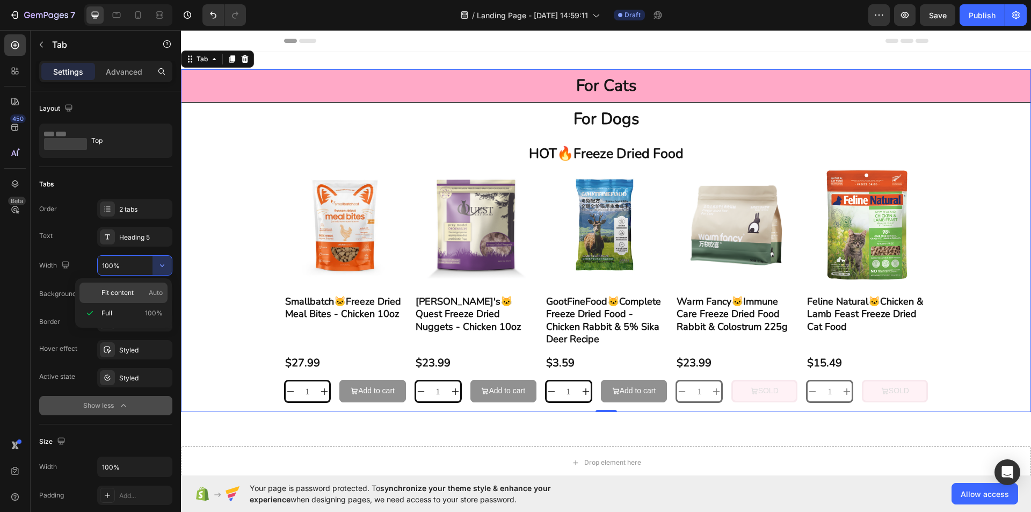
click at [145, 283] on div "Fit content Auto" at bounding box center [123, 292] width 88 height 20
type input "Auto"
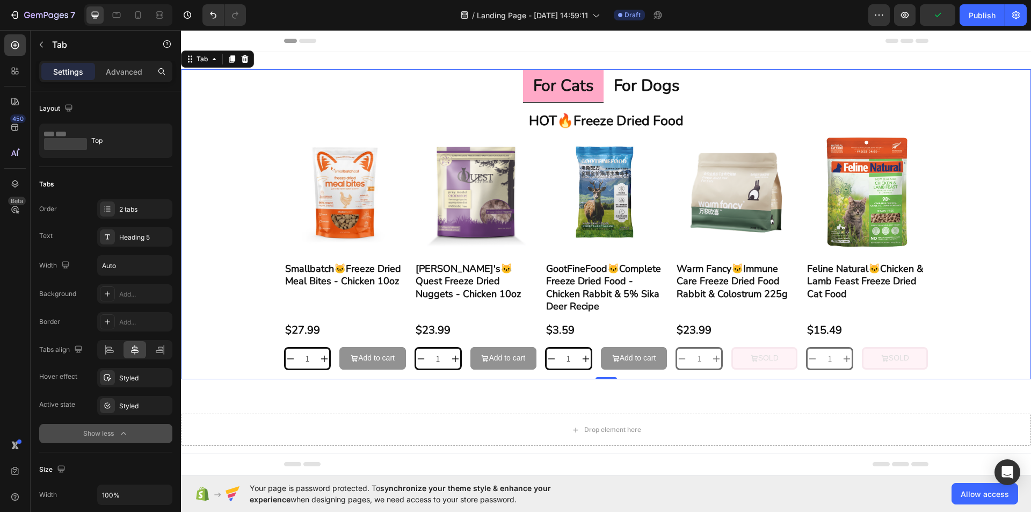
click at [145, 283] on div "Order 2 tabs Text Heading 5 Width Auto Background Add... Border Add... Tabs ali…" at bounding box center [105, 321] width 133 height 244
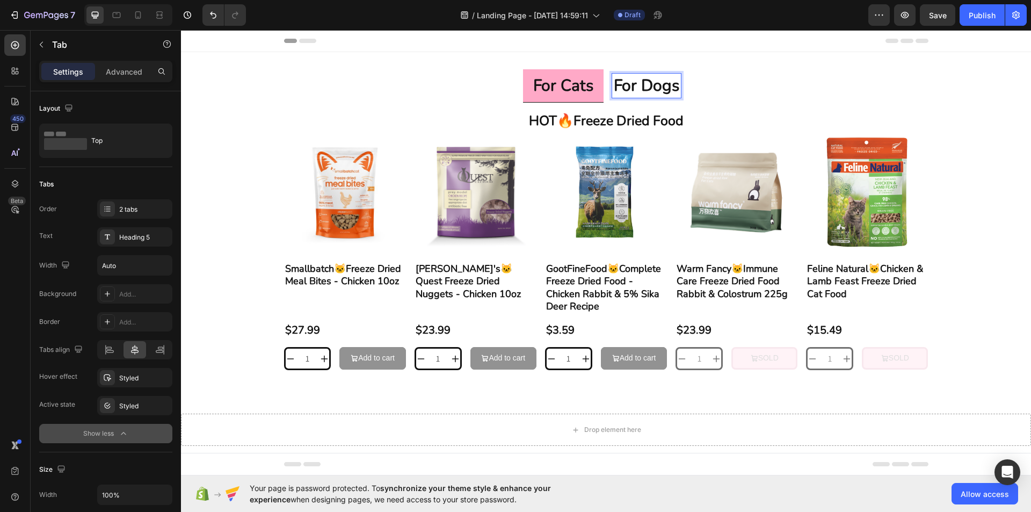
click at [533, 87] on p "for cats" at bounding box center [563, 85] width 60 height 21
click at [508, 86] on ul "for cats for dogs" at bounding box center [606, 85] width 850 height 33
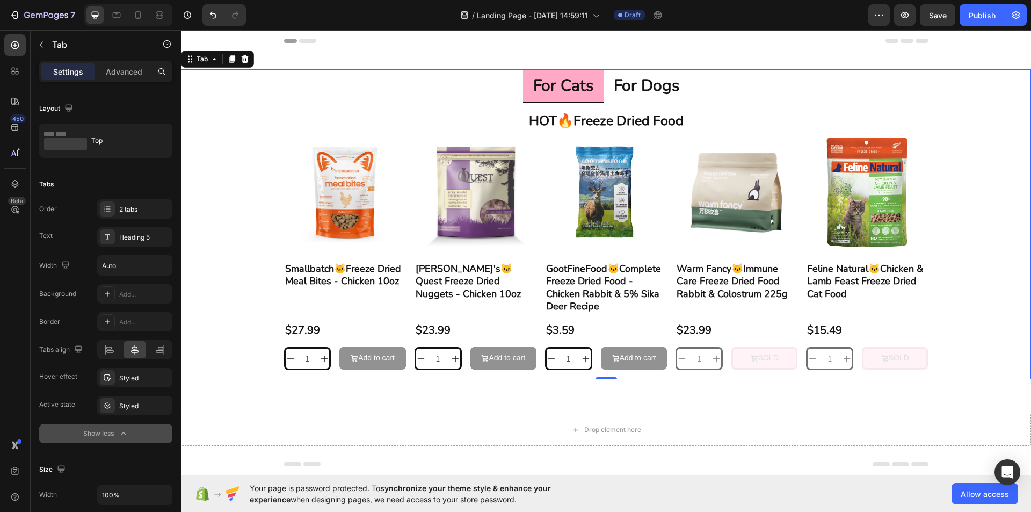
click at [523, 91] on li "for cats" at bounding box center [563, 85] width 81 height 33
click at [107, 352] on icon at bounding box center [110, 351] width 8 height 3
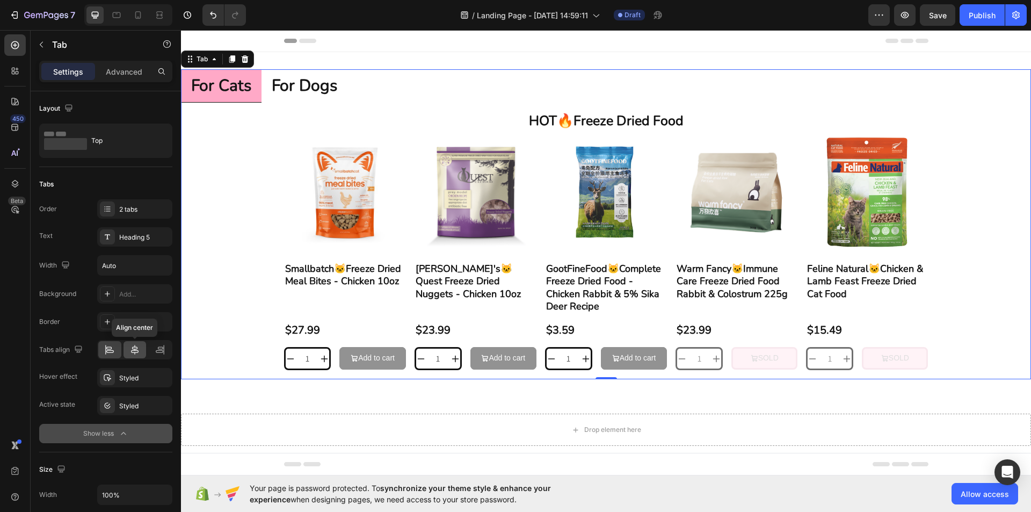
click at [136, 352] on icon at bounding box center [135, 350] width 8 height 10
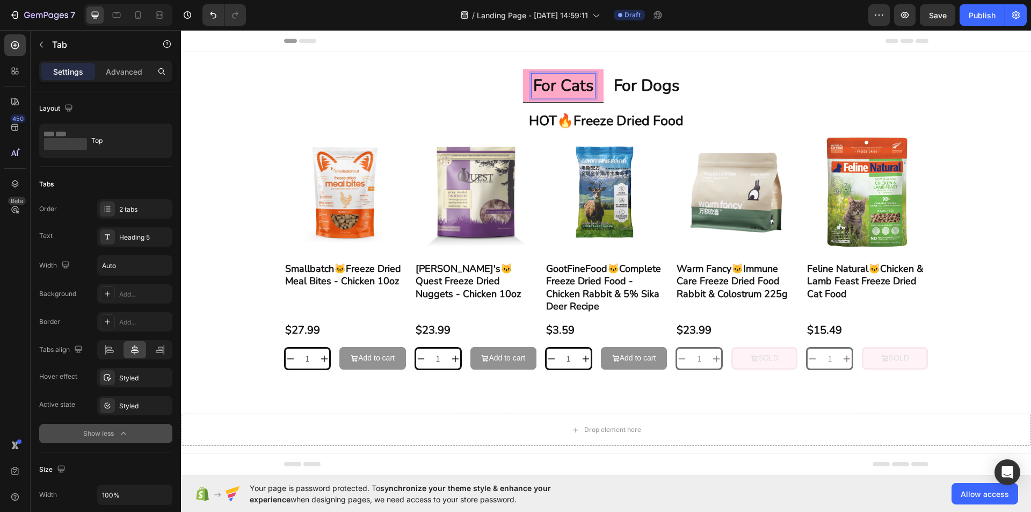
click at [586, 90] on p "for cats" at bounding box center [563, 85] width 60 height 21
click at [517, 86] on ul "for cats for dogs" at bounding box center [606, 85] width 850 height 33
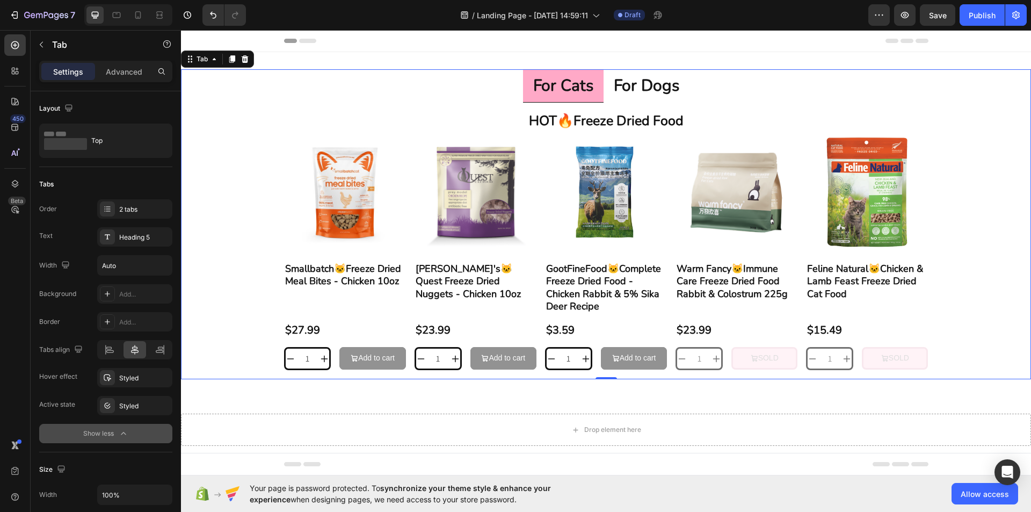
click at [578, 87] on p "for cats" at bounding box center [563, 85] width 60 height 21
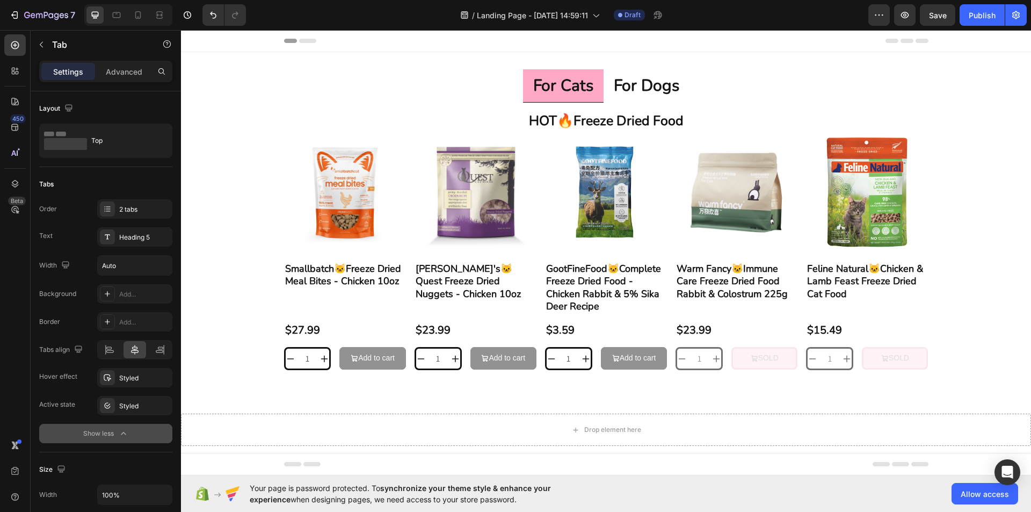
click at [603, 86] on li "for dogs" at bounding box center [646, 85] width 86 height 33
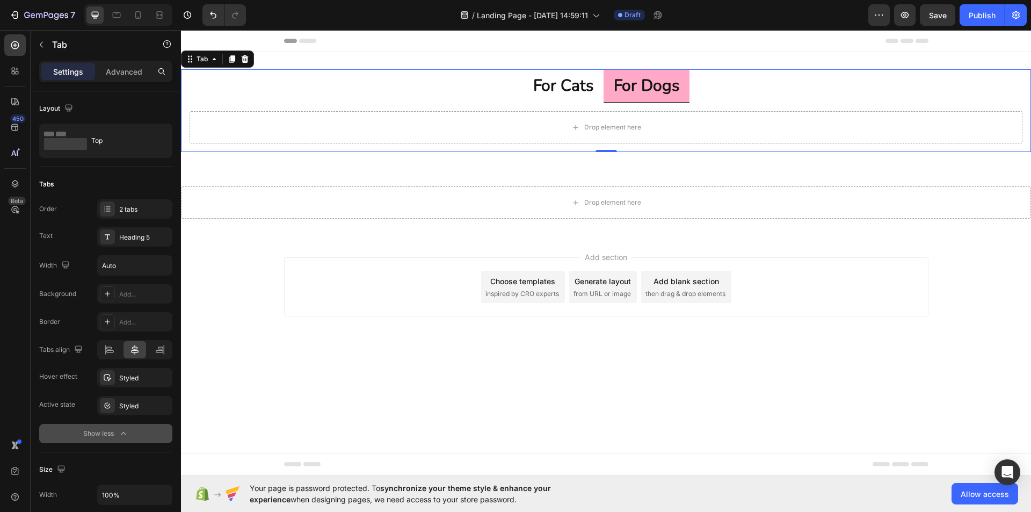
click at [598, 86] on li "for cats" at bounding box center [563, 85] width 81 height 33
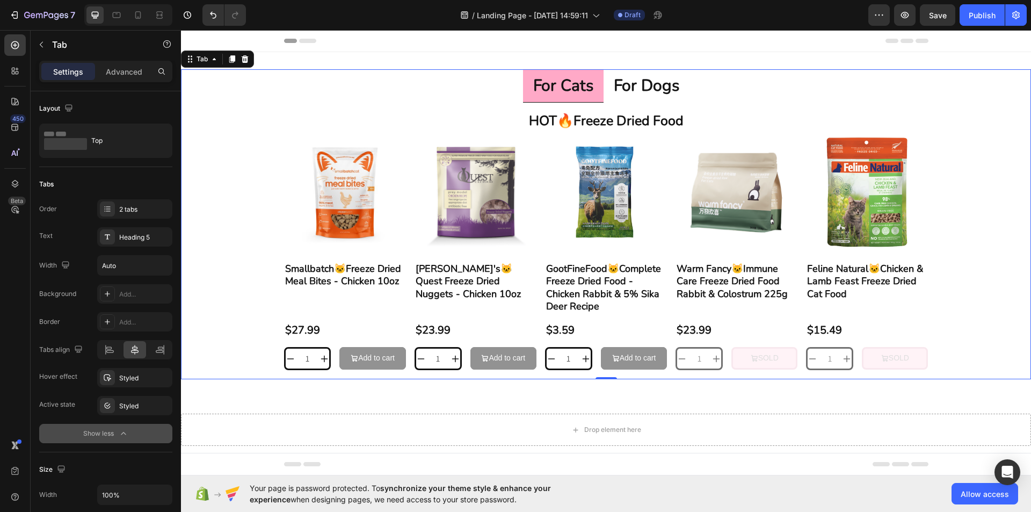
click at [605, 86] on li "for dogs" at bounding box center [646, 85] width 86 height 33
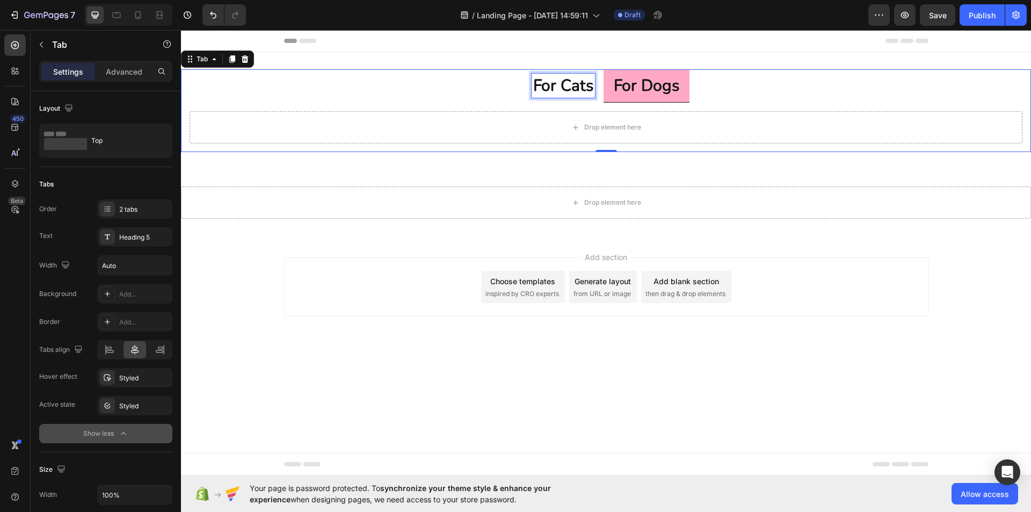
click at [580, 82] on p "for cats" at bounding box center [563, 85] width 60 height 21
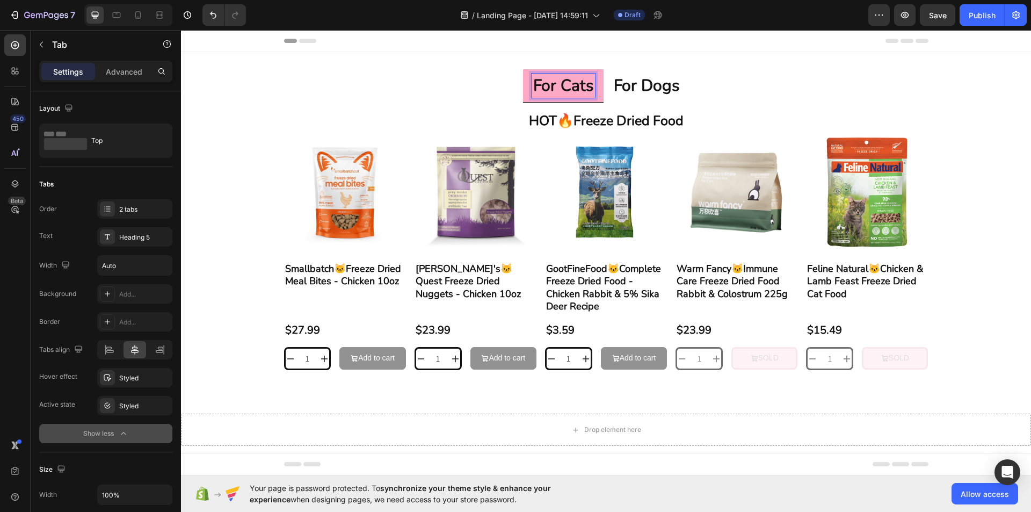
click at [597, 83] on li "for cats" at bounding box center [563, 85] width 81 height 33
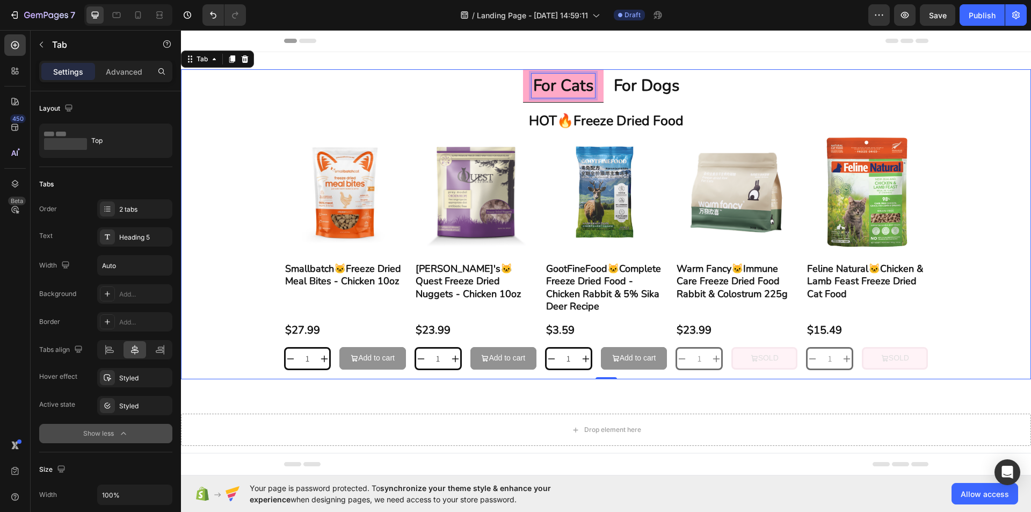
click at [575, 85] on p "for cats" at bounding box center [563, 85] width 60 height 21
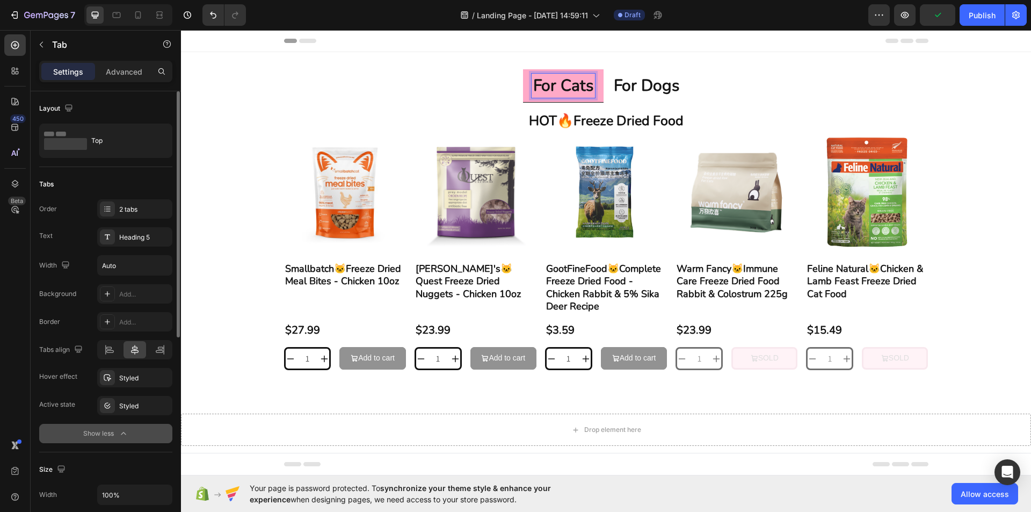
click at [133, 415] on div "Background Add... Border Add... Tabs align Hover effect Styled Active state Sty…" at bounding box center [105, 363] width 133 height 159
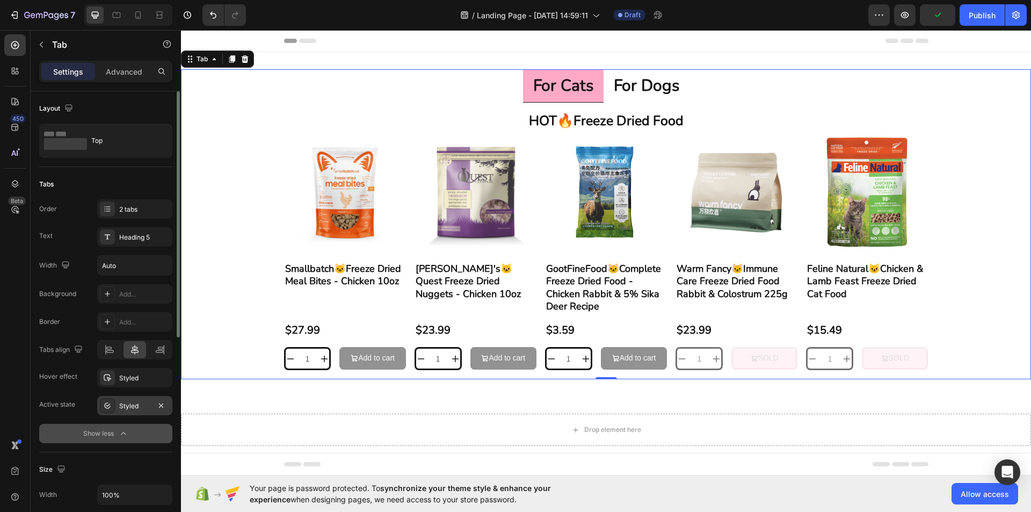
click at [136, 411] on div "Styled" at bounding box center [134, 405] width 75 height 19
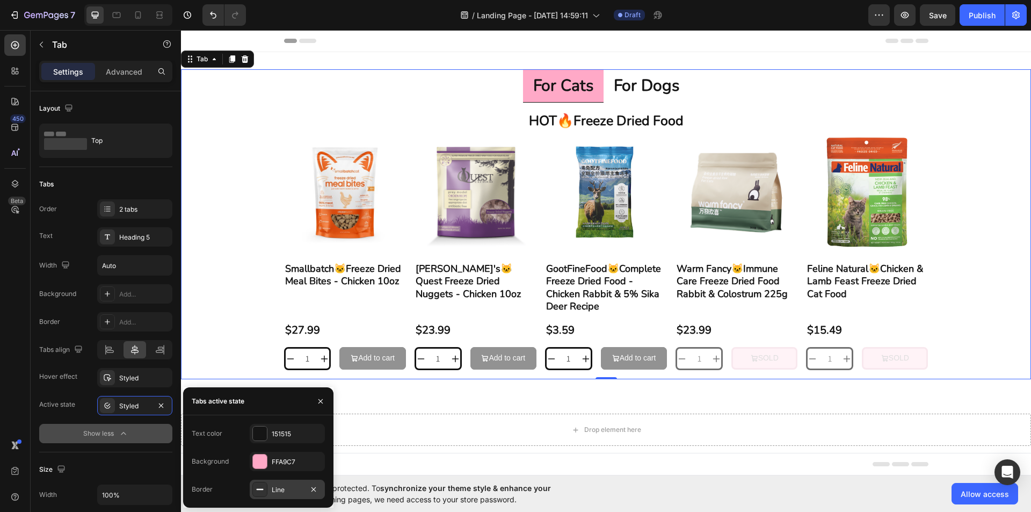
click at [286, 493] on div "Line" at bounding box center [287, 490] width 31 height 10
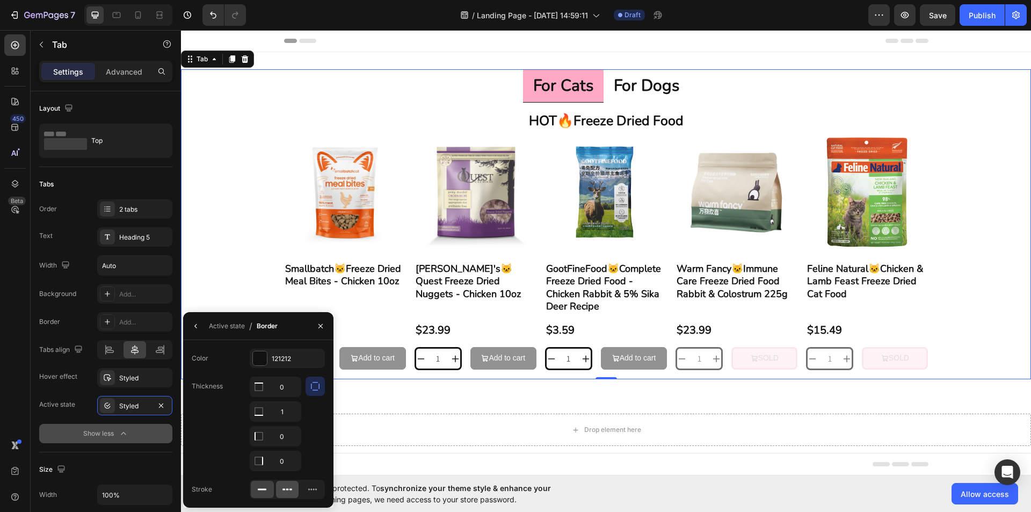
click at [292, 489] on icon at bounding box center [287, 489] width 11 height 11
click at [288, 381] on input "0" at bounding box center [275, 386] width 50 height 19
click at [313, 392] on button "button" at bounding box center [314, 385] width 19 height 19
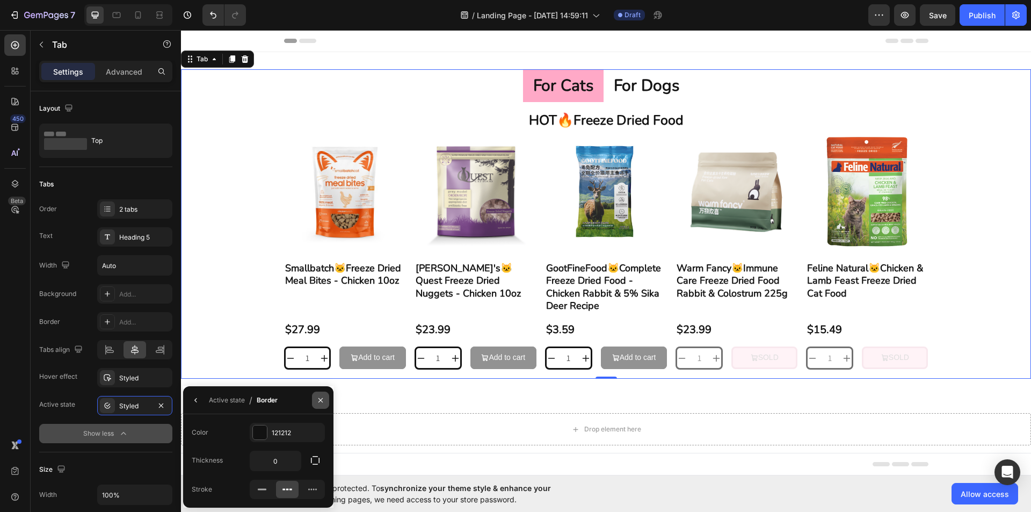
click at [315, 391] on button "button" at bounding box center [320, 399] width 17 height 17
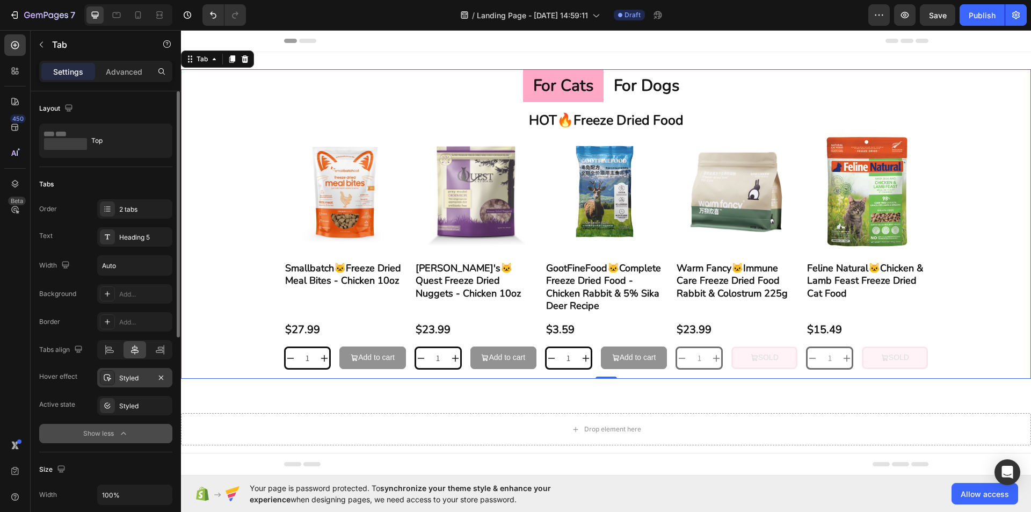
click at [135, 381] on div "Styled" at bounding box center [134, 378] width 31 height 10
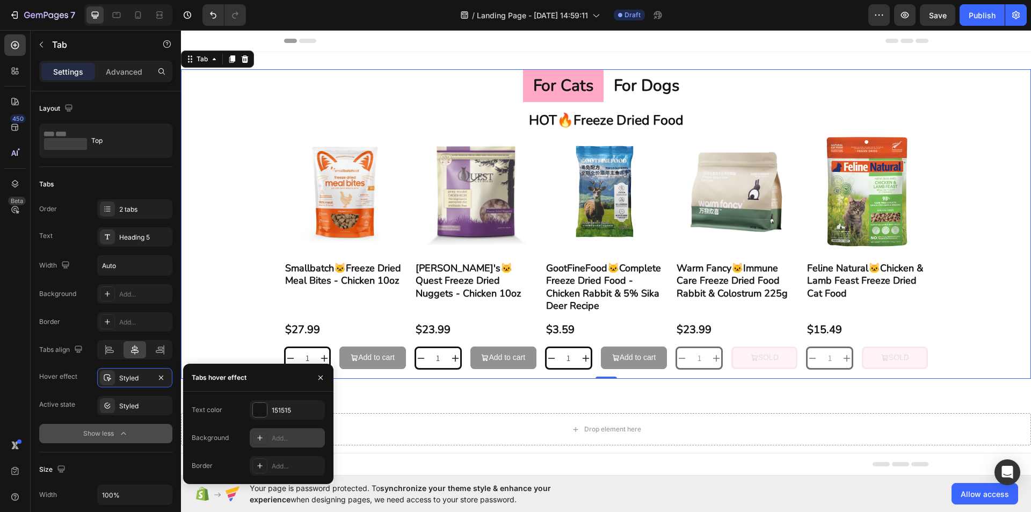
click at [303, 433] on div "Add..." at bounding box center [297, 438] width 50 height 10
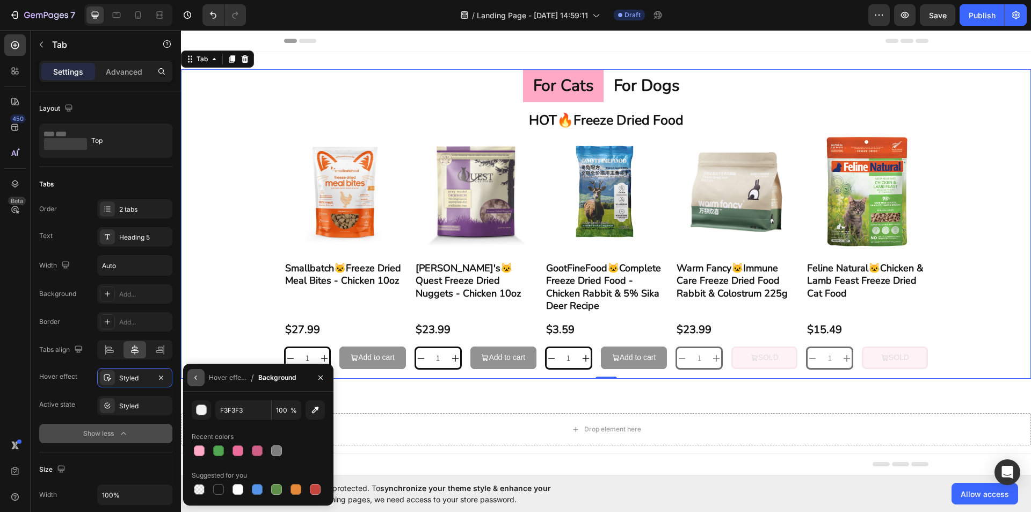
click at [195, 377] on icon "button" at bounding box center [195, 377] width 2 height 4
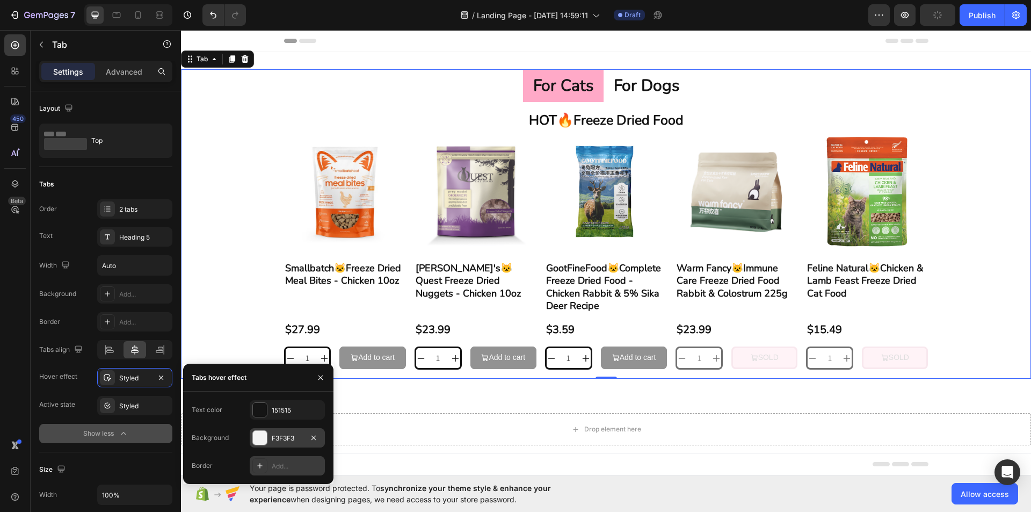
click at [295, 462] on div "Add..." at bounding box center [297, 466] width 50 height 10
click at [292, 465] on icon at bounding box center [287, 466] width 11 height 11
click at [279, 444] on input "1" at bounding box center [275, 437] width 50 height 19
type input "3"
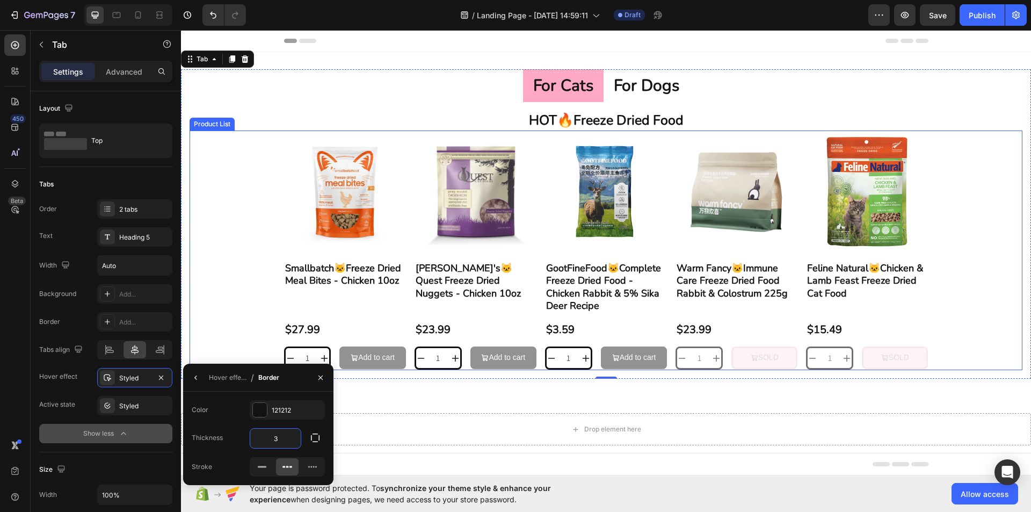
click at [224, 336] on div "Product Images Smallbatch🐱Freeze Dried Meal Bites - Chicken 10oz Product Title …" at bounding box center [605, 250] width 833 height 240
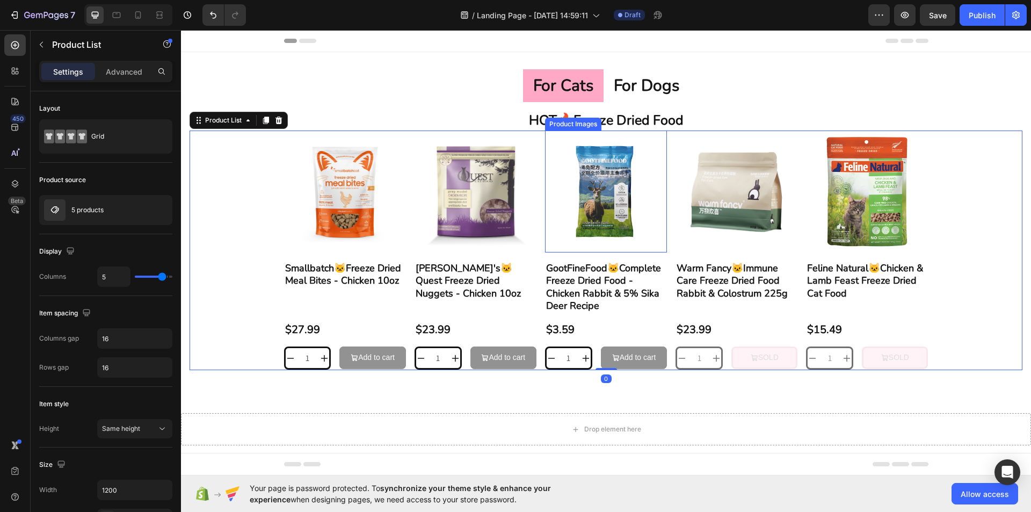
click at [558, 95] on p "for cats" at bounding box center [563, 85] width 60 height 21
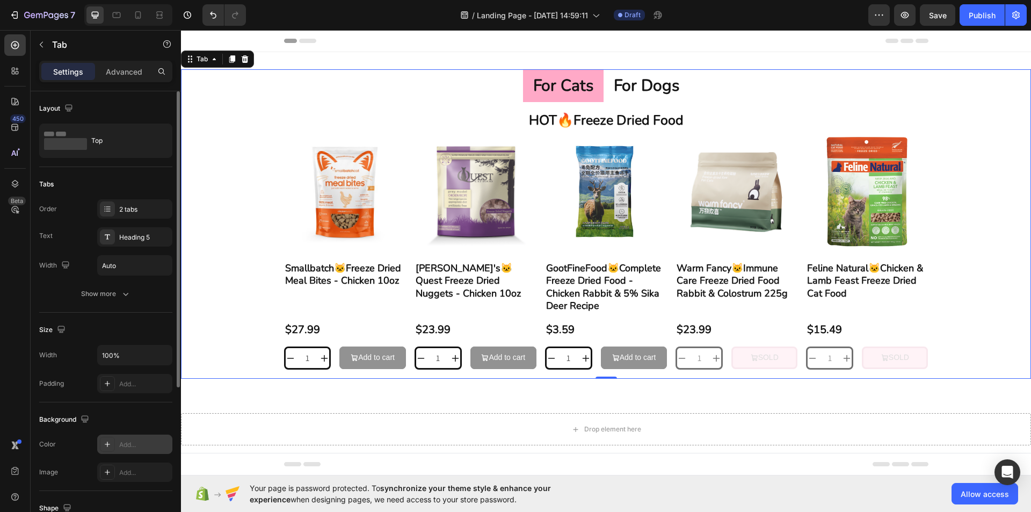
scroll to position [107, 0]
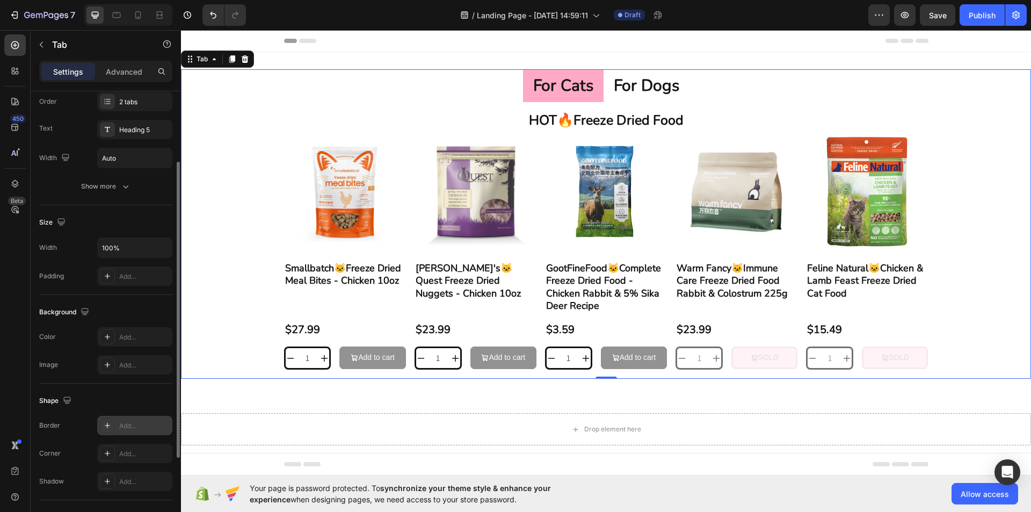
click at [135, 418] on div "Add..." at bounding box center [134, 424] width 75 height 19
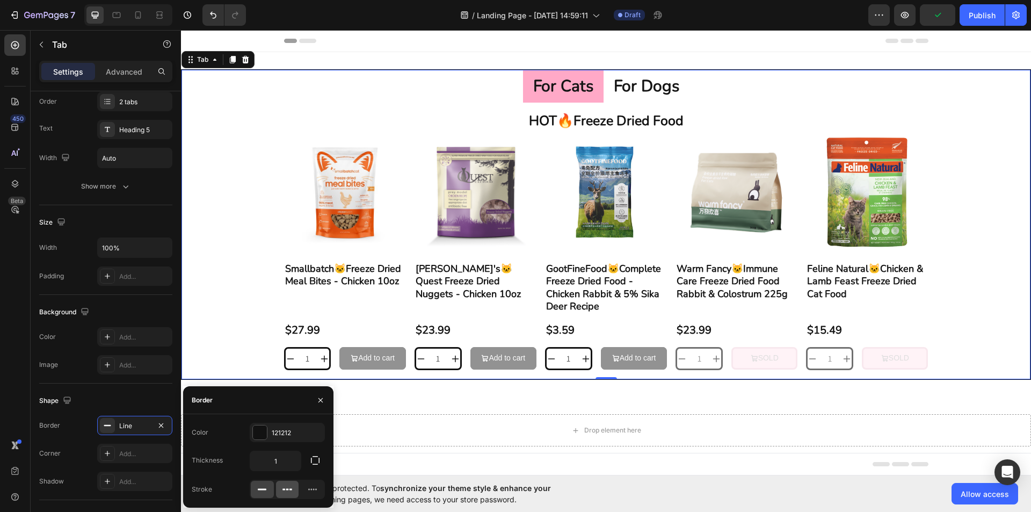
click at [286, 486] on icon at bounding box center [287, 489] width 11 height 11
click at [287, 489] on icon at bounding box center [287, 489] width 3 height 2
click at [154, 425] on div "Dash" at bounding box center [134, 424] width 75 height 19
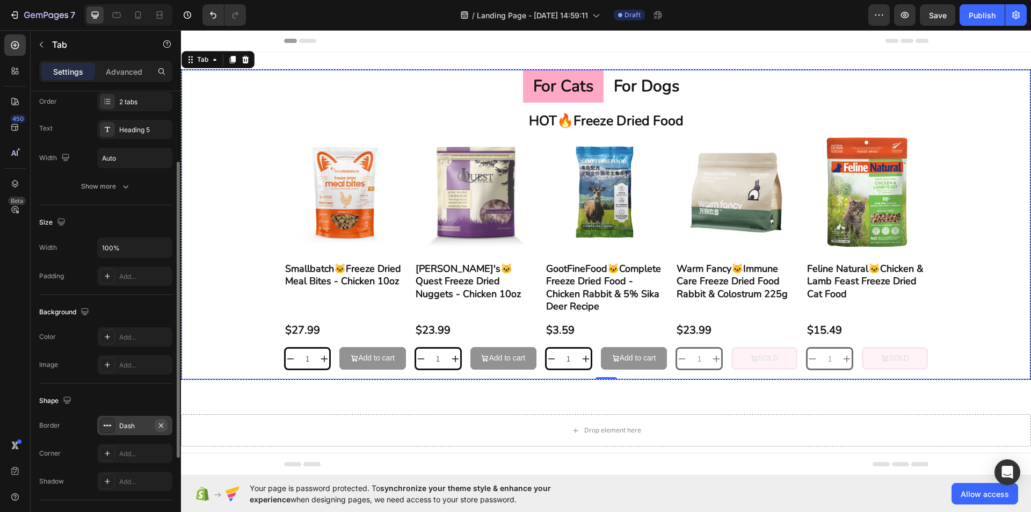
click at [159, 428] on icon "button" at bounding box center [161, 425] width 9 height 9
click at [523, 91] on li "for cats" at bounding box center [563, 85] width 81 height 33
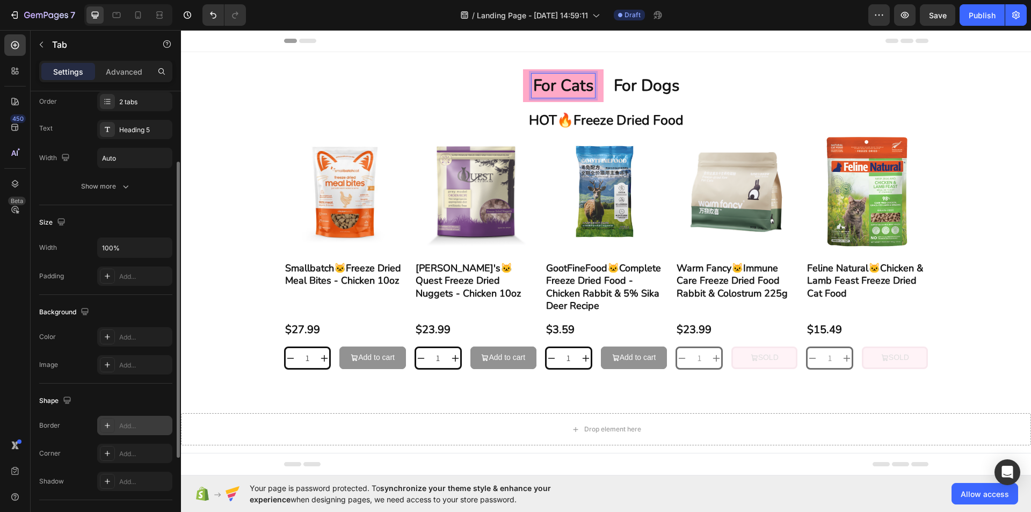
click at [538, 84] on p "for cats" at bounding box center [563, 85] width 60 height 21
click at [539, 84] on p "for cats" at bounding box center [563, 85] width 60 height 21
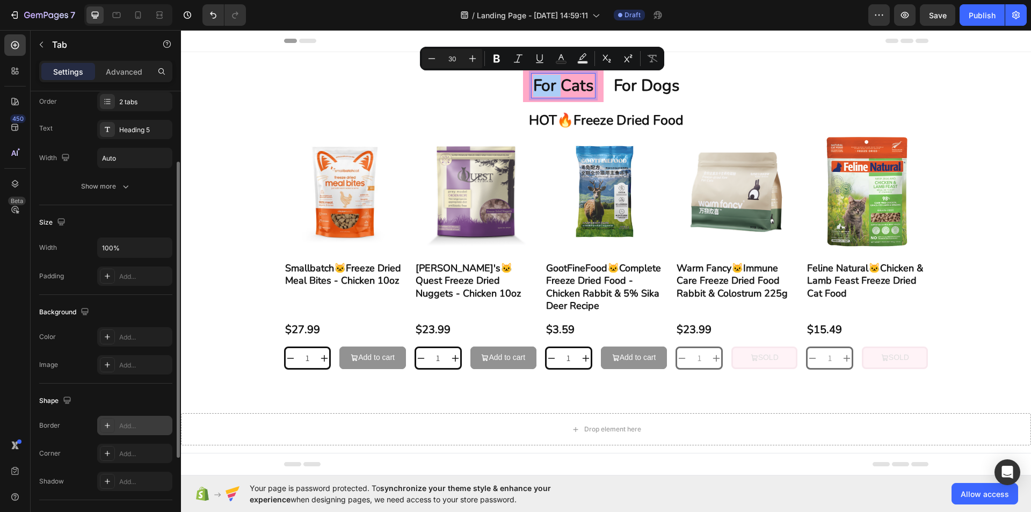
click at [141, 419] on div "Add..." at bounding box center [134, 424] width 75 height 19
type input "1"
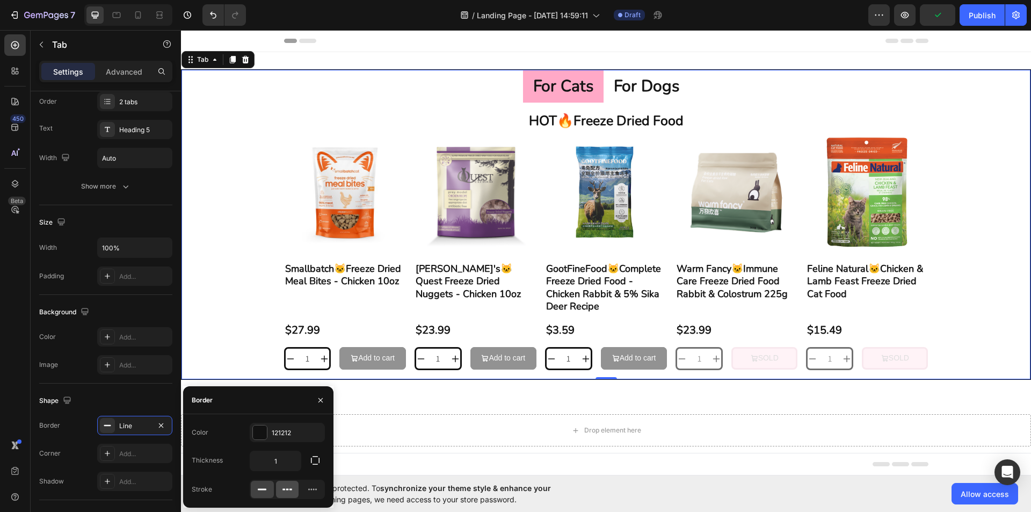
click at [288, 490] on icon at bounding box center [287, 489] width 3 height 2
click at [158, 420] on button "button" at bounding box center [161, 425] width 13 height 13
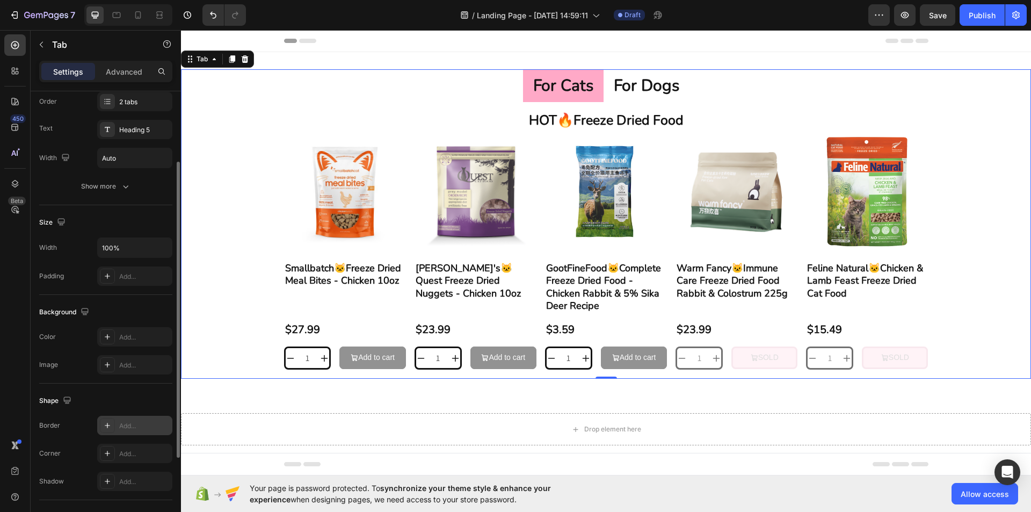
click at [578, 77] on p "for cats" at bounding box center [563, 85] width 60 height 21
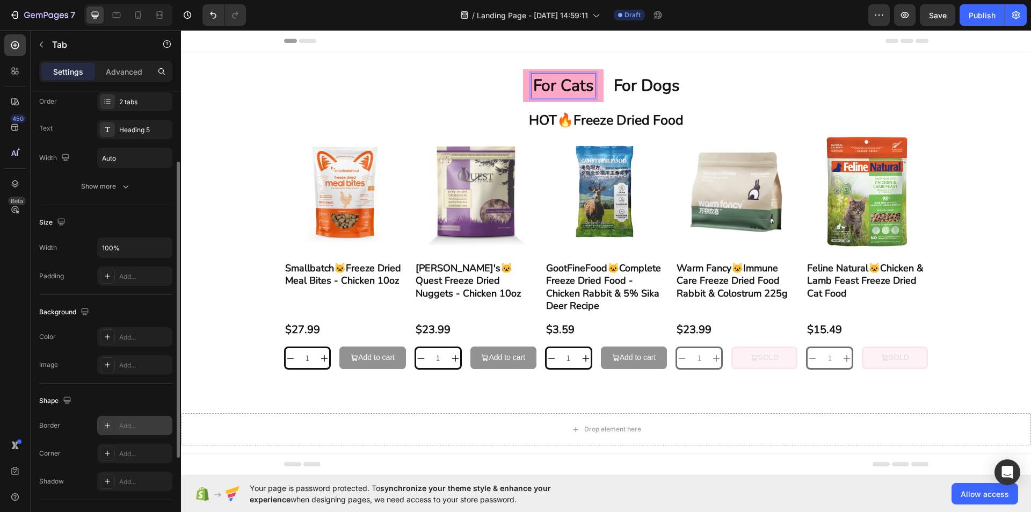
click at [596, 78] on li "for cats" at bounding box center [563, 85] width 81 height 33
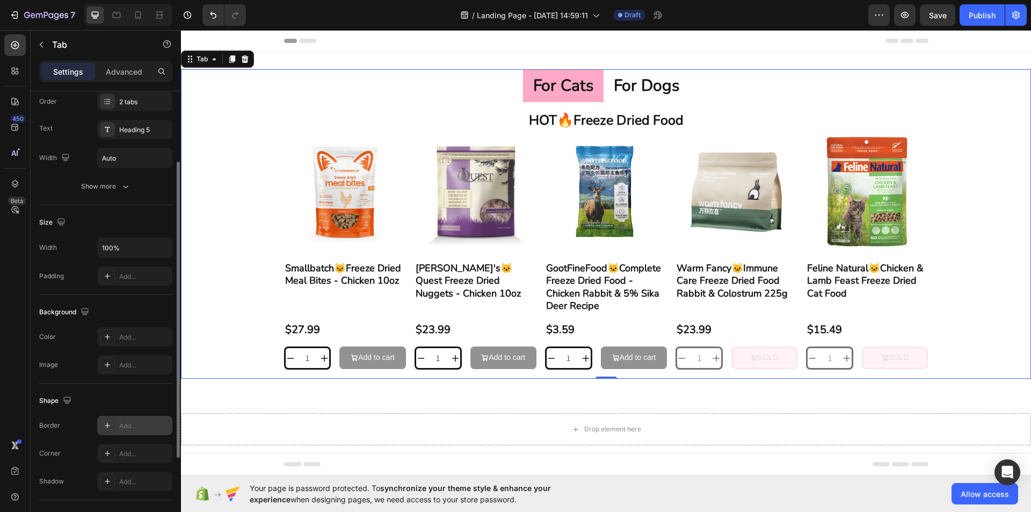
click at [648, 94] on p "for dogs" at bounding box center [646, 85] width 65 height 21
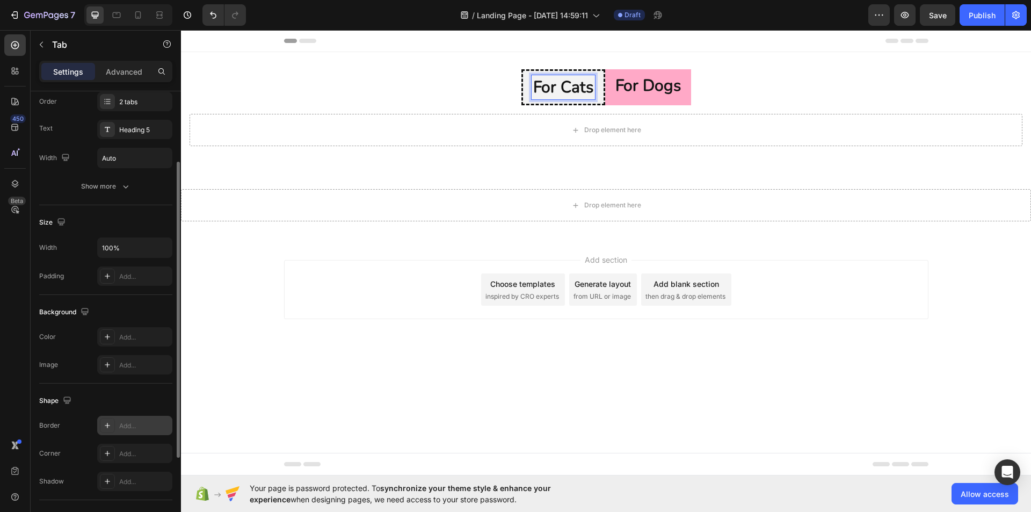
click at [561, 91] on p "for cats" at bounding box center [563, 87] width 60 height 21
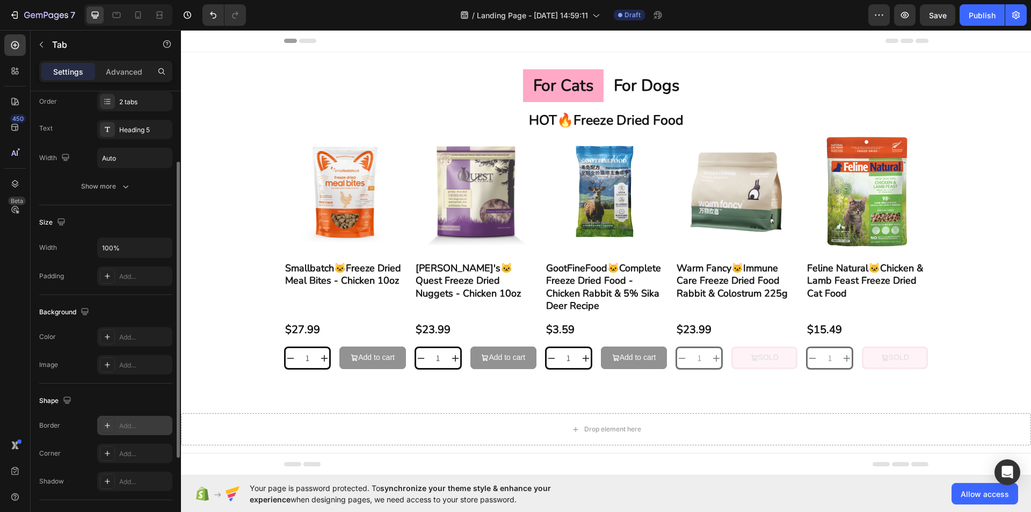
click at [523, 81] on li "for cats" at bounding box center [563, 85] width 81 height 33
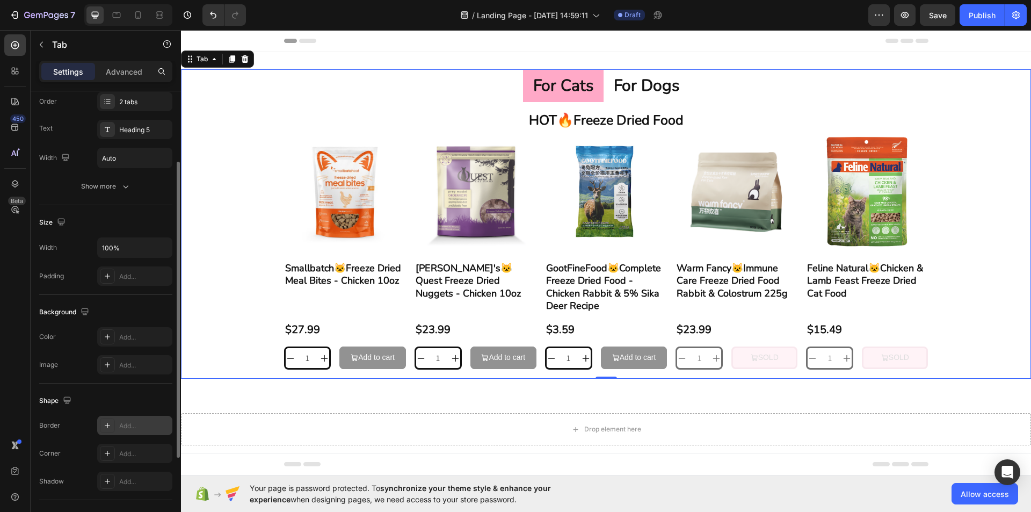
click at [546, 90] on p "for cats" at bounding box center [563, 85] width 60 height 21
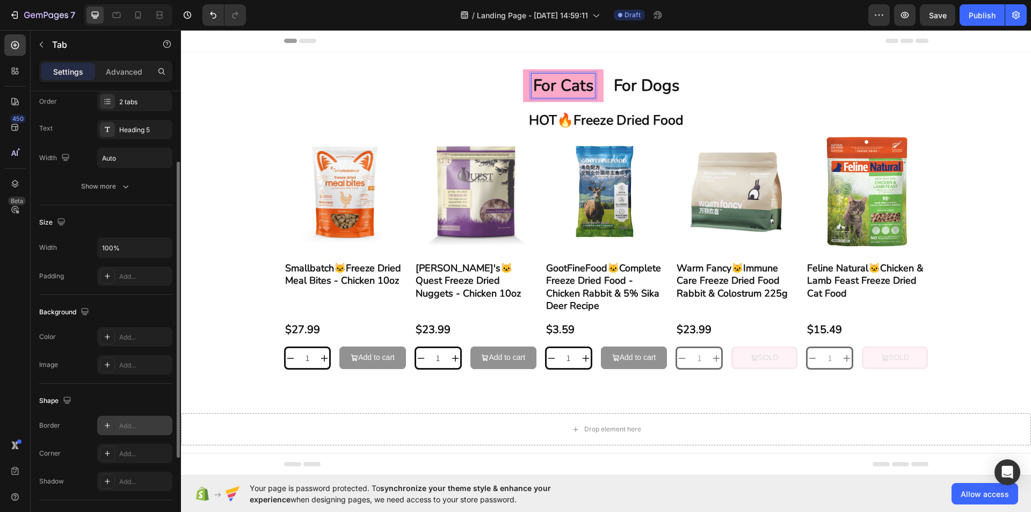
click at [556, 93] on p "for cats" at bounding box center [563, 85] width 60 height 21
click at [120, 188] on icon "button" at bounding box center [125, 186] width 11 height 11
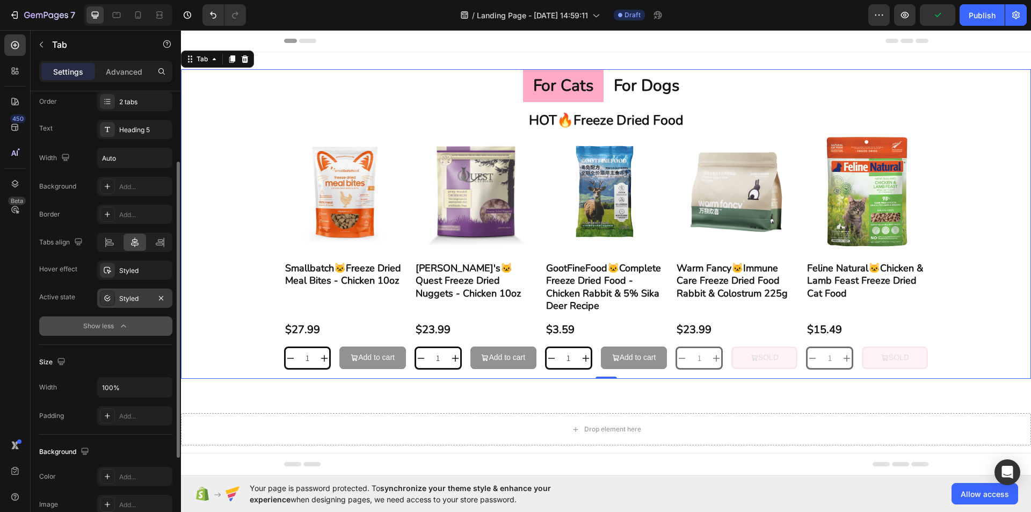
click at [144, 300] on div "Styled" at bounding box center [134, 299] width 31 height 10
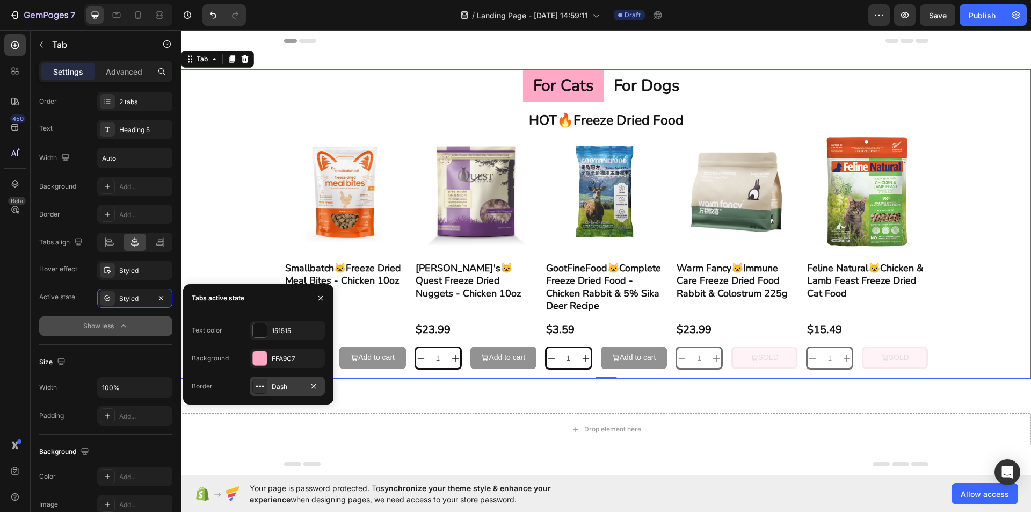
click at [292, 383] on div "Dash" at bounding box center [287, 387] width 31 height 10
click at [0, 0] on input "0" at bounding box center [0, 0] width 0 height 0
type input "3"
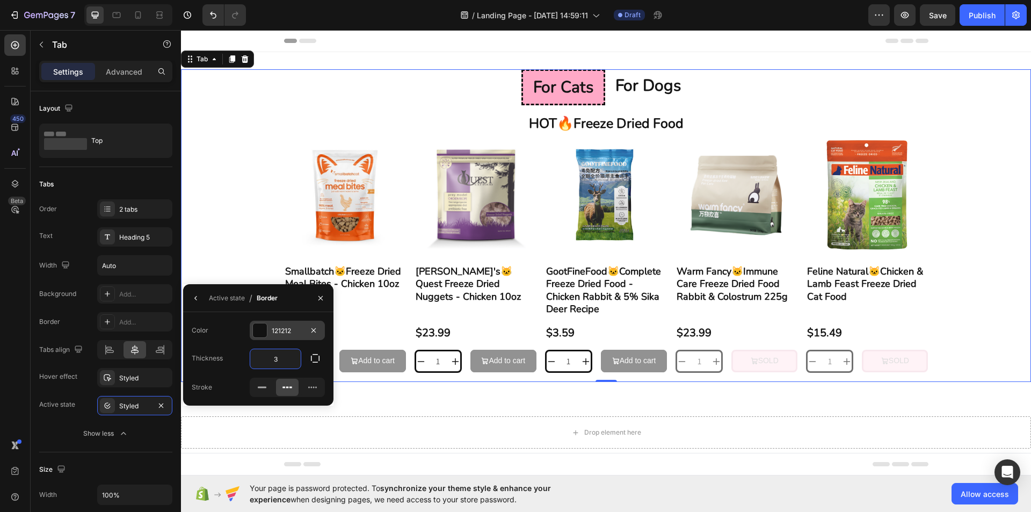
type input "3"
click at [259, 329] on div at bounding box center [260, 330] width 14 height 14
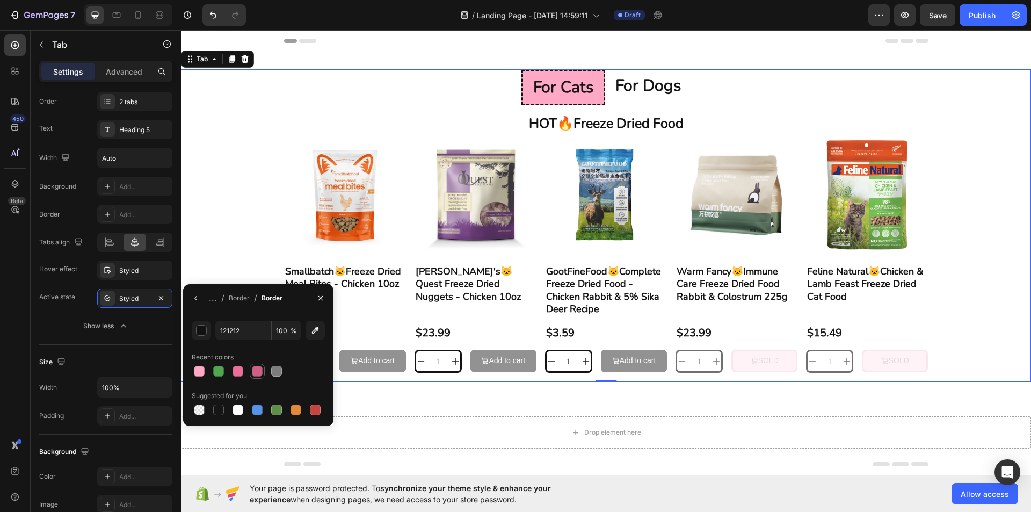
click at [250, 370] on div at bounding box center [257, 370] width 15 height 15
type input "CE5F86"
click at [282, 307] on div "... / Border / Border" at bounding box center [235, 297] width 104 height 27
click at [193, 298] on icon "button" at bounding box center [196, 298] width 9 height 9
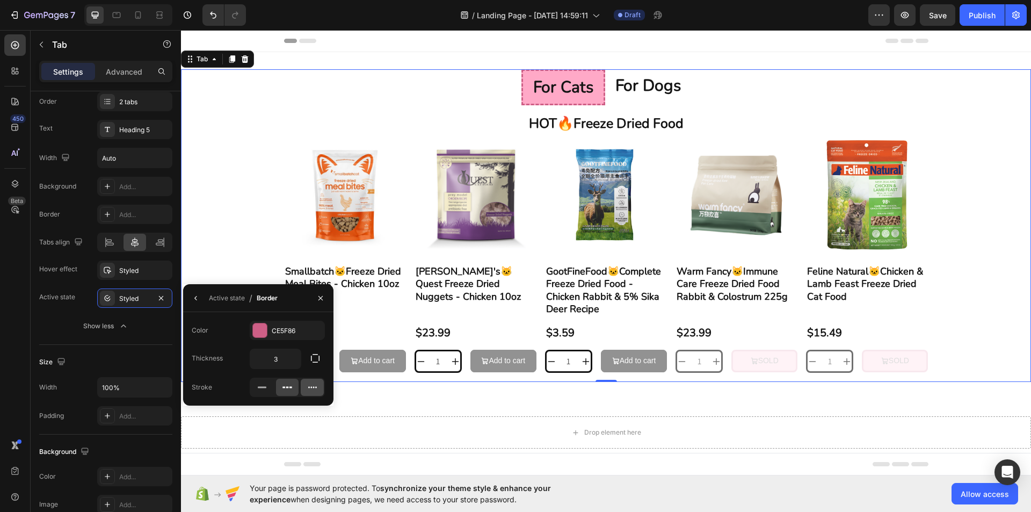
click at [310, 391] on icon at bounding box center [312, 387] width 11 height 11
click at [286, 387] on icon at bounding box center [287, 387] width 11 height 11
click at [307, 361] on button "button" at bounding box center [314, 357] width 19 height 19
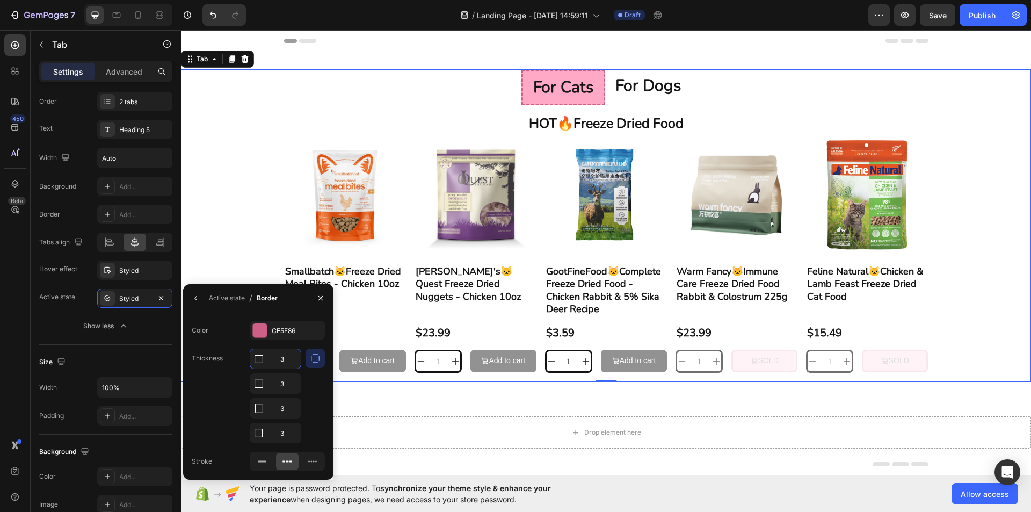
click at [288, 363] on input "3" at bounding box center [275, 358] width 50 height 19
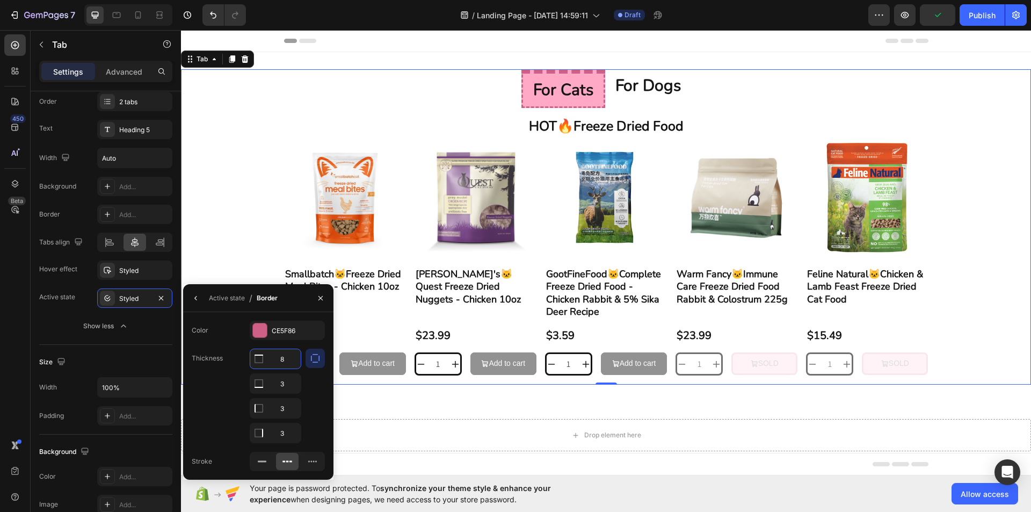
drag, startPoint x: 283, startPoint y: 362, endPoint x: 271, endPoint y: 362, distance: 11.8
click at [271, 362] on input "8" at bounding box center [275, 358] width 50 height 19
type input "3"
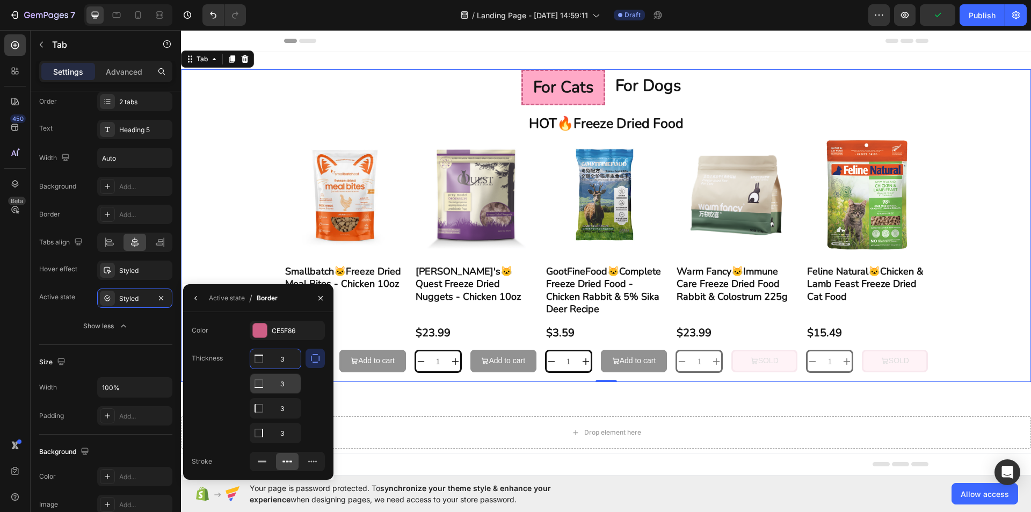
click at [305, 376] on div at bounding box center [314, 395] width 19 height 94
click at [150, 299] on div "Styled" at bounding box center [134, 299] width 31 height 10
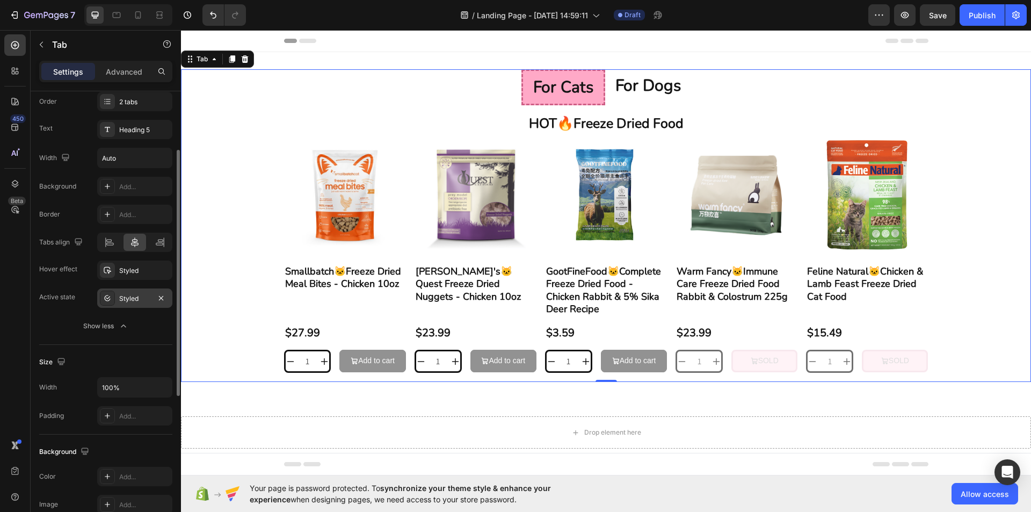
click at [140, 300] on div "Styled" at bounding box center [134, 299] width 31 height 10
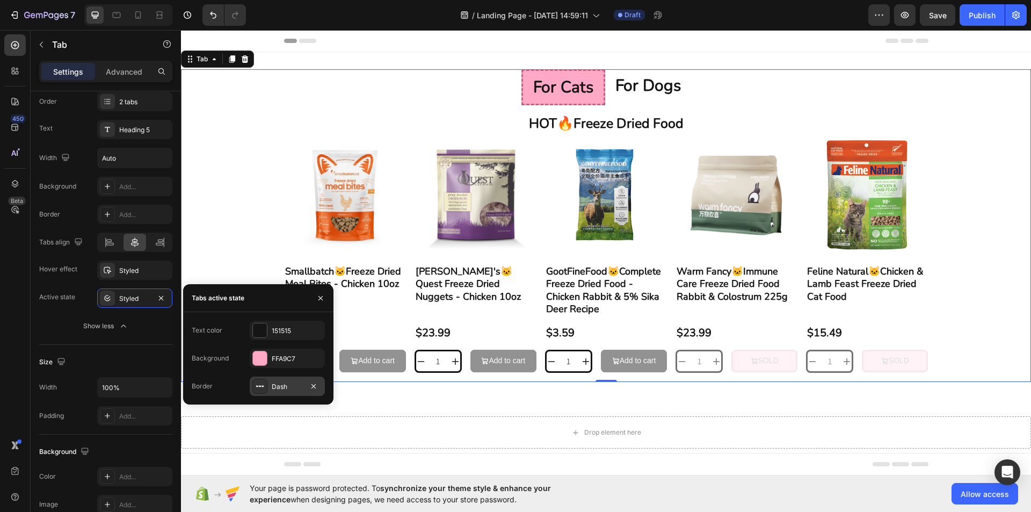
click at [297, 385] on div "Dash" at bounding box center [287, 387] width 31 height 10
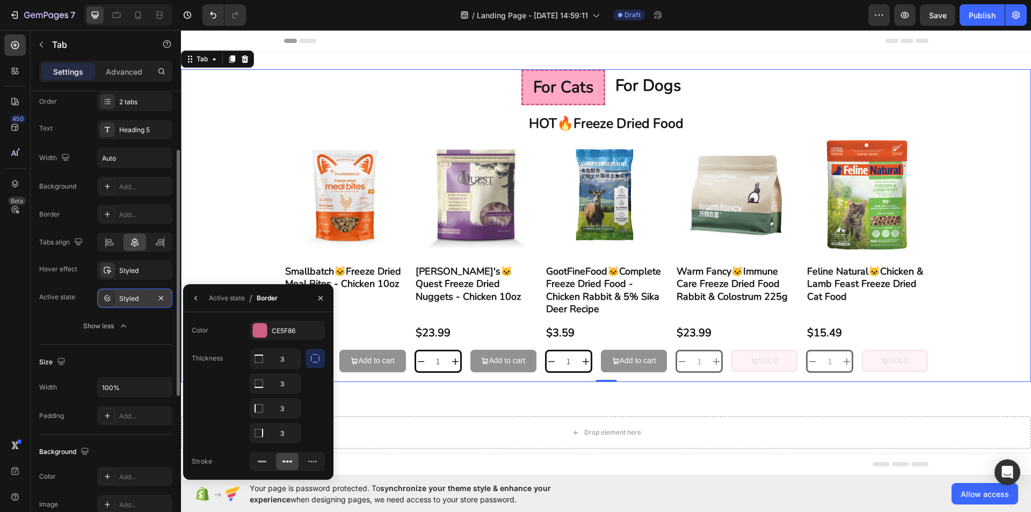
click at [125, 301] on div "Styled" at bounding box center [134, 299] width 31 height 10
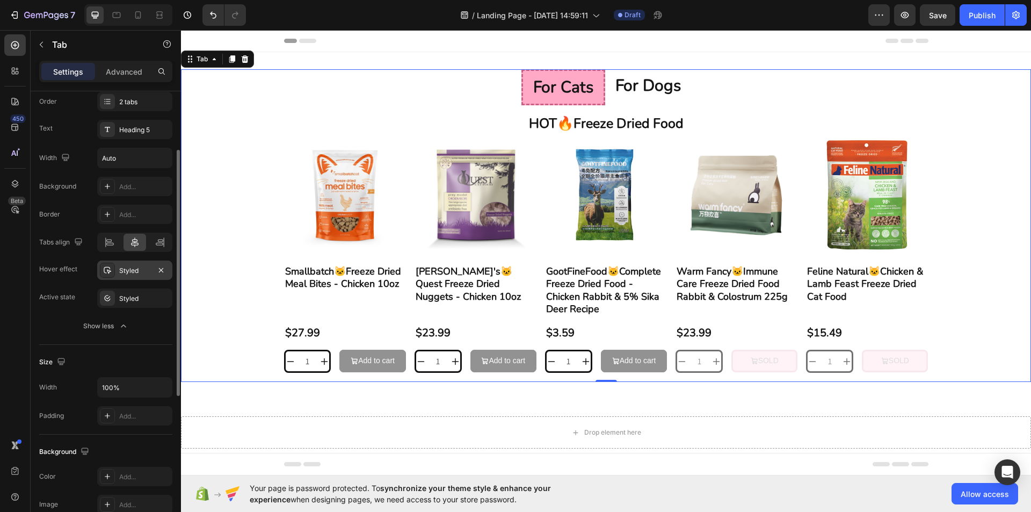
click at [137, 268] on div "Styled" at bounding box center [134, 271] width 31 height 10
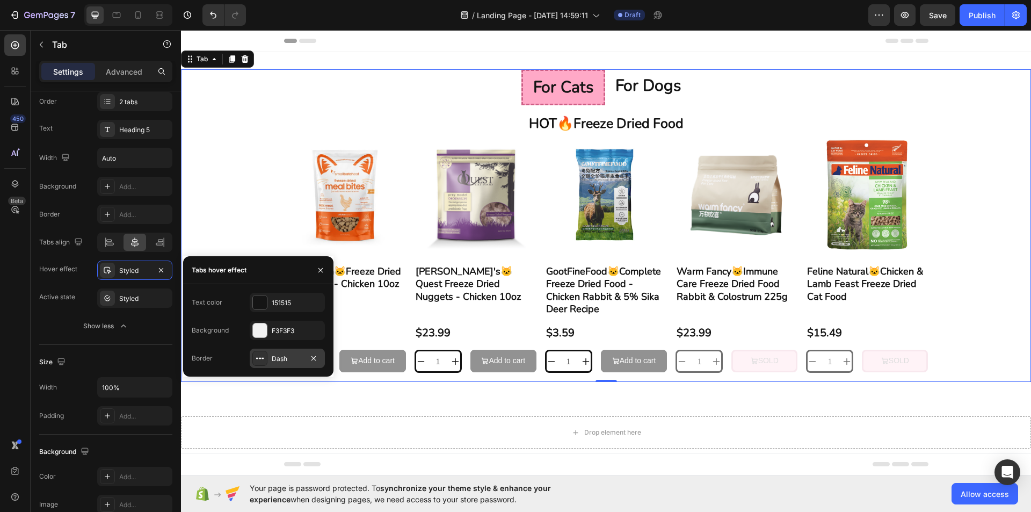
click at [269, 360] on div "Dash" at bounding box center [287, 357] width 75 height 19
click at [321, 334] on button "button" at bounding box center [314, 329] width 19 height 19
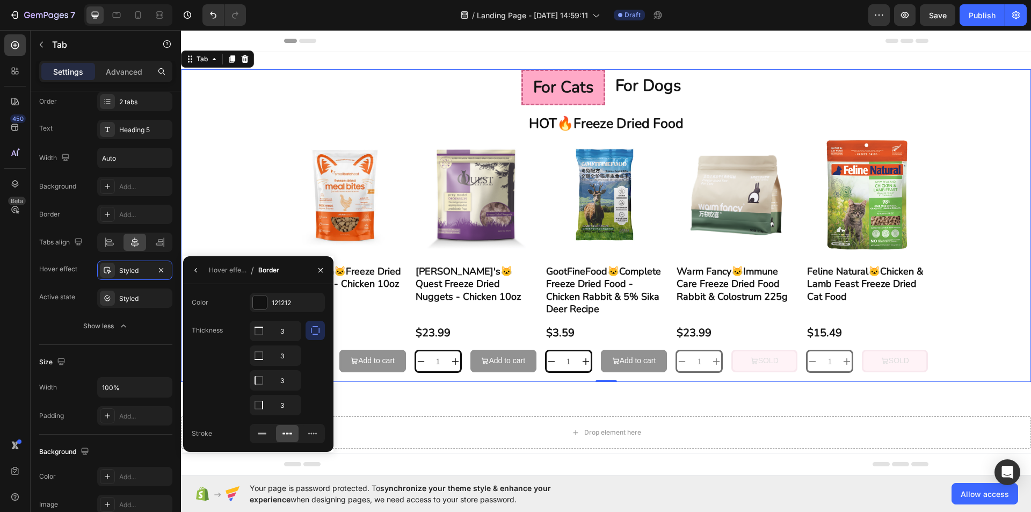
click at [321, 334] on button "button" at bounding box center [314, 329] width 19 height 19
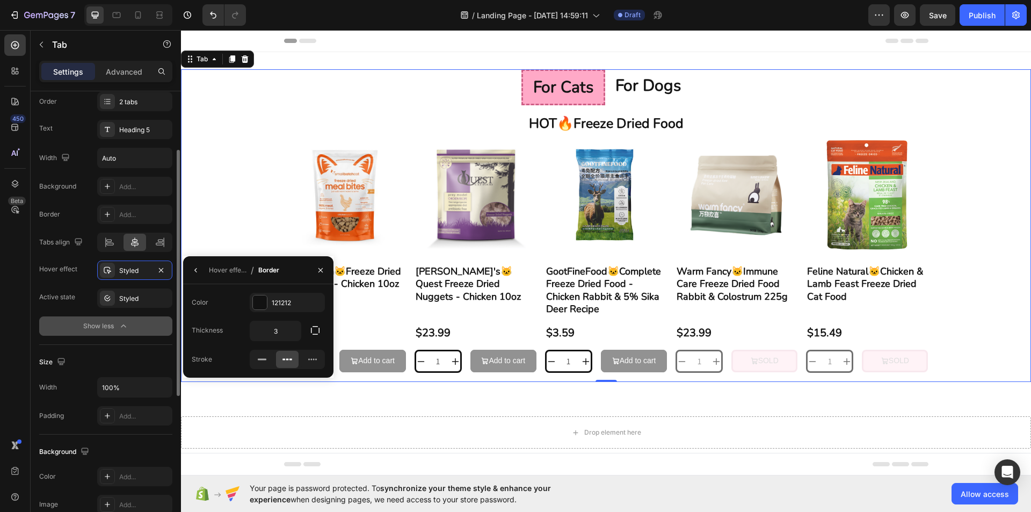
click at [55, 317] on button "Show less" at bounding box center [105, 325] width 133 height 19
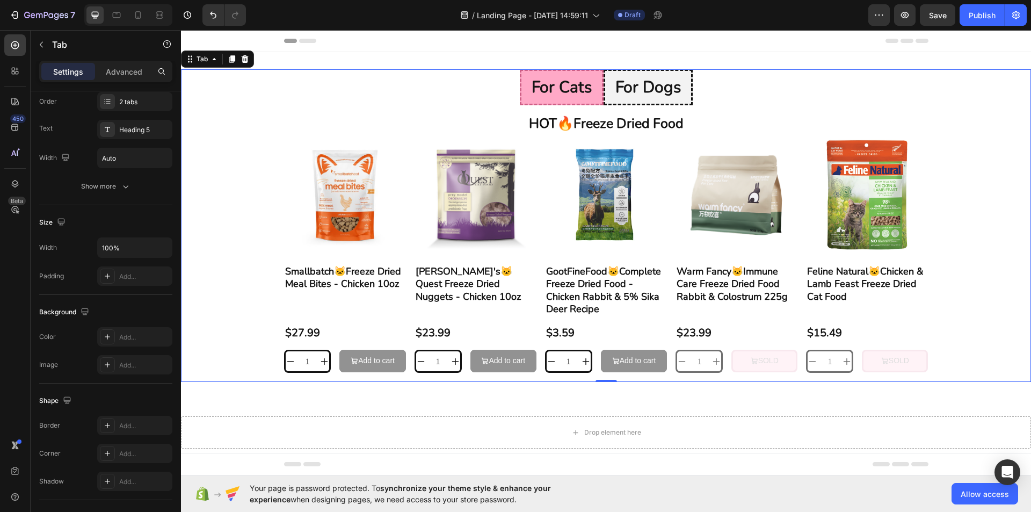
click at [609, 99] on li "for dogs" at bounding box center [647, 87] width 89 height 36
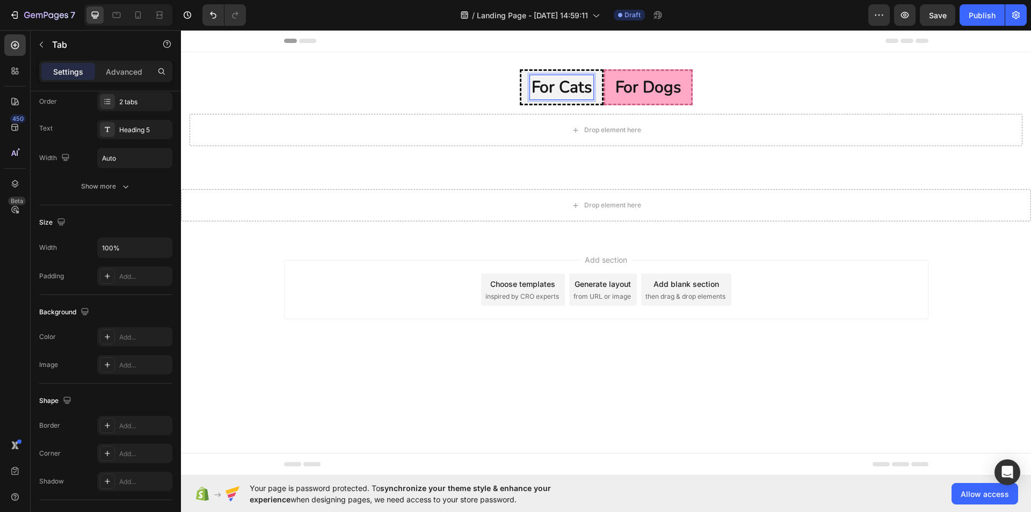
drag, startPoint x: 571, startPoint y: 98, endPoint x: 580, endPoint y: 104, distance: 11.3
click at [573, 100] on li "for cats" at bounding box center [562, 87] width 84 height 36
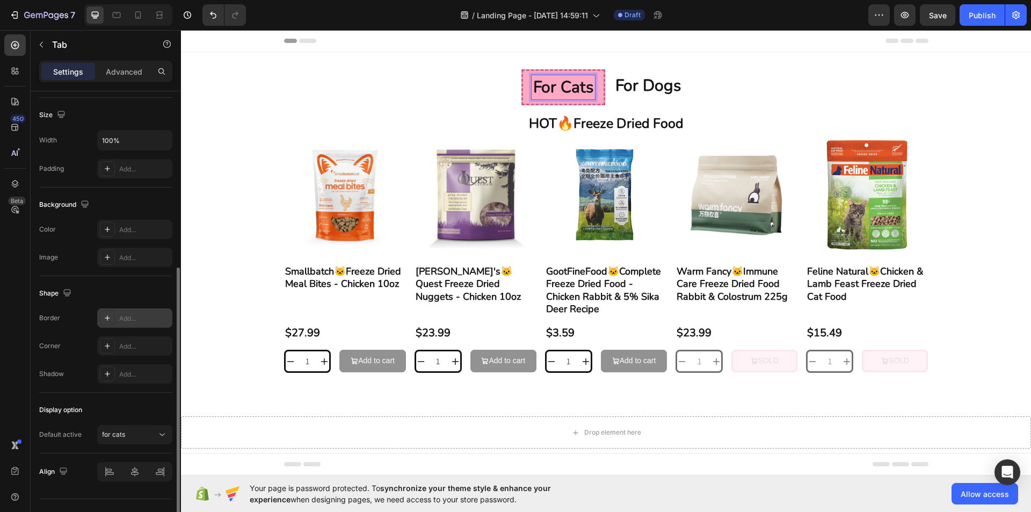
scroll to position [236, 0]
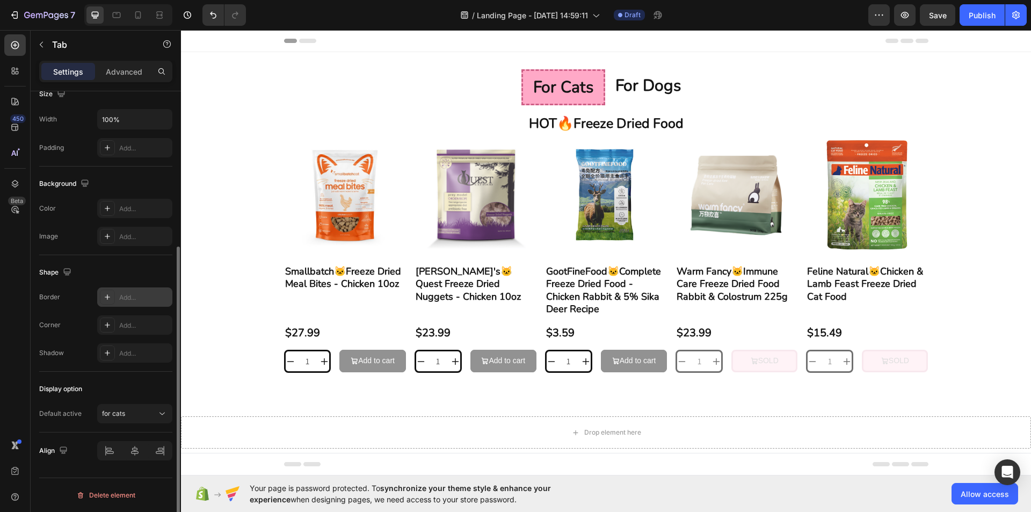
click at [120, 297] on div "Add..." at bounding box center [144, 298] width 50 height 10
type input "1"
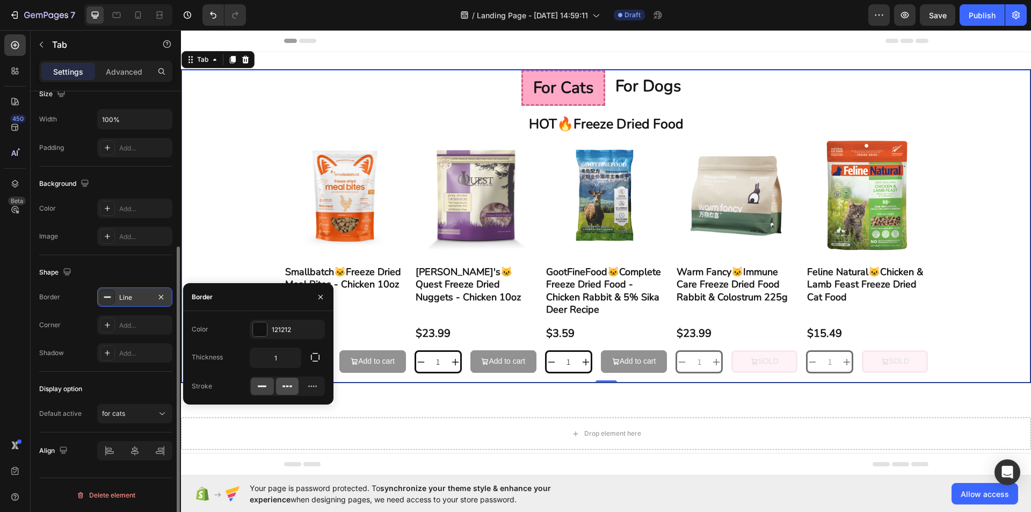
click at [289, 382] on icon at bounding box center [287, 386] width 11 height 11
click at [162, 296] on icon "button" at bounding box center [161, 296] width 4 height 4
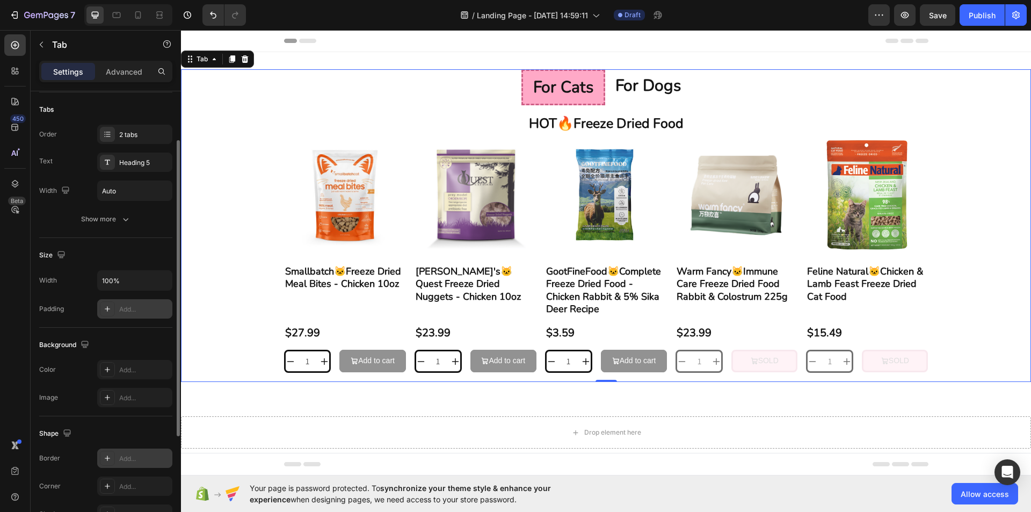
scroll to position [21, 0]
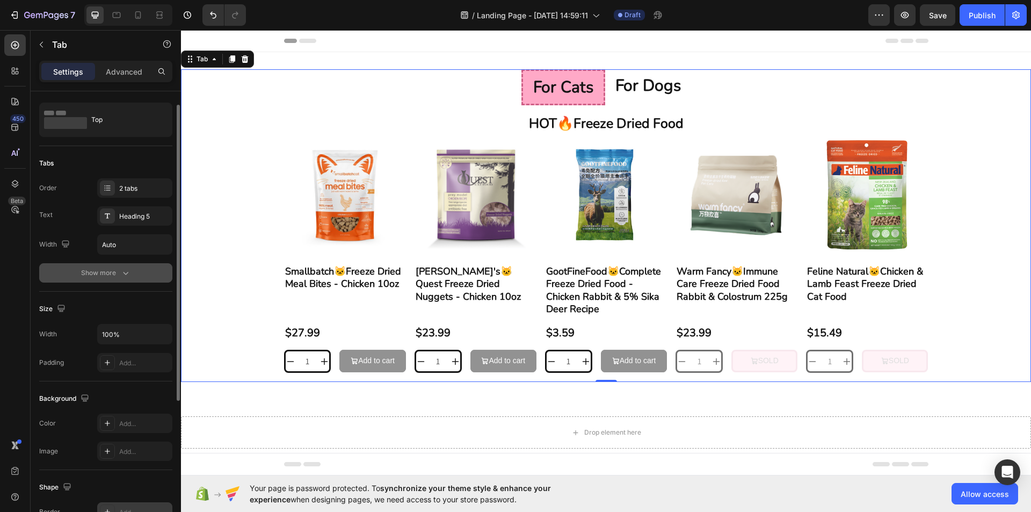
click at [132, 273] on button "Show more" at bounding box center [105, 272] width 133 height 19
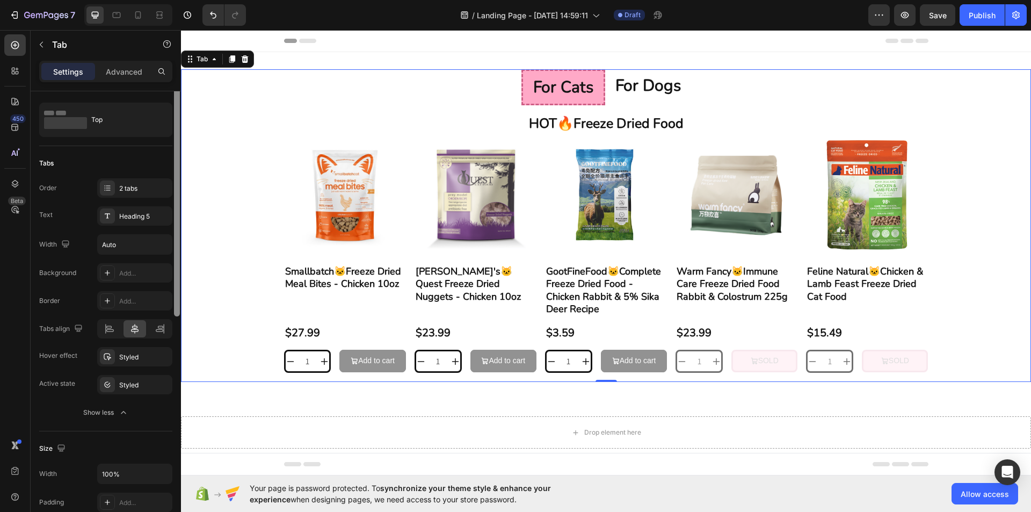
scroll to position [0, 0]
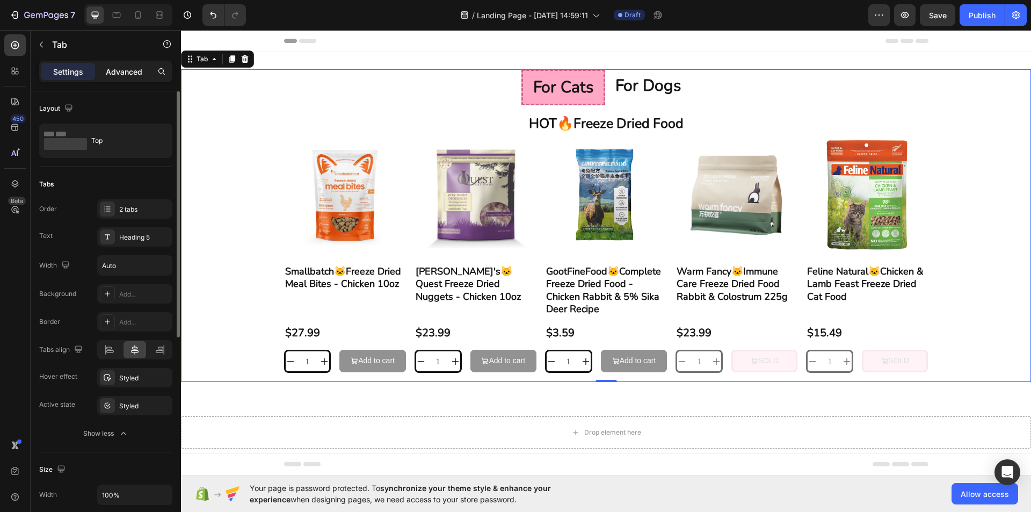
click at [119, 75] on p "Advanced" at bounding box center [124, 71] width 36 height 11
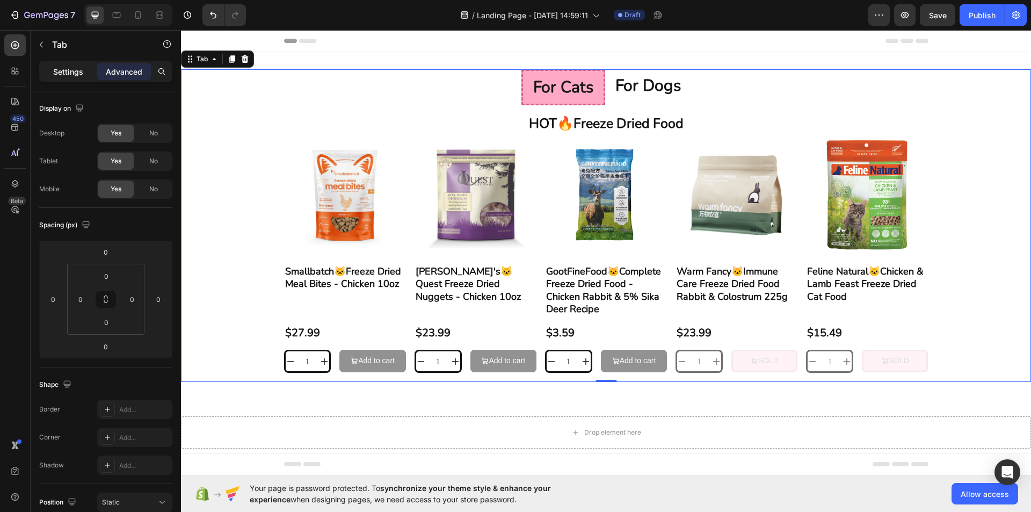
click at [68, 72] on p "Settings" at bounding box center [68, 71] width 30 height 11
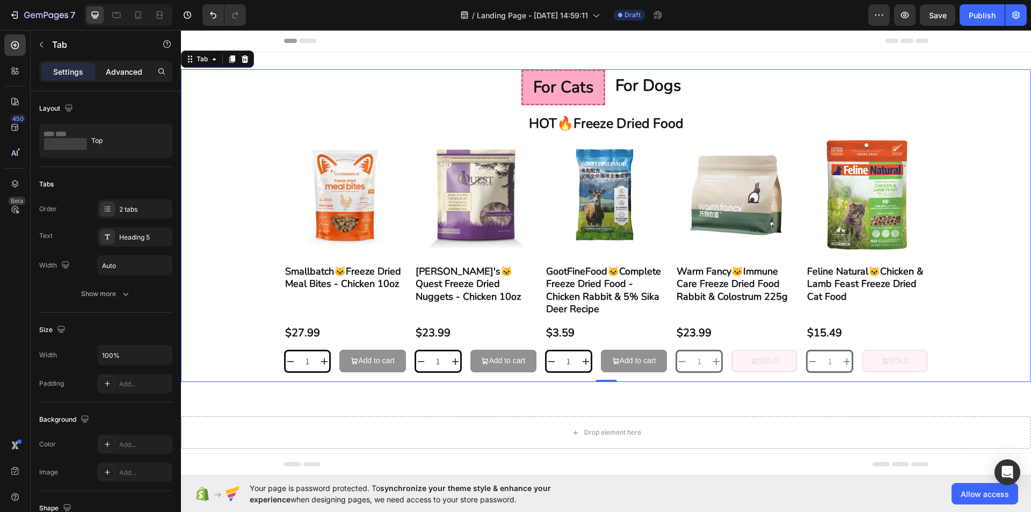
click at [134, 75] on p "Advanced" at bounding box center [124, 71] width 36 height 11
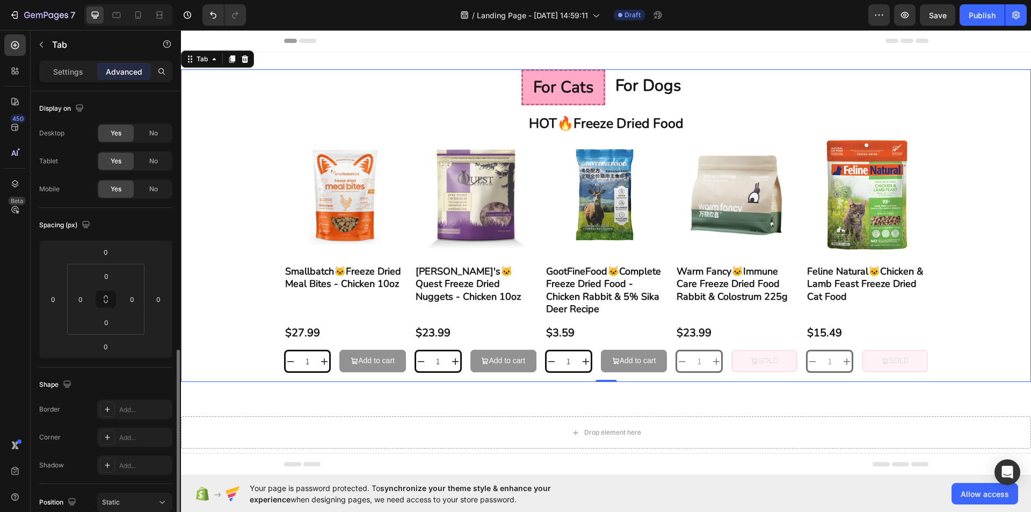
scroll to position [215, 0]
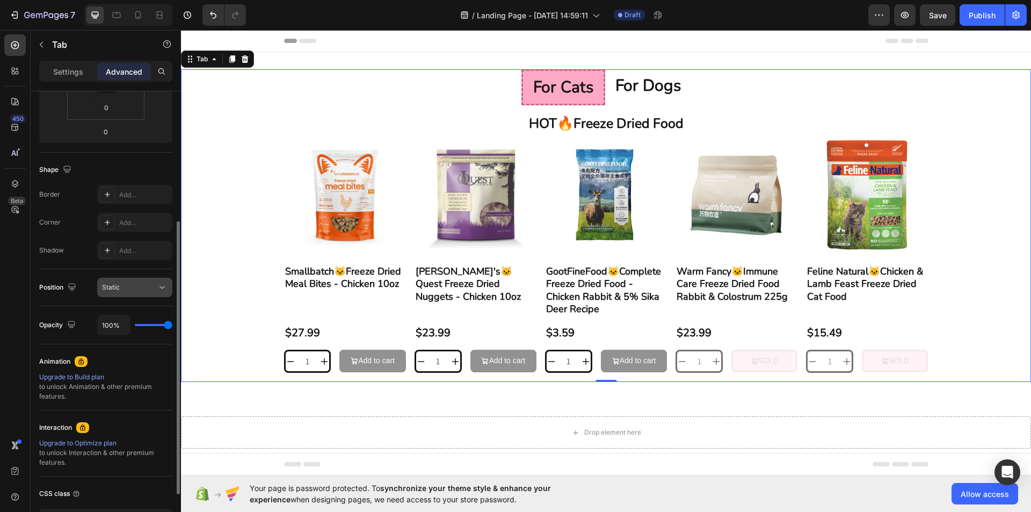
click at [131, 283] on div "Static" at bounding box center [129, 287] width 55 height 10
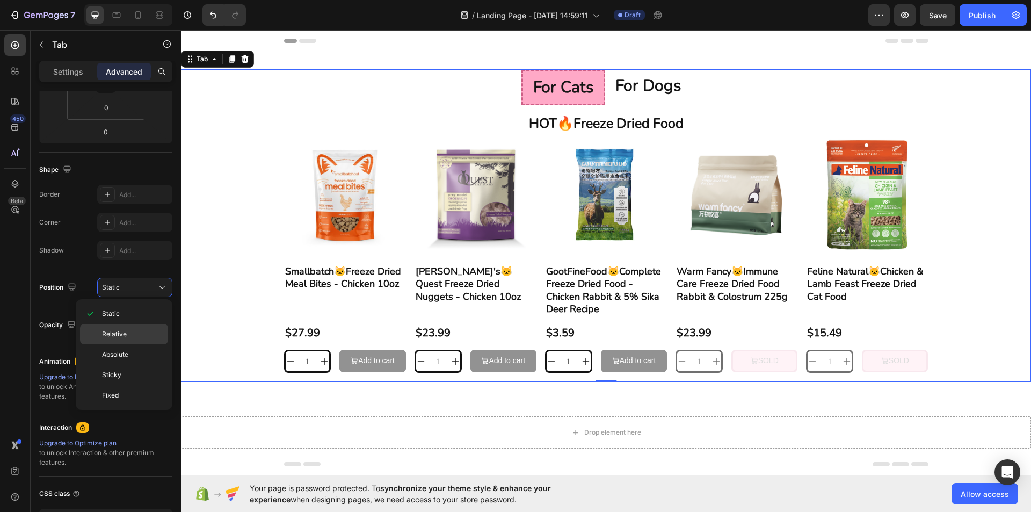
click at [128, 344] on div "Relative" at bounding box center [124, 354] width 88 height 20
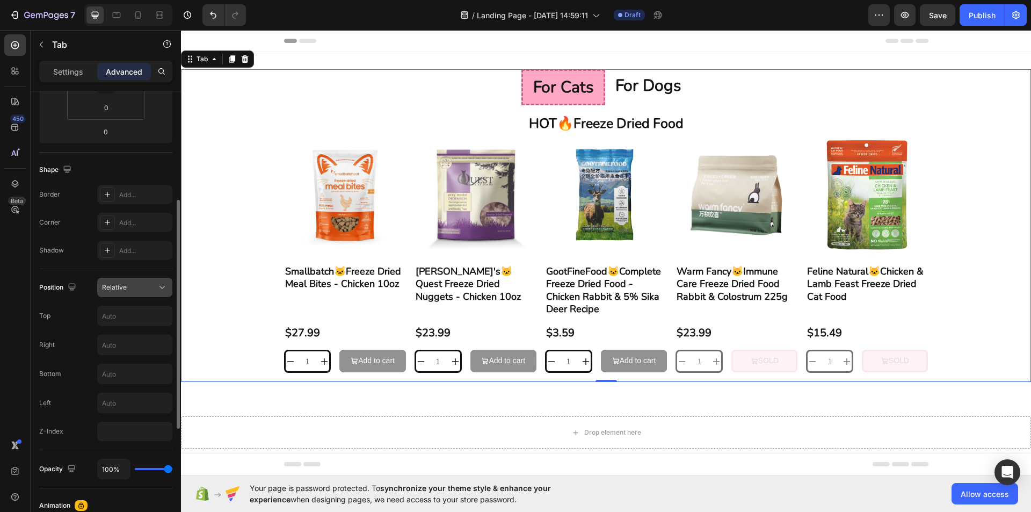
click at [145, 285] on div "Relative" at bounding box center [129, 287] width 55 height 10
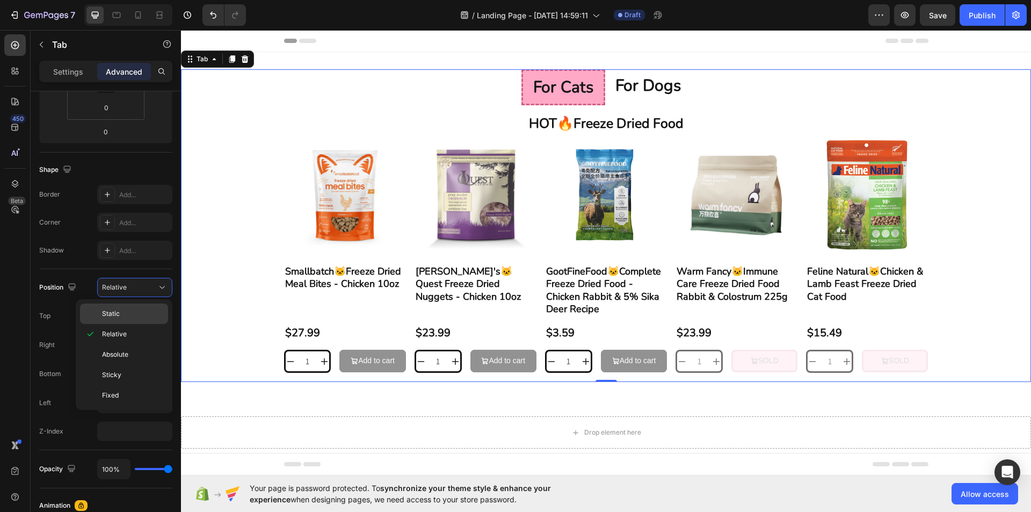
click at [138, 306] on div "Static" at bounding box center [124, 313] width 88 height 20
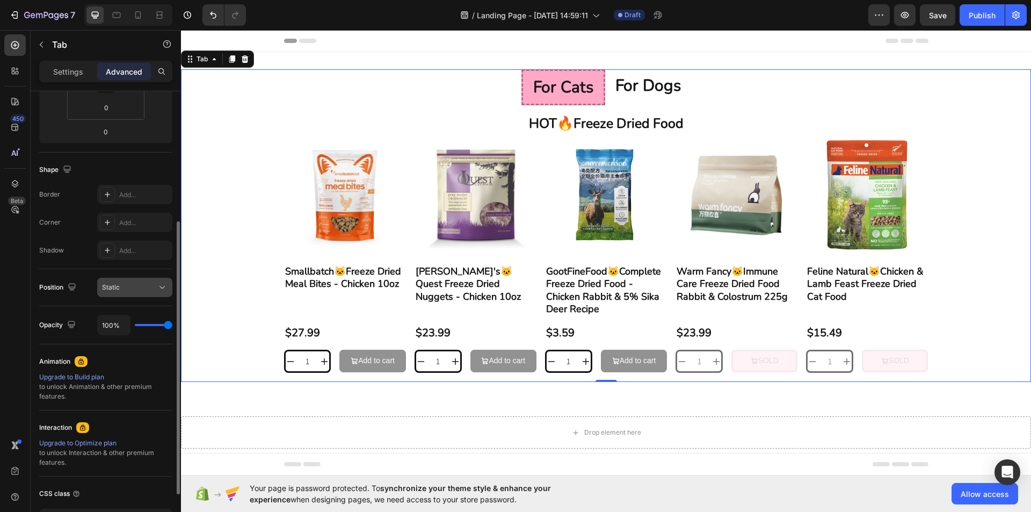
click at [148, 280] on button "Static" at bounding box center [134, 287] width 75 height 19
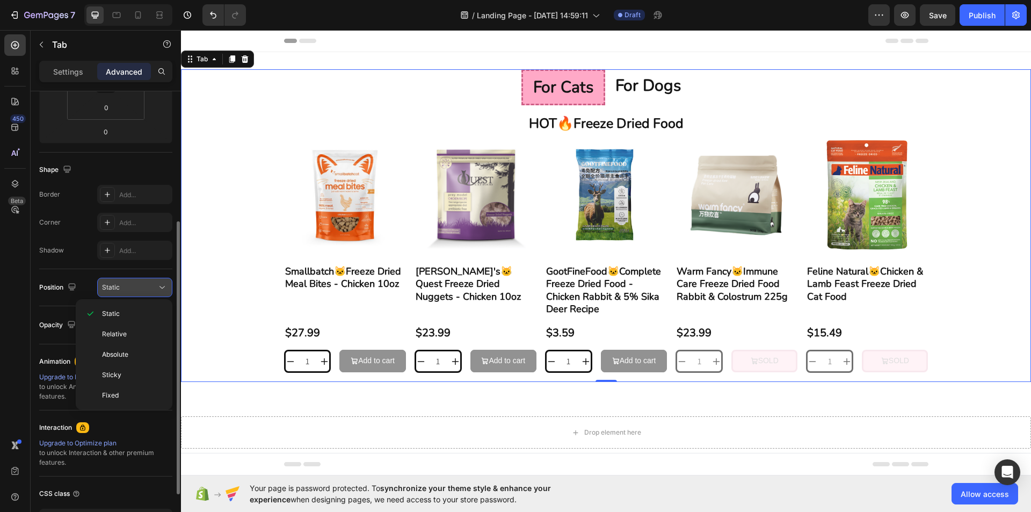
click at [148, 280] on button "Static" at bounding box center [134, 287] width 75 height 19
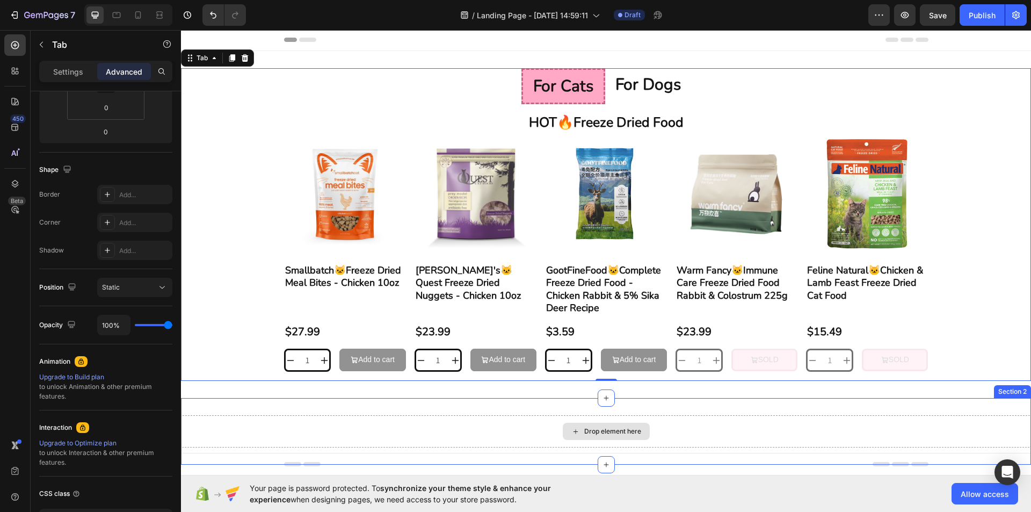
scroll to position [0, 0]
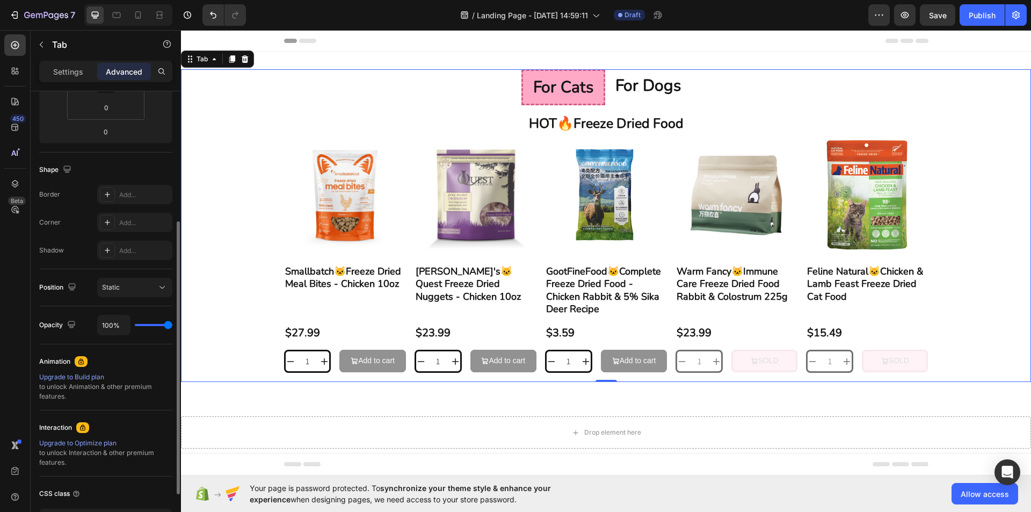
click at [152, 297] on div "Position Static" at bounding box center [105, 287] width 133 height 37
click at [155, 288] on div "Static" at bounding box center [129, 287] width 55 height 10
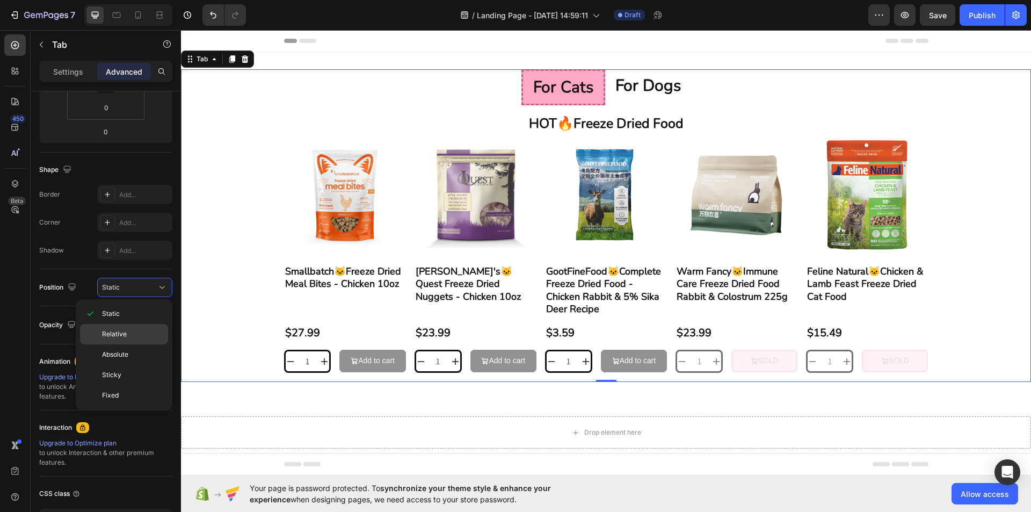
click at [144, 332] on p "Relative" at bounding box center [132, 334] width 61 height 10
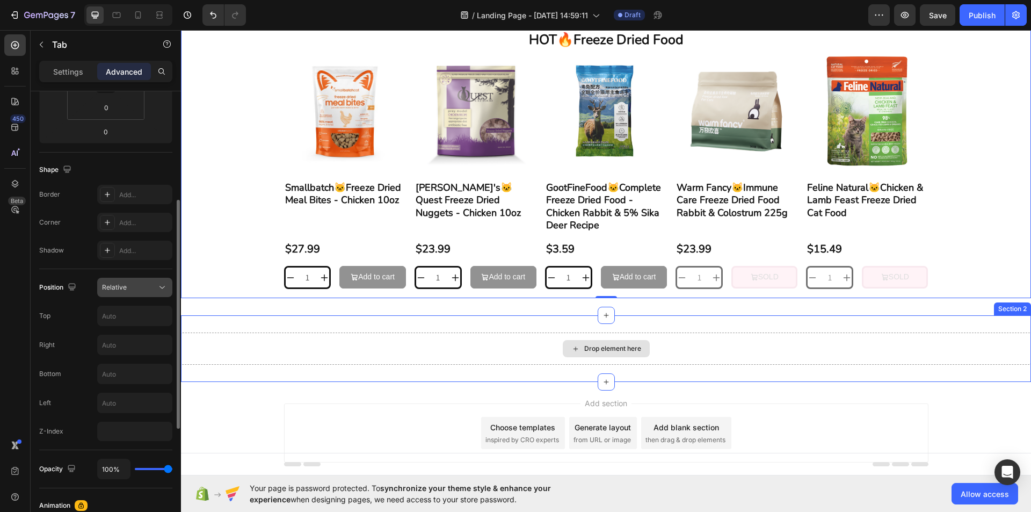
scroll to position [69, 0]
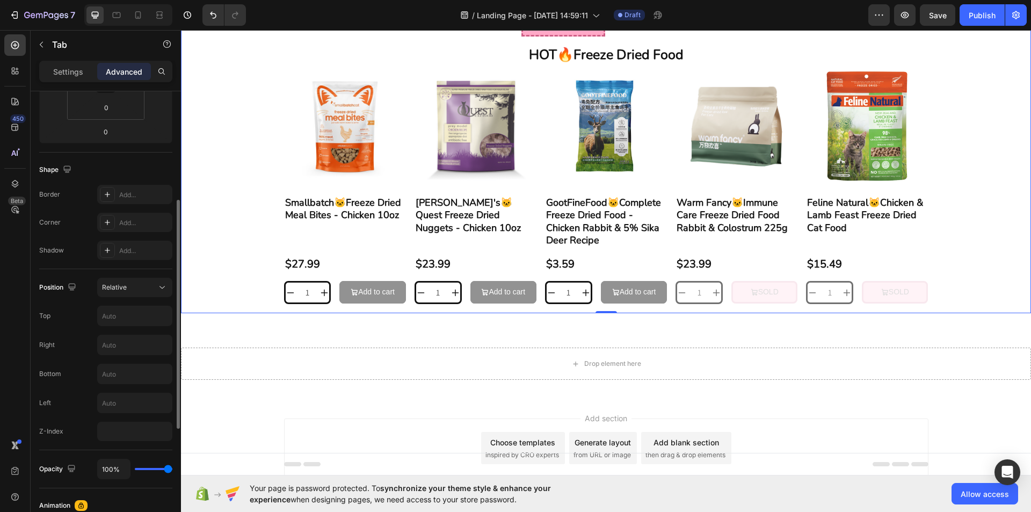
click at [127, 276] on div "Position Relative Top Right Bottom Left Z-Index" at bounding box center [105, 359] width 133 height 181
click at [129, 281] on button "Relative" at bounding box center [134, 287] width 75 height 19
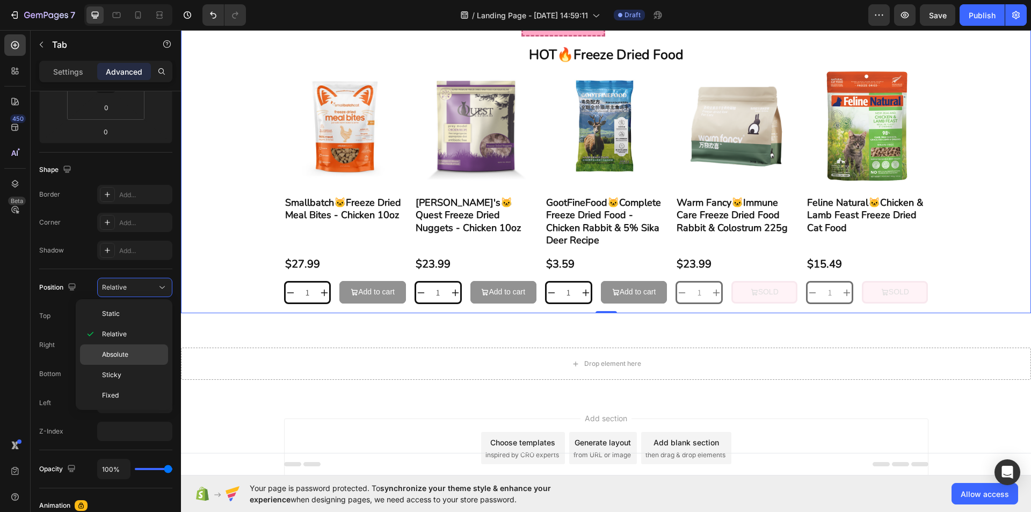
click at [131, 364] on div "Absolute" at bounding box center [124, 374] width 88 height 20
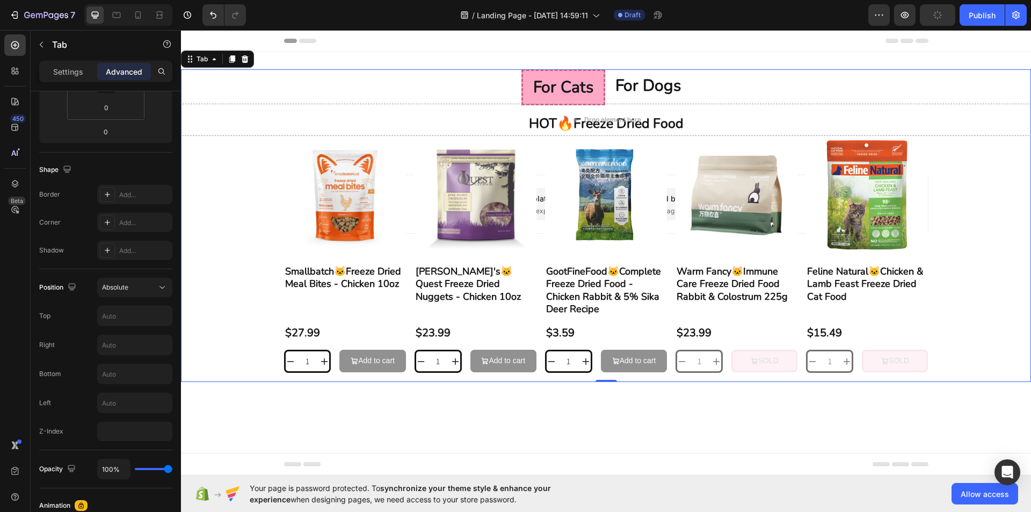
scroll to position [0, 0]
click at [145, 298] on div "Position Absolute Top Right Bottom Left Z-Index" at bounding box center [105, 359] width 133 height 163
click at [153, 291] on div "Absolute" at bounding box center [129, 287] width 55 height 10
click at [134, 373] on p "Sticky" at bounding box center [132, 375] width 61 height 10
type input "0"
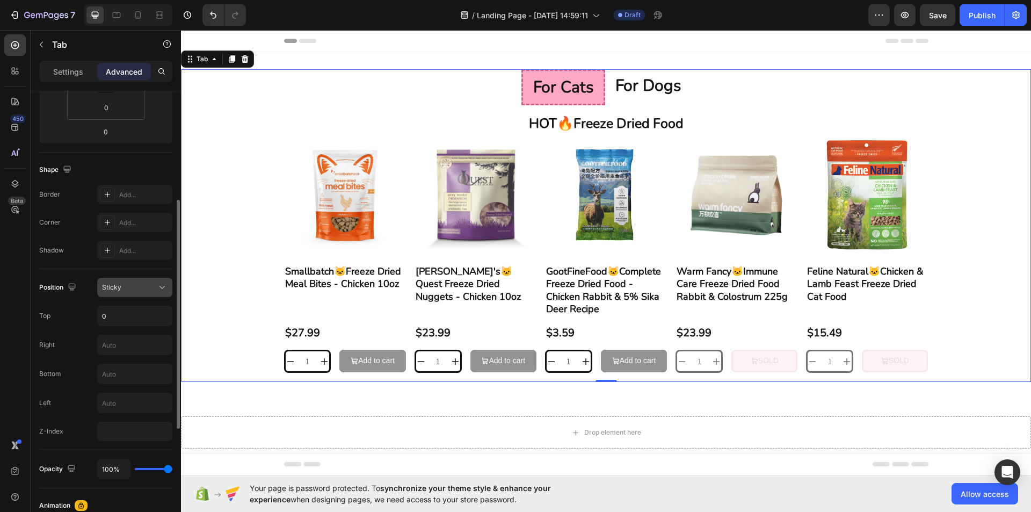
click at [125, 293] on button "Sticky" at bounding box center [134, 287] width 75 height 19
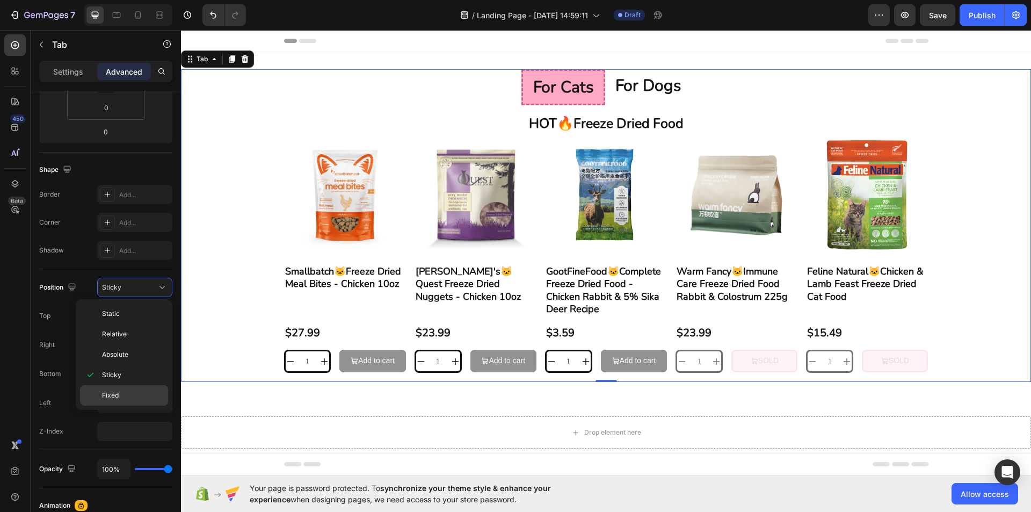
click at [140, 392] on p "Fixed" at bounding box center [132, 395] width 61 height 10
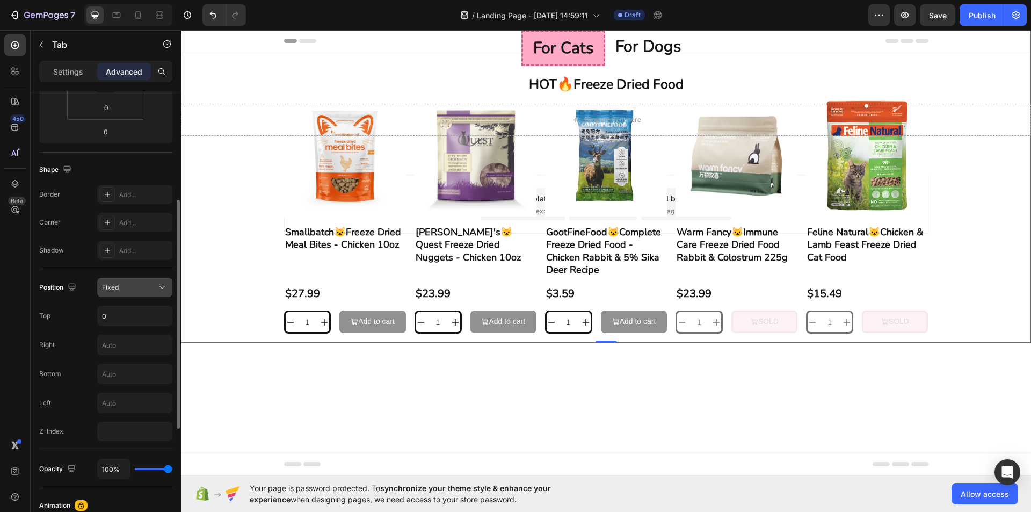
click at [148, 289] on div "Fixed" at bounding box center [129, 287] width 55 height 10
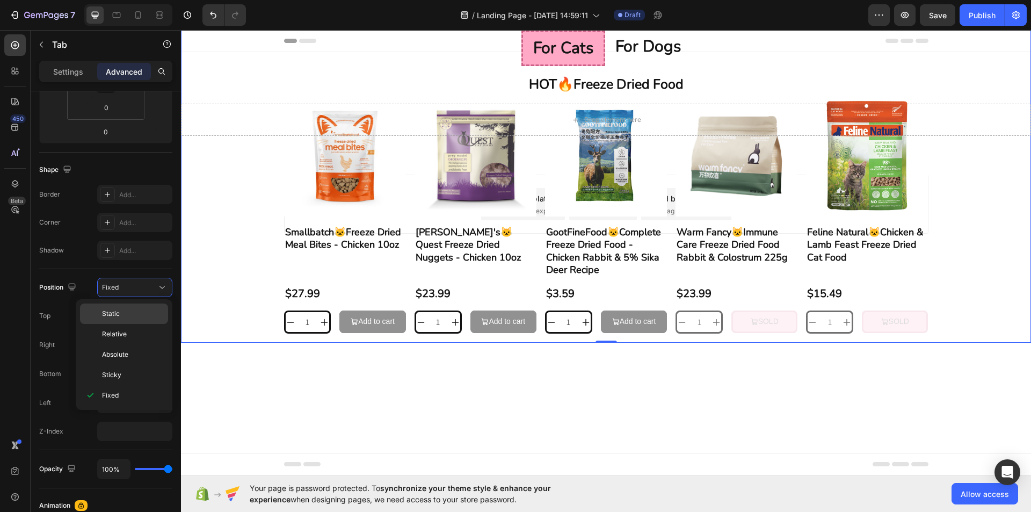
click at [133, 309] on p "Static" at bounding box center [132, 314] width 61 height 10
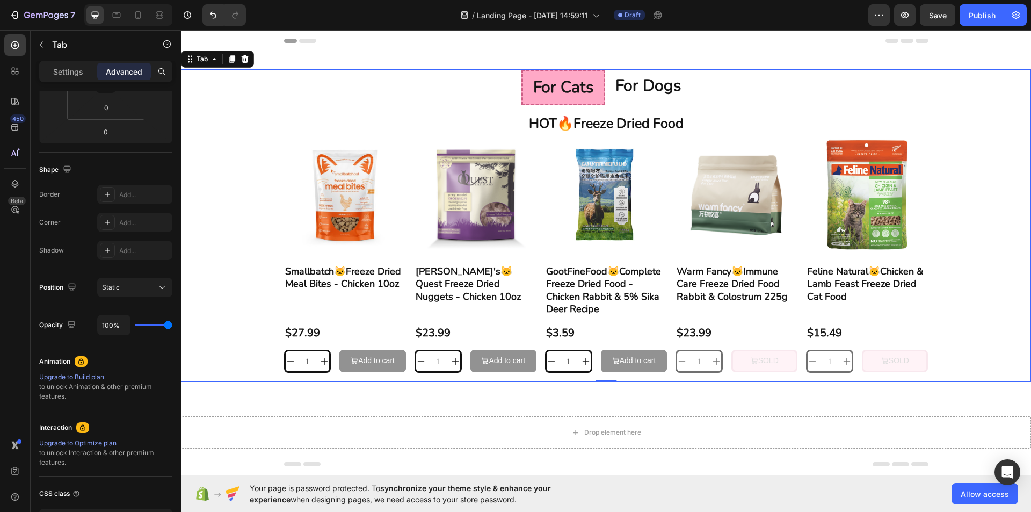
click at [597, 99] on li "for cats" at bounding box center [563, 87] width 84 height 36
click at [524, 89] on li "for cats" at bounding box center [563, 87] width 84 height 36
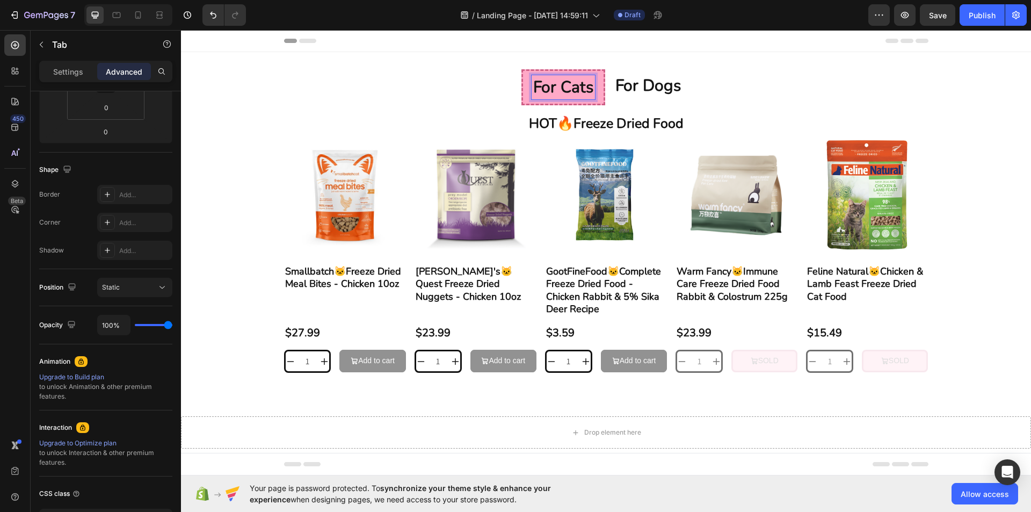
drag, startPoint x: 592, startPoint y: 86, endPoint x: 460, endPoint y: 92, distance: 132.2
click at [531, 92] on div "for cats" at bounding box center [562, 87] width 63 height 24
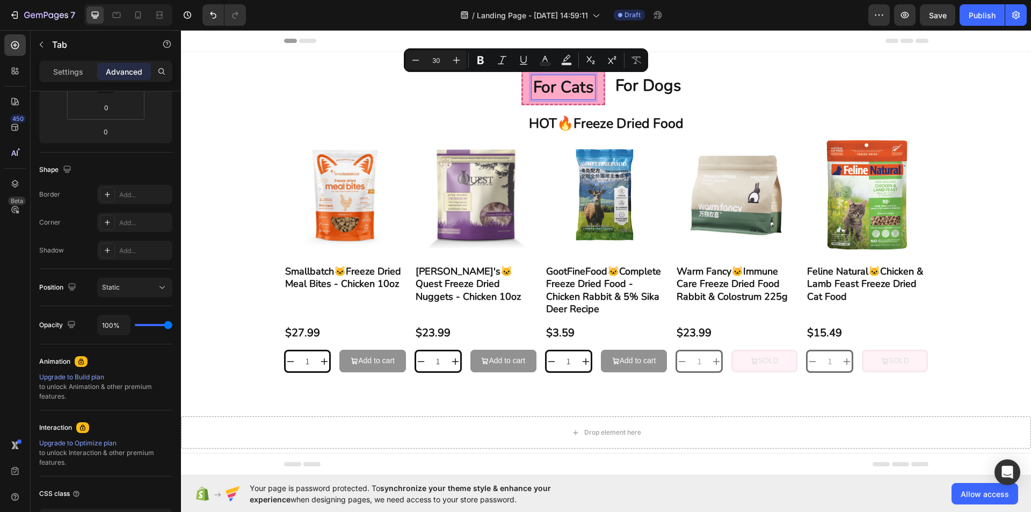
copy p "Rich Text Editor. Editing area: main"
click at [593, 91] on p "for cats" at bounding box center [563, 87] width 60 height 21
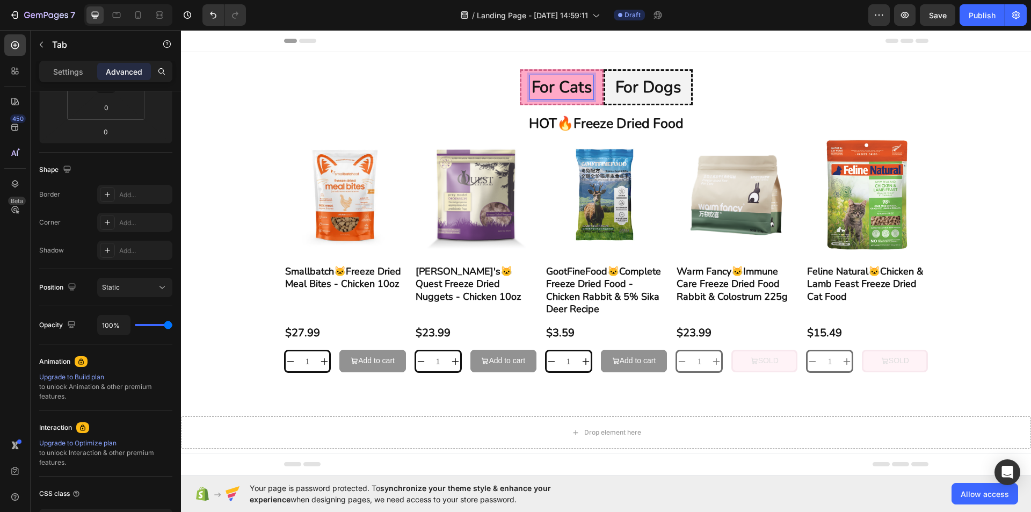
click at [692, 89] on li "for dogs" at bounding box center [647, 87] width 89 height 36
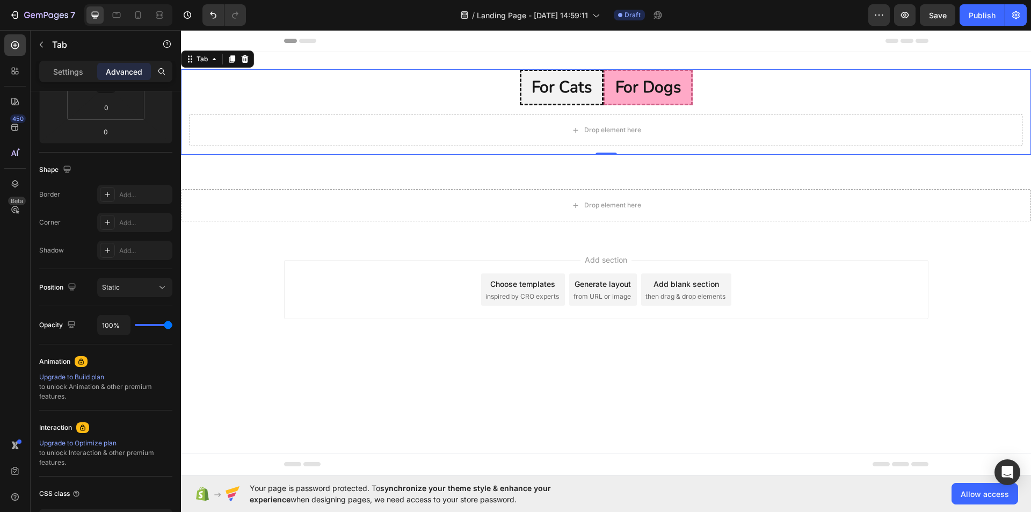
click at [682, 91] on div "for dogs" at bounding box center [648, 87] width 69 height 24
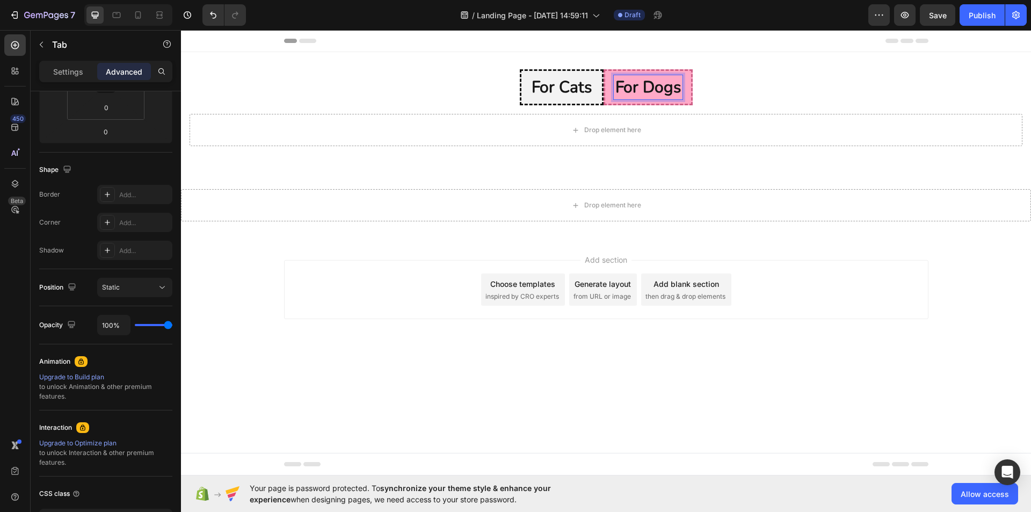
click at [681, 88] on p "for dogs" at bounding box center [647, 87] width 65 height 21
click at [993, 90] on ul "for cats for dogs" at bounding box center [606, 87] width 850 height 36
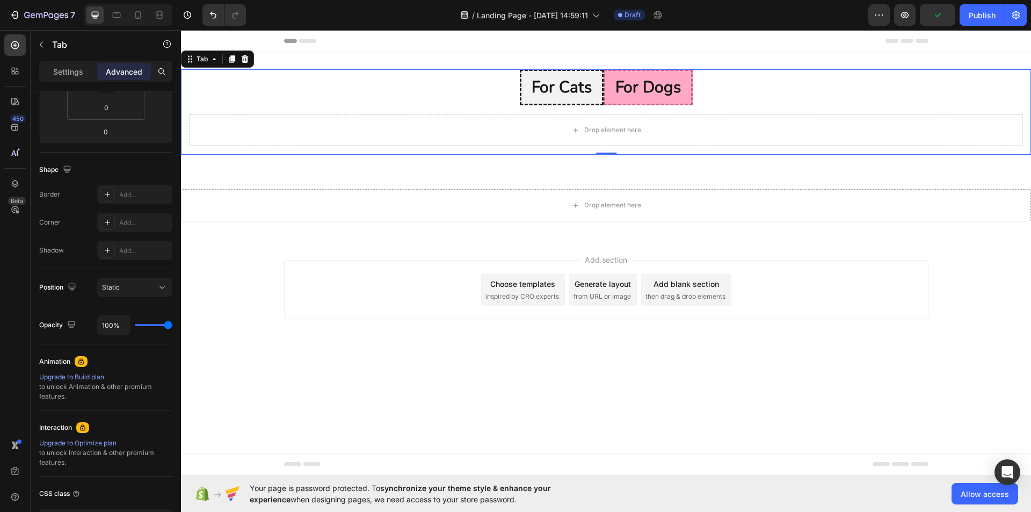
click at [538, 69] on div "for cats for dogs HOT🔥Freeze Dried Food Heading Product Images Smallbatch🐱Freez…" at bounding box center [606, 112] width 850 height 120
click at [531, 83] on p "for cats" at bounding box center [561, 87] width 60 height 21
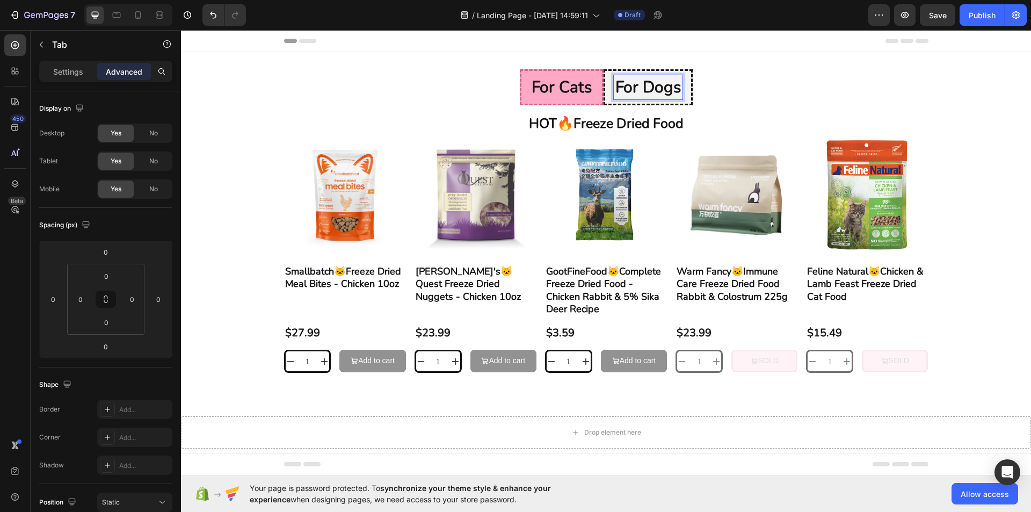
click at [681, 85] on p "for dogs" at bounding box center [647, 87] width 65 height 21
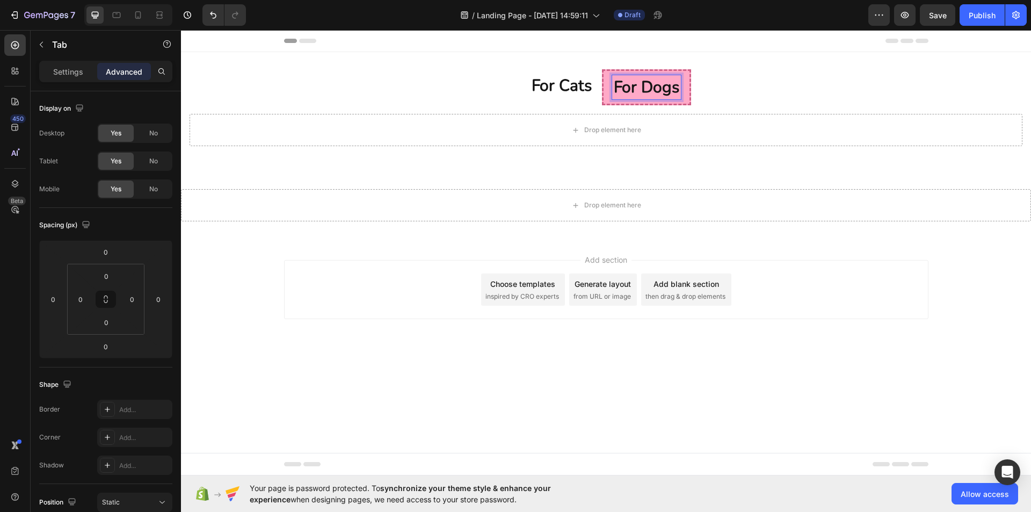
click at [976, 83] on ul "for cats for dogs" at bounding box center [606, 87] width 850 height 36
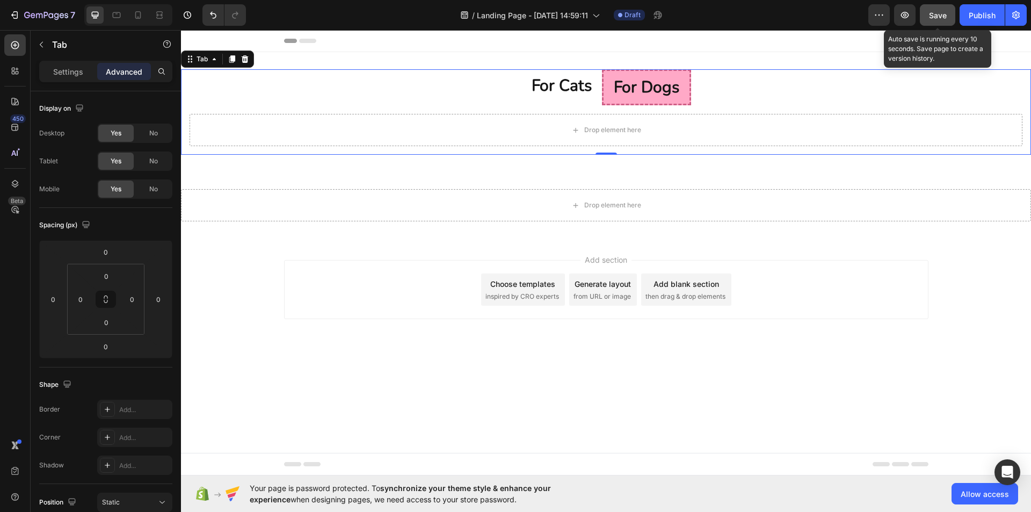
click at [940, 18] on span "Save" at bounding box center [938, 15] width 18 height 9
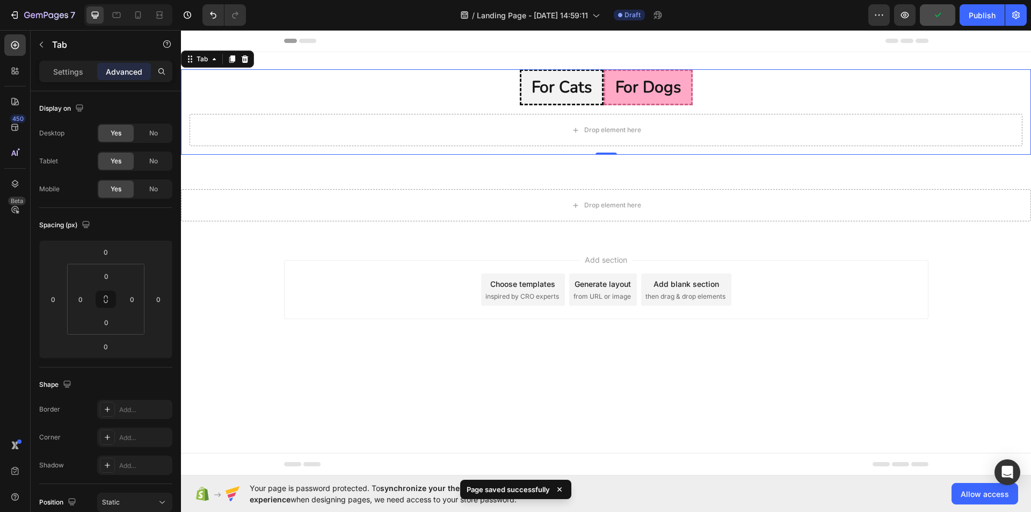
click at [531, 91] on p "for cats" at bounding box center [561, 87] width 60 height 21
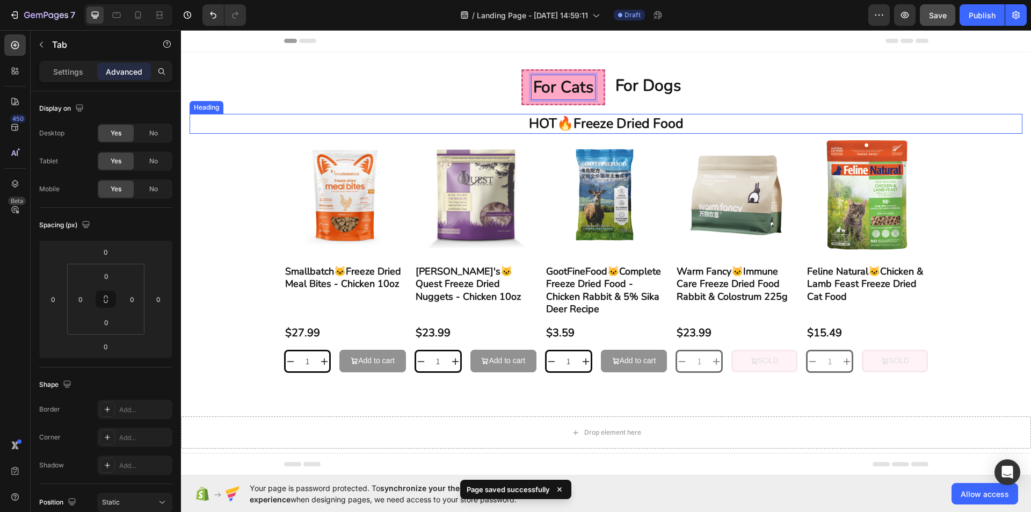
click at [646, 114] on h2 "HOT🔥Freeze Dried Food" at bounding box center [605, 124] width 833 height 20
click at [614, 117] on h2 "HOT🔥Freeze Dried Food" at bounding box center [605, 124] width 833 height 20
click at [604, 115] on p "HOT🔥Freeze Dried Food" at bounding box center [606, 124] width 830 height 18
click at [607, 108] on div "HOT🔥Freeze Dried Food Heading Product Images Smallbatch🐱Freeze Dried Meal Bites…" at bounding box center [606, 243] width 850 height 276
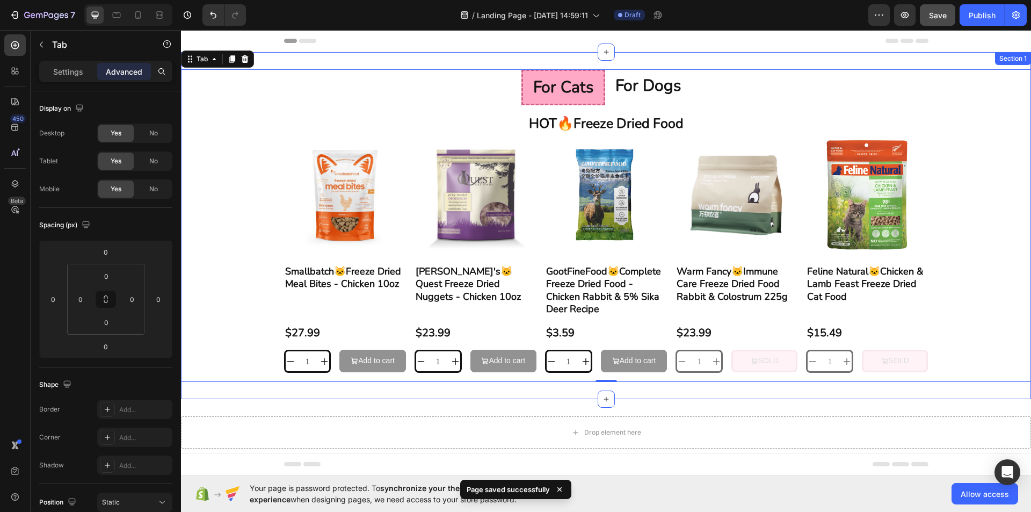
click at [630, 67] on div "for cats for dogs HOT🔥Freeze Dried Food Heading Product Images Smallbatch🐱Freez…" at bounding box center [606, 225] width 850 height 347
click at [619, 86] on p "for dogs" at bounding box center [647, 85] width 65 height 21
click at [181, 30] on div at bounding box center [181, 30] width 0 height 0
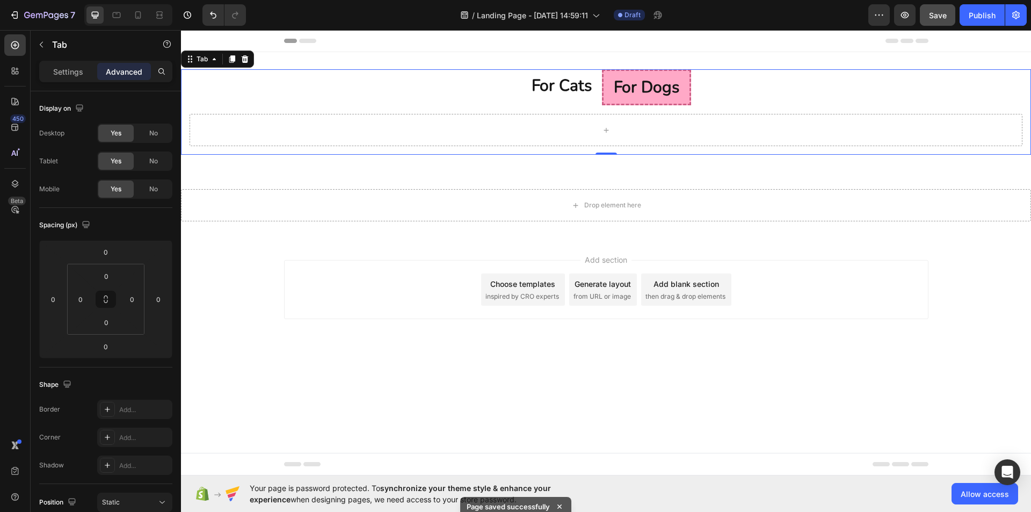
click at [574, 128] on div at bounding box center [605, 130] width 833 height 32
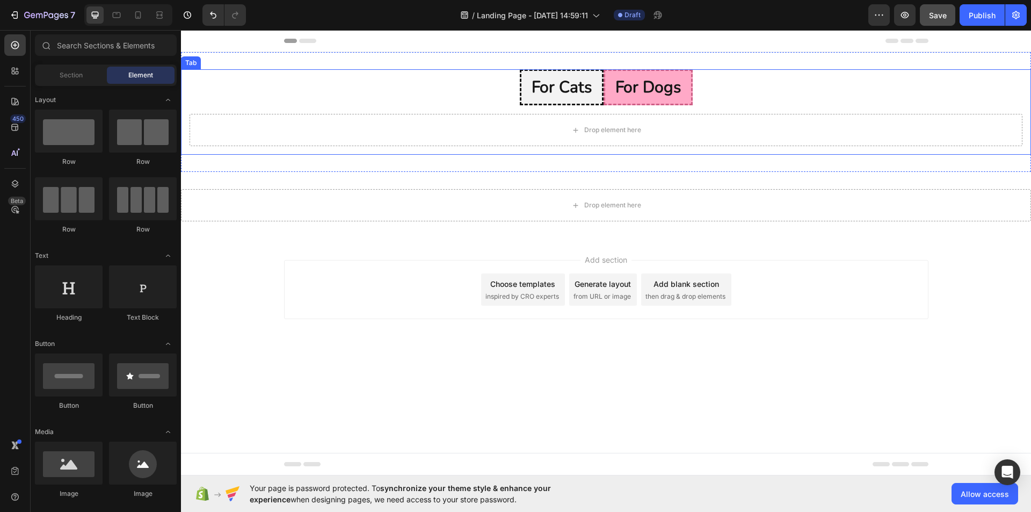
click at [520, 101] on li "for cats" at bounding box center [562, 87] width 84 height 36
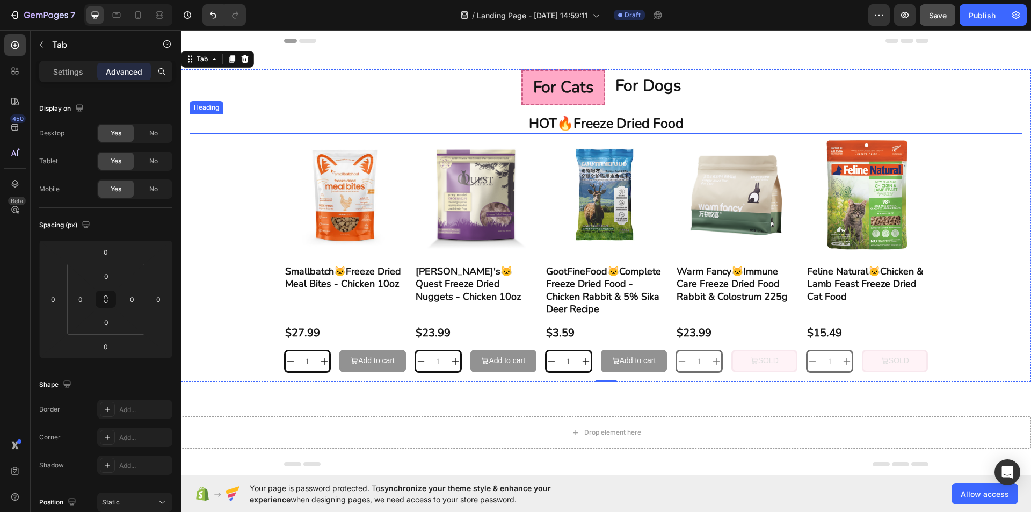
click at [597, 123] on p "HOT🔥Freeze Dried Food" at bounding box center [606, 124] width 830 height 18
drag, startPoint x: 602, startPoint y: 133, endPoint x: 608, endPoint y: 133, distance: 6.5
click at [608, 133] on div at bounding box center [605, 131] width 21 height 3
click at [235, 84] on ul "for cats for dogs" at bounding box center [606, 87] width 850 height 36
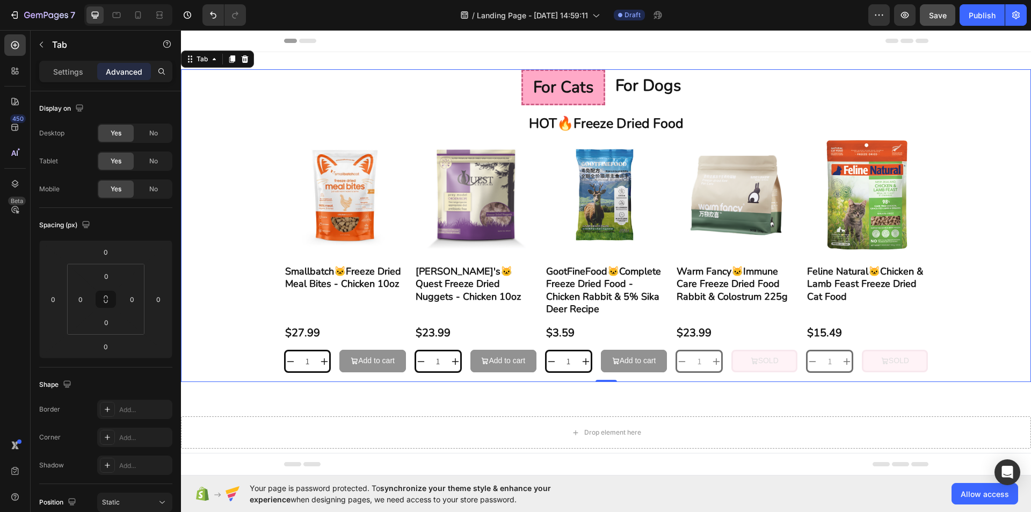
click at [587, 112] on div "HOT🔥Freeze Dried Food Heading Product Images Smallbatch🐱Freeze Dried Meal Bites…" at bounding box center [606, 243] width 850 height 276
drag, startPoint x: 600, startPoint y: 105, endPoint x: 594, endPoint y: 90, distance: 15.9
click at [600, 104] on li "for cats" at bounding box center [563, 87] width 84 height 36
click at [594, 90] on li "for cats" at bounding box center [563, 87] width 84 height 36
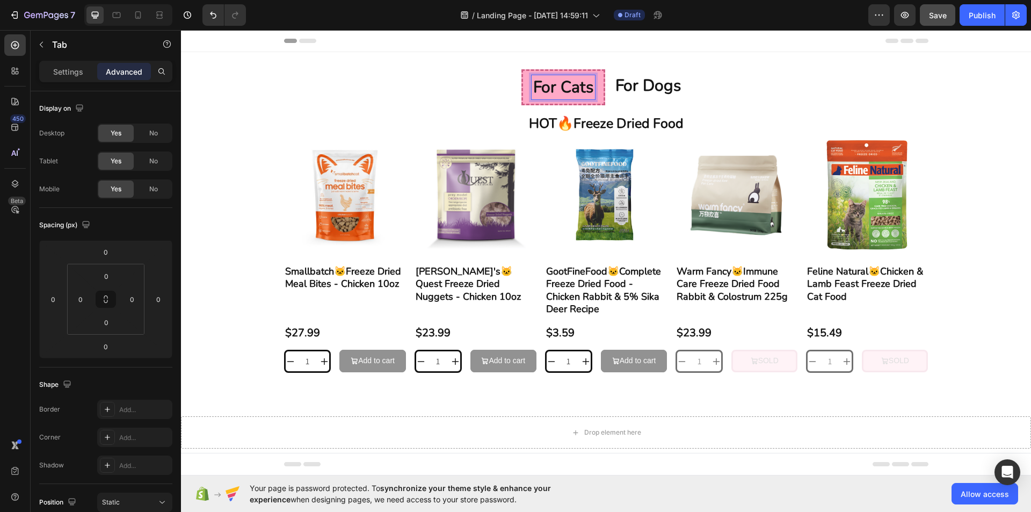
click at [605, 123] on p "HOT🔥Freeze Dried Food" at bounding box center [606, 124] width 830 height 18
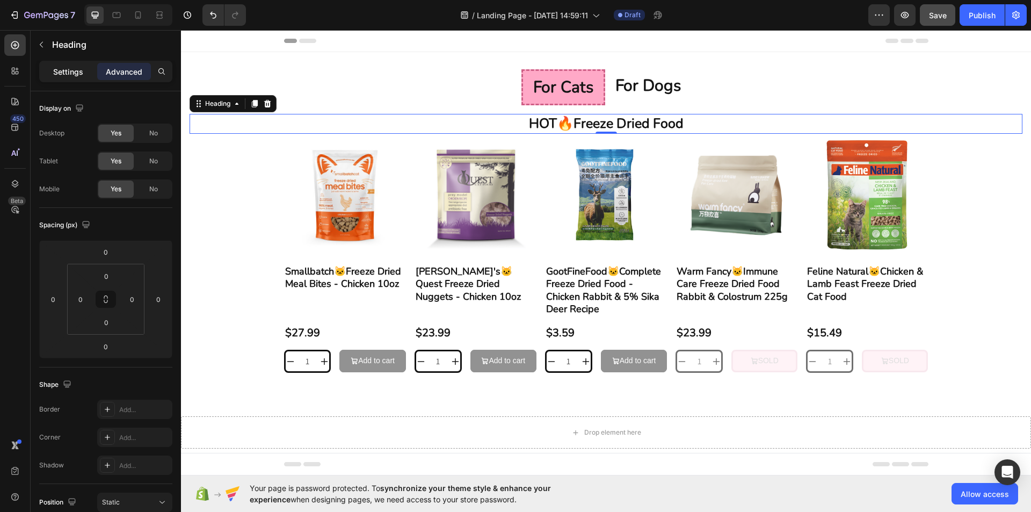
click at [70, 79] on div "Settings" at bounding box center [68, 71] width 54 height 17
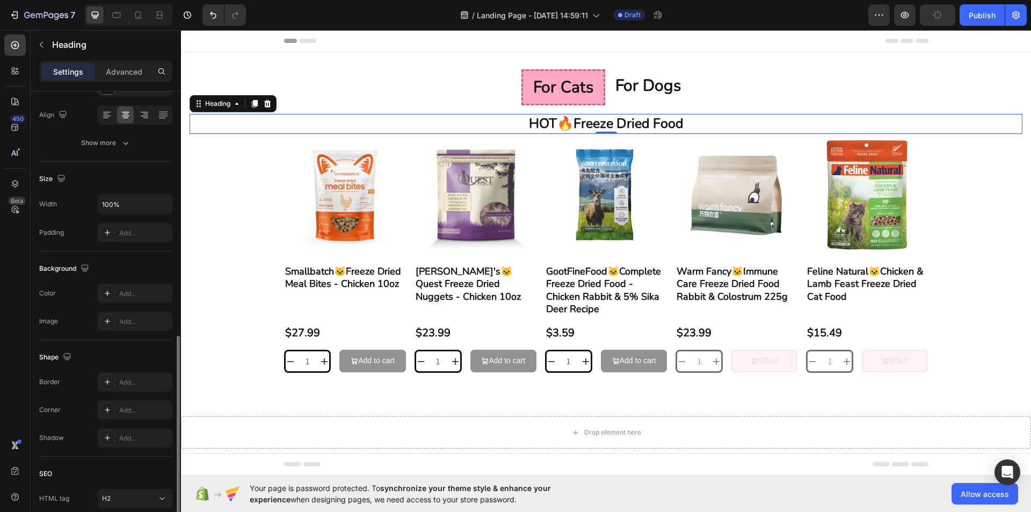
scroll to position [246, 0]
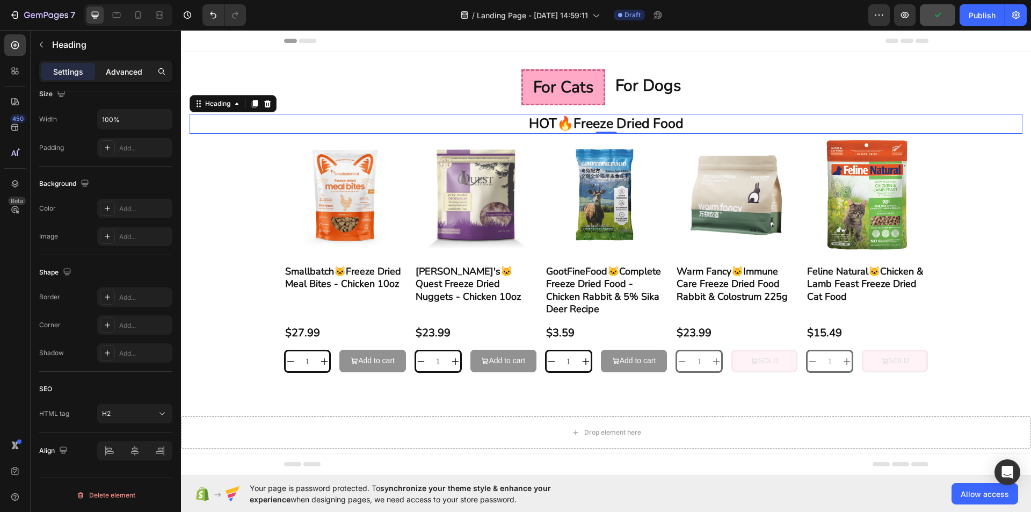
click at [129, 71] on p "Advanced" at bounding box center [124, 71] width 36 height 11
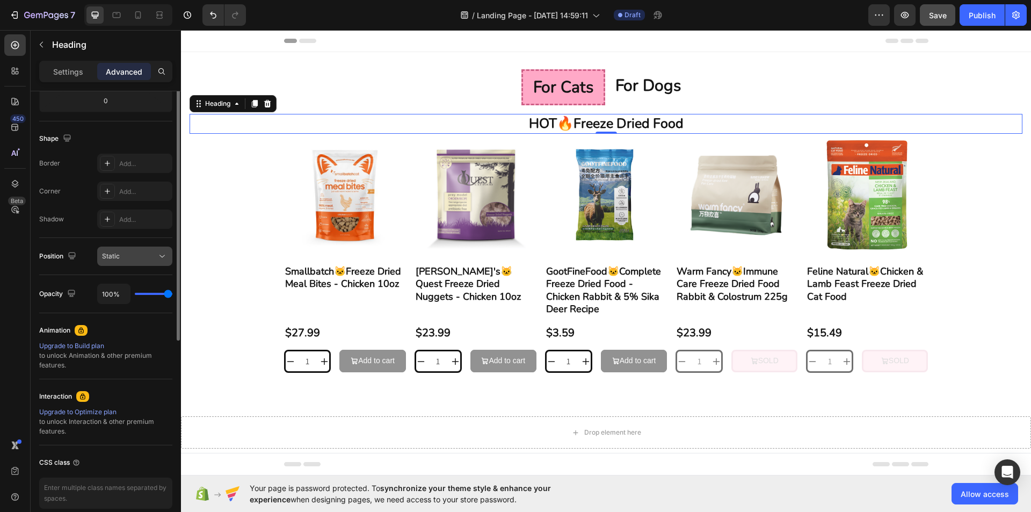
scroll to position [85, 0]
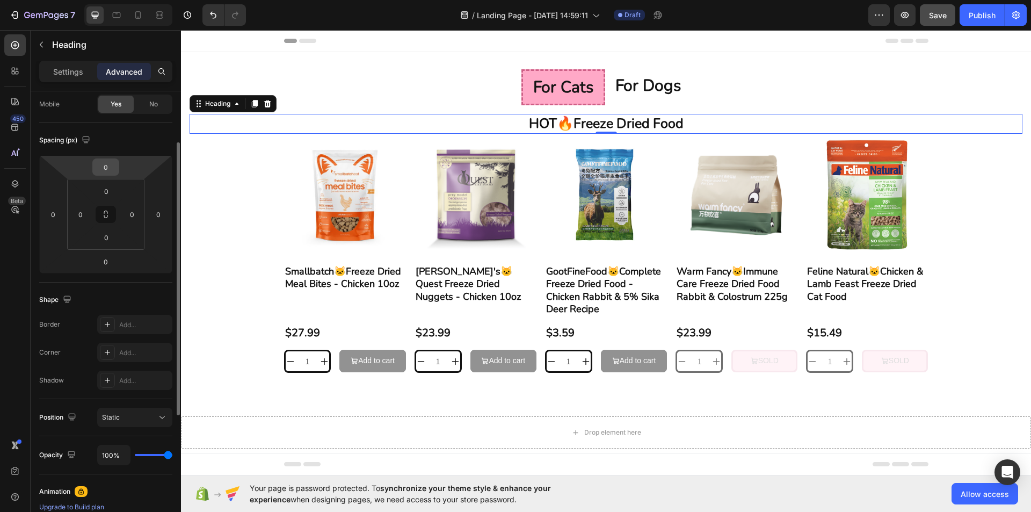
click at [99, 159] on input "0" at bounding box center [105, 167] width 21 height 16
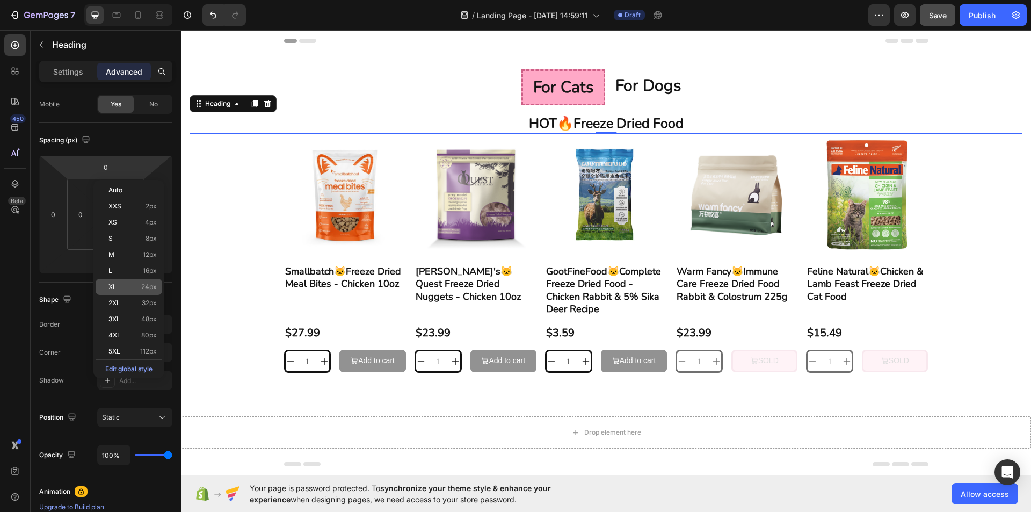
click at [143, 281] on div "XL 24px" at bounding box center [129, 287] width 67 height 16
type input "24"
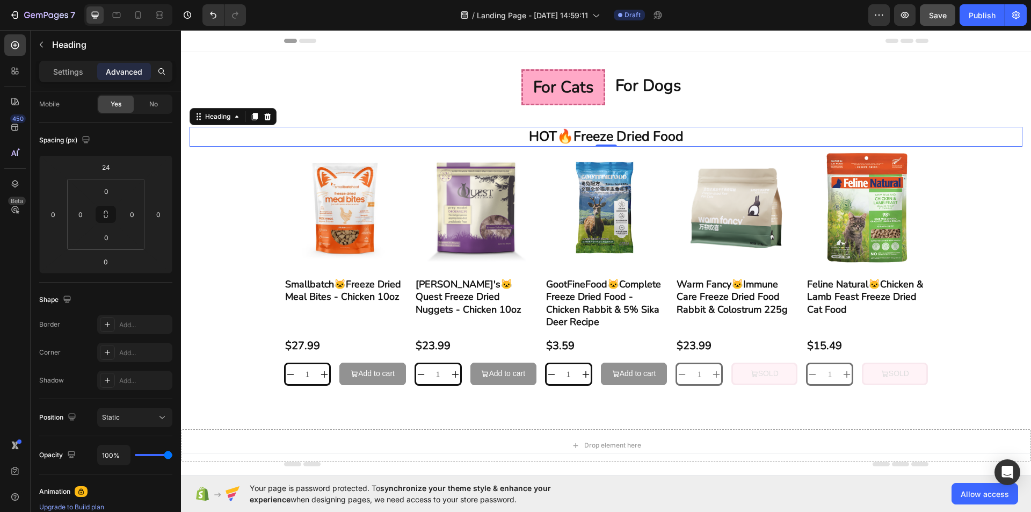
click at [0, 0] on div "Spacing (px) 24 0 0 0 0 0 0 0" at bounding box center [0, 0] width 0 height 0
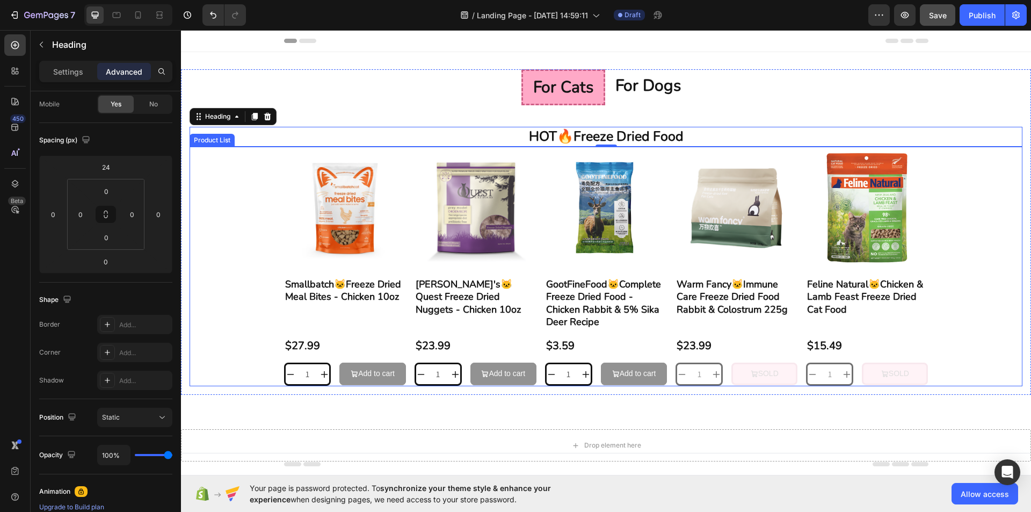
click at [1011, 310] on div "Product Images Smallbatch🐱Freeze Dried Meal Bites - Chicken 10oz Product Title …" at bounding box center [605, 267] width 833 height 240
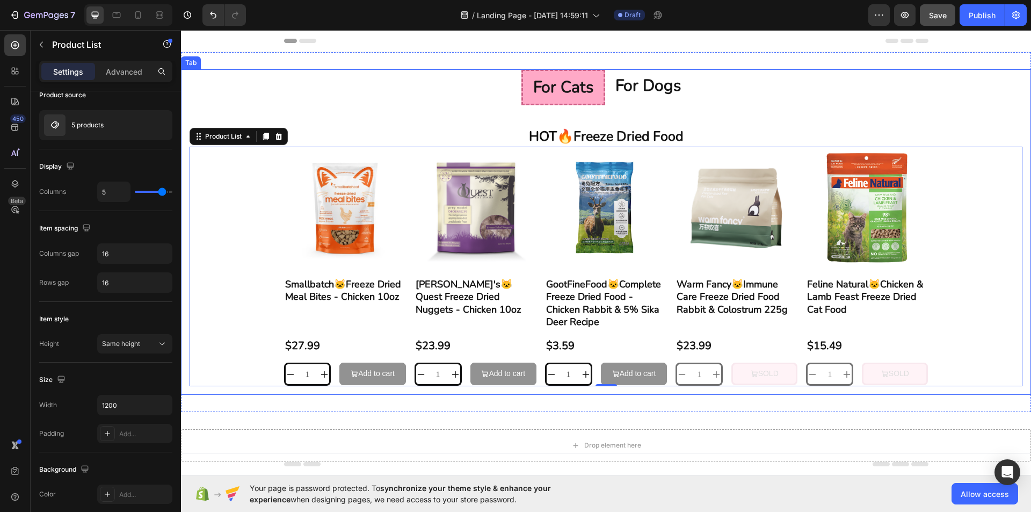
scroll to position [0, 0]
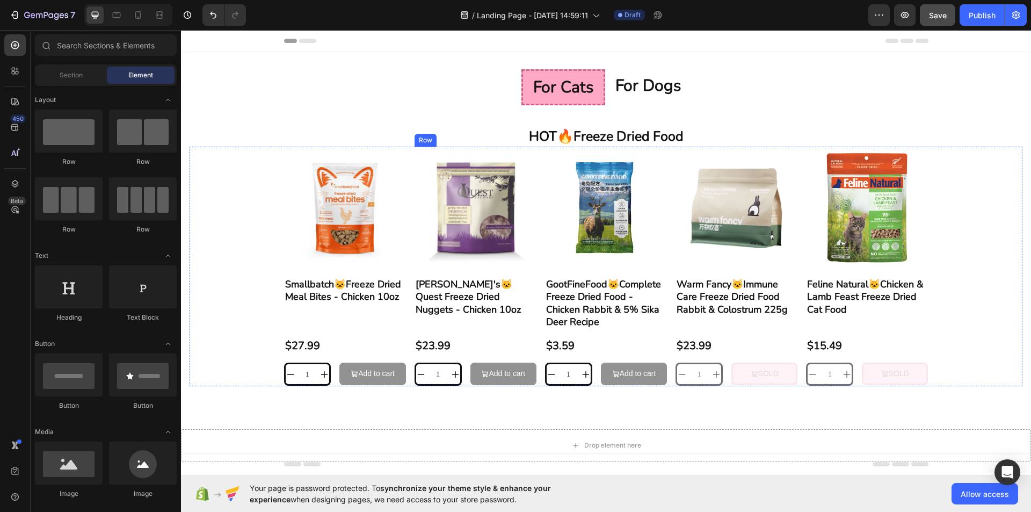
click at [406, 336] on div "Product Images Steve's🐱Quest Freeze Dried Nuggets - Chicken 10oz Product Title …" at bounding box center [345, 267] width 122 height 240
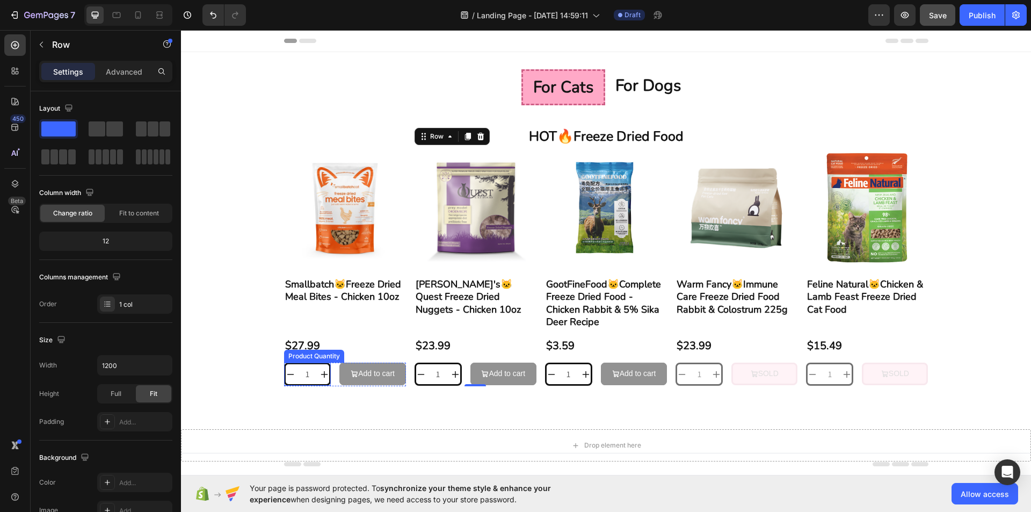
click at [376, 373] on div "Add to cart" at bounding box center [376, 373] width 36 height 13
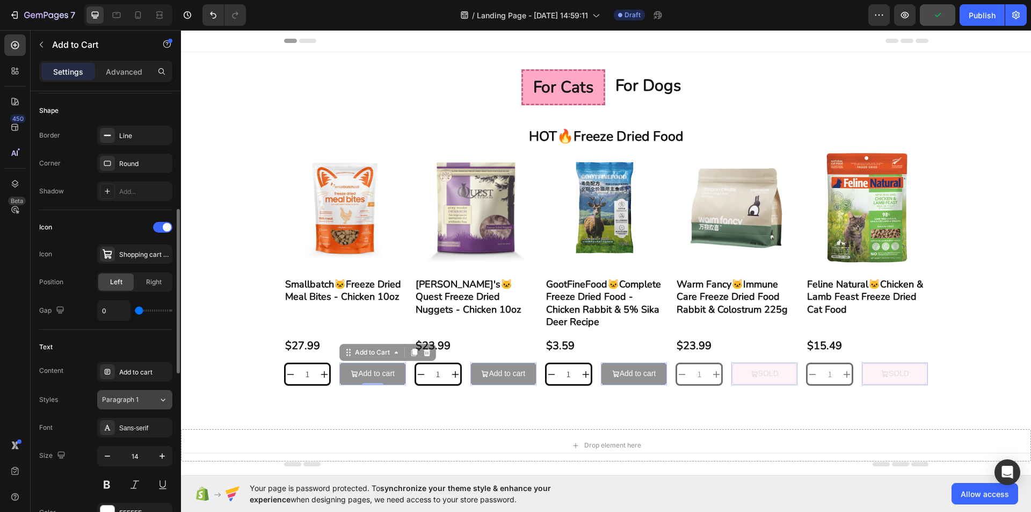
scroll to position [376, 0]
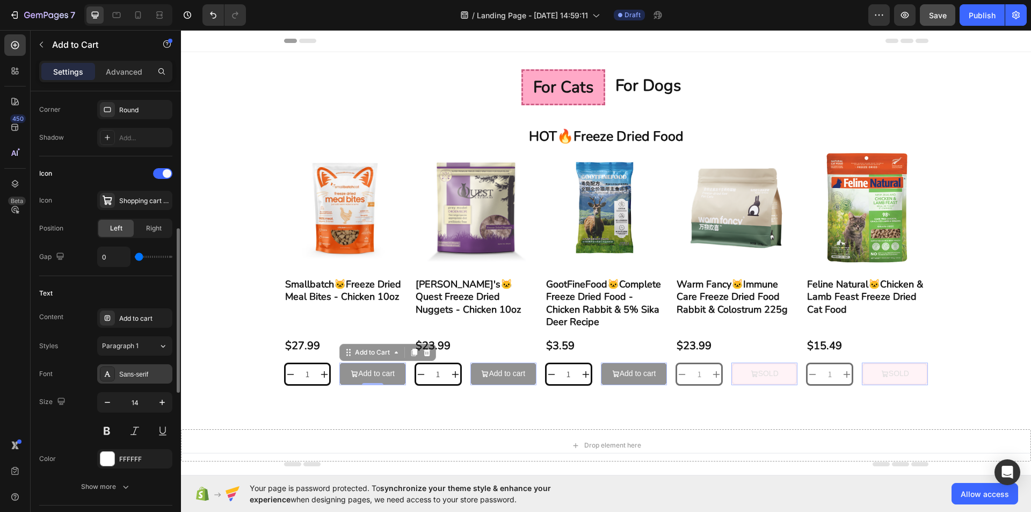
click at [130, 376] on div "Sans-serif" at bounding box center [144, 374] width 50 height 10
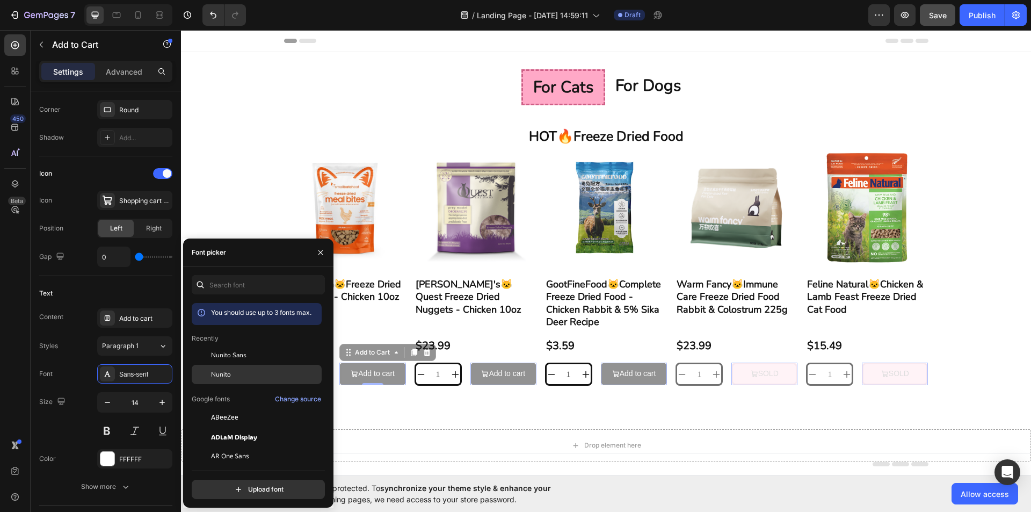
click at [230, 371] on span "Nunito" at bounding box center [221, 374] width 20 height 10
click at [60, 378] on div "Font Nunito" at bounding box center [105, 373] width 133 height 19
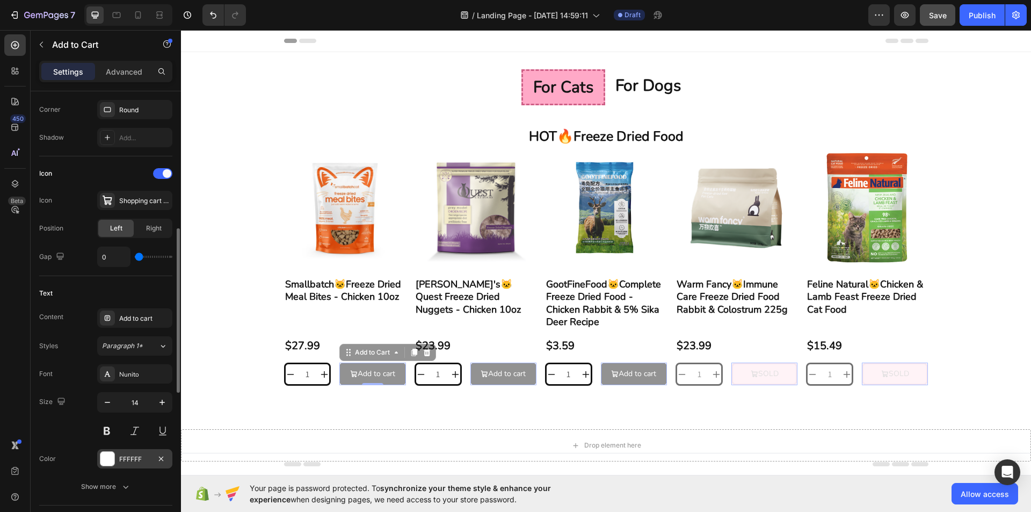
scroll to position [429, 0]
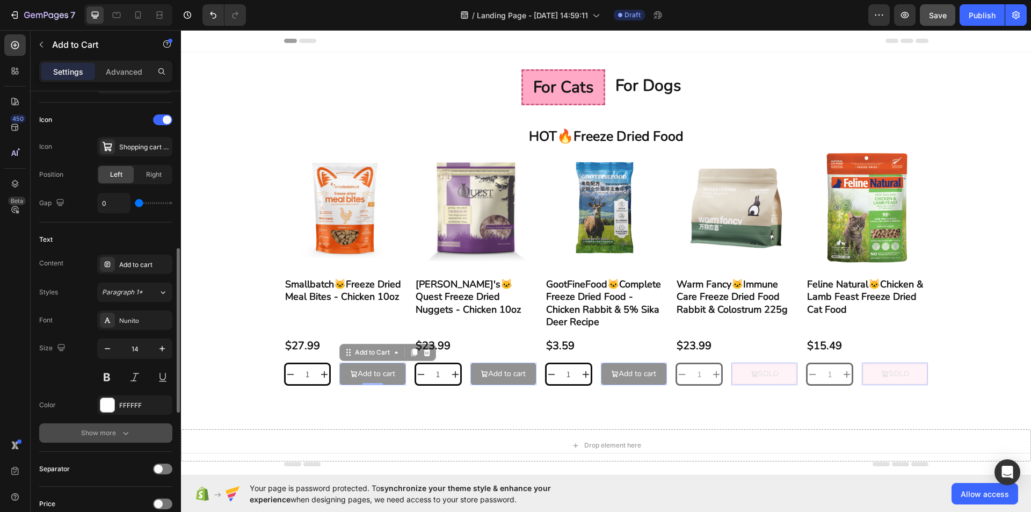
click at [136, 433] on button "Show more" at bounding box center [105, 432] width 133 height 19
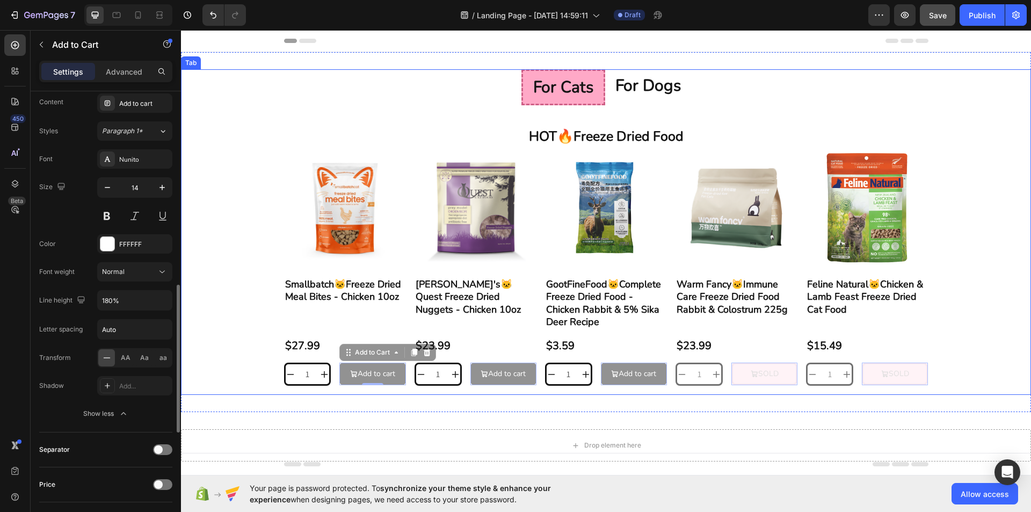
scroll to position [698, 0]
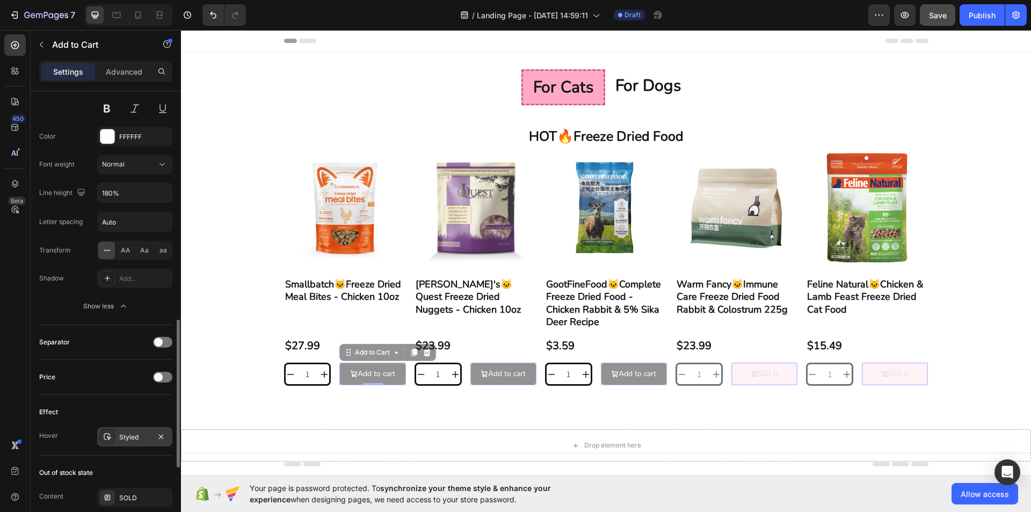
click at [139, 429] on div "Styled" at bounding box center [134, 436] width 75 height 19
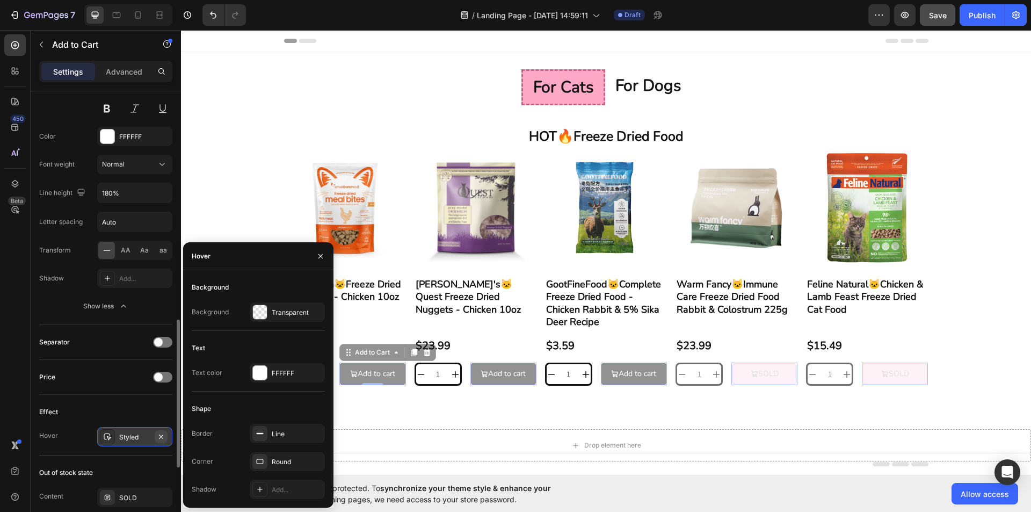
click at [164, 434] on icon "button" at bounding box center [161, 436] width 9 height 9
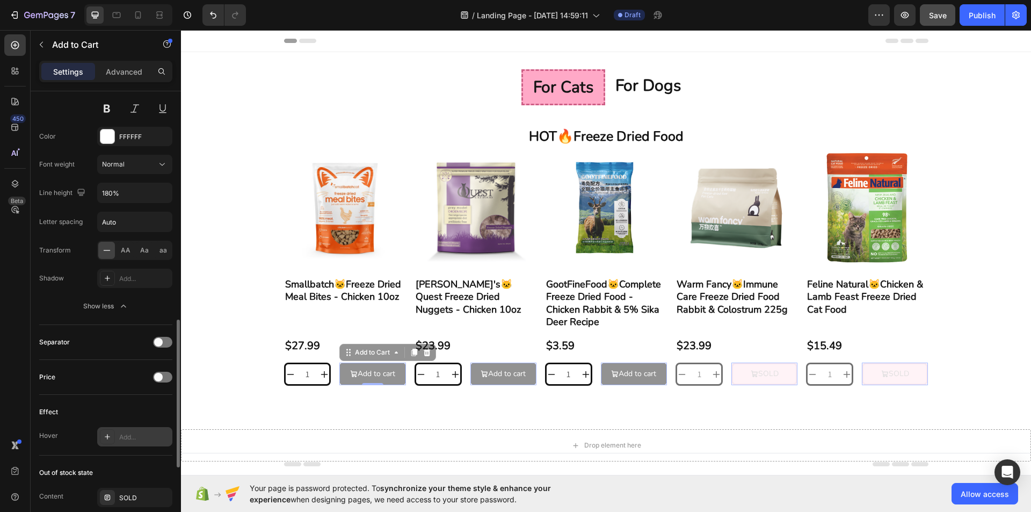
click at [160, 448] on div "Effect Hover Add..." at bounding box center [105, 425] width 133 height 61
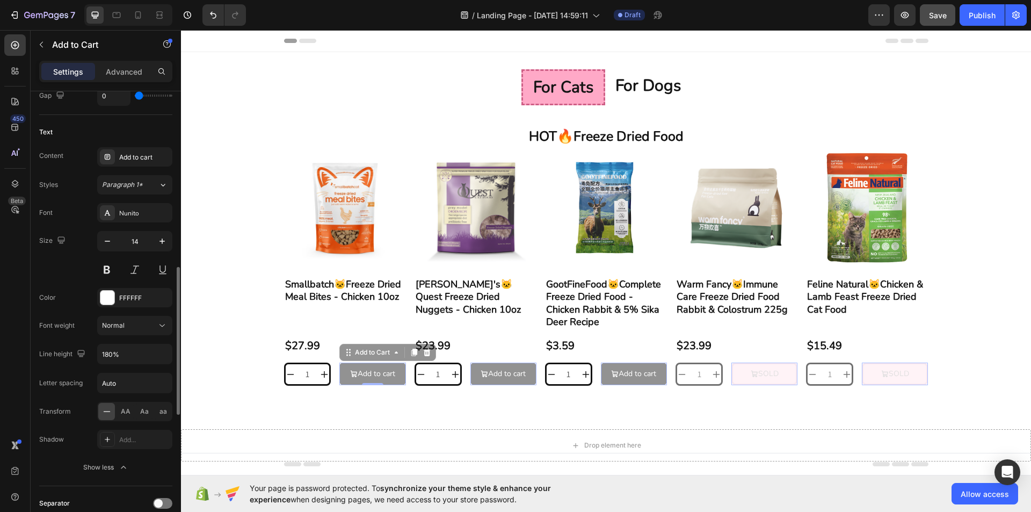
scroll to position [483, 0]
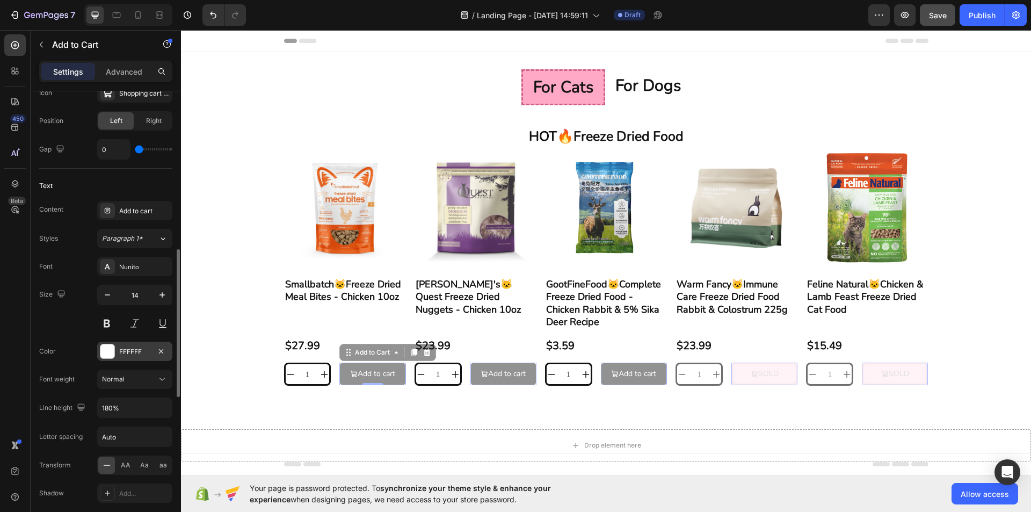
click at [146, 354] on div "FFFFFF" at bounding box center [134, 352] width 31 height 10
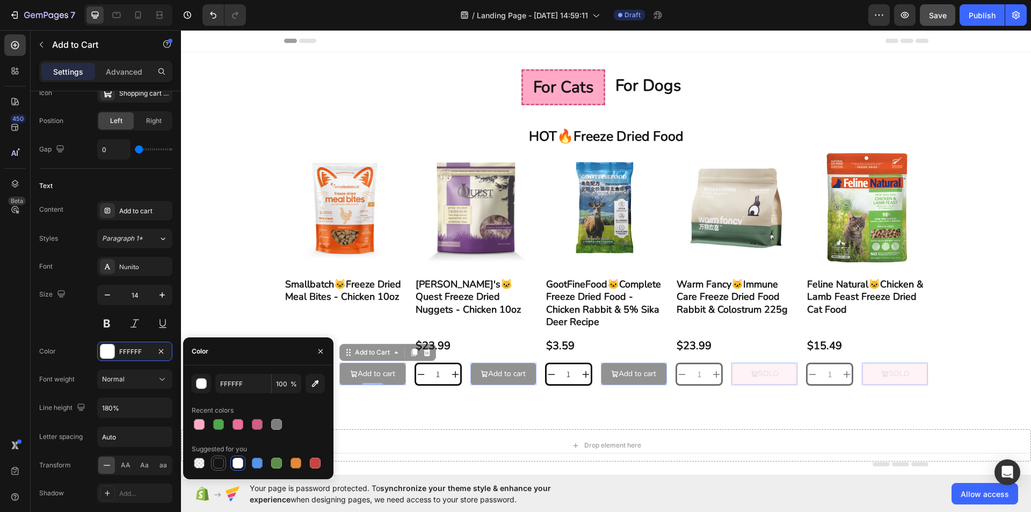
click at [218, 463] on div at bounding box center [218, 462] width 11 height 11
click at [67, 338] on div "Font Nunito Size 14 Color 151515 Font weight Normal Line height 180% Letter spa…" at bounding box center [105, 394] width 133 height 274
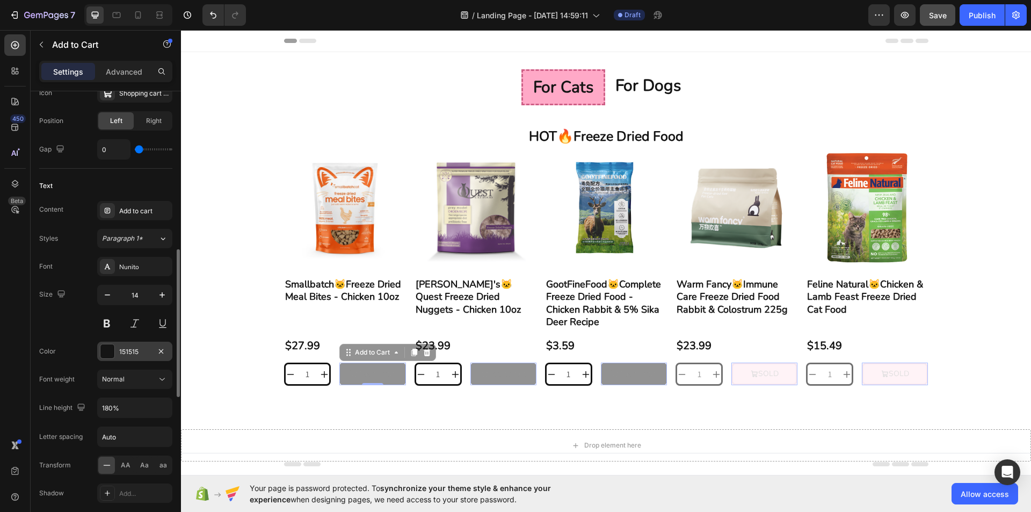
click at [123, 352] on div "151515" at bounding box center [134, 352] width 31 height 10
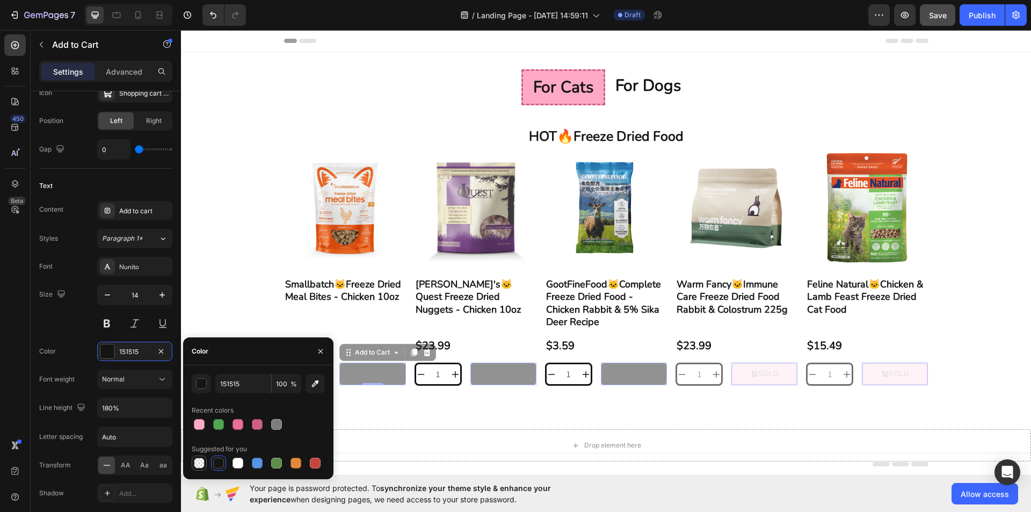
click at [196, 466] on div at bounding box center [199, 462] width 11 height 11
type input "000000"
type input "0"
click at [236, 462] on div at bounding box center [237, 462] width 11 height 11
type input "FFFFFF"
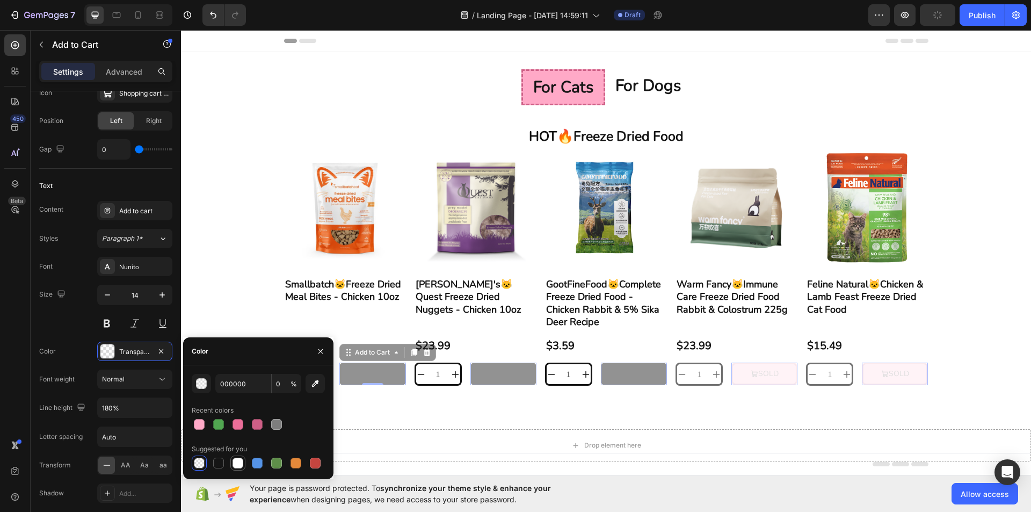
type input "100"
click at [72, 336] on div "Font Nunito Size 14 Color FFFFFF Font weight Normal Line height 180% Letter spa…" at bounding box center [105, 394] width 133 height 274
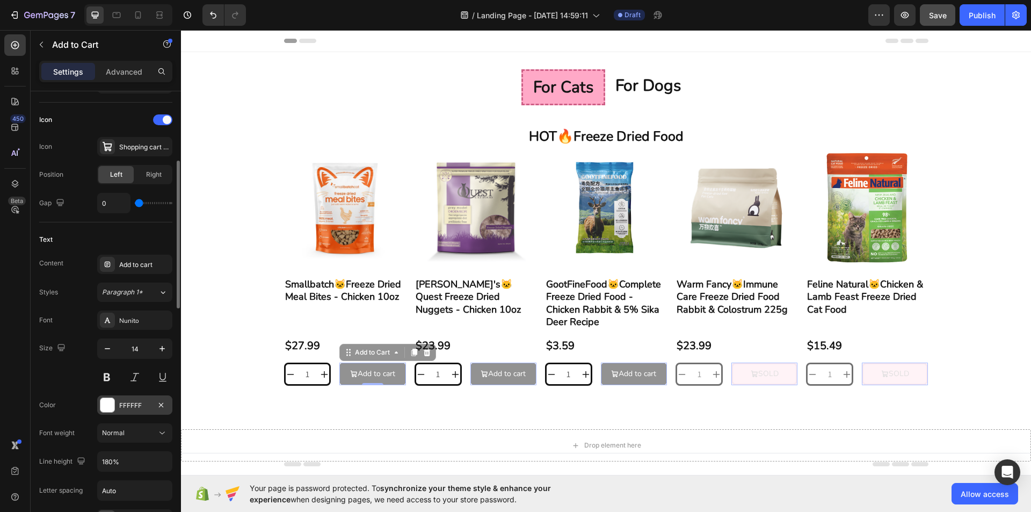
scroll to position [322, 0]
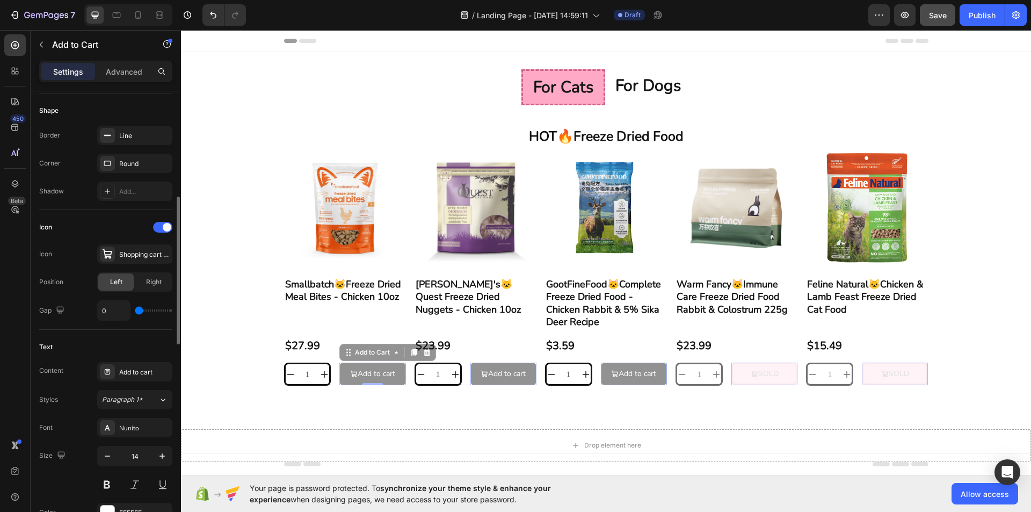
click at [138, 343] on div "Text" at bounding box center [105, 346] width 133 height 17
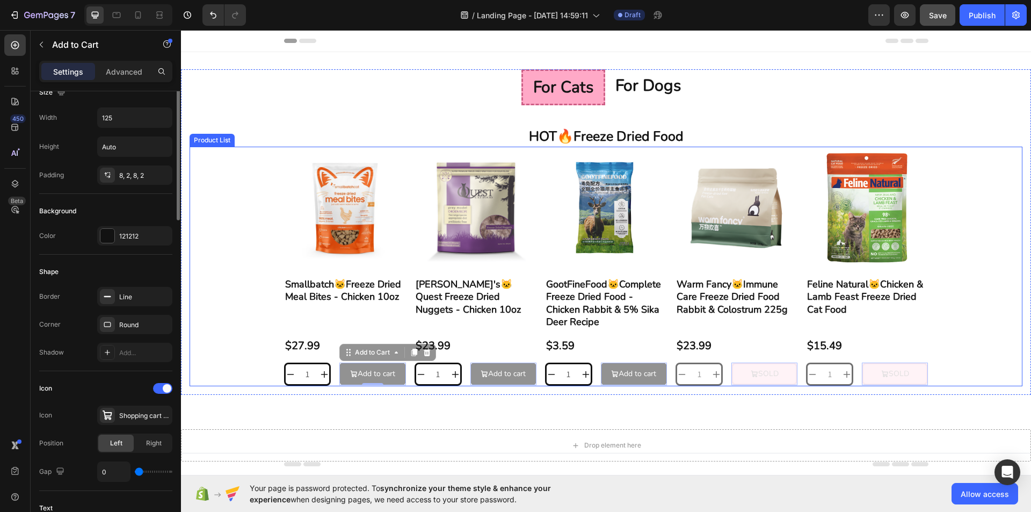
scroll to position [0, 0]
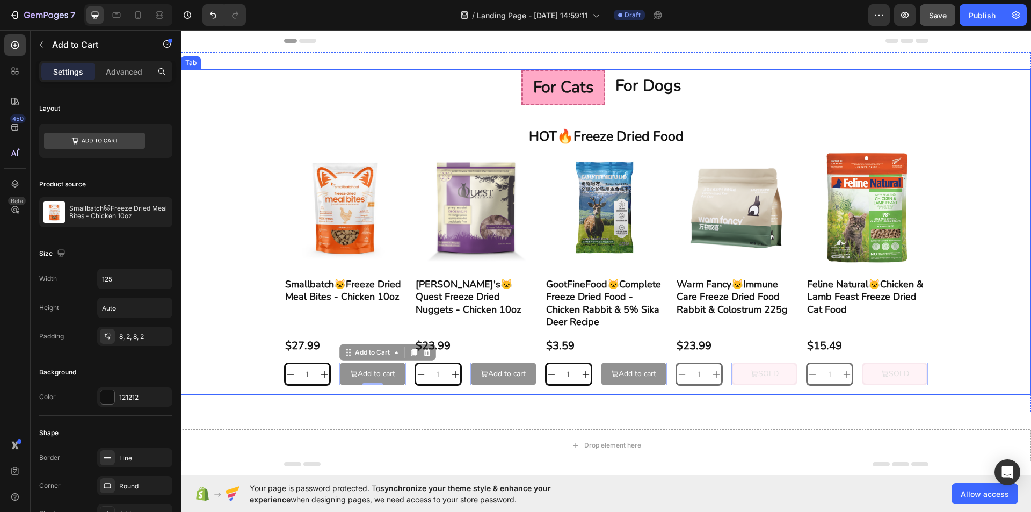
click at [979, 394] on div "HOT🔥Freeze Dried Food Heading Product Images Smallbatch🐱Freeze Dried Meal Bites…" at bounding box center [605, 263] width 833 height 272
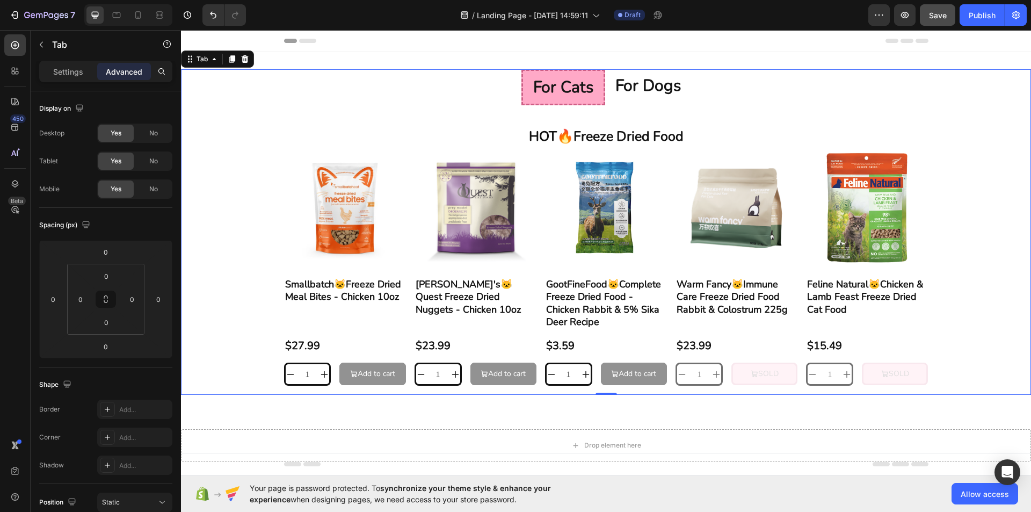
click at [944, 17] on span "Save" at bounding box center [938, 15] width 18 height 9
click at [1010, 320] on div "Product Images Smallbatch🐱Freeze Dried Meal Bites - Chicken 10oz Product Title …" at bounding box center [605, 267] width 833 height 240
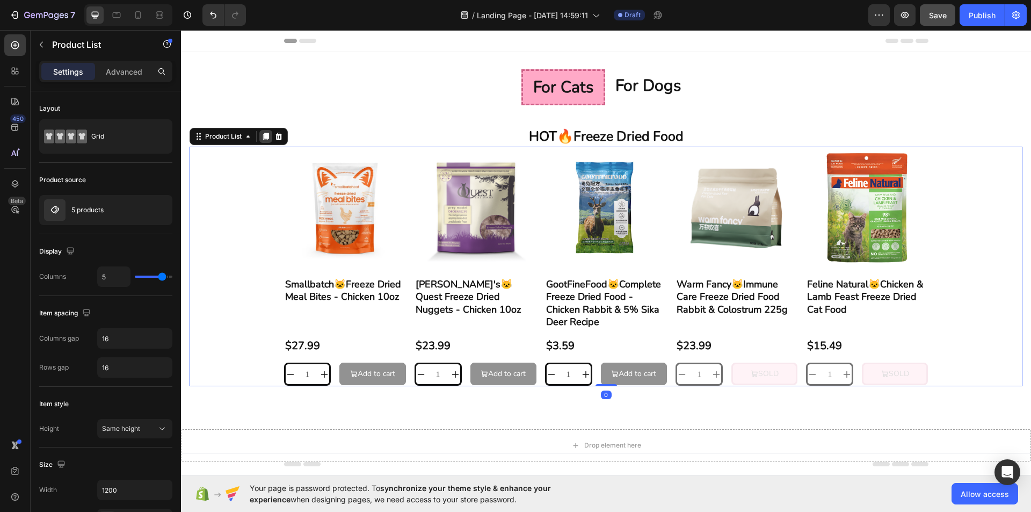
click at [260, 135] on div at bounding box center [265, 136] width 13 height 13
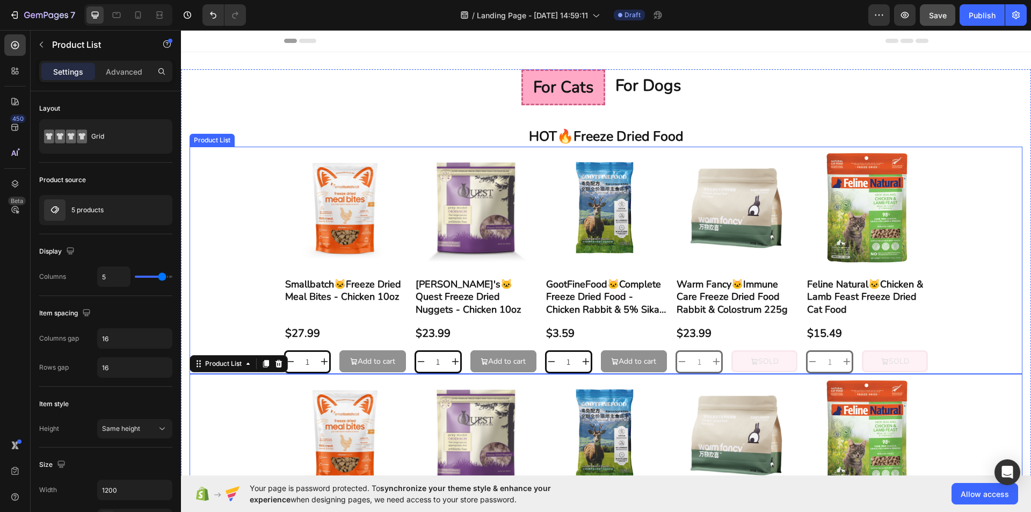
click at [997, 289] on div "Product Images Smallbatch🐱Freeze Dried Meal Bites - Chicken 10oz Product Title …" at bounding box center [605, 260] width 833 height 227
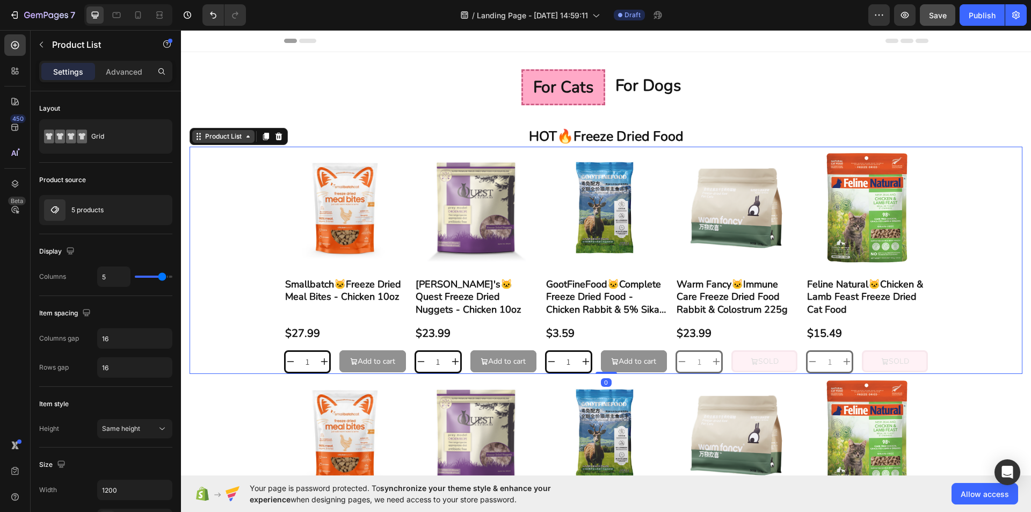
click at [235, 132] on div "Product List" at bounding box center [223, 137] width 41 height 10
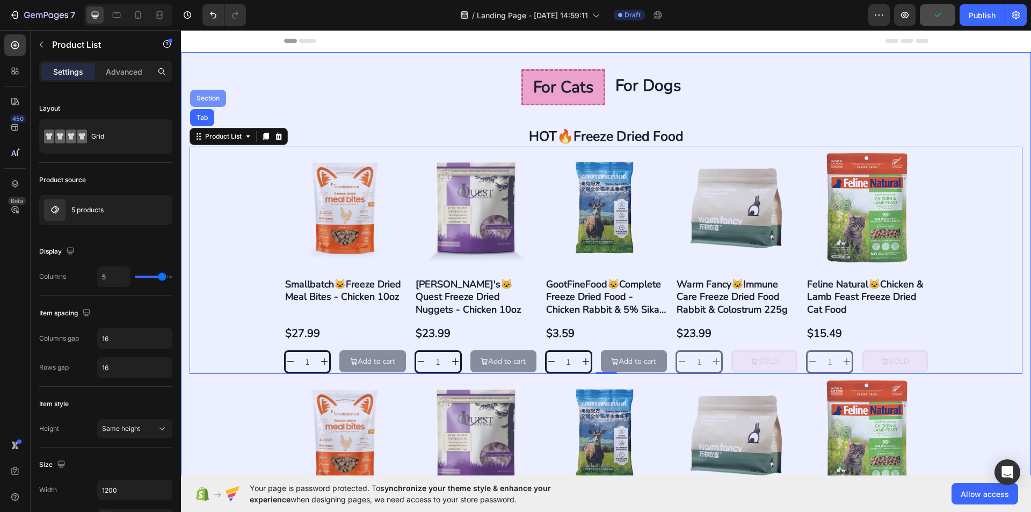
click at [208, 104] on div "Section" at bounding box center [208, 98] width 36 height 17
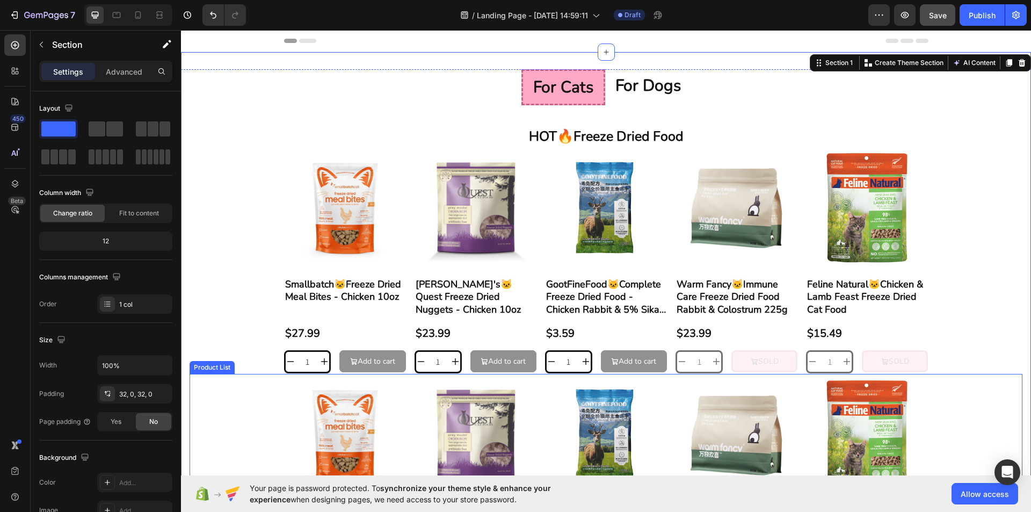
click at [230, 418] on div "Product Images Smallbatch🐱Freeze Dried Meal Bites - Chicken 10oz Product Title …" at bounding box center [605, 487] width 833 height 227
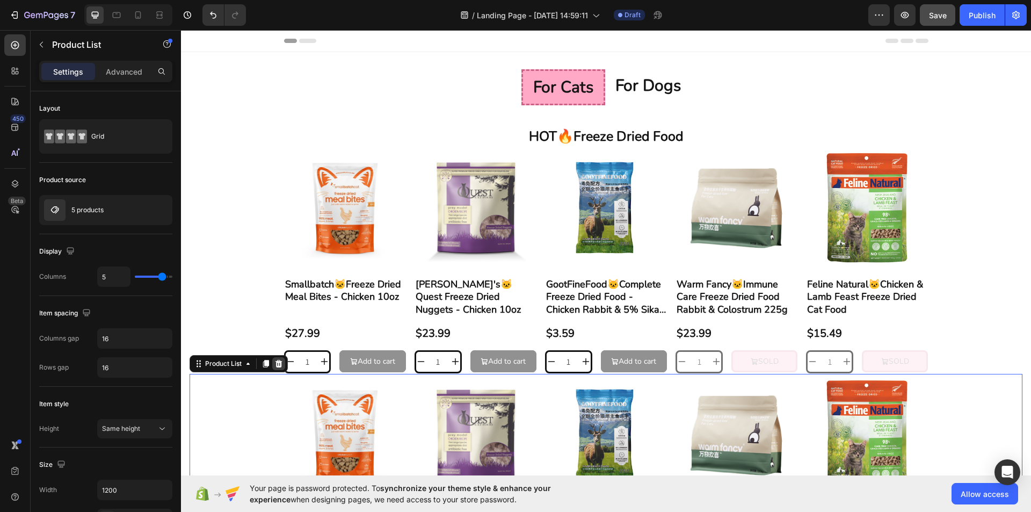
click at [282, 361] on icon at bounding box center [278, 363] width 9 height 9
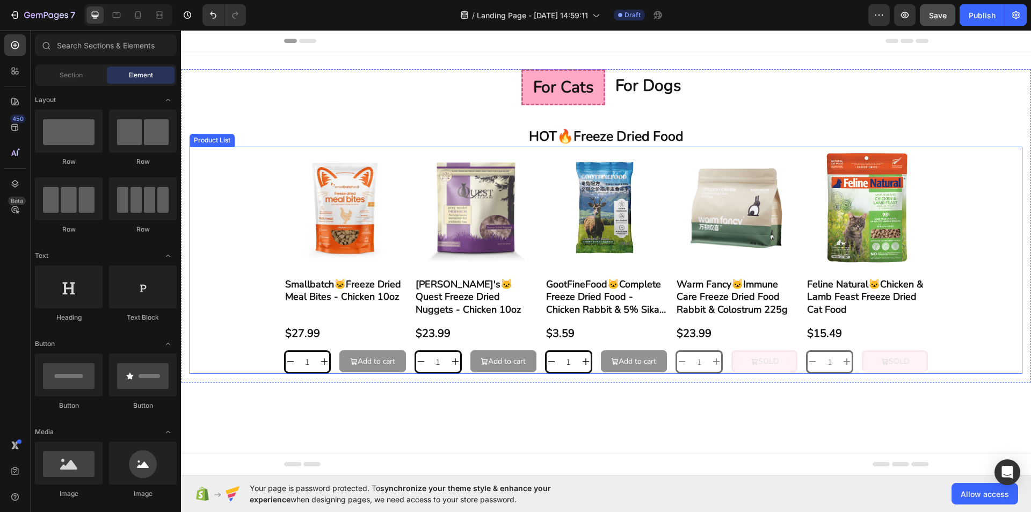
click at [236, 245] on div "Product Images Smallbatch🐱Freeze Dried Meal Bites - Chicken 10oz Product Title …" at bounding box center [605, 260] width 833 height 227
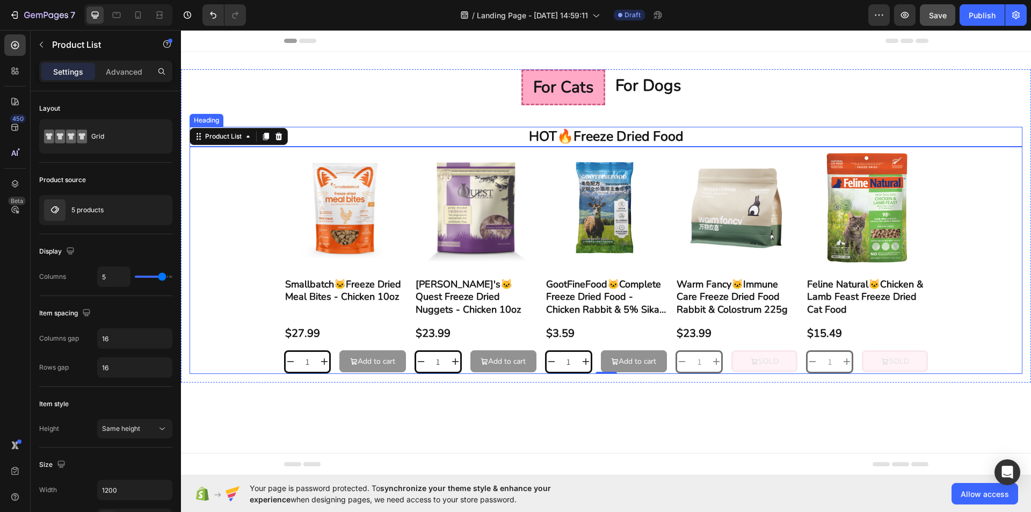
click at [317, 130] on p "HOT🔥Freeze Dried Food" at bounding box center [606, 137] width 830 height 18
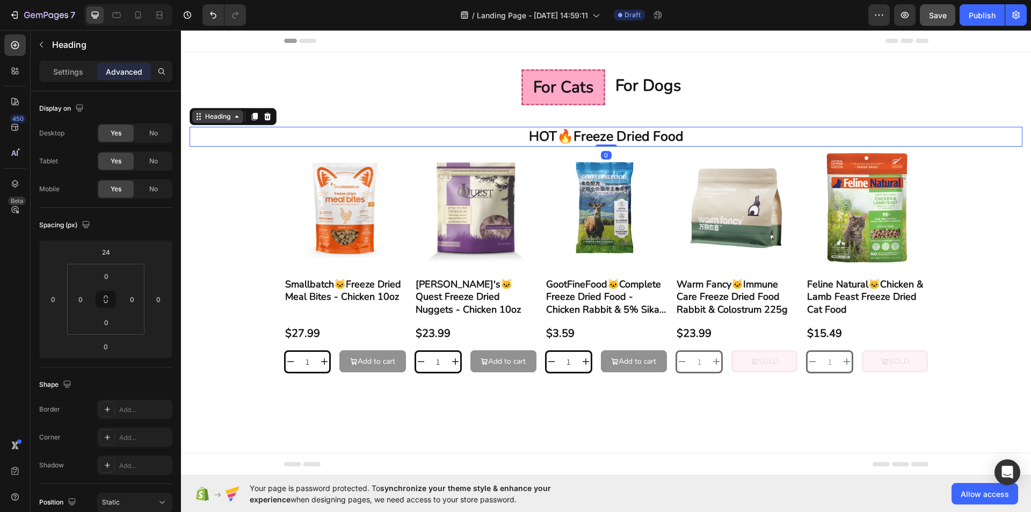
click at [243, 119] on div "Heading" at bounding box center [217, 116] width 51 height 13
click at [233, 115] on icon at bounding box center [236, 116] width 9 height 9
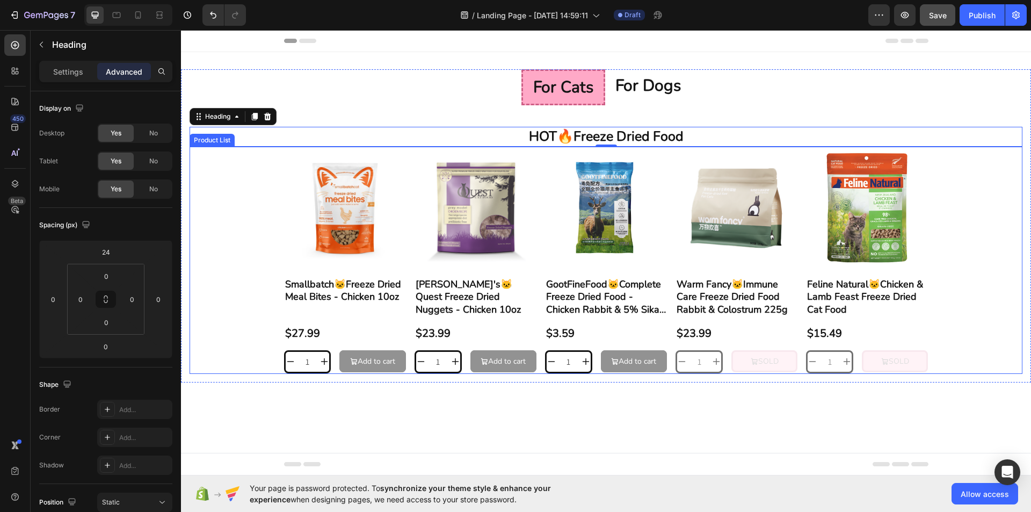
click at [237, 179] on div "Product Images Smallbatch🐱Freeze Dried Meal Bites - Chicken 10oz Product Title …" at bounding box center [605, 260] width 833 height 227
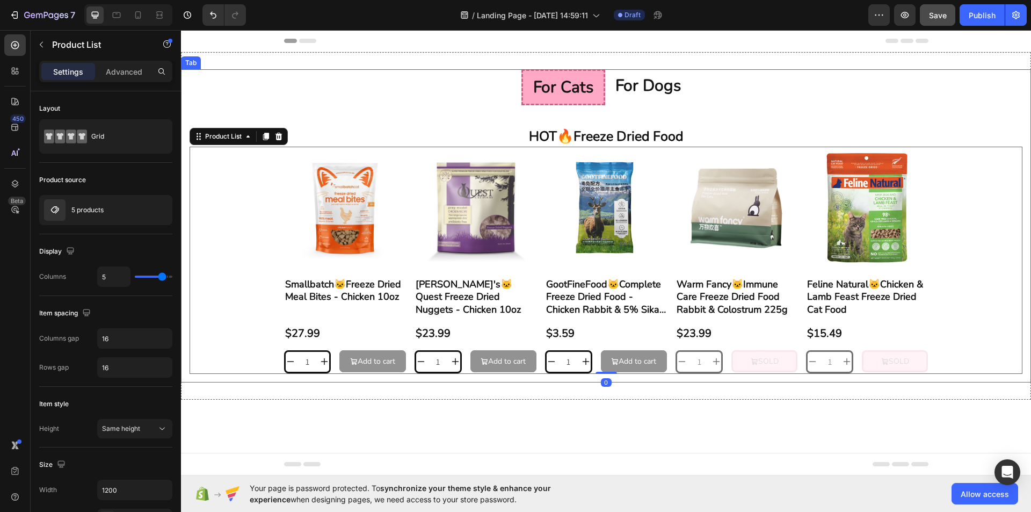
click at [187, 133] on div "HOT🔥Freeze Dried Food Heading Product Images Smallbatch🐱Freeze Dried Meal Bites…" at bounding box center [606, 243] width 850 height 277
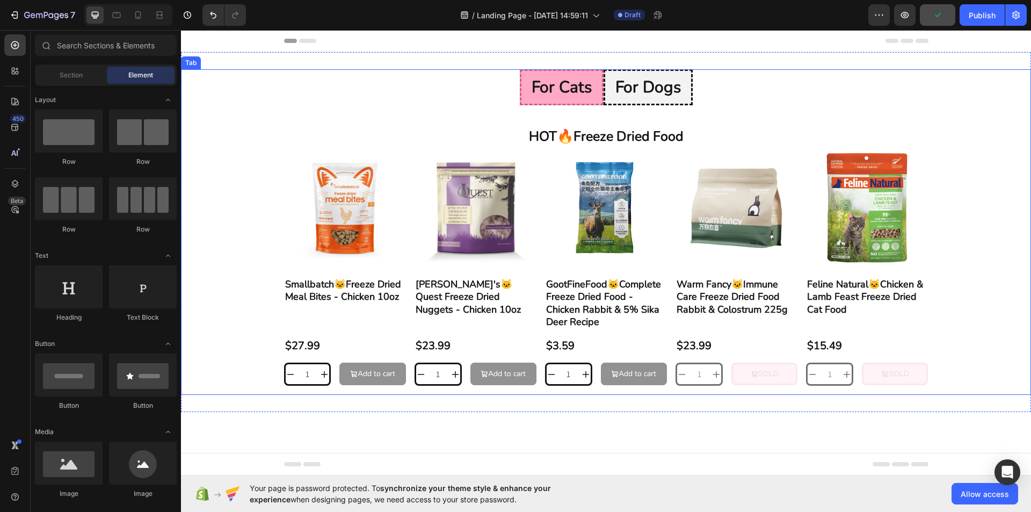
click at [681, 89] on p "for dogs" at bounding box center [647, 87] width 65 height 21
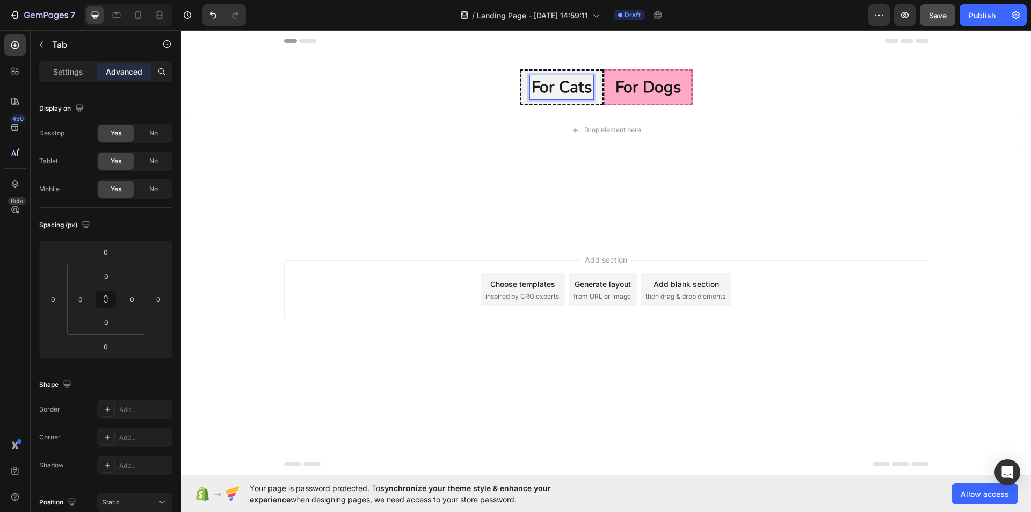
click at [531, 81] on p "for cats" at bounding box center [561, 87] width 60 height 21
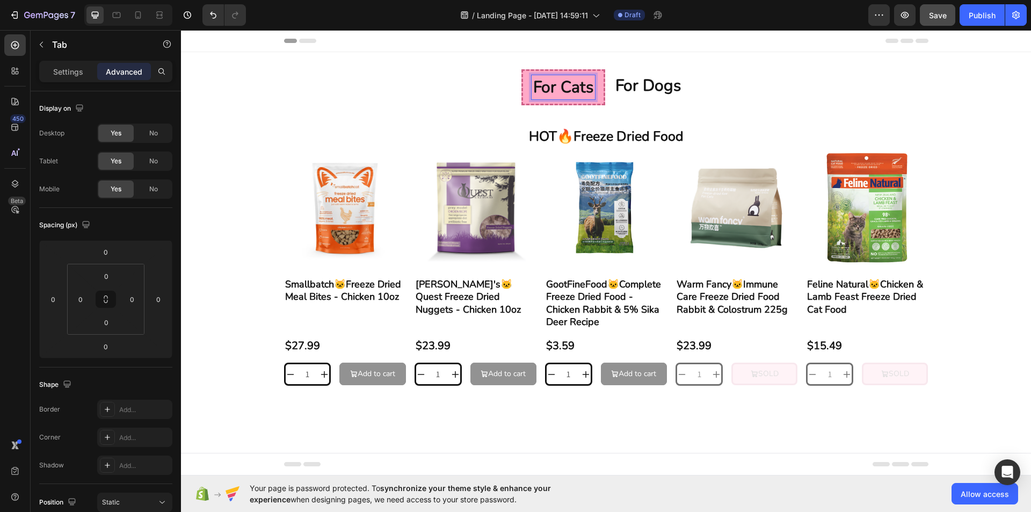
click at [1006, 262] on div "Product Images Smallbatch🐱Freeze Dried Meal Bites - Chicken 10oz Product Title …" at bounding box center [605, 267] width 833 height 240
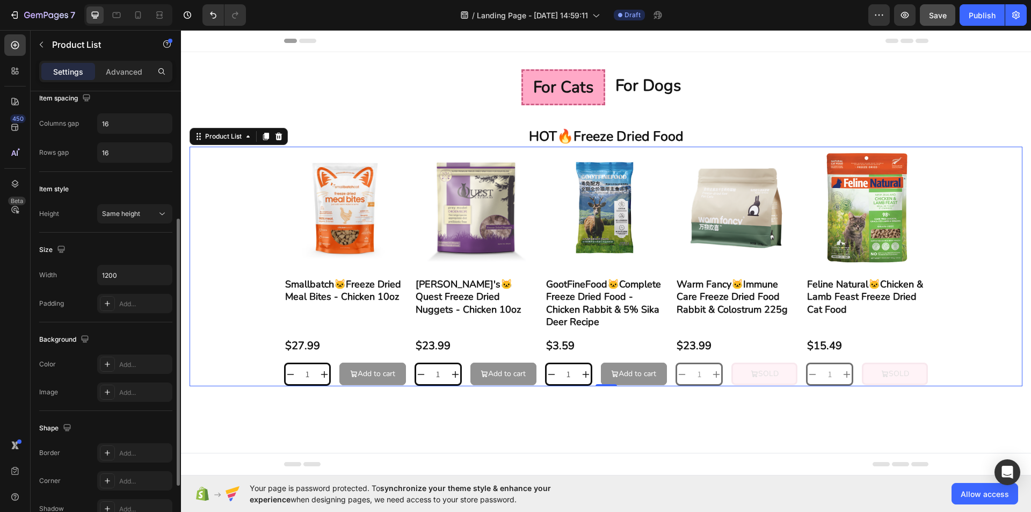
scroll to position [310, 0]
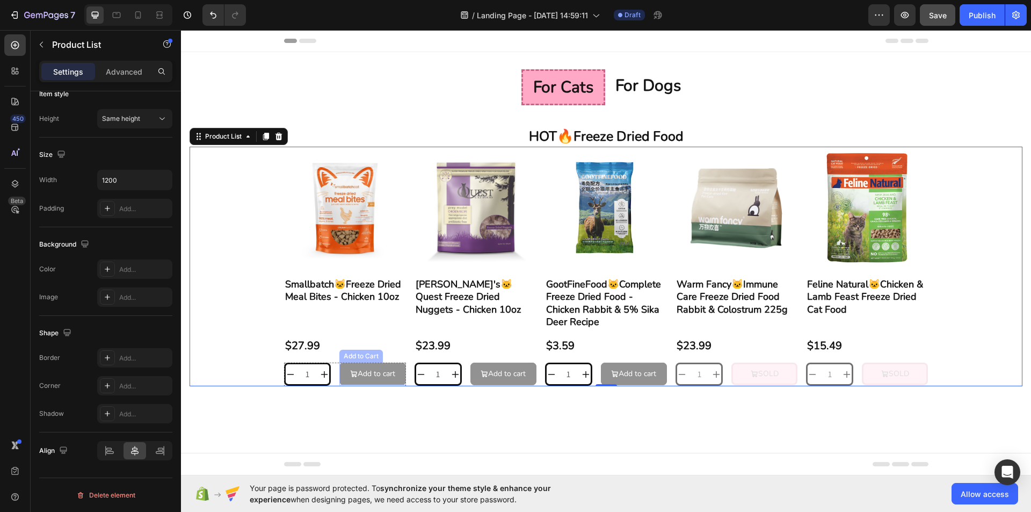
click at [364, 374] on div "Add to cart" at bounding box center [376, 373] width 38 height 13
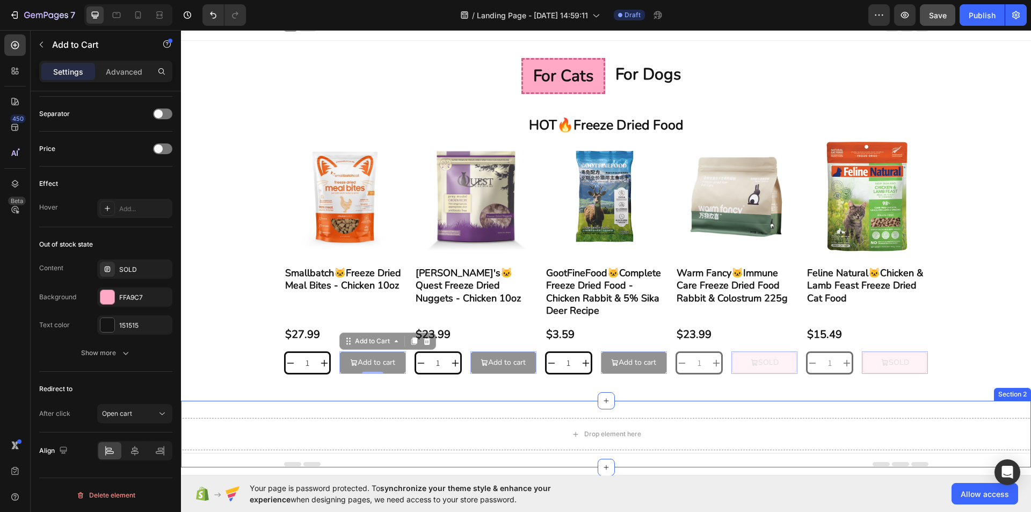
scroll to position [0, 0]
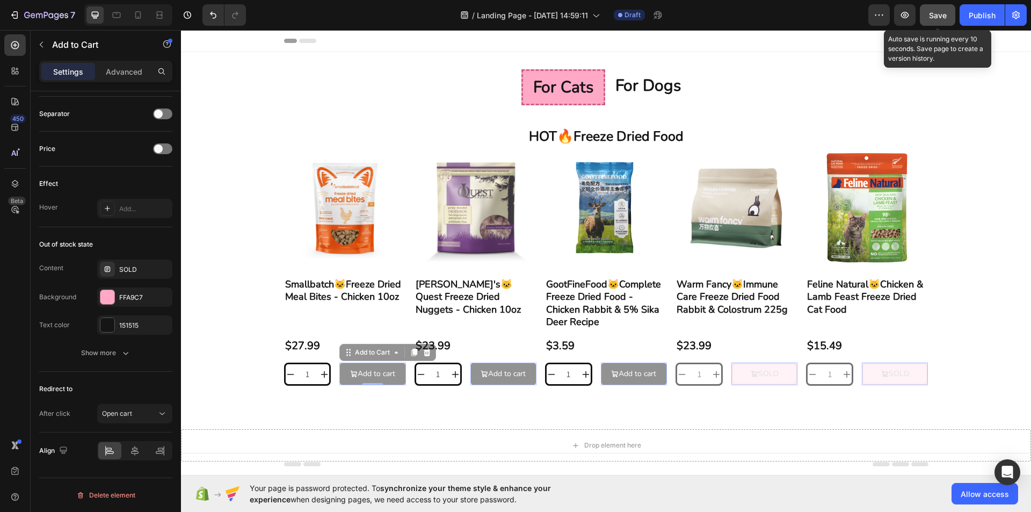
click at [951, 24] on button "Save" at bounding box center [936, 14] width 35 height 21
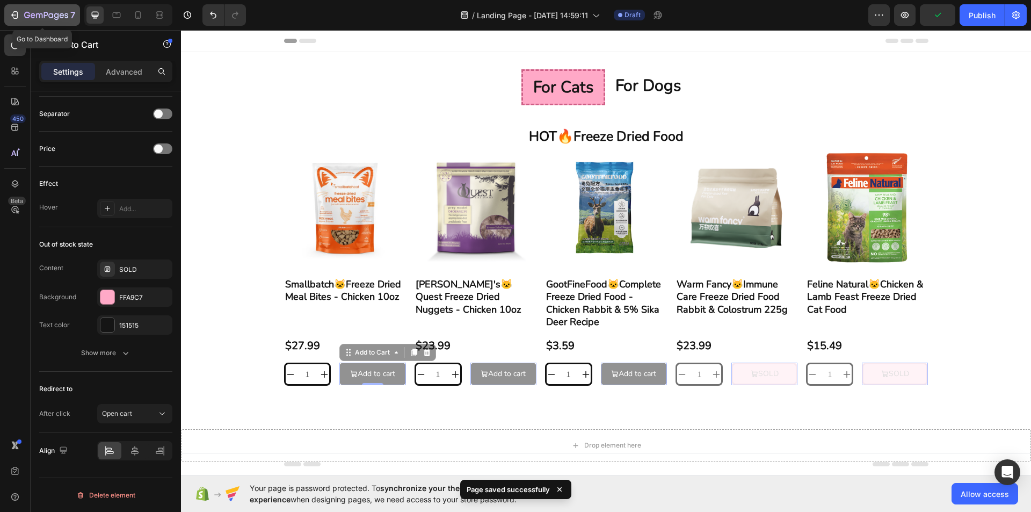
click at [11, 19] on icon "button" at bounding box center [14, 15] width 11 height 11
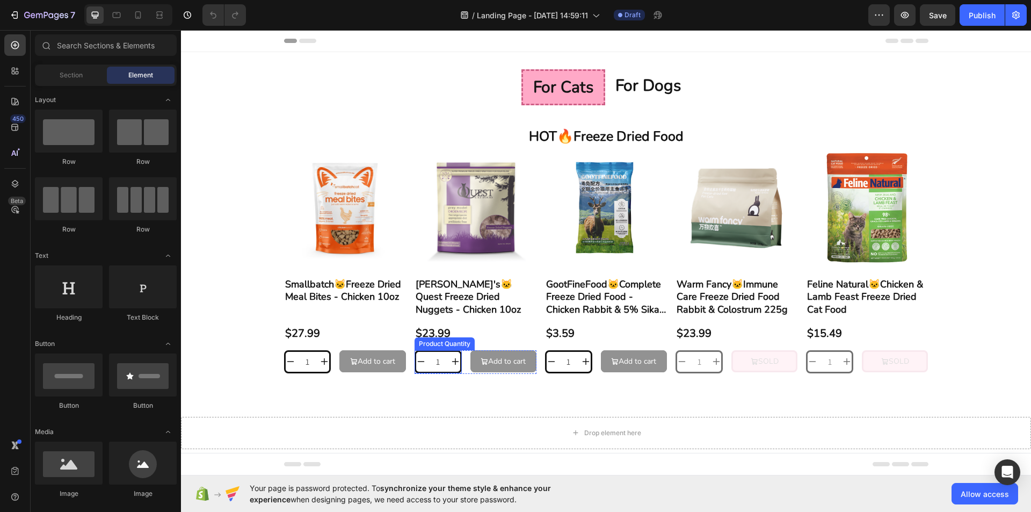
click at [320, 357] on input "1" at bounding box center [307, 362] width 25 height 20
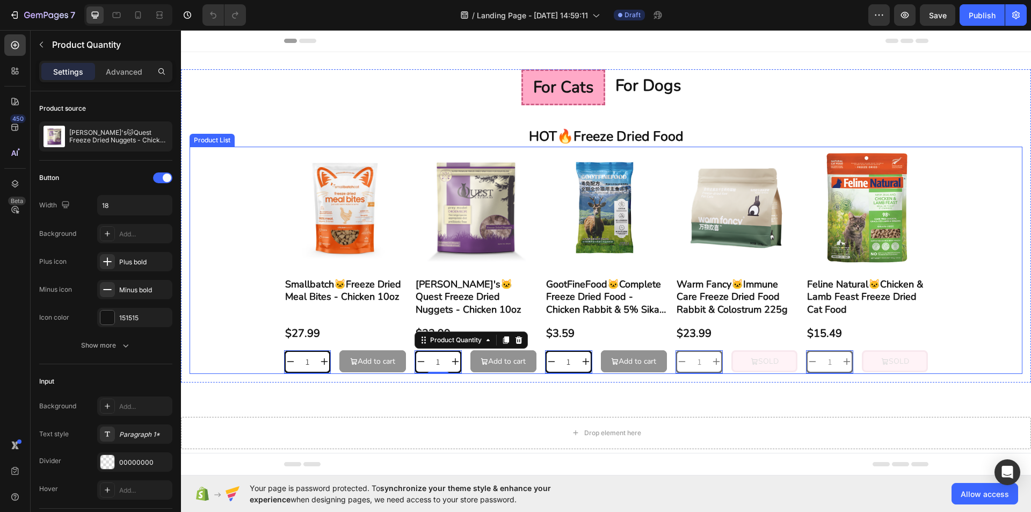
click at [246, 346] on div "Product Images Smallbatch🐱Freeze Dried Meal Bites - Chicken 10oz Product Title …" at bounding box center [605, 260] width 833 height 227
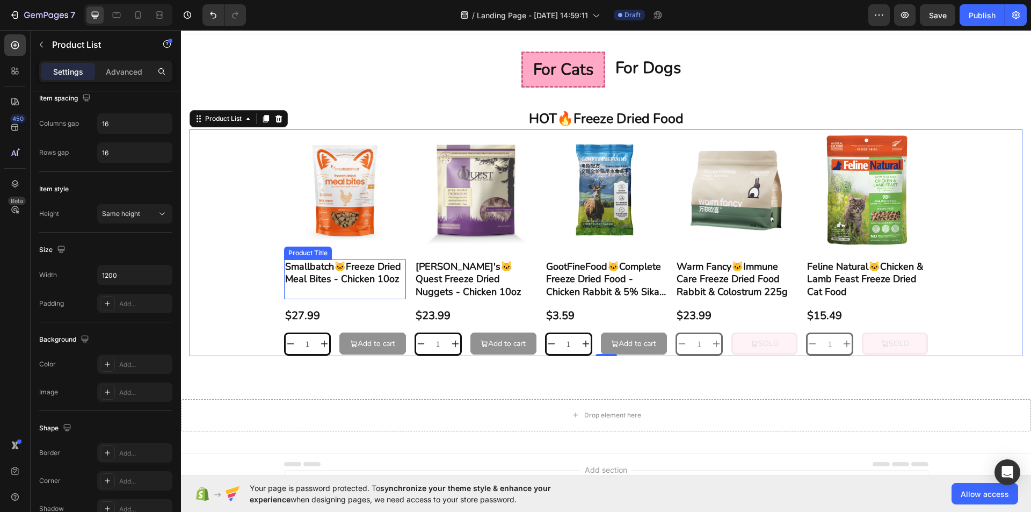
scroll to position [16, 0]
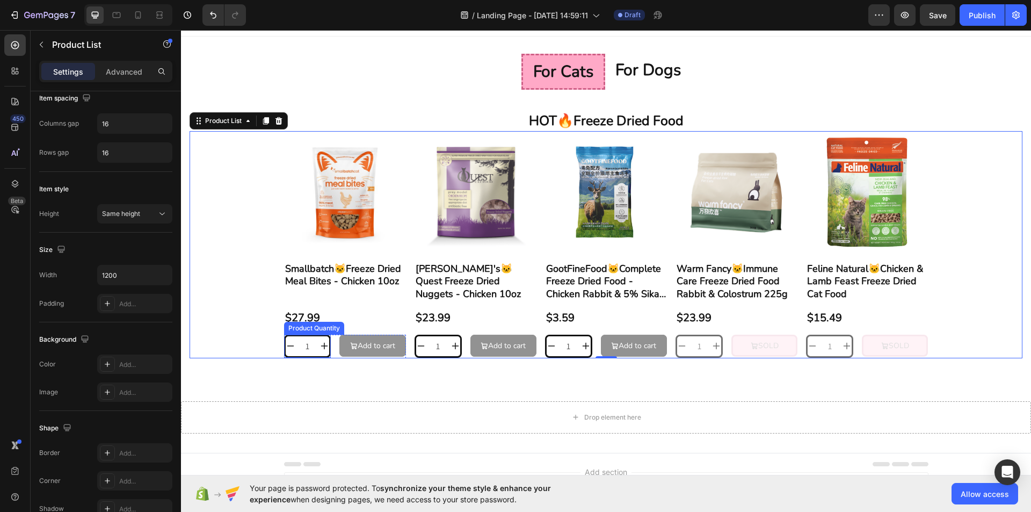
click at [295, 345] on input "1" at bounding box center [307, 346] width 25 height 20
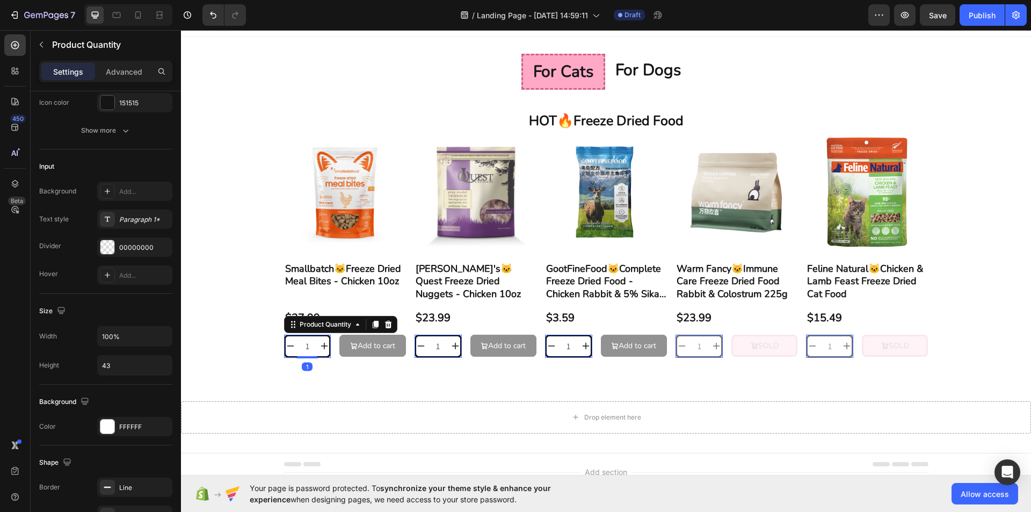
scroll to position [0, 0]
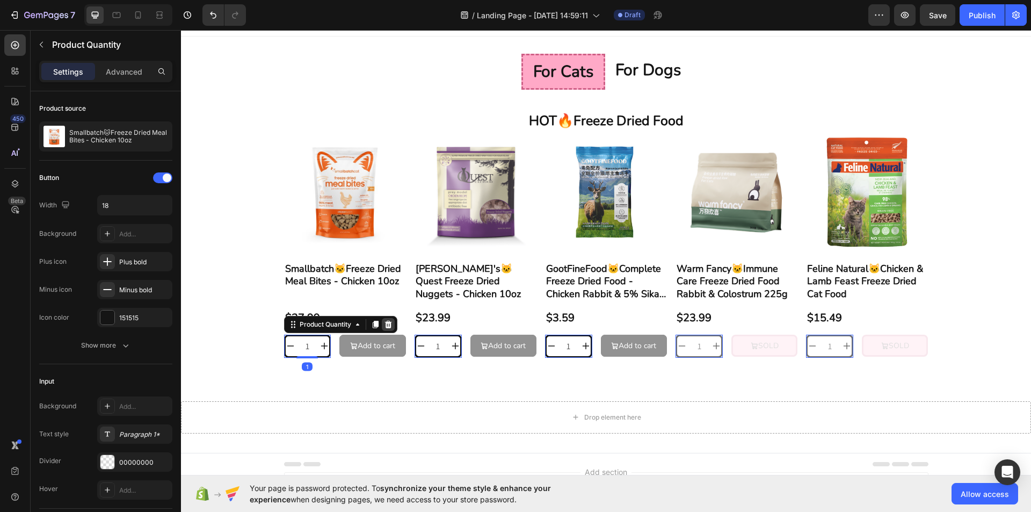
click at [384, 326] on icon at bounding box center [388, 324] width 9 height 9
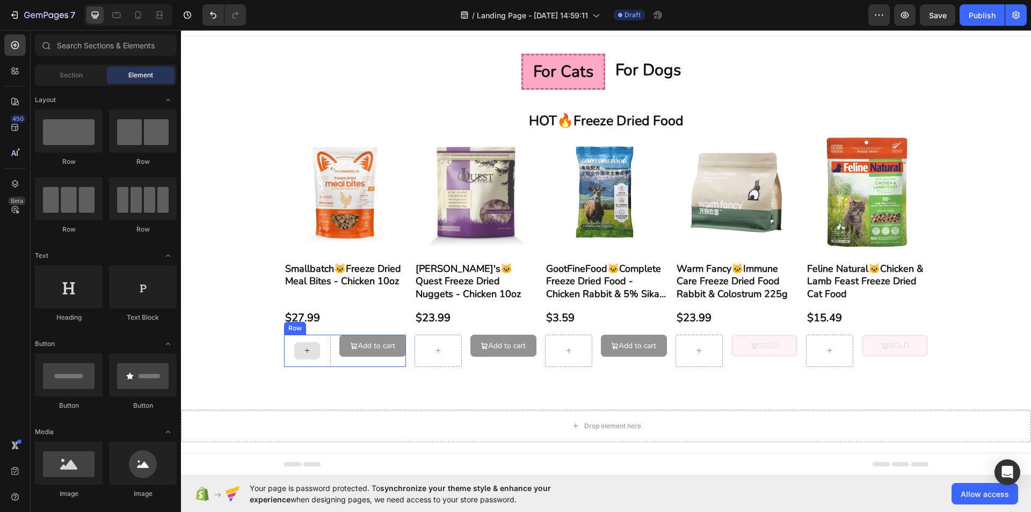
click at [319, 353] on div at bounding box center [307, 350] width 47 height 32
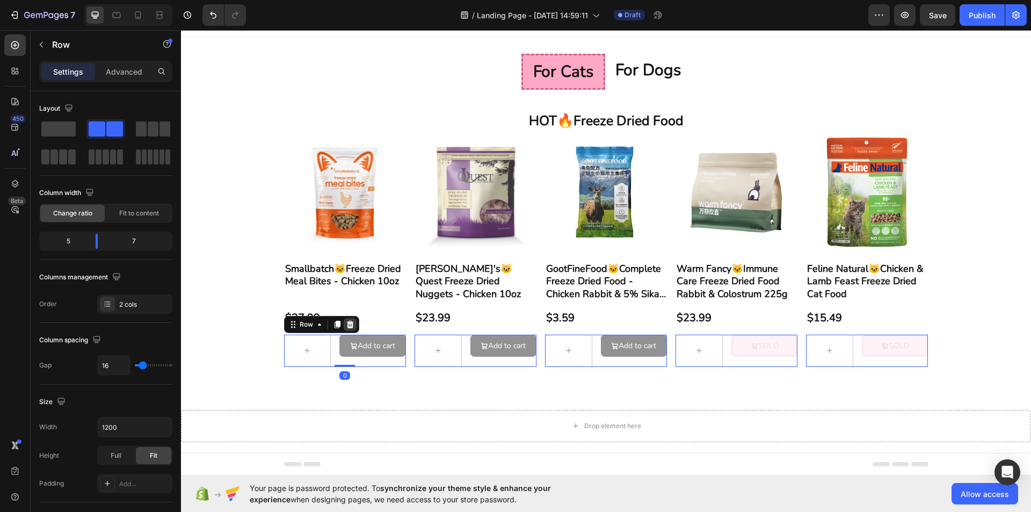
click at [346, 322] on icon at bounding box center [350, 324] width 9 height 9
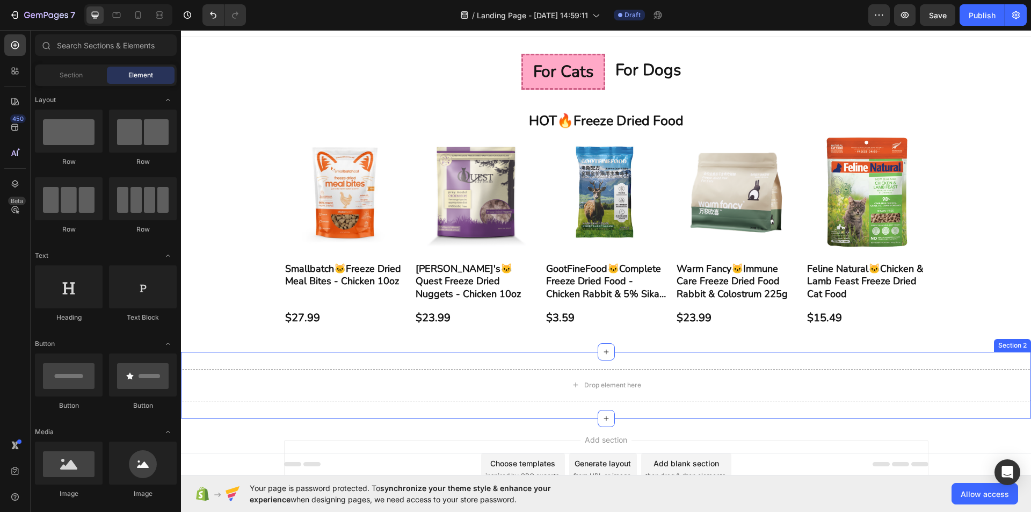
click at [346, 352] on div "Drop element here Section 2" at bounding box center [606, 385] width 850 height 67
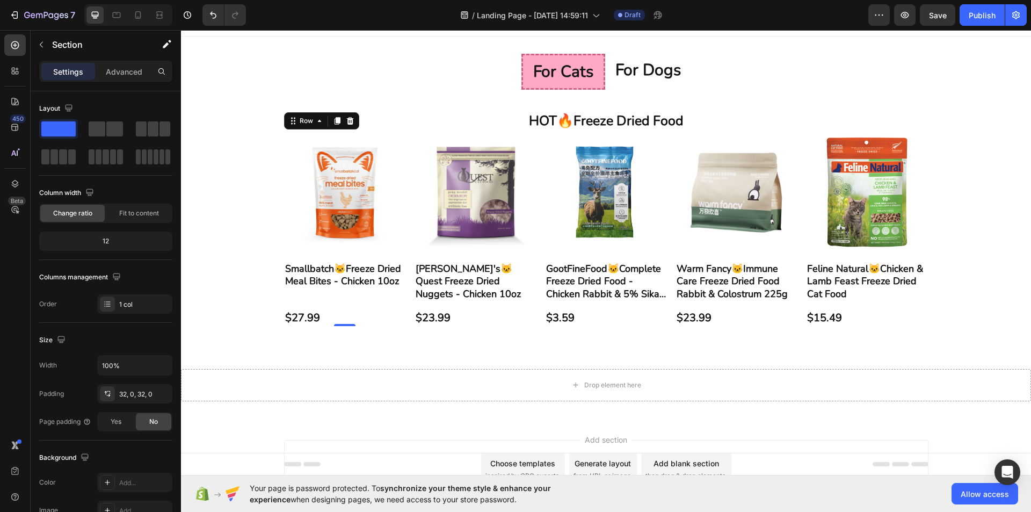
click at [360, 302] on div "Product Images Smallbatch🐱Freeze Dried Meal Bites - Chicken 10oz Product Title …" at bounding box center [345, 228] width 122 height 195
click at [299, 313] on div "$27.99" at bounding box center [302, 318] width 37 height 16
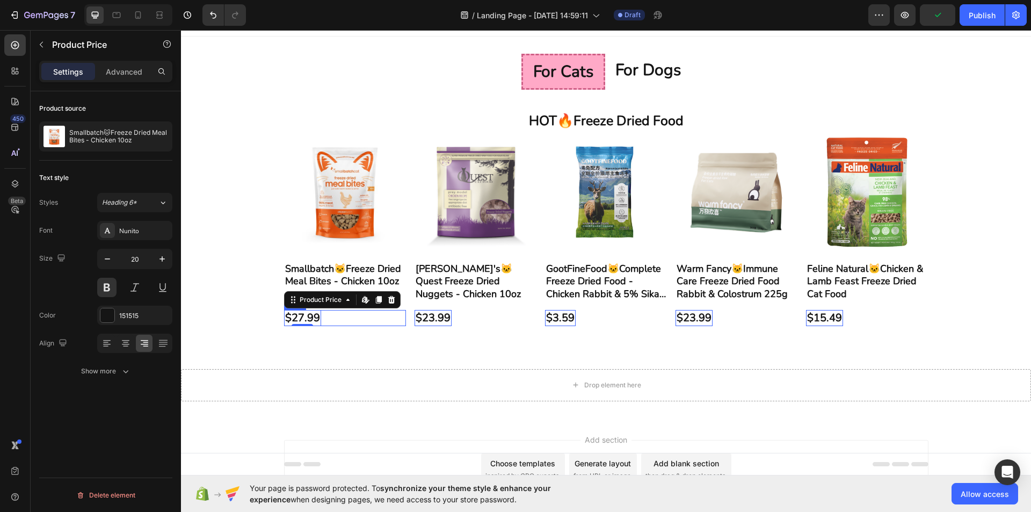
click at [347, 322] on div "$27.99 Product Price Edit content in Shopify 0 Product Price Edit content in Sh…" at bounding box center [345, 318] width 122 height 16
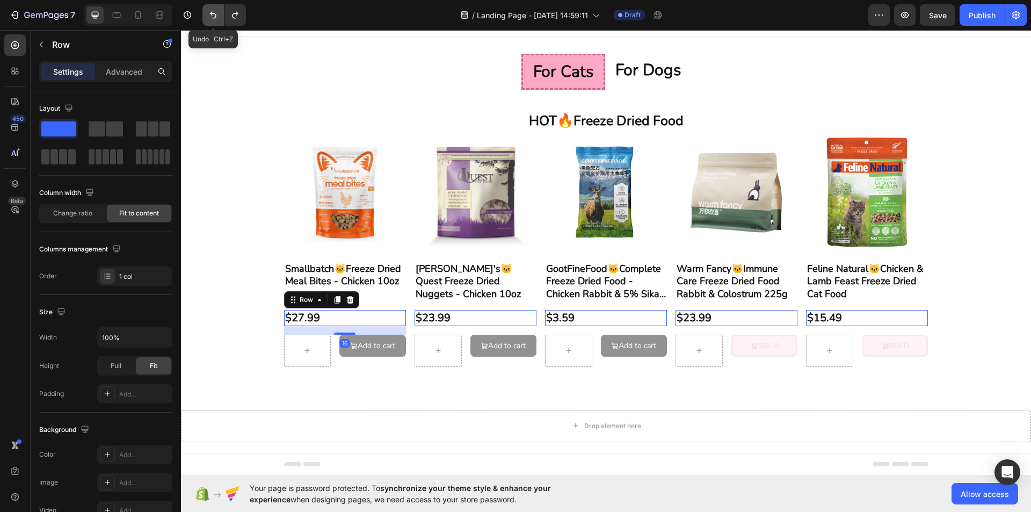
click at [216, 19] on icon "Undo/Redo" at bounding box center [213, 15] width 11 height 11
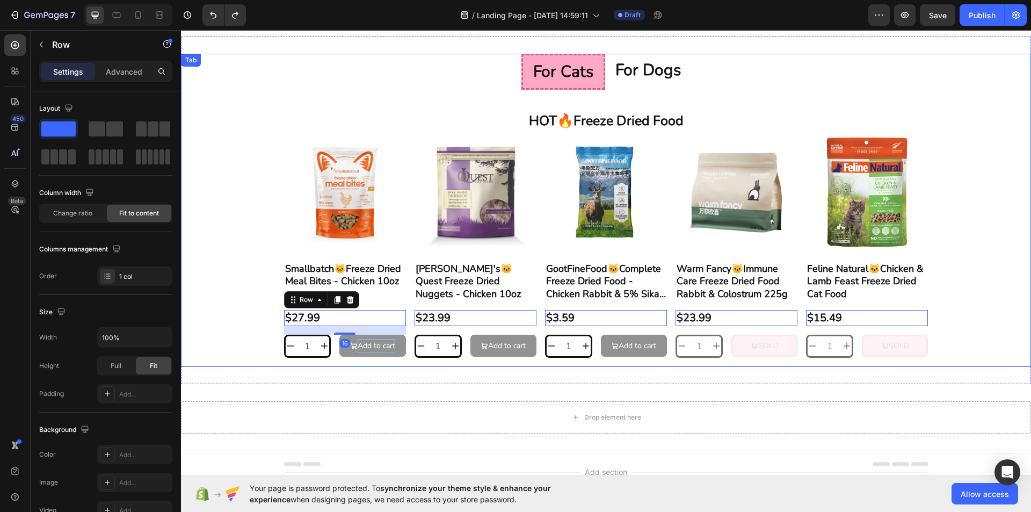
click at [368, 342] on div "Add to cart" at bounding box center [376, 345] width 38 height 13
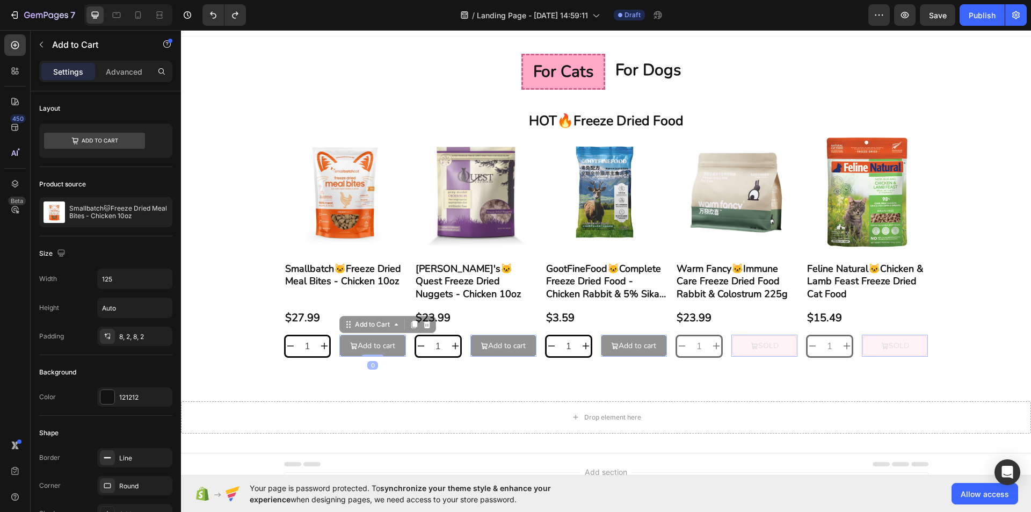
click at [398, 350] on button "Add to cart" at bounding box center [372, 345] width 66 height 22
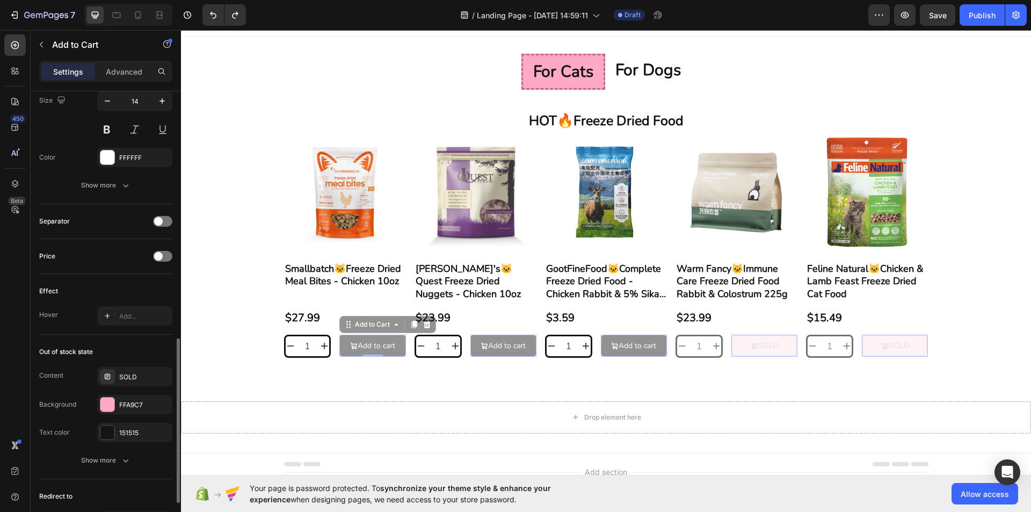
scroll to position [623, 0]
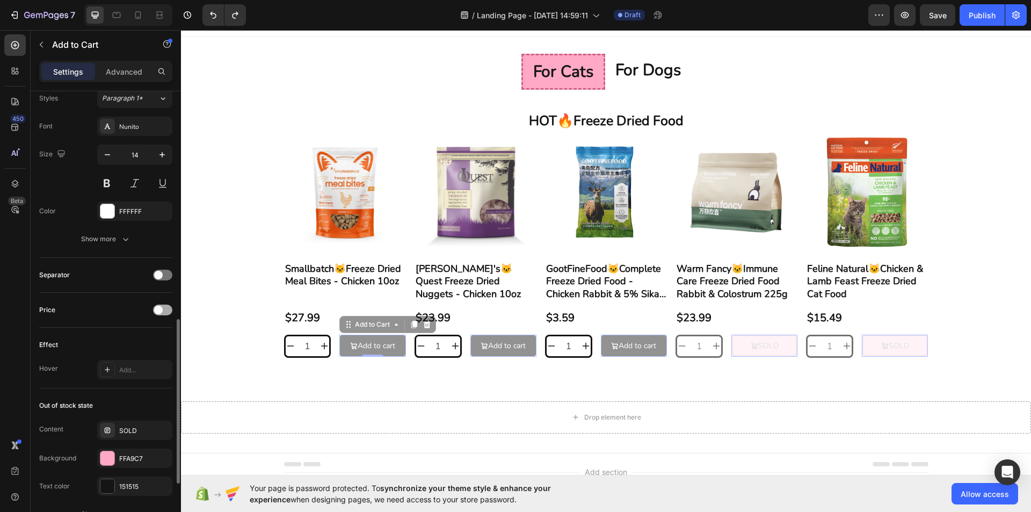
click at [165, 311] on div at bounding box center [162, 309] width 19 height 11
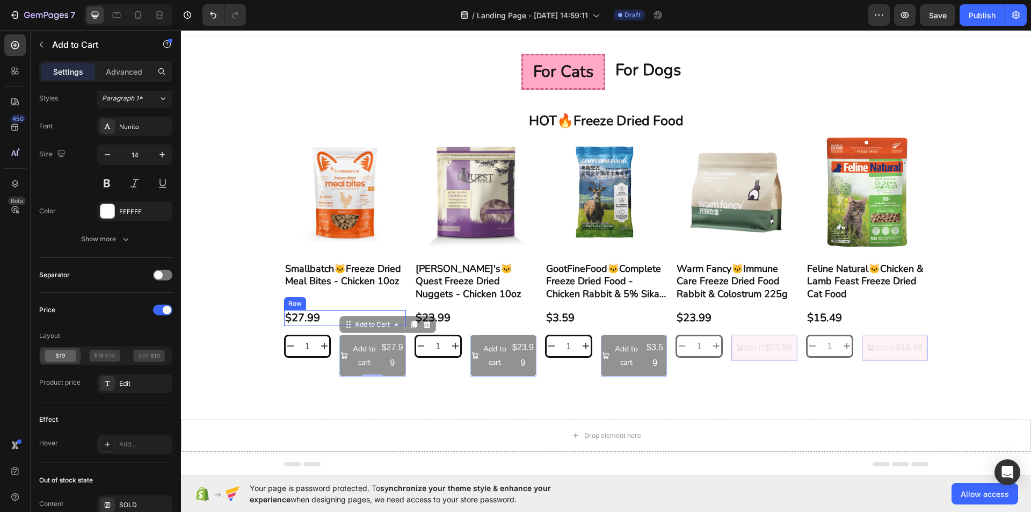
click at [325, 313] on div "$27.99 Product Price Product Price Row" at bounding box center [345, 318] width 122 height 16
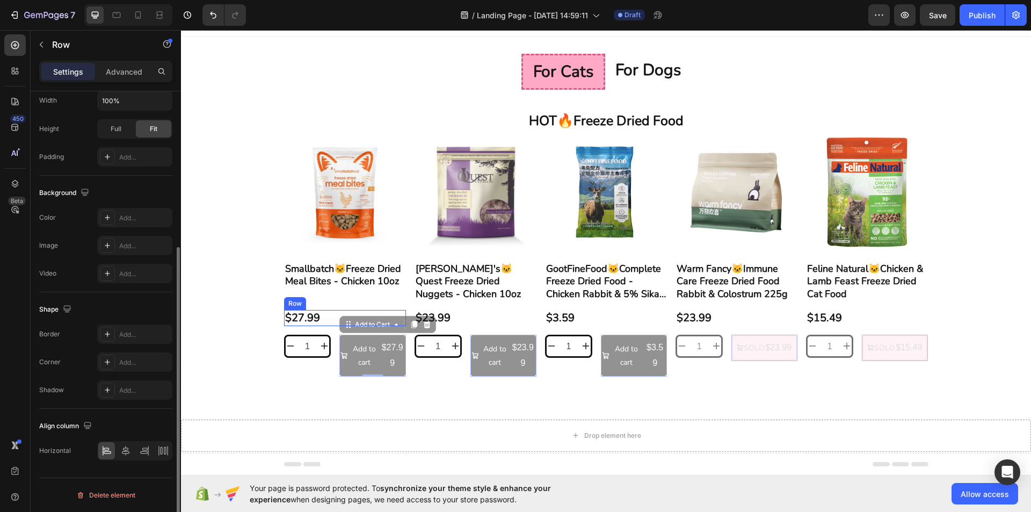
scroll to position [0, 0]
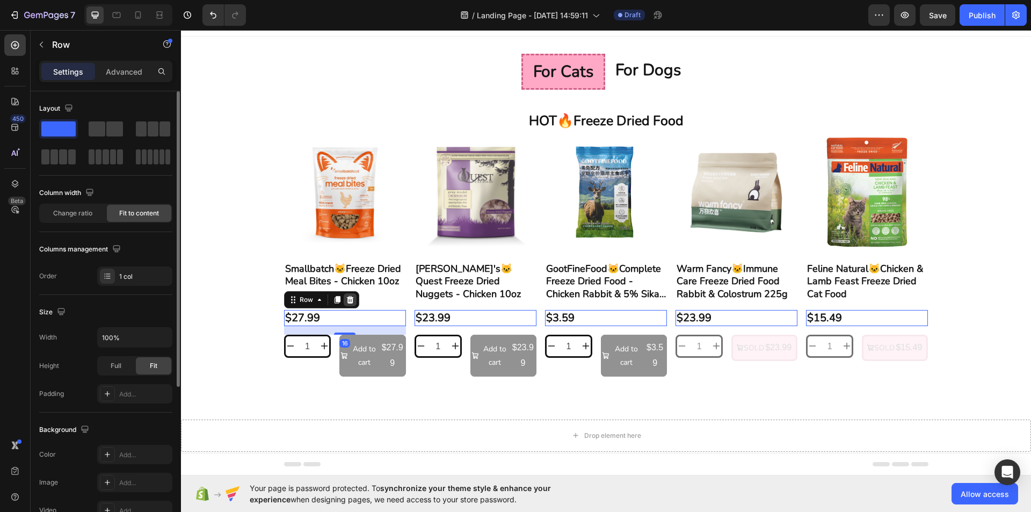
click at [349, 304] on div at bounding box center [350, 299] width 13 height 13
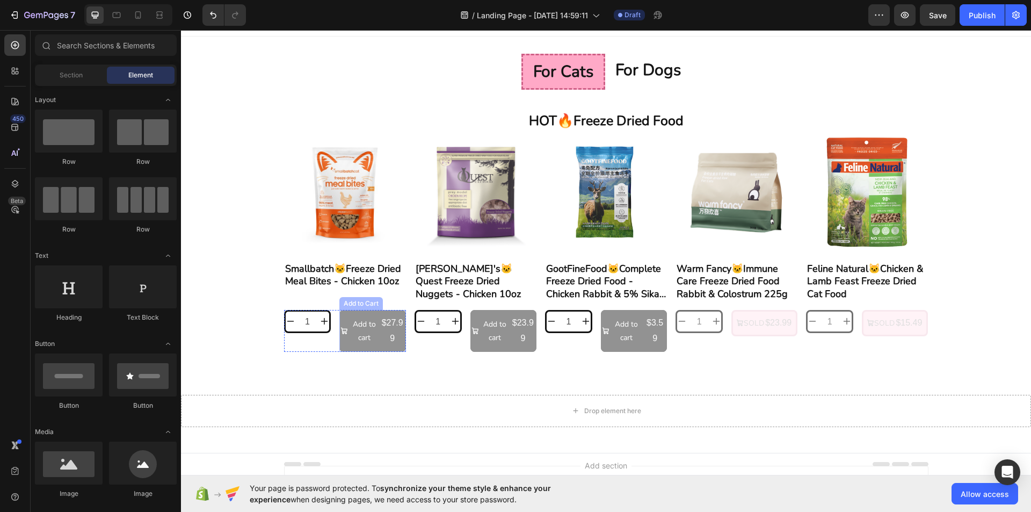
click at [339, 347] on button "Add to cart $27.99" at bounding box center [372, 331] width 66 height 42
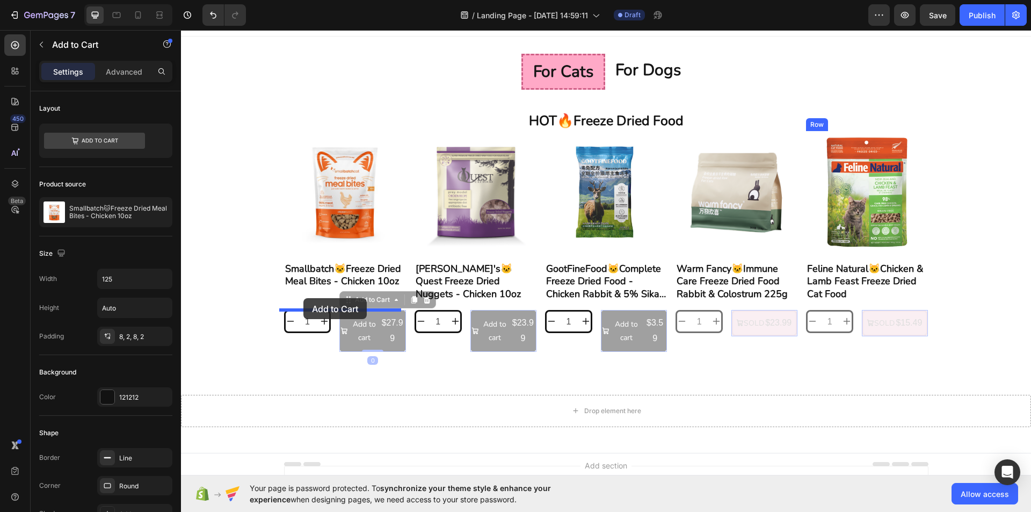
drag, startPoint x: 370, startPoint y: 301, endPoint x: 303, endPoint y: 298, distance: 66.6
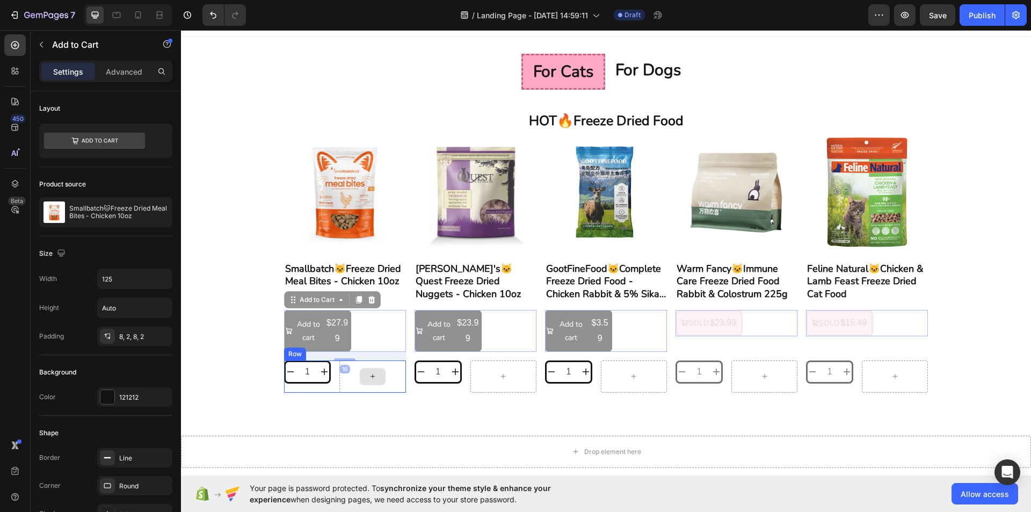
click at [360, 379] on div at bounding box center [373, 376] width 26 height 17
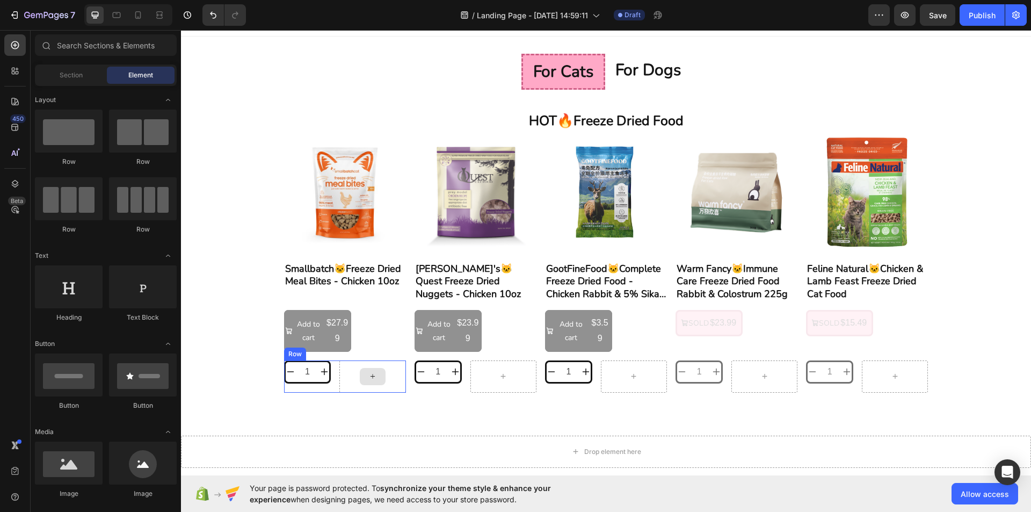
click at [346, 384] on div at bounding box center [372, 376] width 66 height 32
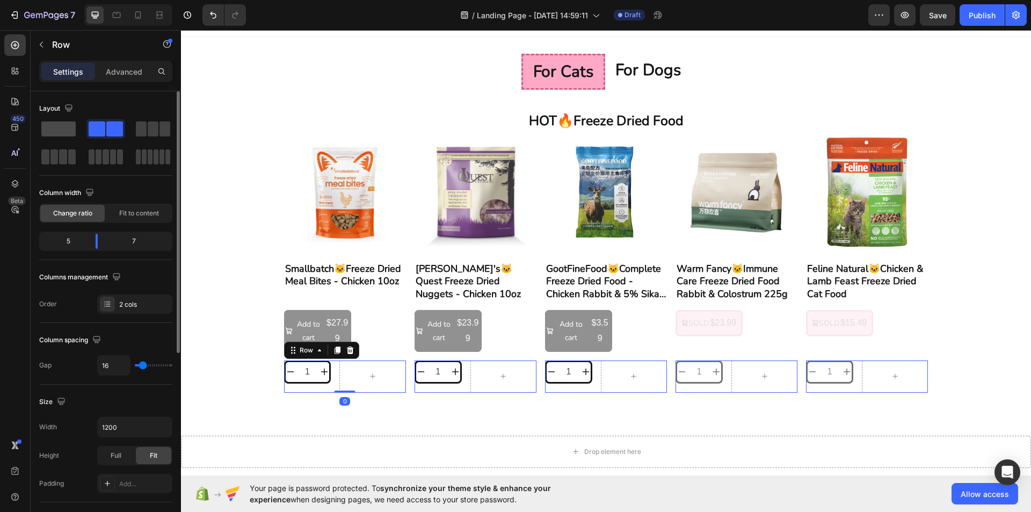
click at [86, 120] on div at bounding box center [105, 128] width 39 height 19
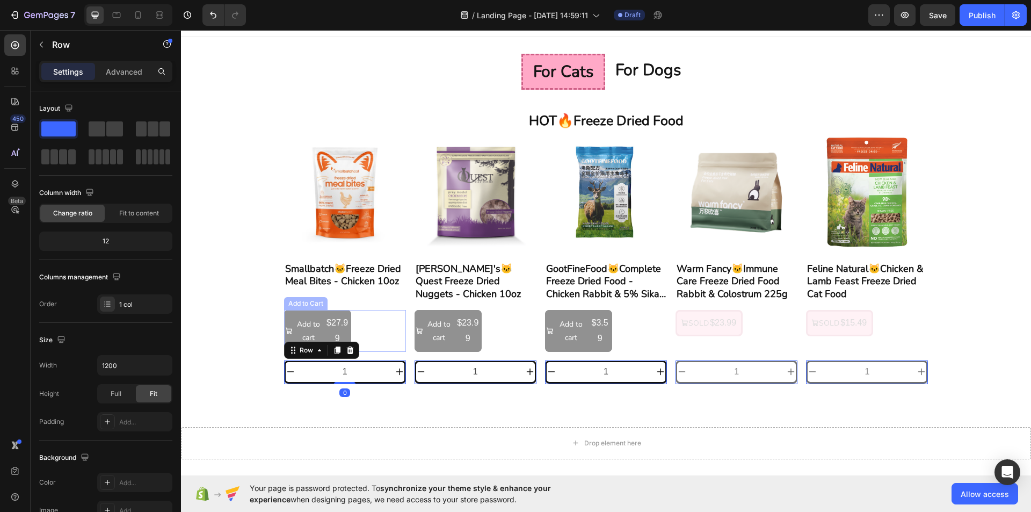
click at [377, 331] on div "Add to cart $27.99 Add to Cart" at bounding box center [345, 331] width 122 height 42
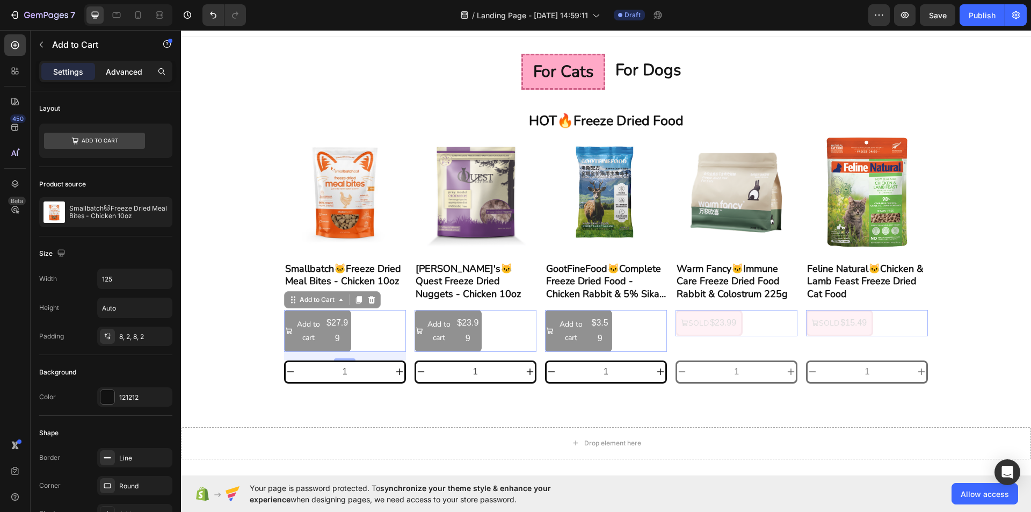
click at [106, 72] on p "Advanced" at bounding box center [124, 71] width 36 height 11
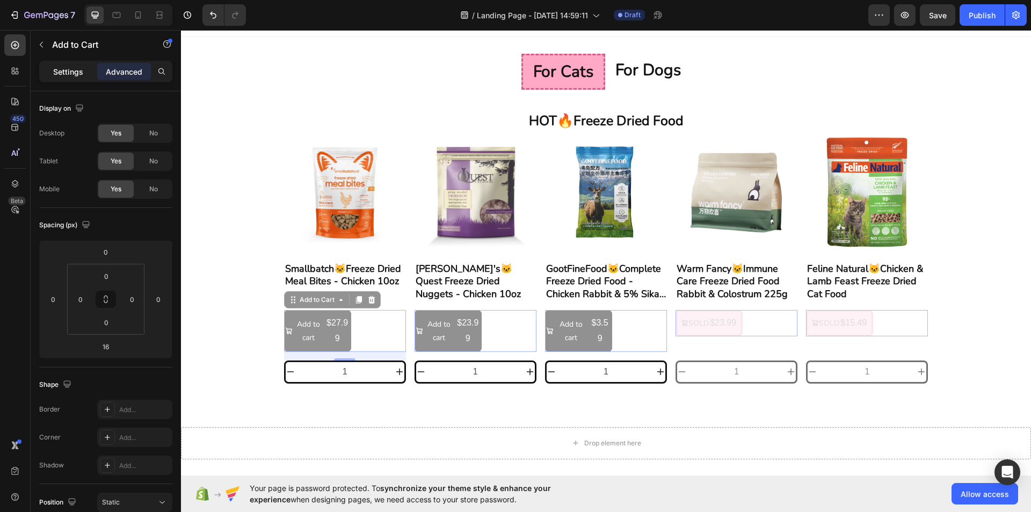
click at [74, 72] on p "Settings" at bounding box center [68, 71] width 30 height 11
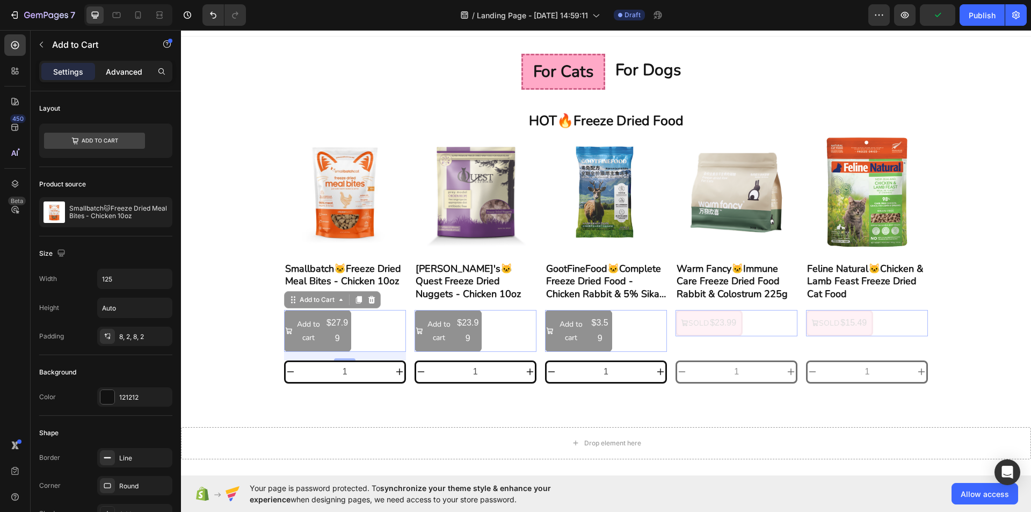
click at [118, 69] on p "Advanced" at bounding box center [124, 71] width 36 height 11
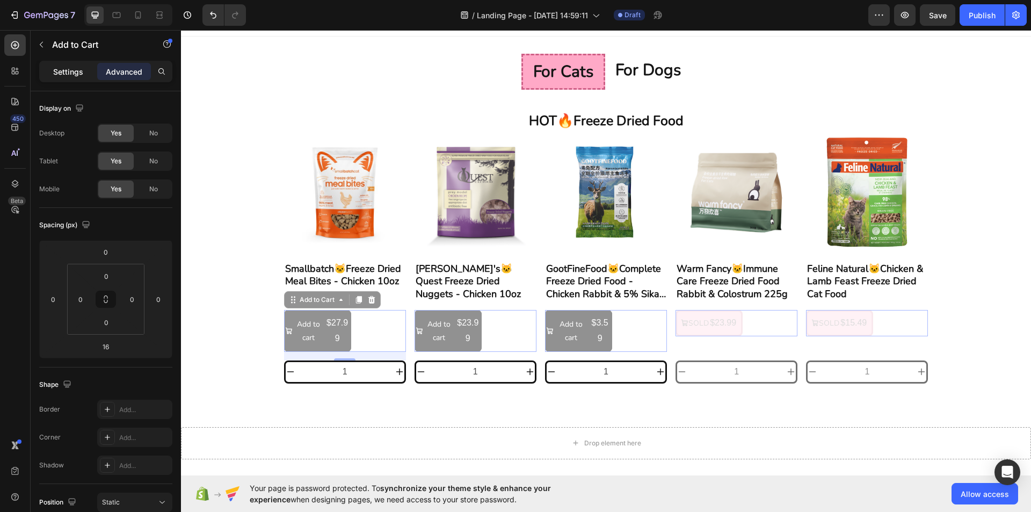
click at [70, 74] on p "Settings" at bounding box center [68, 71] width 30 height 11
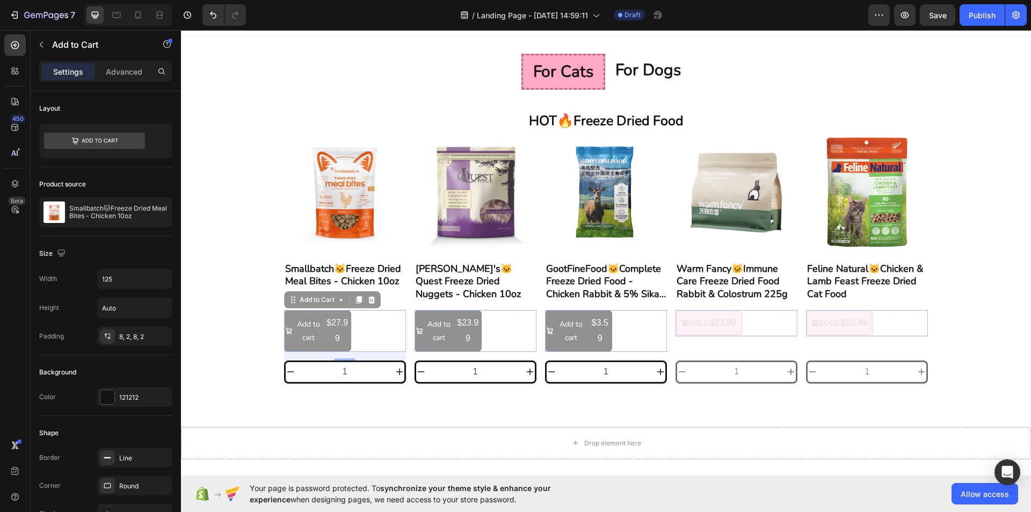
drag, startPoint x: 377, startPoint y: 335, endPoint x: 373, endPoint y: 319, distance: 16.0
click at [376, 335] on div "Add to cart $27.99 Add to Cart 16" at bounding box center [345, 331] width 122 height 42
click at [368, 305] on div at bounding box center [371, 299] width 13 height 13
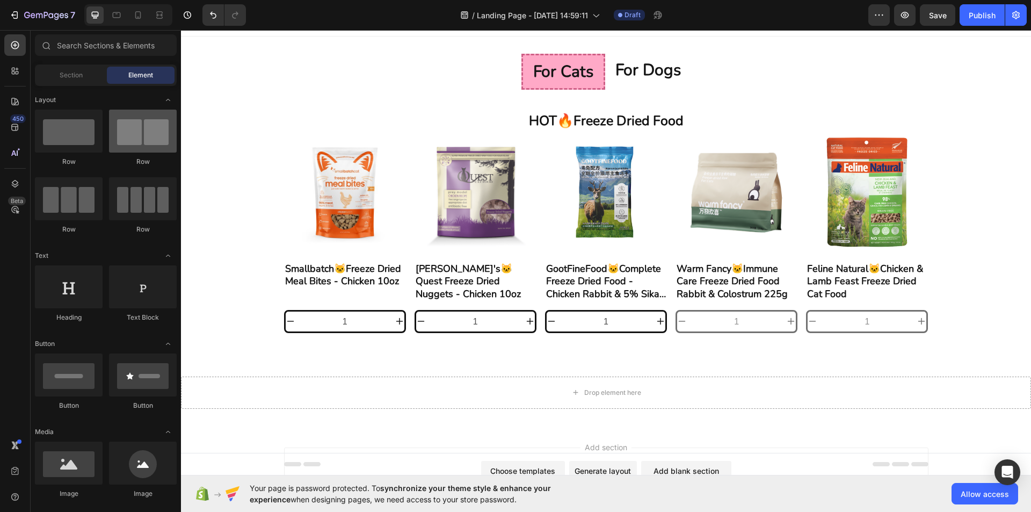
drag, startPoint x: 80, startPoint y: 78, endPoint x: 143, endPoint y: 138, distance: 86.6
click at [143, 138] on div "Sections(18) Elements(83) Section Element Hero Section Product Detail Brands Tr…" at bounding box center [106, 271] width 150 height 474
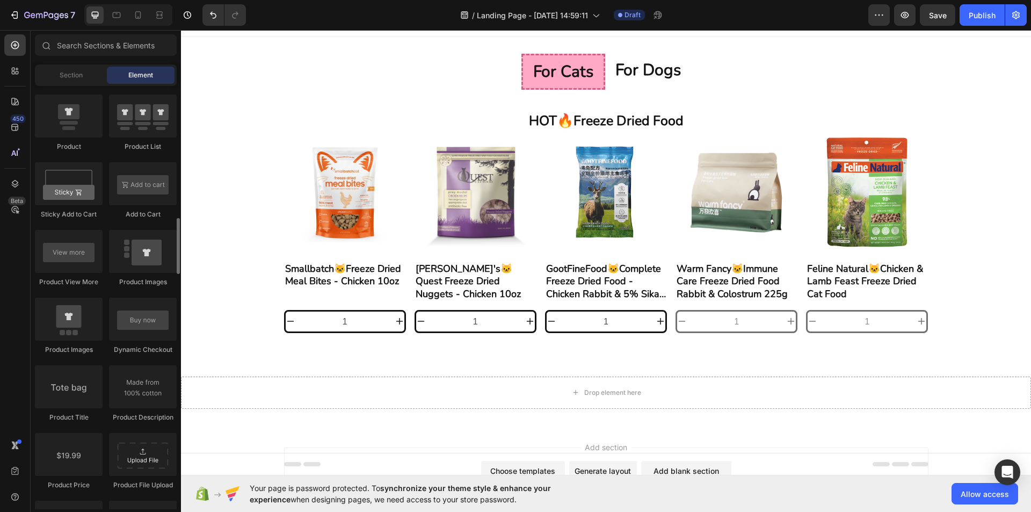
scroll to position [1396, 0]
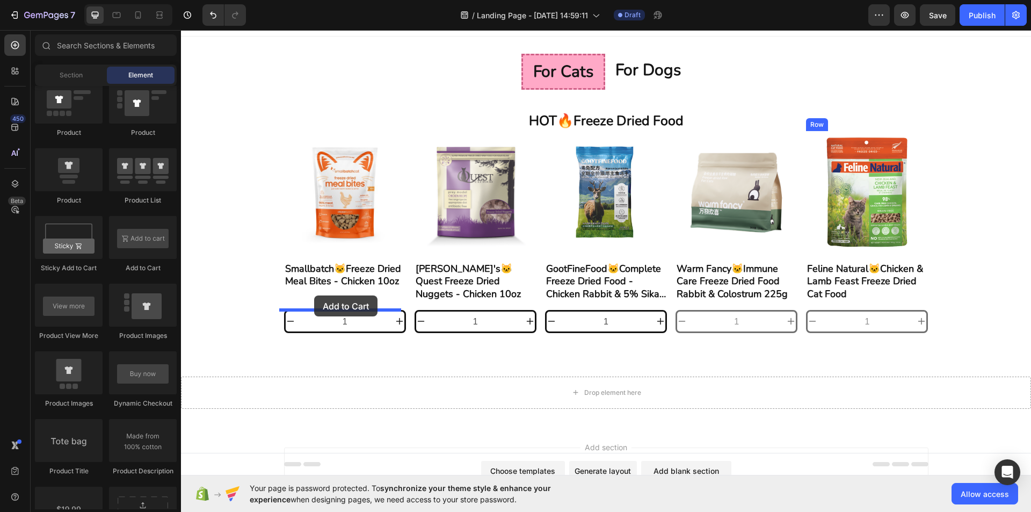
drag, startPoint x: 323, startPoint y: 275, endPoint x: 317, endPoint y: 296, distance: 21.8
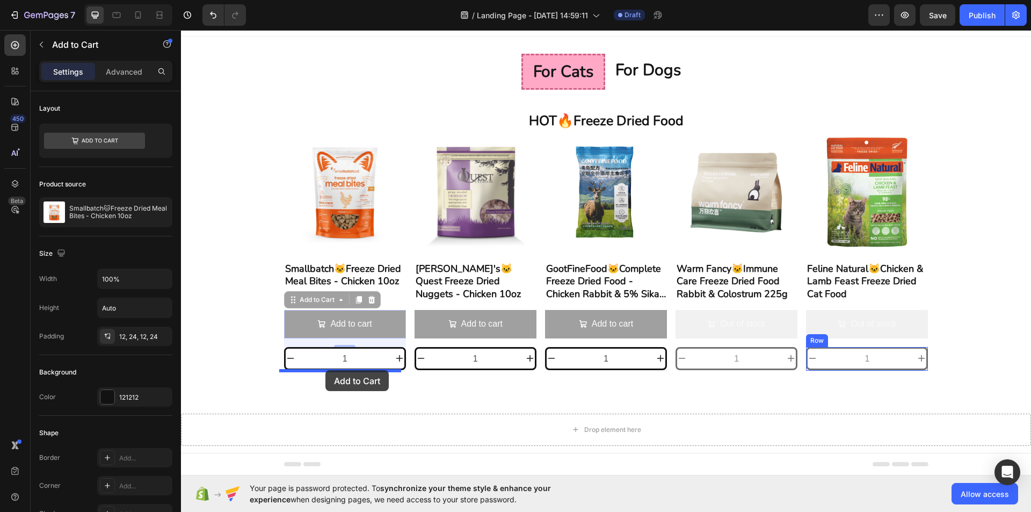
drag, startPoint x: 328, startPoint y: 300, endPoint x: 326, endPoint y: 367, distance: 67.1
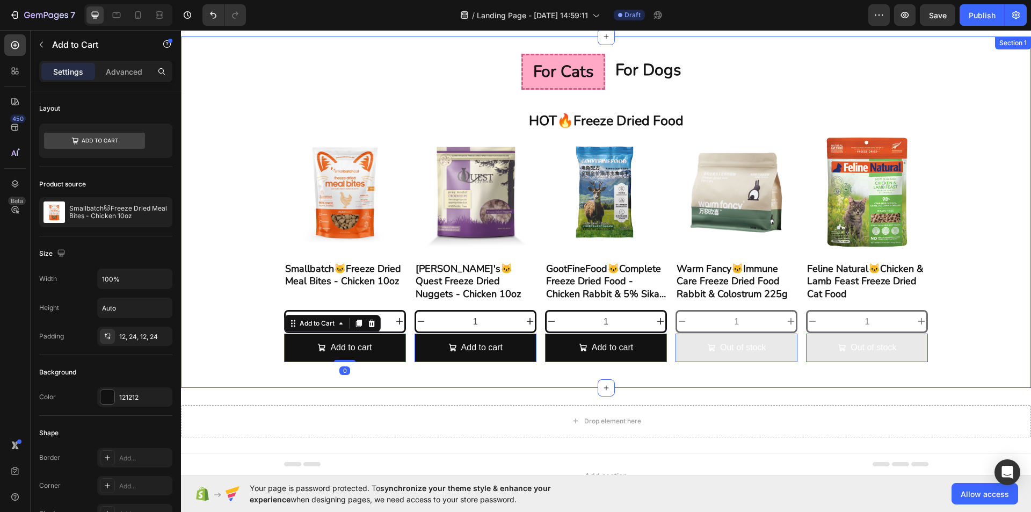
click at [371, 376] on div "for cats for dogs HOT🔥Freeze Dried Food Heading Product Images Smallbatch🐱Freez…" at bounding box center [606, 211] width 850 height 351
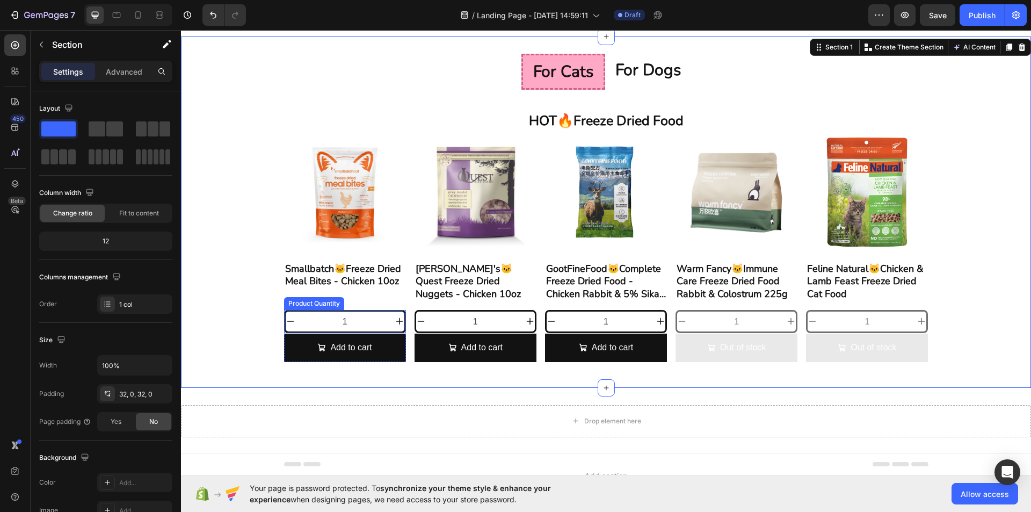
click at [373, 325] on input "1" at bounding box center [344, 321] width 99 height 20
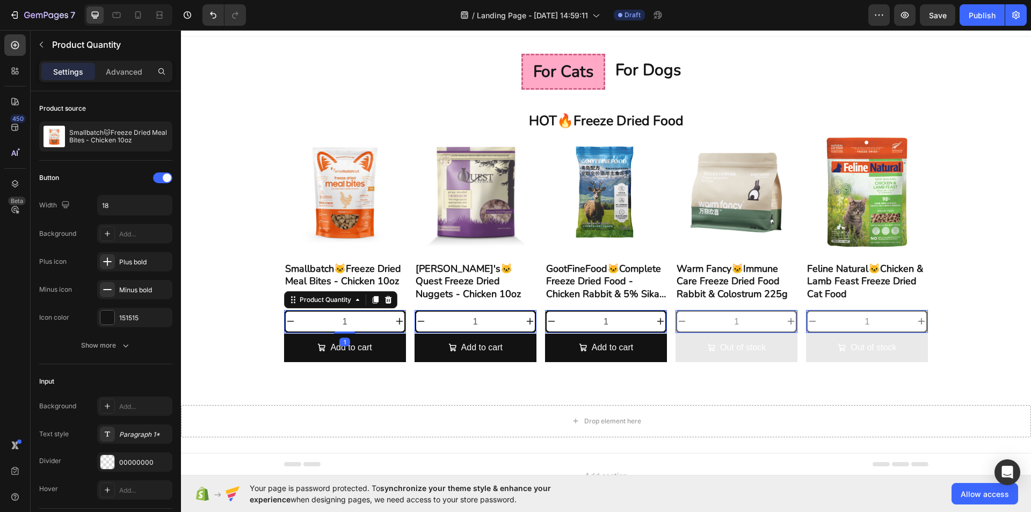
click at [387, 324] on input "1" at bounding box center [344, 321] width 99 height 20
click at [396, 326] on button "increment" at bounding box center [400, 321] width 10 height 20
type input "2"
click at [378, 352] on button "Add to cart" at bounding box center [345, 347] width 122 height 28
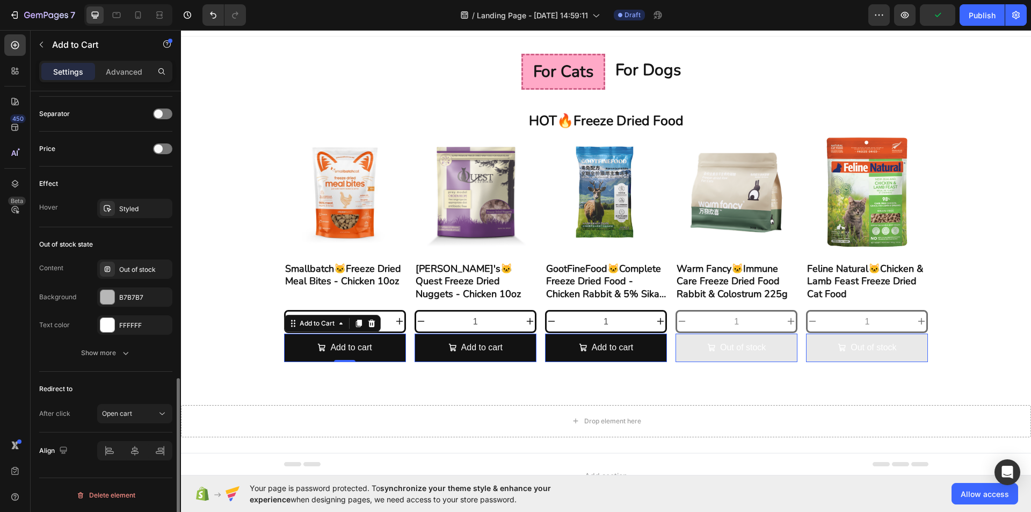
scroll to position [623, 0]
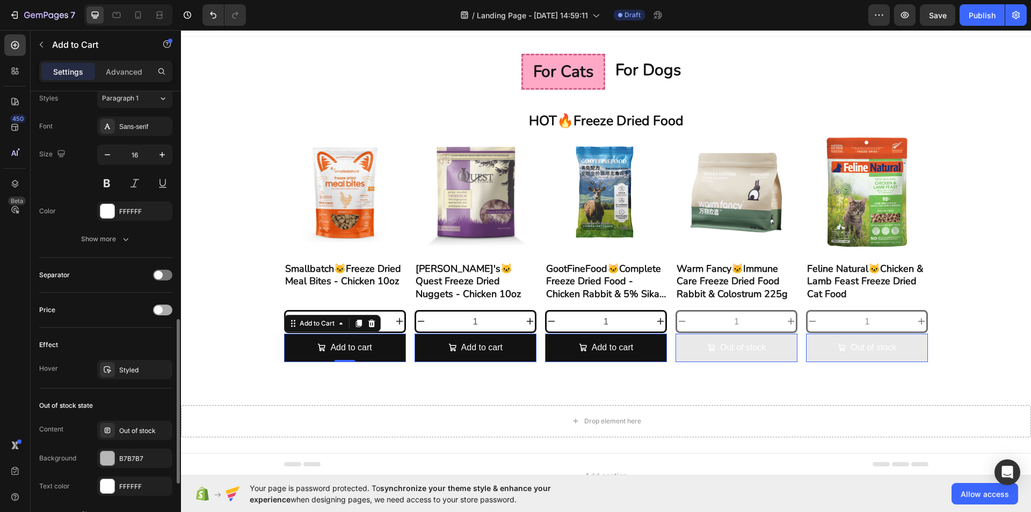
click at [165, 305] on div at bounding box center [162, 309] width 19 height 11
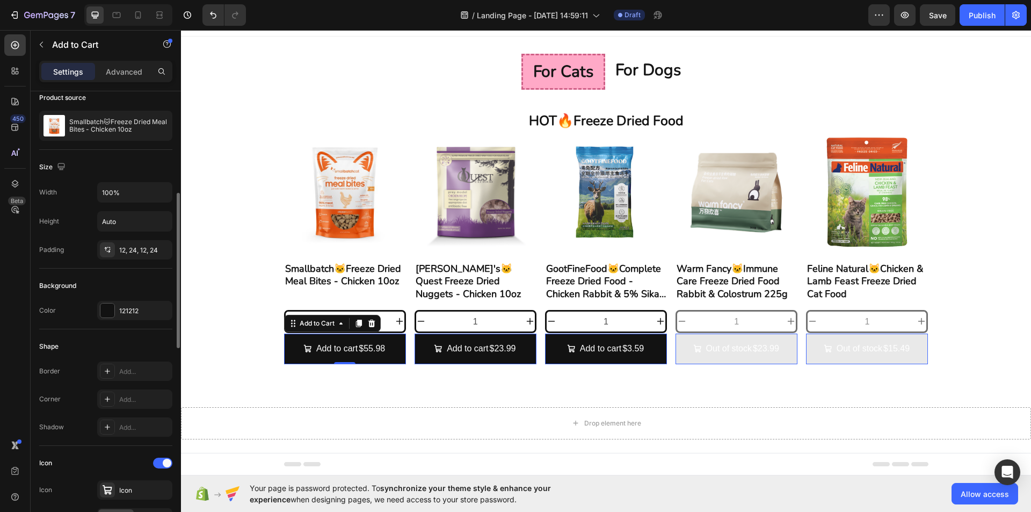
scroll to position [247, 0]
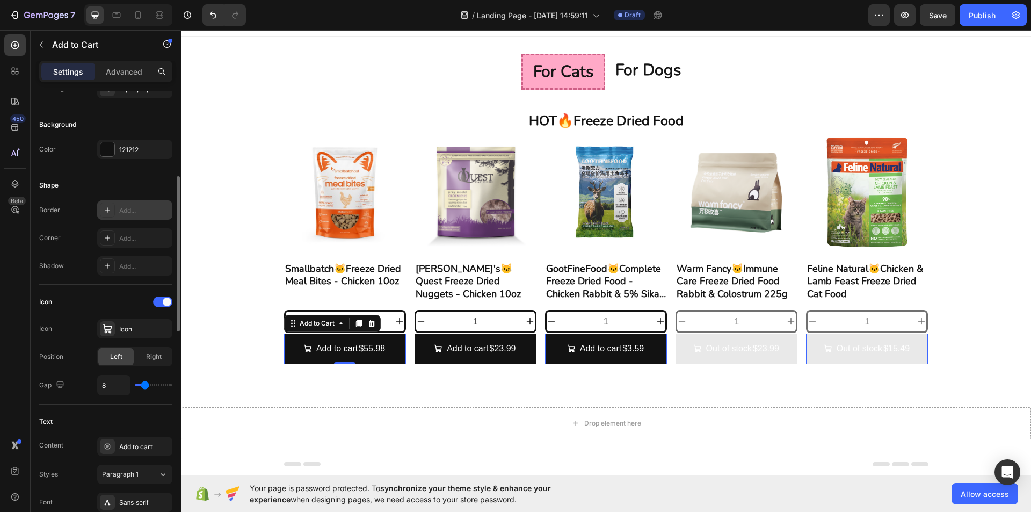
click at [140, 206] on div "Add..." at bounding box center [144, 211] width 50 height 10
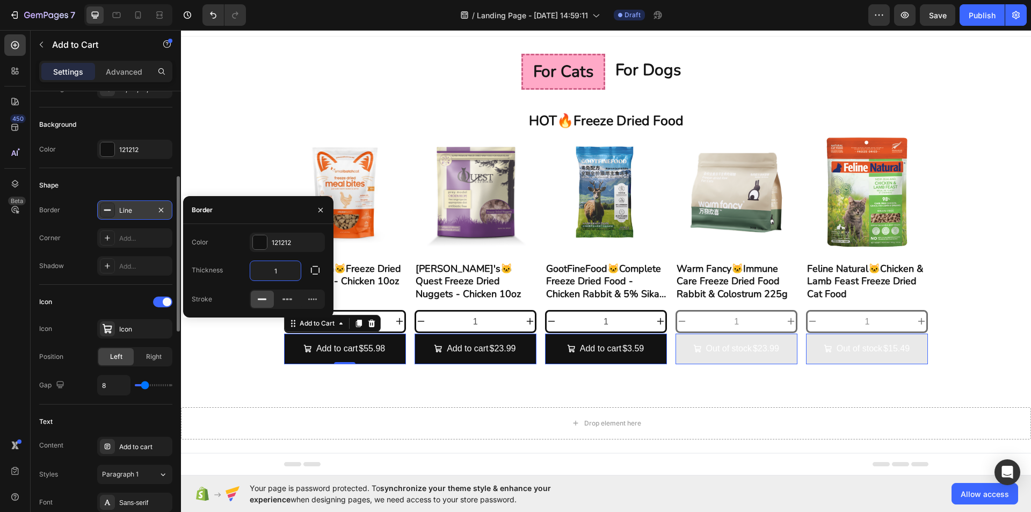
click at [276, 273] on input "1" at bounding box center [275, 270] width 50 height 19
click at [119, 237] on div "Add..." at bounding box center [144, 238] width 50 height 10
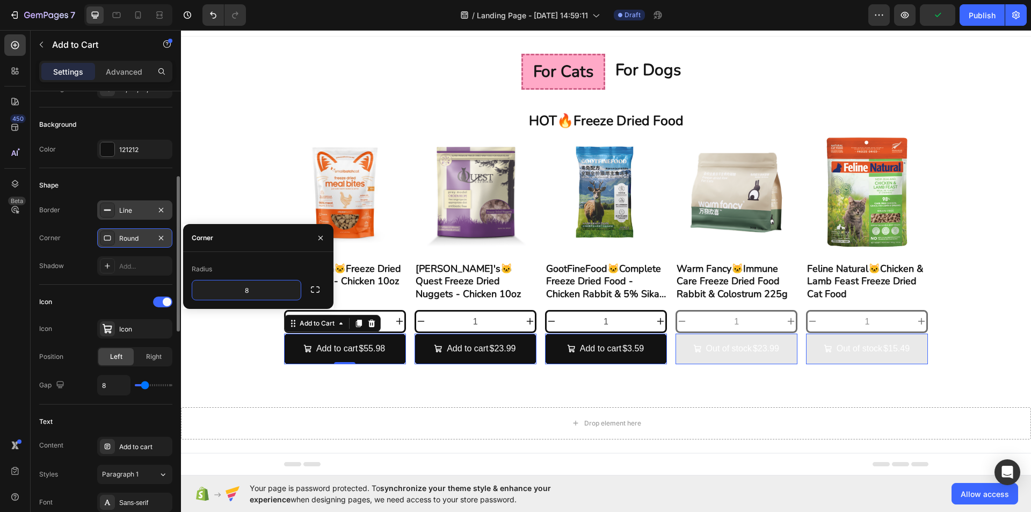
click at [281, 260] on div "Radius 8" at bounding box center [258, 280] width 150 height 57
click at [225, 330] on div "Product Images Smallbatch🐱Freeze Dried Meal Bites - Chicken 10oz Product Title …" at bounding box center [605, 247] width 833 height 233
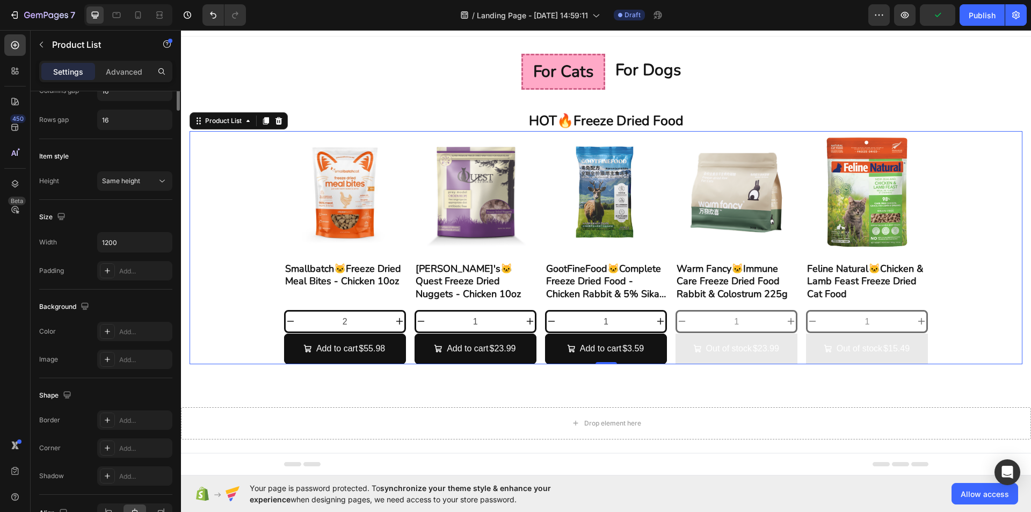
scroll to position [0, 0]
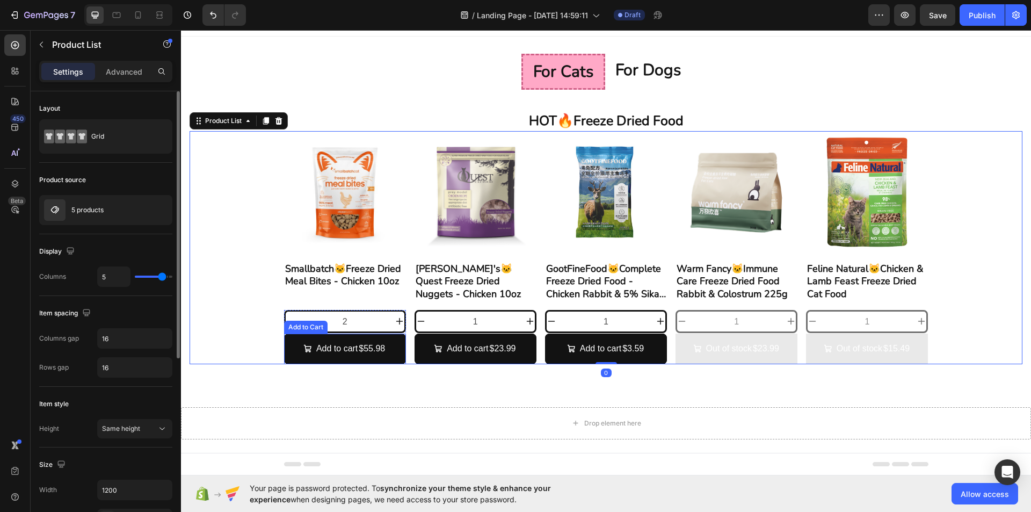
click at [342, 326] on input "2" at bounding box center [344, 321] width 99 height 20
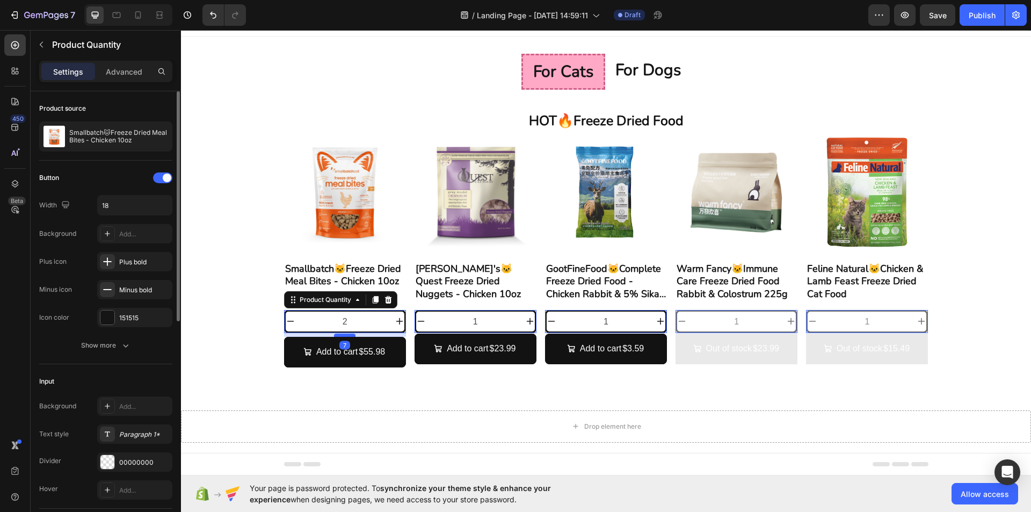
click at [339, 334] on div at bounding box center [344, 334] width 21 height 3
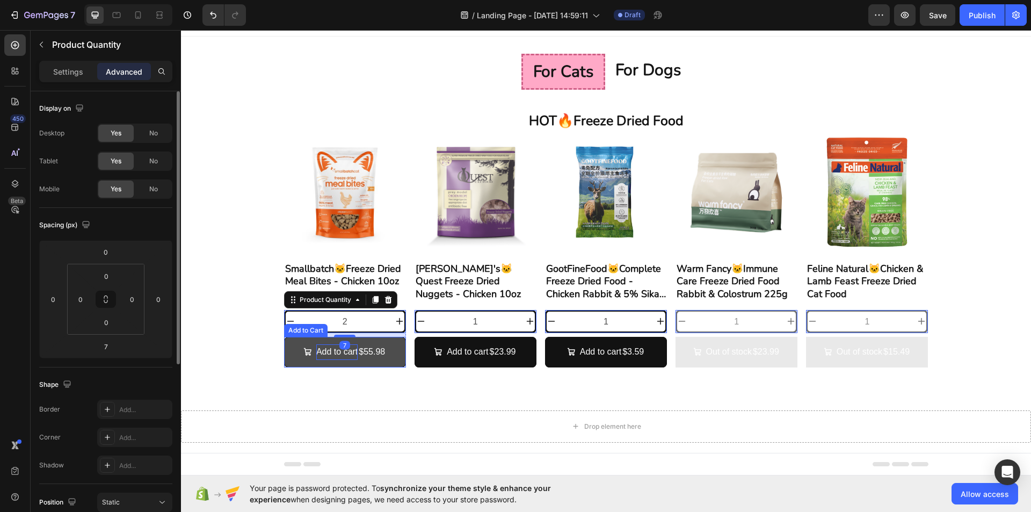
click at [318, 351] on div "Add to cart" at bounding box center [336, 352] width 41 height 16
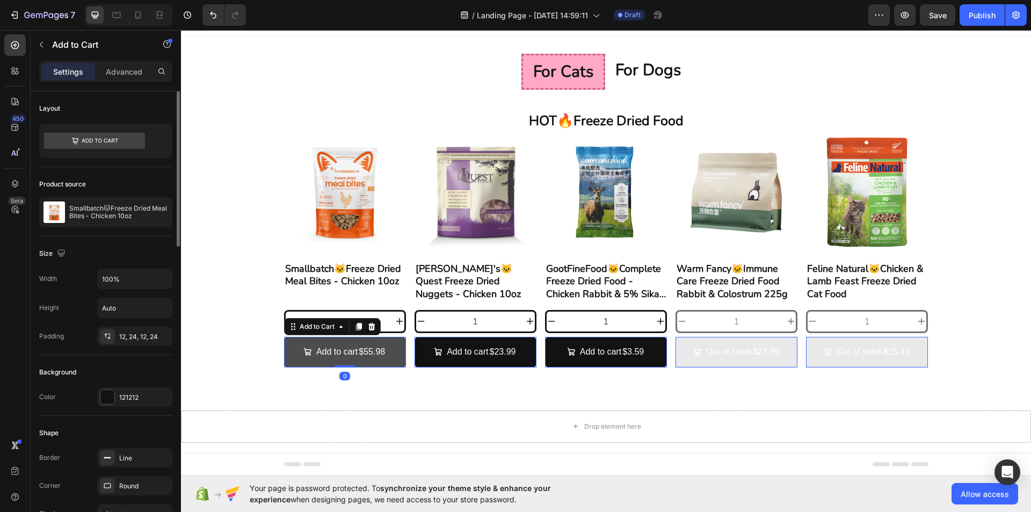
click at [286, 357] on button "Add to cart $55.98" at bounding box center [345, 352] width 122 height 31
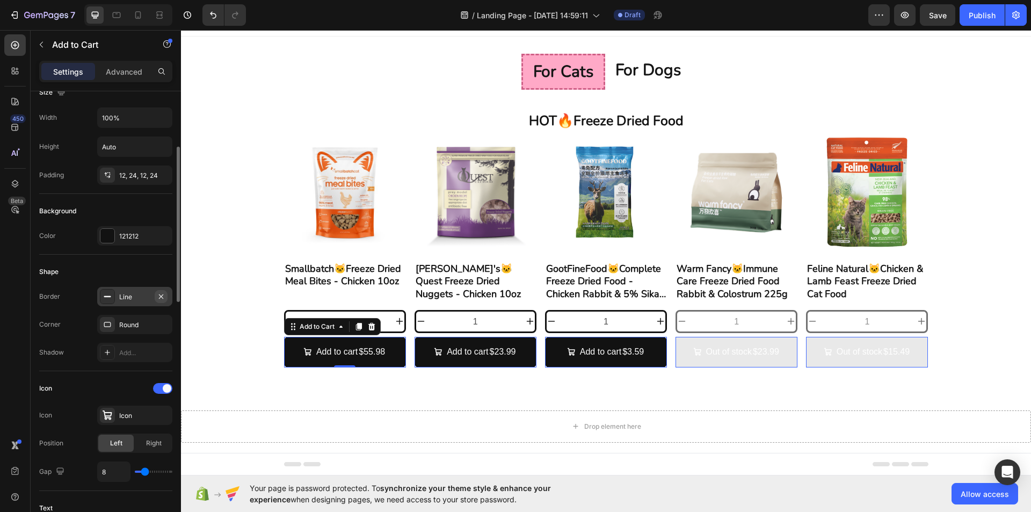
scroll to position [215, 0]
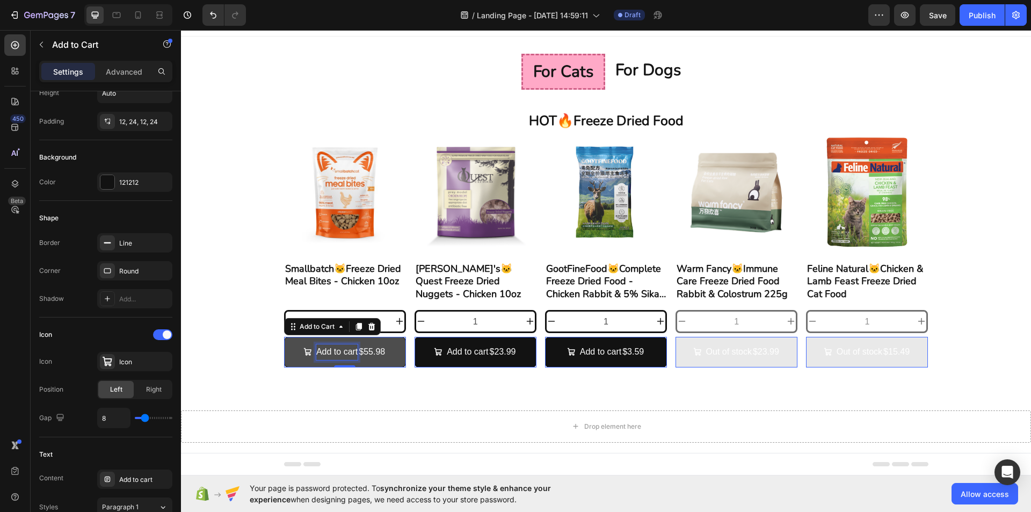
click at [357, 353] on div "$55.98" at bounding box center [371, 352] width 28 height 18
click at [371, 359] on div "$55.98" at bounding box center [371, 352] width 28 height 18
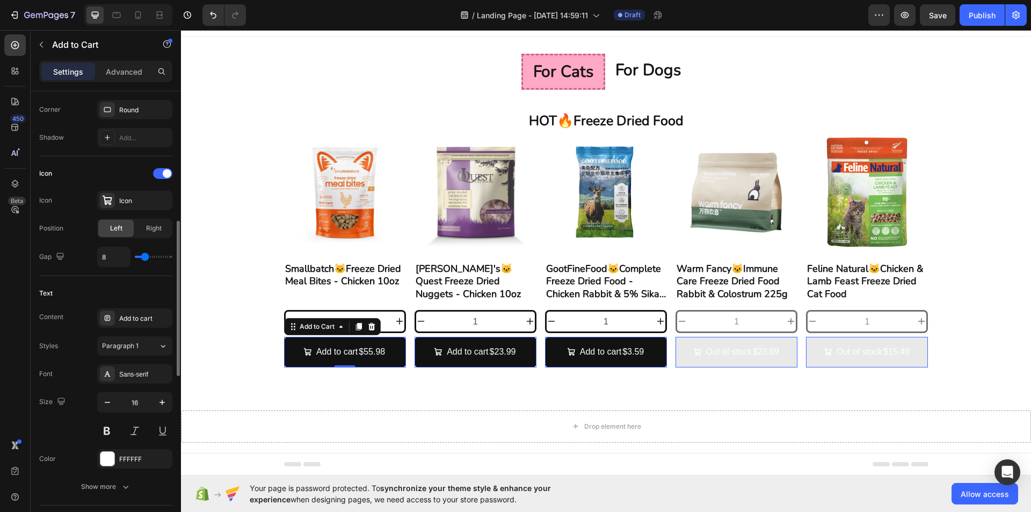
scroll to position [644, 0]
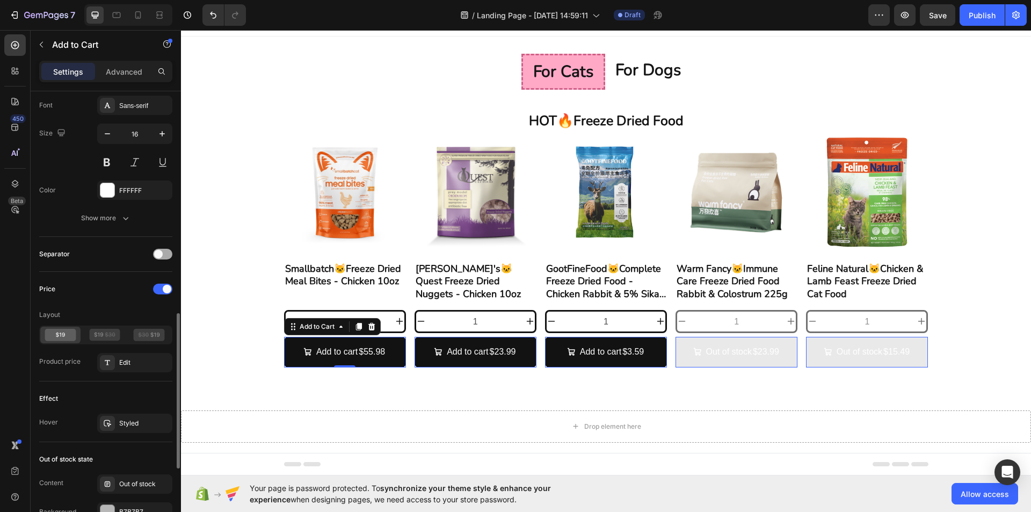
click at [159, 252] on span at bounding box center [158, 254] width 9 height 9
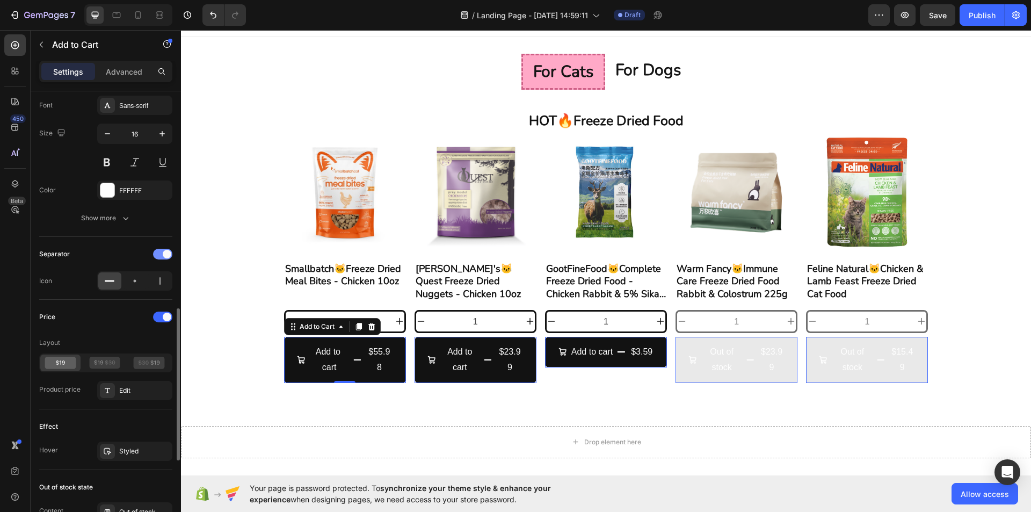
click at [159, 252] on div at bounding box center [162, 254] width 19 height 11
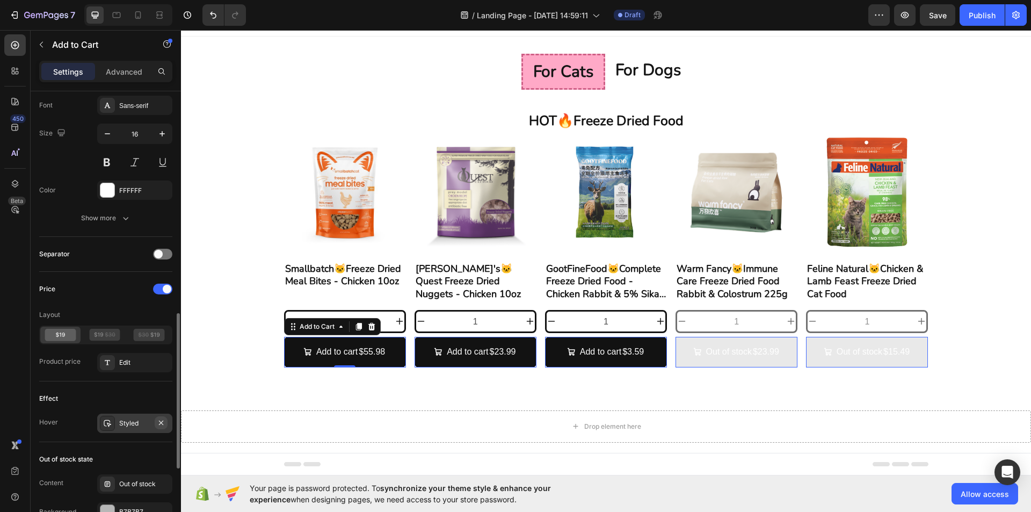
scroll to position [698, 0]
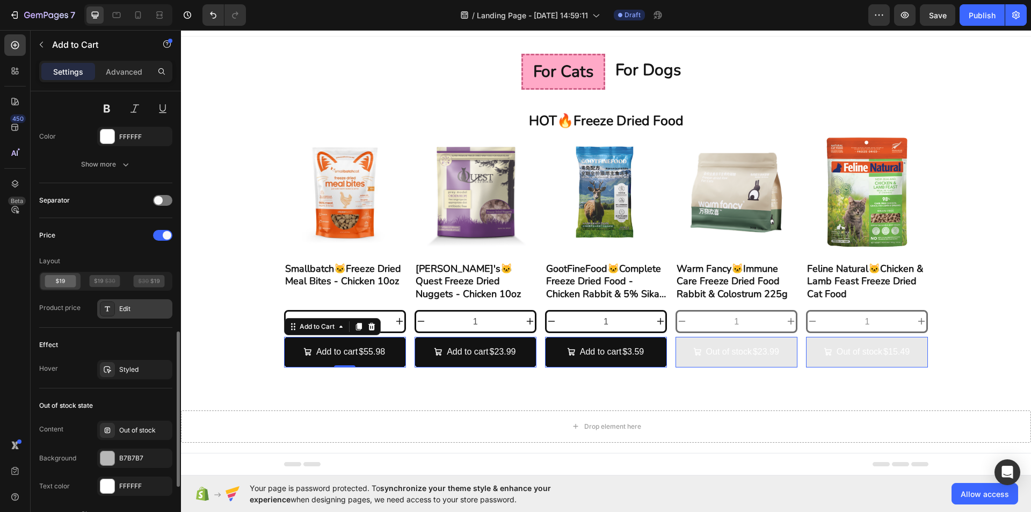
click at [154, 308] on div "Edit" at bounding box center [144, 309] width 50 height 10
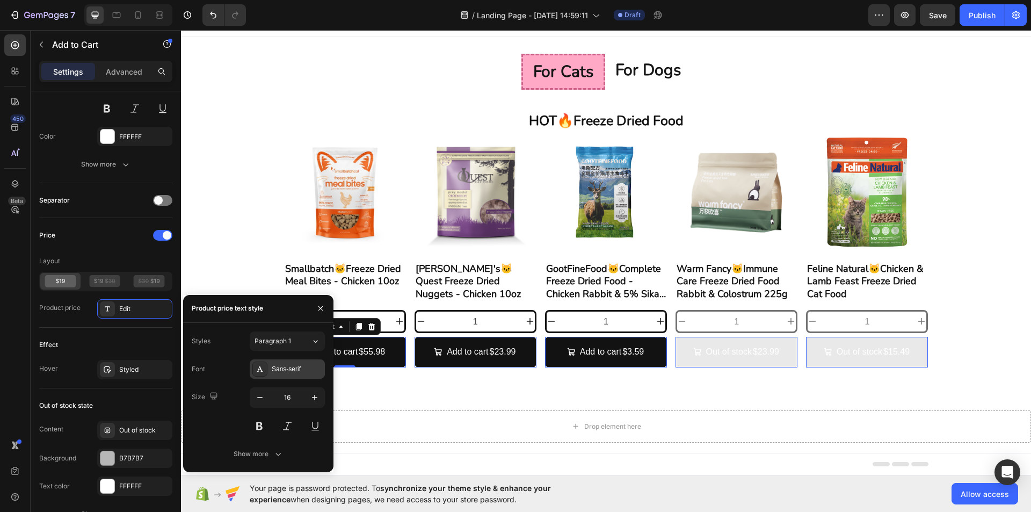
click at [288, 373] on div "Sans-serif" at bounding box center [297, 369] width 50 height 10
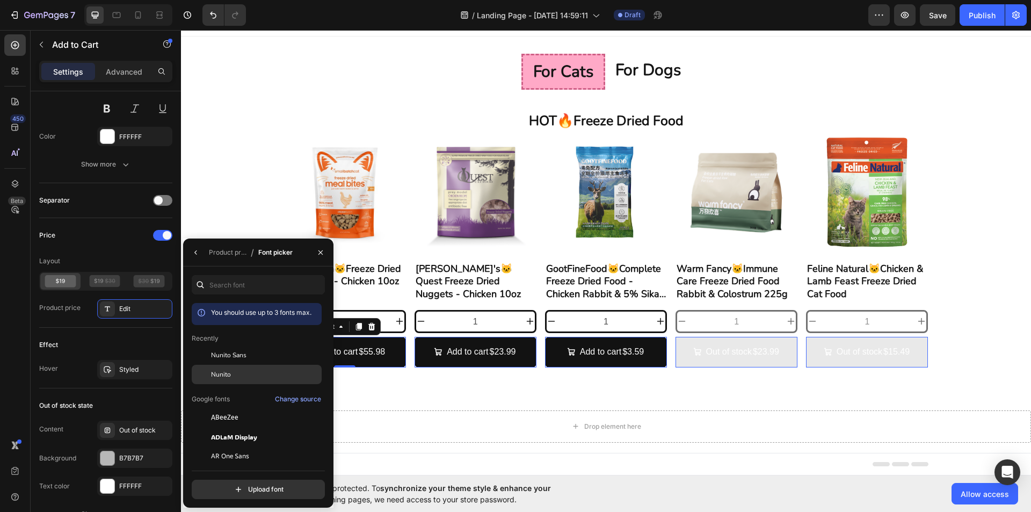
click at [269, 372] on div "Nunito" at bounding box center [265, 374] width 108 height 10
drag, startPoint x: 320, startPoint y: 256, endPoint x: 307, endPoint y: 333, distance: 77.9
click at [317, 261] on div at bounding box center [321, 251] width 26 height 27
click at [318, 257] on button "button" at bounding box center [320, 252] width 17 height 17
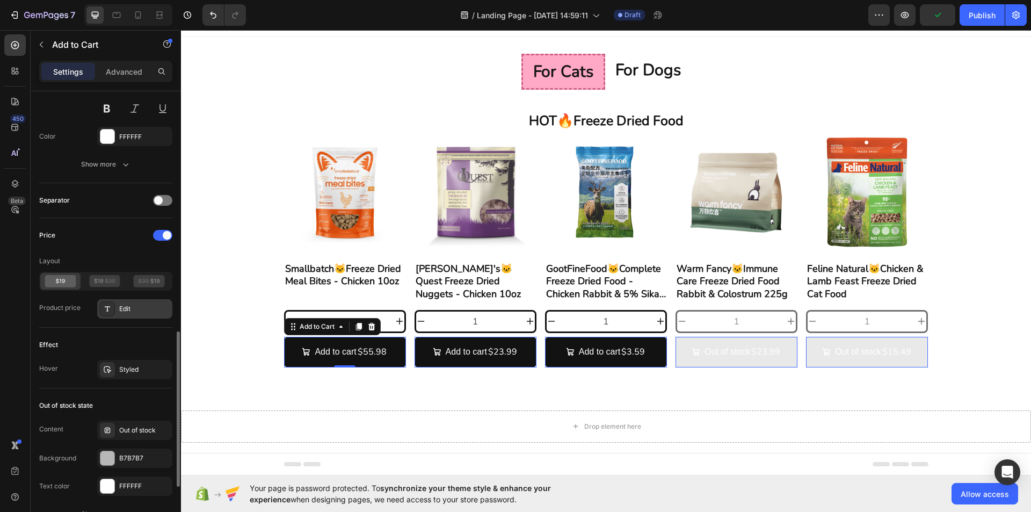
click at [148, 315] on div "Edit" at bounding box center [134, 308] width 75 height 19
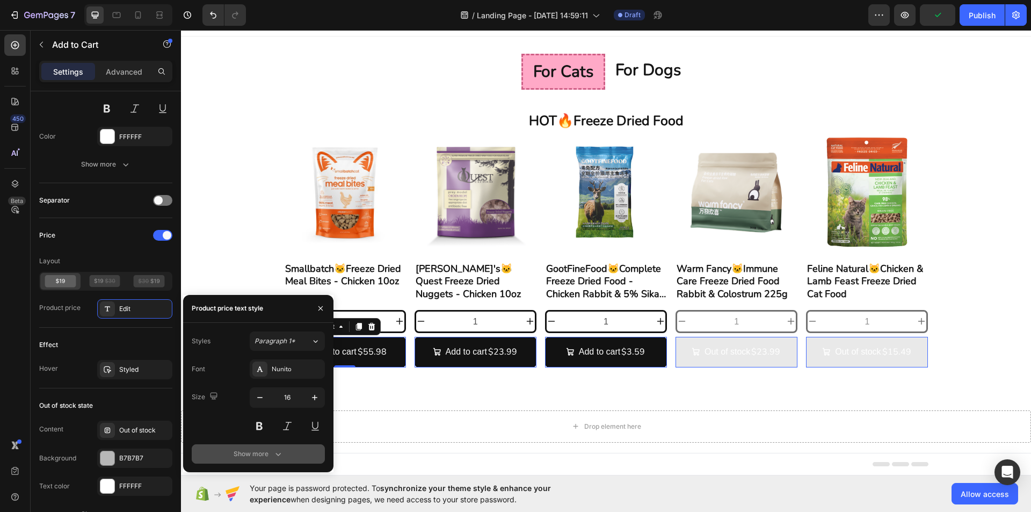
click at [278, 454] on icon "button" at bounding box center [278, 453] width 11 height 11
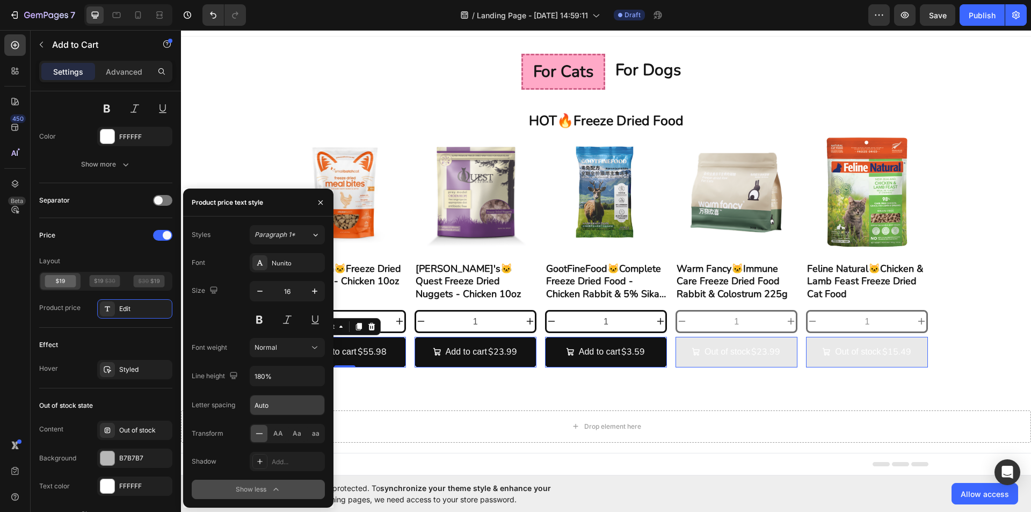
click at [275, 404] on input "Auto" at bounding box center [287, 404] width 74 height 19
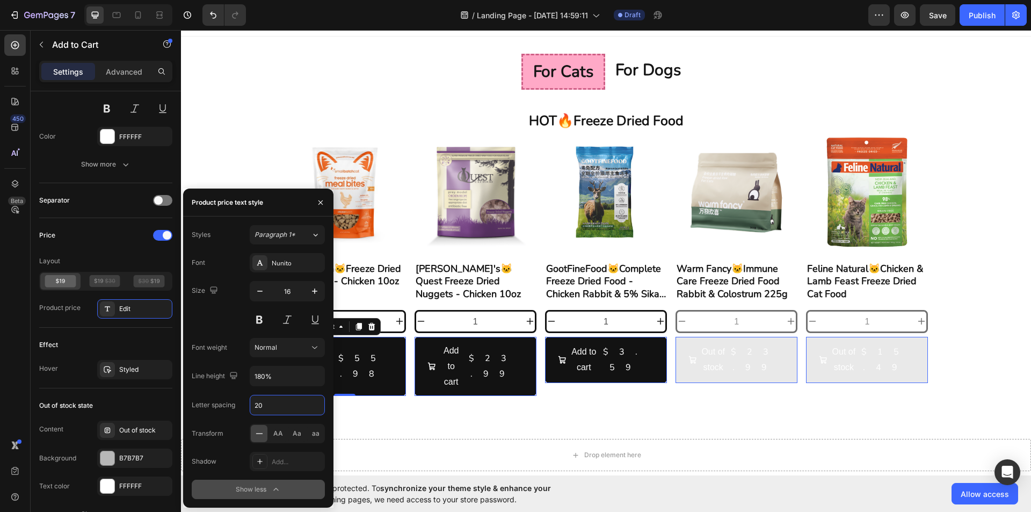
type input "2"
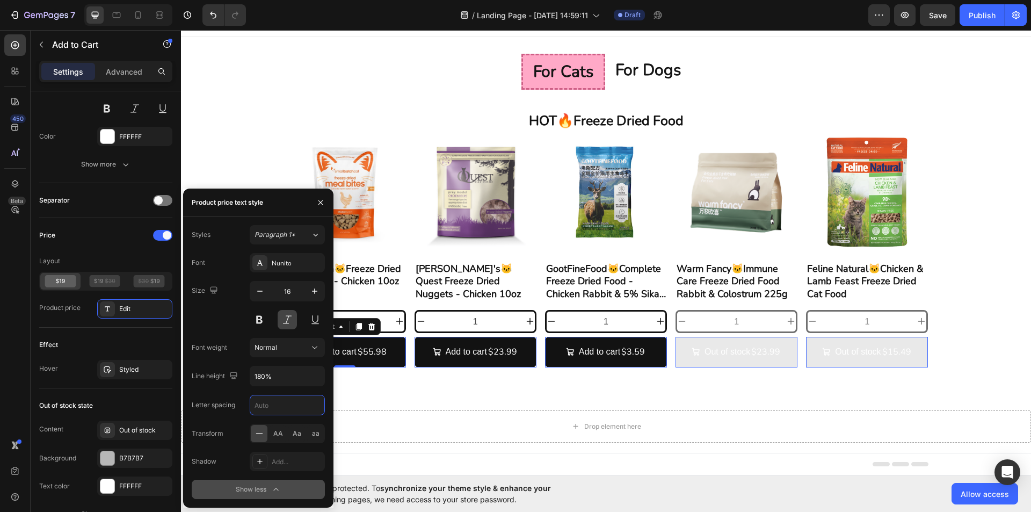
click at [278, 318] on button at bounding box center [287, 319] width 19 height 19
click at [280, 317] on button at bounding box center [287, 319] width 19 height 19
click at [280, 381] on input "180%" at bounding box center [287, 375] width 74 height 19
click at [316, 379] on icon "button" at bounding box center [314, 375] width 11 height 11
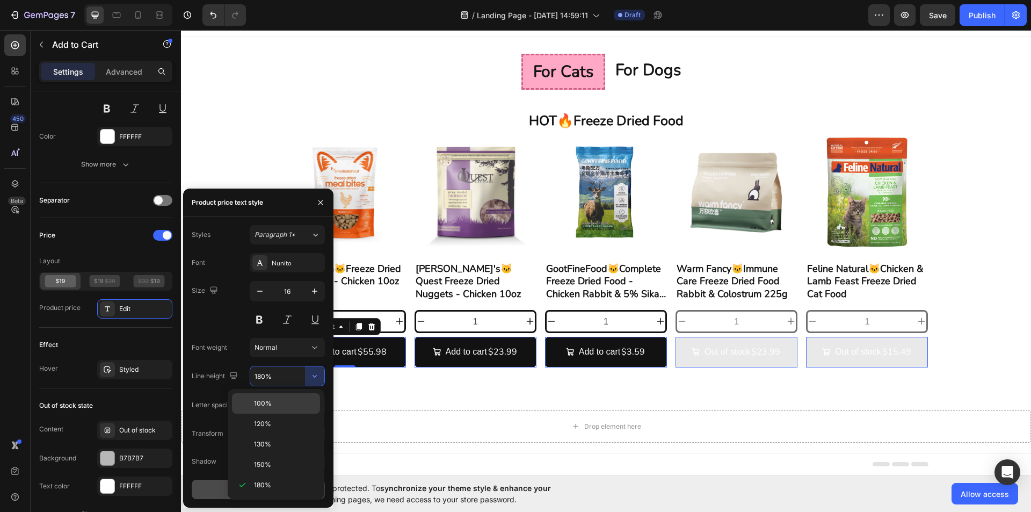
click at [298, 404] on p "100%" at bounding box center [284, 403] width 61 height 10
type input "100%"
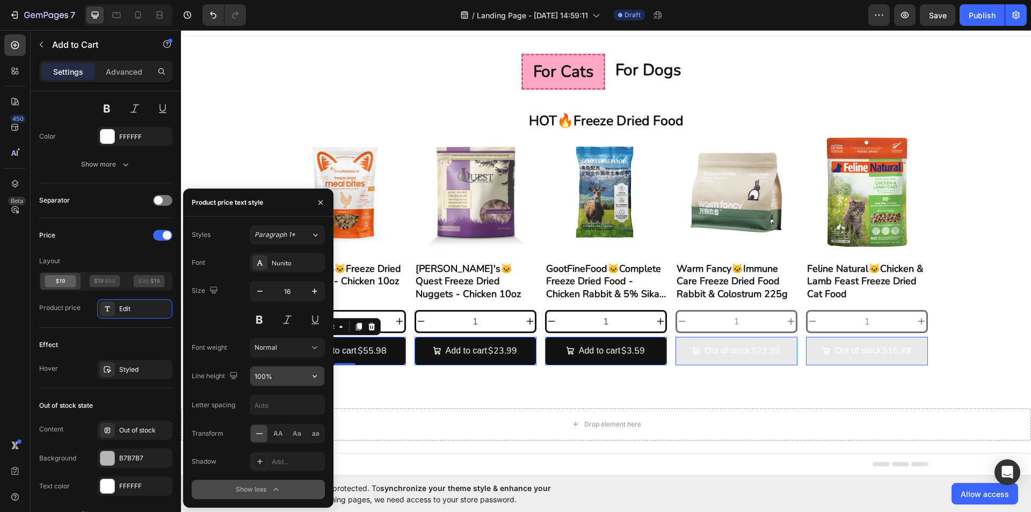
click at [312, 377] on icon "button" at bounding box center [314, 375] width 11 height 11
click at [132, 337] on div "Effect" at bounding box center [105, 344] width 133 height 17
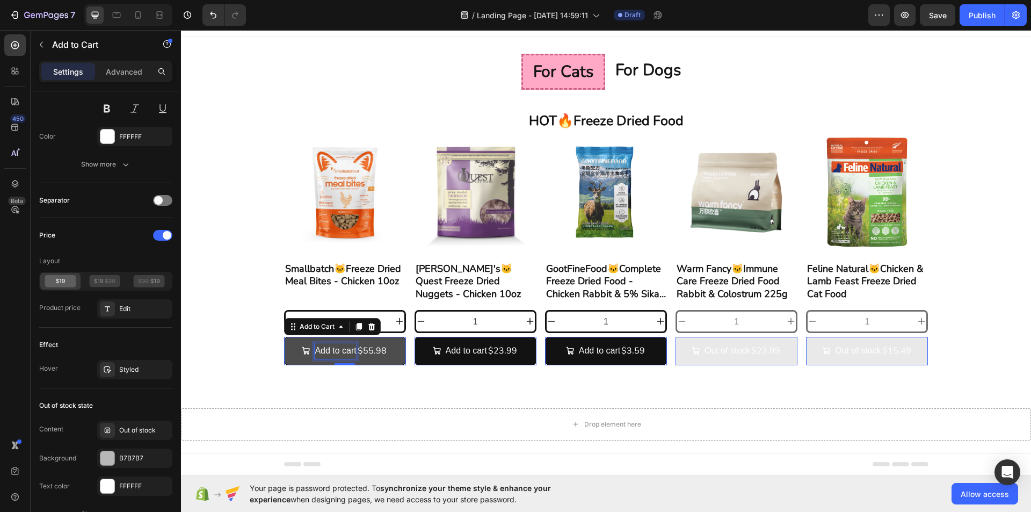
click at [369, 351] on div "$55.98" at bounding box center [371, 350] width 31 height 11
click at [315, 354] on p "Add to cart" at bounding box center [335, 351] width 41 height 16
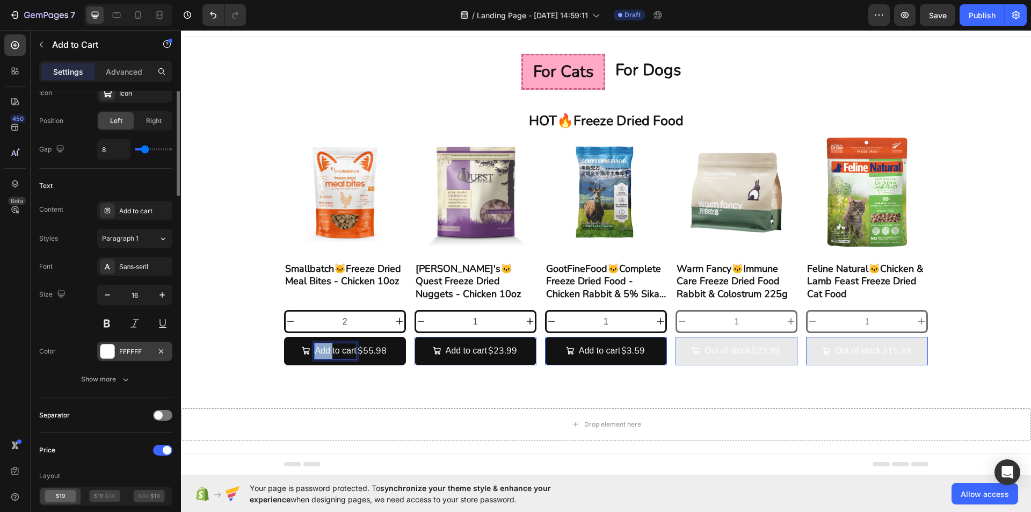
scroll to position [322, 0]
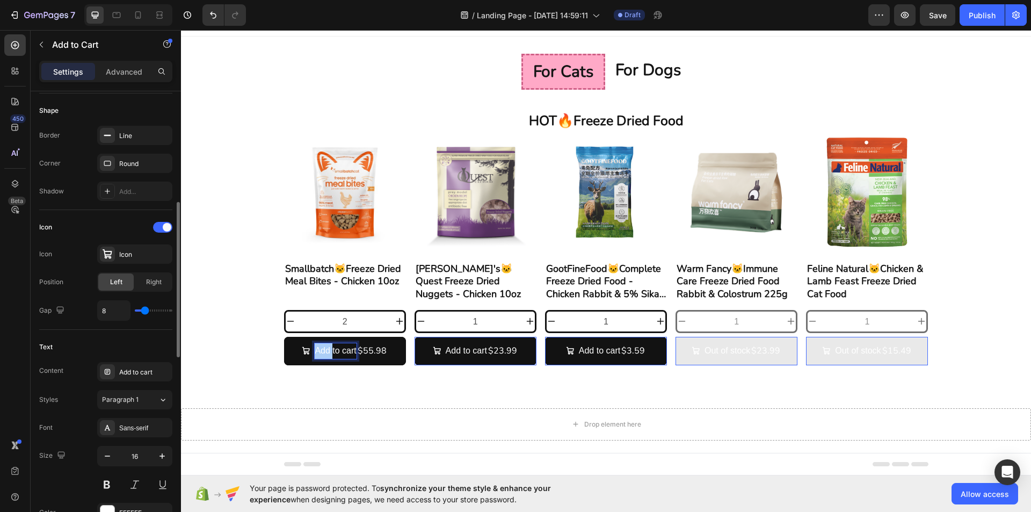
type input "6"
type input "14"
type input "16"
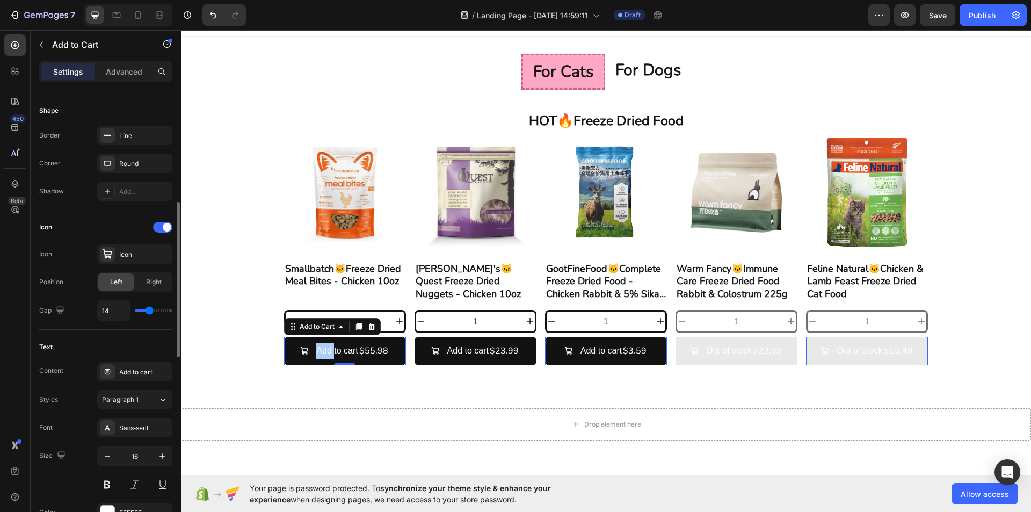
type input "16"
type input "19"
type input "21"
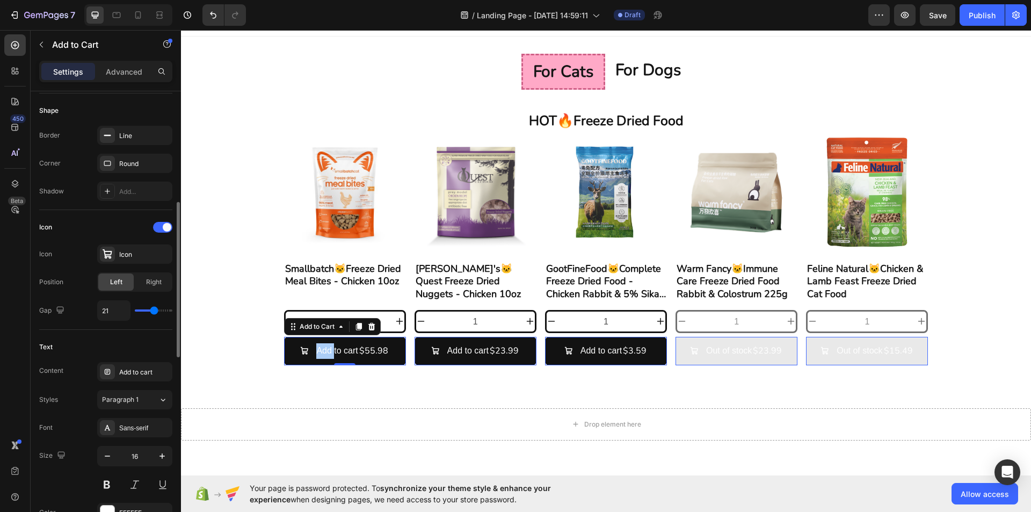
type input "23"
type input "24"
type input "25"
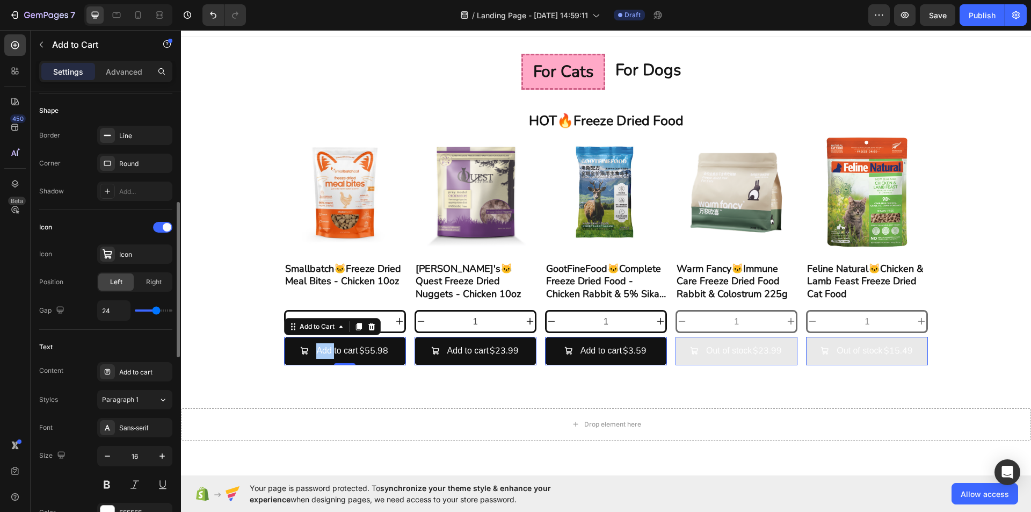
type input "25"
type input "26"
type input "23"
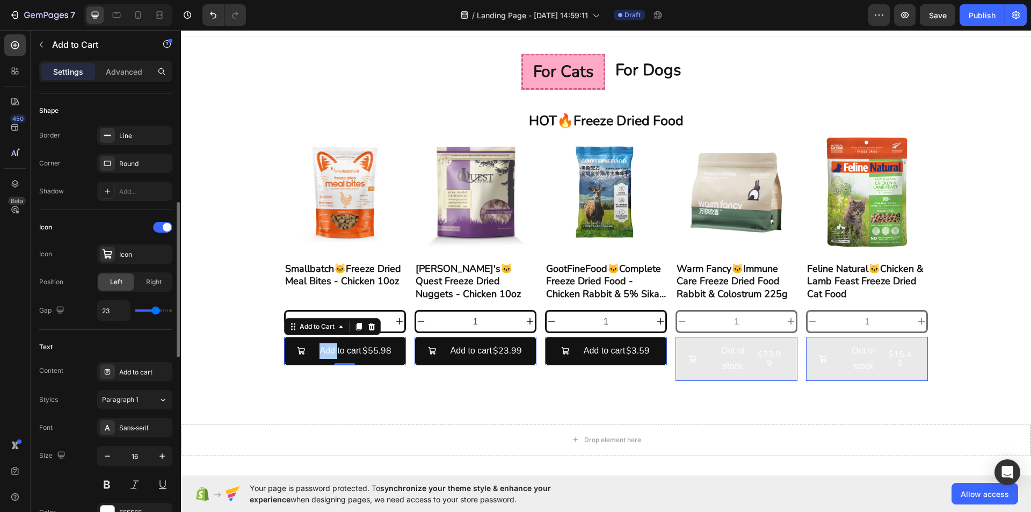
type input "21"
type input "16"
type input "14"
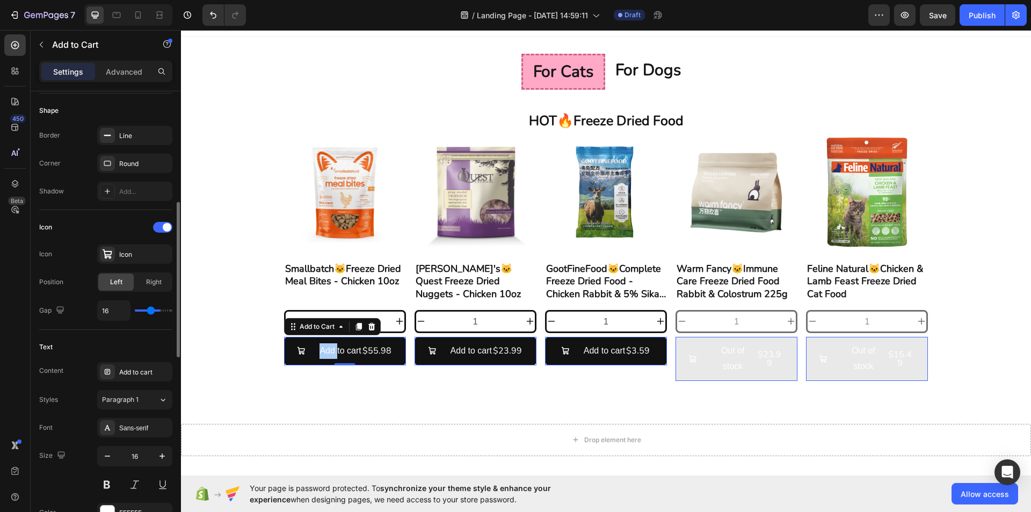
type input "14"
type input "13"
type input "10"
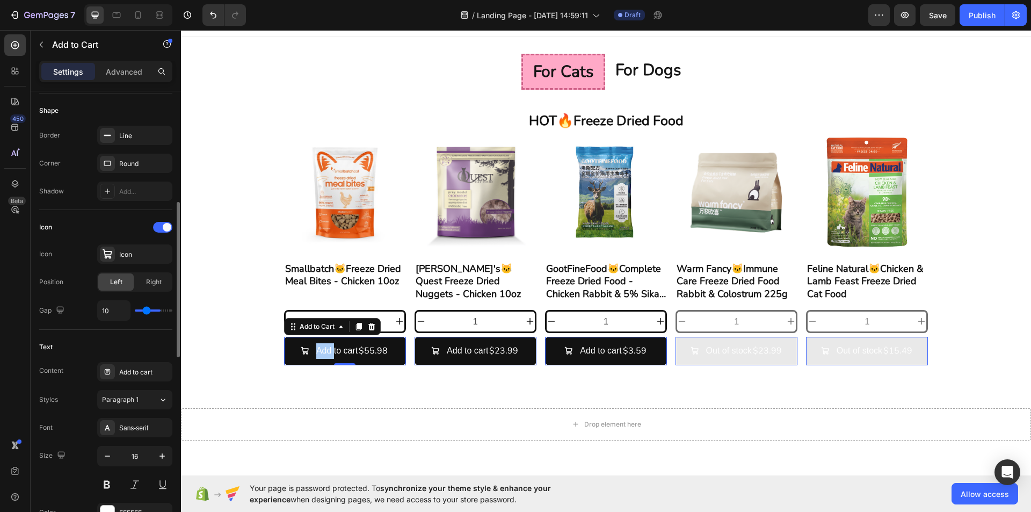
type input "9"
type input "7"
type input "5"
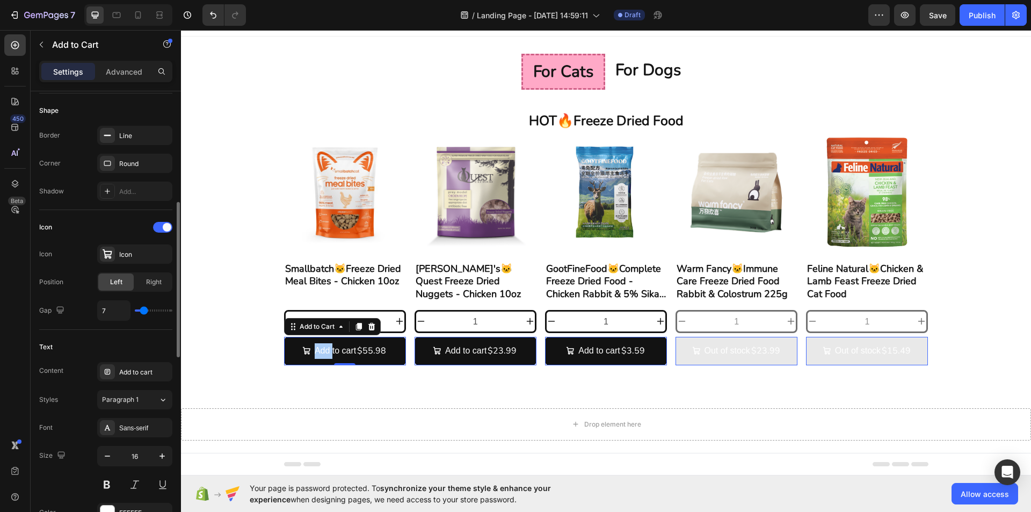
type input "5"
type input "4"
type input "5"
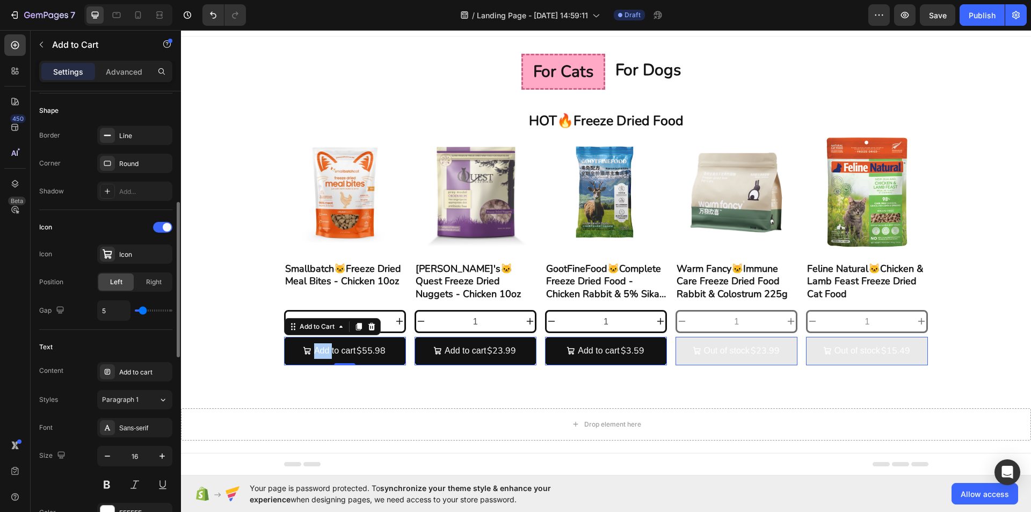
click at [143, 311] on input "range" at bounding box center [154, 310] width 38 height 2
click at [140, 331] on div "Text Content Add to cart Styles Paragraph 1 Font Sans-serif Size 16 Color FFFFF…" at bounding box center [105, 444] width 133 height 229
click at [153, 284] on span "Right" at bounding box center [154, 282] width 16 height 10
type input "9"
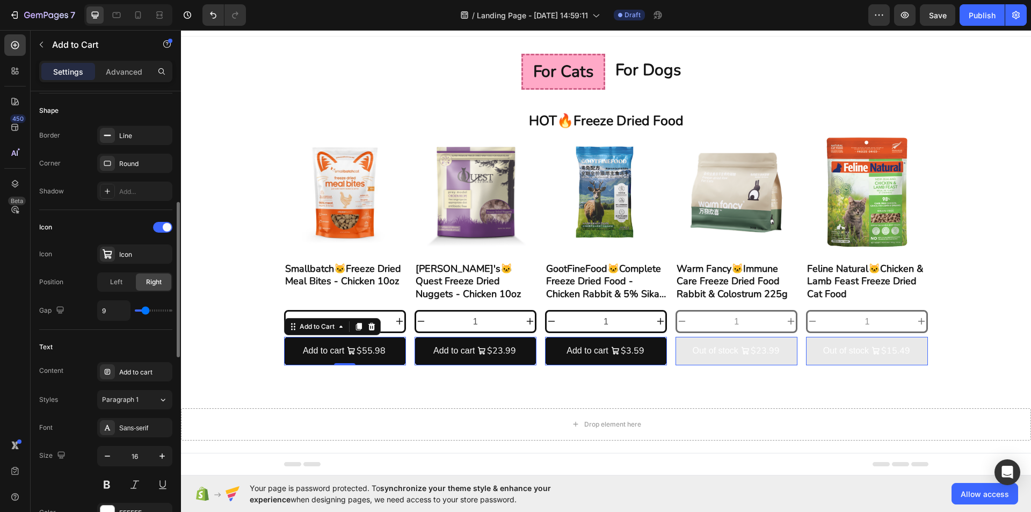
type input "12"
type input "13"
type input "14"
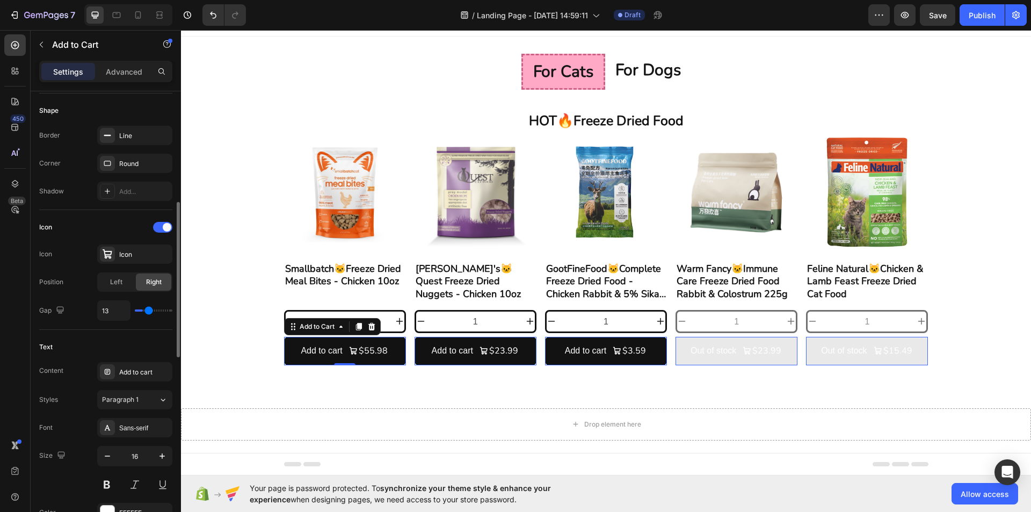
type input "14"
type input "16"
drag, startPoint x: 145, startPoint y: 309, endPoint x: 151, endPoint y: 310, distance: 5.5
type input "16"
click at [151, 310] on input "range" at bounding box center [154, 310] width 38 height 2
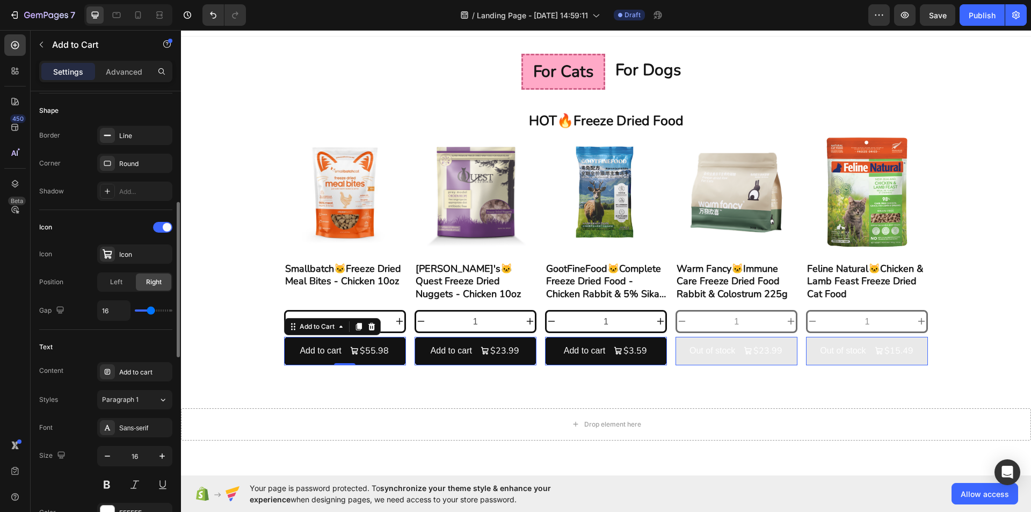
click at [138, 298] on div "Icon Icon Icon Position Left Right Gap 16" at bounding box center [105, 269] width 133 height 102
click at [126, 281] on div "Left" at bounding box center [115, 281] width 35 height 17
type input "13"
type input "12"
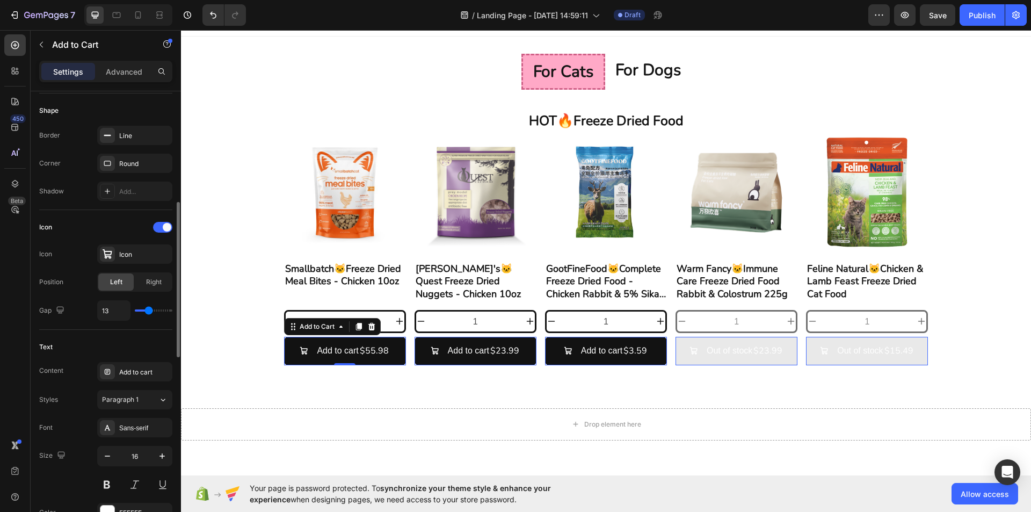
type input "12"
type input "10"
type input "7"
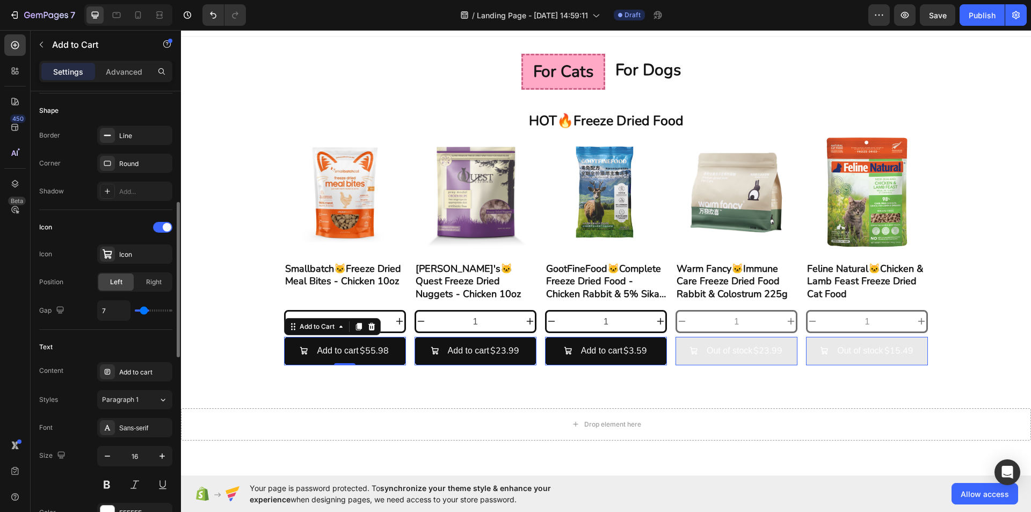
type input "6"
type input "5"
type input "4"
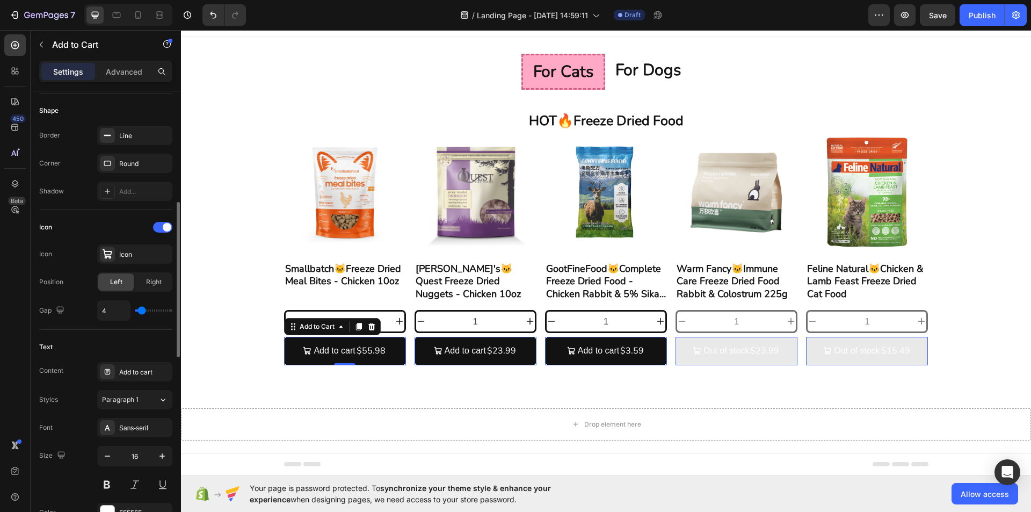
drag, startPoint x: 148, startPoint y: 313, endPoint x: 142, endPoint y: 312, distance: 6.0
type input "4"
click at [142, 311] on input "range" at bounding box center [154, 310] width 38 height 2
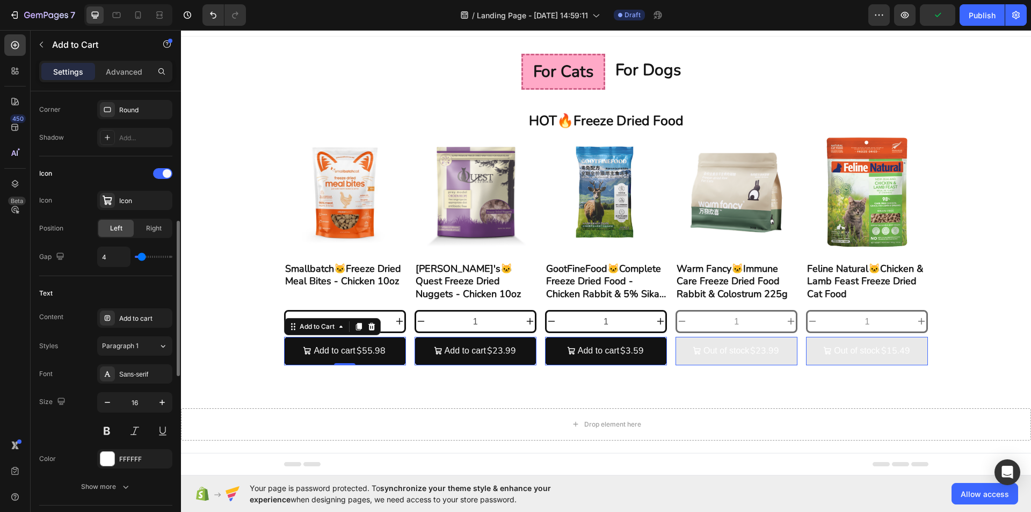
click at [145, 386] on div "Font Sans-serif Size 16 Color FFFFFF Show more" at bounding box center [105, 430] width 133 height 132
click at [145, 381] on div "Sans-serif" at bounding box center [134, 373] width 75 height 19
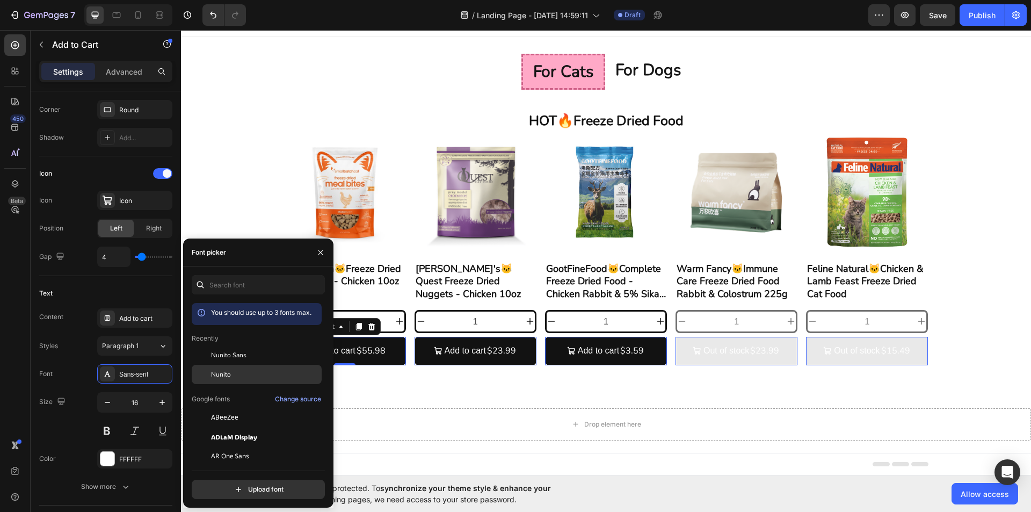
click at [222, 373] on span "Nunito" at bounding box center [221, 374] width 20 height 10
click at [167, 357] on div "Styles Paragraph 1* Font Nunito Size 16 Color FFFFFF Show more" at bounding box center [105, 416] width 133 height 160
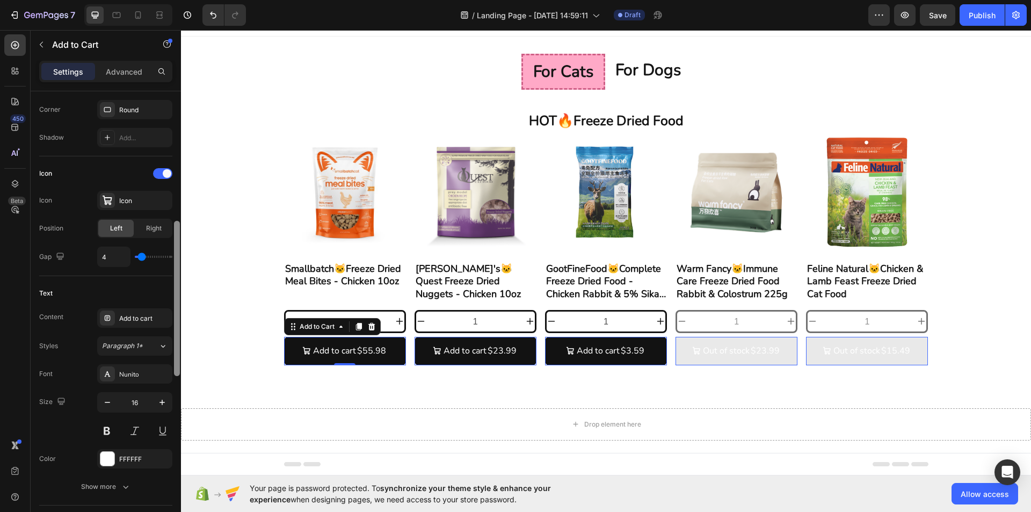
scroll to position [429, 0]
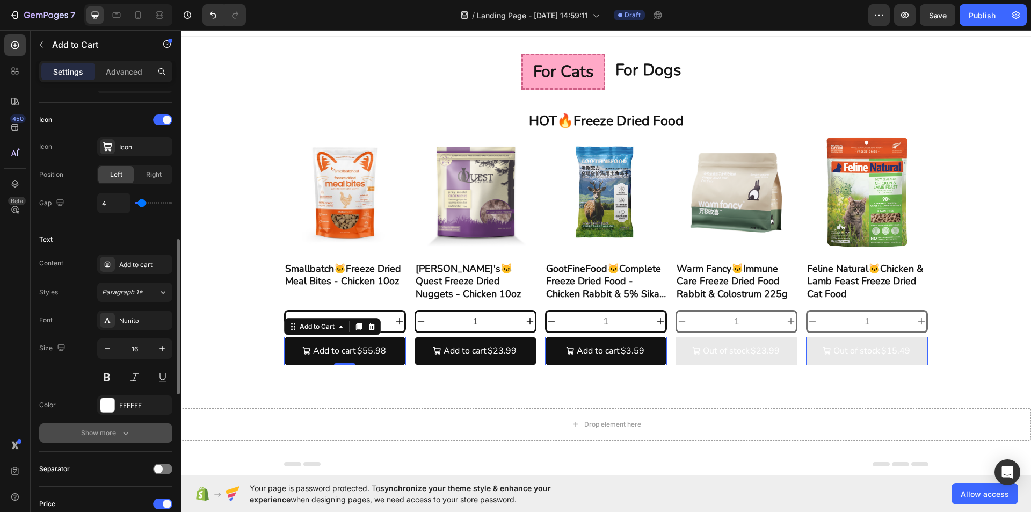
click at [122, 440] on button "Show more" at bounding box center [105, 432] width 133 height 19
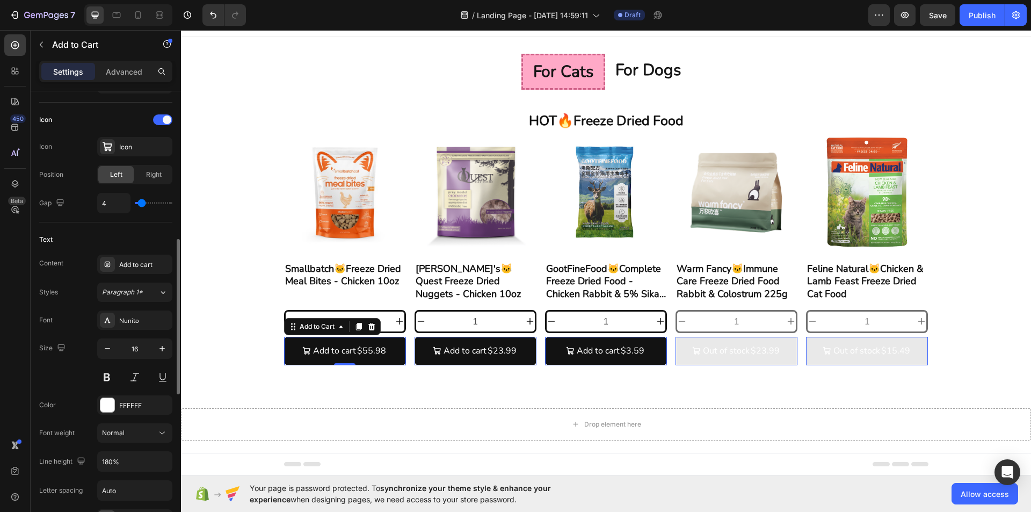
scroll to position [537, 0]
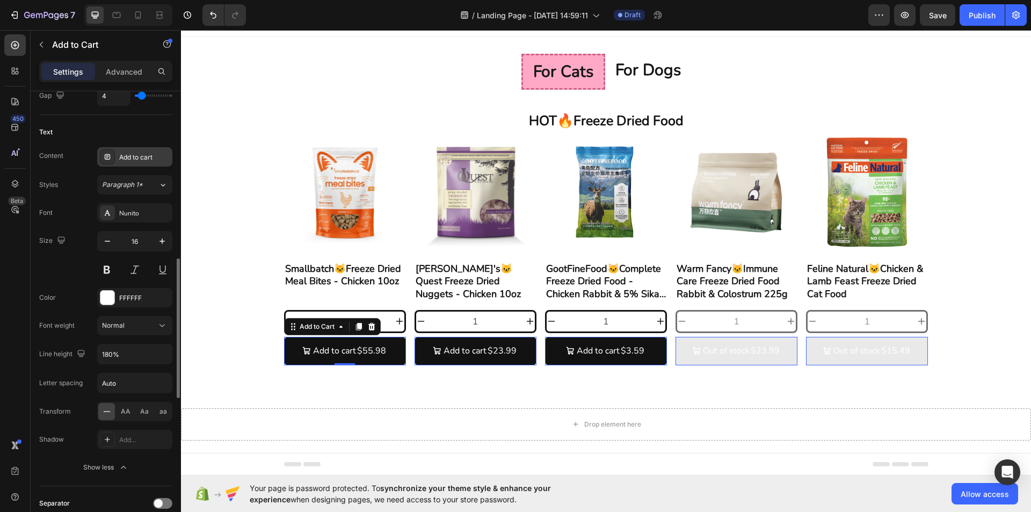
click at [136, 157] on div "Add to cart" at bounding box center [144, 157] width 50 height 10
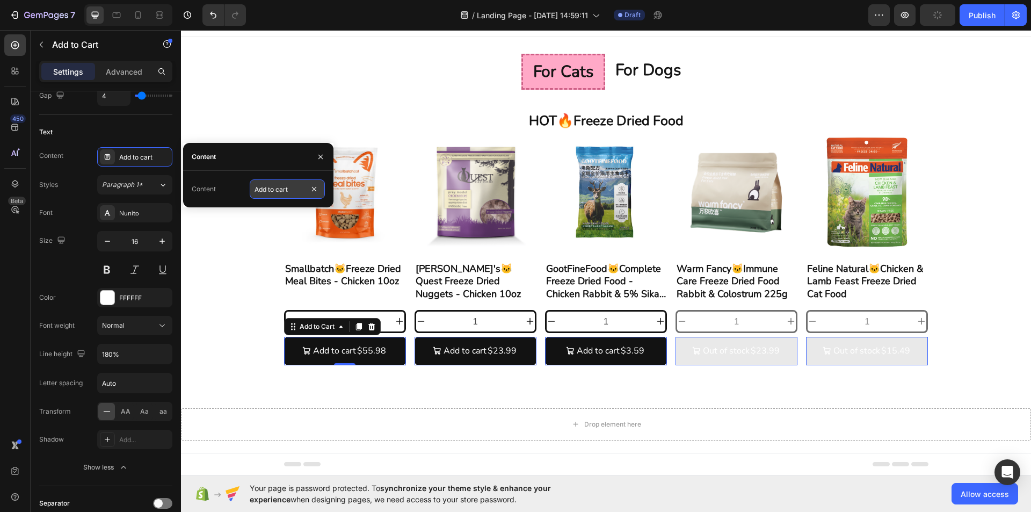
click at [292, 194] on input "Add to cart" at bounding box center [287, 188] width 75 height 19
click at [299, 192] on input "Add to cart" at bounding box center [287, 188] width 75 height 19
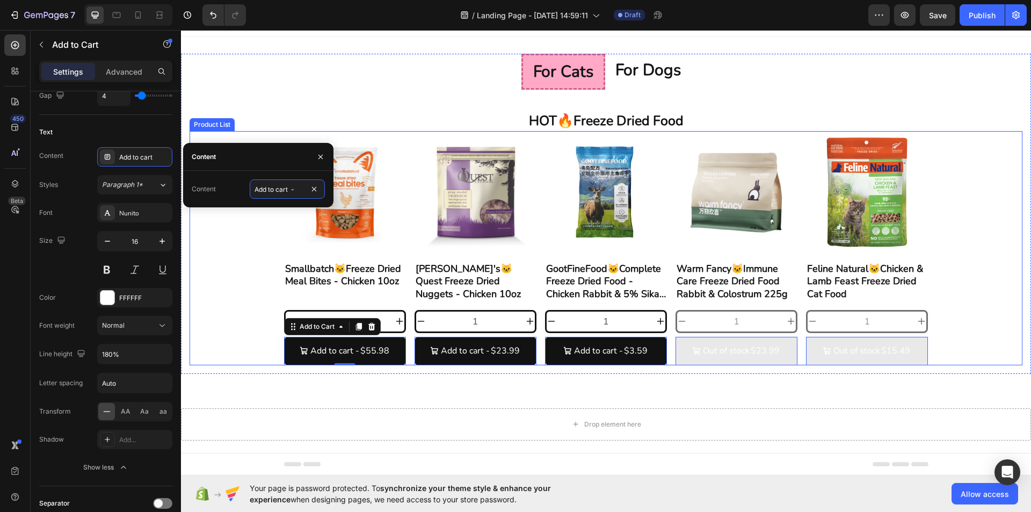
type input "Add to cart -"
click at [223, 233] on div "Product Images Smallbatch🐱Freeze Dried Meal Bites - Chicken 10oz Product Title …" at bounding box center [605, 248] width 833 height 234
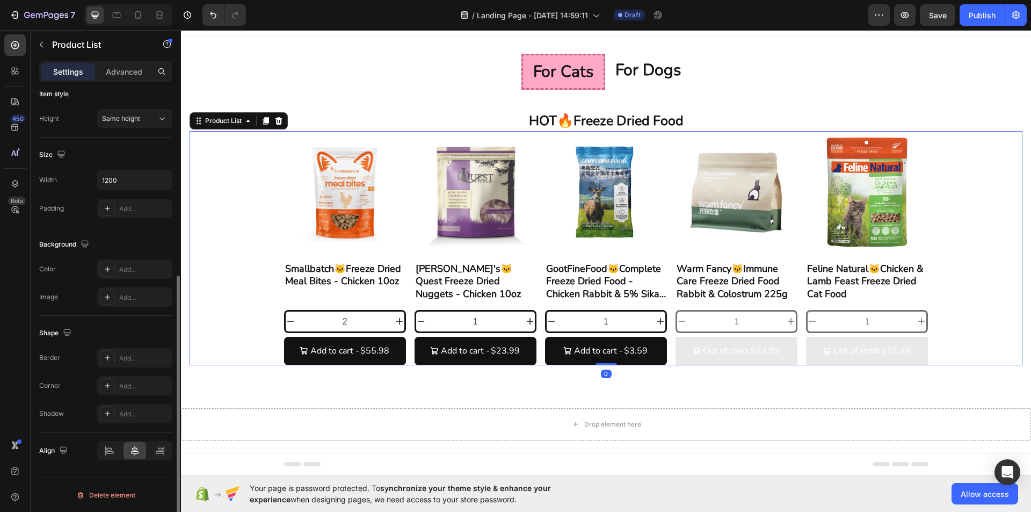
scroll to position [0, 0]
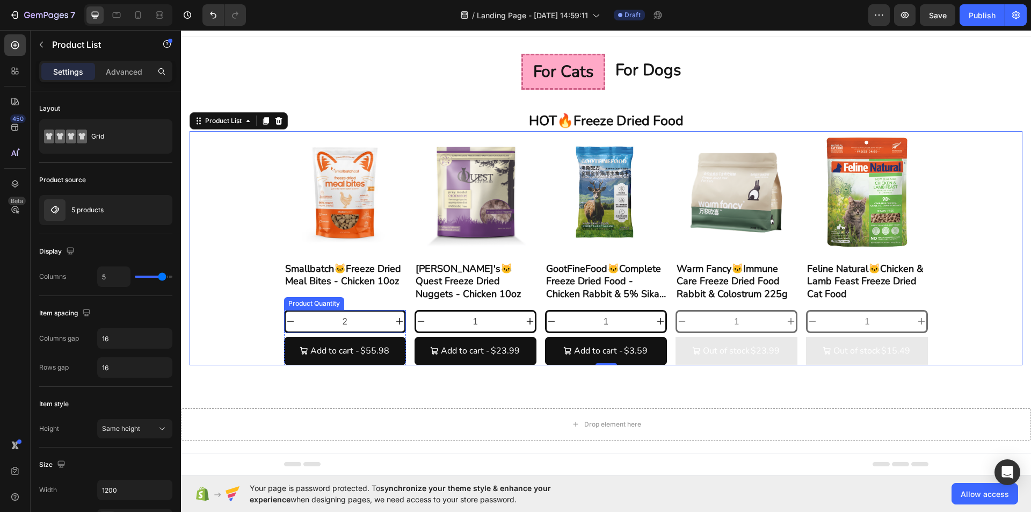
click at [288, 321] on icon "decrement" at bounding box center [290, 321] width 7 height 1
type input "1"
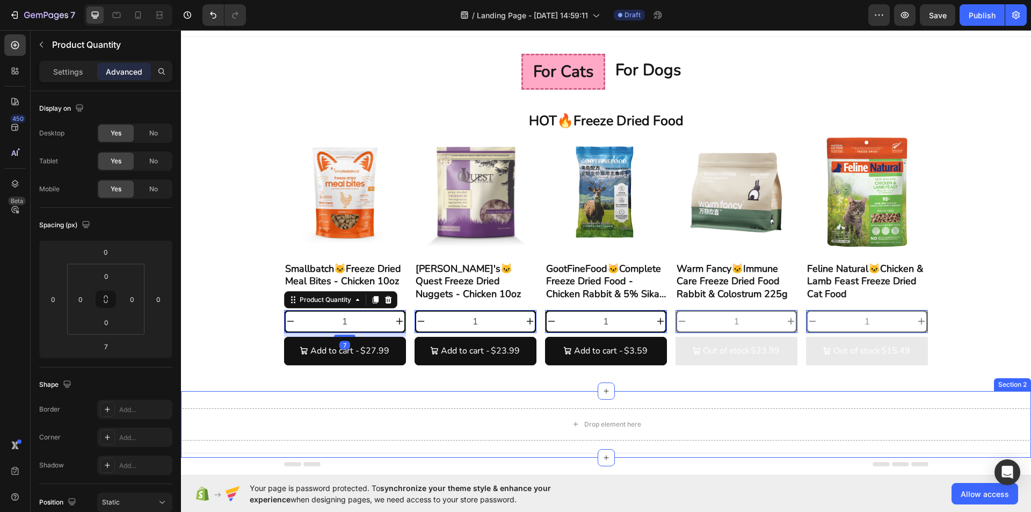
click at [338, 391] on div "Drop element here Section 2" at bounding box center [606, 424] width 850 height 67
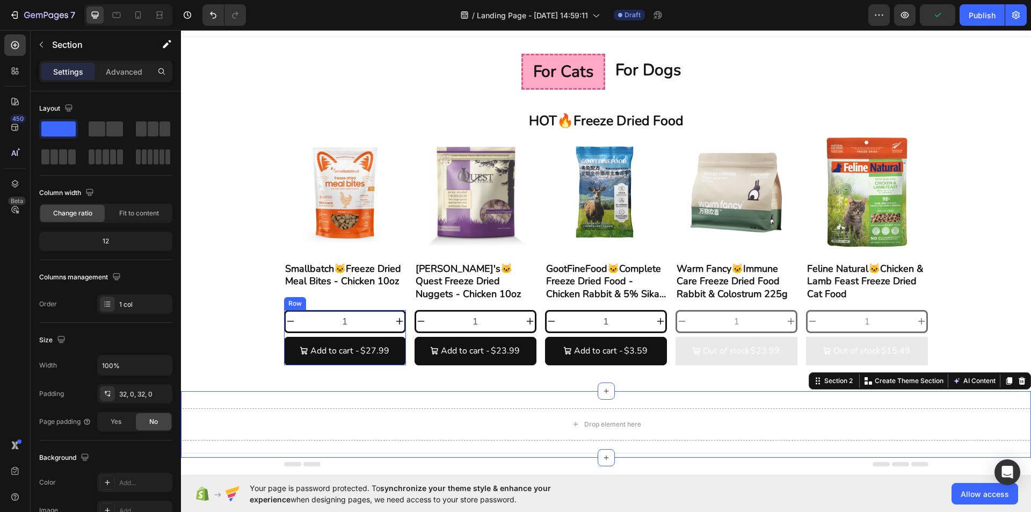
click at [368, 325] on input "1" at bounding box center [344, 321] width 99 height 20
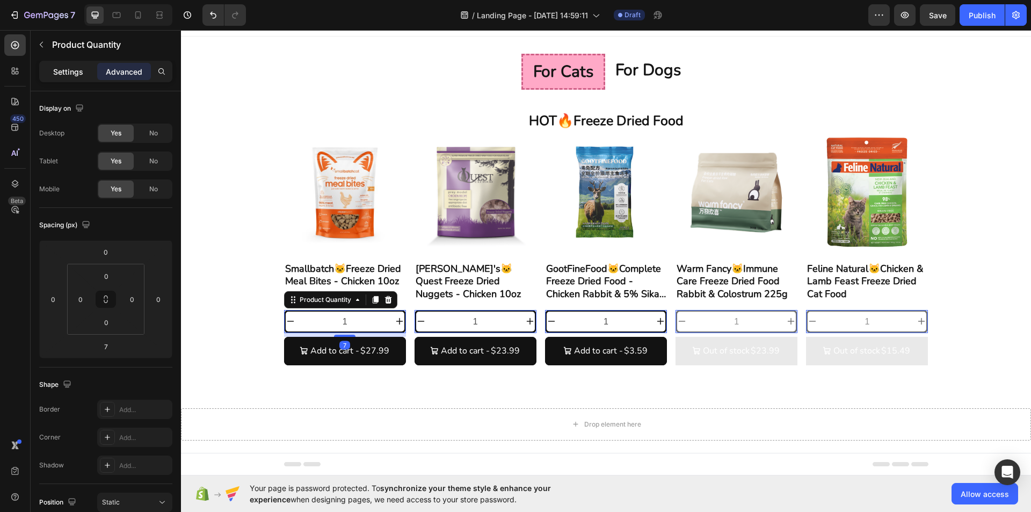
click at [76, 77] on p "Settings" at bounding box center [68, 71] width 30 height 11
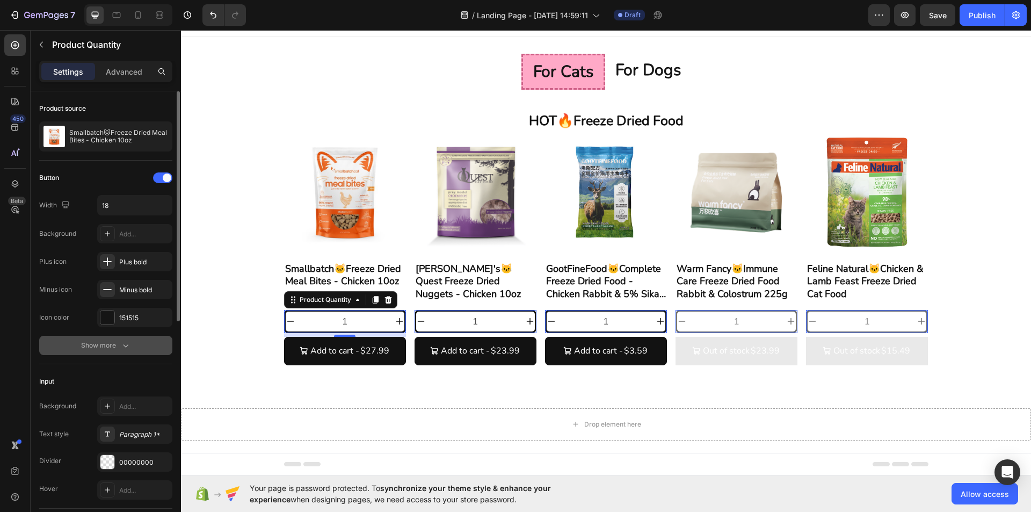
click at [127, 346] on icon "button" at bounding box center [125, 345] width 11 height 11
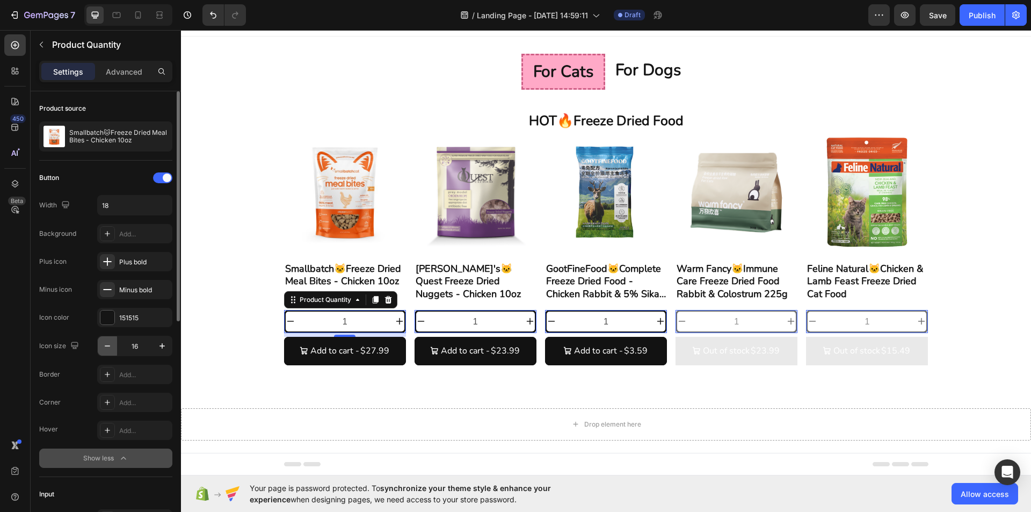
click at [105, 345] on icon "button" at bounding box center [107, 345] width 11 height 11
click at [162, 346] on icon "button" at bounding box center [161, 345] width 5 height 5
type input "16"
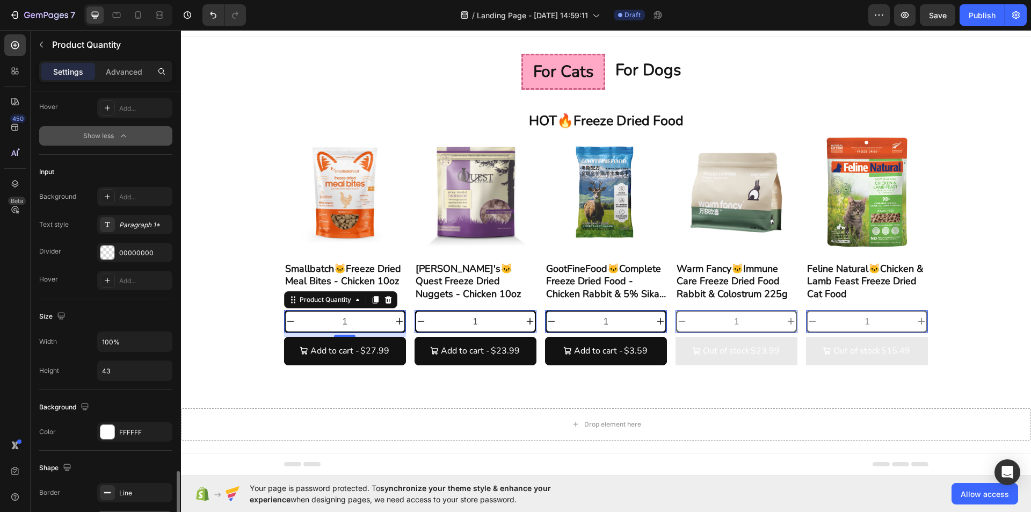
scroll to position [483, 0]
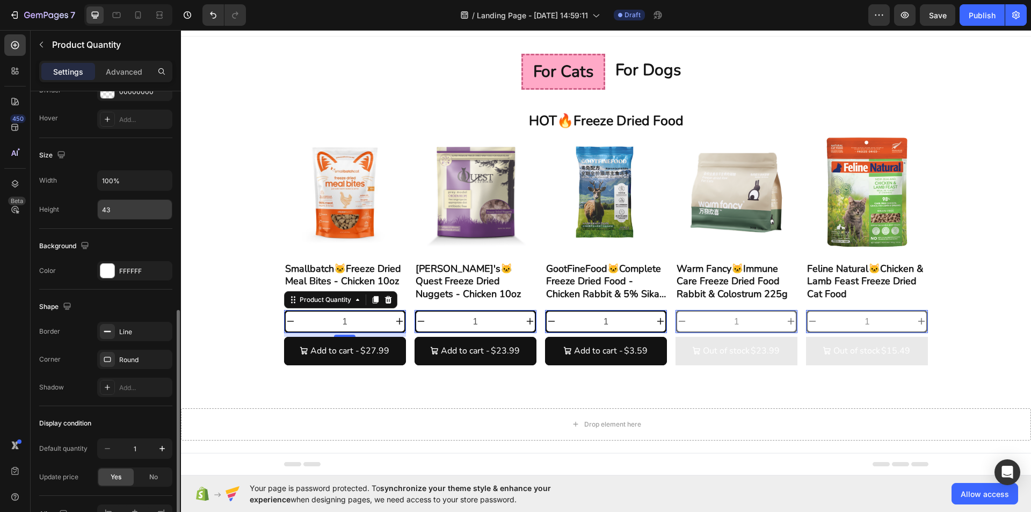
click at [121, 210] on input "43" at bounding box center [135, 209] width 74 height 19
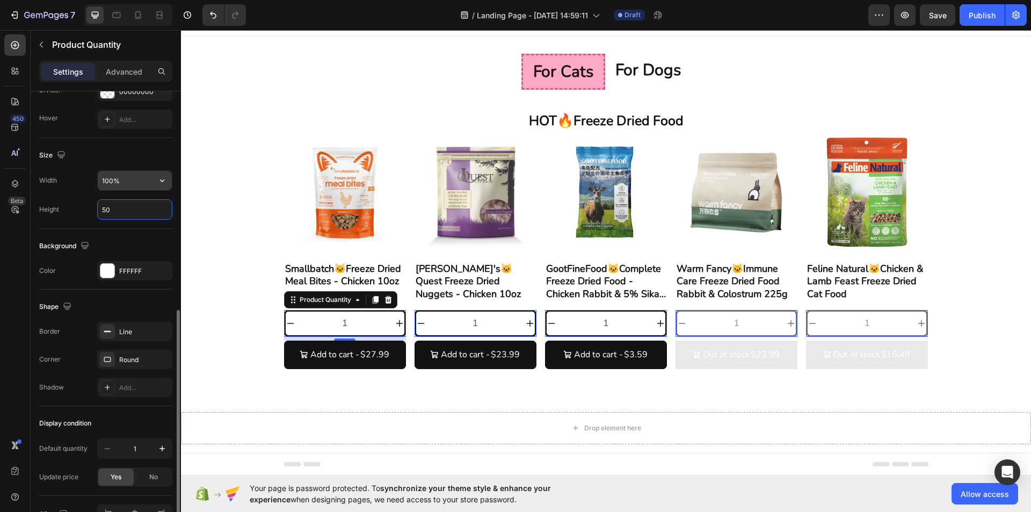
type input "50"
drag, startPoint x: 104, startPoint y: 183, endPoint x: 89, endPoint y: 181, distance: 15.6
click at [89, 181] on div "Width 80%" at bounding box center [105, 180] width 133 height 20
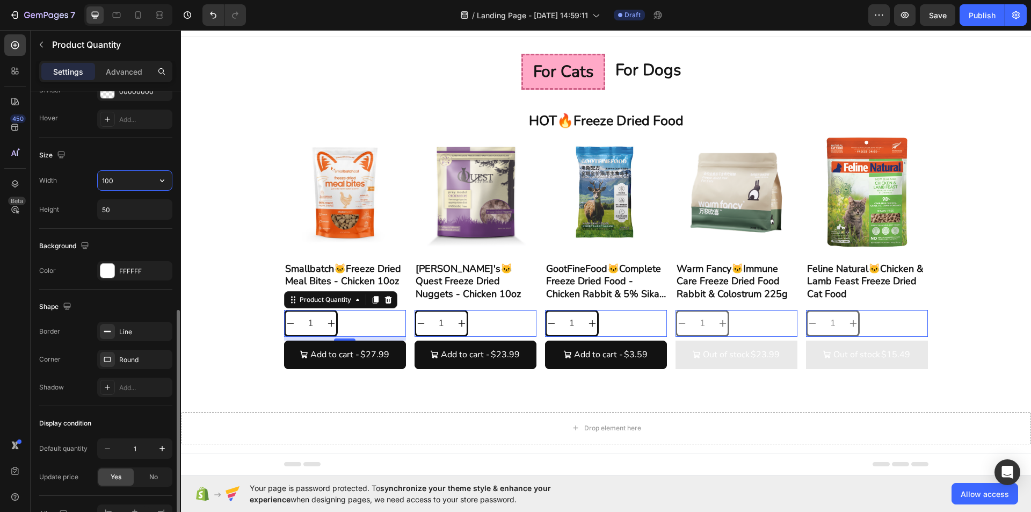
click at [129, 164] on div "Size Width 100 Height 50" at bounding box center [105, 183] width 133 height 91
click at [144, 186] on input "100" at bounding box center [135, 180] width 74 height 19
click at [157, 186] on button "button" at bounding box center [161, 180] width 19 height 19
click at [132, 205] on p "Full 100%" at bounding box center [131, 208] width 61 height 10
type input "100%"
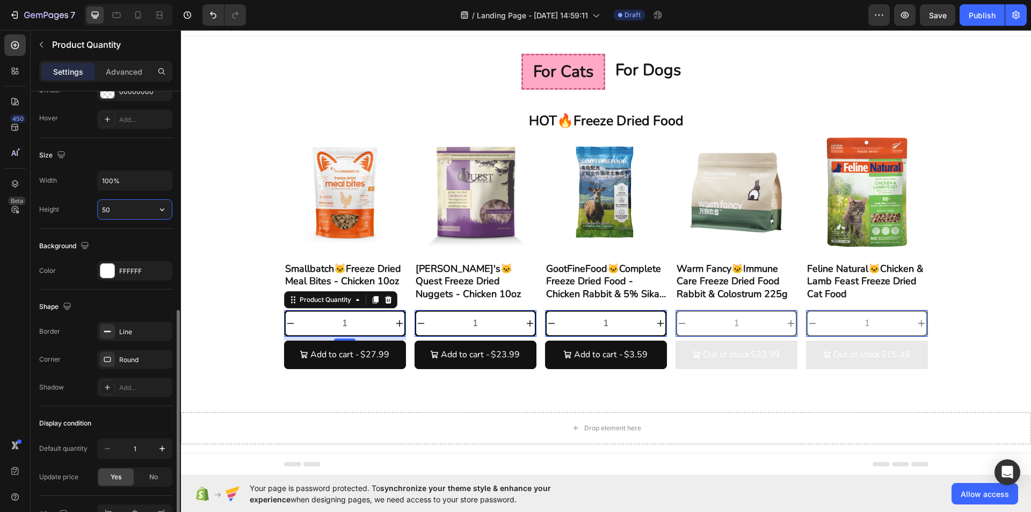
click at [127, 213] on input "50" at bounding box center [135, 209] width 74 height 19
click at [159, 181] on icon "button" at bounding box center [162, 180] width 11 height 11
click at [148, 181] on input "100%" at bounding box center [135, 180] width 74 height 19
click at [125, 209] on input "50" at bounding box center [135, 209] width 74 height 19
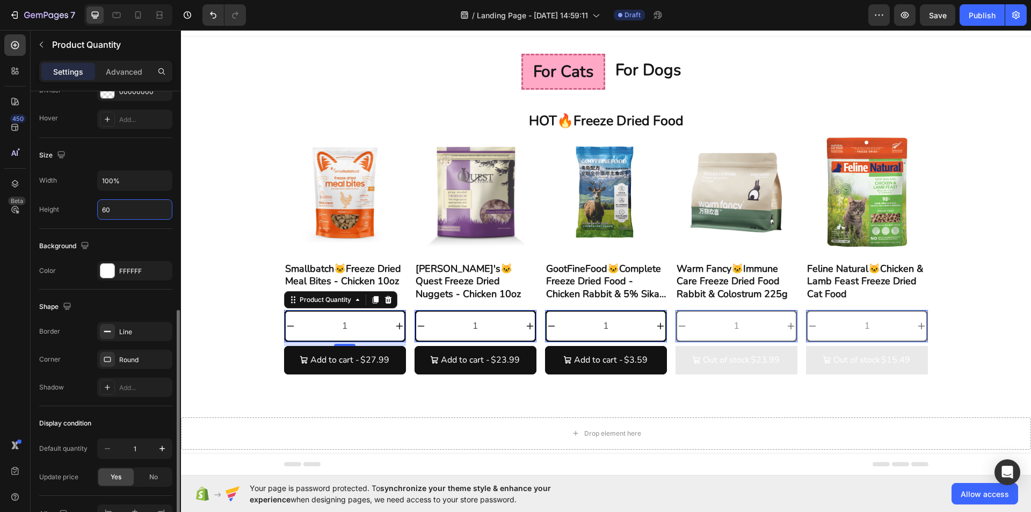
drag, startPoint x: 132, startPoint y: 208, endPoint x: 117, endPoint y: 218, distance: 17.4
click at [95, 210] on div "Height 60" at bounding box center [105, 209] width 133 height 20
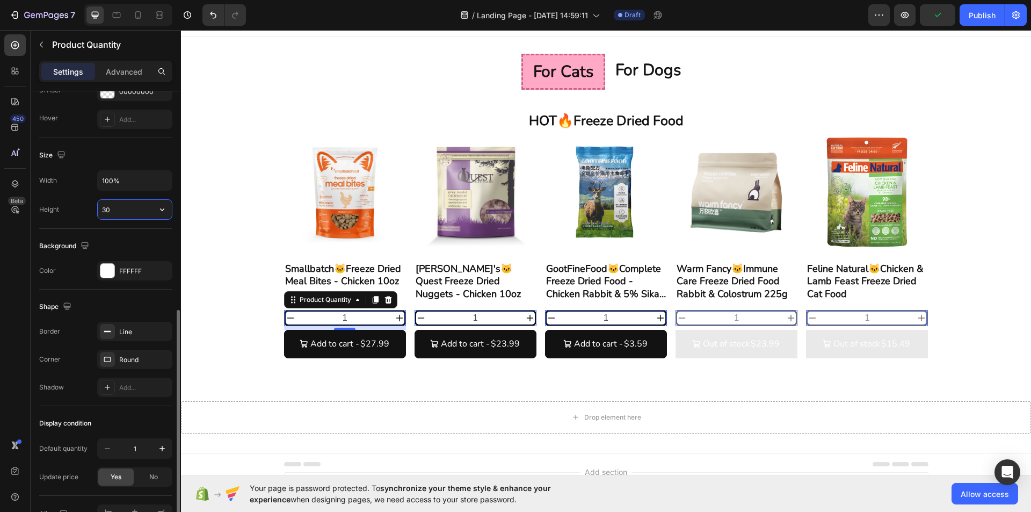
click at [101, 208] on input "30" at bounding box center [135, 209] width 74 height 19
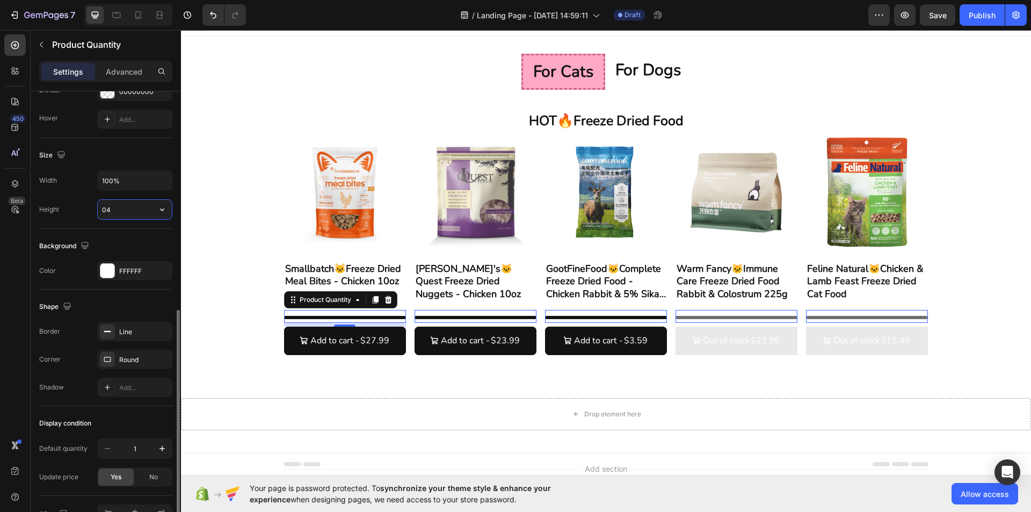
drag, startPoint x: 113, startPoint y: 211, endPoint x: 92, endPoint y: 210, distance: 21.0
click at [92, 210] on div "Height 04" at bounding box center [105, 209] width 133 height 20
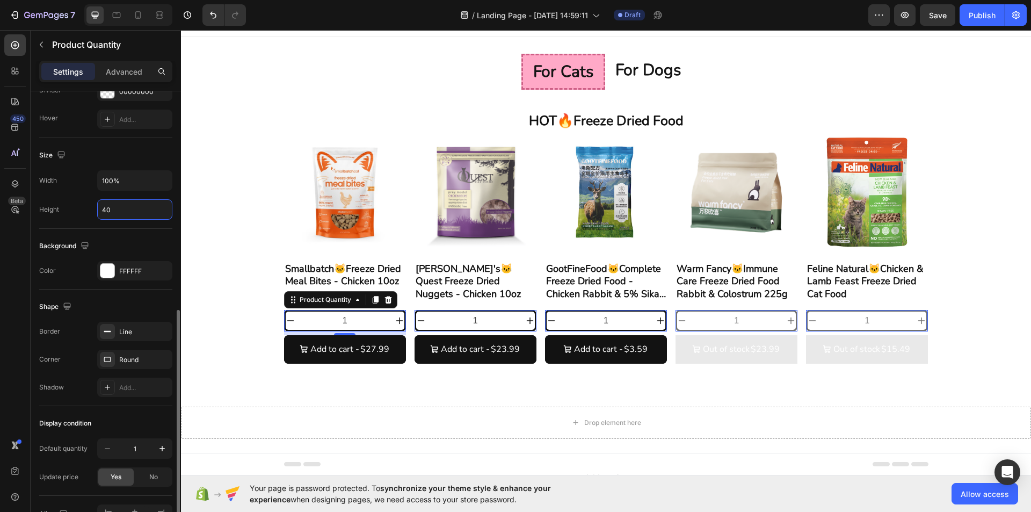
type input "40"
click at [105, 231] on div "Background Color FFFFFF" at bounding box center [105, 259] width 133 height 61
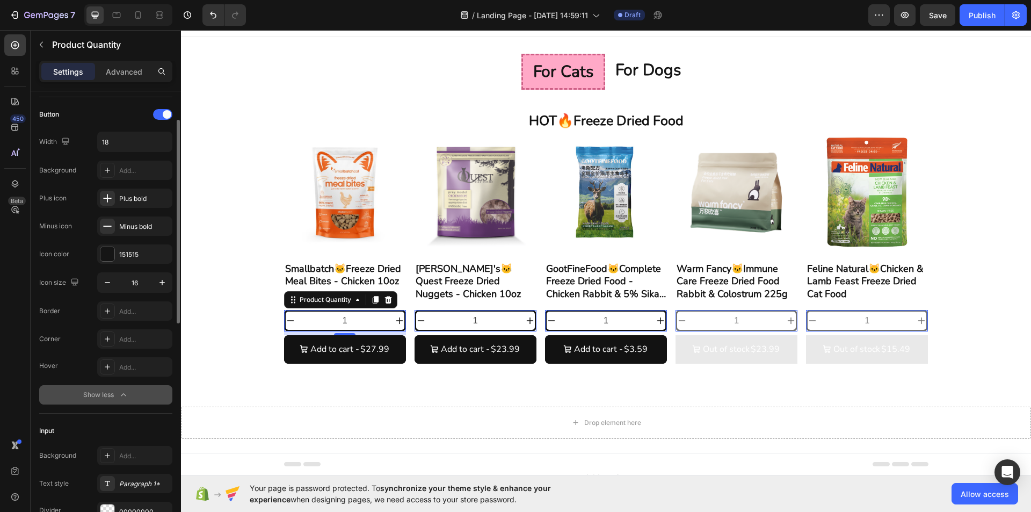
scroll to position [0, 0]
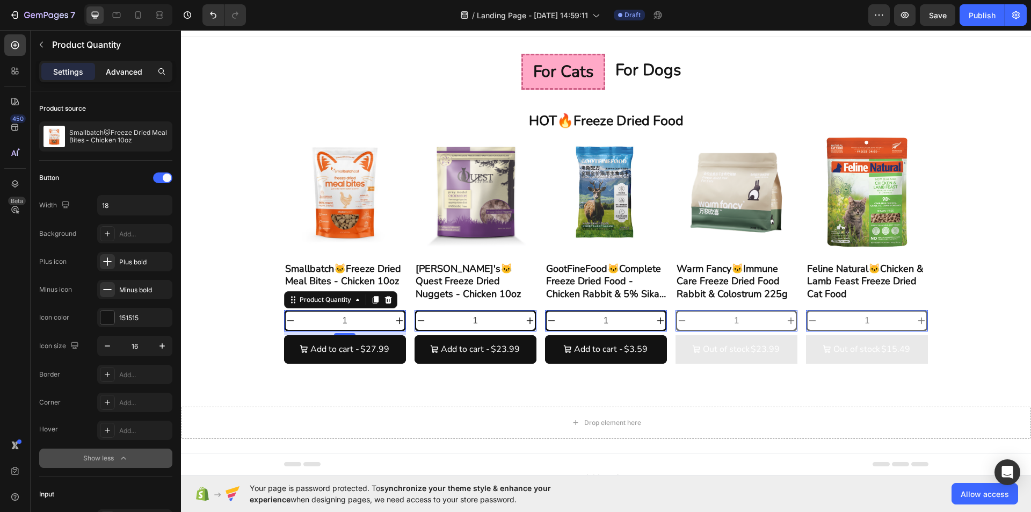
click at [126, 67] on p "Advanced" at bounding box center [124, 71] width 36 height 11
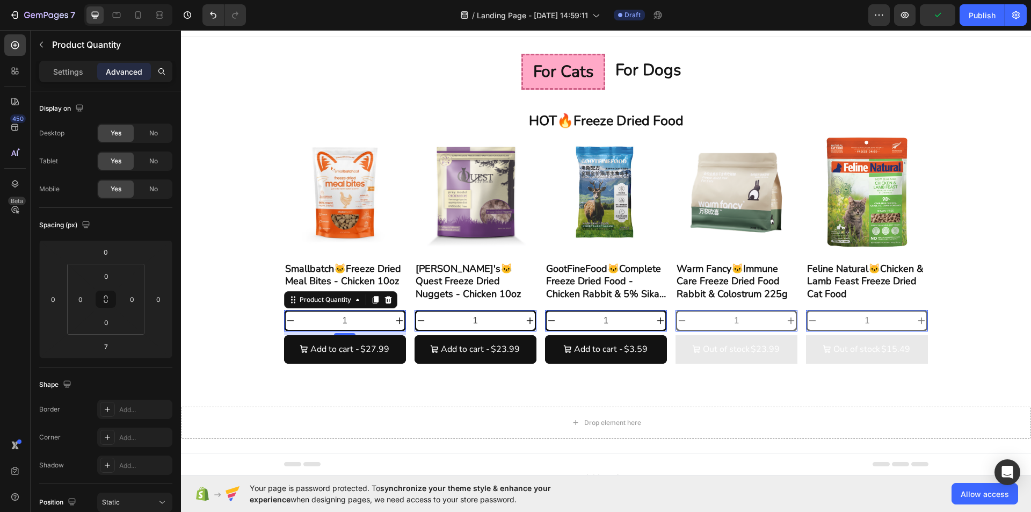
click at [395, 322] on icon "increment" at bounding box center [399, 320] width 9 height 9
click at [286, 318] on icon "decrement" at bounding box center [290, 320] width 9 height 9
type input "1"
click at [79, 304] on input "0" at bounding box center [80, 299] width 16 height 16
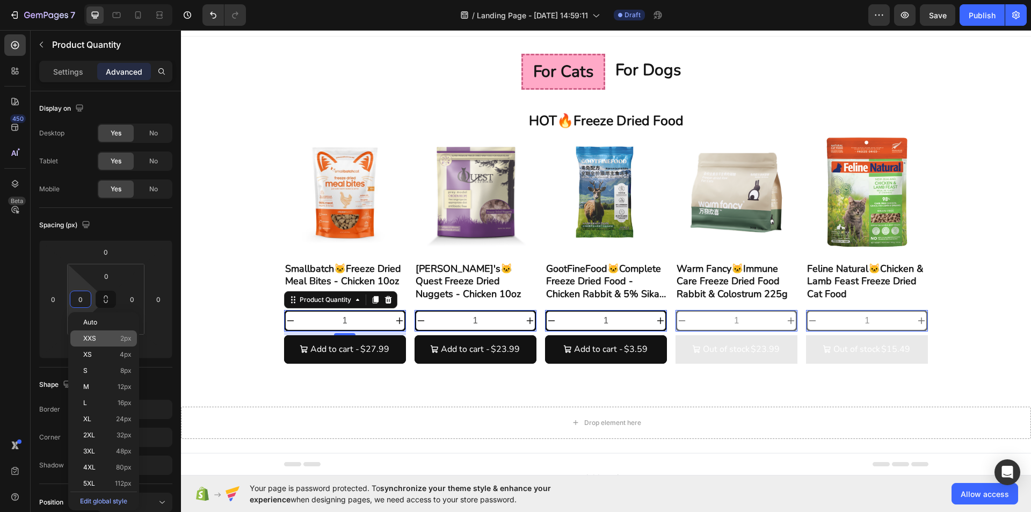
click at [99, 342] on div "XXS 2px" at bounding box center [103, 338] width 67 height 16
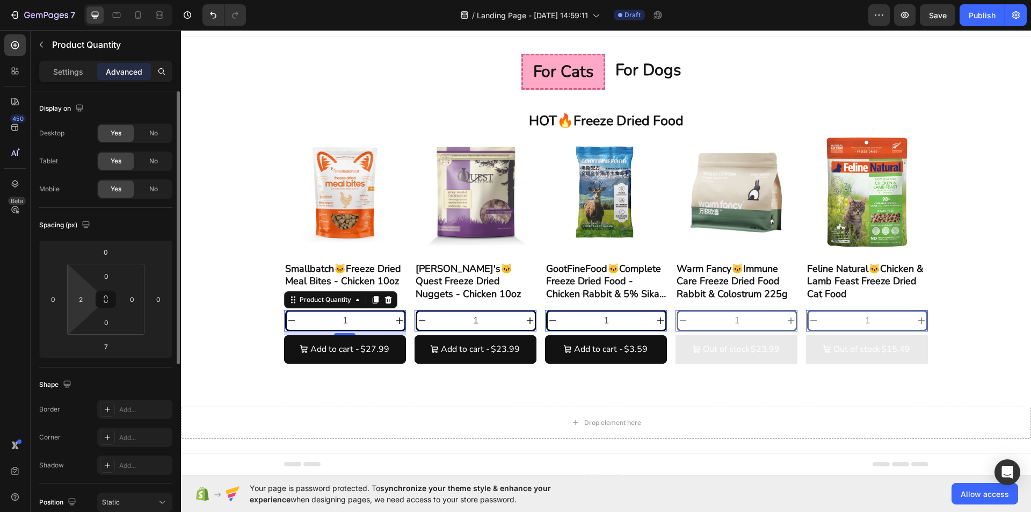
click at [86, 0] on html "7 / Landing Page - Aug 27, 14:59:11 Draft Preview Save Publish 450 Beta Section…" at bounding box center [515, 0] width 1031 height 0
click at [82, 304] on input "2" at bounding box center [80, 299] width 16 height 16
click at [85, 0] on html "7 / Landing Page - Aug 27, 14:59:11 Draft Preview Save Publish 450 Beta Section…" at bounding box center [515, 0] width 1031 height 0
click at [78, 0] on html "7 / Landing Page - Aug 27, 14:59:11 Draft Preview Save Publish 450 Beta Section…" at bounding box center [515, 0] width 1031 height 0
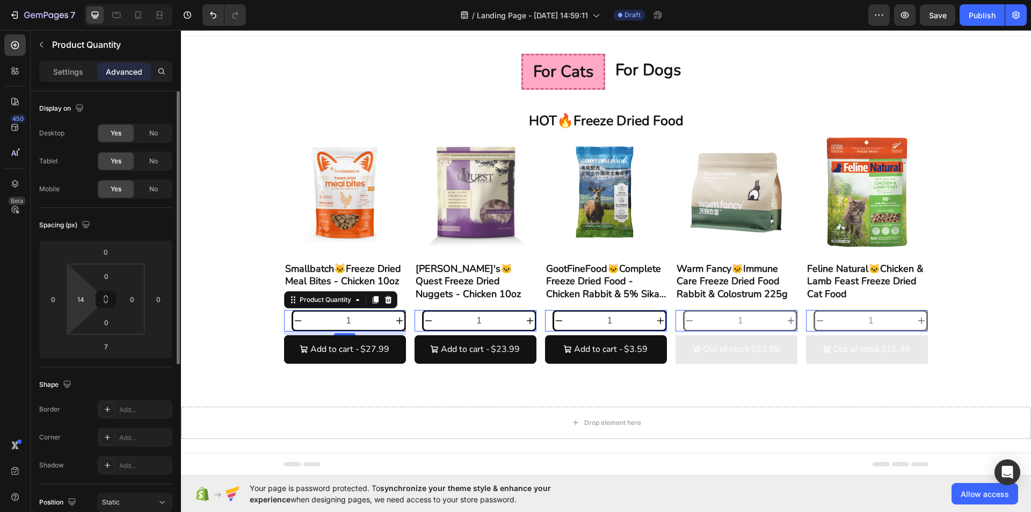
drag, startPoint x: 80, startPoint y: 305, endPoint x: 80, endPoint y: 322, distance: 17.2
click at [80, 322] on div "0 14 0 0" at bounding box center [105, 299] width 77 height 71
drag, startPoint x: 83, startPoint y: 294, endPoint x: 83, endPoint y: 309, distance: 14.5
click at [83, 312] on div "0 14 0 0" at bounding box center [105, 299] width 77 height 71
drag, startPoint x: 83, startPoint y: 303, endPoint x: 66, endPoint y: 302, distance: 17.2
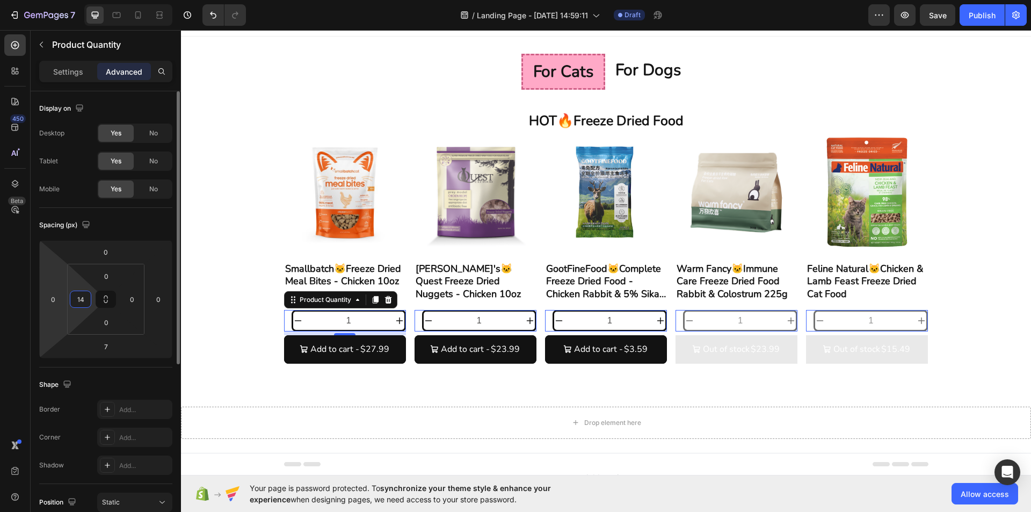
click at [66, 302] on div "0 0 7 0 0 14 0 0" at bounding box center [105, 299] width 133 height 118
type input "0"
click at [56, 301] on input "0" at bounding box center [53, 299] width 16 height 16
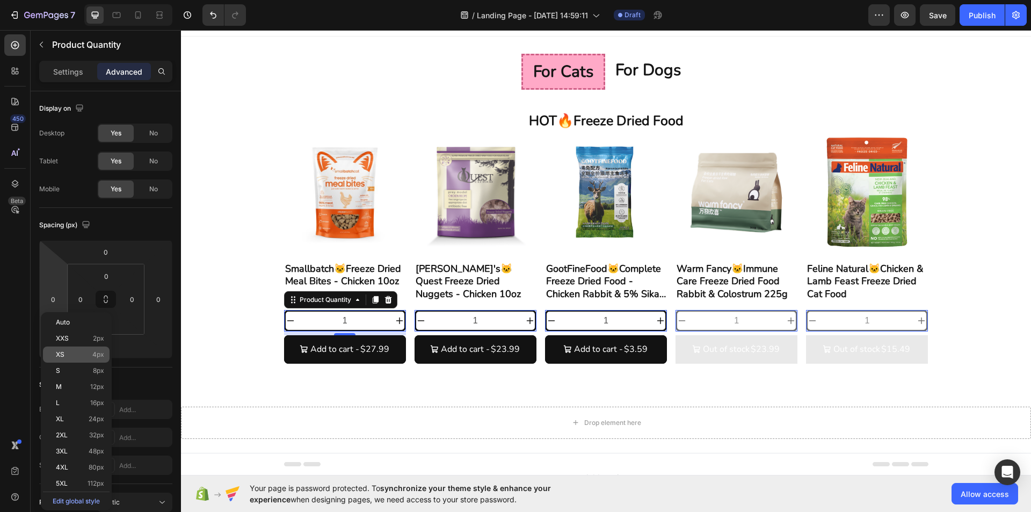
click at [59, 352] on span "XS" at bounding box center [60, 355] width 9 height 8
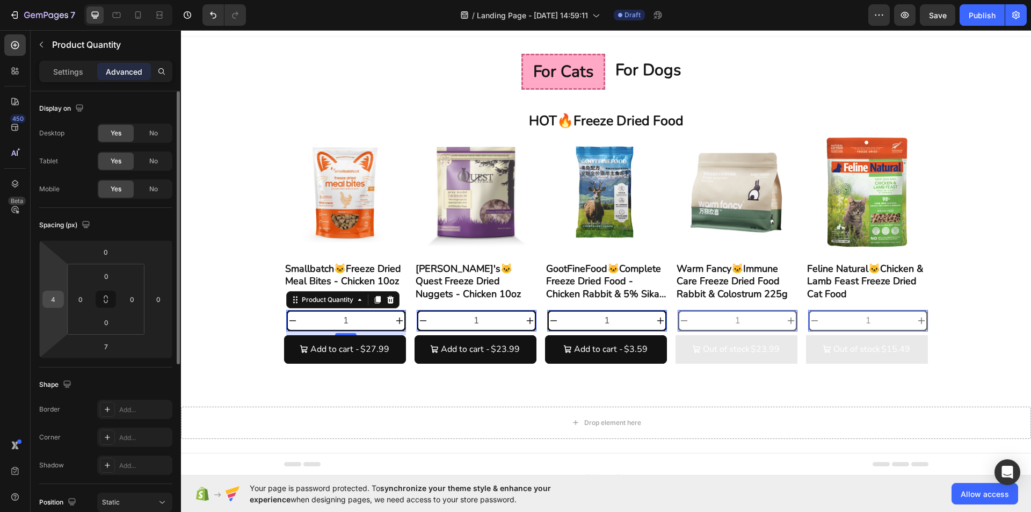
click at [61, 303] on input "4" at bounding box center [53, 299] width 16 height 16
type input "0"
click at [39, 340] on icon at bounding box center [105, 299] width 133 height 118
click at [54, 58] on div "Product Quantity" at bounding box center [101, 45] width 140 height 28
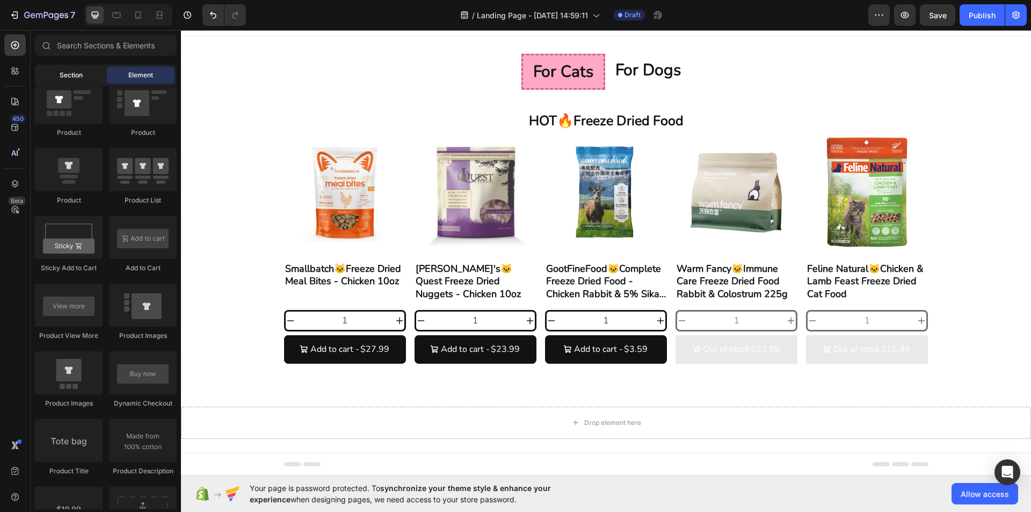
click at [61, 74] on span "Section" at bounding box center [71, 75] width 23 height 10
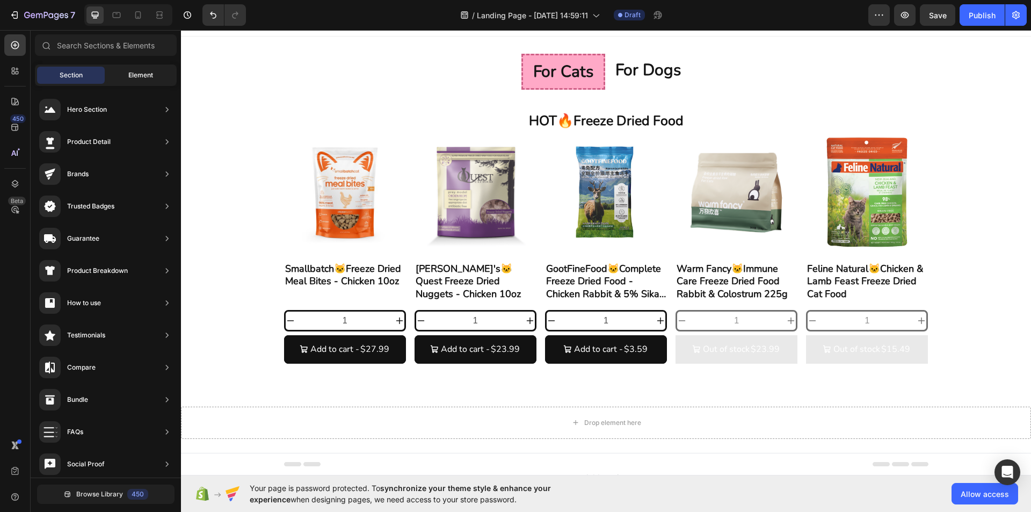
click at [153, 73] on span "Element" at bounding box center [140, 75] width 25 height 10
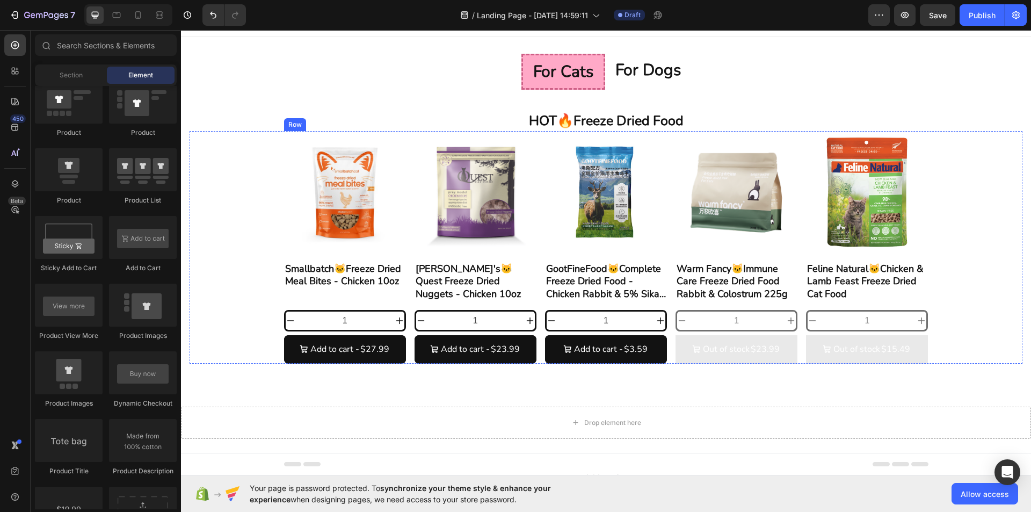
click at [295, 317] on input "1" at bounding box center [344, 320] width 99 height 18
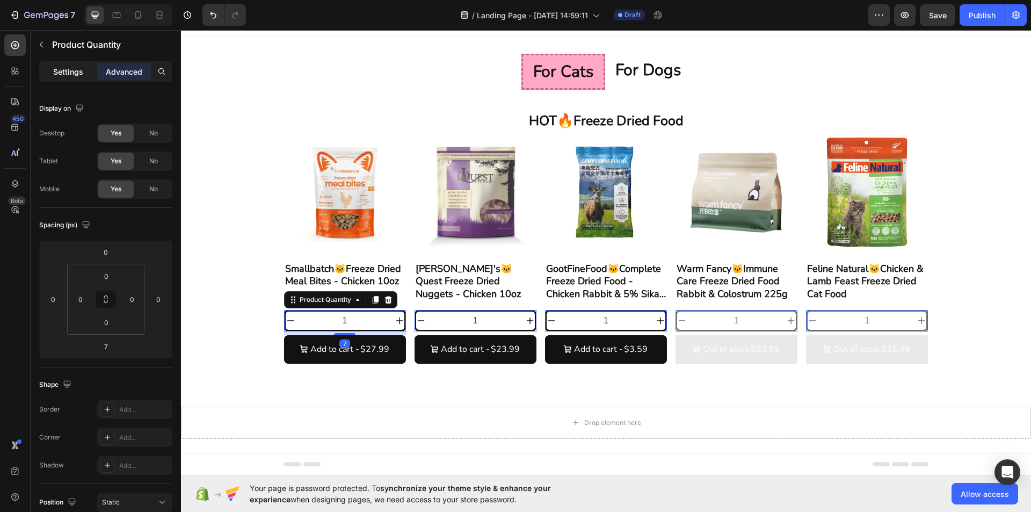
click at [56, 72] on p "Settings" at bounding box center [68, 71] width 30 height 11
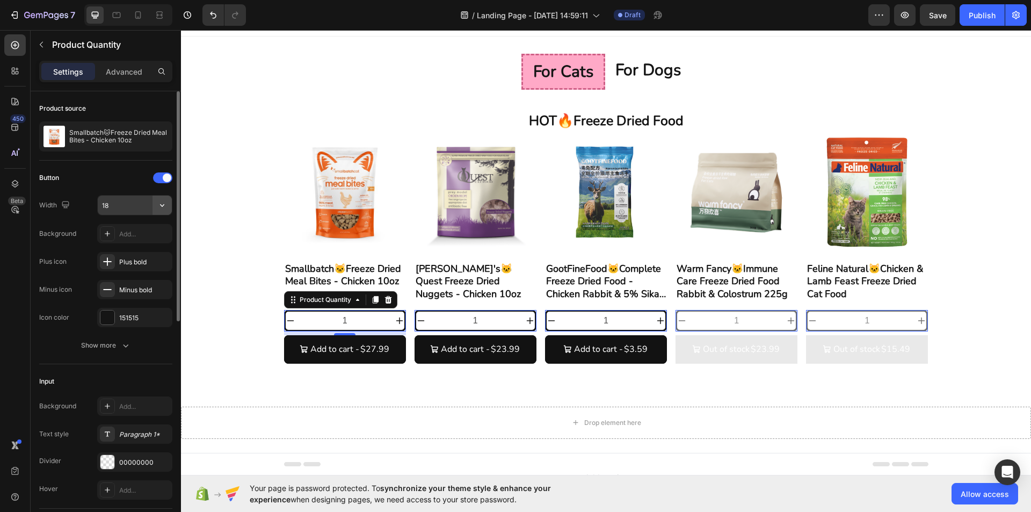
click at [157, 207] on icon "button" at bounding box center [162, 205] width 11 height 11
click at [166, 173] on span at bounding box center [167, 177] width 9 height 9
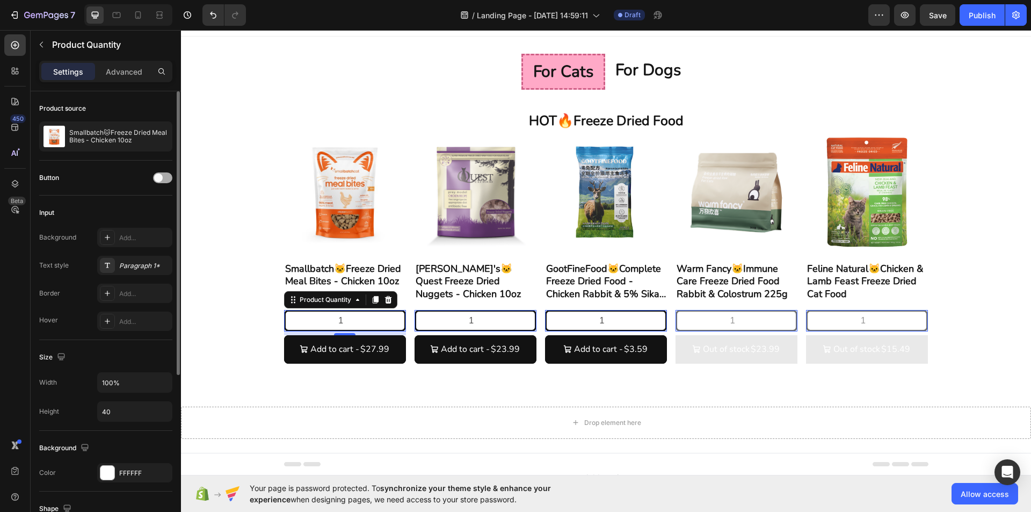
click at [166, 173] on div at bounding box center [162, 177] width 19 height 11
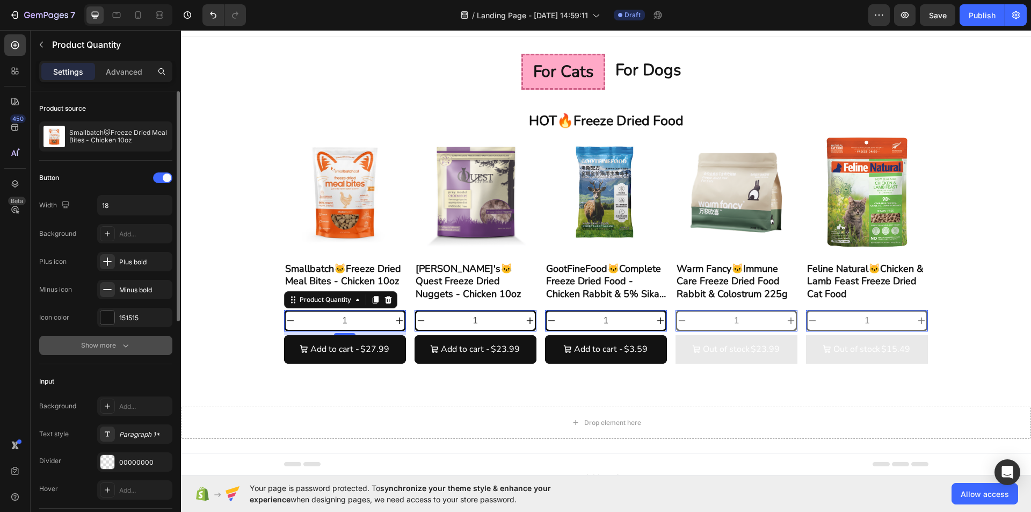
click at [113, 344] on div "Show more" at bounding box center [106, 345] width 50 height 11
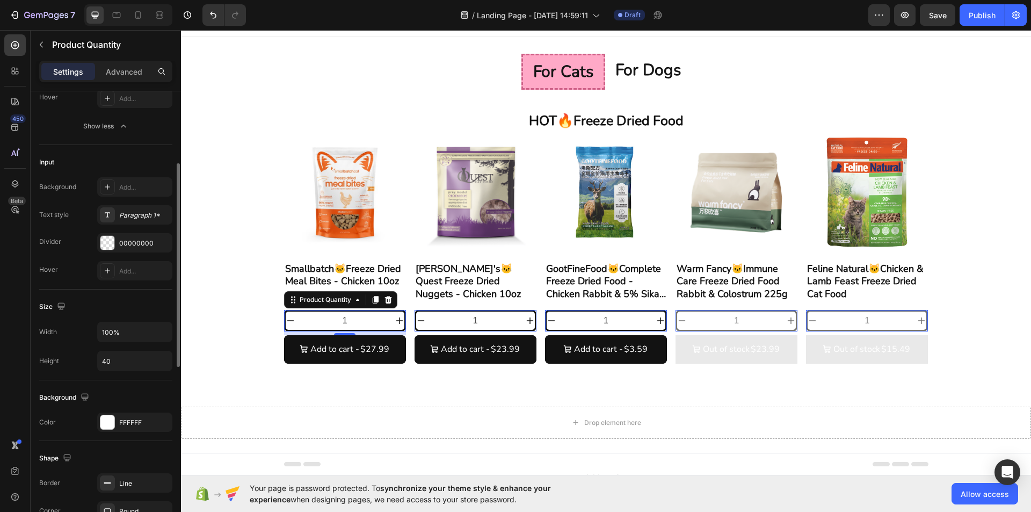
scroll to position [278, 0]
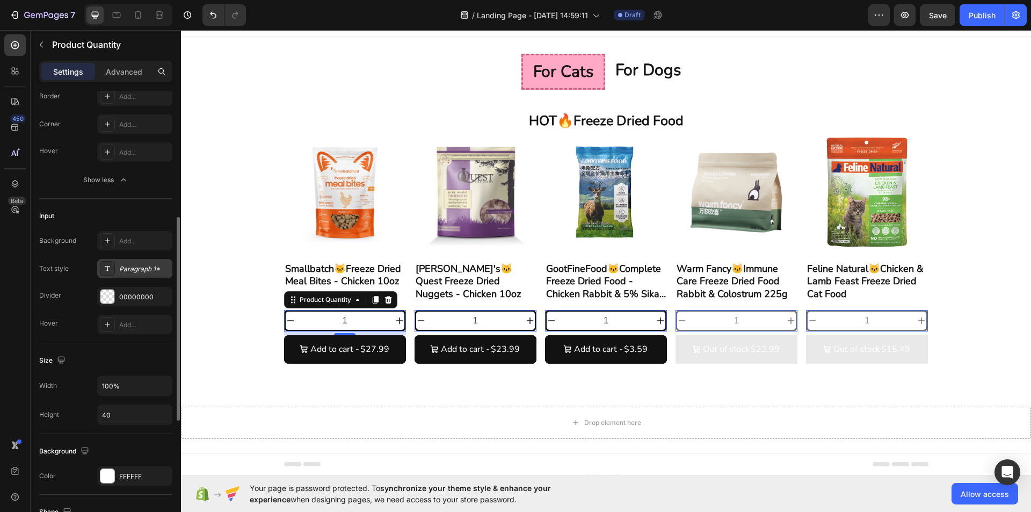
click at [148, 273] on div "Paragraph 1*" at bounding box center [144, 269] width 50 height 10
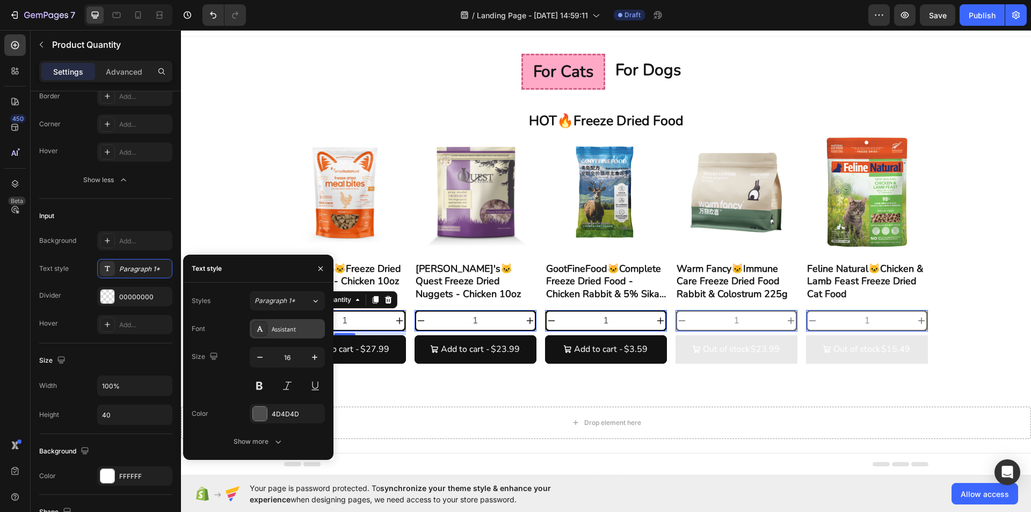
click at [289, 327] on div "Assistant" at bounding box center [297, 329] width 50 height 10
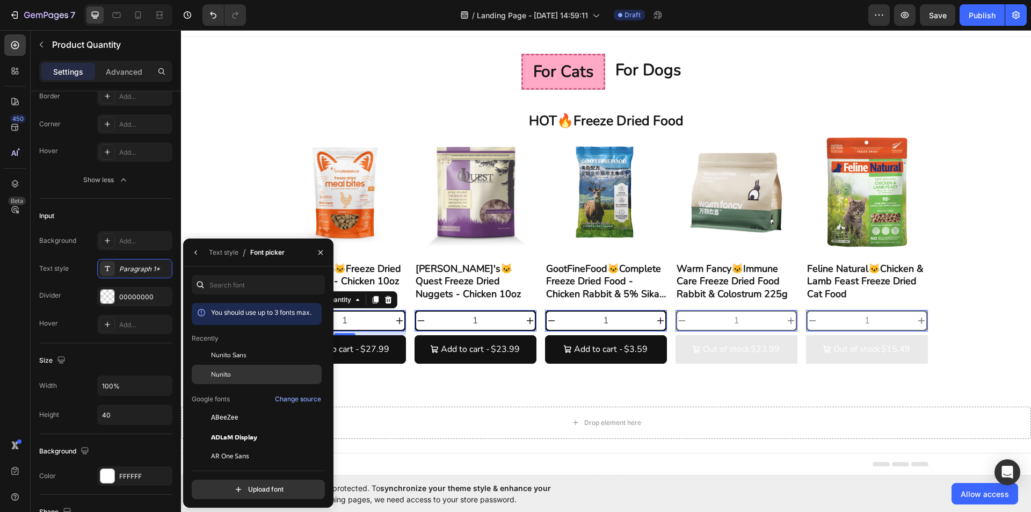
click at [220, 371] on span "Nunito" at bounding box center [221, 374] width 20 height 10
click at [172, 280] on div "Product source Smallbatch🐱Freeze Dried Meal Bites - Chicken 10oz Button Width 1…" at bounding box center [106, 311] width 150 height 997
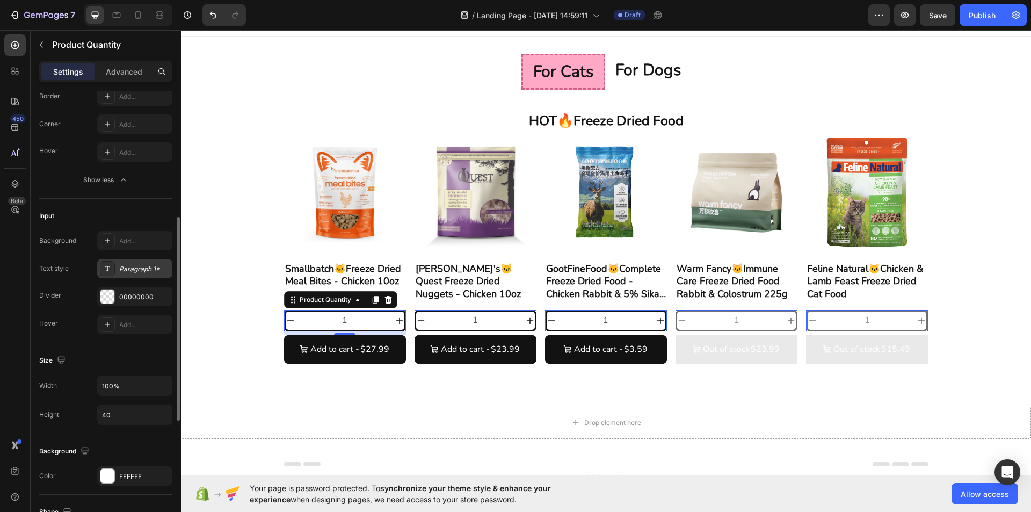
click at [158, 274] on div "Paragraph 1*" at bounding box center [134, 268] width 75 height 19
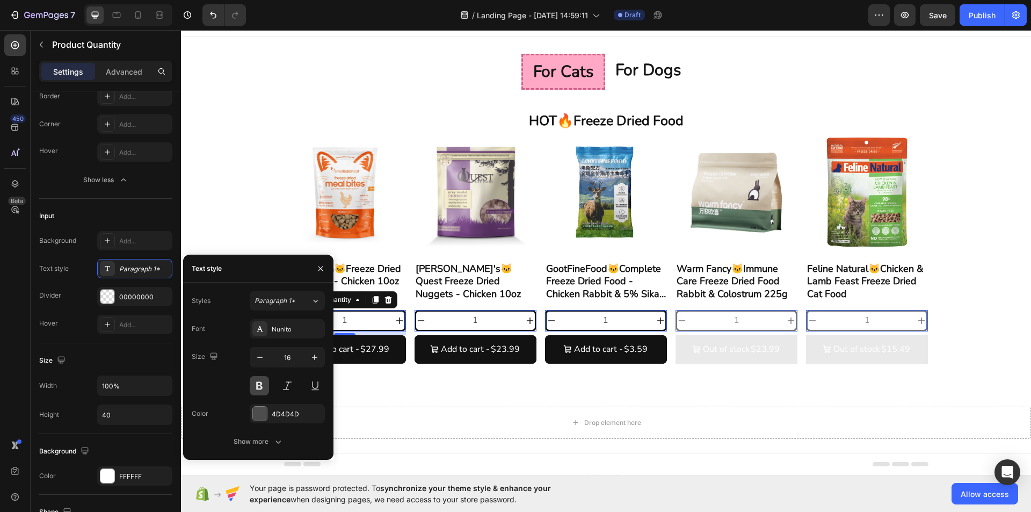
click at [262, 384] on button at bounding box center [259, 385] width 19 height 19
click at [316, 360] on icon "button" at bounding box center [314, 357] width 11 height 11
type input "17"
click at [271, 440] on div "Show more" at bounding box center [258, 441] width 50 height 11
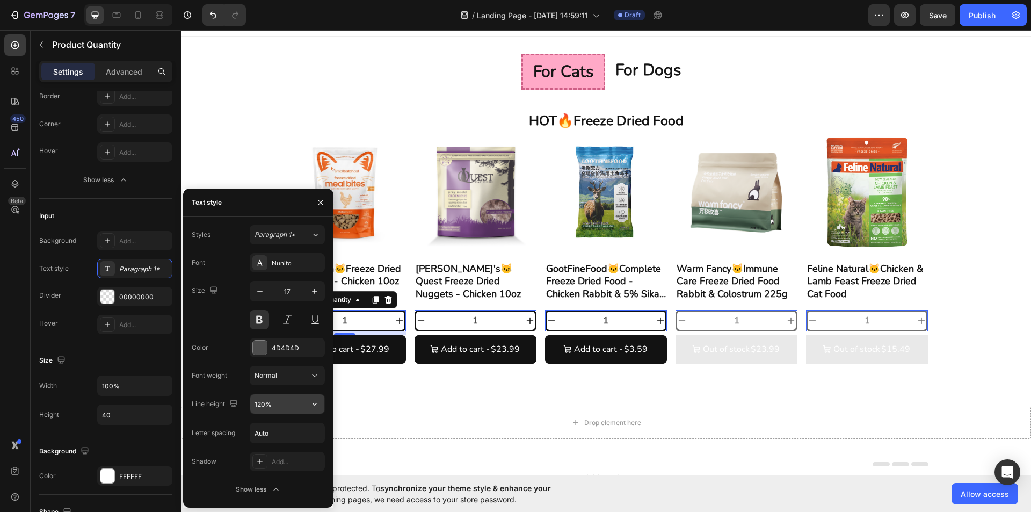
click at [278, 405] on input "120%" at bounding box center [287, 403] width 74 height 19
click at [287, 404] on input "100%" at bounding box center [287, 403] width 74 height 19
click at [293, 384] on button "Normal" at bounding box center [287, 375] width 75 height 19
click at [226, 377] on div "Font weight" at bounding box center [209, 375] width 35 height 10
click at [286, 406] on input "100%" at bounding box center [287, 403] width 74 height 19
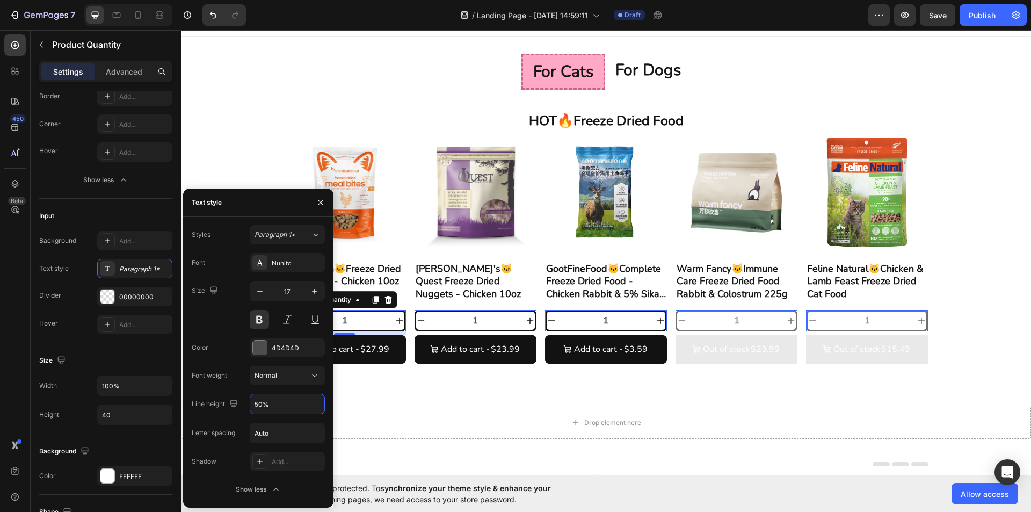
type input "50%"
click at [233, 388] on div "Font Nunito Size 17 Color 4D4D4D Font weight Normal Line height 50% Letter spac…" at bounding box center [258, 376] width 133 height 246
click at [270, 402] on input "50%" at bounding box center [287, 403] width 74 height 19
click at [278, 405] on input "50%" at bounding box center [287, 403] width 74 height 19
click at [280, 441] on input "Auto" at bounding box center [287, 432] width 74 height 19
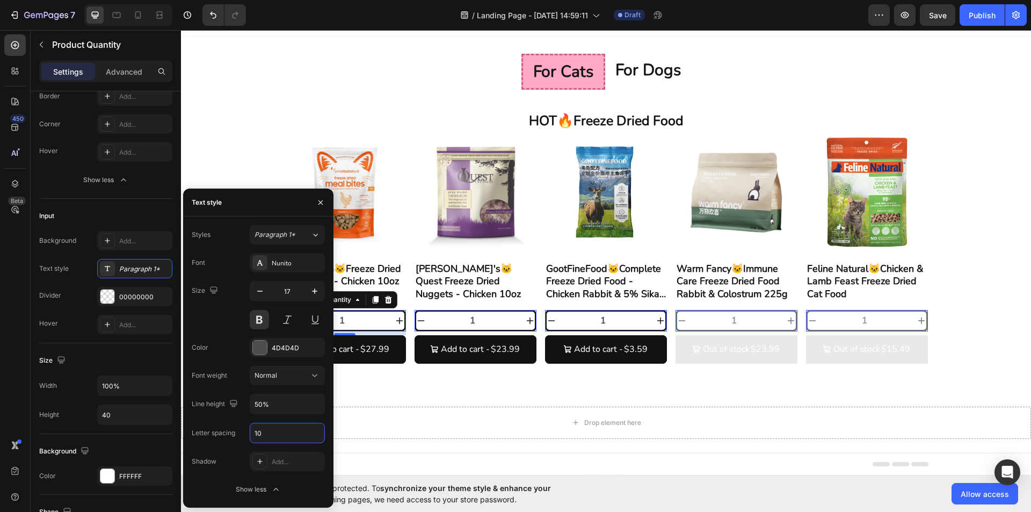
drag, startPoint x: 283, startPoint y: 434, endPoint x: 240, endPoint y: 430, distance: 43.1
click at [240, 430] on div "Letter spacing 10" at bounding box center [258, 432] width 133 height 20
drag, startPoint x: 281, startPoint y: 439, endPoint x: 218, endPoint y: 438, distance: 62.8
click at [218, 438] on div "Letter spacing 50" at bounding box center [258, 432] width 133 height 20
type input "0"
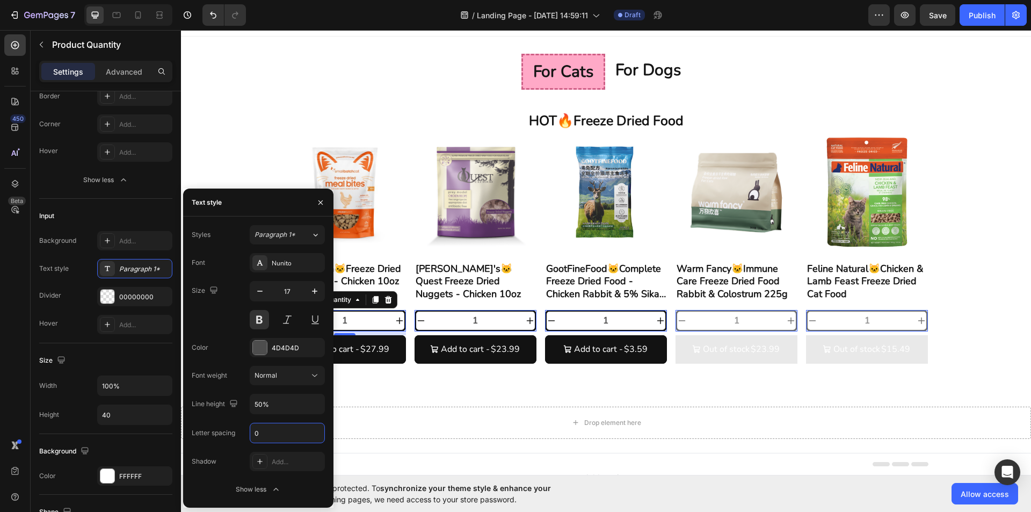
click at [246, 414] on div "Font Nunito Size 17 Color 4D4D4D Font weight Normal Line height 50% Letter spac…" at bounding box center [258, 376] width 133 height 246
click at [286, 405] on input "50%" at bounding box center [287, 403] width 74 height 19
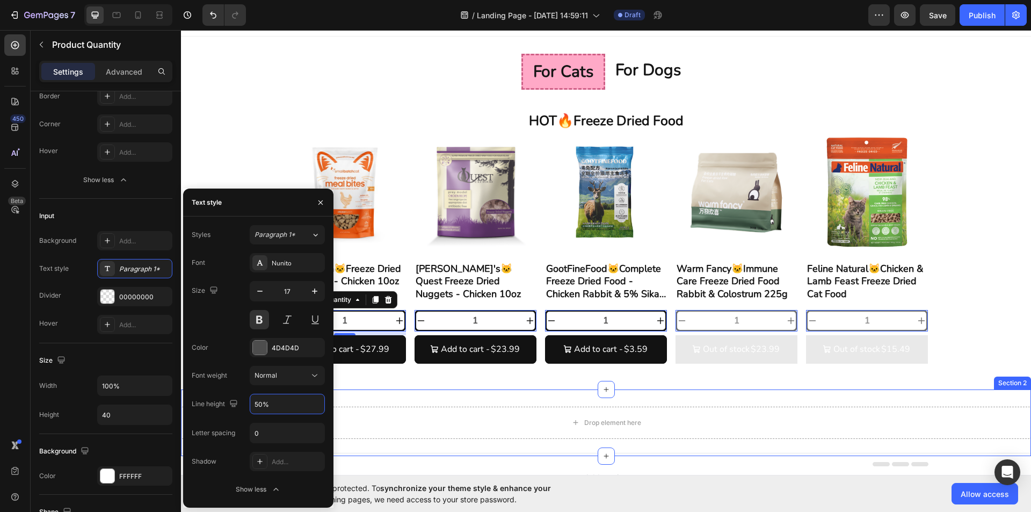
click at [376, 378] on div "for cats for dogs HOT🔥Freeze Dried Food Heading Product Images Smallbatch🐱Freez…" at bounding box center [606, 212] width 850 height 353
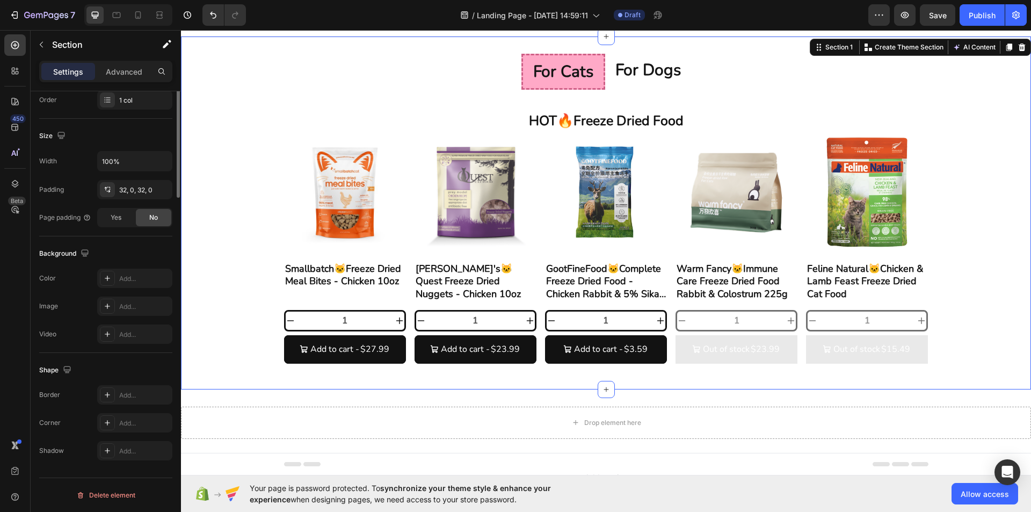
scroll to position [0, 0]
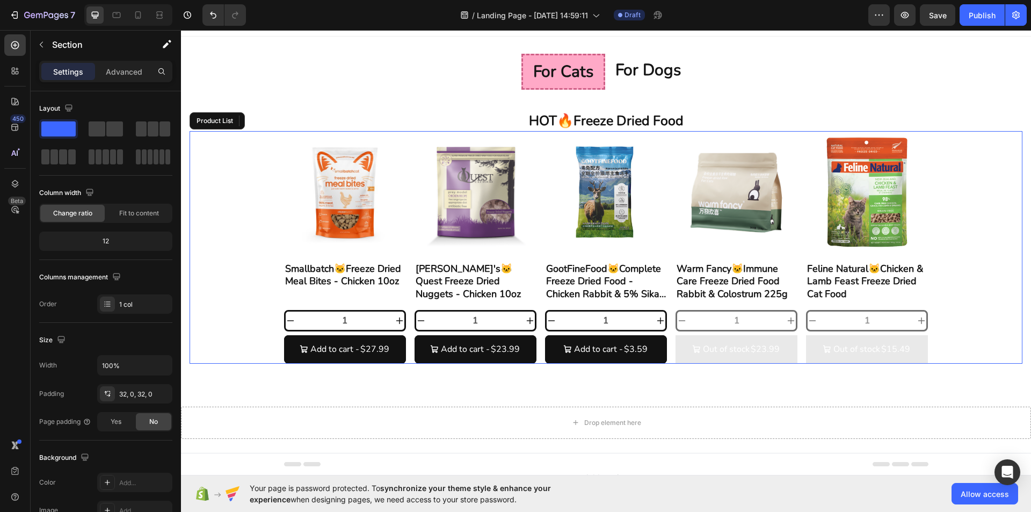
click at [987, 321] on div "Product Images Smallbatch🐱Freeze Dried Meal Bites - Chicken 10oz Product Title …" at bounding box center [605, 247] width 833 height 232
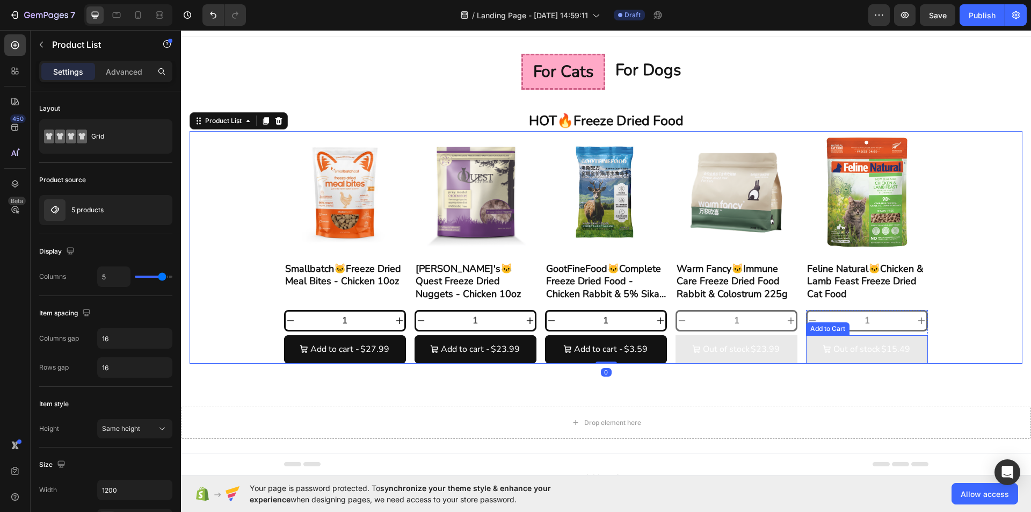
click at [780, 350] on div "$15.49" at bounding box center [764, 349] width 31 height 11
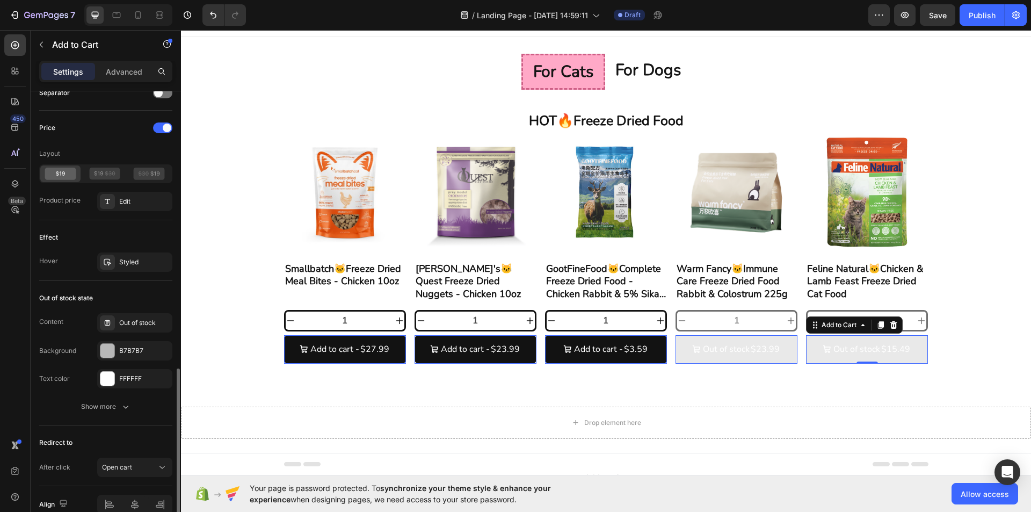
scroll to position [859, 0]
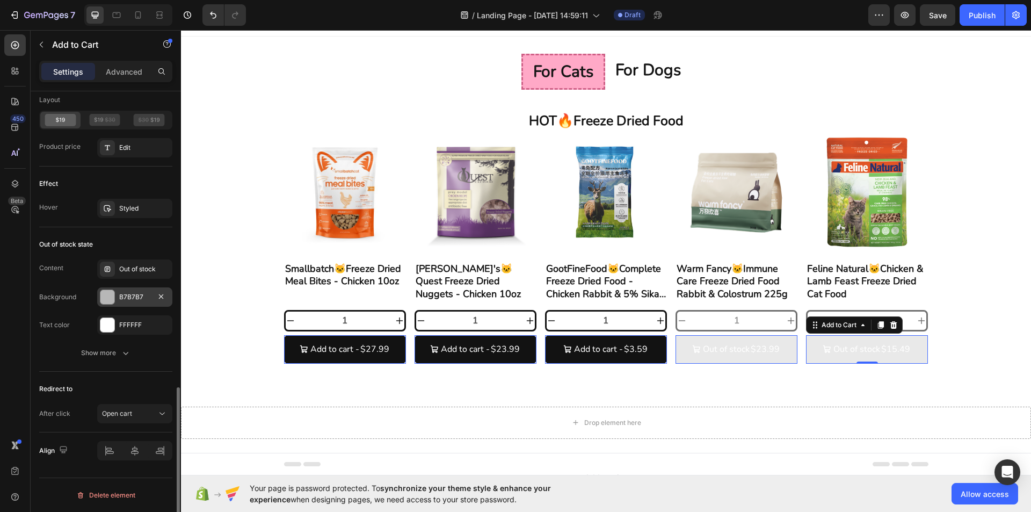
click at [139, 306] on div "B7B7B7" at bounding box center [134, 296] width 75 height 19
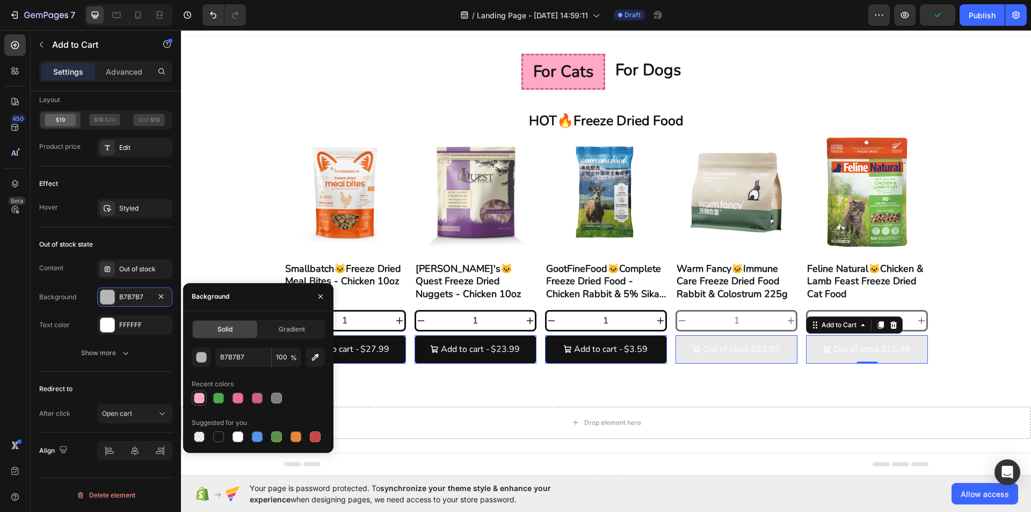
click at [194, 391] on div at bounding box center [199, 397] width 15 height 15
type input "FFA9C7"
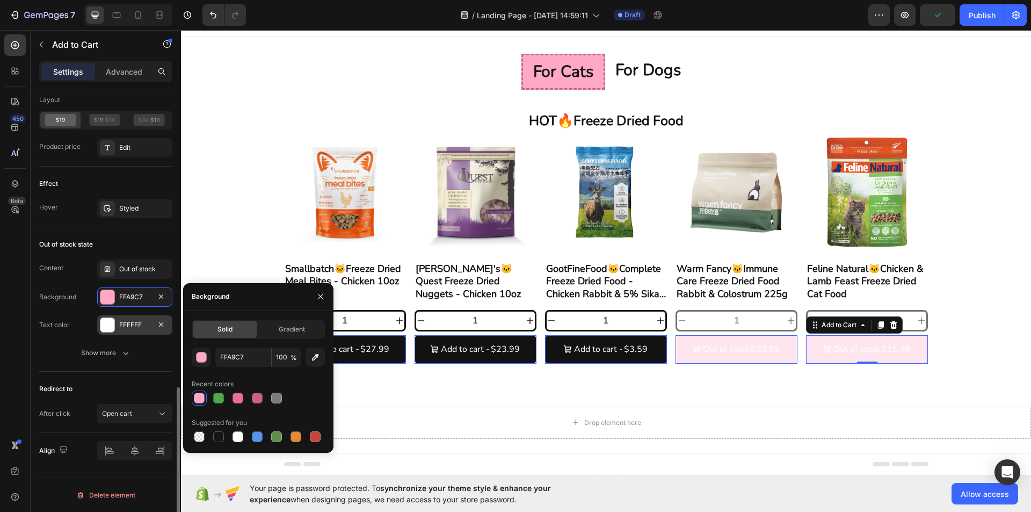
click at [133, 327] on div "FFFFFF" at bounding box center [134, 325] width 31 height 10
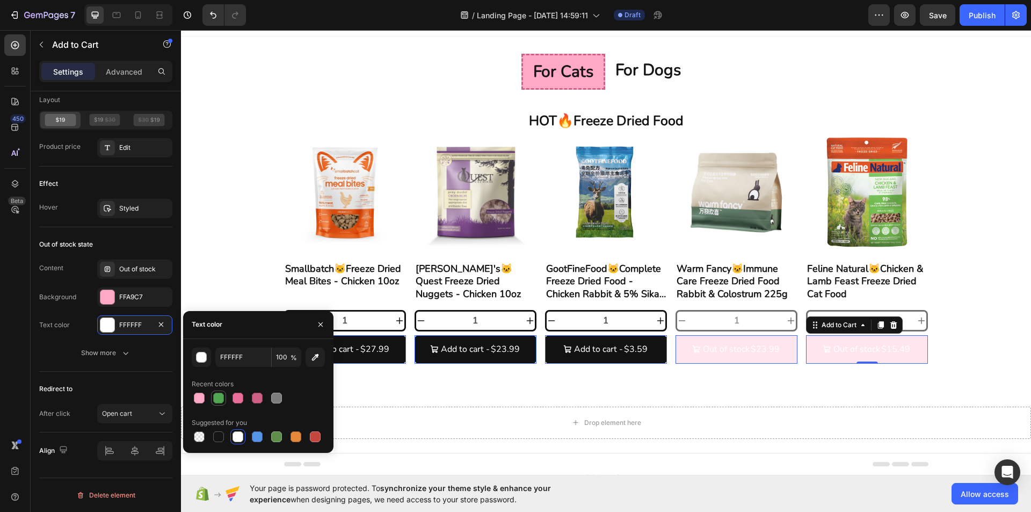
click at [220, 397] on div at bounding box center [218, 397] width 11 height 11
click at [262, 399] on div at bounding box center [257, 397] width 11 height 11
type input "CE5F86"
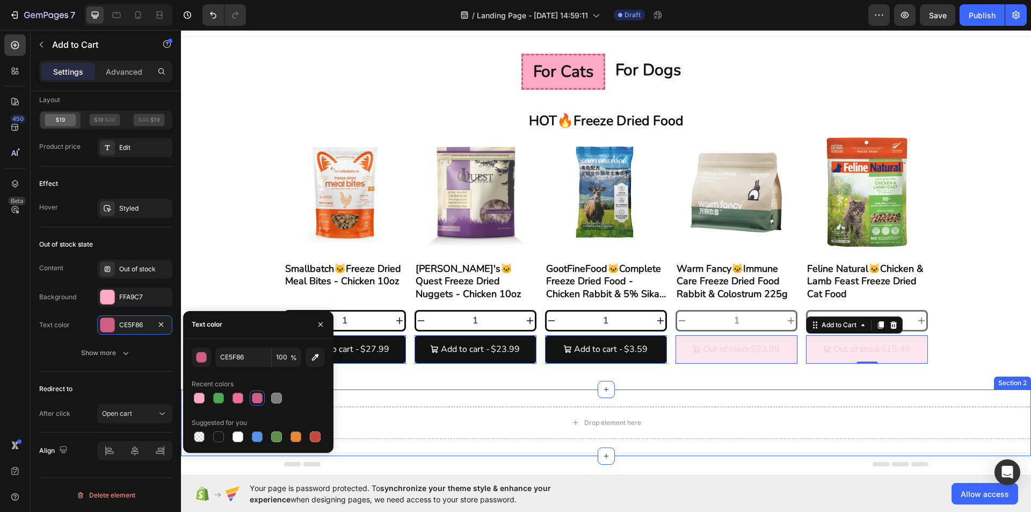
click at [461, 384] on div "for cats for dogs HOT🔥Freeze Dried Food Heading Product Images Smallbatch🐱Freez…" at bounding box center [606, 212] width 850 height 353
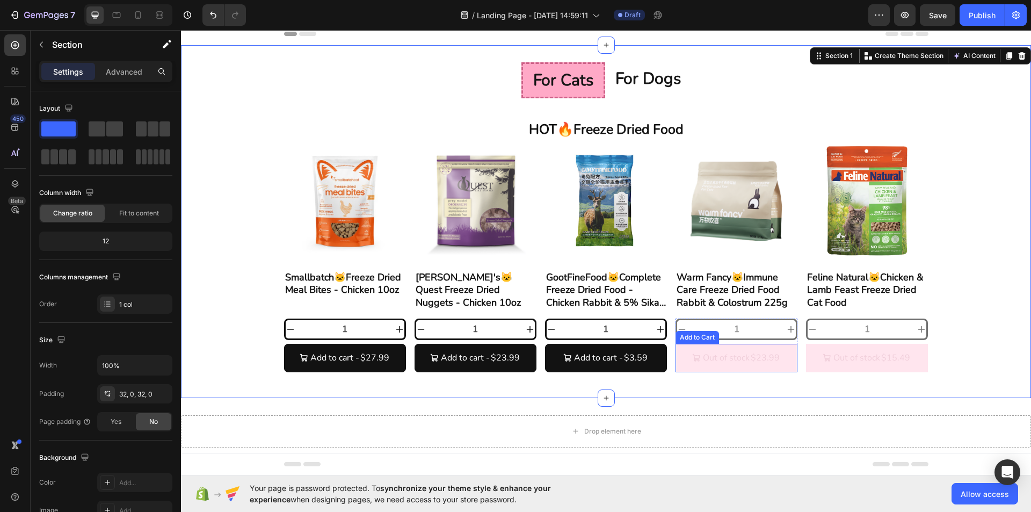
scroll to position [0, 0]
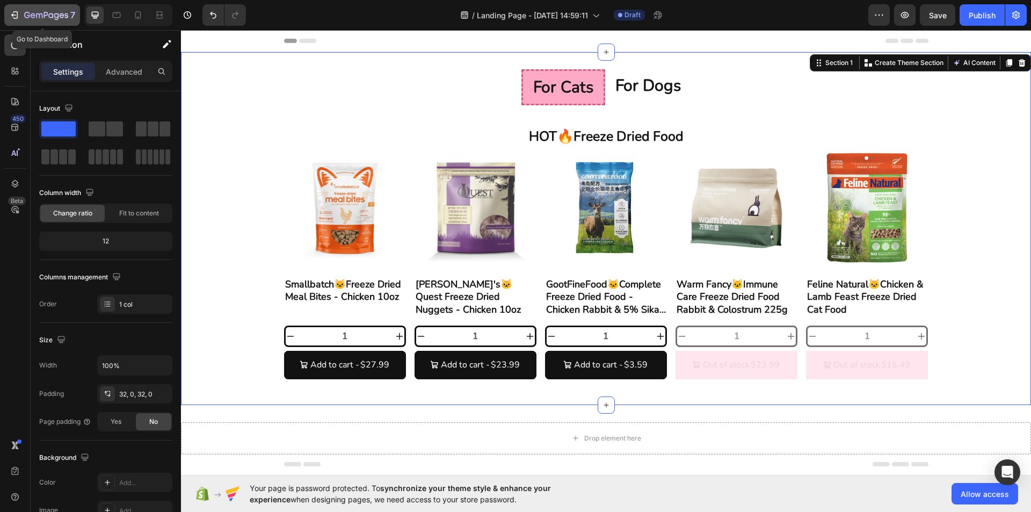
click at [26, 12] on icon "button" at bounding box center [27, 15] width 6 height 6
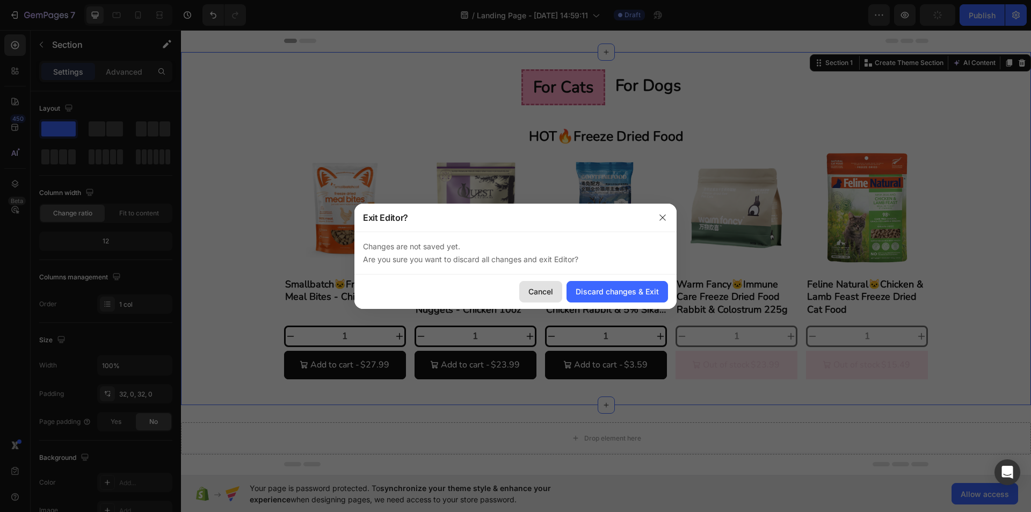
click at [535, 291] on div "Cancel" at bounding box center [540, 291] width 25 height 11
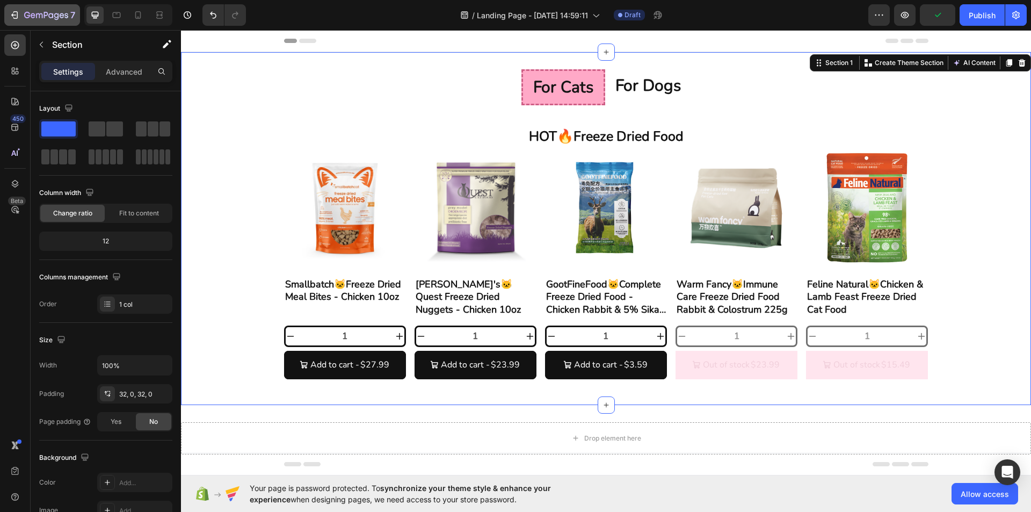
click at [28, 16] on icon "button" at bounding box center [27, 15] width 6 height 6
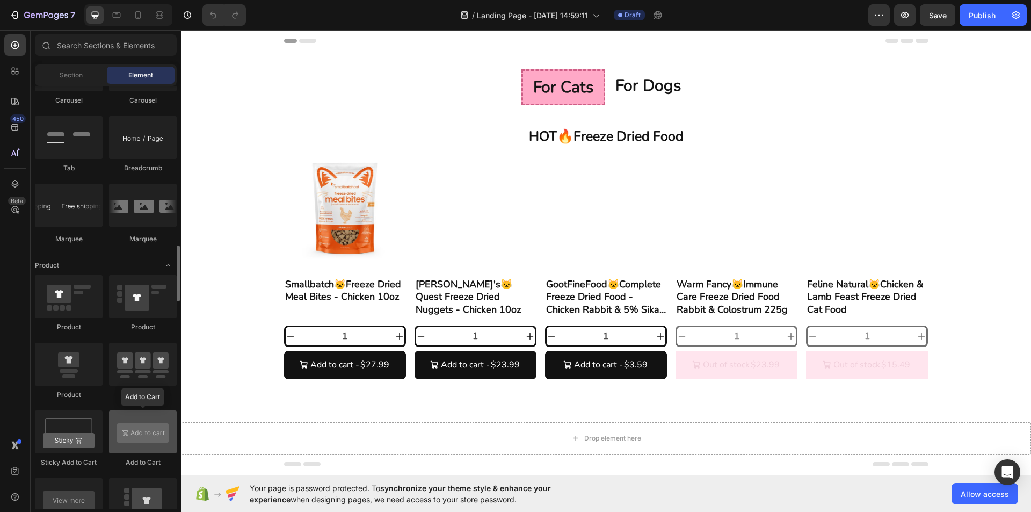
scroll to position [1094, 0]
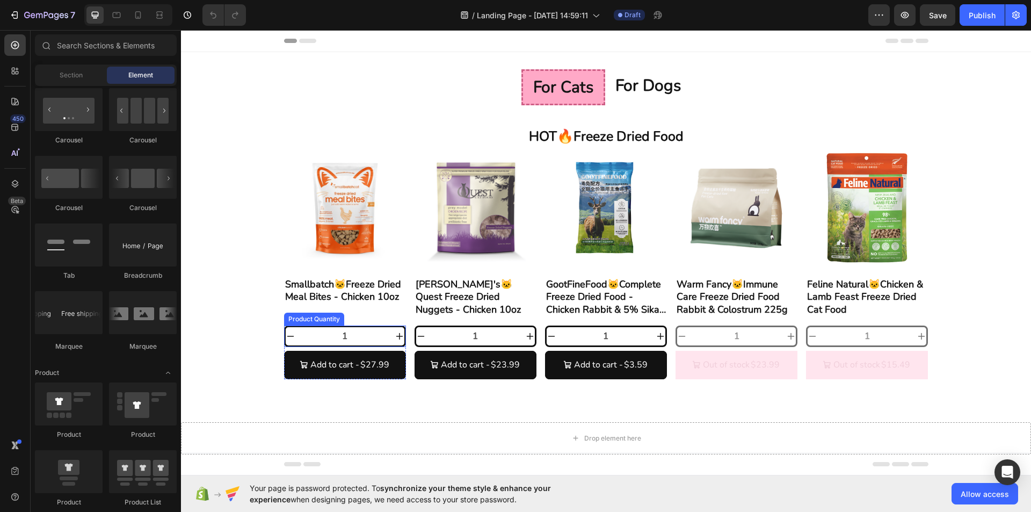
click at [343, 344] on input "1" at bounding box center [344, 336] width 99 height 18
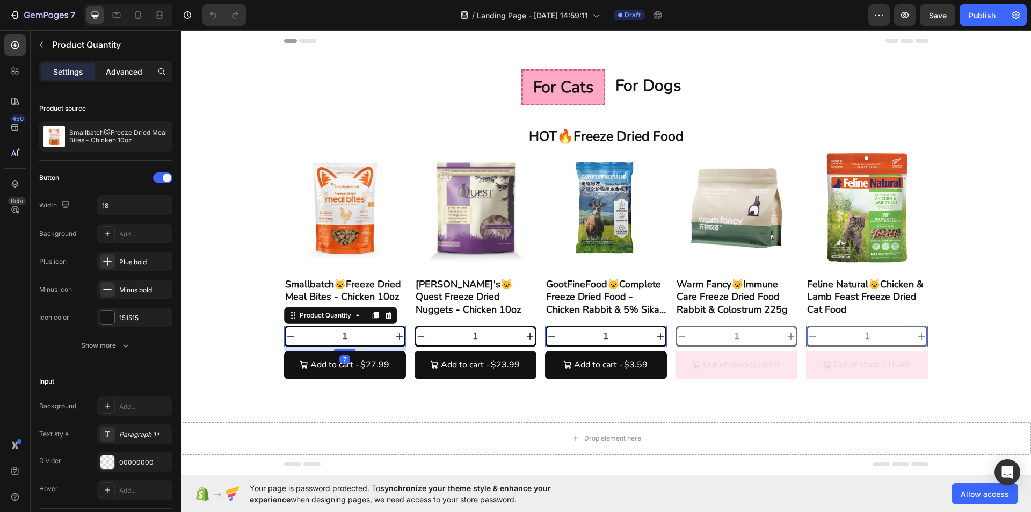
click at [123, 63] on div "Advanced" at bounding box center [124, 71] width 54 height 17
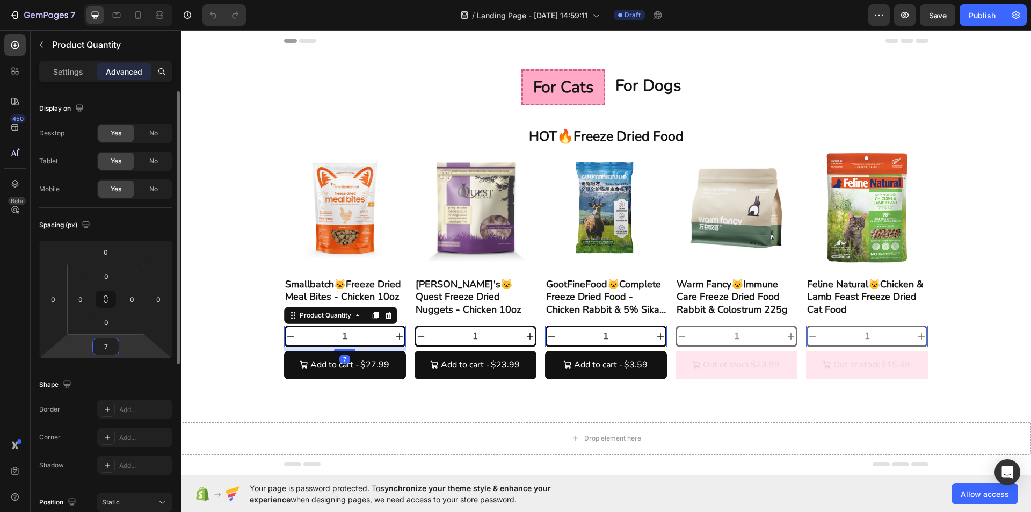
click at [116, 348] on input "7" at bounding box center [105, 346] width 21 height 16
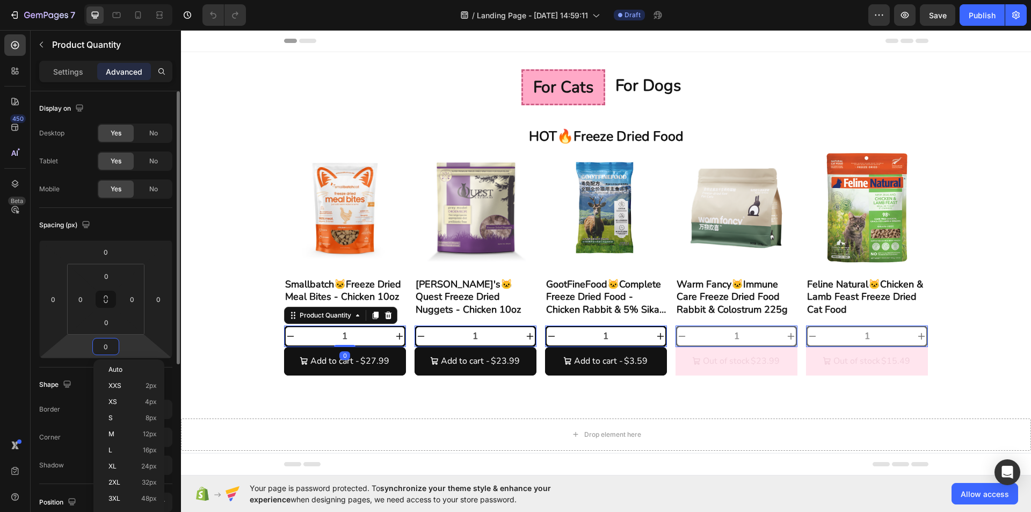
type input "0"
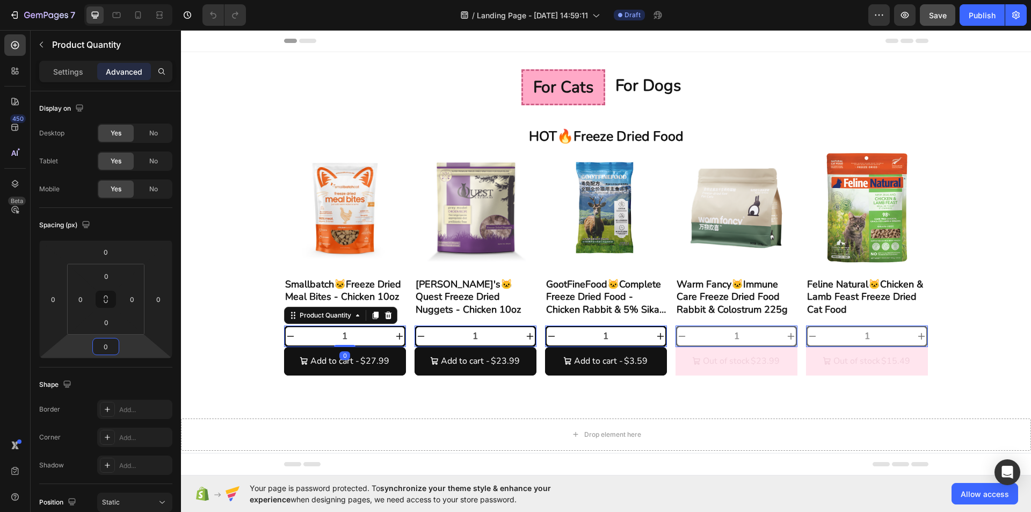
click at [944, 11] on span "Save" at bounding box center [938, 15] width 18 height 9
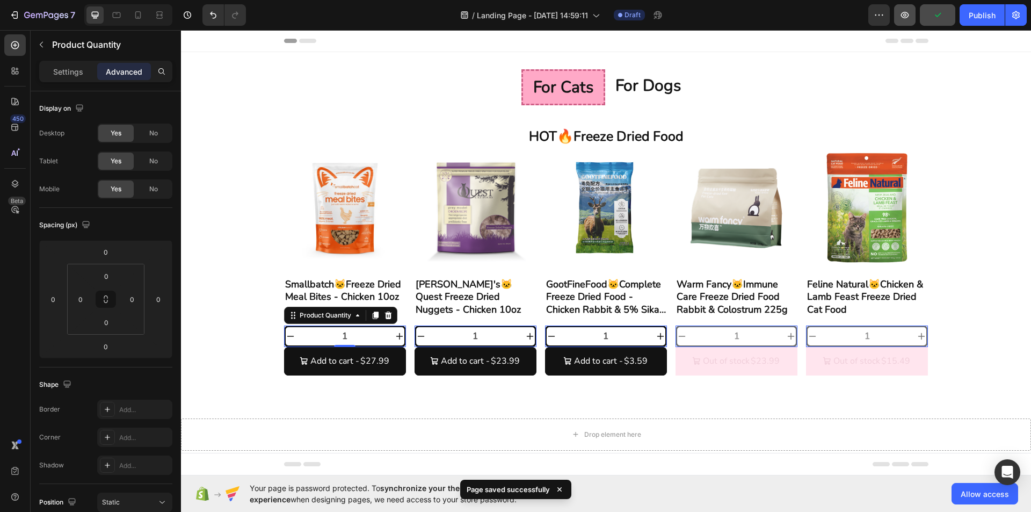
click at [904, 16] on icon "button" at bounding box center [904, 15] width 11 height 11
click at [82, 79] on div "Settings" at bounding box center [68, 71] width 54 height 17
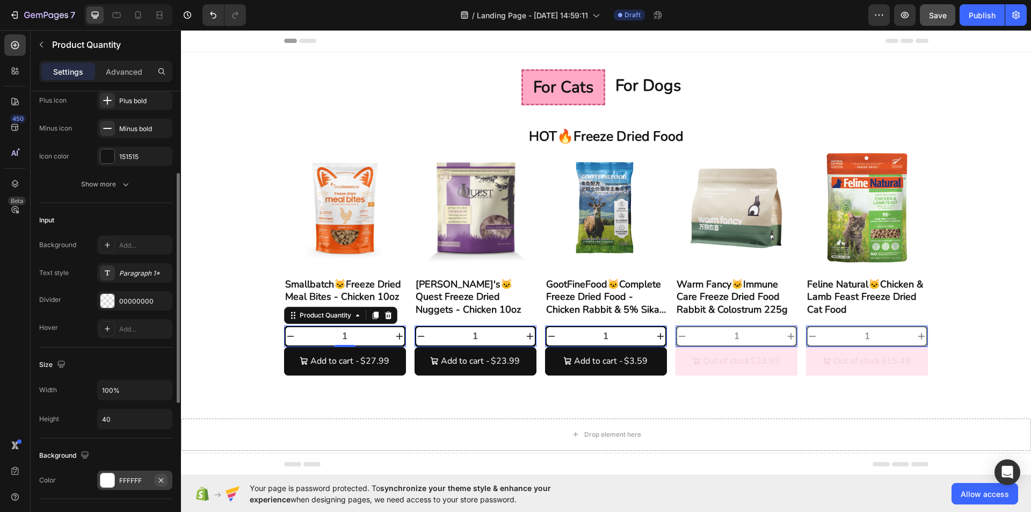
scroll to position [322, 0]
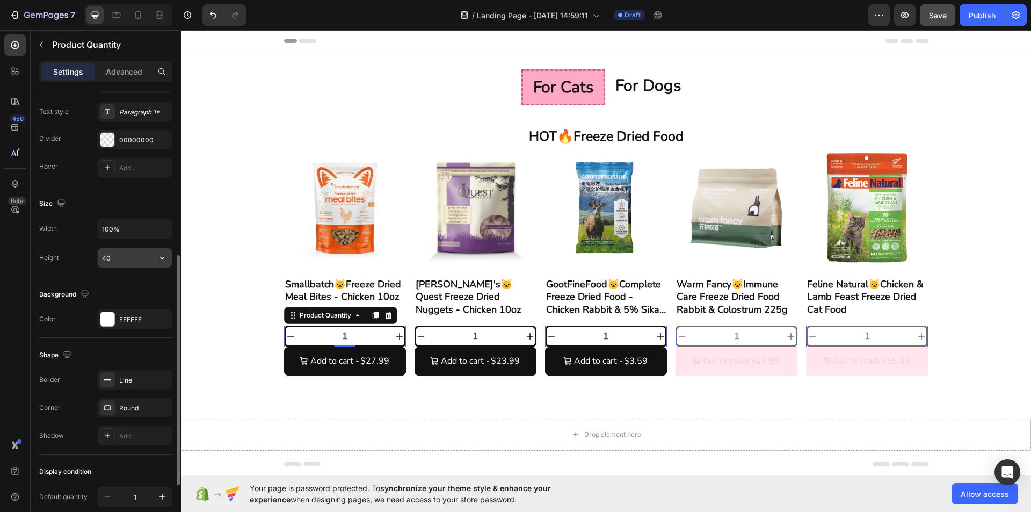
click at [137, 261] on input "40" at bounding box center [135, 257] width 74 height 19
click at [161, 259] on icon "button" at bounding box center [162, 257] width 11 height 11
click at [145, 290] on div "Full 100%" at bounding box center [123, 285] width 88 height 20
type input "100%"
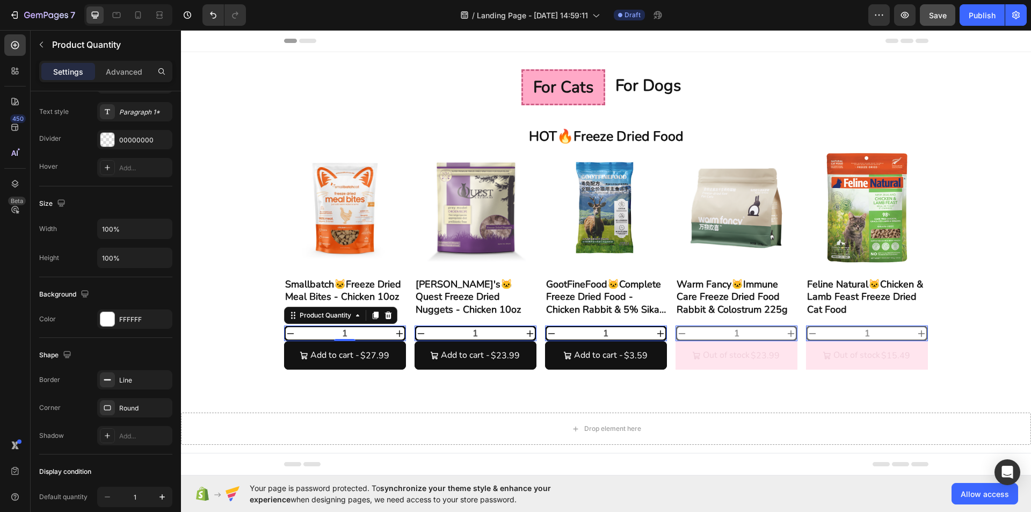
click at [937, 20] on div "Save" at bounding box center [938, 15] width 18 height 11
click at [902, 20] on icon "button" at bounding box center [904, 15] width 11 height 11
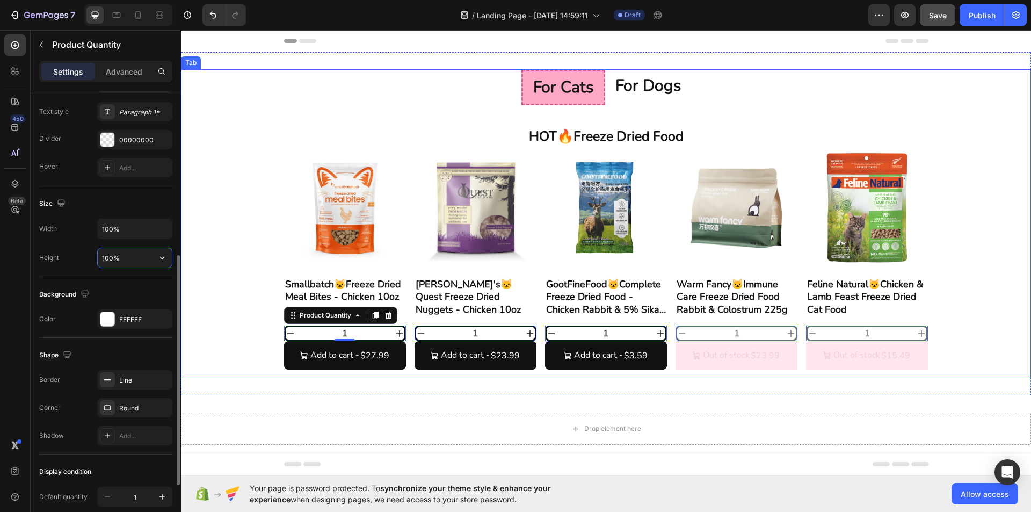
click at [119, 265] on input "100%" at bounding box center [135, 257] width 74 height 19
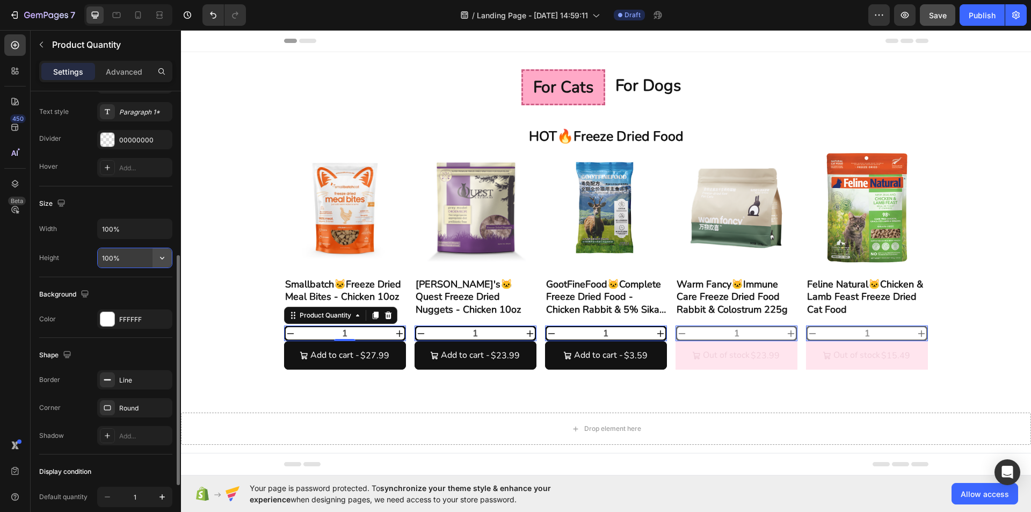
click at [160, 259] on icon "button" at bounding box center [162, 257] width 11 height 11
click at [139, 404] on div "Round" at bounding box center [134, 408] width 31 height 10
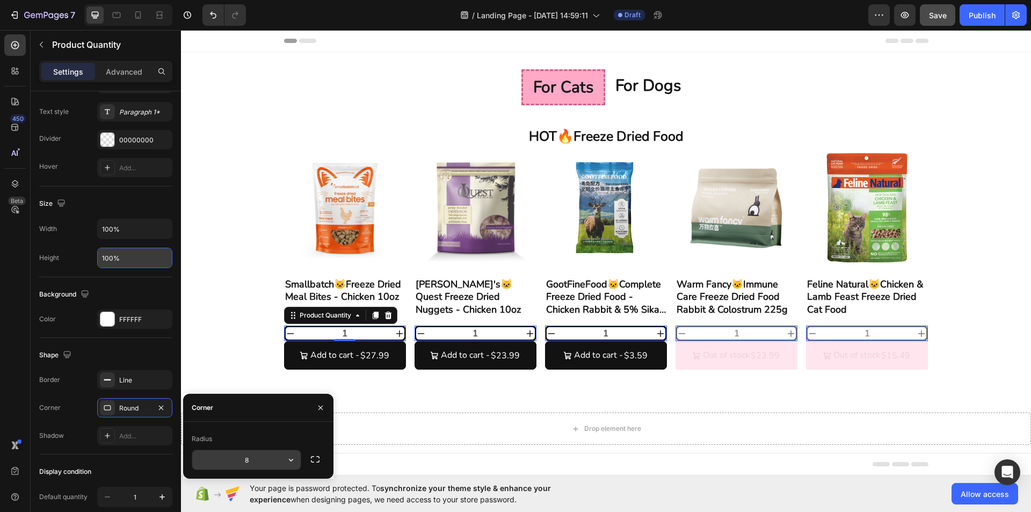
drag, startPoint x: 252, startPoint y: 453, endPoint x: 257, endPoint y: 451, distance: 5.8
click at [252, 453] on input "8" at bounding box center [246, 459] width 108 height 19
click at [288, 461] on icon "button" at bounding box center [291, 459] width 11 height 11
click at [320, 463] on icon "button" at bounding box center [315, 459] width 11 height 11
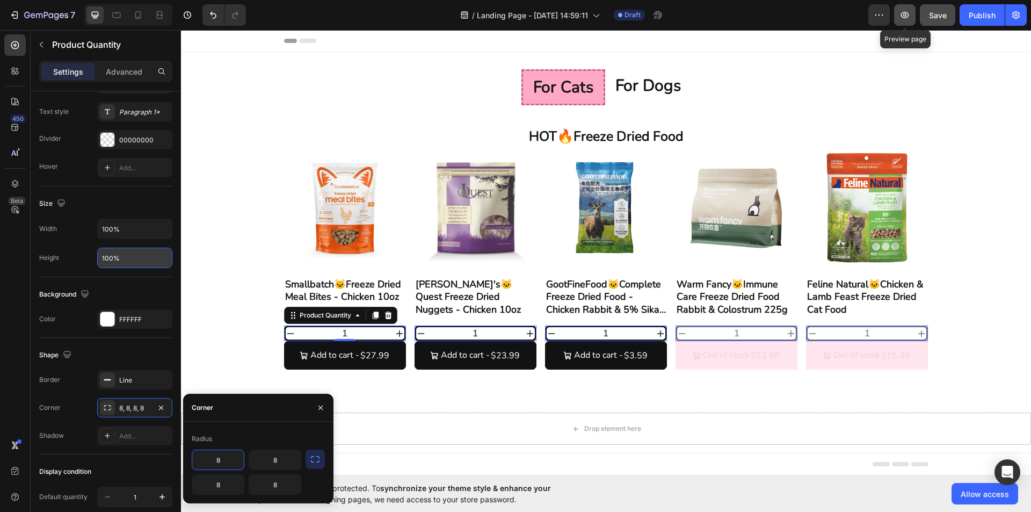
click at [912, 14] on button "button" at bounding box center [904, 14] width 21 height 21
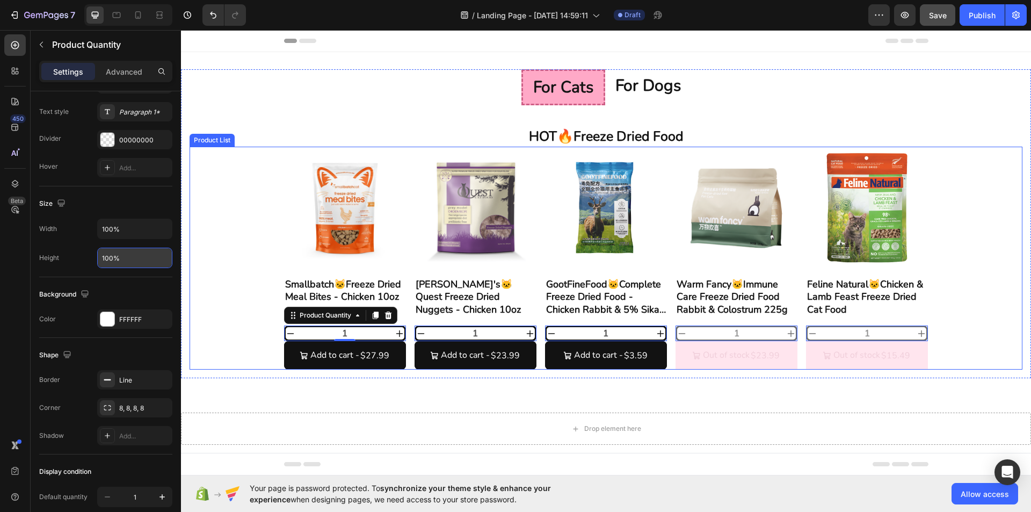
click at [940, 210] on div "Product Images Smallbatch🐱Freeze Dried Meal Bites - Chicken 10oz Product Title …" at bounding box center [605, 258] width 833 height 223
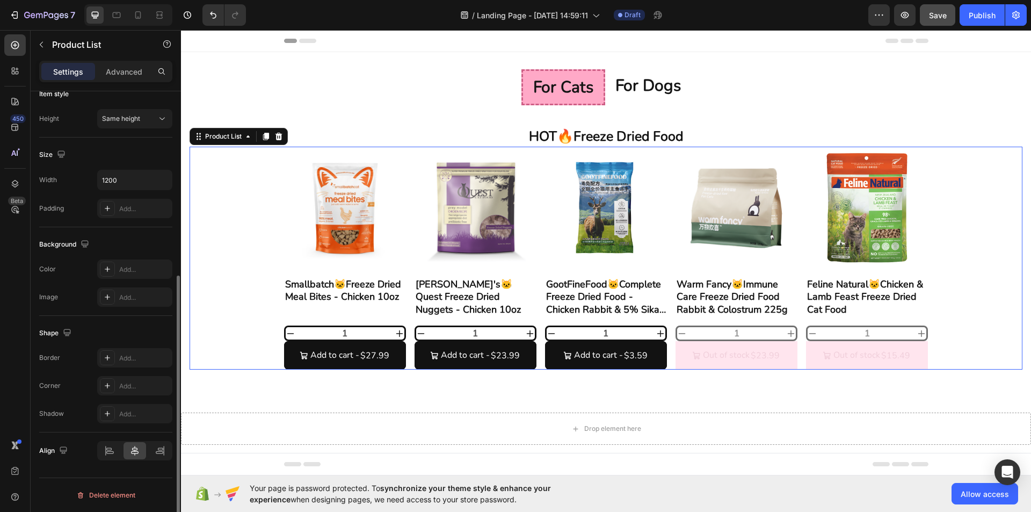
scroll to position [0, 0]
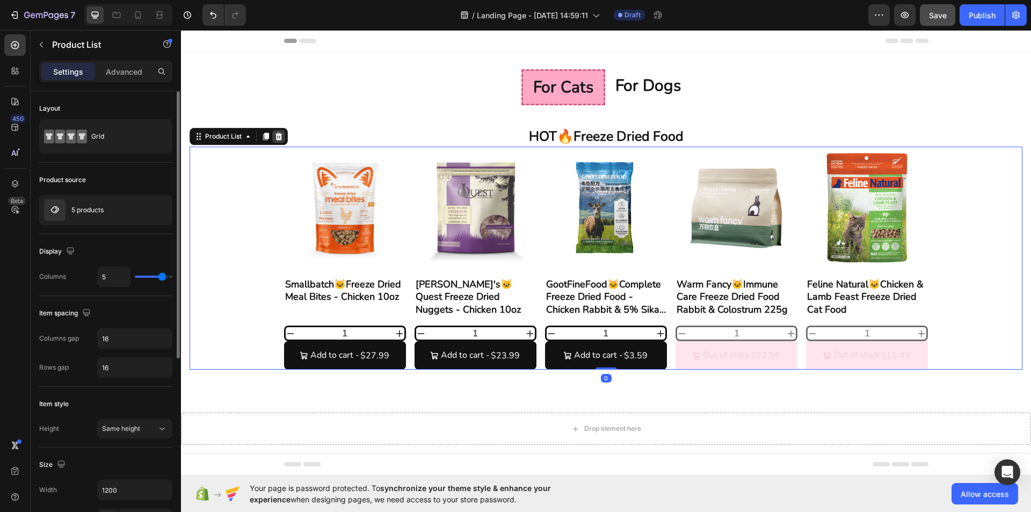
click at [281, 130] on div at bounding box center [278, 136] width 13 height 13
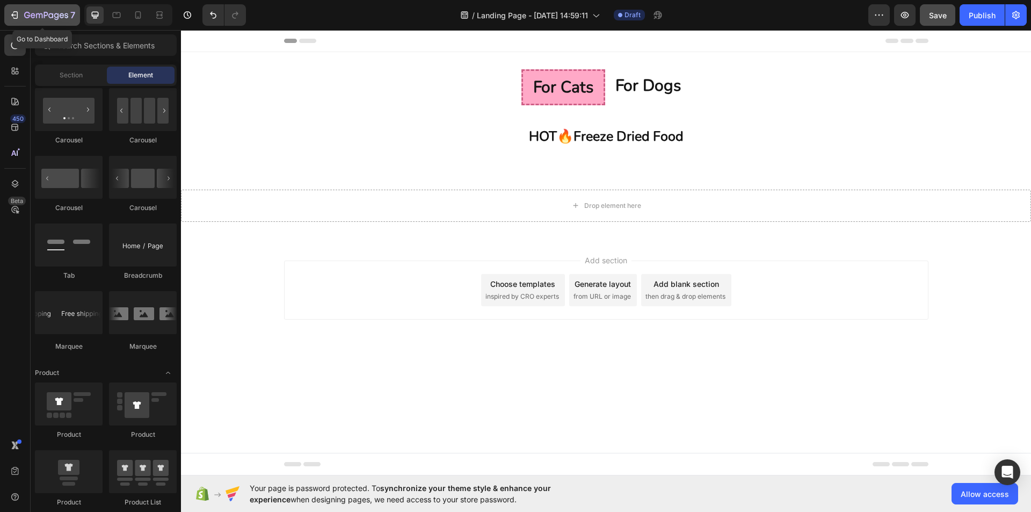
click at [17, 17] on icon "button" at bounding box center [14, 15] width 11 height 11
